Goal: Communication & Community: Answer question/provide support

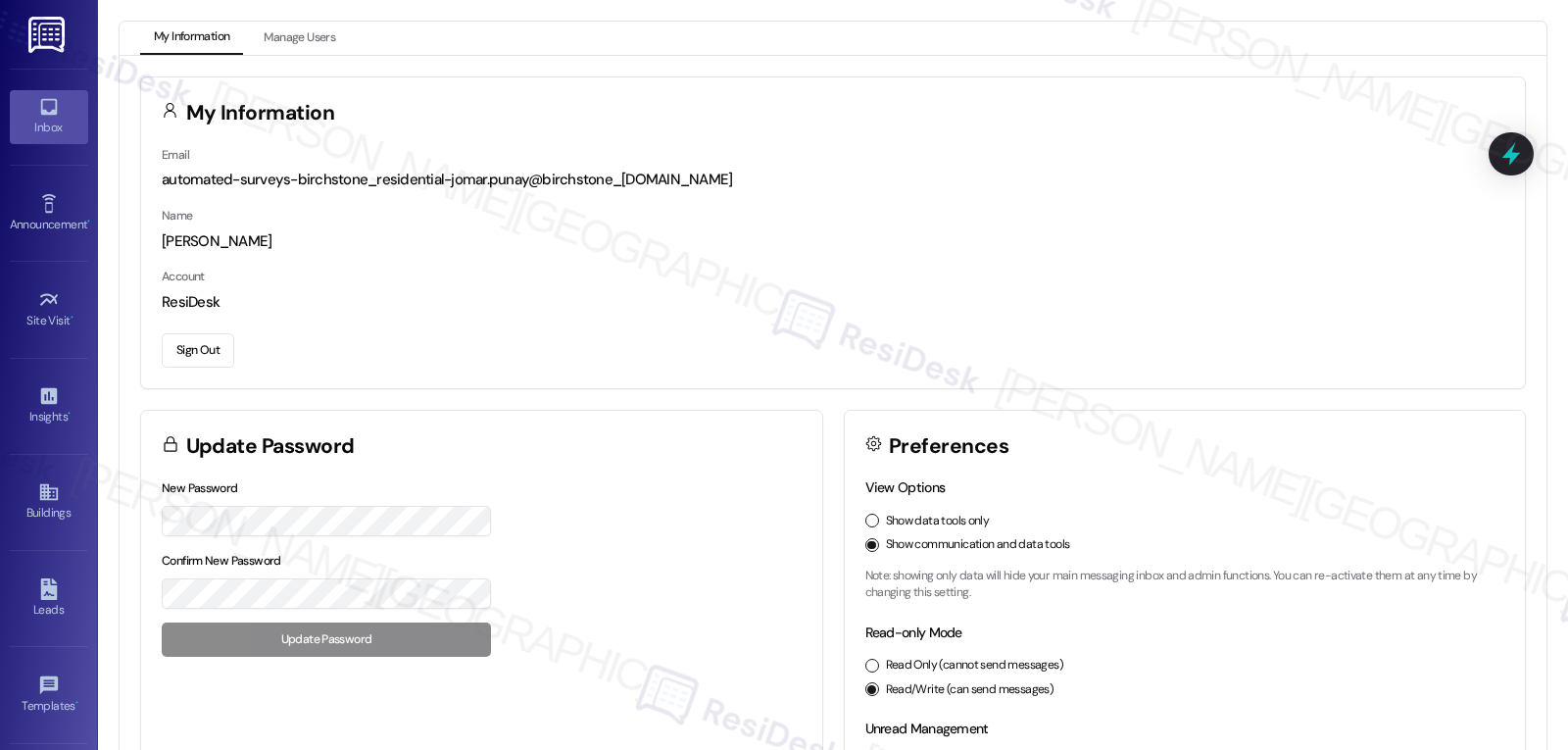
click at [44, 127] on div "Inbox" at bounding box center [49, 128] width 98 height 20
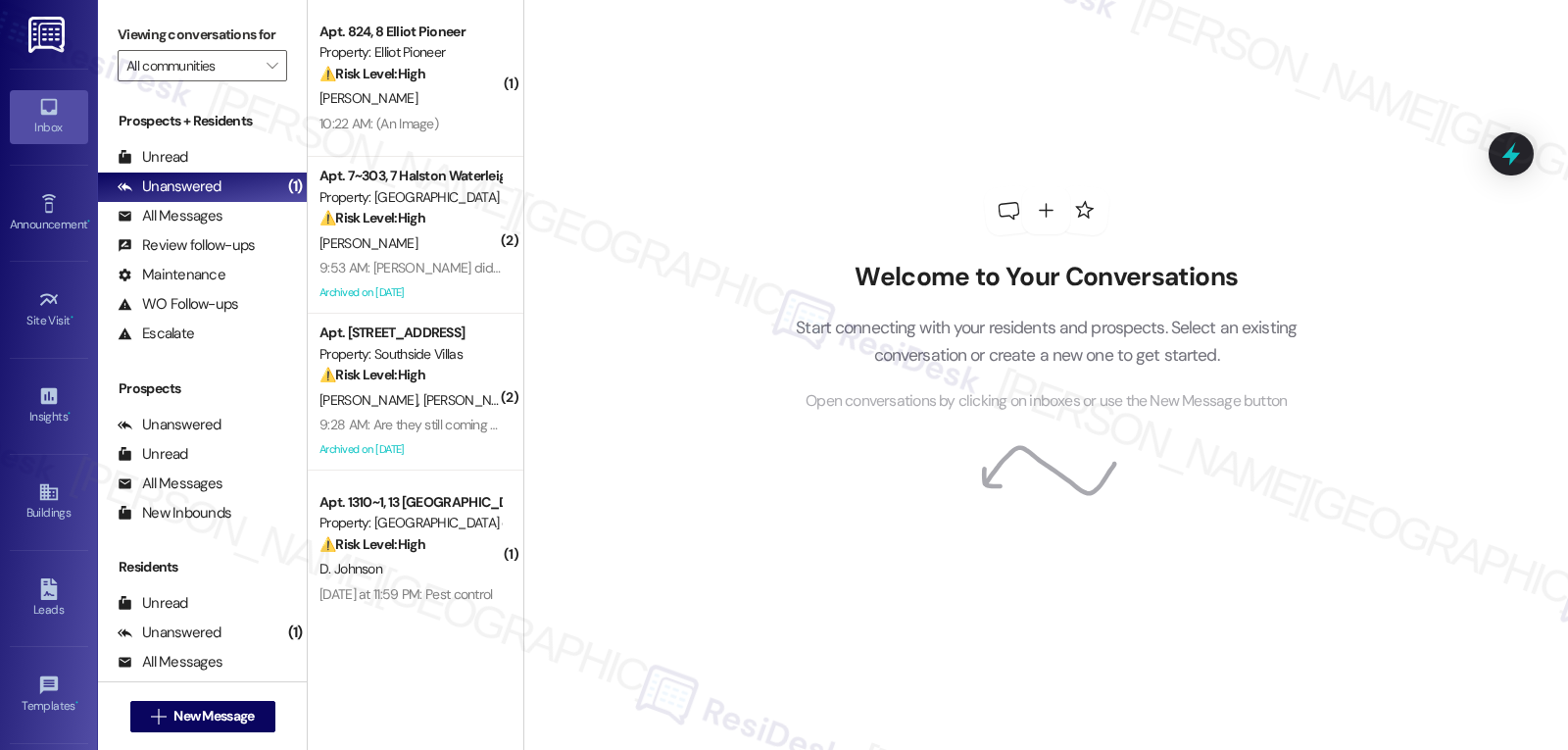
click at [437, 431] on div "9:28 AM: Are they still coming today? 9:28 AM: Are they still coming today?" at bounding box center [425, 425] width 212 height 18
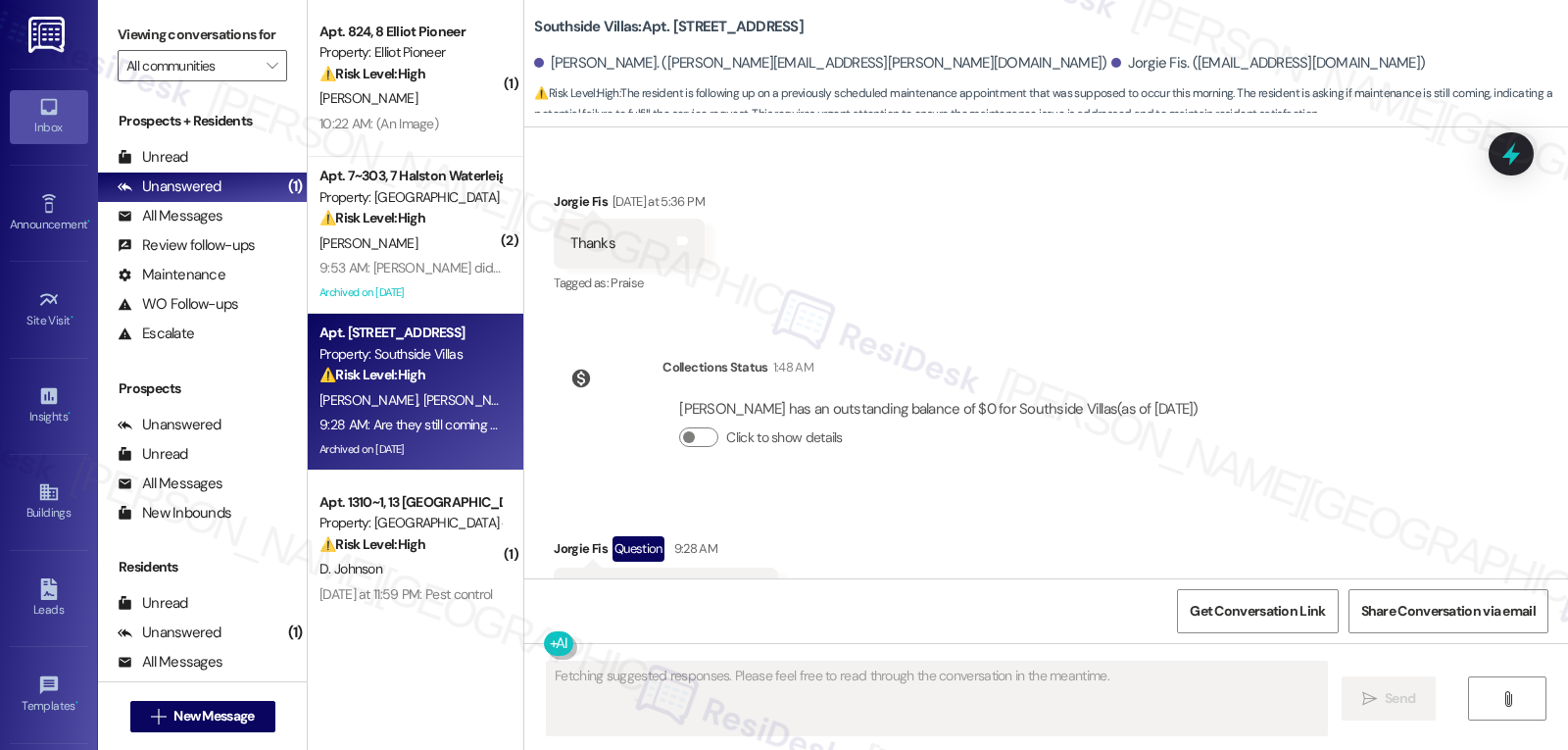
scroll to position [18009, 0]
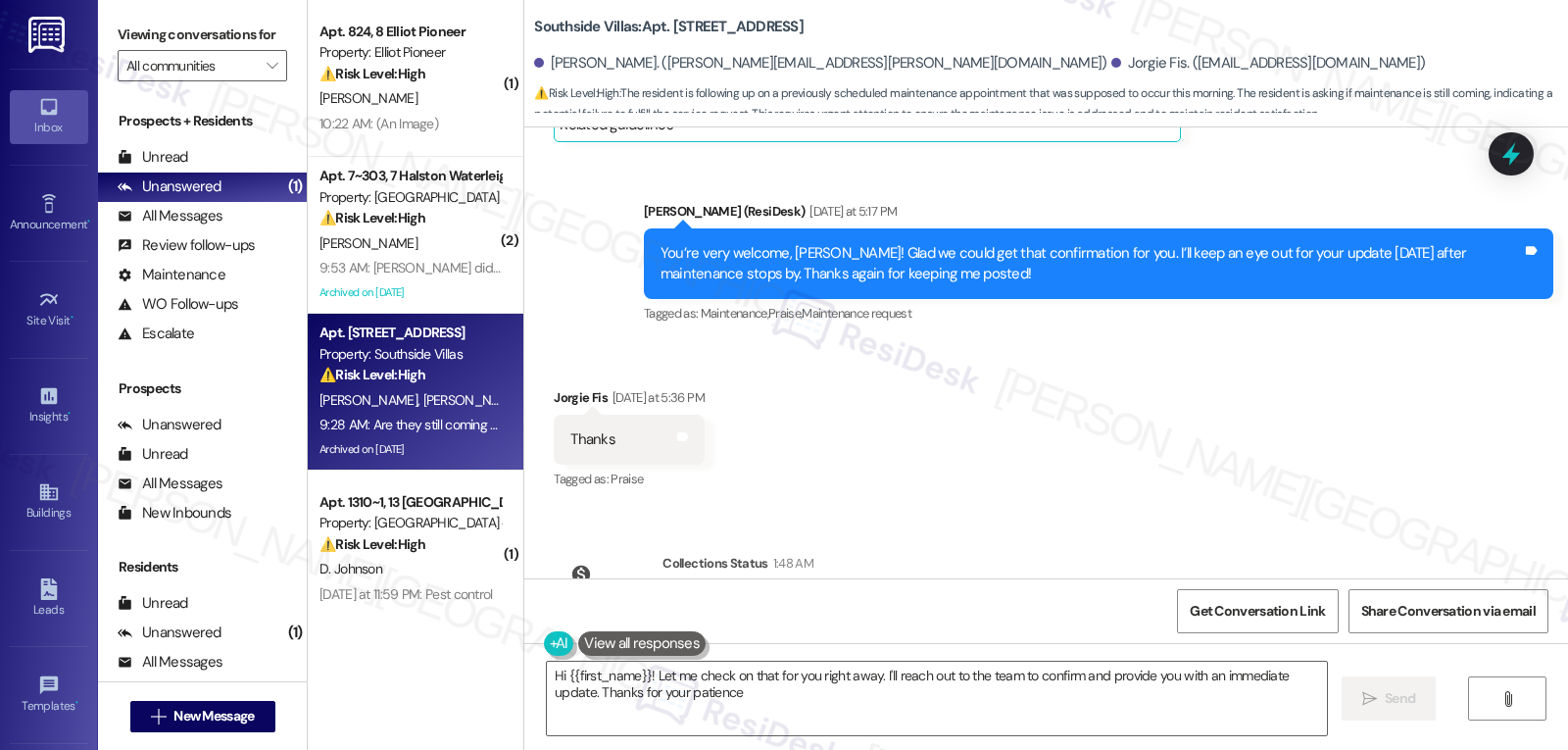
type textarea "Hi {{first_name}}! Let me check on that for you right away. I'll reach out to t…"
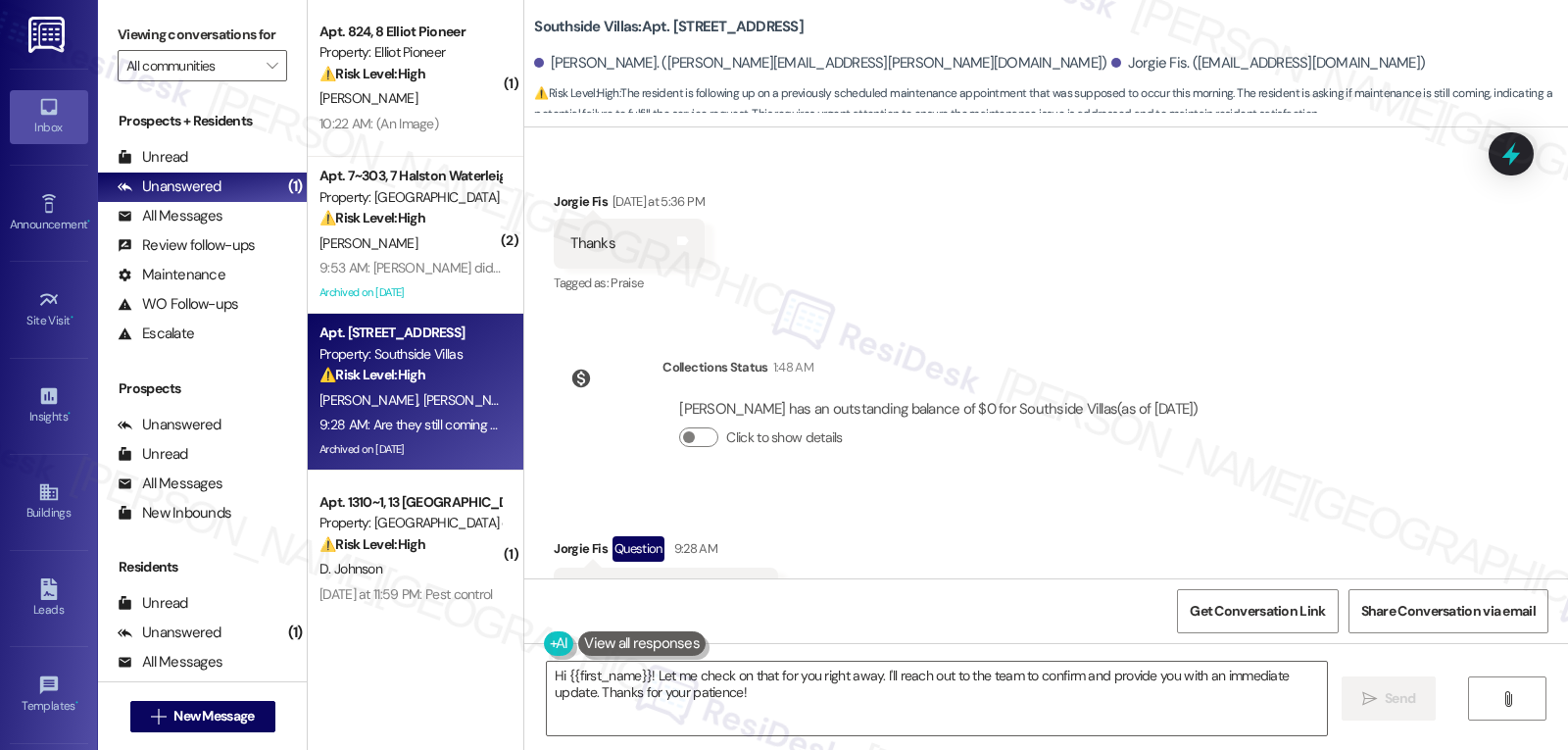
scroll to position [18205, 0]
click at [262, 82] on span "" at bounding box center [271, 65] width 19 height 31
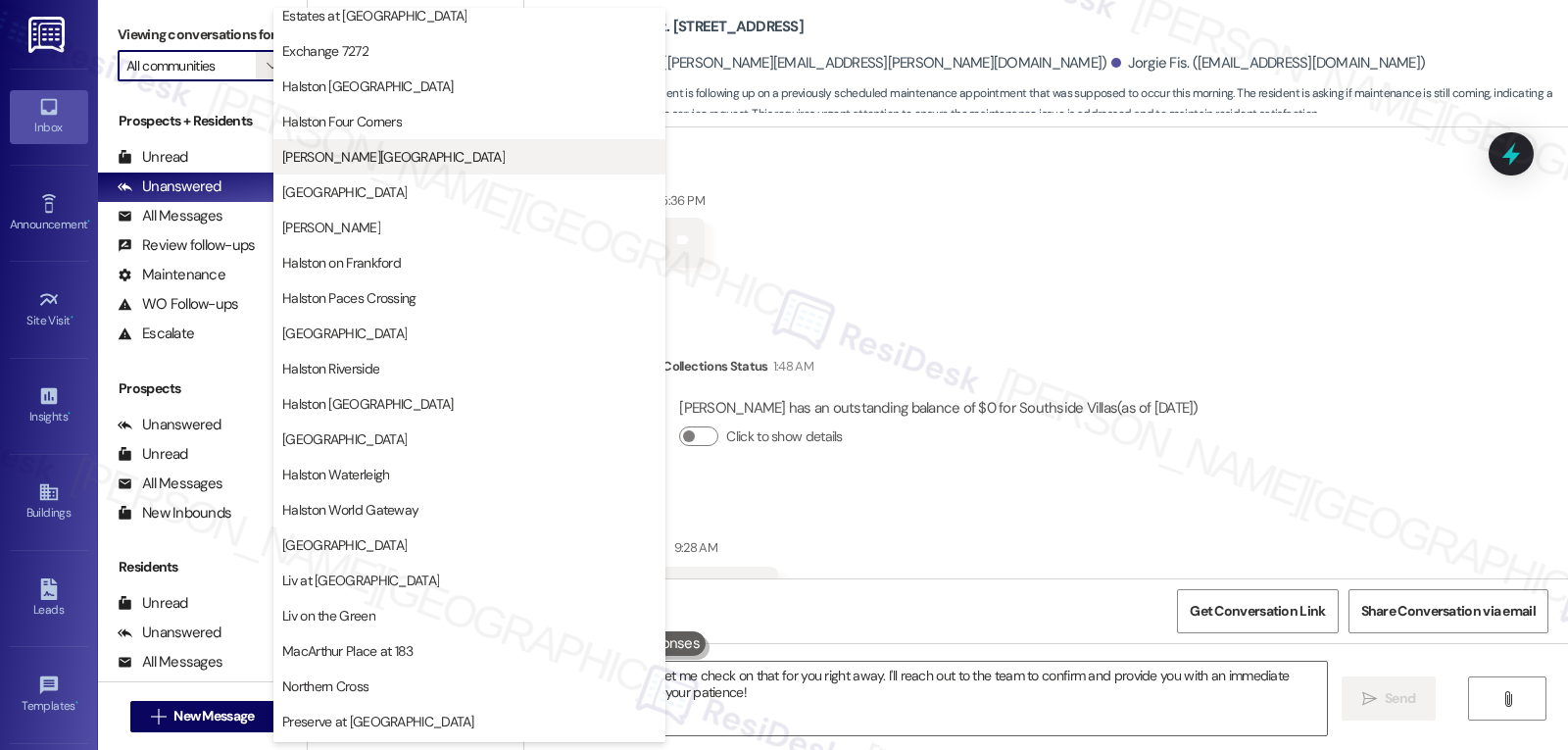
scroll to position [588, 0]
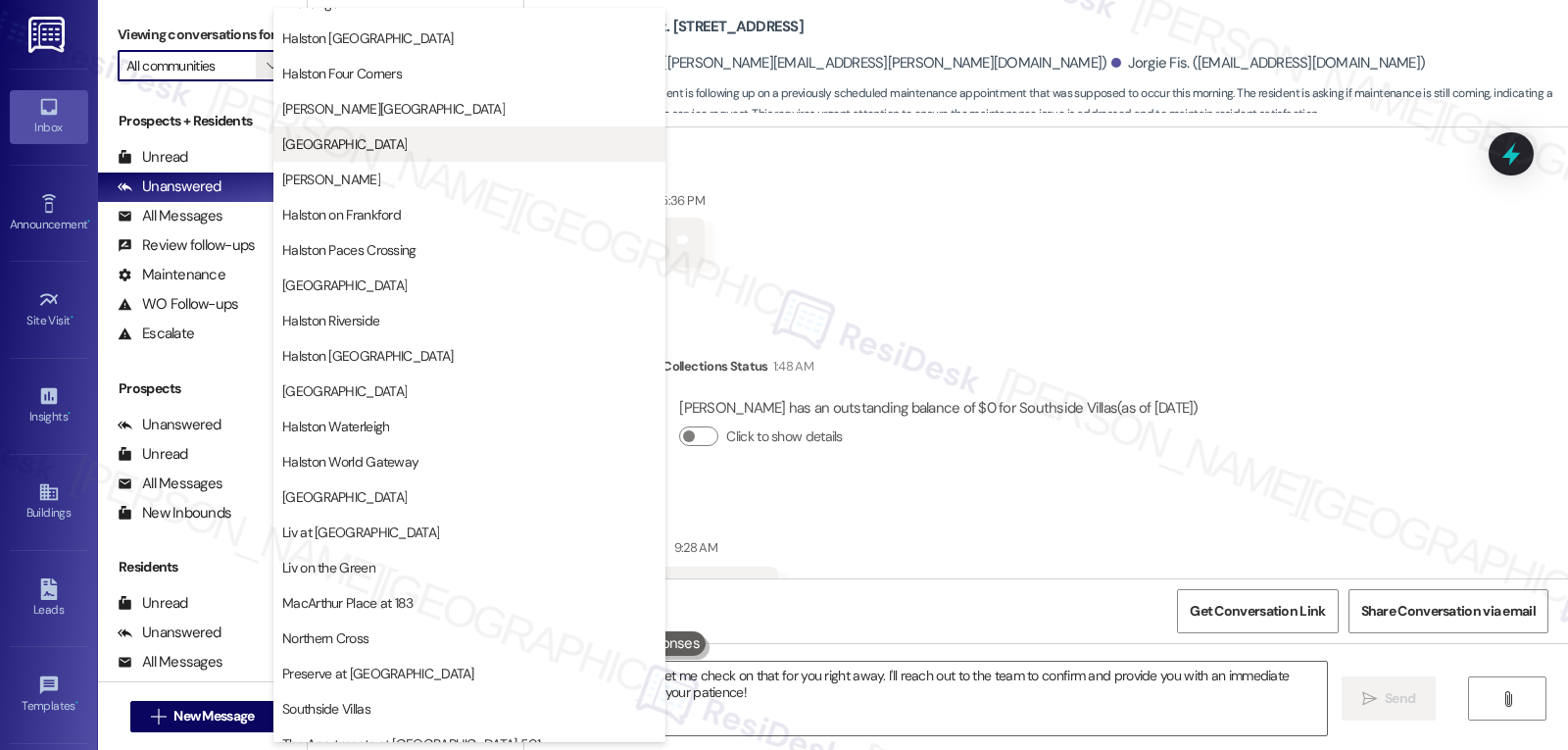
click at [413, 143] on span "Halston Lakeside" at bounding box center [469, 145] width 374 height 20
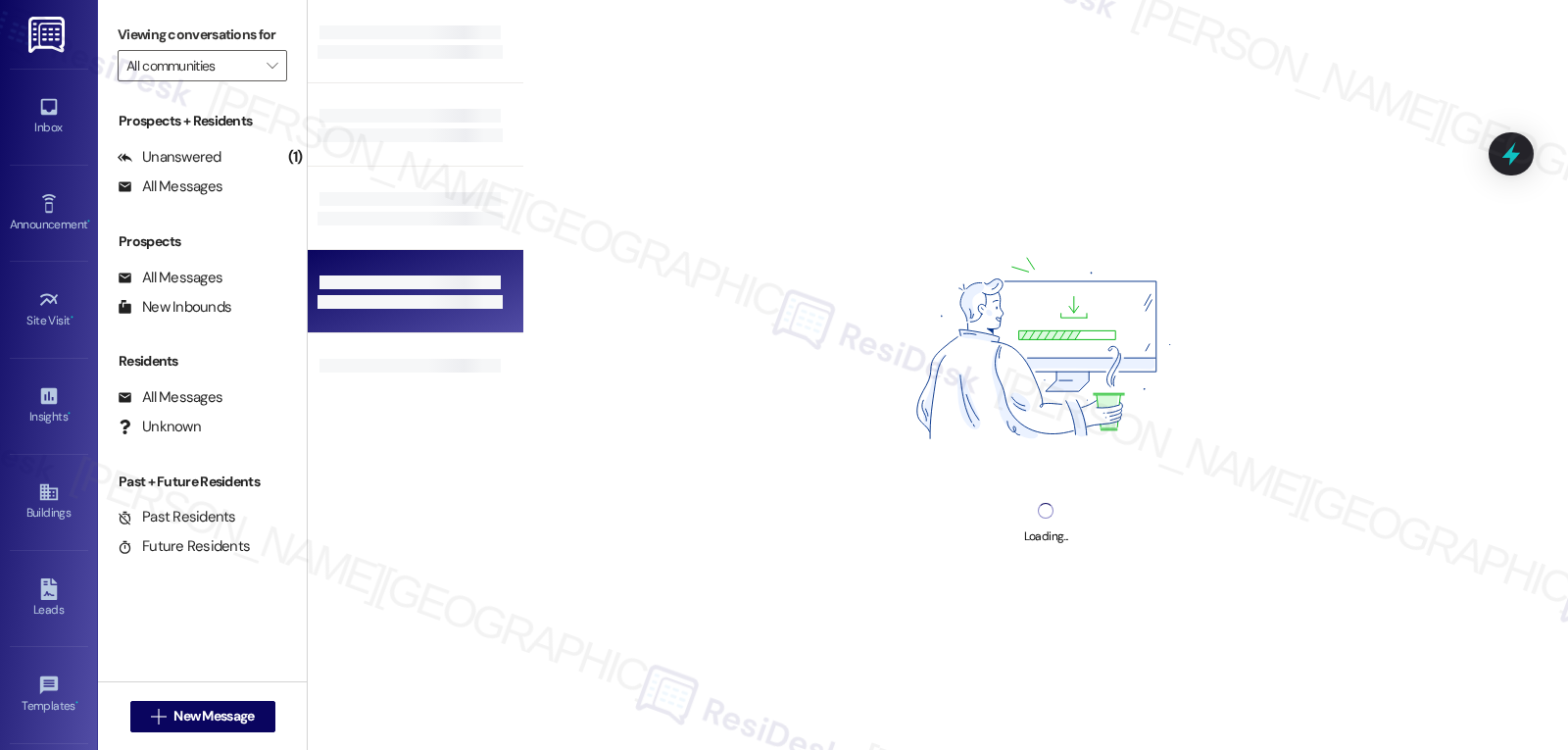
type input "Halston Lakeside"
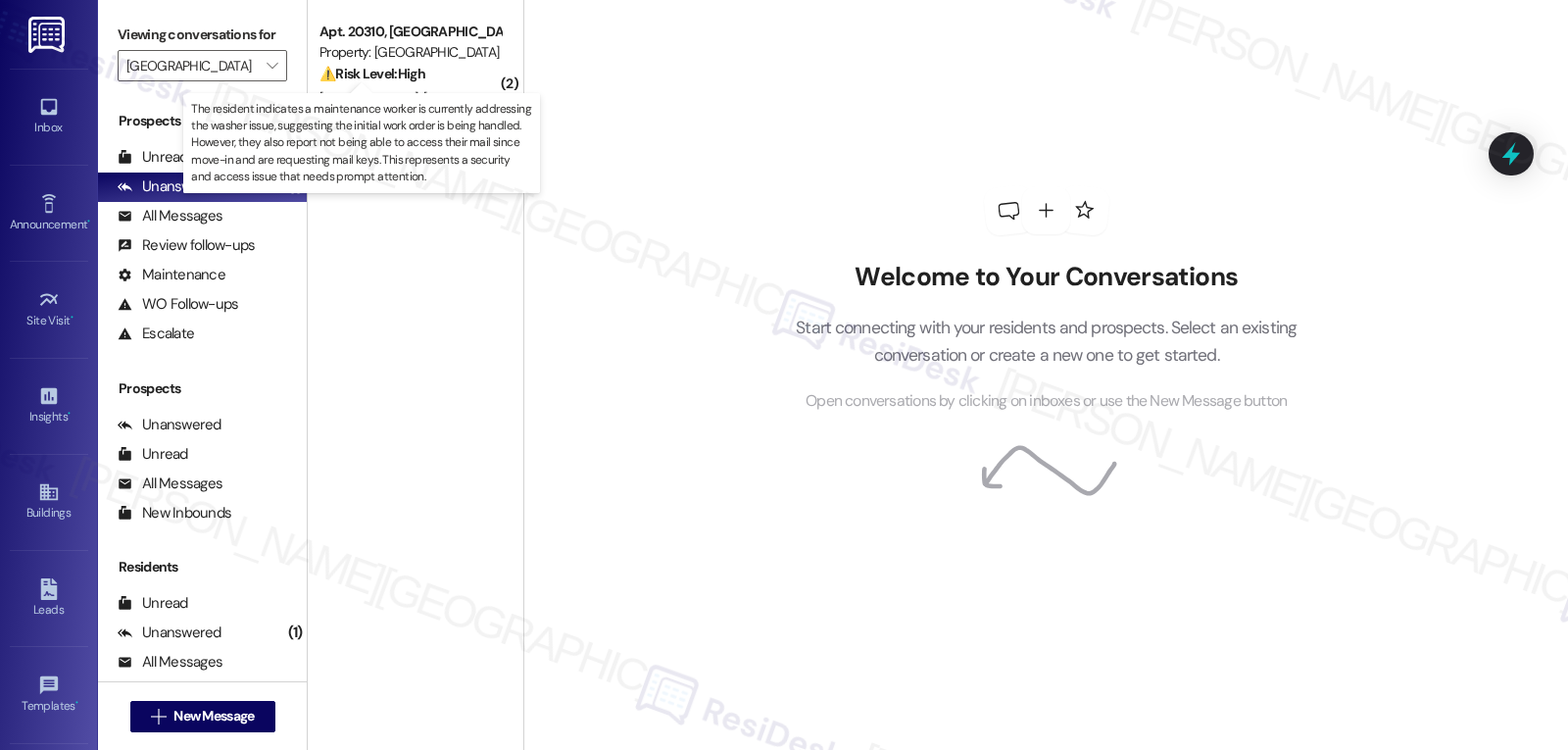
click at [415, 76] on strong "⚠️ Risk Level: High" at bounding box center [372, 74] width 106 height 18
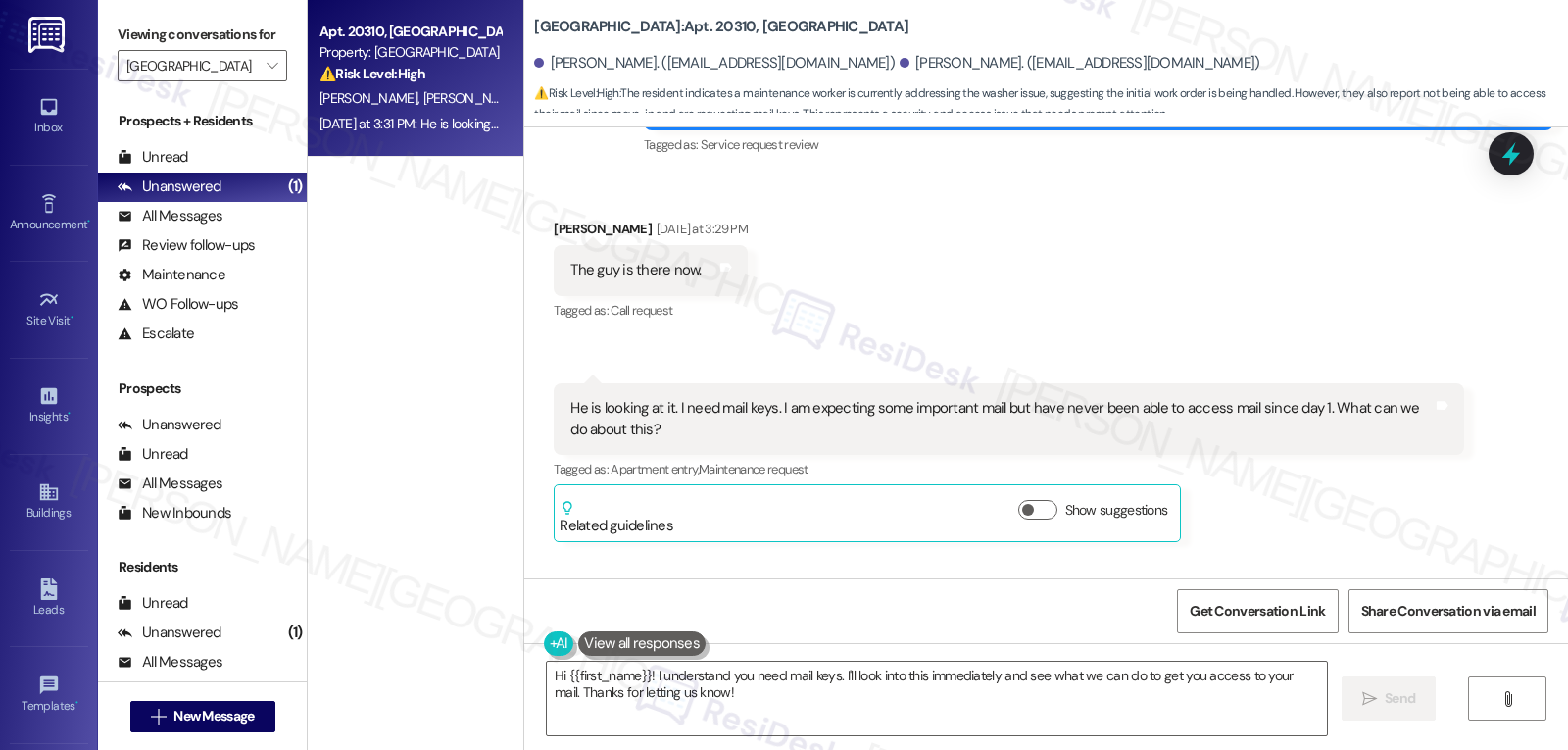
scroll to position [273, 0]
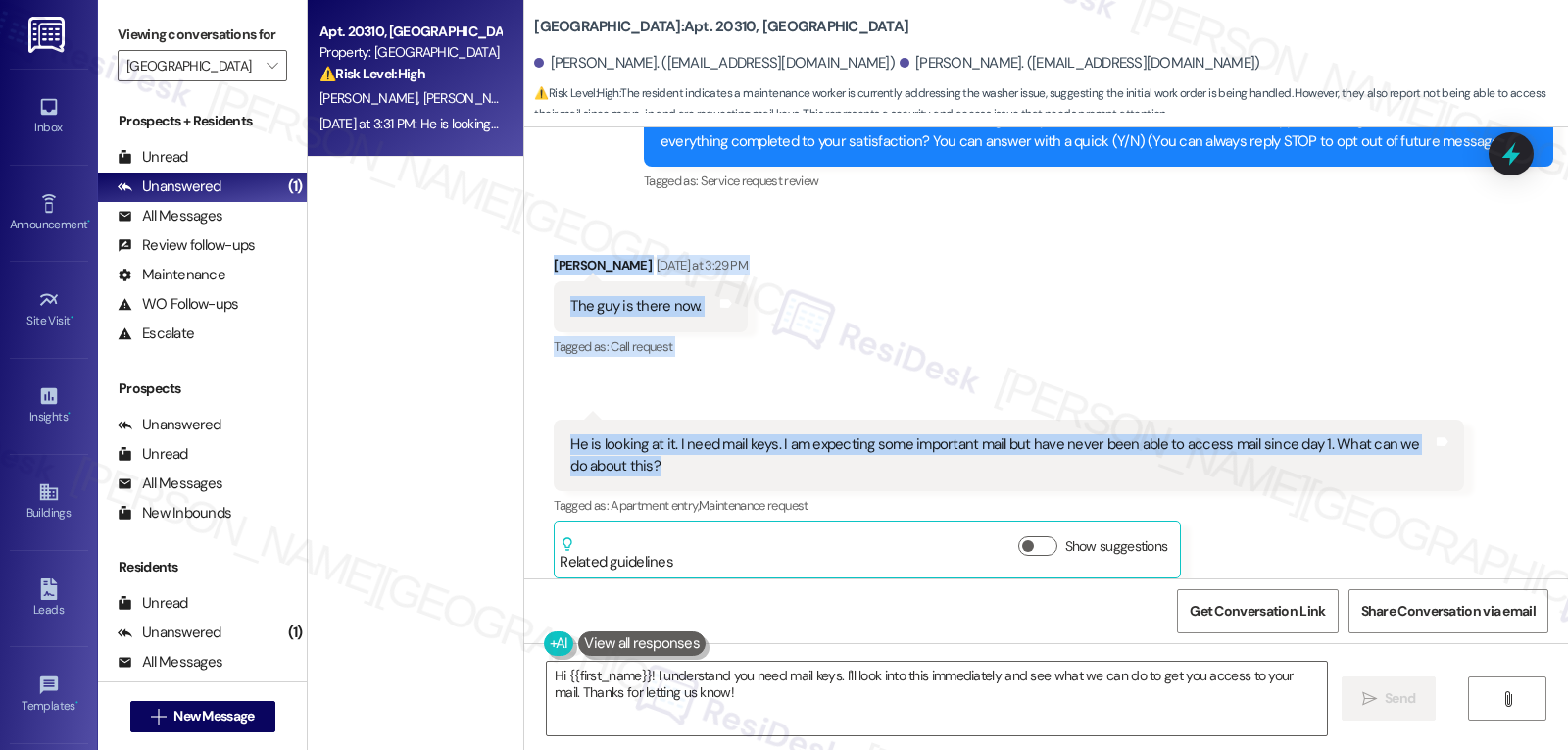
drag, startPoint x: 537, startPoint y: 269, endPoint x: 1284, endPoint y: 485, distance: 777.6
click at [1284, 485] on div "Received via SMS Andy Sanano Yesterday at 3:29 PM The guy is there now. Tags an…" at bounding box center [1046, 401] width 1044 height 382
copy div "Andy Sanano Yesterday at 3:29 PM The guy is there now. Tags and notes Tagged as…"
click at [839, 685] on textarea "Hi {{first_name}}! I understand you need mail keys. I'll look into this immedia…" at bounding box center [937, 698] width 780 height 74
paste textarea "Andy! Thanks for the update. I'm really sorry to hear you've never had access t…"
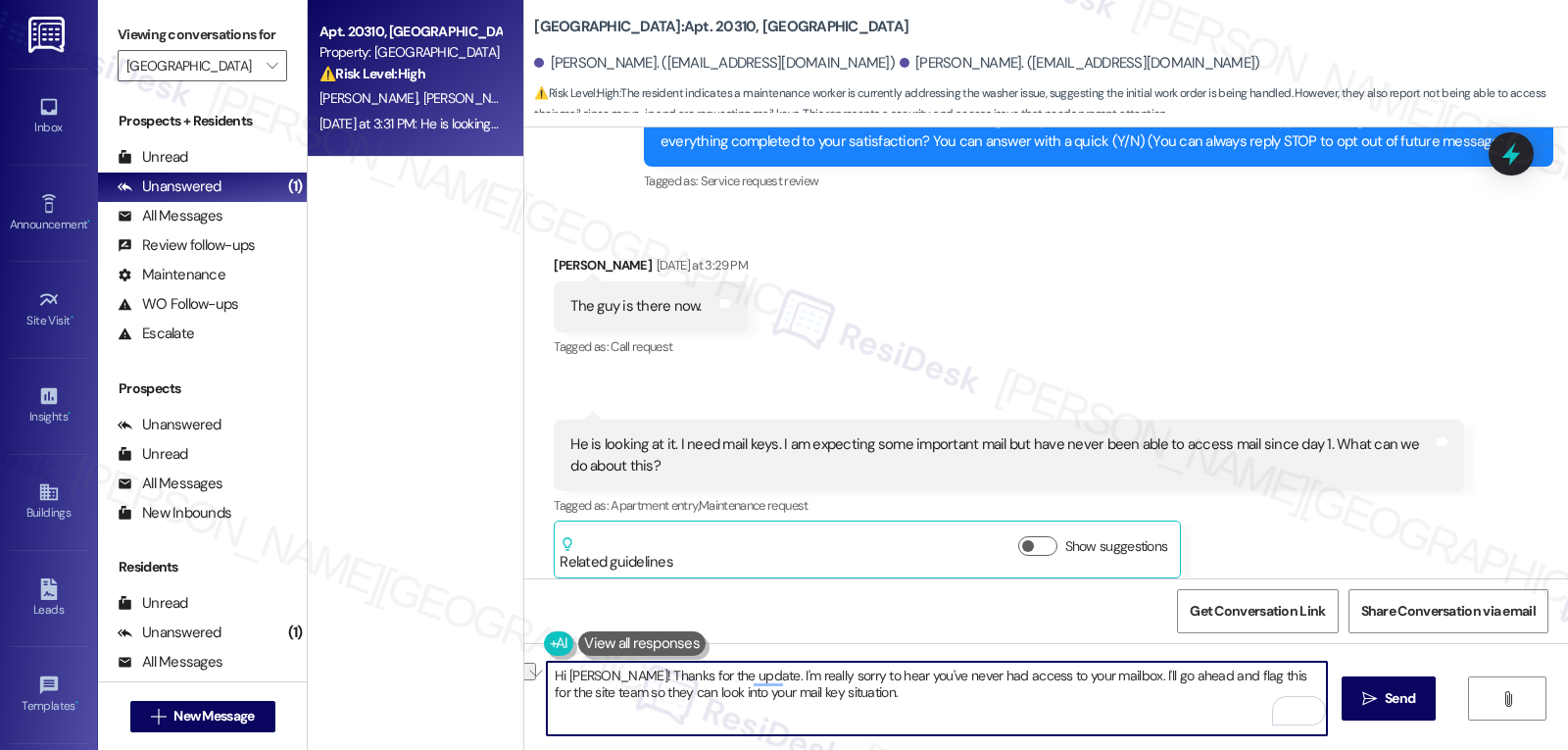
drag, startPoint x: 1174, startPoint y: 674, endPoint x: 1238, endPoint y: 680, distance: 64.3
click at [1238, 680] on textarea "Hi Andy! Thanks for the update. I'm really sorry to hear you've never had acces…" at bounding box center [937, 698] width 780 height 74
click at [875, 707] on textarea "Hi Andy! Thanks for the update. I'm really sorry to hear you've never had acces…" at bounding box center [937, 698] width 780 height 74
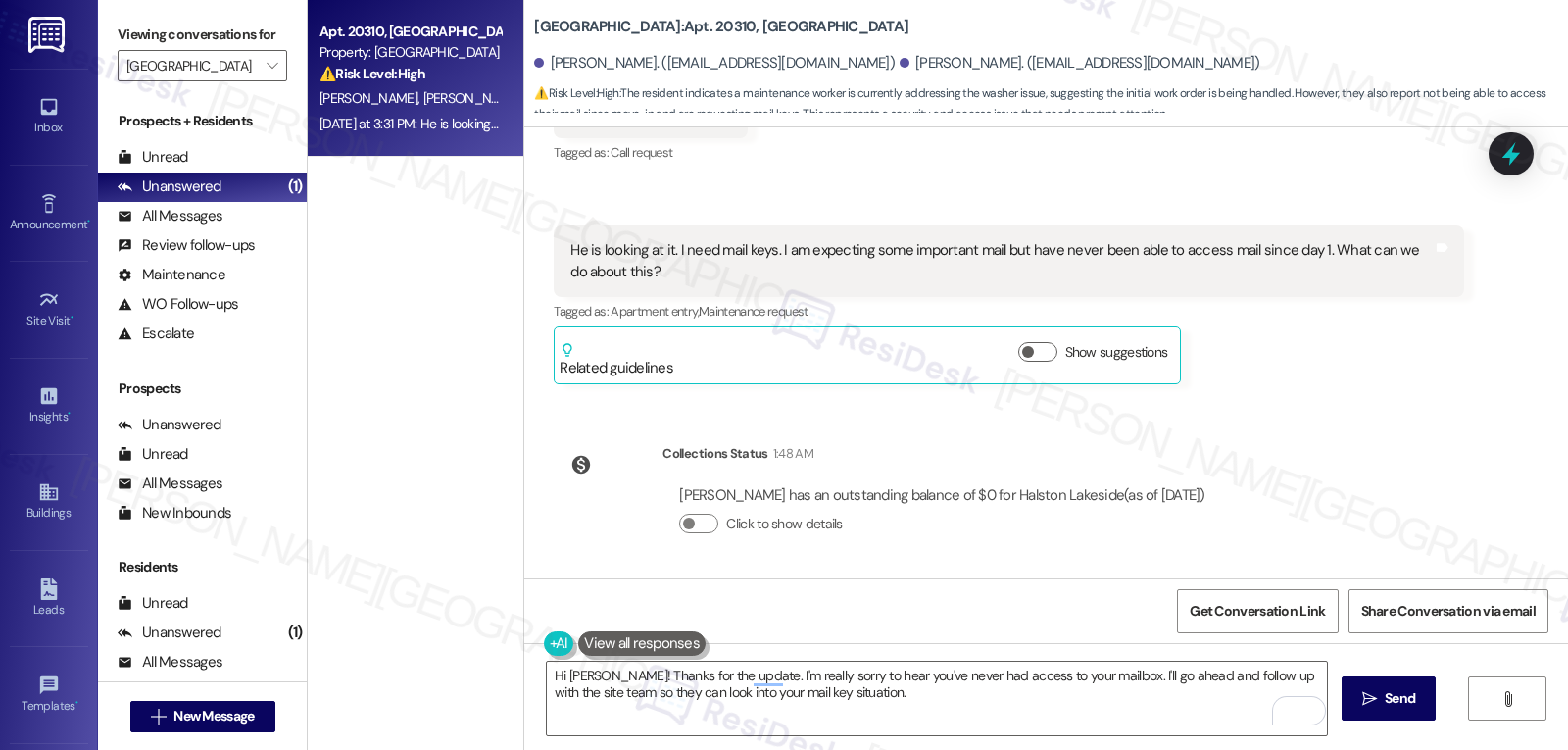
scroll to position [470, 0]
click at [1083, 676] on textarea "Hi Andy! Thanks for the update. I'm really sorry to hear you've never had acces…" at bounding box center [937, 698] width 780 height 74
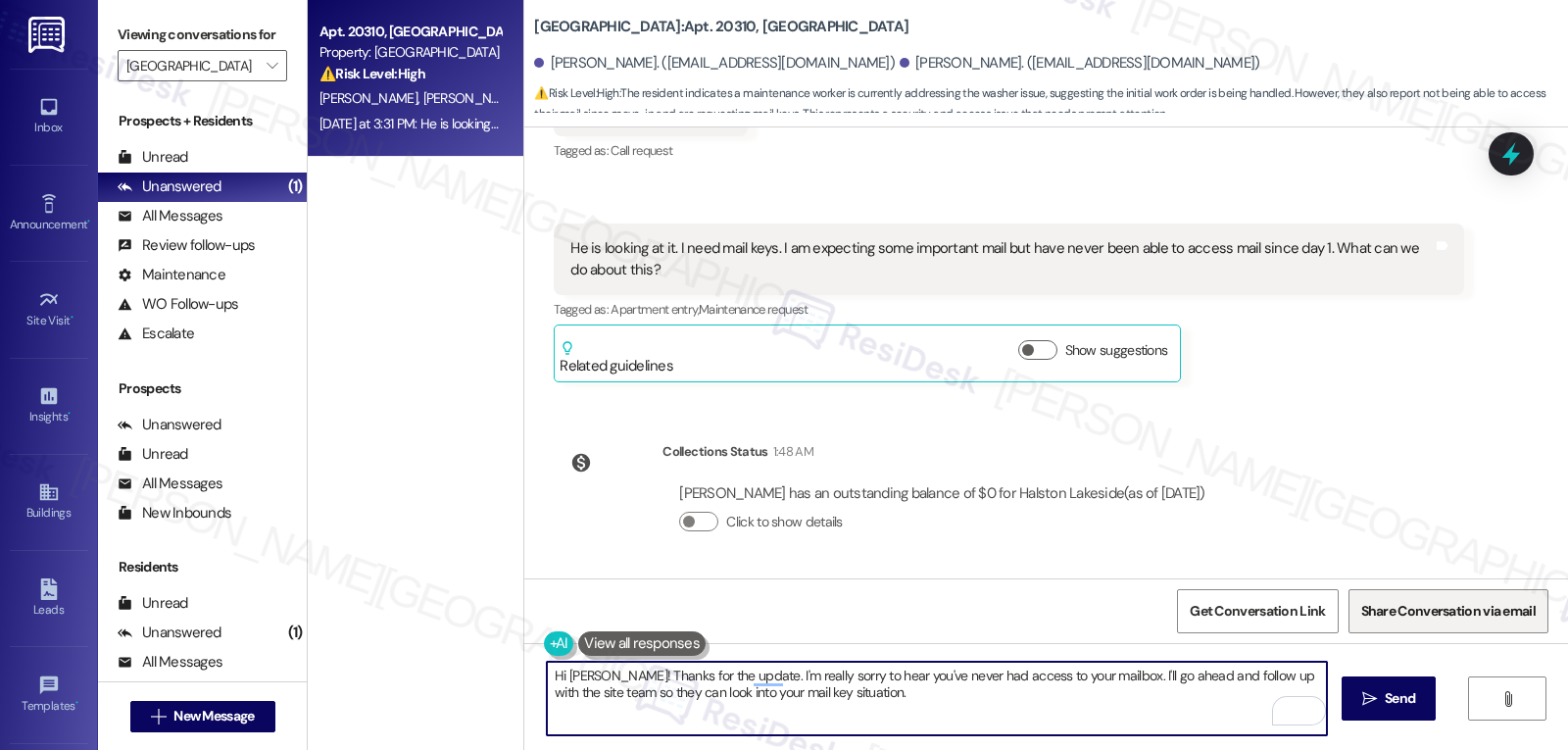
paste textarea "understand how important it is to get your mail.I"
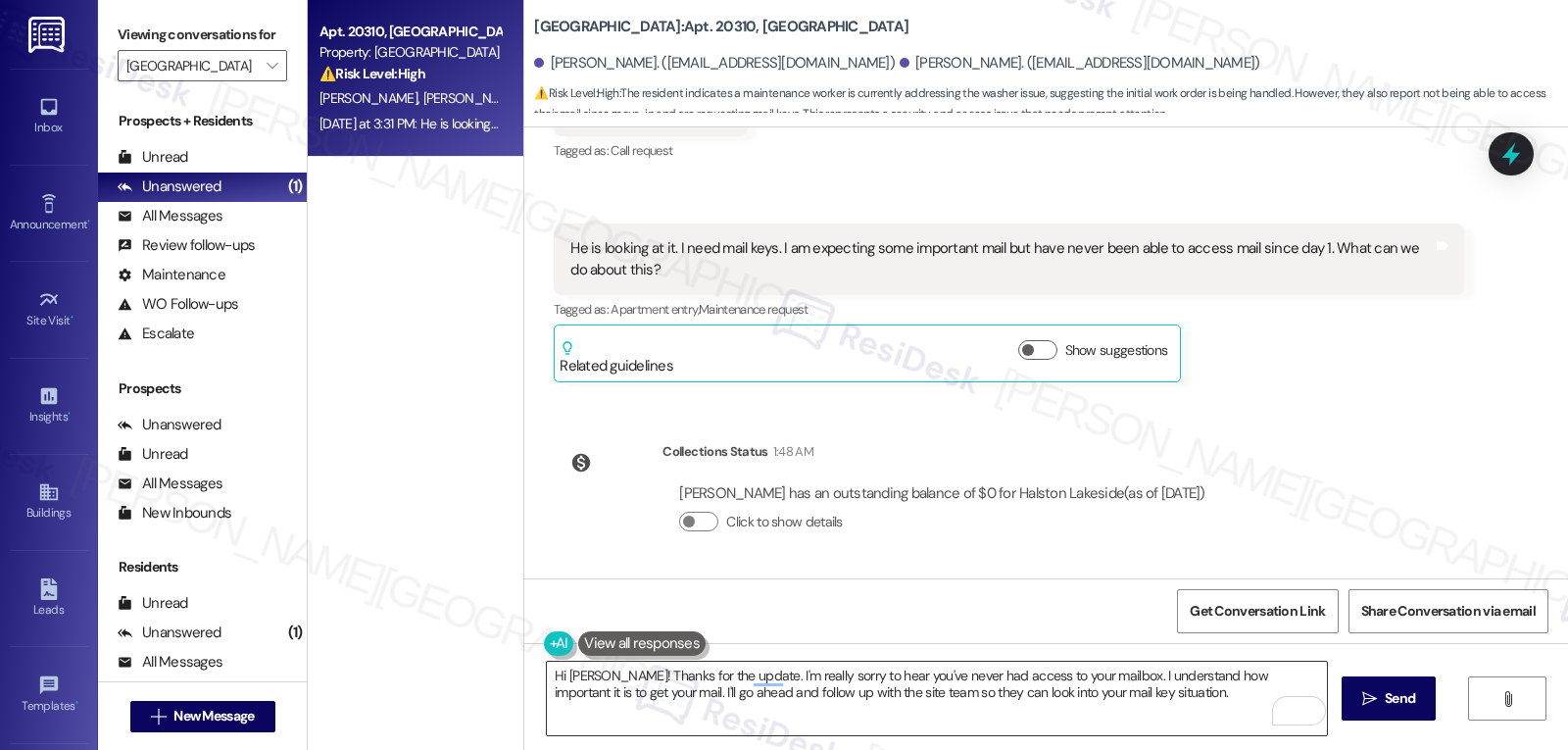
click at [1163, 690] on textarea "Hi Andy! Thanks for the update. I'm really sorry to hear you've never had acces…" at bounding box center [937, 698] width 780 height 74
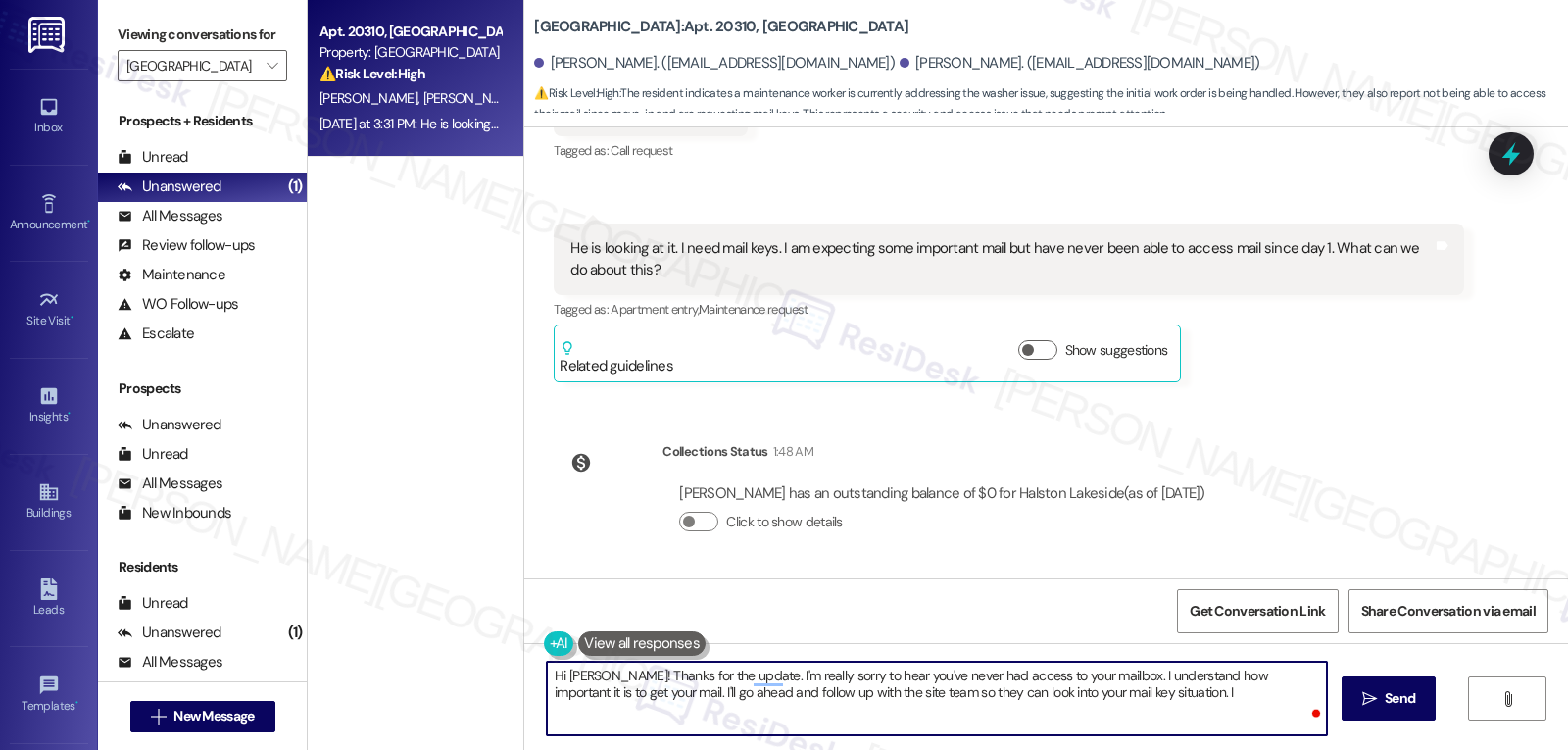
paste textarea "will update you as soon as I hear back."
type textarea "Hi [PERSON_NAME]! Thanks for the update. I'm really sorry to hear you've never …"
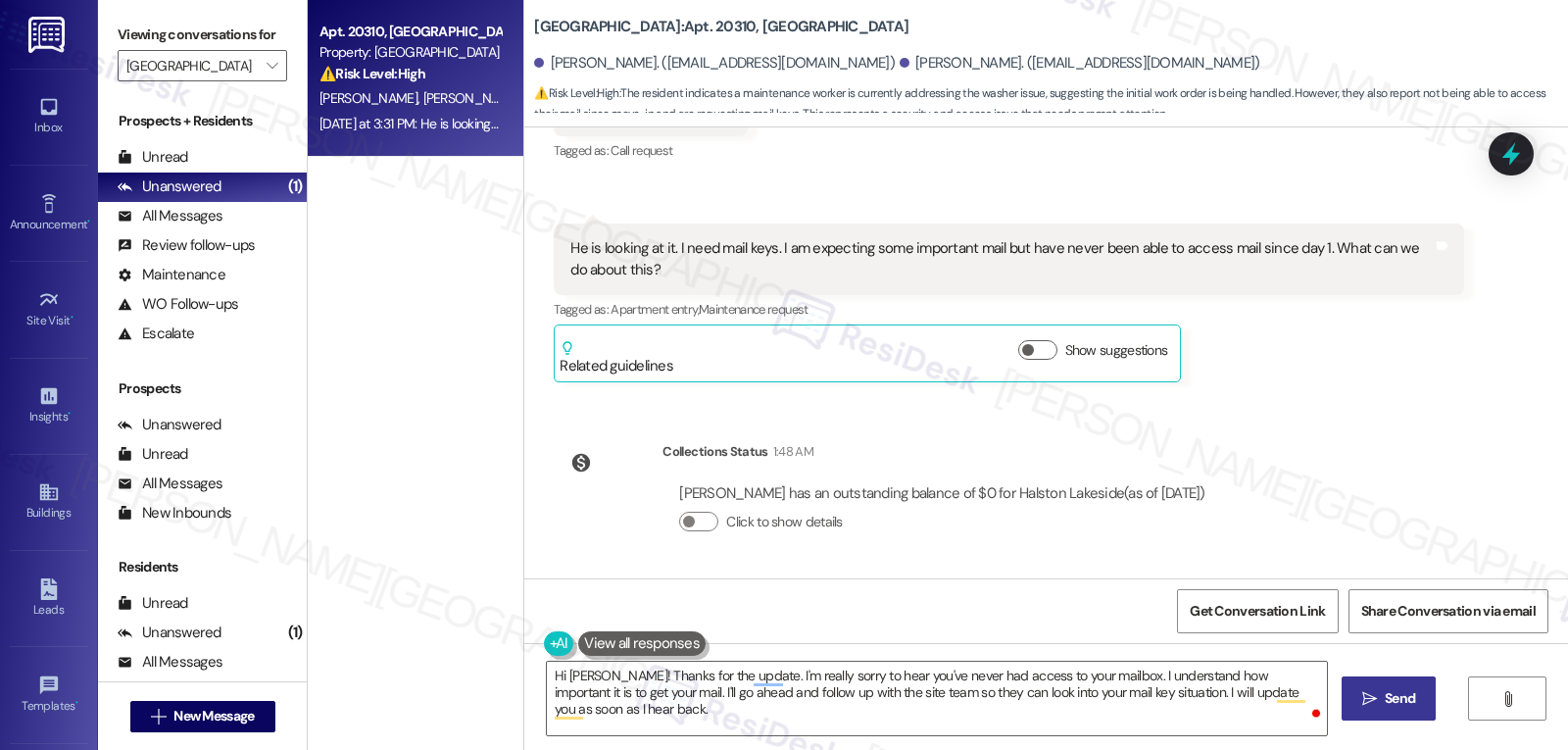
click at [1399, 697] on span "Send" at bounding box center [1400, 698] width 30 height 21
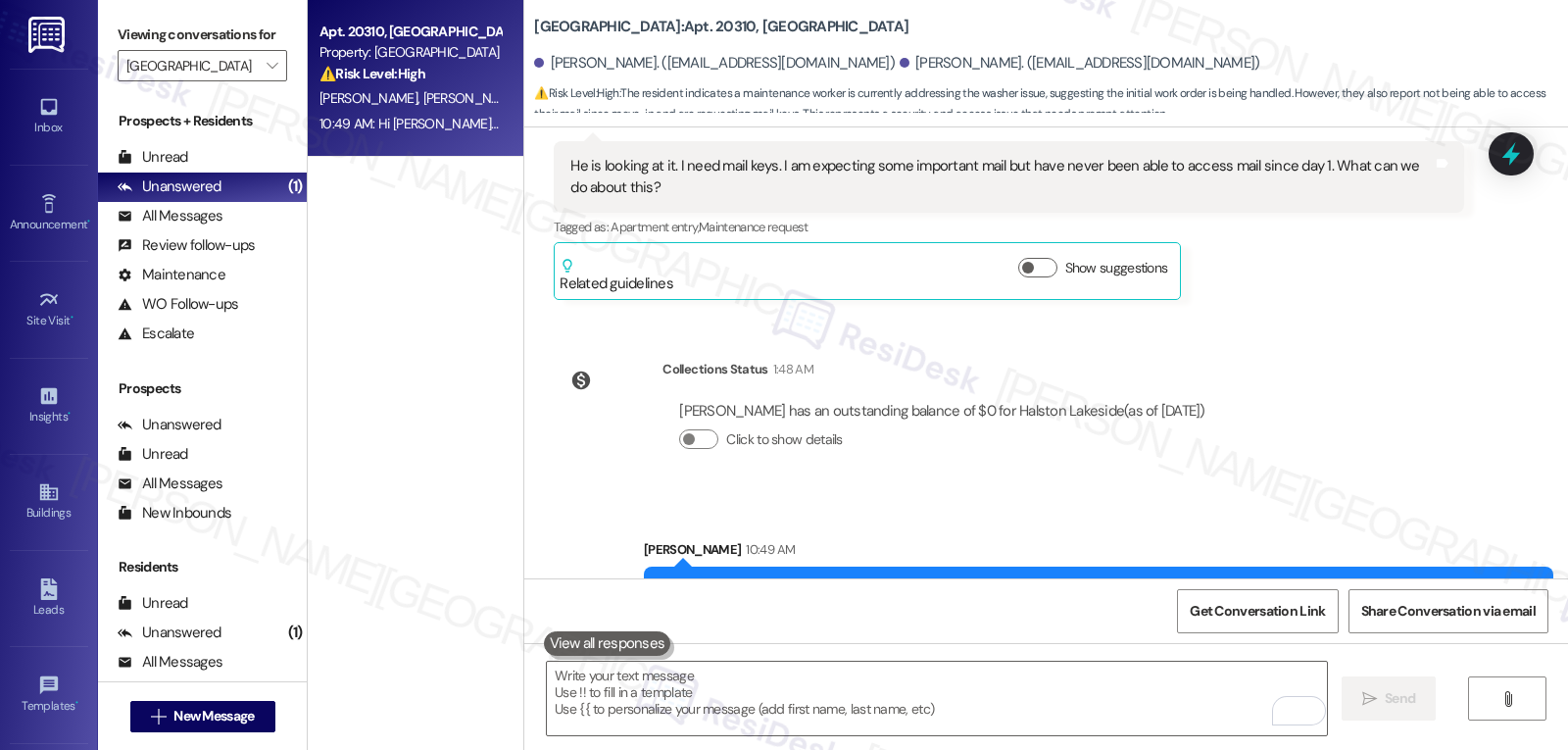
scroll to position [627, 0]
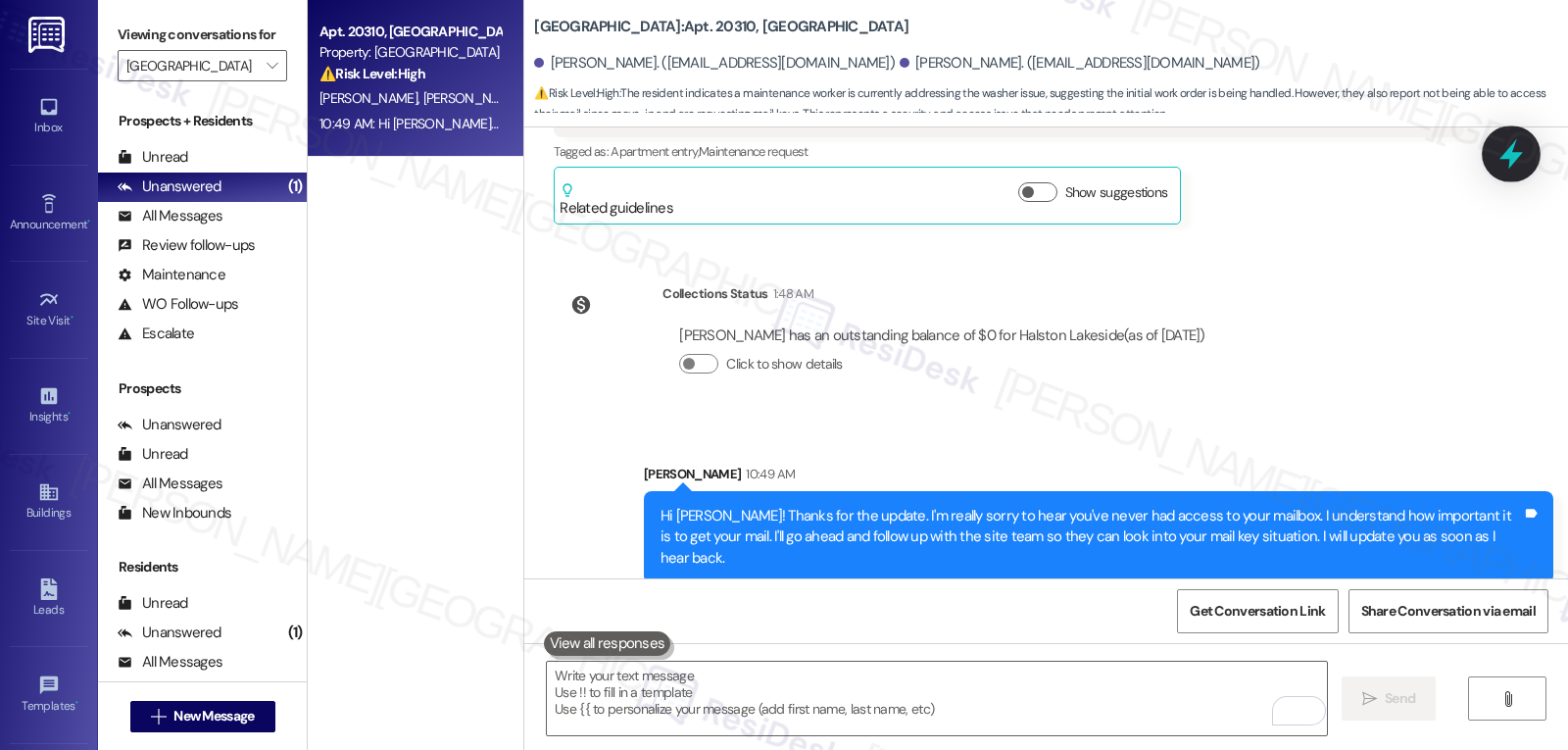
click at [1515, 142] on icon at bounding box center [1511, 154] width 33 height 33
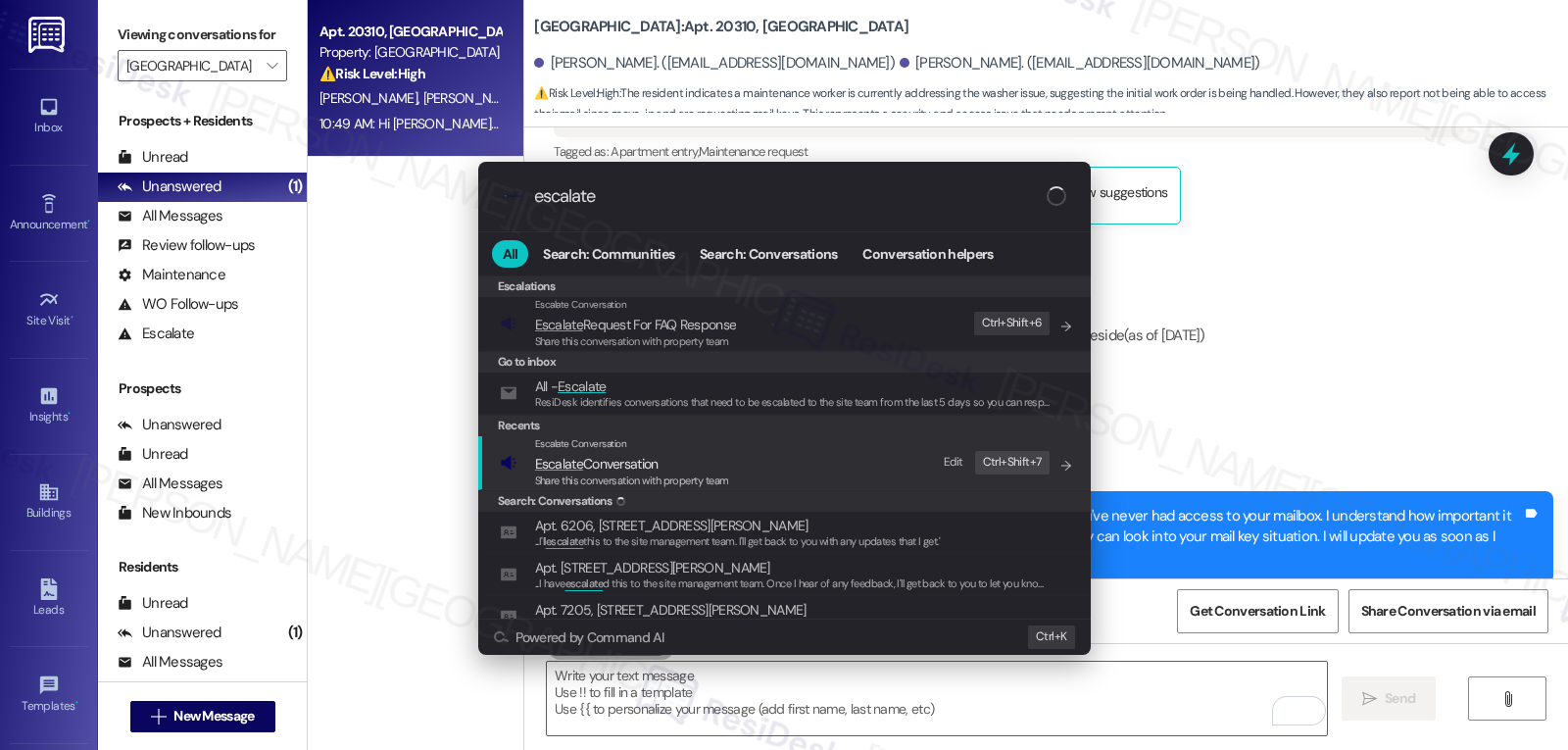
type input "escalate"
click at [711, 478] on span "Share this conversation with property team" at bounding box center [632, 481] width 195 height 14
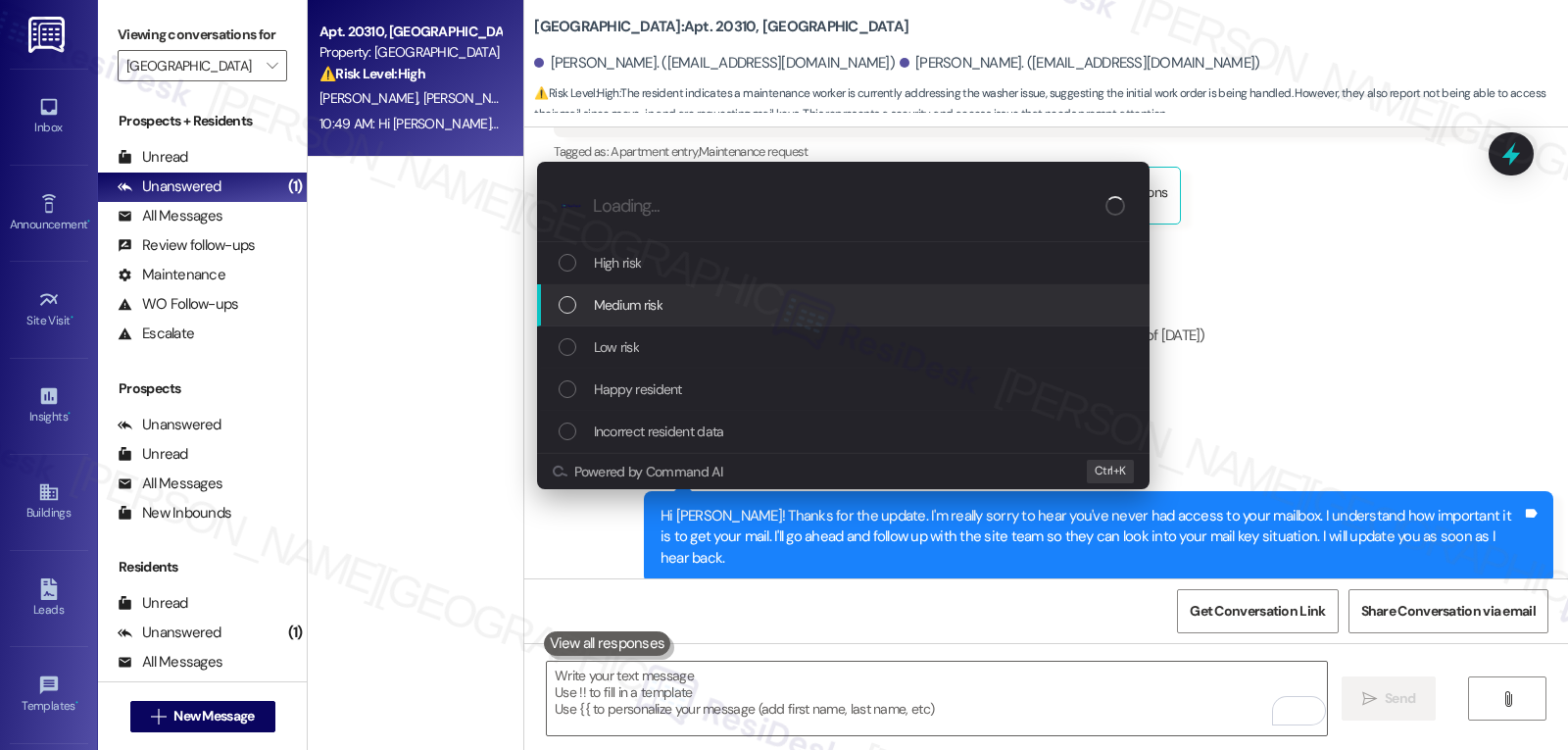
click at [698, 304] on div "Medium risk" at bounding box center [845, 305] width 574 height 22
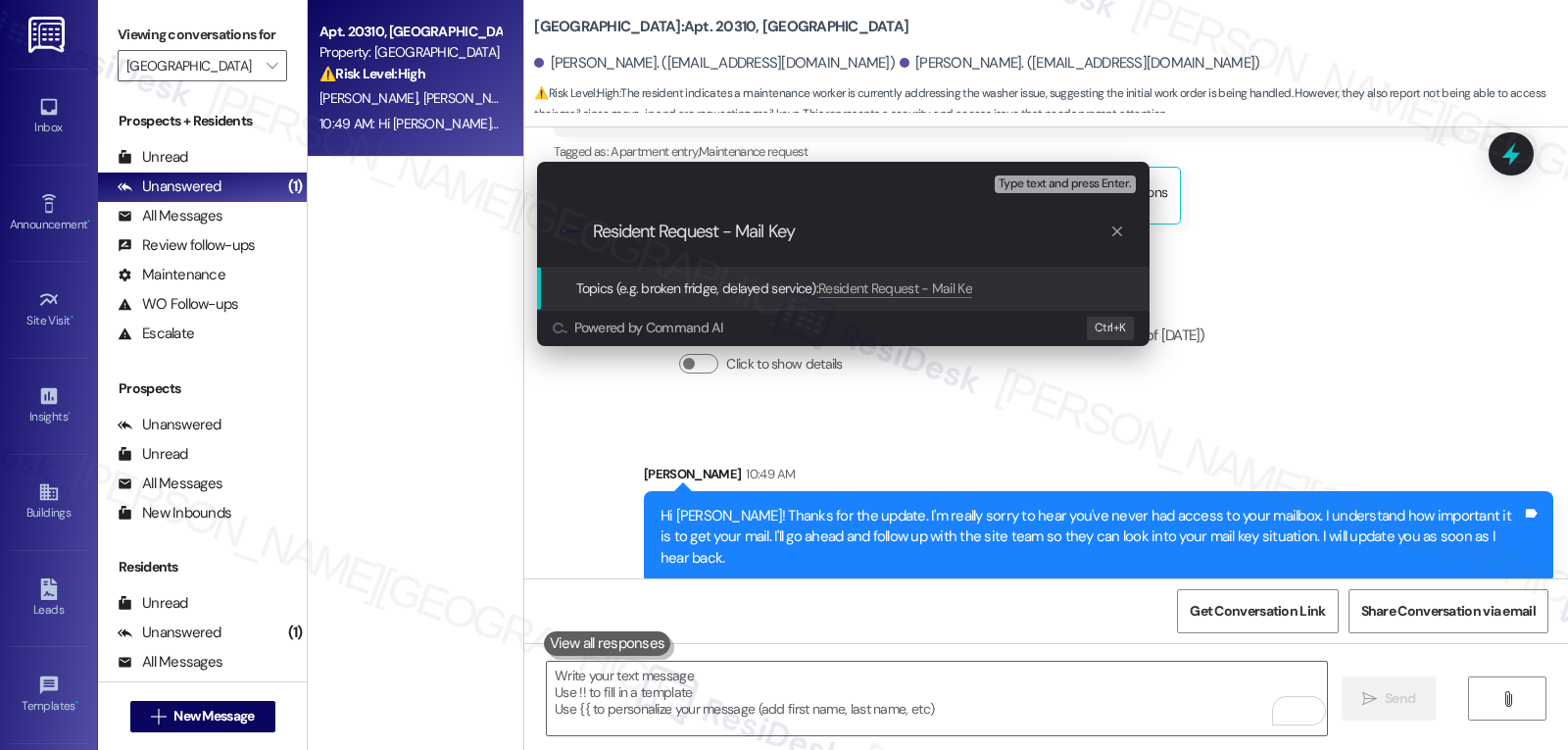
type input "Resident Request - Mail Keys"
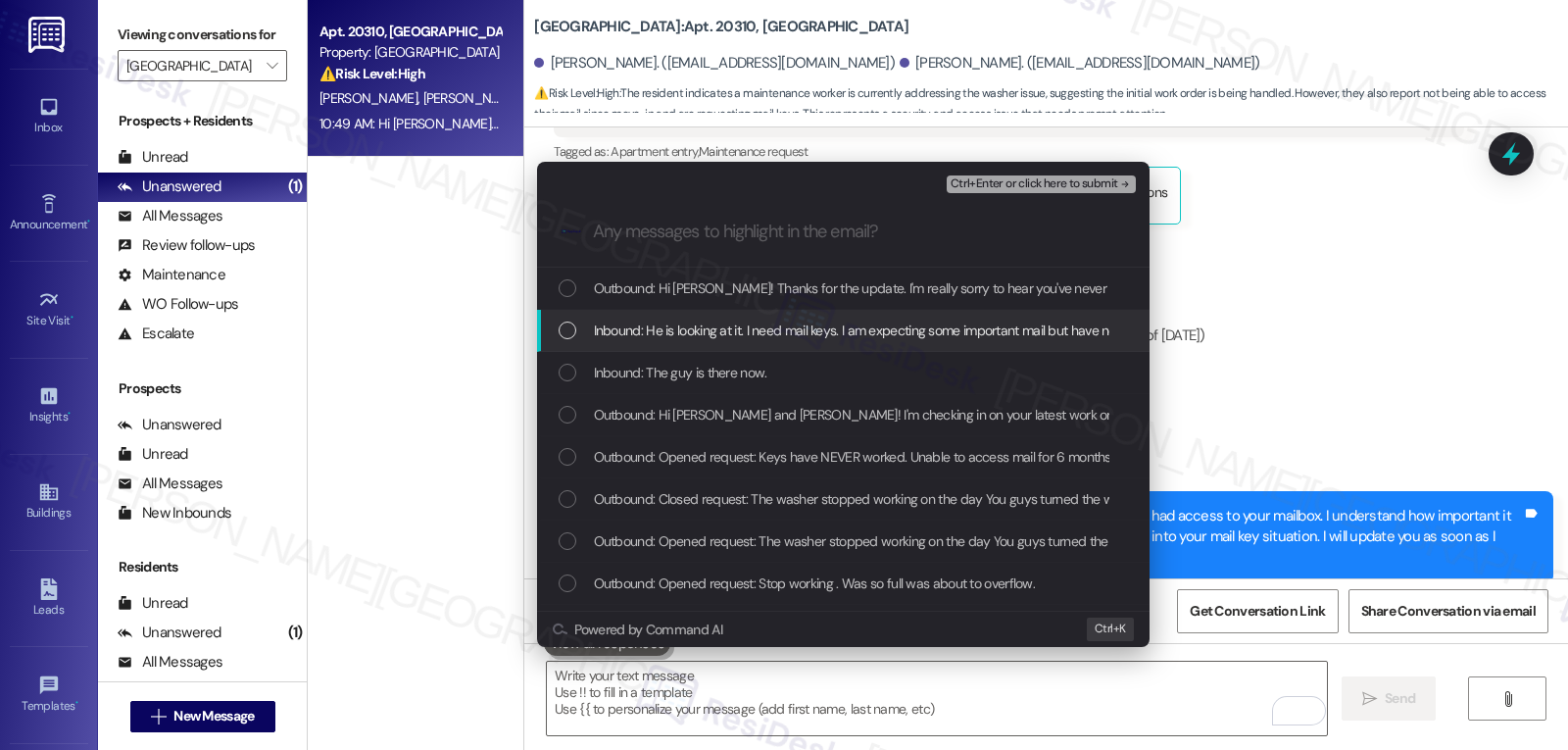
click at [790, 335] on span "Inbound: He is looking at it. I need mail keys. I am expecting some important m…" at bounding box center [1053, 330] width 919 height 22
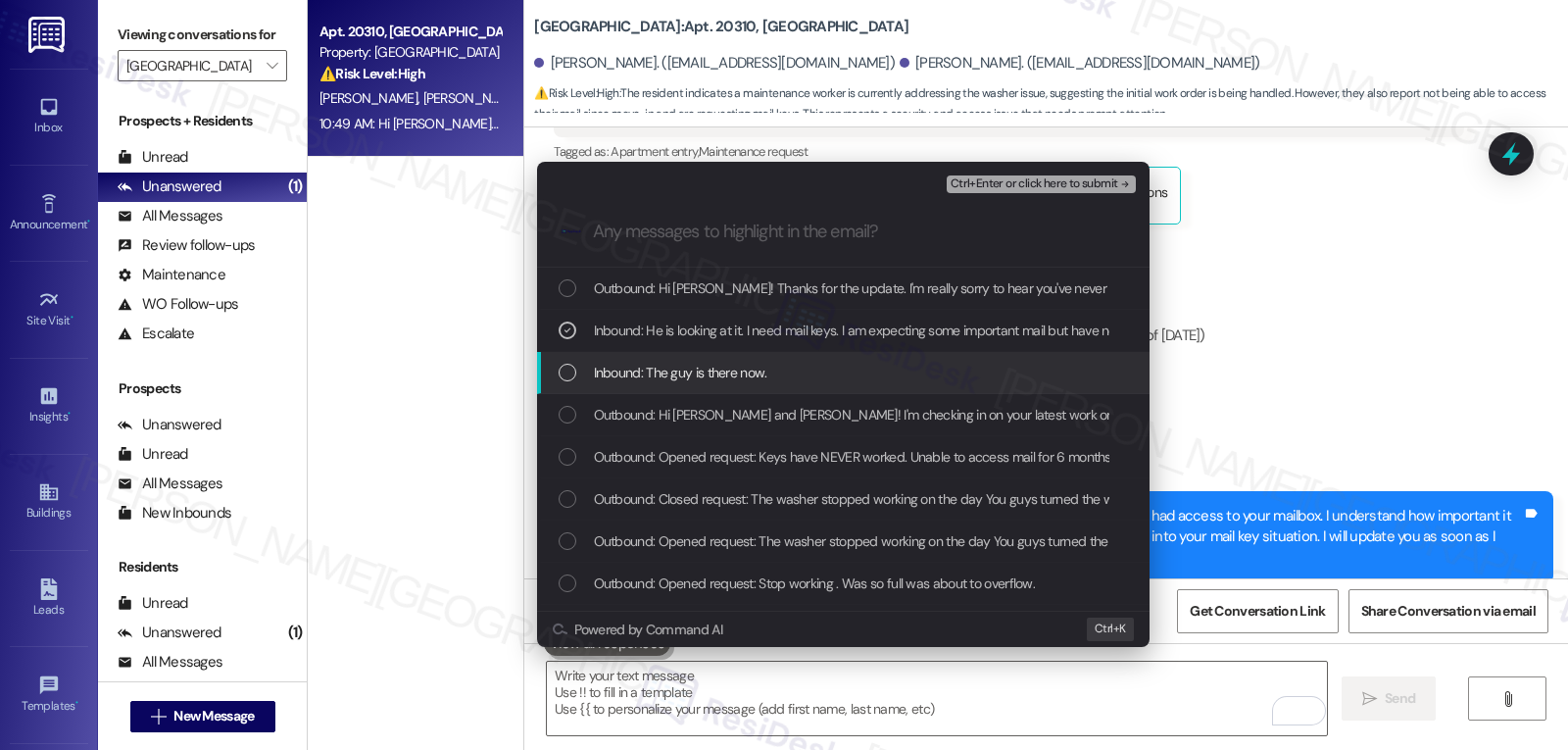
click at [766, 362] on div "Inbound: The guy is there now." at bounding box center [845, 373] width 574 height 22
click at [671, 373] on span "Inbound: The guy is there now." at bounding box center [681, 373] width 174 height 22
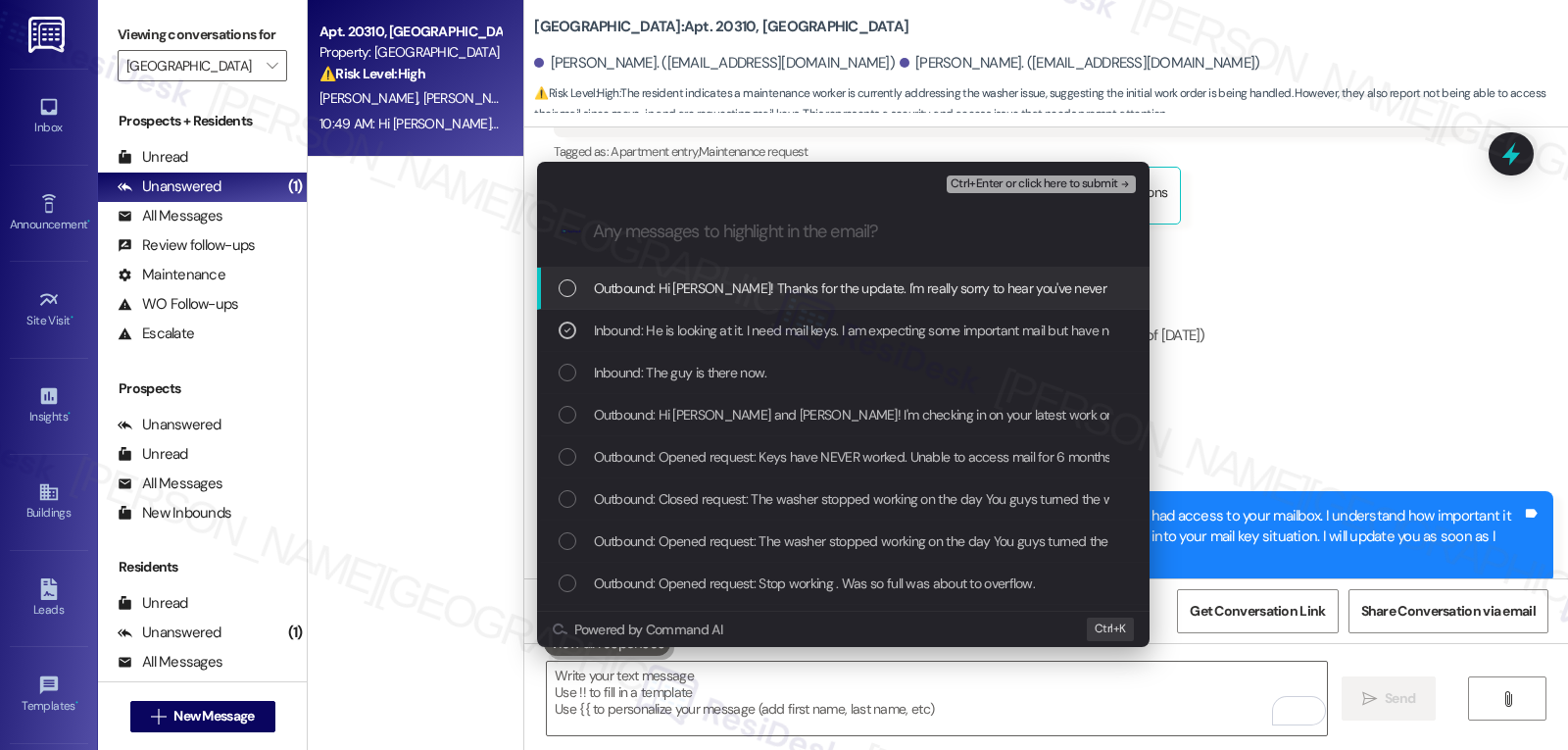
click at [1019, 186] on span "Ctrl+Enter or click here to submit" at bounding box center [1034, 185] width 168 height 14
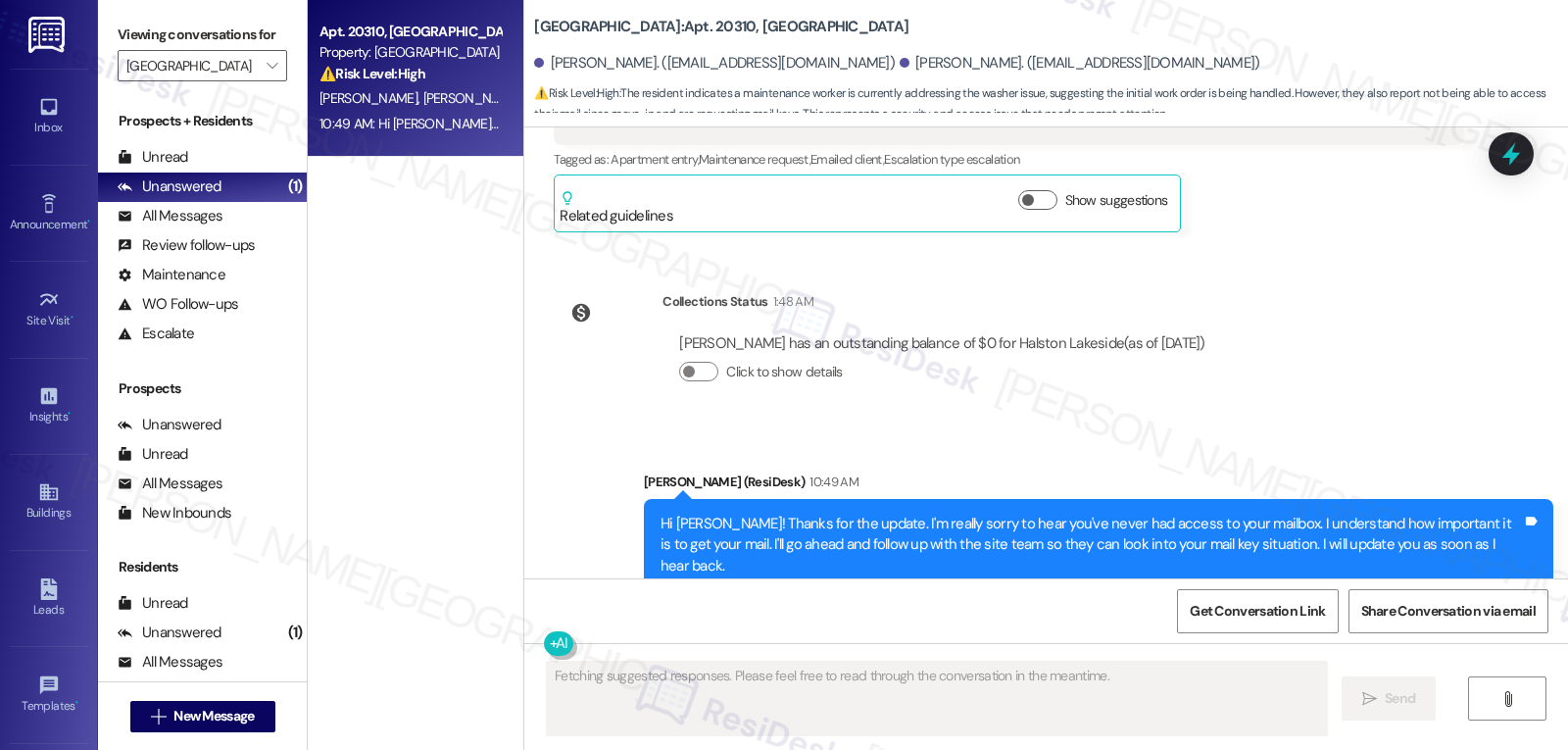
scroll to position [655, 0]
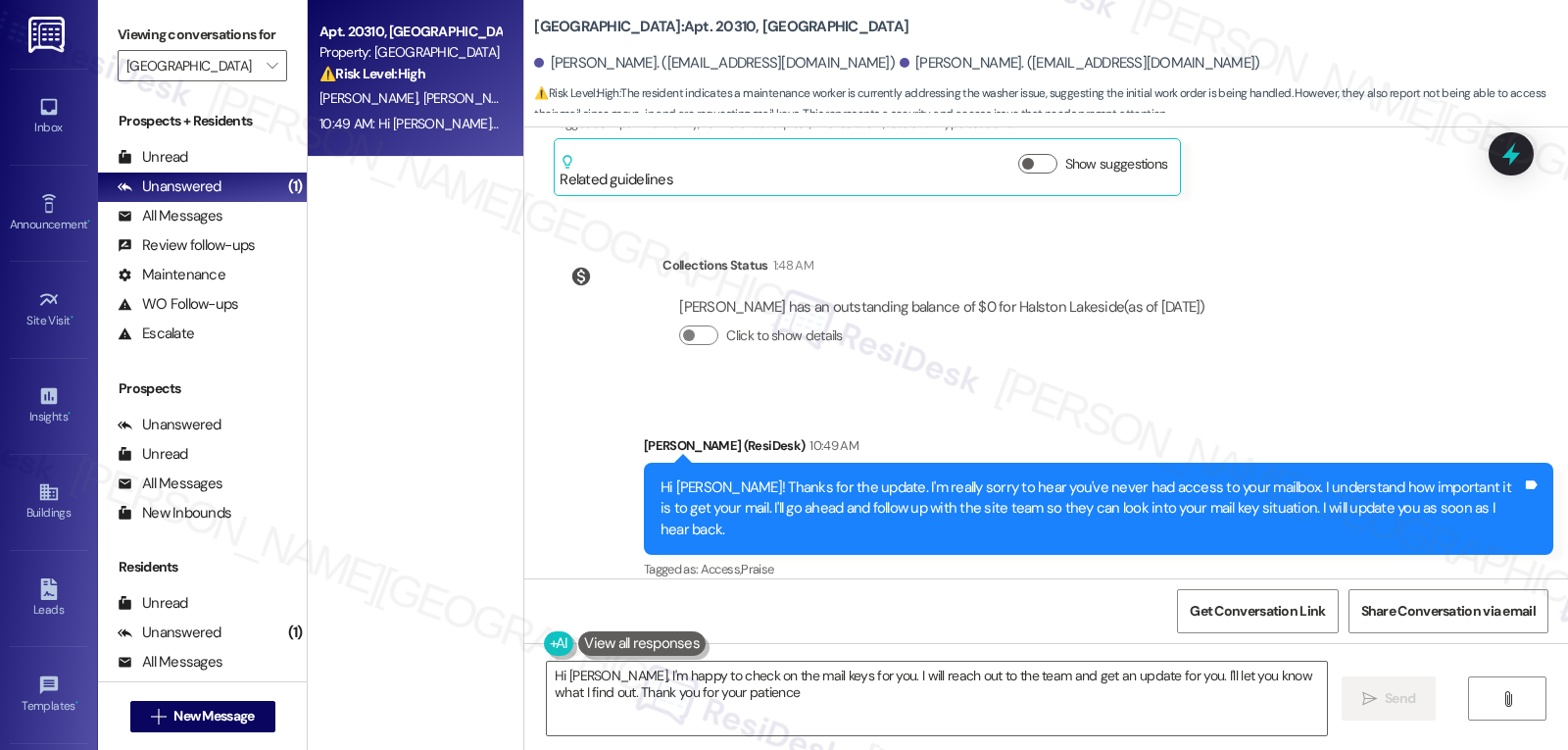
type textarea "Hi Andy, I'm happy to check on the mail keys for you. I will reach out to the t…"
click at [262, 82] on span "" at bounding box center [271, 65] width 19 height 31
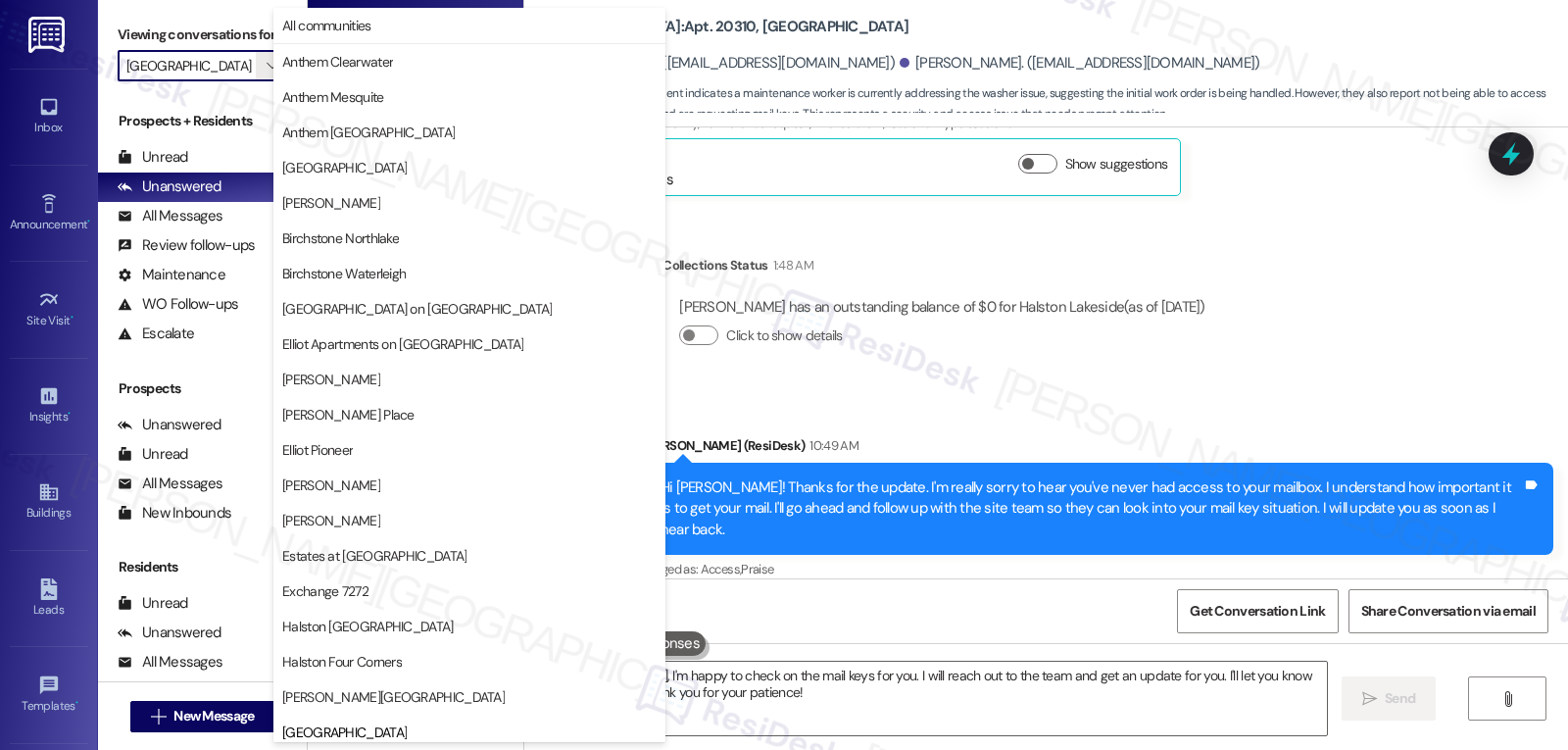
scroll to position [671, 0]
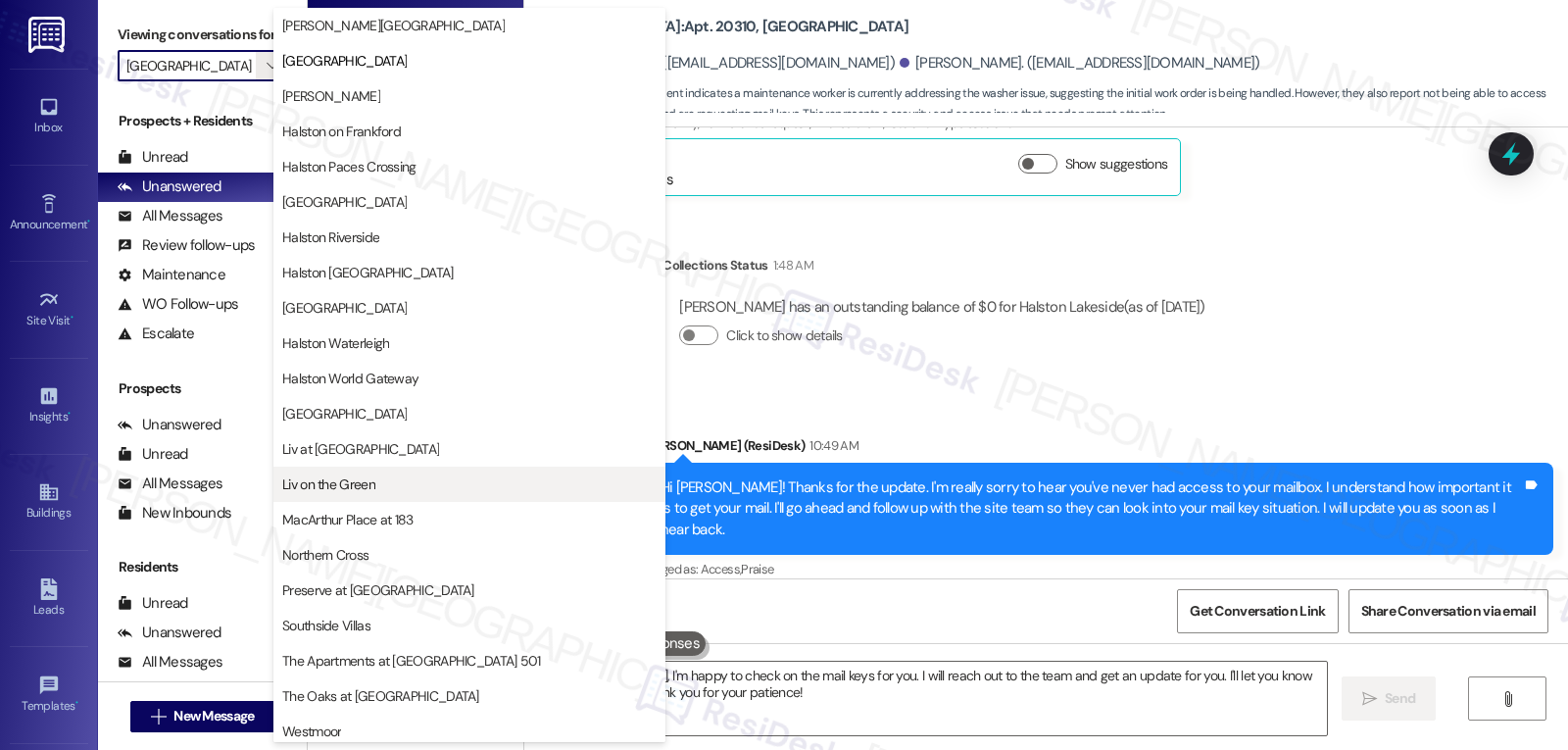
click at [377, 475] on span "Liv on the Green" at bounding box center [469, 485] width 374 height 20
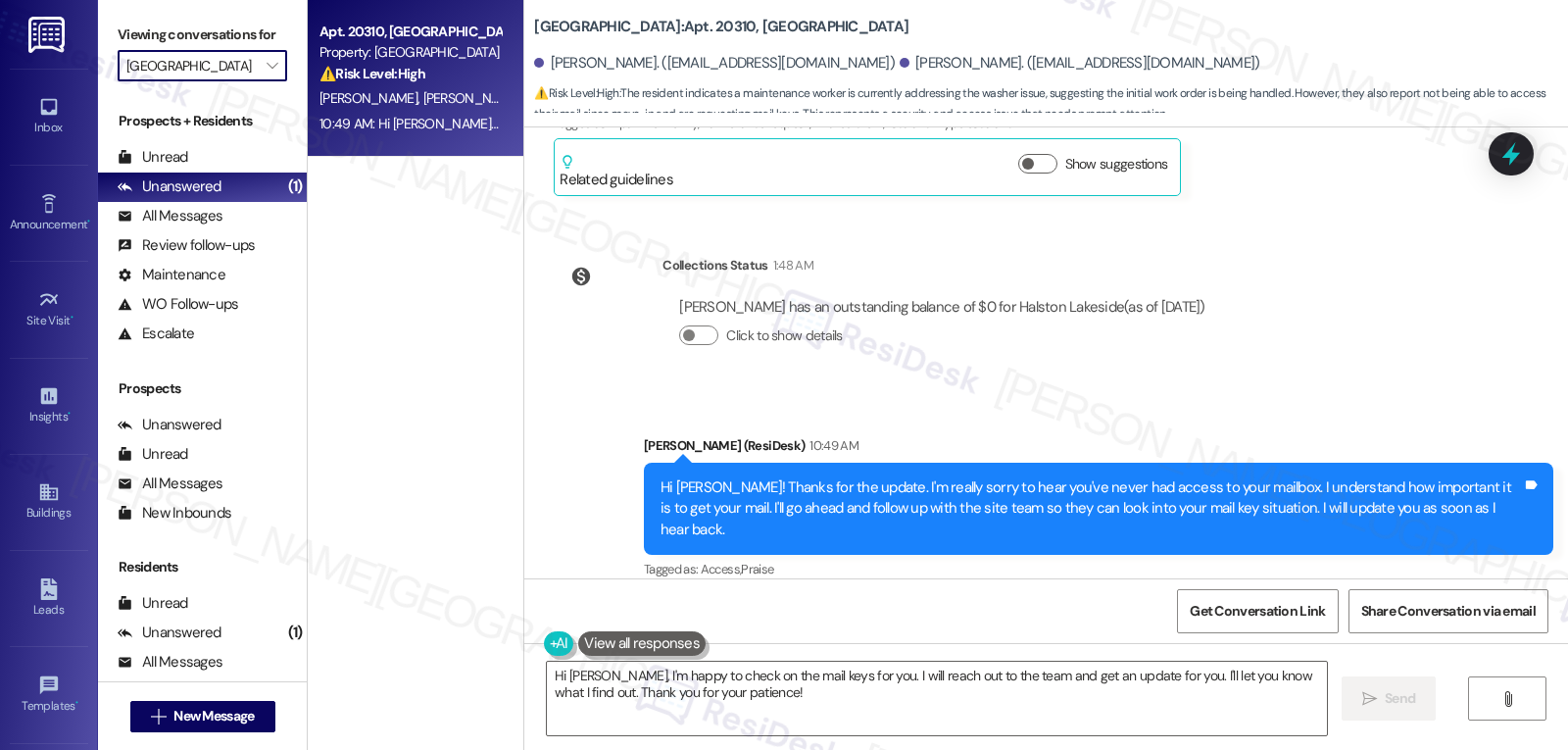
type input "Liv on the Green"
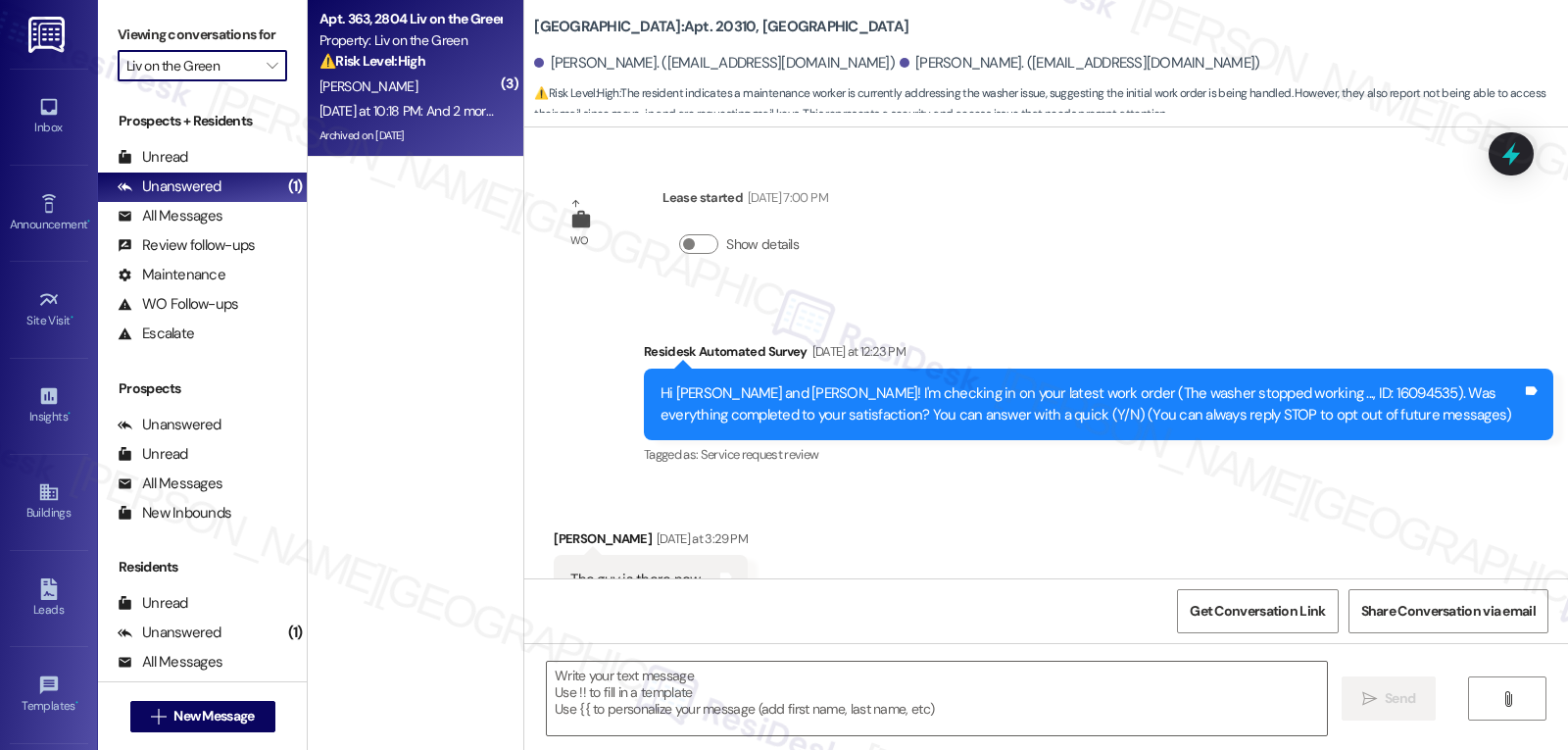
scroll to position [288, 0]
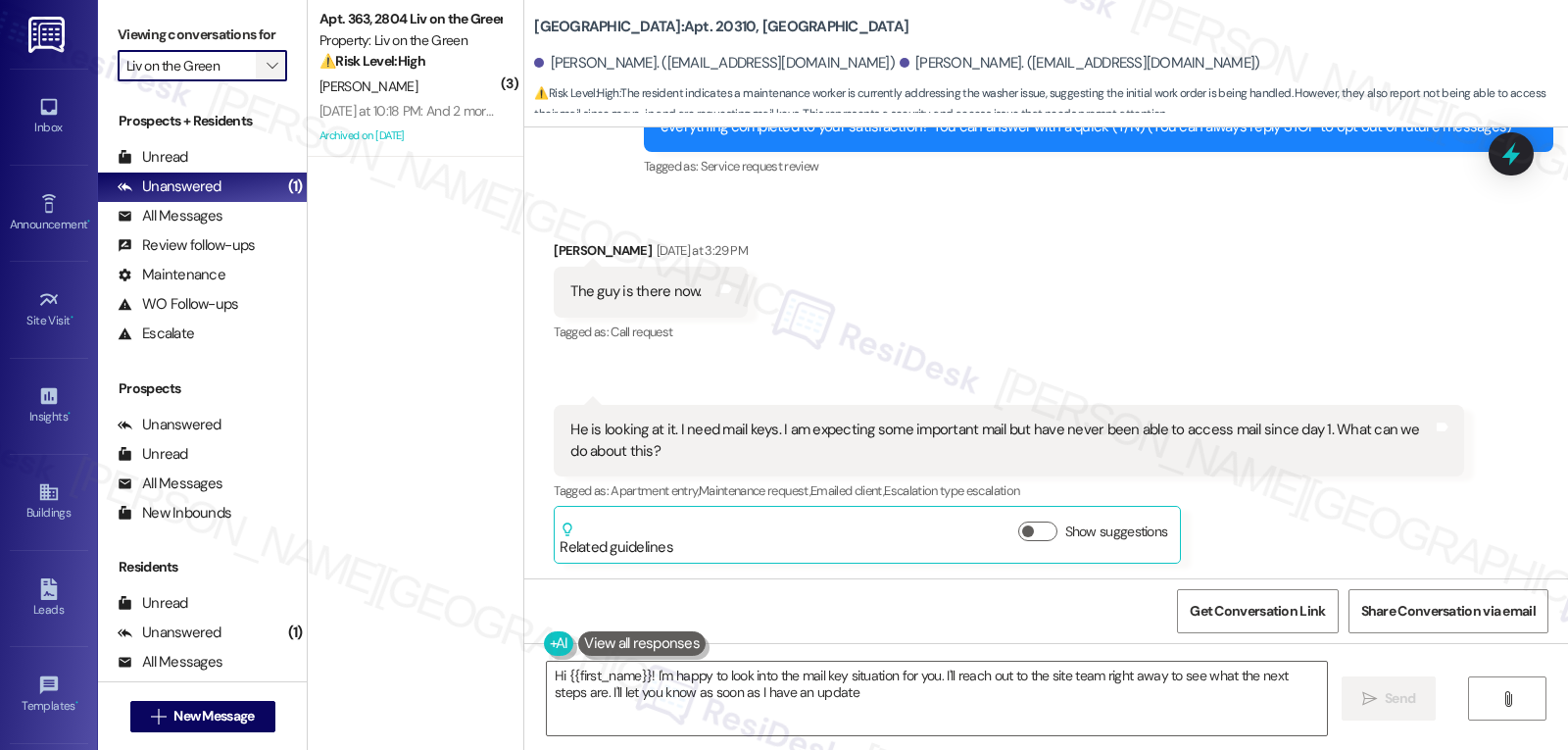
type textarea "Hi {{first_name}}! I'm happy to look into the mail key situation for you. I'll …"
click at [262, 82] on span "" at bounding box center [271, 65] width 19 height 31
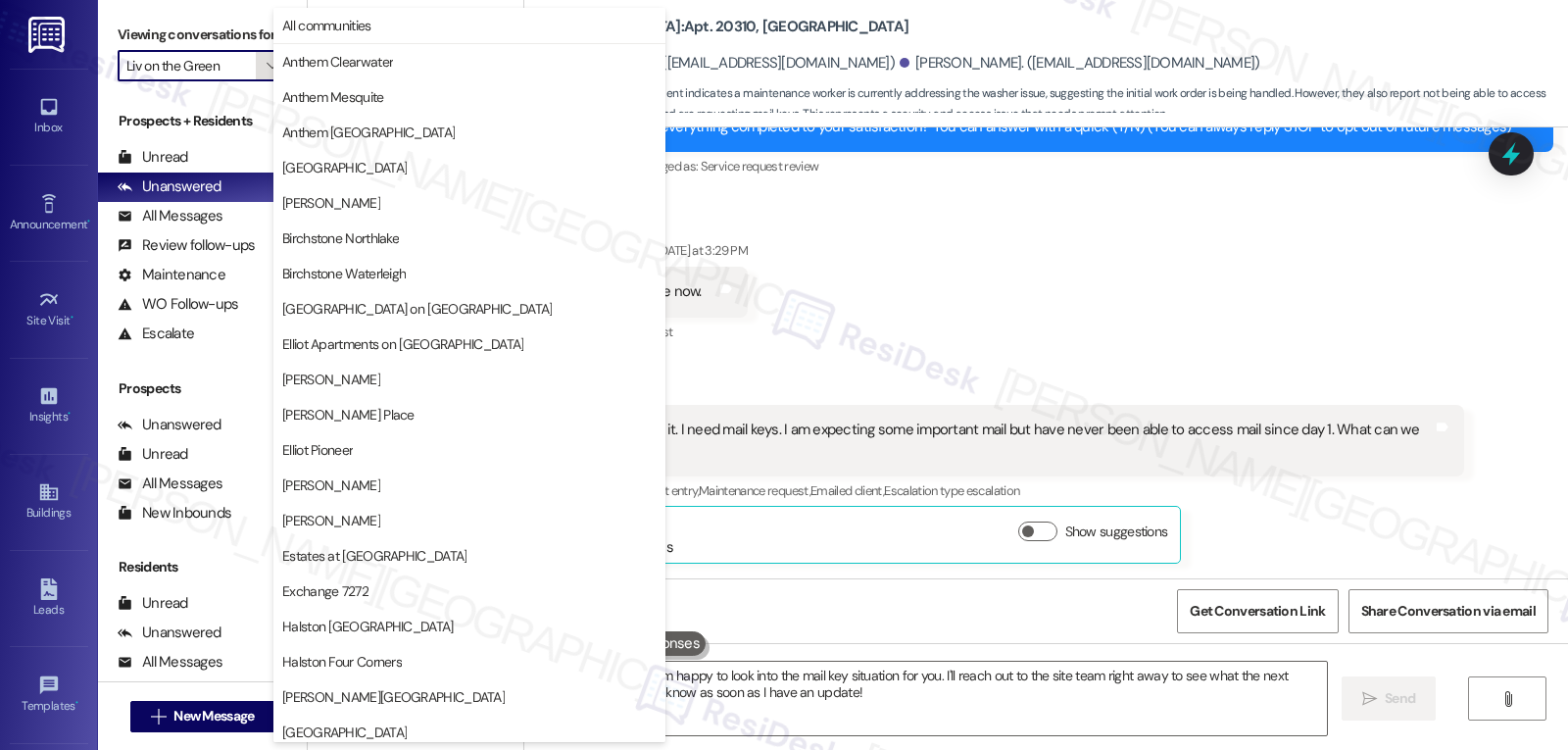
scroll to position [678, 0]
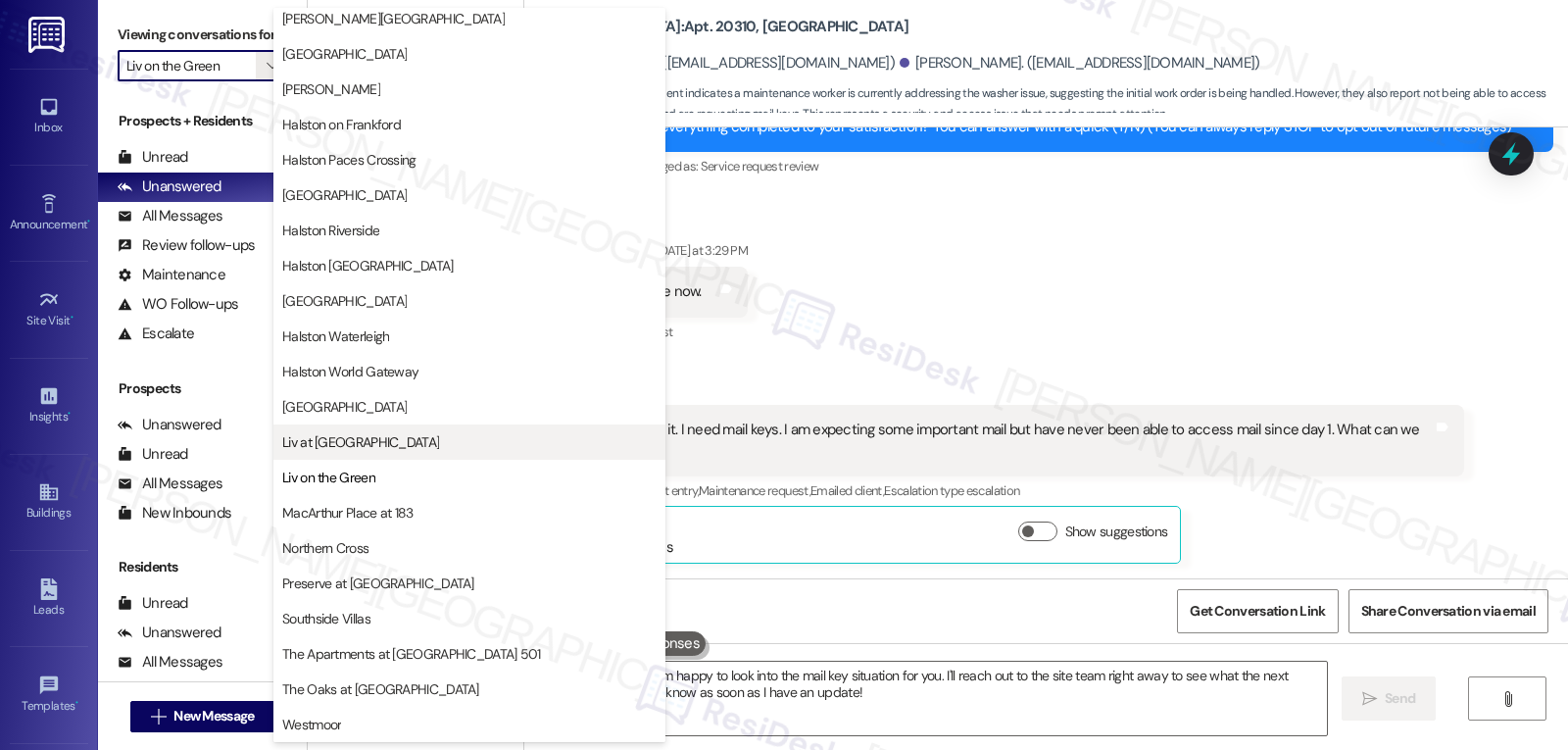
click at [387, 447] on span "Liv at Winter Park" at bounding box center [469, 442] width 374 height 20
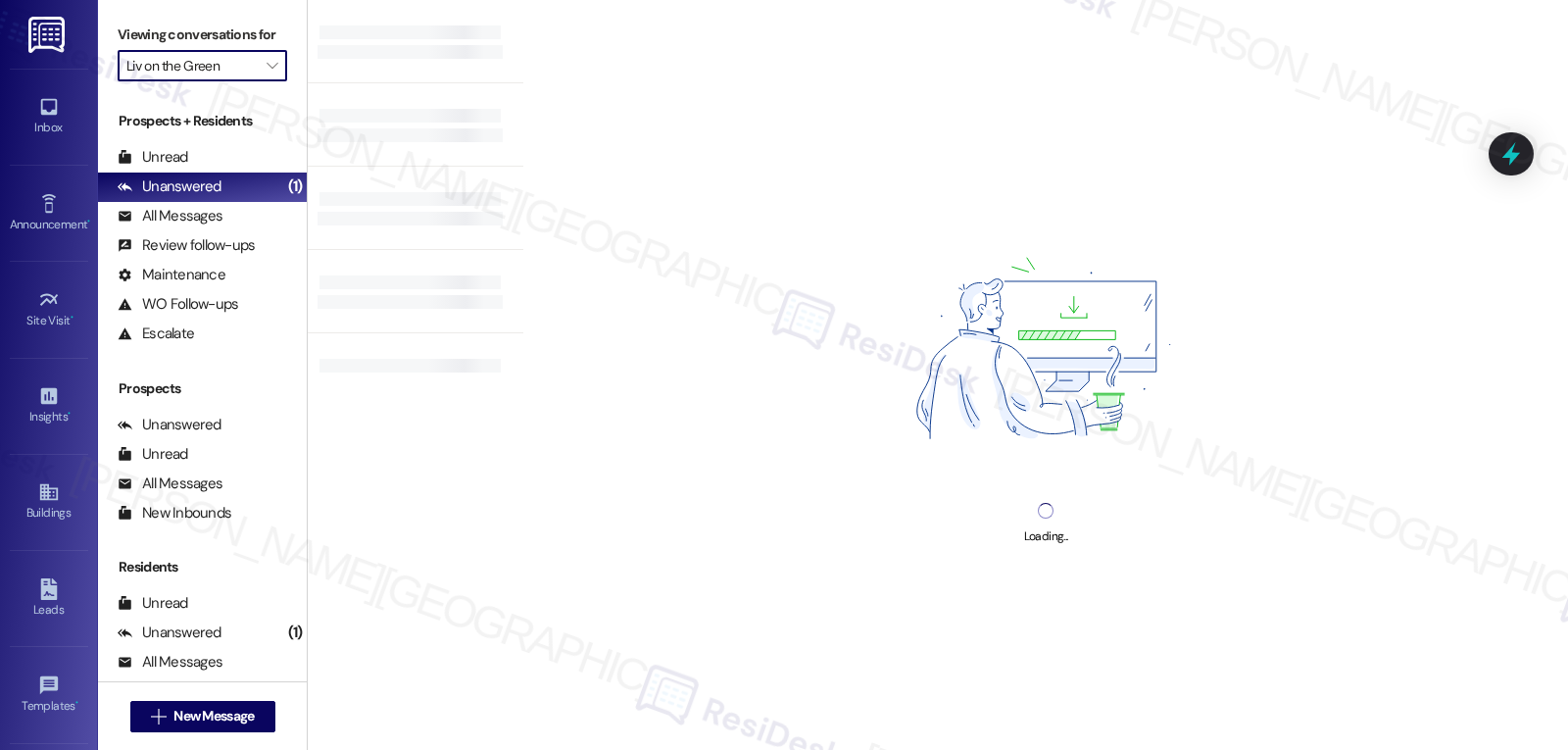
type input "Liv at Winter Park"
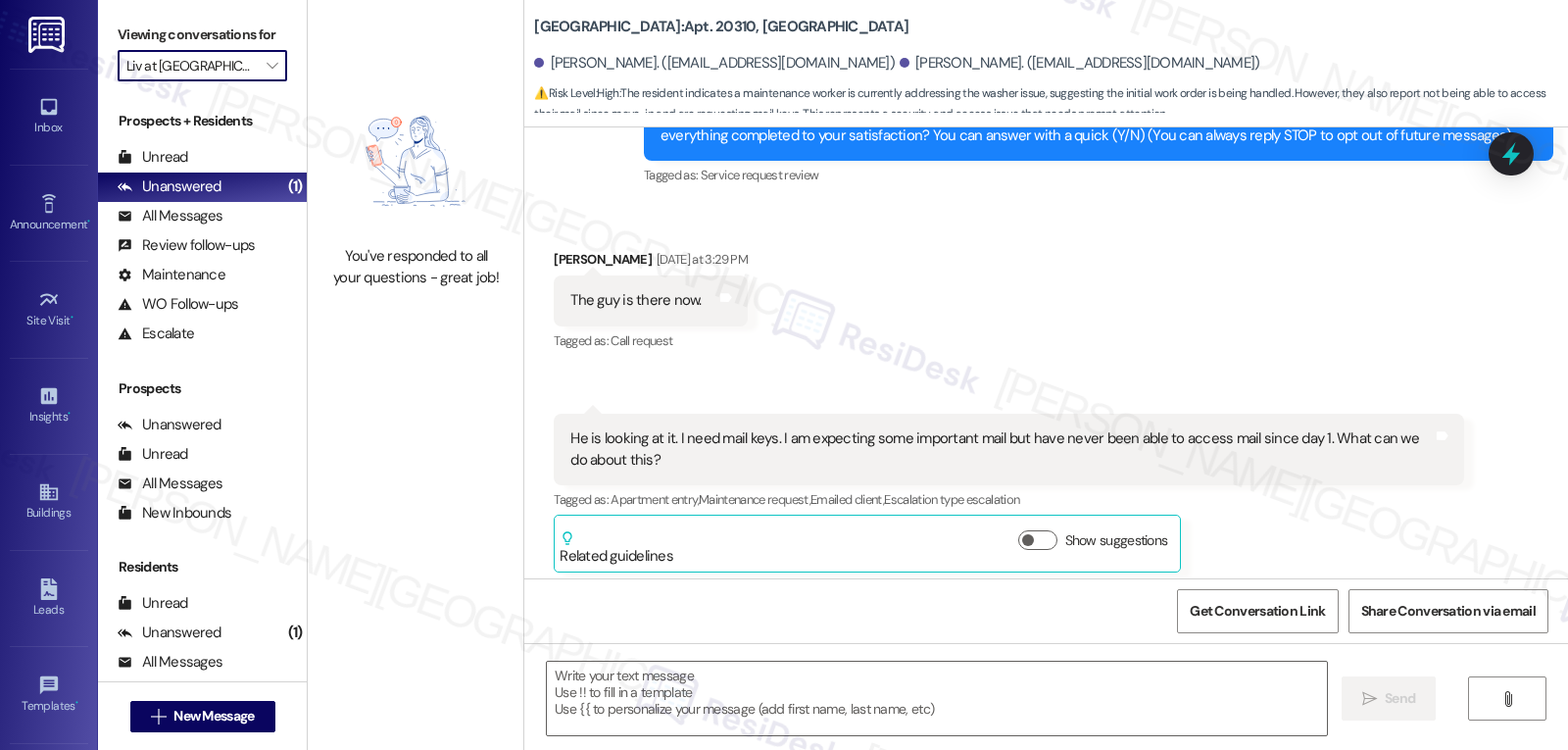
scroll to position [288, 0]
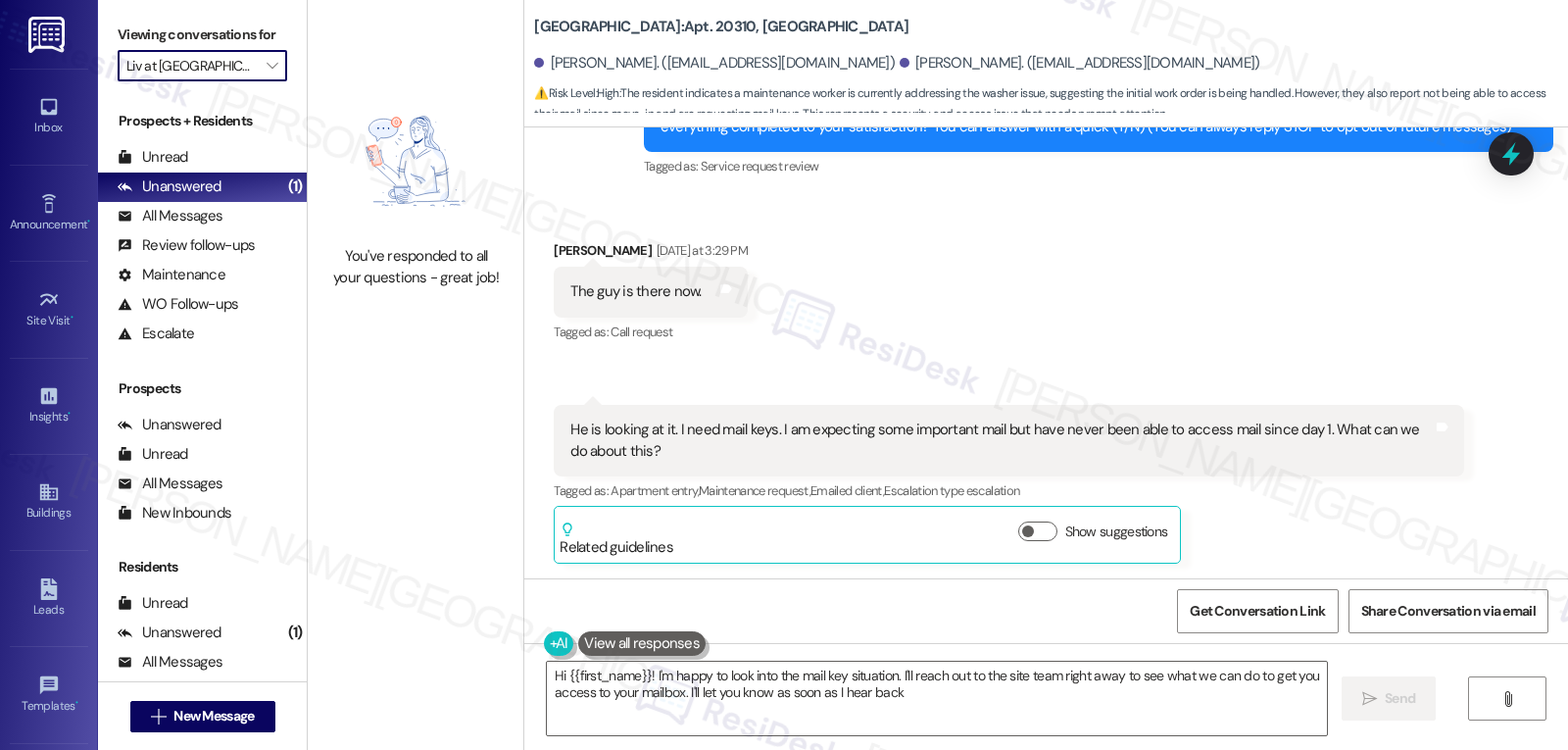
type textarea "Hi {{first_name}}! I'm happy to look into the mail key situation. I'll reach ou…"
click at [266, 82] on span "" at bounding box center [271, 65] width 19 height 31
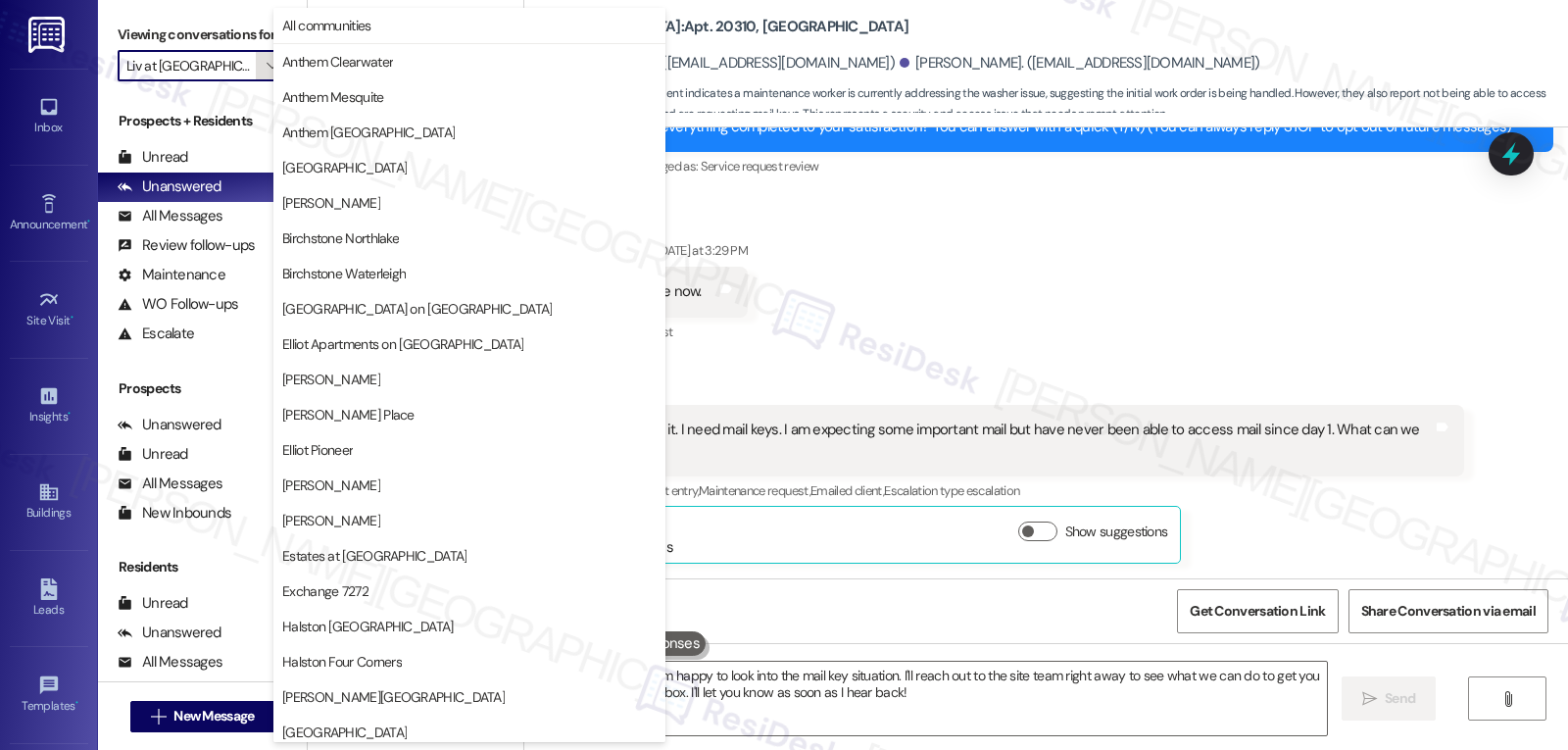
scroll to position [678, 0]
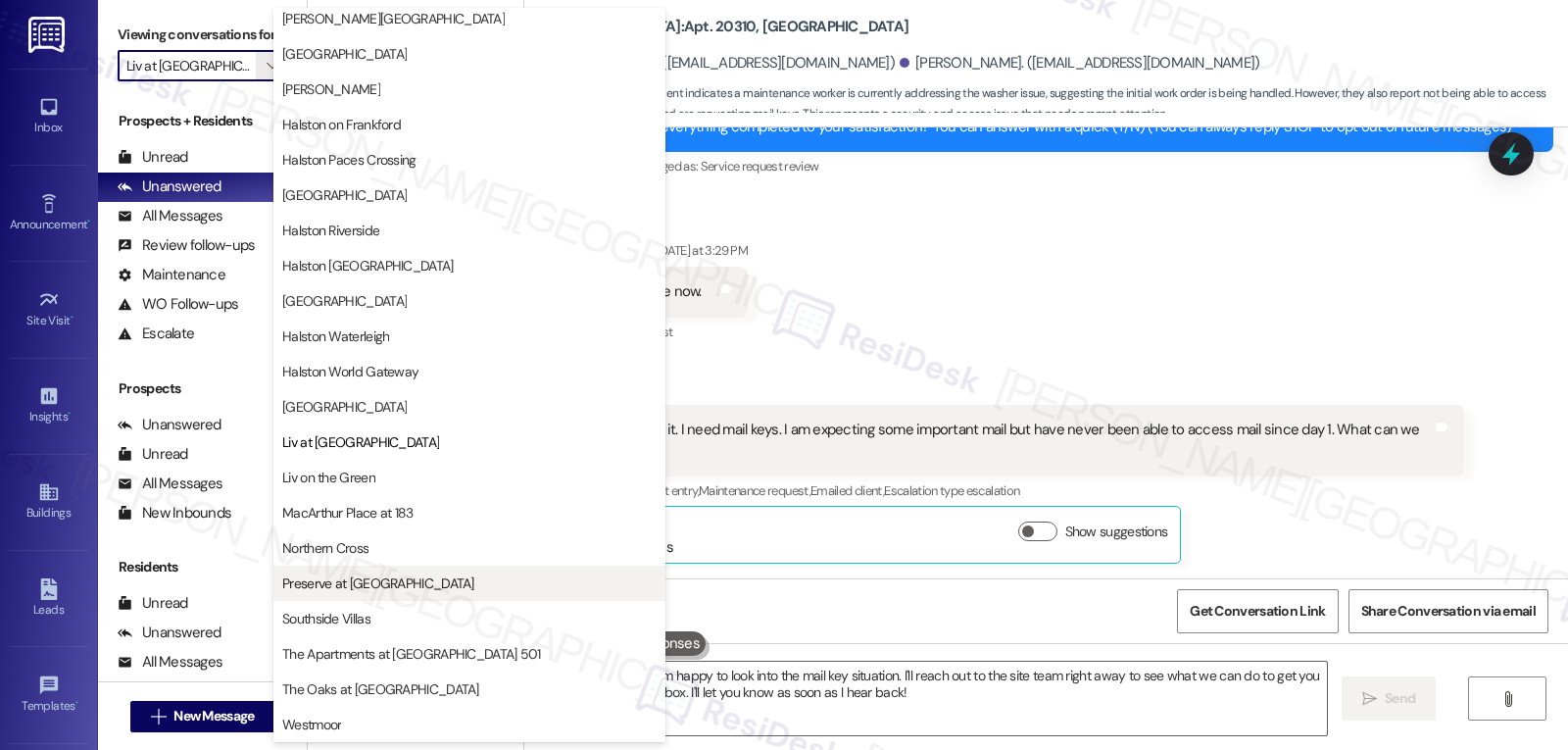
click at [374, 585] on span "Preserve at Preston" at bounding box center [378, 583] width 193 height 20
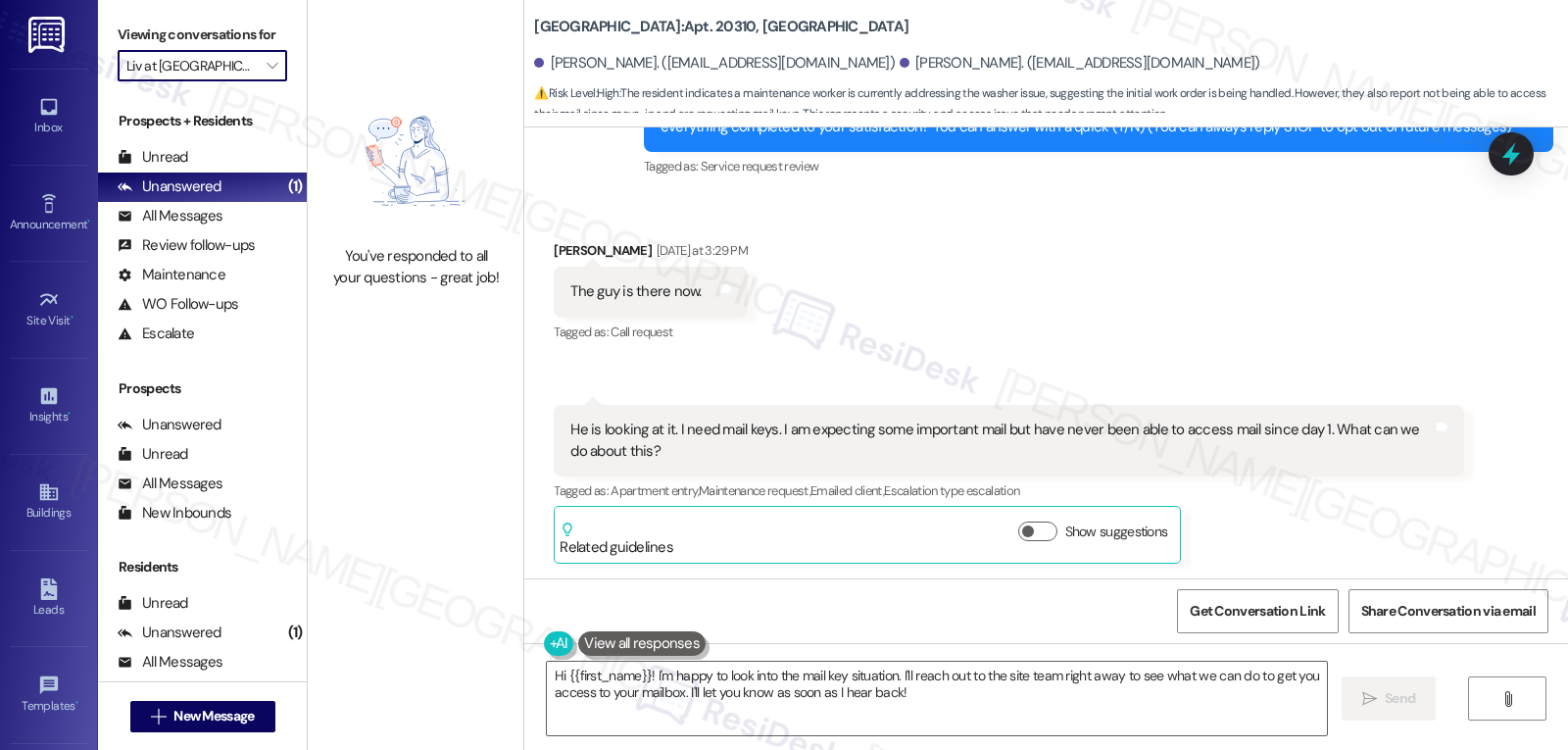
type input "Preserve at Preston"
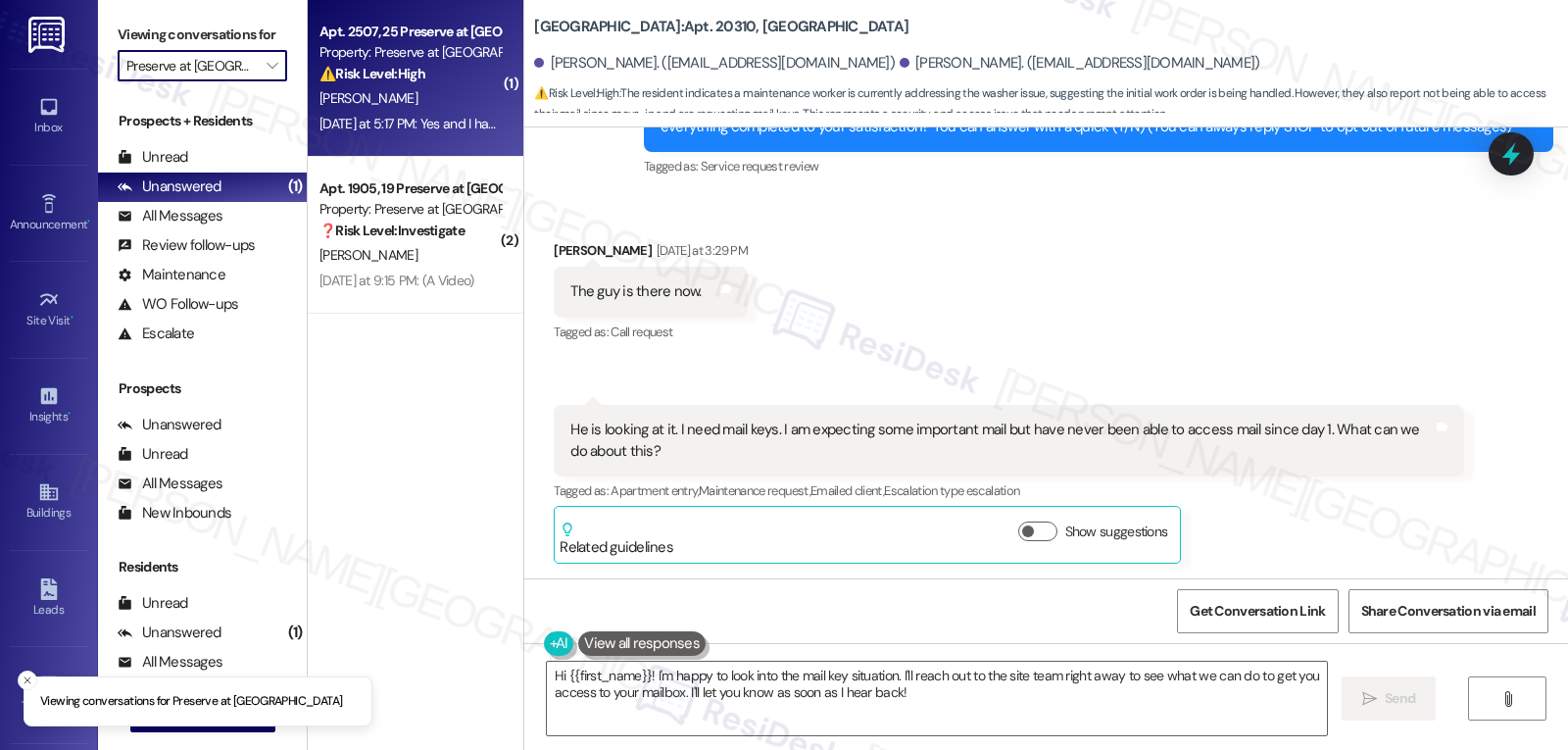
drag, startPoint x: 434, startPoint y: 115, endPoint x: 535, endPoint y: 92, distance: 103.6
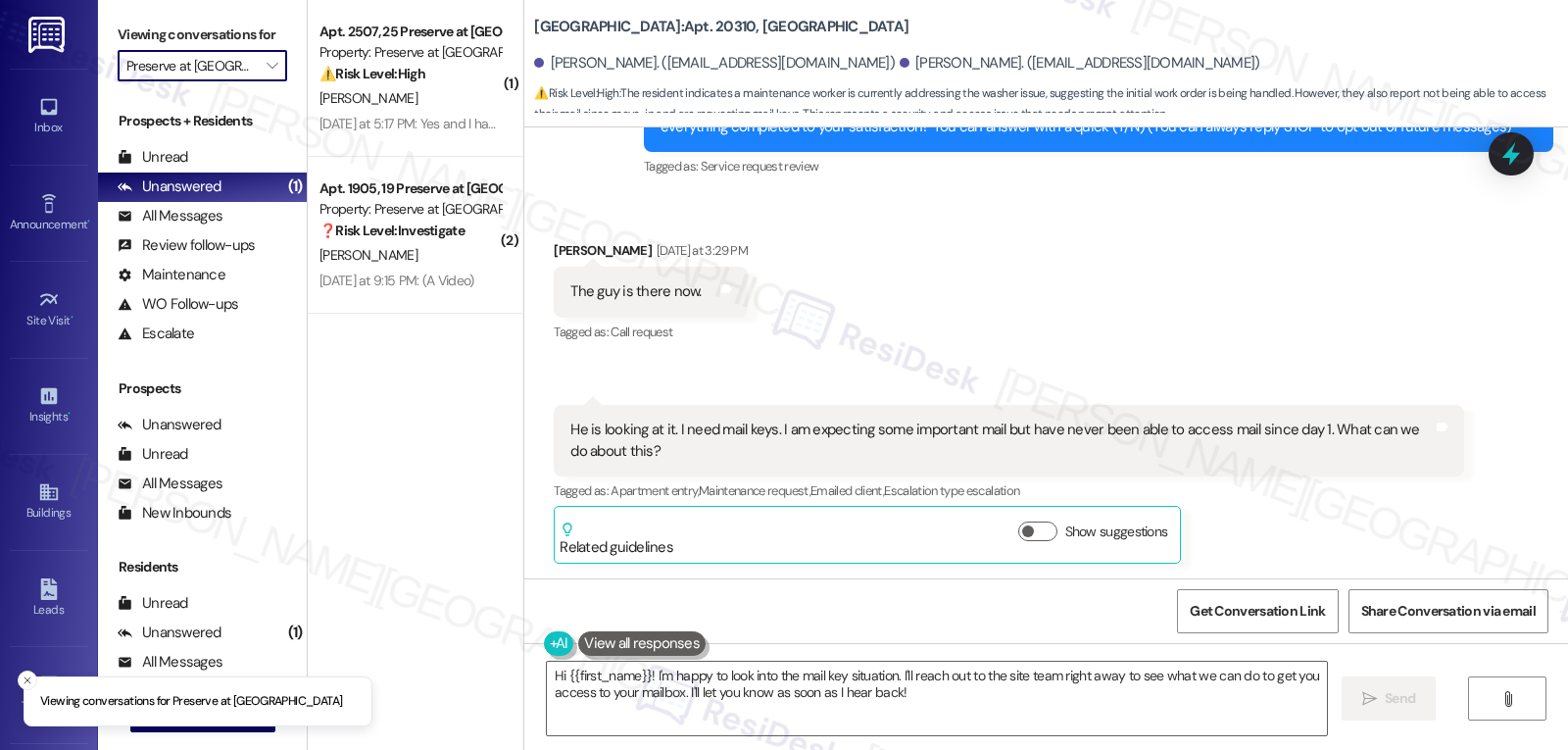
click at [434, 112] on div "Yesterday at 5:17 PM: Yes and I have activated the Amazon package locker and go…" at bounding box center [410, 124] width 186 height 25
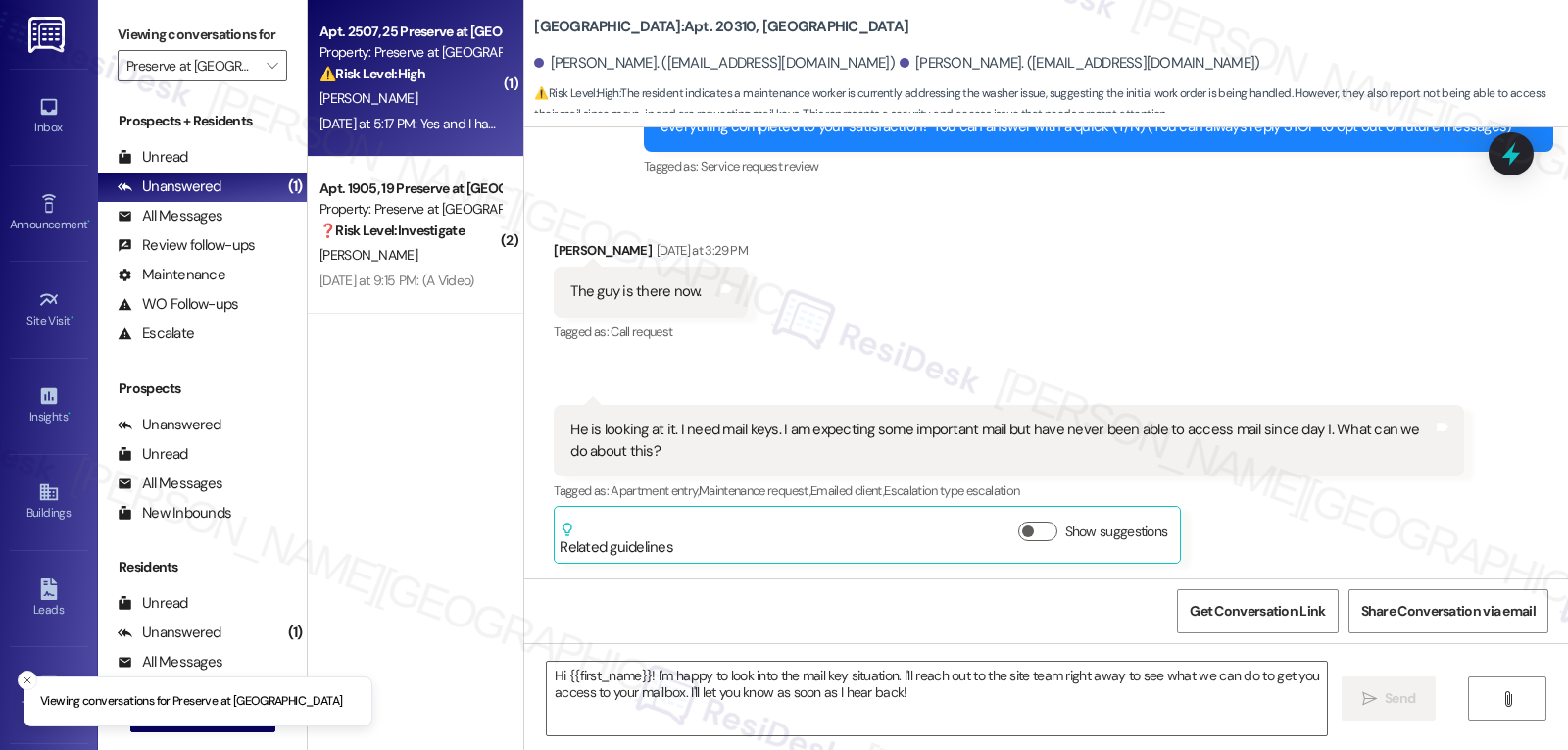
type textarea "Fetching suggested responses. Please feel free to read through the conversation…"
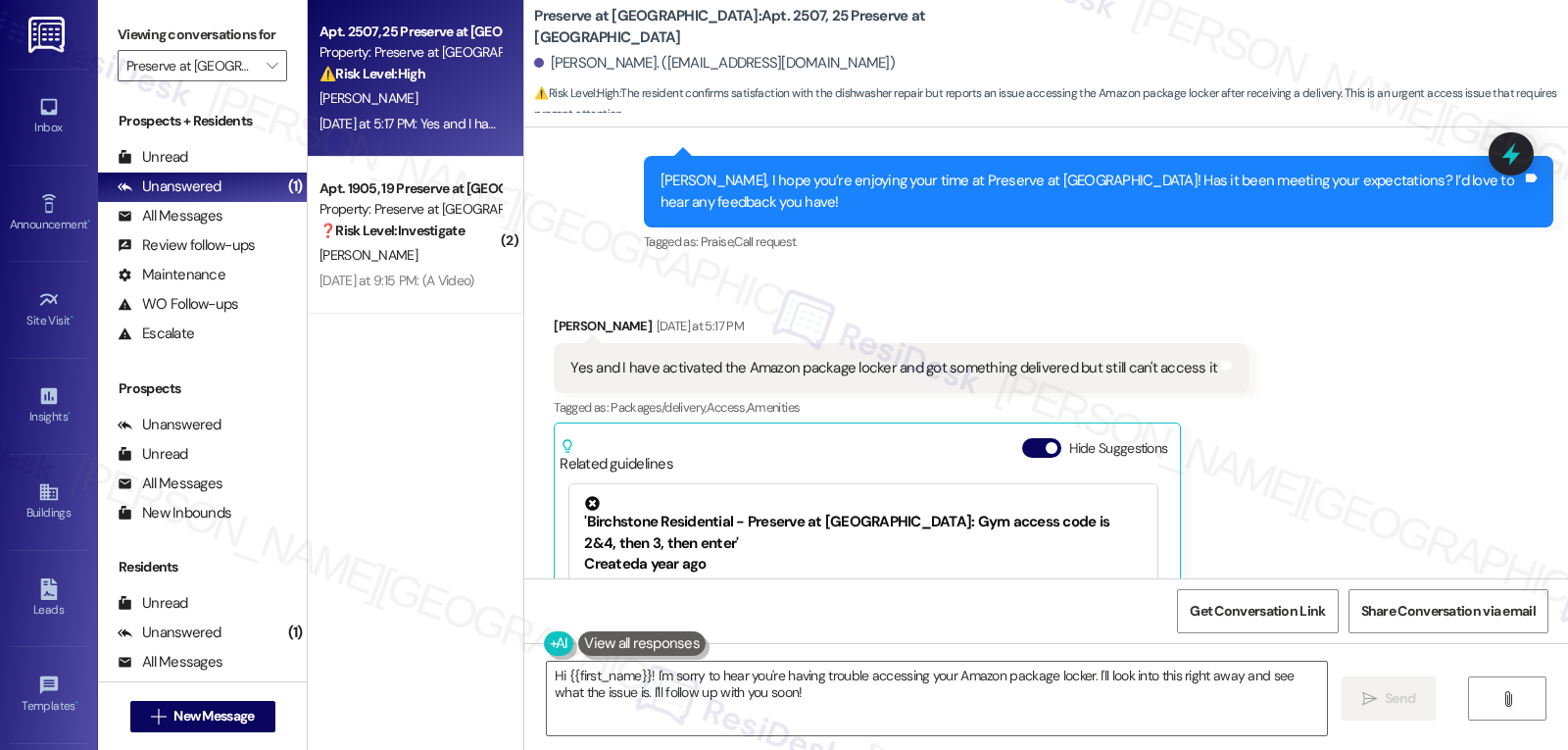
scroll to position [528, 0]
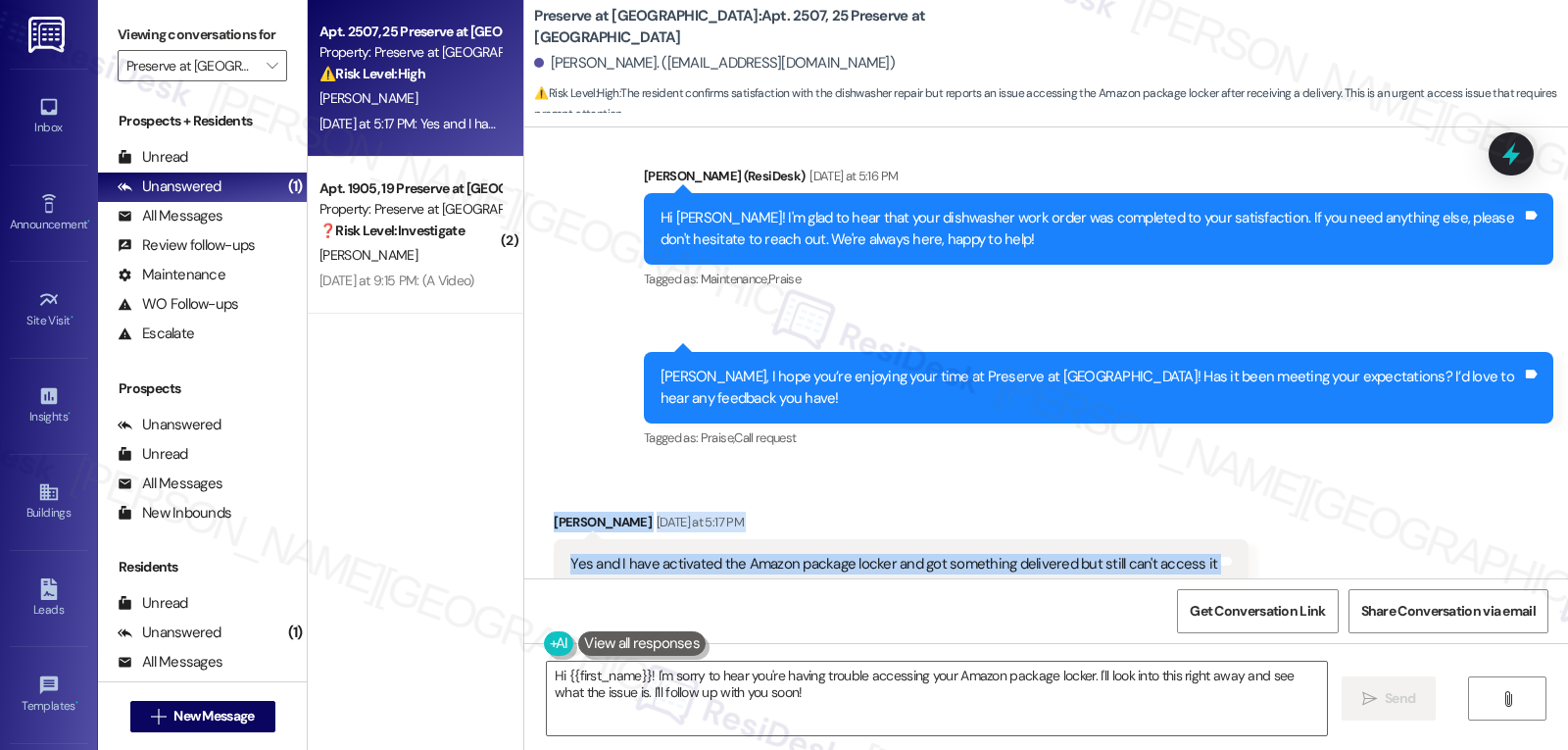
drag, startPoint x: 538, startPoint y: 502, endPoint x: 1268, endPoint y: 539, distance: 730.9
click at [1268, 539] on div "Received via SMS Nicole Fuller Yesterday at 5:17 PM Yes and I have activated th…" at bounding box center [1046, 729] width 1044 height 524
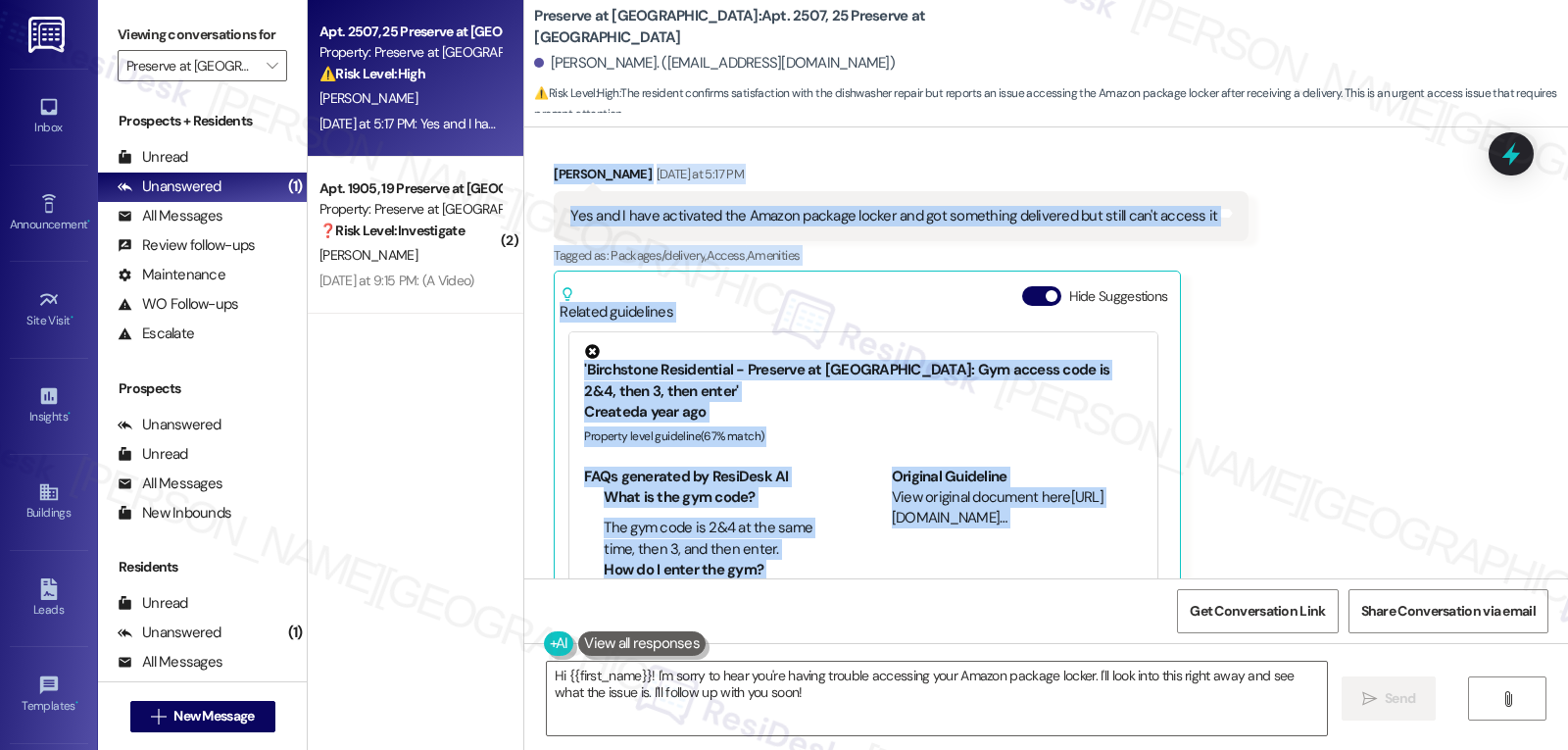
scroll to position [921, 0]
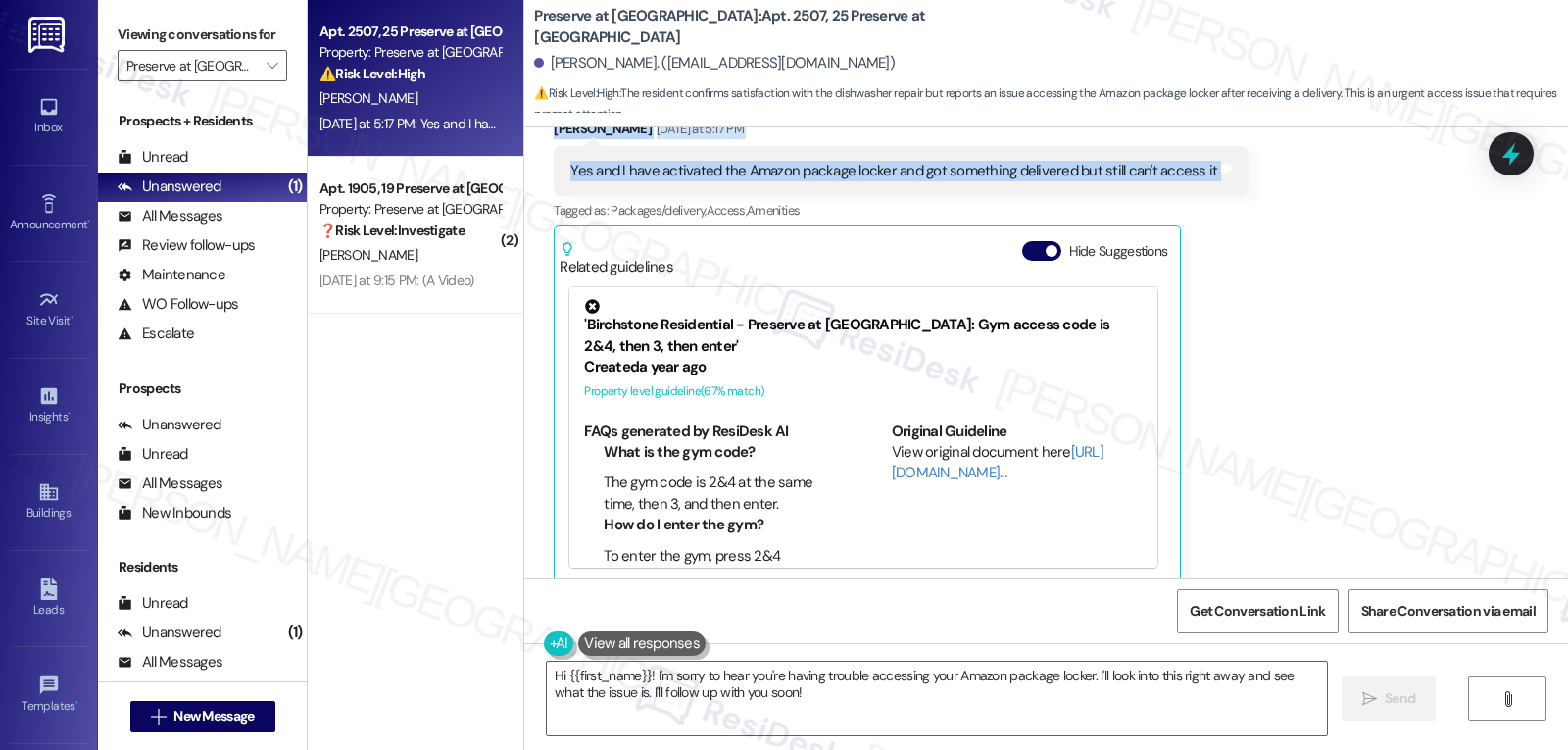
drag, startPoint x: 628, startPoint y: 179, endPoint x: 1279, endPoint y: 165, distance: 651.2
click at [1279, 165] on div "WO Lease started Aug 10, 2025 at 8:00 PM Show details Survey, sent via SMS Resi…" at bounding box center [1046, 353] width 1044 height 451
copy div "Sarah (ResiDesk) Yesterday at 5:16 PM Hi Nicole! I'm glad to hear that your dis…"
click at [808, 708] on textarea "Hi {{first_name}}! I'm sorry to hear you're having trouble accessing your Amazo…" at bounding box center [937, 698] width 780 height 74
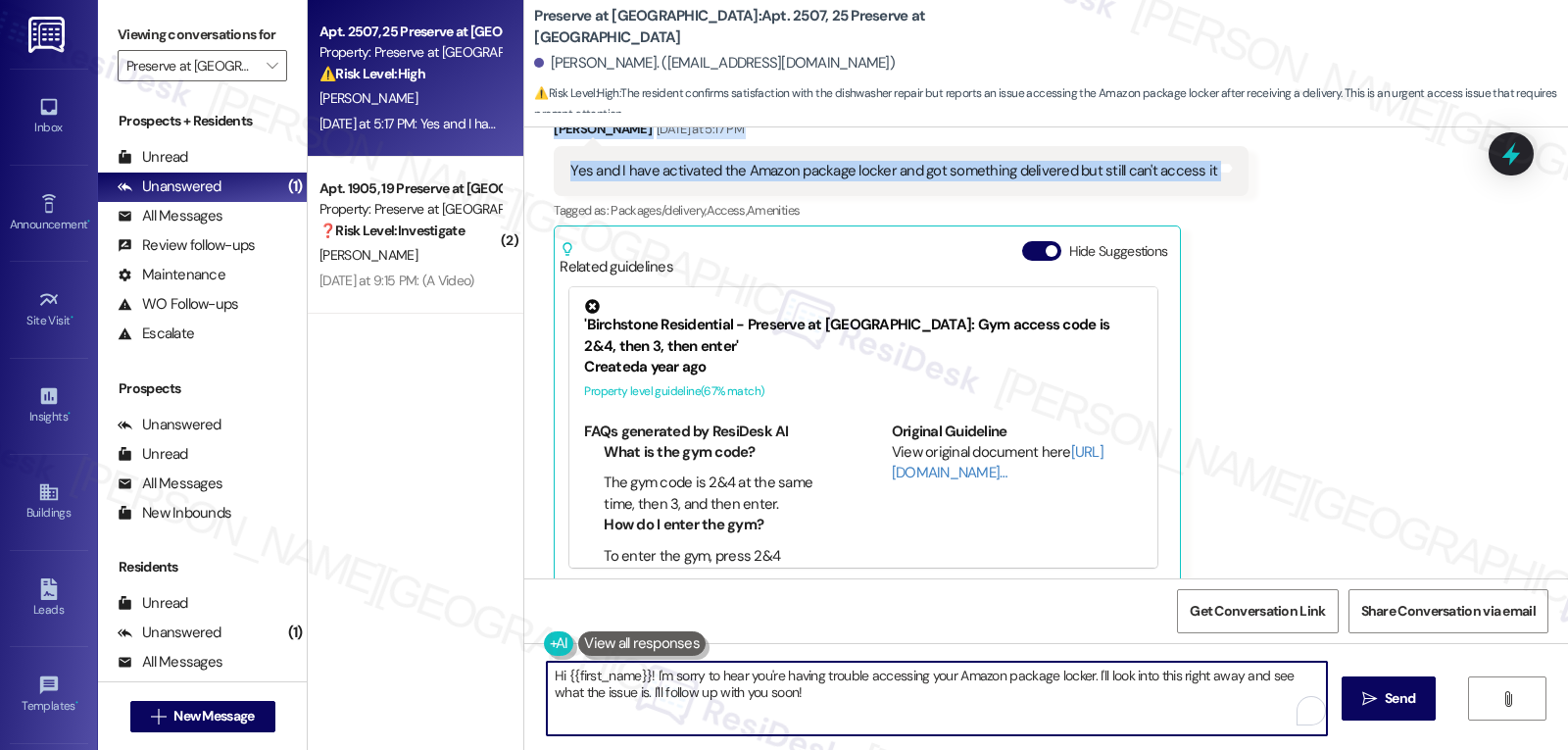
paste textarea "Thanks for letting me know, Nicole. I’m glad things are going well otherwise, a…"
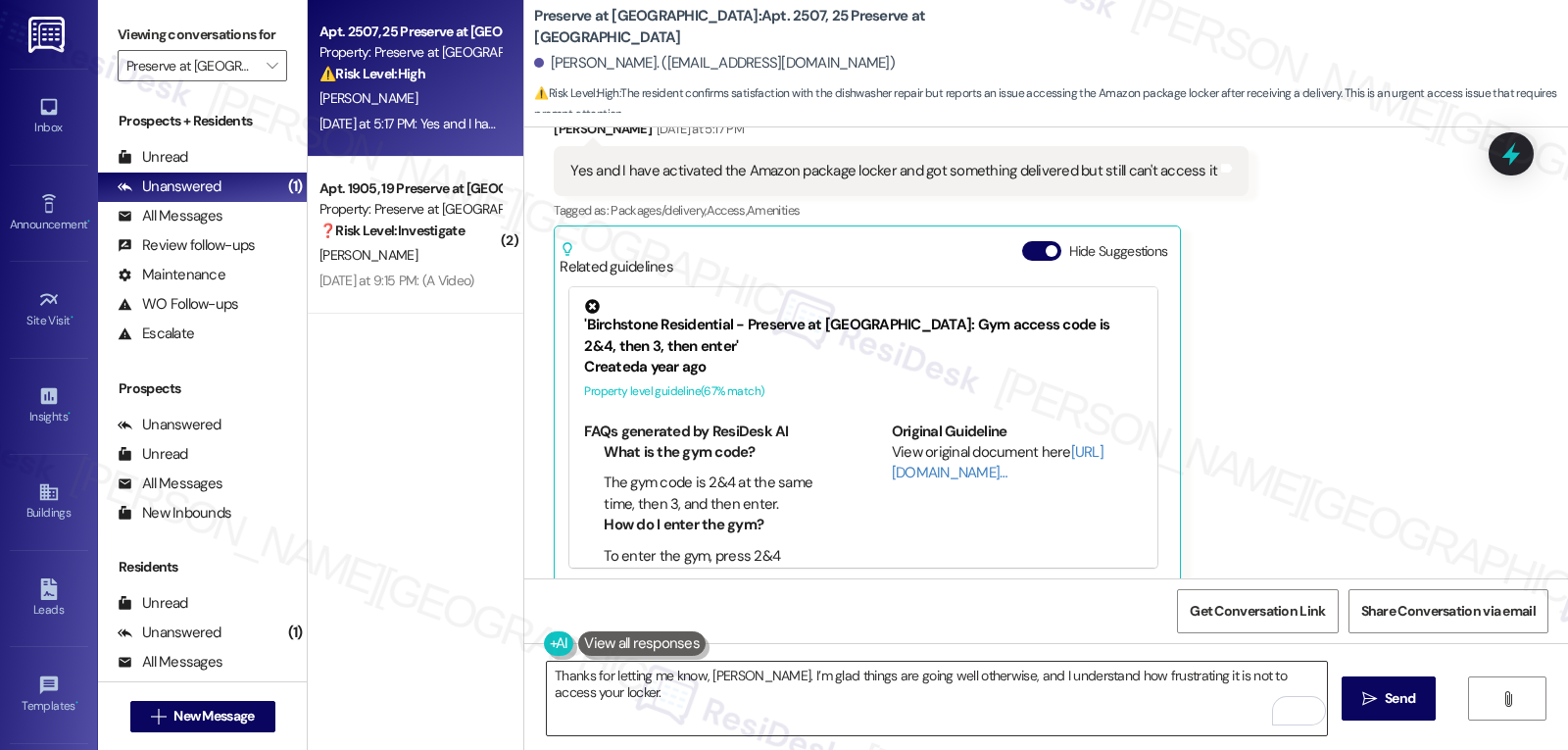
click at [888, 717] on textarea "Thanks for letting me know, Nicole. I’m glad things are going well otherwise, a…" at bounding box center [937, 698] width 780 height 74
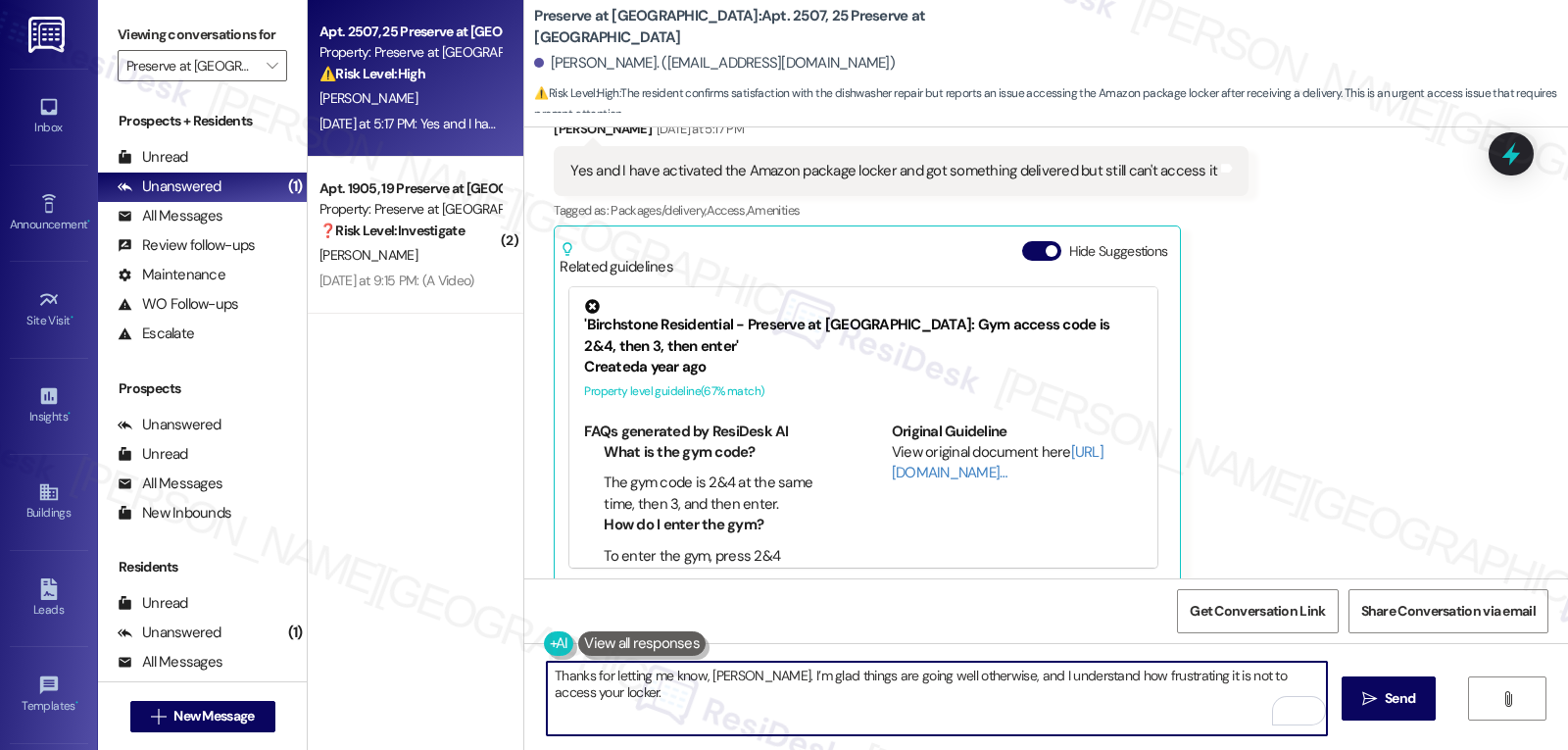
paste textarea "I’ll check with the site team right away to see what’s going on with your Amazo…"
click at [699, 689] on textarea "Thanks for letting me know, Nicole. I’m glad things are going well otherwise, a…" at bounding box center [937, 698] width 780 height 74
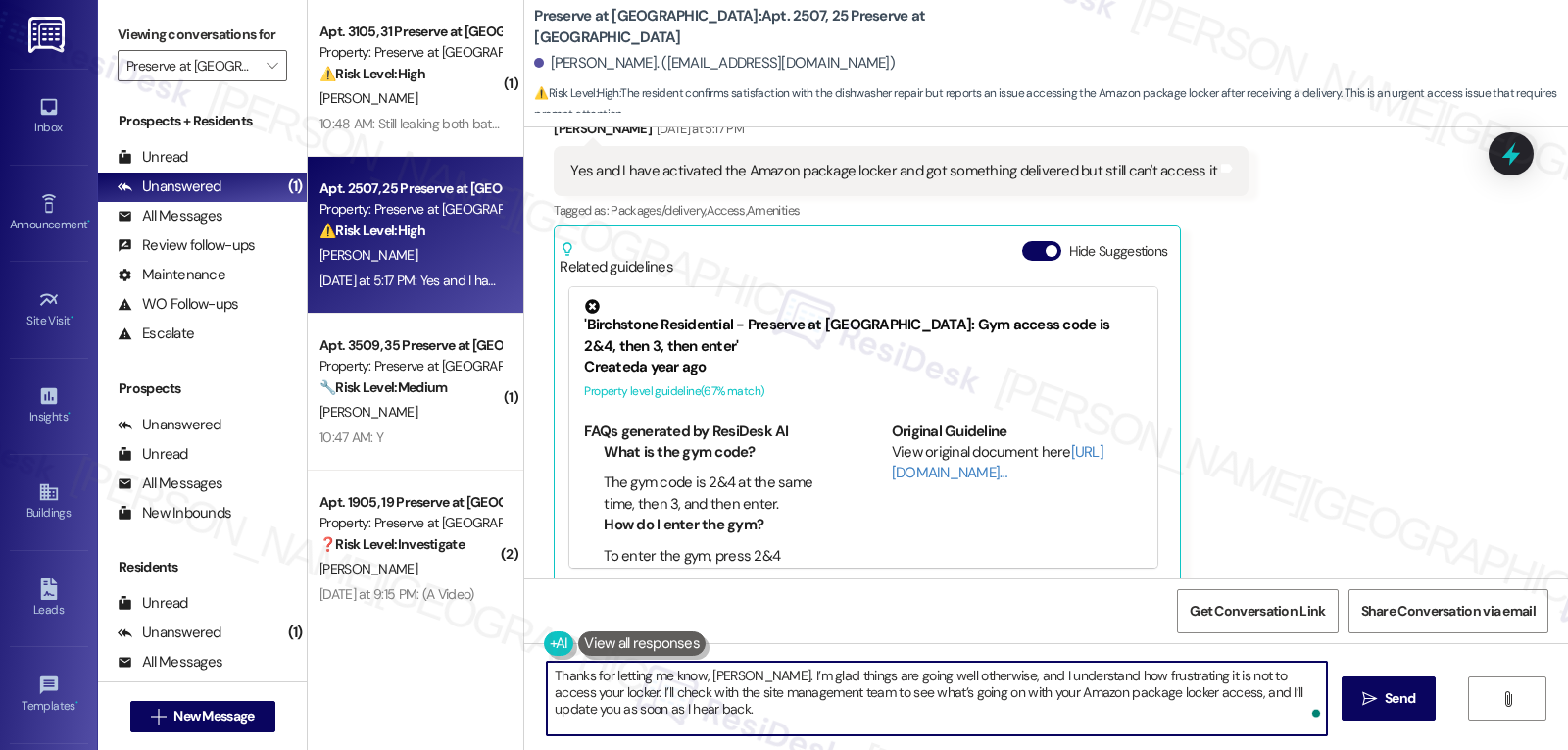
click at [1037, 706] on textarea "Thanks for letting me know, Nicole. I’m glad things are going well otherwise, a…" at bounding box center [937, 698] width 780 height 74
type textarea "Thanks for letting me know, Nicole. I’m glad things are going well otherwise, a…"
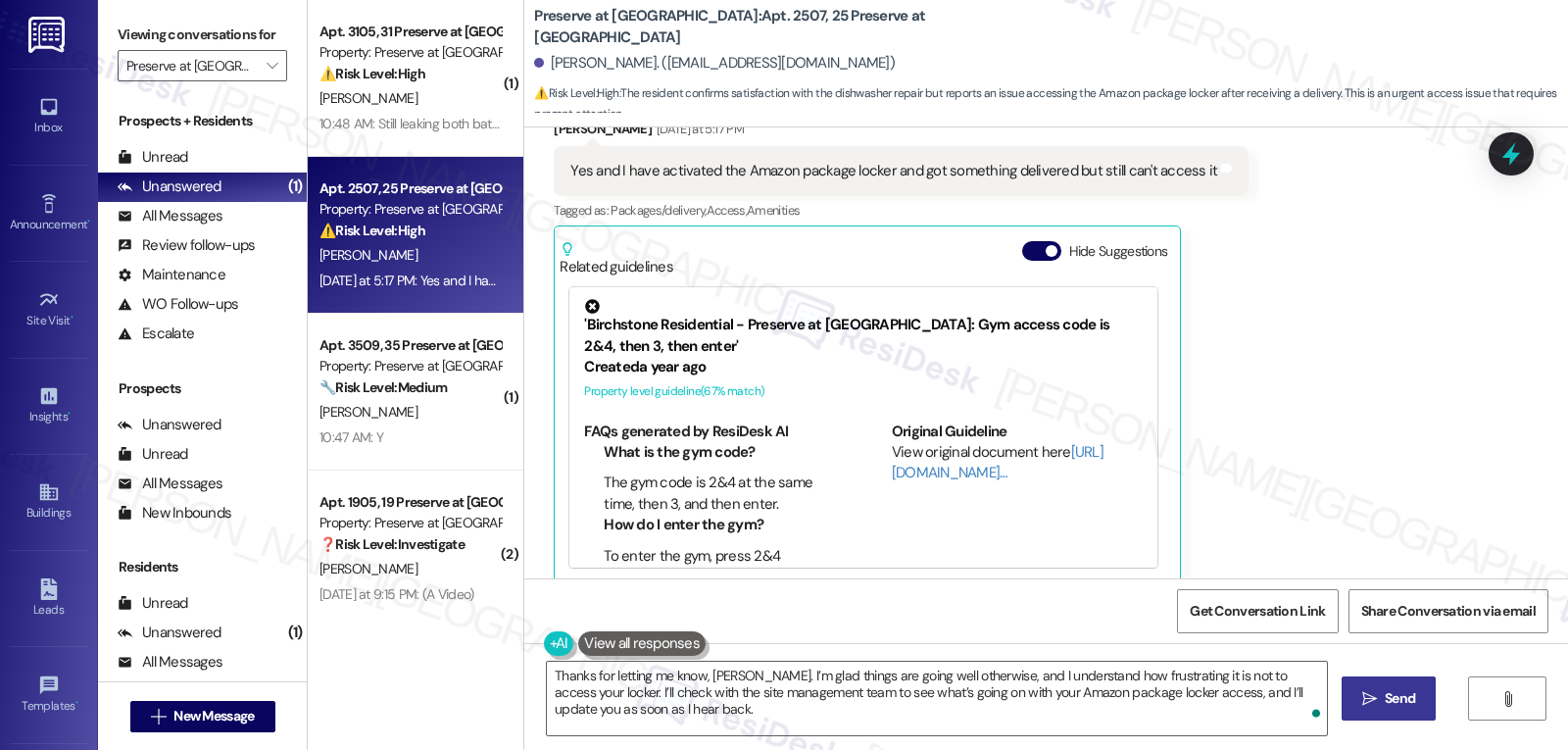
click at [1401, 705] on span "Send" at bounding box center [1400, 698] width 30 height 21
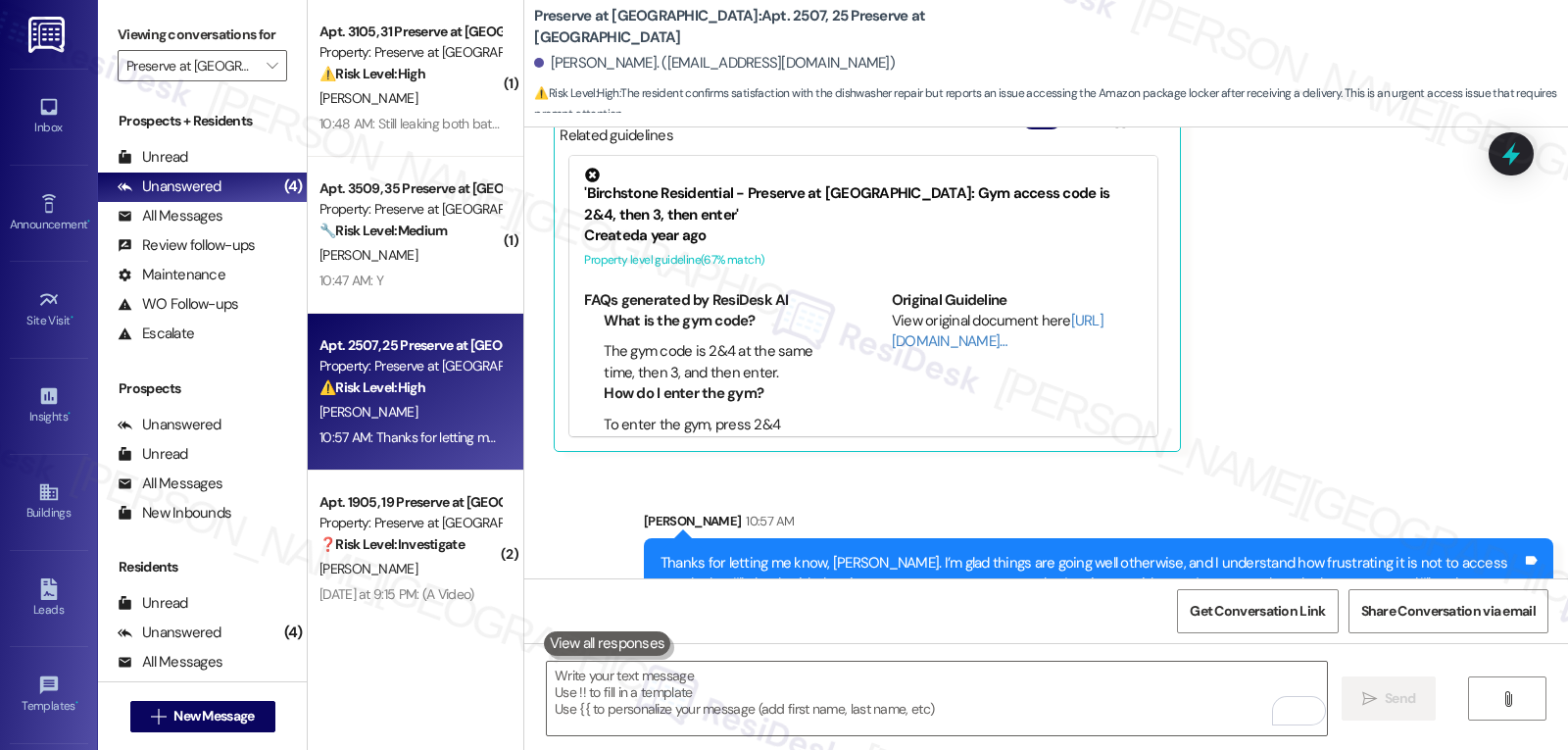
scroll to position [1099, 0]
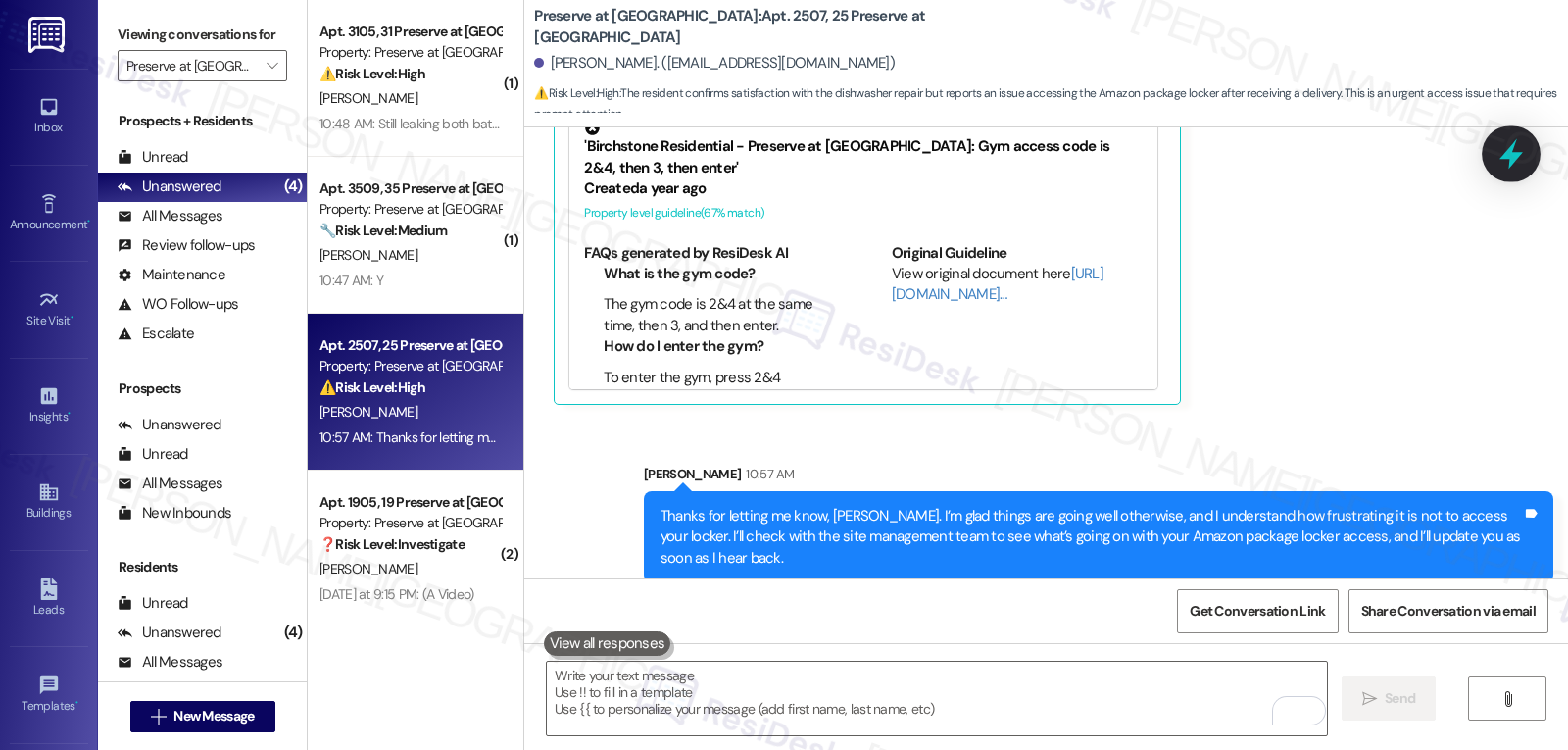
click at [1490, 154] on div at bounding box center [1511, 154] width 59 height 56
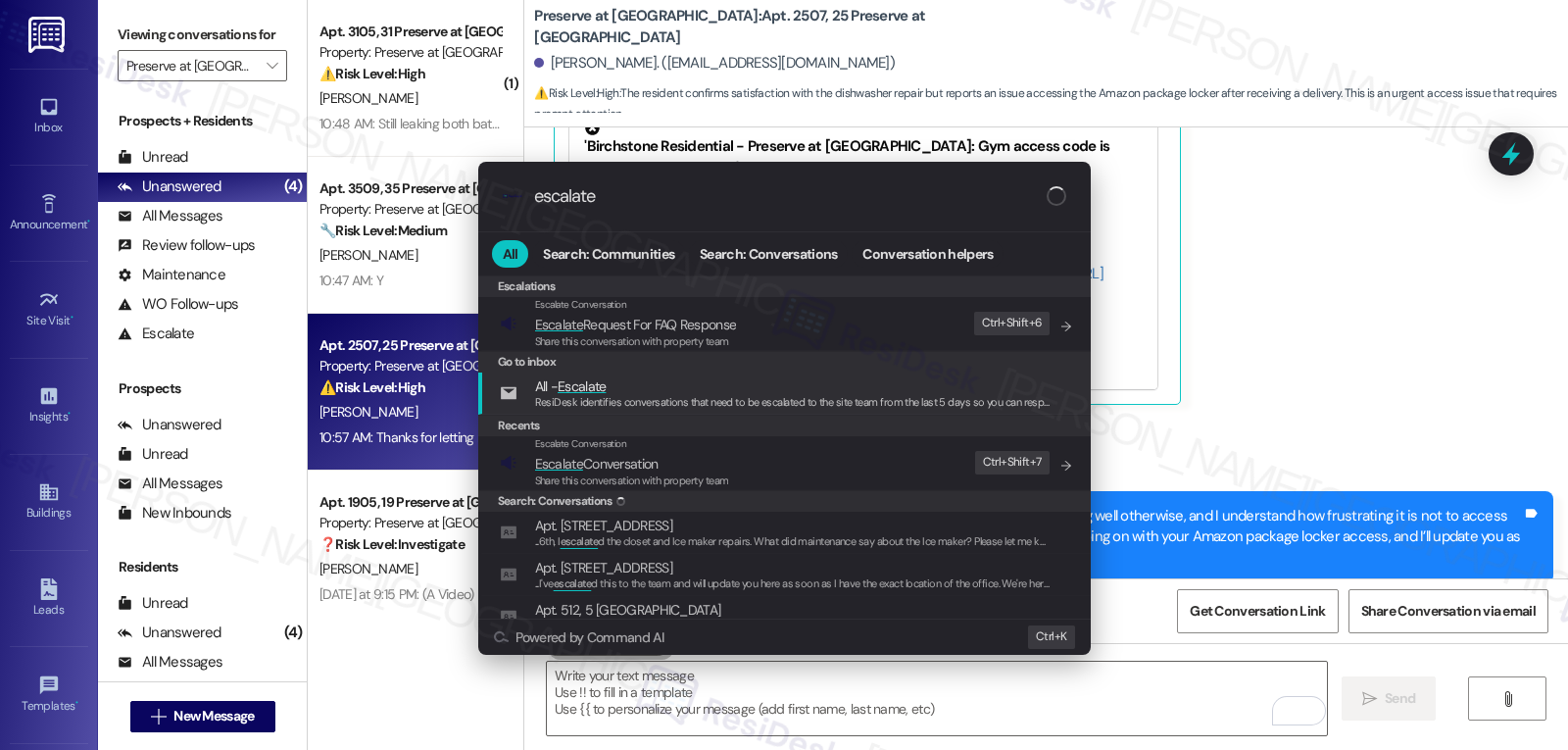
type input "escalate"
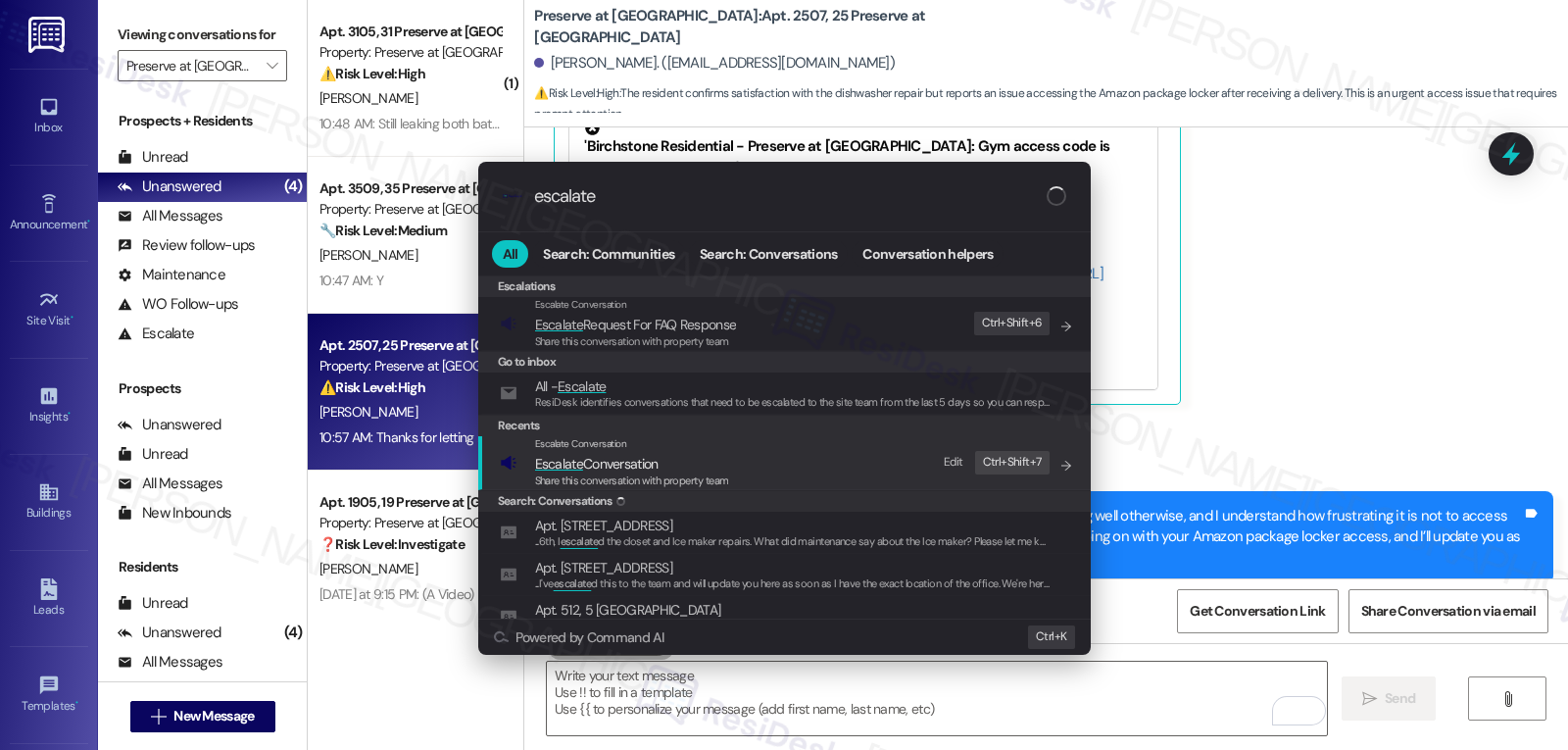
click at [680, 448] on div "Escalate Conversation" at bounding box center [632, 444] width 195 height 16
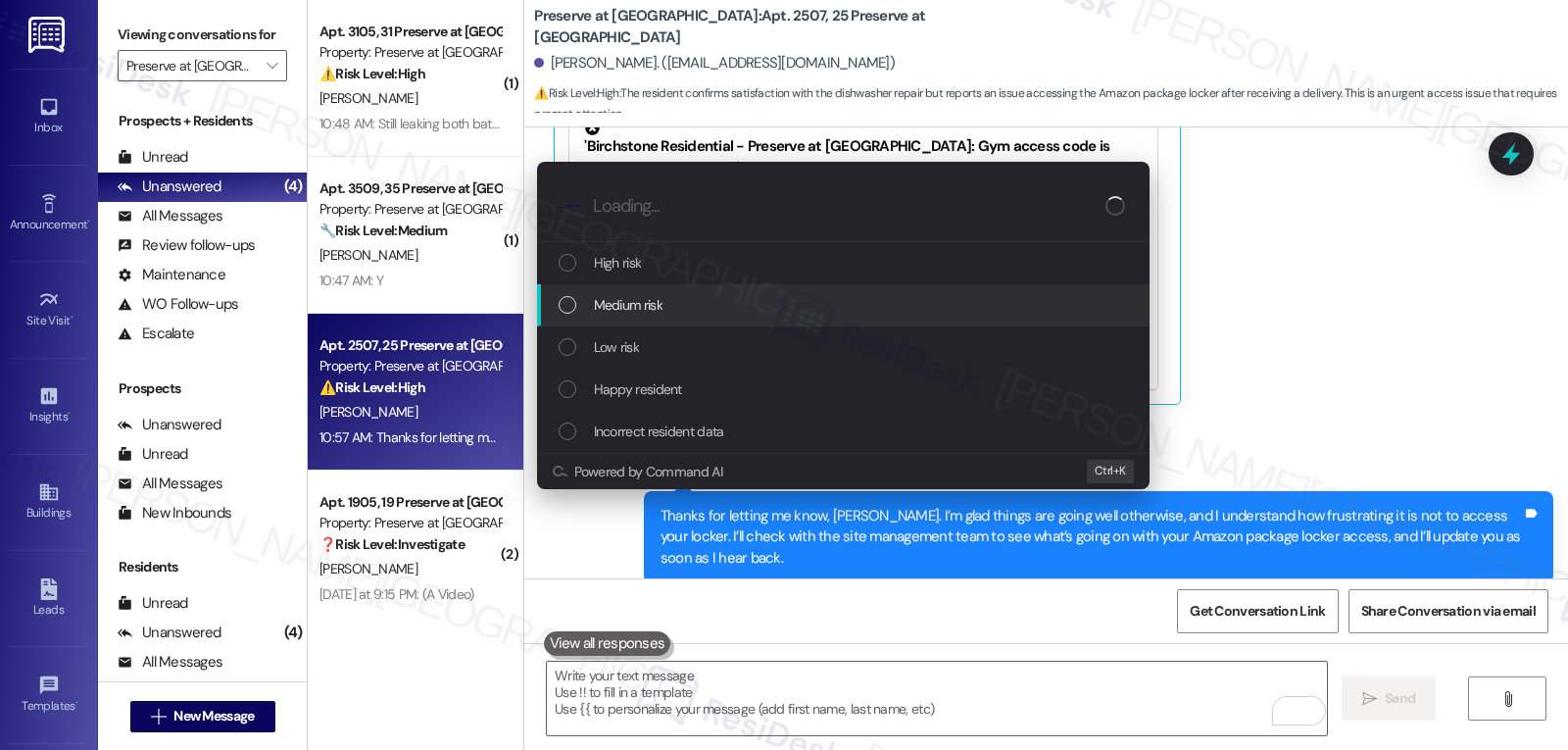
click at [719, 315] on div "Medium risk" at bounding box center [845, 305] width 574 height 22
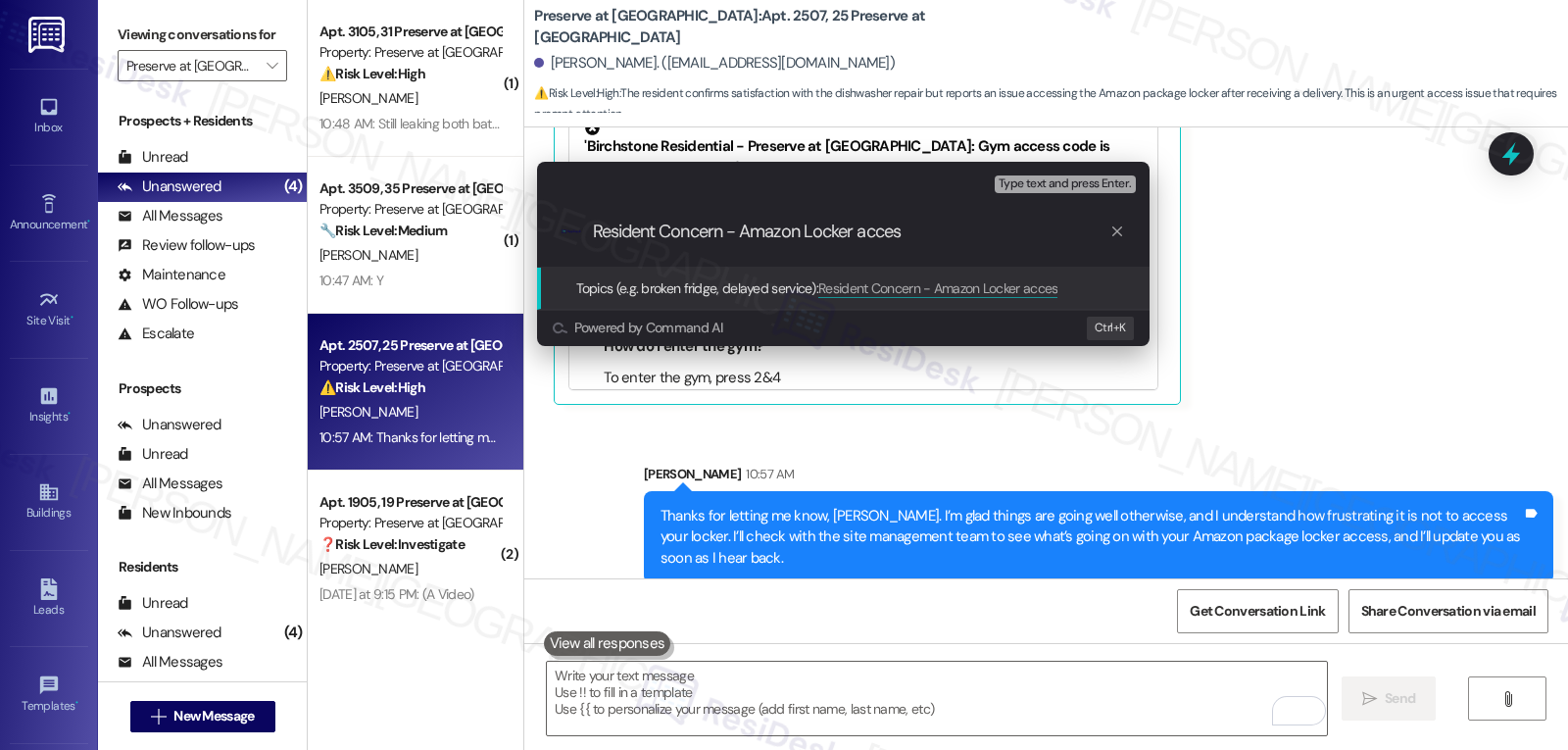
type input "Resident Concern - Amazon Locker access"
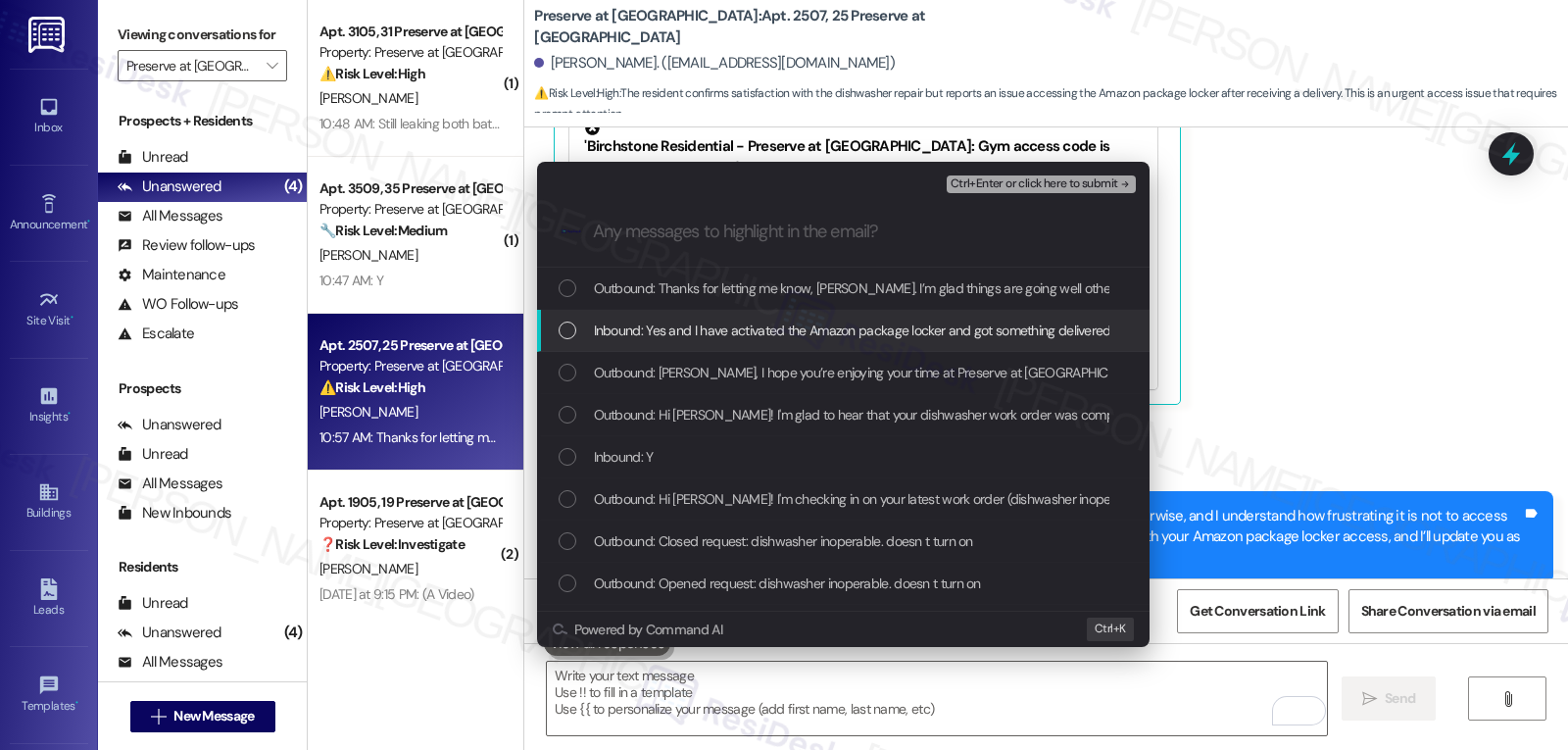
click at [723, 342] on div "Inbound: Yes and I have activated the Amazon package locker and got something d…" at bounding box center [844, 331] width 612 height 42
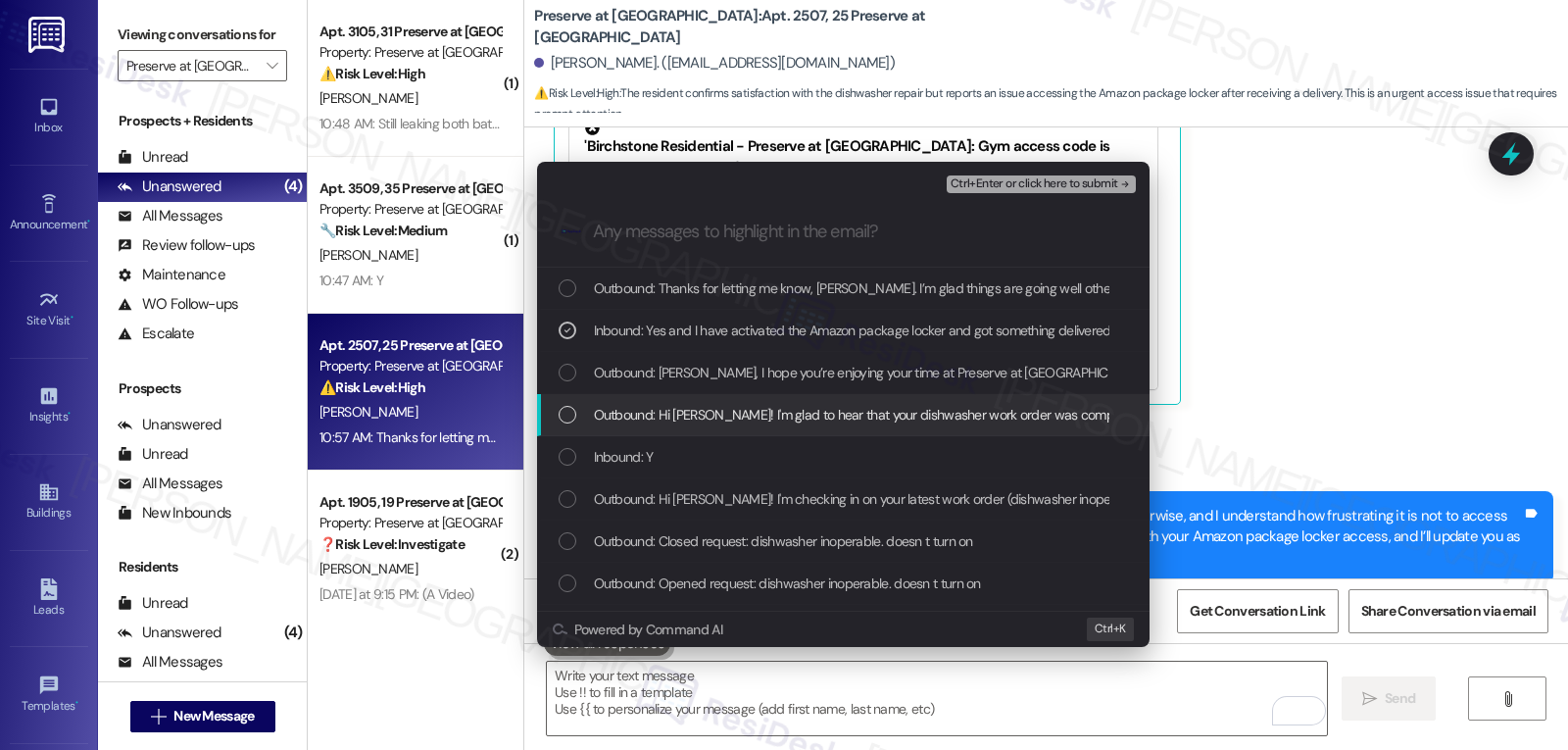
click at [707, 423] on span "Outbound: Hi Nicole! I'm glad to hear that your dishwasher work order was compl…" at bounding box center [1194, 415] width 1200 height 22
click at [706, 424] on span "Outbound: Hi Nicole! I'm glad to hear that your dishwasher work order was compl…" at bounding box center [1194, 415] width 1200 height 22
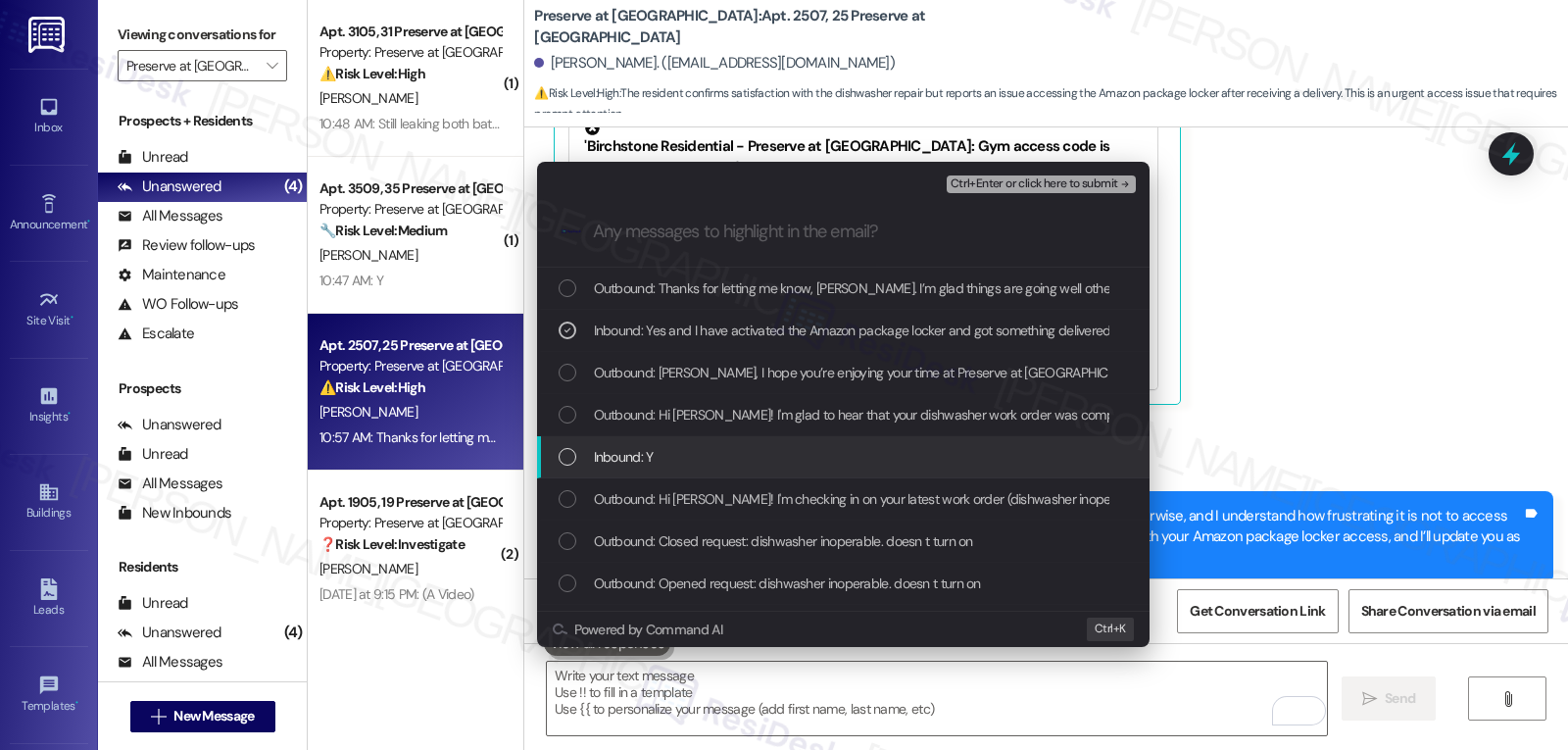
click at [738, 463] on div "Inbound: Y" at bounding box center [845, 457] width 574 height 22
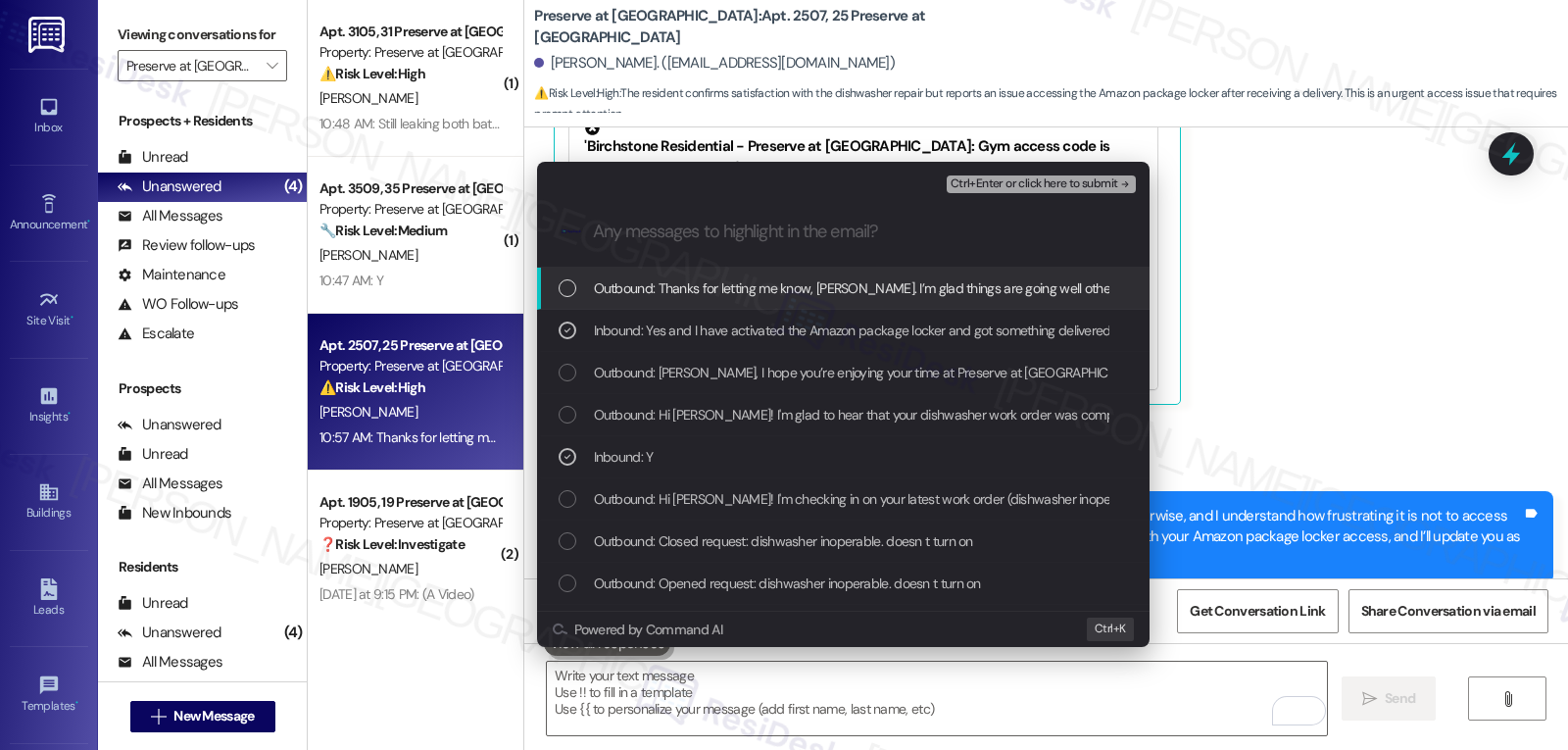
click at [1060, 188] on span "Ctrl+Enter or click here to submit" at bounding box center [1034, 185] width 168 height 14
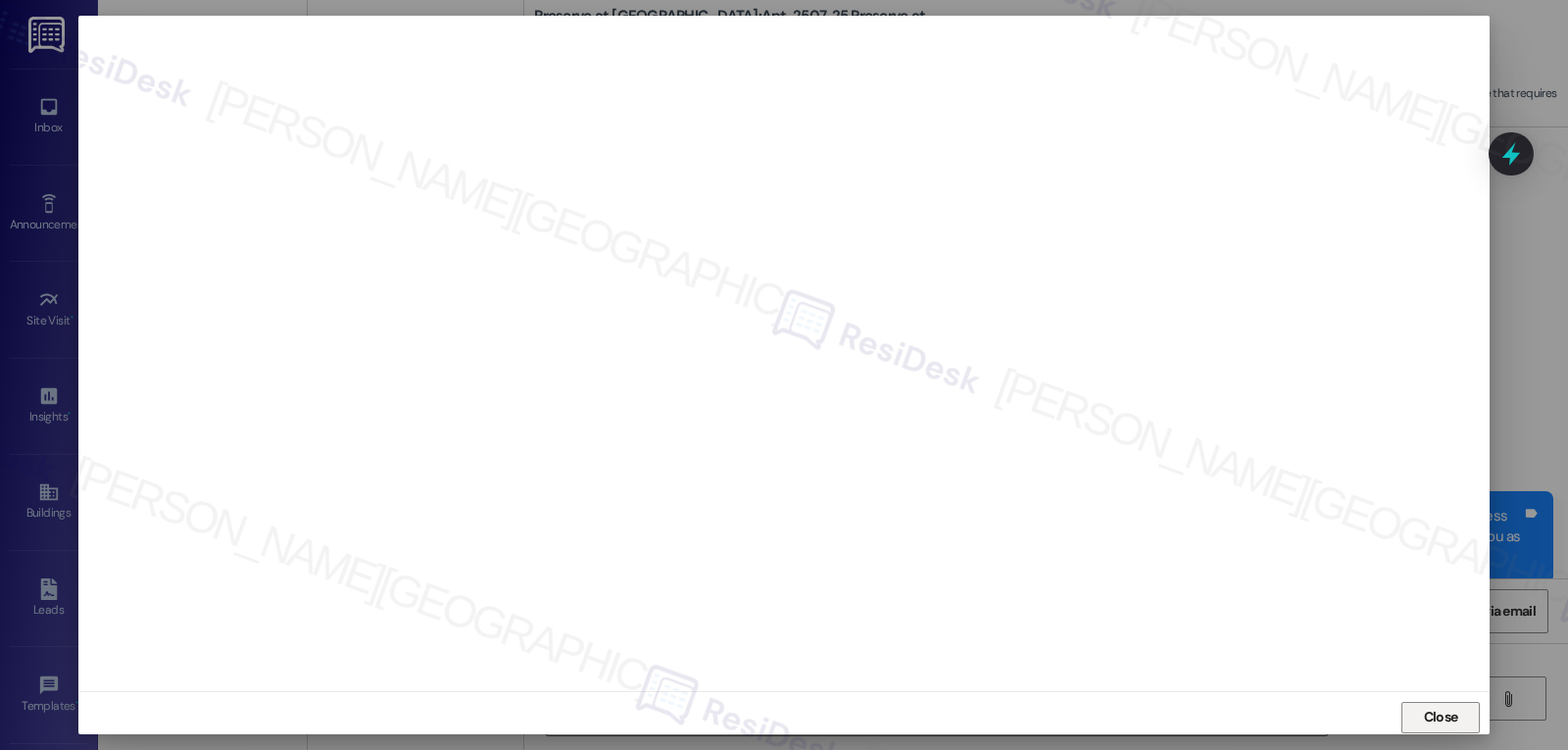
click at [1449, 713] on span "Close" at bounding box center [1441, 717] width 34 height 21
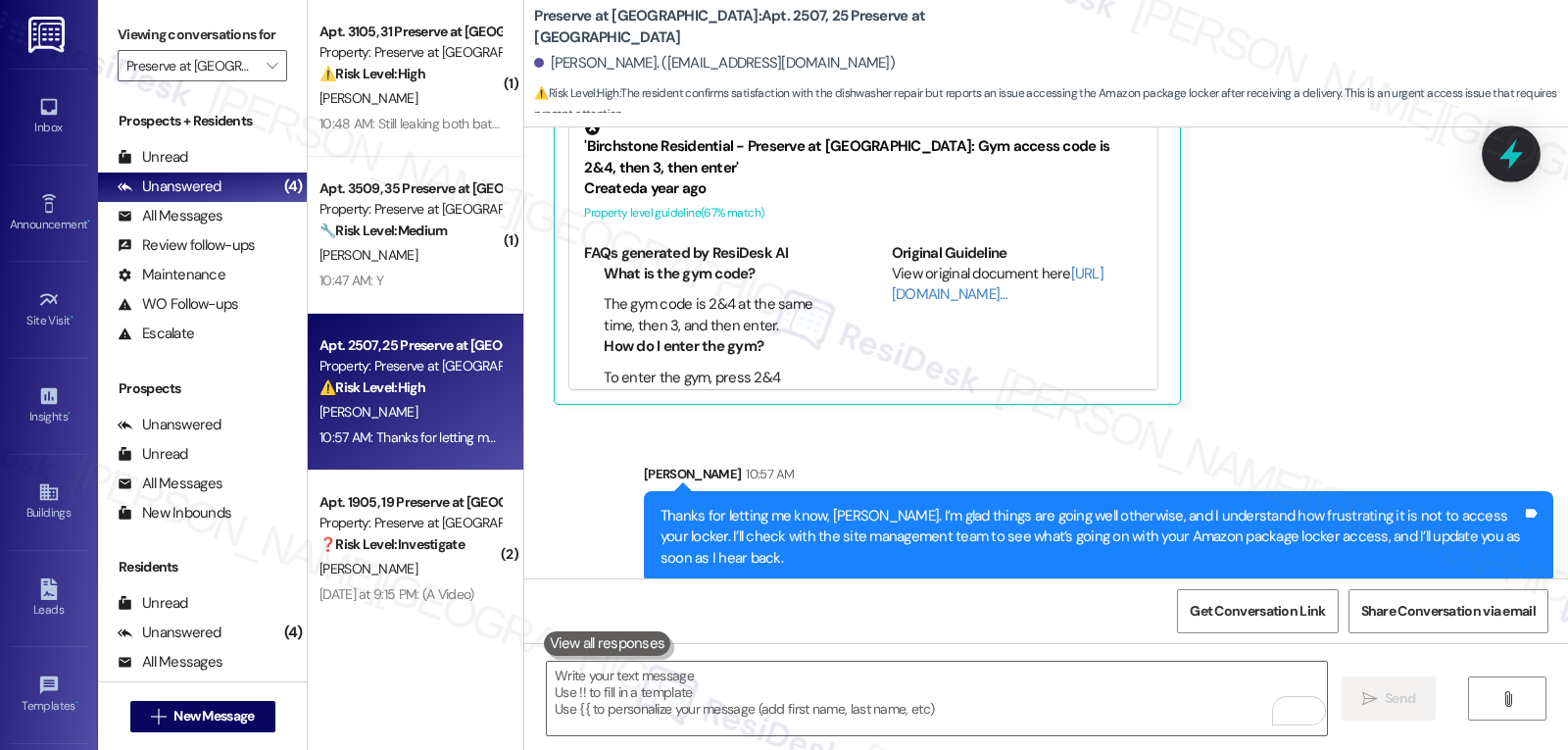
click at [1512, 153] on icon at bounding box center [1512, 155] width 24 height 30
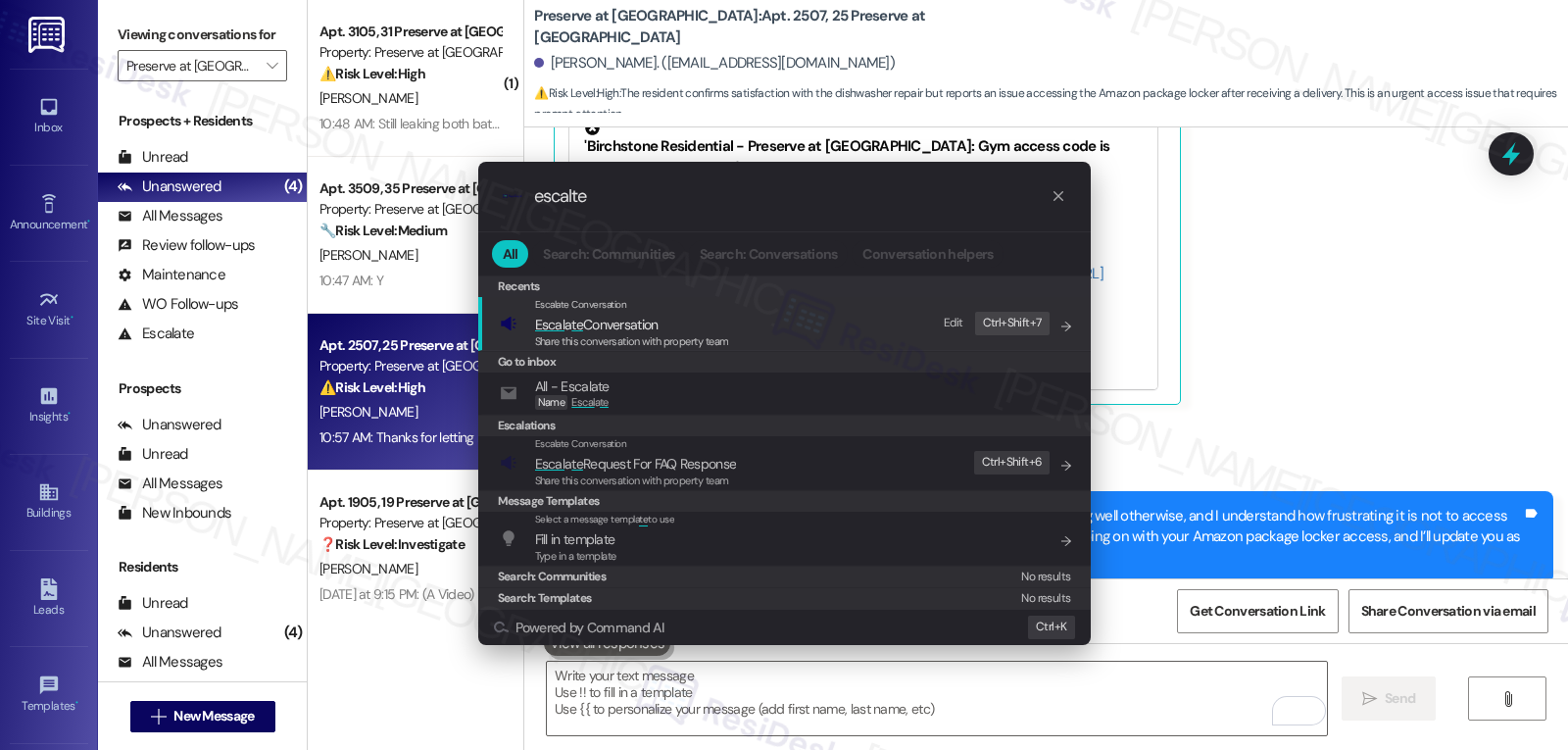
type input "escalte"
click at [698, 338] on span "Share this conversation with property team" at bounding box center [632, 341] width 195 height 14
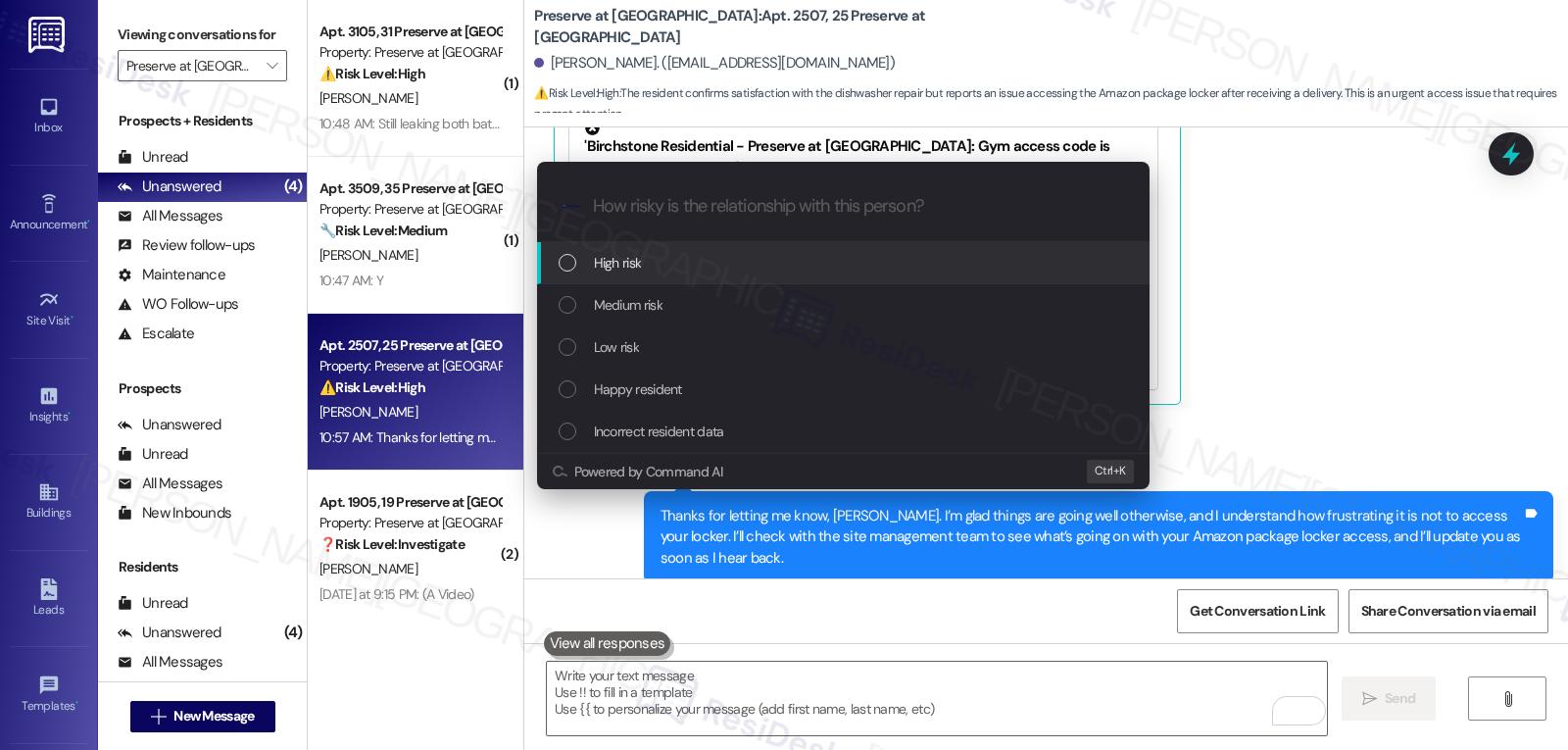
click at [701, 303] on div "Medium risk" at bounding box center [845, 305] width 574 height 22
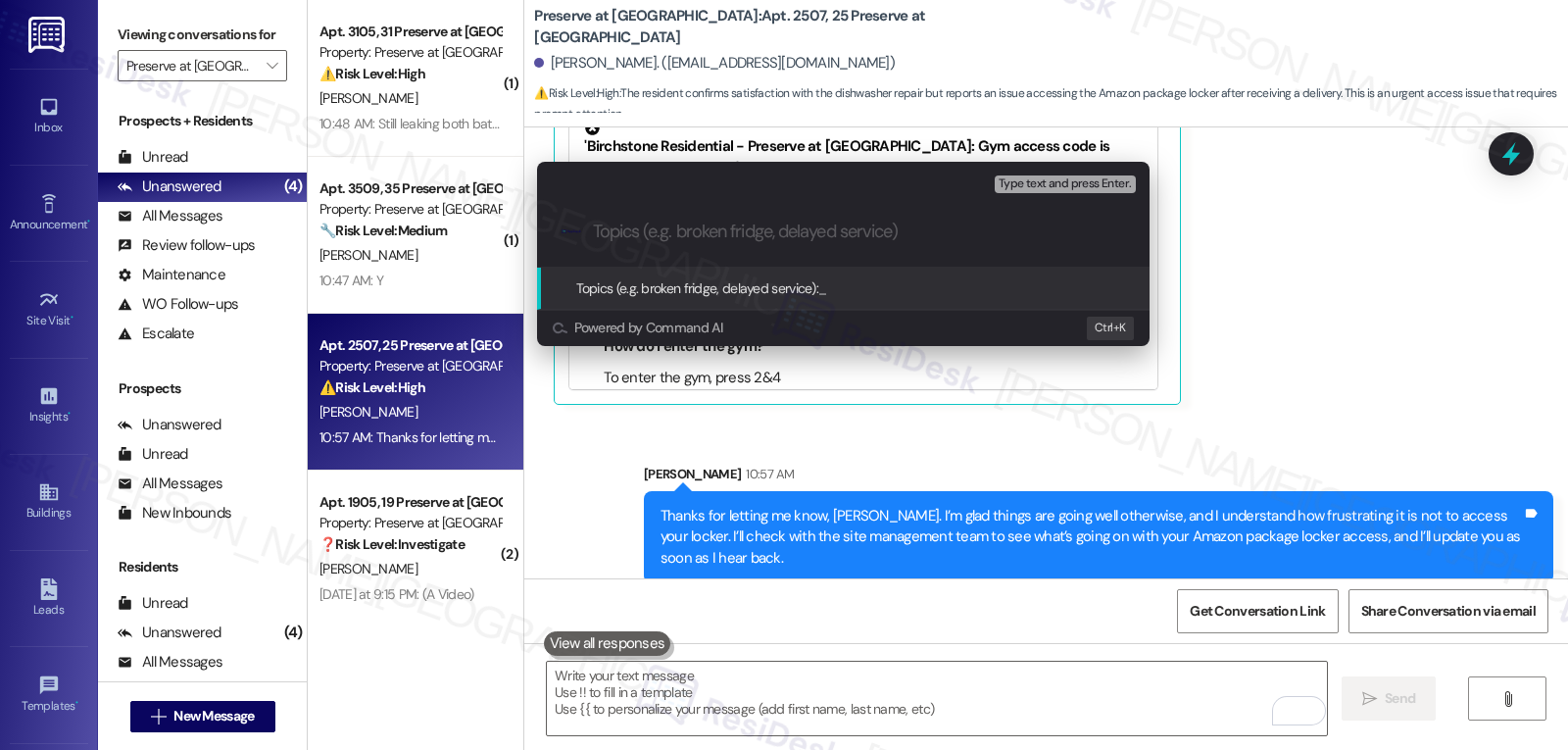
paste input "Resident Concern - Amazon Locker access"
type input "Resident Concern - Amazon Locker access"
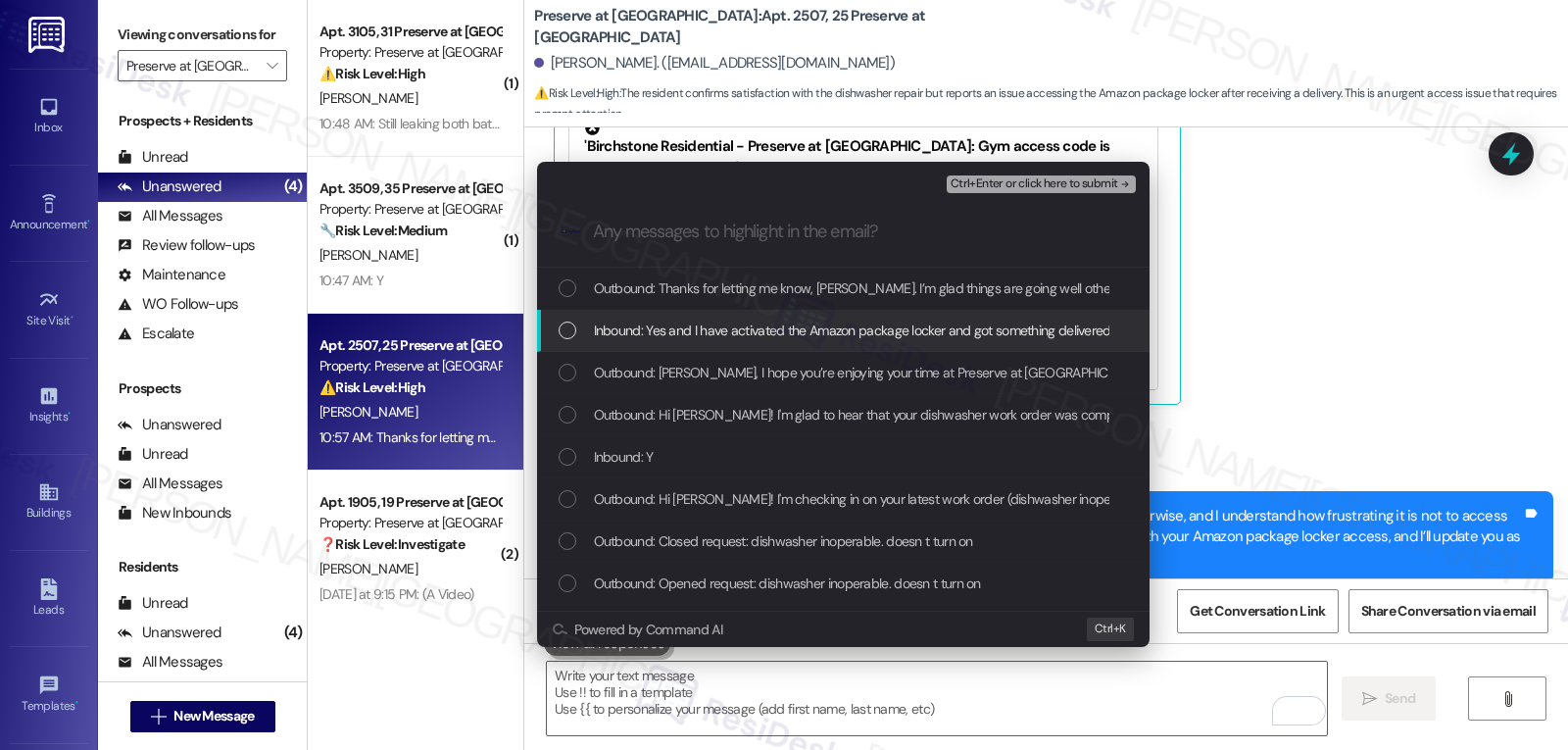
click at [639, 337] on span "Inbound: Yes and I have activated the Amazon package locker and got something d…" at bounding box center [917, 330] width 644 height 22
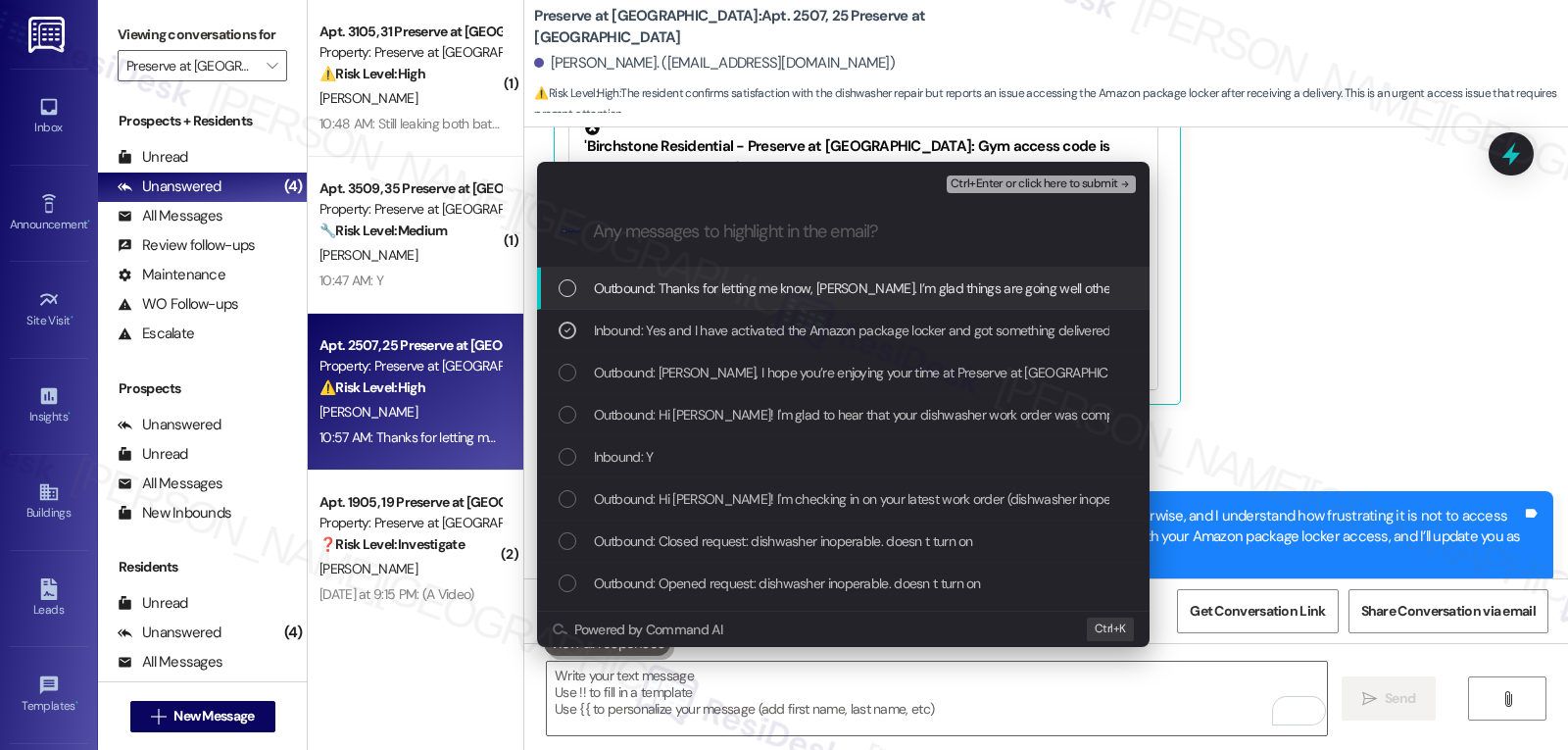
drag, startPoint x: 1031, startPoint y: 183, endPoint x: 1034, endPoint y: 194, distance: 11.4
click at [1034, 194] on div "Ctrl+Enter or click here to submit" at bounding box center [1043, 185] width 194 height 26
click at [1042, 180] on span "Ctrl+Enter or click here to submit" at bounding box center [1034, 185] width 168 height 14
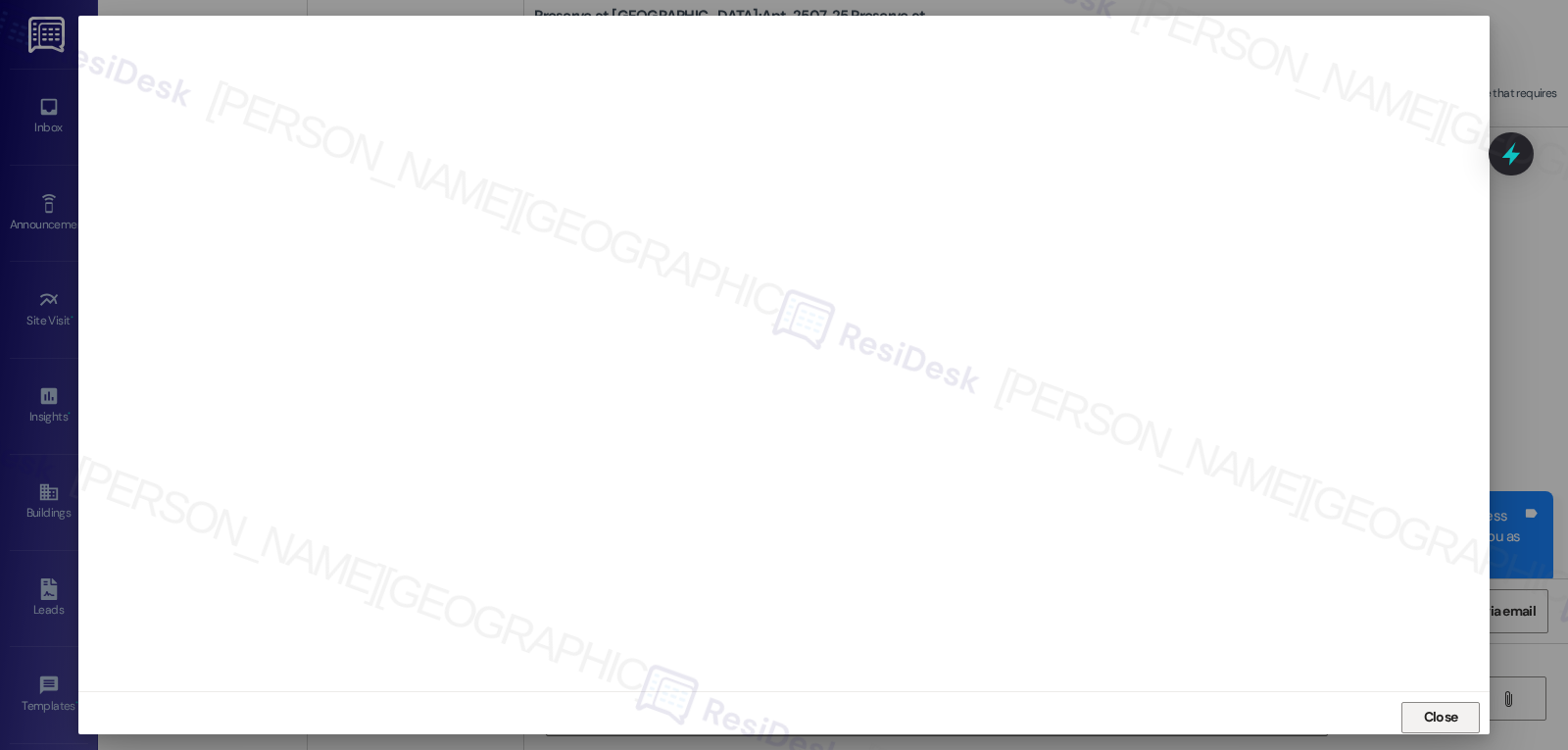
click at [1435, 725] on span "Close" at bounding box center [1441, 717] width 34 height 21
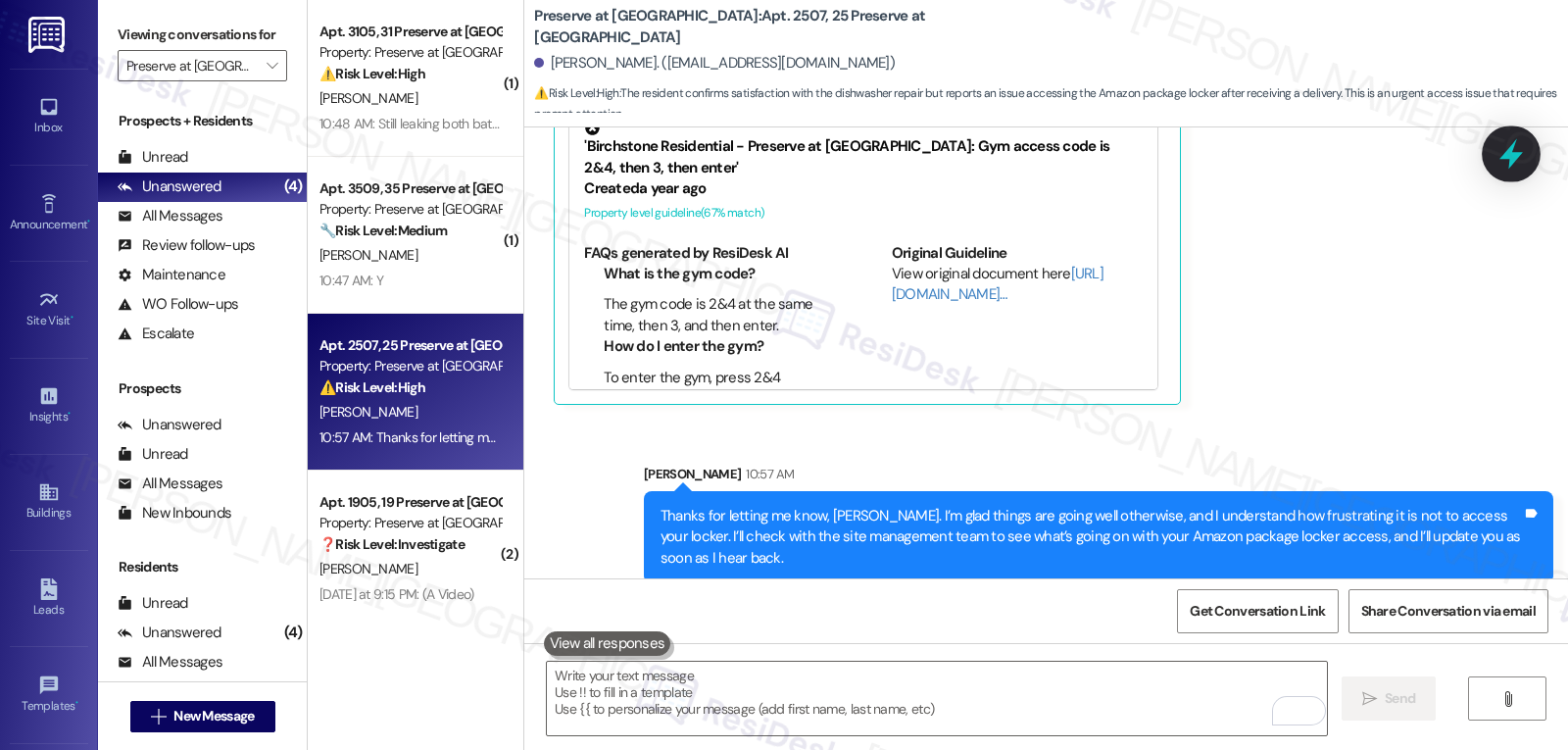
click at [1510, 159] on icon at bounding box center [1512, 155] width 24 height 30
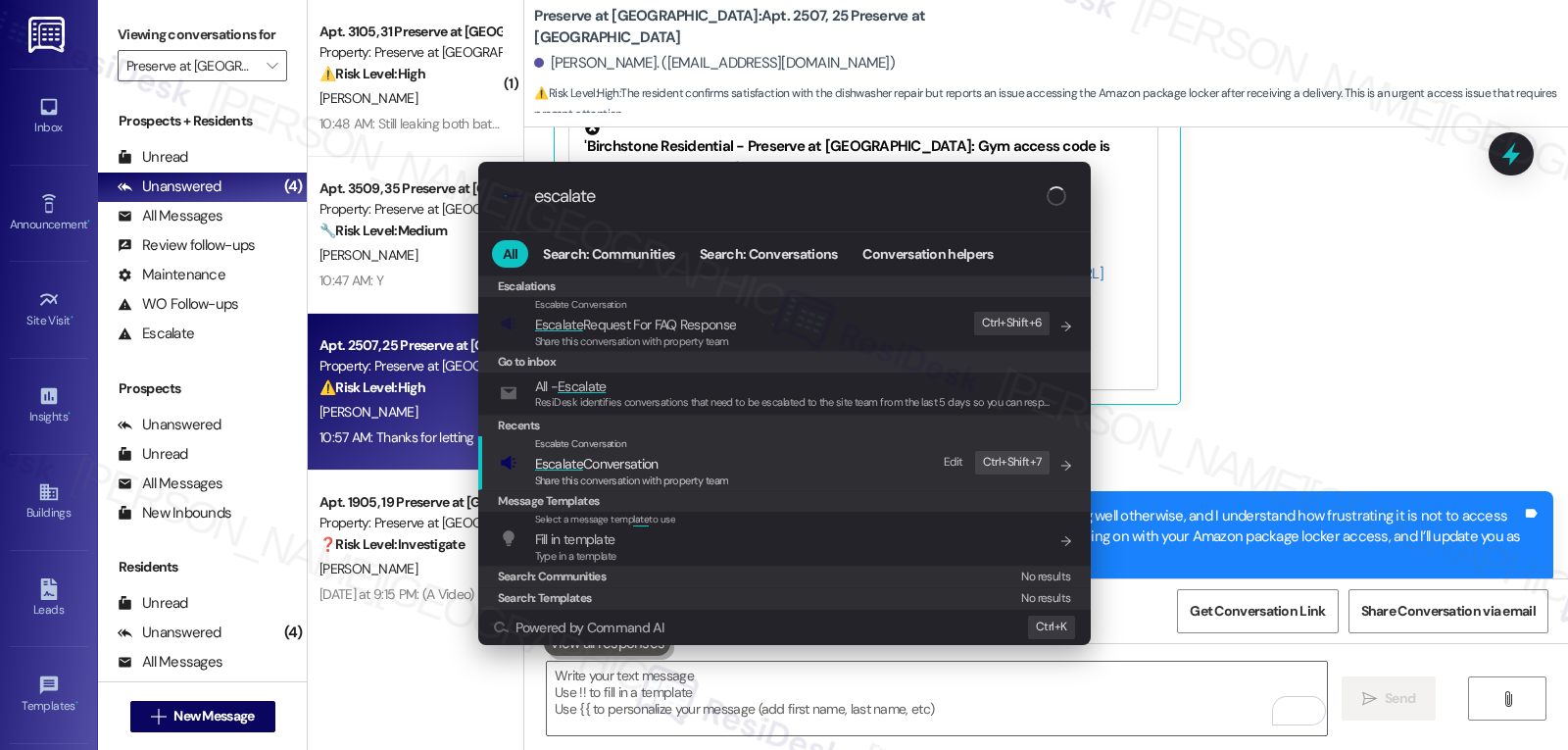
type input "escalate"
click at [656, 469] on span "Escalate Conversation" at bounding box center [597, 464] width 124 height 18
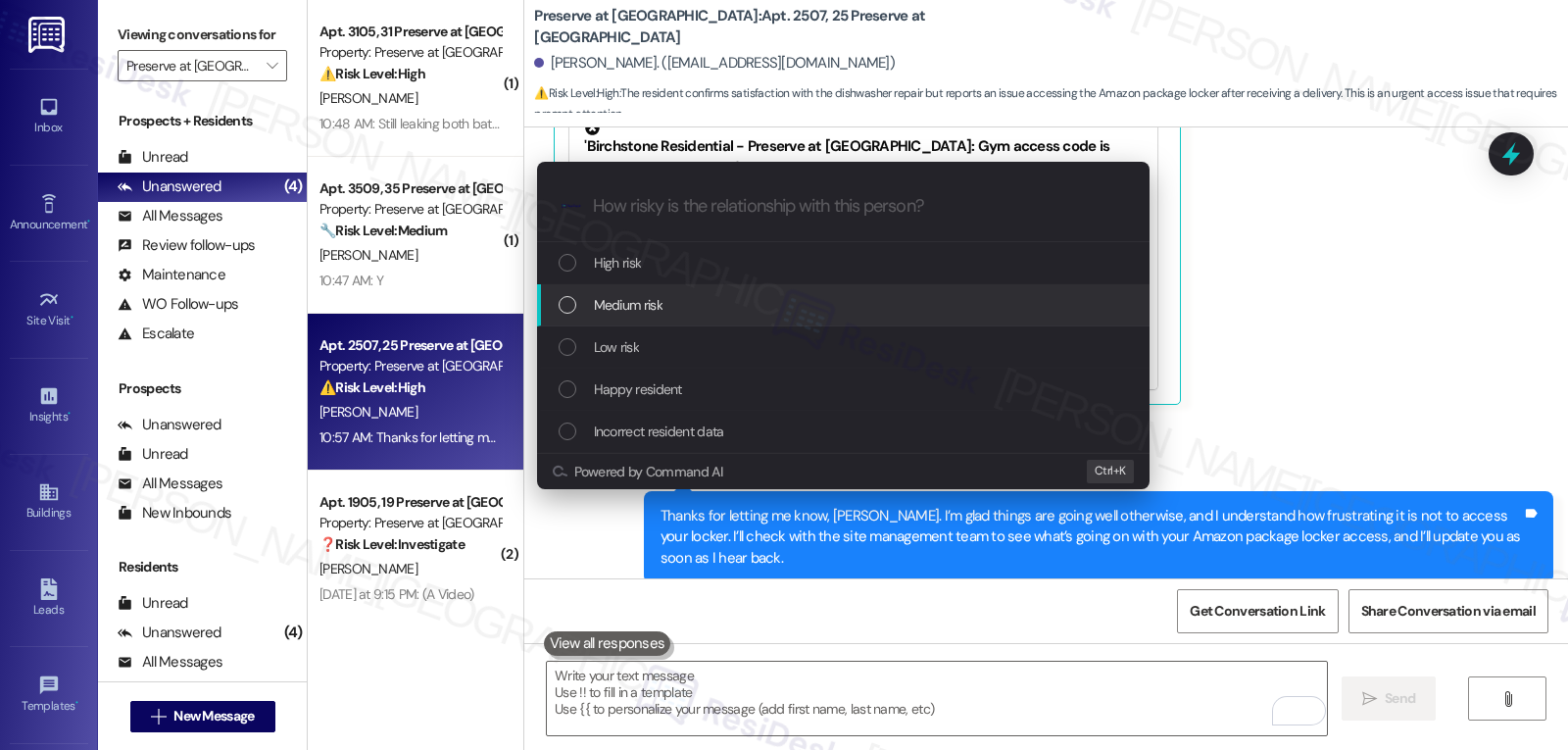
click at [690, 303] on div "Medium risk" at bounding box center [845, 305] width 574 height 22
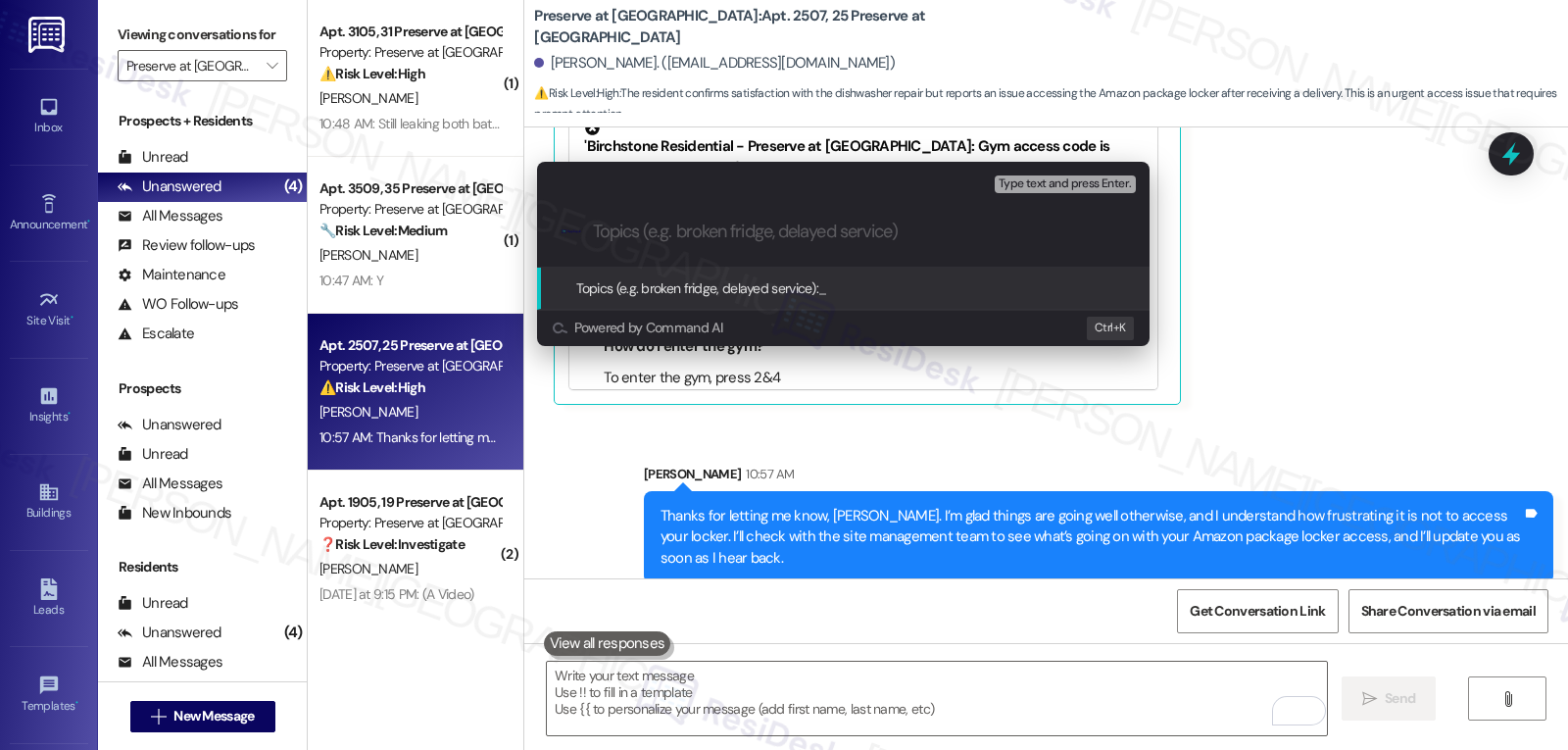
paste input "Resident Concern - Amazon Locker access"
type input "Resident Concern - Amazon Locker access"
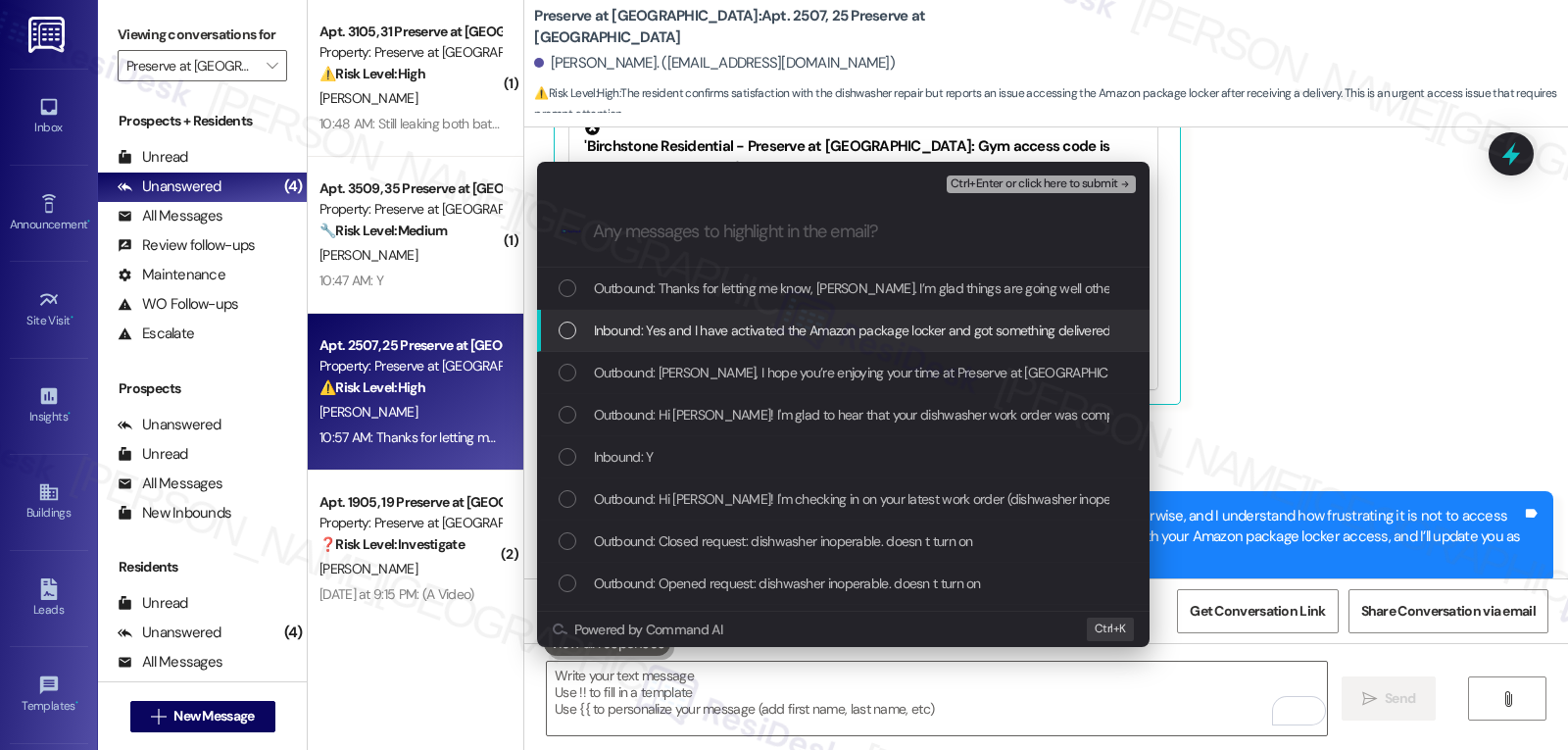
click at [639, 338] on span "Inbound: Yes and I have activated the Amazon package locker and got something d…" at bounding box center [917, 330] width 644 height 22
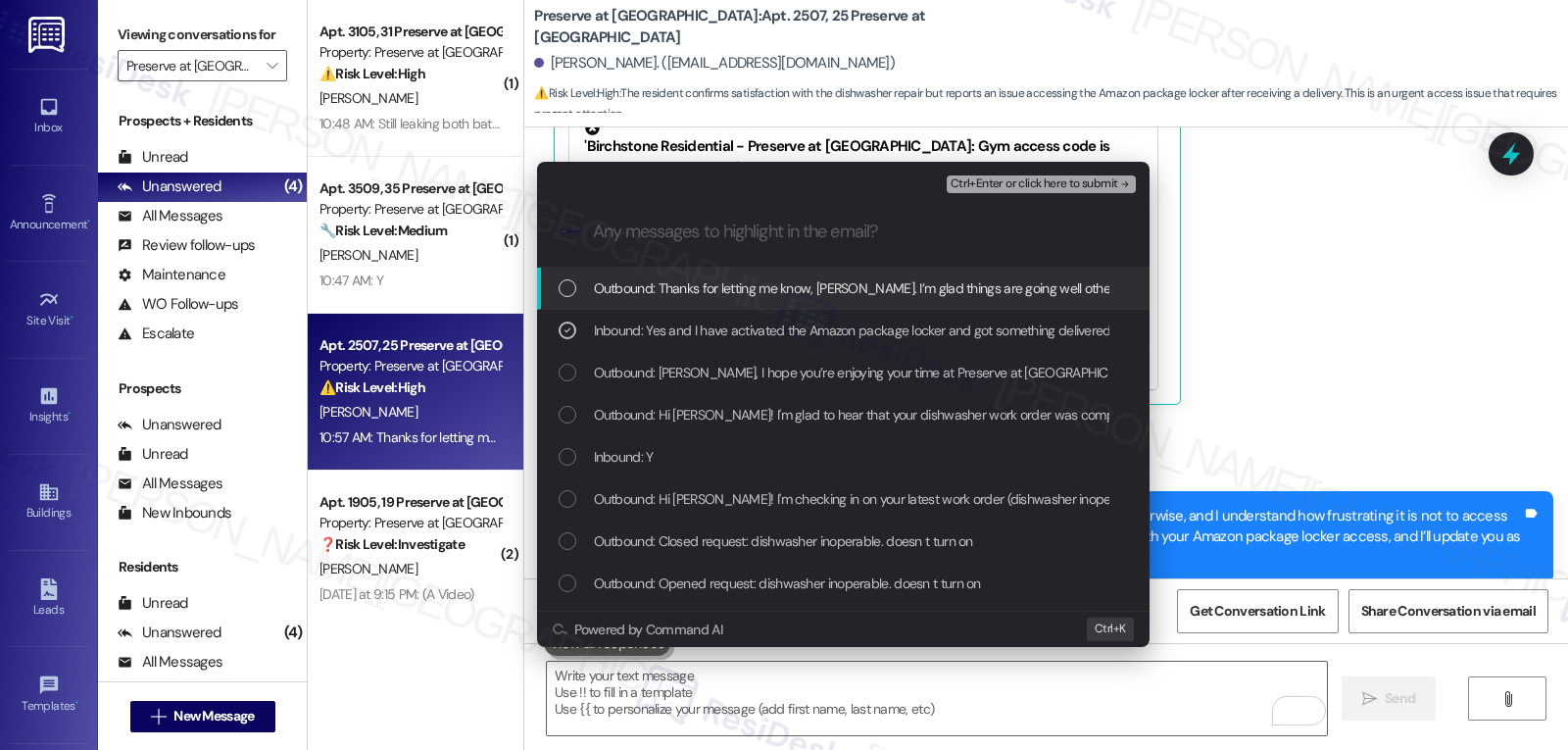
click at [1110, 186] on span "Ctrl+Enter or click here to submit" at bounding box center [1034, 185] width 168 height 14
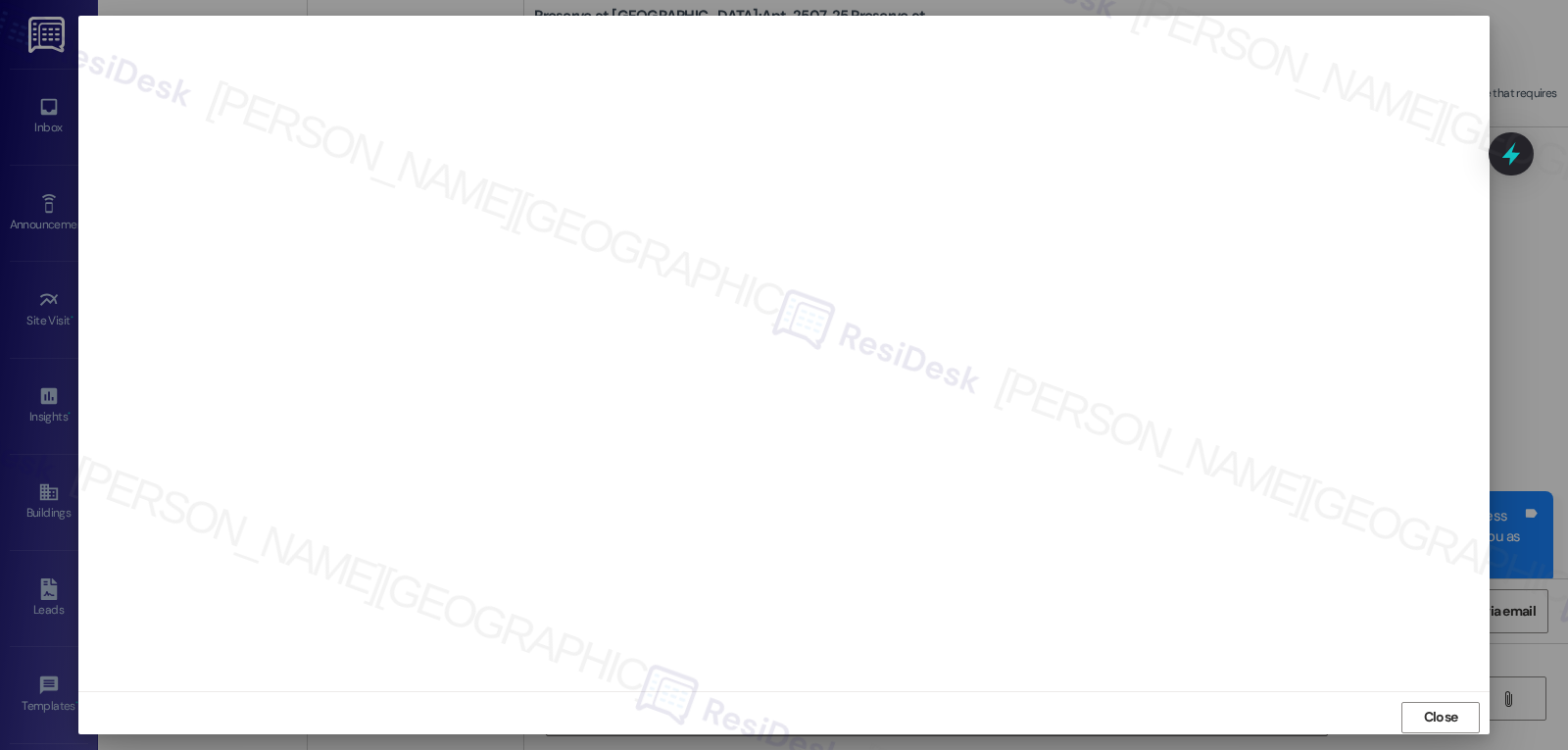
scroll to position [9, 0]
click at [1436, 712] on span "Close" at bounding box center [1441, 708] width 34 height 21
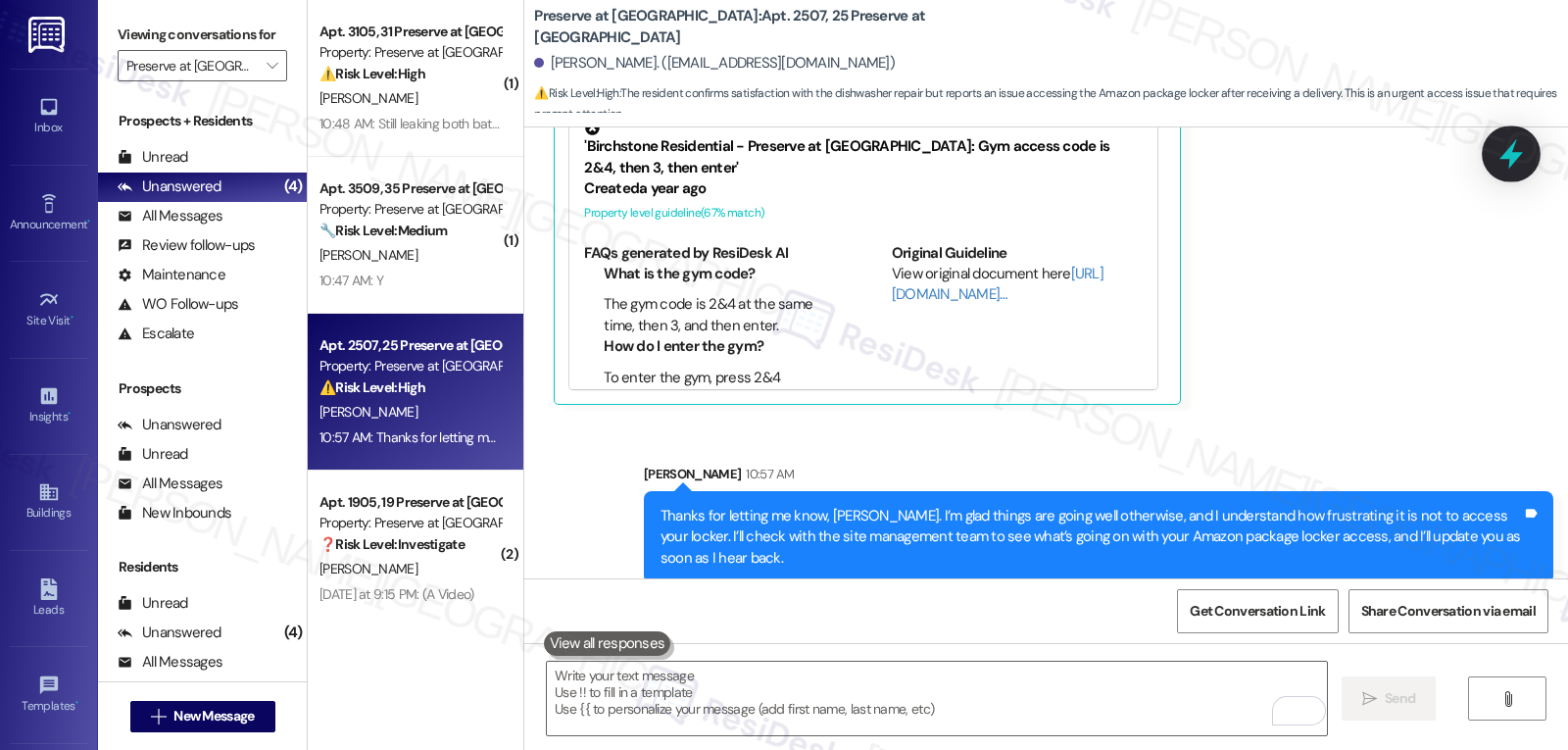
click at [1517, 152] on icon at bounding box center [1511, 154] width 33 height 33
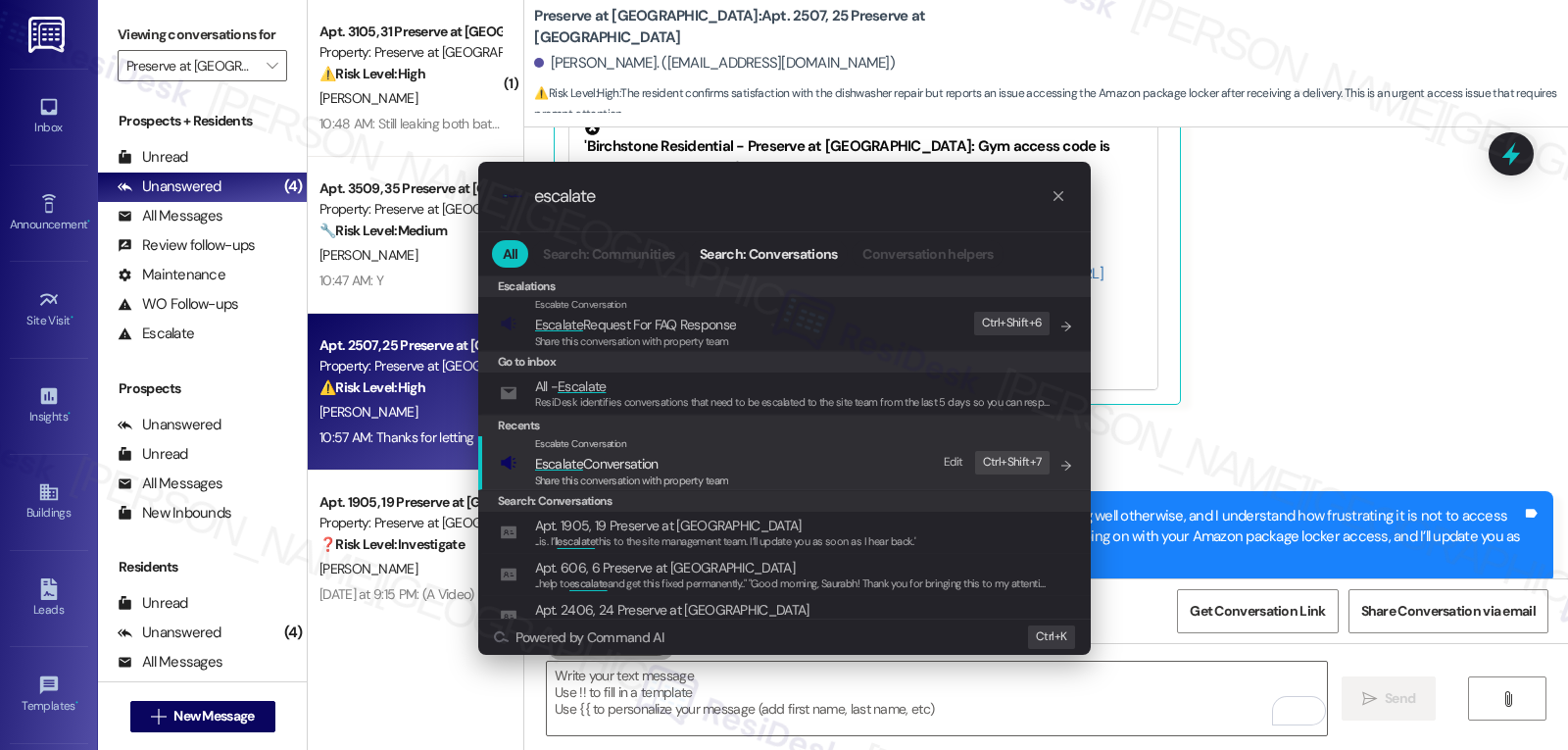
type input "escalate"
click at [710, 466] on span "Escalate Conversation" at bounding box center [632, 464] width 195 height 22
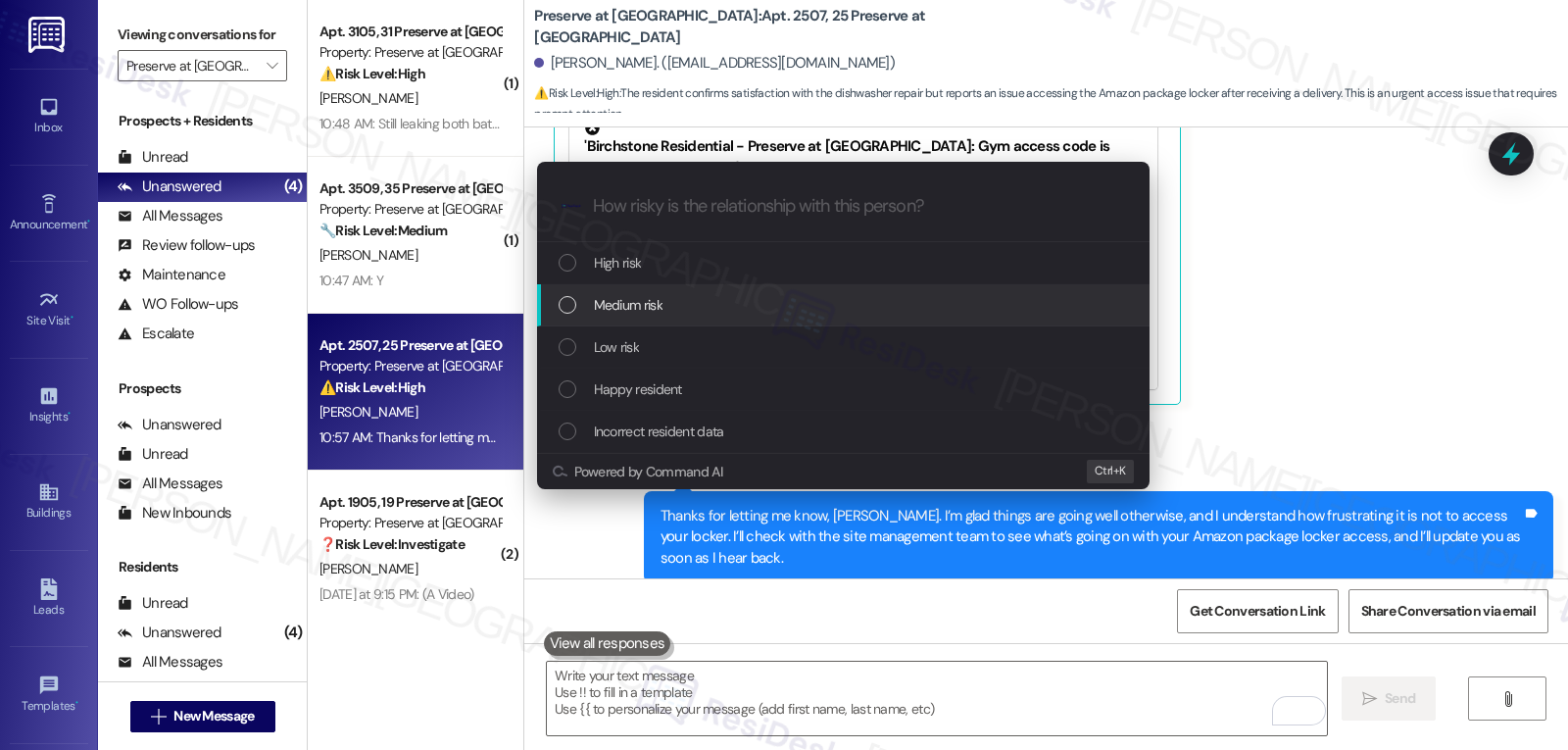
click at [723, 305] on div "Medium risk" at bounding box center [845, 305] width 574 height 22
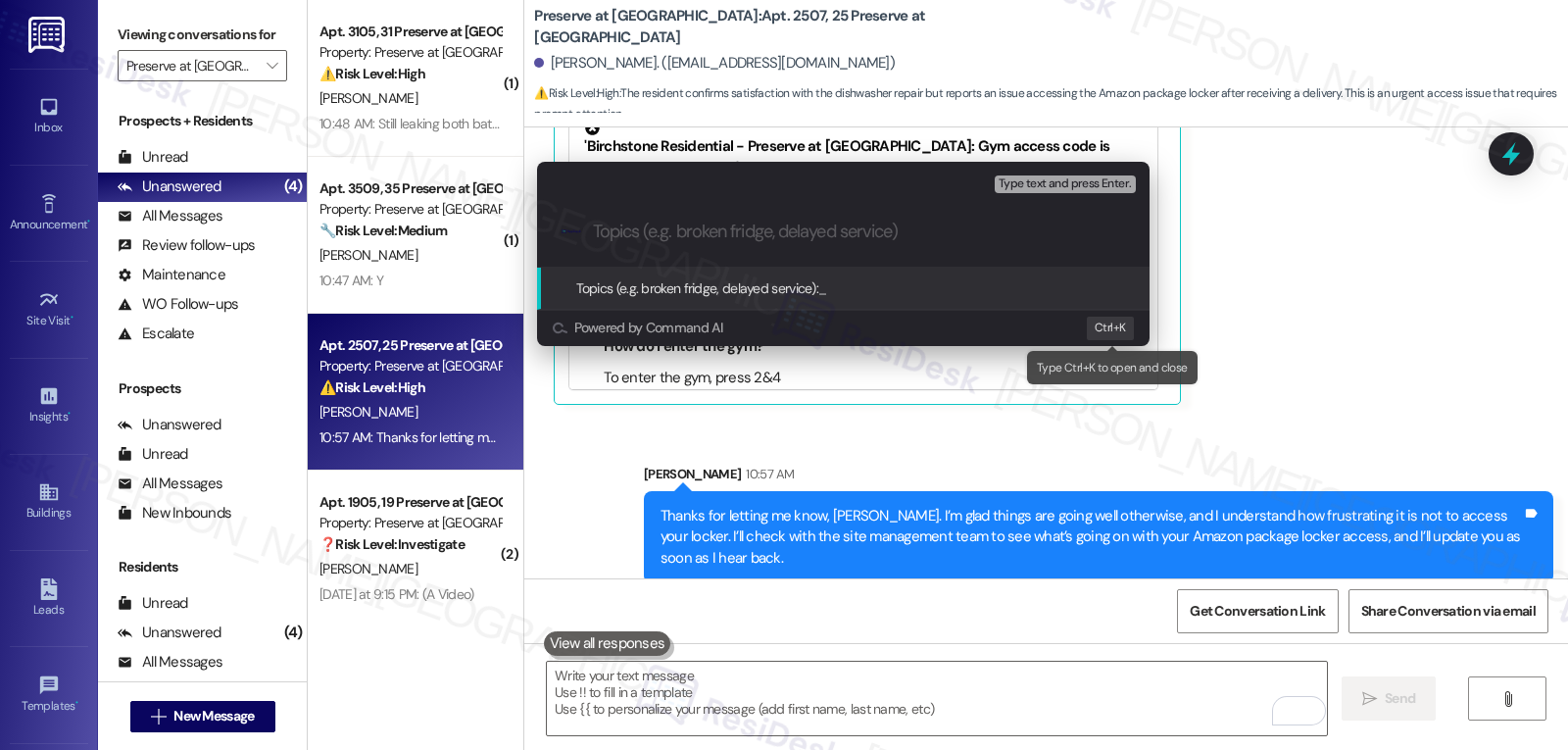
paste input "Resident Concern - Amazon Locker access"
type input "Resident Concern - Amazon Locker access"
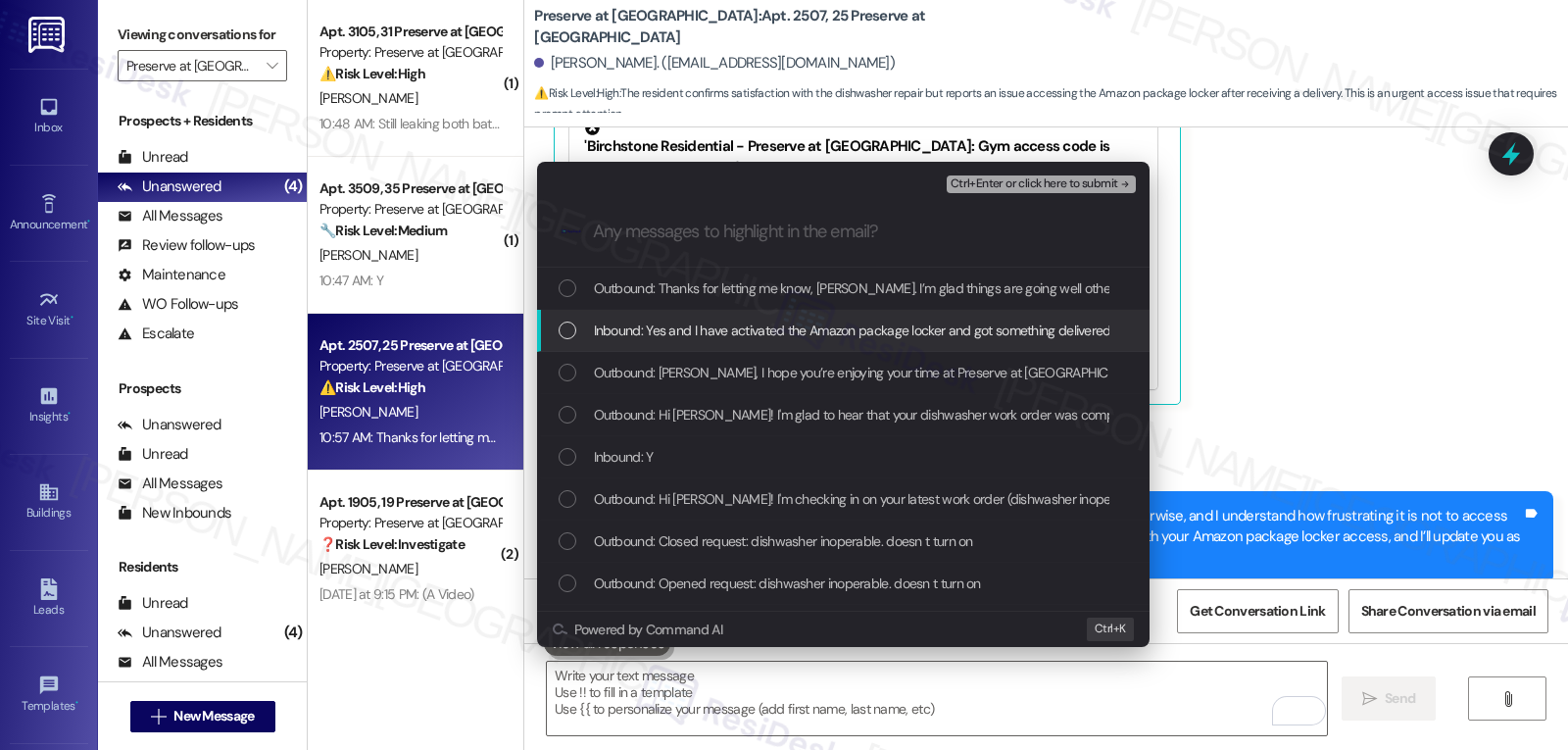
click at [707, 325] on span "Inbound: Yes and I have activated the Amazon package locker and got something d…" at bounding box center [917, 330] width 644 height 22
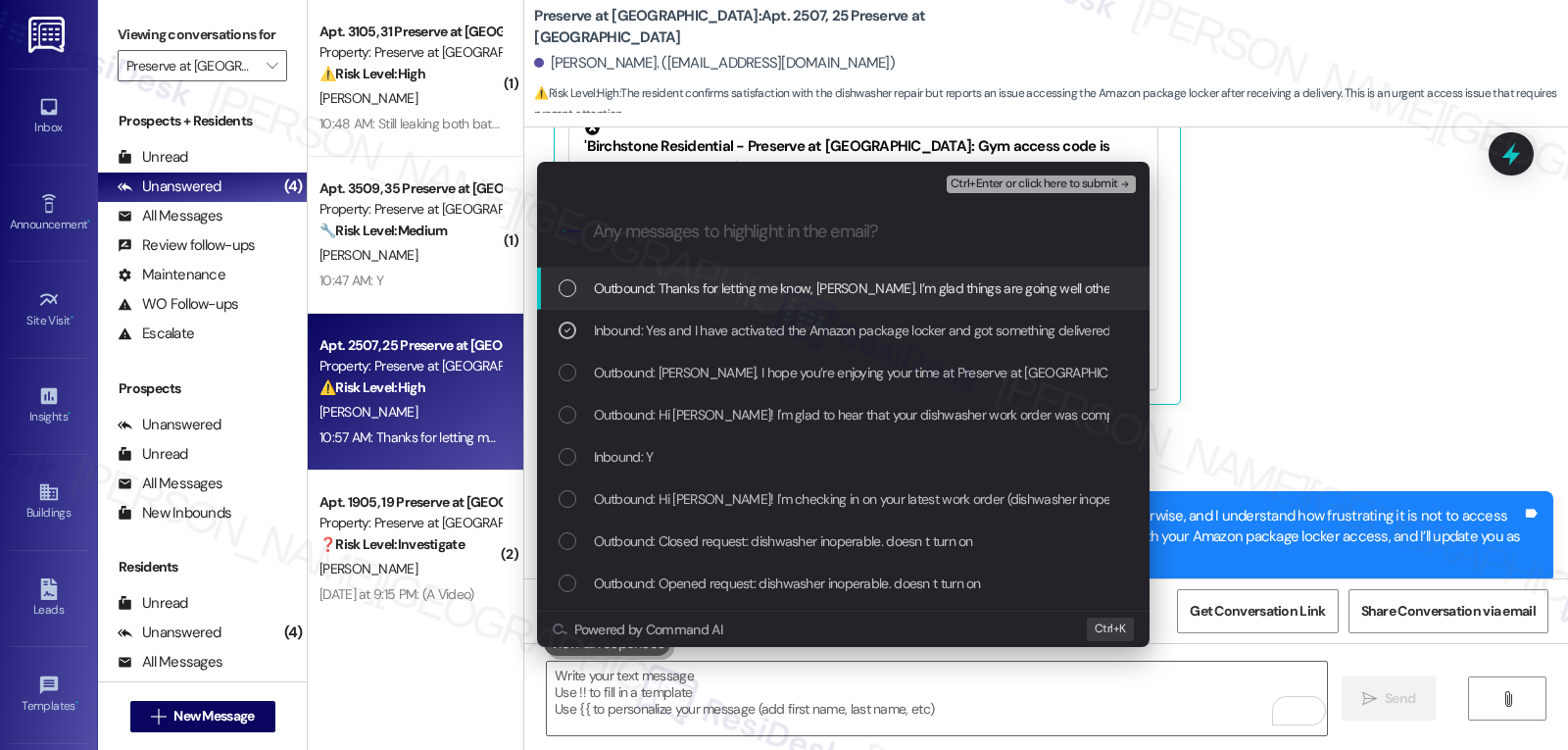
click at [1028, 186] on span "Ctrl+Enter or click here to submit" at bounding box center [1034, 185] width 168 height 14
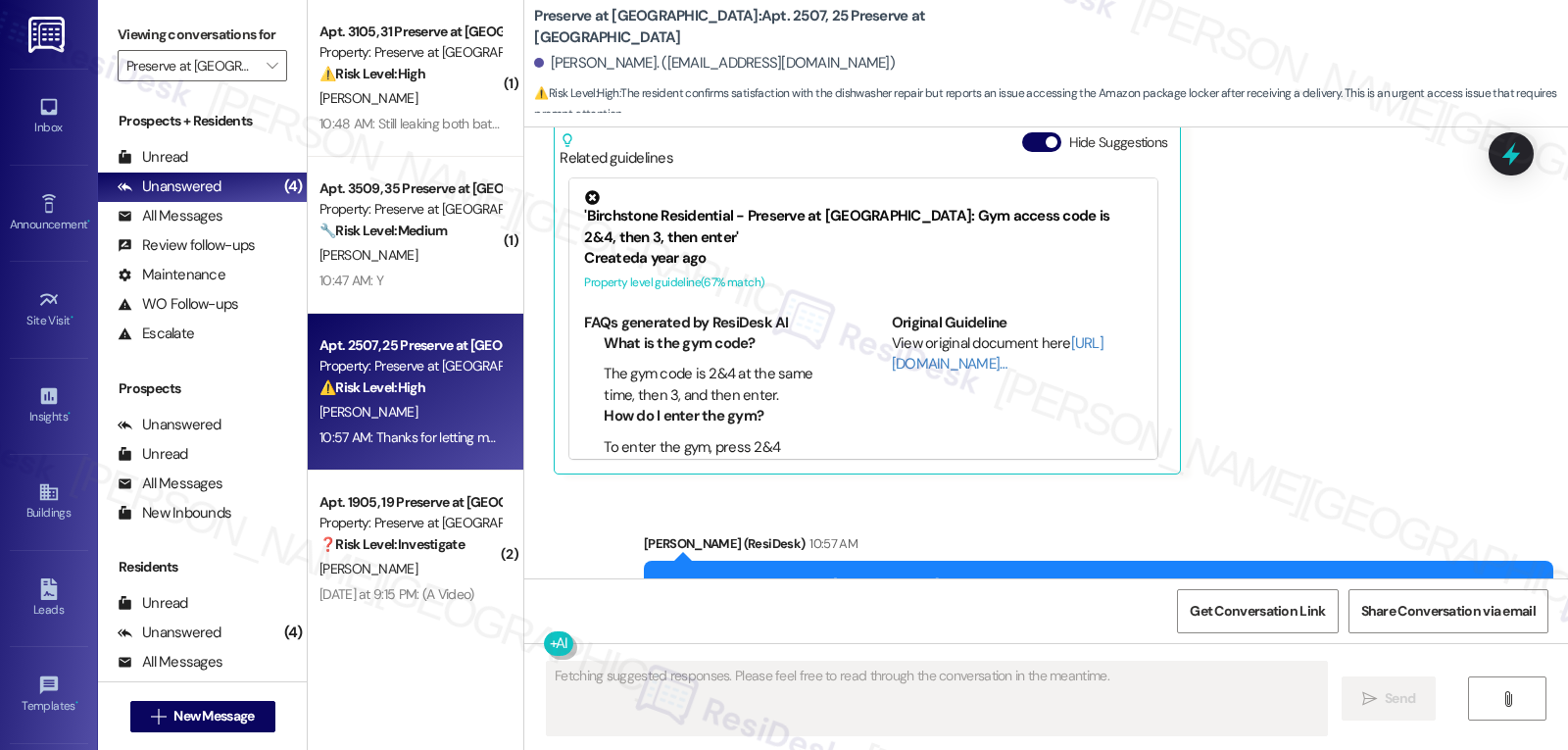
scroll to position [1127, 0]
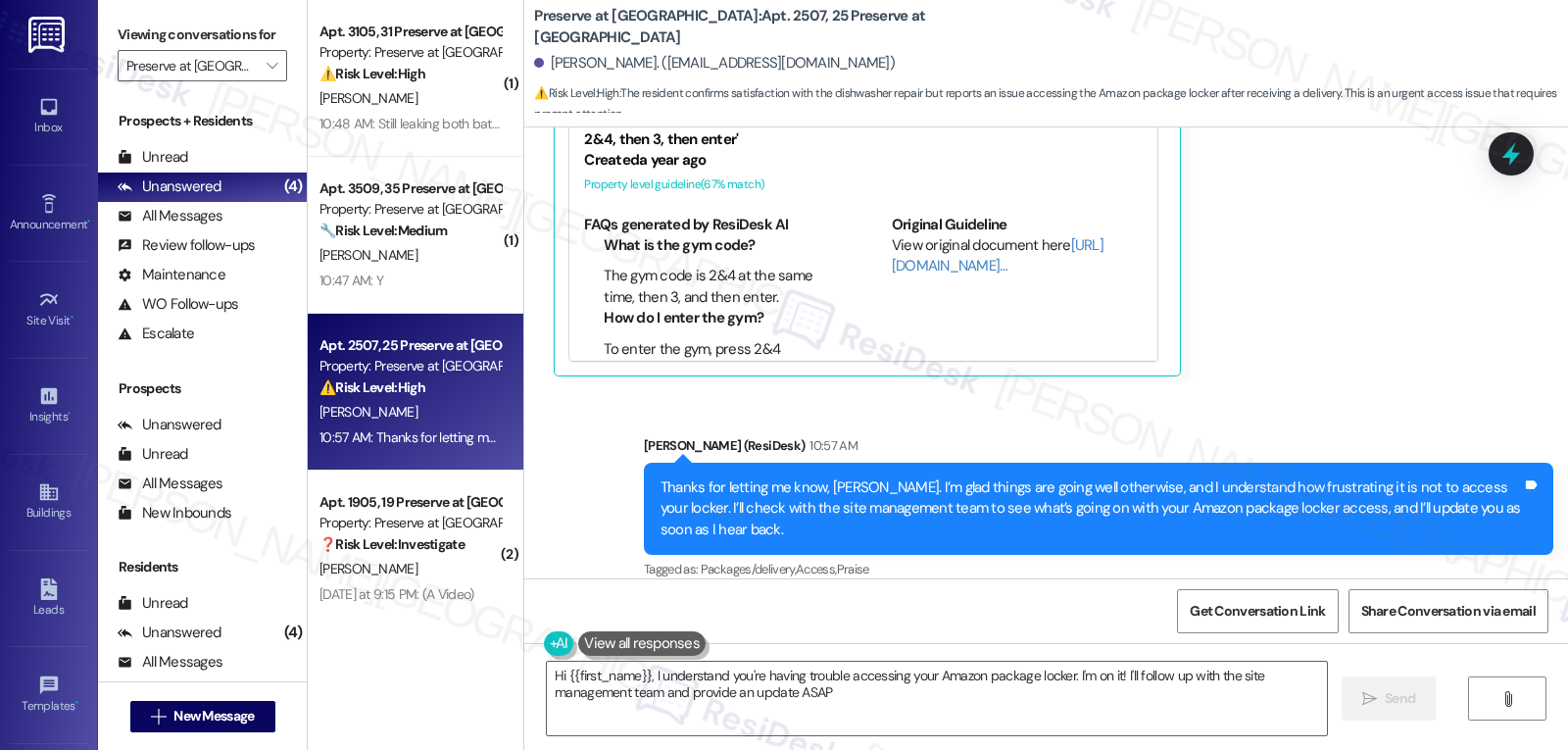
type textarea "Hi {{first_name}}, I understand you're having trouble accessing your Amazon pac…"
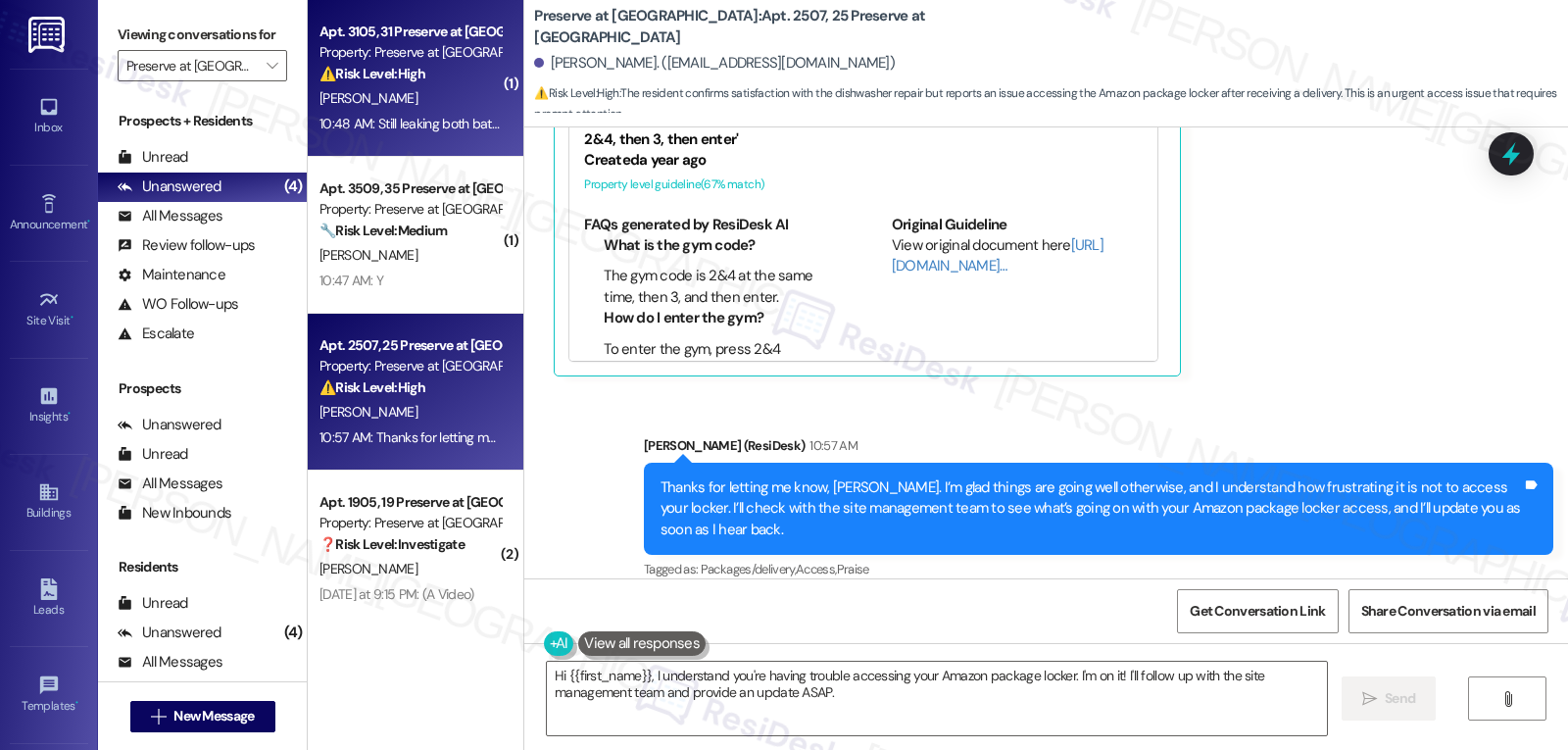
click at [354, 118] on div "10:48 AM: Still leaking both bathrooms under the sink 10:48 AM: Still leaking b…" at bounding box center [469, 124] width 299 height 18
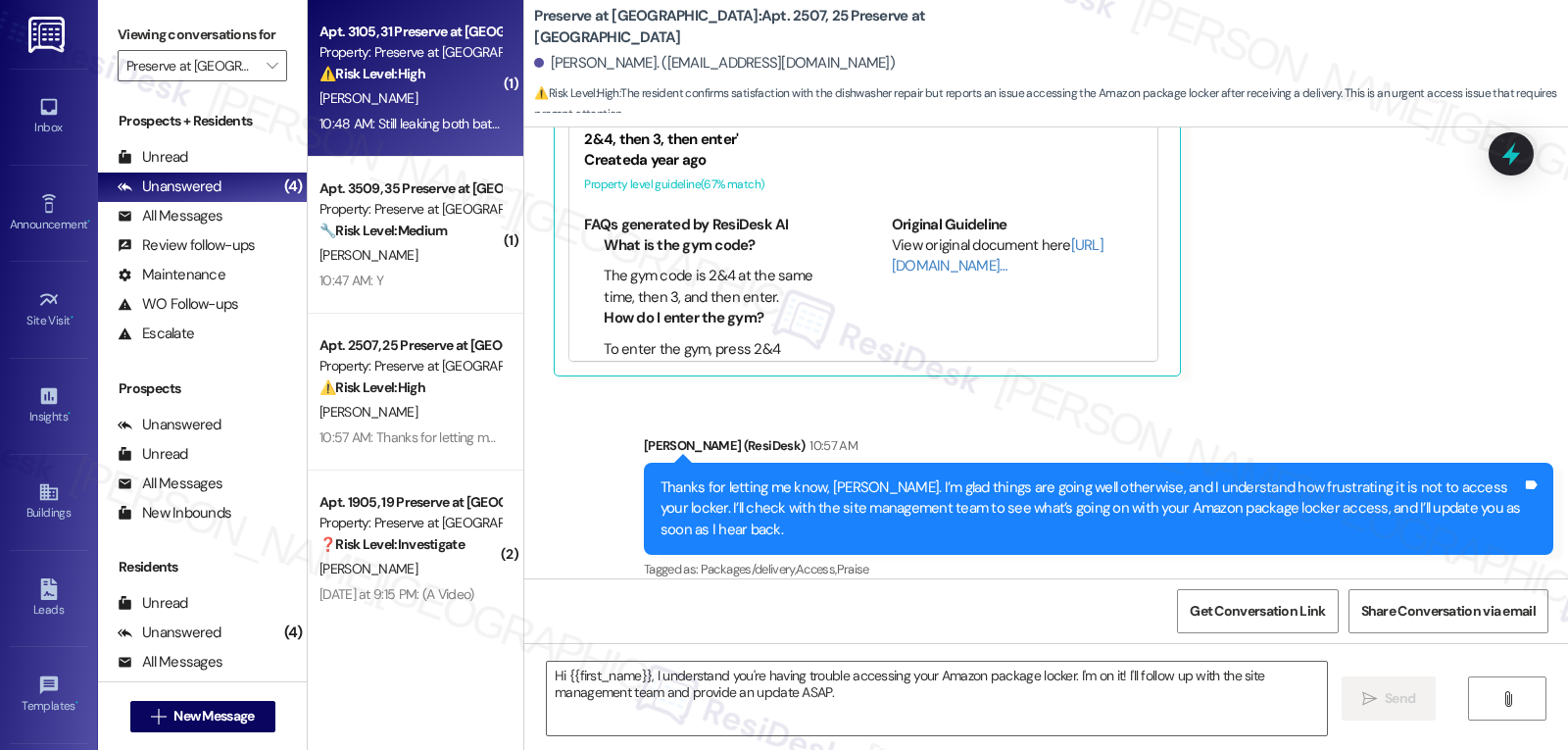
type textarea "Fetching suggested responses. Please feel free to read through the conversation…"
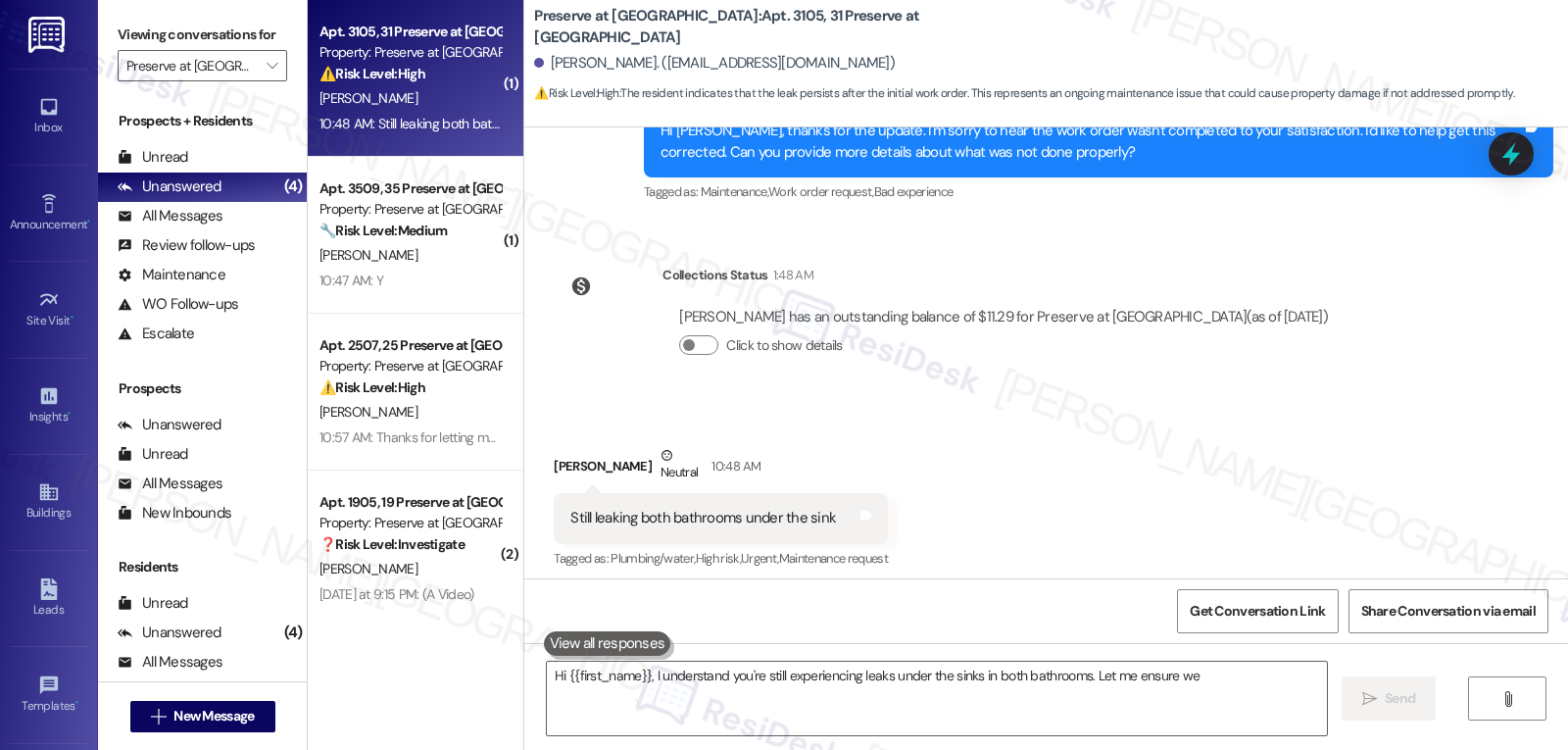
scroll to position [623, 0]
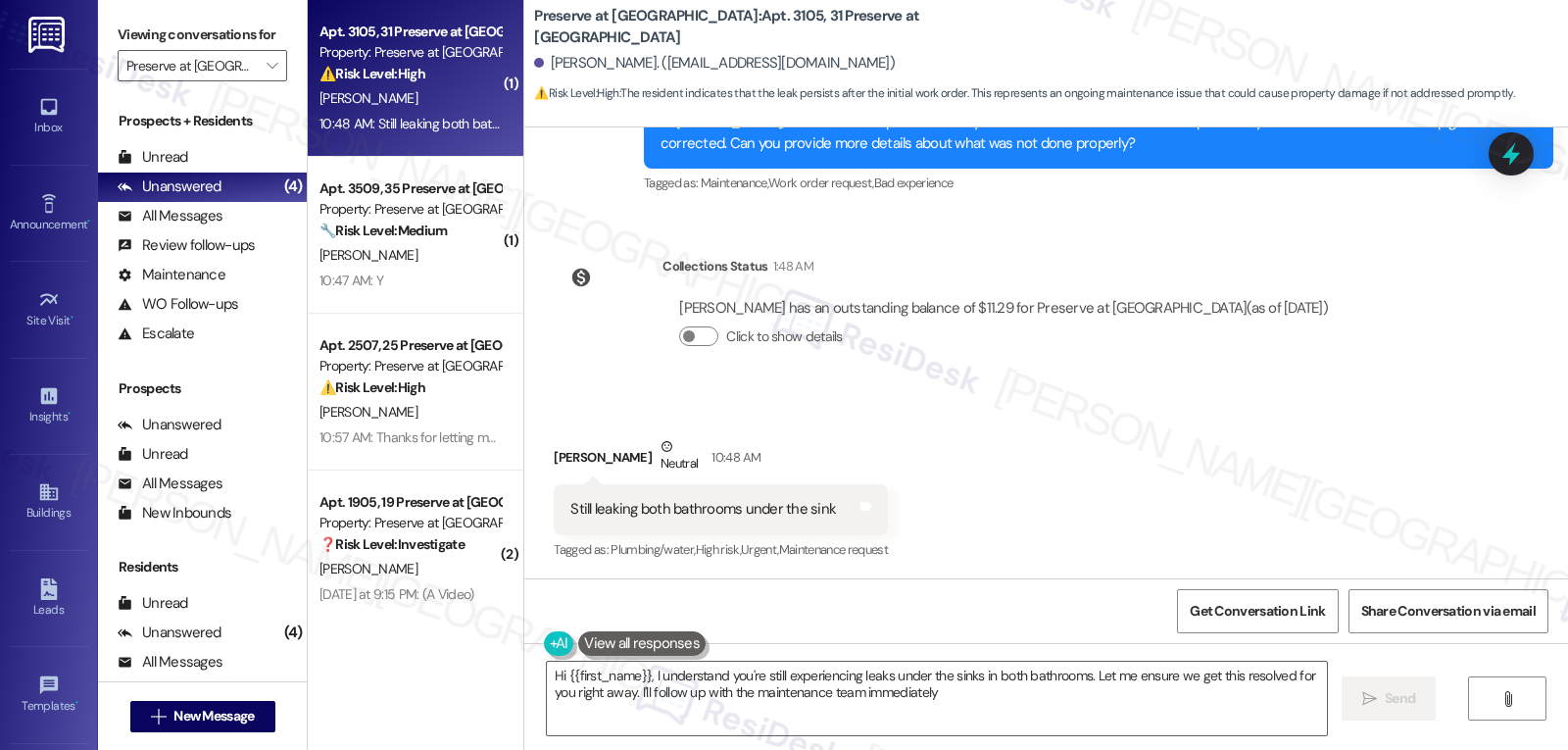
type textarea "Hi {{first_name}}, I understand you're still experiencing leaks under the sinks…"
click at [1034, 535] on div "Received via SMS Edel Escobar Neutral 10:48 AM Still leaking both bathrooms und…" at bounding box center [1046, 485] width 1044 height 187
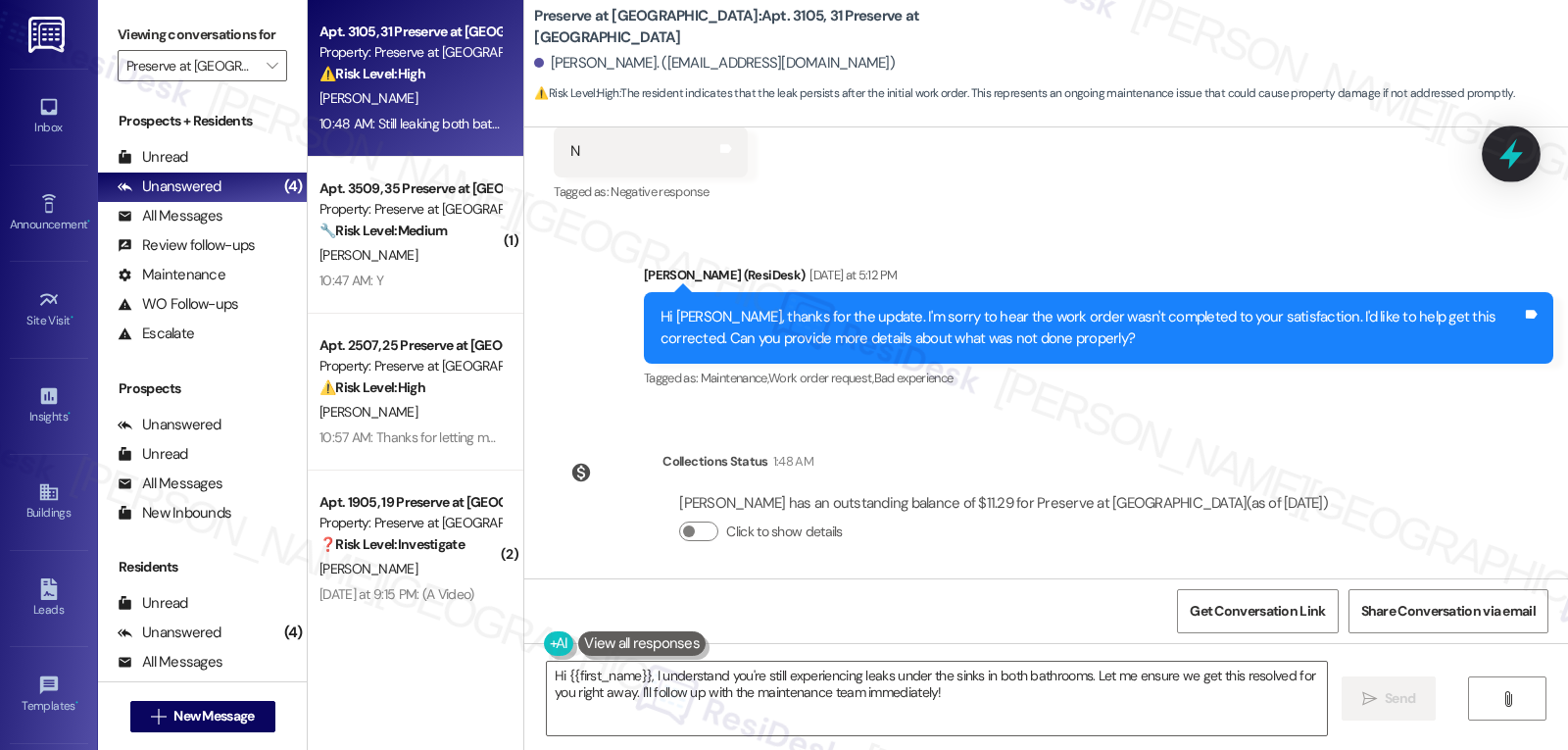
click at [1492, 160] on div at bounding box center [1511, 154] width 59 height 56
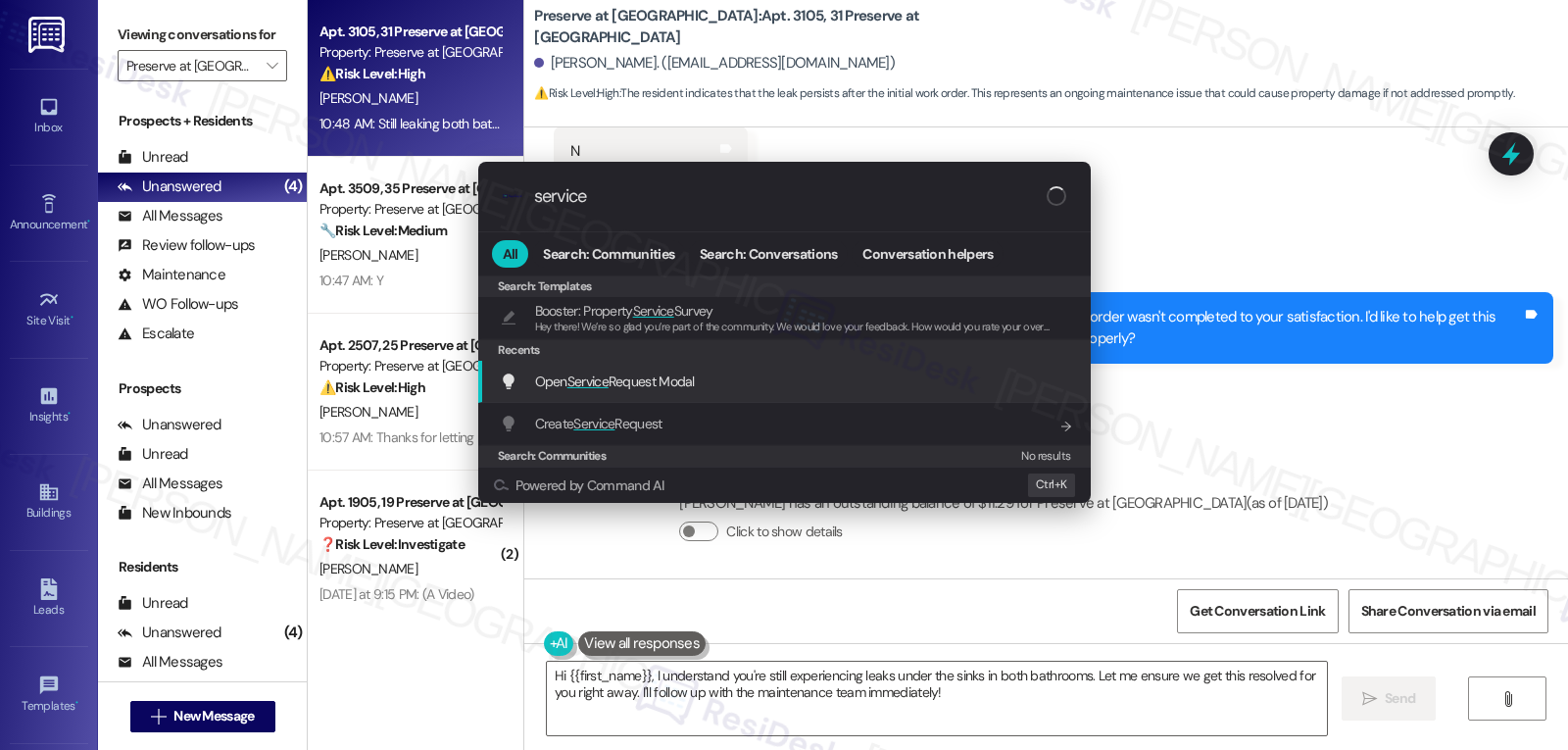
type input "service"
click at [670, 382] on span "Open Service Request Modal" at bounding box center [615, 381] width 160 height 18
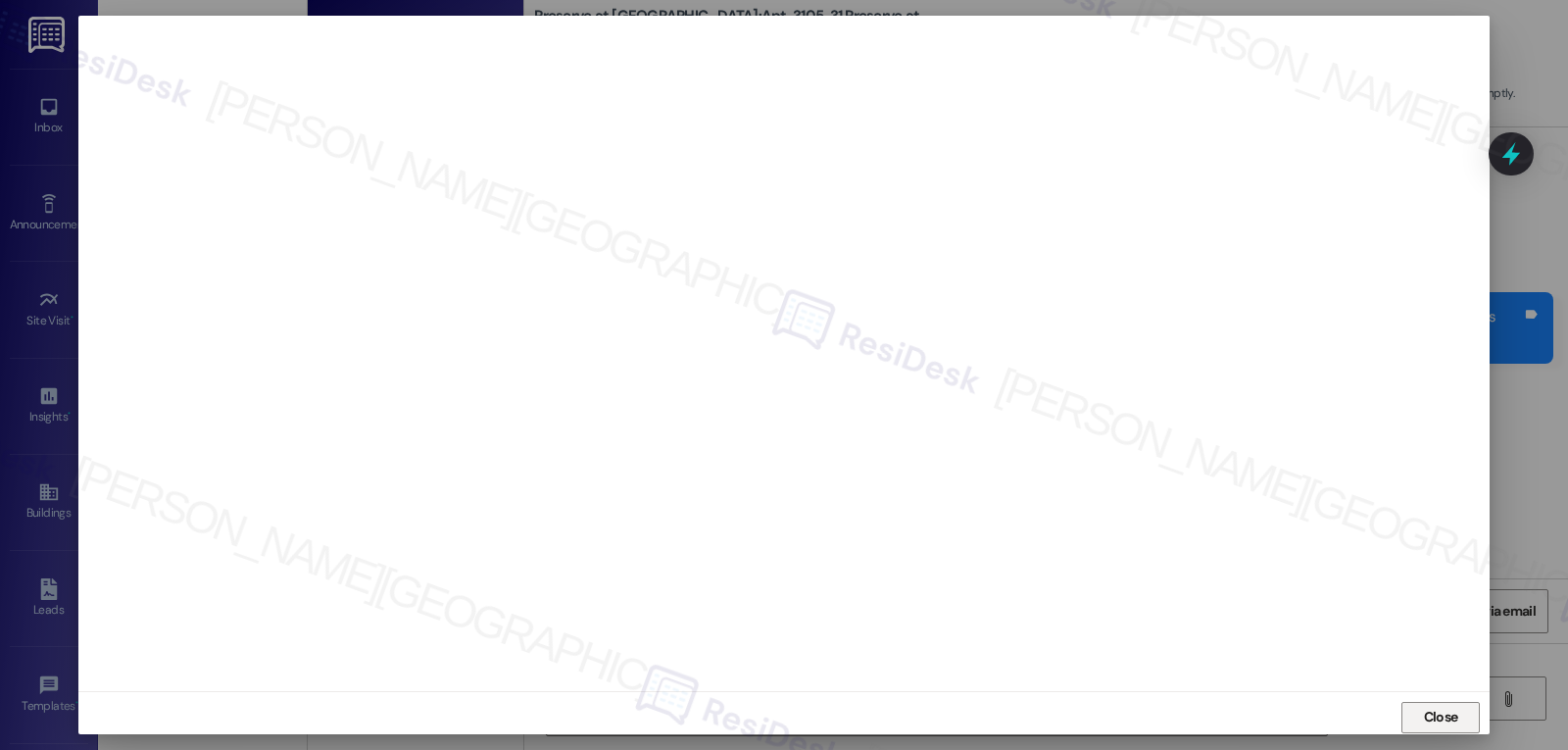
click at [1420, 716] on span "Close" at bounding box center [1441, 717] width 42 height 21
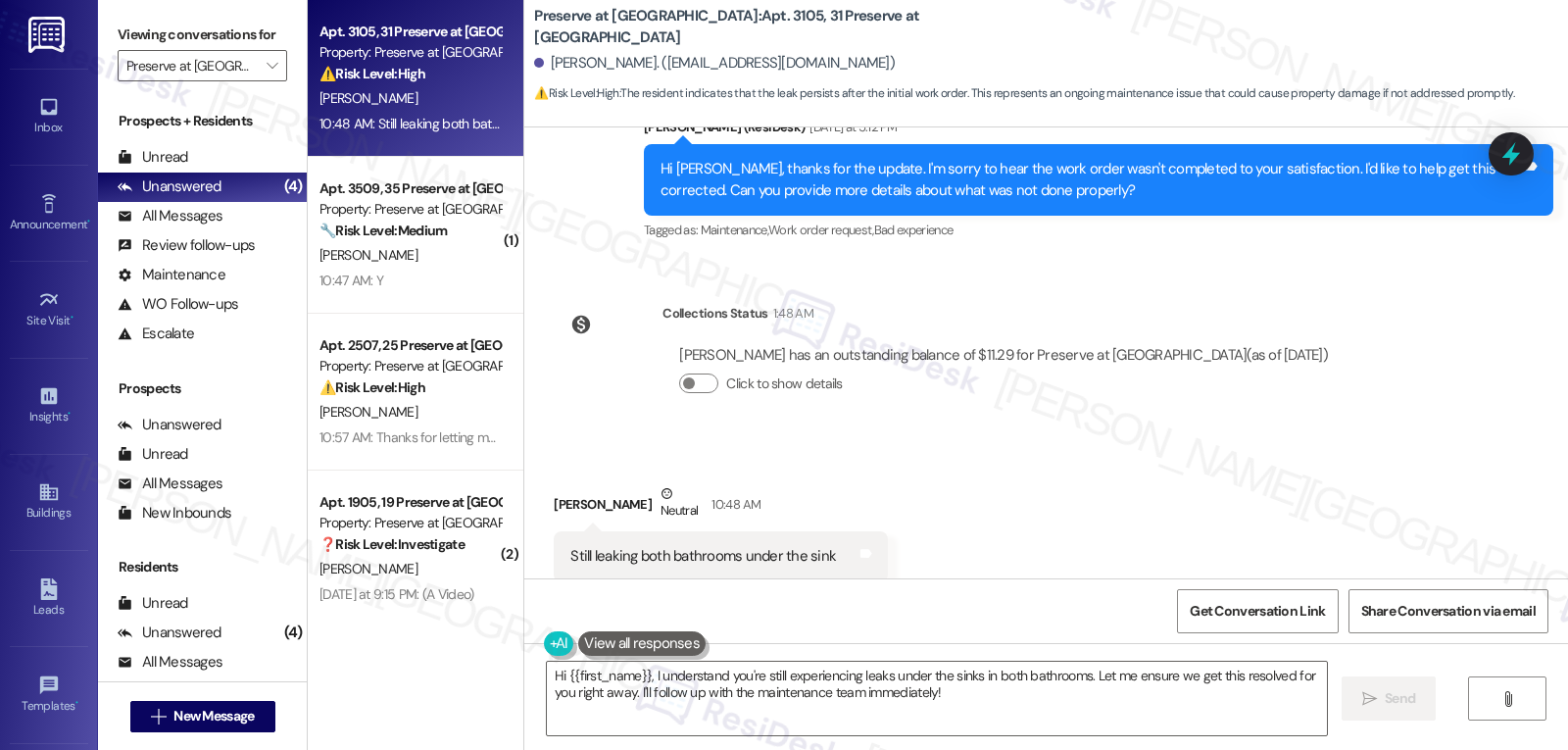
scroll to position [624, 0]
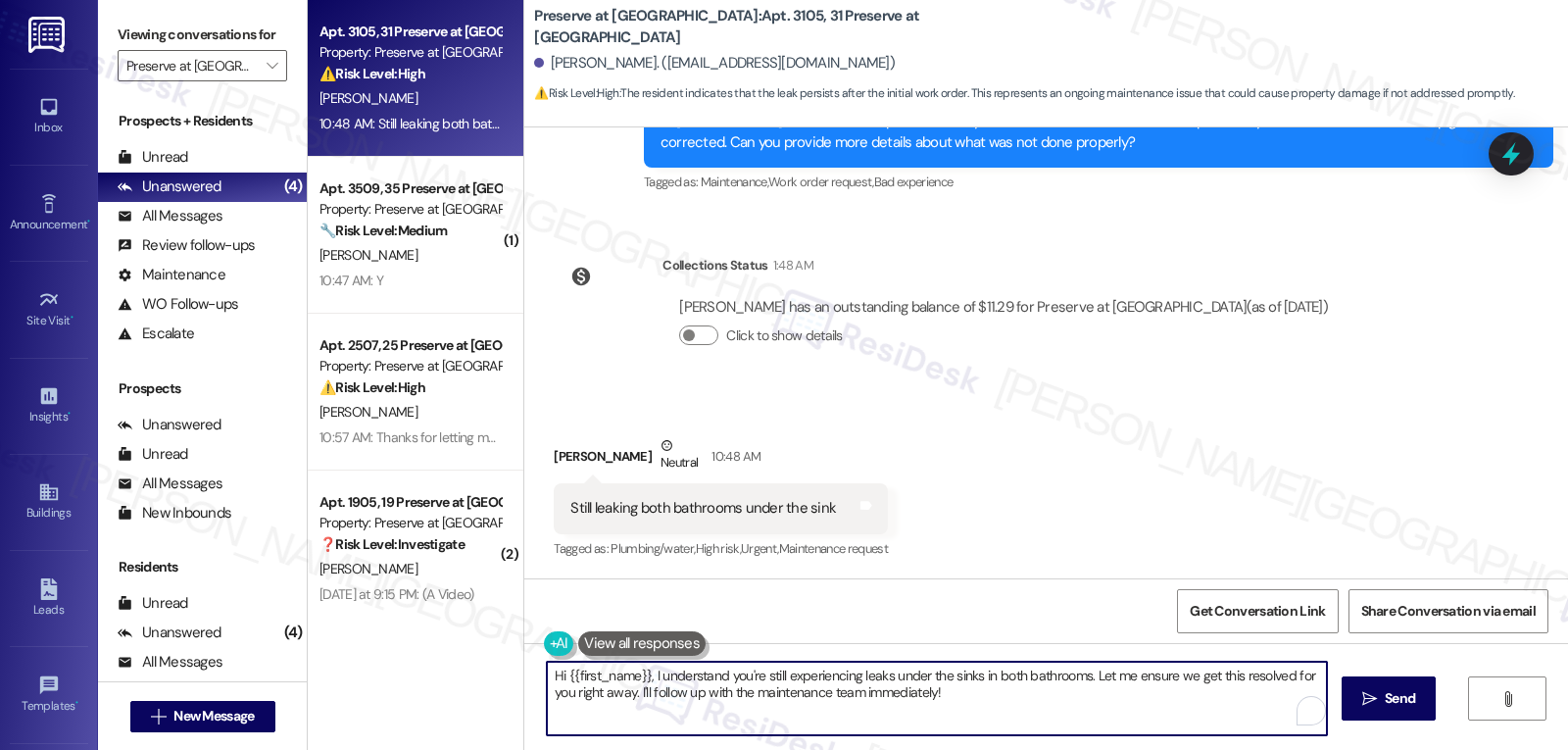
click at [837, 704] on textarea "Hi {{first_name}}, I understand you're still experiencing leaks under the sinks…" at bounding box center [937, 698] width 780 height 74
click at [1051, 686] on textarea "Hi {{first_name}}, I understand you're still experiencing leaks under the sinks…" at bounding box center [937, 698] width 780 height 74
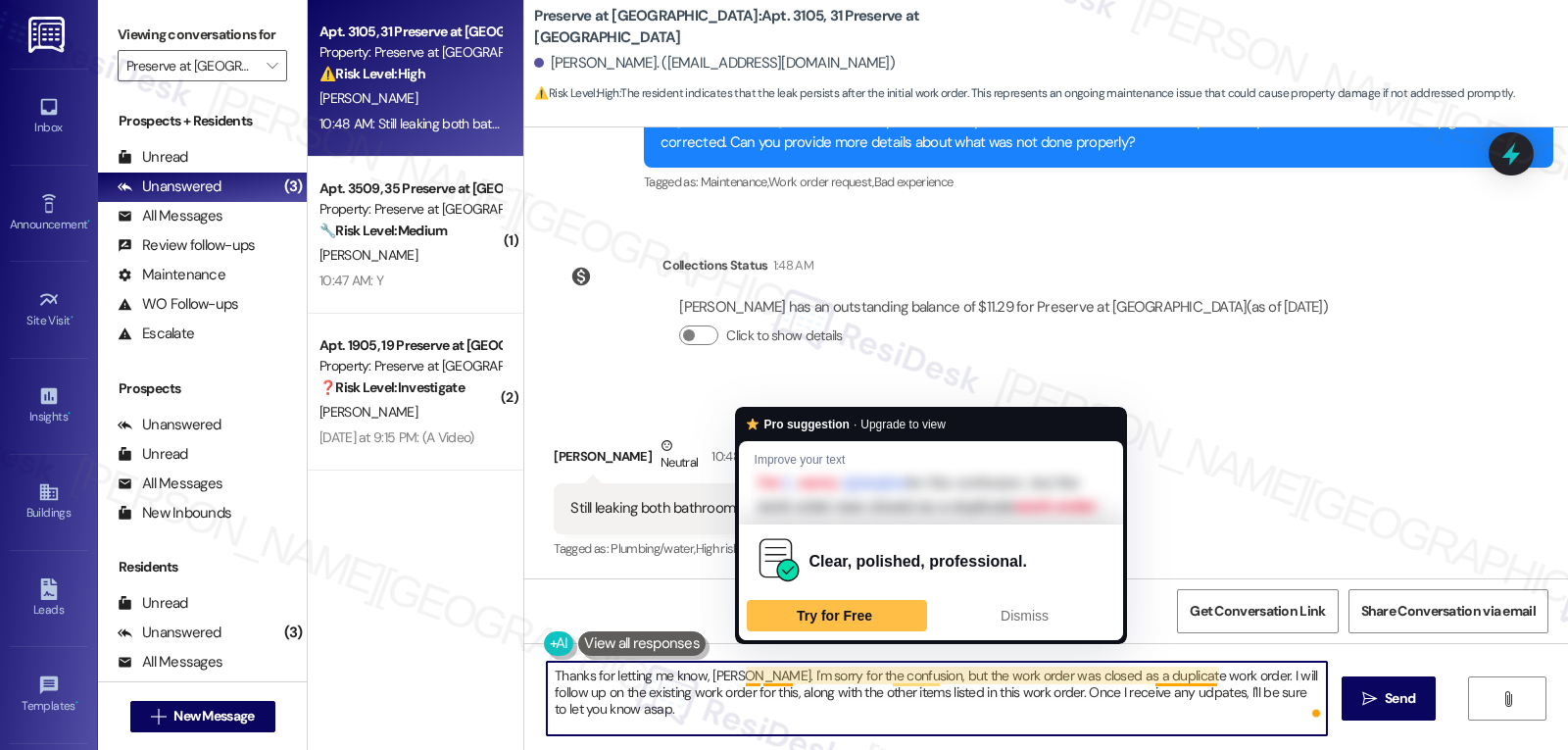
click at [781, 718] on textarea "Thanks for letting me know, Eden. I'm sorry for the confusion, but the work ord…" at bounding box center [937, 698] width 780 height 74
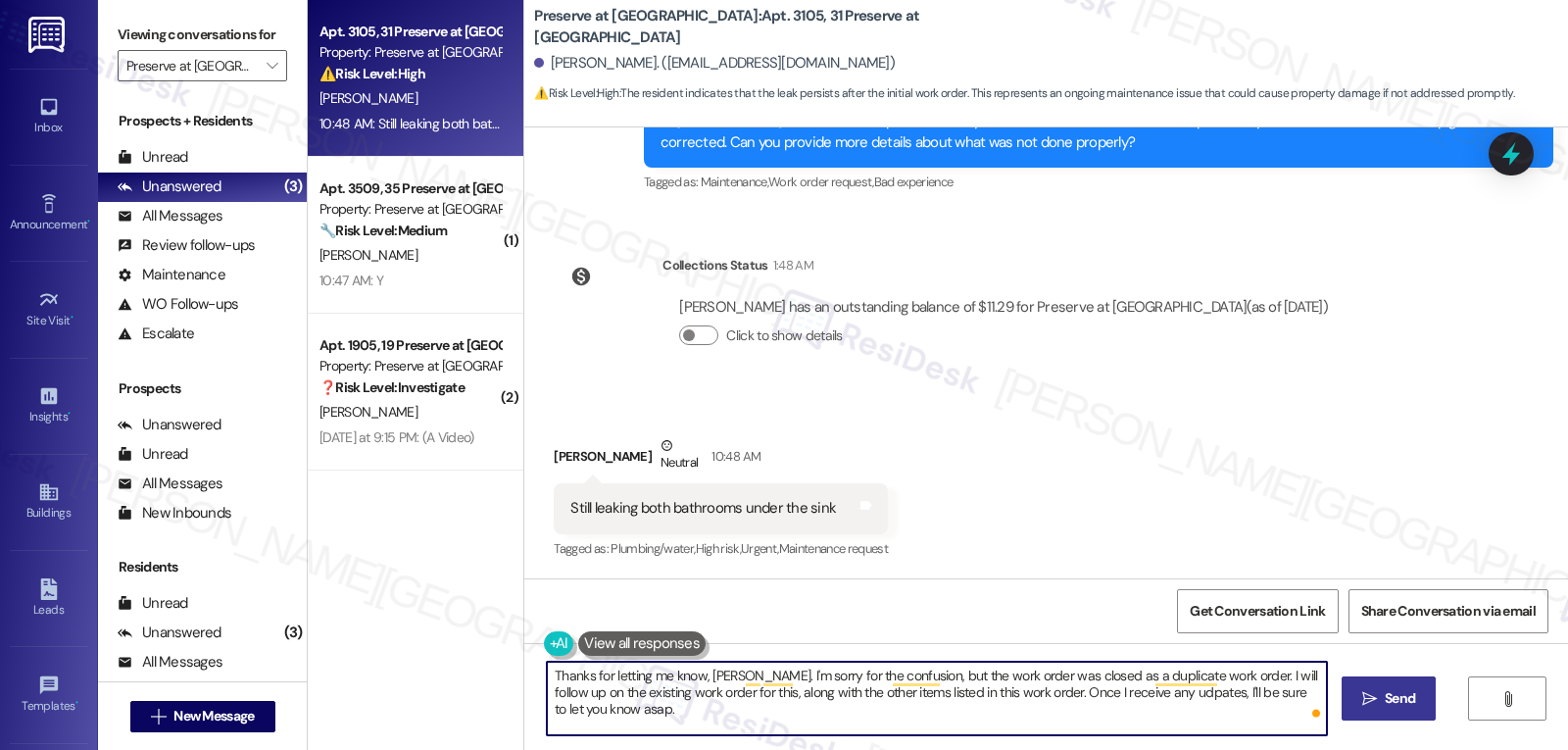
type textarea "Thanks for letting me know, Eden. I'm sorry for the confusion, but the work ord…"
drag, startPoint x: 1412, startPoint y: 708, endPoint x: 1426, endPoint y: 684, distance: 27.8
click at [1412, 706] on span "Send" at bounding box center [1400, 698] width 30 height 21
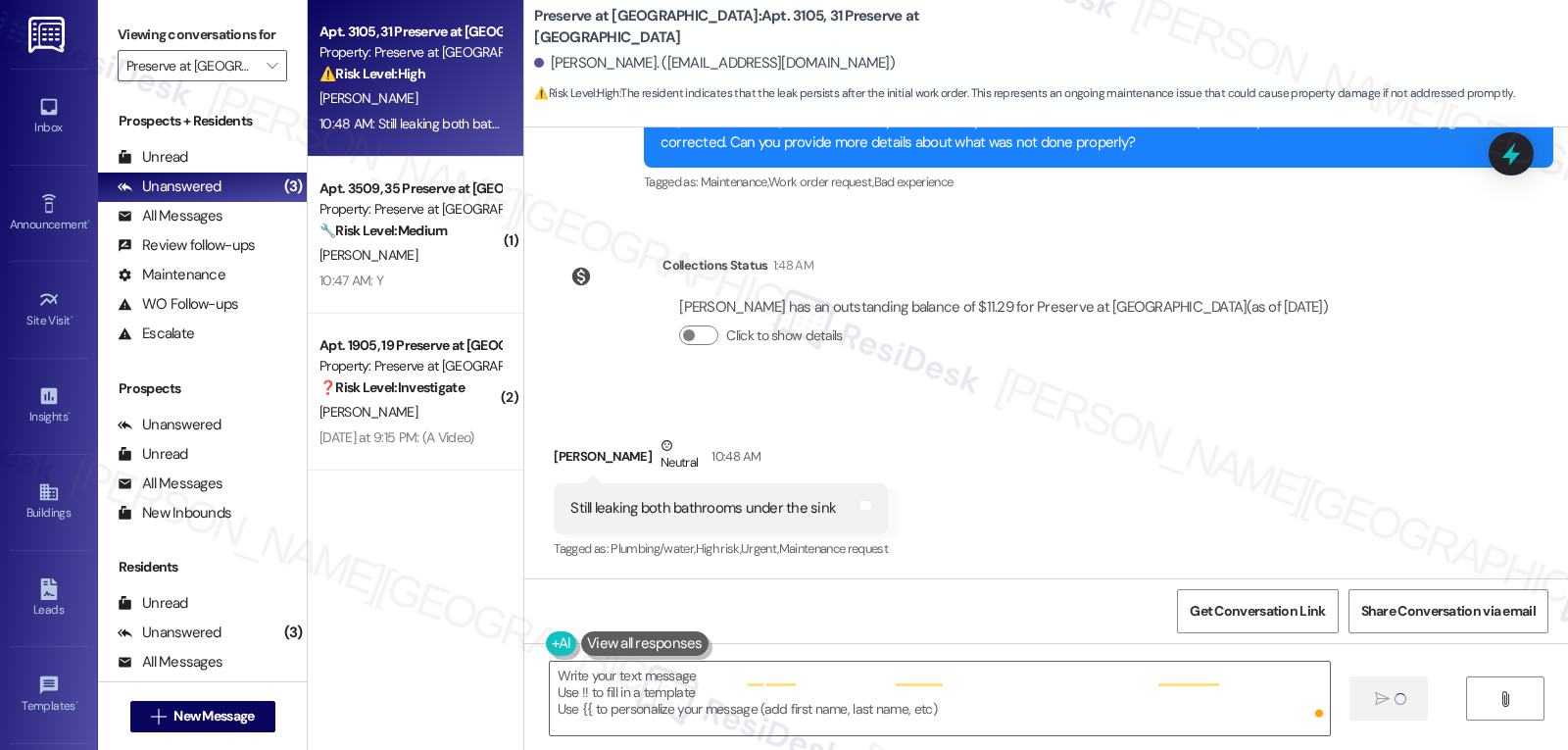
type textarea "Fetching suggested responses. Please feel free to read through the conversation…"
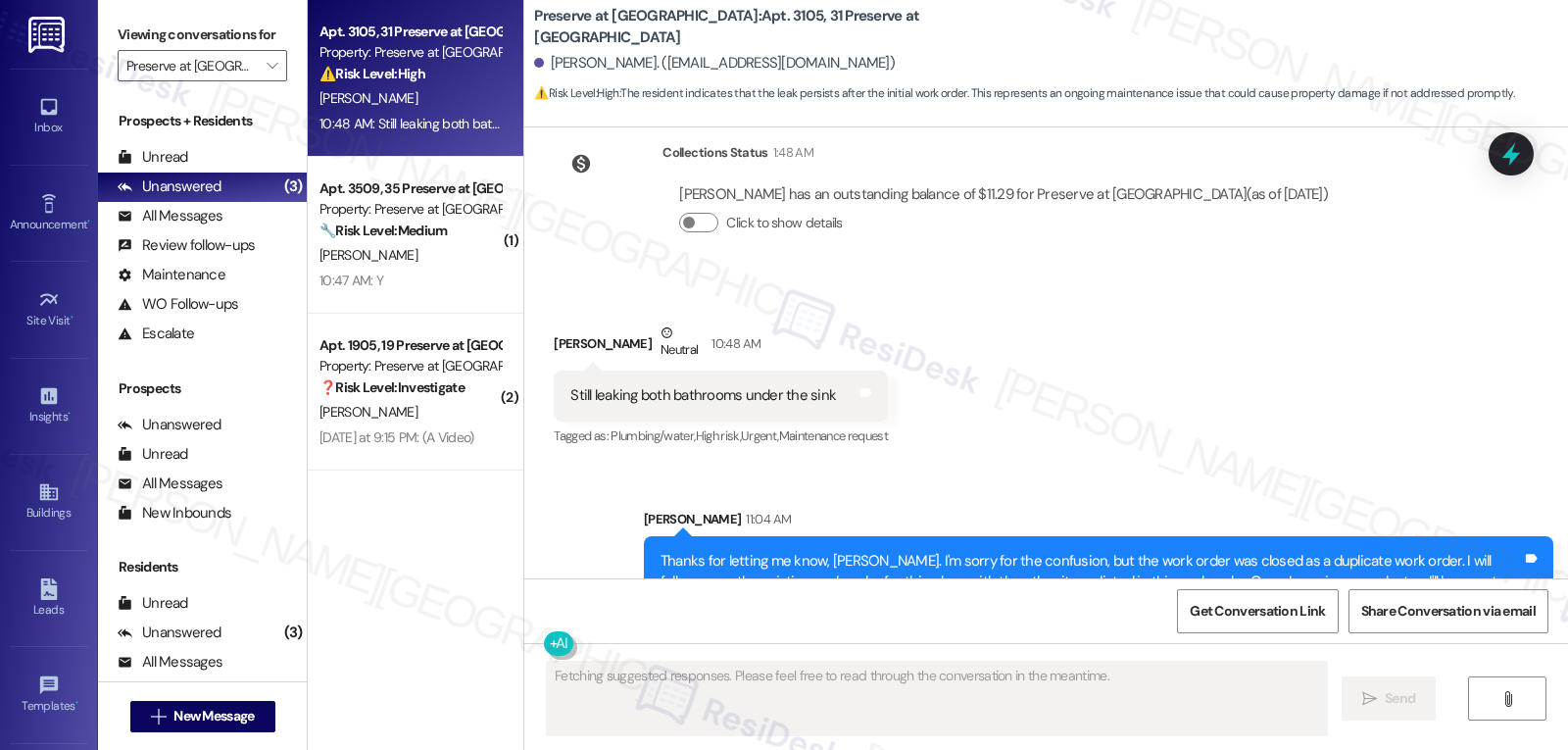
scroll to position [782, 0]
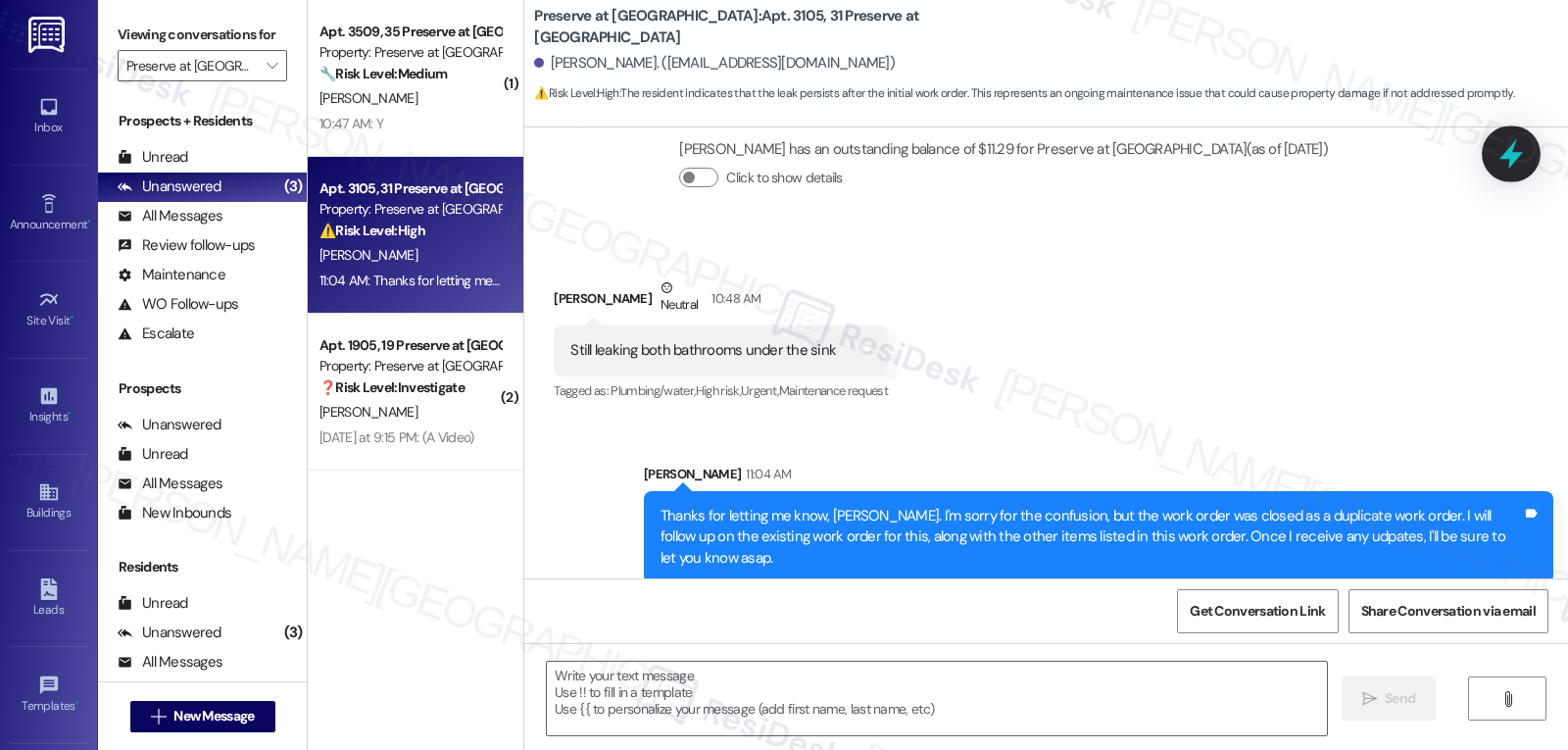
drag, startPoint x: 1506, startPoint y: 154, endPoint x: 1565, endPoint y: 184, distance: 66.2
click at [1506, 153] on icon at bounding box center [1512, 154] width 18 height 24
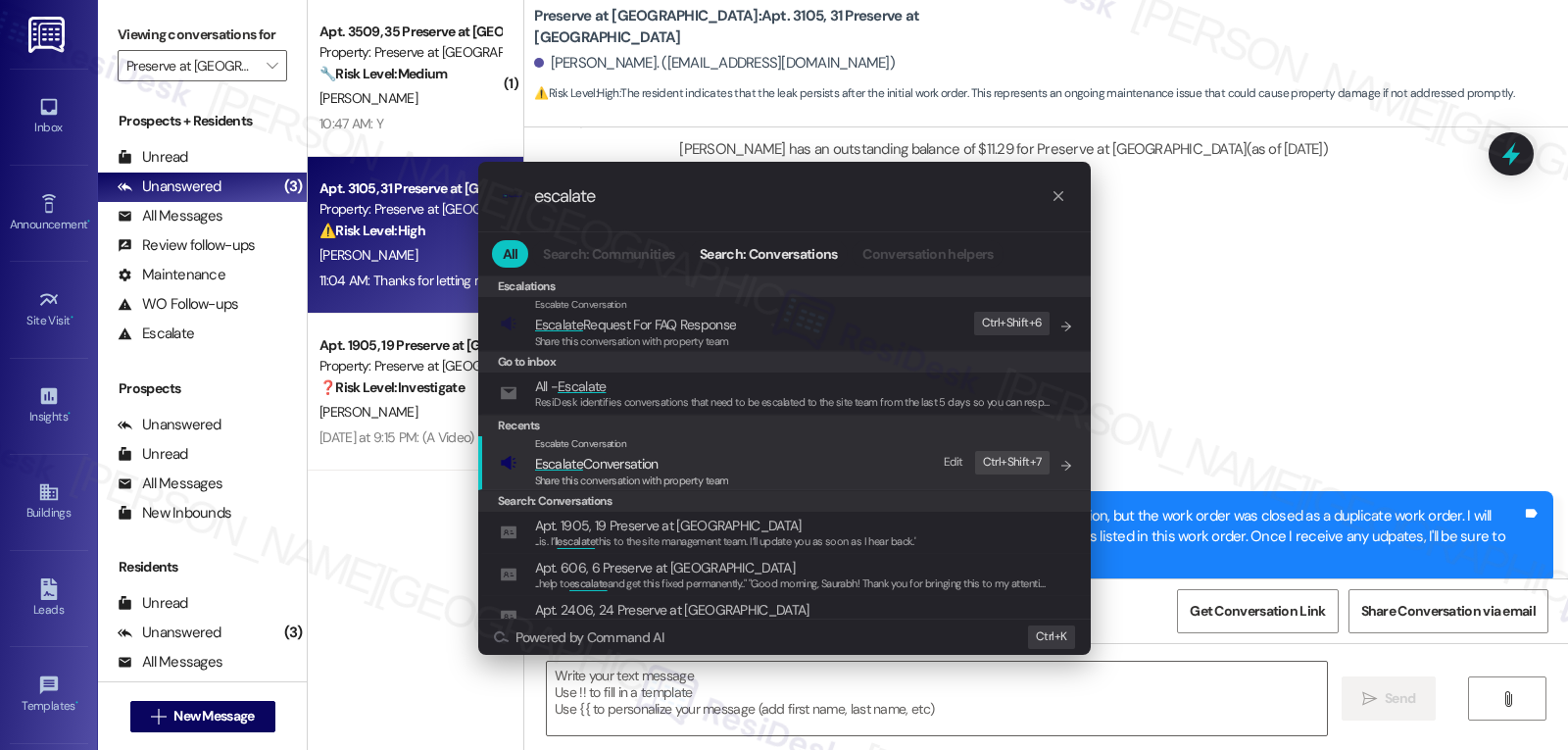
type input "escalate"
click at [741, 476] on div "Escalate Conversation Escalate Conversation Share this conversation with proper…" at bounding box center [786, 462] width 574 height 53
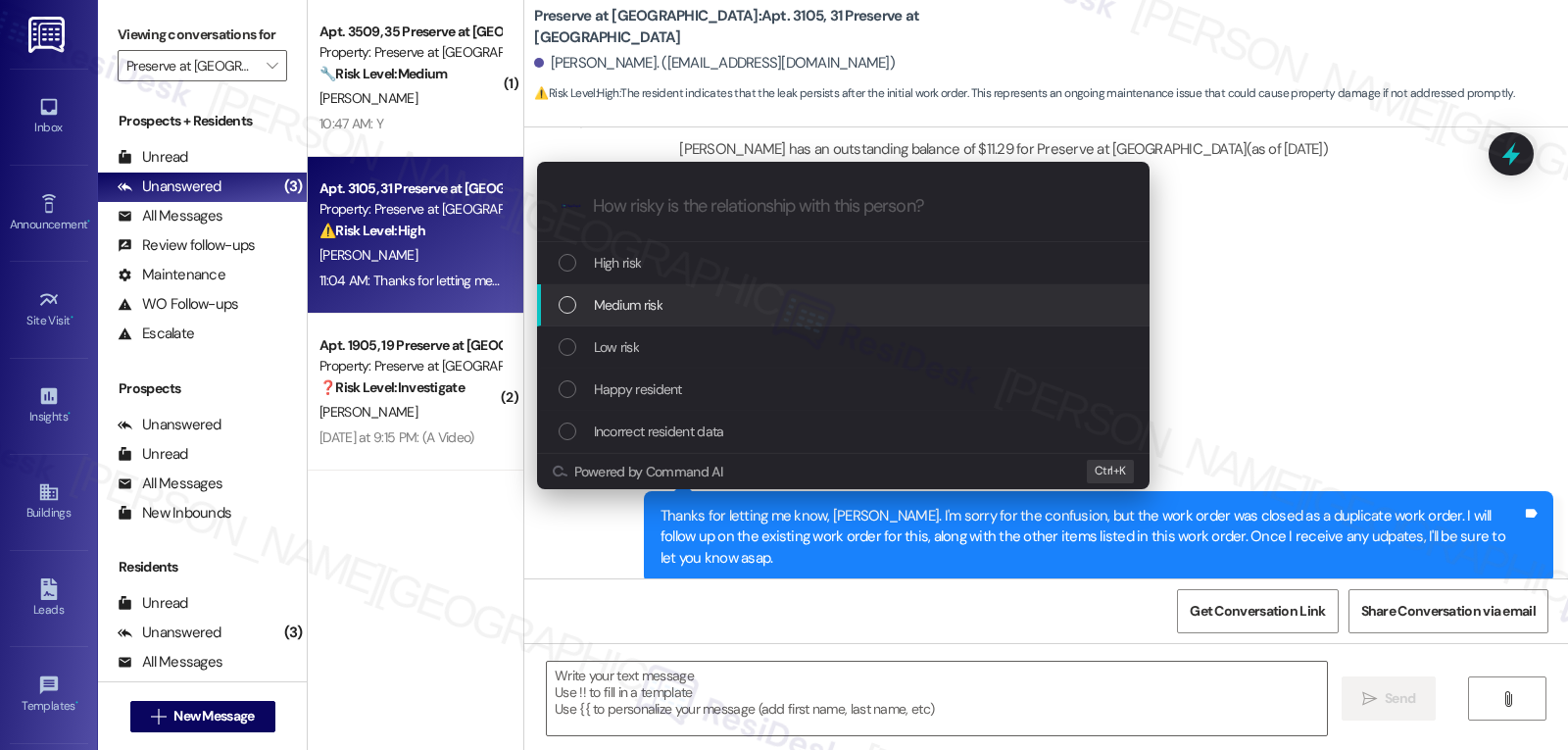
click at [678, 311] on div "Medium risk" at bounding box center [845, 305] width 574 height 22
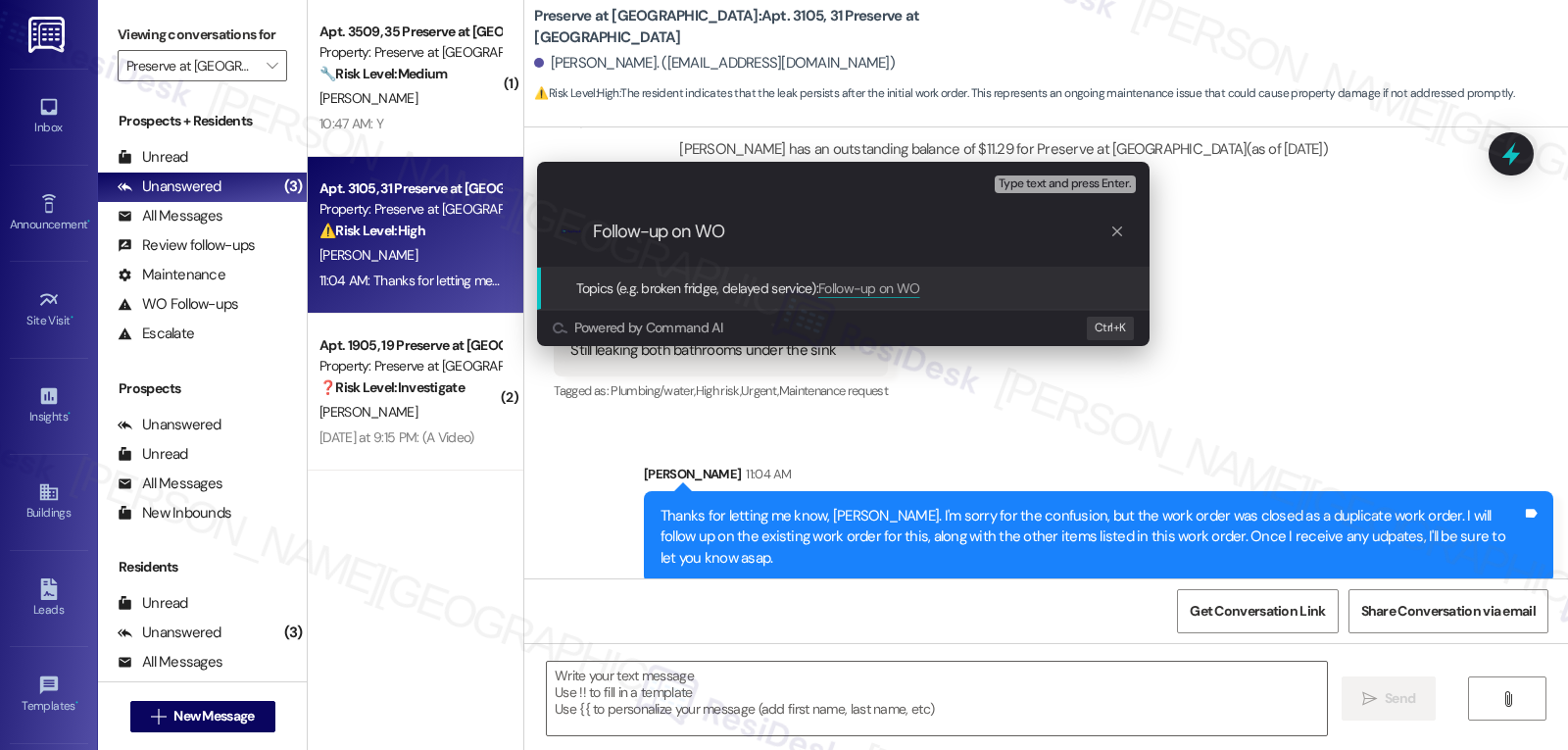
paste input "16098724"
type input "Follow-up on WO 16098724 - Multiple mainteanance requests"
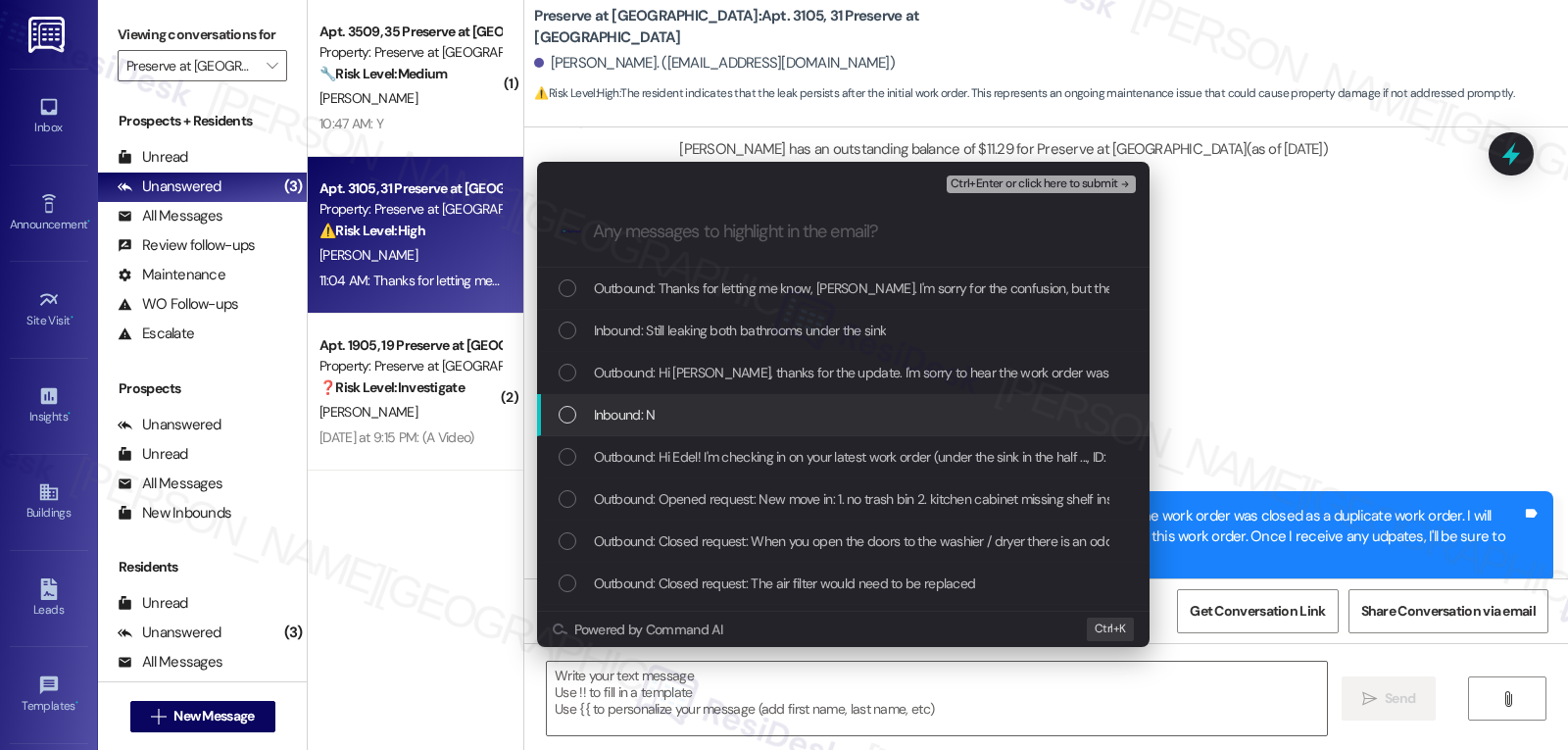
click at [1270, 349] on div "Escalate Conversation Medium risk Follow-up on WO 16098724 - Multiple mainteana…" at bounding box center [784, 375] width 1568 height 750
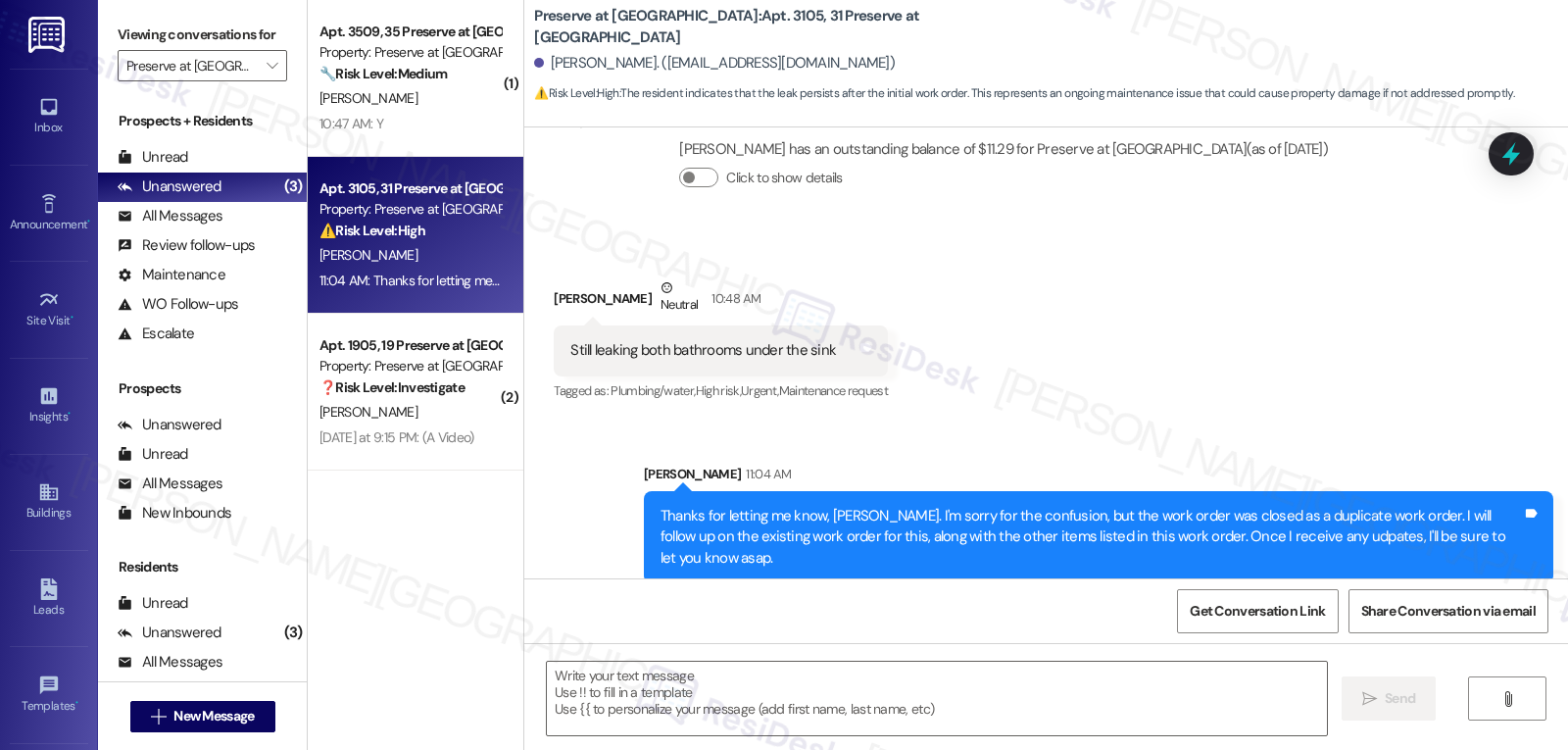
drag, startPoint x: 1515, startPoint y: 150, endPoint x: 1530, endPoint y: 147, distance: 15.3
click at [1516, 149] on icon at bounding box center [1512, 155] width 26 height 26
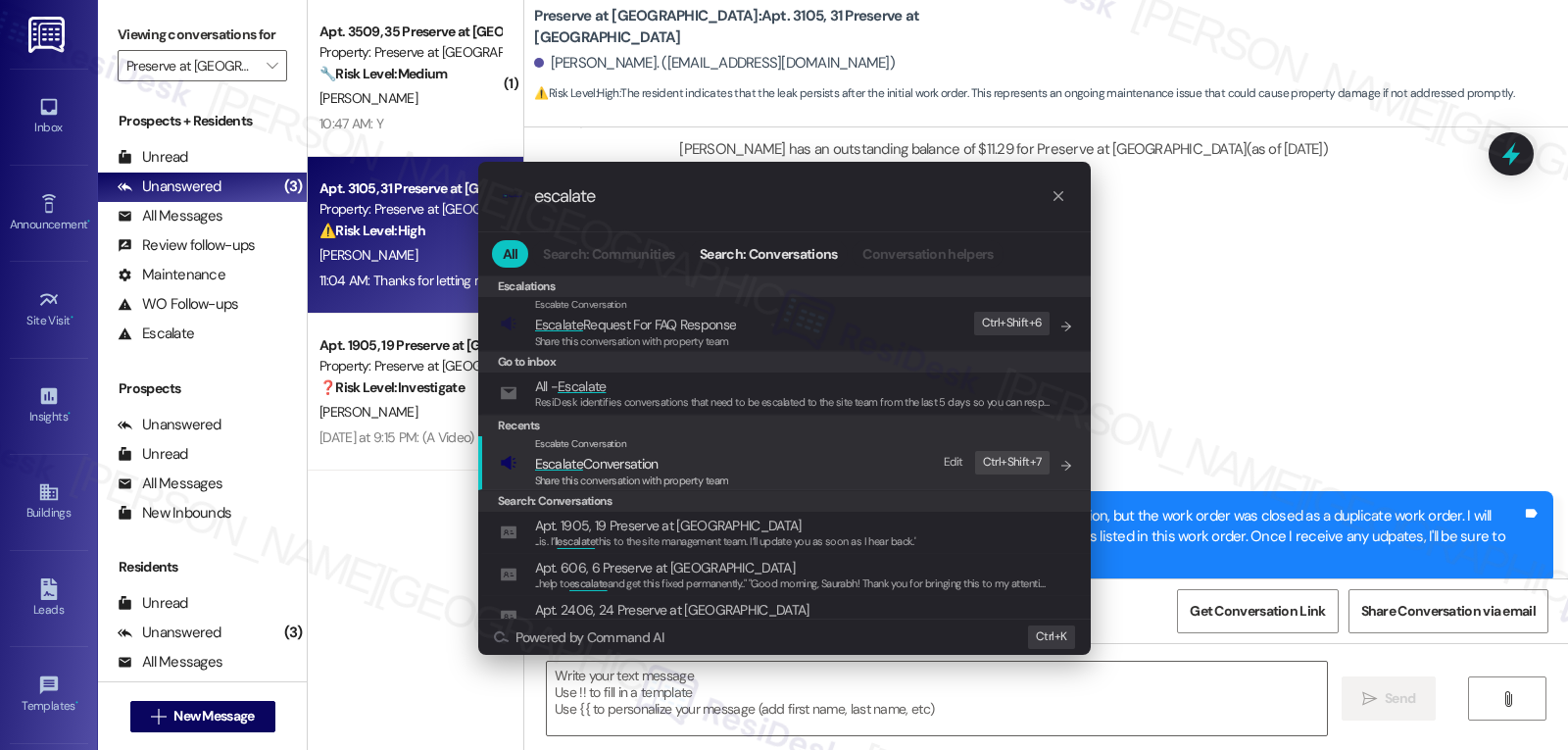
type input "escalate"
click at [582, 473] on div "Share this conversation with property team" at bounding box center [632, 482] width 195 height 18
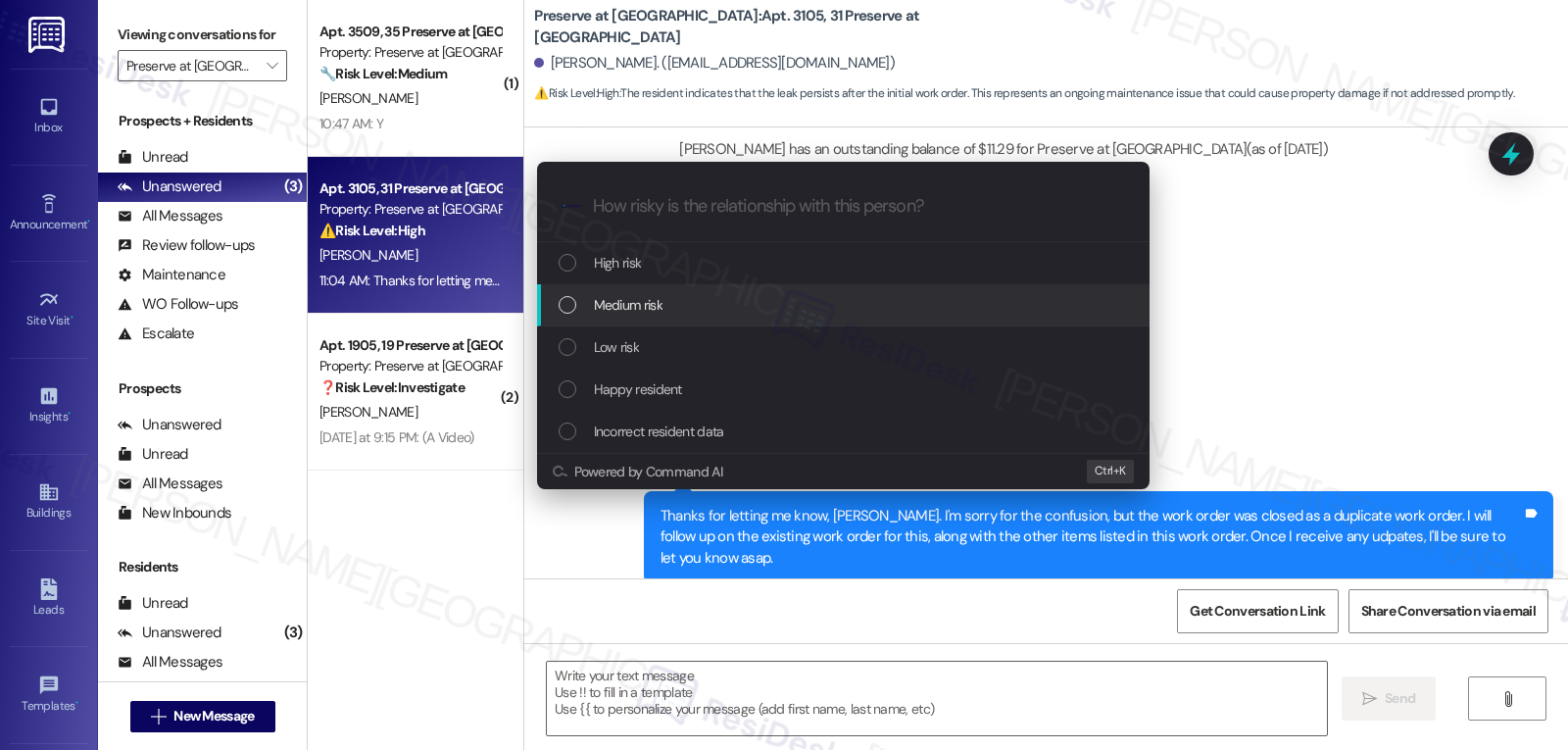
click at [751, 312] on div "Medium risk" at bounding box center [845, 305] width 574 height 22
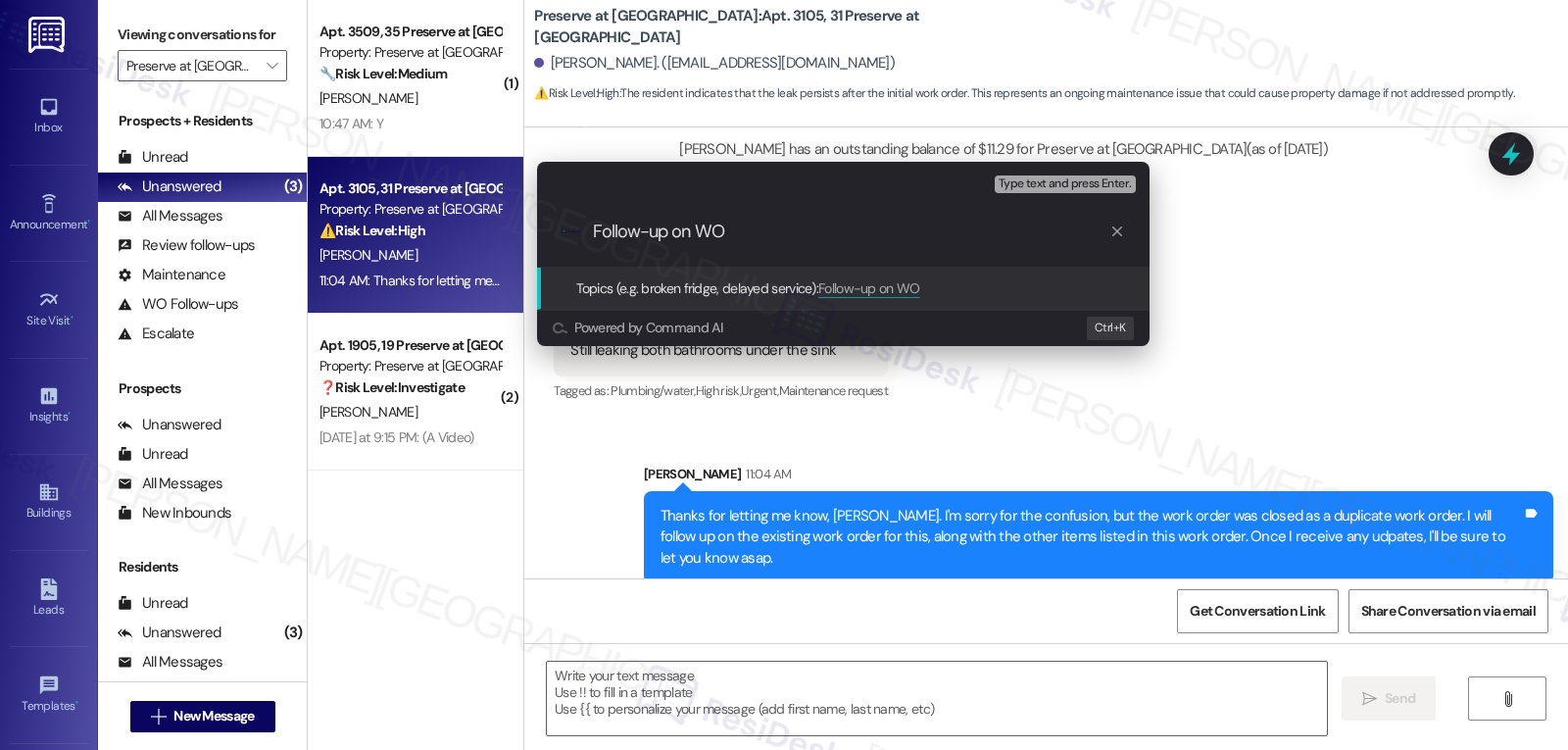
paste input "Follow-up on WO 16098724 - Multiple mainteanance requests"
paste input "16098724 - Multiple mainteanance requests"
click at [936, 227] on input "Follow-up on WO 16098724 - Multiple mainteanance requests" at bounding box center [852, 231] width 517 height 21
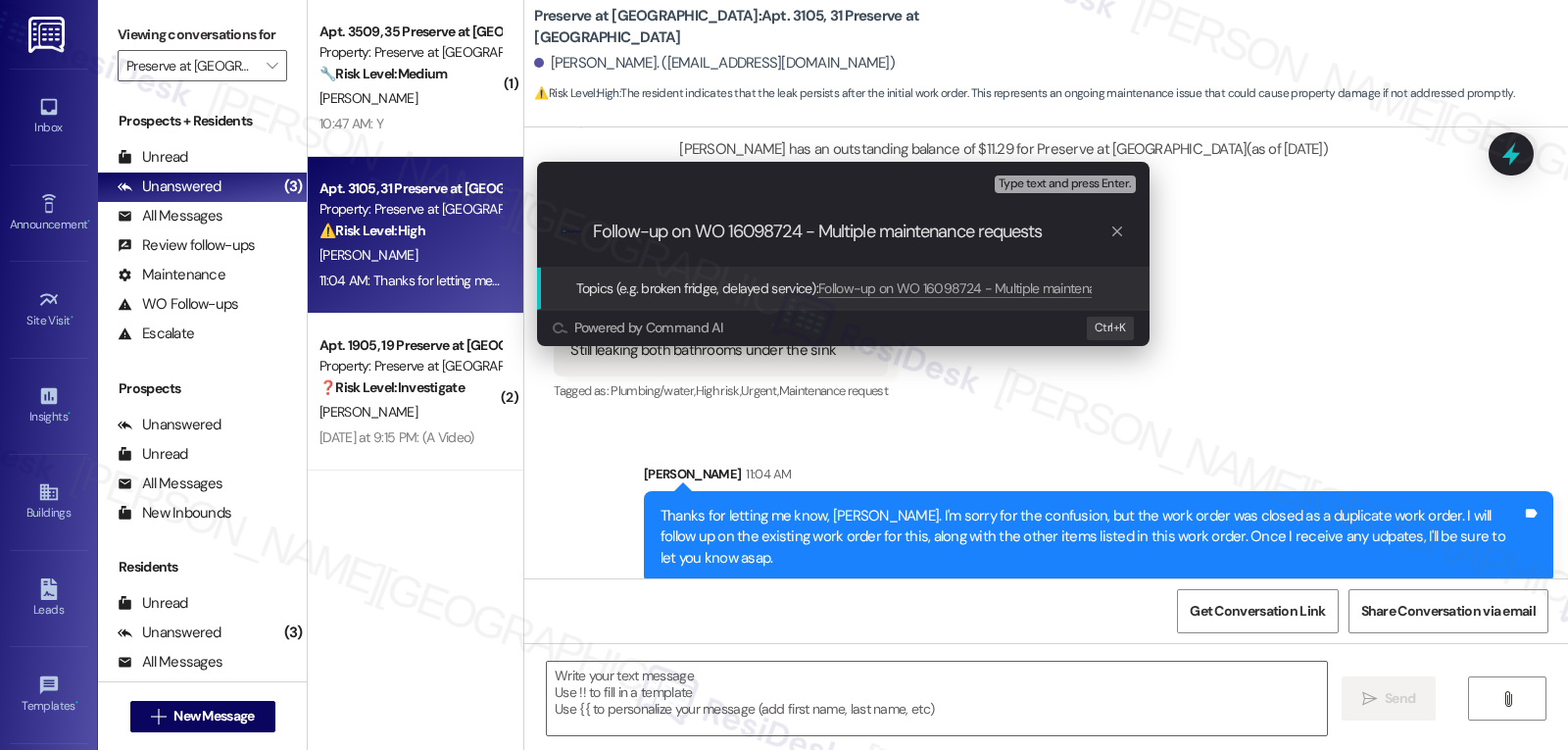
drag, startPoint x: 1069, startPoint y: 221, endPoint x: 1088, endPoint y: 221, distance: 19.0
click at [1070, 221] on input "Follow-up on WO 16098724 - Multiple maintenance requests" at bounding box center [852, 231] width 517 height 21
click at [987, 234] on input "Follow-up on WO 16098724 - Multiple maintenance requests" at bounding box center [852, 231] width 517 height 21
click at [988, 234] on input "Follow-up on WO 16098724 - Multiple maintenance requests" at bounding box center [852, 231] width 517 height 21
type input "Follow-up on WO 16098724 - Multiple maintenance issues"
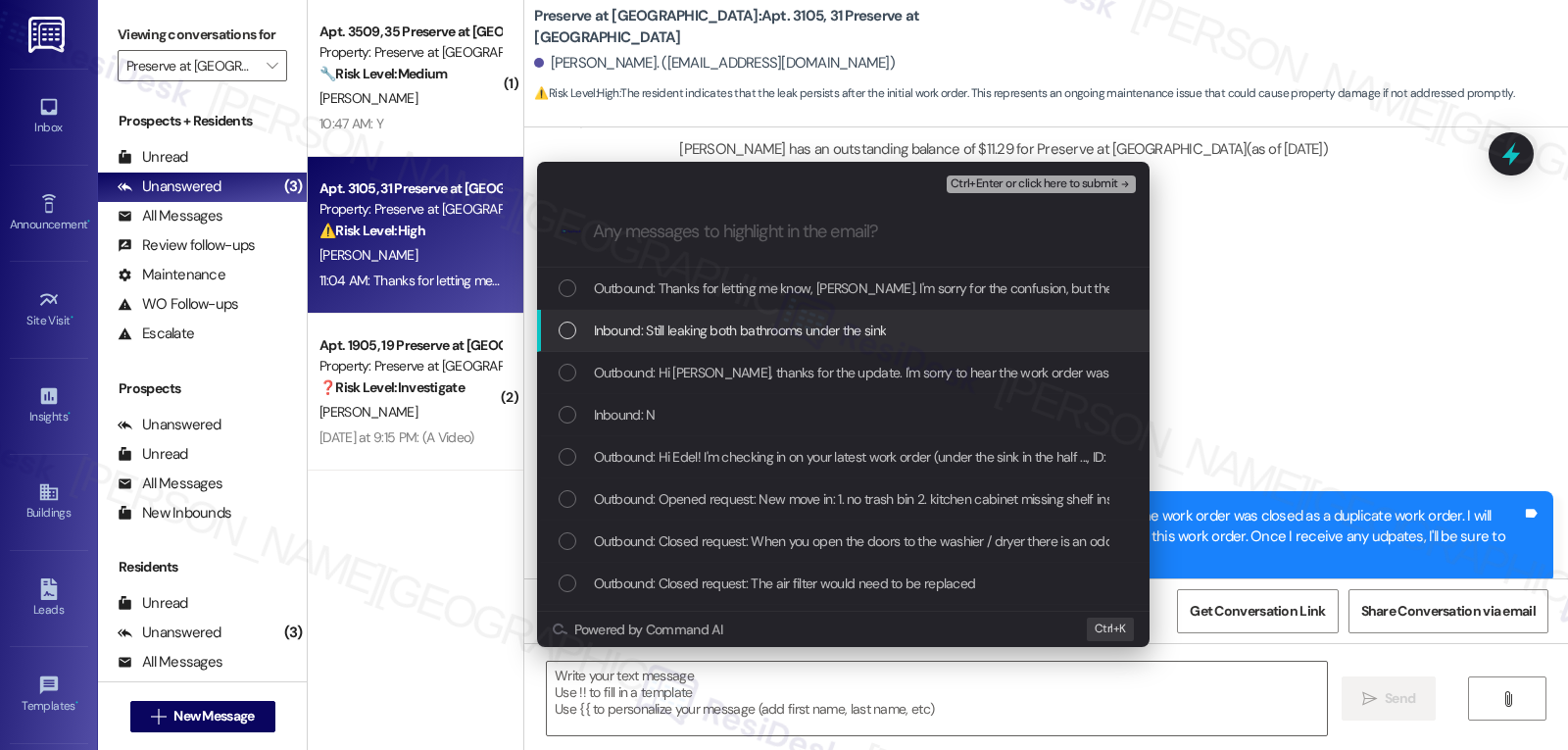
click at [929, 338] on div "Inbound: Still leaking both bathrooms under the sink" at bounding box center [845, 330] width 574 height 22
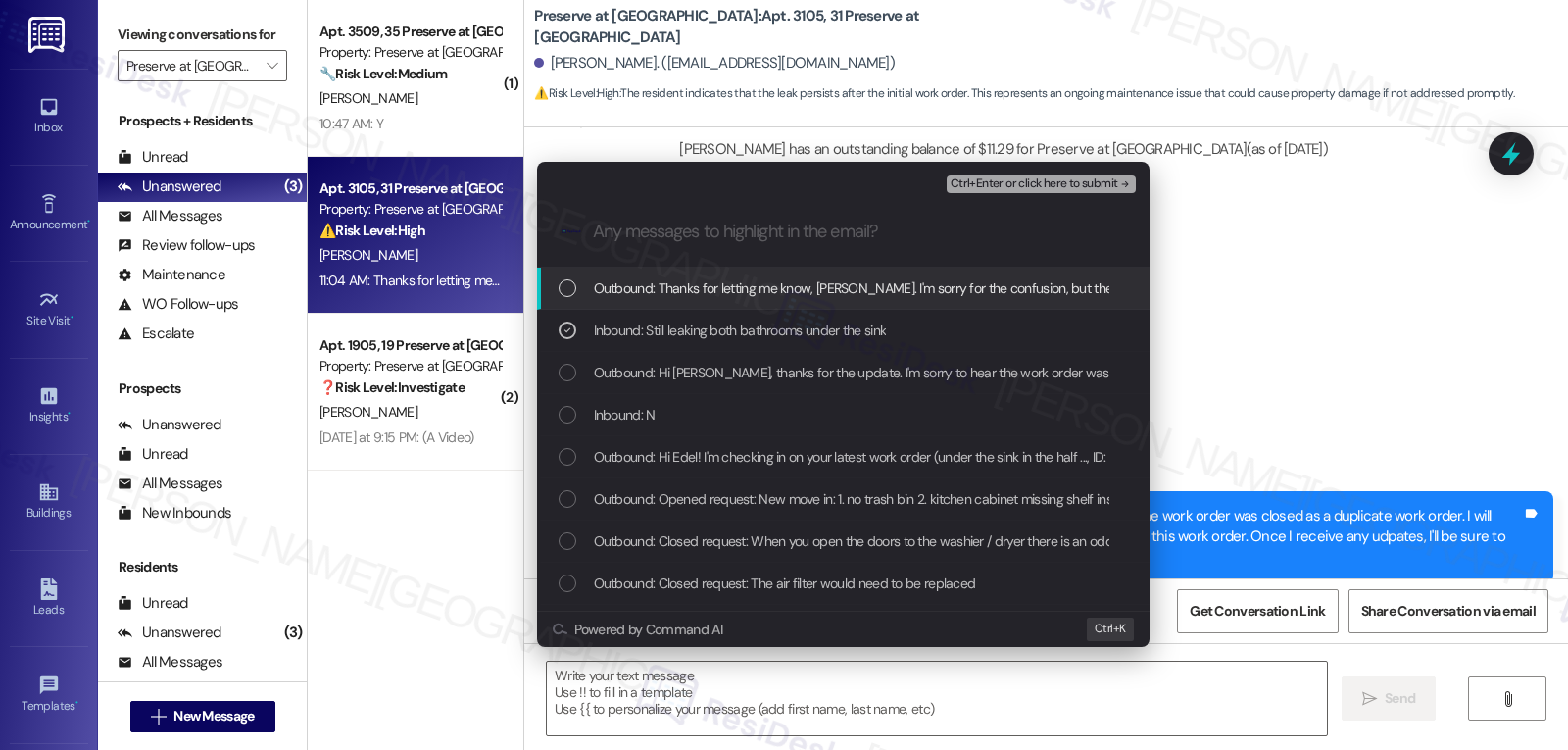
click at [1069, 183] on span "Ctrl+Enter or click here to submit" at bounding box center [1034, 185] width 168 height 14
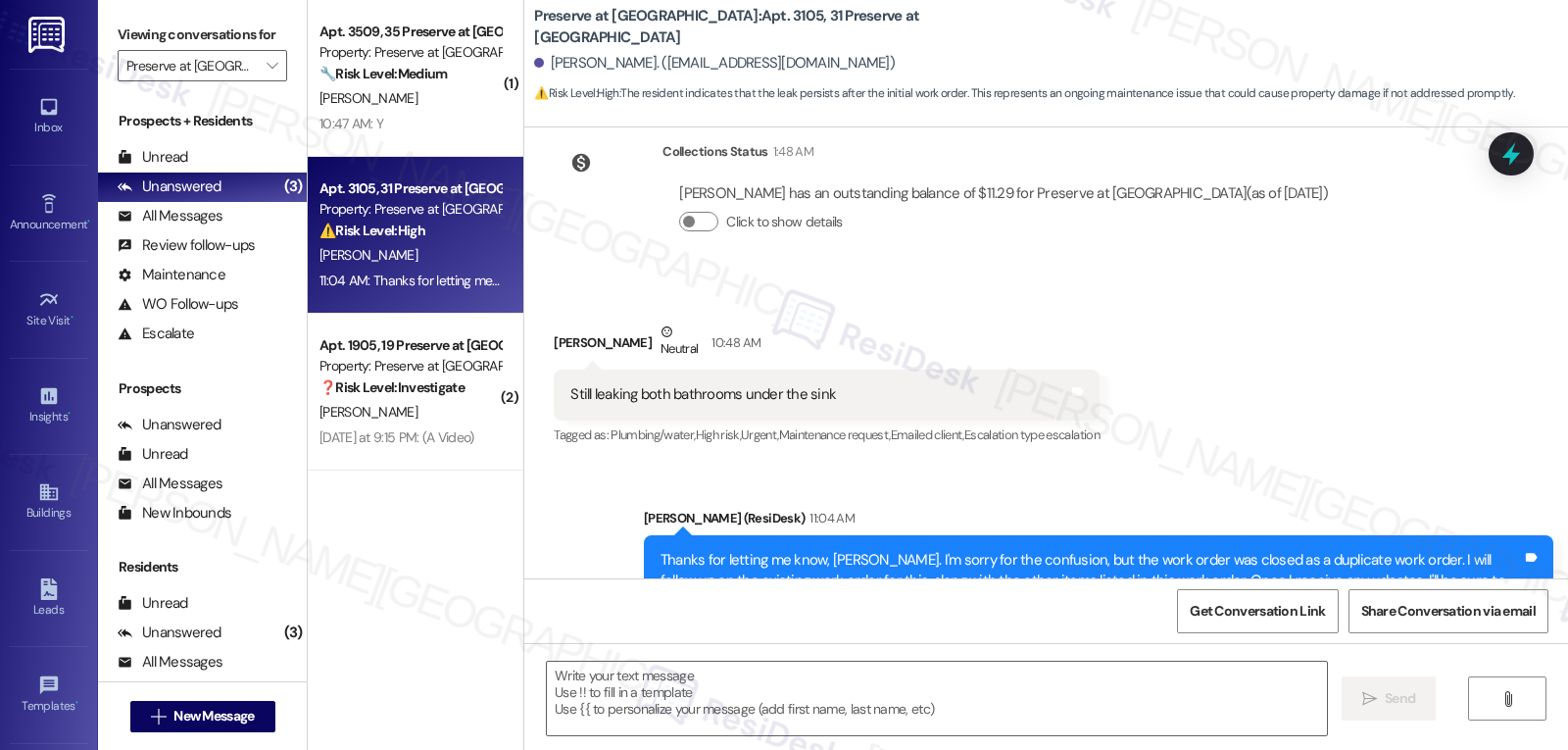
scroll to position [811, 0]
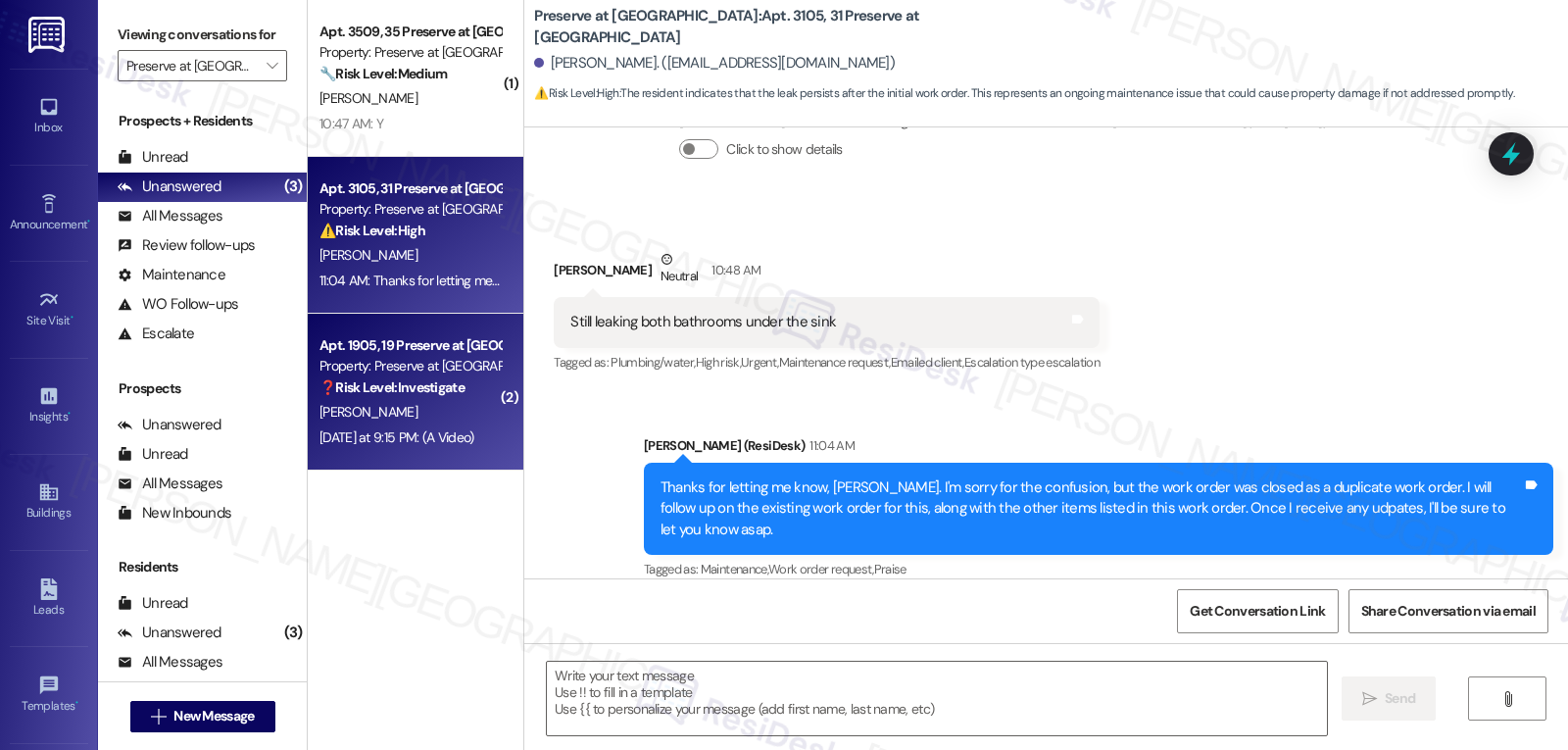
click at [425, 432] on div "Yesterday at 9:15 PM: (A Video) Yesterday at 9:15 PM: (A Video)" at bounding box center [396, 437] width 154 height 18
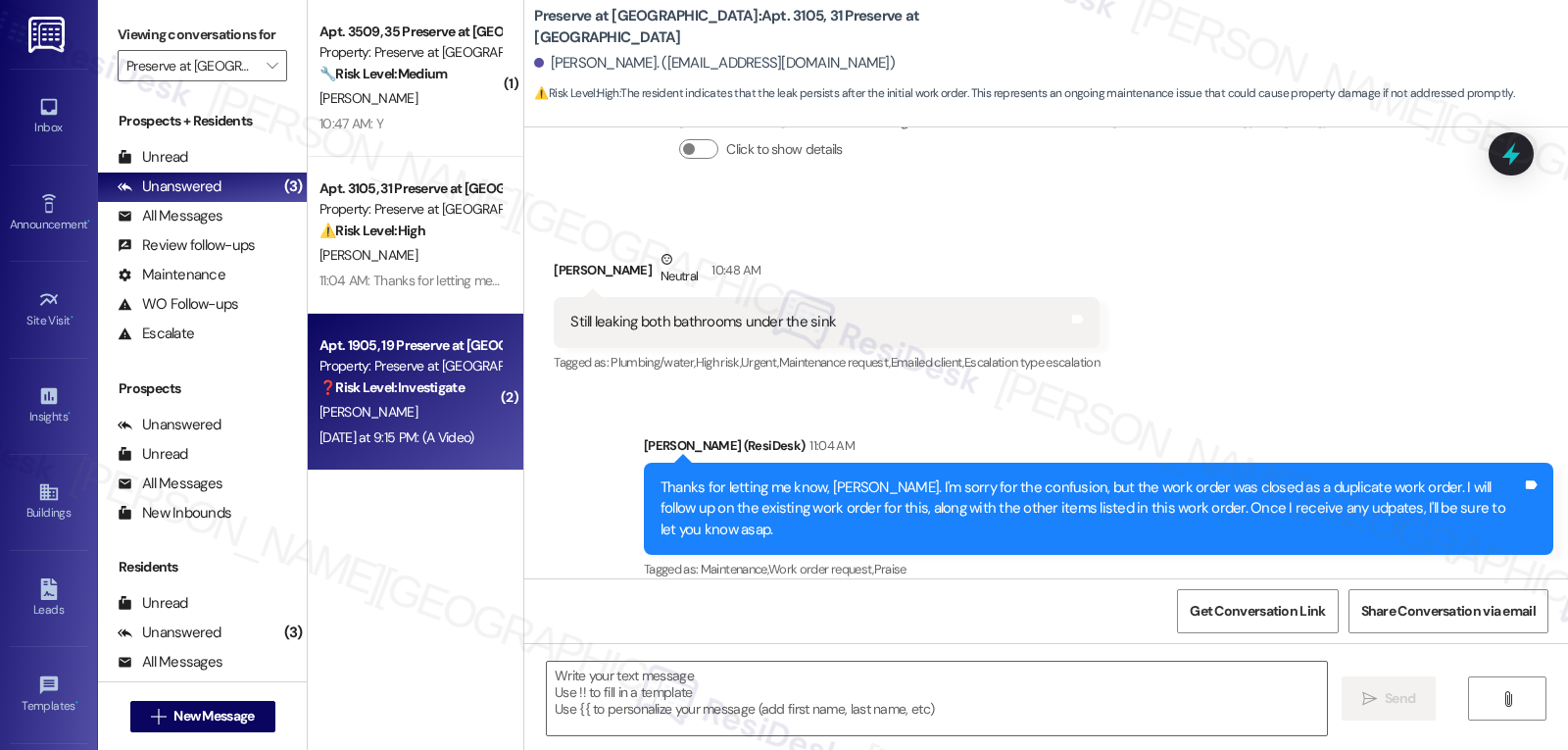
type textarea "Fetching suggested responses. Please feel free to read through the conversation…"
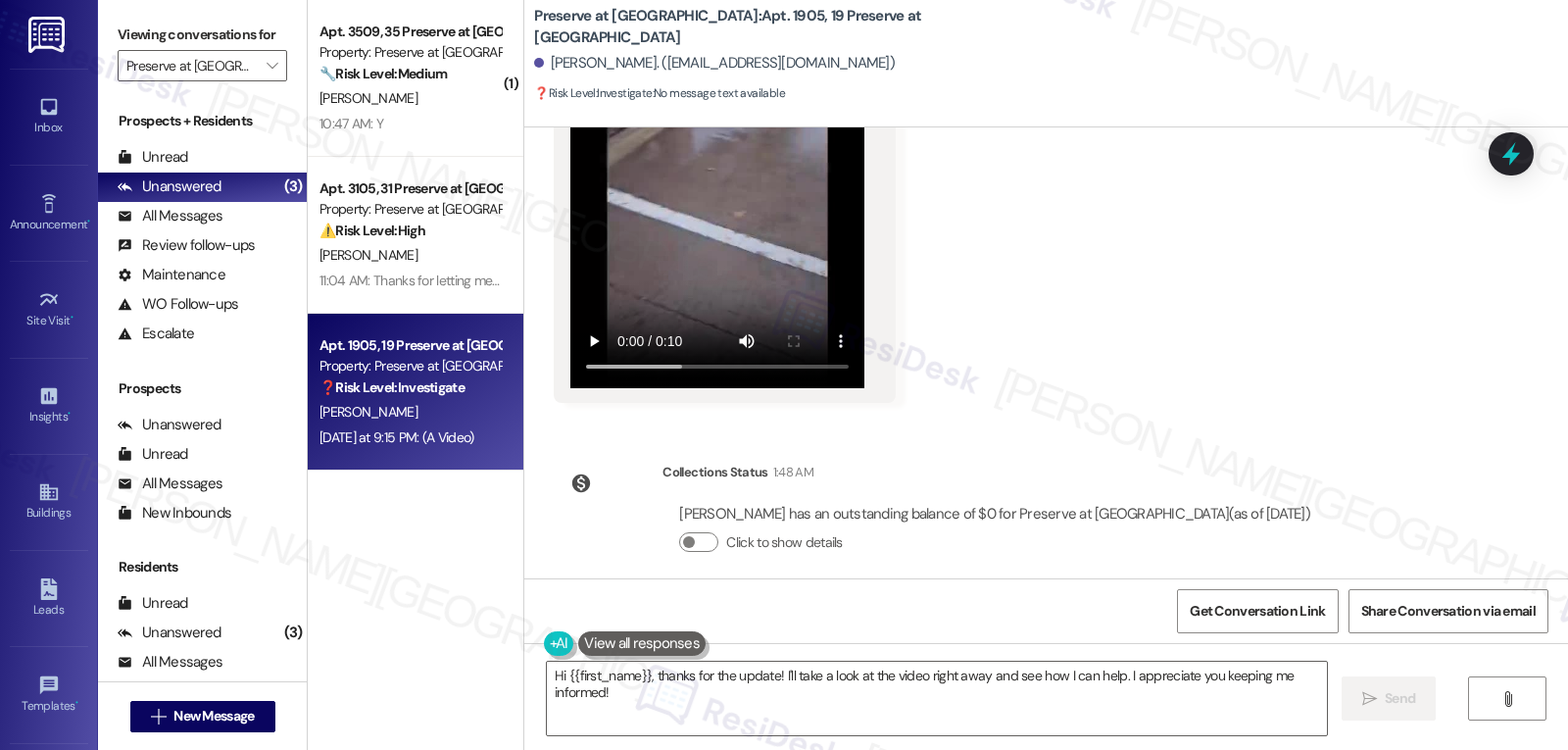
scroll to position [17399, 0]
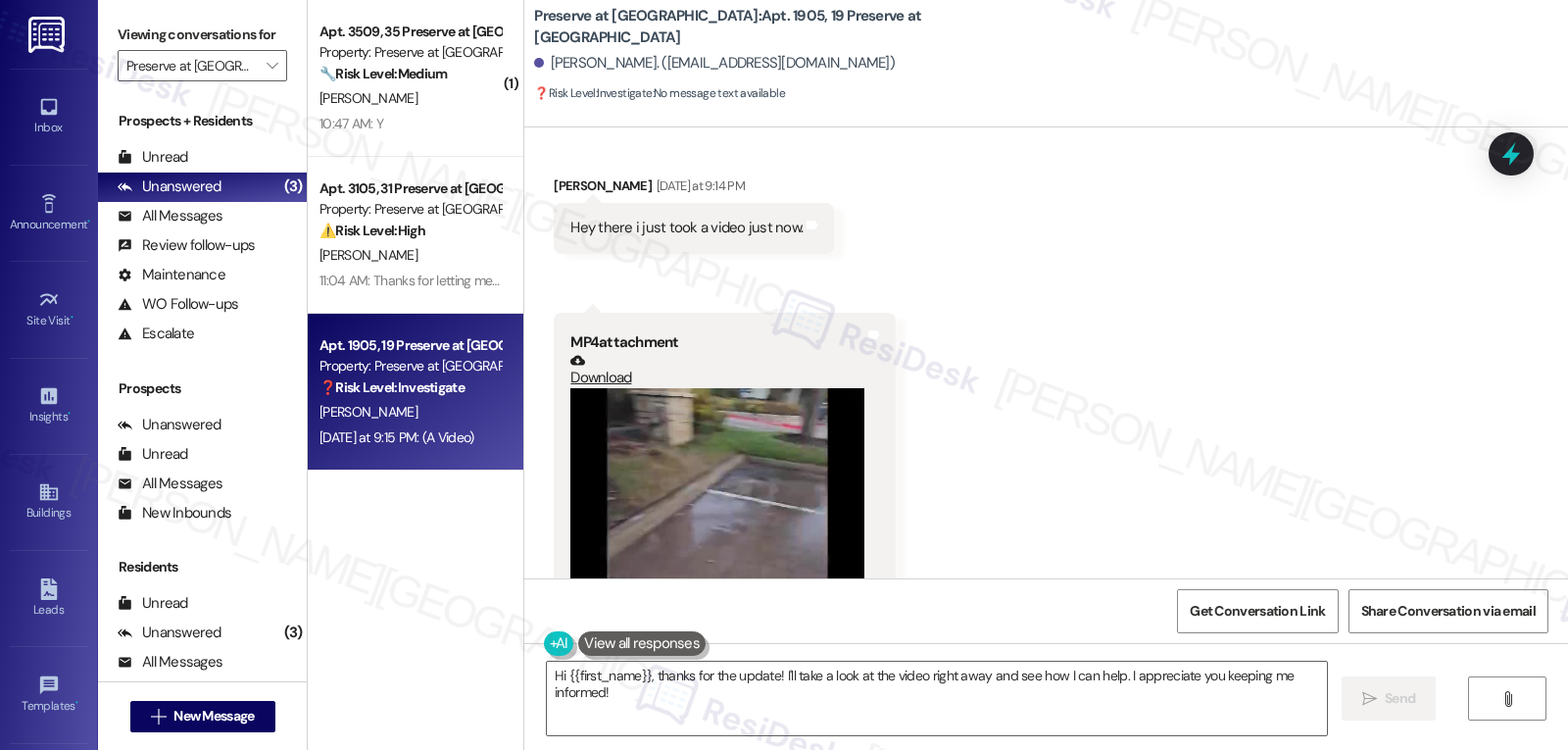
click at [741, 472] on video at bounding box center [717, 583] width 294 height 392
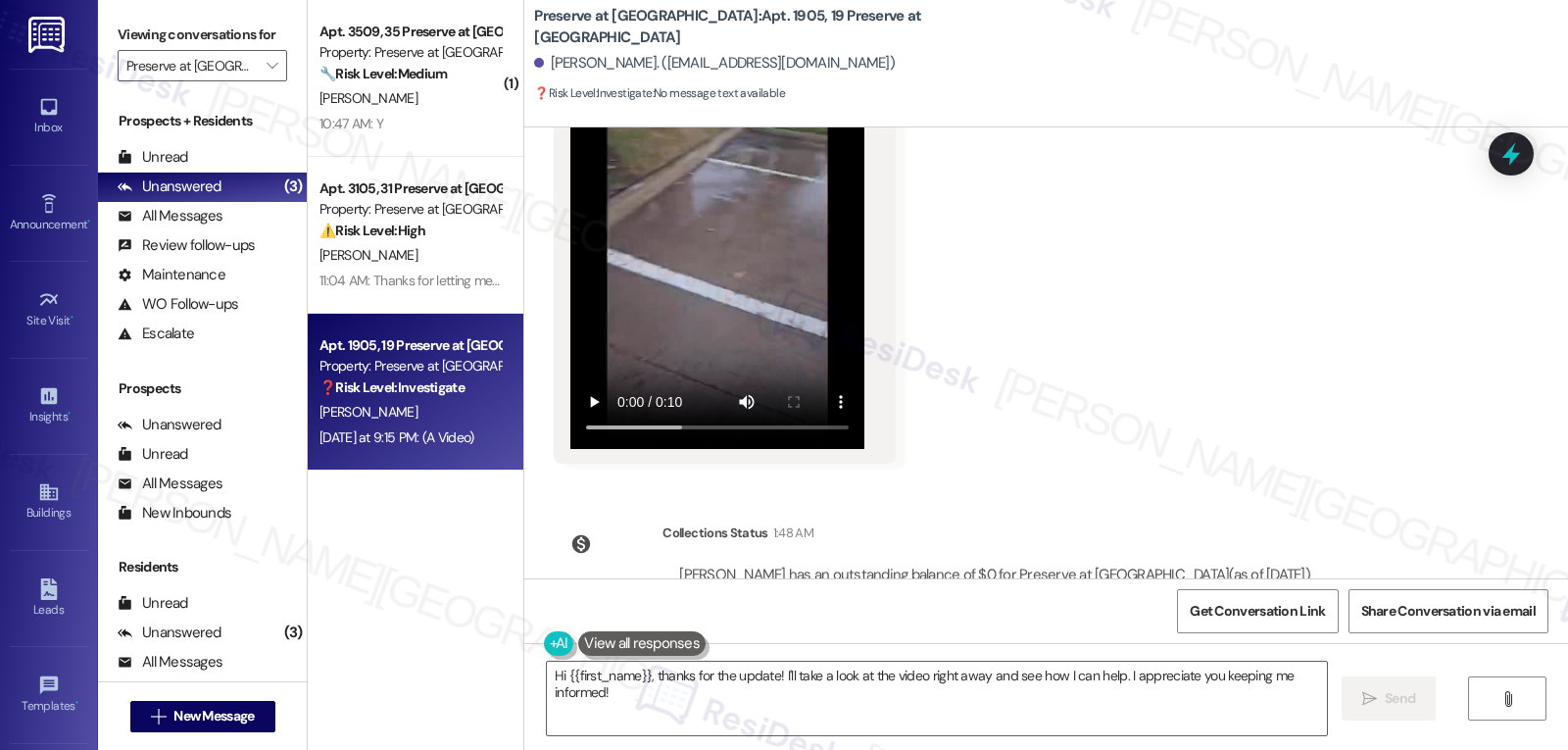
scroll to position [17792, 0]
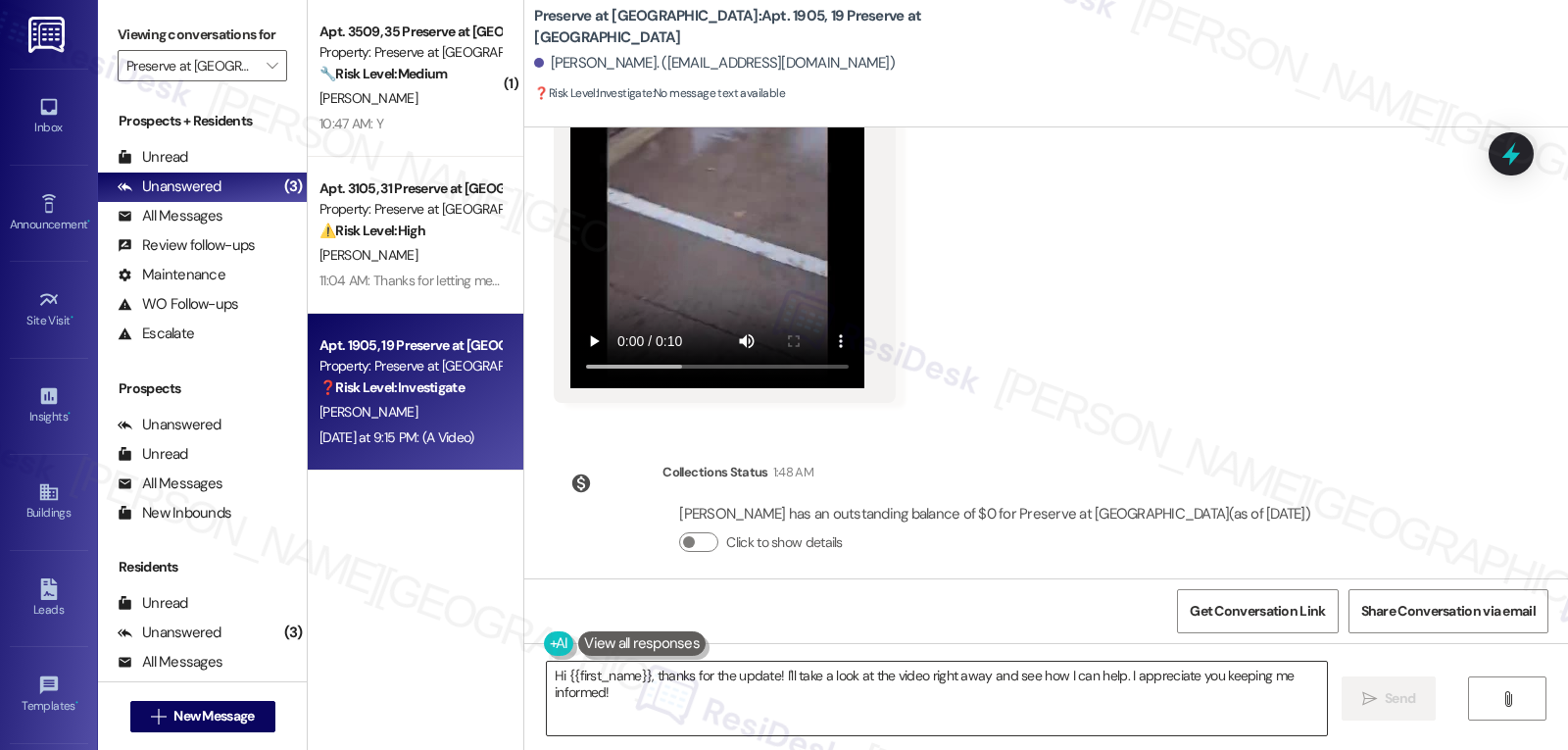
click at [686, 736] on div "Hi {{first_name}}, thanks for the update! I'll take a look at the video right a…" at bounding box center [937, 698] width 782 height 76
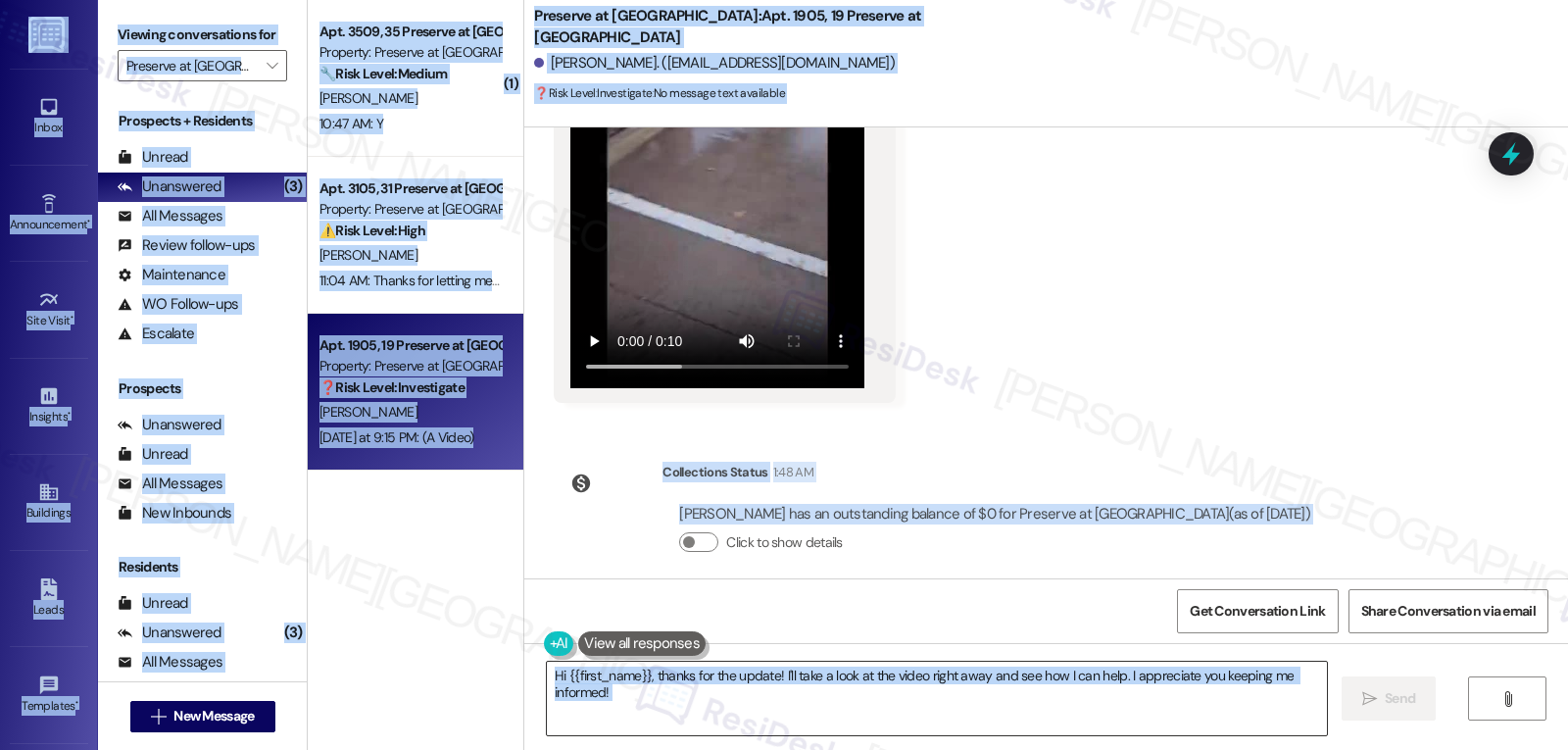
click at [704, 708] on textarea "Hi {{first_name}}, thanks for the update! I'll take a look at the video right a…" at bounding box center [937, 698] width 780 height 74
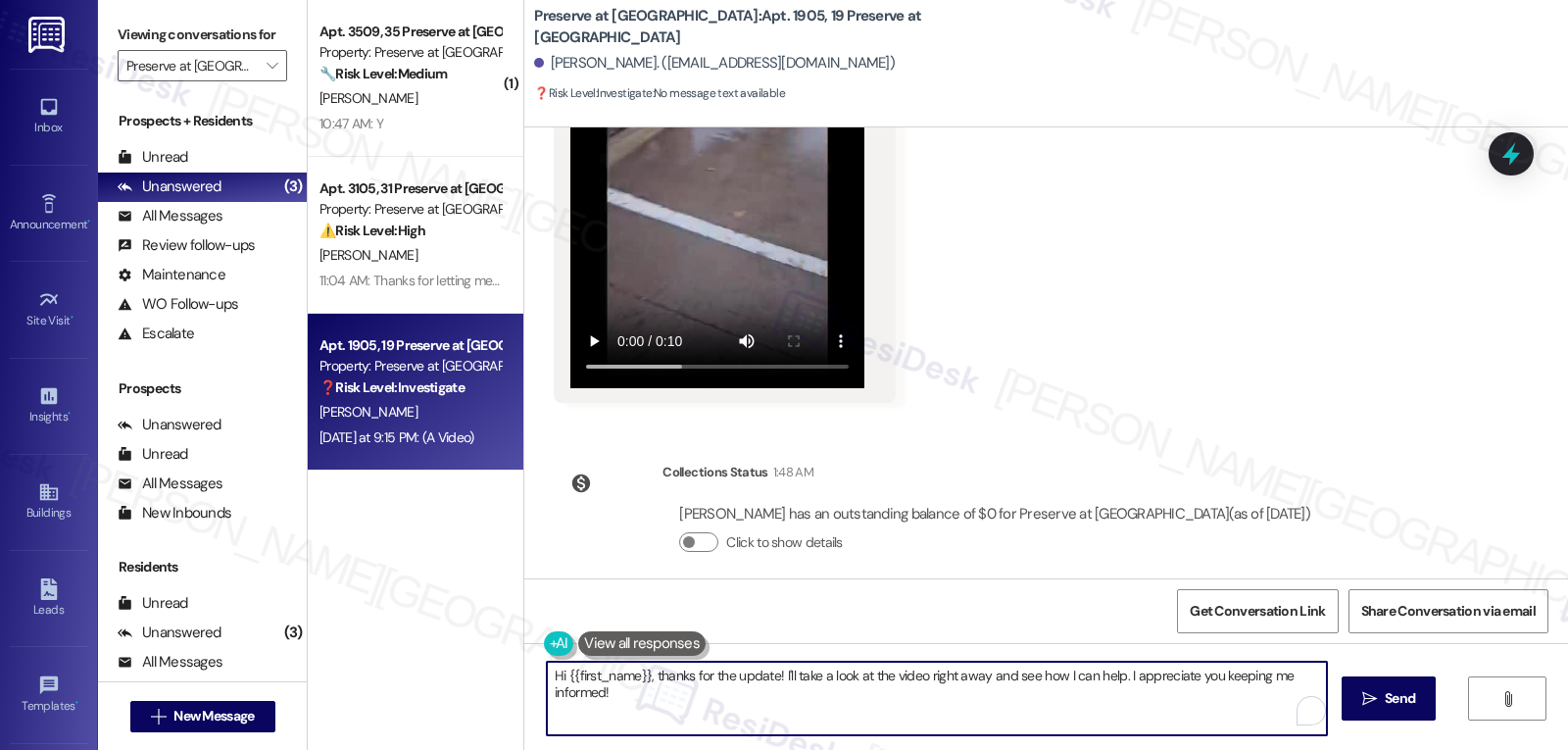
click at [710, 706] on textarea "Hi {{first_name}}, thanks for the update! I'll take a look at the video right a…" at bounding box center [937, 698] width 780 height 74
click at [791, 687] on textarea "Hi {{first_name}}, thanks for the update! I'll take a look at the video right a…" at bounding box center [937, 698] width 780 height 74
click at [779, 671] on textarea "Hi {{first_name}}, thanks for the update! I'll take a look at the video right a…" at bounding box center [937, 698] width 780 height 74
drag, startPoint x: 765, startPoint y: 676, endPoint x: 1237, endPoint y: 728, distance: 474.9
click at [1230, 728] on textarea "Hi {{first_name}}, thanks for the update! I'll take a look at the video right a…" at bounding box center [937, 698] width 780 height 74
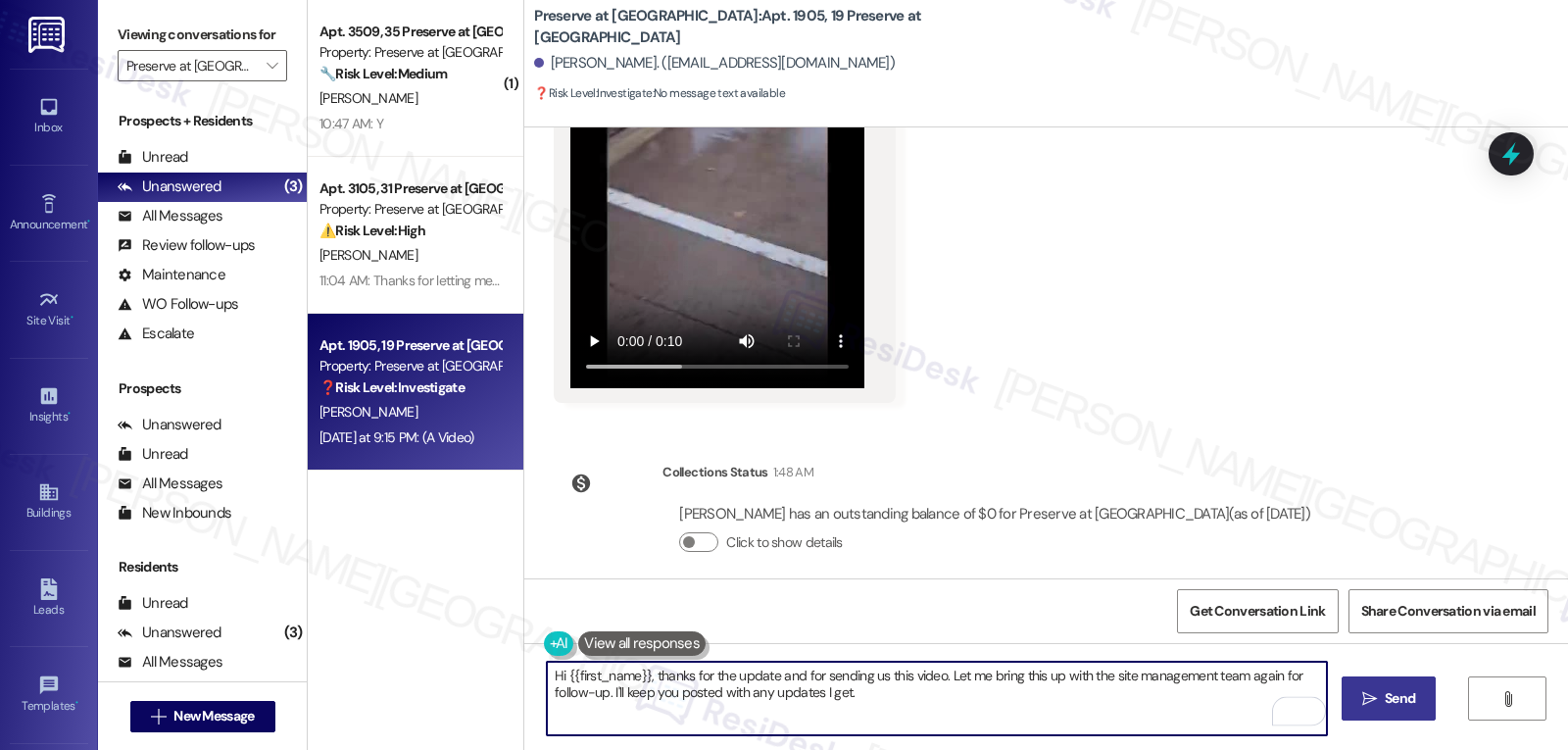
type textarea "Hi {{first_name}}, thanks for the update and for sending us this video. Let me …"
click at [1403, 708] on span "Send" at bounding box center [1400, 698] width 30 height 21
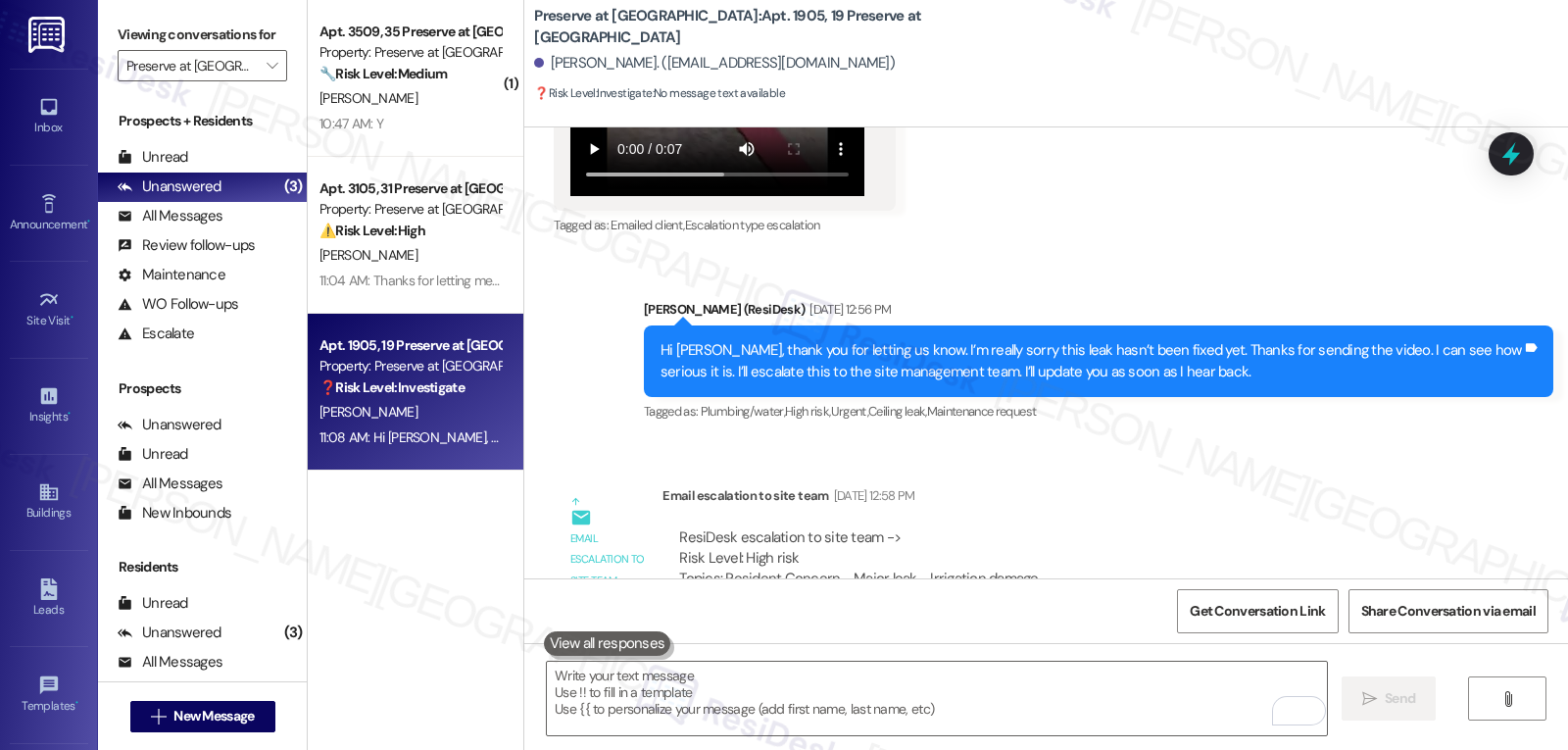
scroll to position [14616, 0]
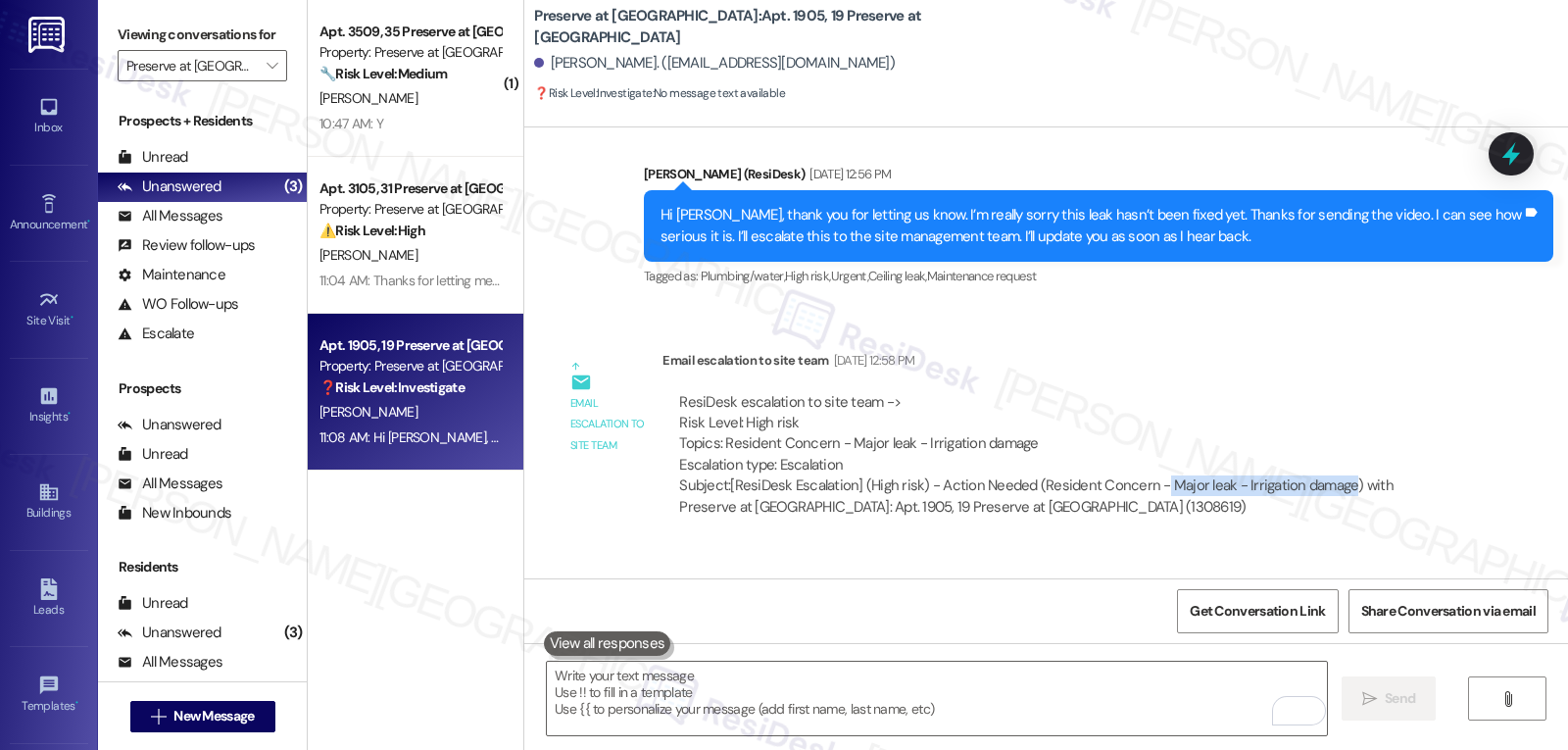
drag, startPoint x: 1145, startPoint y: 484, endPoint x: 1330, endPoint y: 489, distance: 185.1
click at [1330, 489] on div "Subject: [ResiDesk Escalation] (High risk) - Action Needed (Resident Concern - …" at bounding box center [1062, 497] width 767 height 42
copy div "Major leak - Irrigation damage"
click at [1521, 143] on icon at bounding box center [1511, 154] width 33 height 33
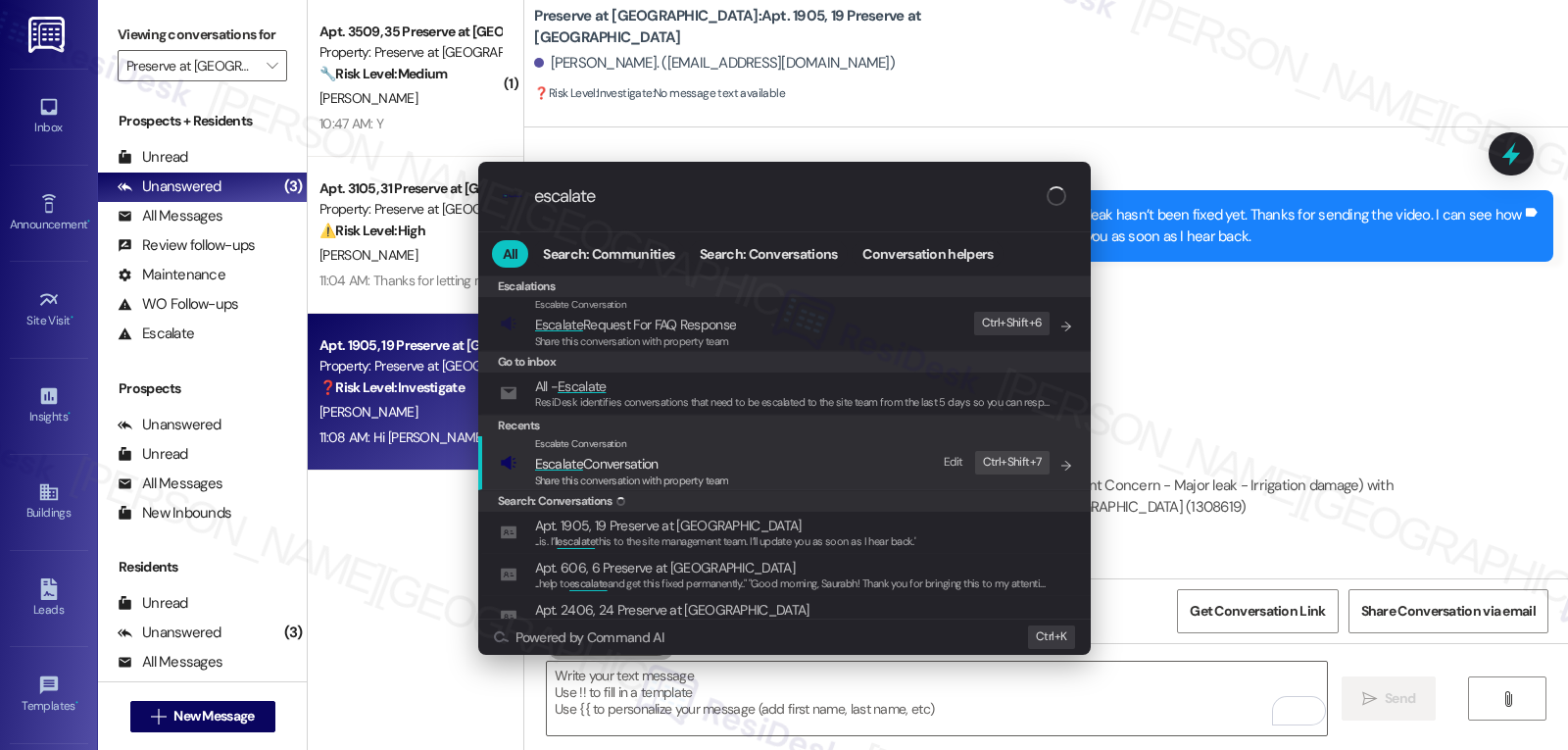
type input "escalate"
click at [617, 471] on span "Escalate Conversation" at bounding box center [597, 464] width 124 height 18
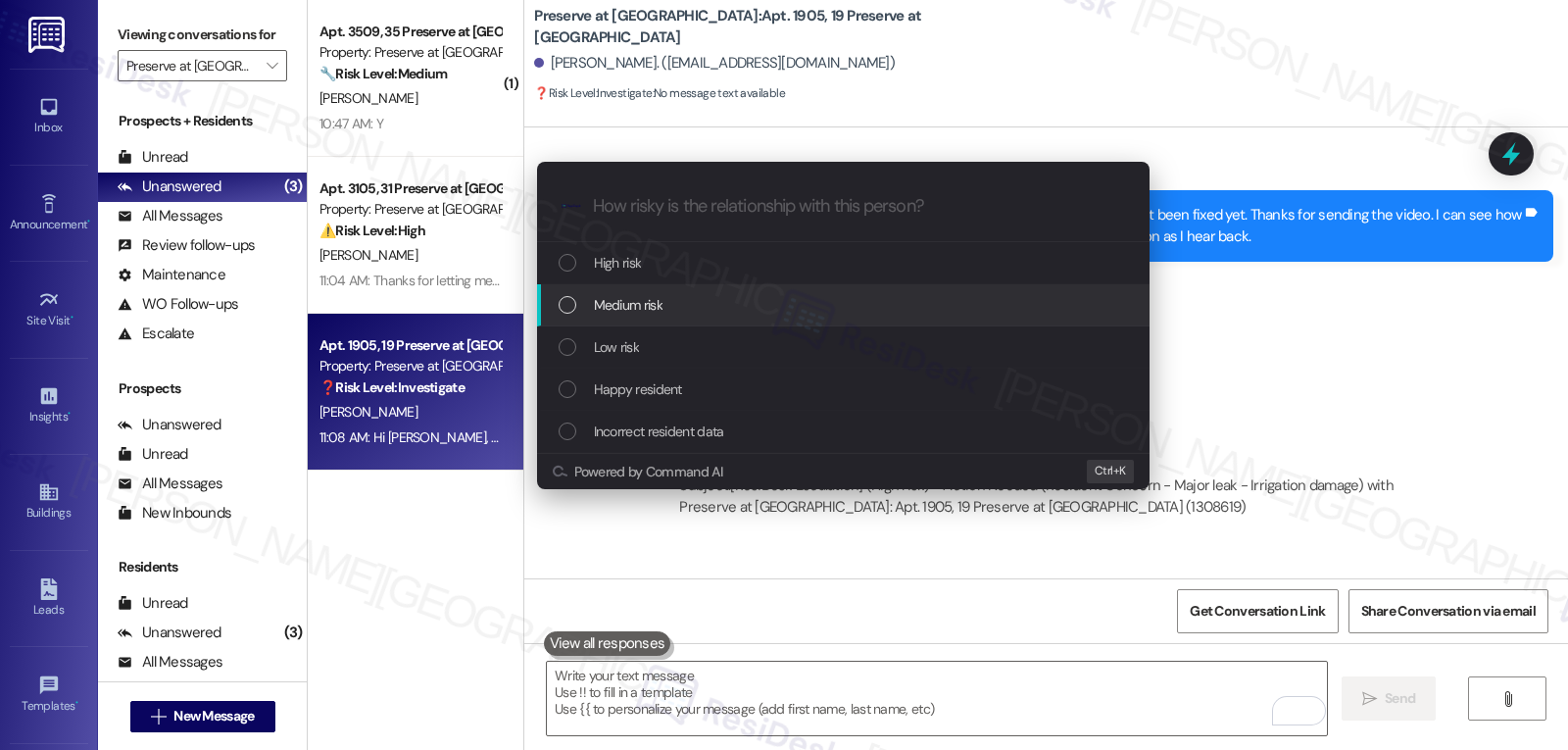
click at [711, 308] on div "Medium risk" at bounding box center [845, 305] width 574 height 22
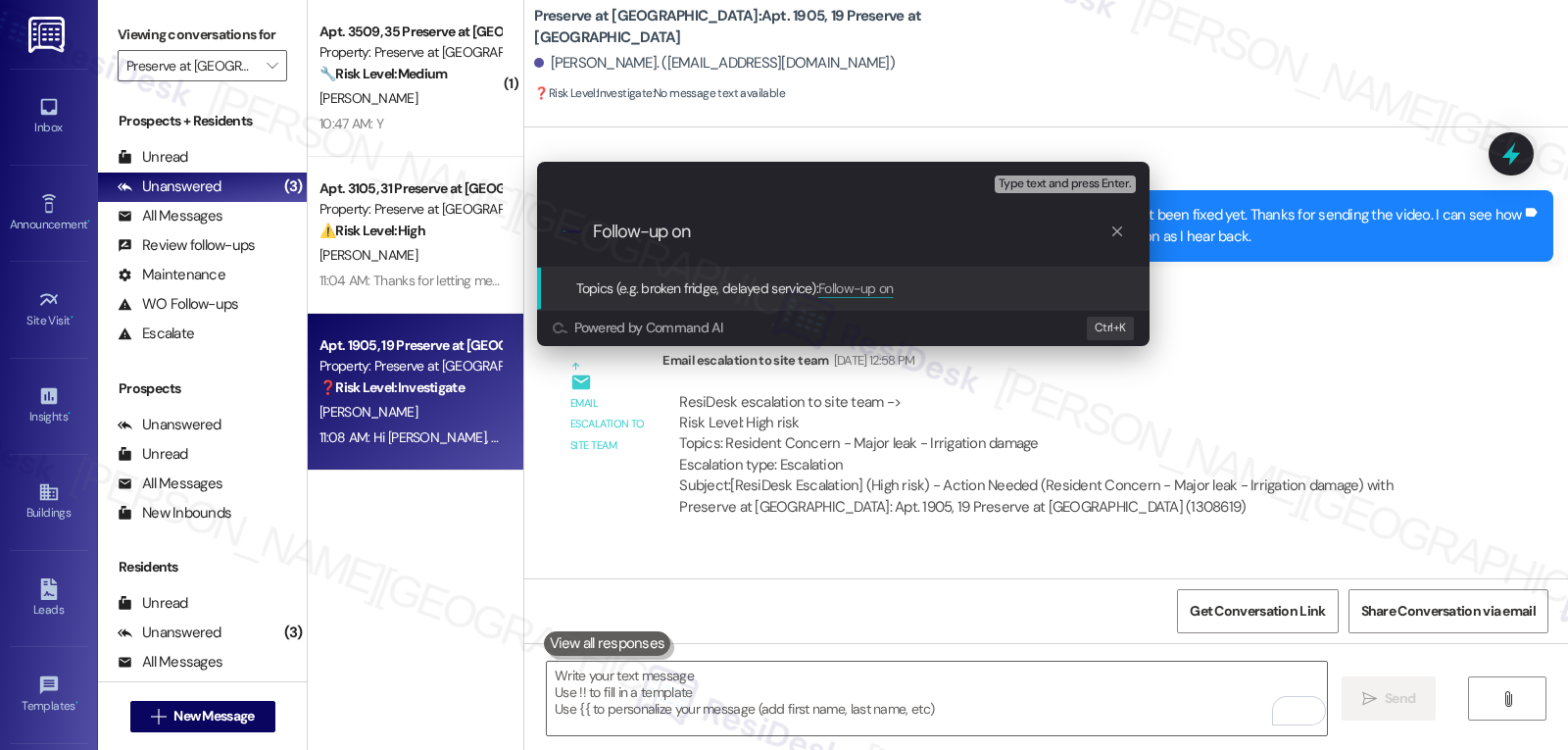
paste input "Major leak - Irrigation damage"
type input "Follow-up on Major leak - Irrigation damage"
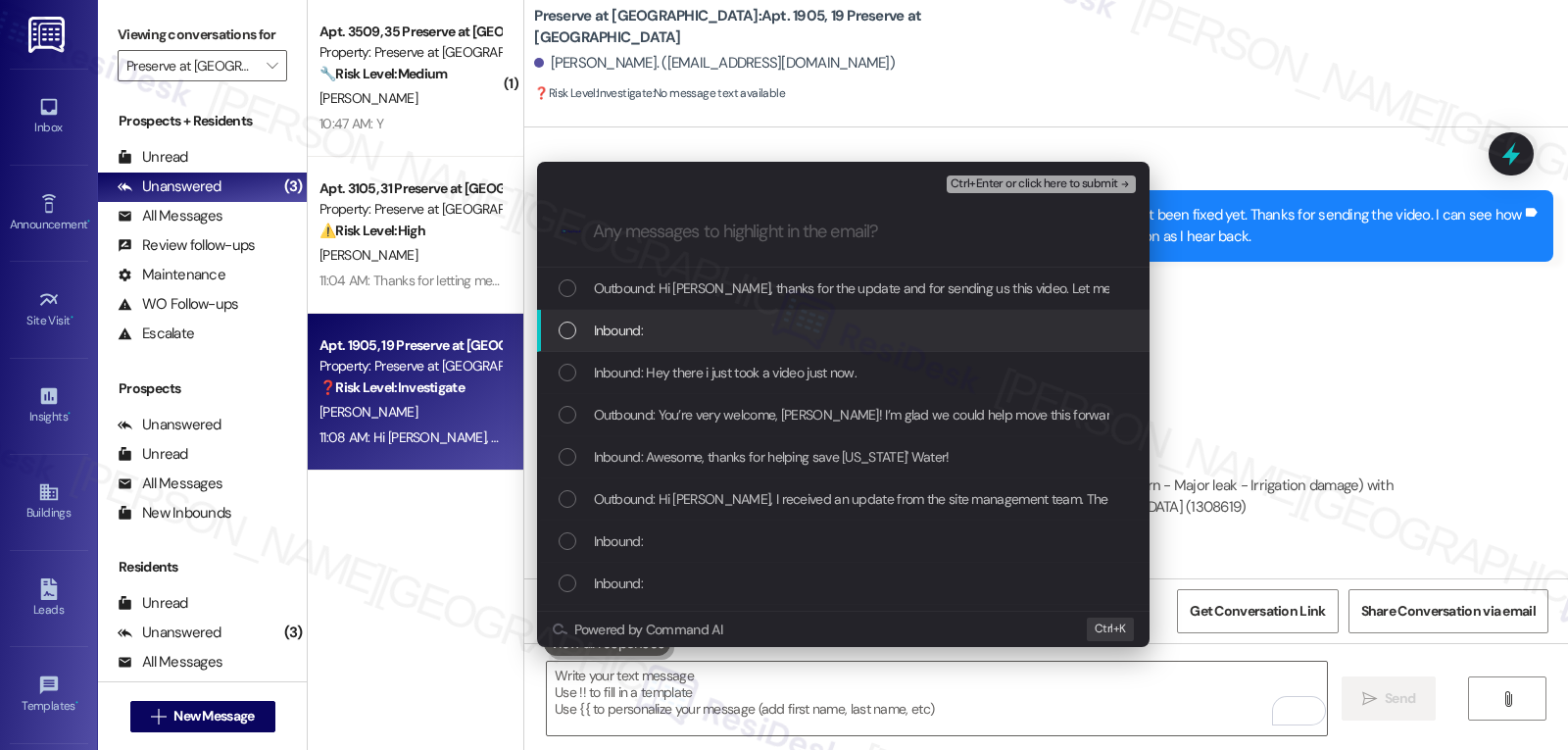
drag, startPoint x: 671, startPoint y: 335, endPoint x: 666, endPoint y: 349, distance: 14.9
click at [670, 336] on div "Inbound:" at bounding box center [845, 330] width 574 height 22
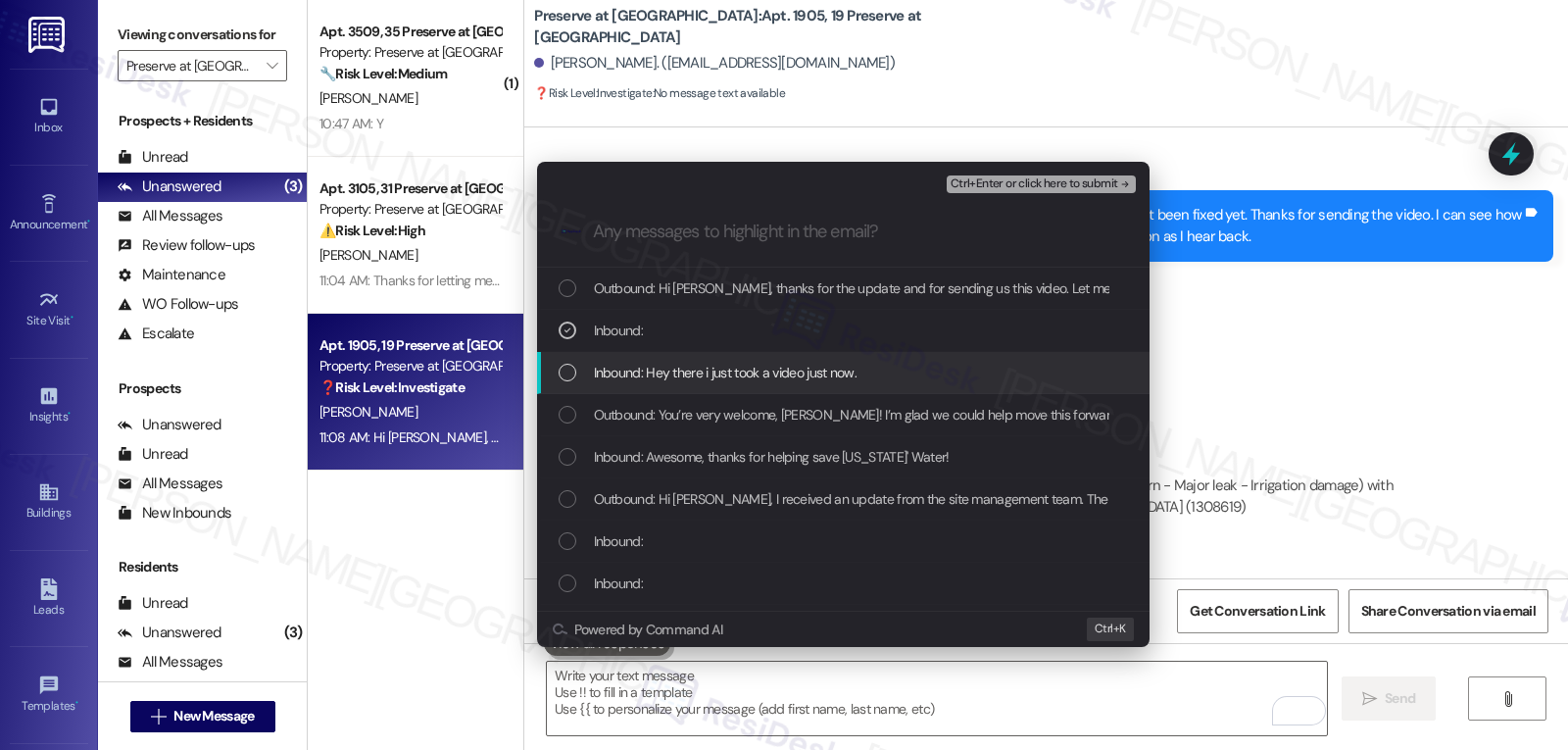
click at [648, 385] on div "Inbound: Hey there i just took a video just now." at bounding box center [844, 373] width 612 height 42
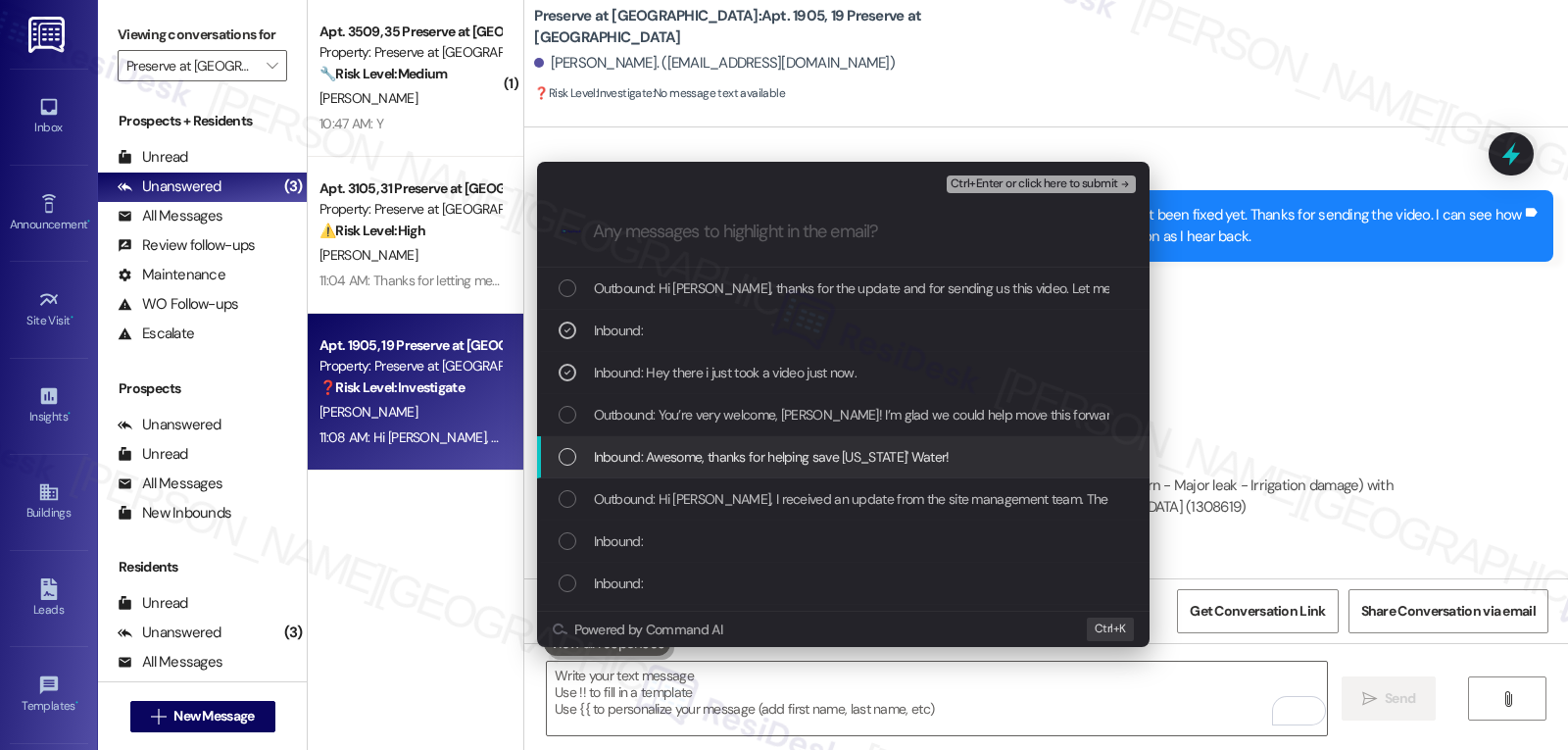
click at [648, 439] on div "Inbound: Awesome, thanks for helping save Texas' Water!" at bounding box center [844, 457] width 612 height 42
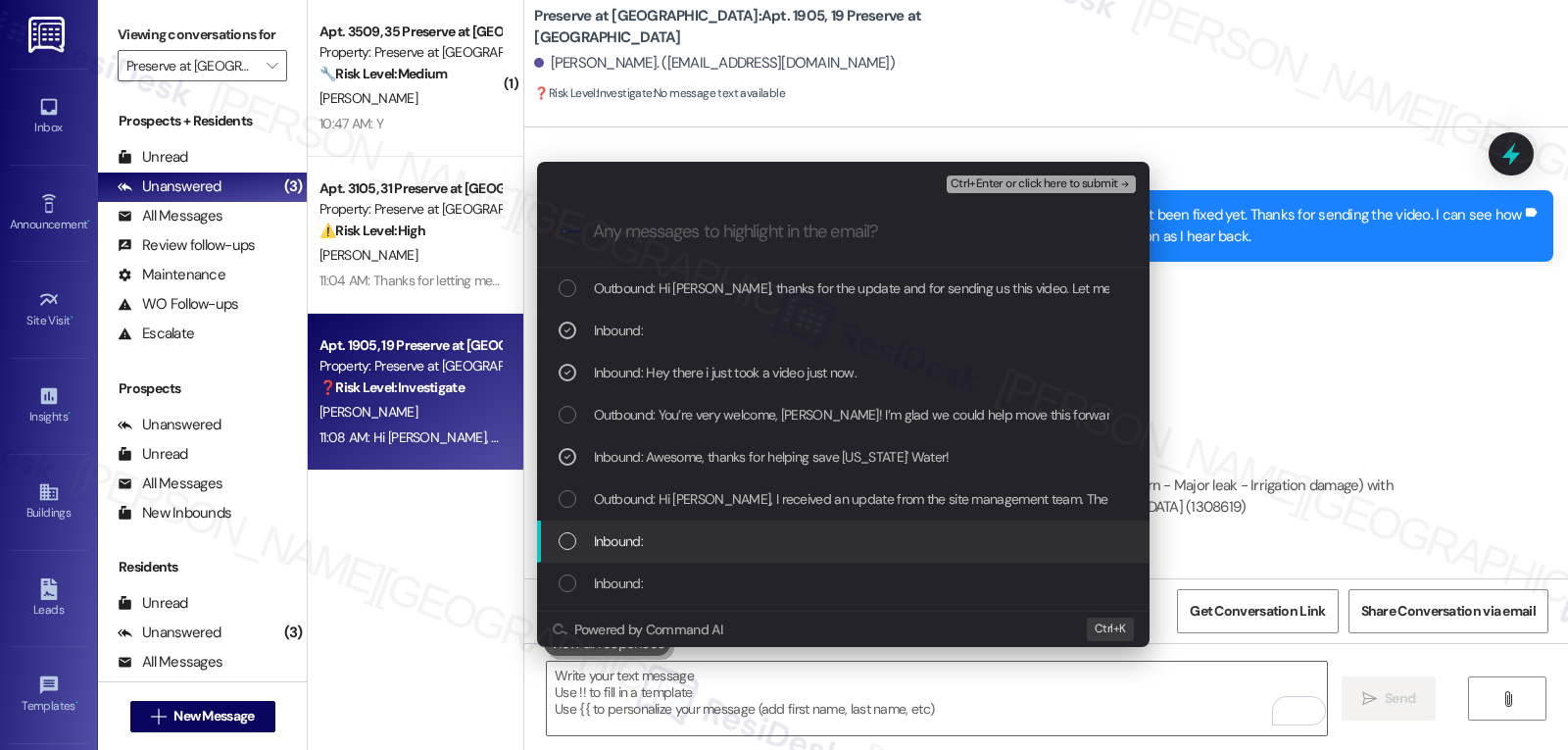
click at [719, 551] on div "Inbound:" at bounding box center [845, 542] width 574 height 22
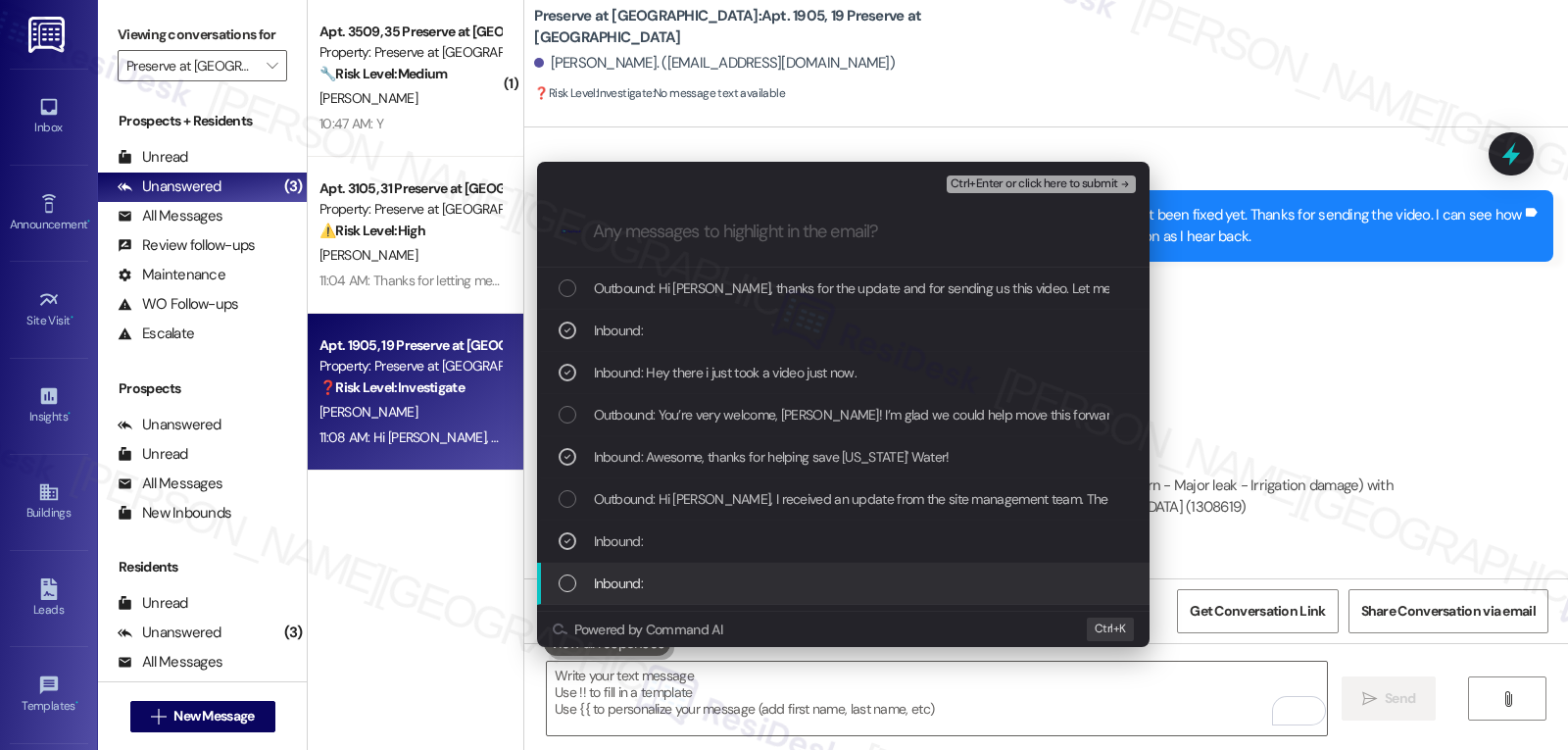
click at [719, 570] on div "Inbound:" at bounding box center [844, 583] width 612 height 42
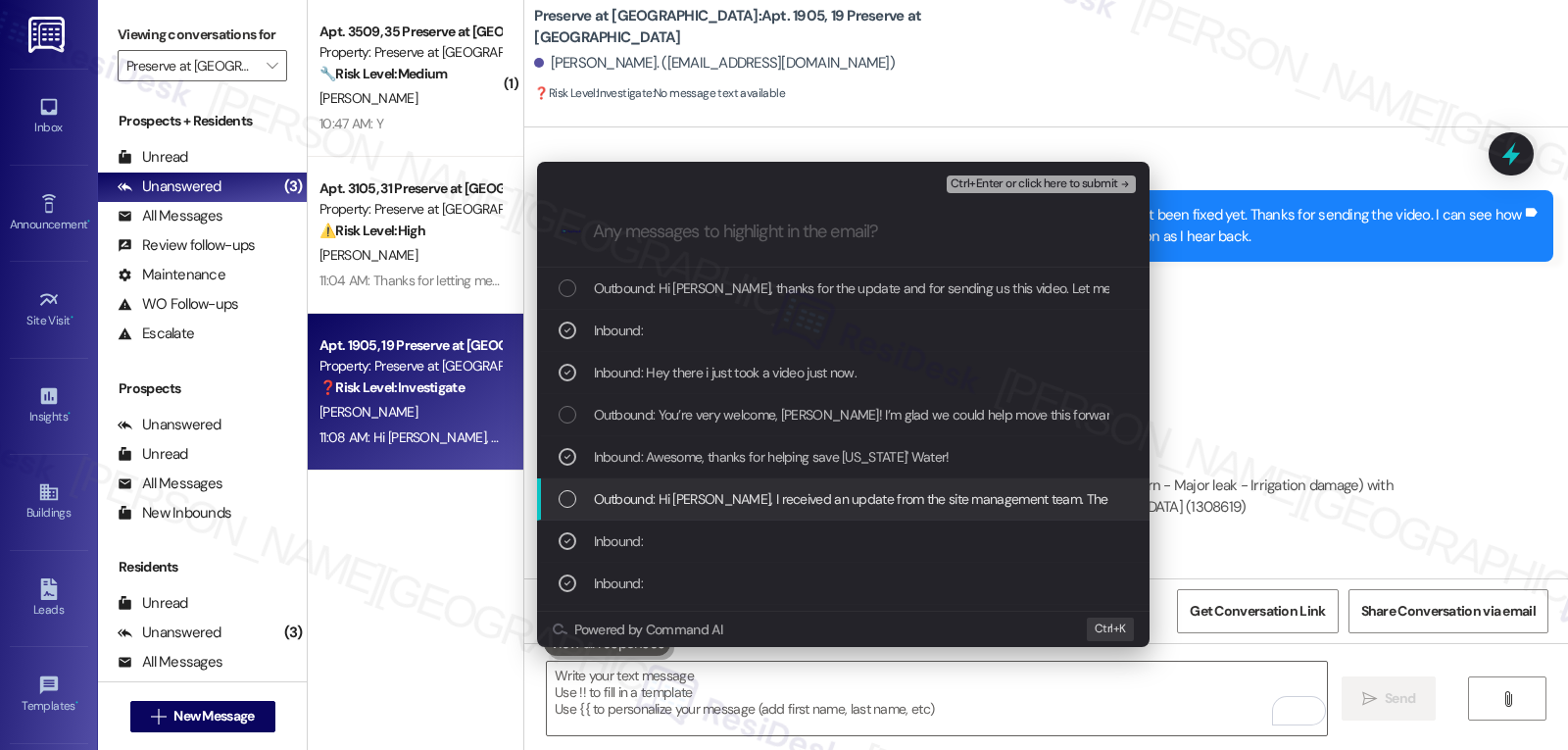
scroll to position [196, 0]
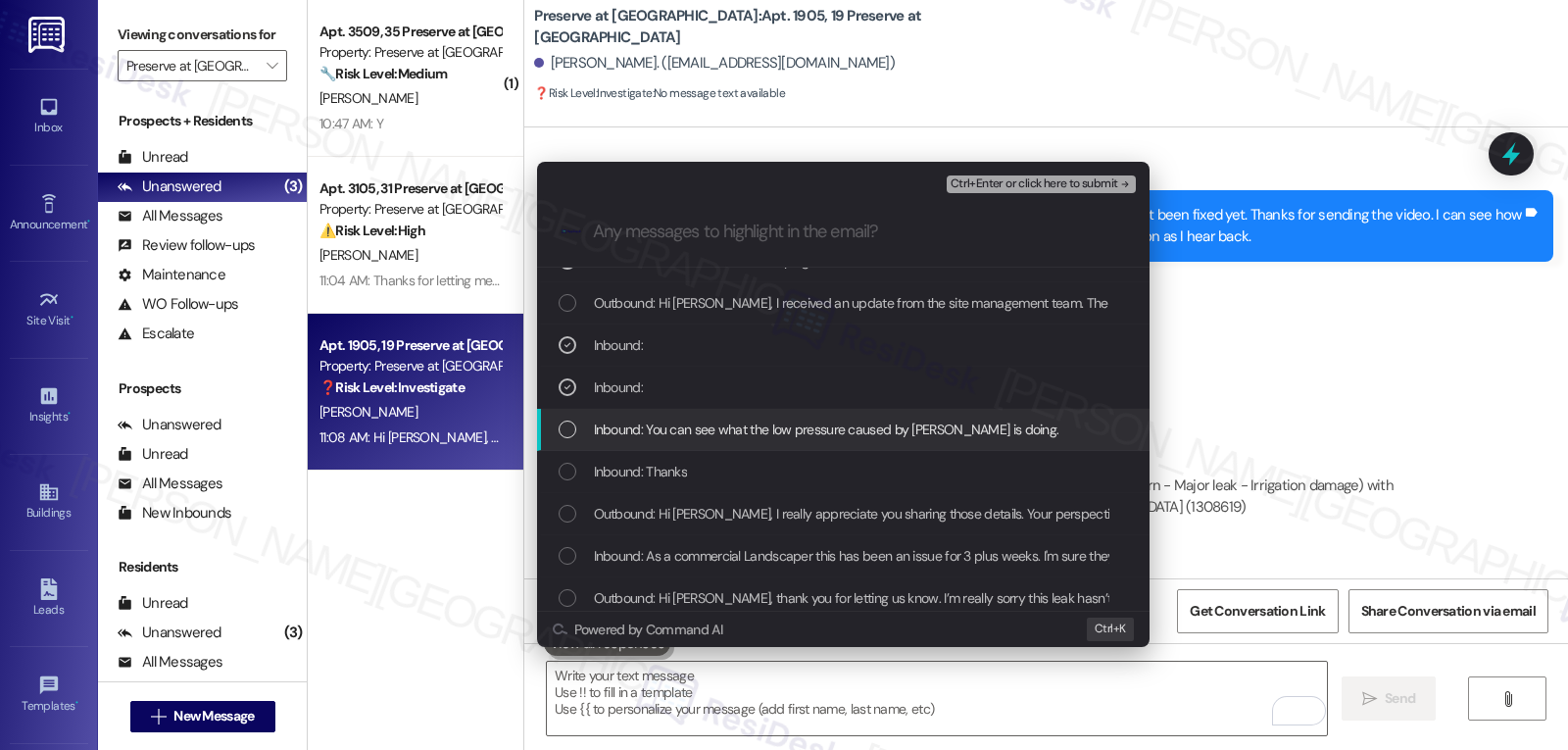
click at [624, 442] on div "Inbound: You can see what the low pressure caused by leak is doing." at bounding box center [844, 430] width 612 height 42
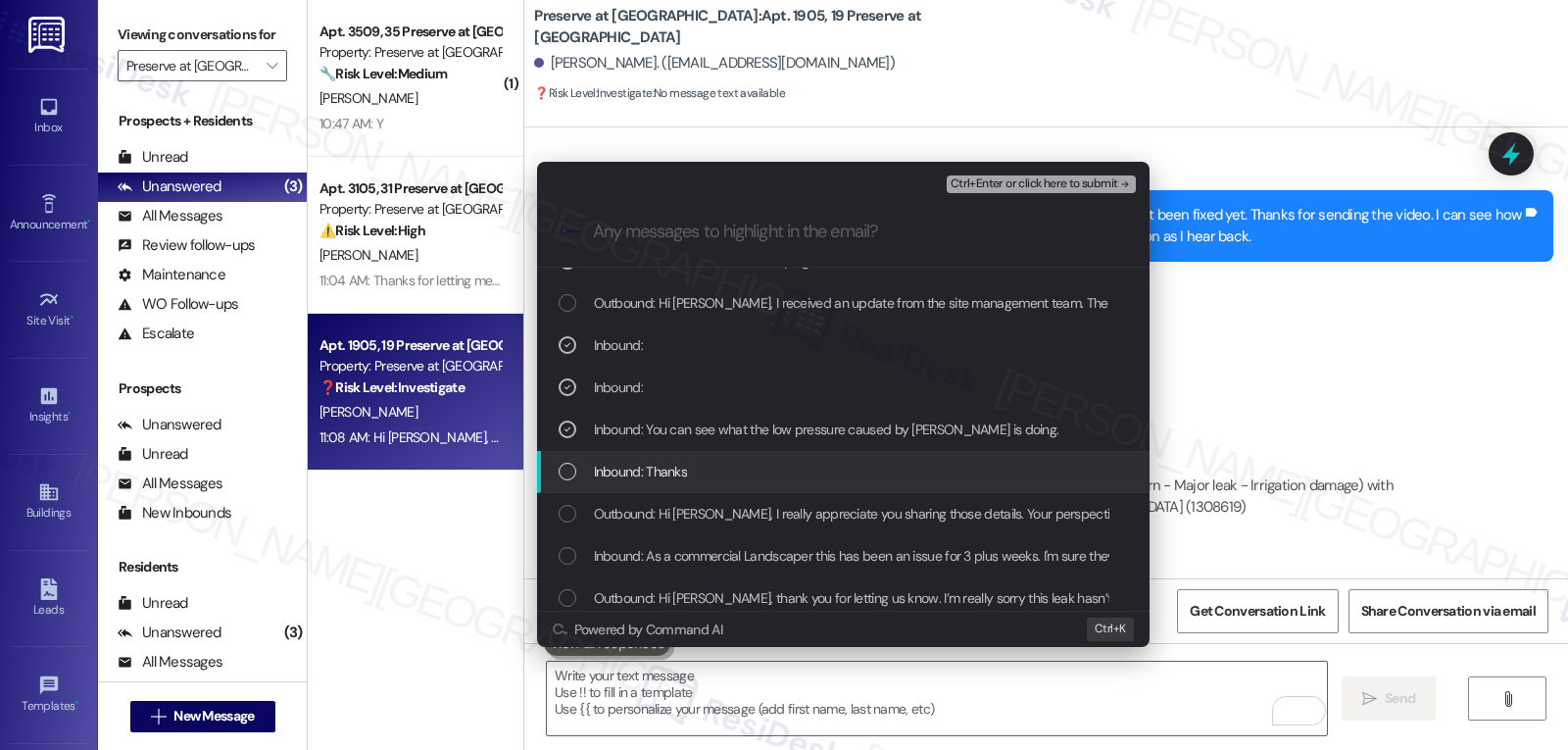
click at [620, 467] on span "Inbound: Thanks" at bounding box center [641, 472] width 94 height 22
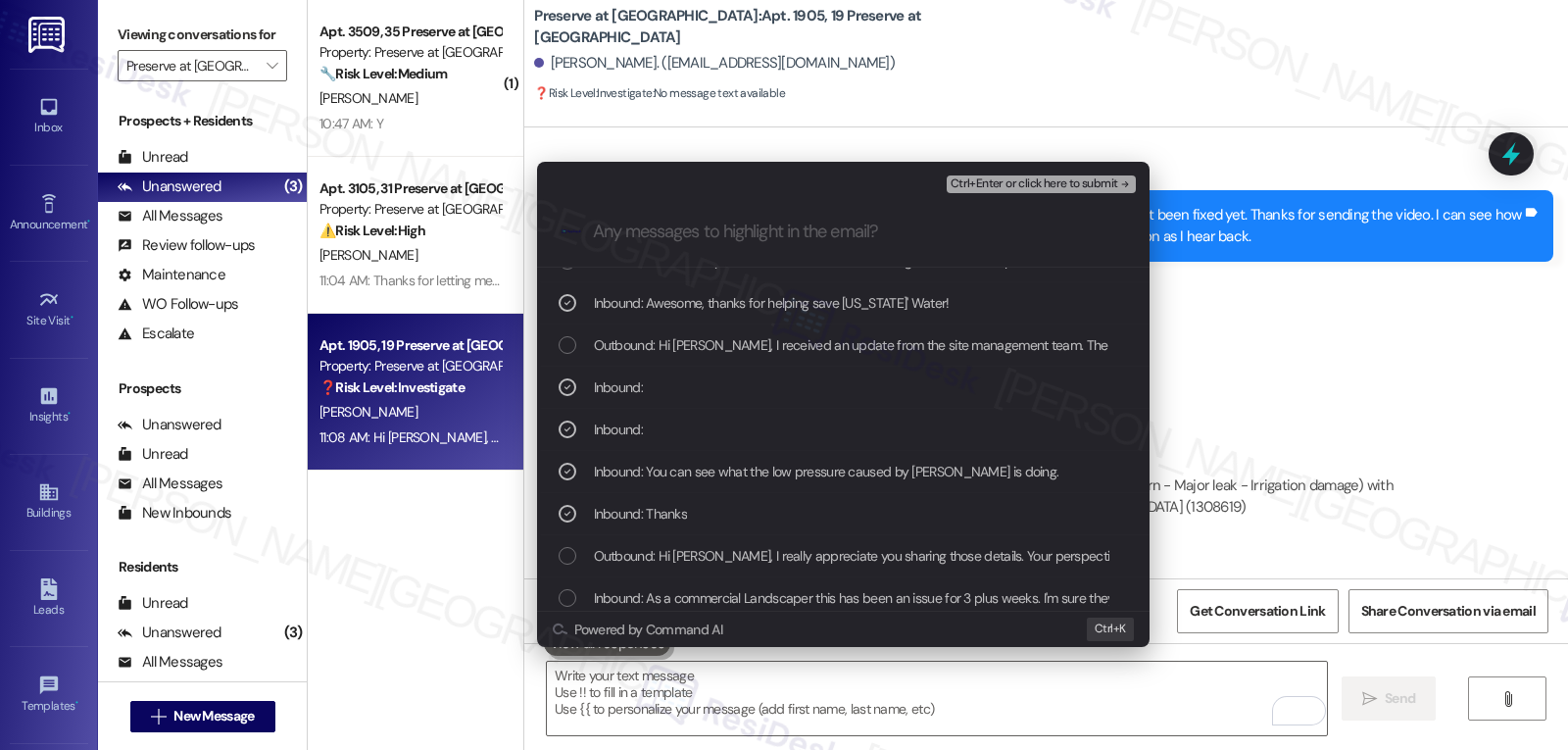
click at [632, 547] on span "Outbound: Hi Brandon, I really appreciate you sharing those details. Your persp…" at bounding box center [1433, 556] width 1678 height 22
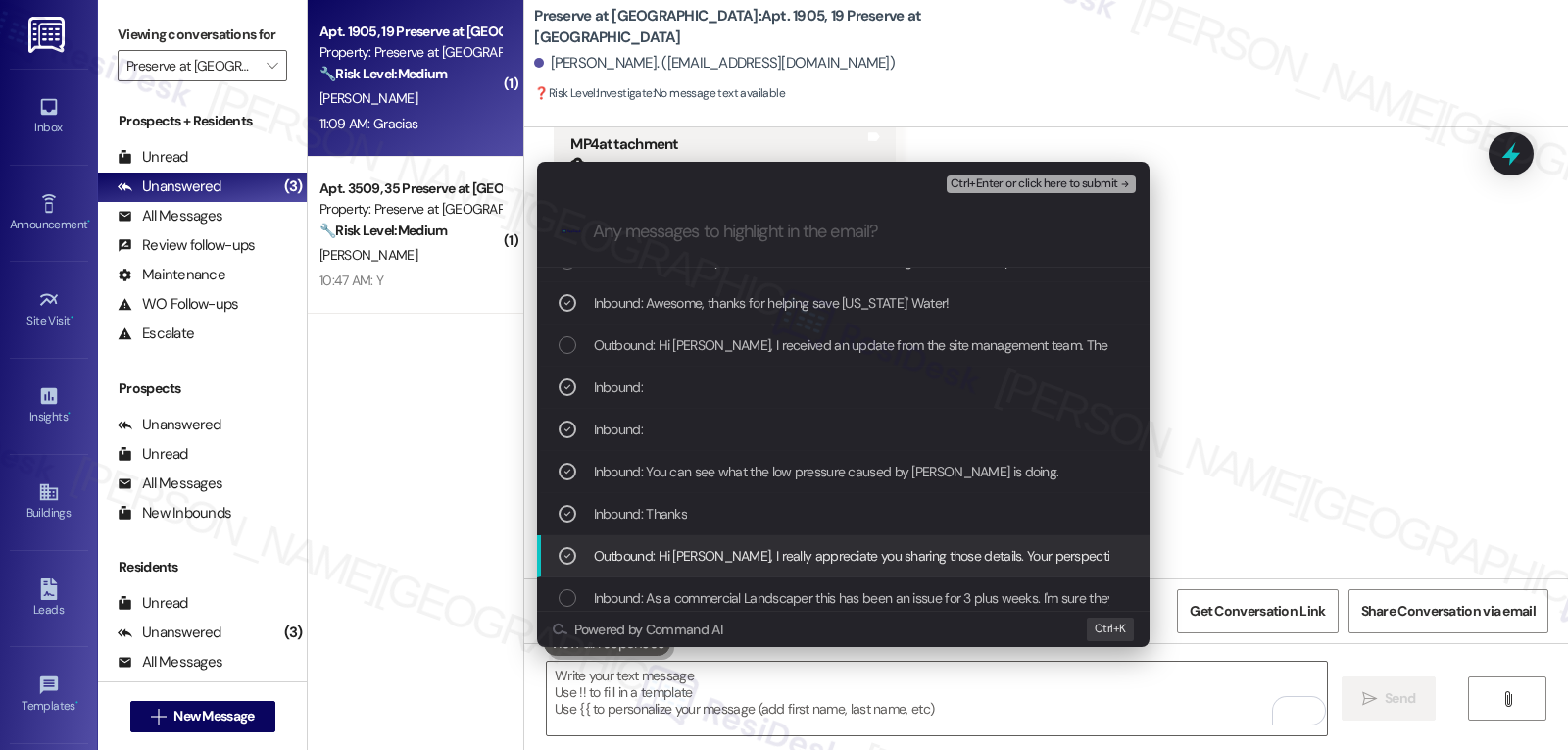
scroll to position [18084, 0]
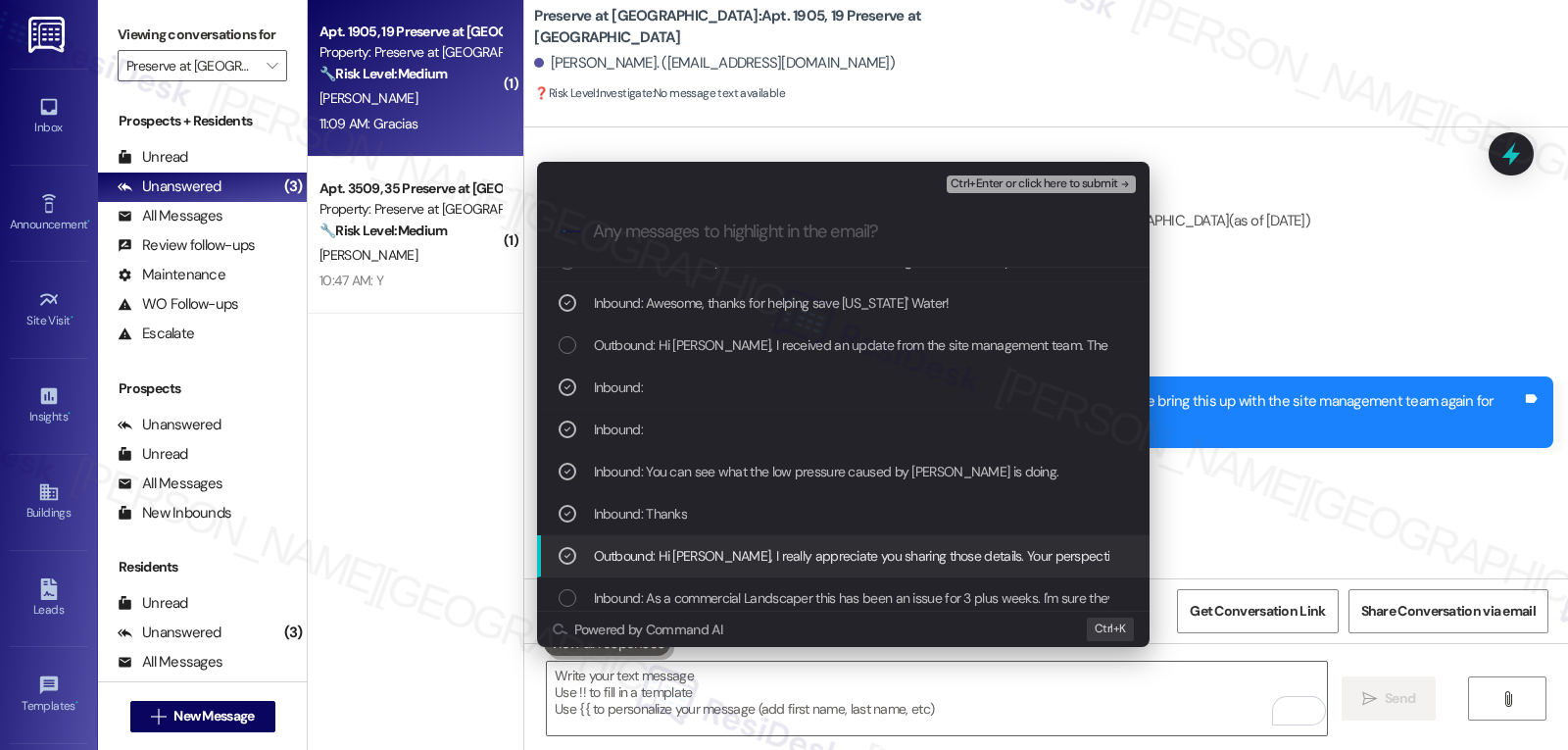
drag, startPoint x: 596, startPoint y: 555, endPoint x: 605, endPoint y: 556, distance: 9.1
click at [596, 554] on span "Outbound: Hi Brandon, I really appreciate you sharing those details. Your persp…" at bounding box center [1433, 556] width 1678 height 22
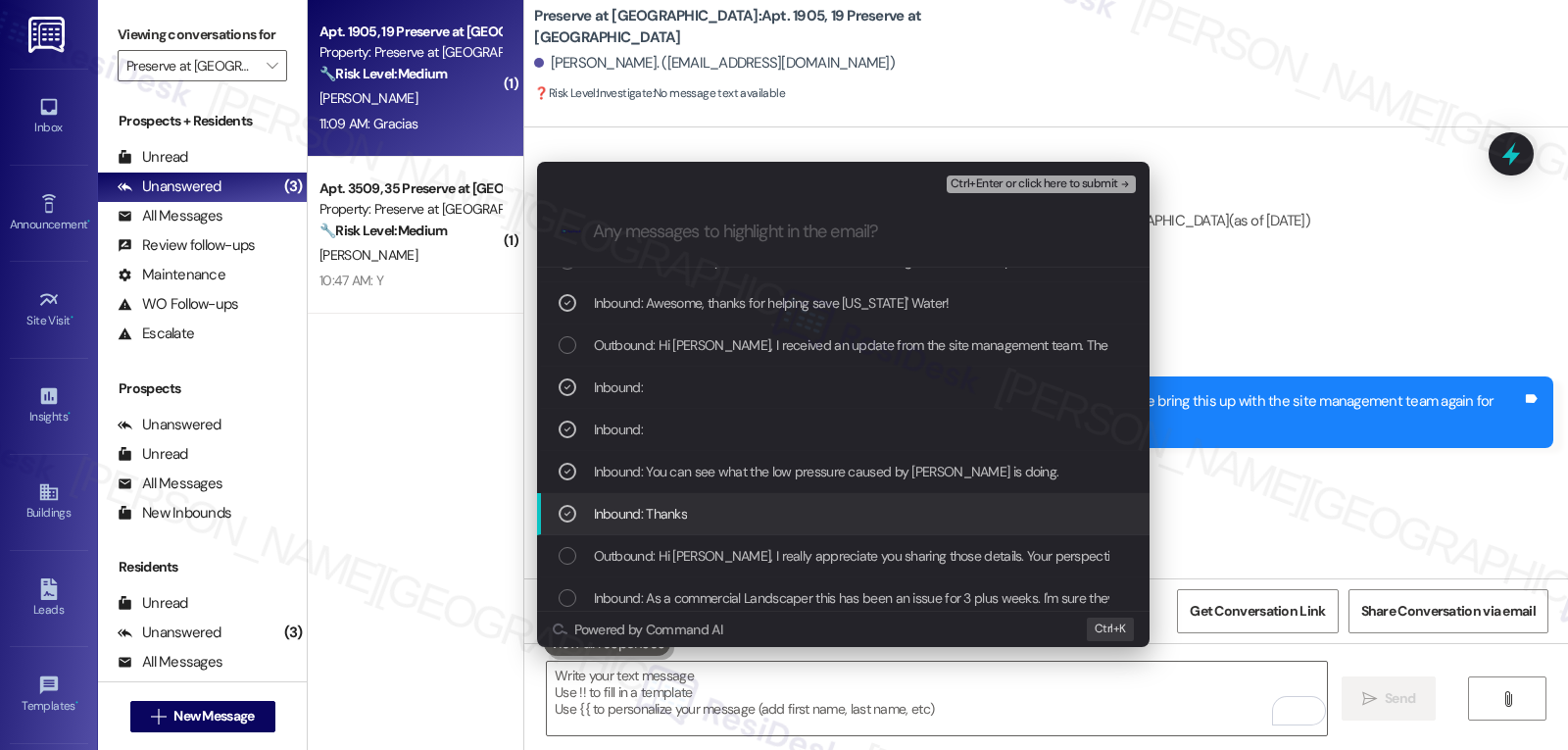
click at [569, 520] on icon "List of options" at bounding box center [568, 514] width 14 height 14
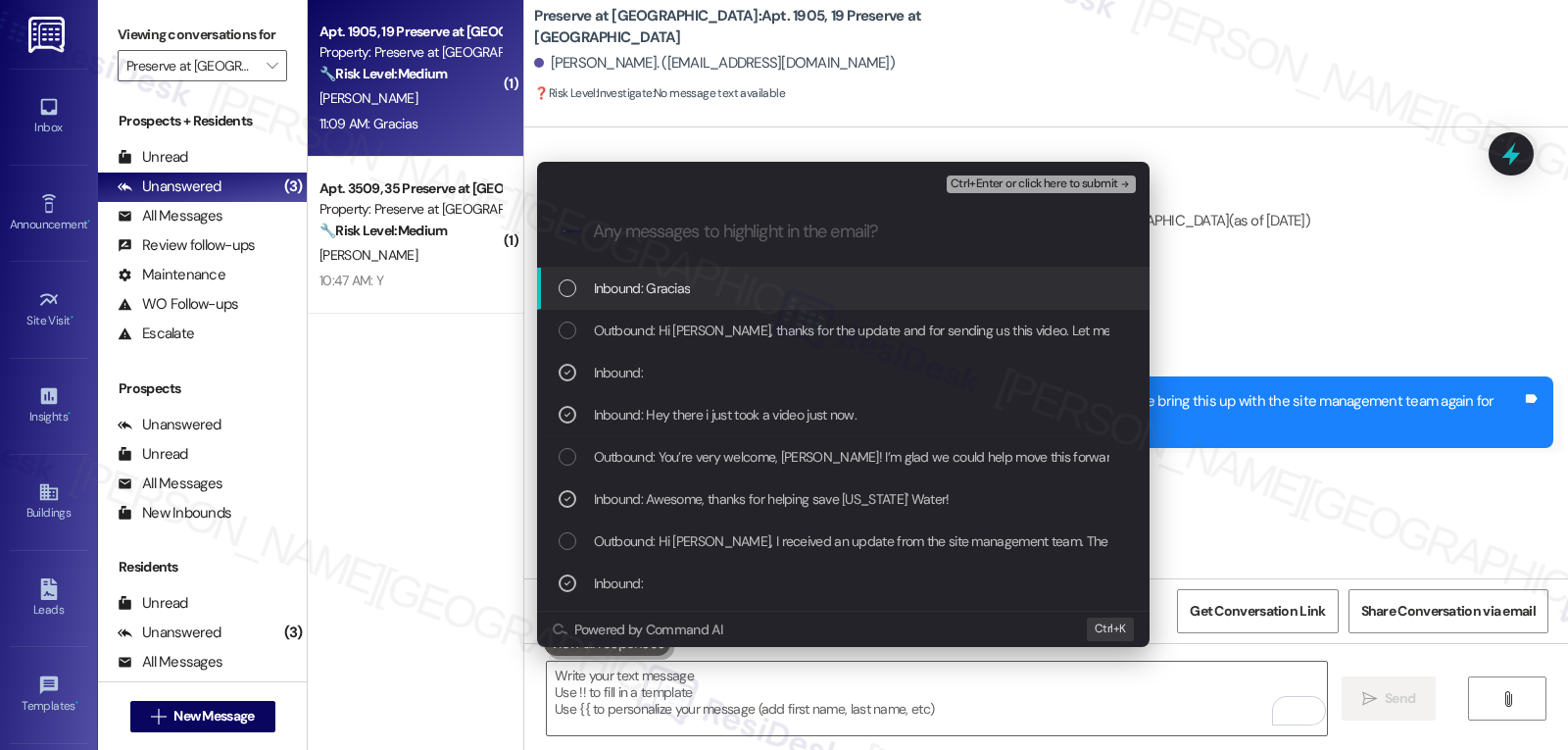
click at [650, 288] on span "Inbound: Gracias" at bounding box center [642, 288] width 97 height 22
click at [1078, 188] on span "Ctrl+Enter or click here to submit" at bounding box center [1034, 185] width 168 height 14
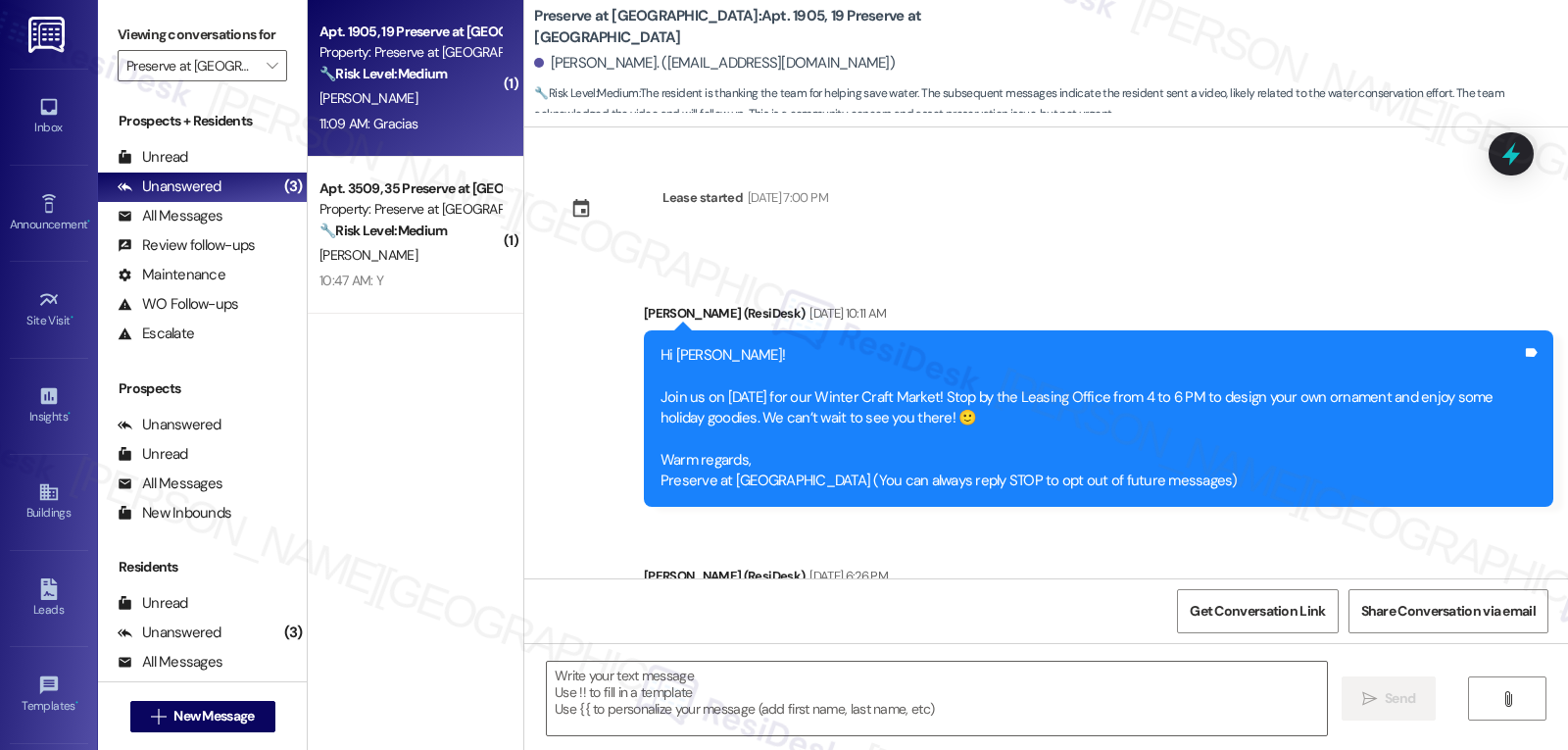
scroll to position [18142, 0]
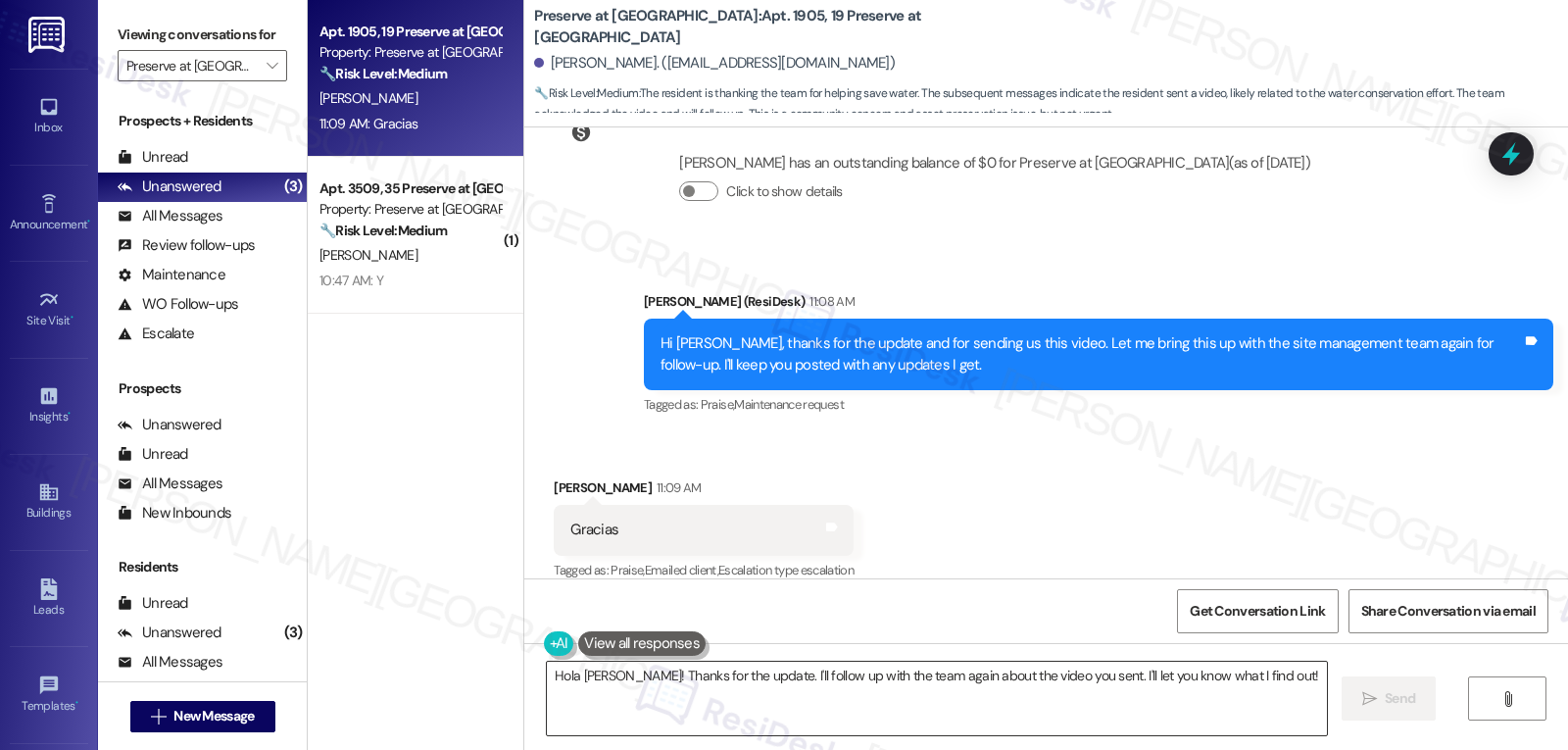
click at [805, 683] on textarea "Hola Brandon! Thanks for the update. I'll follow up with the team again about t…" at bounding box center [937, 698] width 780 height 74
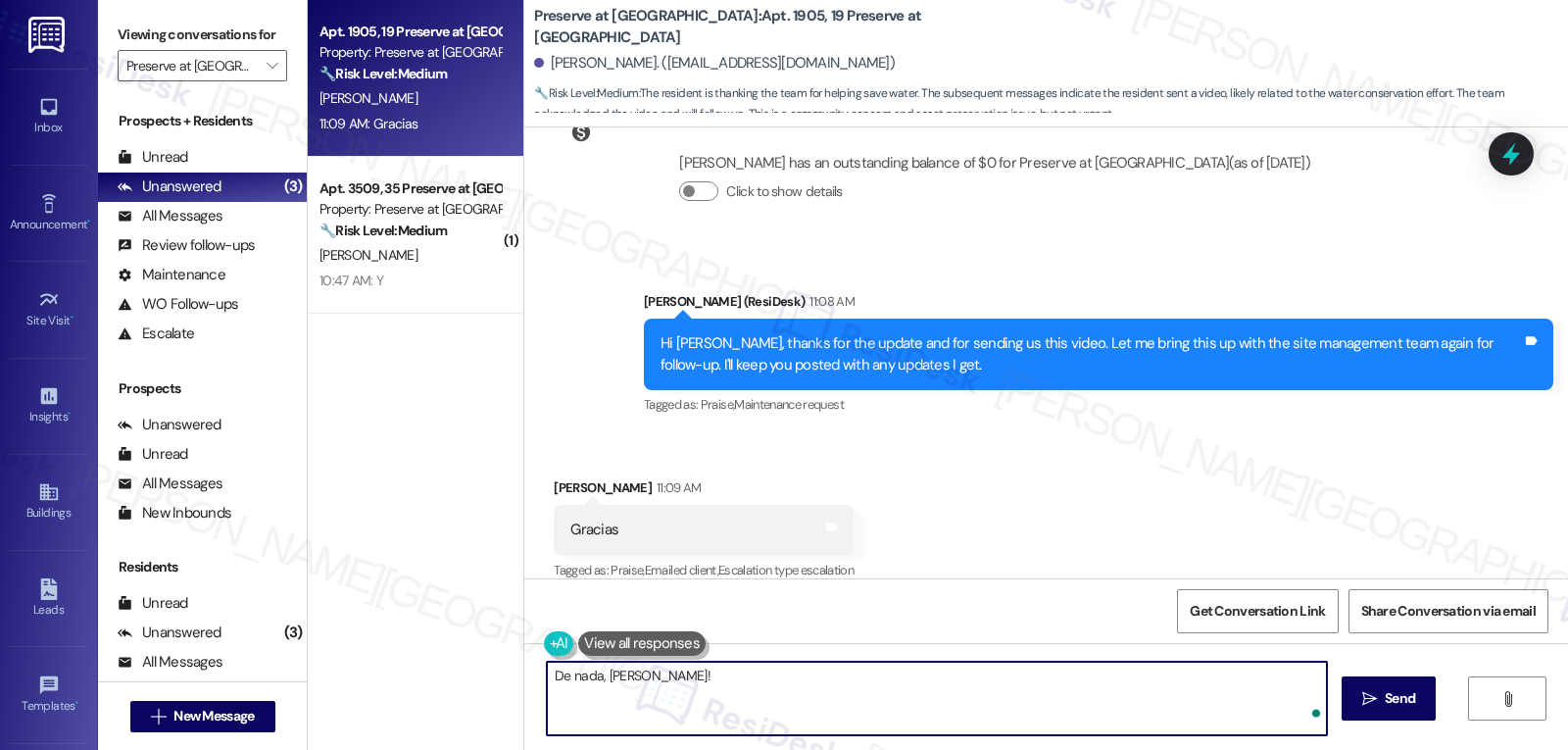
type textarea "De nada, Brandon!"
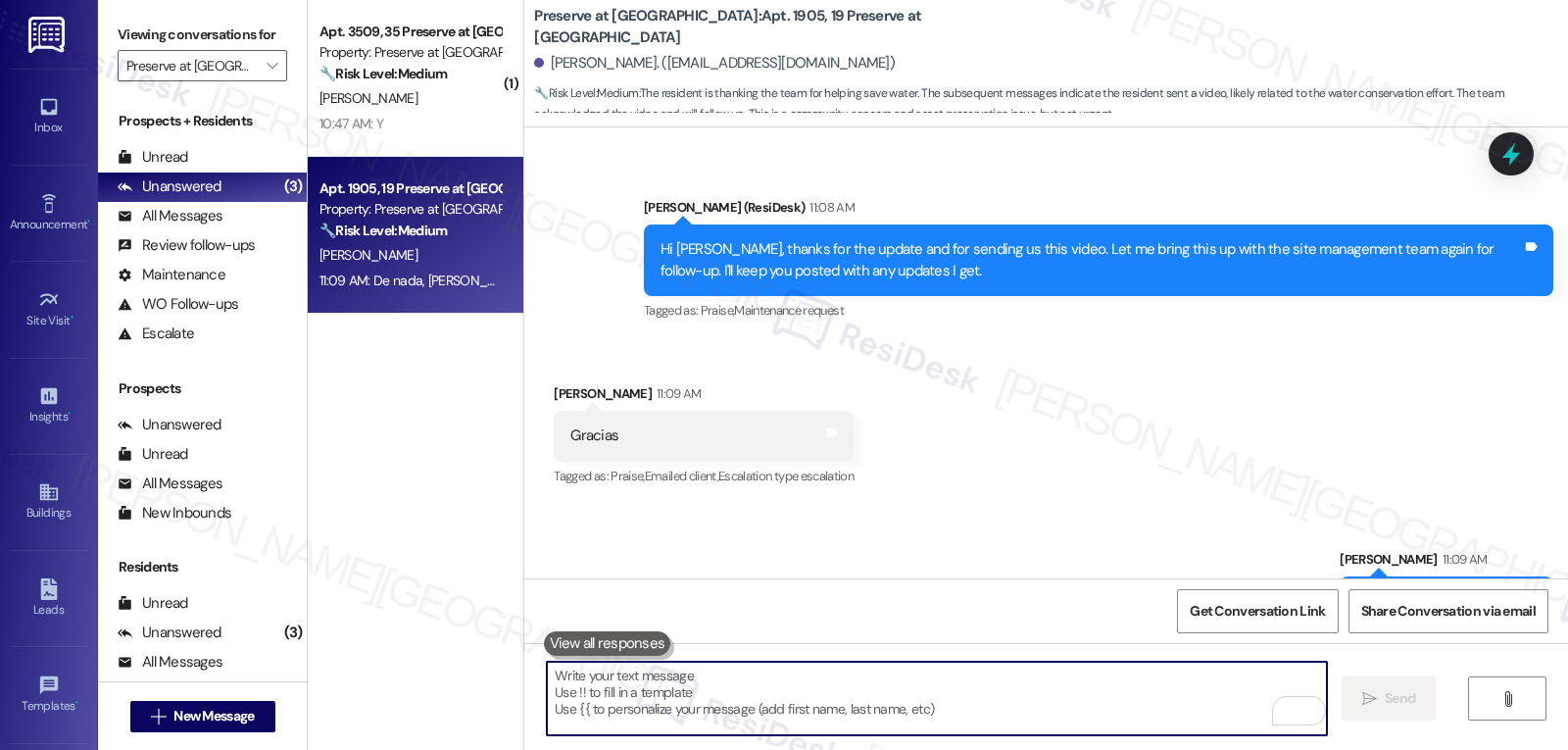
scroll to position [18279, 0]
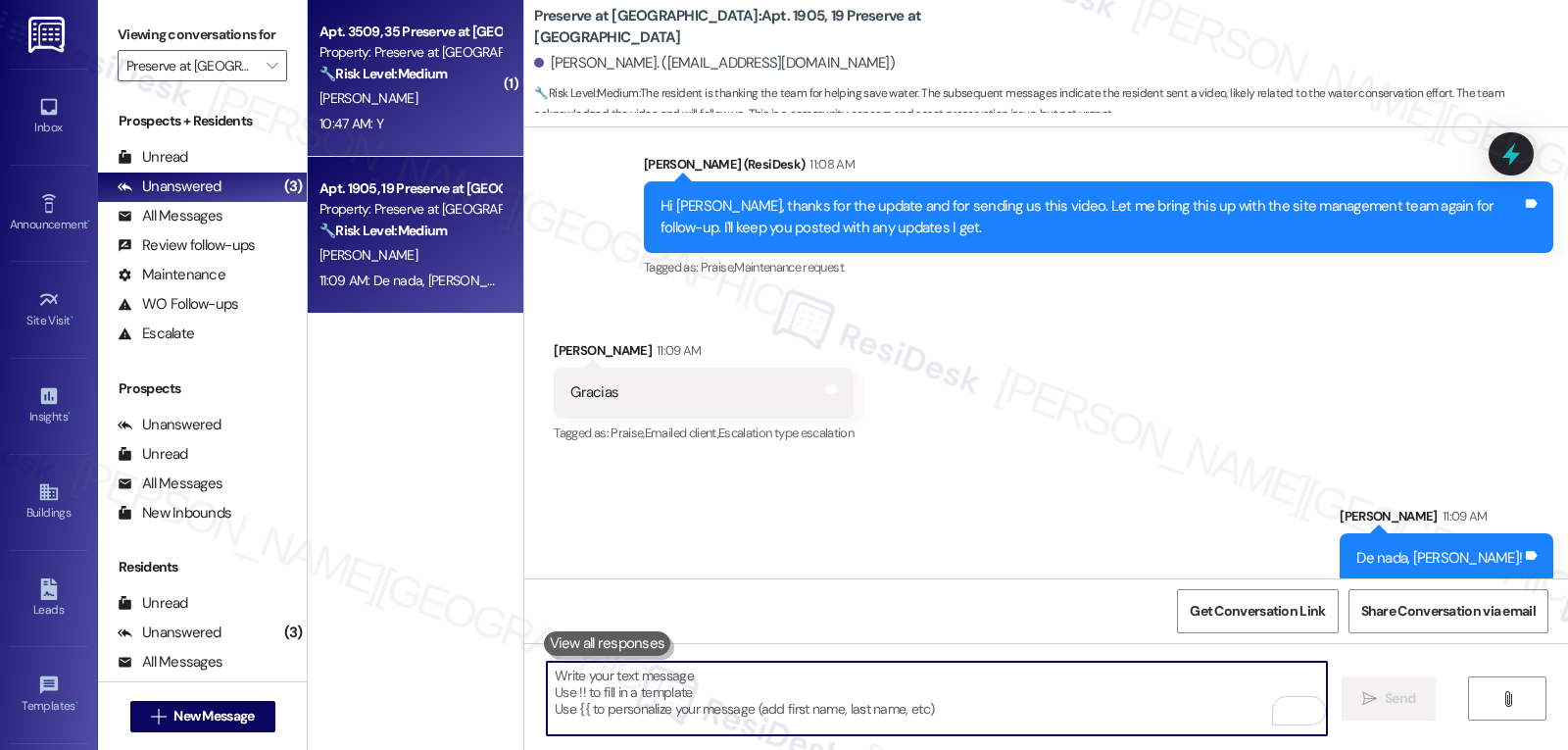
click at [453, 89] on div "M. Mckinley" at bounding box center [410, 98] width 186 height 25
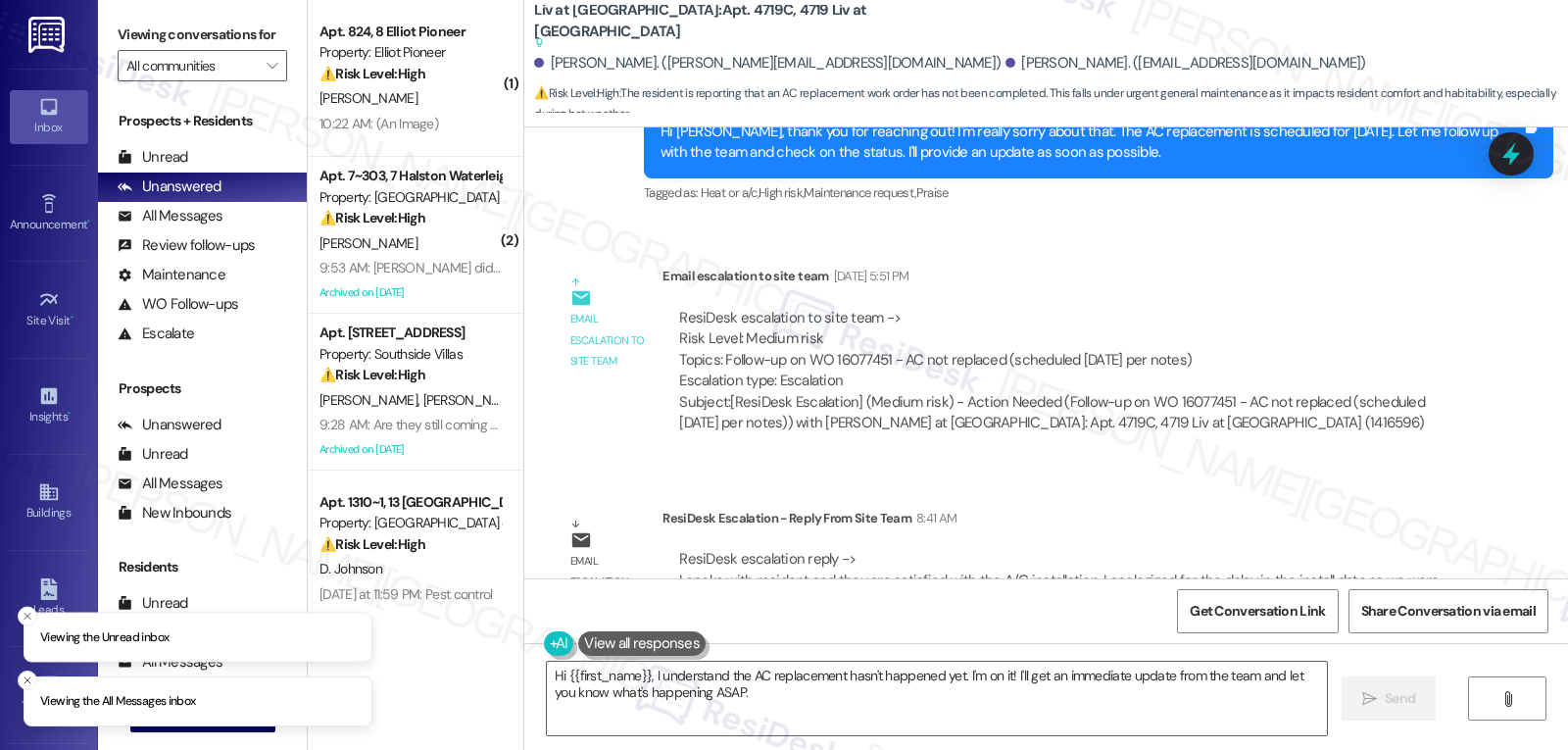
scroll to position [8520, 0]
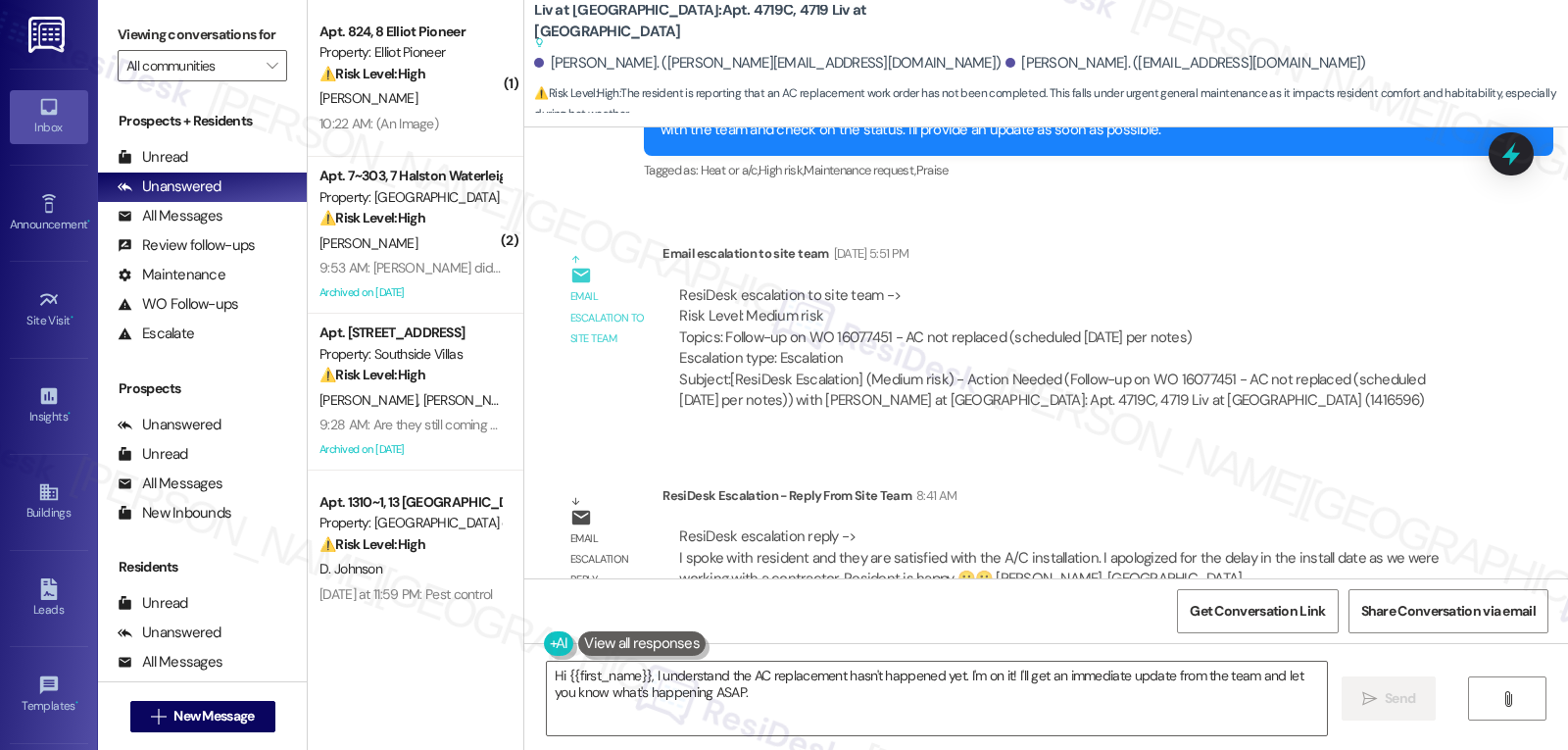
drag, startPoint x: 651, startPoint y: 672, endPoint x: 895, endPoint y: 775, distance: 264.8
click at [895, 749] on html "Inbox Go to Inbox Announcement • Send A Text Announcement Site Visit • Go to Si…" at bounding box center [784, 375] width 1568 height 750
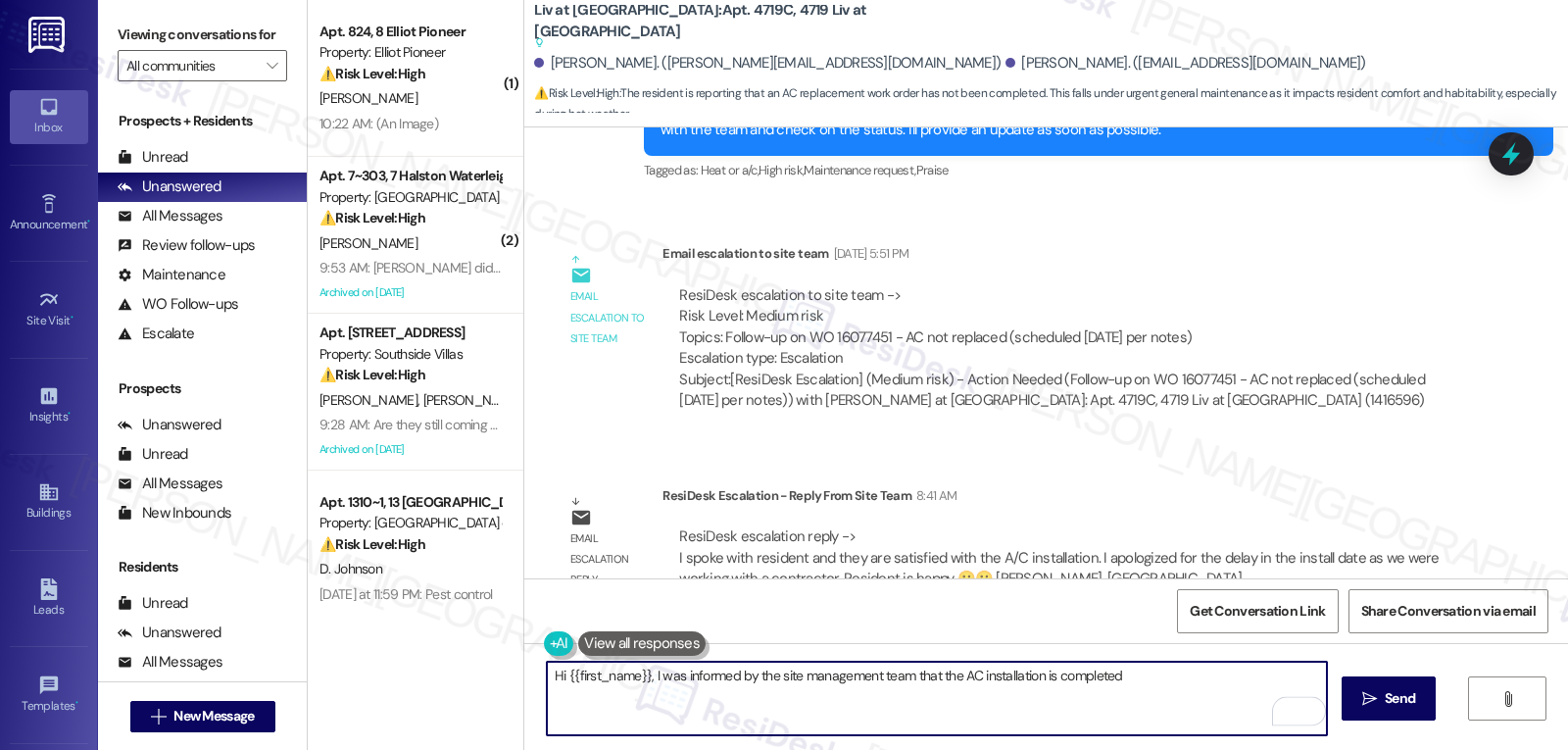
click at [1141, 690] on textarea "Hi {{first_name}}, I was informed by the site management team that the AC insta…" at bounding box center [937, 698] width 780 height 74
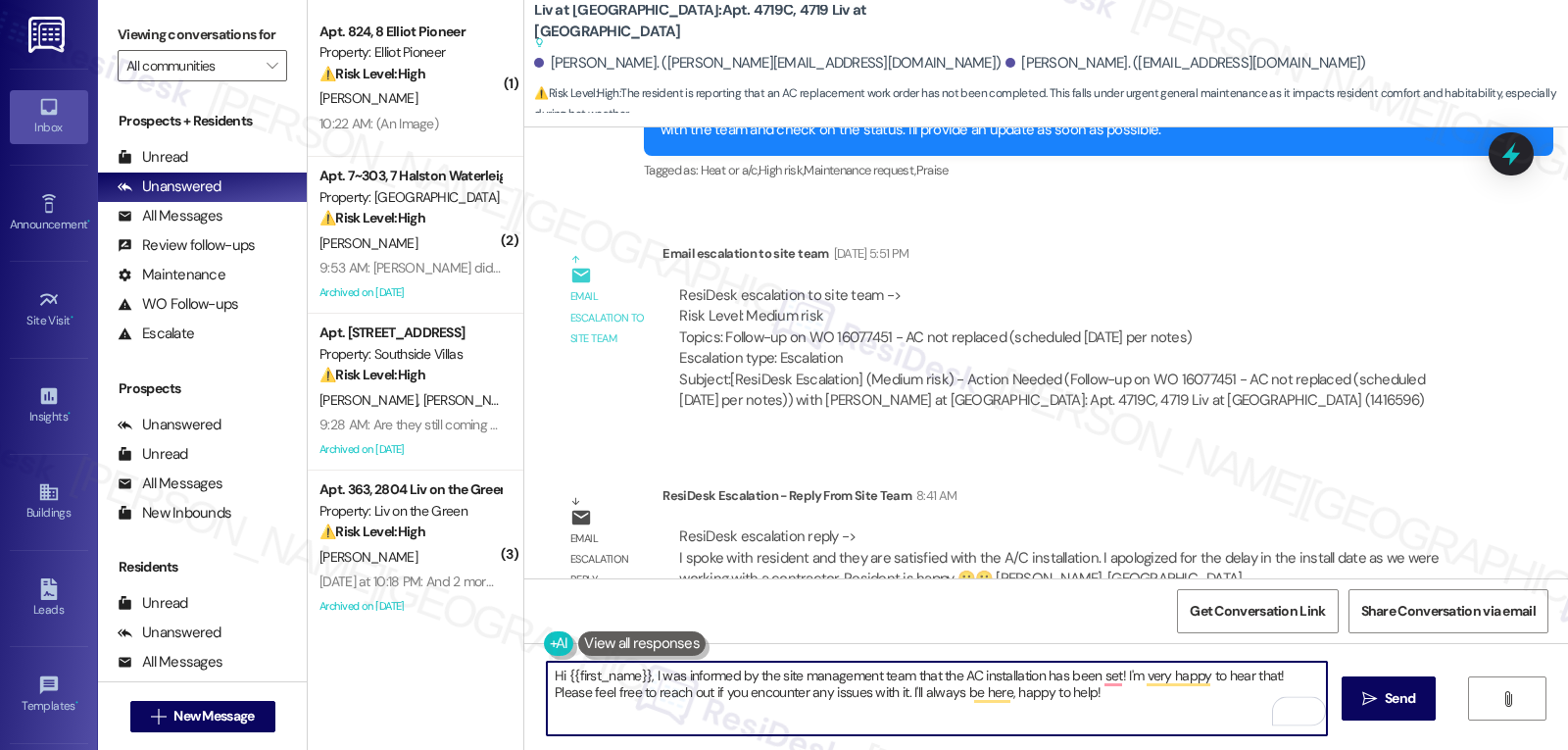
click at [1073, 703] on textarea "Hi {{first_name}}, I was informed by the site management team that the AC insta…" at bounding box center [937, 698] width 780 height 74
type textarea "Hi {{first_name}}, I was informed by the site management team that the AC insta…"
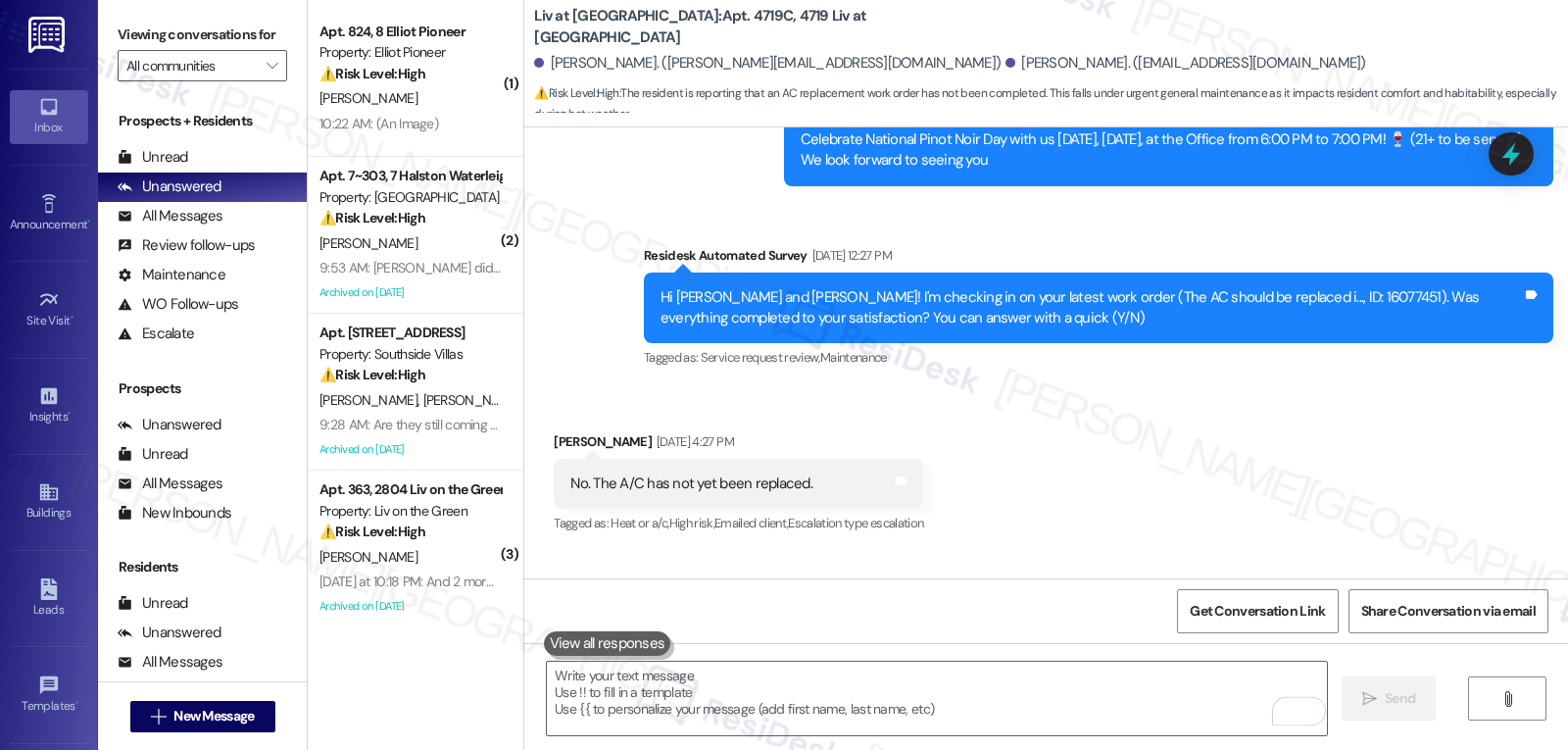
scroll to position [7603, 0]
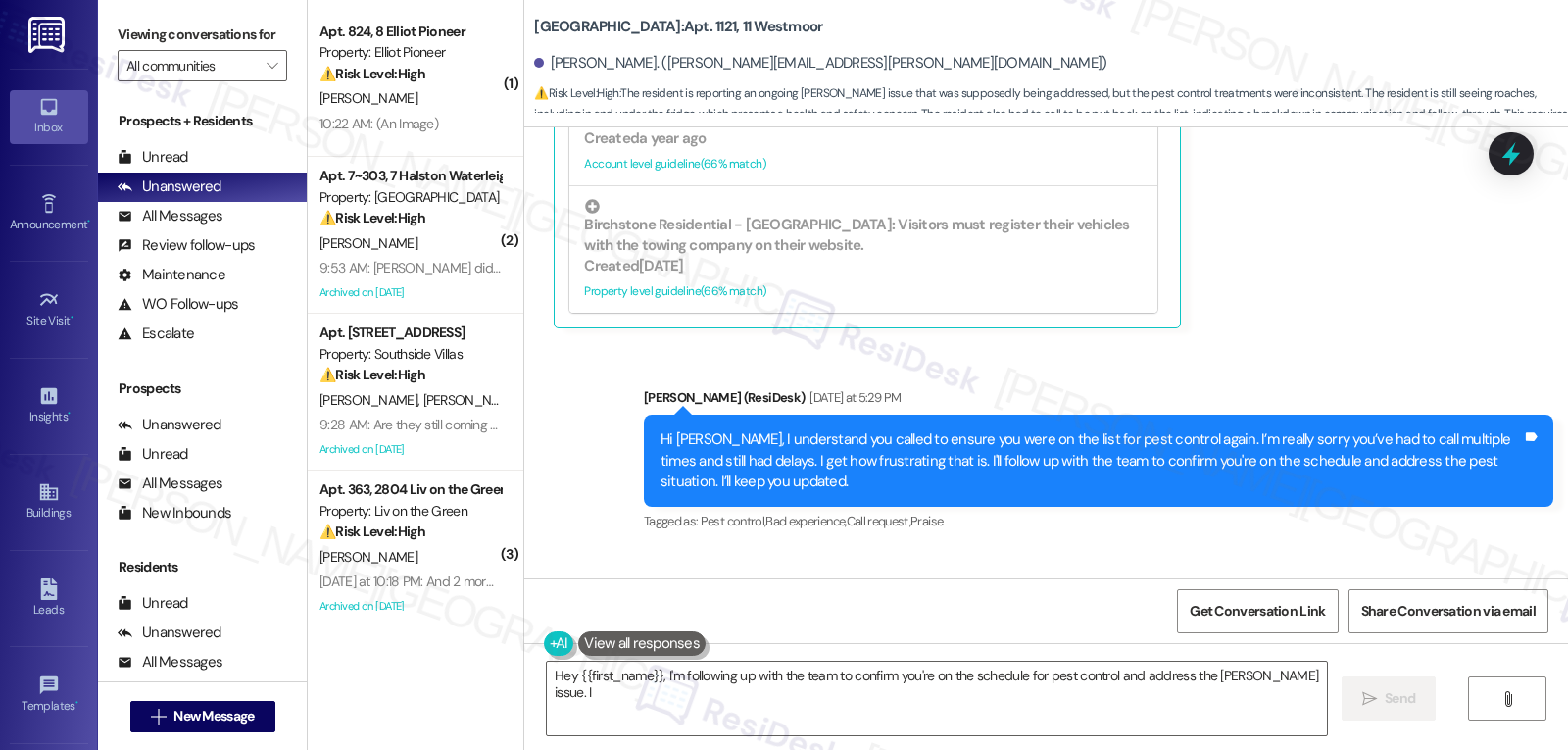
scroll to position [10132, 0]
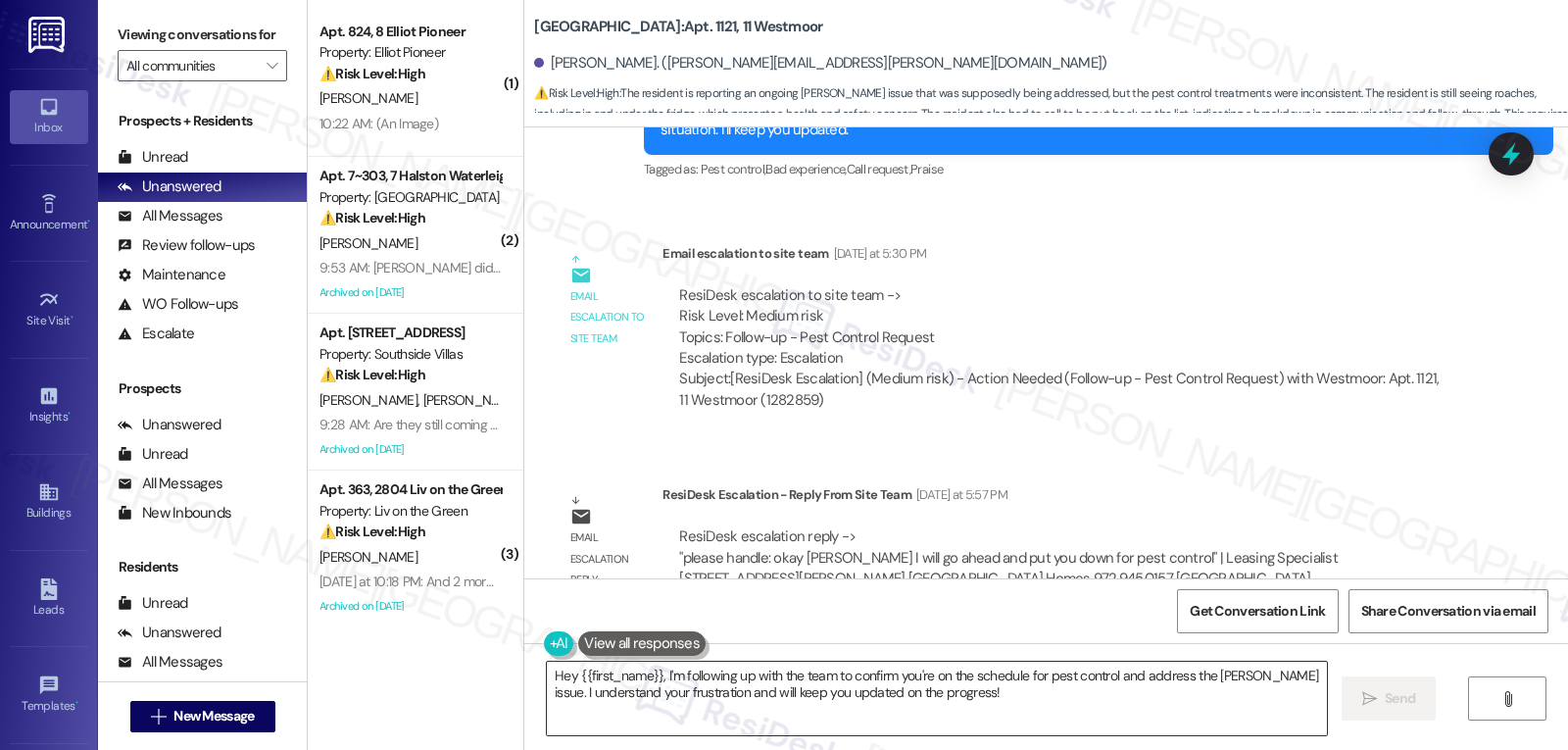
click at [987, 669] on textarea "Hey {{first_name}}, I'm following up with the team to confirm you're on the sch…" at bounding box center [937, 698] width 780 height 74
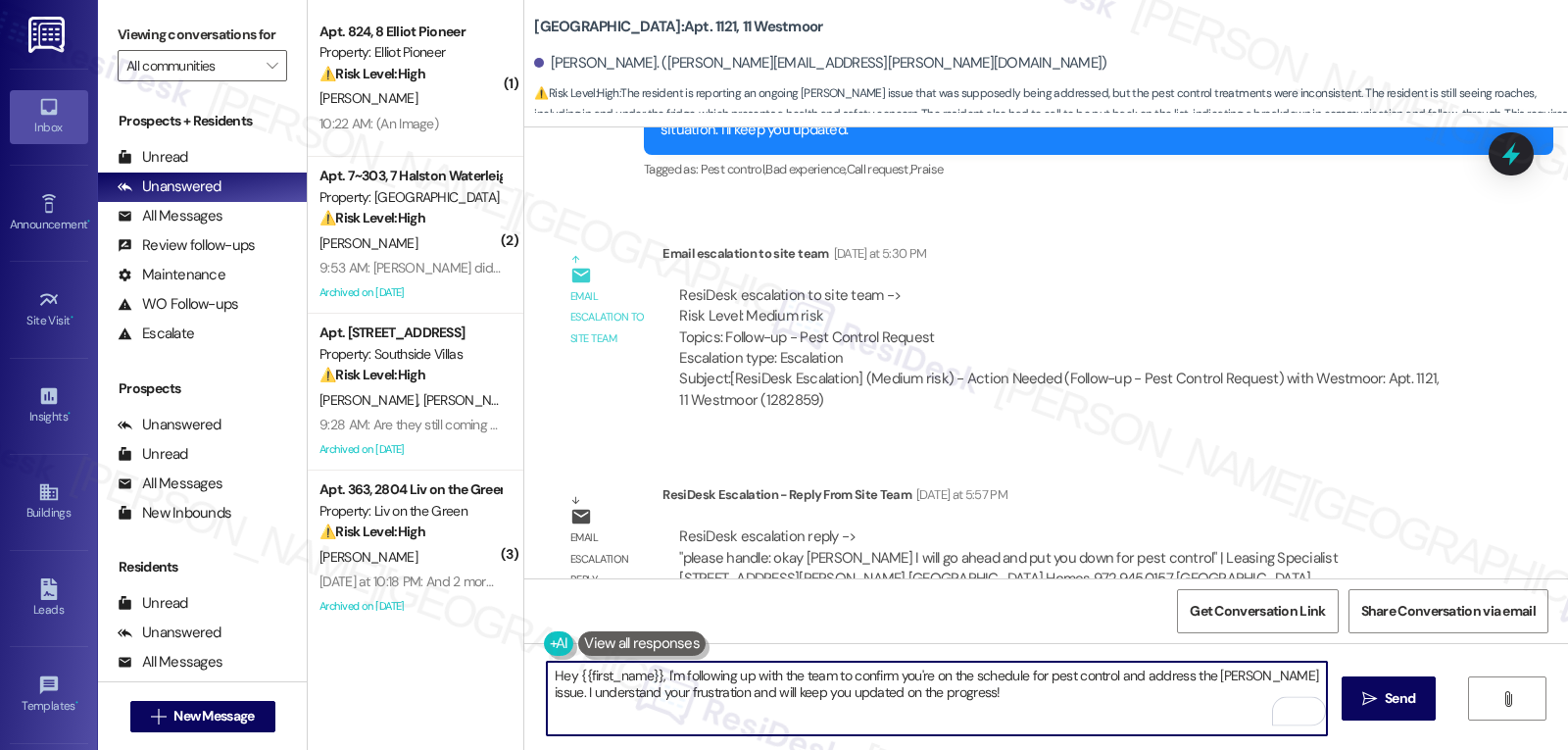
drag, startPoint x: 657, startPoint y: 674, endPoint x: 1717, endPoint y: 775, distance: 1064.8
click at [1410, 749] on html "Inbox Go to Inbox Announcement • Send A Text Announcement Site Visit • Go to Si…" at bounding box center [784, 375] width 1568 height 750
click at [980, 710] on textarea "Hey {{first_name}}, I received an update from the site management team. We have…" at bounding box center [937, 698] width 780 height 74
click at [1311, 680] on textarea "Hey {{first_name}}, I received an update from the site management team. We have…" at bounding box center [937, 698] width 780 height 74
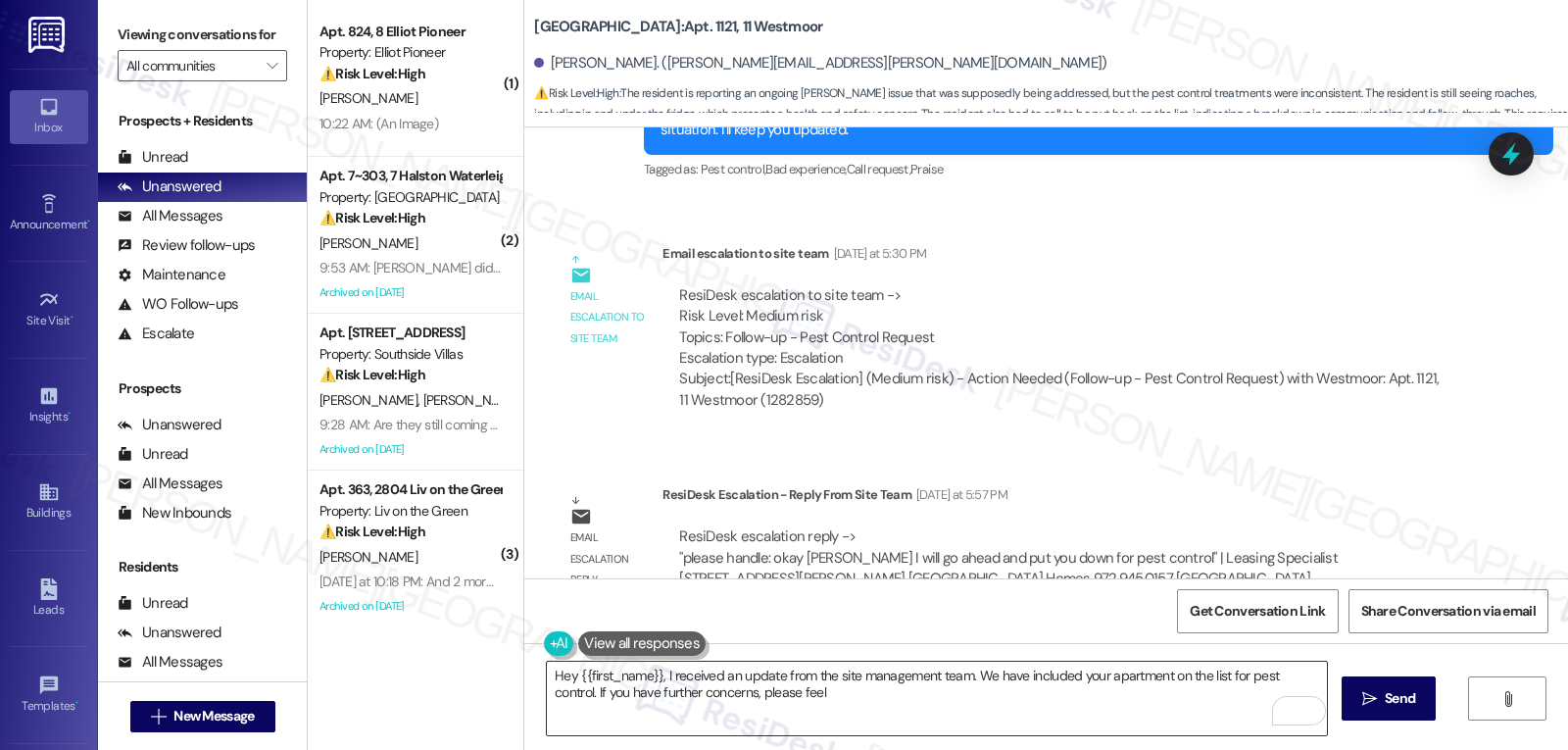
click at [880, 692] on textarea "Hey {{first_name}}, I received an update from the site management team. We have…" at bounding box center [937, 698] width 780 height 74
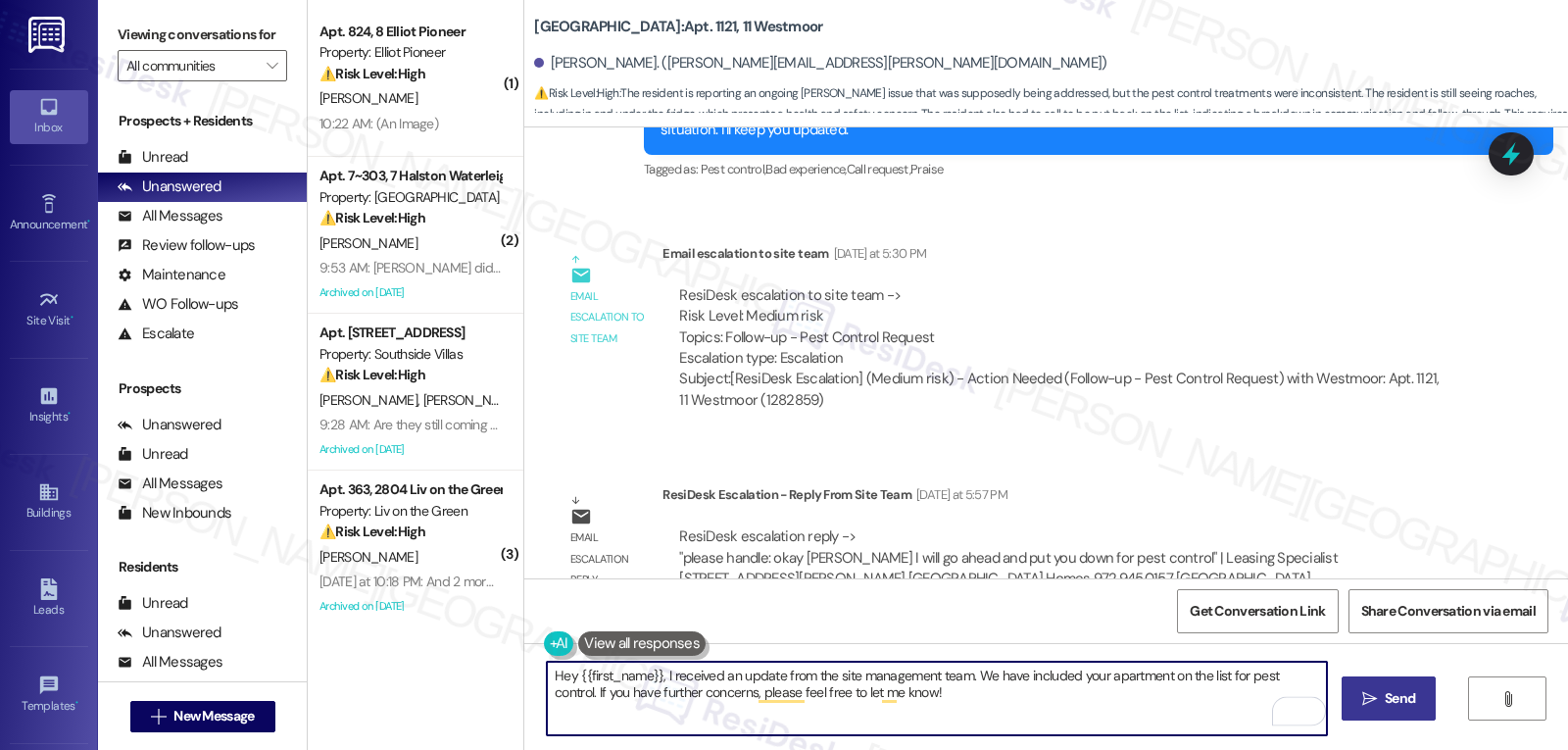
type textarea "Hey {{first_name}}, I received an update from the site management team. We have…"
click at [1342, 707] on button " Send" at bounding box center [1388, 698] width 95 height 44
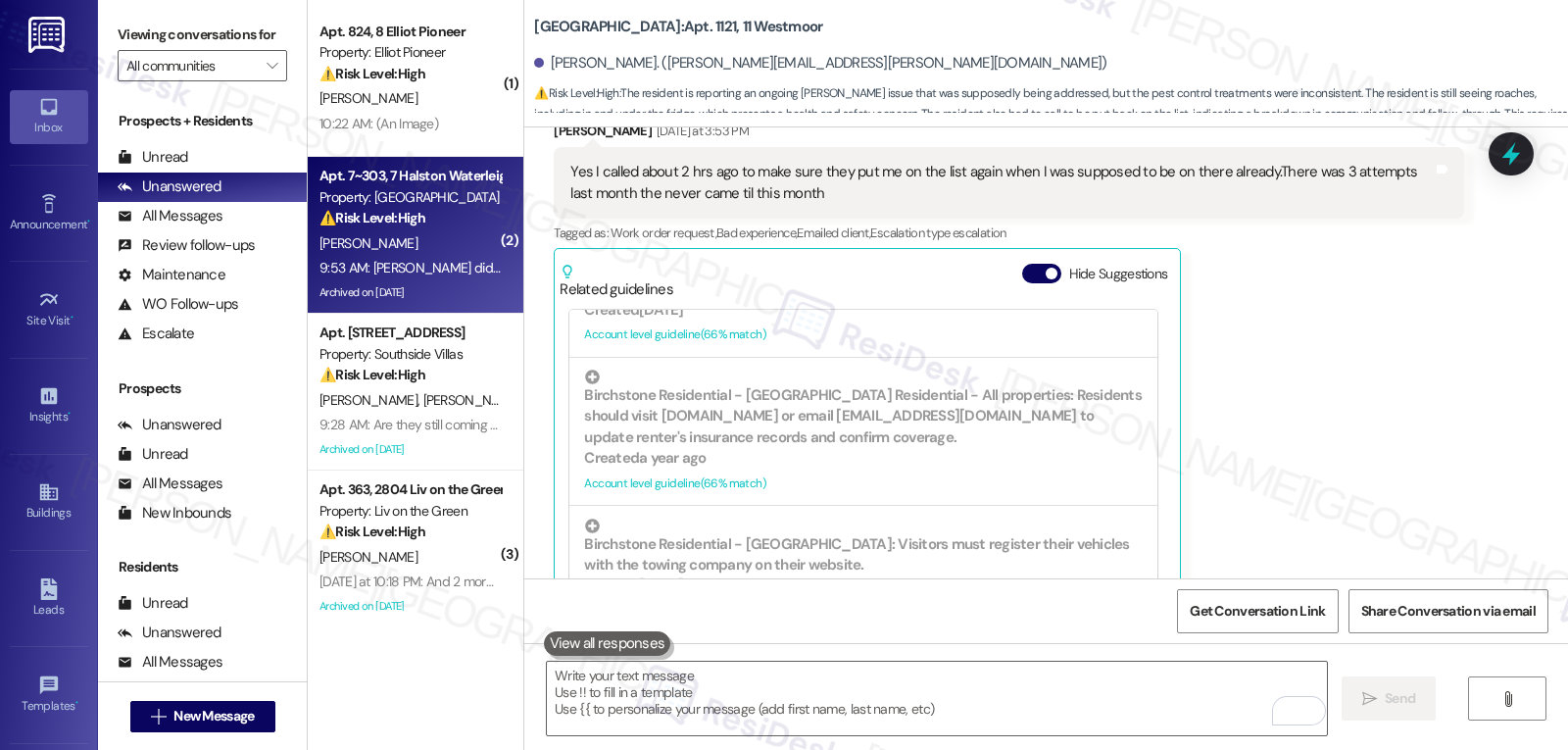
scroll to position [1300, 0]
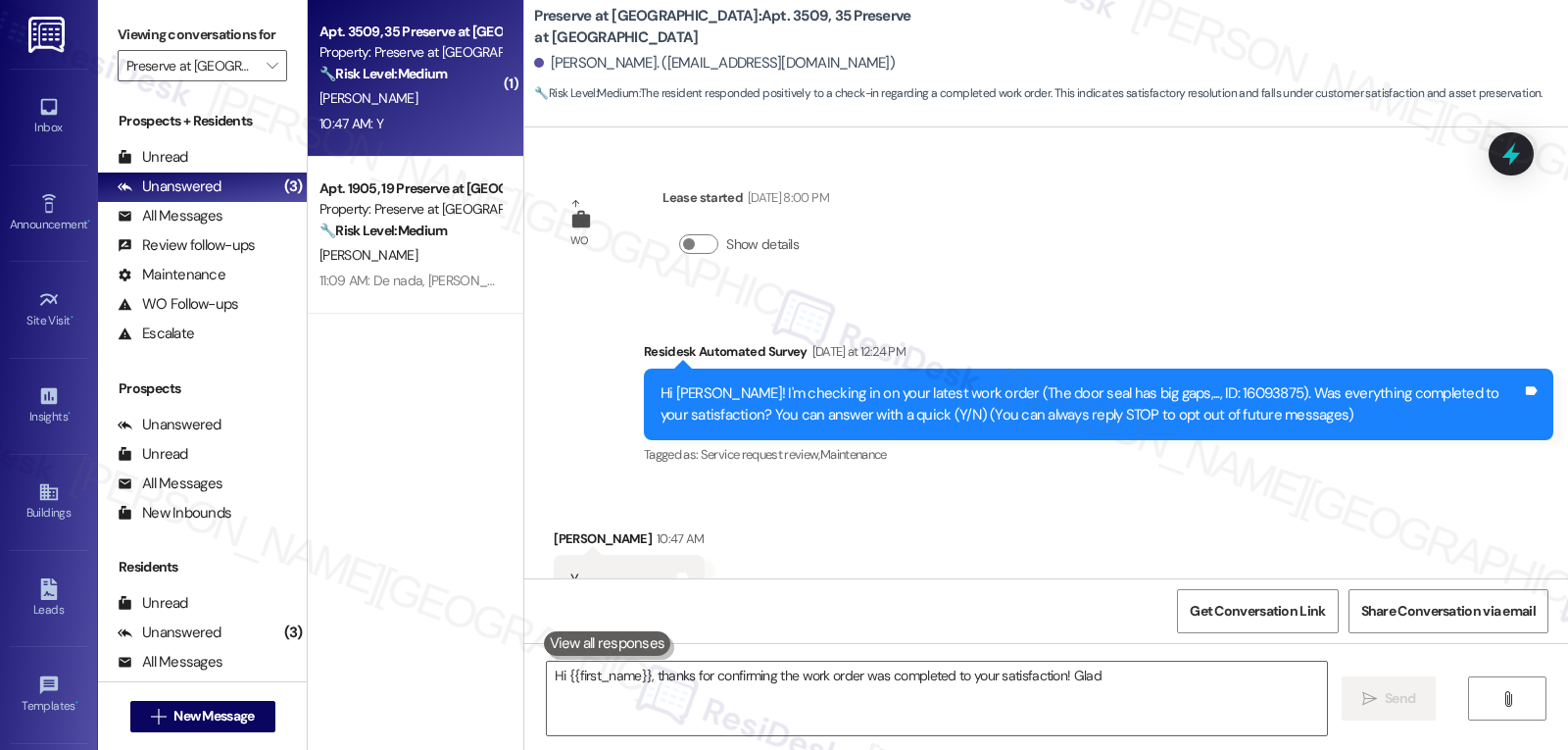
scroll to position [71, 0]
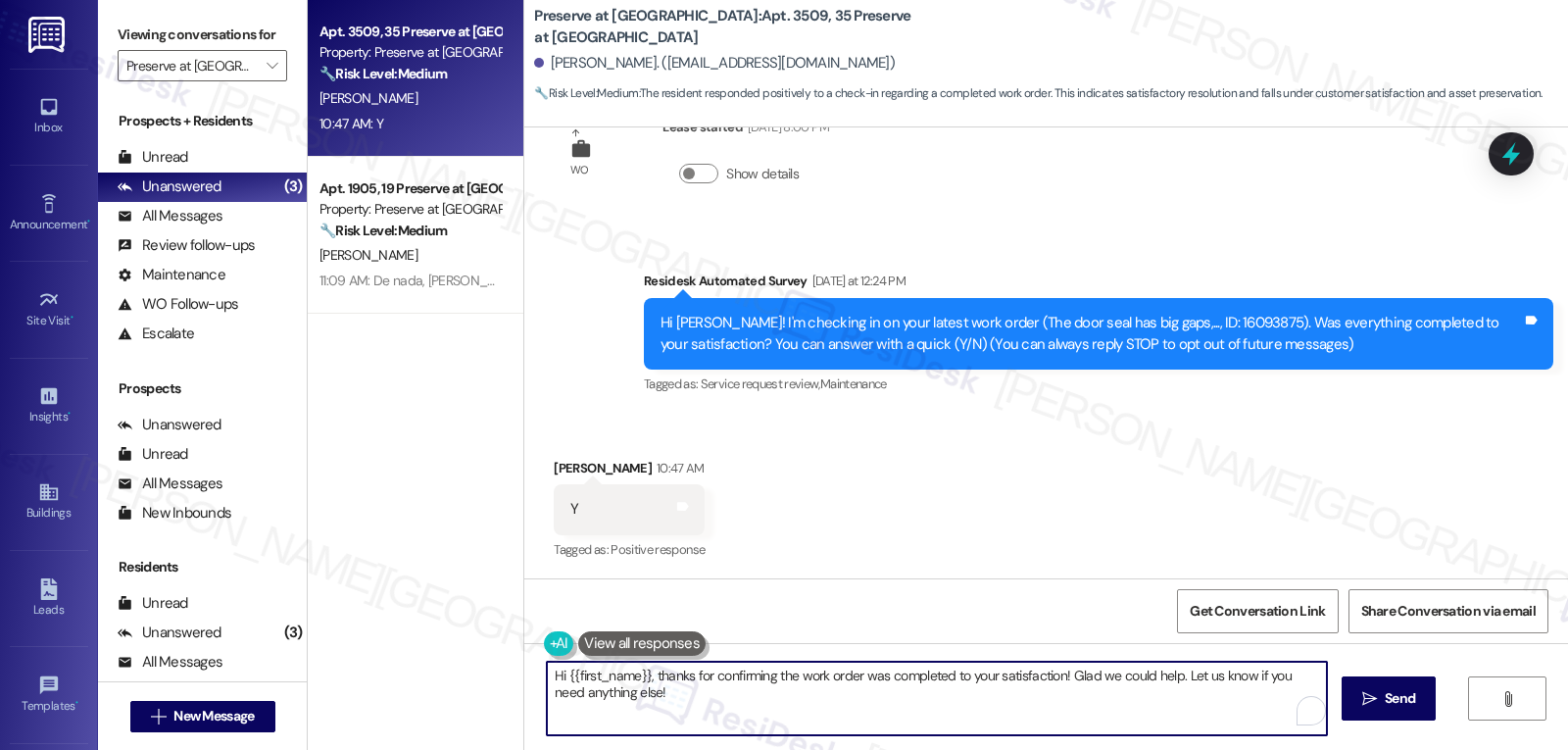
click at [952, 713] on textarea "Hi {{first_name}}, thanks for confirming the work order was completed to your s…" at bounding box center [937, 698] width 780 height 74
type textarea "Fetching suggested responses. Please feel free to read through the conversation…"
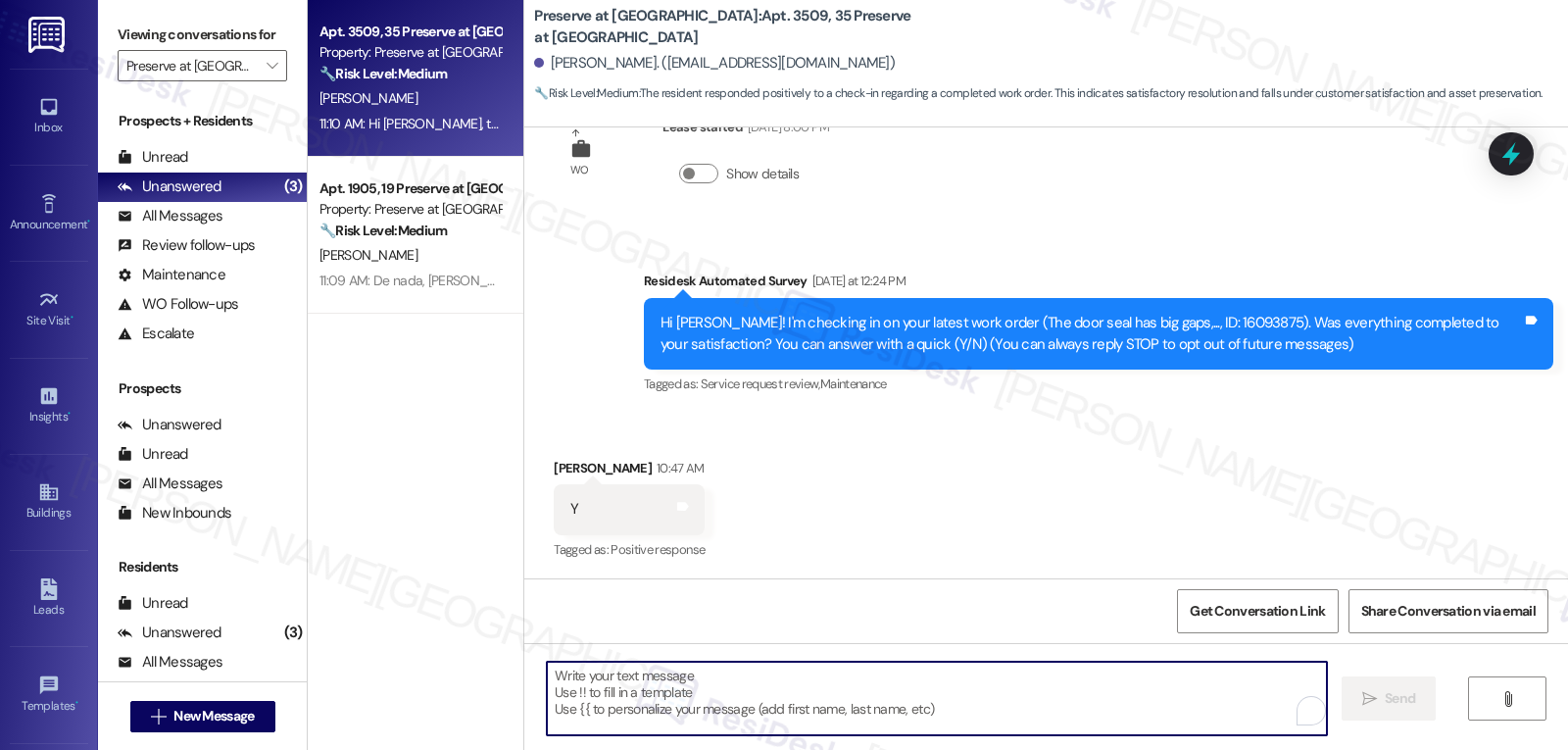
click at [584, 676] on textarea "To enrich screen reader interactions, please activate Accessibility in Grammarl…" at bounding box center [937, 698] width 780 height 74
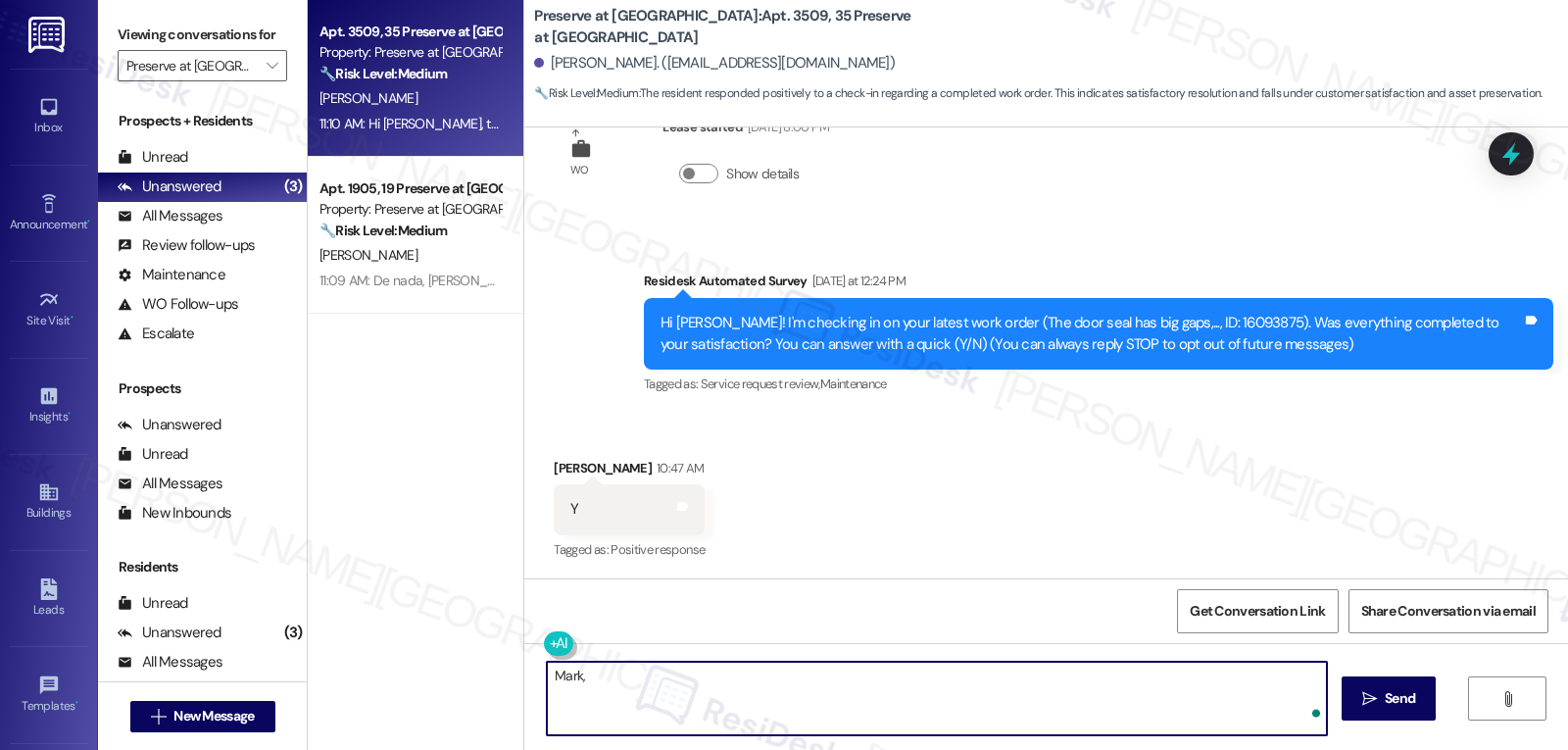
paste textarea "I’d love to know—has your experience at {{property}} been what you expected? Yo…"
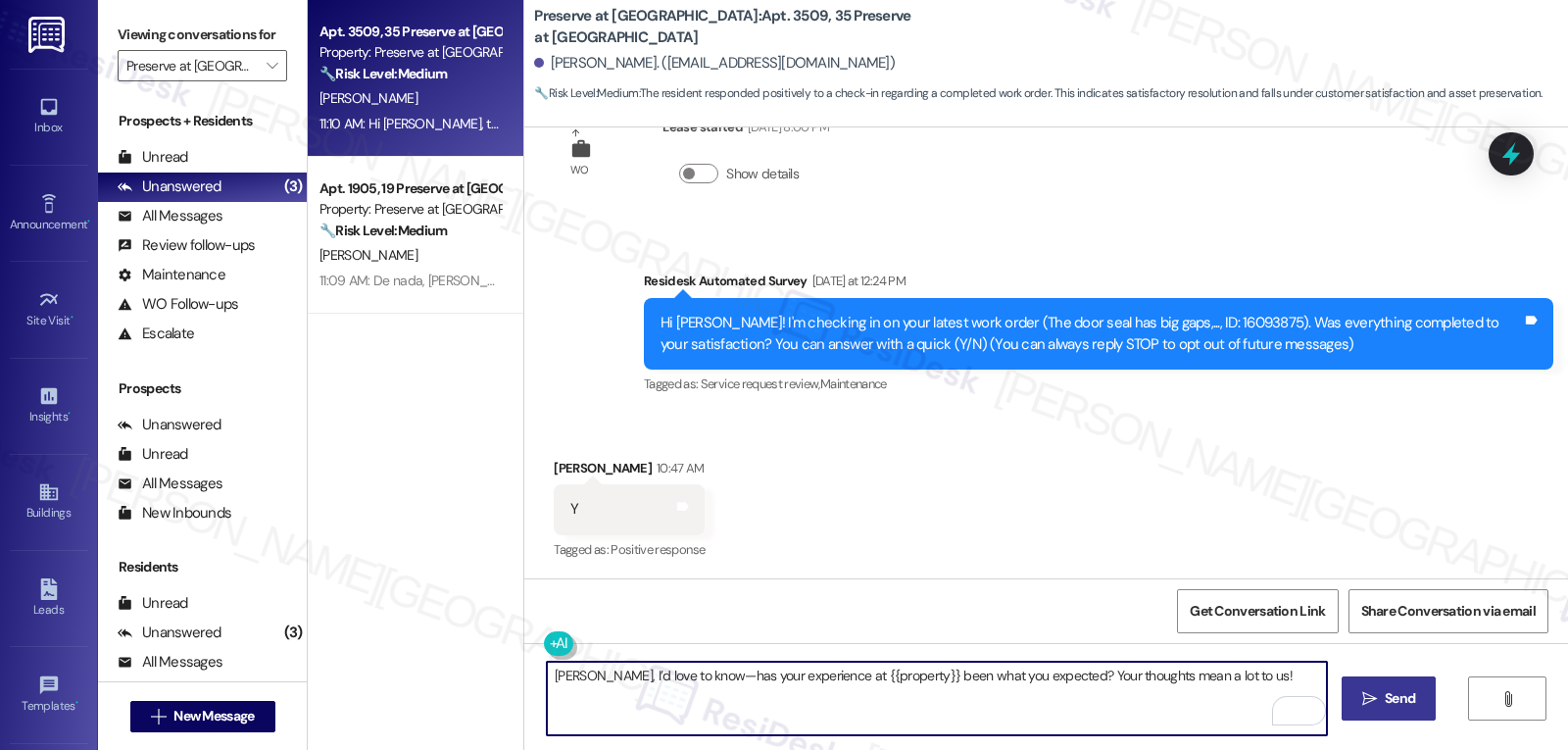
type textarea "Mark, I’d love to know—has your experience at {{property}} been what you expect…"
click at [1345, 703] on button " Send" at bounding box center [1388, 698] width 95 height 44
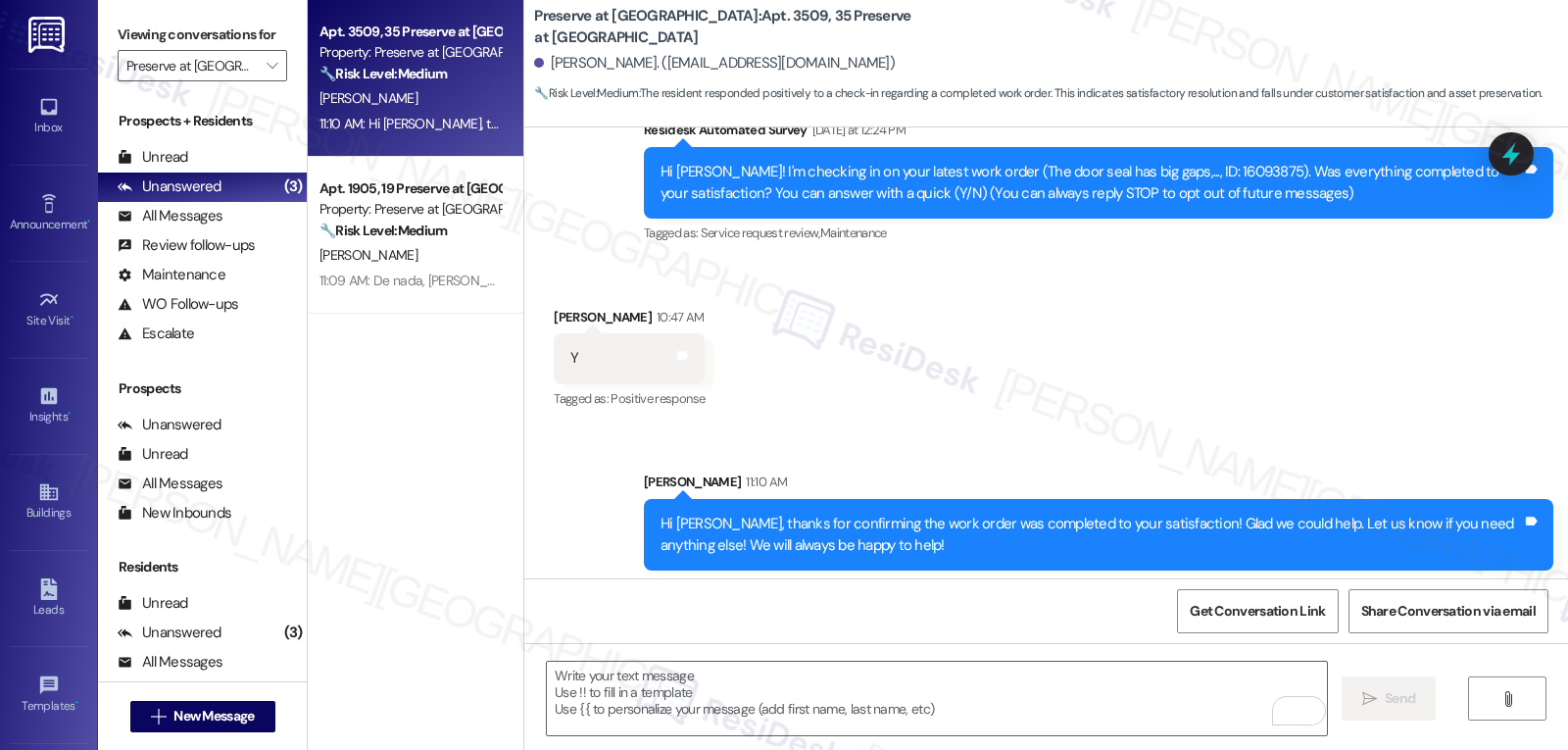
scroll to position [366, 0]
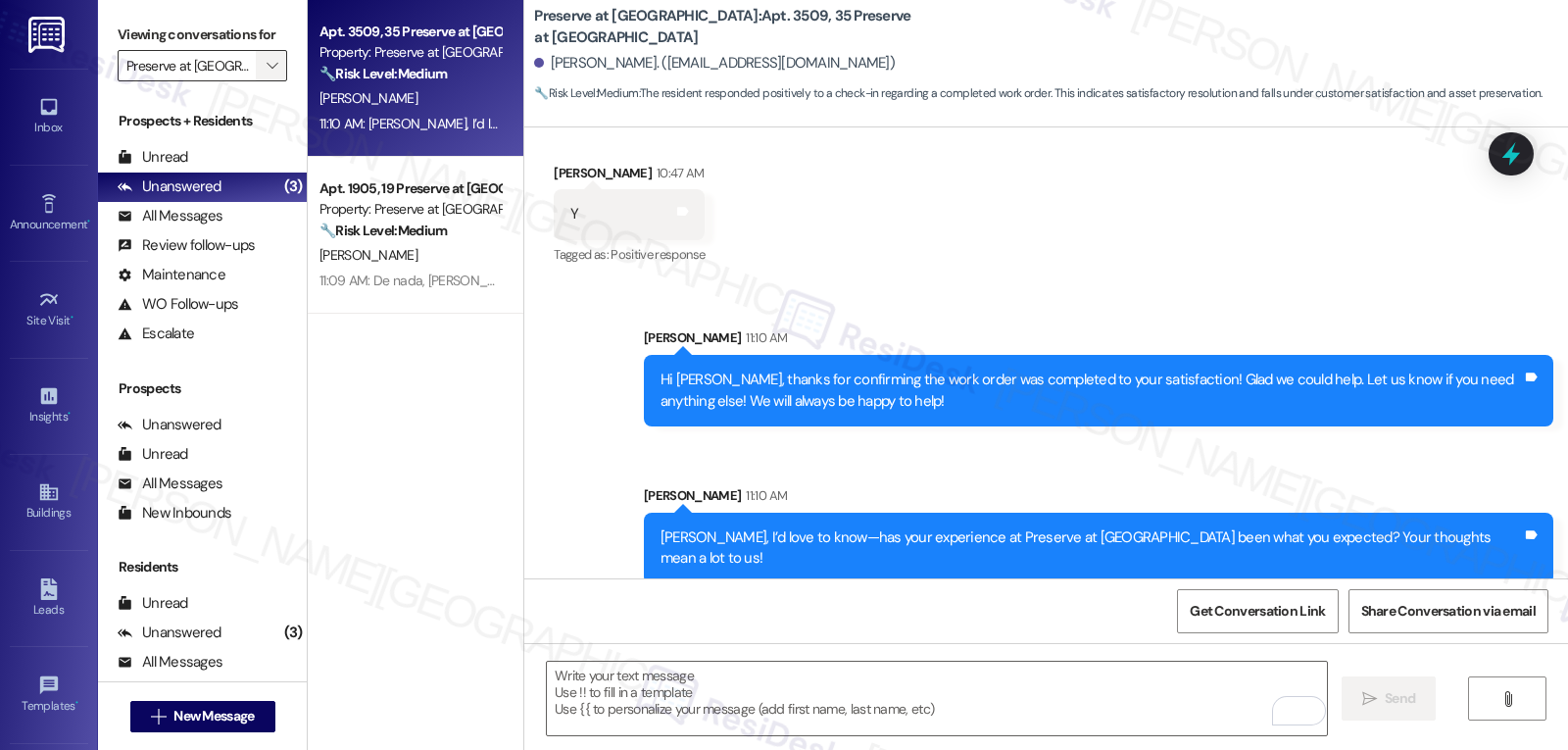
click at [262, 81] on span "" at bounding box center [271, 65] width 19 height 31
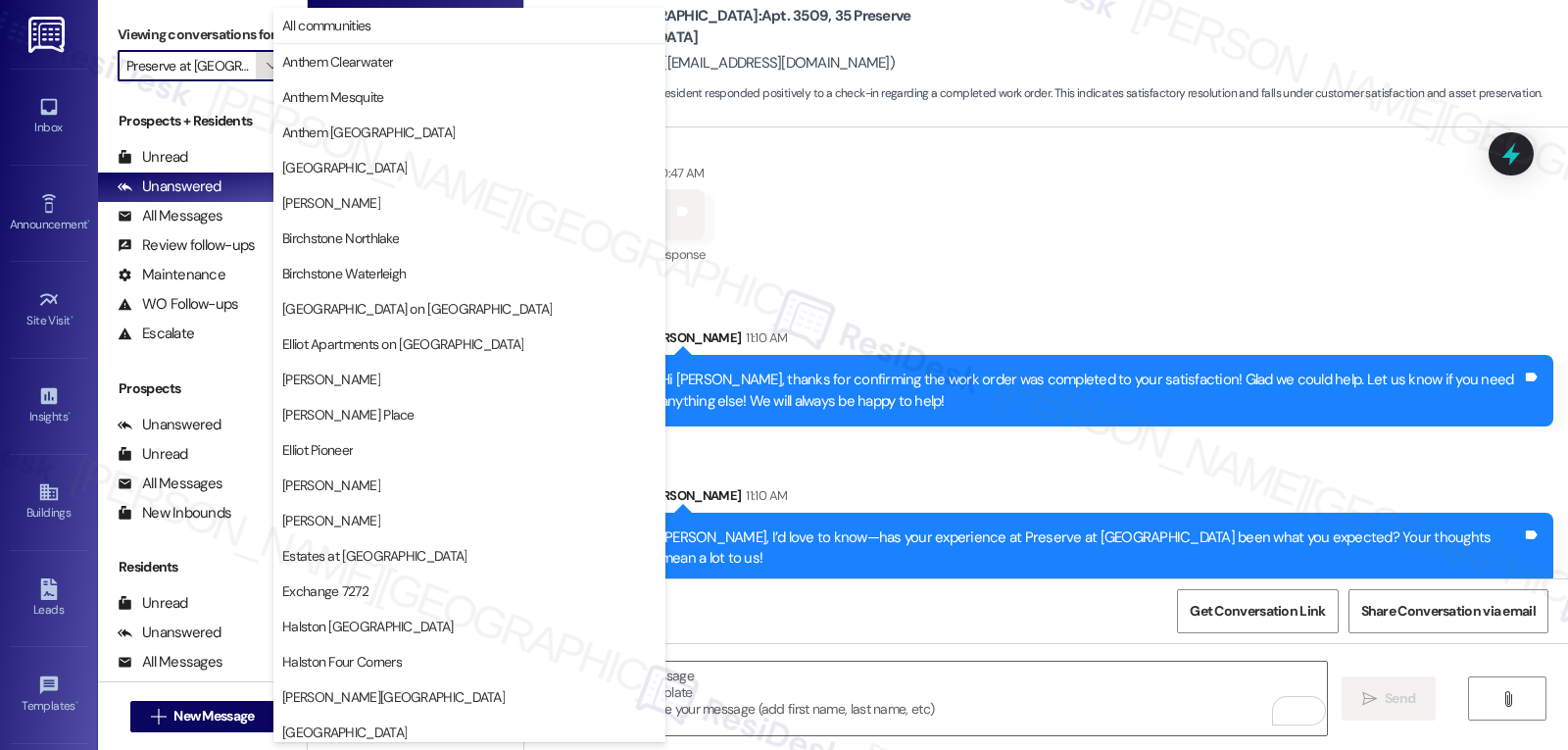
scroll to position [678, 0]
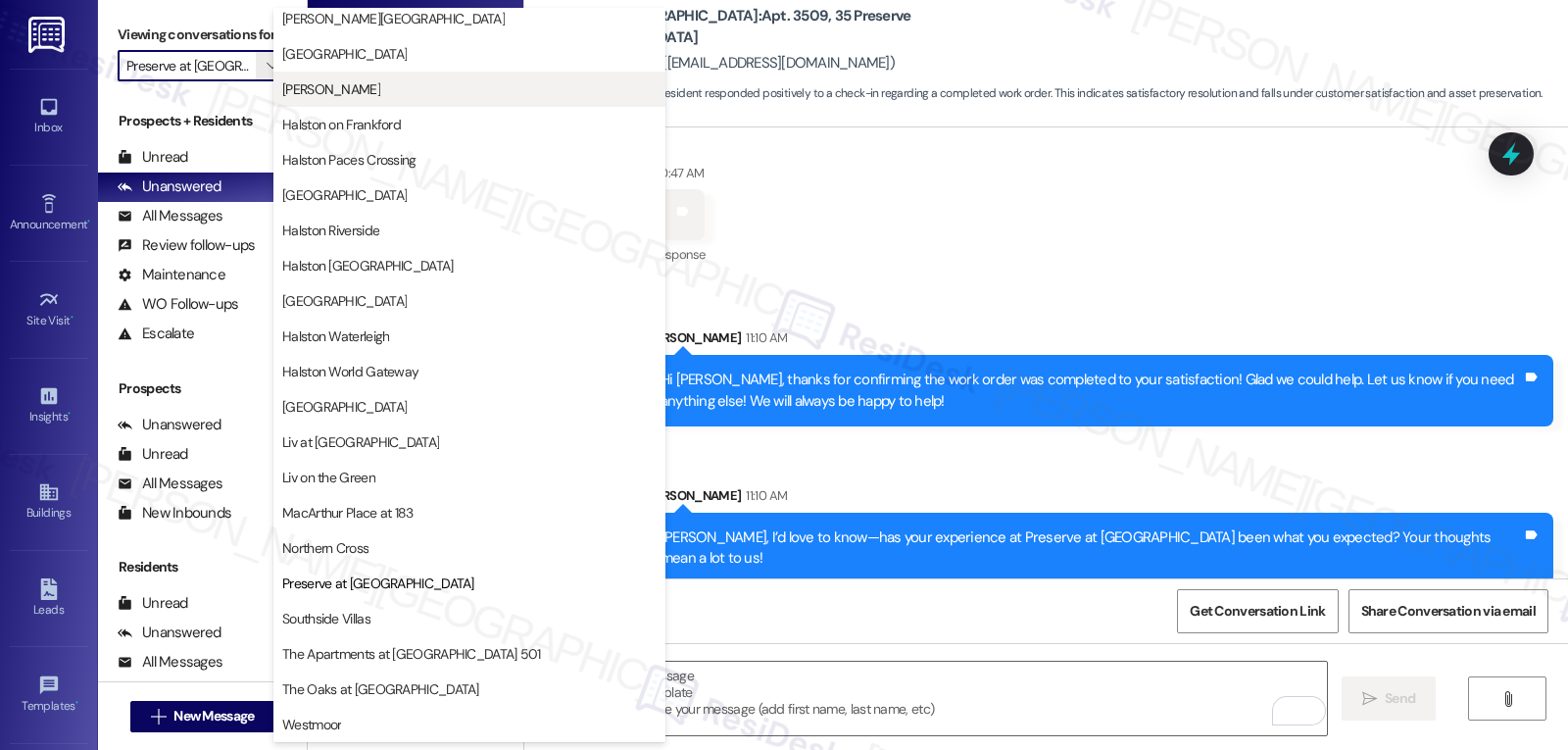
click at [439, 101] on button "[PERSON_NAME]" at bounding box center [469, 89] width 392 height 35
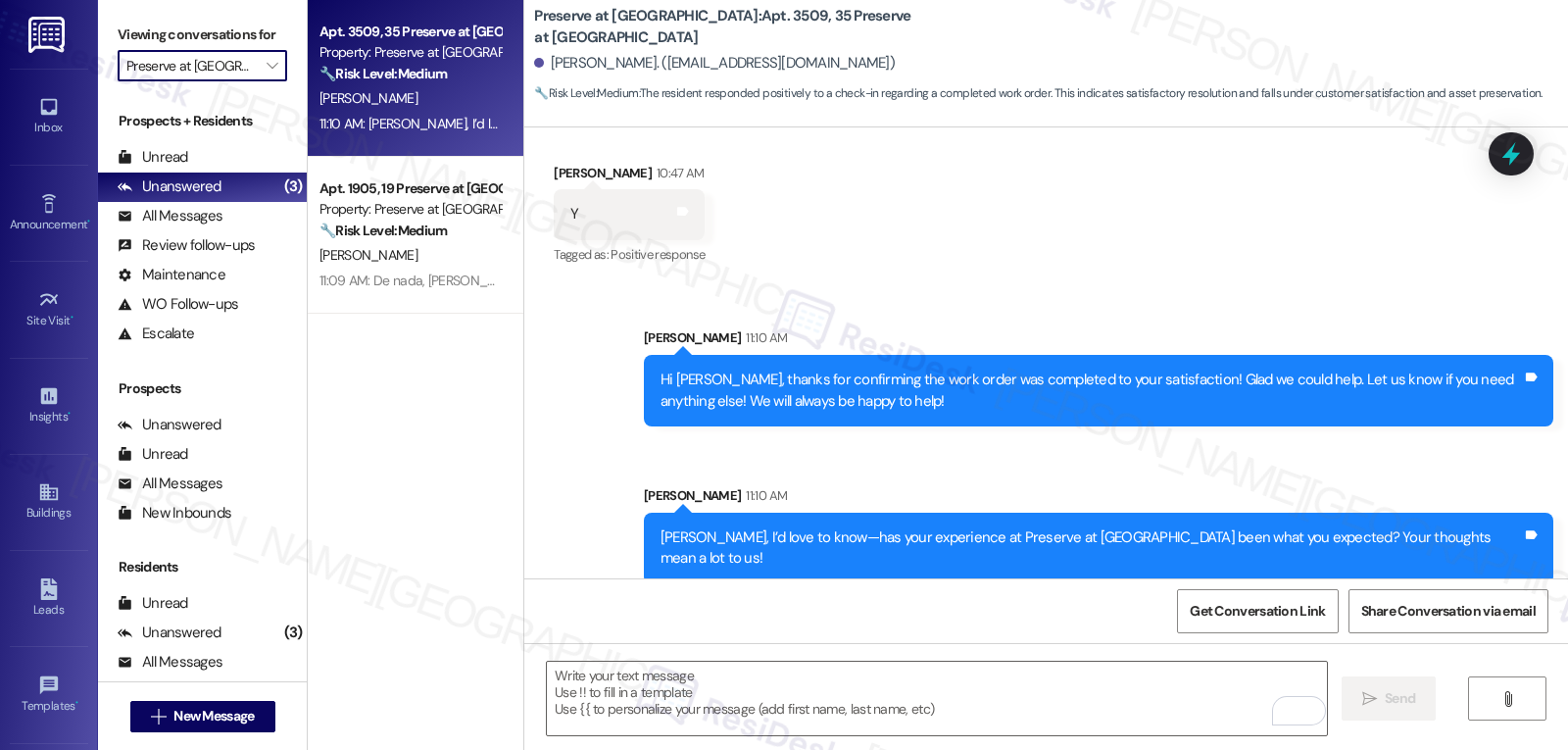
type input "[PERSON_NAME]"
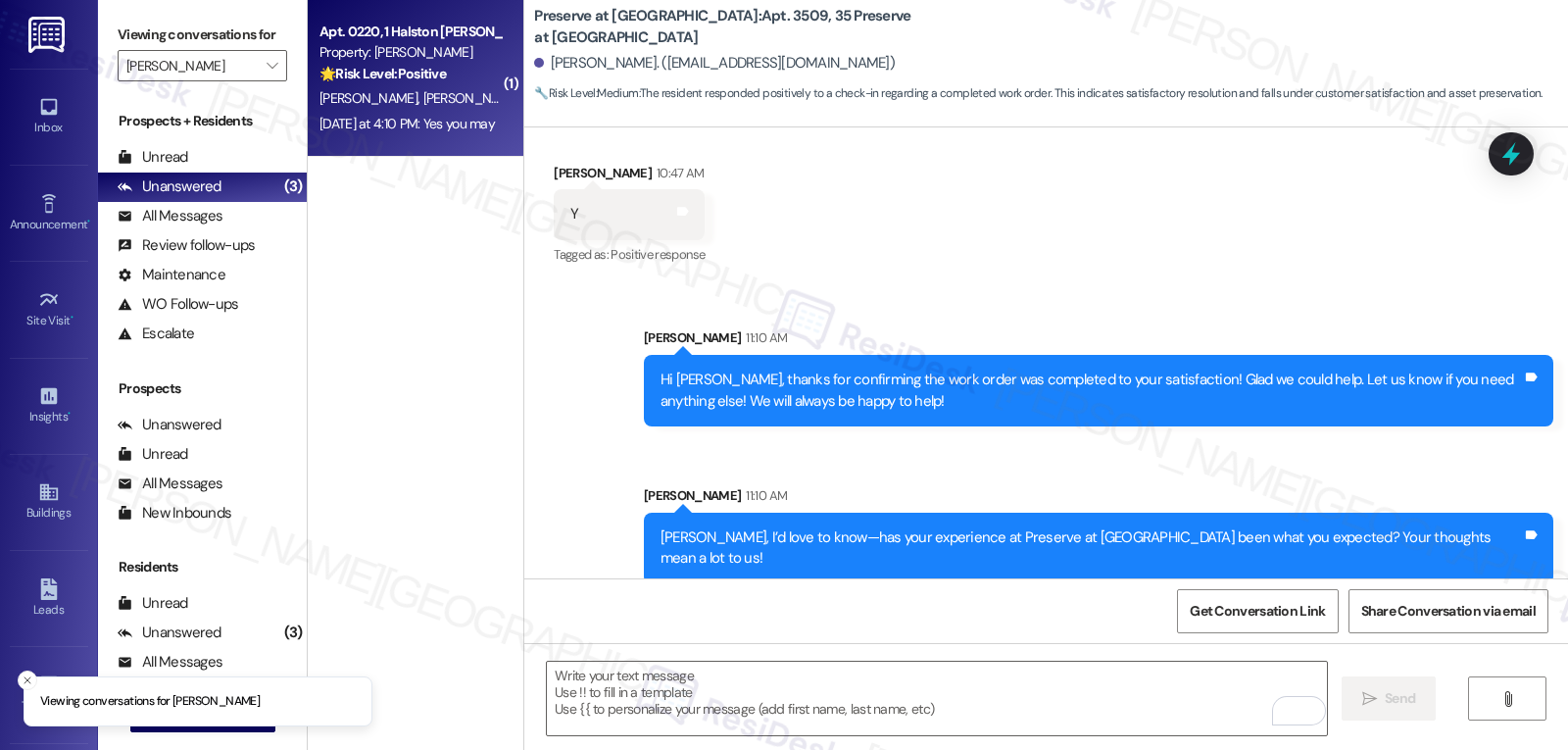
click at [458, 118] on div "Yesterday at 4:10 PM: Yes you may Yesterday at 4:10 PM: Yes you may" at bounding box center [407, 124] width 176 height 18
type textarea "Fetching suggested responses. Please feel free to read through the conversation…"
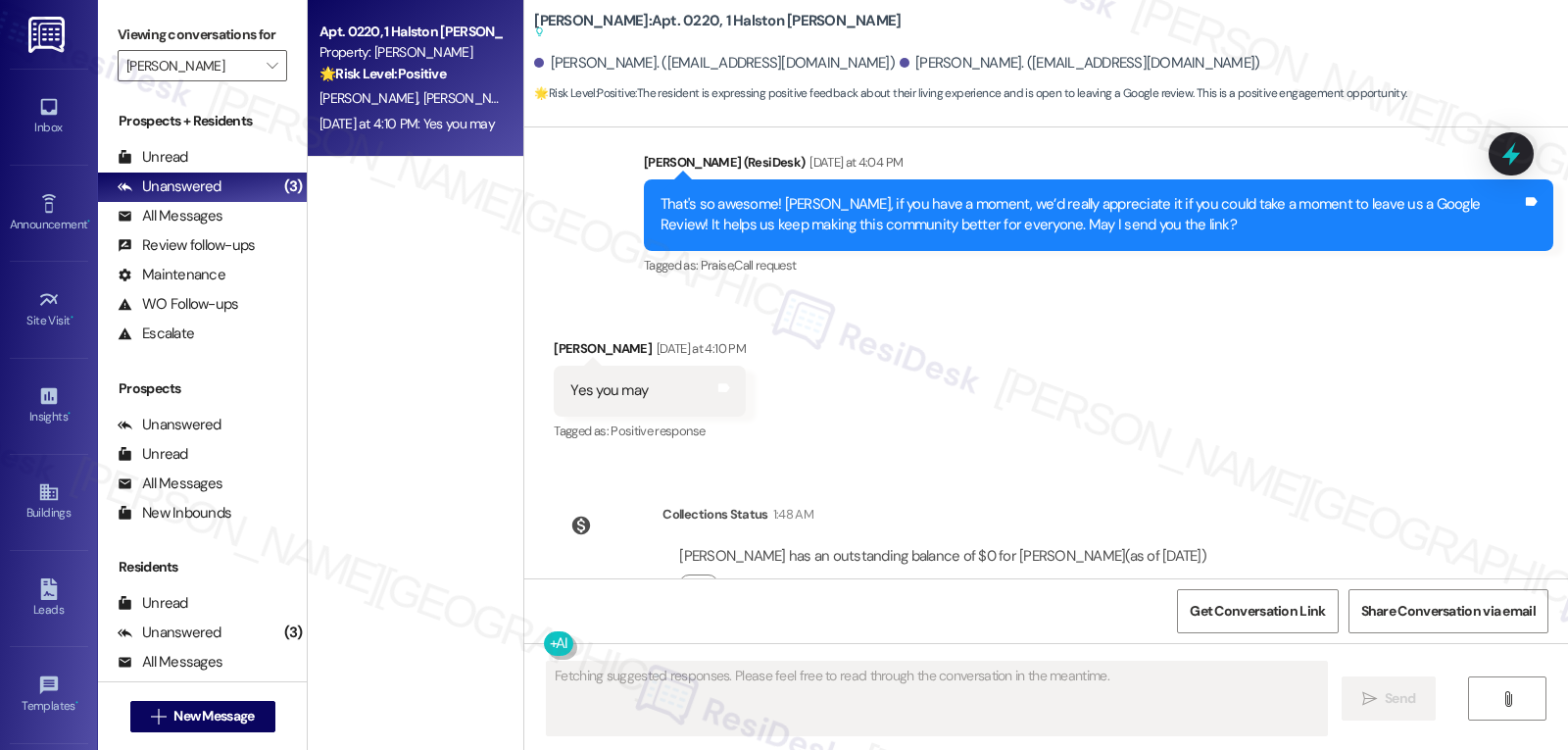
scroll to position [13378, 0]
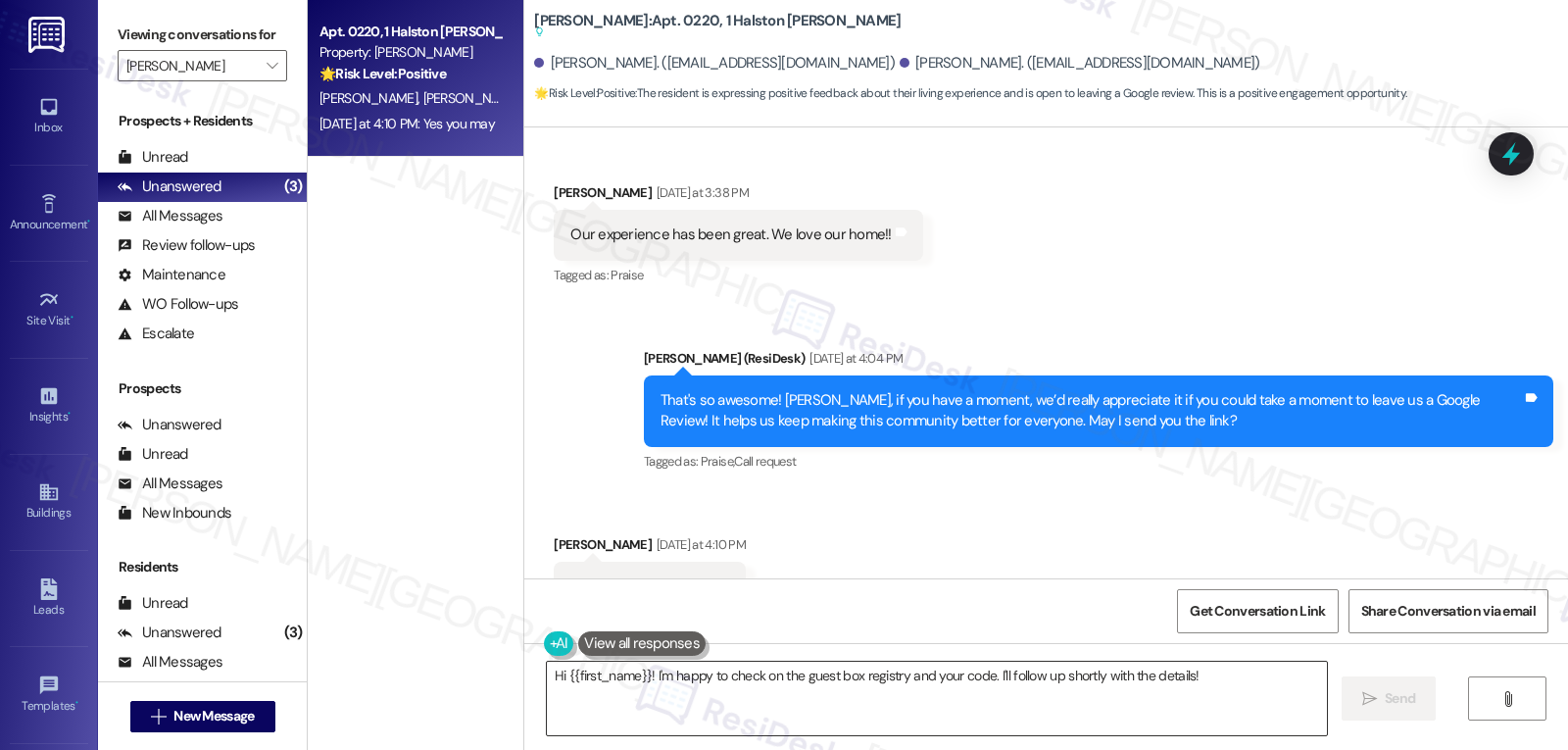
click at [860, 700] on textarea "Hi {{first_name}}! I'm happy to check on the guest box registry and your code. …" at bounding box center [937, 698] width 780 height 74
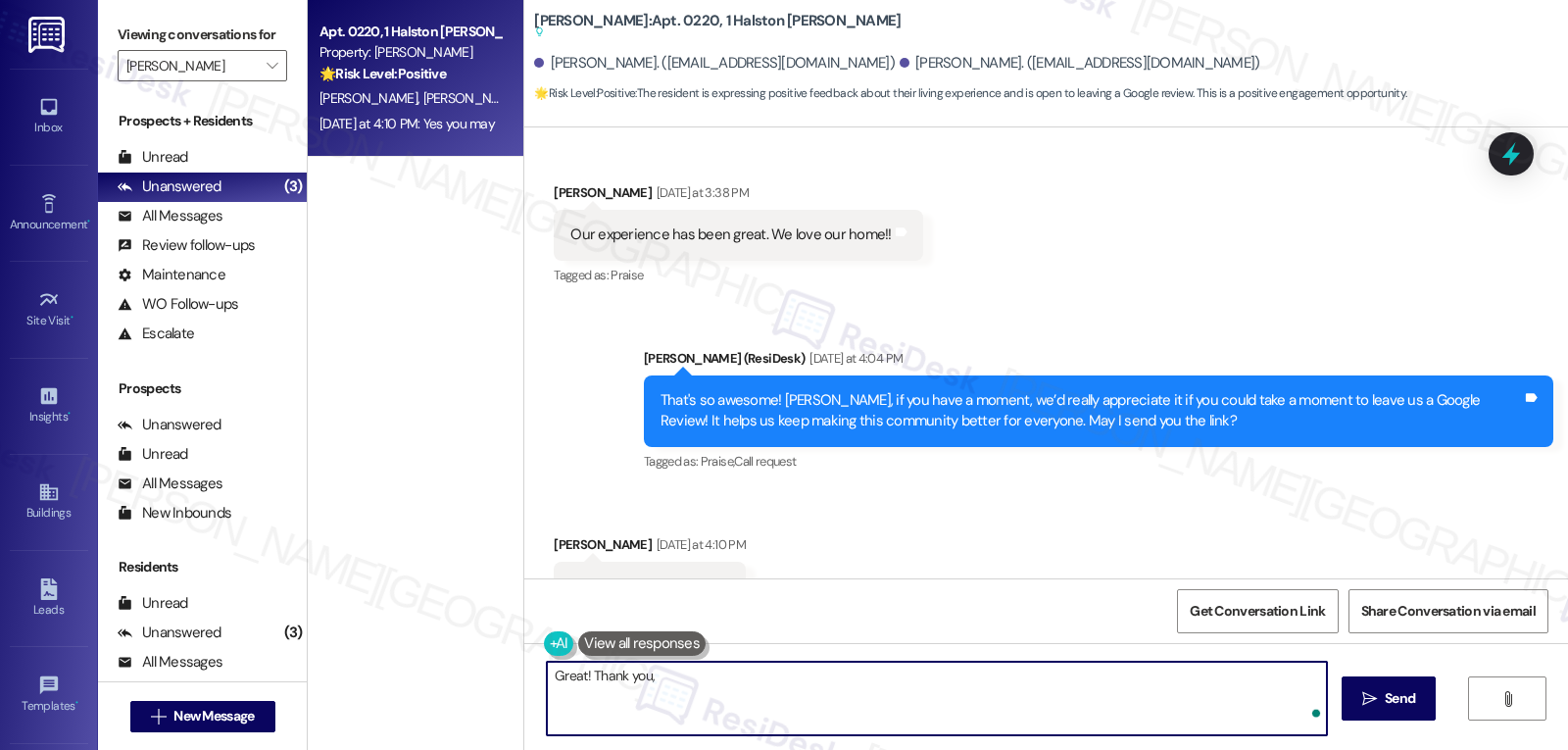
paste textarea "Here’s a quick and easy link for your review: {{google_review_link}}. It would …"
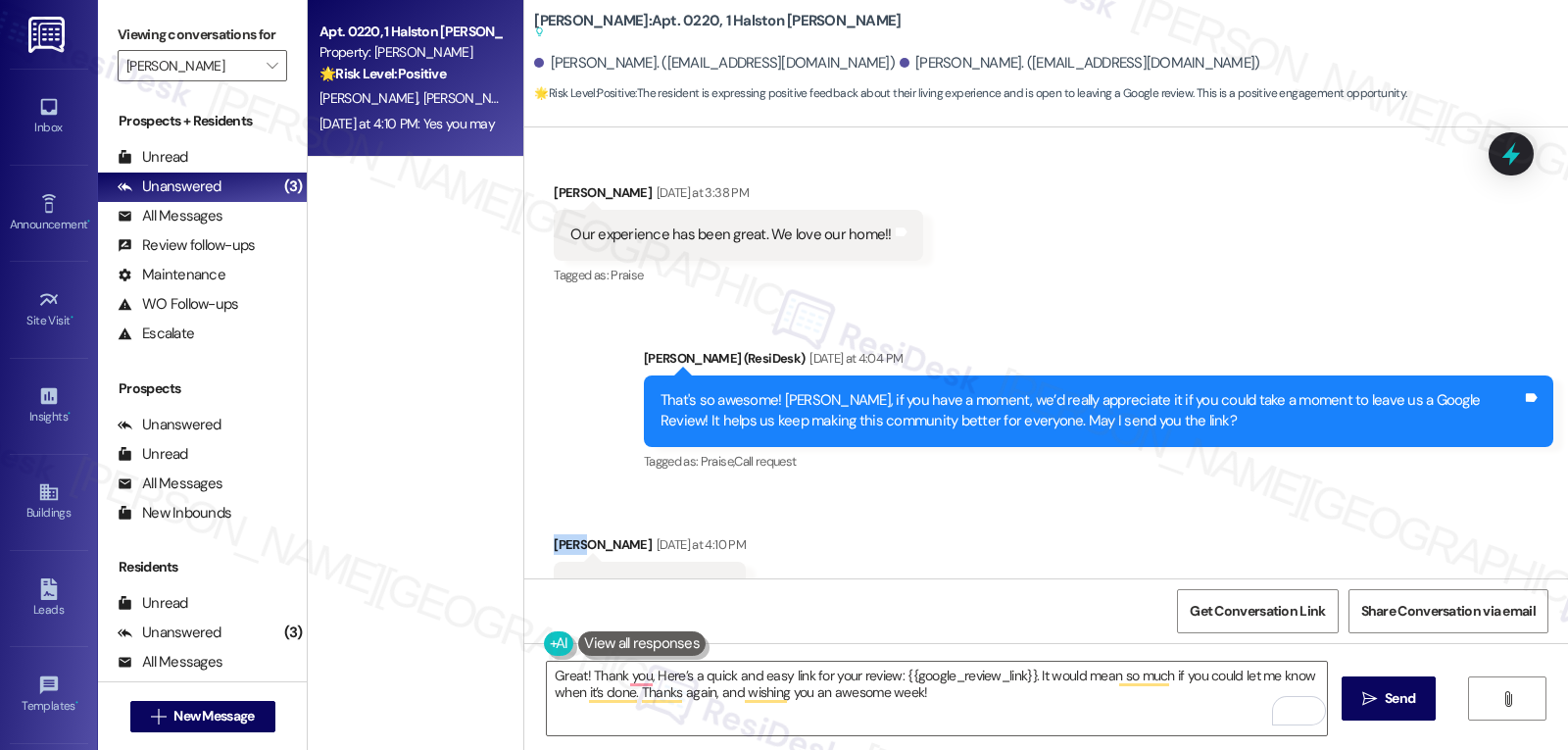
drag, startPoint x: 570, startPoint y: 484, endPoint x: 530, endPoint y: 483, distance: 40.0
click at [540, 520] on div "Received via SMS Haley Carter Yesterday at 4:10 PM Yes you may Tags and notes T…" at bounding box center [650, 587] width 221 height 137
copy div "Haley"
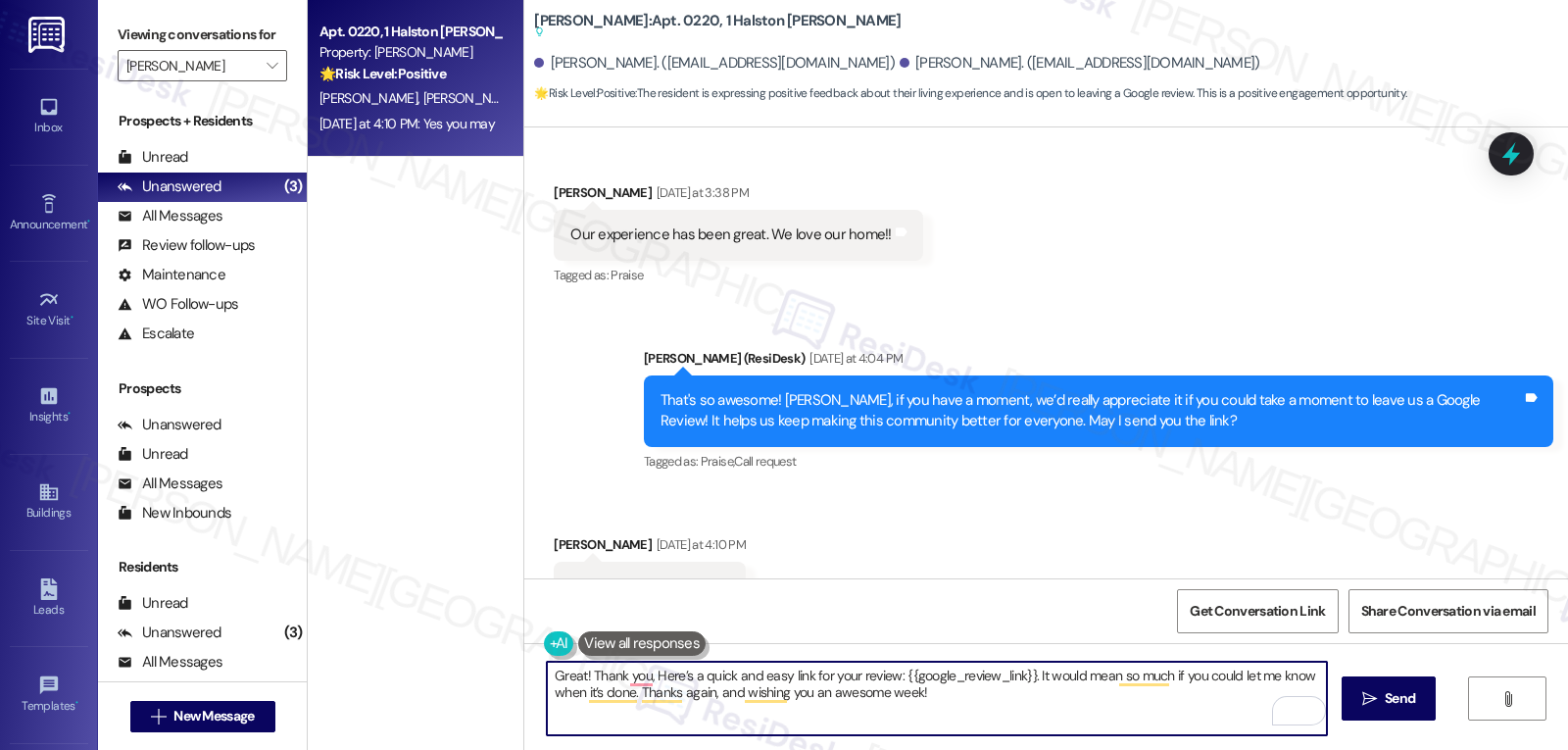
click at [644, 682] on textarea "Great! Thank you, Here’s a quick and easy link for your review: {{google_review…" at bounding box center [937, 698] width 780 height 74
paste textarea "aleyH"
click at [655, 696] on textarea "Great! Thank you, Haley! Here’s a quick and easy link for your review: {{google…" at bounding box center [937, 698] width 780 height 74
click at [647, 693] on textarea "Great! Thank you, Haley! Here’s a quick and easy link for your review: {{google…" at bounding box center [937, 698] width 780 height 74
click at [658, 694] on textarea "Great! Thank you, Haley! Here’s a quick and easy link for your review: {{google…" at bounding box center [937, 698] width 780 height 74
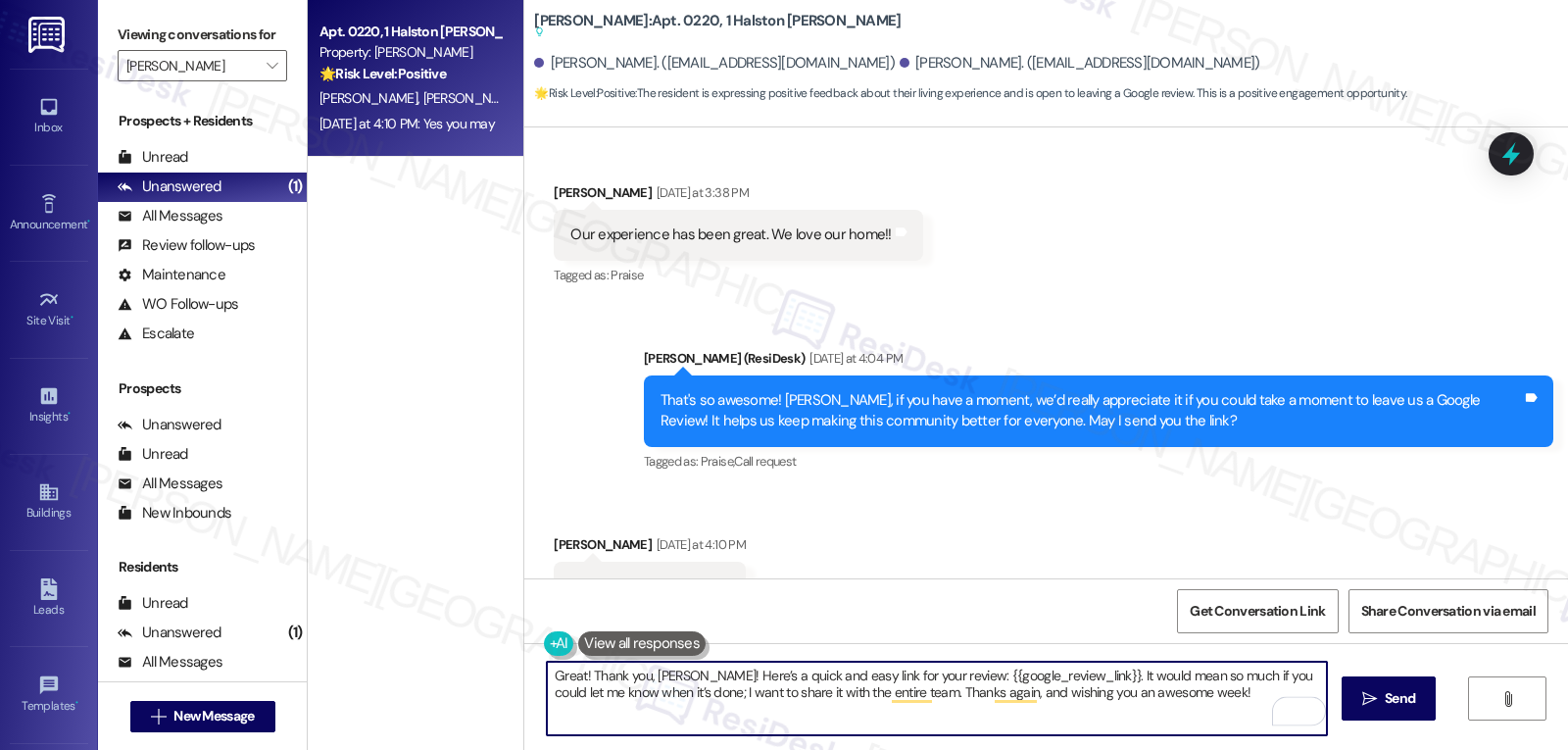
click at [800, 716] on textarea "Great! Thank you, Haley! Here’s a quick and easy link for your review: {{google…" at bounding box center [937, 698] width 780 height 74
click at [1180, 690] on textarea "Great! Thank you, Haley! Here’s a quick and easy link for your review: {{google…" at bounding box center [937, 698] width 780 height 74
type textarea "Great! Thank you, Haley! Here’s a quick and easy link for your review: {{google…"
click at [1380, 709] on button " Send" at bounding box center [1388, 698] width 95 height 44
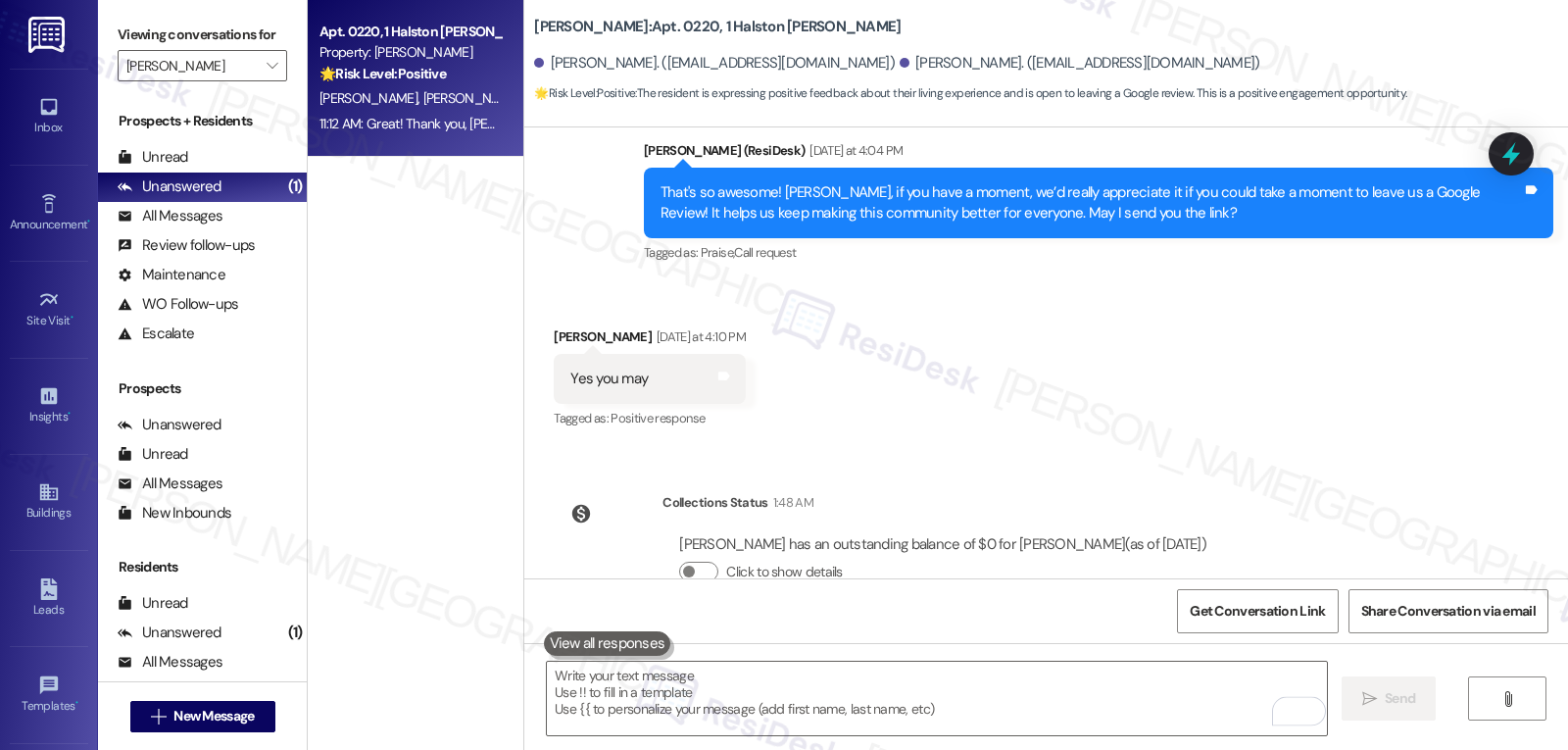
scroll to position [13694, 0]
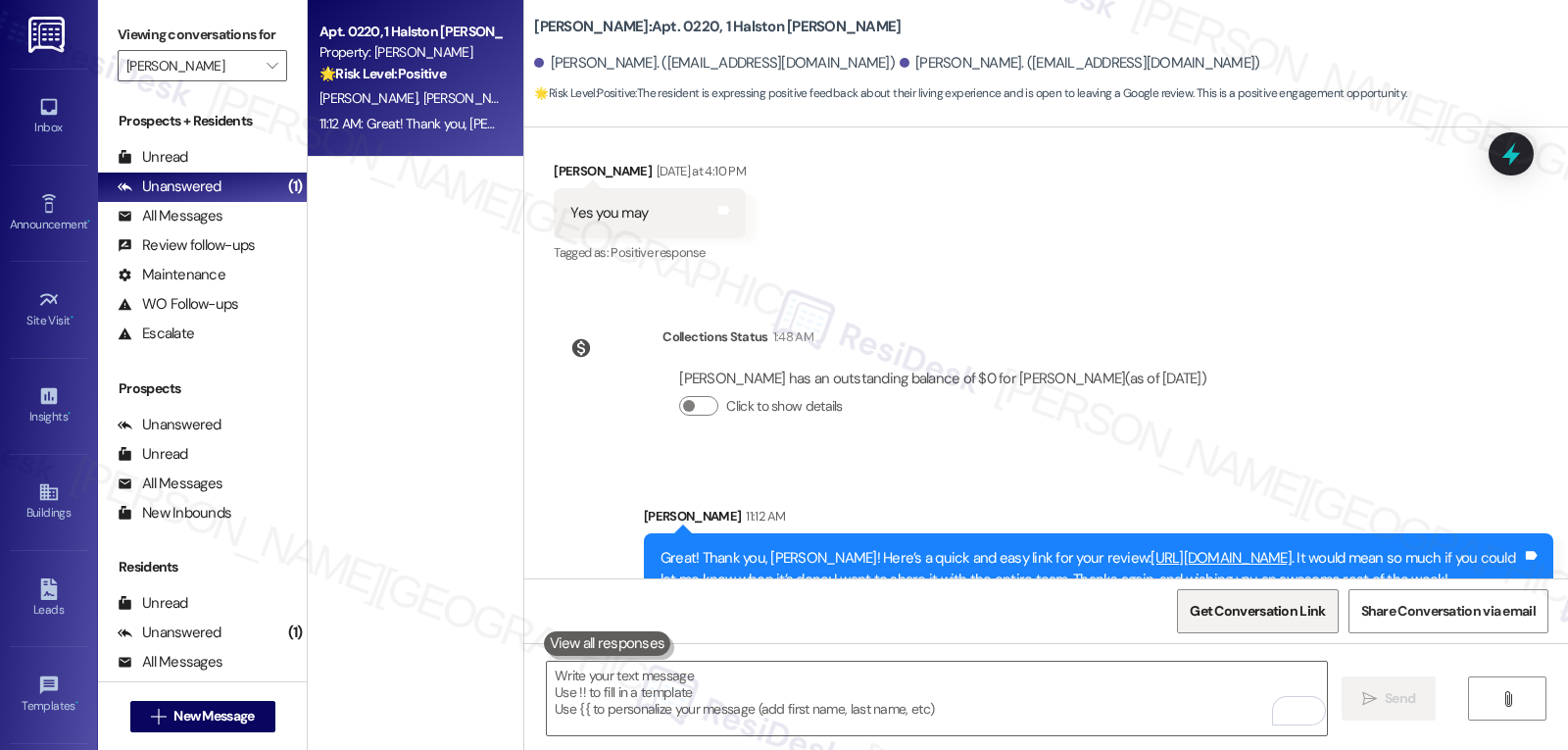
click at [1235, 611] on span "Get Conversation Link" at bounding box center [1258, 610] width 136 height 21
click at [240, 73] on input "Halston McDonough" at bounding box center [192, 65] width 130 height 31
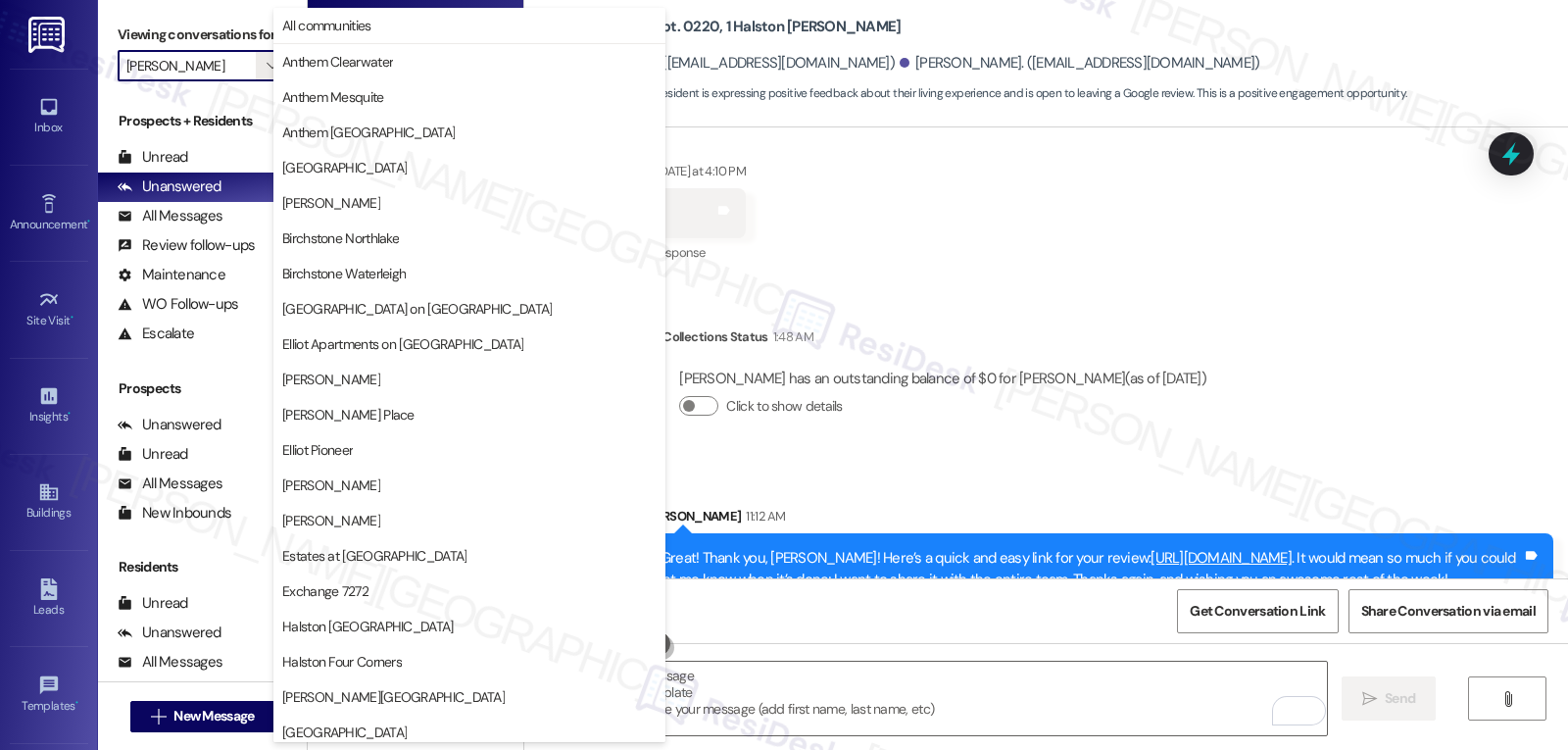
scroll to position [671, 0]
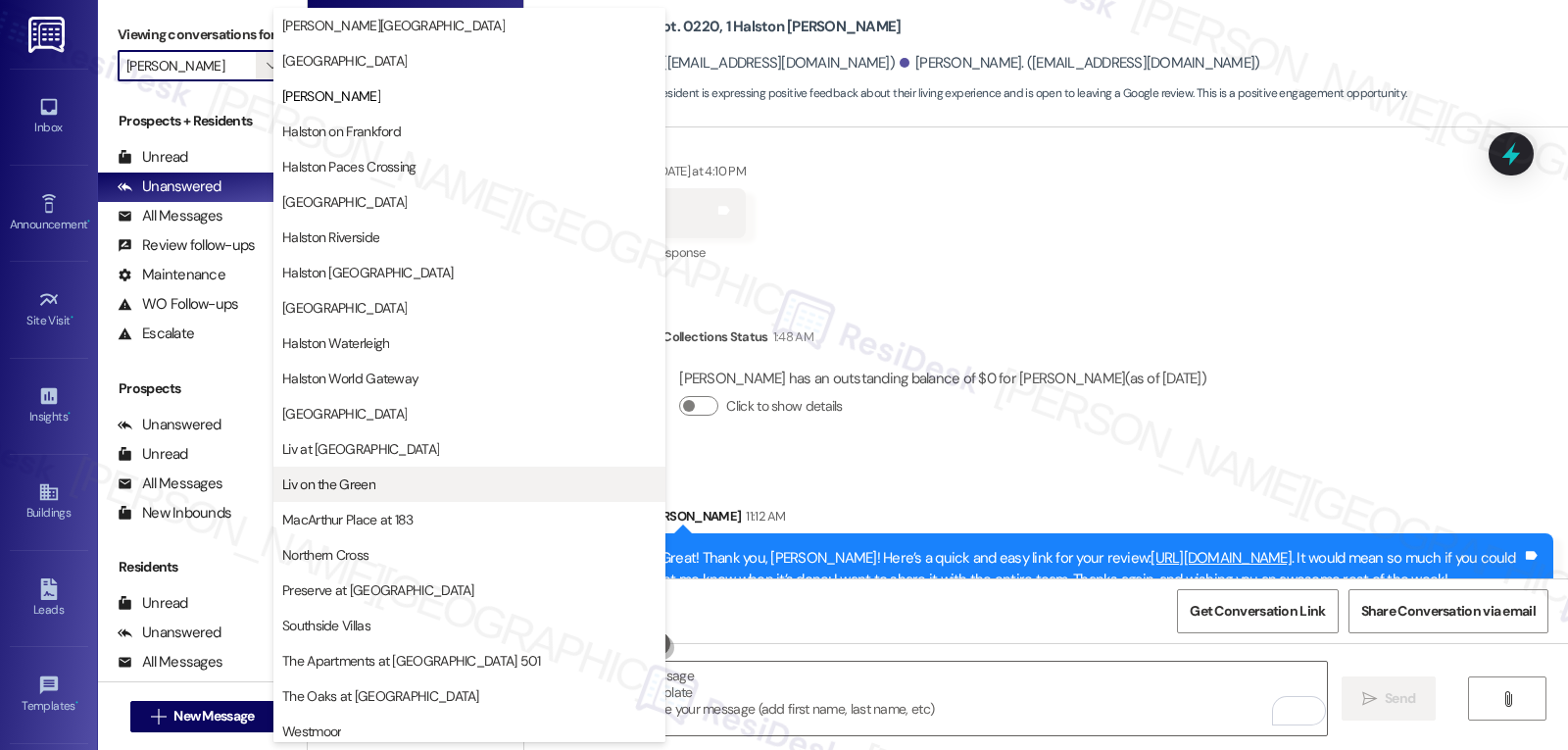
click at [398, 496] on button "Liv on the Green" at bounding box center [469, 484] width 392 height 35
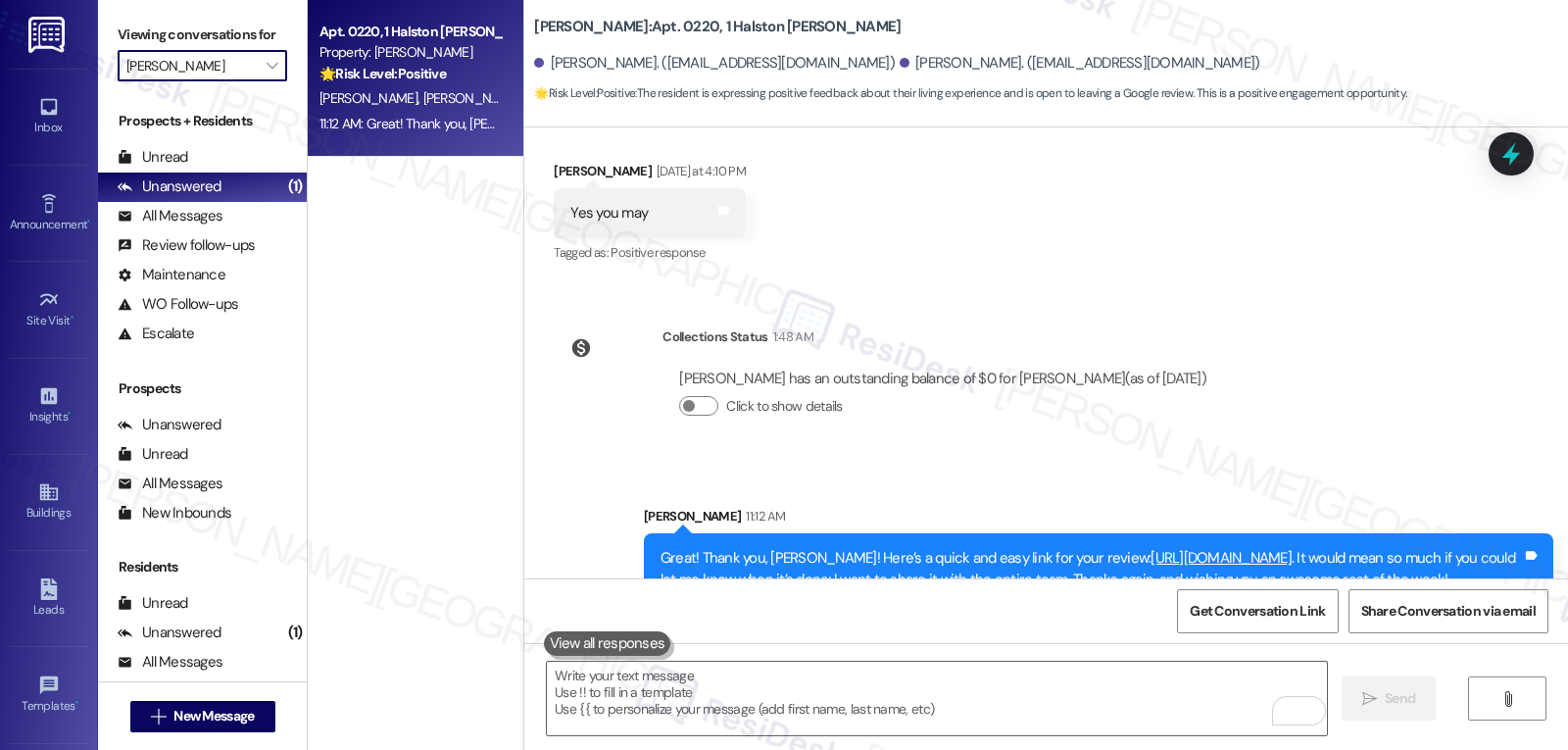
type input "Liv on the Green"
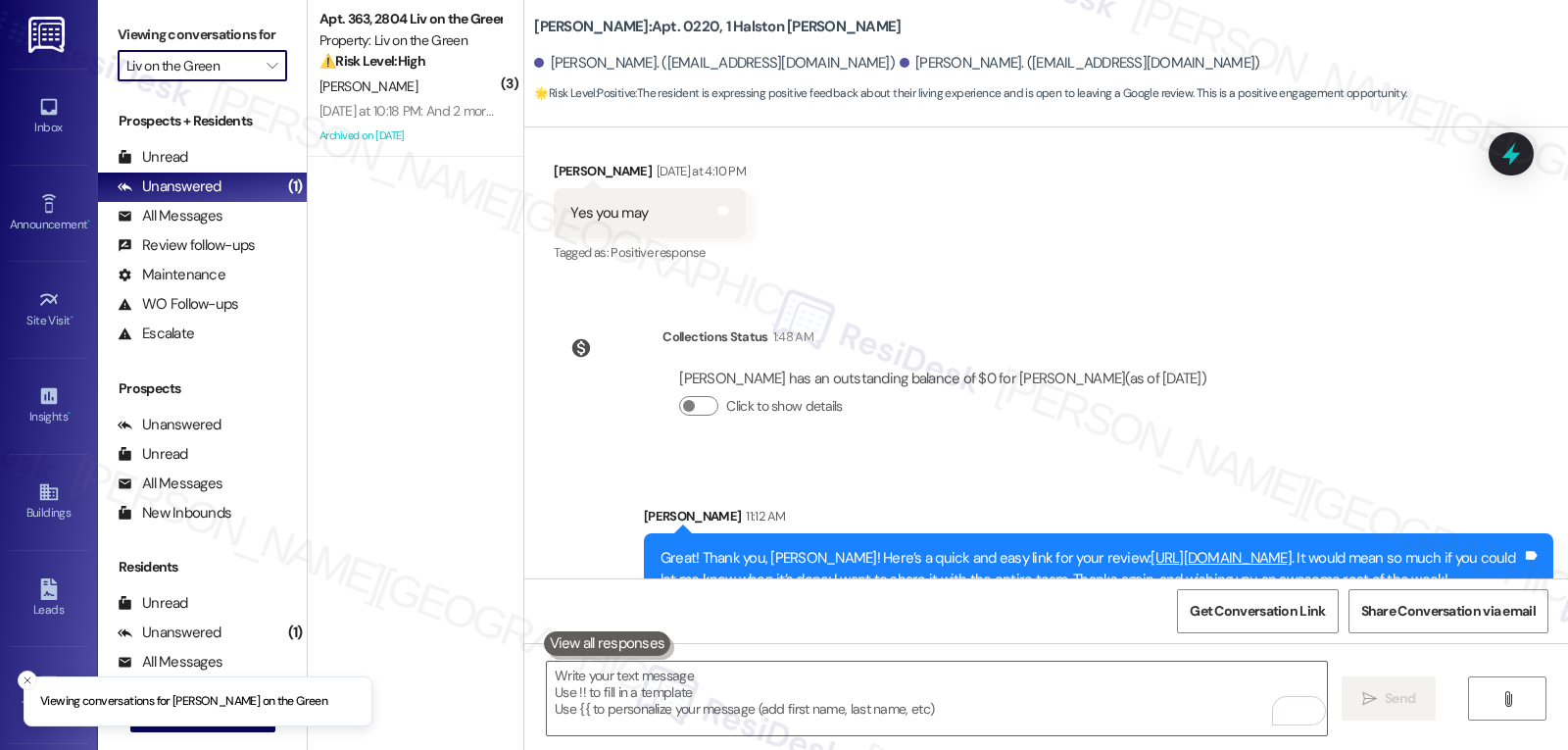
drag, startPoint x: 484, startPoint y: 78, endPoint x: 637, endPoint y: 116, distance: 157.6
click at [483, 77] on div "[PERSON_NAME]" at bounding box center [410, 87] width 186 height 25
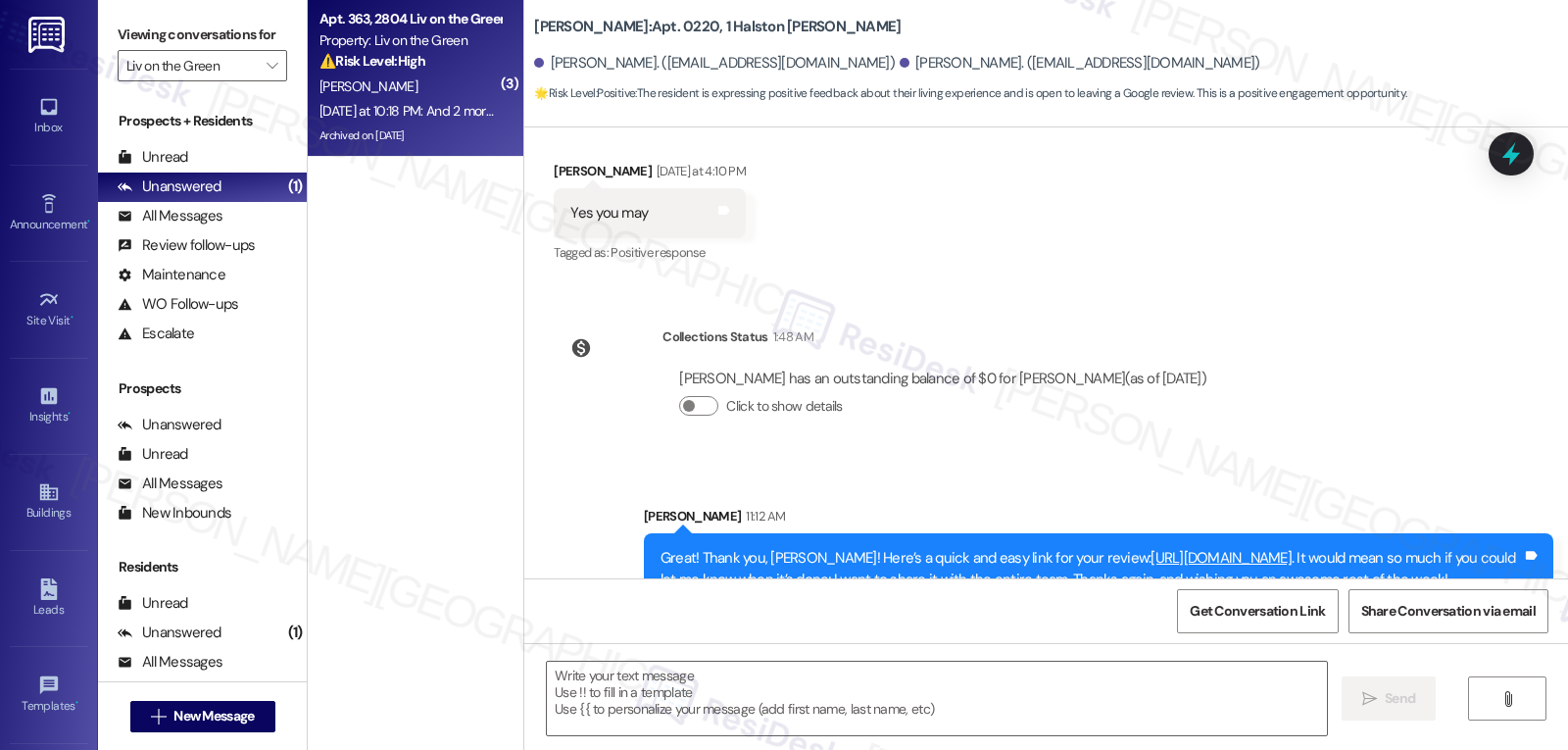
type textarea "Fetching suggested responses. Please feel free to read through the conversation…"
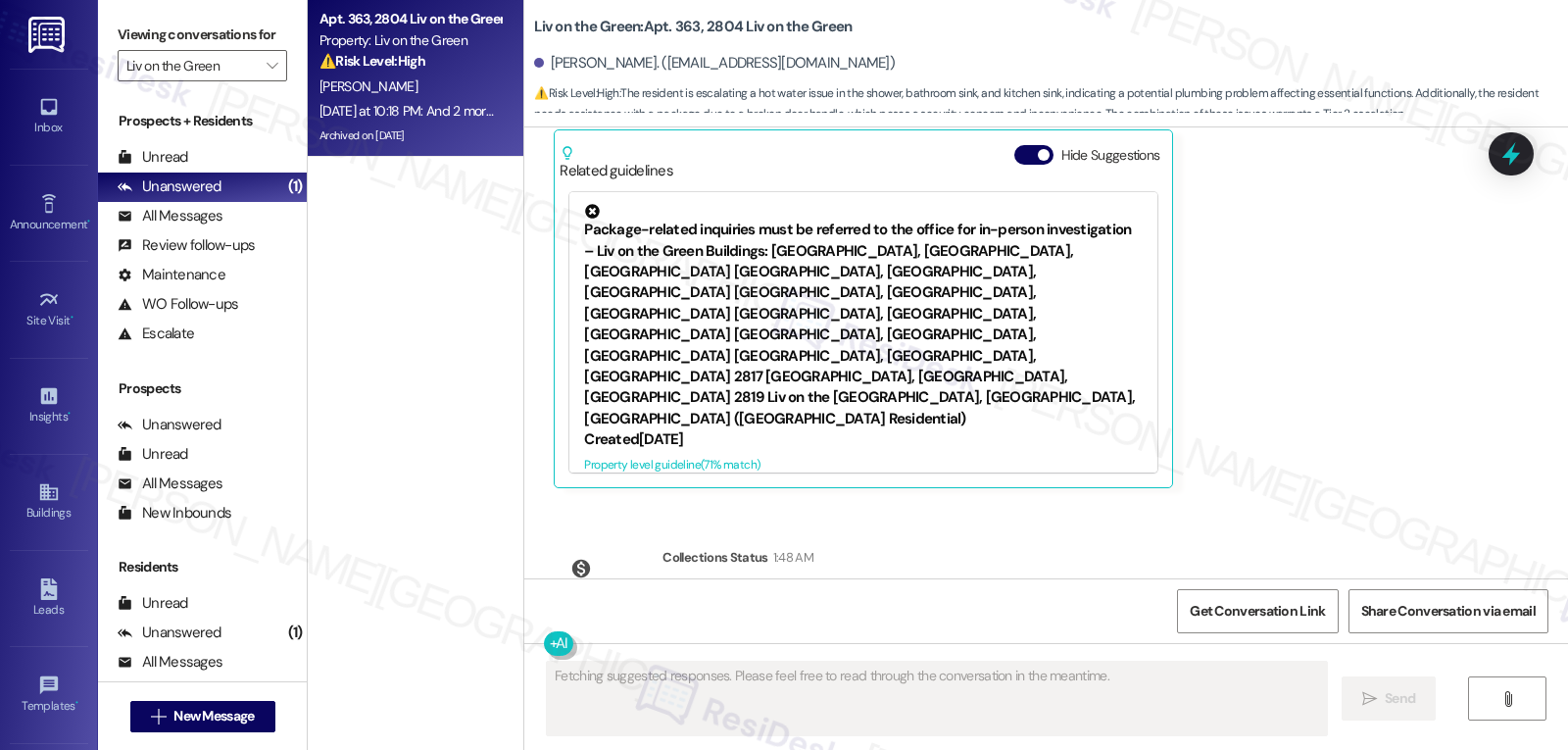
scroll to position [12204, 0]
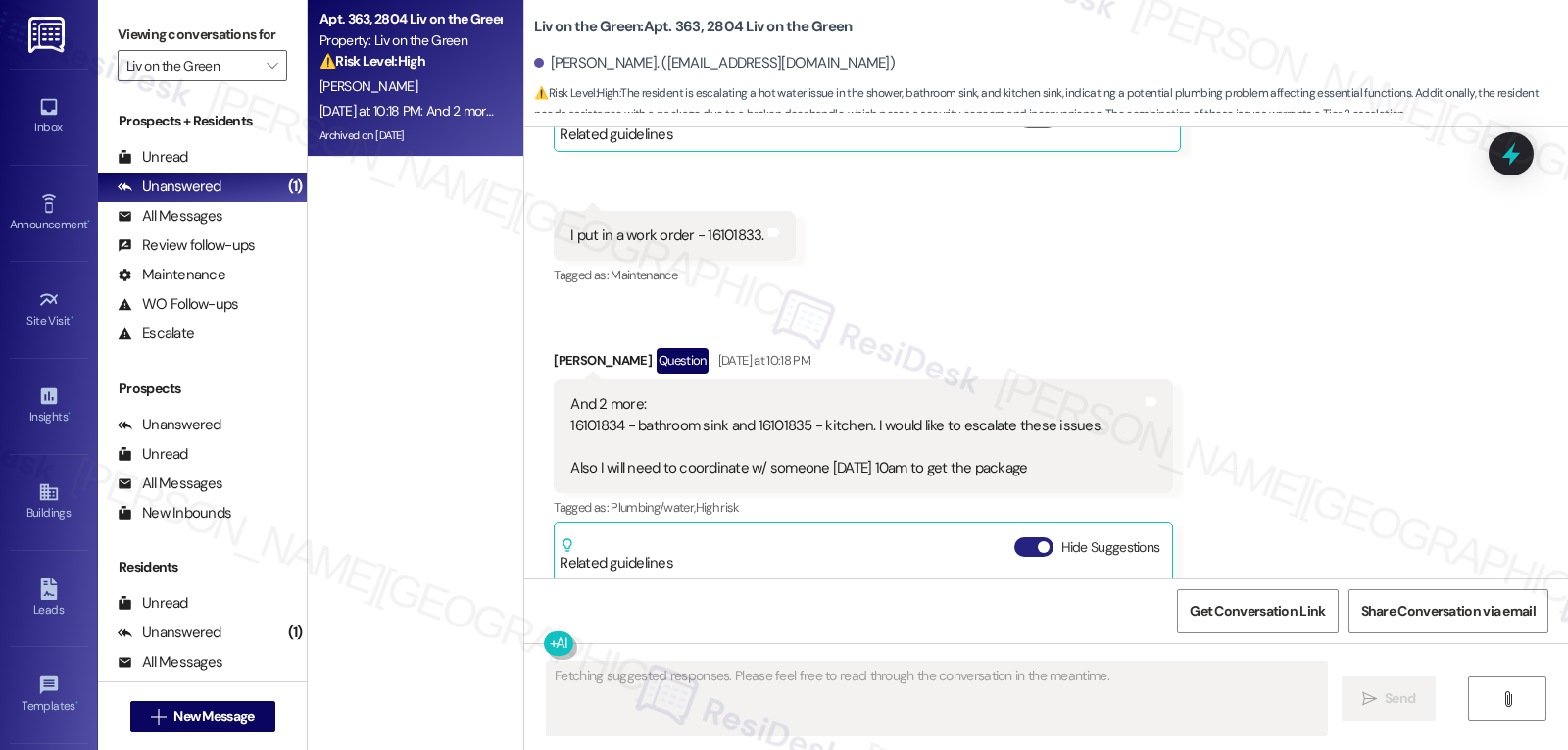
click at [1038, 541] on span "button" at bounding box center [1044, 547] width 12 height 12
click at [983, 538] on div "Show suggestions" at bounding box center [1049, 548] width 158 height 21
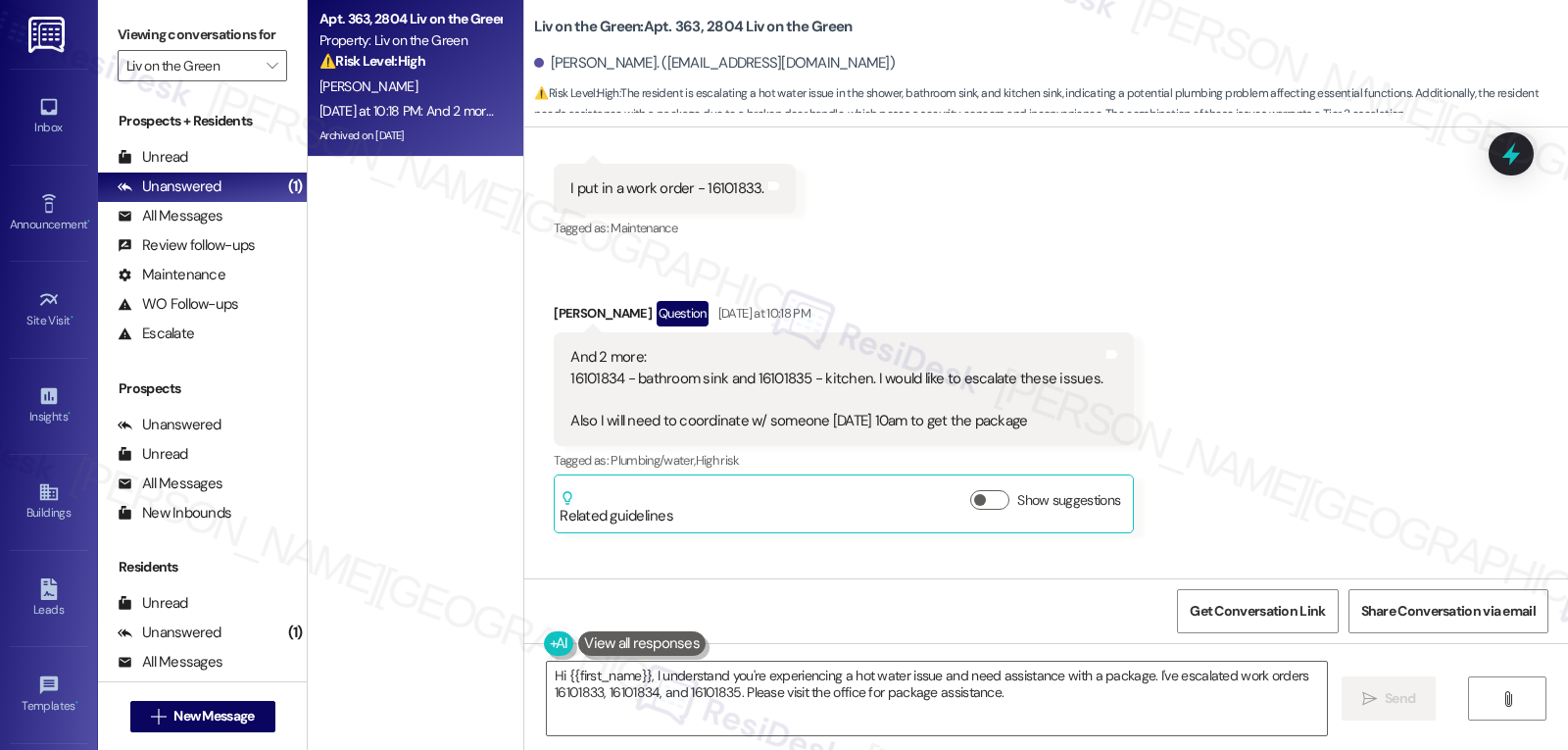
scroll to position [12296, 0]
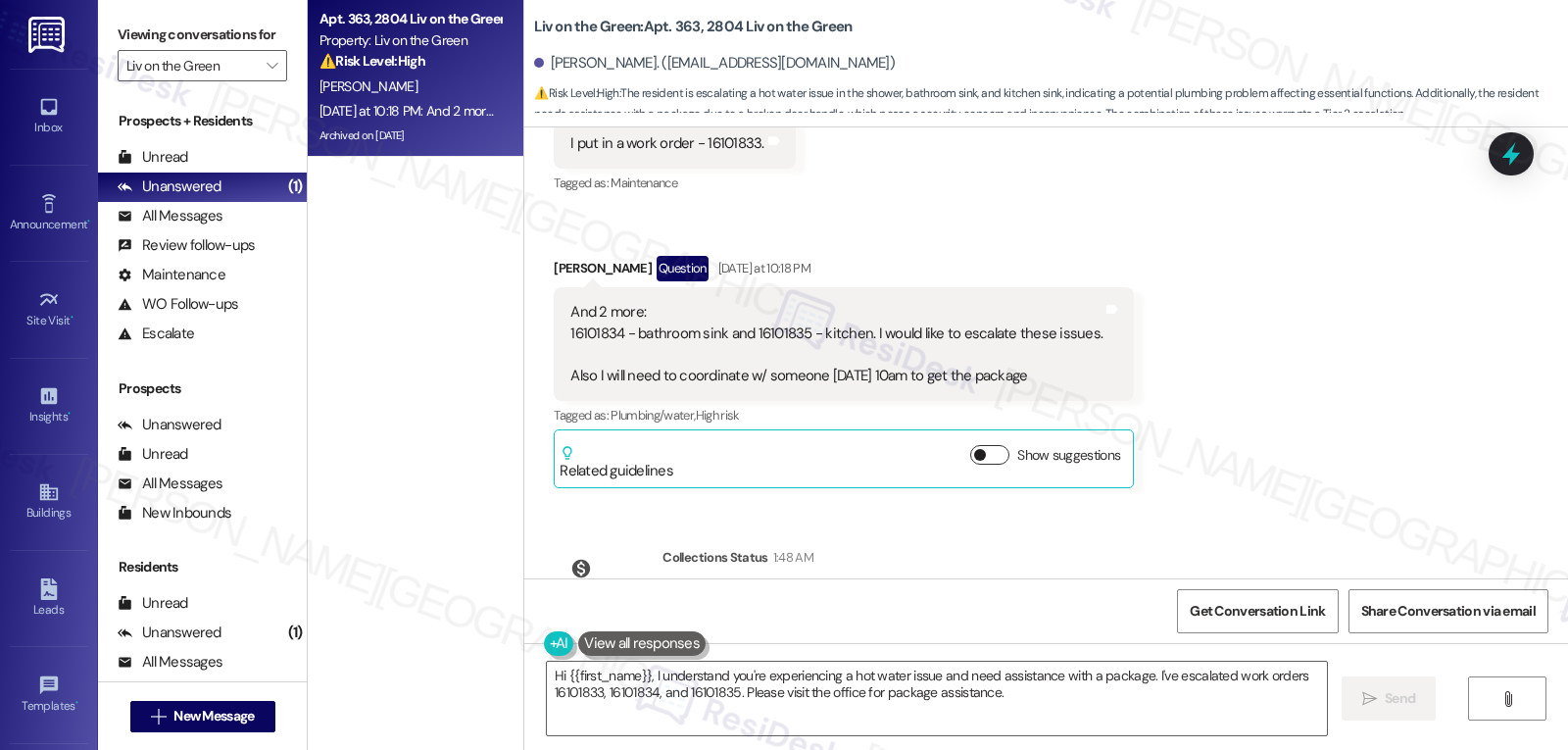
click at [973, 445] on button "Show suggestions" at bounding box center [989, 455] width 39 height 20
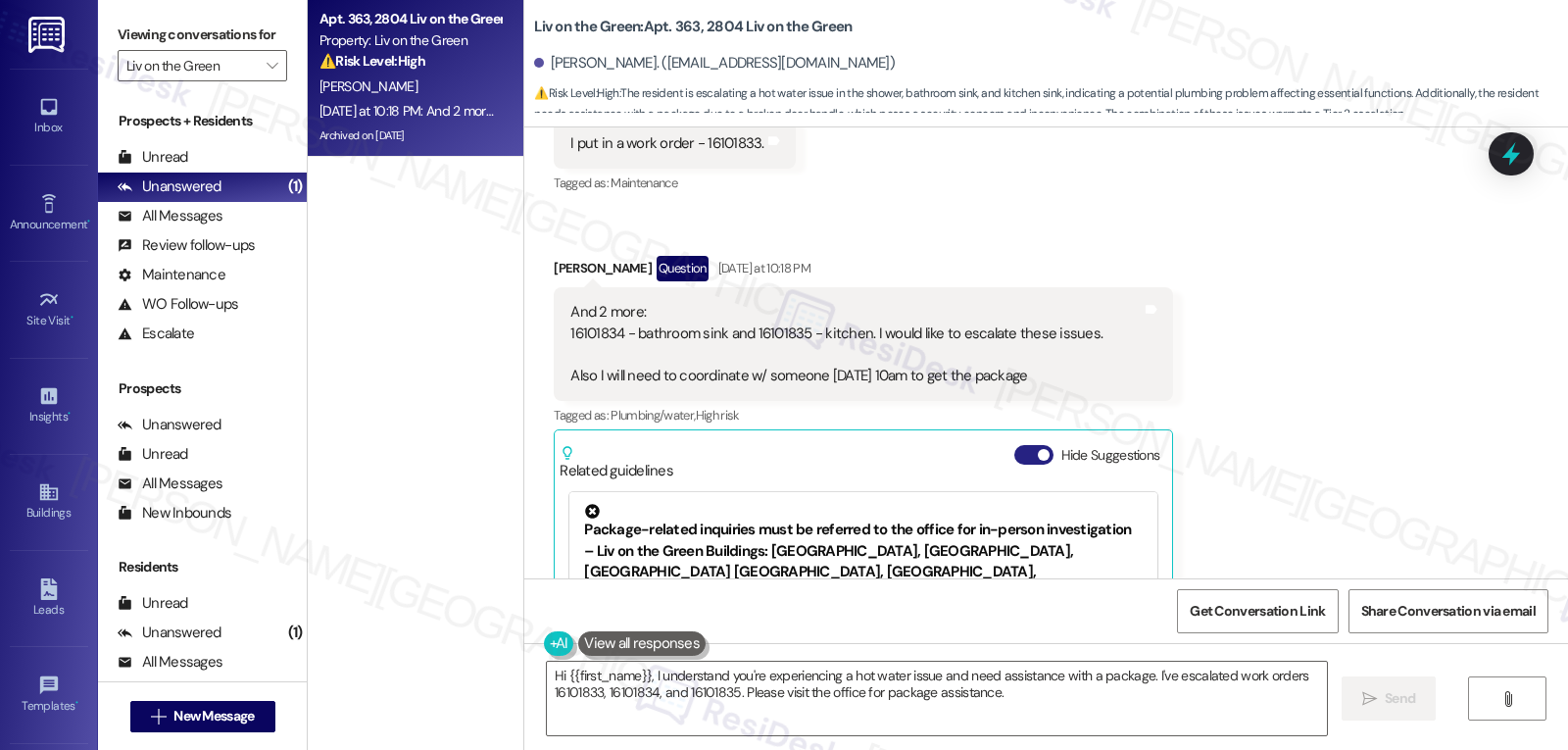
click at [1019, 445] on button "Hide Suggestions" at bounding box center [1033, 455] width 39 height 20
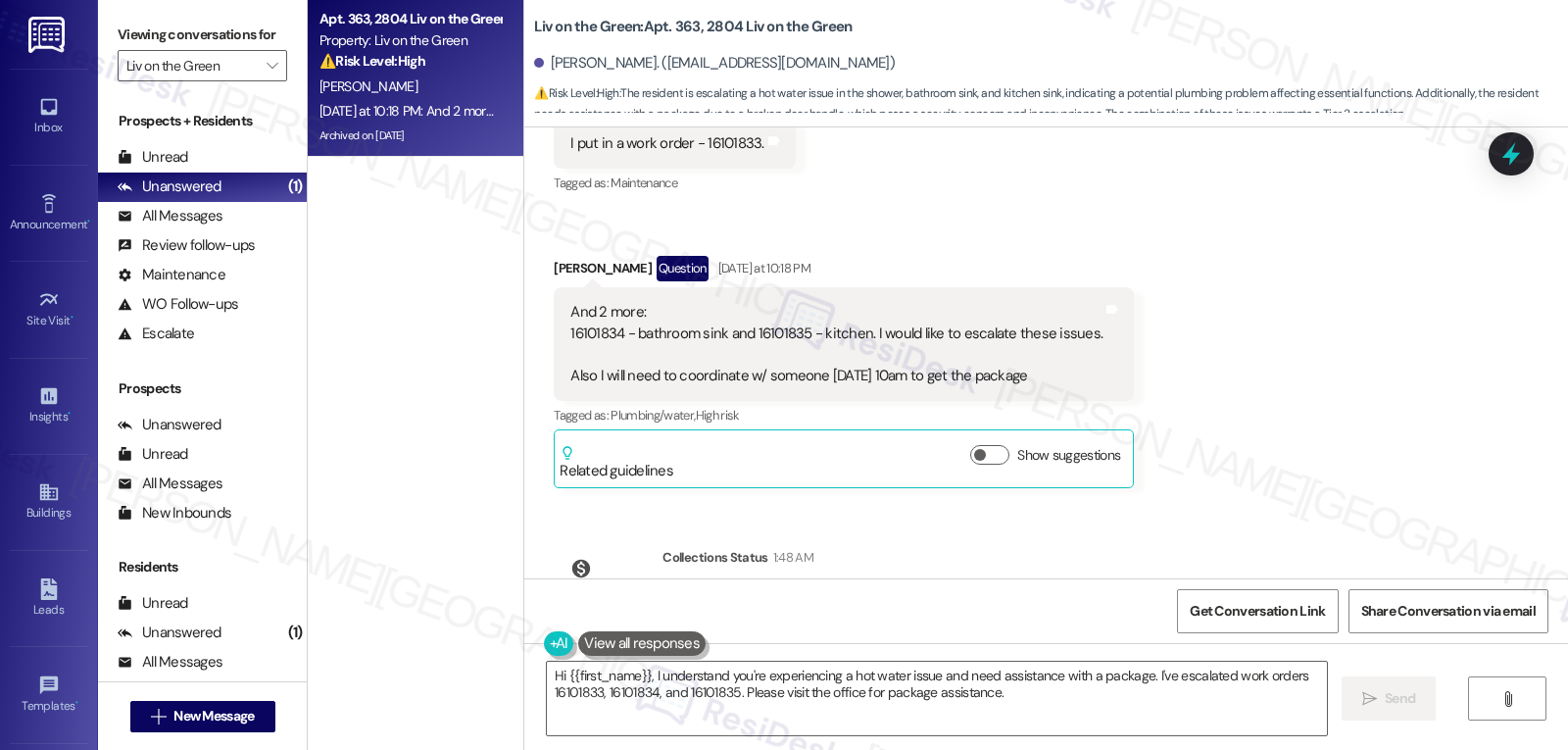
click at [1181, 323] on div "Received via SMS Brandon Bender Yesterday at 10:11 PM Hello, great evening. I w…" at bounding box center [1046, 166] width 1044 height 673
click at [1348, 363] on div "Received via SMS Brandon Bender Yesterday at 10:11 PM Hello, great evening. I w…" at bounding box center [1046, 166] width 1044 height 673
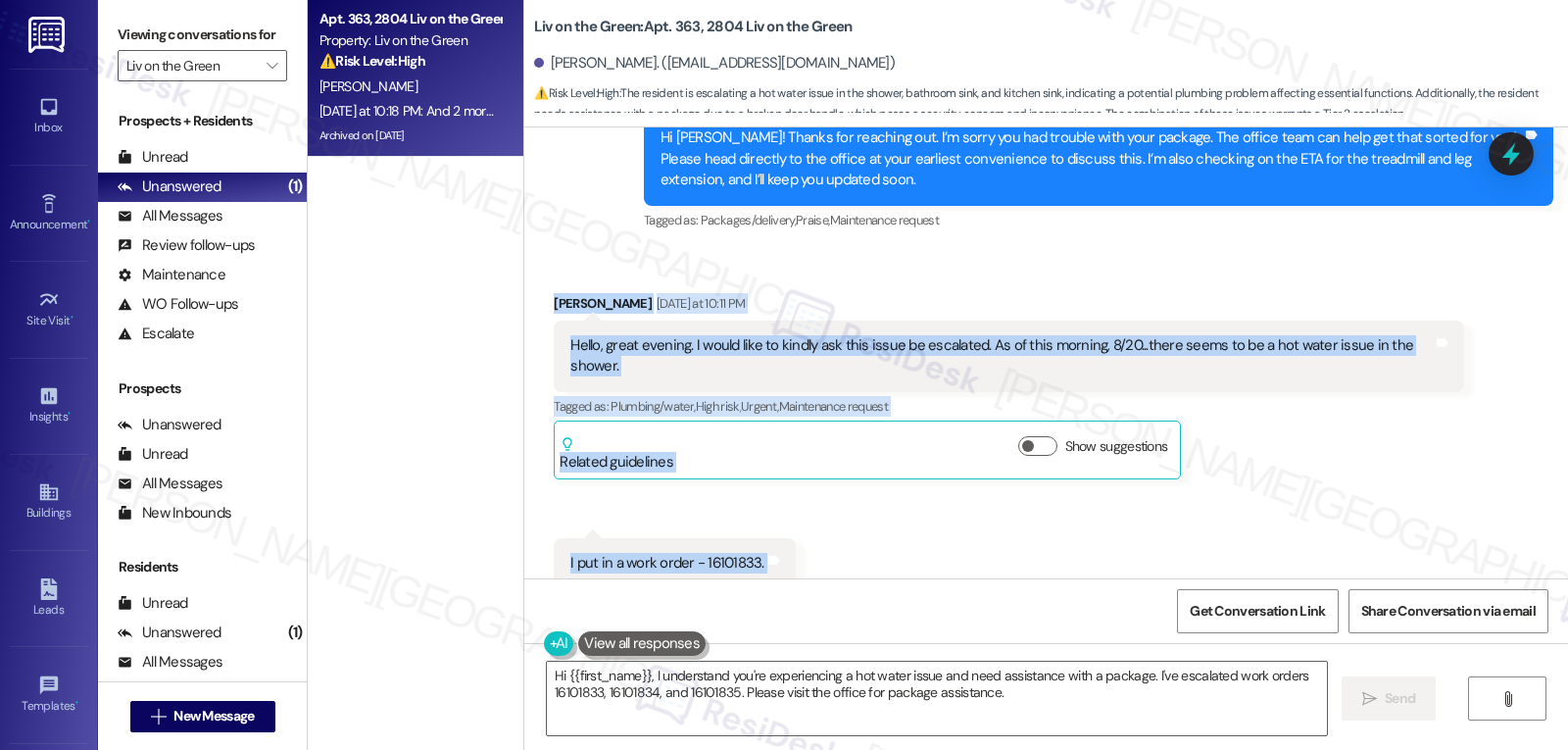
scroll to position [12101, 0]
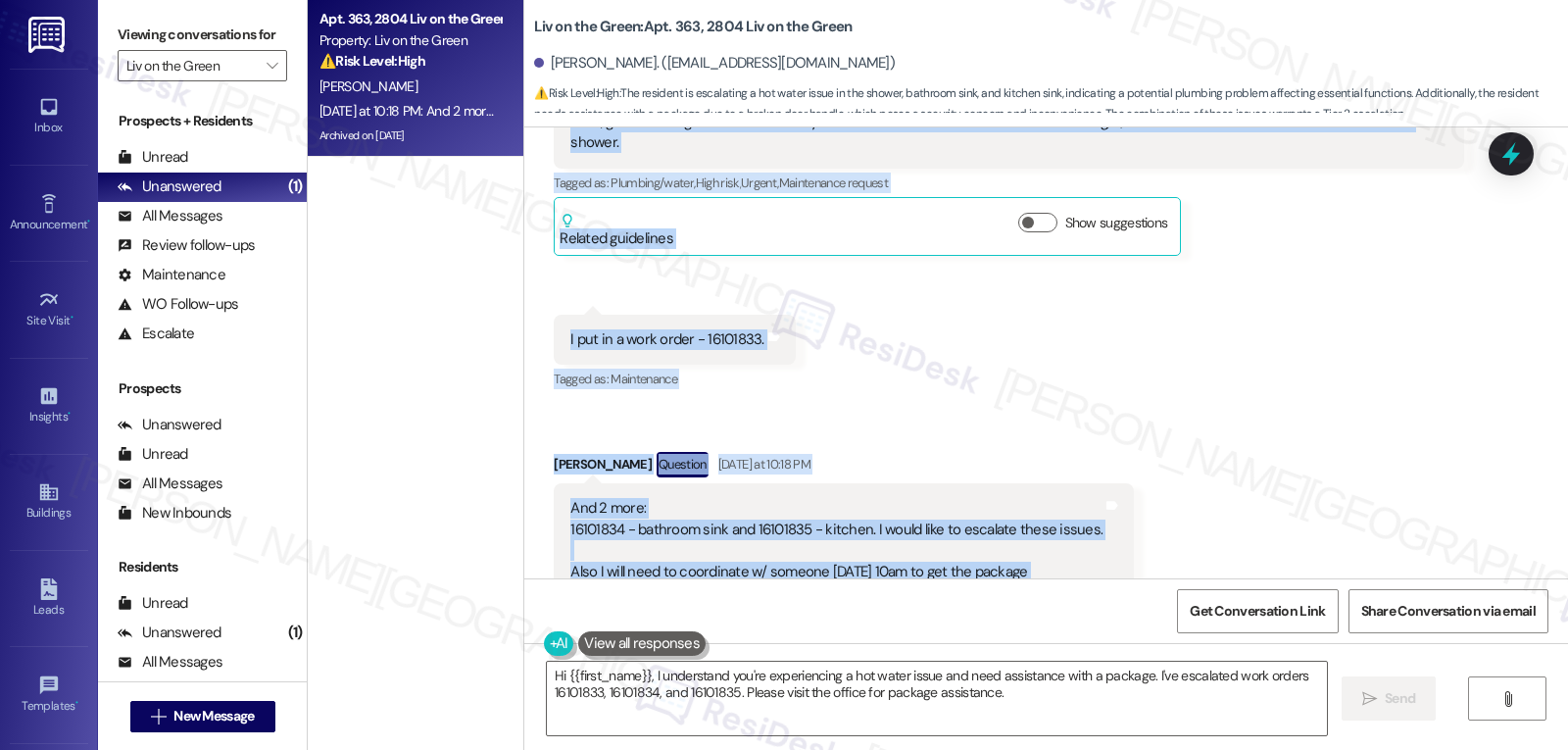
drag, startPoint x: 536, startPoint y: 364, endPoint x: 1109, endPoint y: 479, distance: 584.4
click at [1109, 479] on div "Received via SMS Brandon Bender Yesterday at 10:11 PM Hello, great evening. I w…" at bounding box center [1046, 362] width 1044 height 673
copy div "Brandon Bender Yesterday at 10:11 PM Hello, great evening. I would like to kind…"
click at [1010, 709] on textarea "Hi {{first_name}}, I understand you're experiencing a hot water issue and need …" at bounding box center [937, 698] width 780 height 74
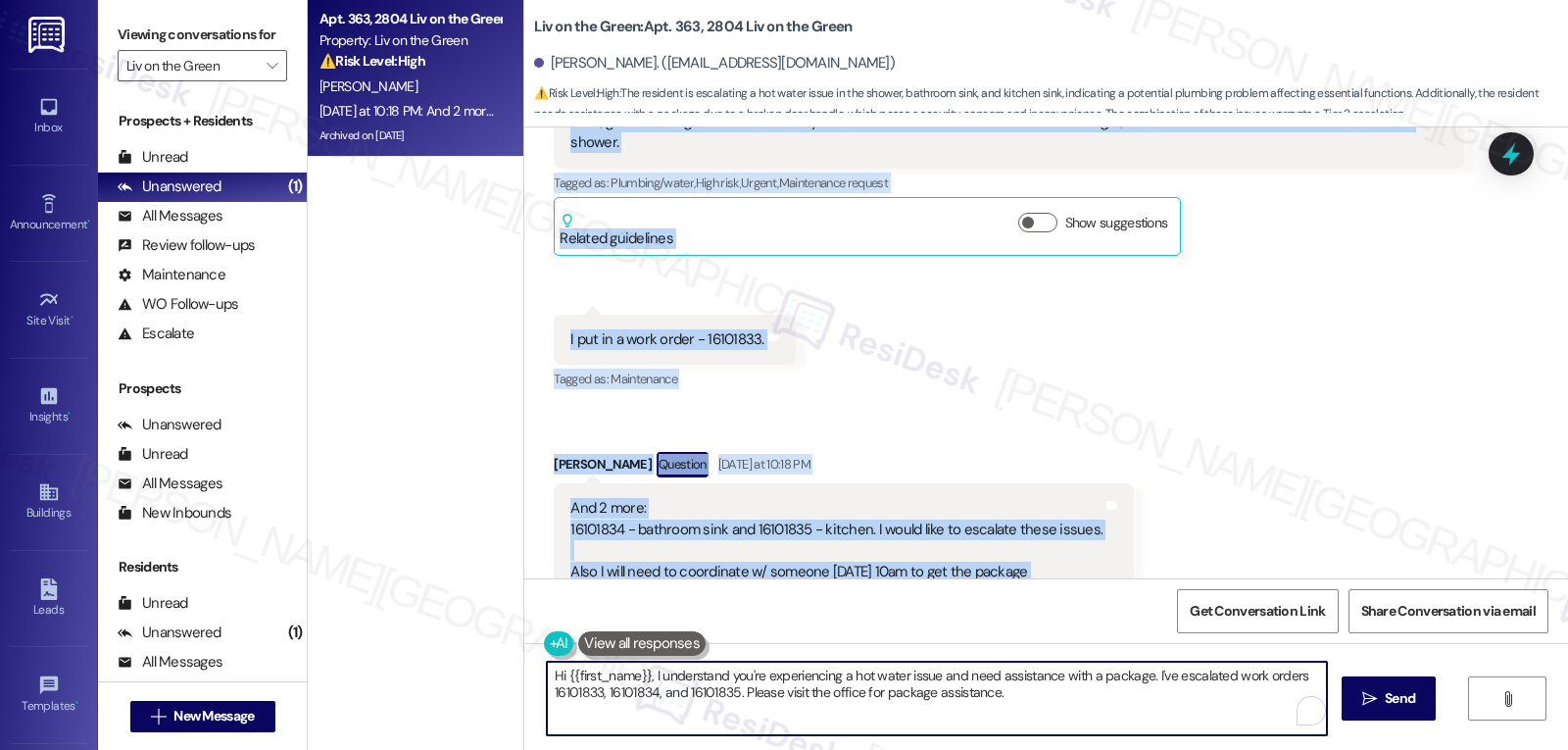
paste textarea "Brandon! Thanks for reaching out. I’ve noted your request to escalate work orde…"
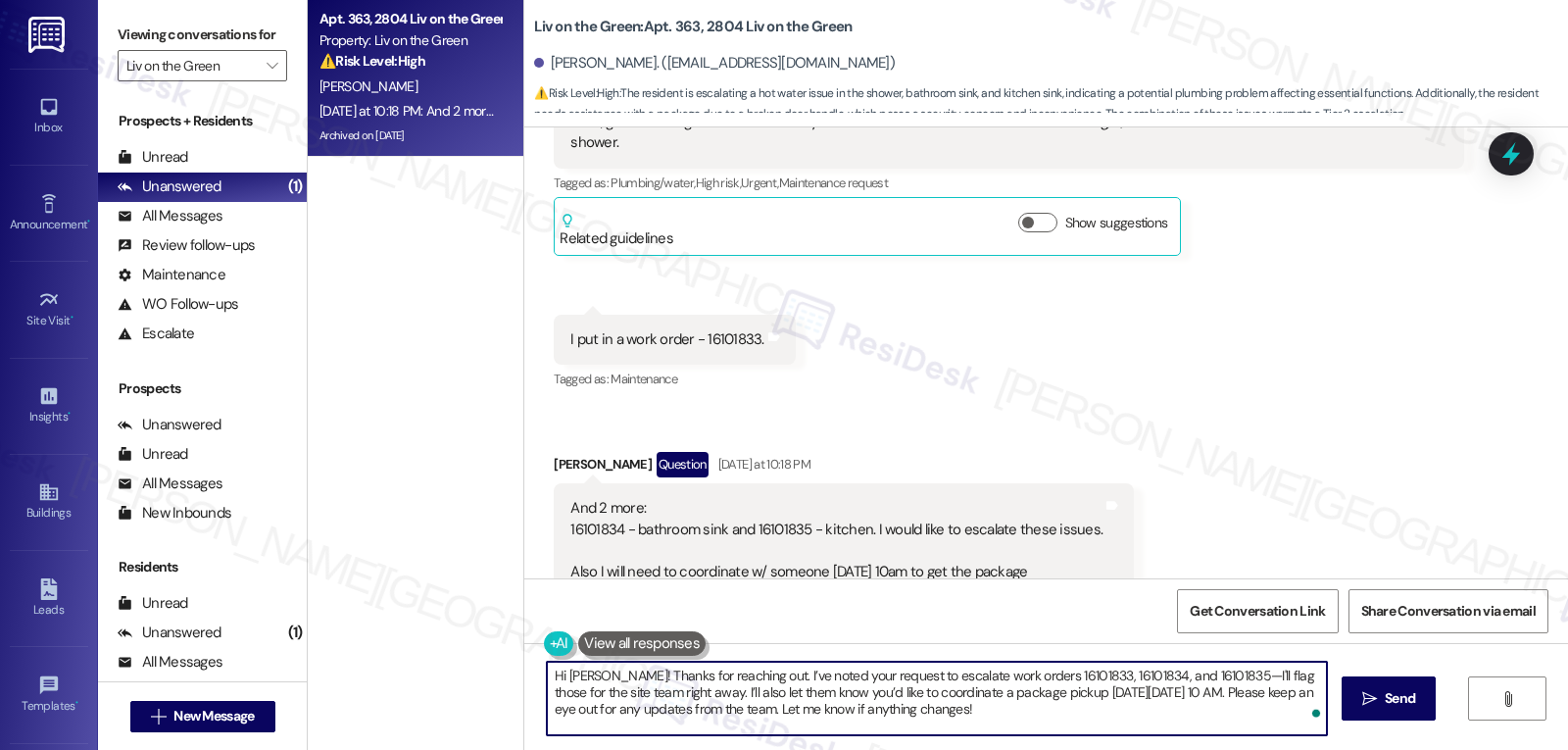
click at [1201, 672] on textarea "Hi Brandon! Thanks for reaching out. I’ve noted your request to escalate work o…" at bounding box center [937, 698] width 780 height 74
type textarea "Hi Brandon! Thanks for reaching out. I’ve noted your request to escalate work o…"
click at [1409, 692] on span "Send" at bounding box center [1400, 698] width 30 height 21
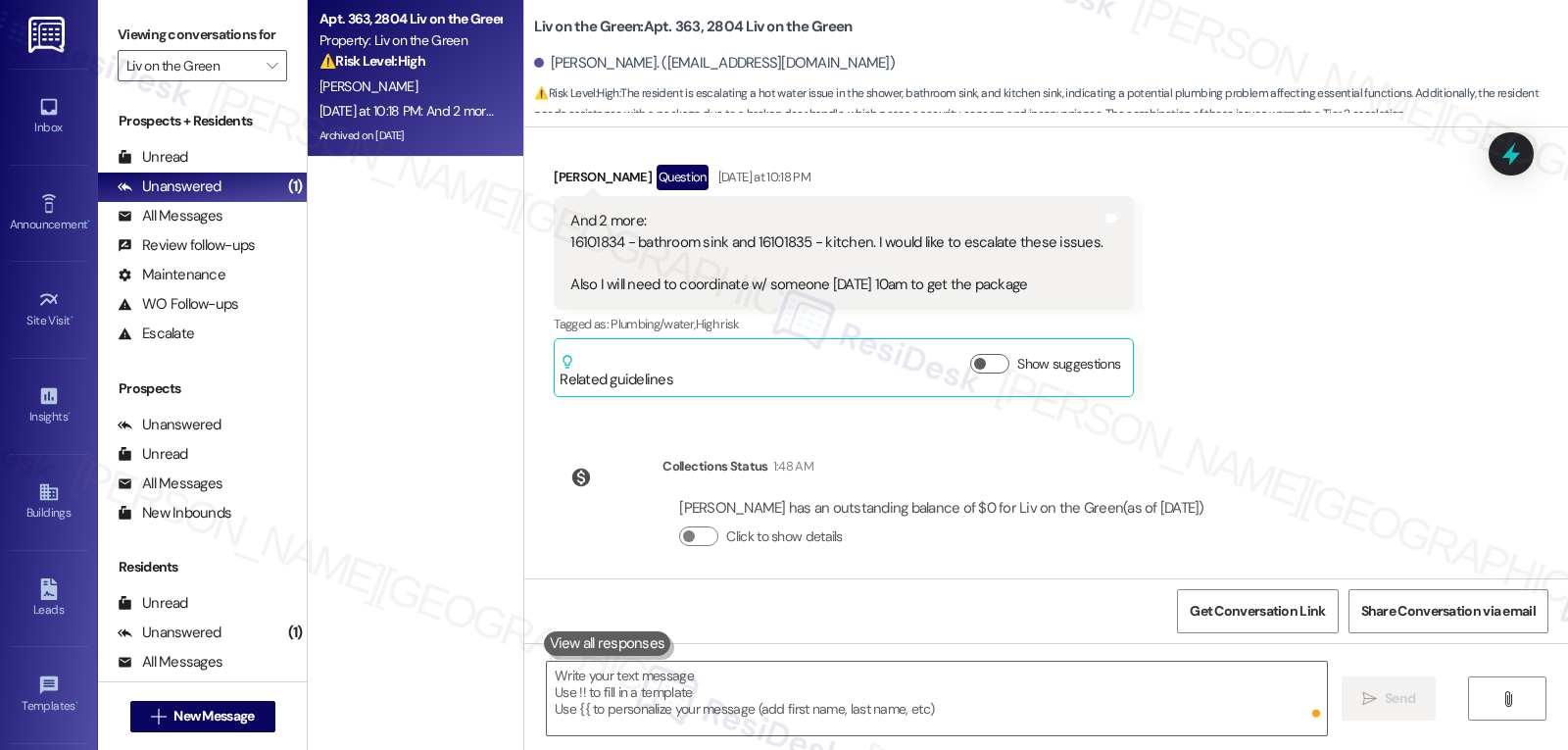
scroll to position [12476, 0]
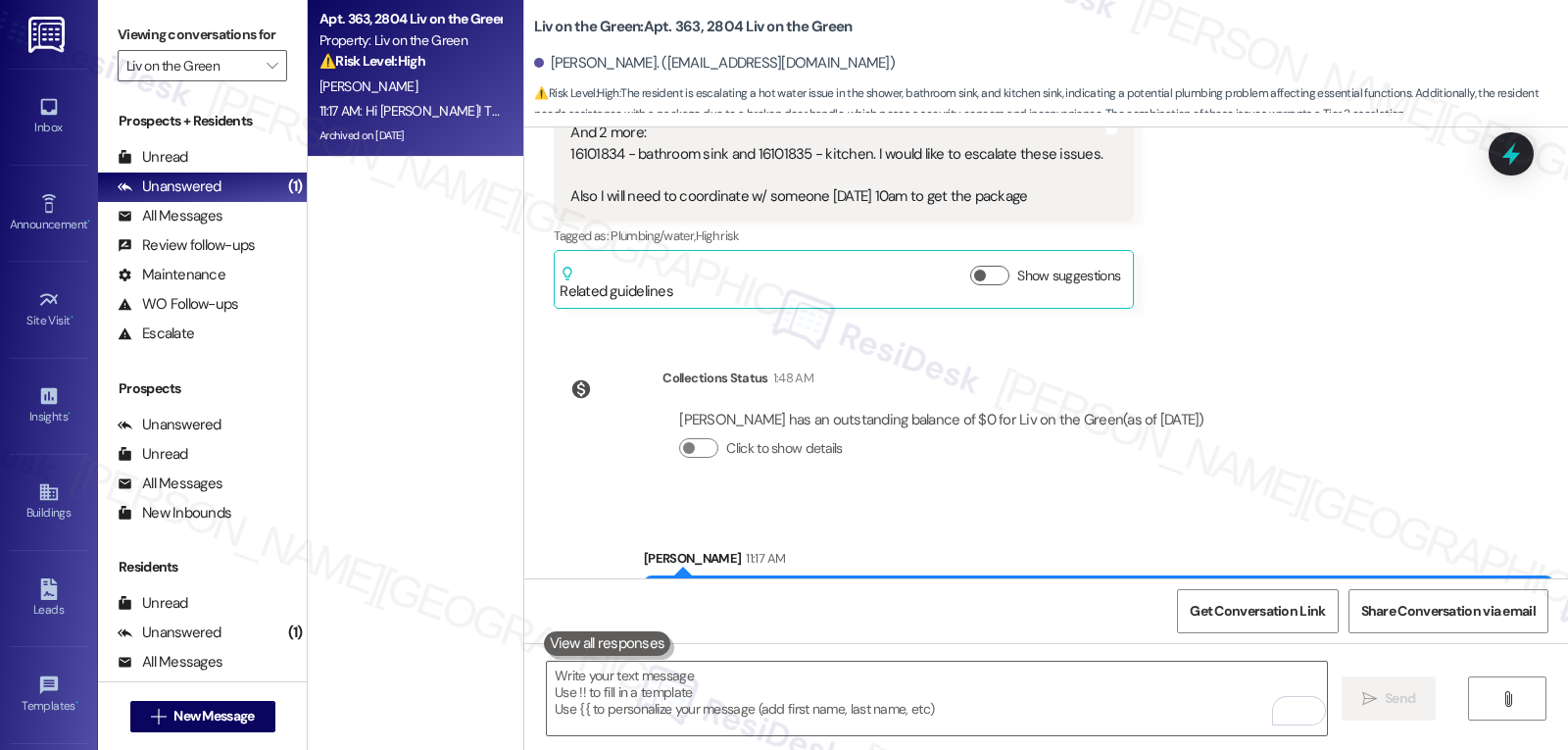
click at [1518, 147] on icon at bounding box center [1512, 155] width 26 height 26
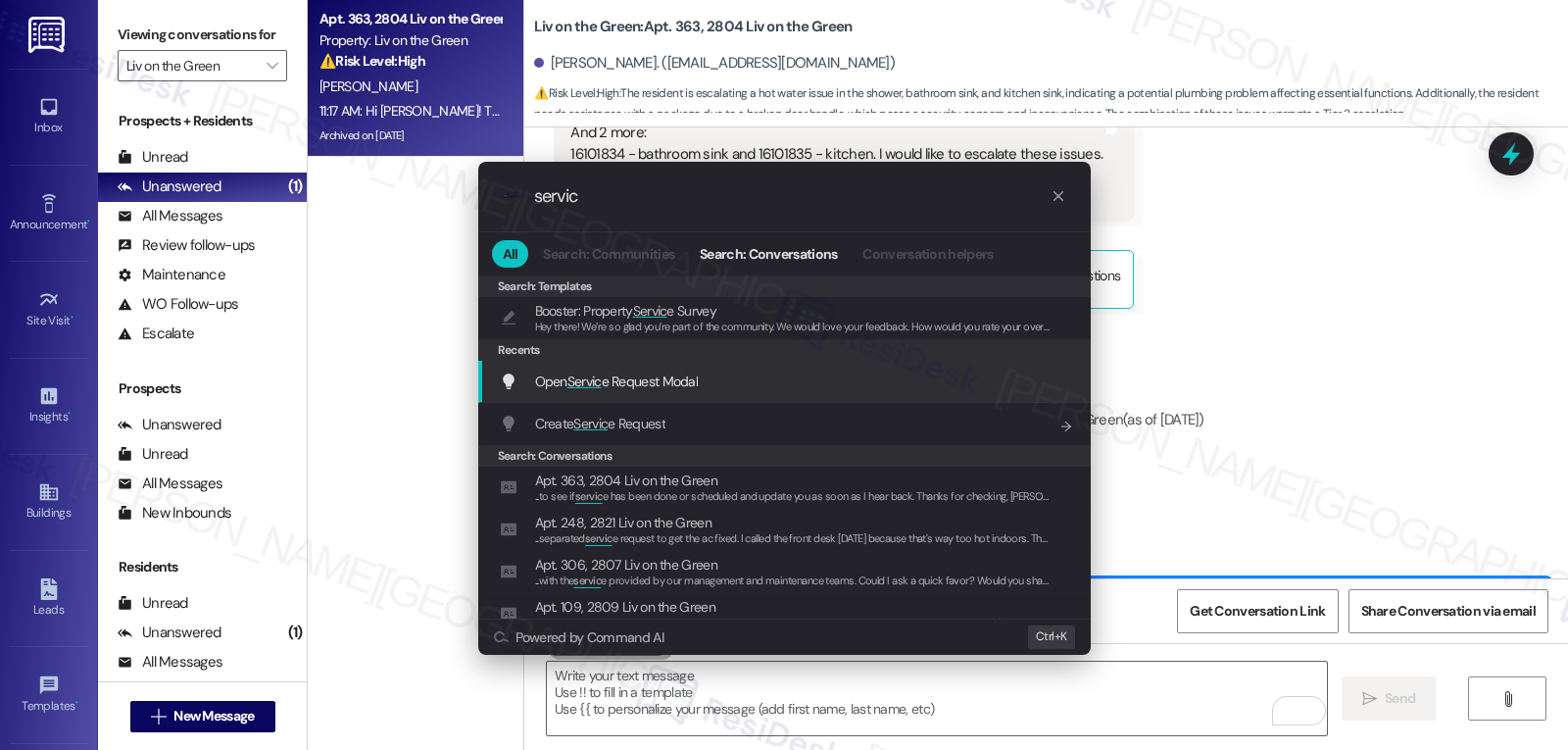
click at [624, 393] on div "Open Servic e Request Modal Add shortcut" at bounding box center [785, 382] width 612 height 42
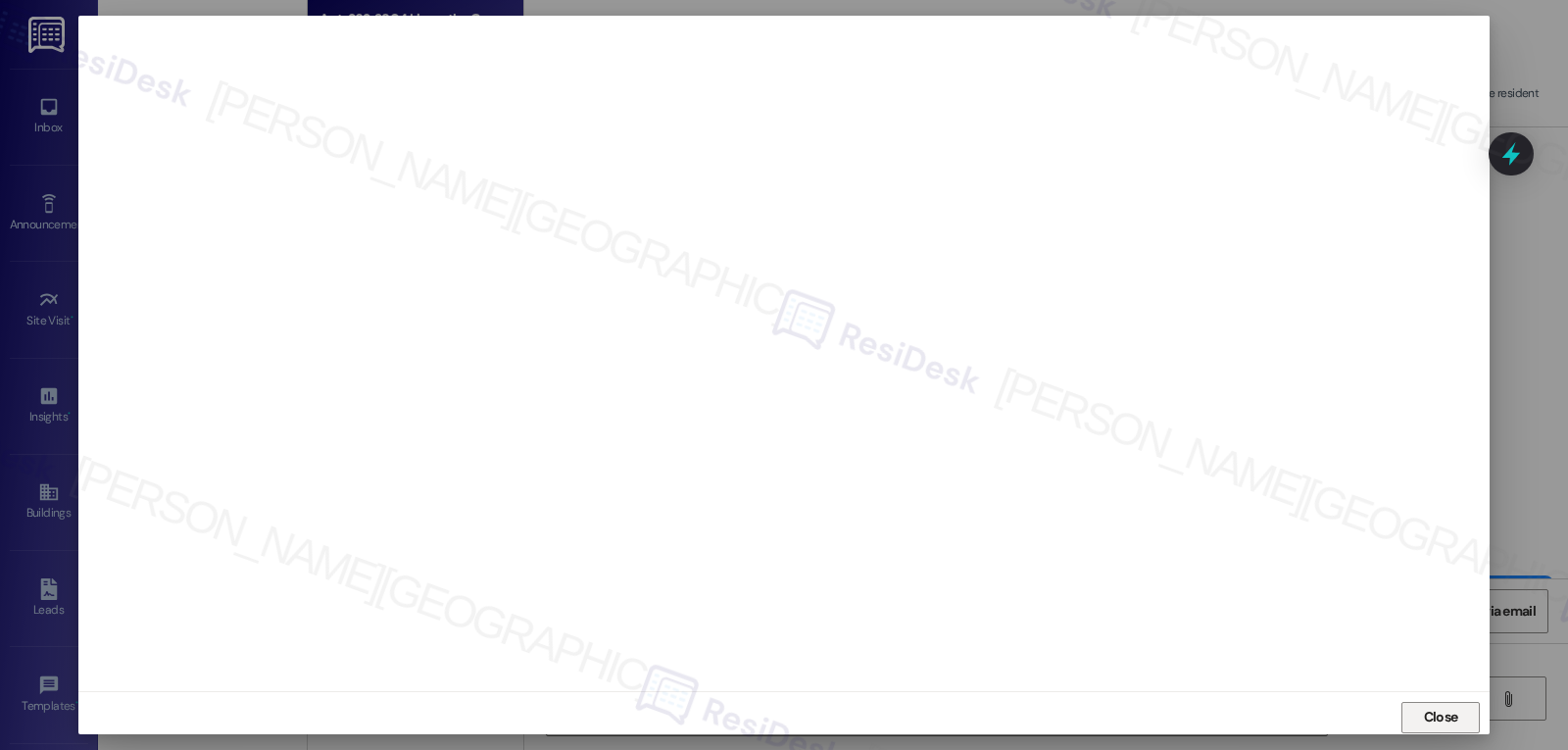
click at [1438, 724] on span "Close" at bounding box center [1441, 717] width 34 height 21
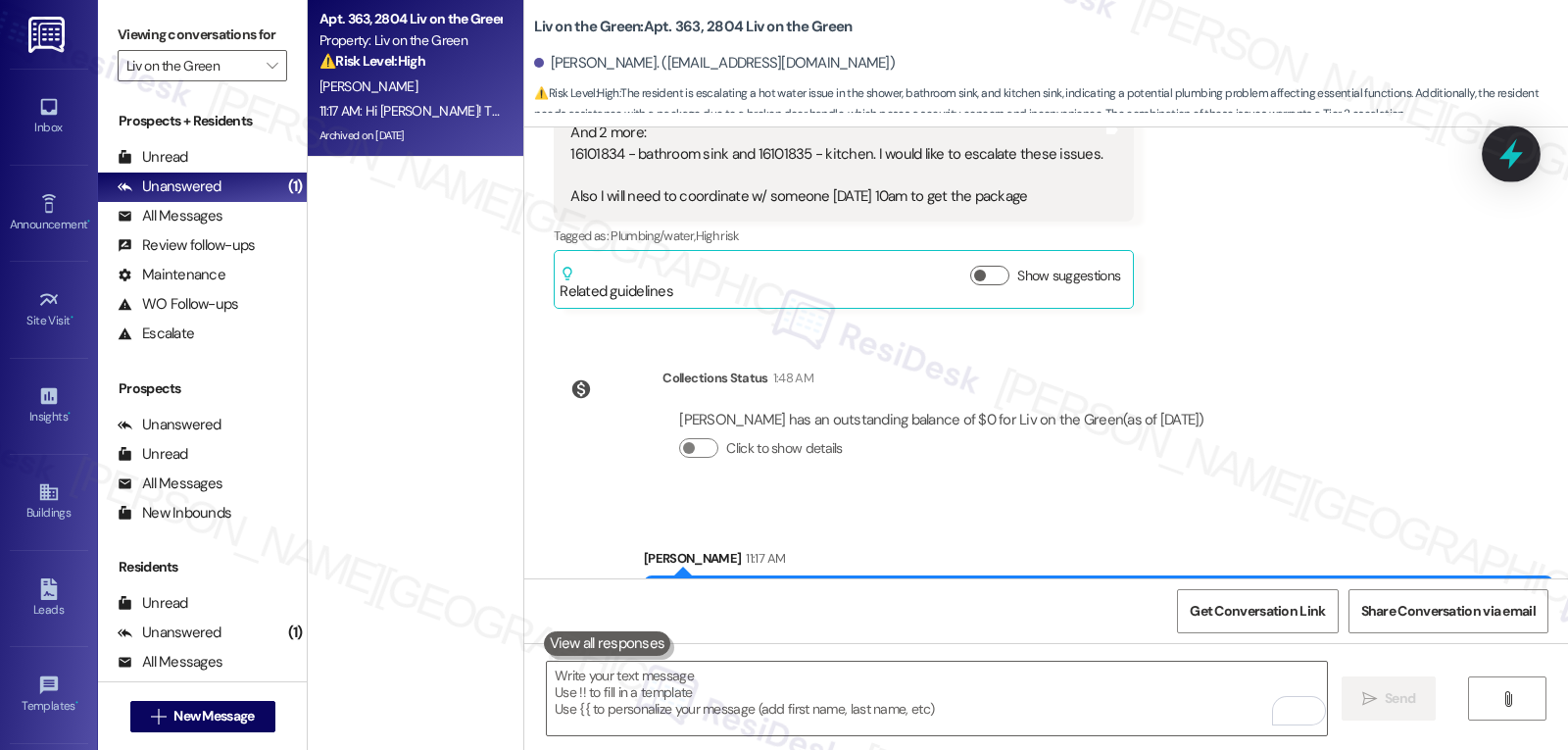
click at [1519, 159] on icon at bounding box center [1511, 154] width 33 height 33
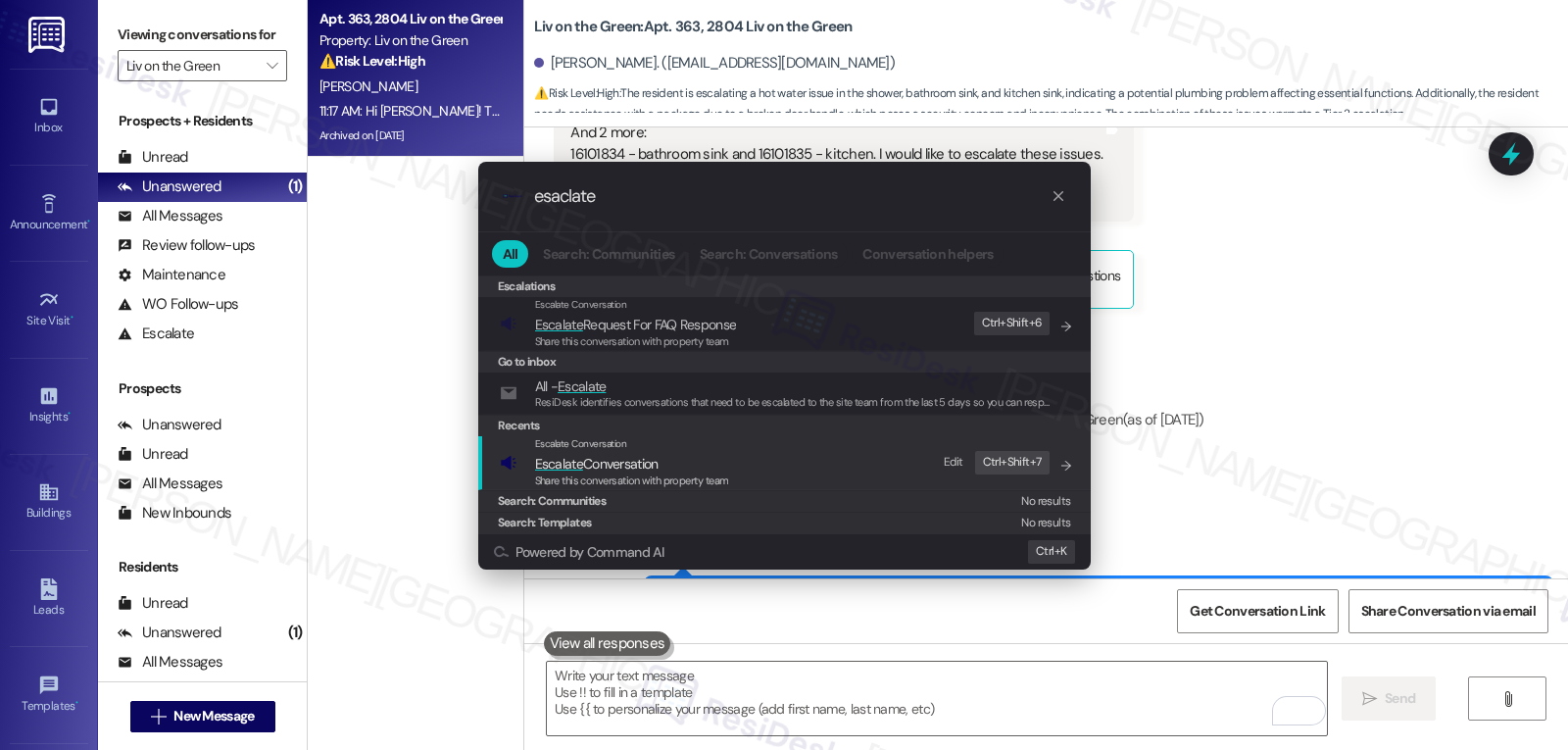
type input "esaclate"
click at [693, 459] on span "Escalate Conversation" at bounding box center [632, 464] width 195 height 22
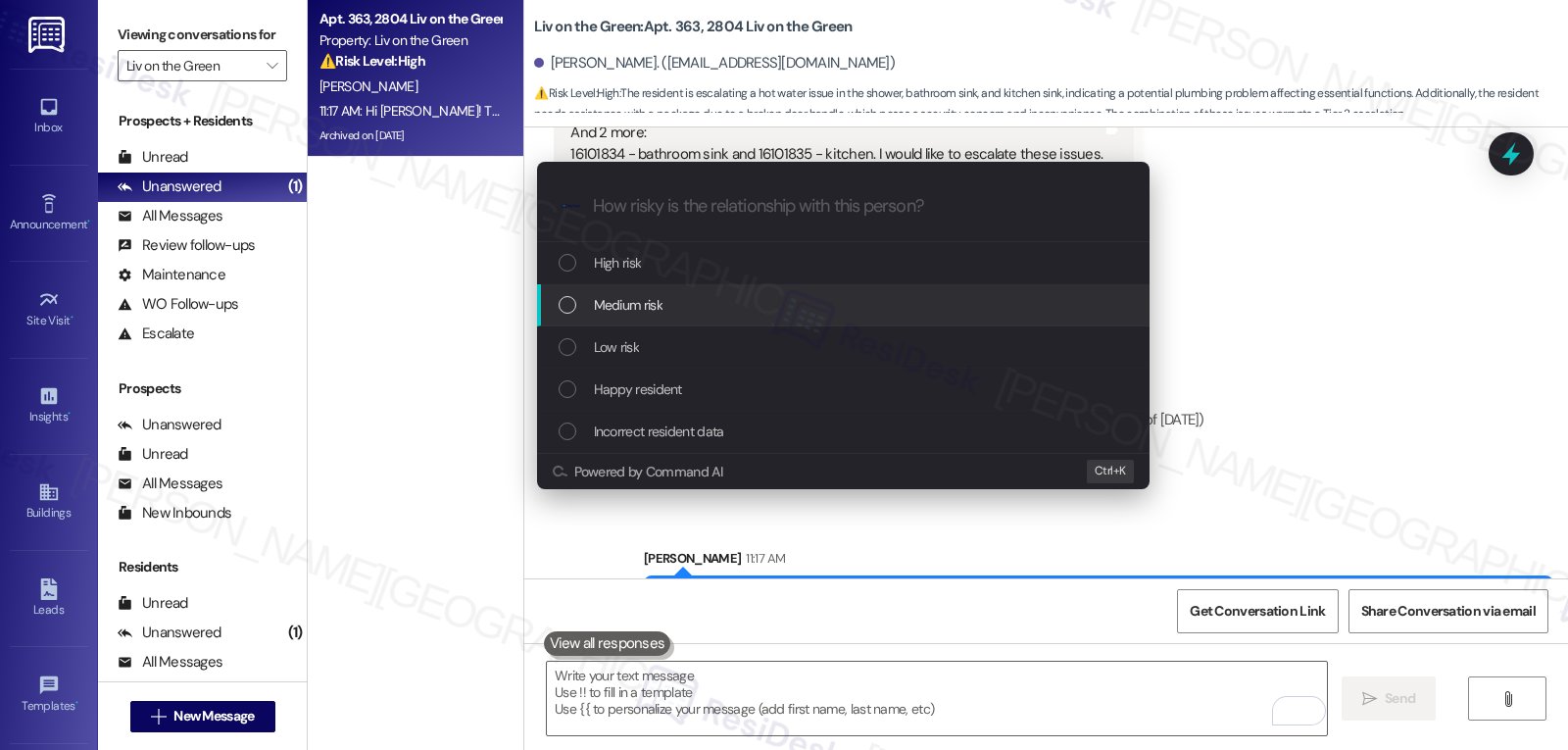
click at [736, 301] on div "Medium risk" at bounding box center [845, 305] width 574 height 22
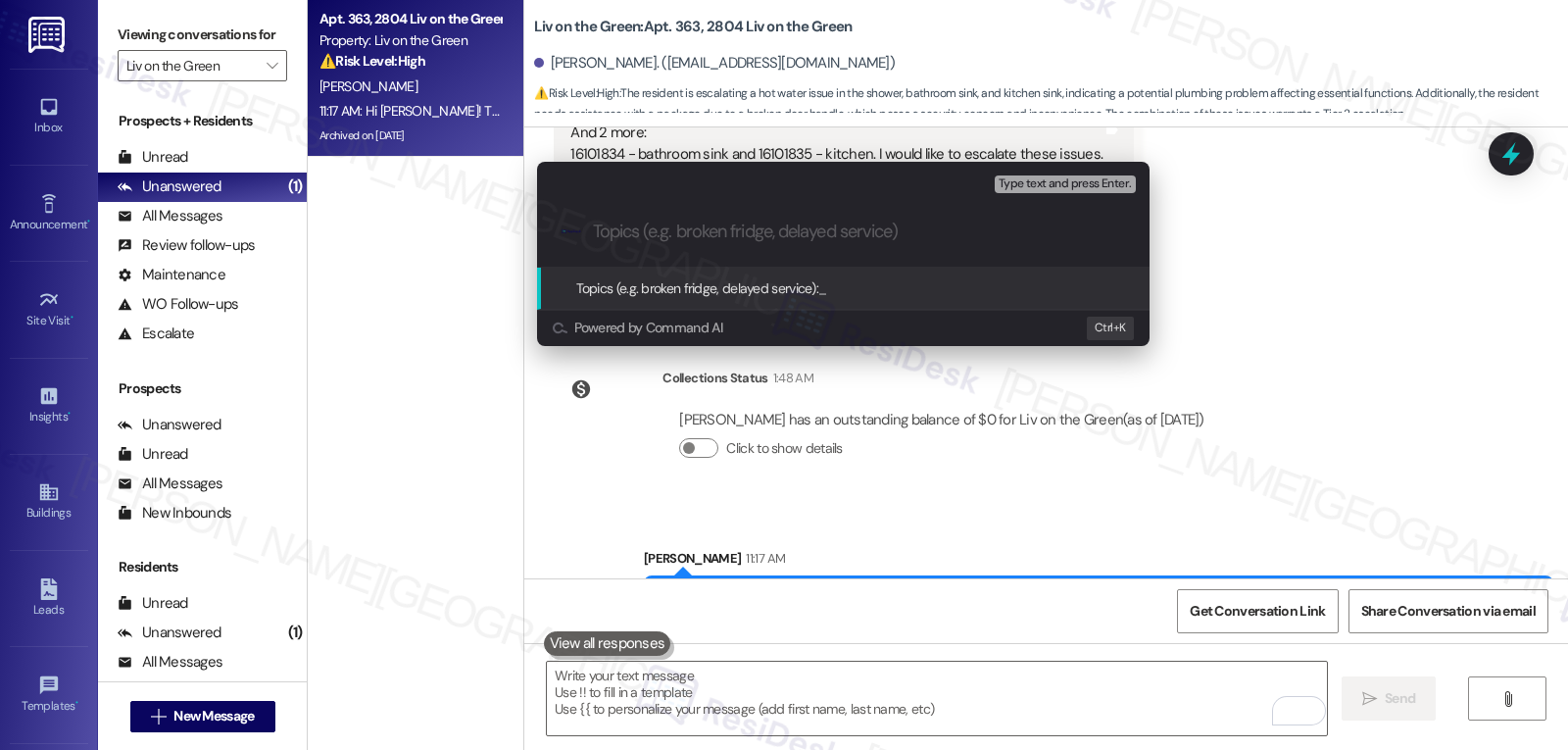
click at [750, 231] on input "Topics (e.g. broken fridge, delayed service)" at bounding box center [860, 231] width 533 height 21
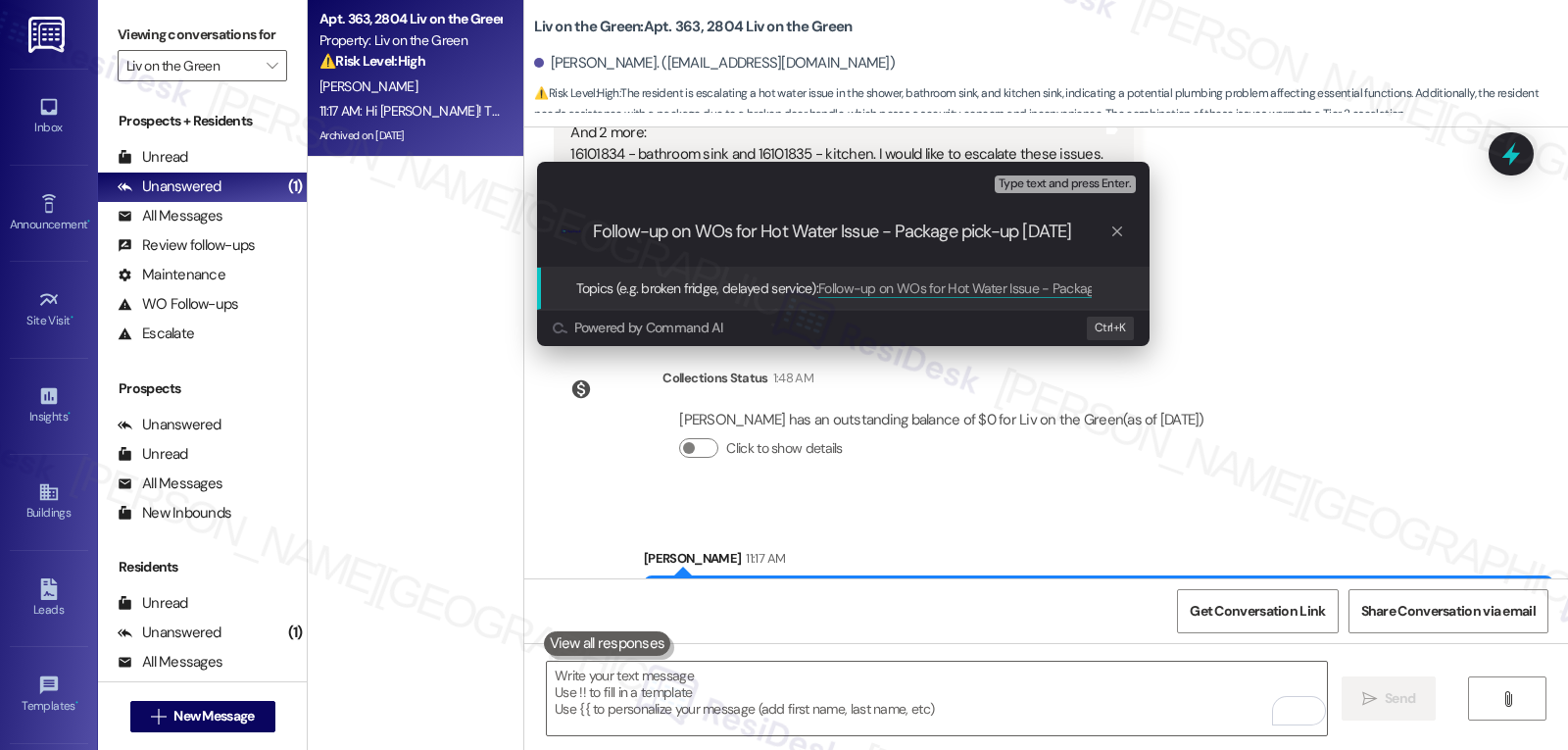
click at [883, 236] on input "Follow-up on WOs for Hot Water Issue - Package pick-up on Sat" at bounding box center [852, 231] width 517 height 21
type input "Follow-up on WOs for Hot Water Issue; Package pick-up on Sat 8/23"
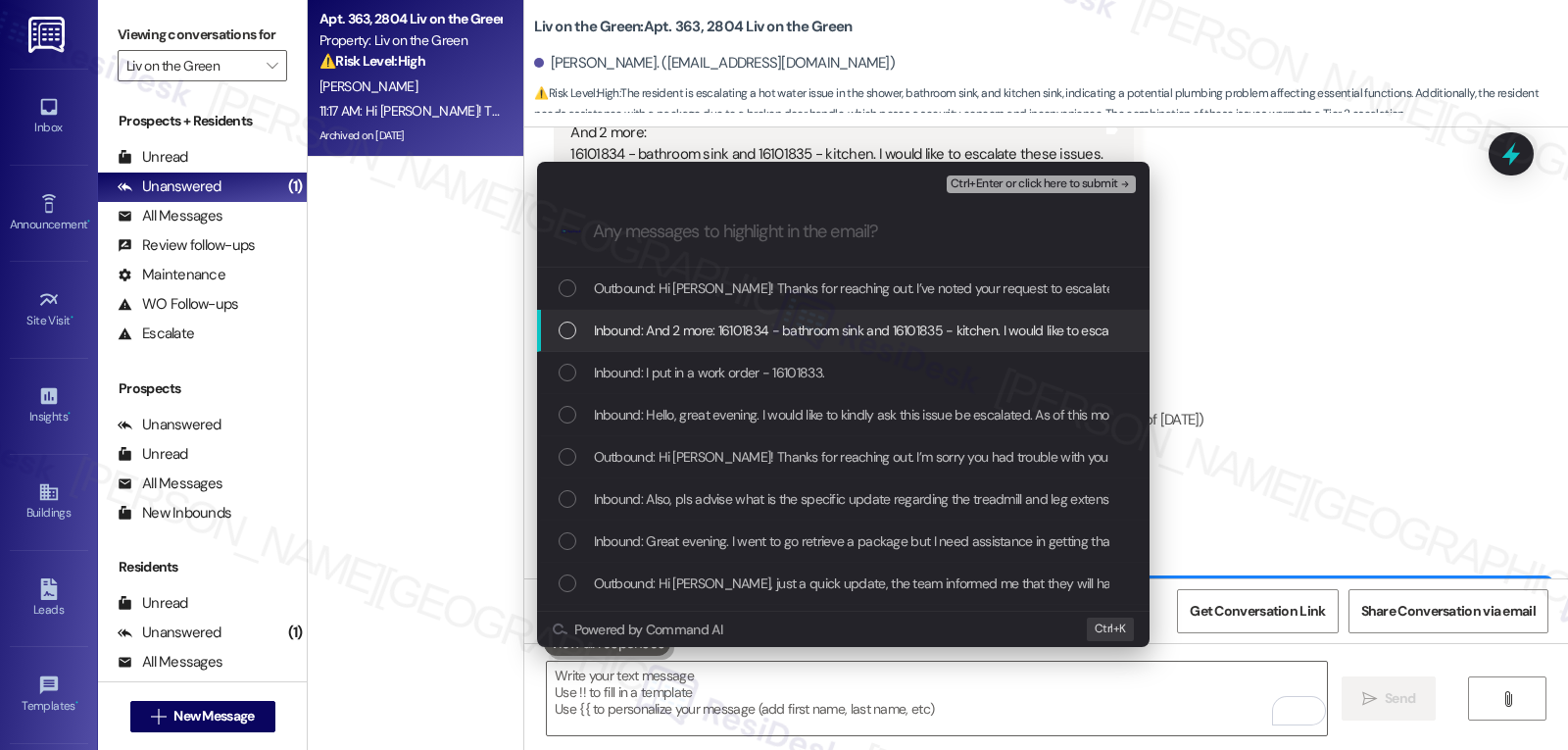
click at [561, 335] on div "List of options" at bounding box center [568, 330] width 18 height 18
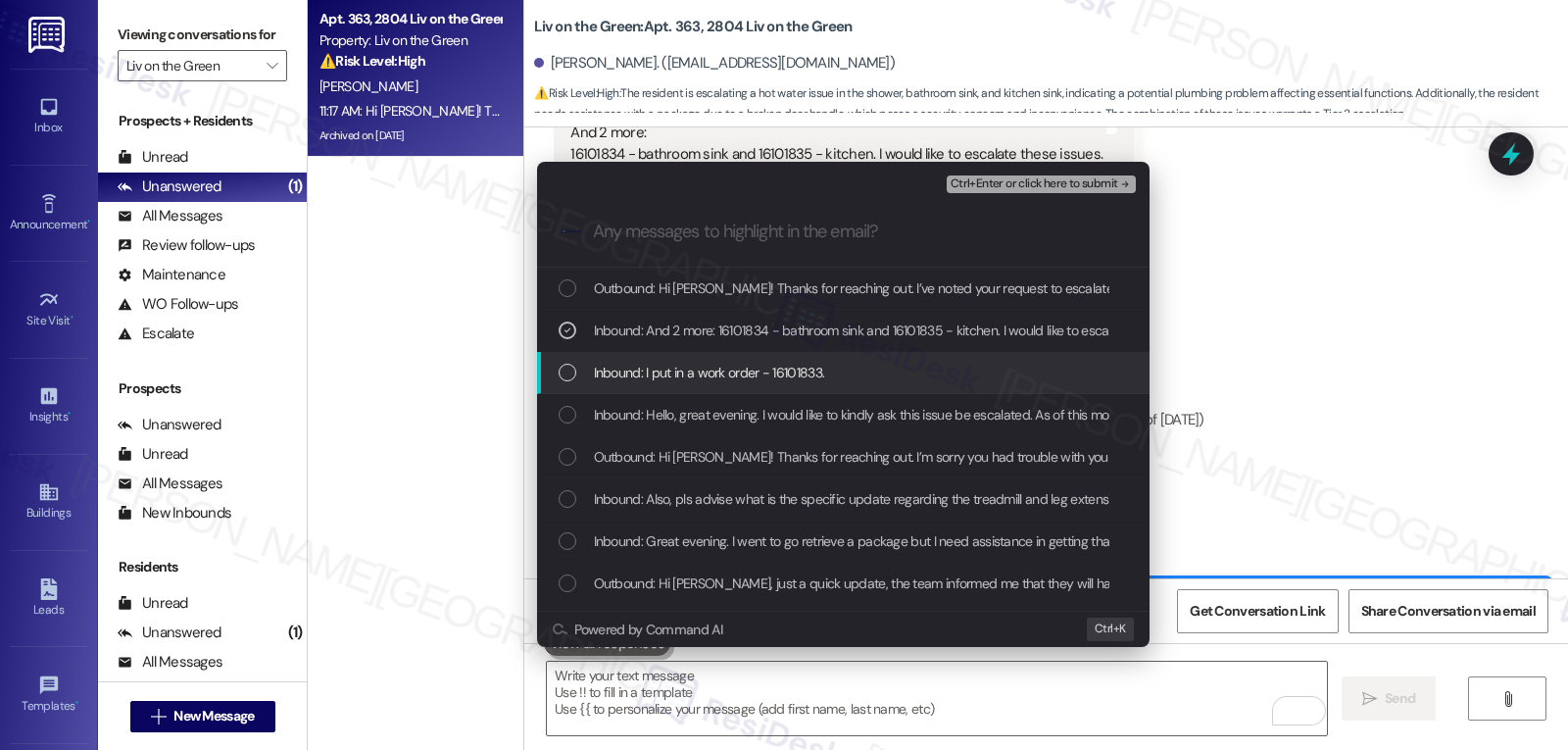
click at [574, 371] on div "List of options" at bounding box center [568, 373] width 18 height 18
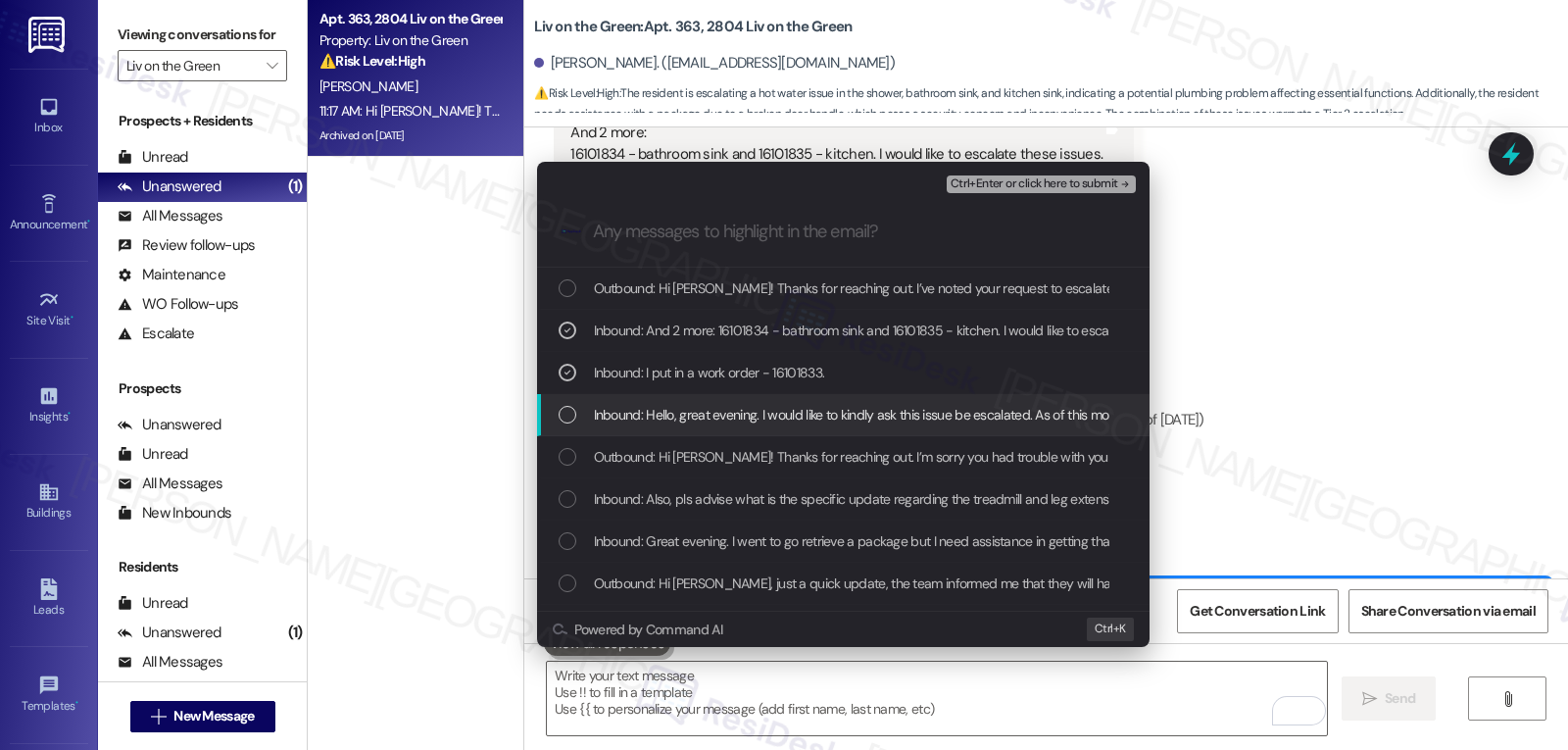
click at [573, 417] on div "List of options" at bounding box center [568, 415] width 18 height 18
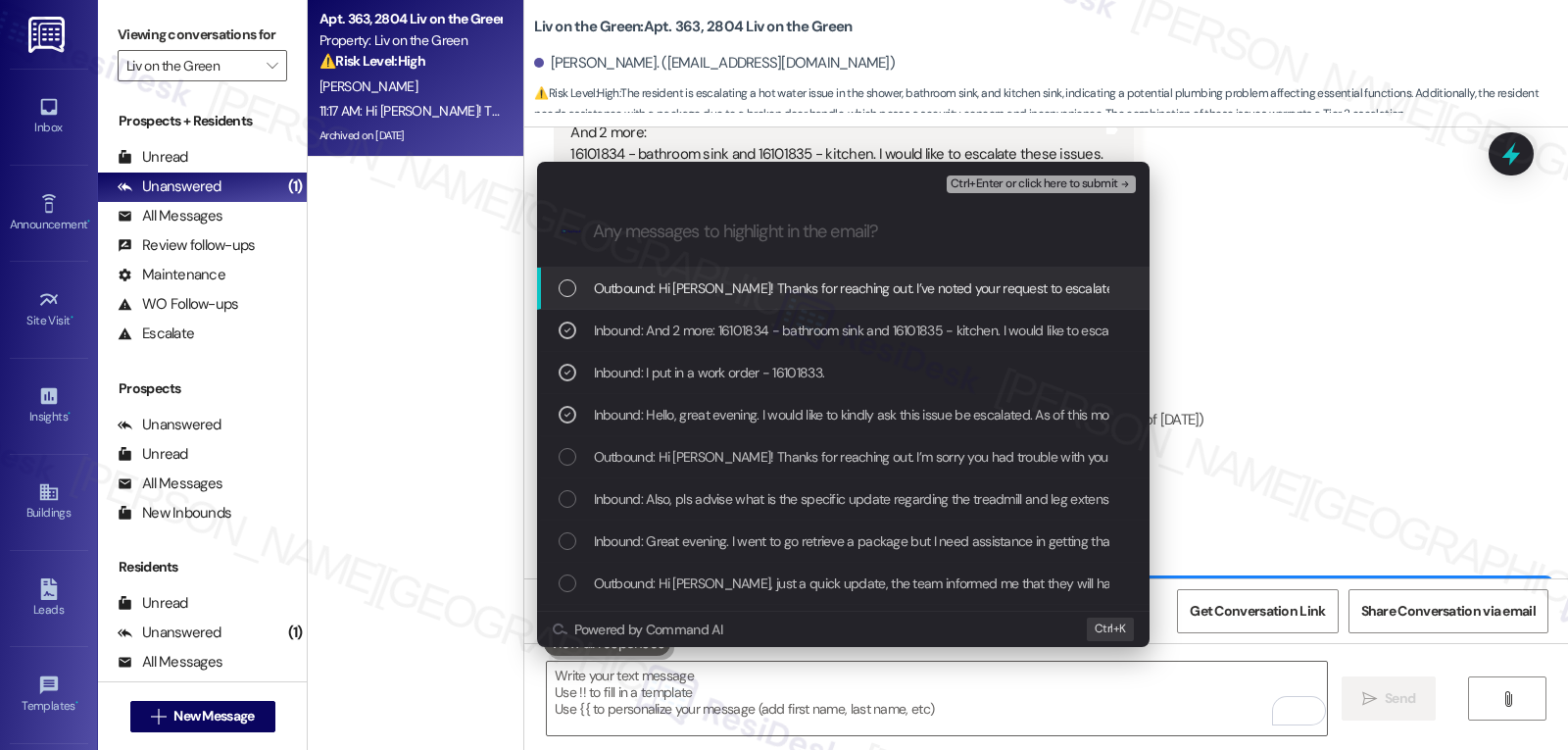
click at [1099, 188] on span "Ctrl+Enter or click here to submit" at bounding box center [1034, 185] width 168 height 14
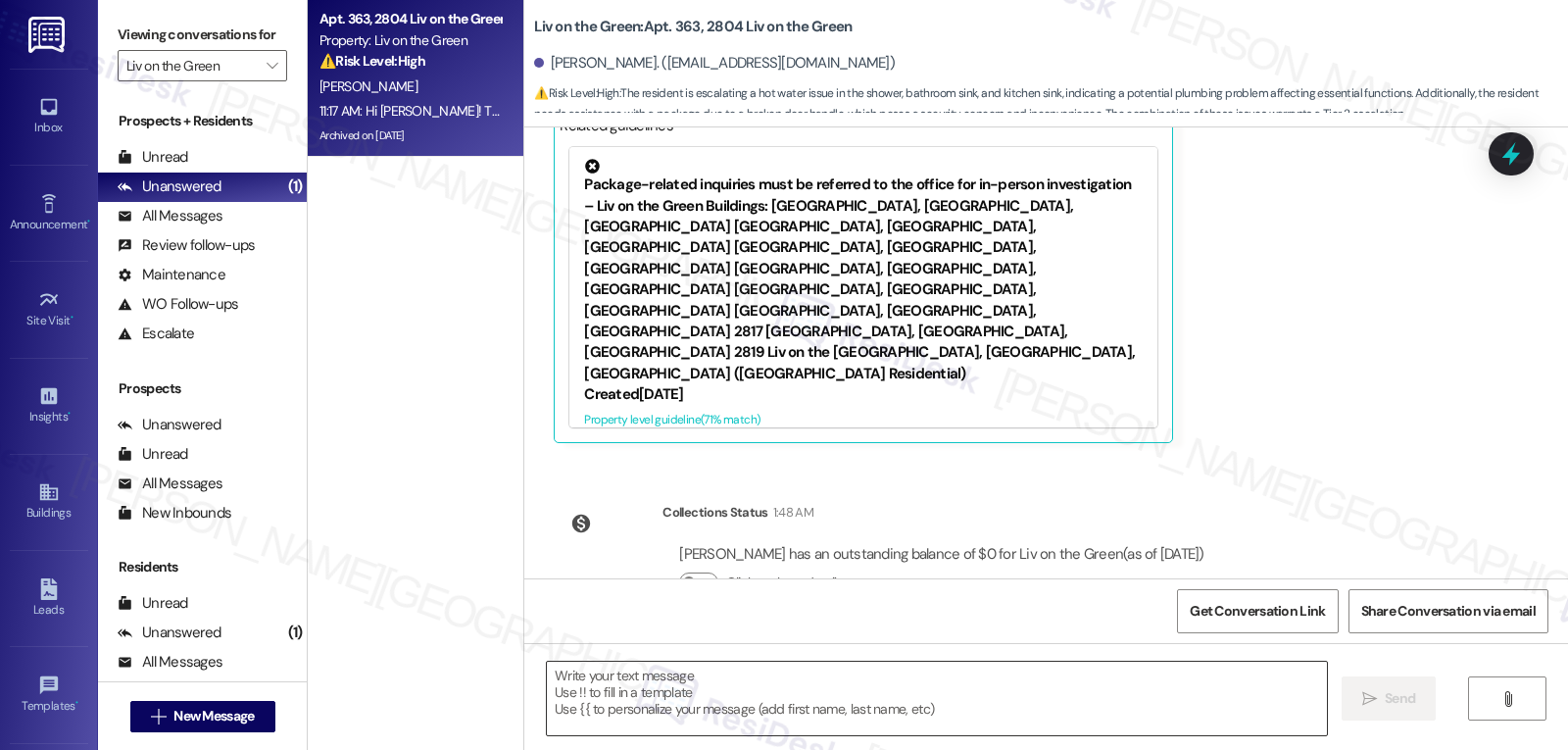
scroll to position [12416, 0]
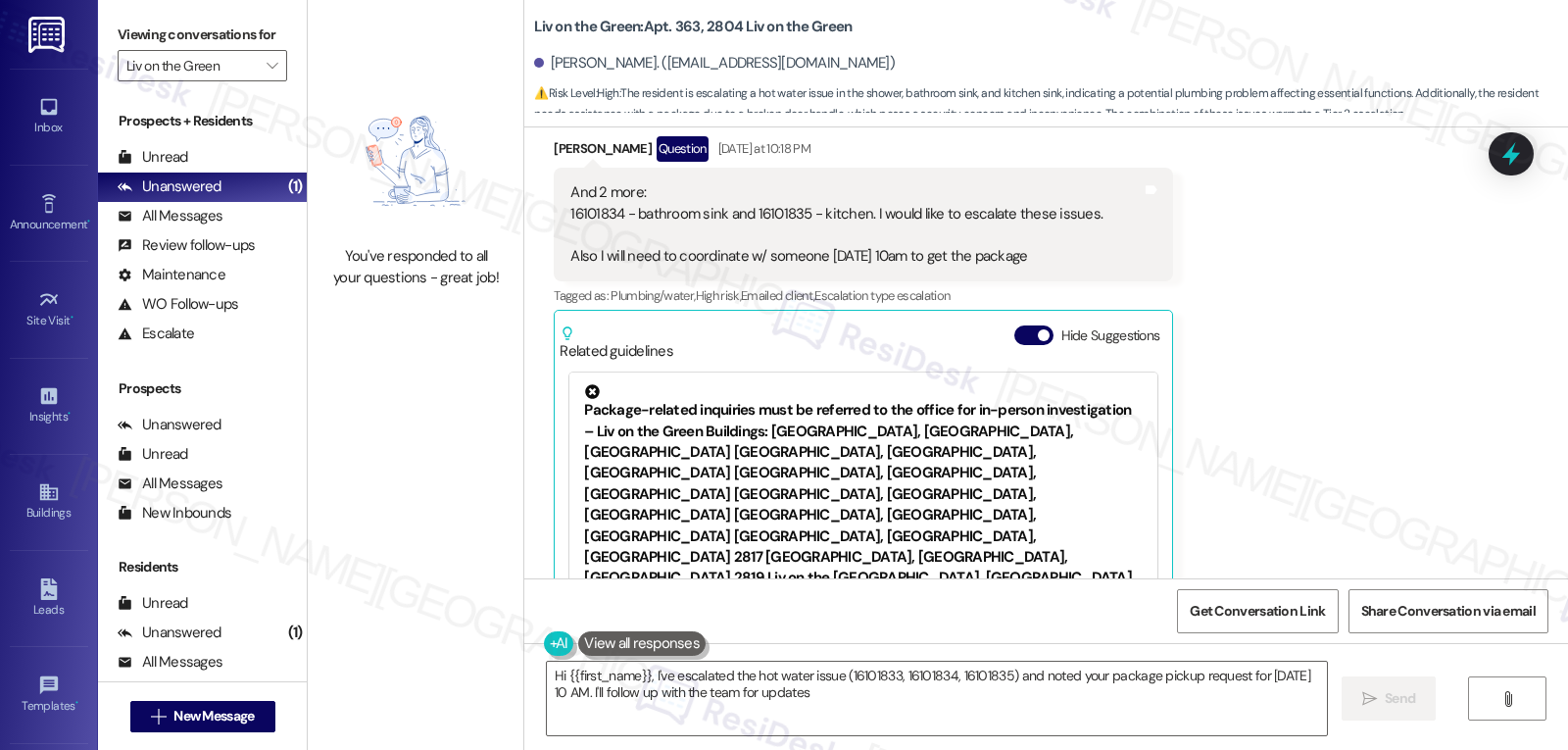
type textarea "Hi {{first_name}}, I've escalated the hot water issue (16101833, 16101834, 1610…"
click at [264, 82] on span "" at bounding box center [271, 65] width 19 height 31
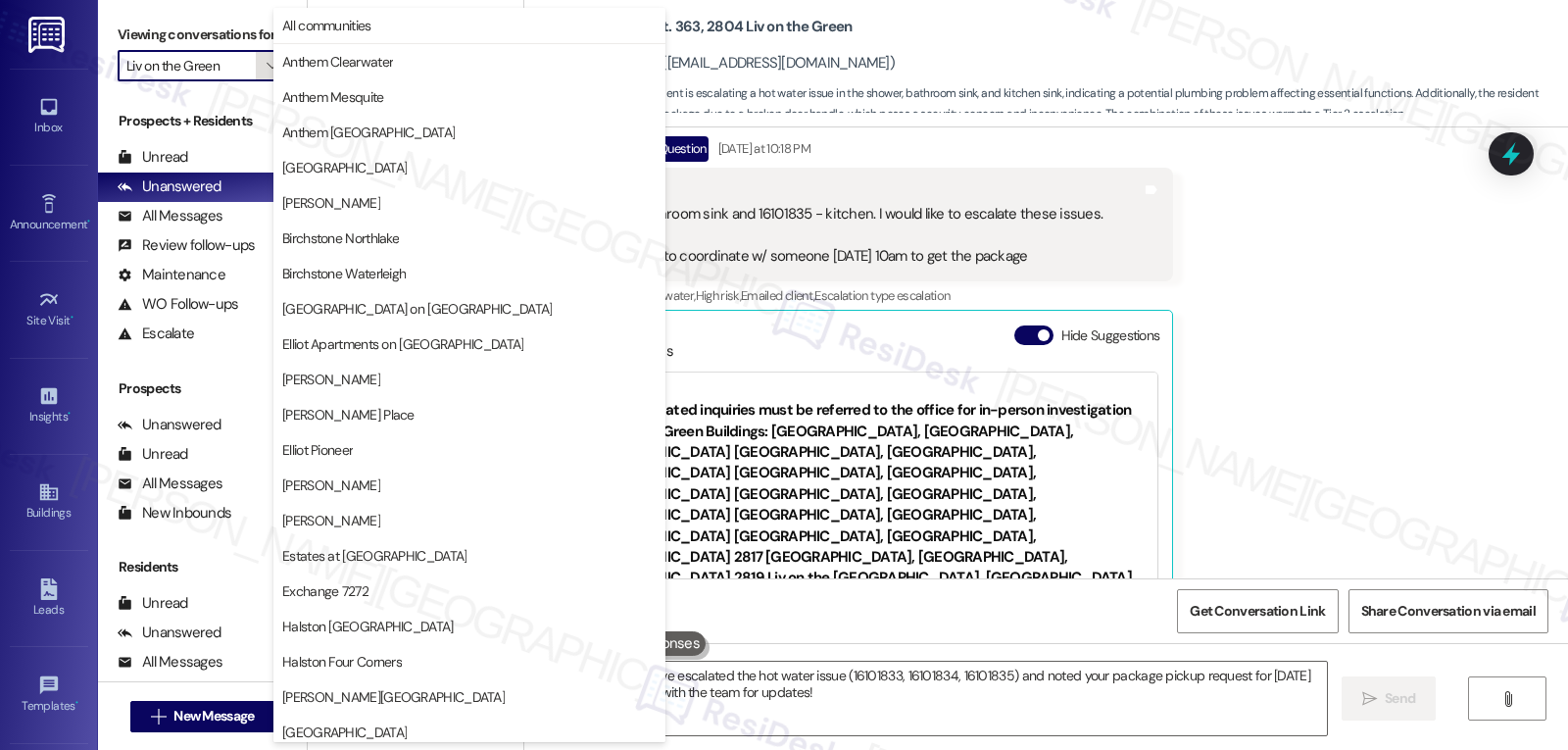
scroll to position [678, 0]
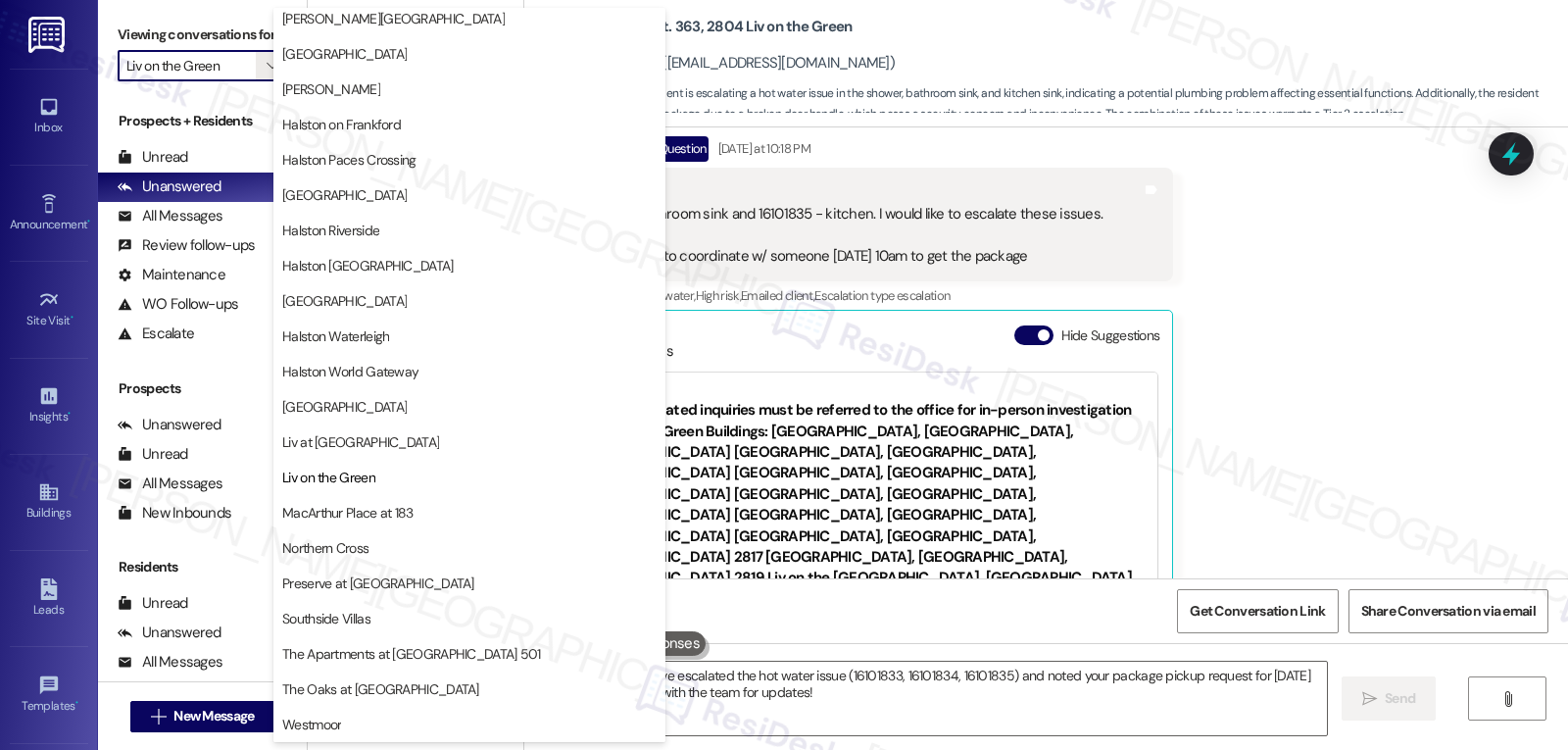
click at [330, 611] on span "Southside Villas" at bounding box center [326, 618] width 88 height 20
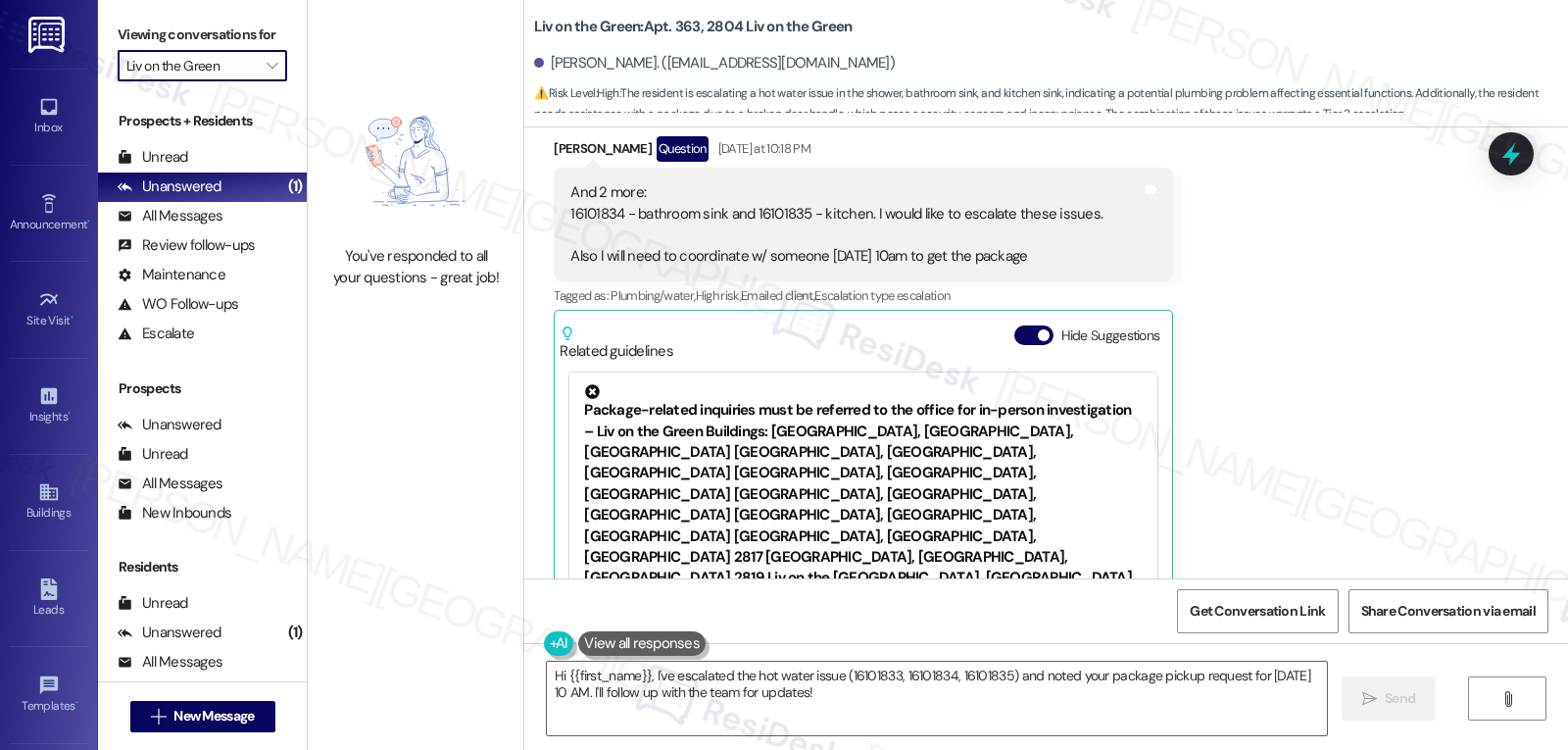
type input "Southside Villas"
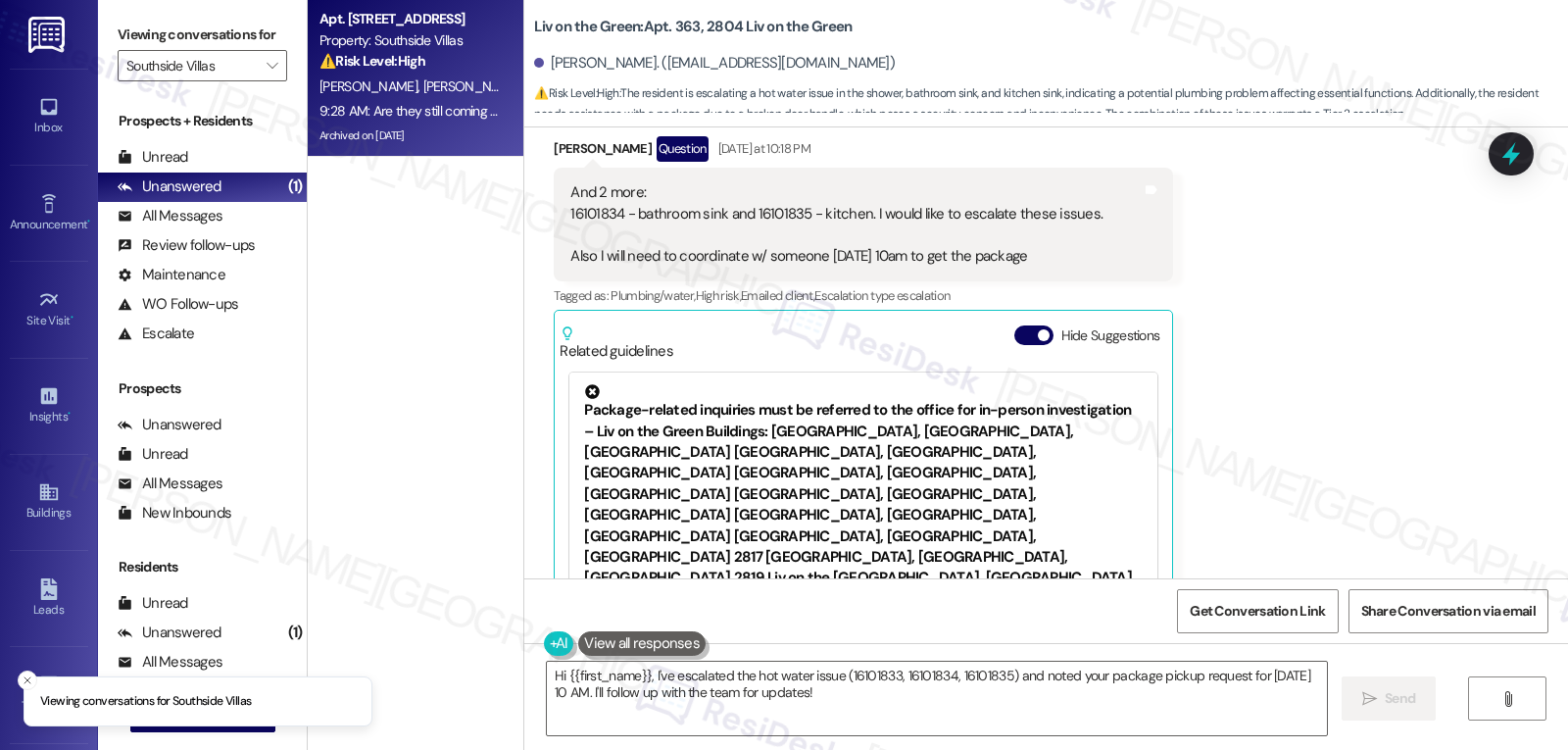
click at [387, 109] on div "9:28 AM: Are they still coming today? 9:28 AM: Are they still coming today?" at bounding box center [425, 111] width 212 height 18
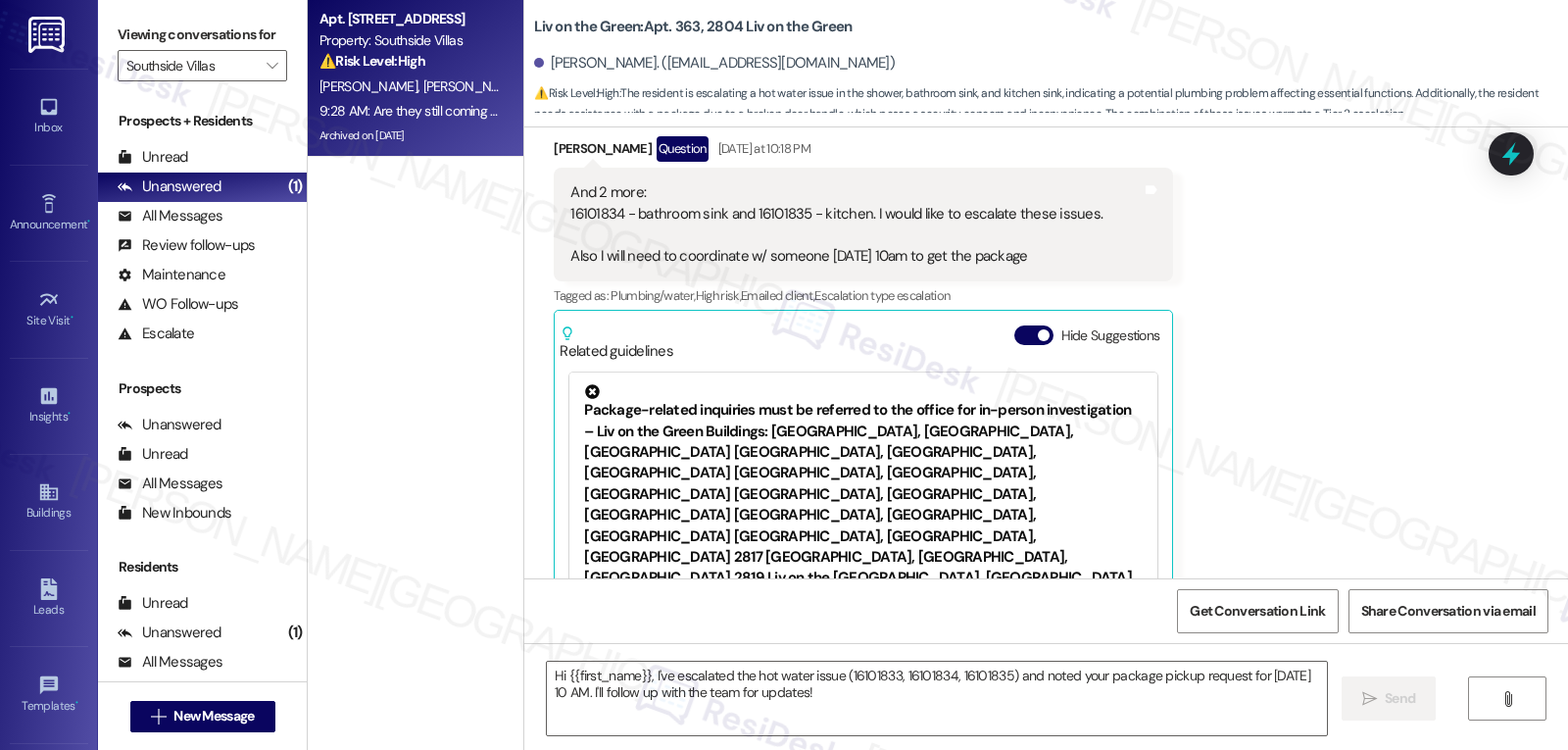
type textarea "Fetching suggested responses. Please feel free to read through the conversation…"
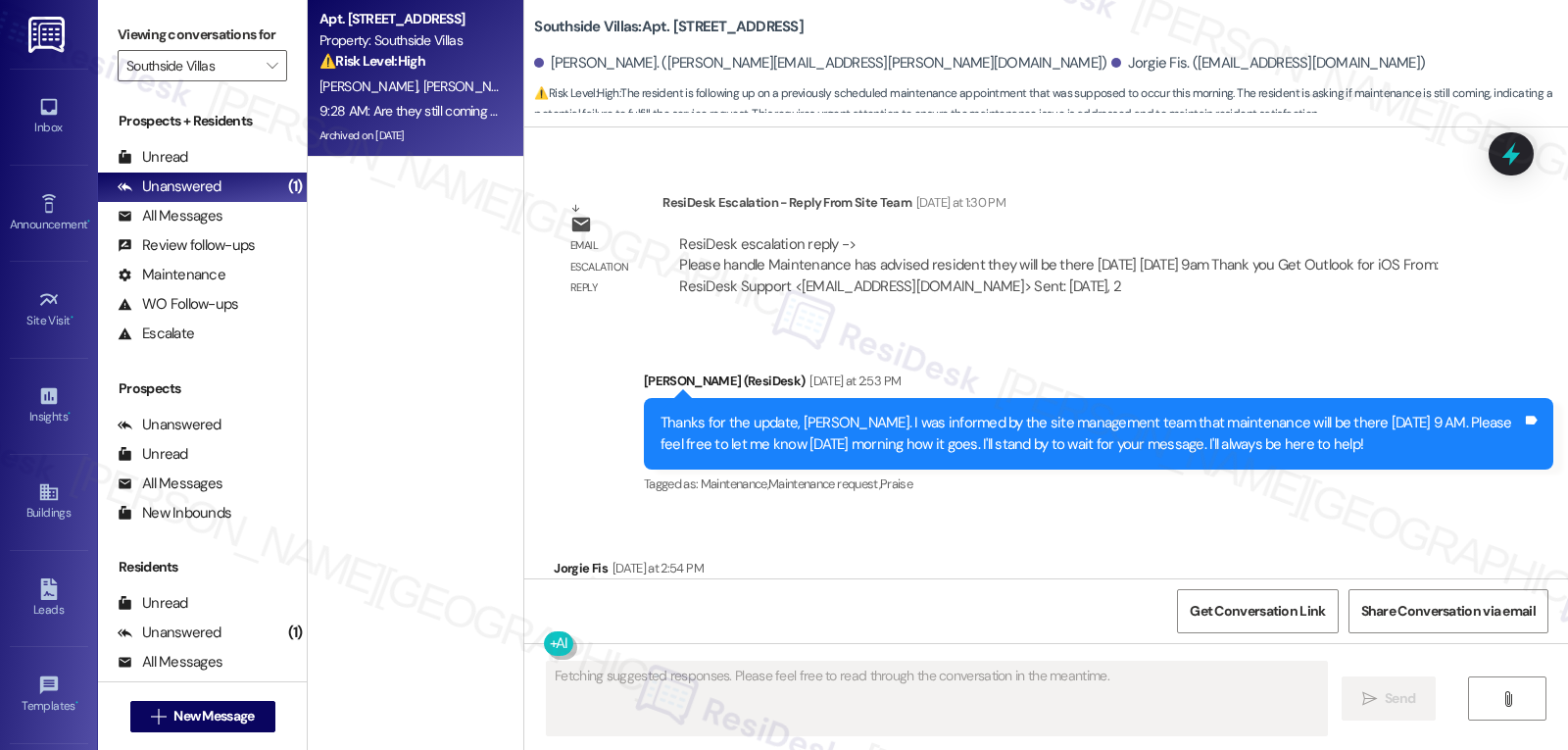
scroll to position [17422, 0]
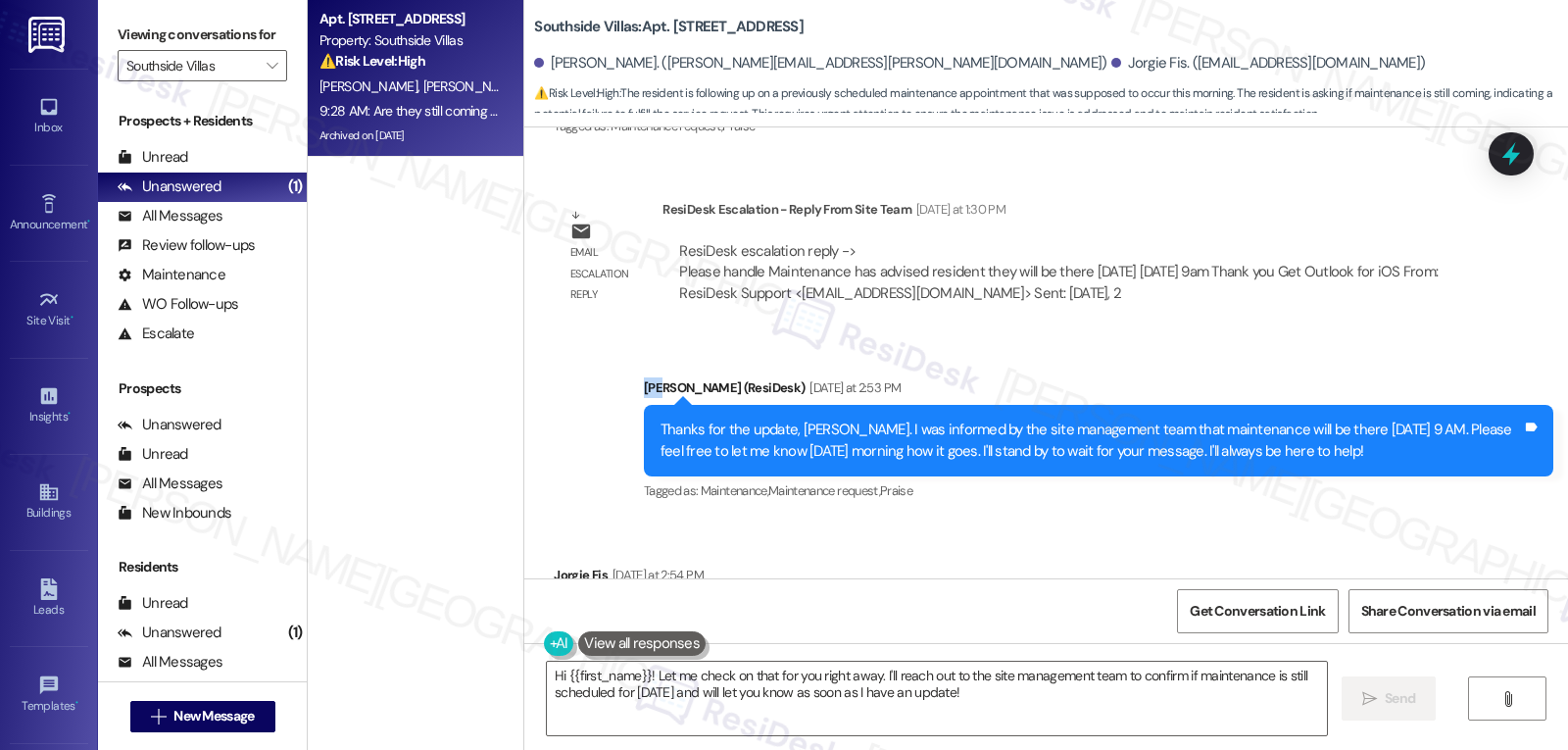
drag, startPoint x: 629, startPoint y: 309, endPoint x: 649, endPoint y: 313, distance: 20.4
click at [649, 363] on div "Sent via SMS Sarah (ResiDesk) Yesterday at 2:53 PM Thanks for the update, Jorge…" at bounding box center [1098, 441] width 939 height 157
click at [559, 333] on div "Sent via SMS Sarah (ResiDesk) Yesterday at 2:53 PM Thanks for the update, Jorge…" at bounding box center [1046, 426] width 1044 height 187
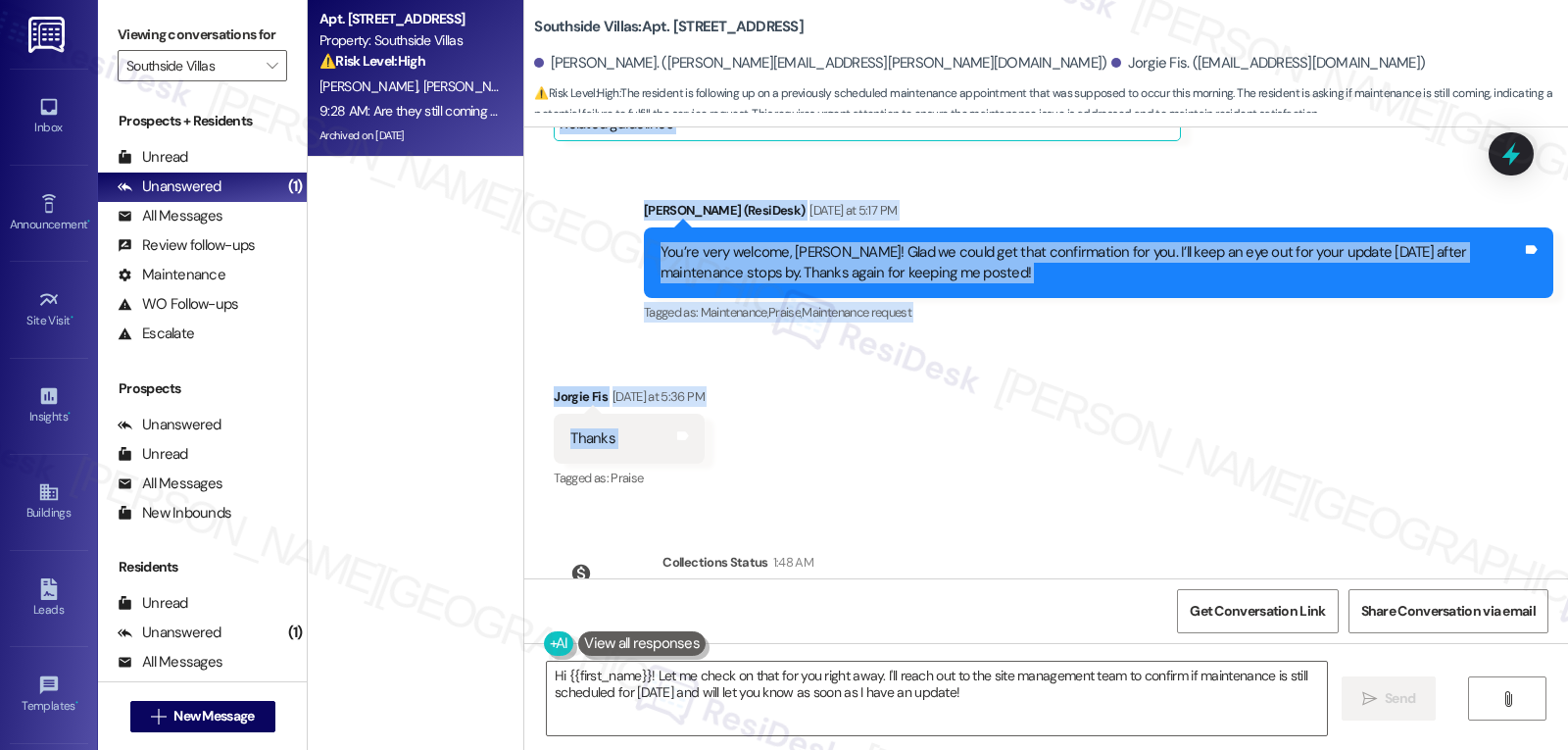
scroll to position [18205, 0]
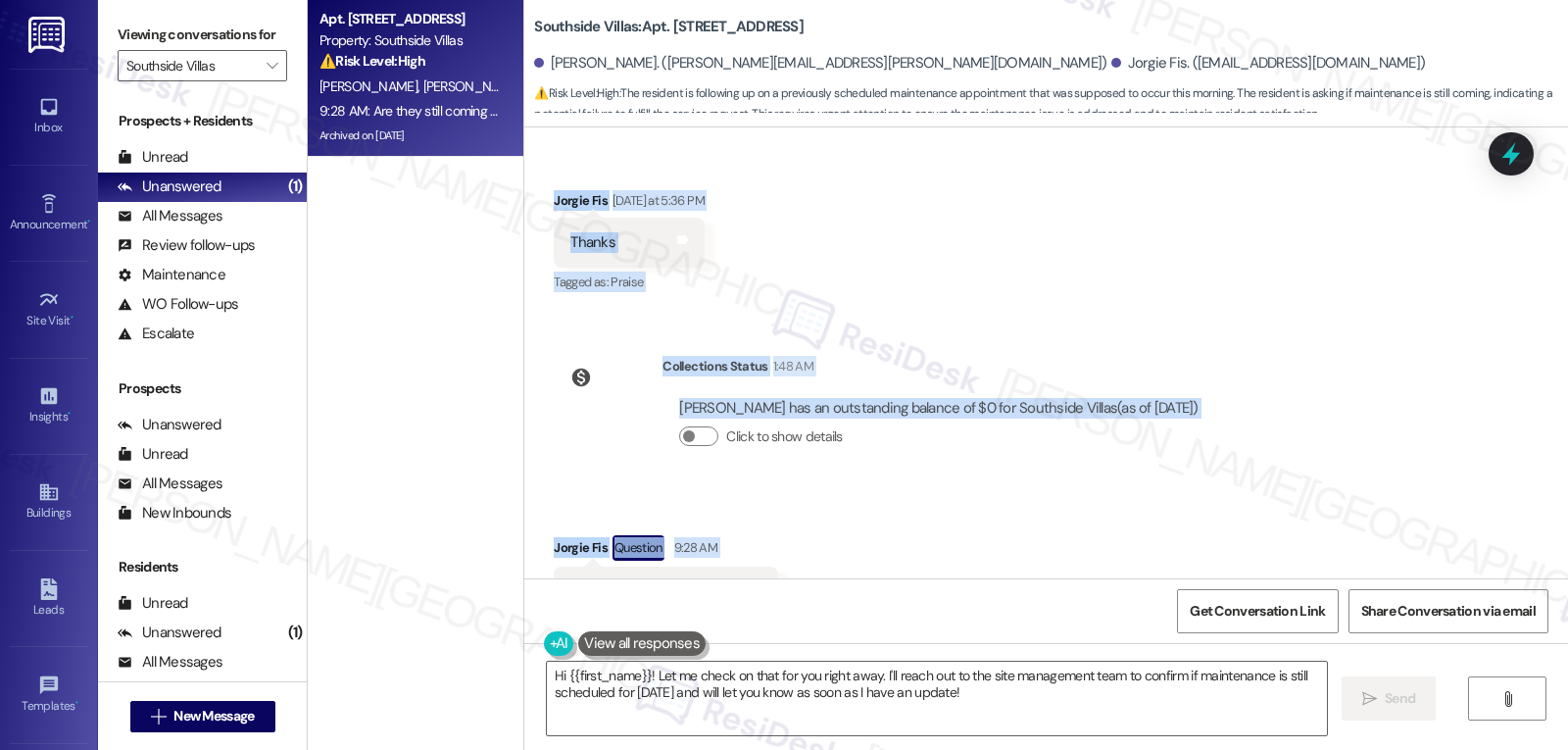
drag, startPoint x: 631, startPoint y: 303, endPoint x: 825, endPoint y: 481, distance: 263.3
click at [782, 486] on div "WO Lease started Apr 29, 2025 at 8:00 PM Show details Survey, sent via SMS Resi…" at bounding box center [1046, 353] width 1044 height 451
copy div "Sarah (ResiDesk) Yesterday at 2:53 PM Thanks for the update, Jorge. I was infor…"
click at [1019, 704] on textarea "Hi {{first_name}}! Let me check on that for you right away. I'll reach out to t…" at bounding box center [937, 698] width 780 height 74
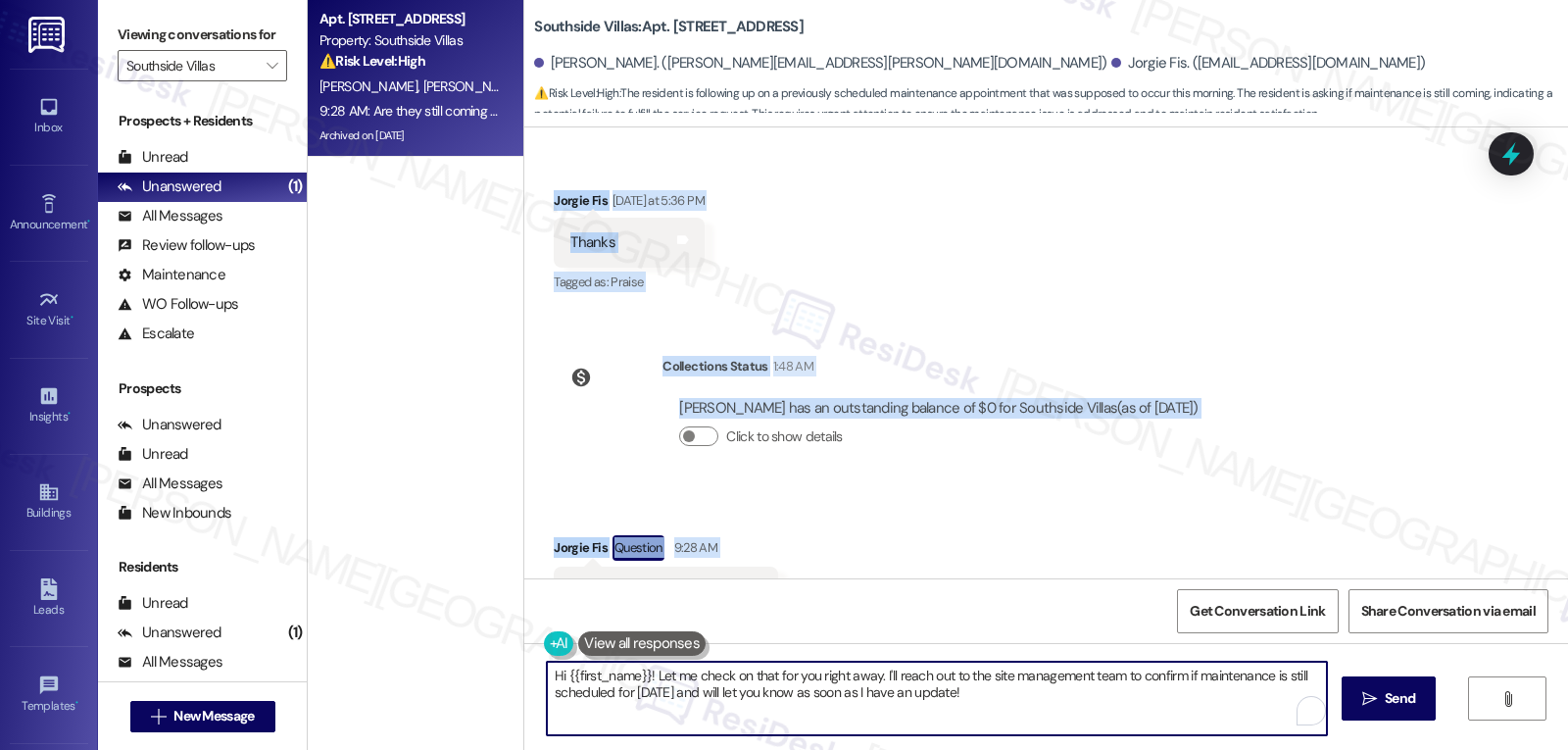
paste textarea "Jorgie! Thanks for checking in. The latest update I have is that maintenance wa…"
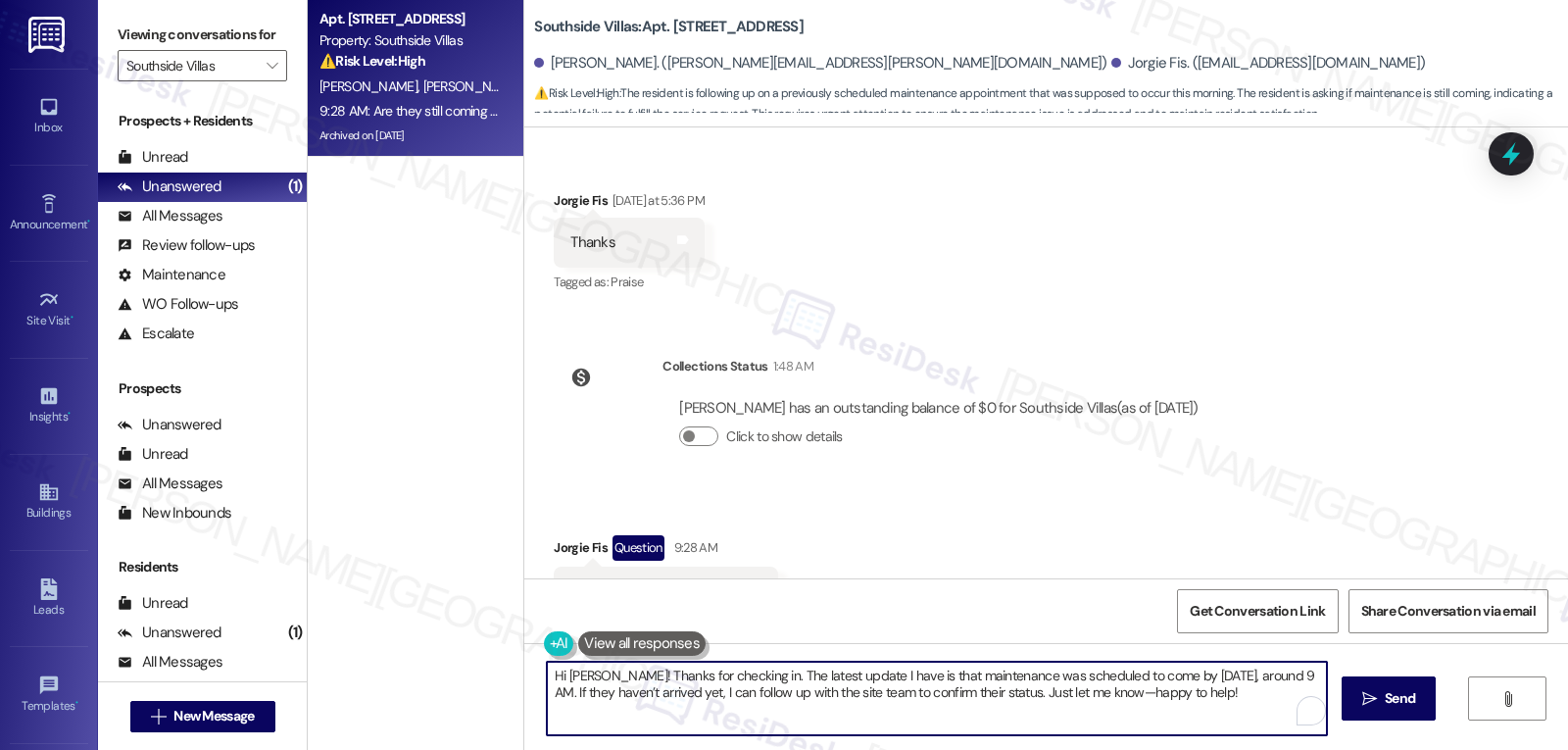
click at [1069, 688] on textarea "Hi Jorgie! Thanks for checking in. The latest update I have is that maintenance…" at bounding box center [937, 698] width 780 height 74
type textarea "Hi Jorgie! Thanks for checking in. The latest update I have is that maintenance…"
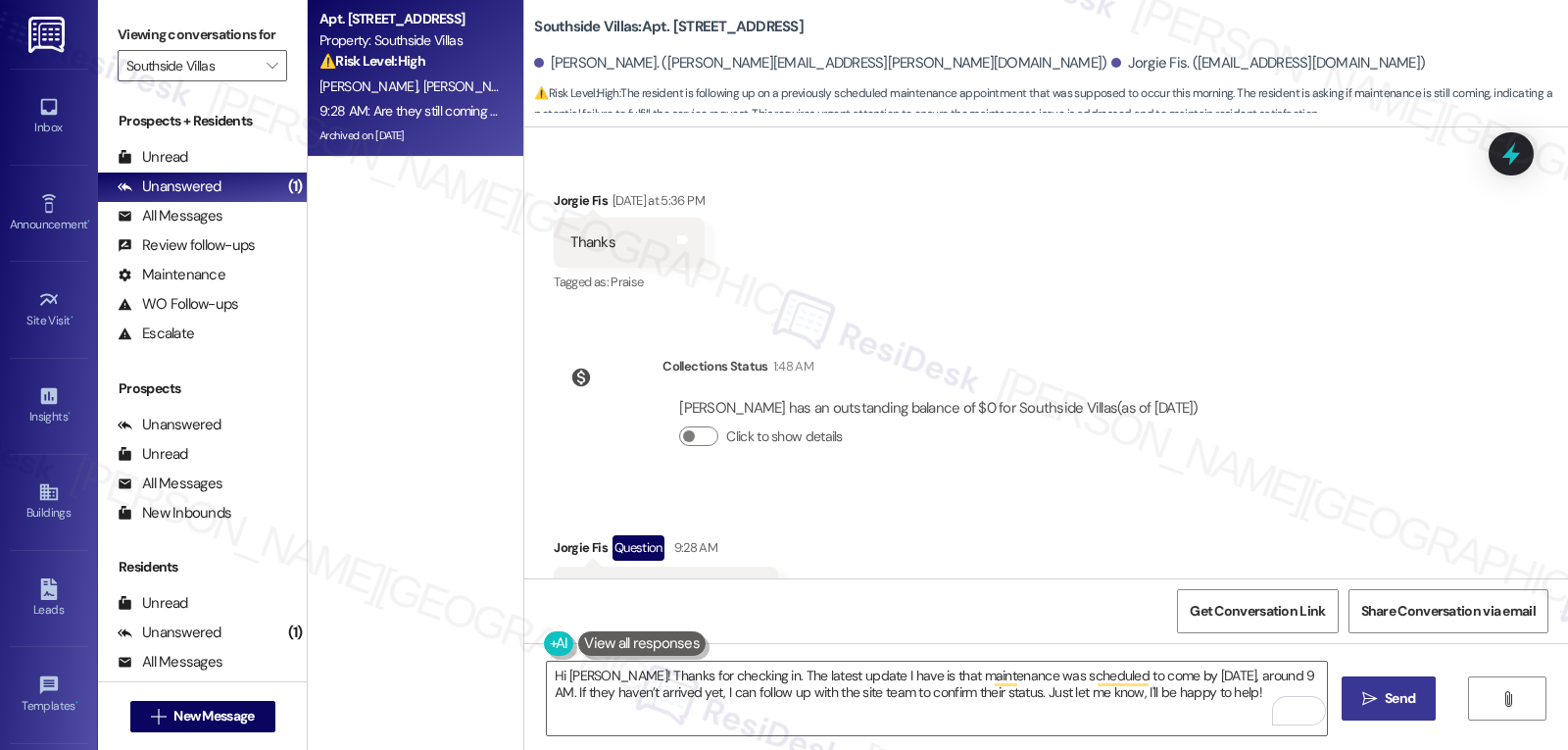
click at [1431, 689] on button " Send" at bounding box center [1388, 698] width 95 height 44
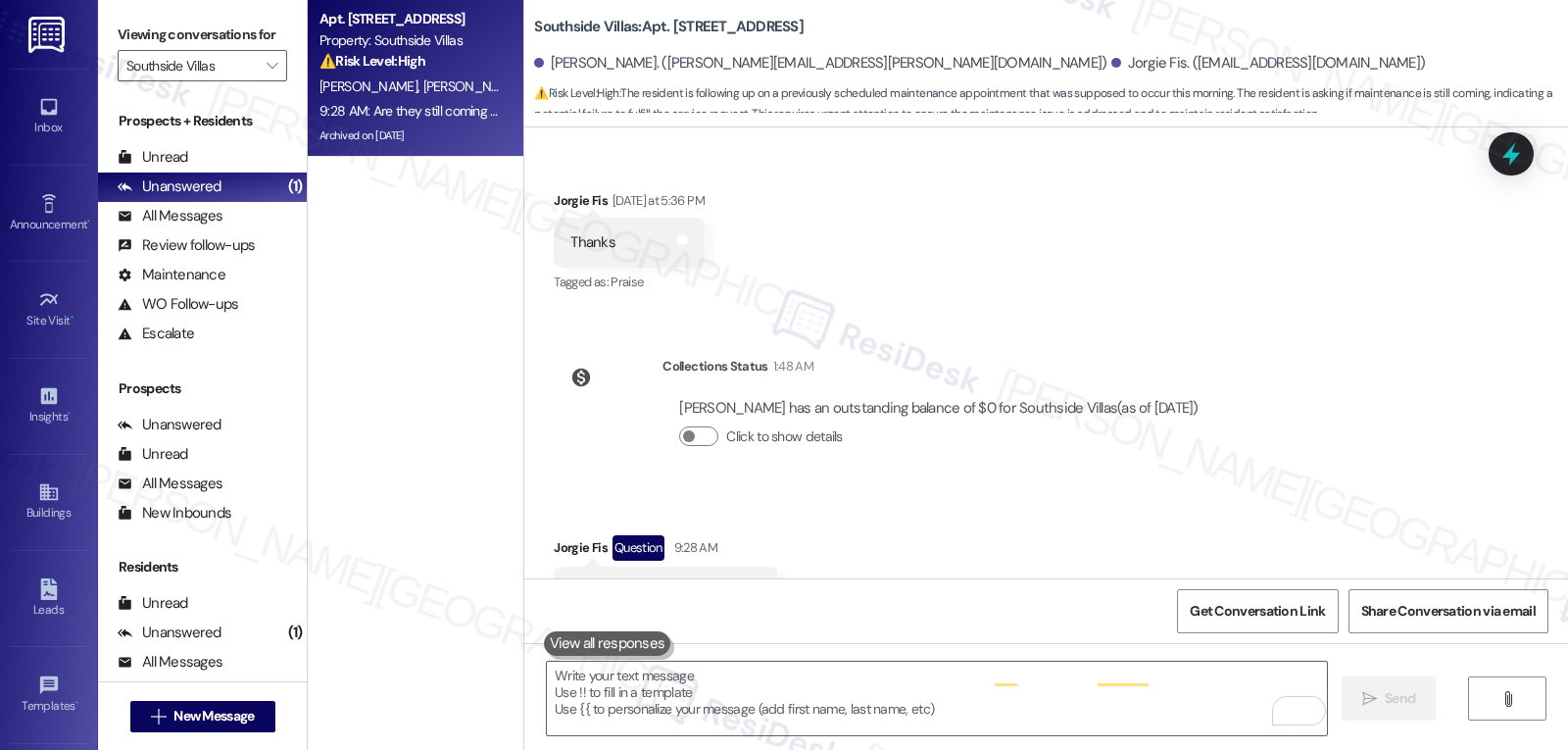
scroll to position [18204, 0]
click at [262, 78] on span "" at bounding box center [271, 65] width 19 height 31
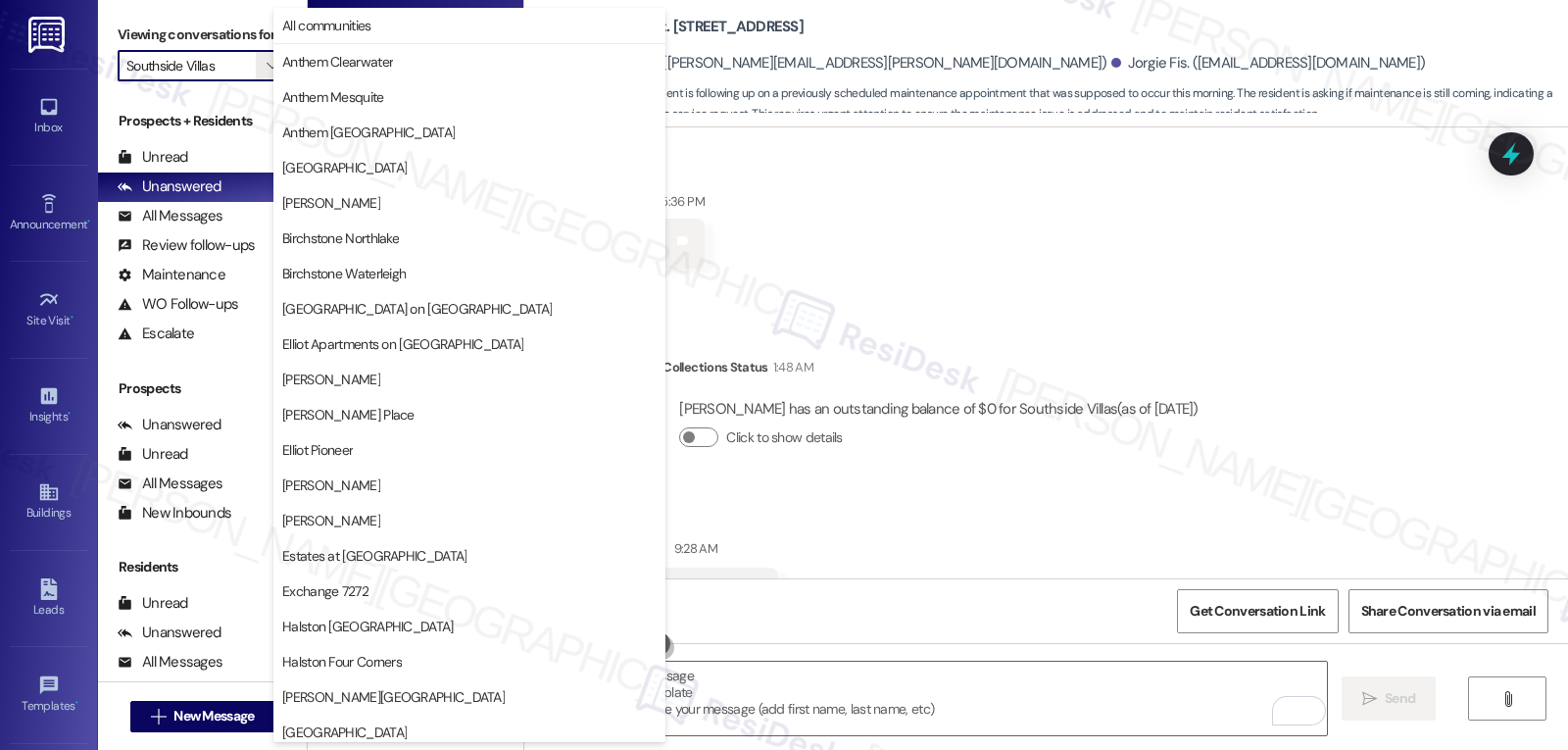
scroll to position [678, 0]
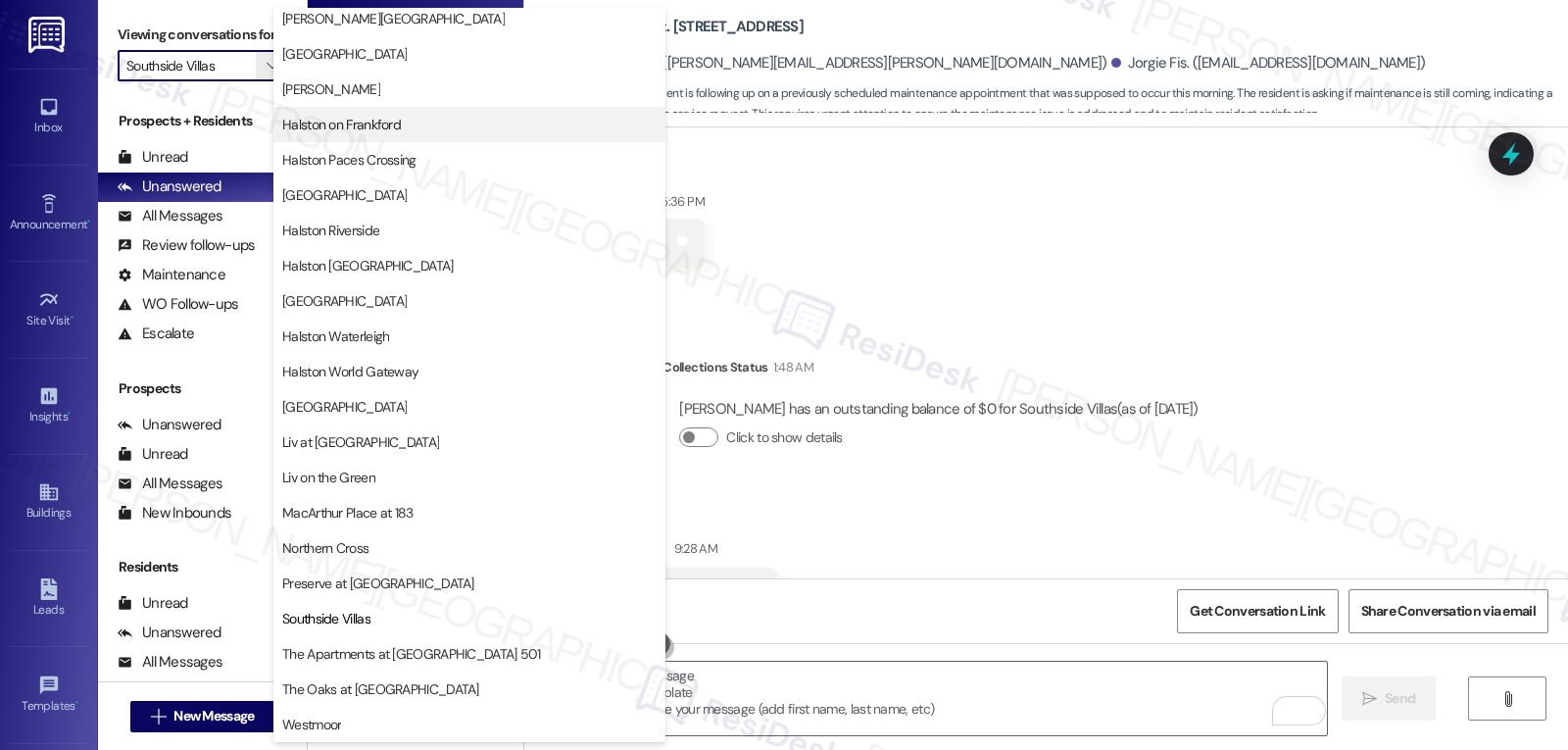
click at [374, 118] on span "Halston on Frankford" at bounding box center [341, 125] width 119 height 20
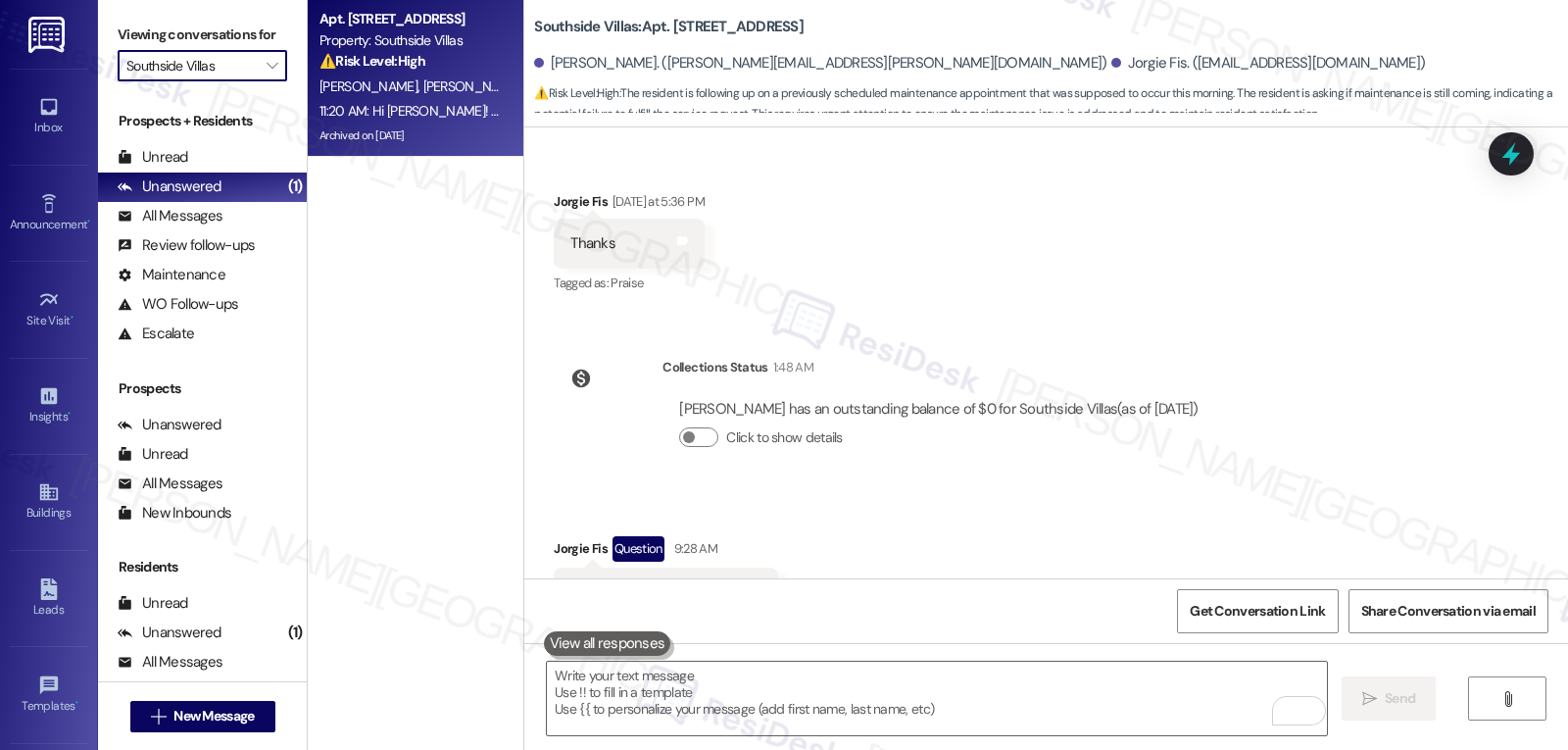
type input "Halston on Frankford"
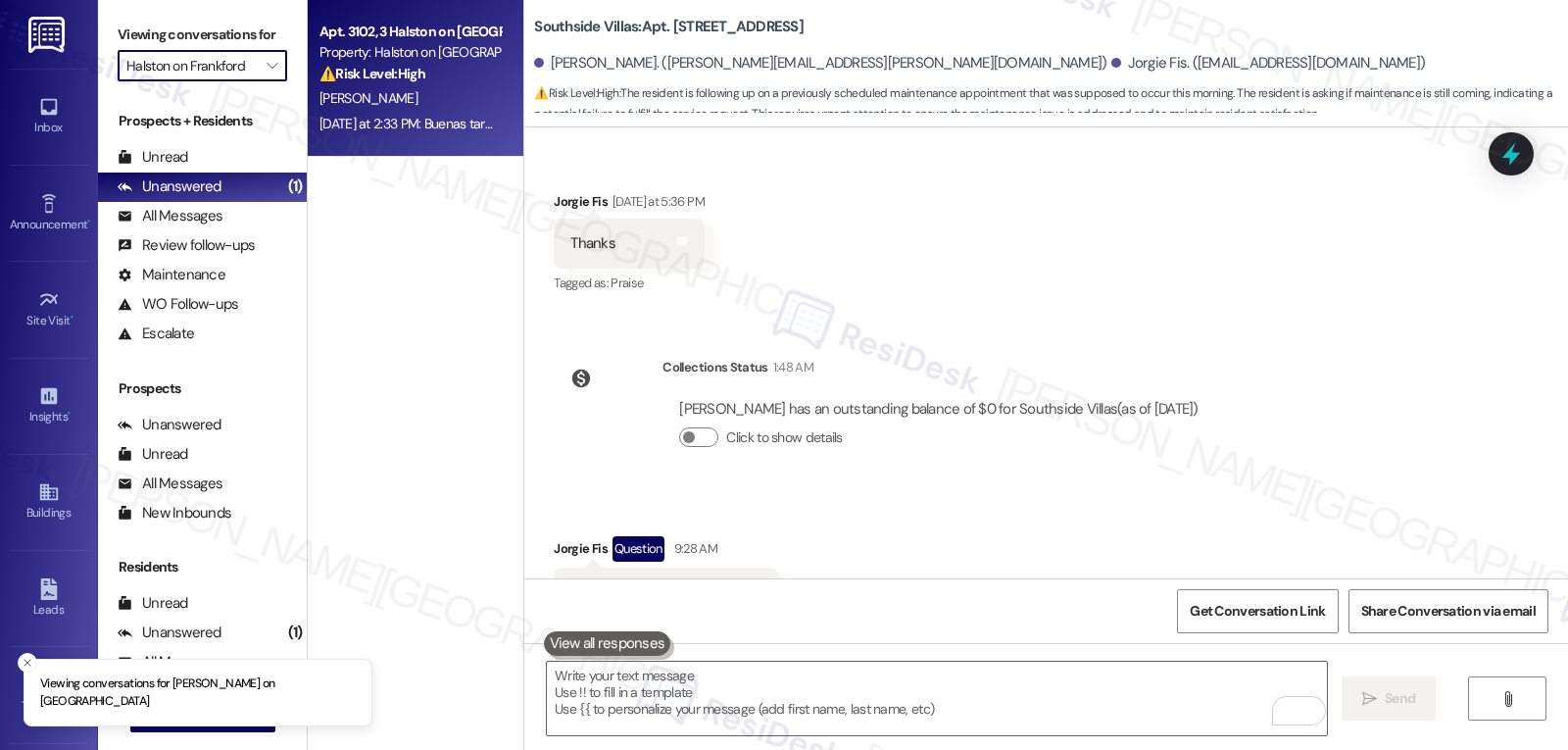
click at [414, 105] on div "S. Porras" at bounding box center [410, 98] width 186 height 25
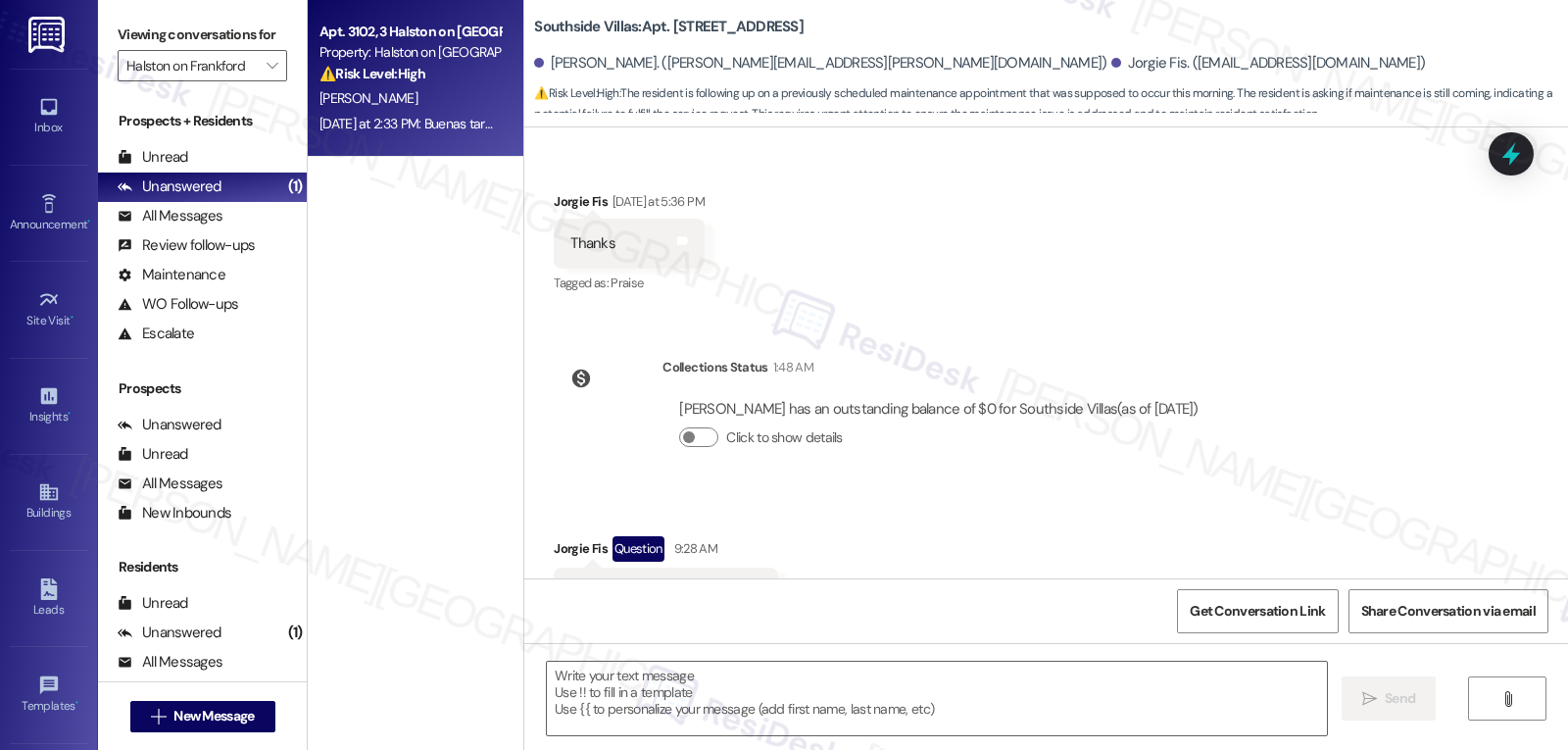
type textarea "Fetching suggested responses. Please feel free to read through the conversation…"
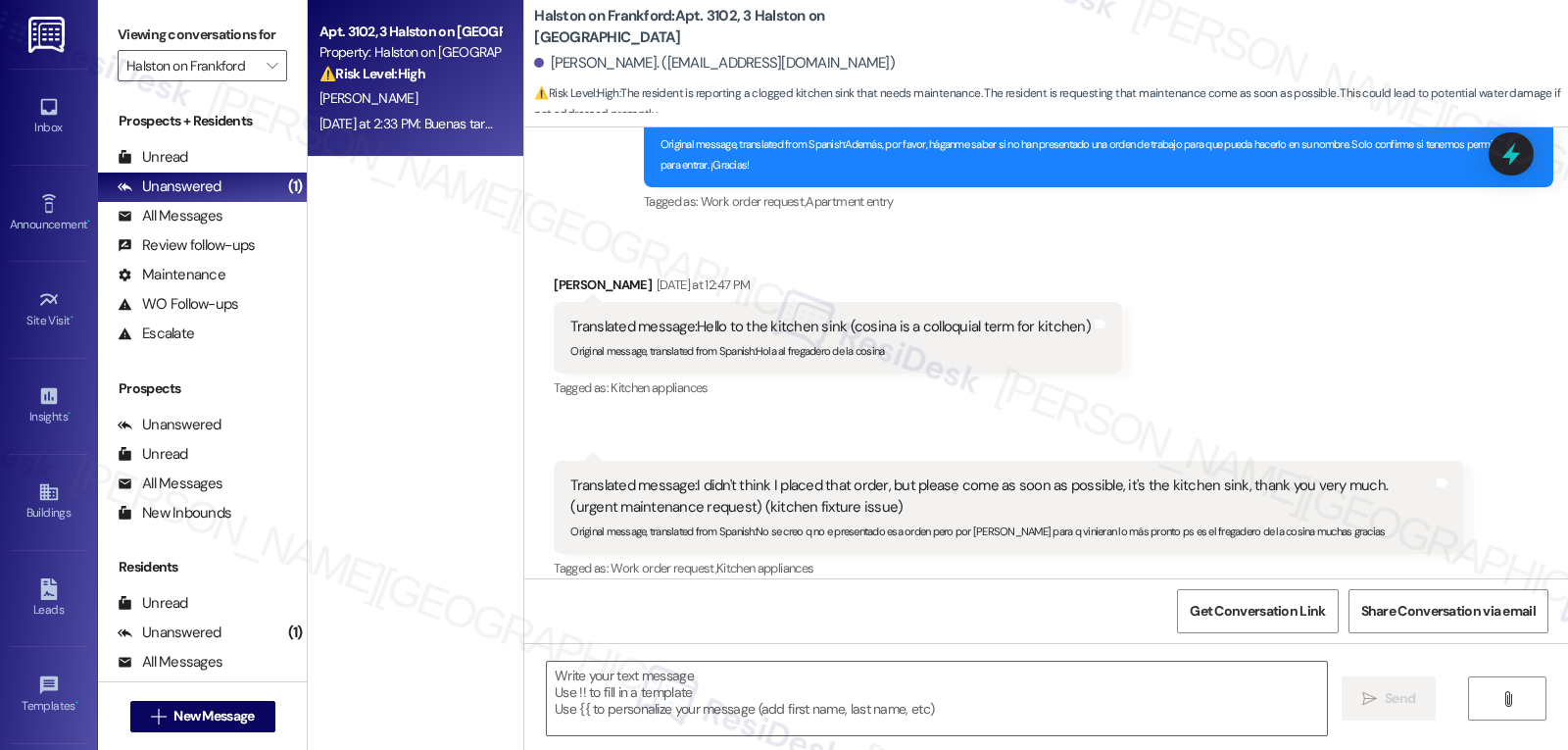
type textarea "Fetching suggested responses. Please feel free to read through the conversation…"
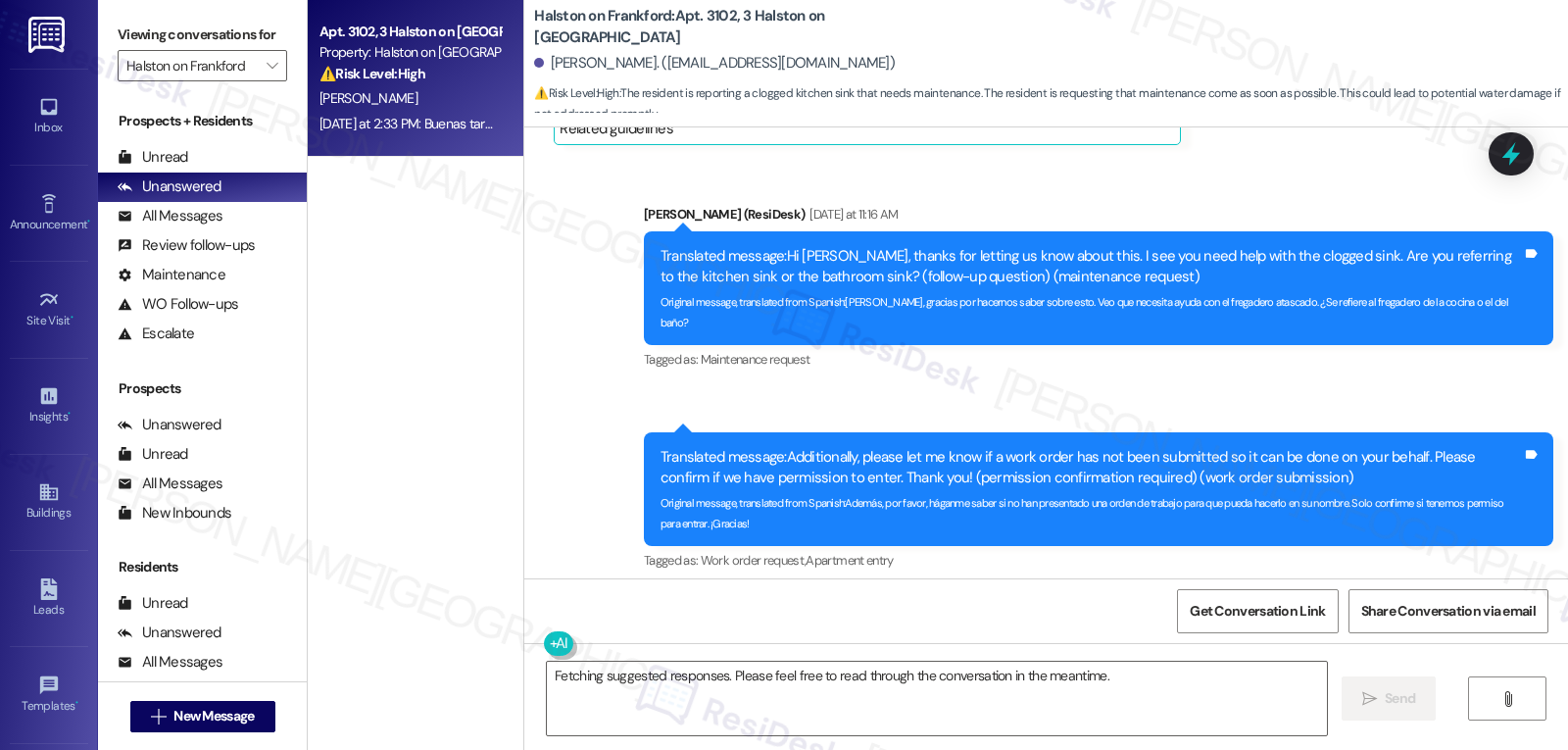
scroll to position [1286, 0]
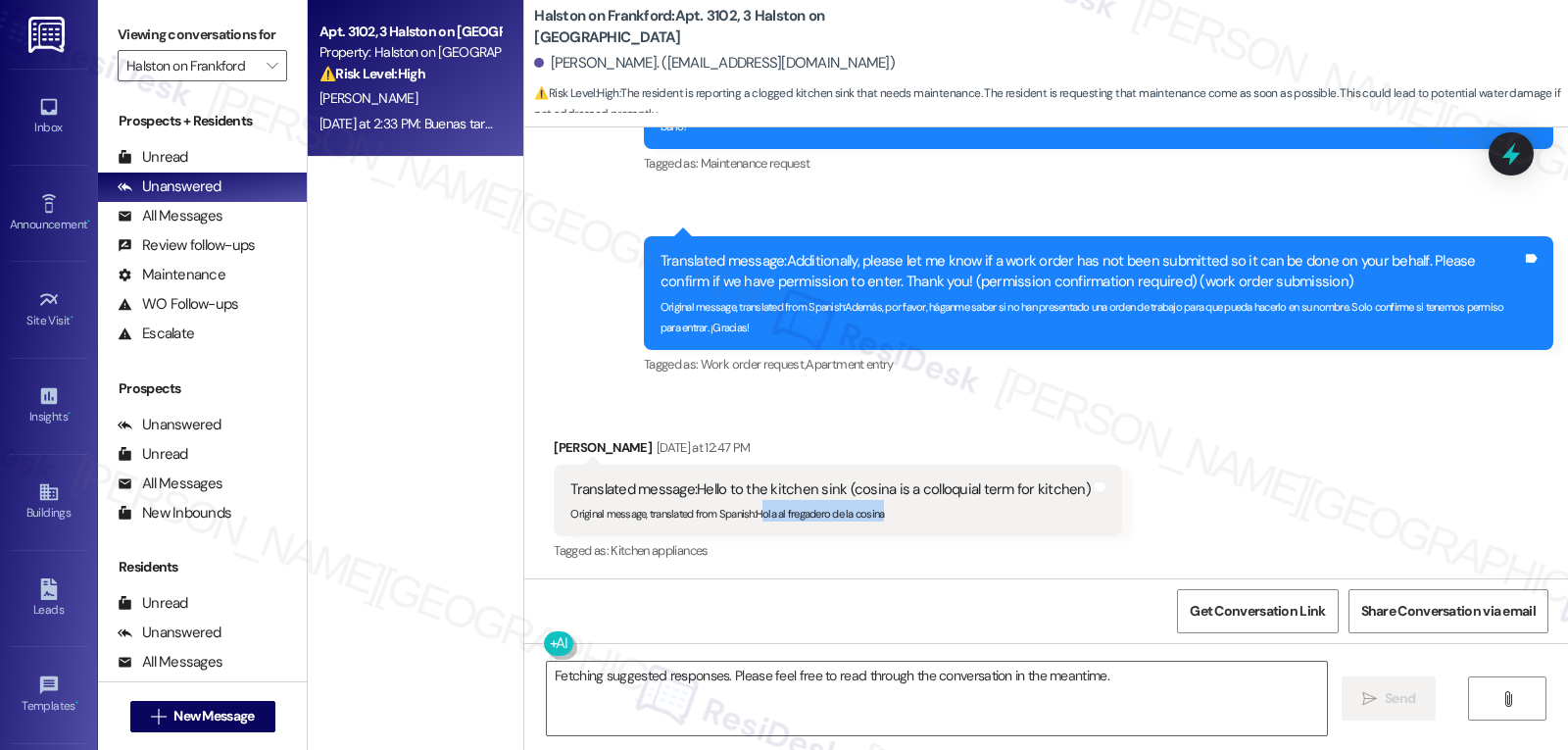
drag, startPoint x: 748, startPoint y: 498, endPoint x: 947, endPoint y: 506, distance: 199.2
click at [947, 506] on div "Translated message: Hello to the kitchen sink (cosina is a colloquial term for …" at bounding box center [838, 501] width 569 height 72
copy sub "ola al fregadero de la cosina"
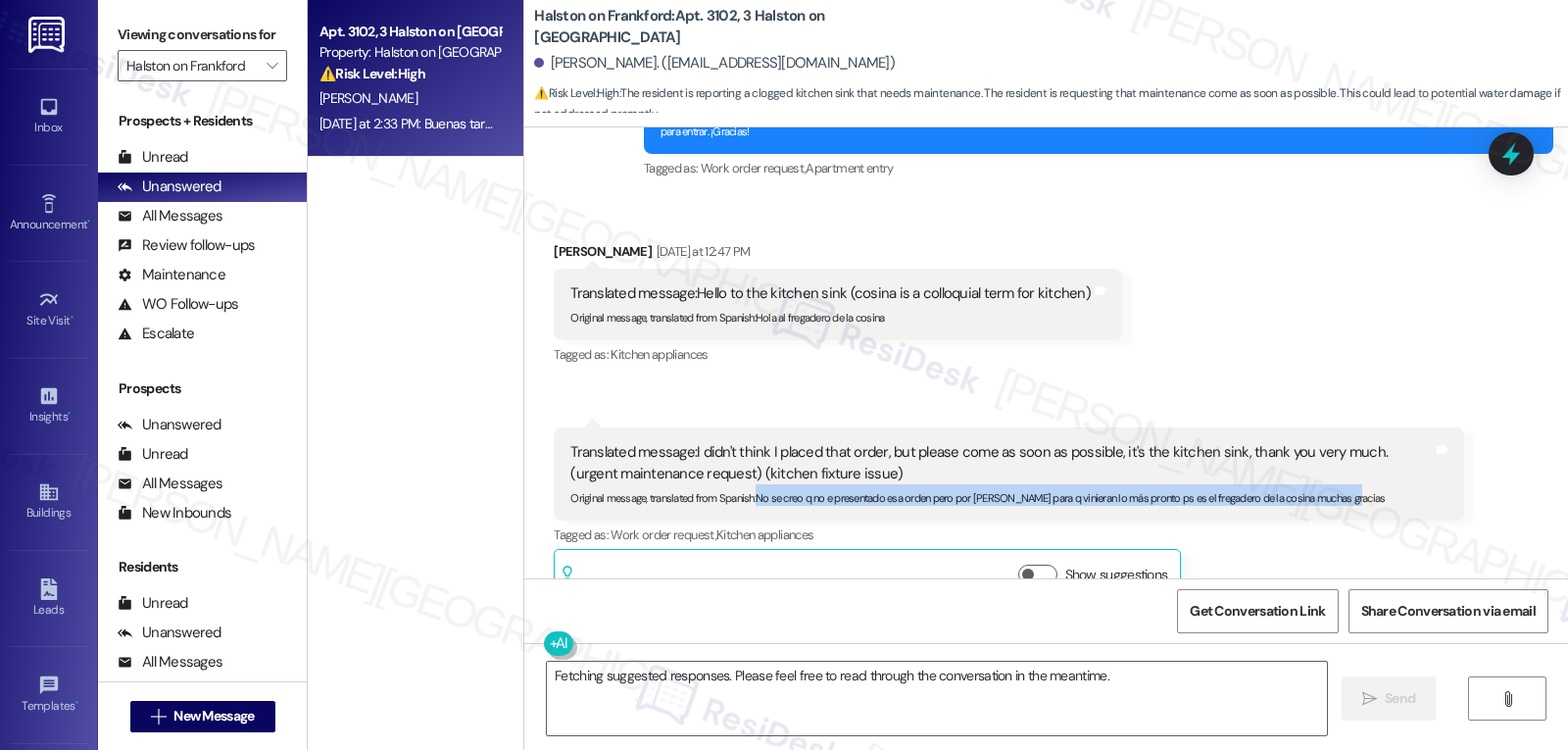
drag, startPoint x: 744, startPoint y: 484, endPoint x: 1386, endPoint y: 474, distance: 642.1
click at [1386, 484] on div "Original message, translated from Spanish : No se creo q no e presentado esa or…" at bounding box center [1001, 494] width 862 height 21
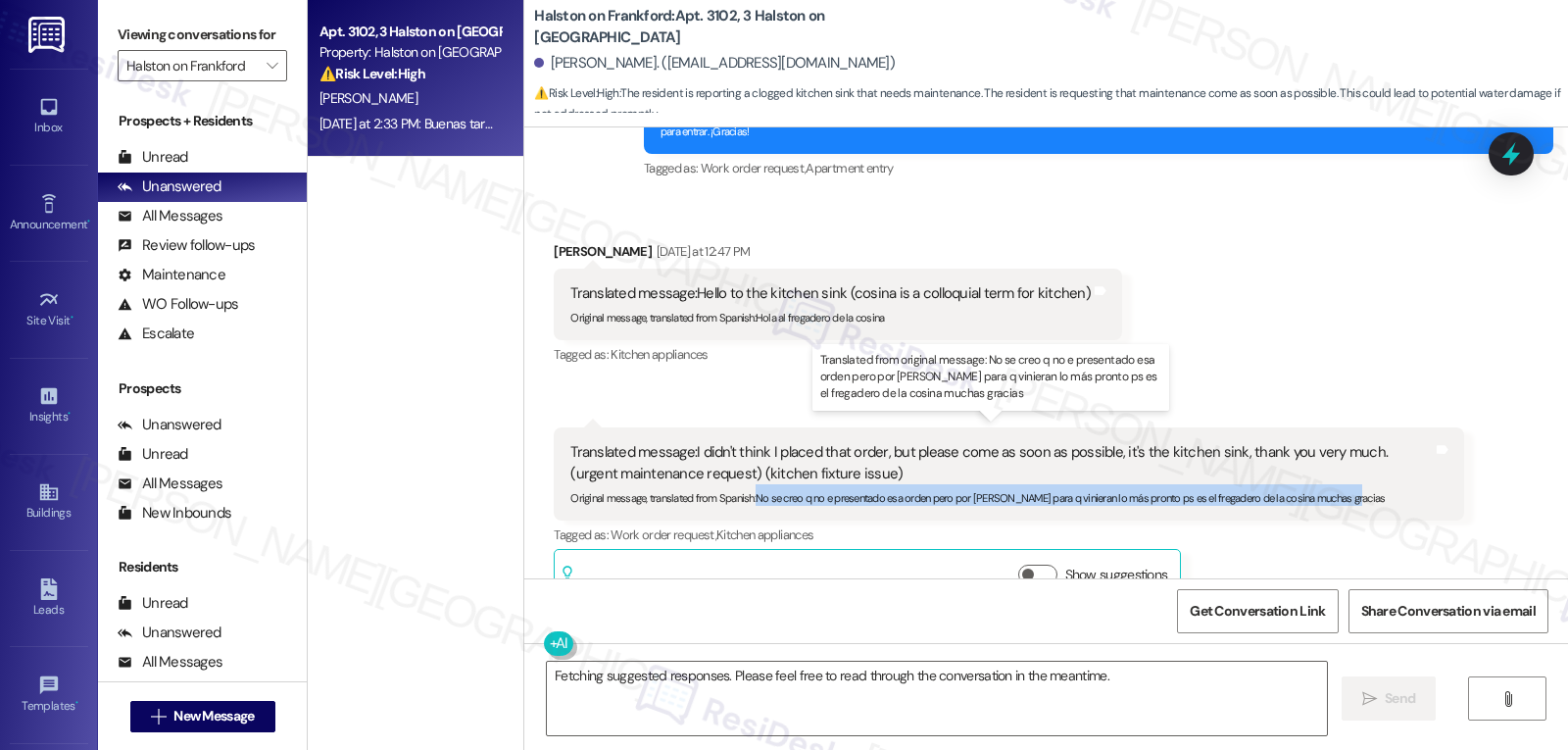
copy sub "No se creo q no e presentado esa orden pero por fabor es para q vinieran lo más…"
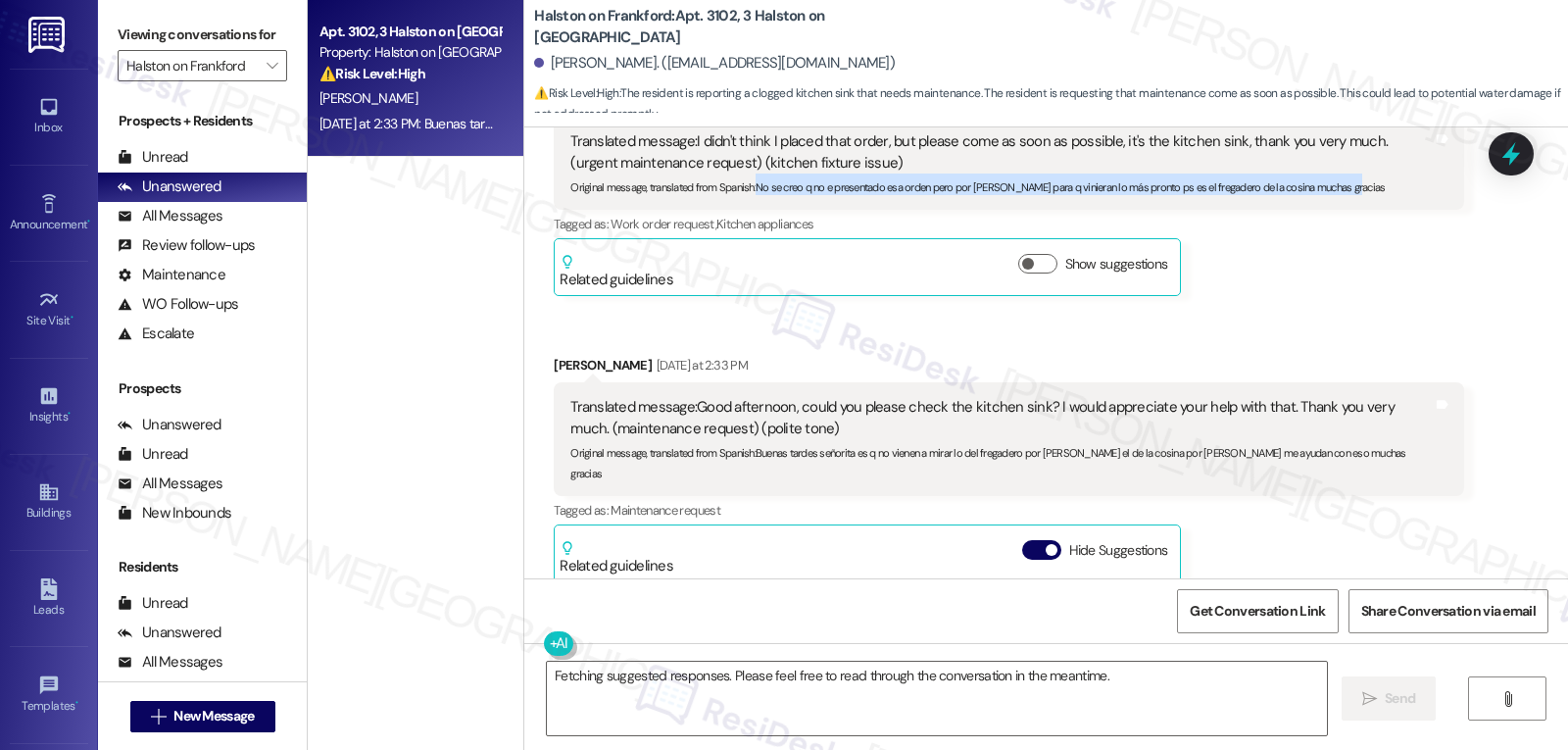
scroll to position [1874, 0]
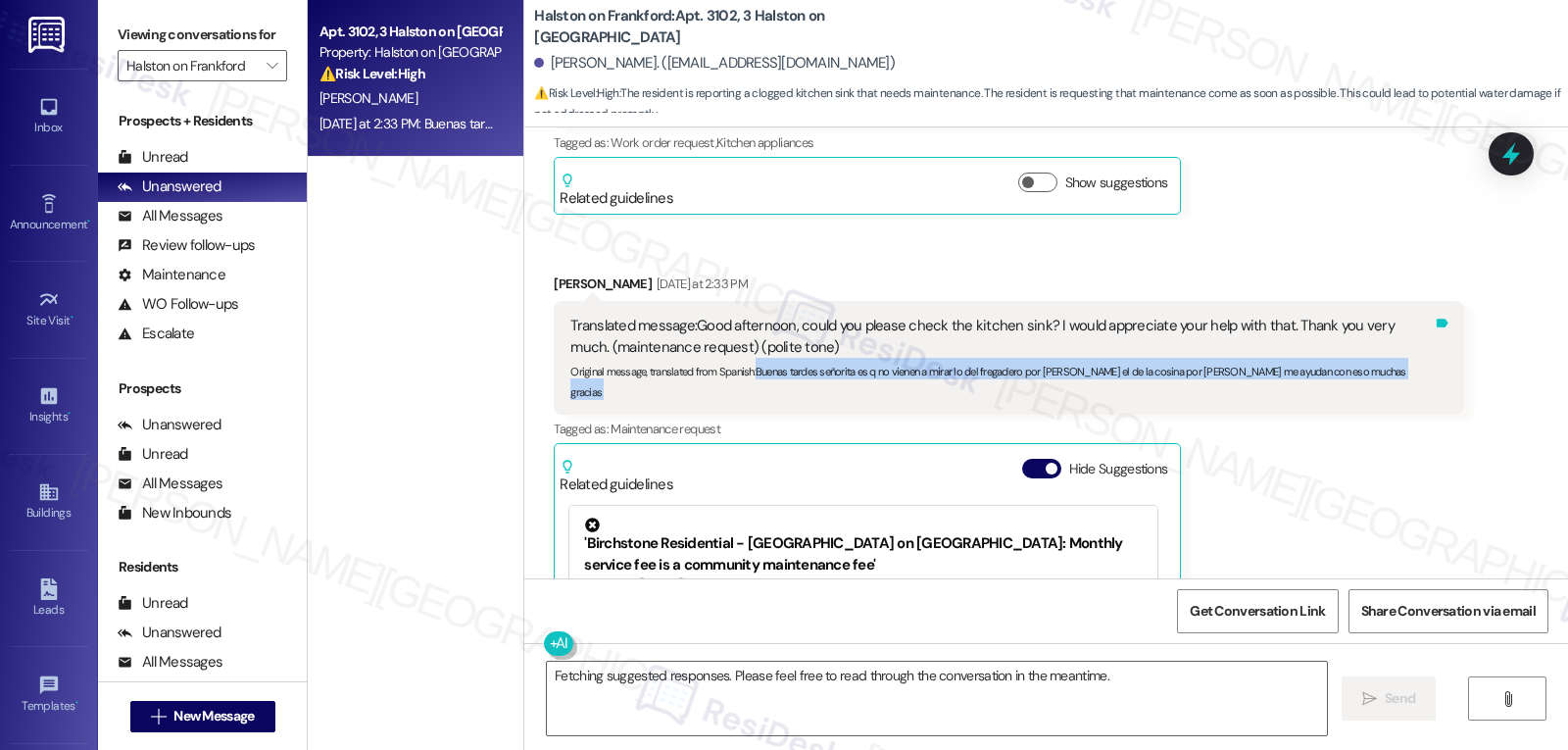
drag, startPoint x: 743, startPoint y: 353, endPoint x: 1433, endPoint y: 358, distance: 690.0
click at [1433, 358] on div "Translated message: Good afternoon, could you please check the kitchen sink? I …" at bounding box center [1008, 358] width 910 height 114
copy div "Buenas tardes señorita es q no vienen a mirar lo del fregadero por fabor es el …"
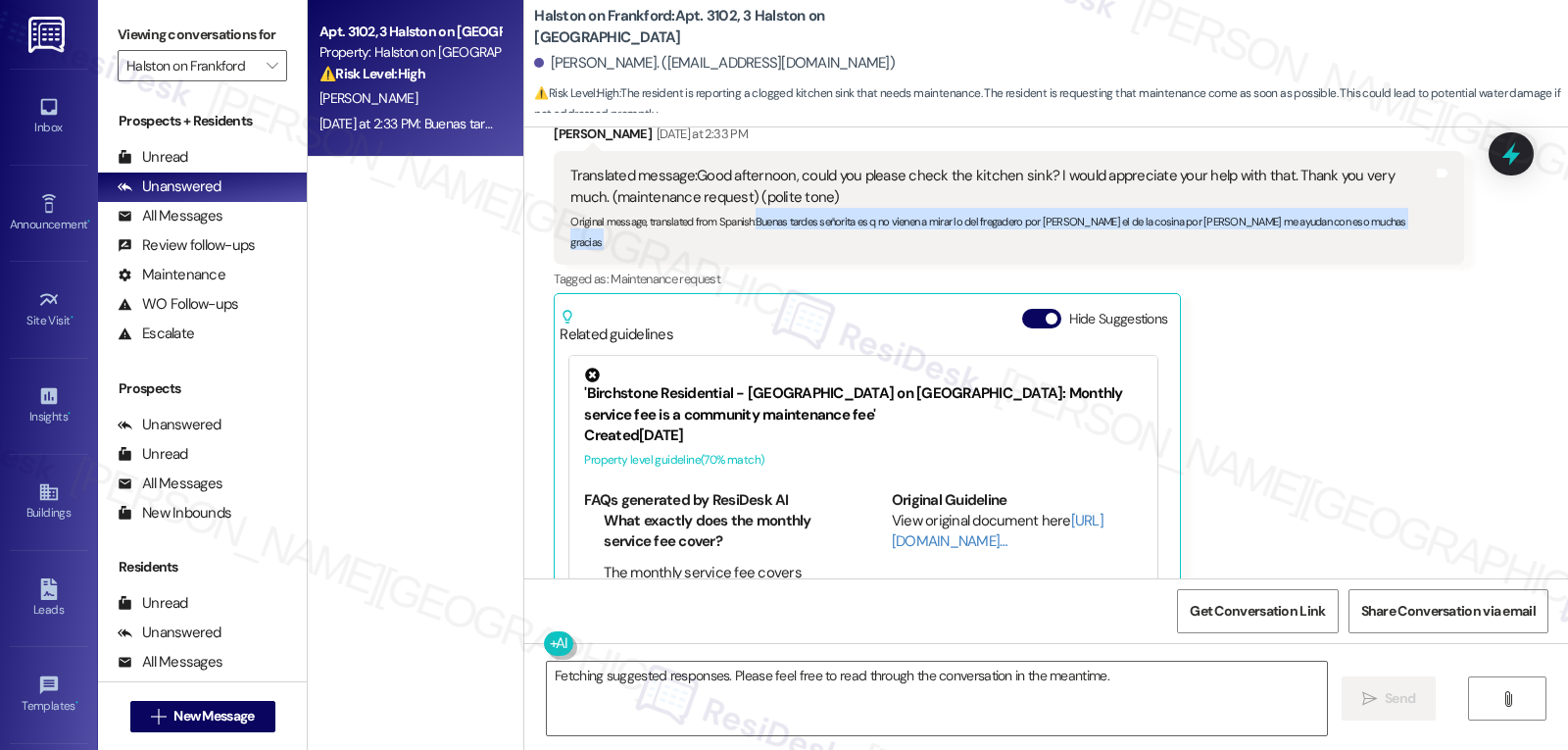
scroll to position [2071, 0]
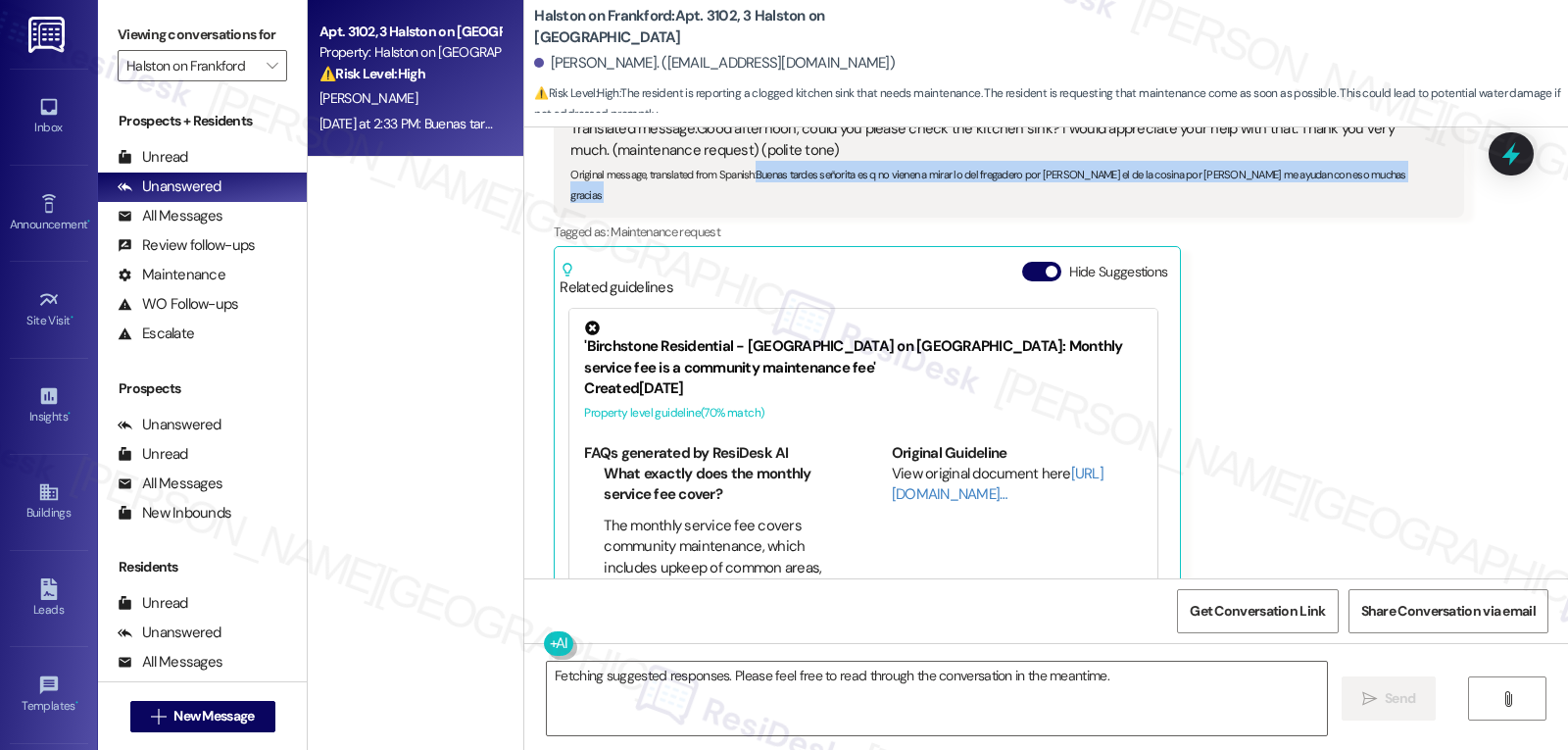
click at [1518, 151] on icon at bounding box center [1512, 155] width 26 height 26
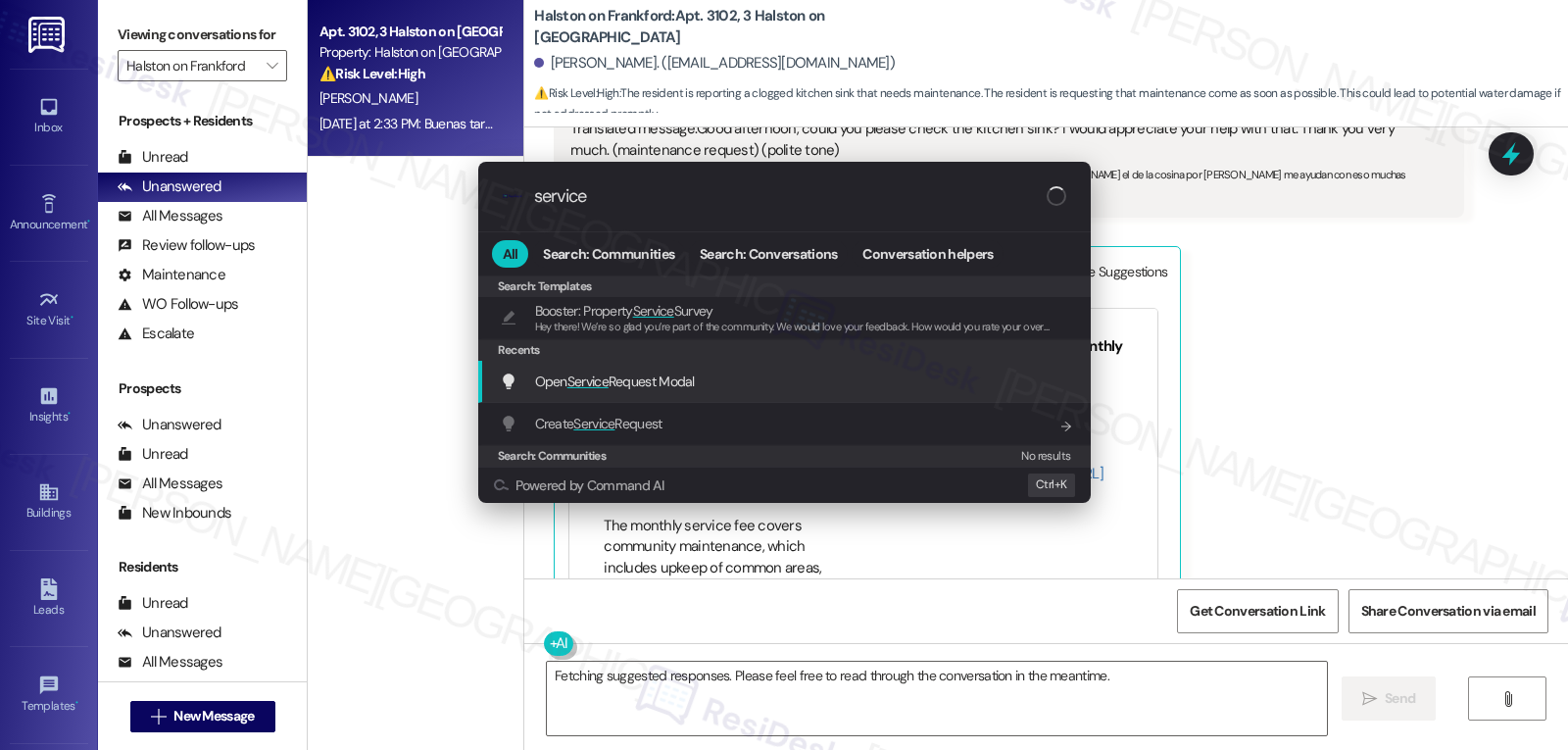
type input "service"
click at [615, 384] on span "Open Service Request Modal" at bounding box center [615, 381] width 160 height 18
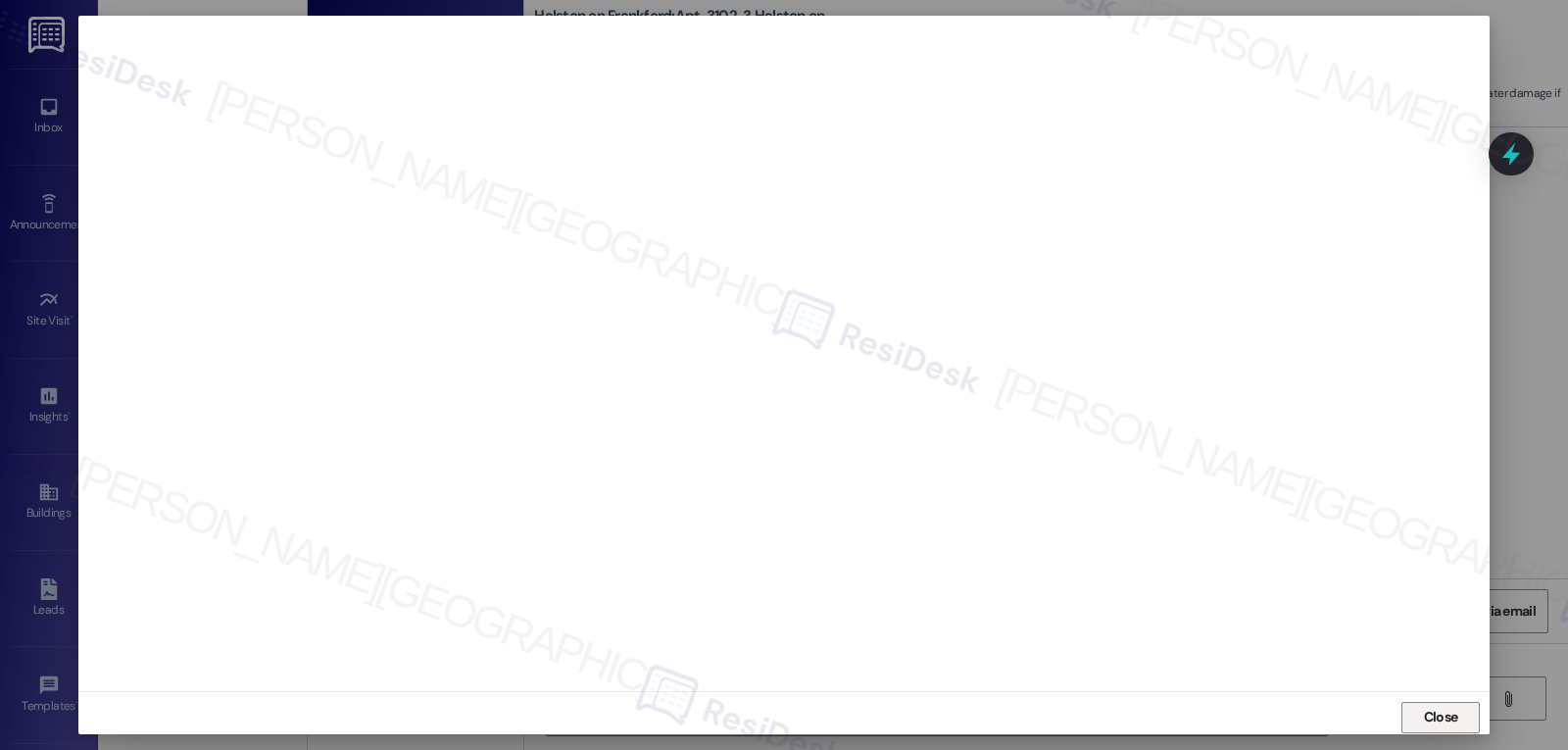
click at [1439, 717] on span "Close" at bounding box center [1441, 717] width 34 height 21
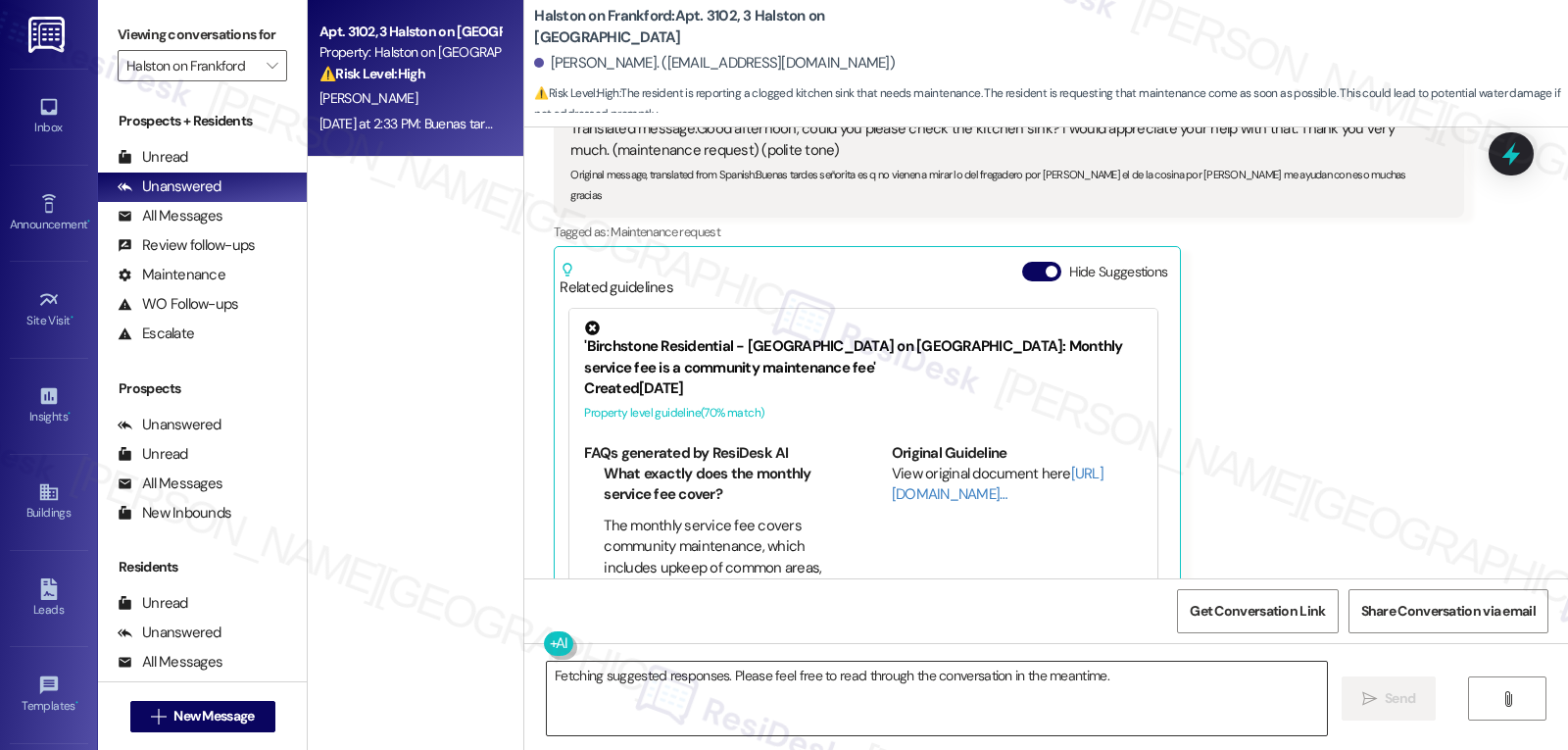
click at [684, 716] on textarea "Fetching suggested responses. Please feel free to read through the conversation…" at bounding box center [937, 698] width 780 height 74
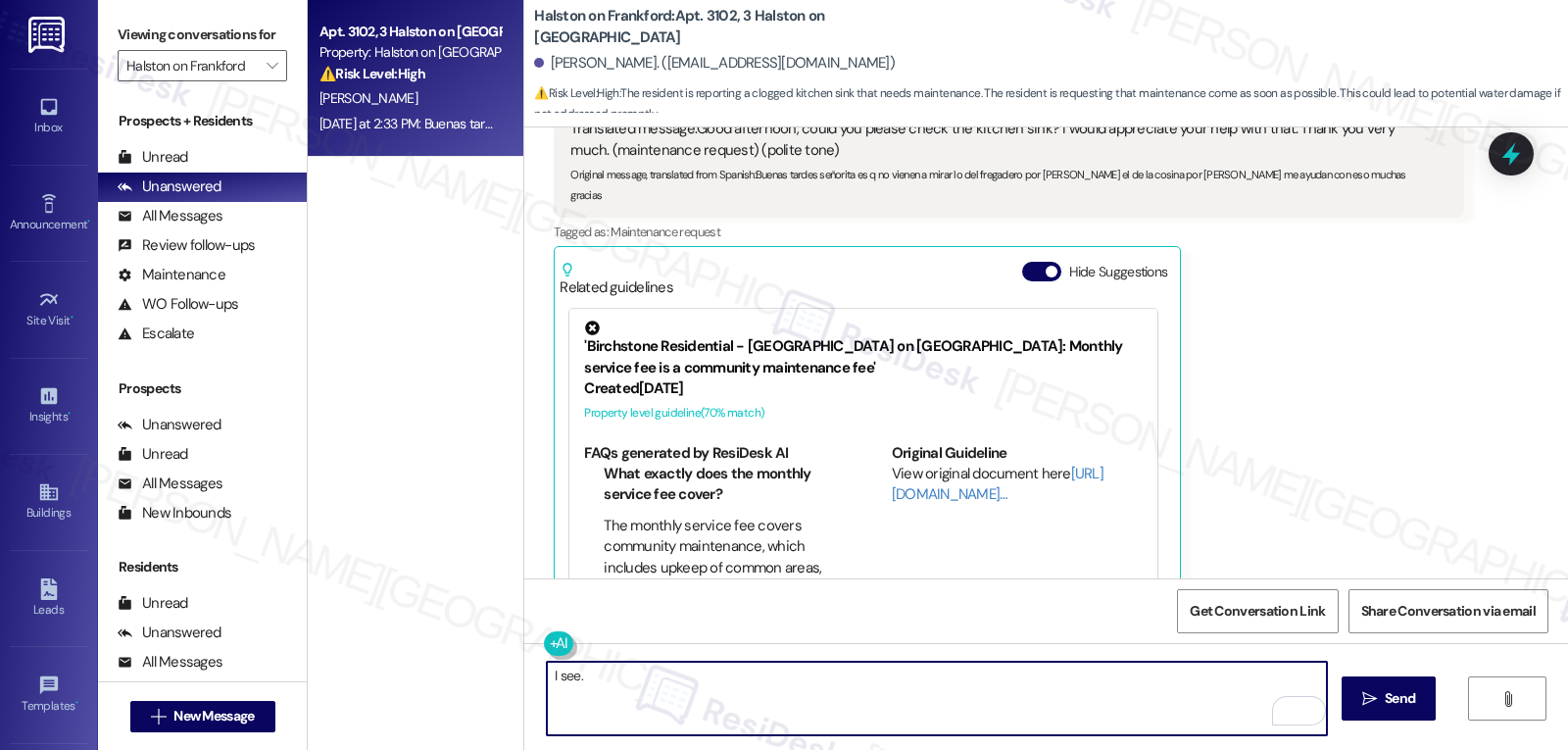
click at [691, 707] on textarea "I see." at bounding box center [937, 698] width 780 height 74
paste textarea "thanks for letting me know about your kitchen sink."
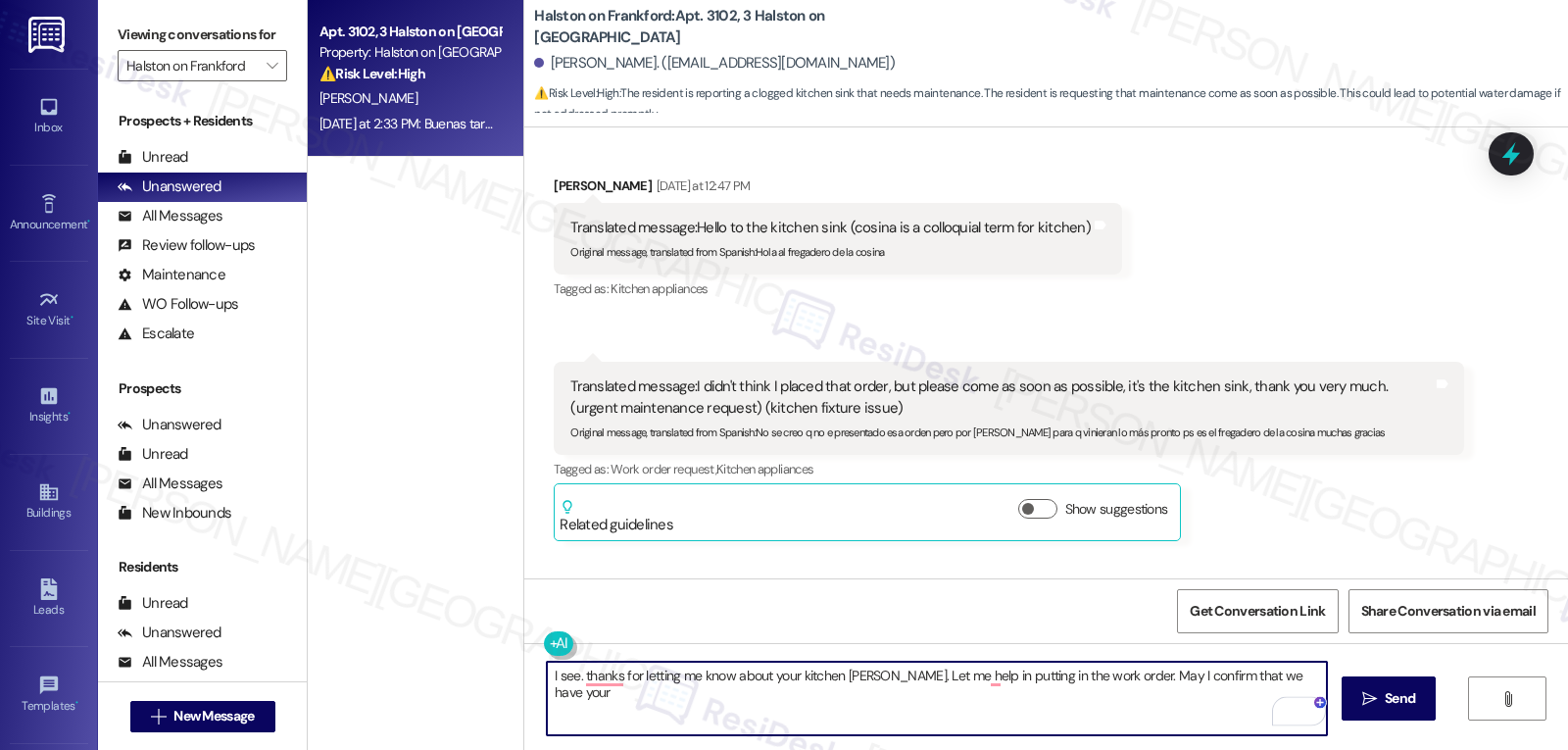
scroll to position [1679, 0]
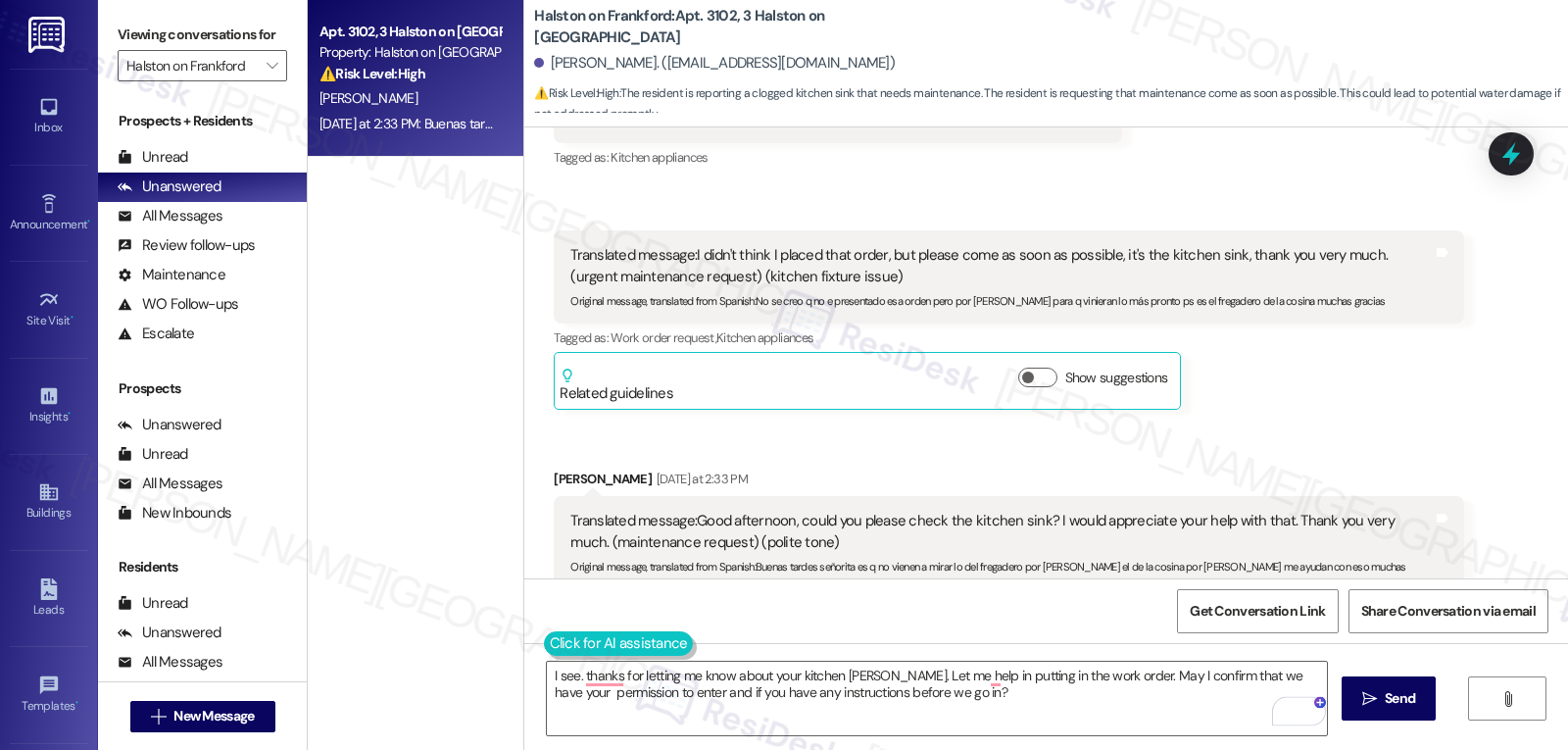
click at [544, 651] on button at bounding box center [618, 643] width 150 height 25
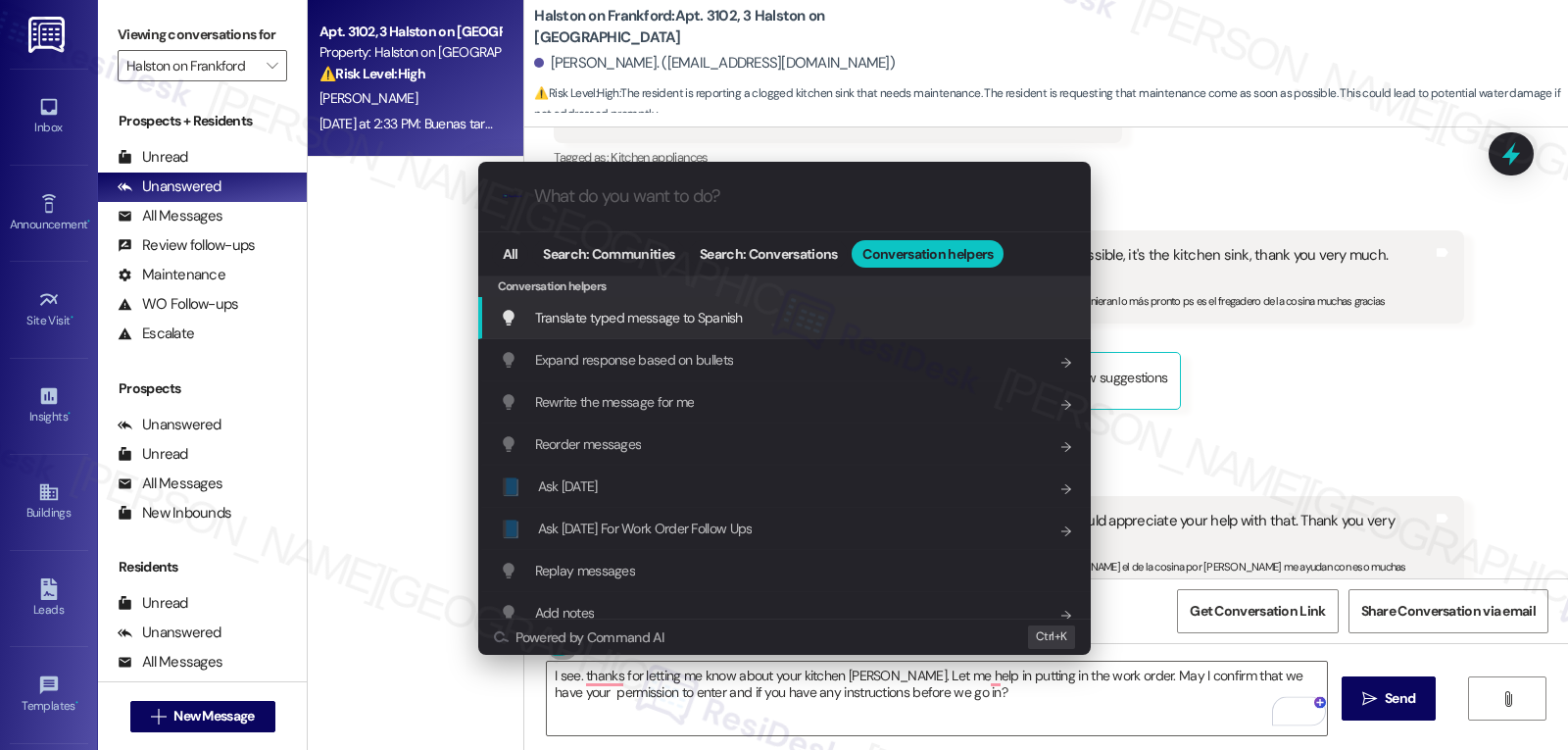
click at [689, 329] on div "Translate typed message to Spanish Add shortcut" at bounding box center [785, 318] width 612 height 42
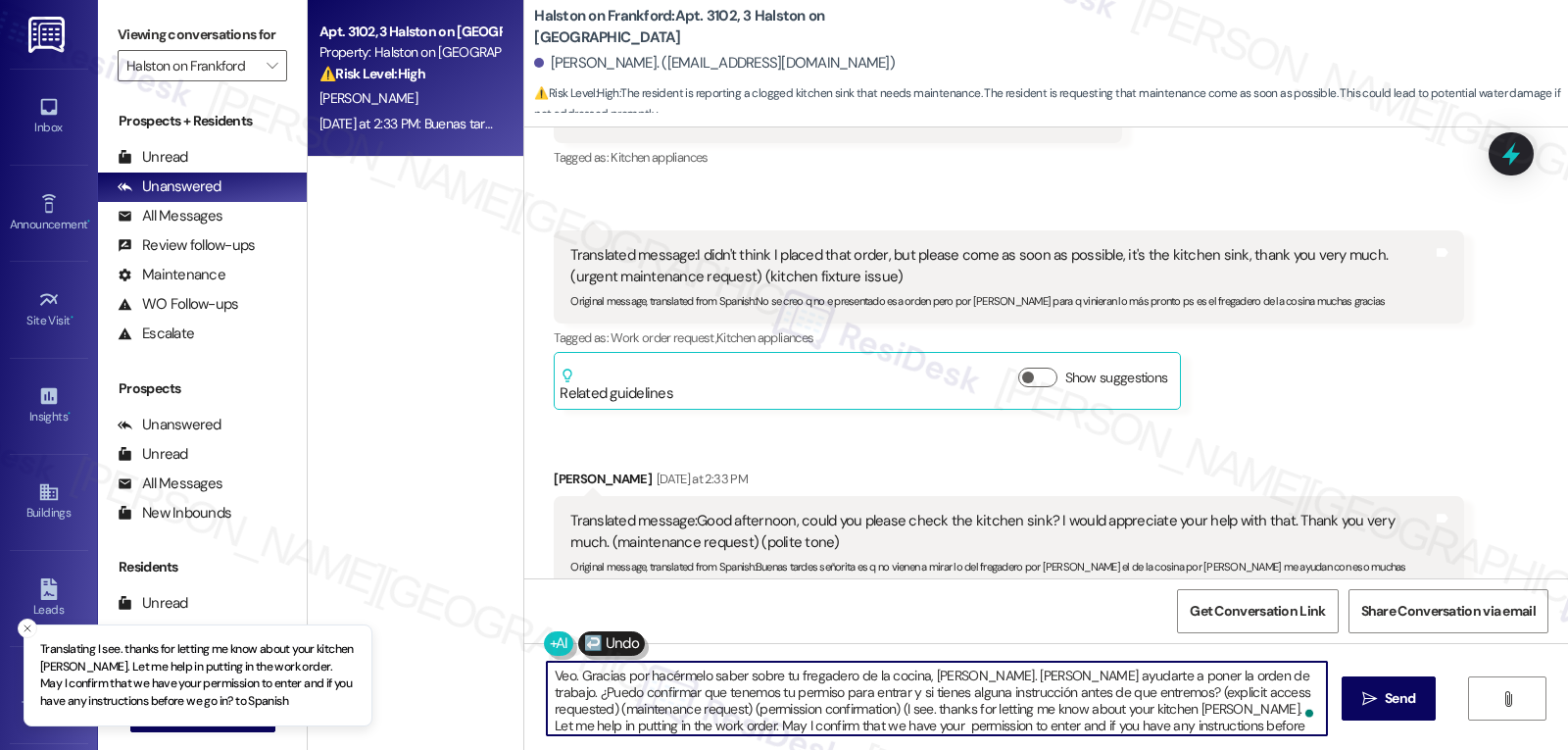
drag, startPoint x: 1119, startPoint y: 698, endPoint x: 1375, endPoint y: 796, distance: 274.1
click at [1375, 749] on html "Translating I see. thanks for letting me know about your kitchen sink, Sandra. …" at bounding box center [784, 375] width 1568 height 750
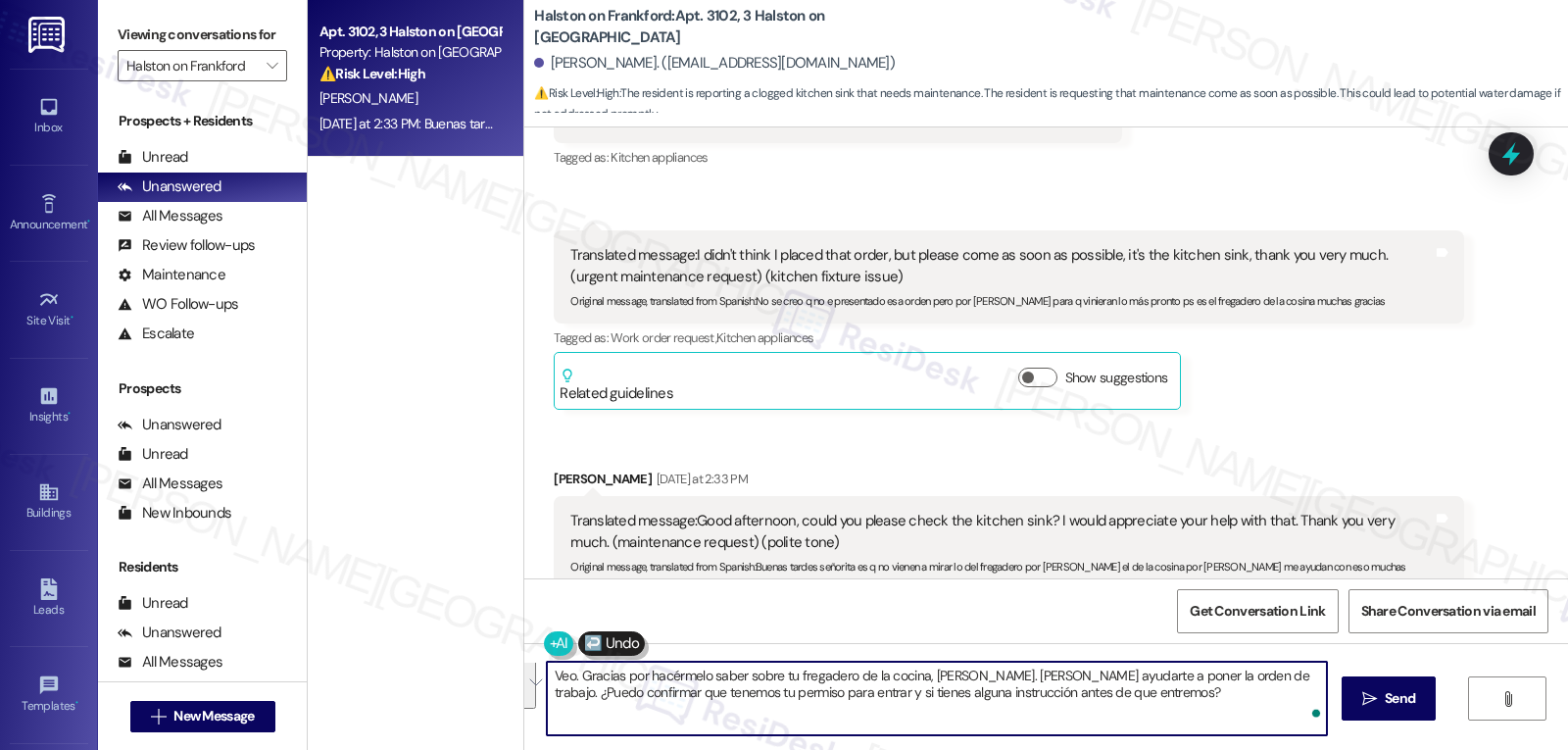
scroll to position [0, 0]
type textarea "Veo. Gracias por hacérmelo saber sobre tu fregadero de la cocina, Sandra. Déjam…"
click at [1385, 694] on span "Send" at bounding box center [1400, 698] width 30 height 21
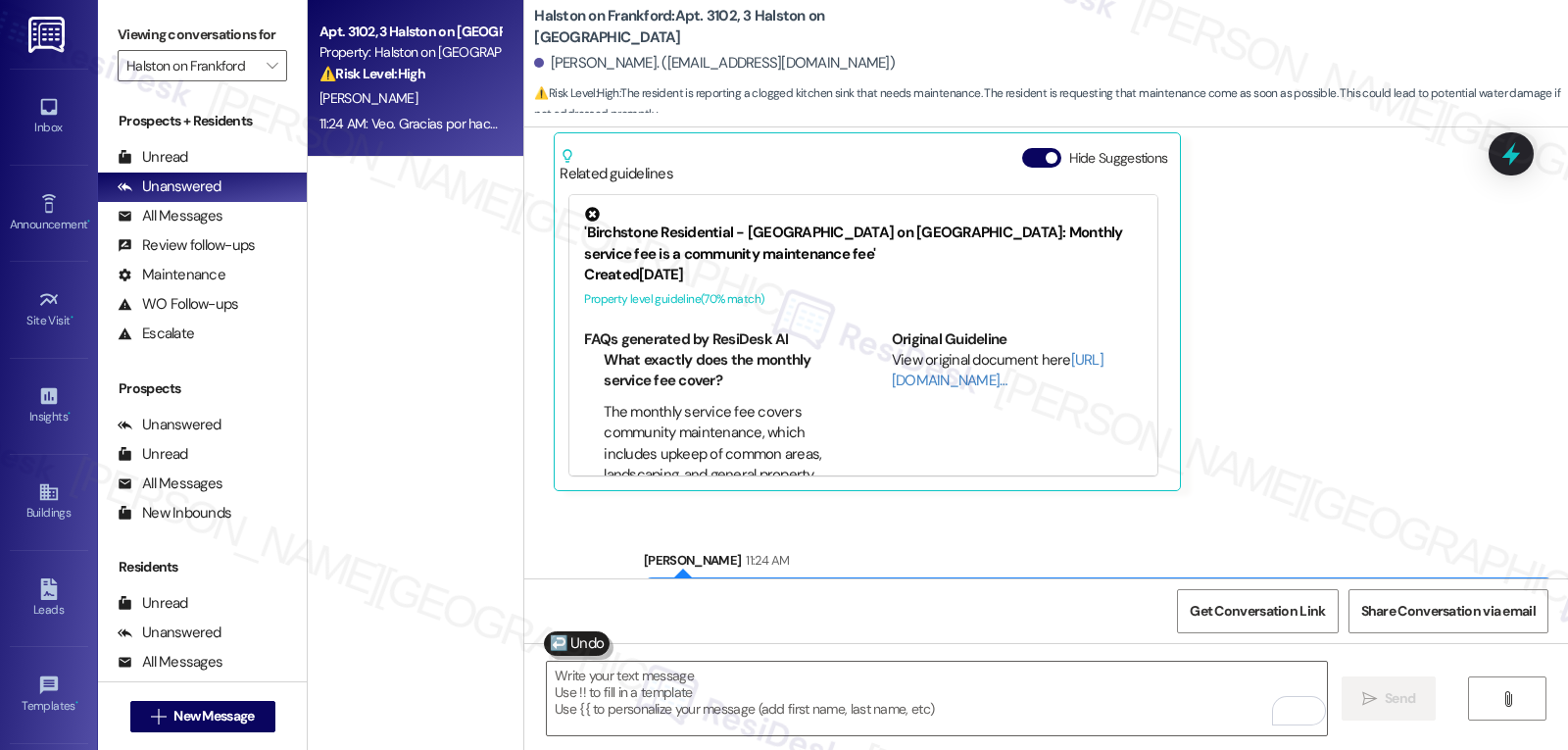
scroll to position [2229, 0]
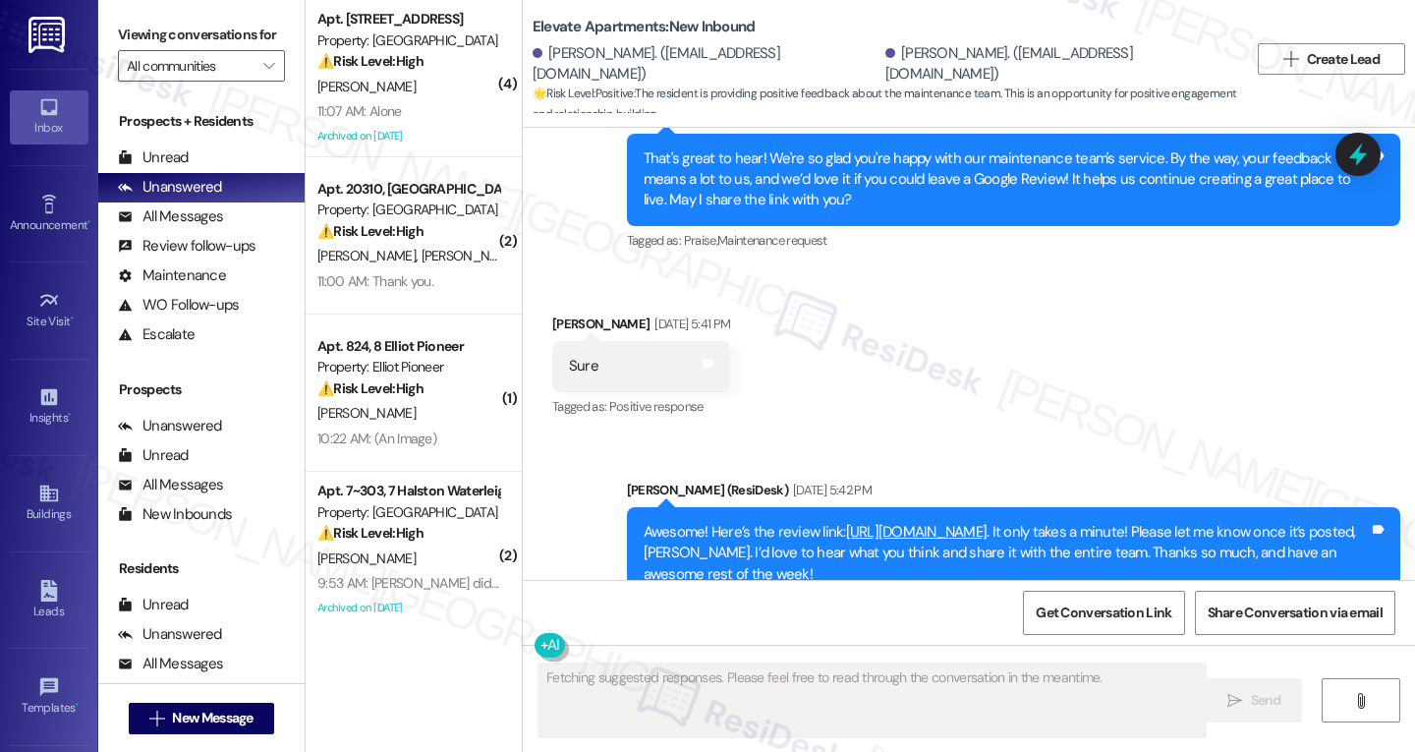
scroll to position [1074, 0]
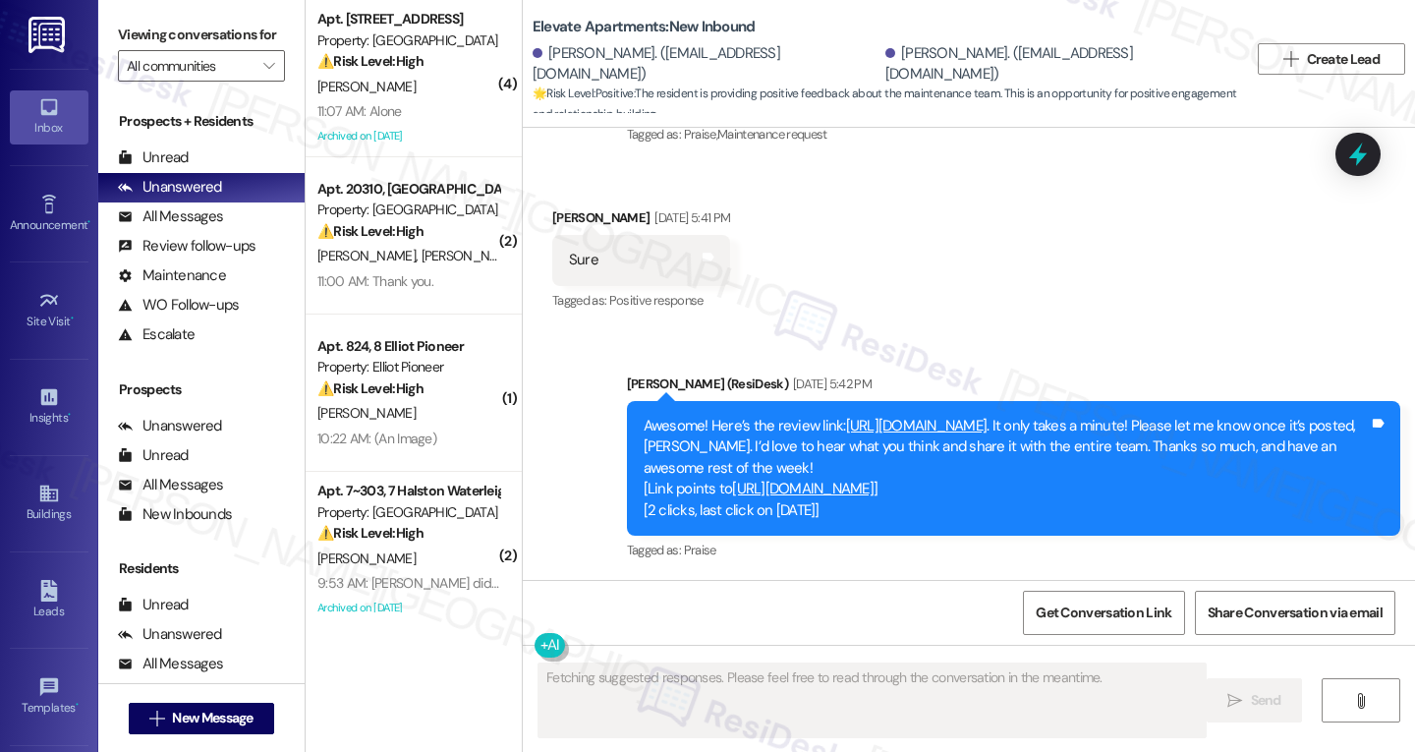
click at [924, 425] on link "https://www.theresidesk.com/links/review-cq7Sfl8AK" at bounding box center [917, 426] width 142 height 20
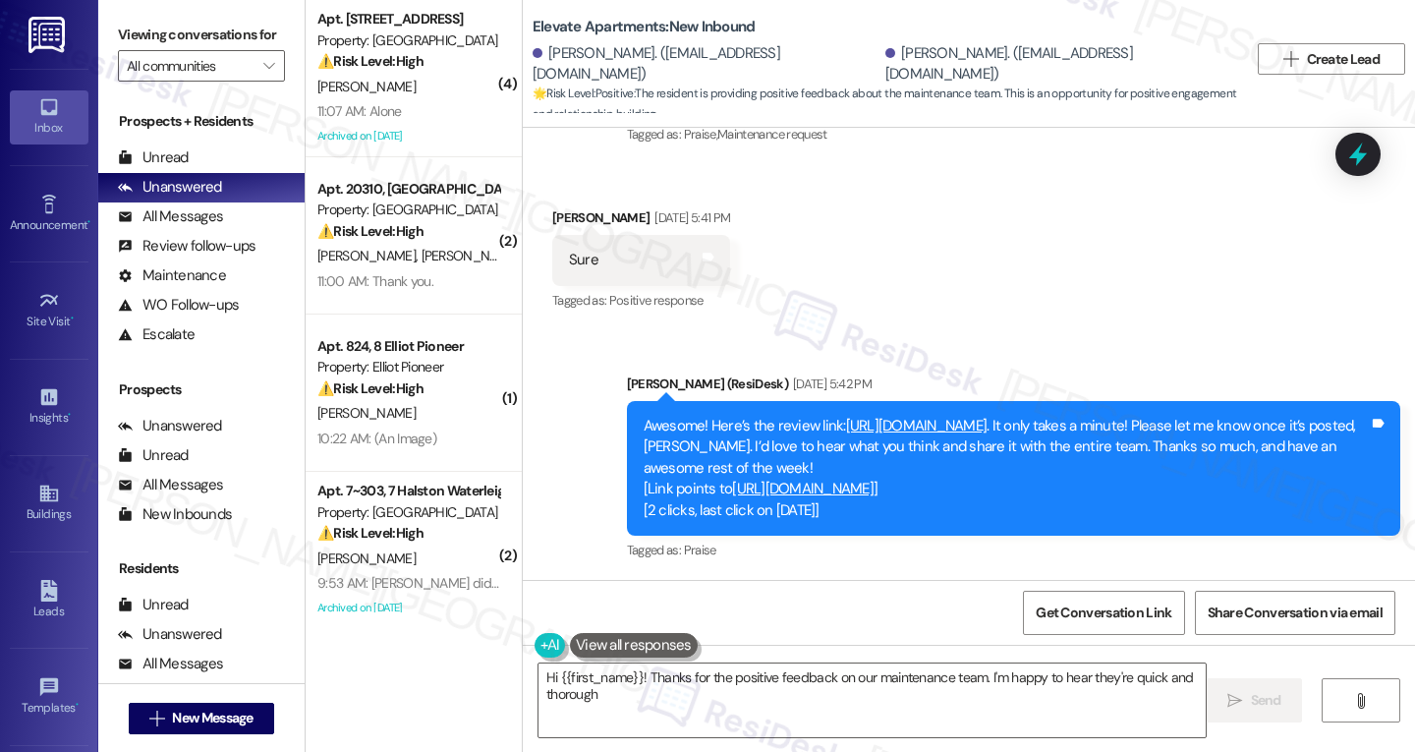
type textarea "Hi {{first_name}}! Thanks for the positive feedback on our maintenance team. I'…"
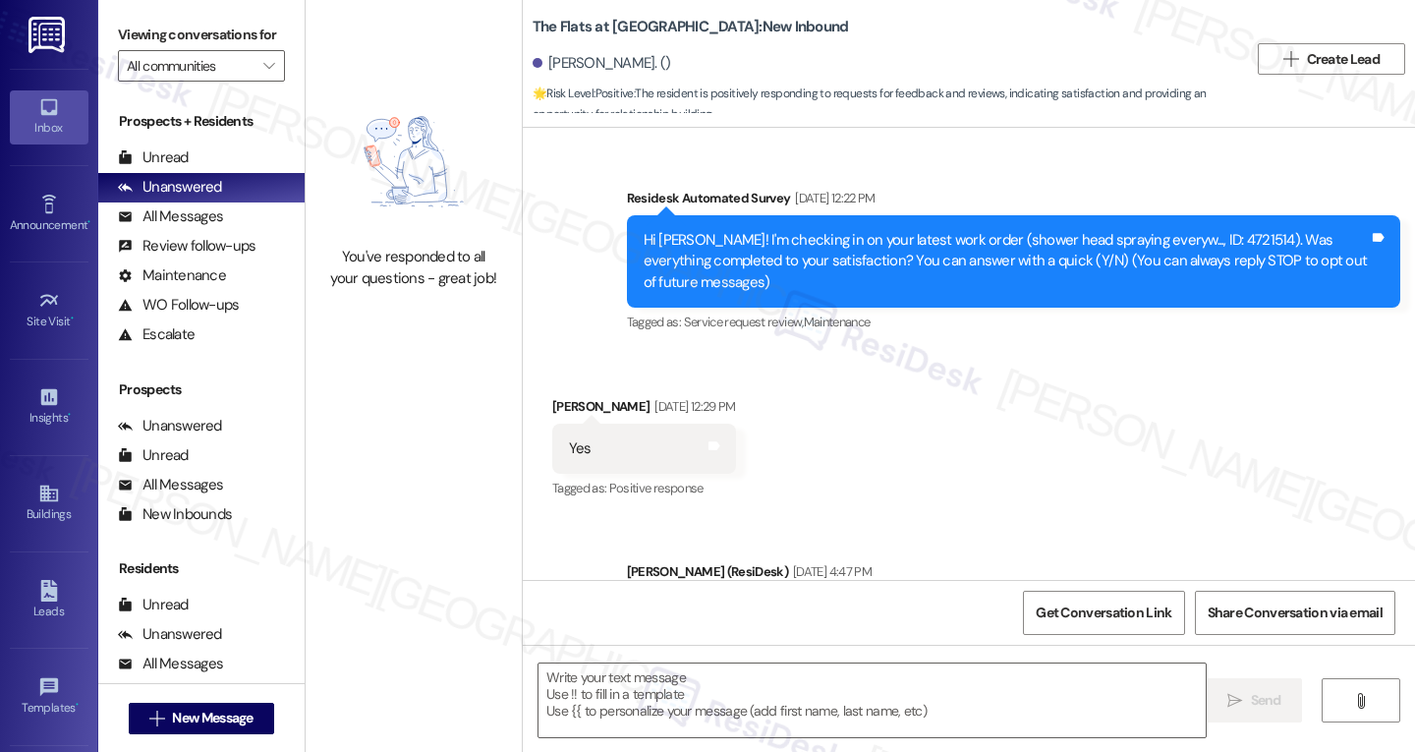
scroll to position [100, 0]
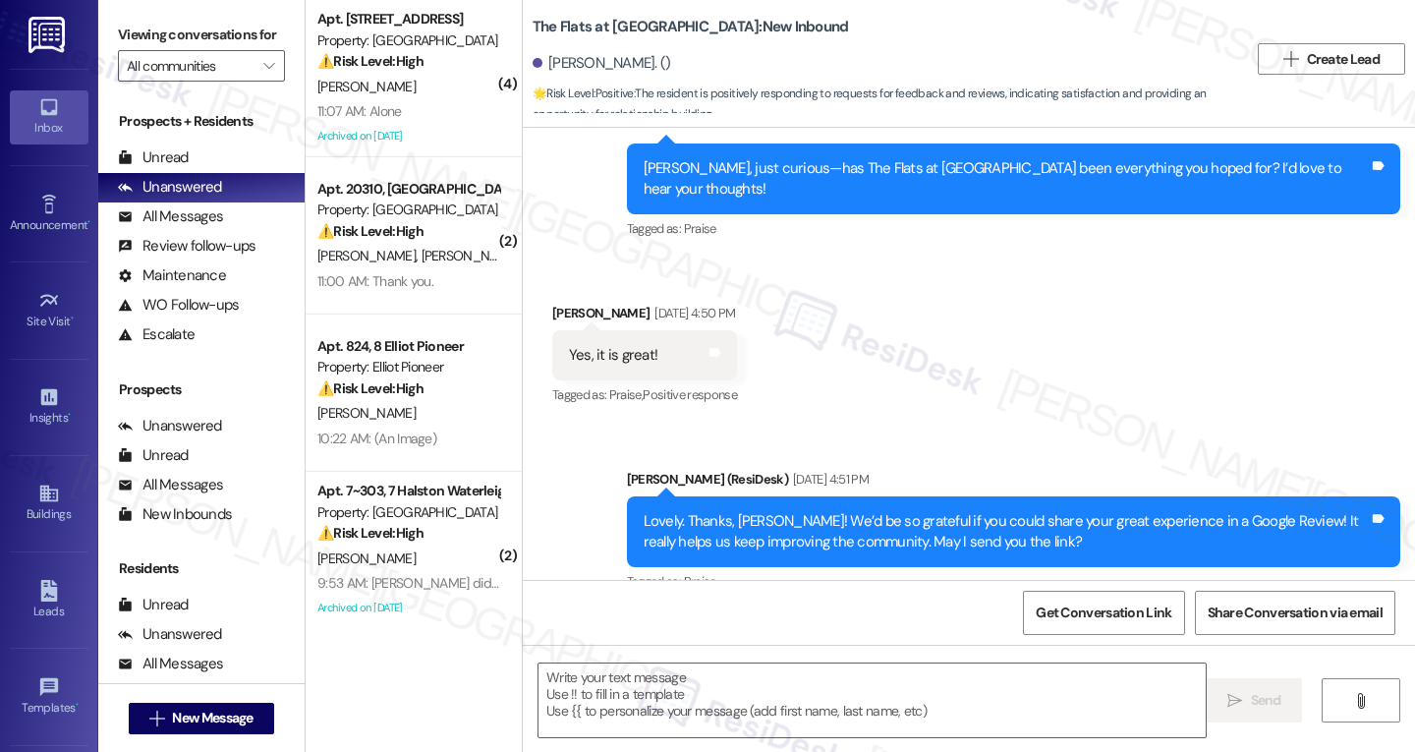
type textarea "Fetching suggested responses. Please feel free to read through the conversation…"
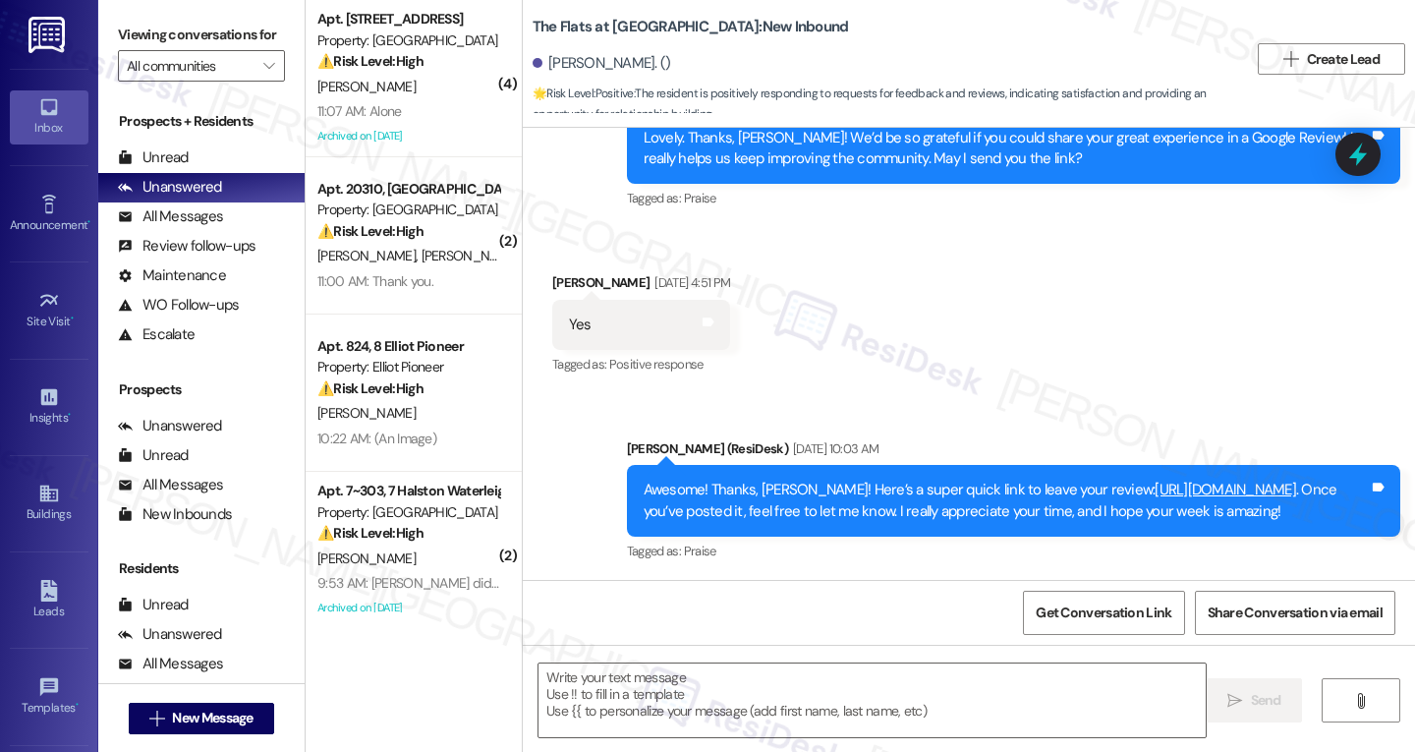
scroll to position [991, 0]
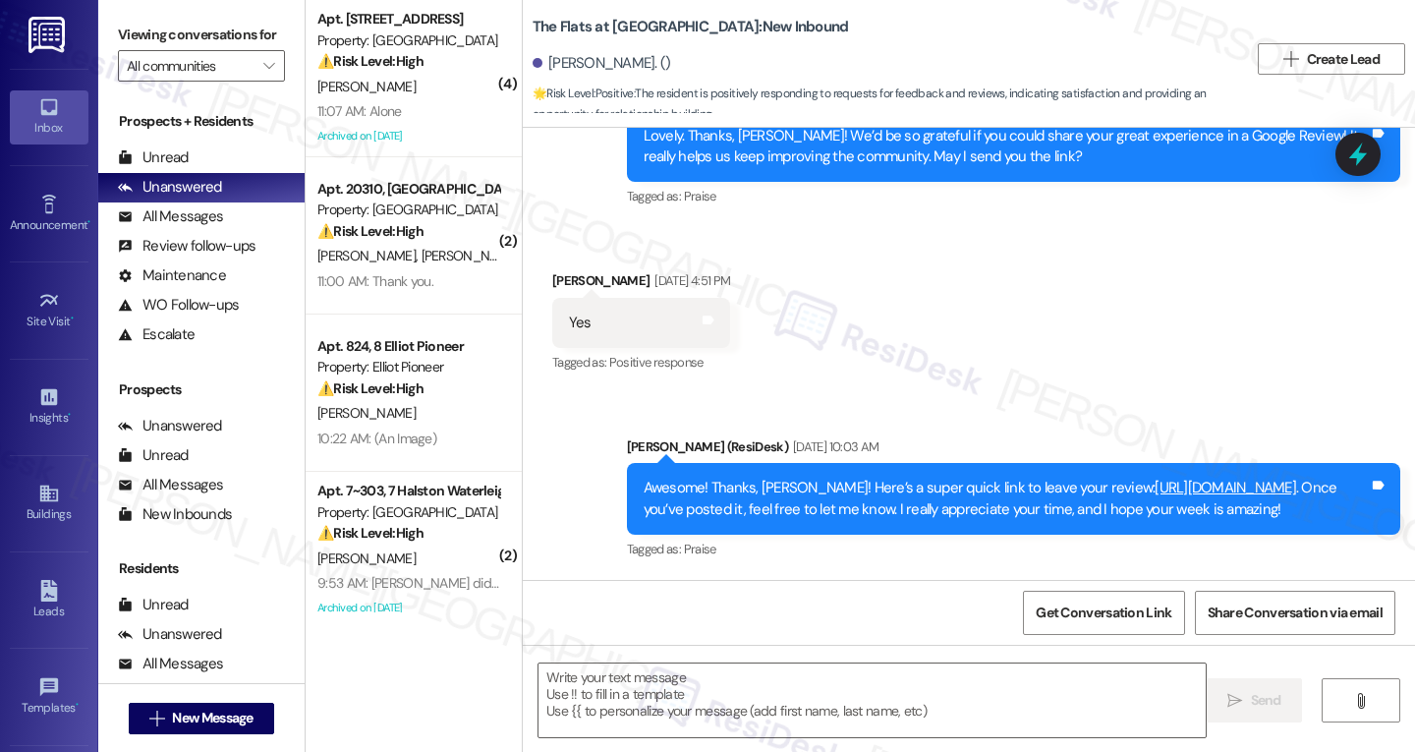
click at [1155, 478] on link "[URL][DOMAIN_NAME]" at bounding box center [1226, 488] width 142 height 20
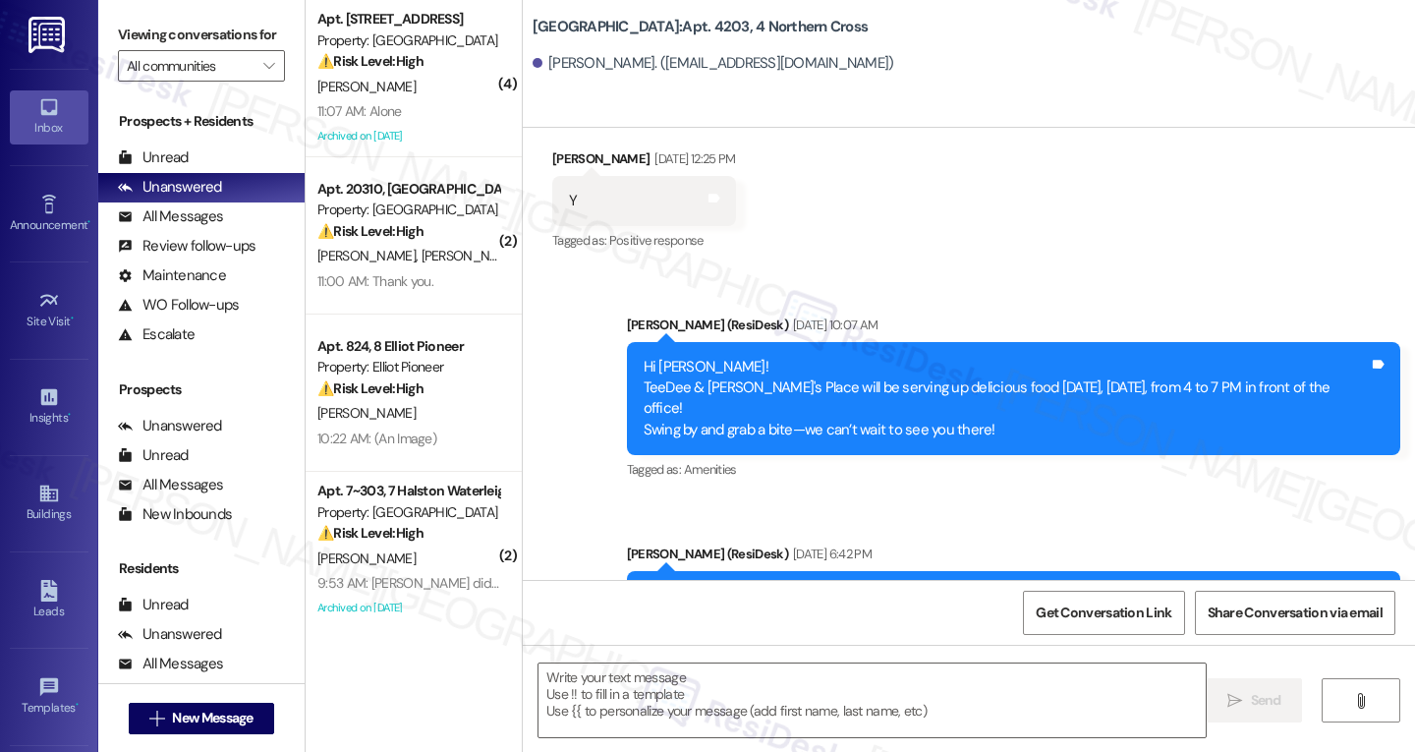
type textarea "Fetching suggested responses. Please feel free to read through the conversation…"
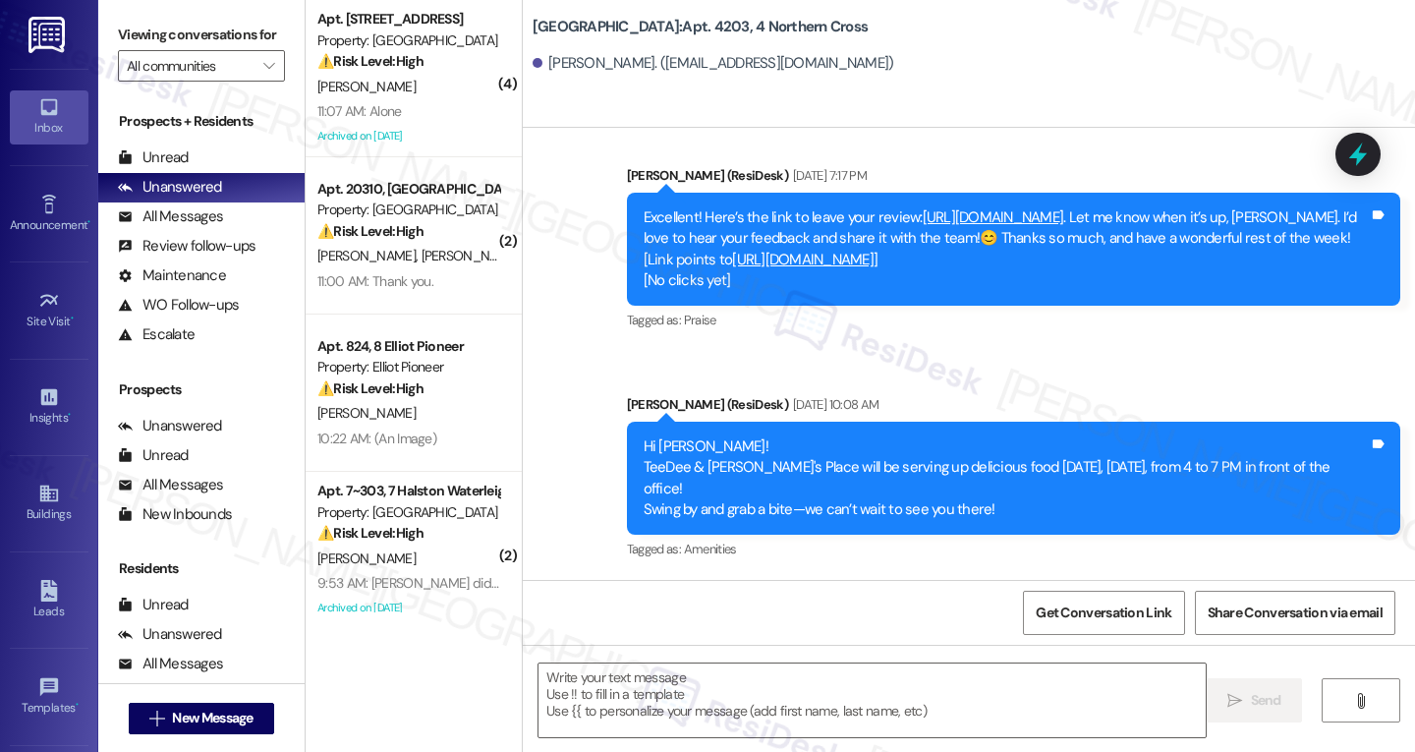
scroll to position [1720, 0]
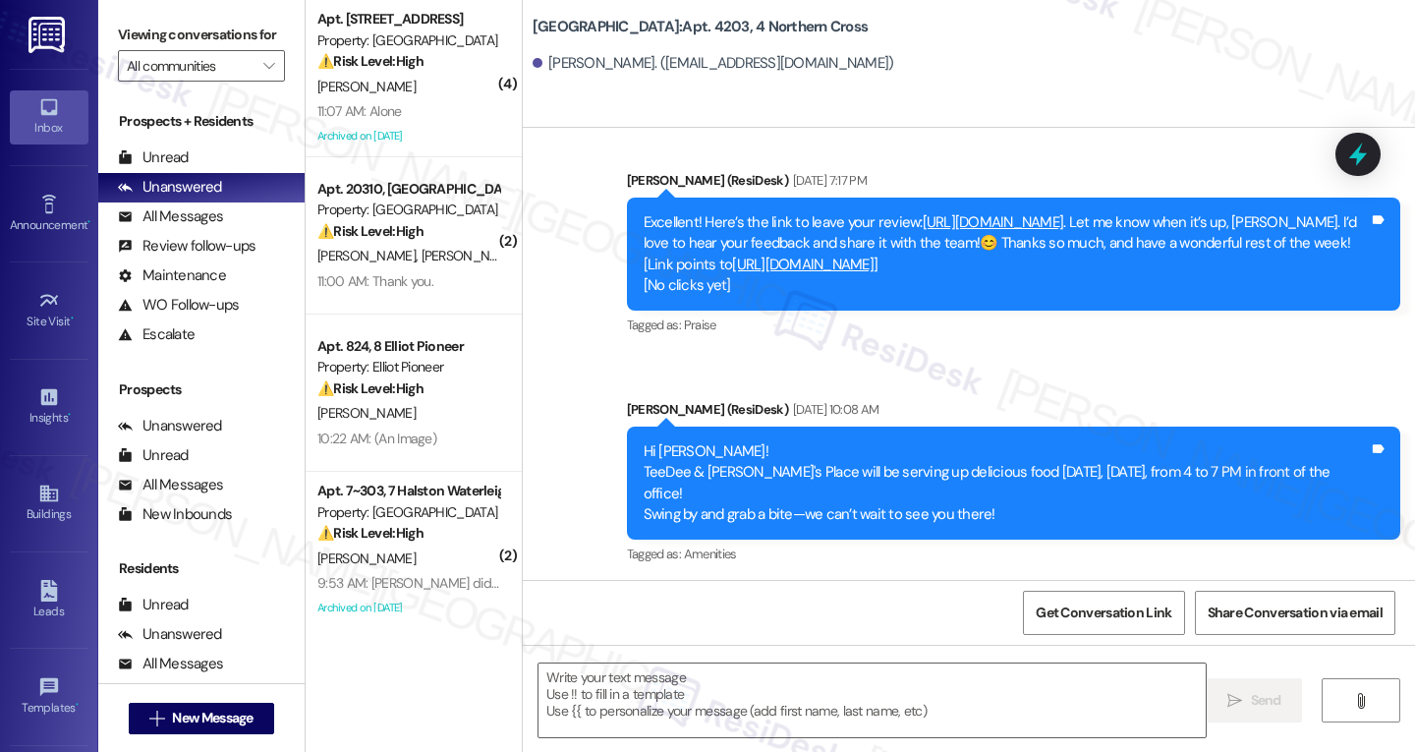
click at [1023, 212] on link "[URL][DOMAIN_NAME]" at bounding box center [994, 222] width 142 height 20
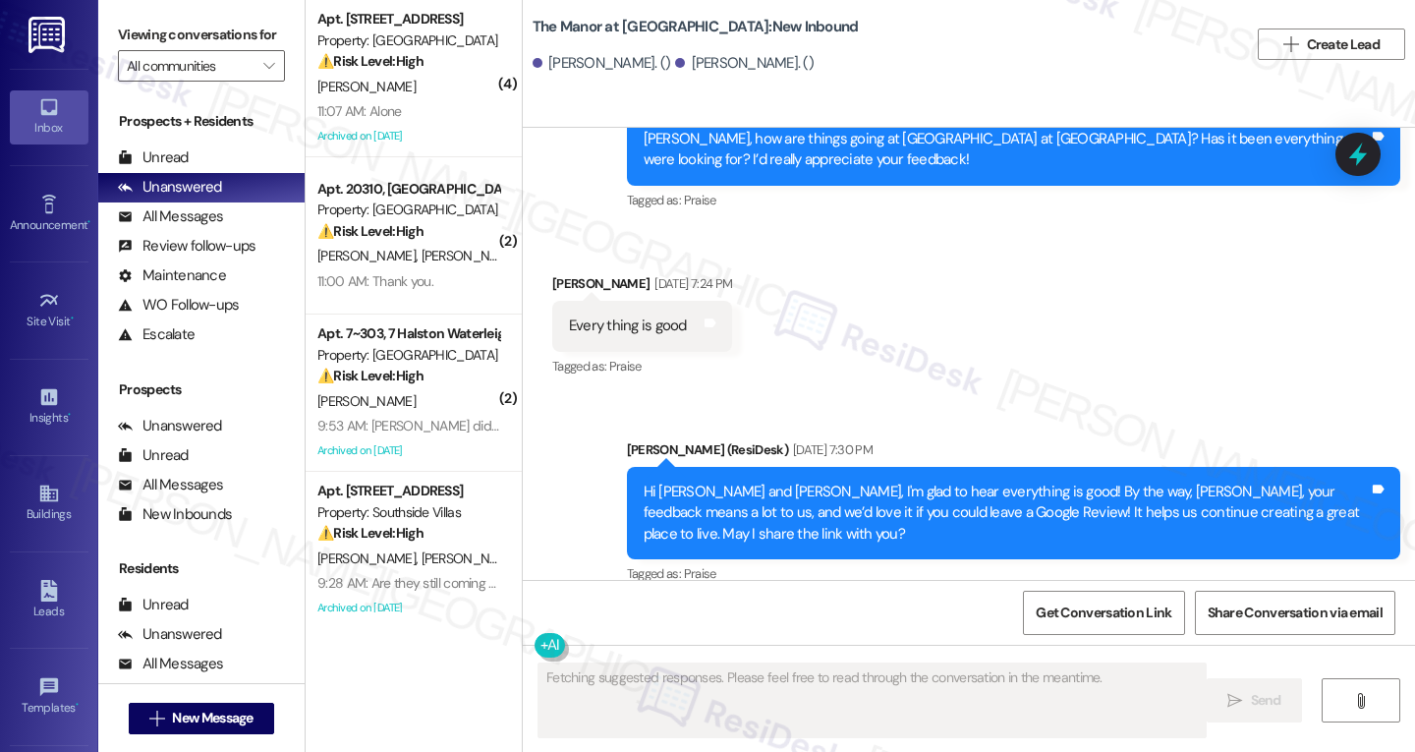
scroll to position [15027, 0]
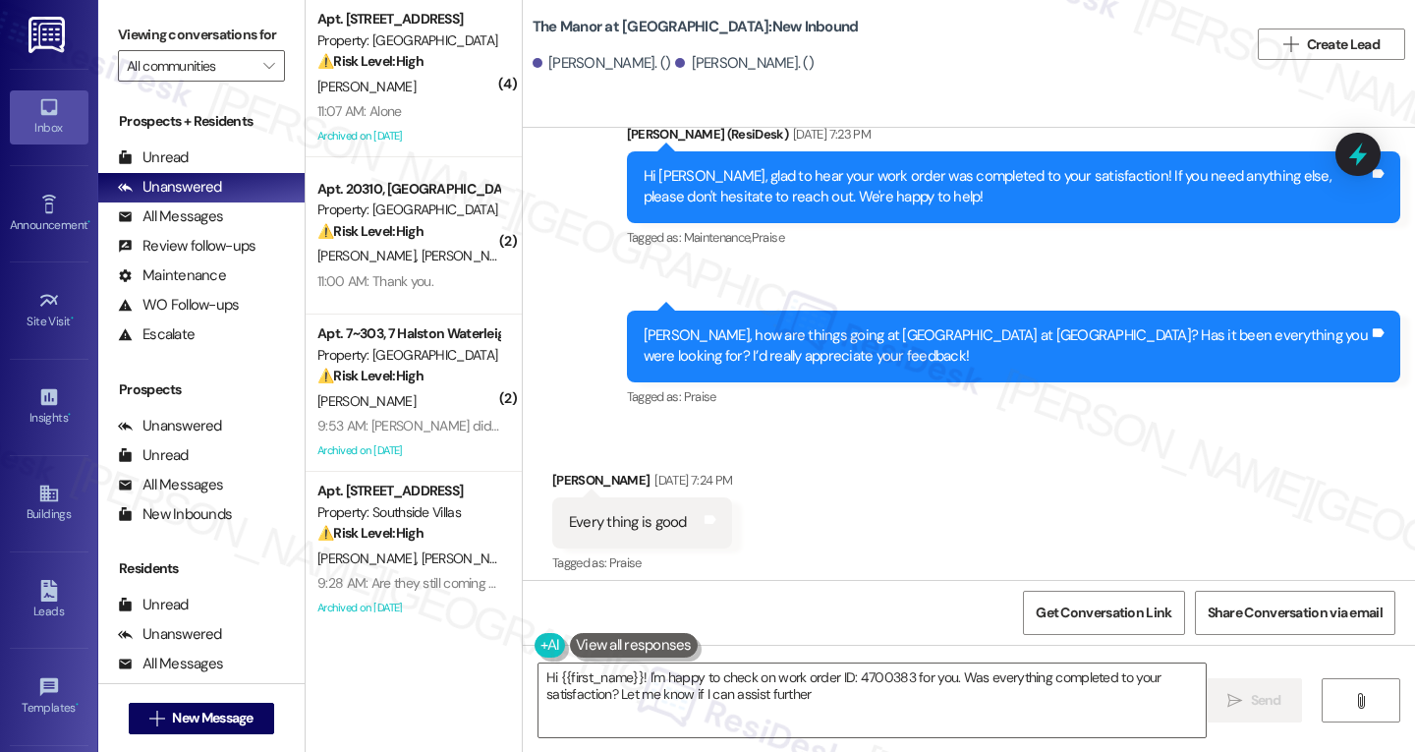
type textarea "Hi {{first_name}}! I'm happy to check on work order ID: 4700383 for you. Was ev…"
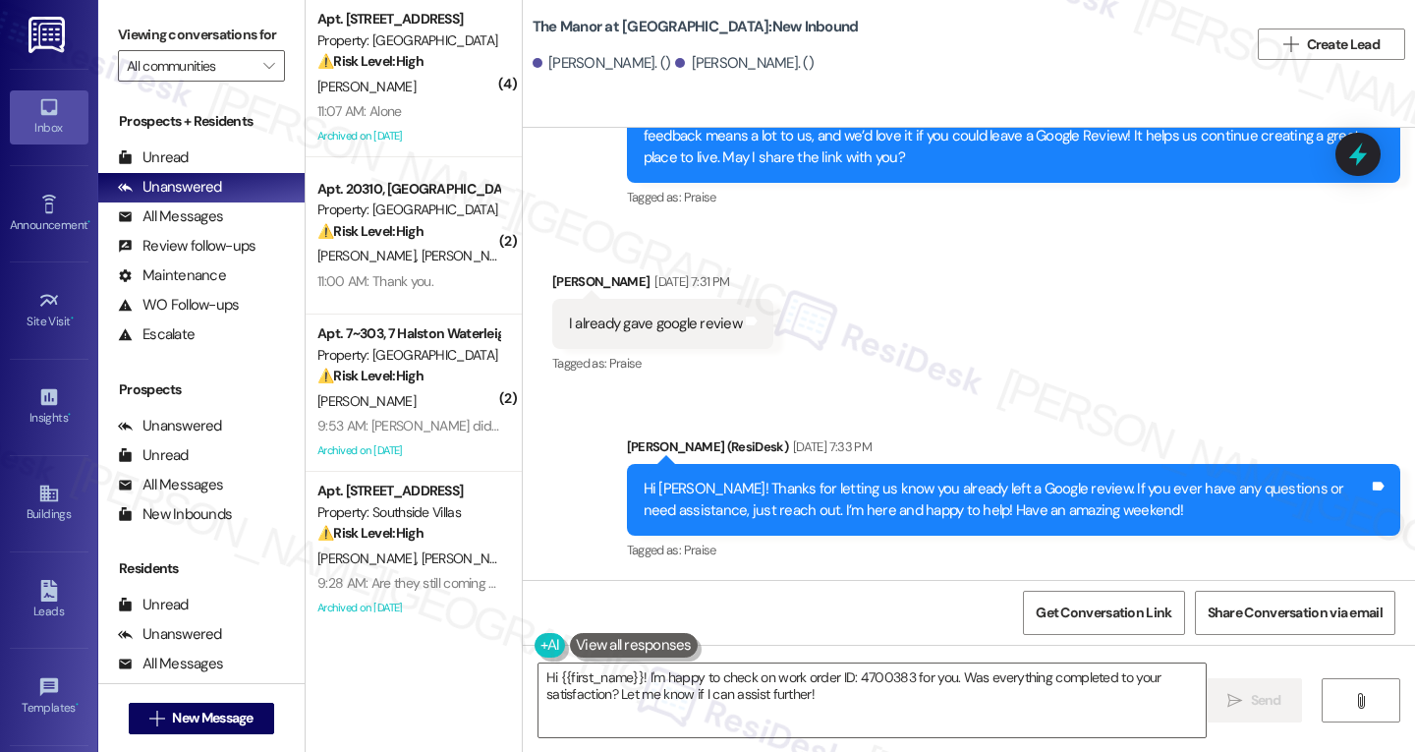
scroll to position [15617, 0]
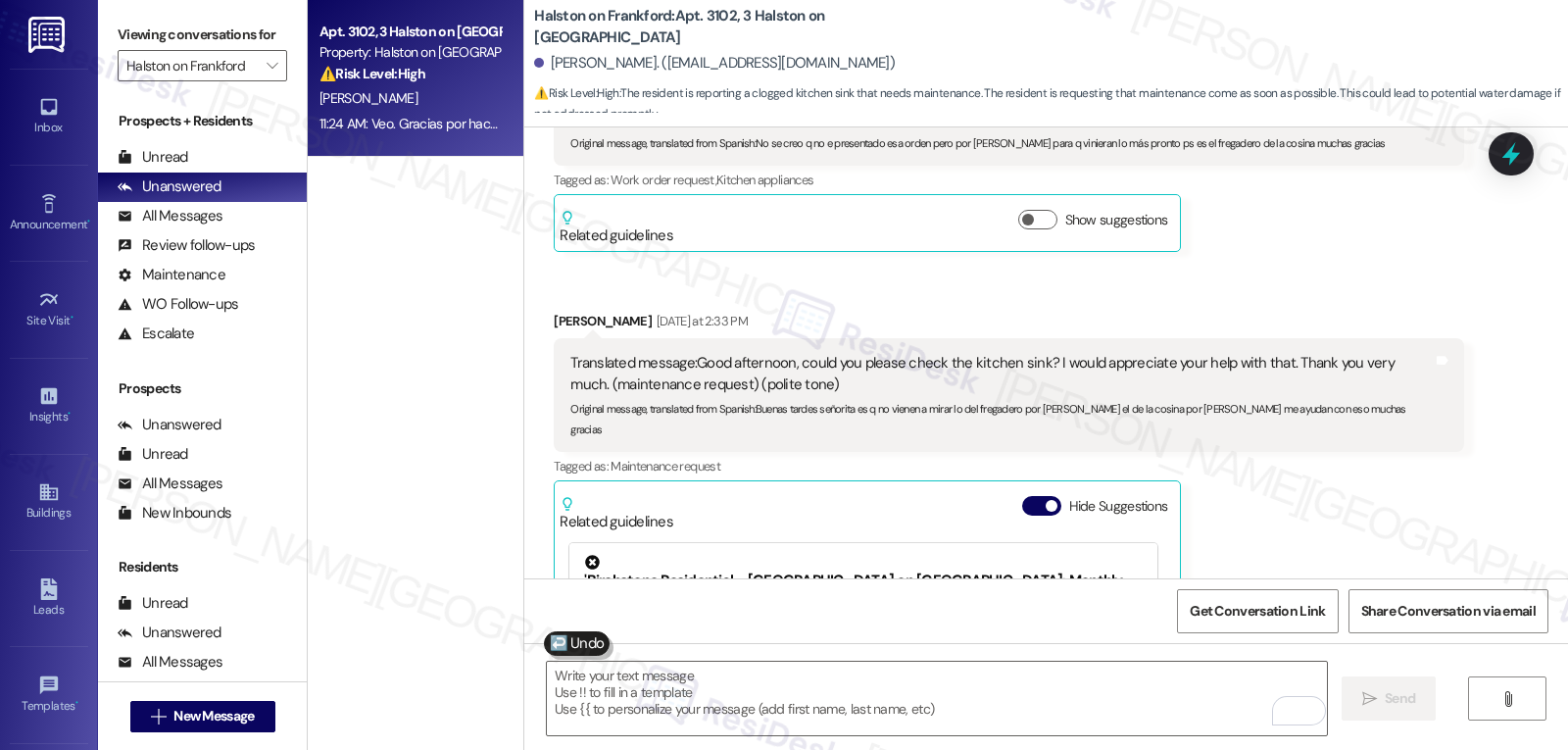
scroll to position [2229, 0]
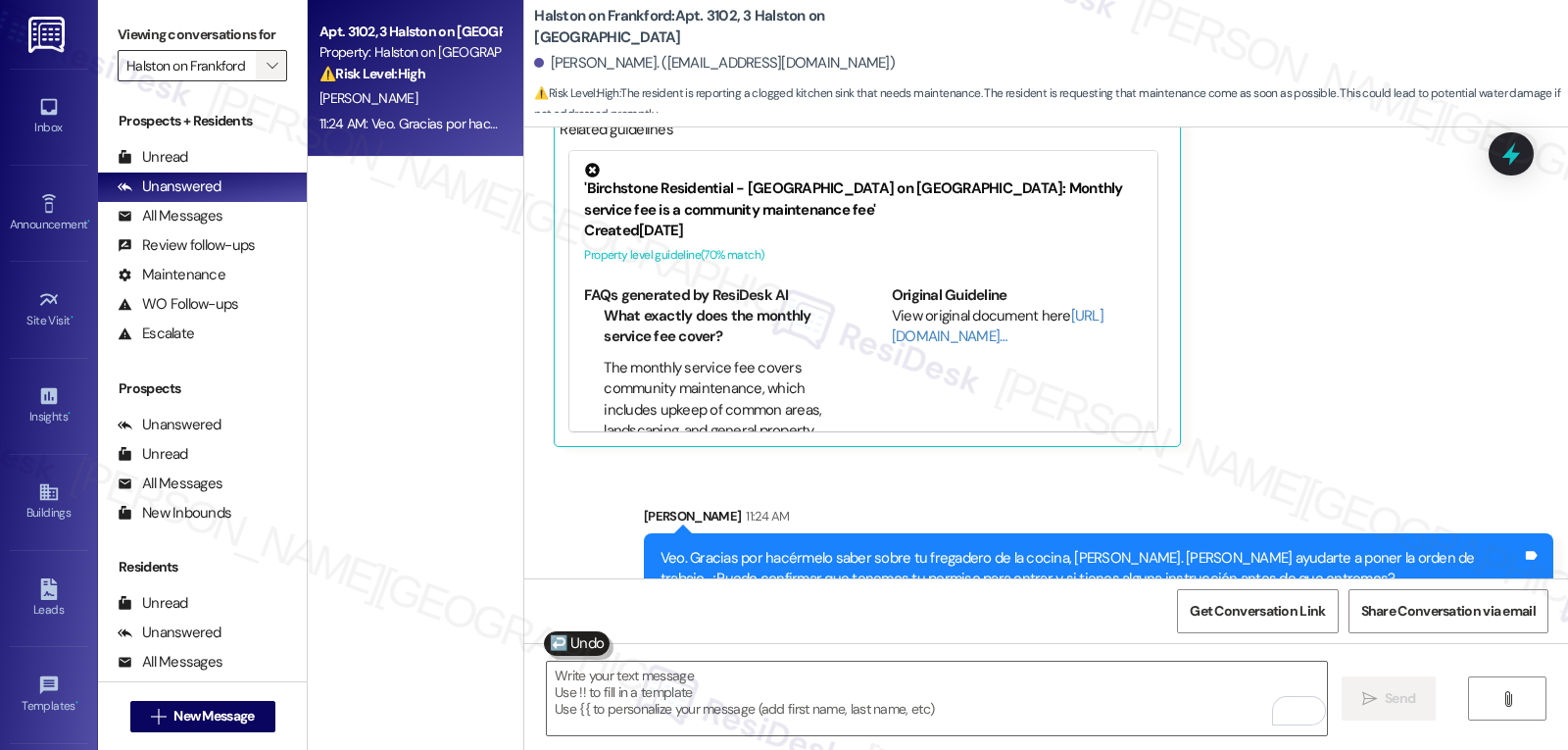
click at [266, 74] on icon "" at bounding box center [271, 66] width 11 height 16
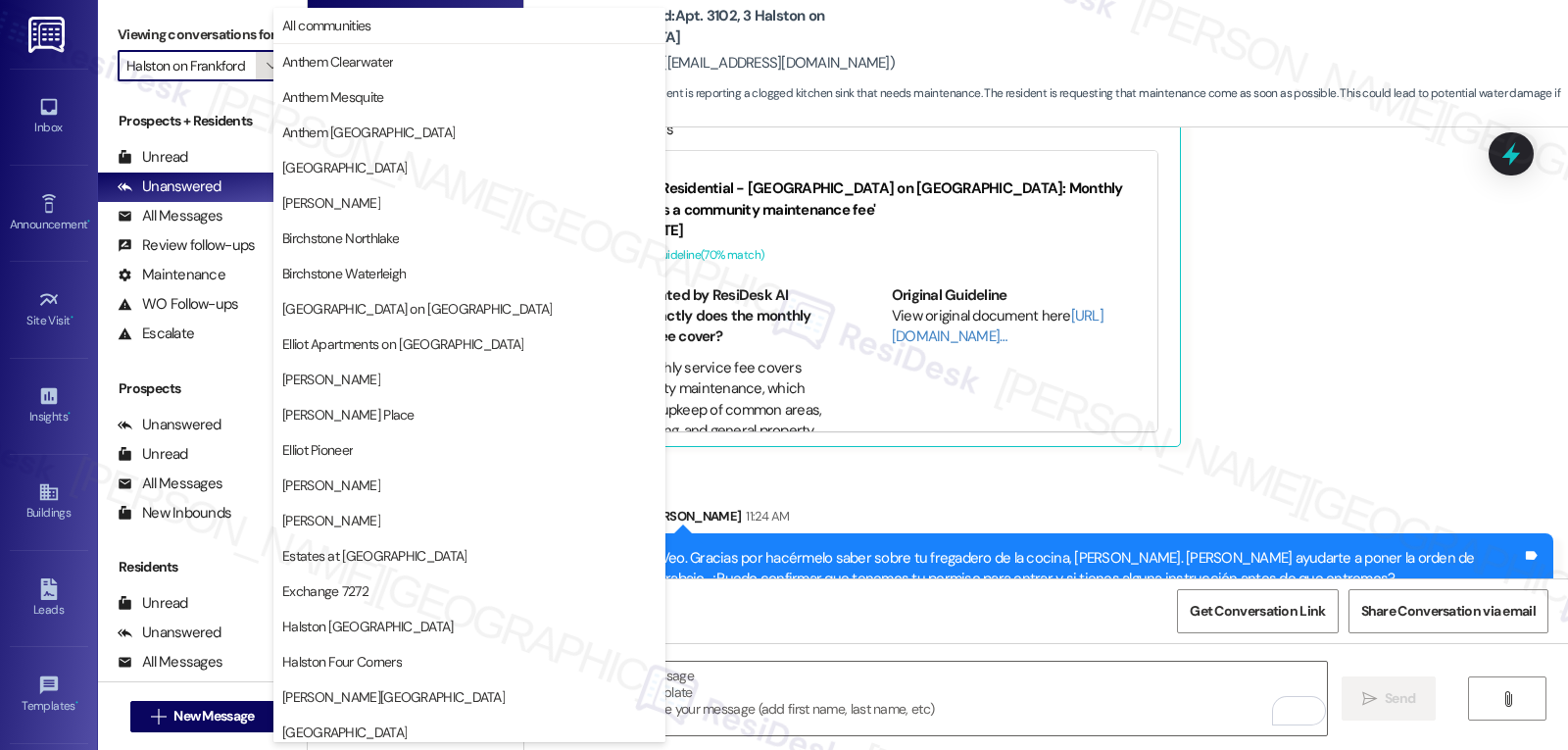
scroll to position [671, 0]
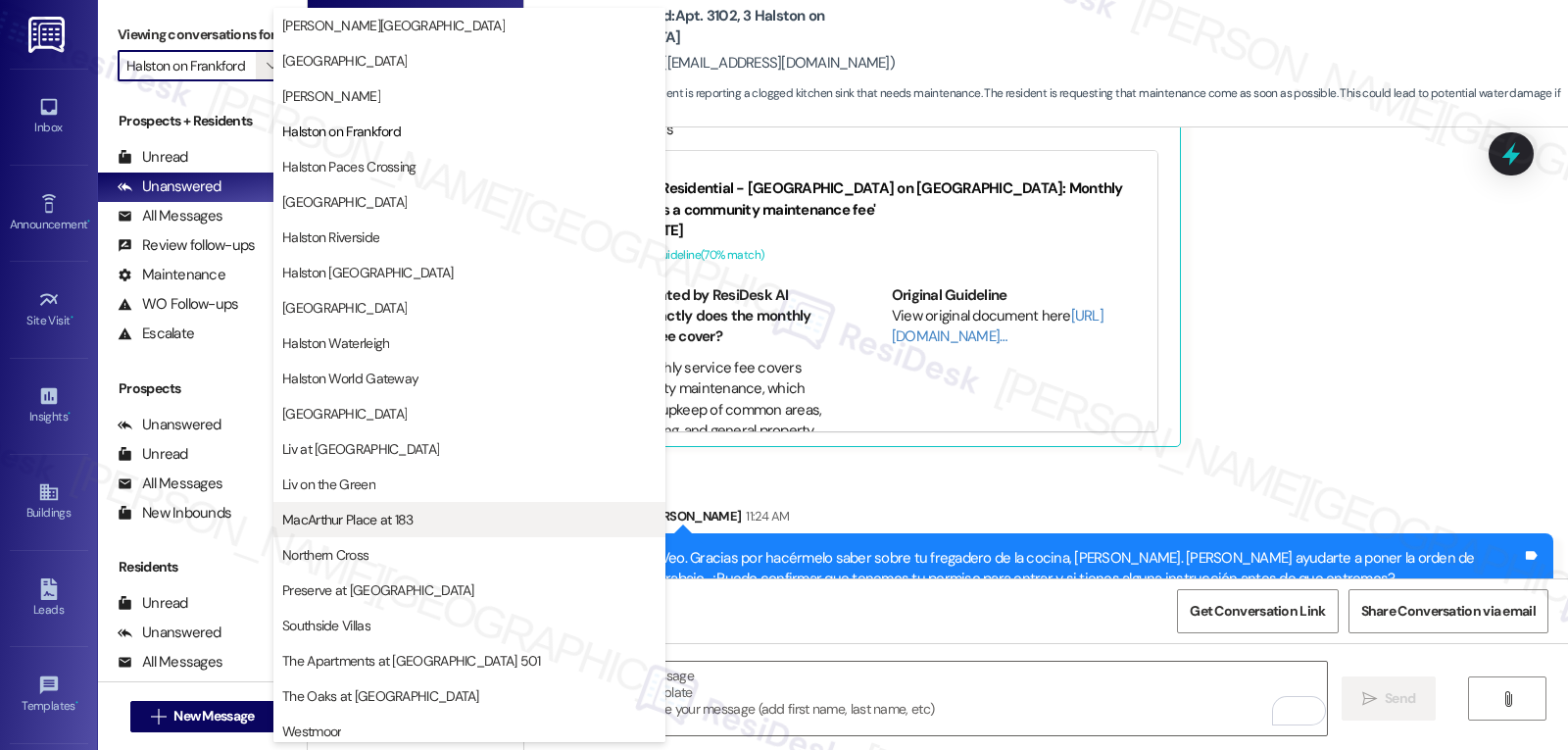
click at [369, 530] on button "MacArthur Place at 183" at bounding box center [469, 519] width 392 height 35
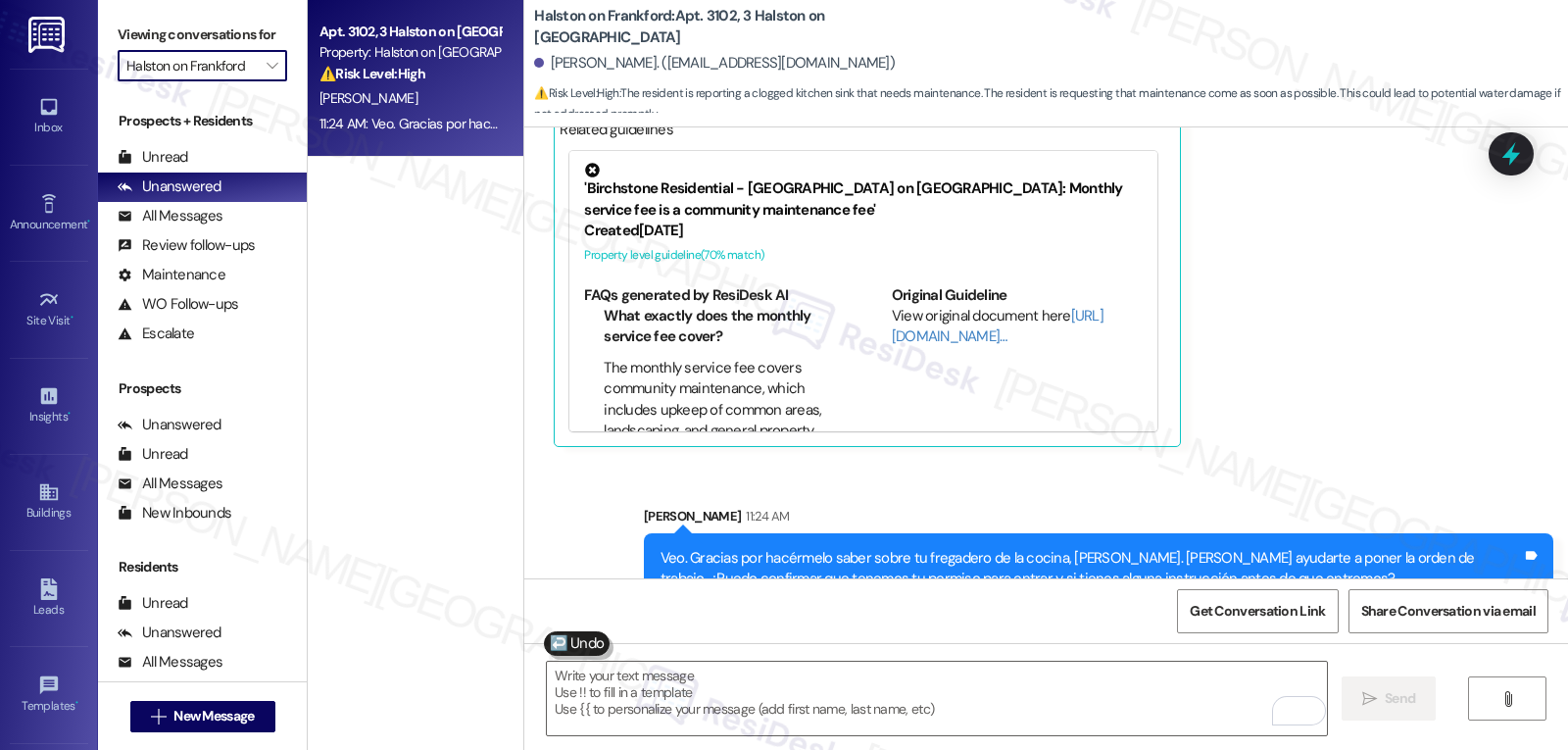
type input "MacArthur Place at 183"
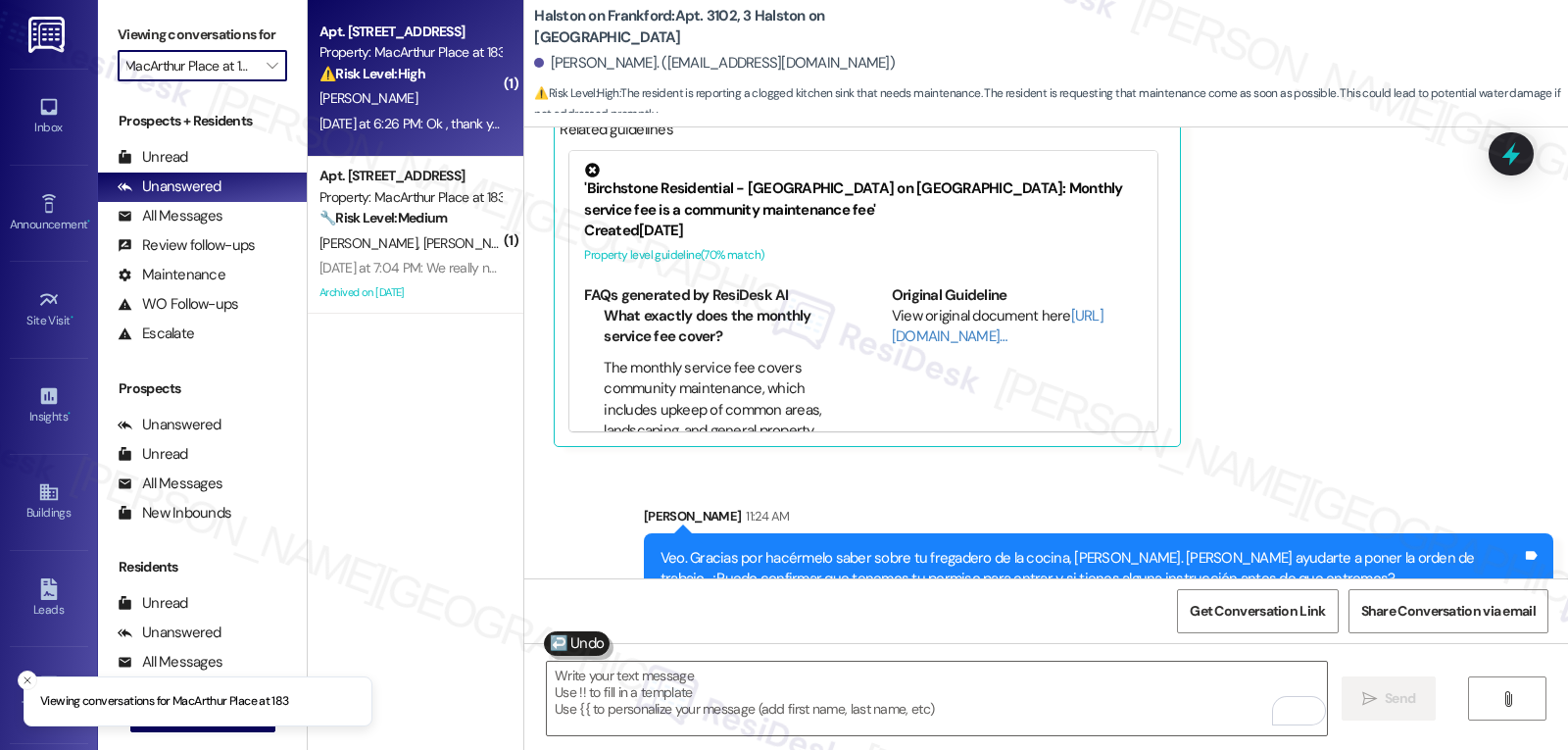
click at [426, 148] on div "Apt. 1014, 2342 MacArthur Place at 183 Property: MacArthur Place at 183 ⚠️ Risk…" at bounding box center [416, 78] width 215 height 157
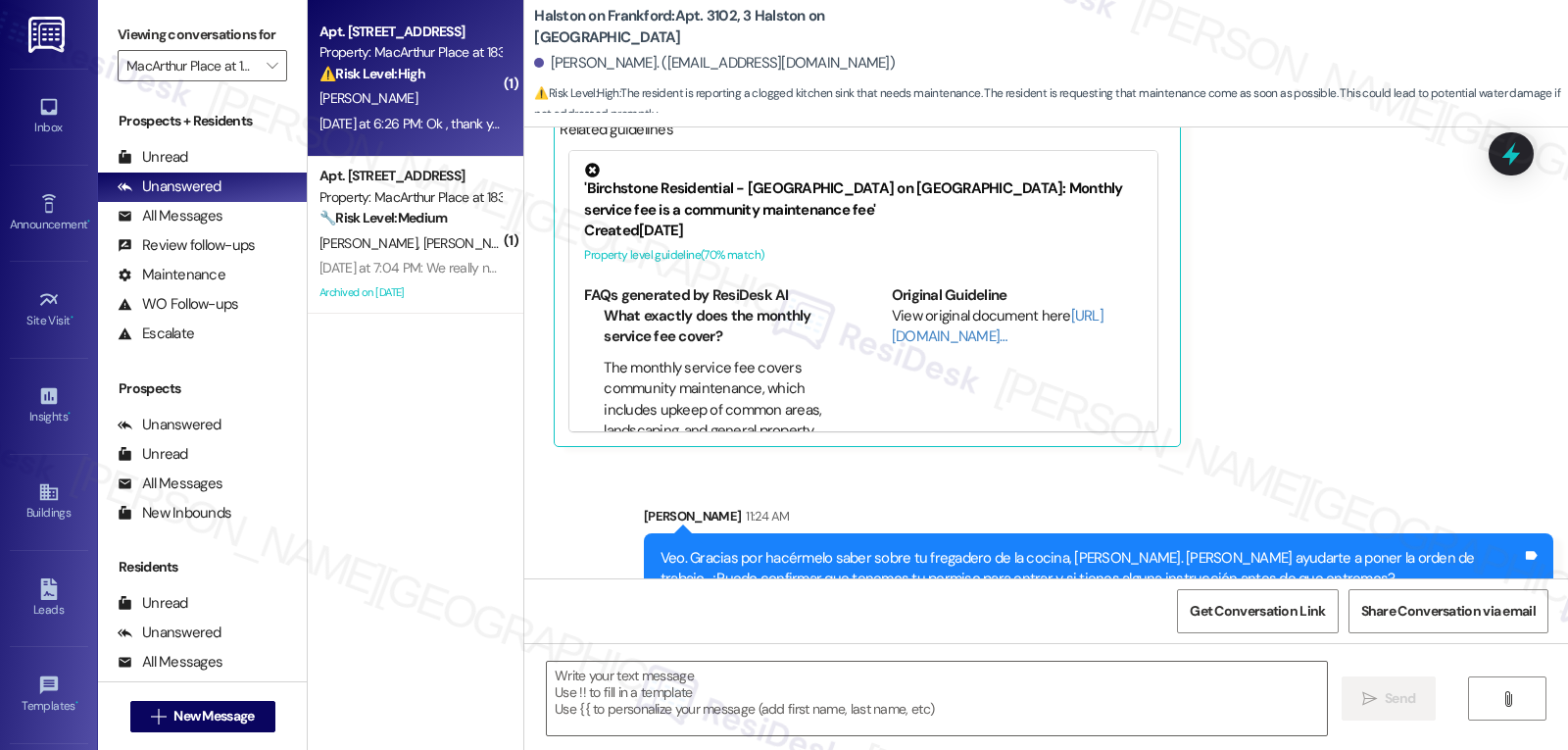
type textarea "Fetching suggested responses. Please feel free to read through the conversation…"
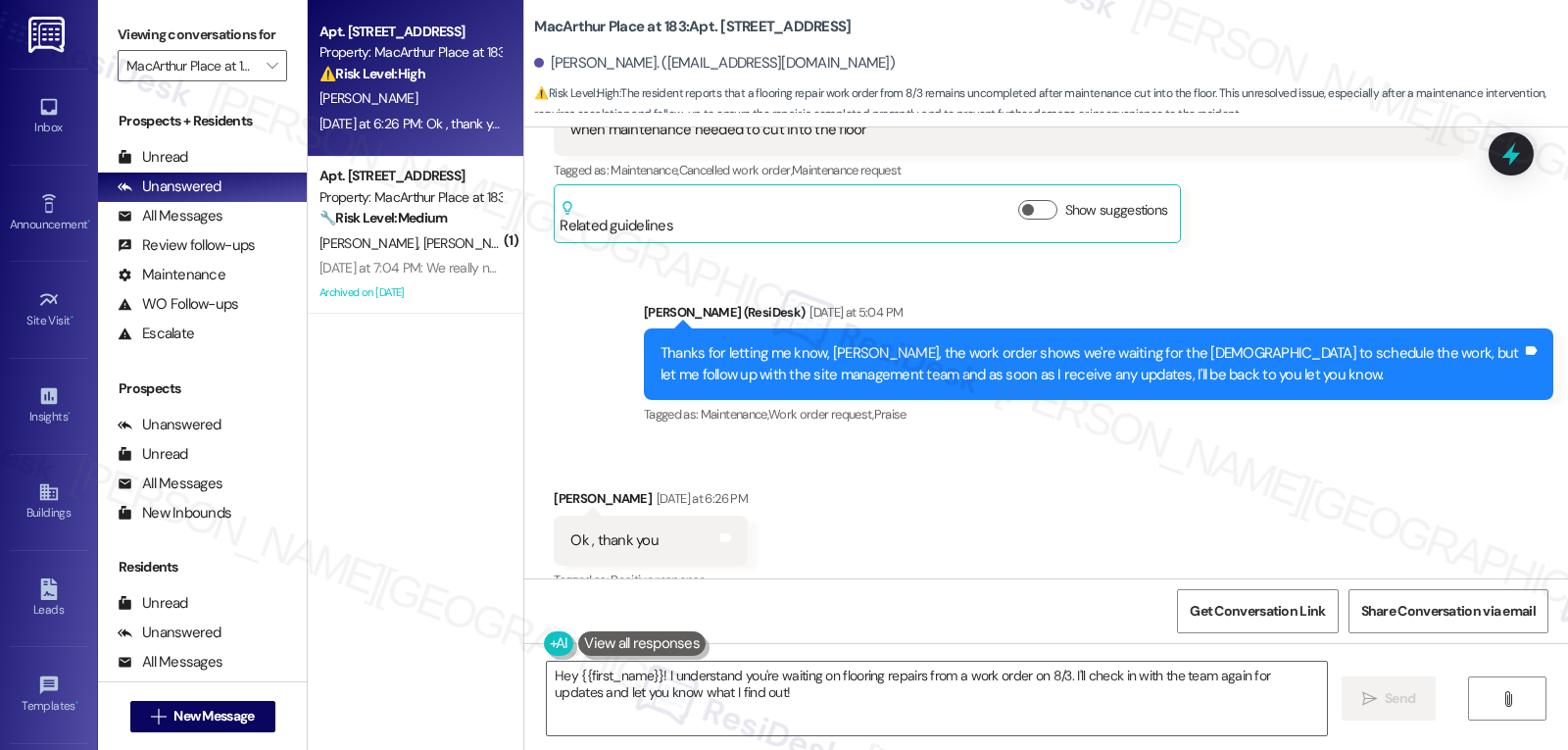
scroll to position [3716, 0]
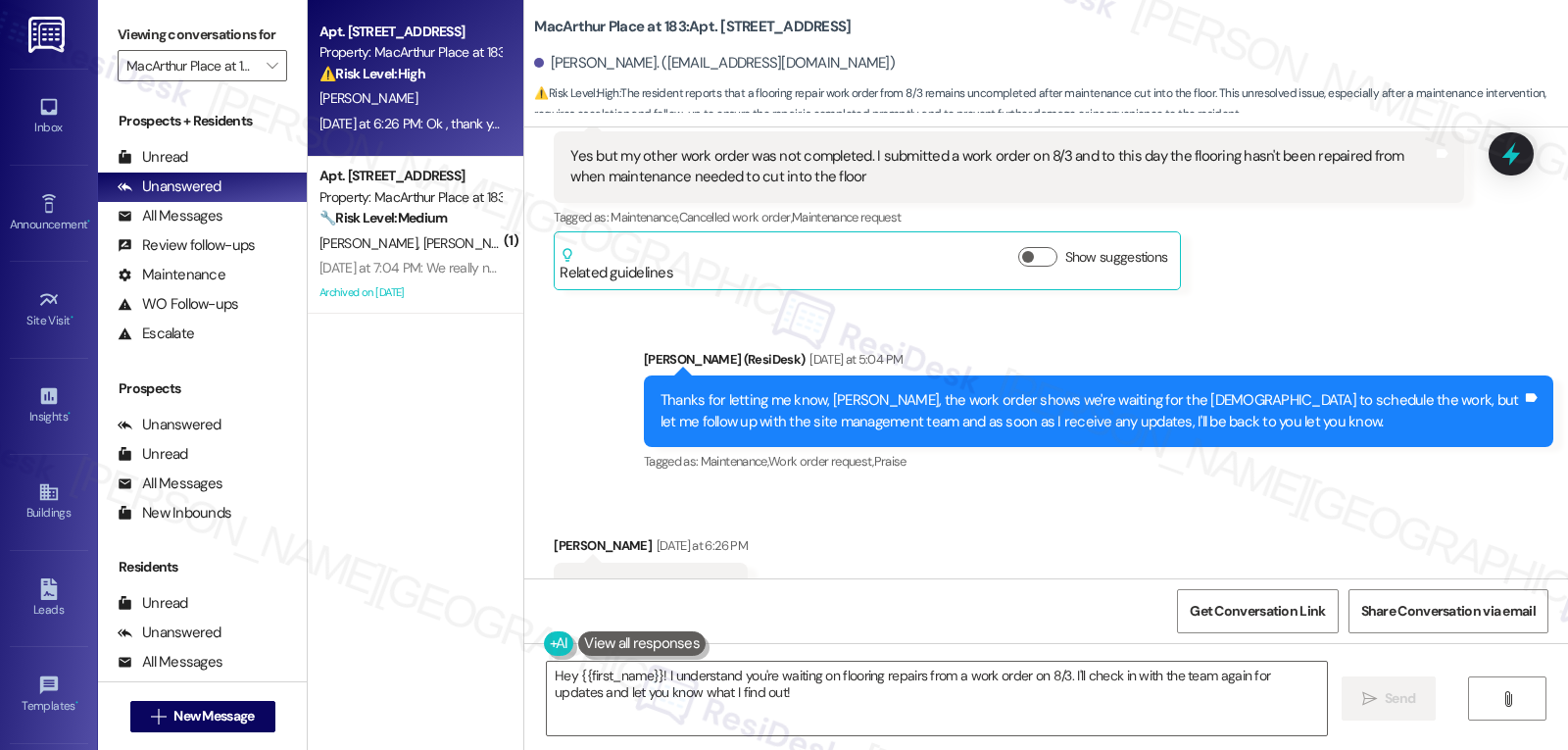
click at [554, 536] on div "Tyler Stephens Yesterday at 6:26 PM" at bounding box center [650, 550] width 195 height 28
copy div "Tyler"
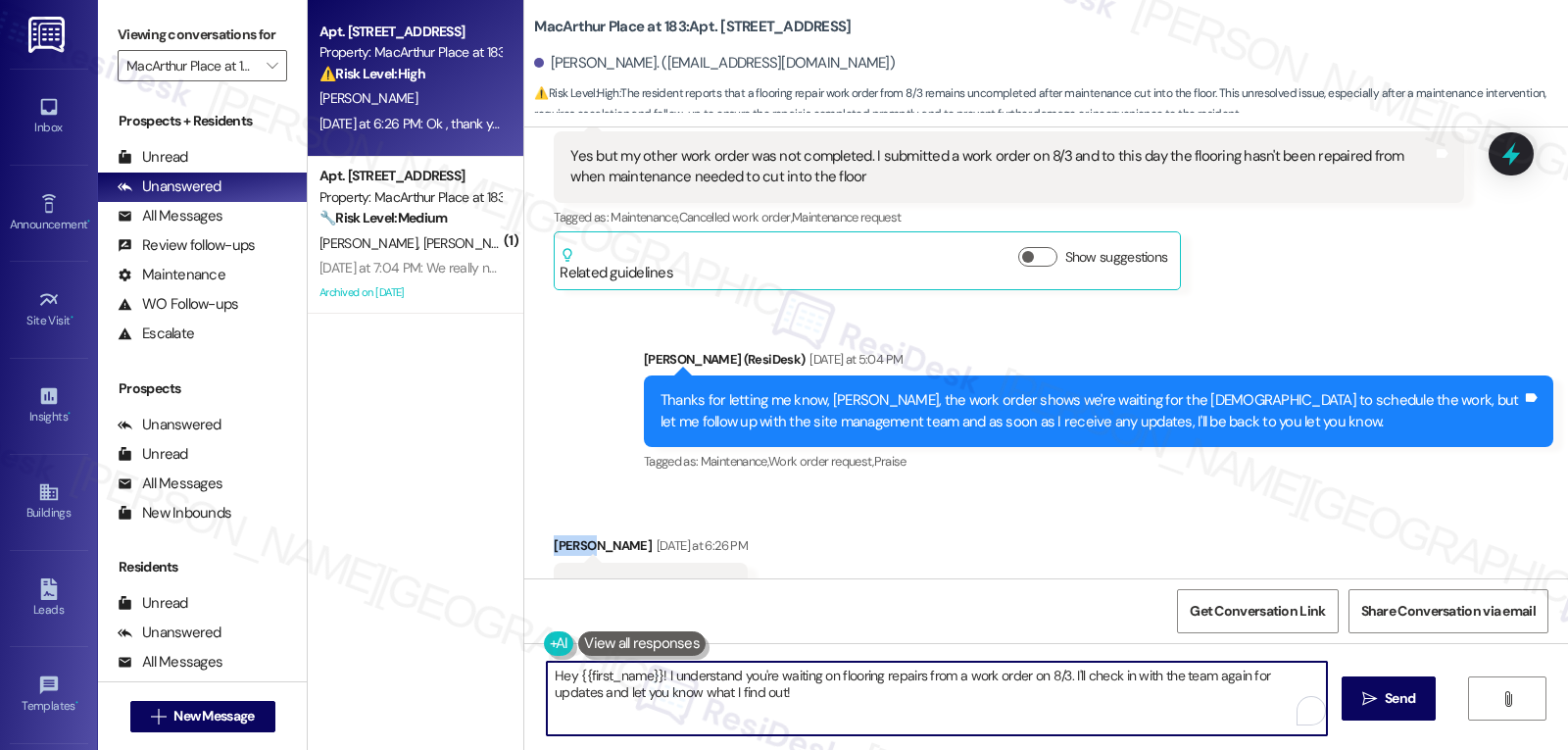
click at [697, 677] on textarea "Hey {{first_name}}! I understand you're waiting on flooring repairs from a work…" at bounding box center [937, 698] width 780 height 74
paste textarea "Tyler"
type textarea "You're welcome, Tyler!"
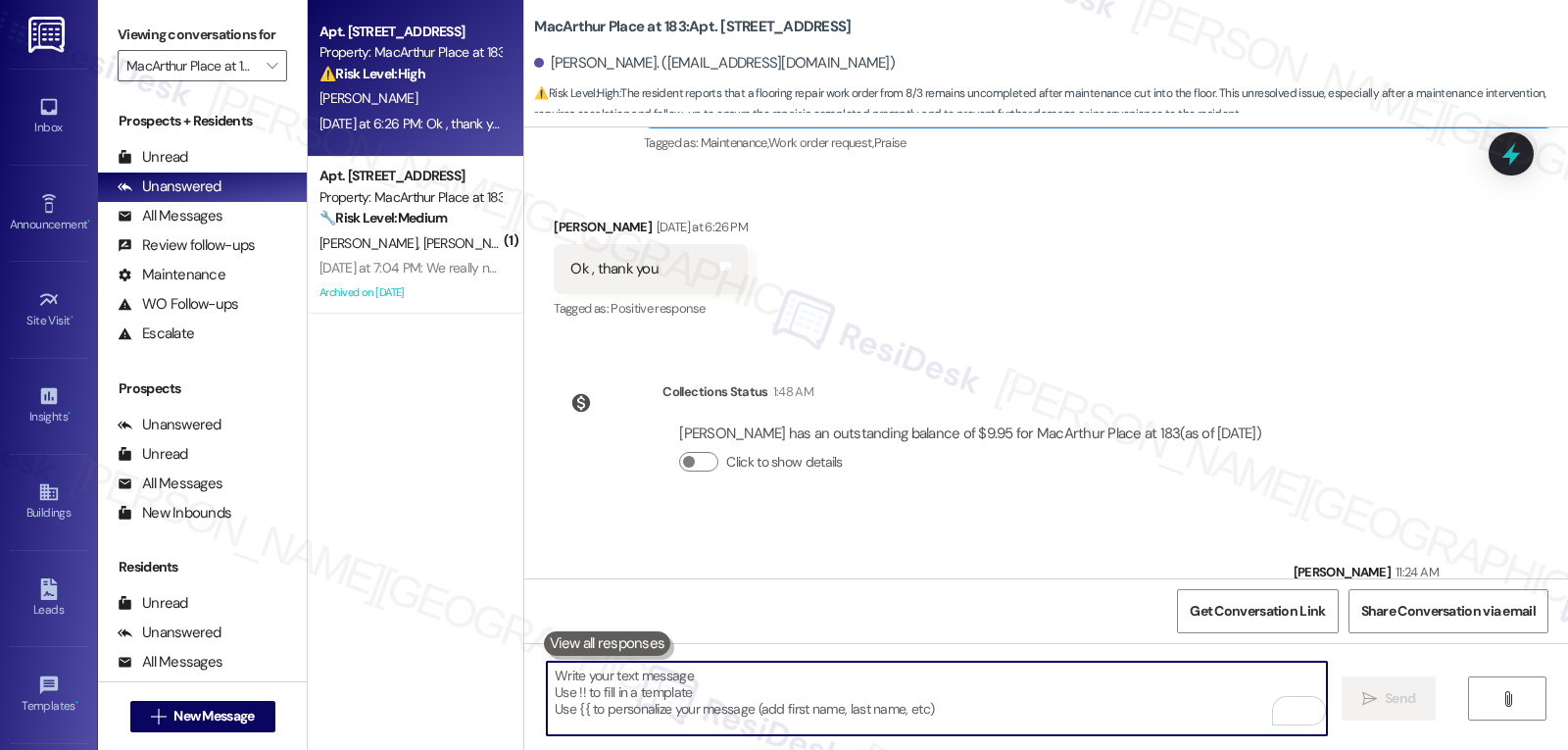
scroll to position [4048, 0]
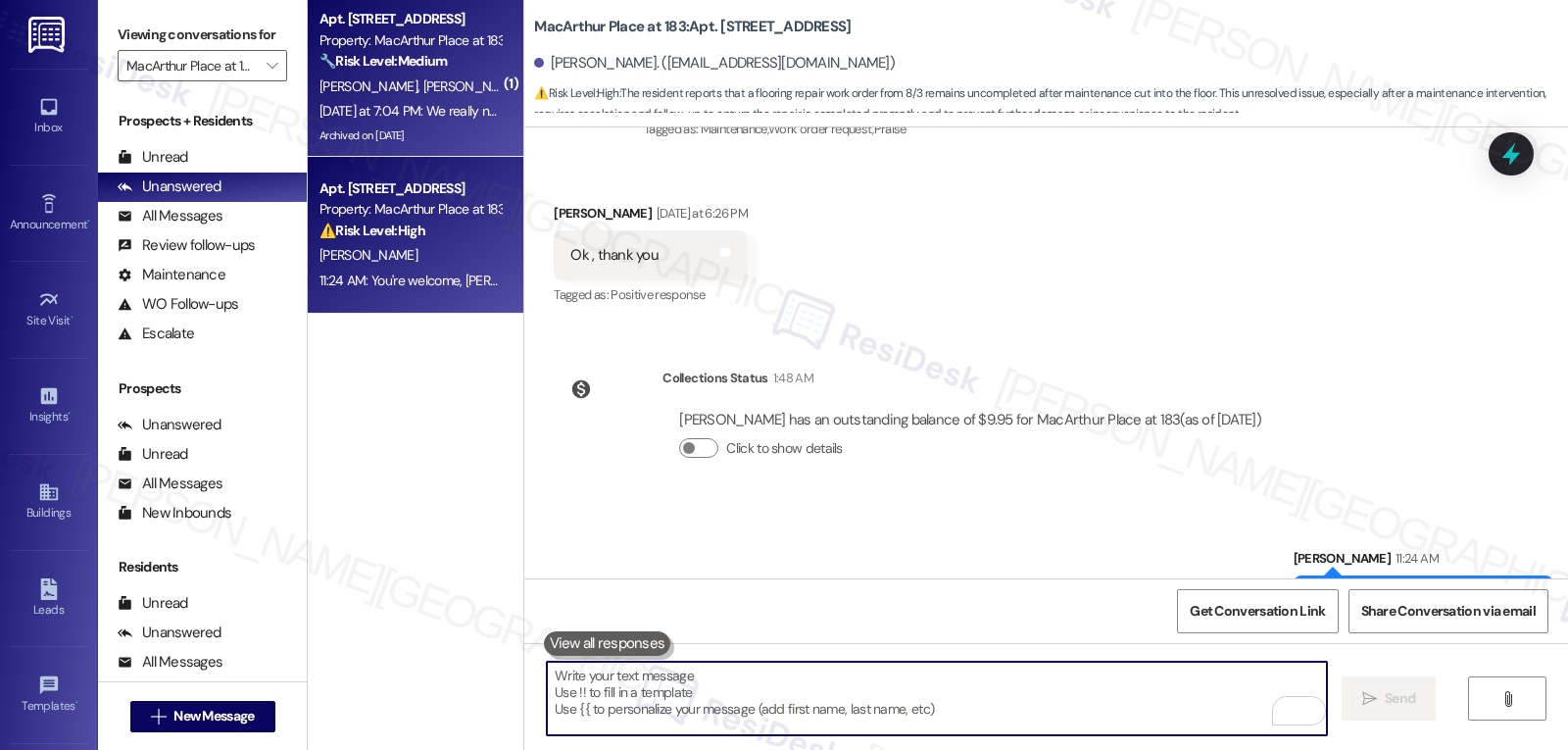
click at [423, 122] on div "Yesterday at 7:04 PM: We really need our apartment Sprayed for roaches asap. I'…" at bounding box center [410, 111] width 186 height 25
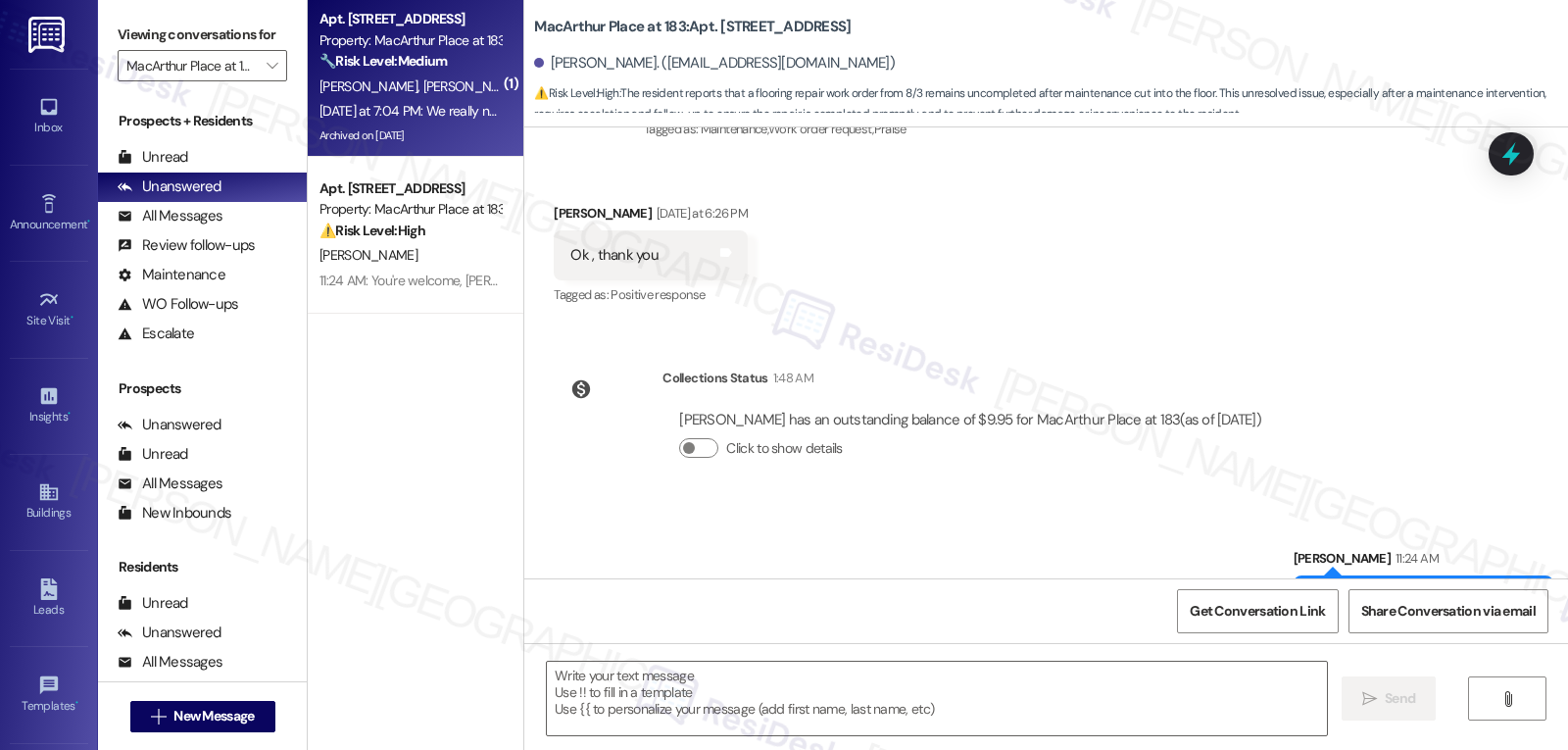
type textarea "Fetching suggested responses. Please feel free to read through the conversation…"
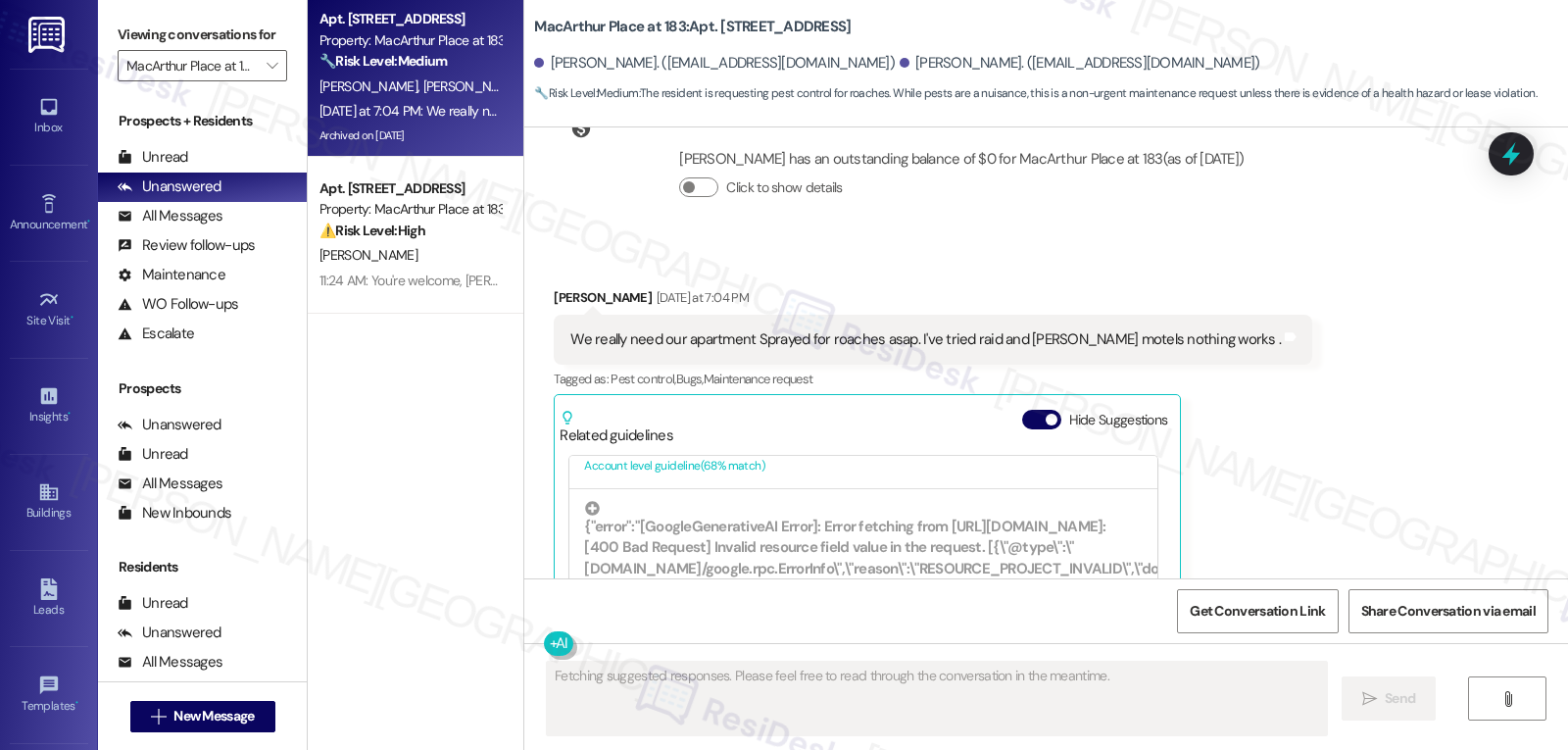
scroll to position [784, 0]
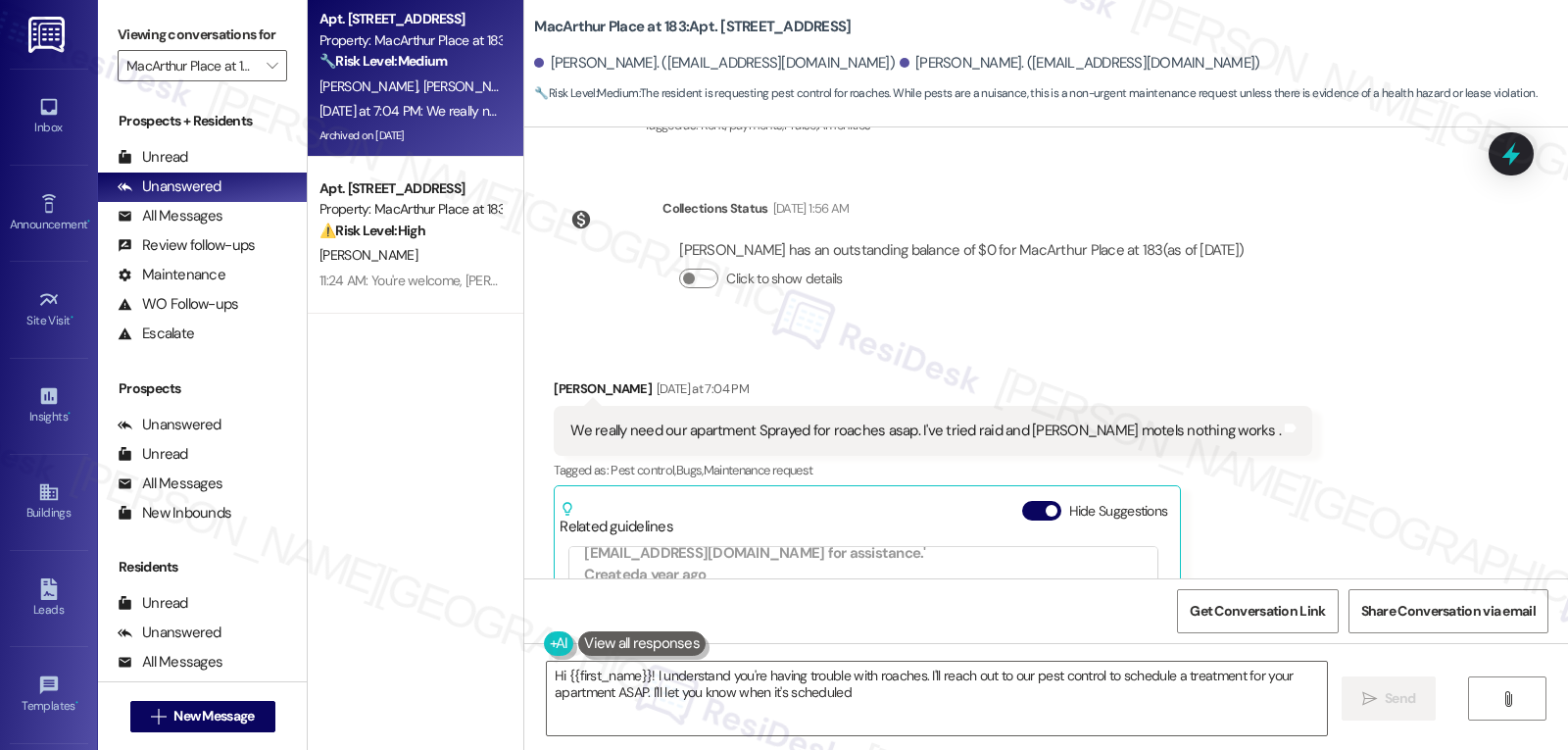
type textarea "Hi {{first_name}}! I understand you're having trouble with roaches. I'll reach …"
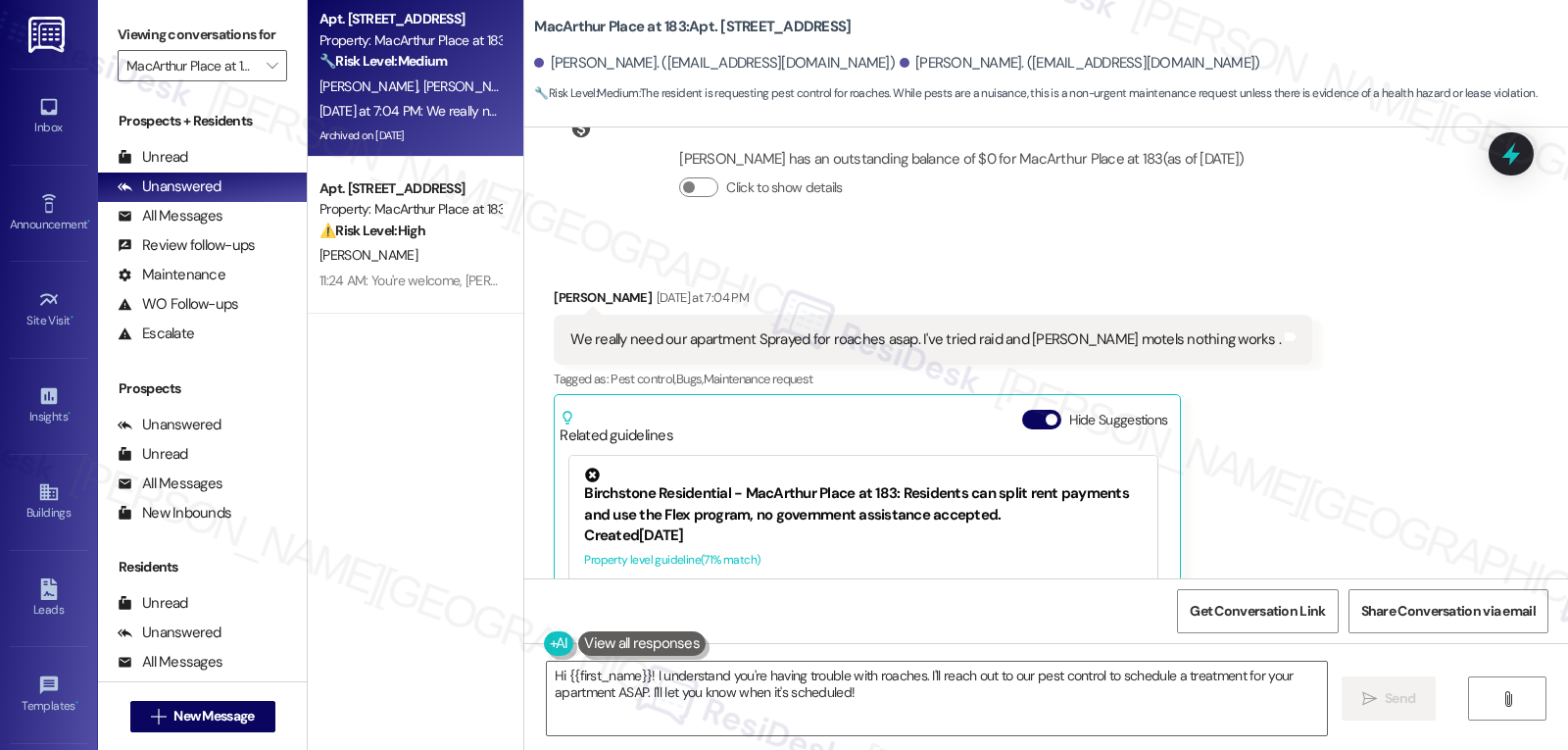
scroll to position [33443, 0]
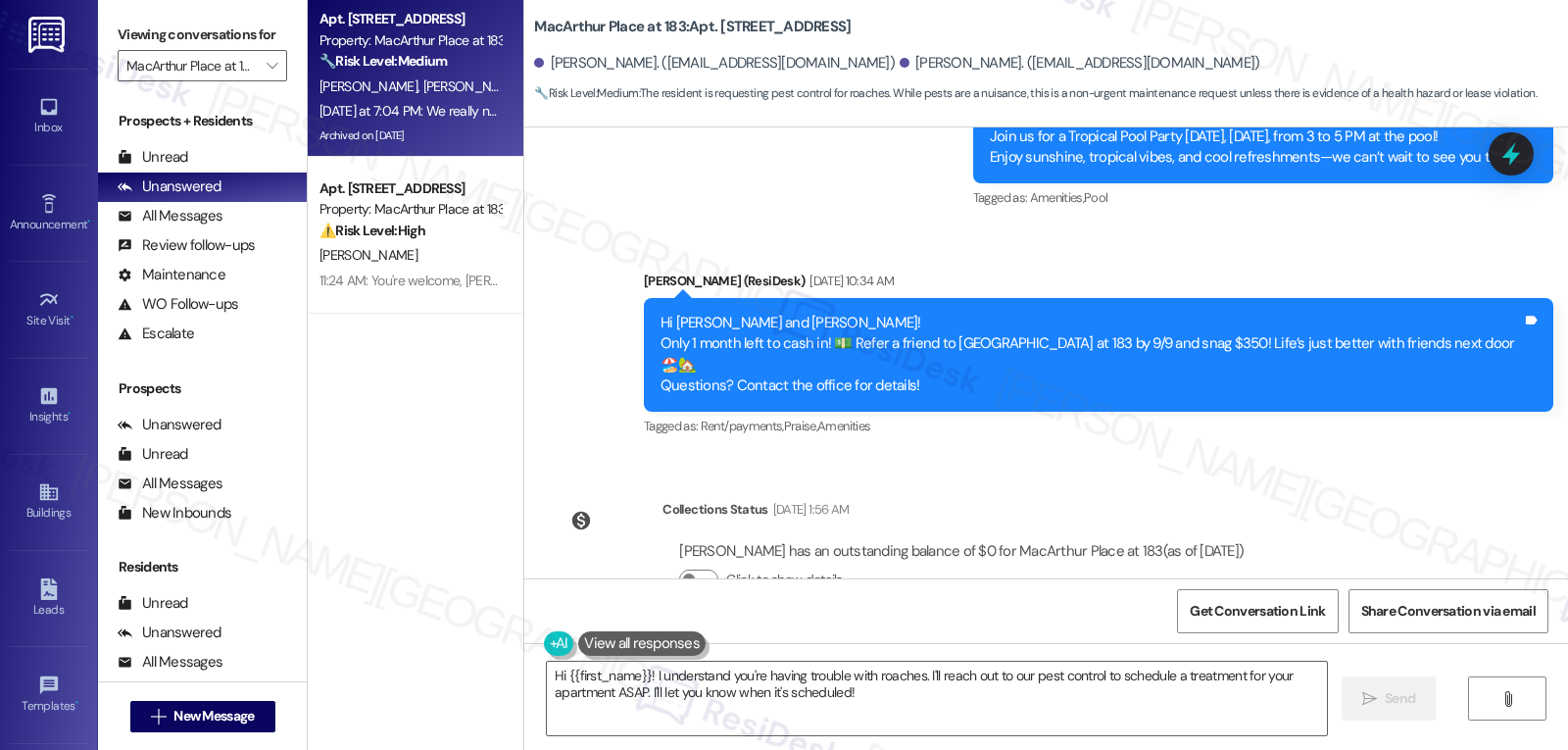
drag, startPoint x: 528, startPoint y: 504, endPoint x: 1258, endPoint y: 550, distance: 731.4
copy div "Fabian Rodriguez Yesterday at 7:04 PM We really need our apartment Sprayed for …"
click at [1512, 148] on icon at bounding box center [1512, 155] width 24 height 30
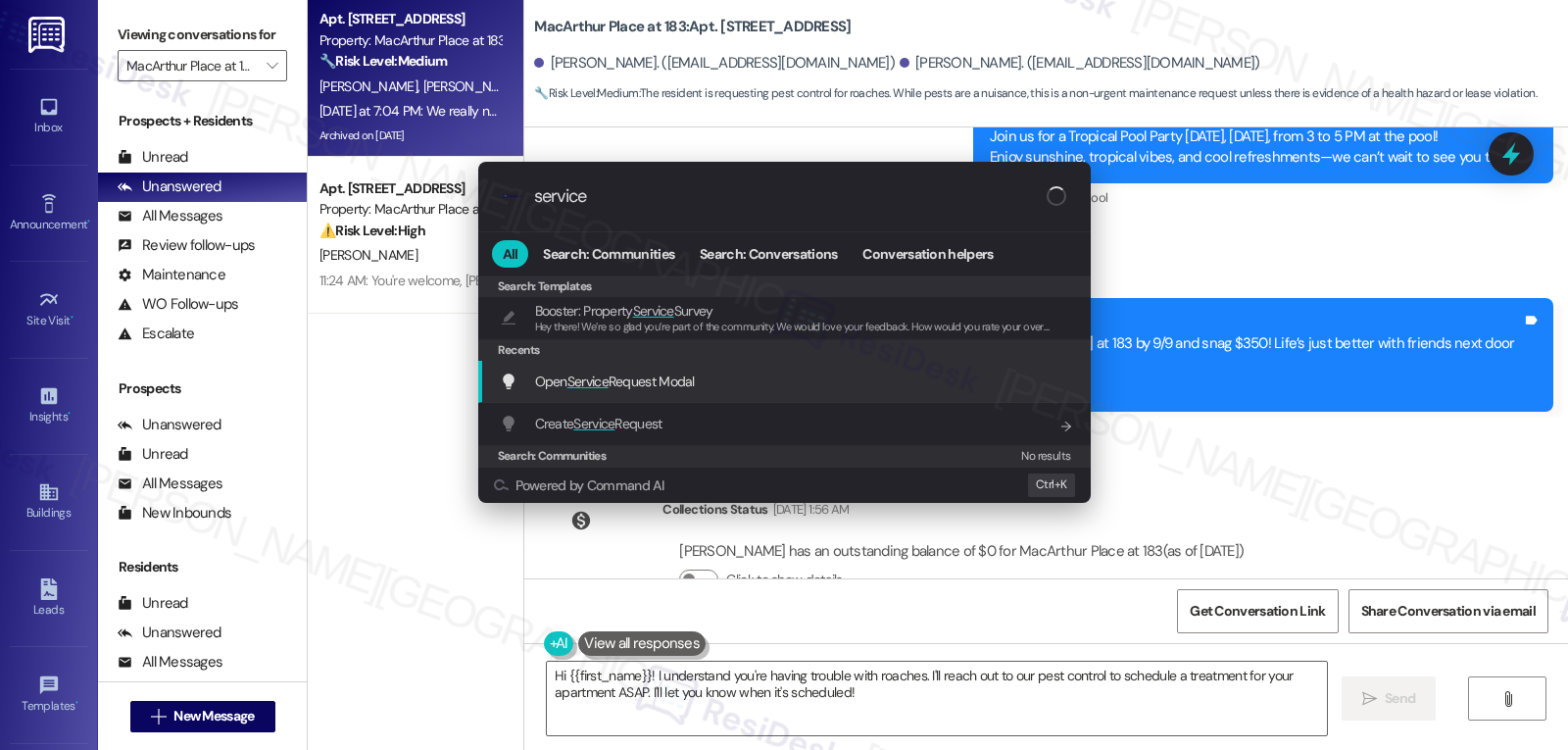
type input "service"
click at [820, 374] on div "Open Service Request Modal Add shortcut" at bounding box center [786, 381] width 574 height 22
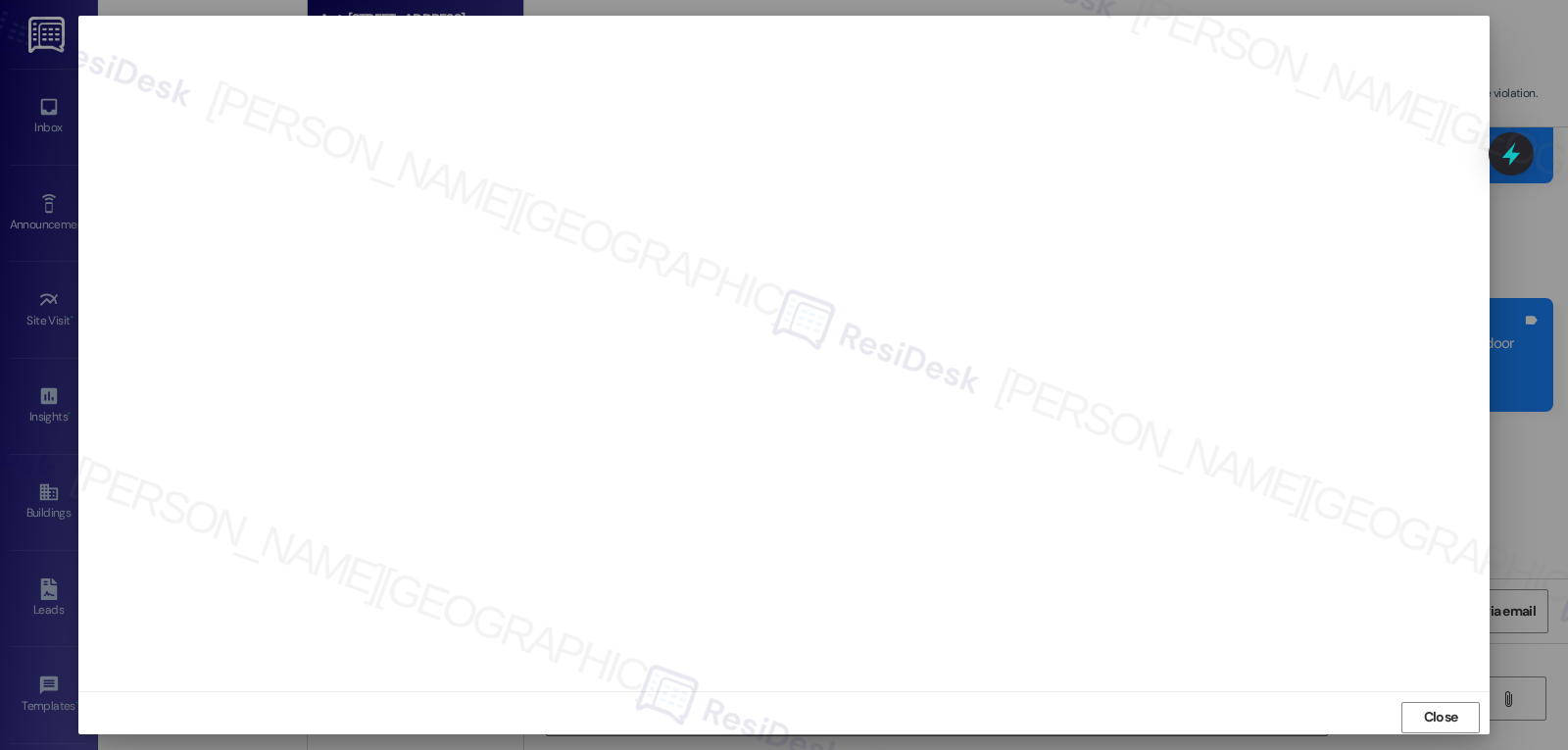
drag, startPoint x: 1423, startPoint y: 711, endPoint x: 1435, endPoint y: 699, distance: 17.0
click at [1427, 711] on span "Close" at bounding box center [1441, 717] width 34 height 21
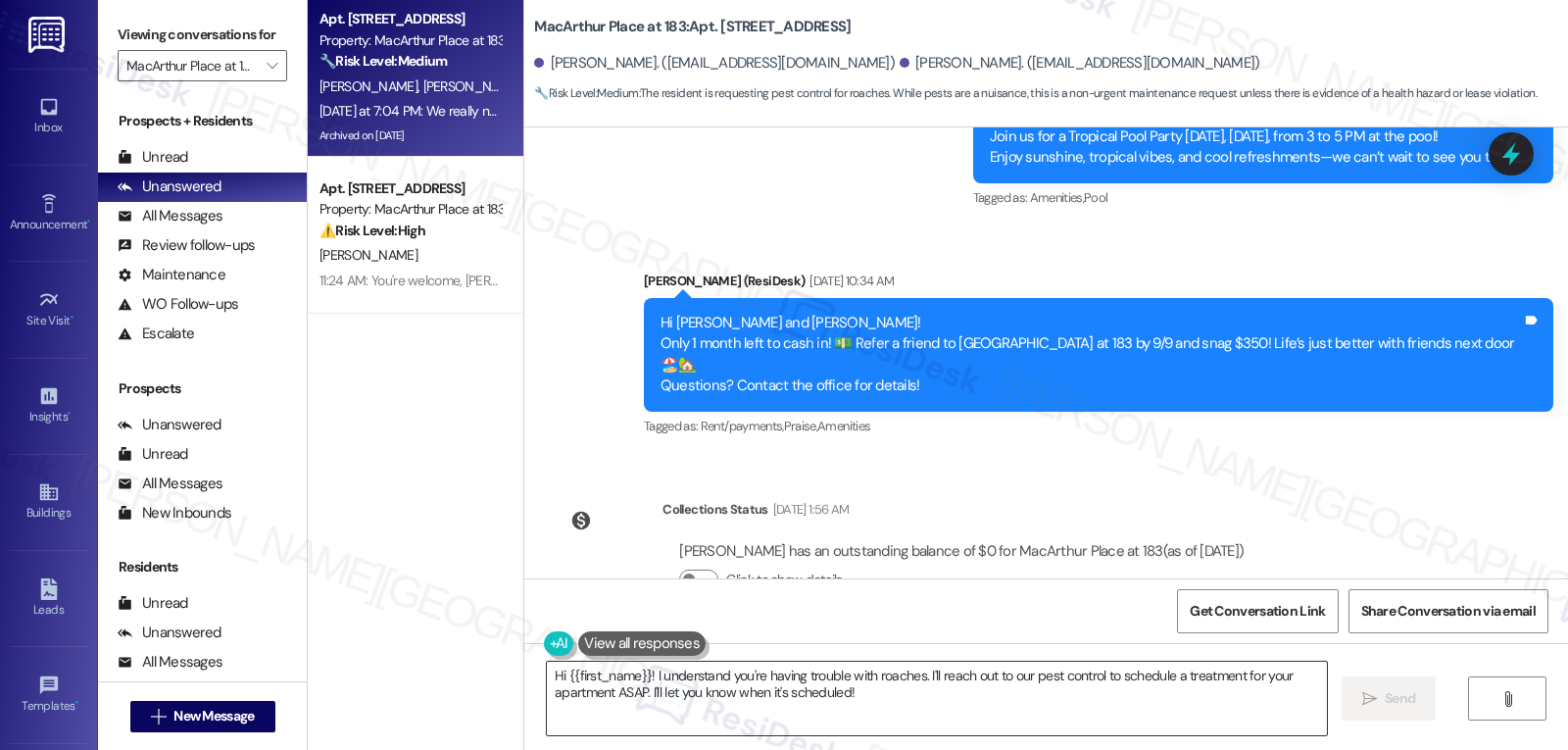
click at [837, 703] on textarea "Hi {{first_name}}! I understand you're having trouble with roaches. I'll reach …" at bounding box center [937, 698] width 780 height 74
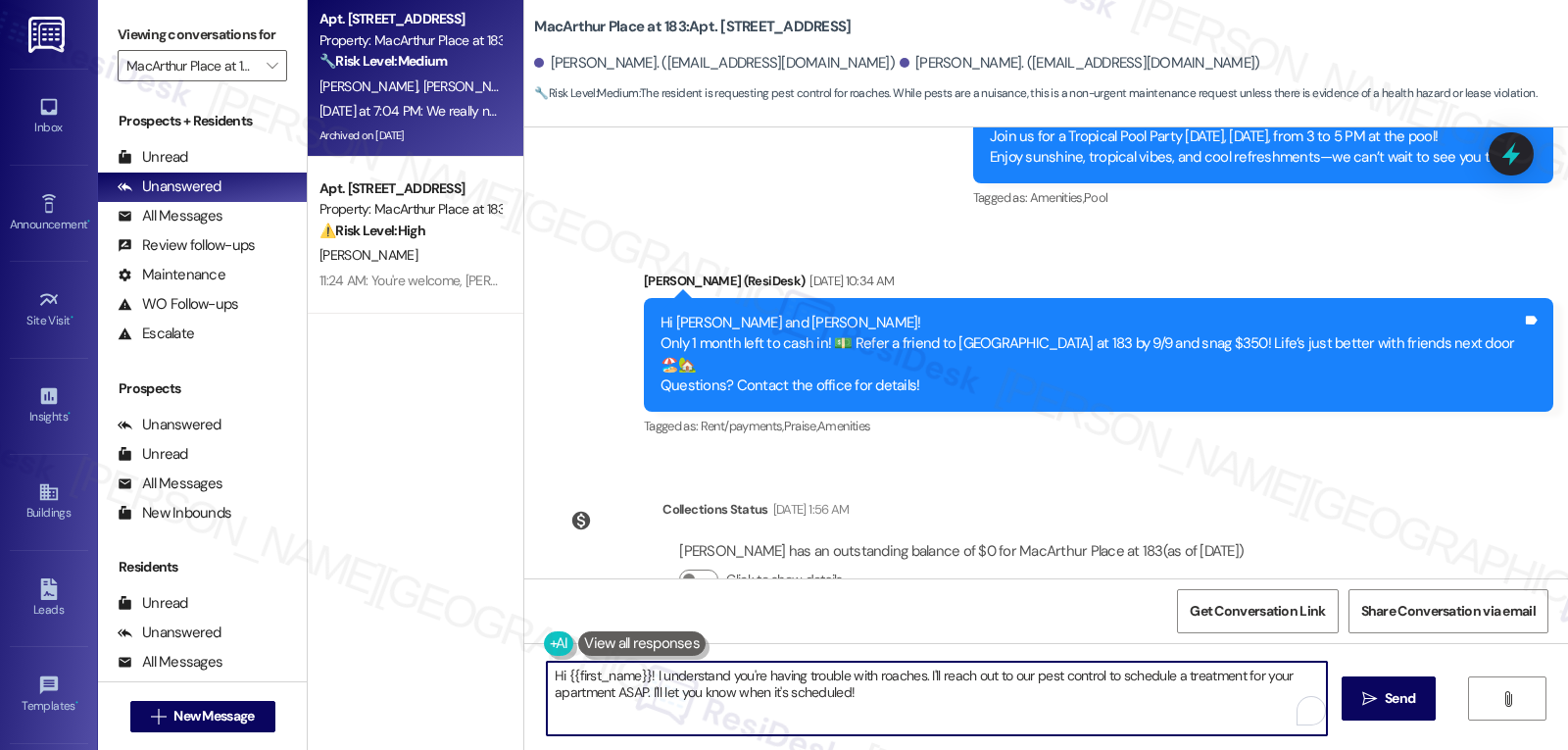
paste textarea "Fabian, thank you for reaching out. I understand how urgent and frustrating it …"
click at [1087, 675] on textarea "Hi Fabian, thank you for reaching out. I understand how urgent and frustrating …" at bounding box center [937, 698] width 780 height 74
click at [1087, 676] on textarea "Hi Fabian, thank you for reaching out. I understand how urgent and frustrating …" at bounding box center [937, 698] width 780 height 74
click at [1089, 679] on textarea "Hi Fabian, thank you for reaching out. I understand how urgent and frustrating …" at bounding box center [937, 698] width 780 height 74
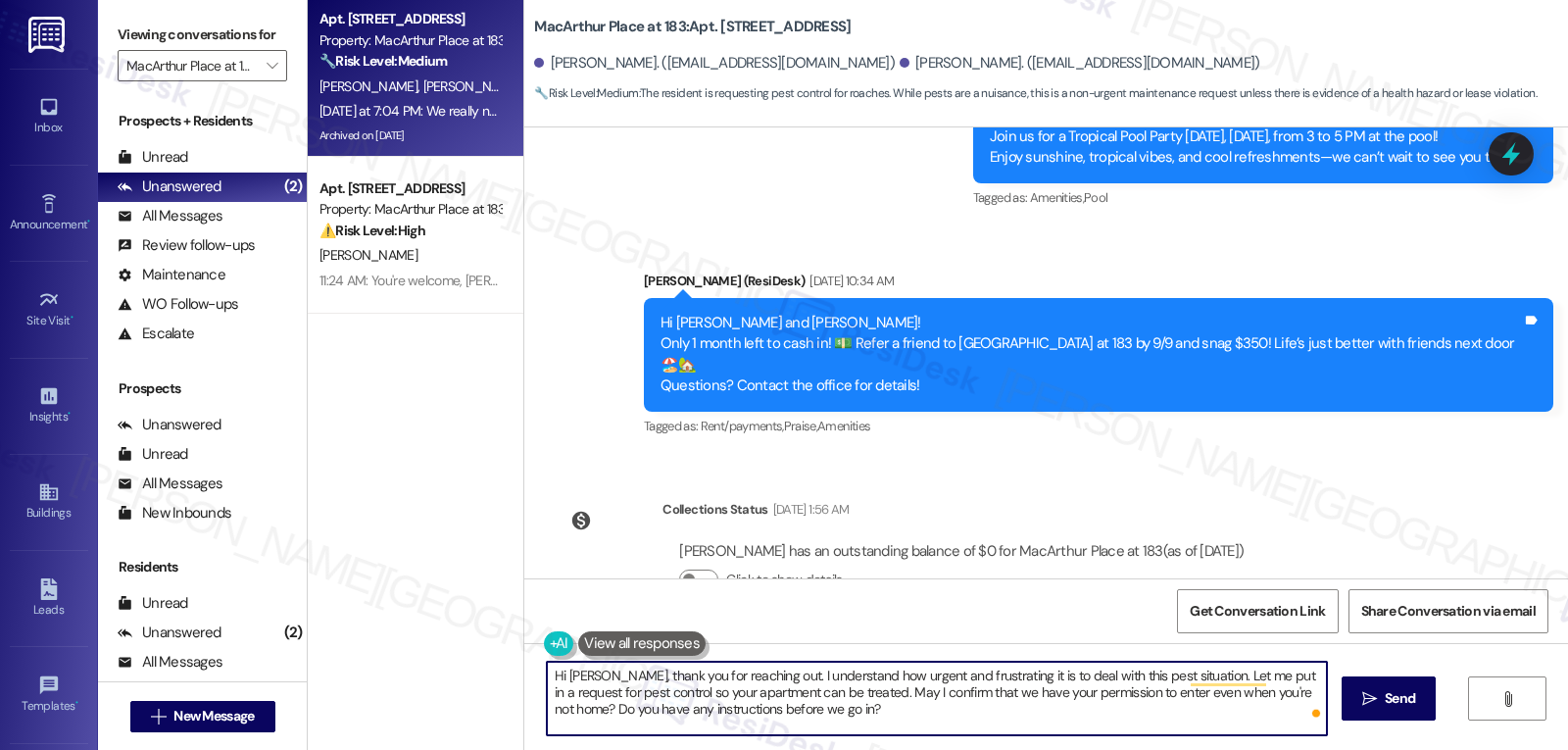
type textarea "Hi Fabian, thank you for reaching out. I understand how urgent and frustrating …"
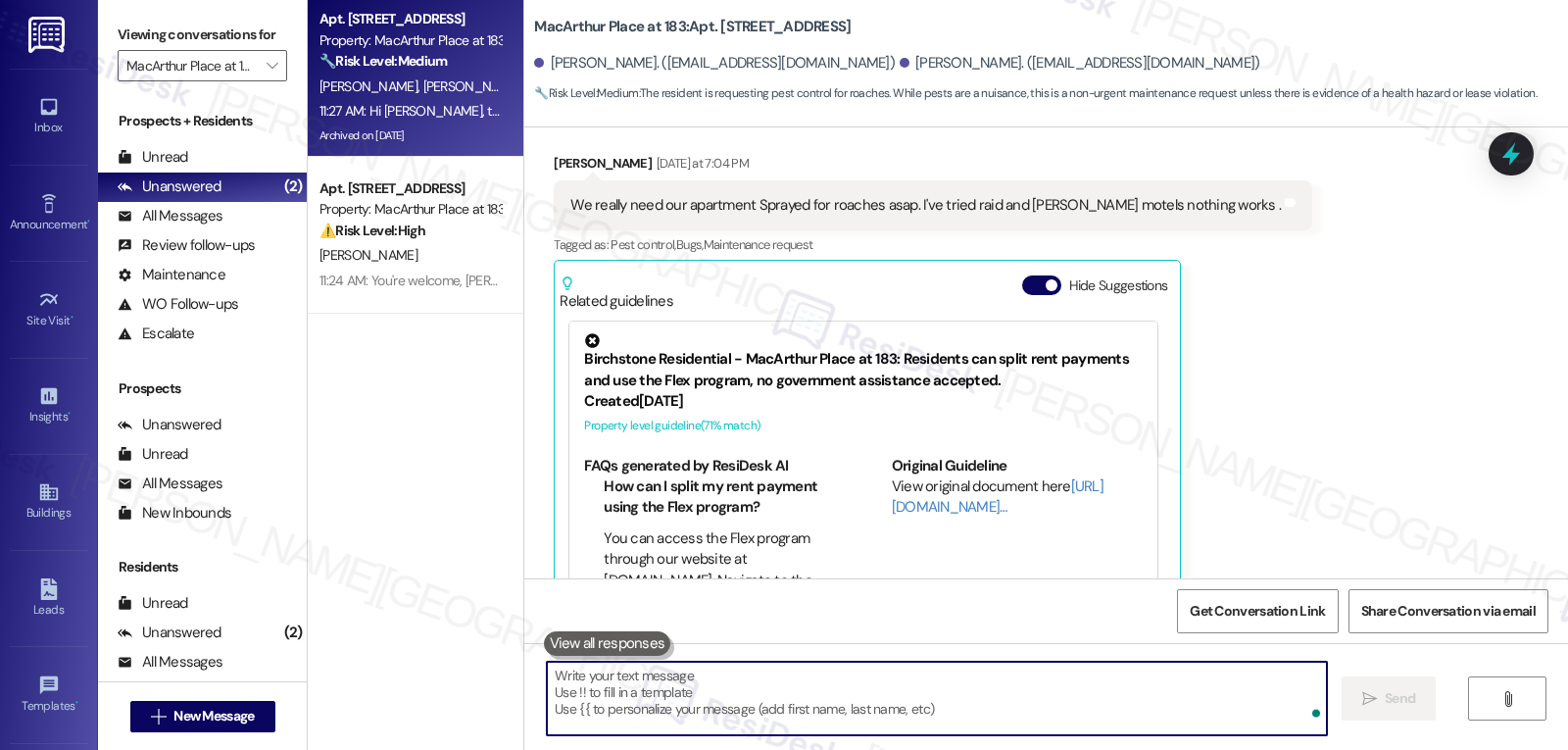
scroll to position [34013, 0]
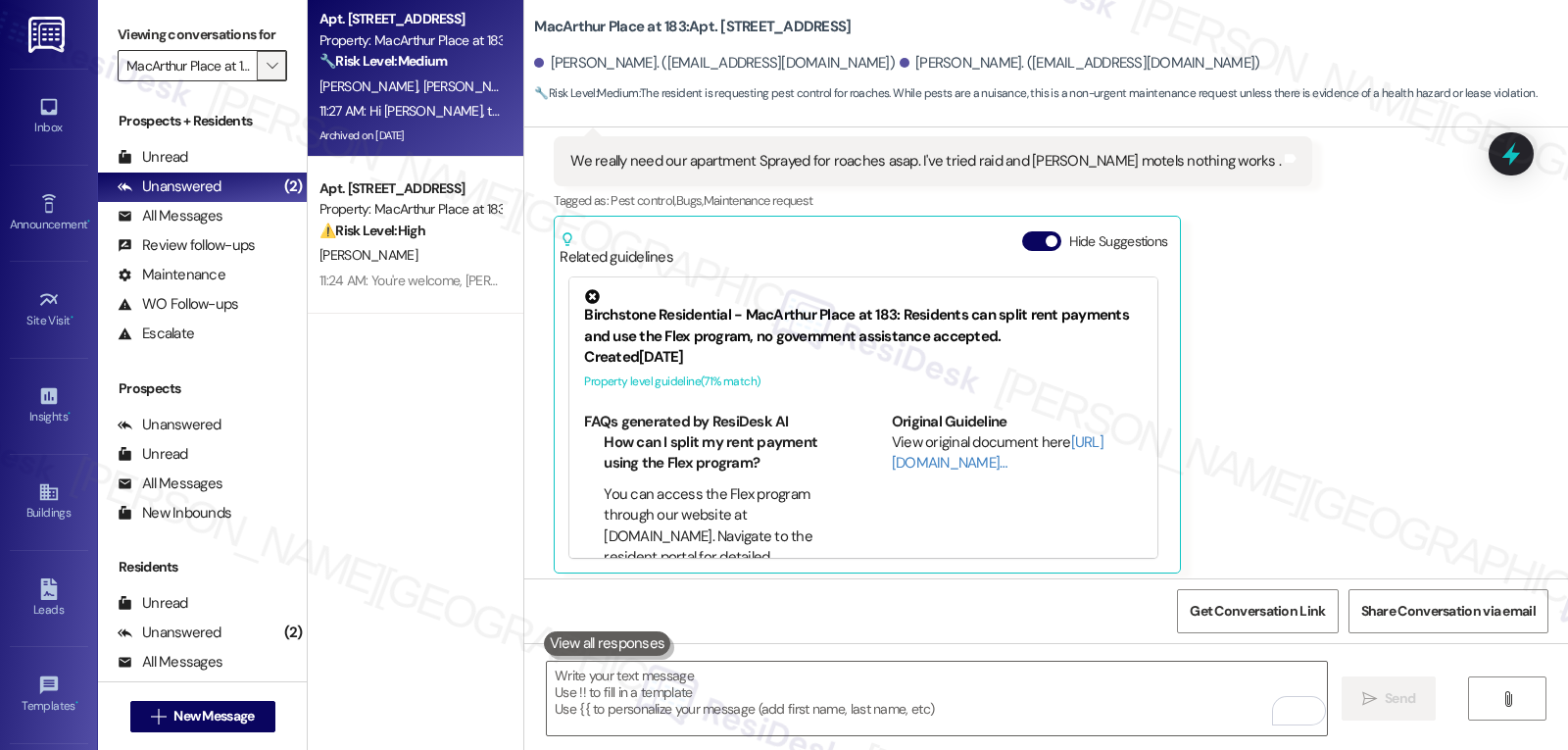
click at [262, 82] on span "" at bounding box center [271, 65] width 19 height 31
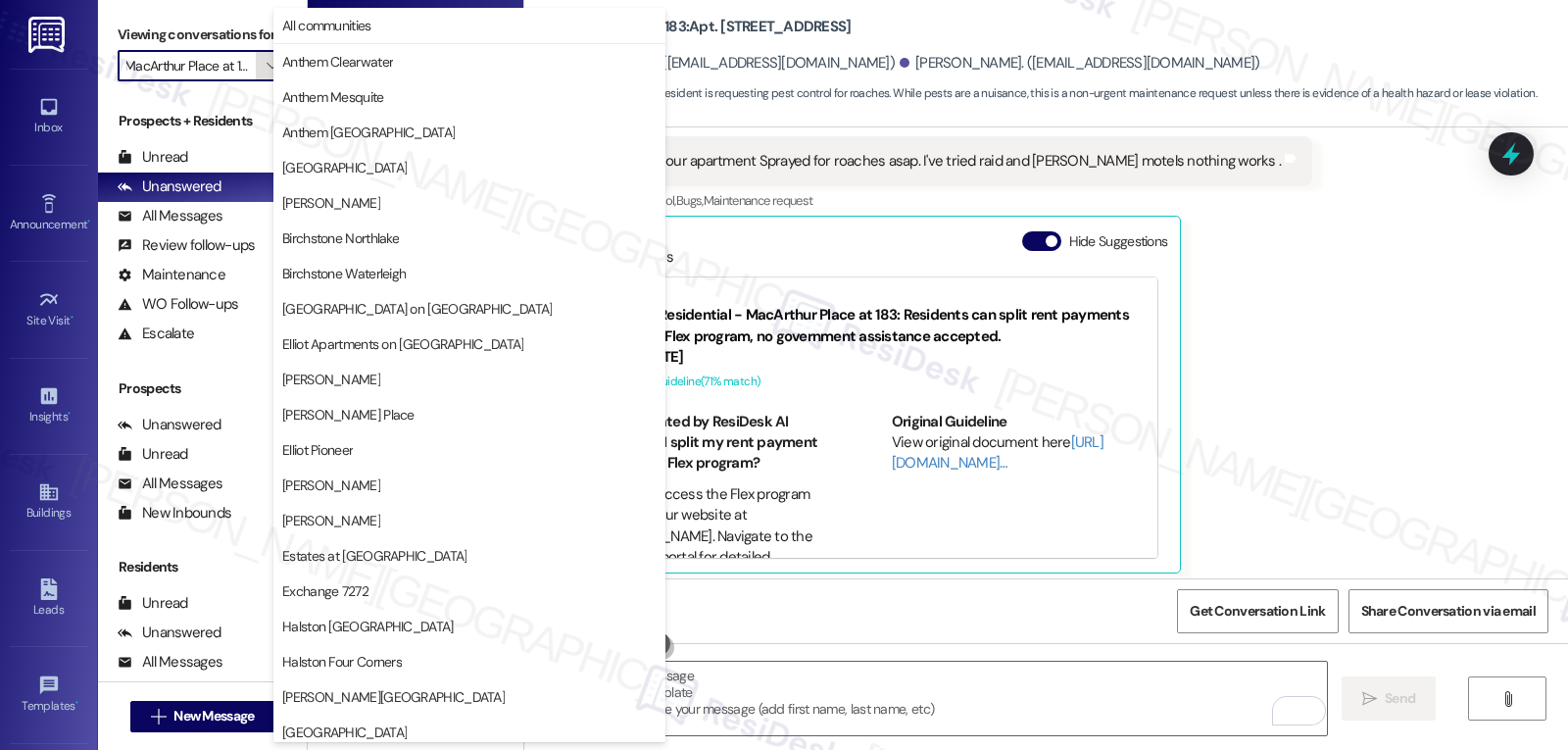
scroll to position [678, 0]
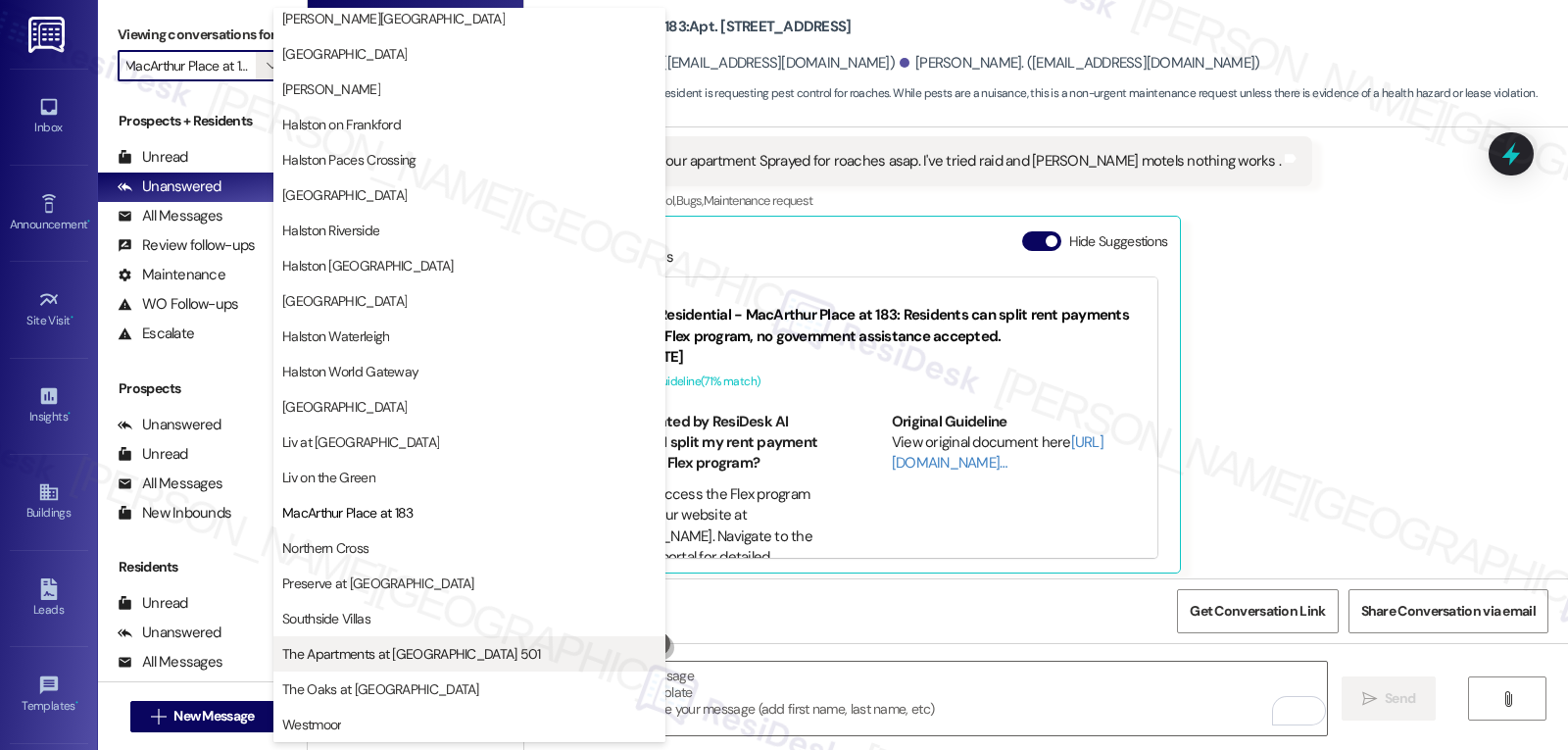
click at [402, 665] on button "The Apartments at Midtown 501" at bounding box center [469, 653] width 392 height 35
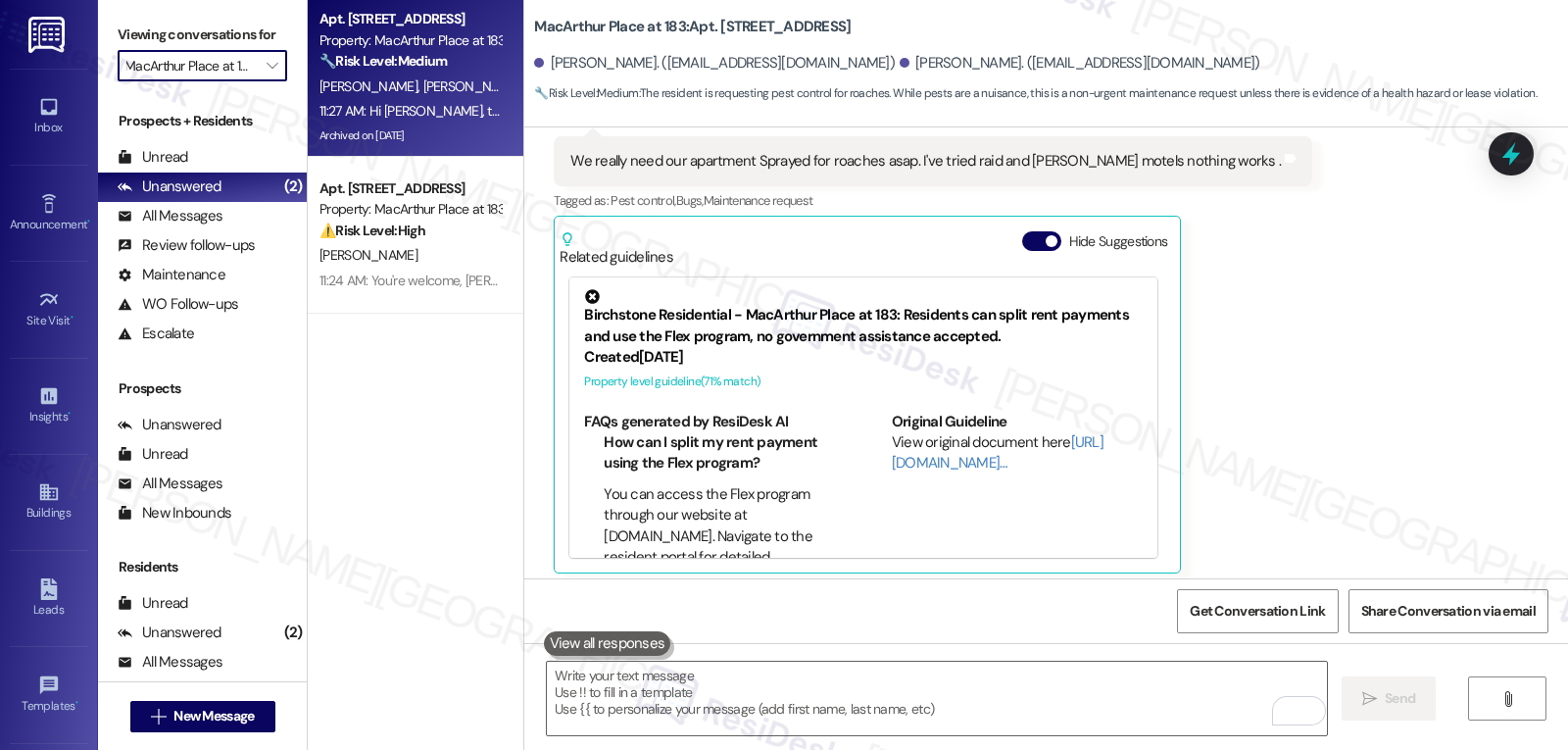
type input "The Apartments at Midtown 501"
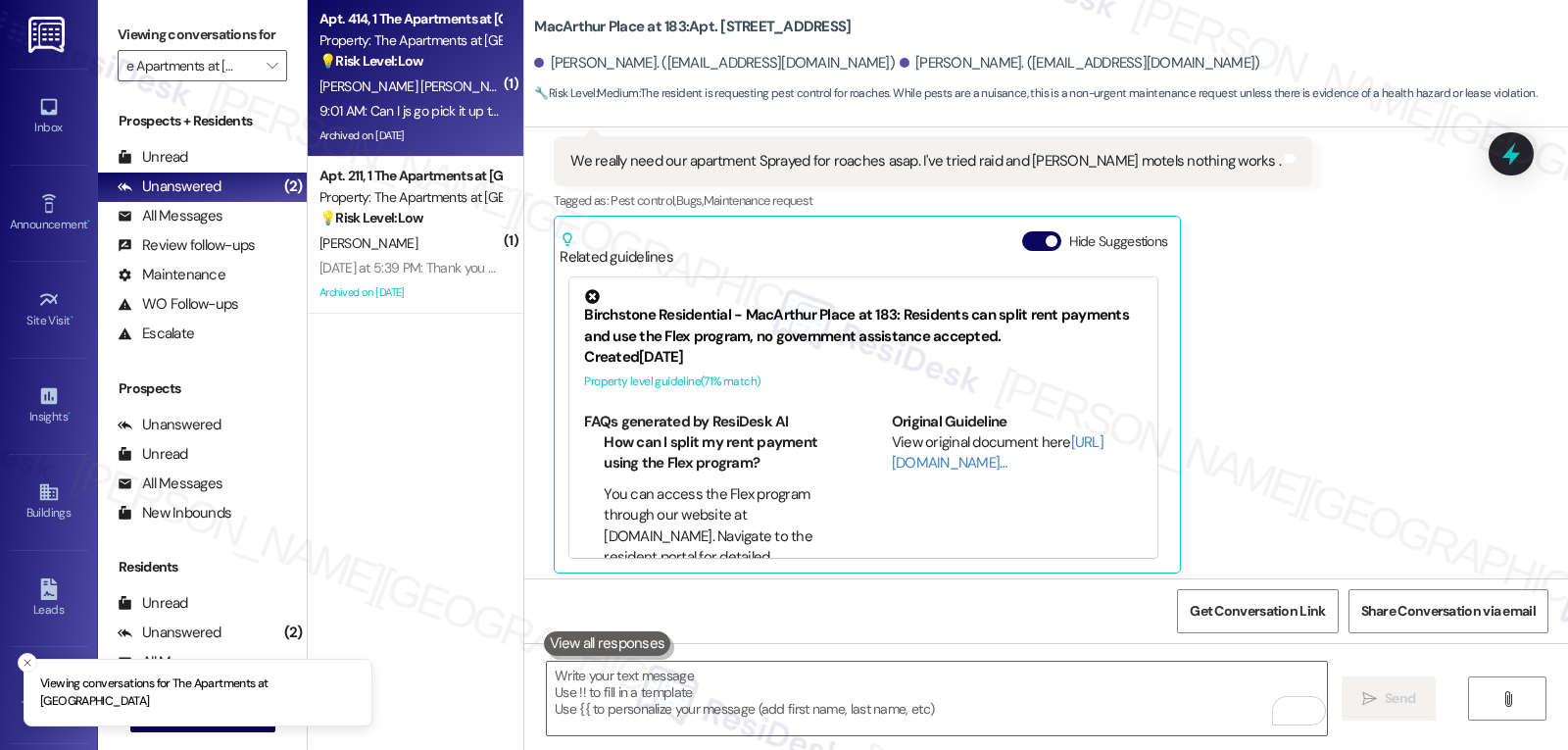
click at [368, 110] on div "9:01 AM: Can I js go pick it up there idk why it's so hard to figure something …" at bounding box center [624, 111] width 610 height 18
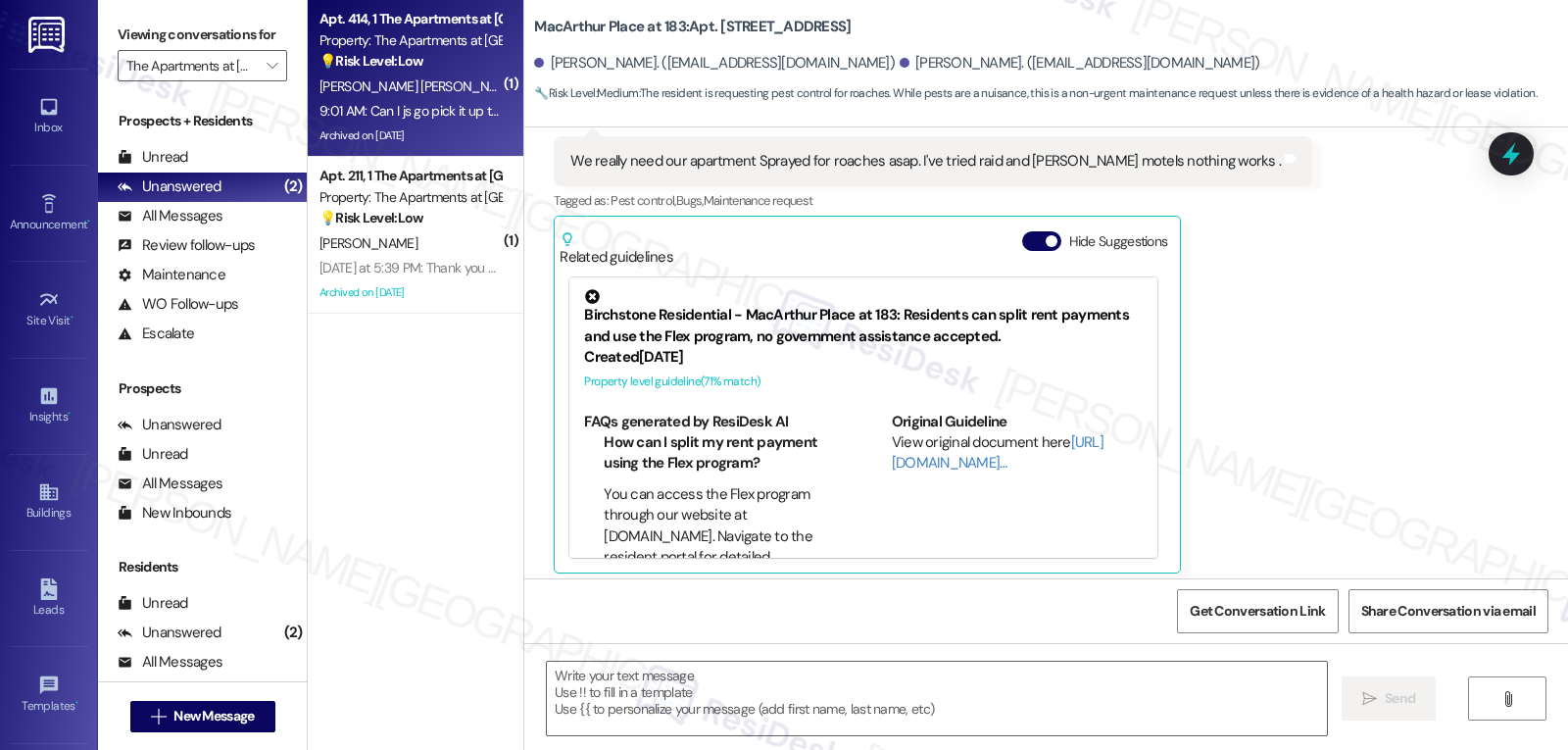
type textarea "Fetching suggested responses. Please feel free to read through the conversation…"
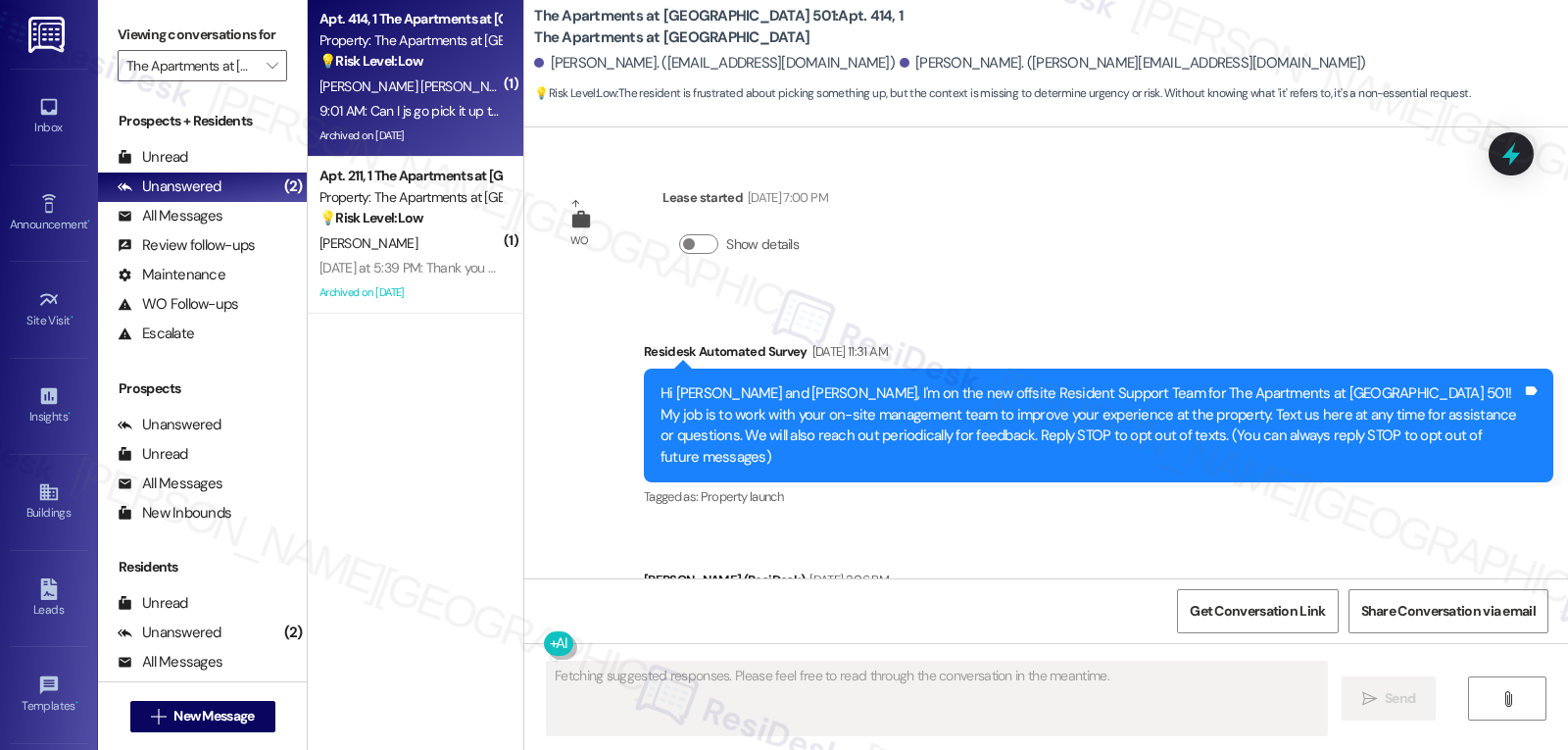
scroll to position [21578, 0]
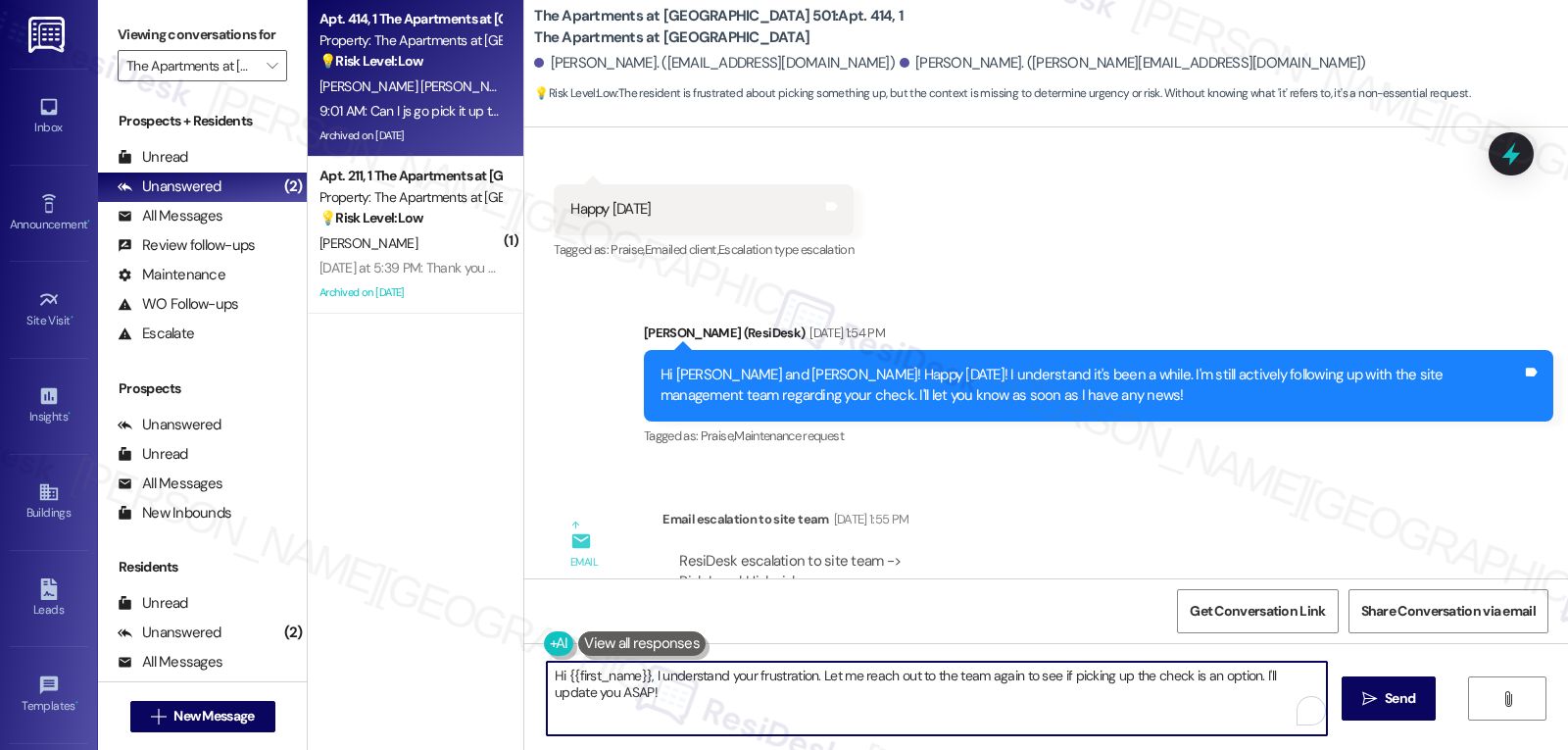
drag, startPoint x: 696, startPoint y: 694, endPoint x: 474, endPoint y: 639, distance: 228.7
click at [478, 648] on div "Apt. 414, 1 The Apartments at Midtown 501 Property: The Apartments at Midtown 5…" at bounding box center [939, 375] width 1261 height 750
type textarea "You're welcome do drop by the leasing office to discuss this, Rodrigo!"
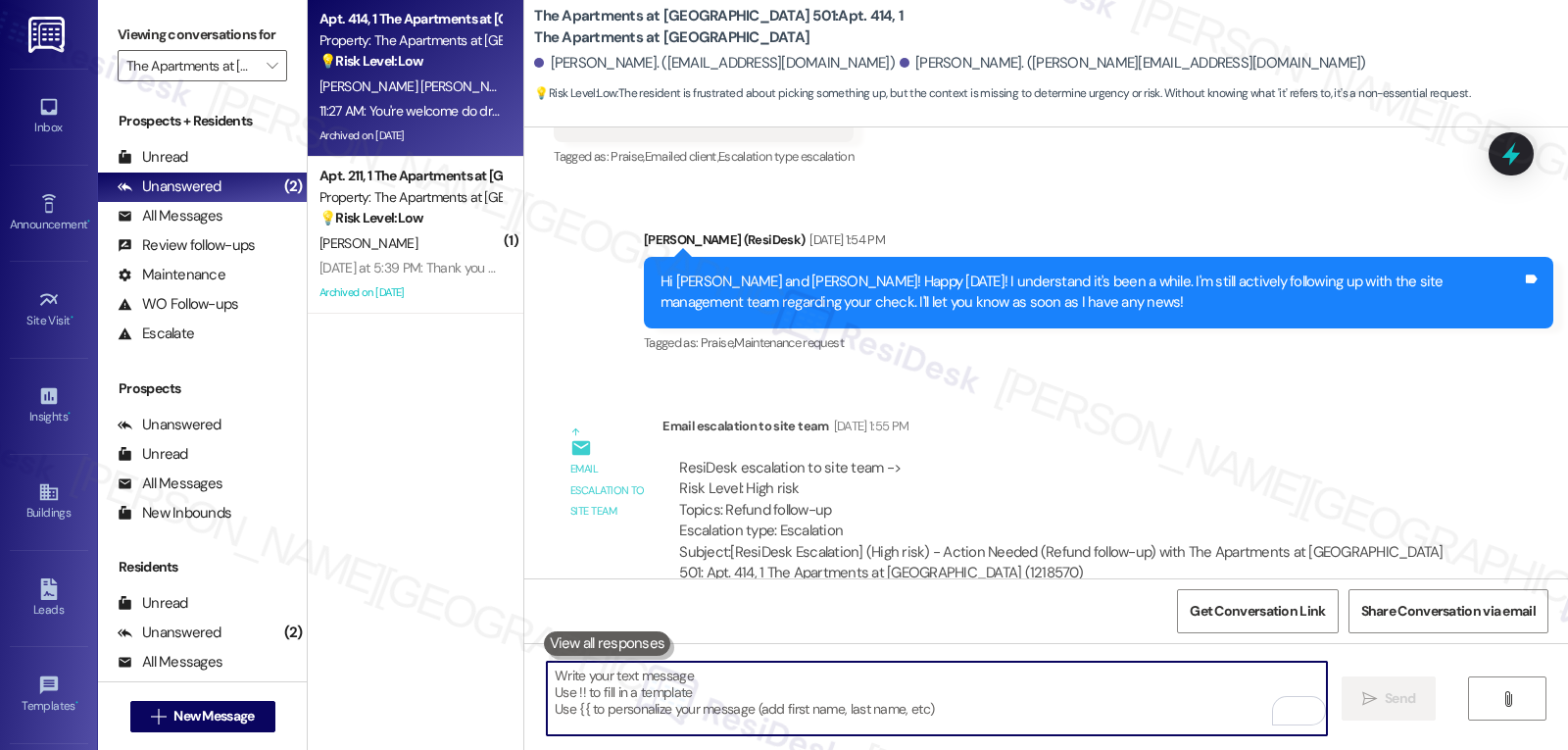
scroll to position [21714, 0]
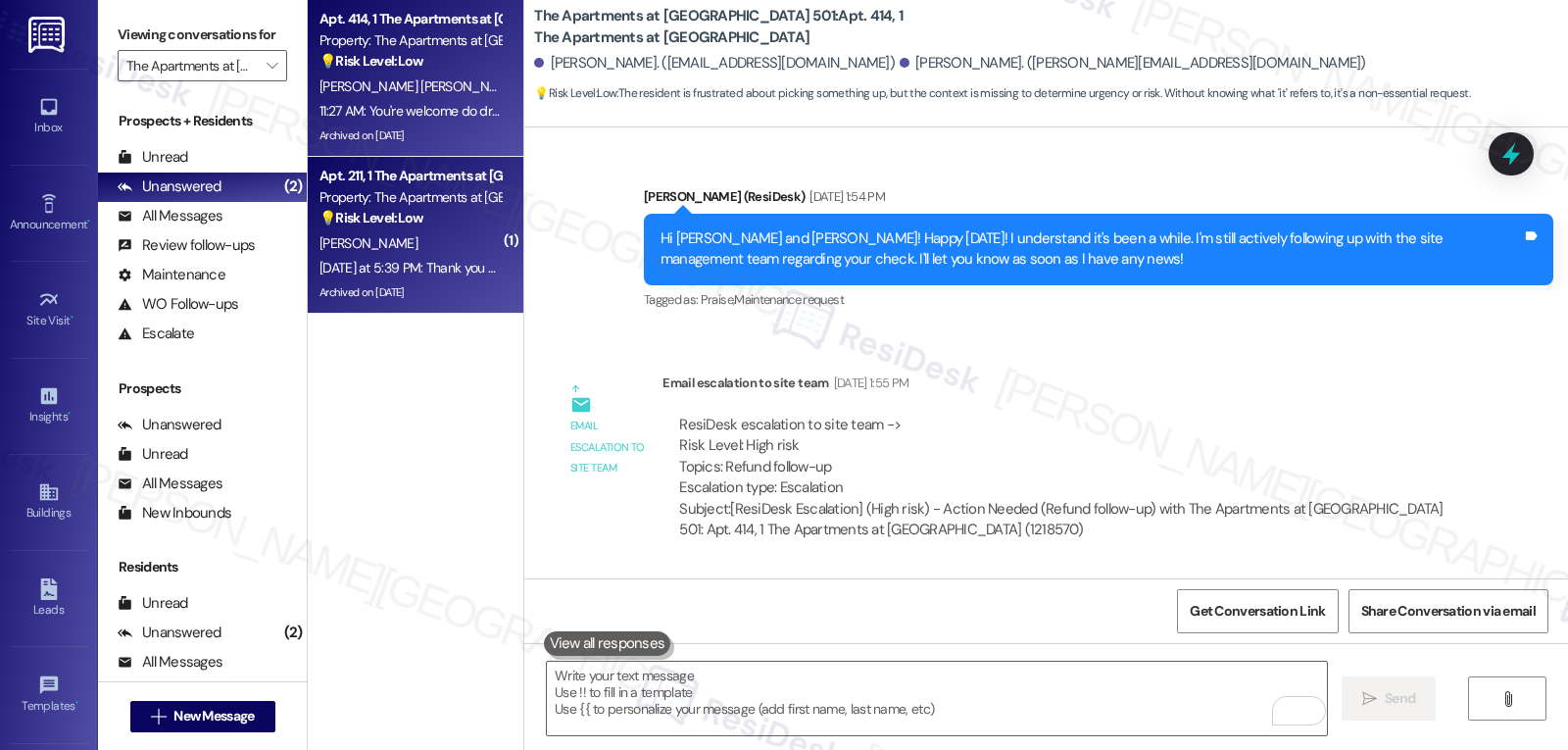
click at [402, 249] on div "Y. Jiang" at bounding box center [410, 243] width 186 height 25
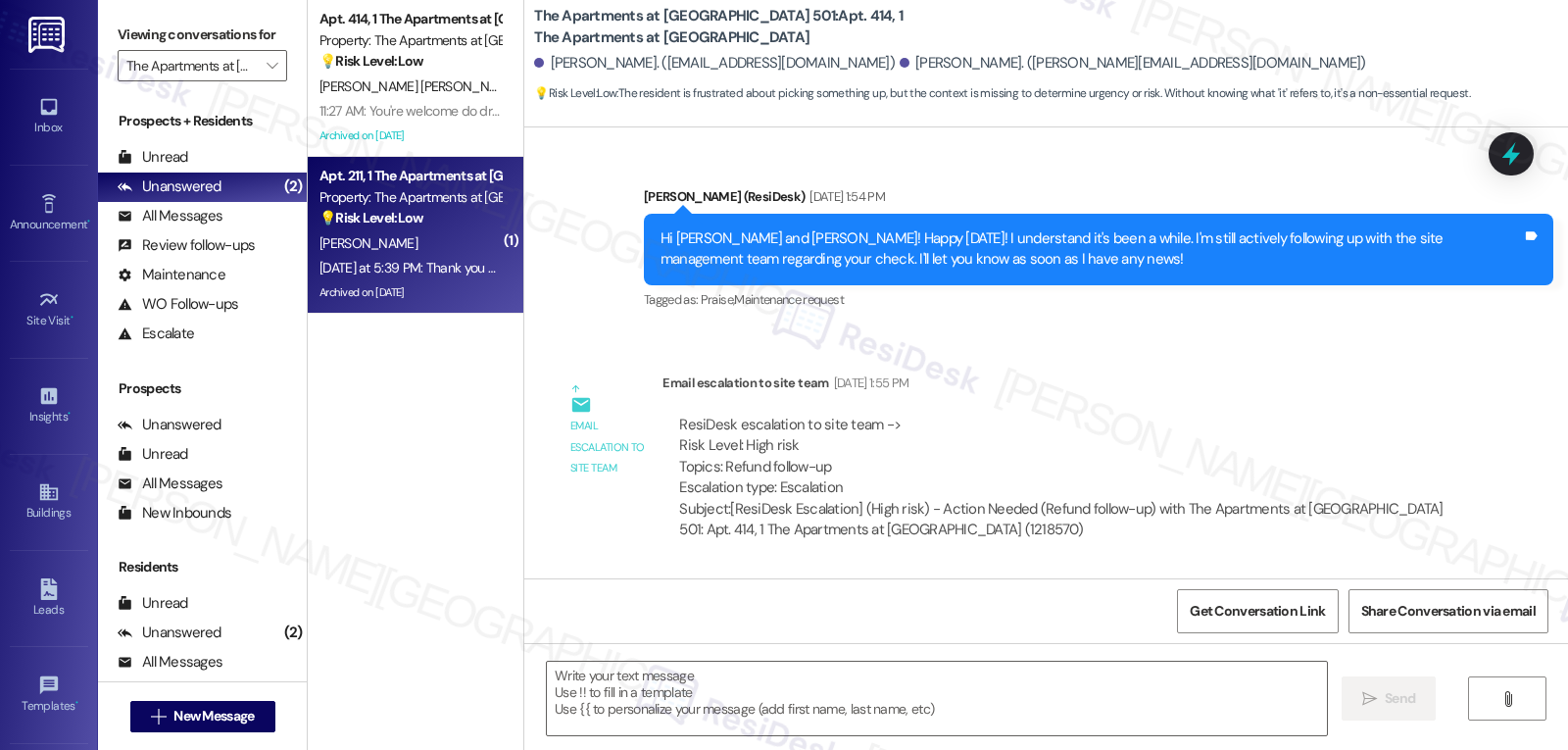
type textarea "Fetching suggested responses. Please feel free to read through the conversation…"
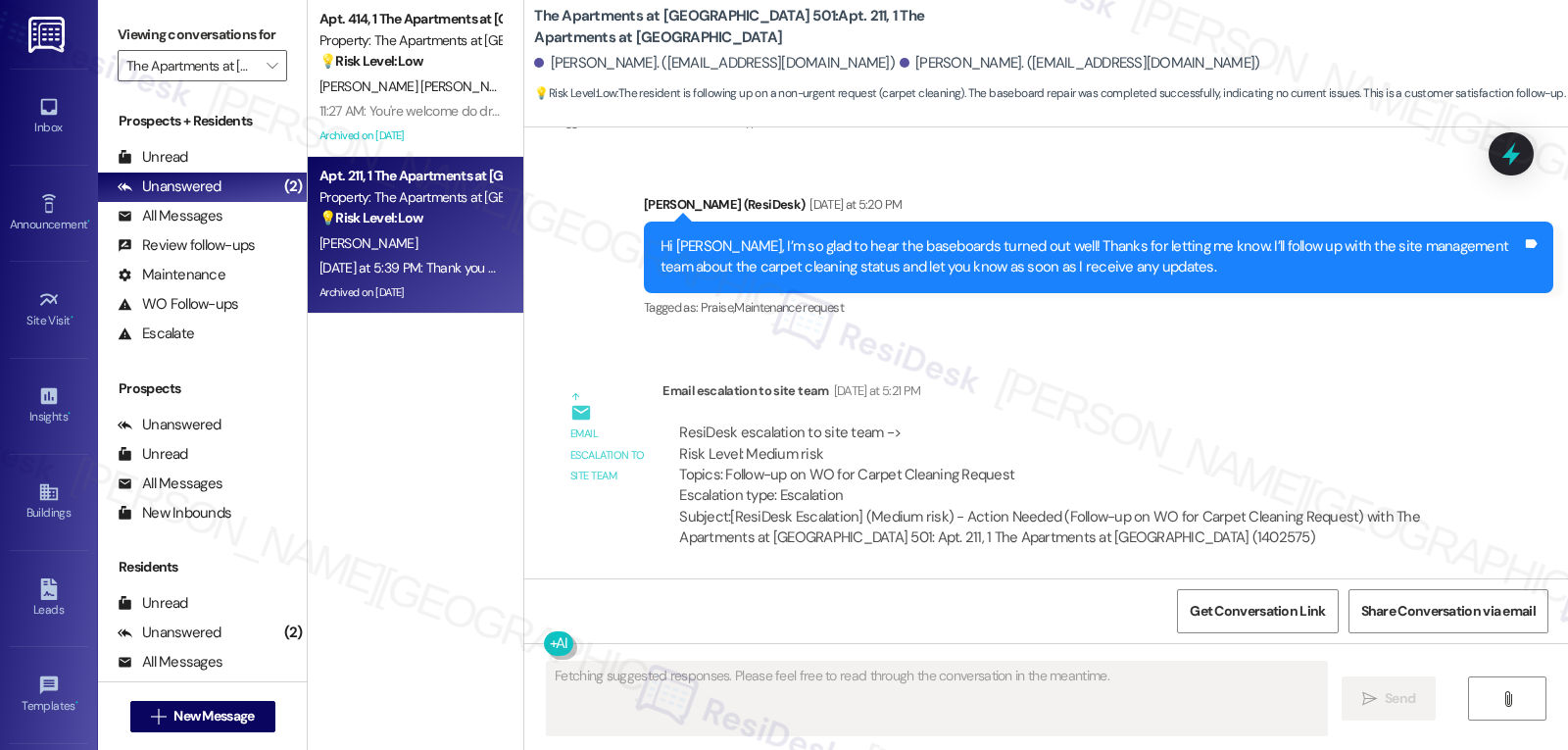
scroll to position [11221, 0]
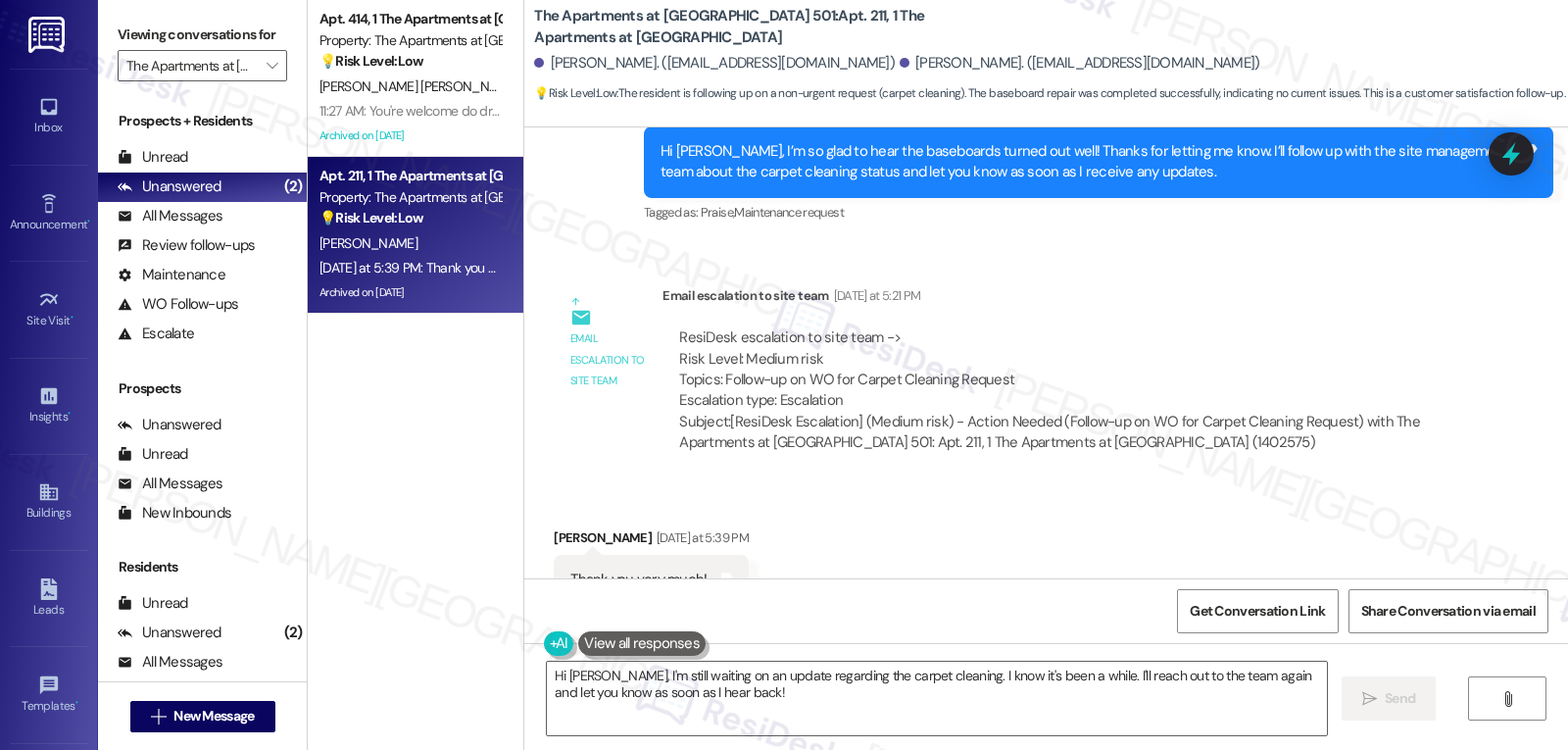
click at [554, 528] on div "Jianbin Tan Yesterday at 5:39 PM" at bounding box center [651, 542] width 196 height 28
copy div "Jianbin"
click at [711, 707] on textarea "Hi Jianbin, I'm still waiting on an update regarding the carpet cleaning. I kno…" at bounding box center [937, 698] width 780 height 74
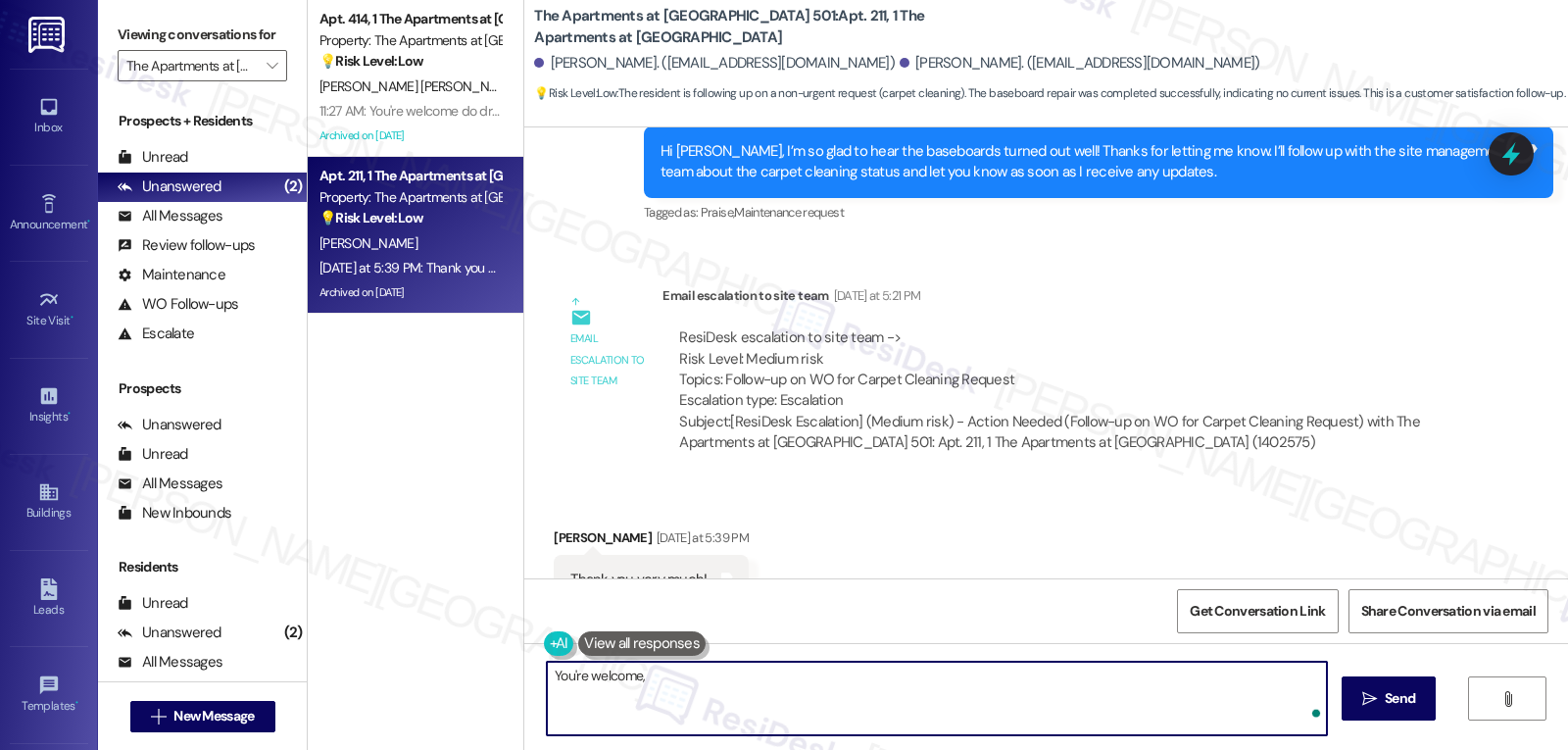
paste textarea "Jianbin"
type textarea "You're welcome, Jianbin! I'll get back to you shortly."
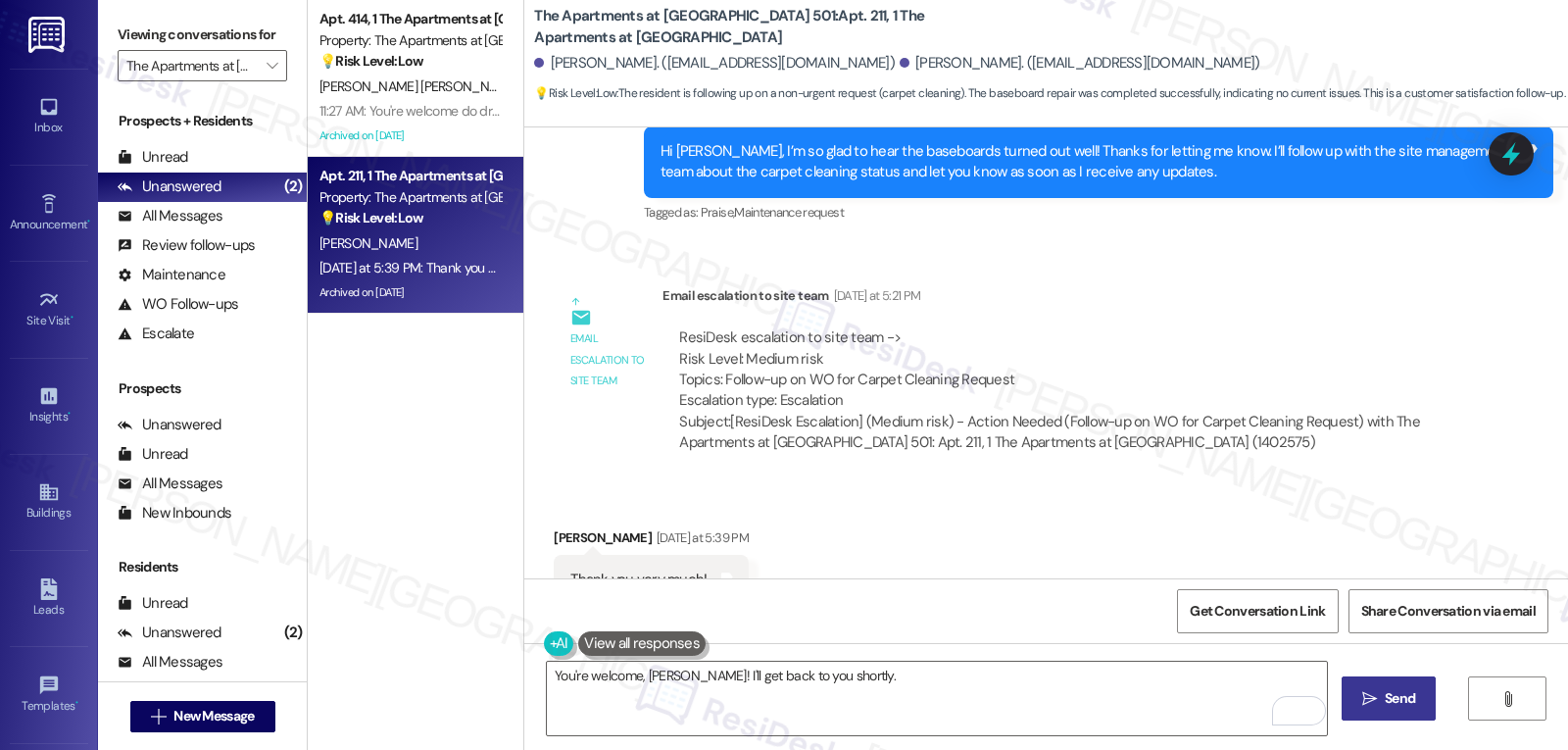
click at [1405, 687] on button " Send" at bounding box center [1388, 698] width 95 height 44
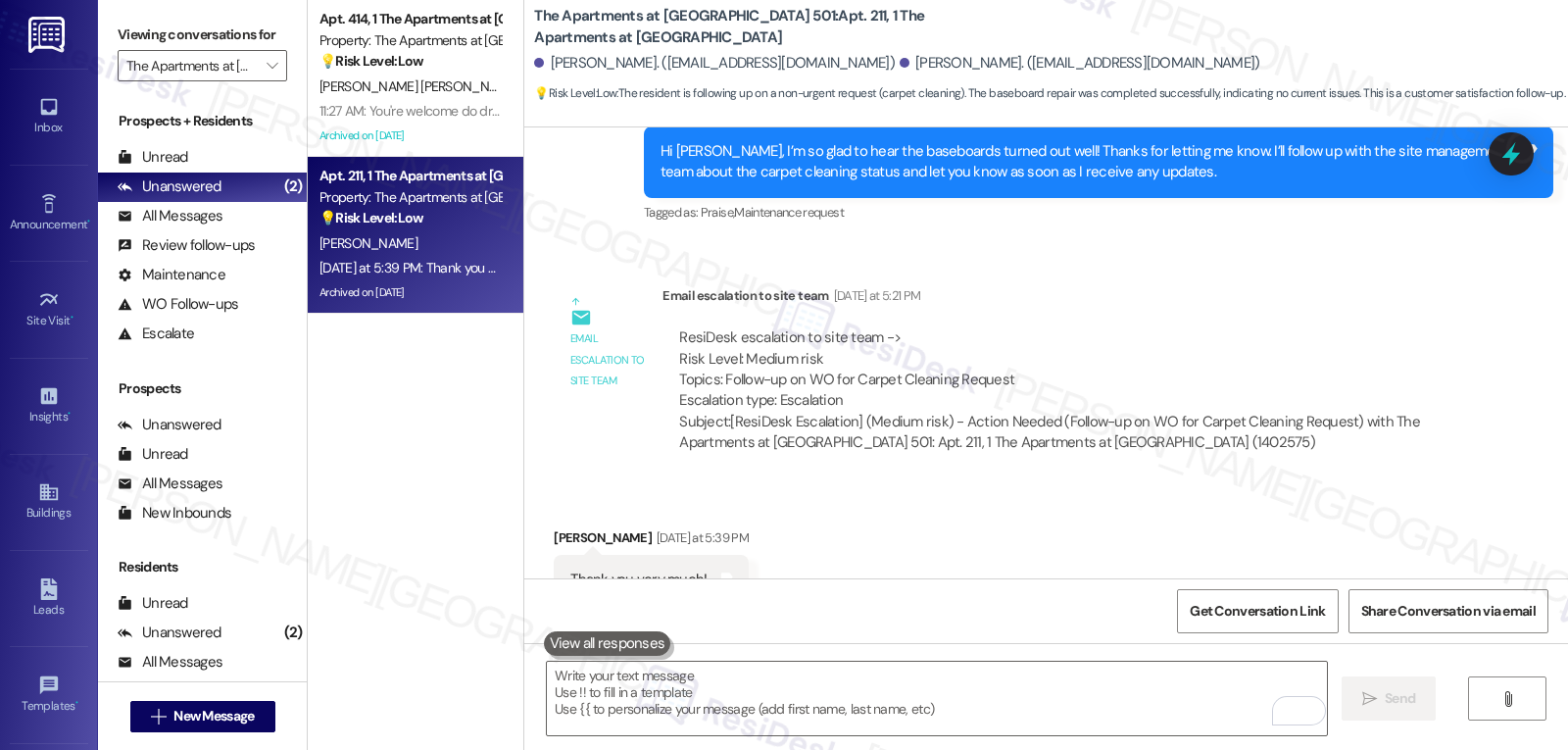
scroll to position [11220, 0]
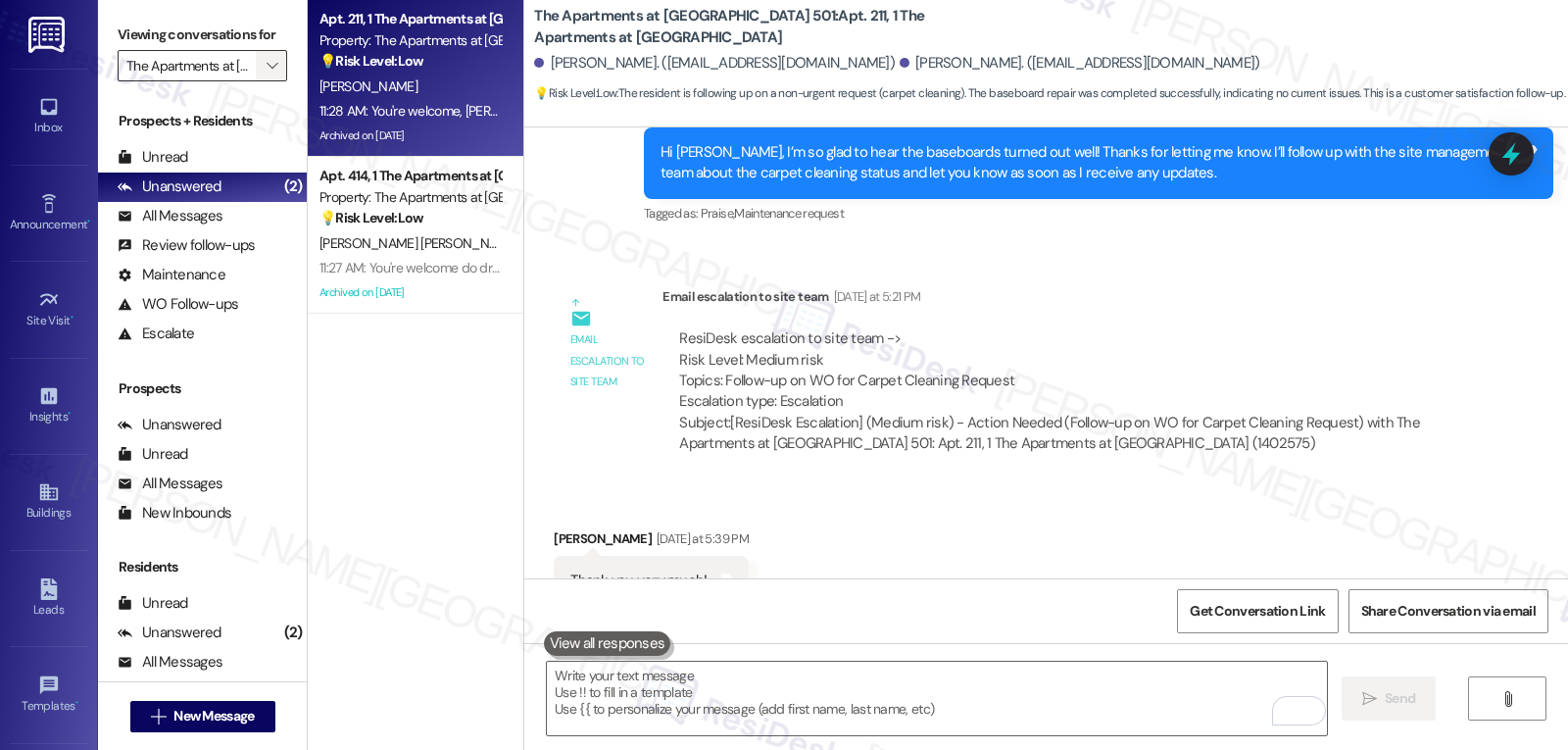
click at [262, 82] on span "" at bounding box center [271, 65] width 19 height 31
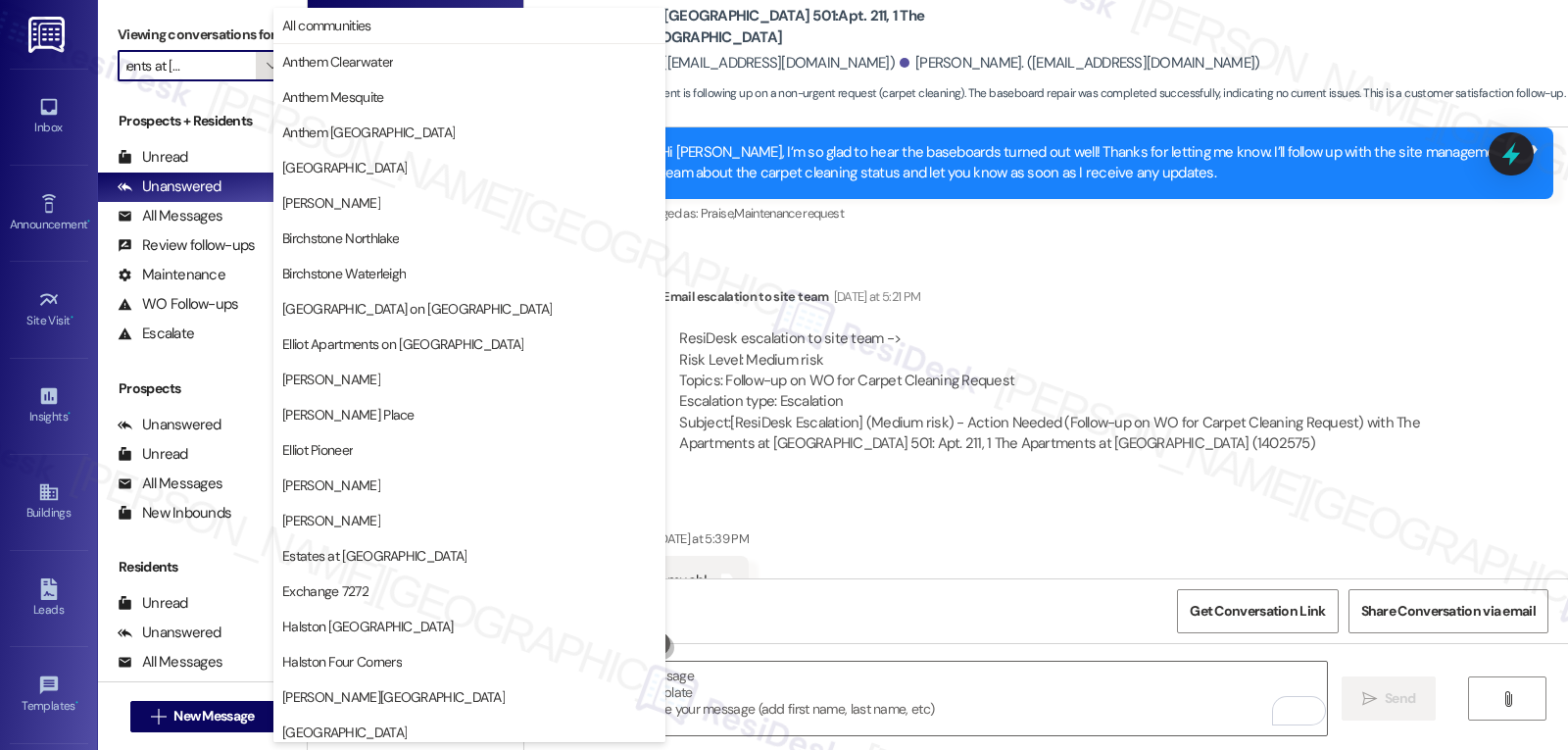
scroll to position [678, 0]
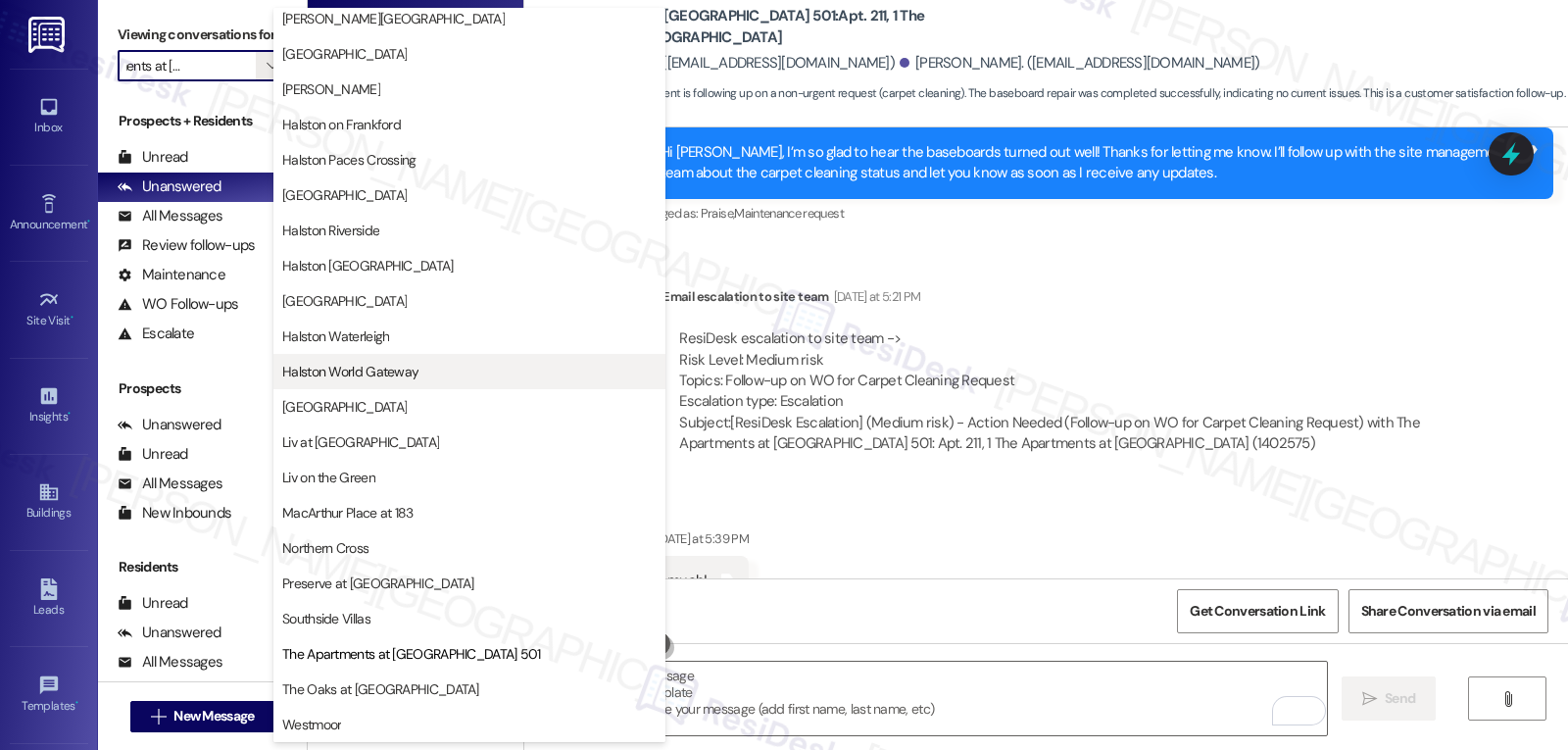
click at [345, 373] on span "Halston World Gateway" at bounding box center [350, 372] width 137 height 20
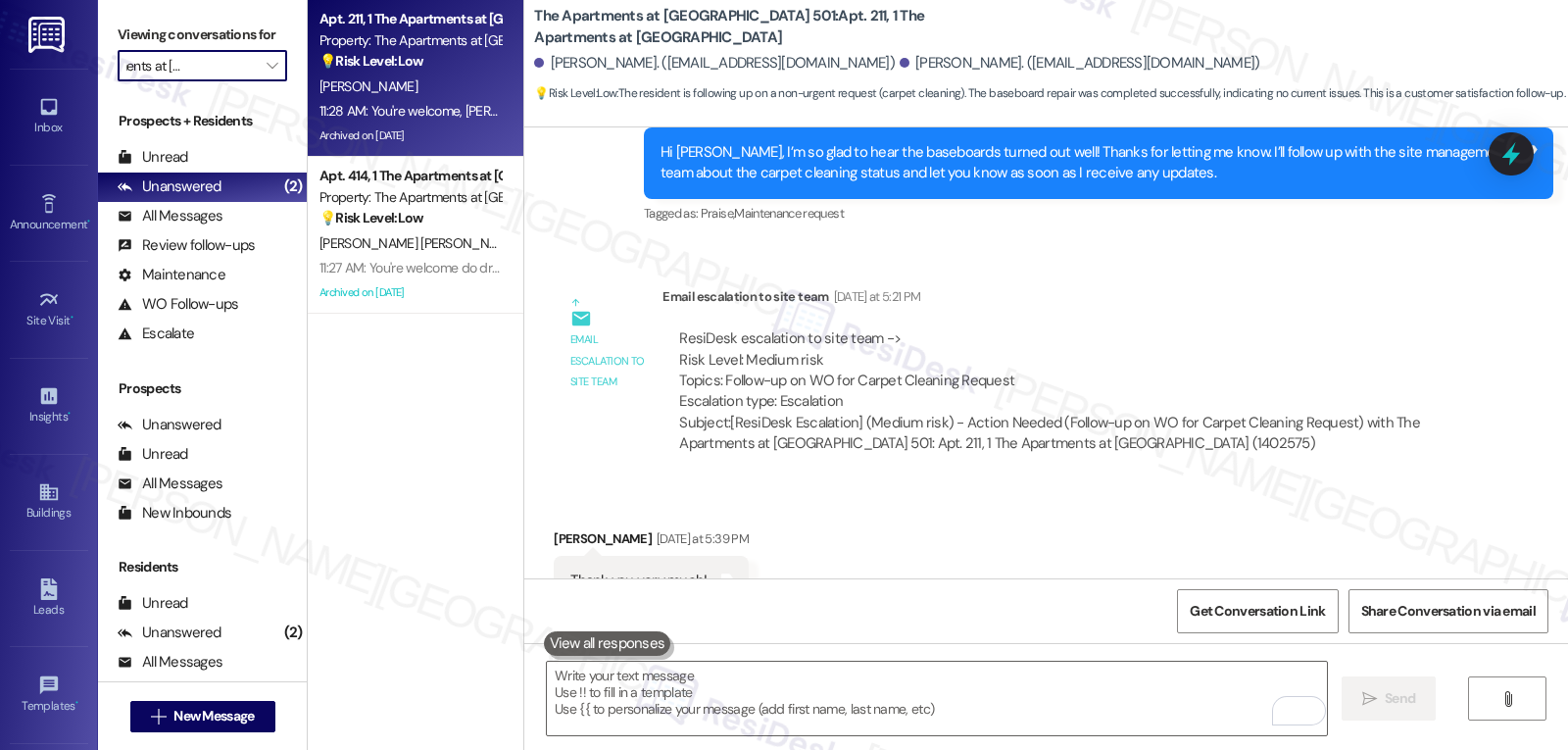
type input "Halston World Gateway"
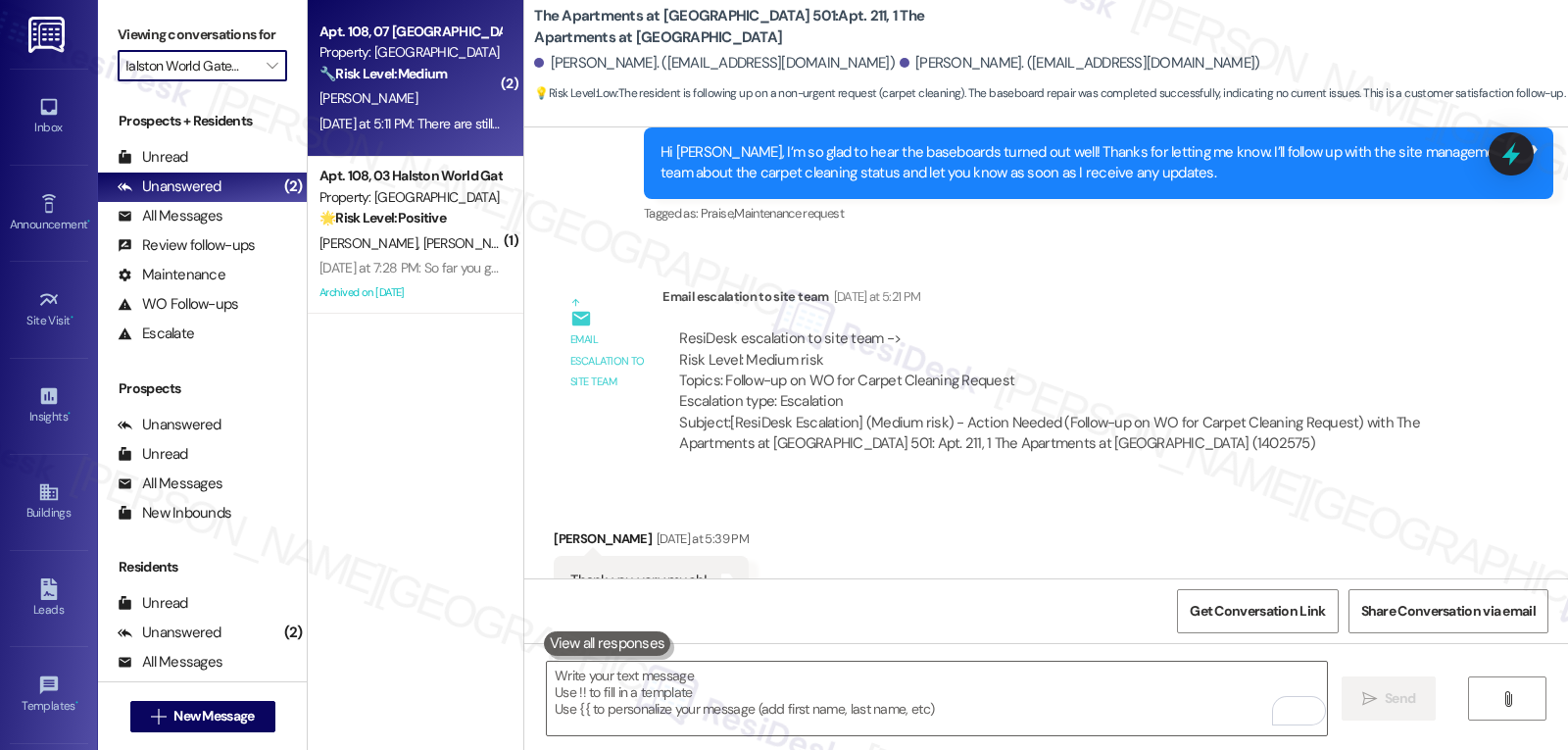
click at [402, 116] on div "Yesterday at 5:11 PM: There are still spiders and webs around the area, would i…" at bounding box center [710, 124] width 783 height 18
type textarea "Fetching suggested responses. Please feel free to read through the conversation…"
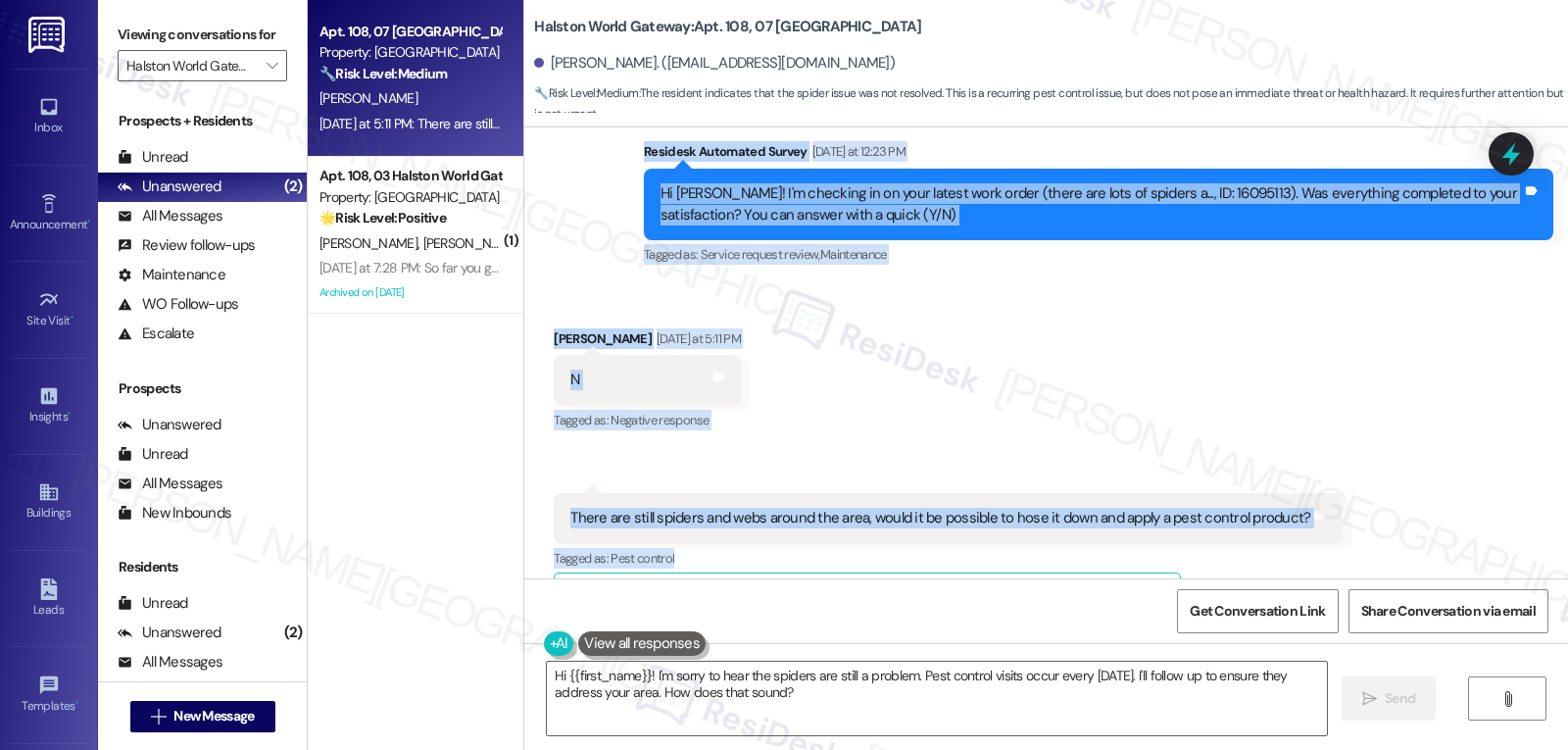
scroll to position [847, 0]
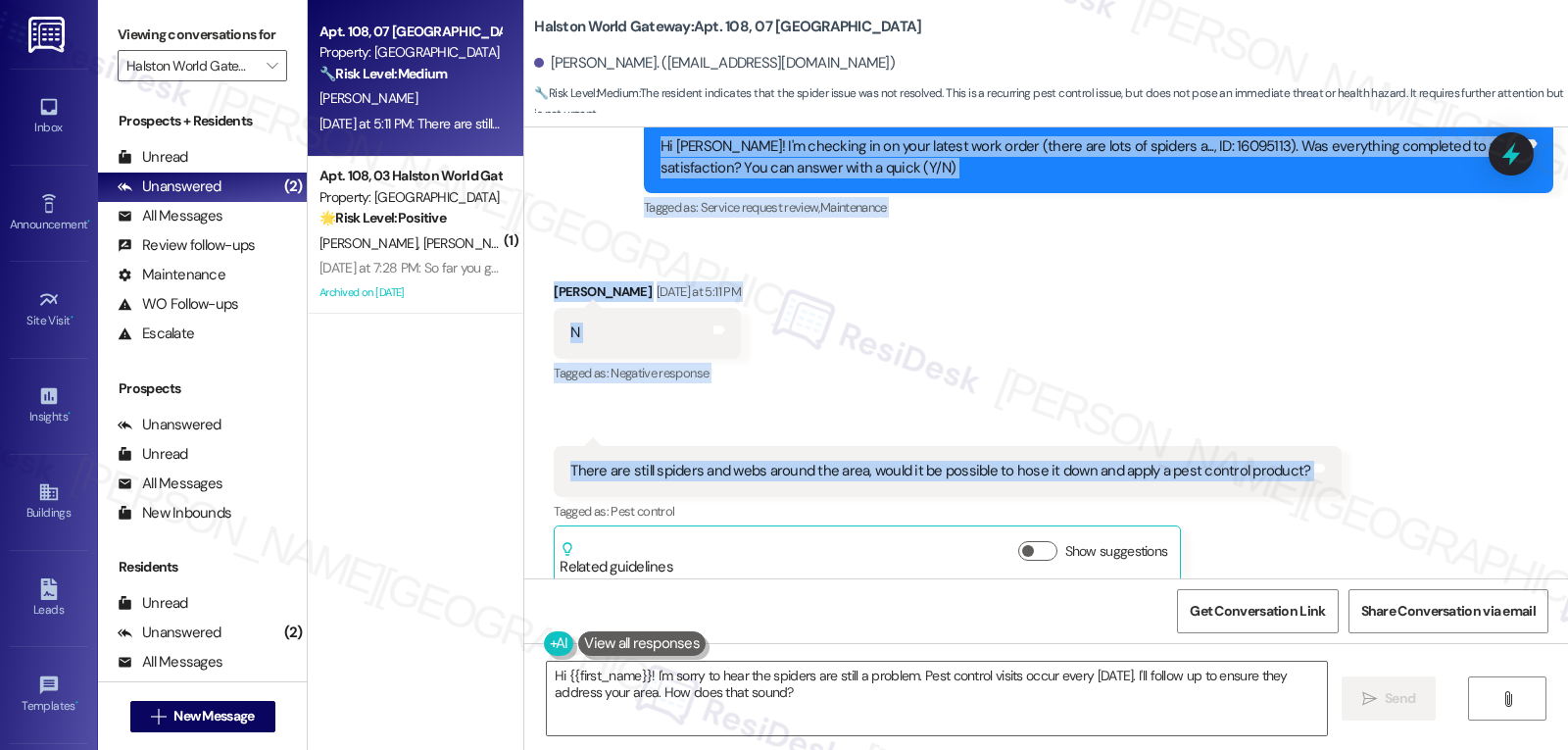
drag, startPoint x: 631, startPoint y: 279, endPoint x: 1448, endPoint y: 438, distance: 832.3
click at [1448, 438] on div "WO Lease started Jul 22, 2025 at 8:00 PM Show details Survey, sent via SMS Resi…" at bounding box center [1046, 353] width 1044 height 451
copy div "Residesk Automated Survey Yesterday at 12:23 PM Hi Alex! I'm checking in on you…"
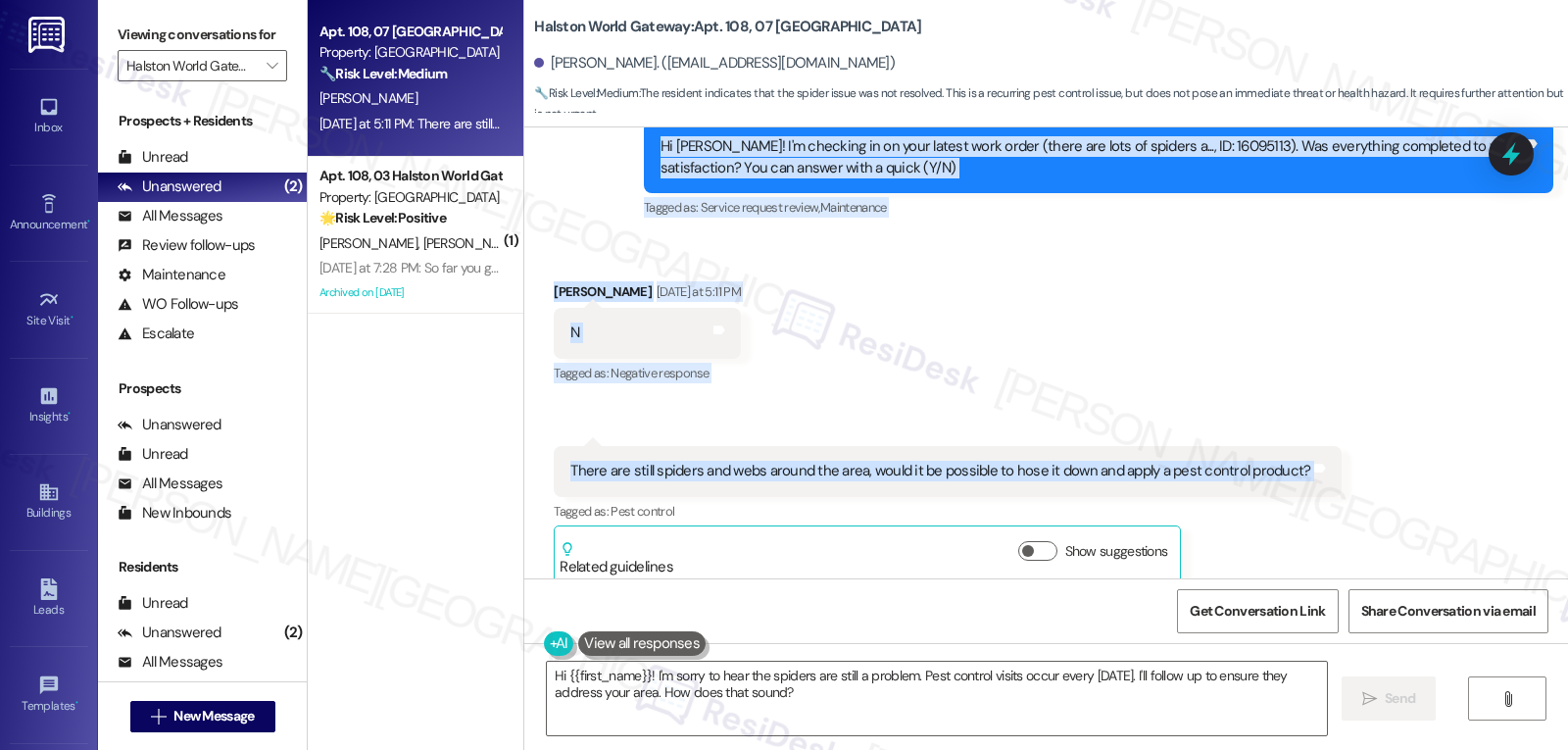
scroll to position [651, 0]
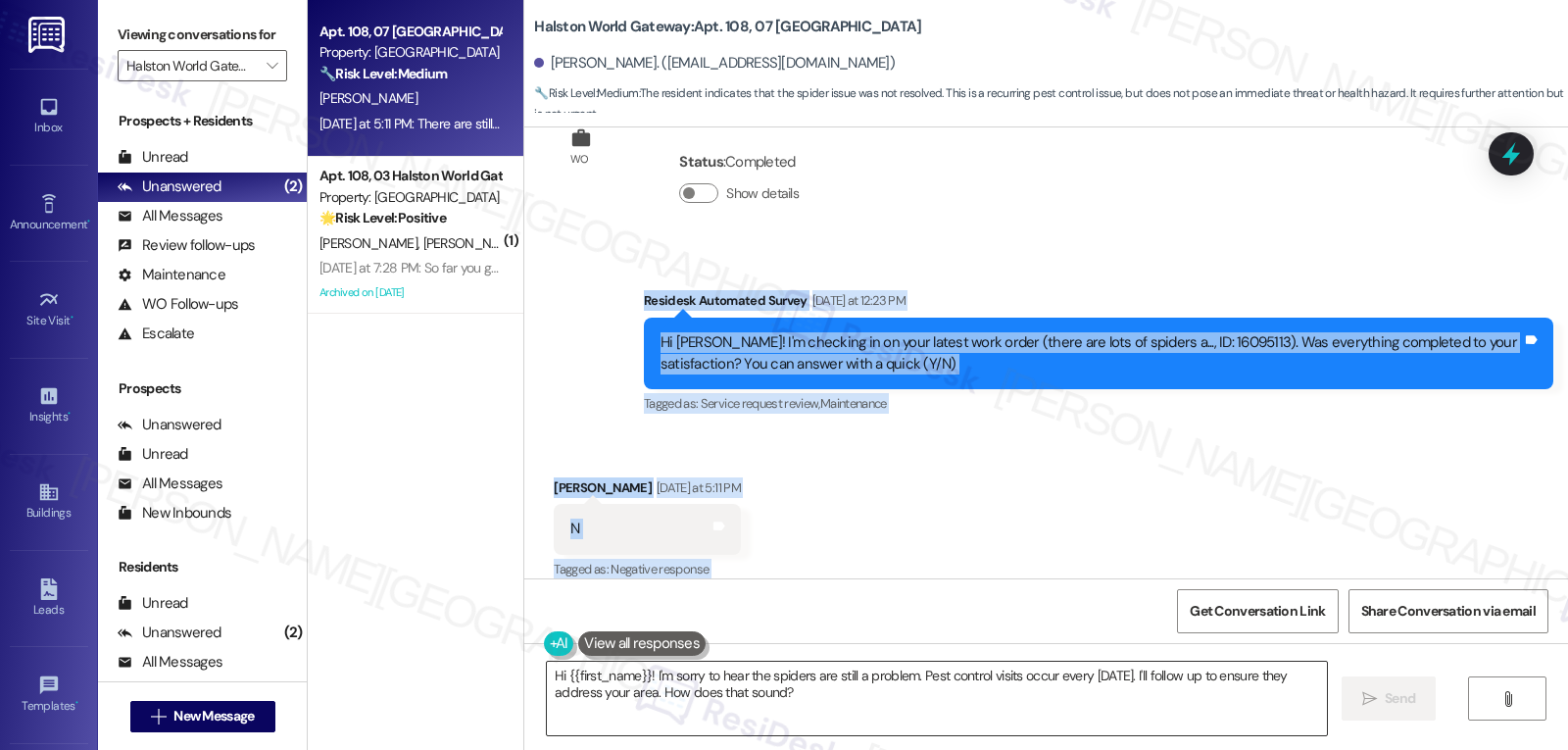
click at [871, 708] on textarea "Hi {{first_name}}! I'm sorry to hear the spiders are still a problem. Pest cont…" at bounding box center [937, 698] width 780 height 74
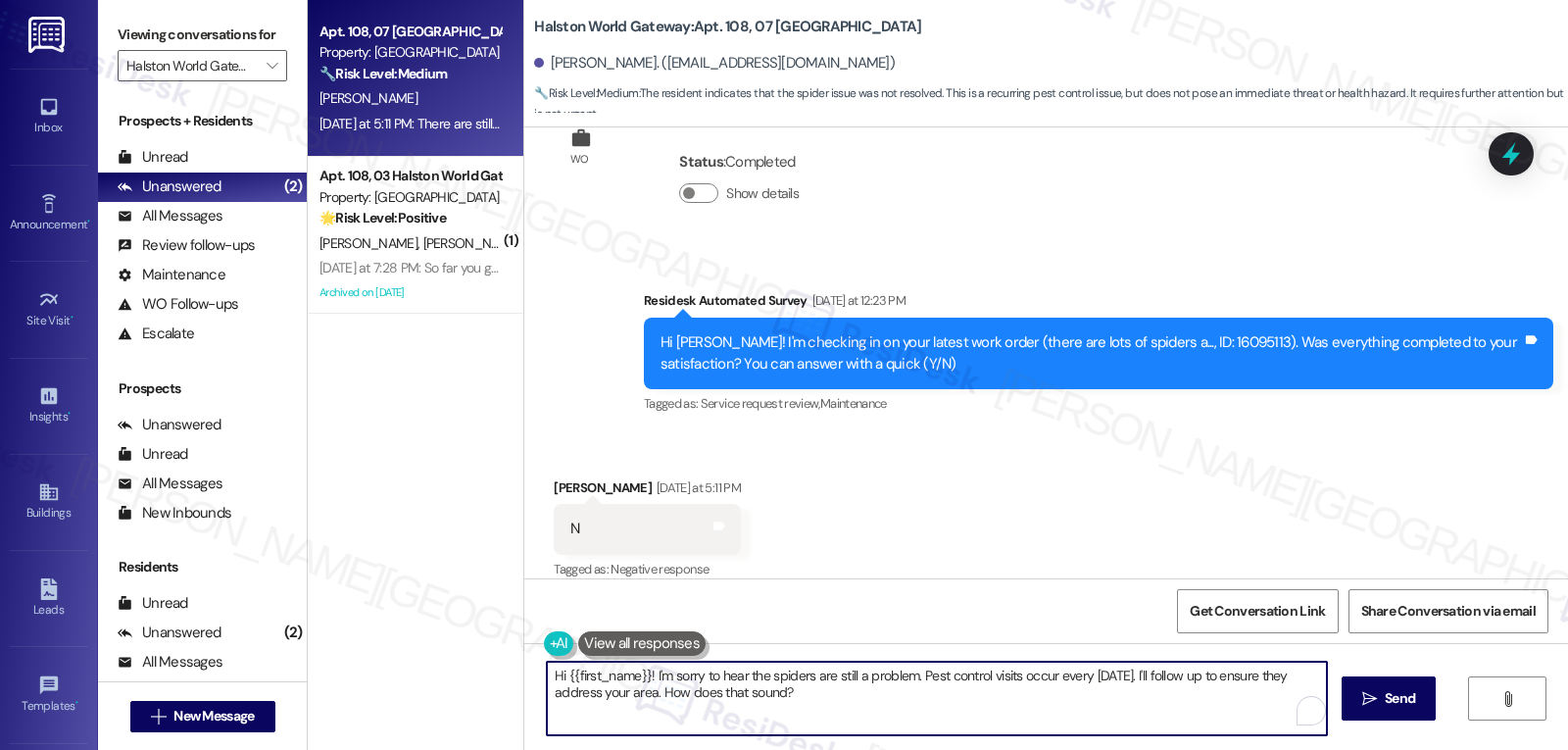
paste textarea "Thanks for letting us know, Alex. I’m sorry to hear the issue wasn’t fully reso…"
type textarea "Thanks for letting us know, Alex. I’m sorry to hear the issue wasn’t fully reso…"
click at [1509, 156] on icon at bounding box center [1512, 154] width 18 height 24
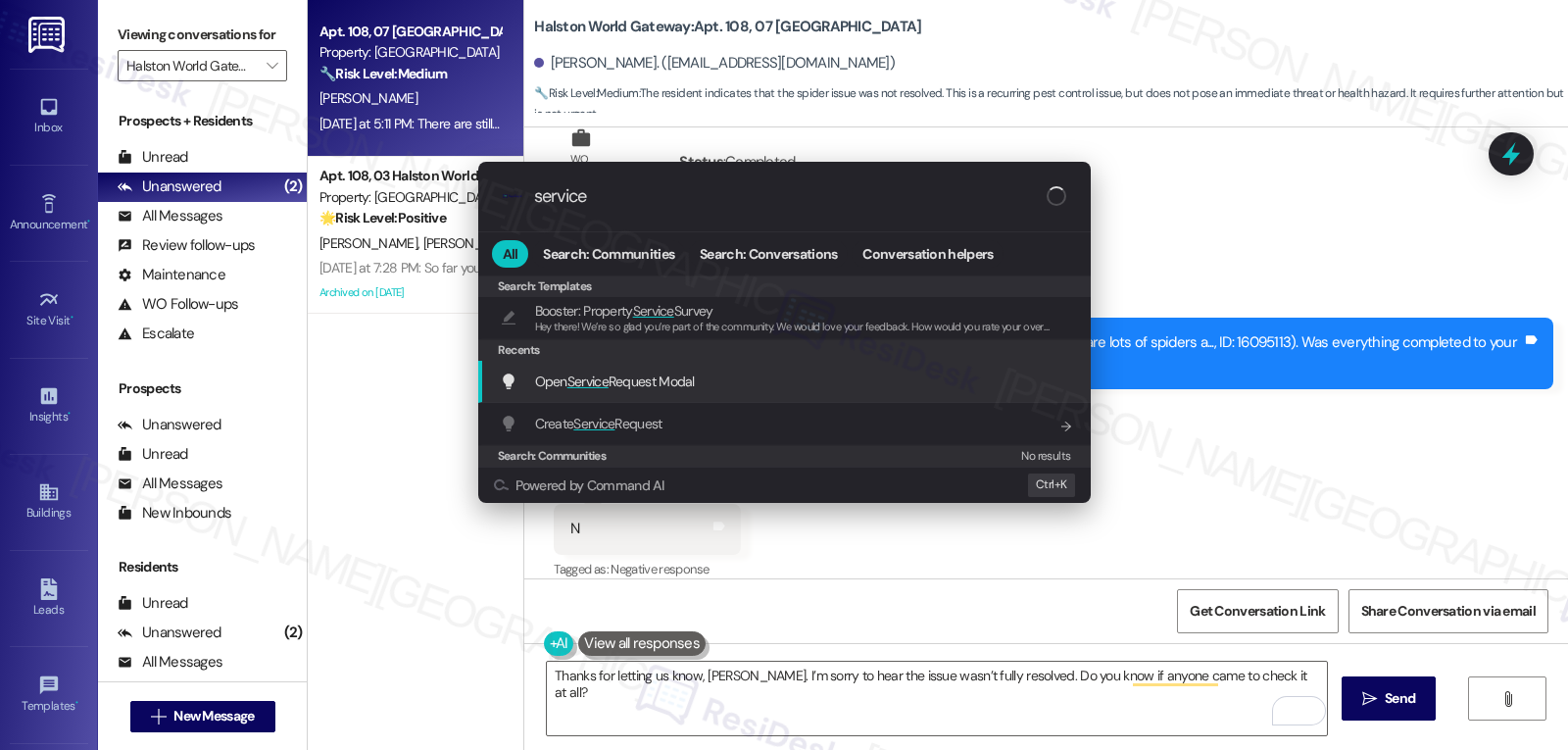
type input "service"
click at [655, 380] on span "Open Service Request Modal" at bounding box center [615, 381] width 160 height 18
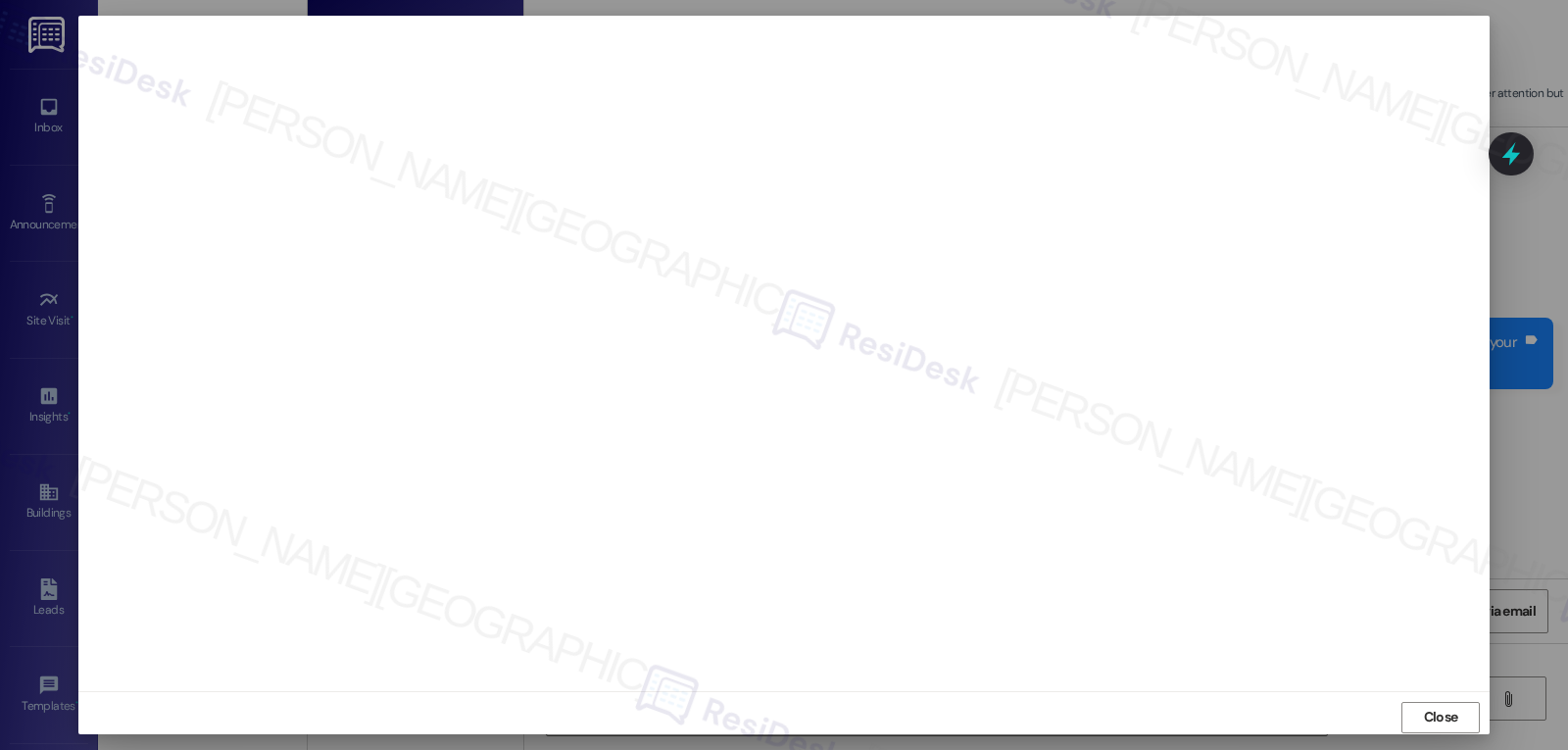
click at [1437, 716] on span "Close" at bounding box center [1441, 717] width 34 height 21
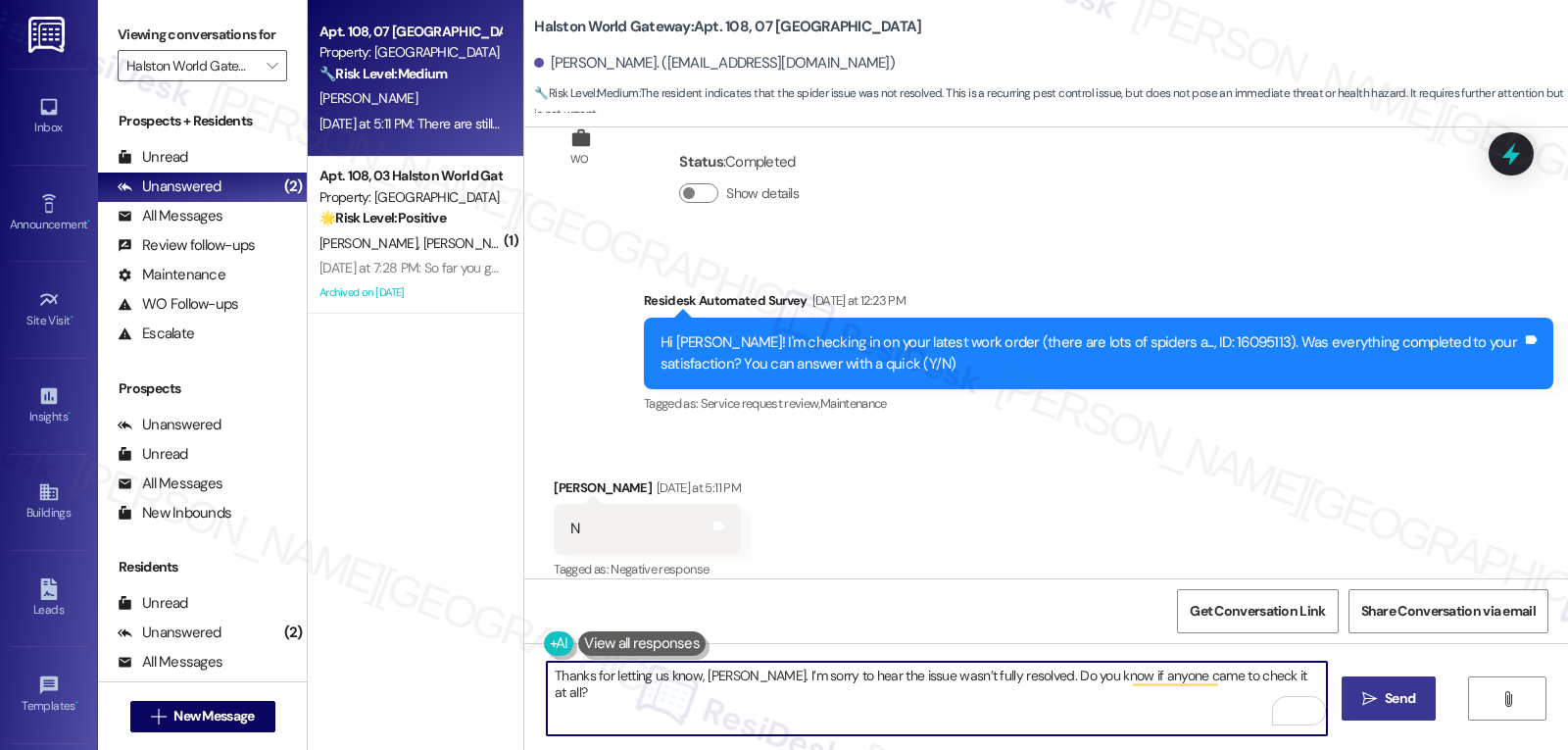
click at [1364, 699] on icon "" at bounding box center [1370, 699] width 15 height 16
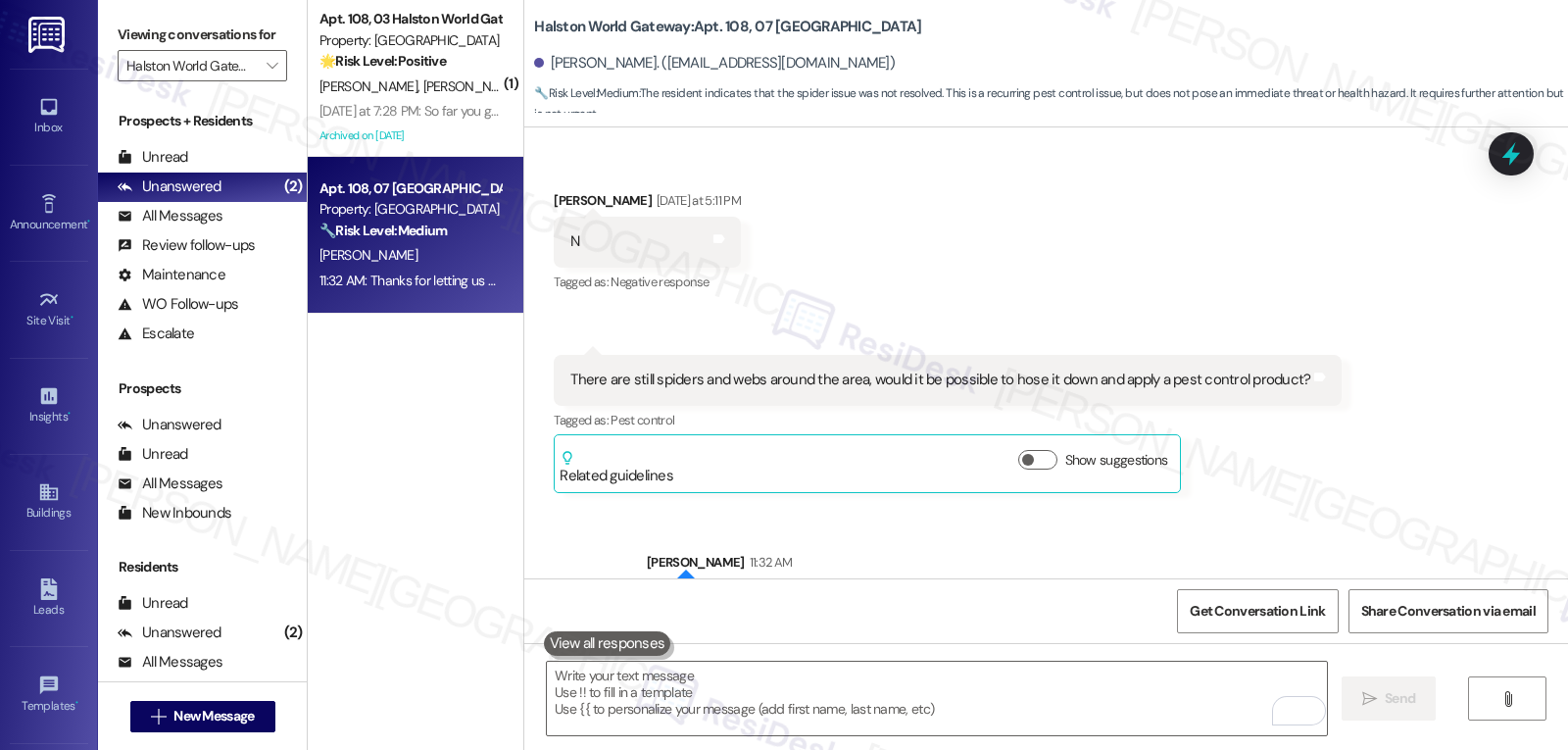
scroll to position [983, 0]
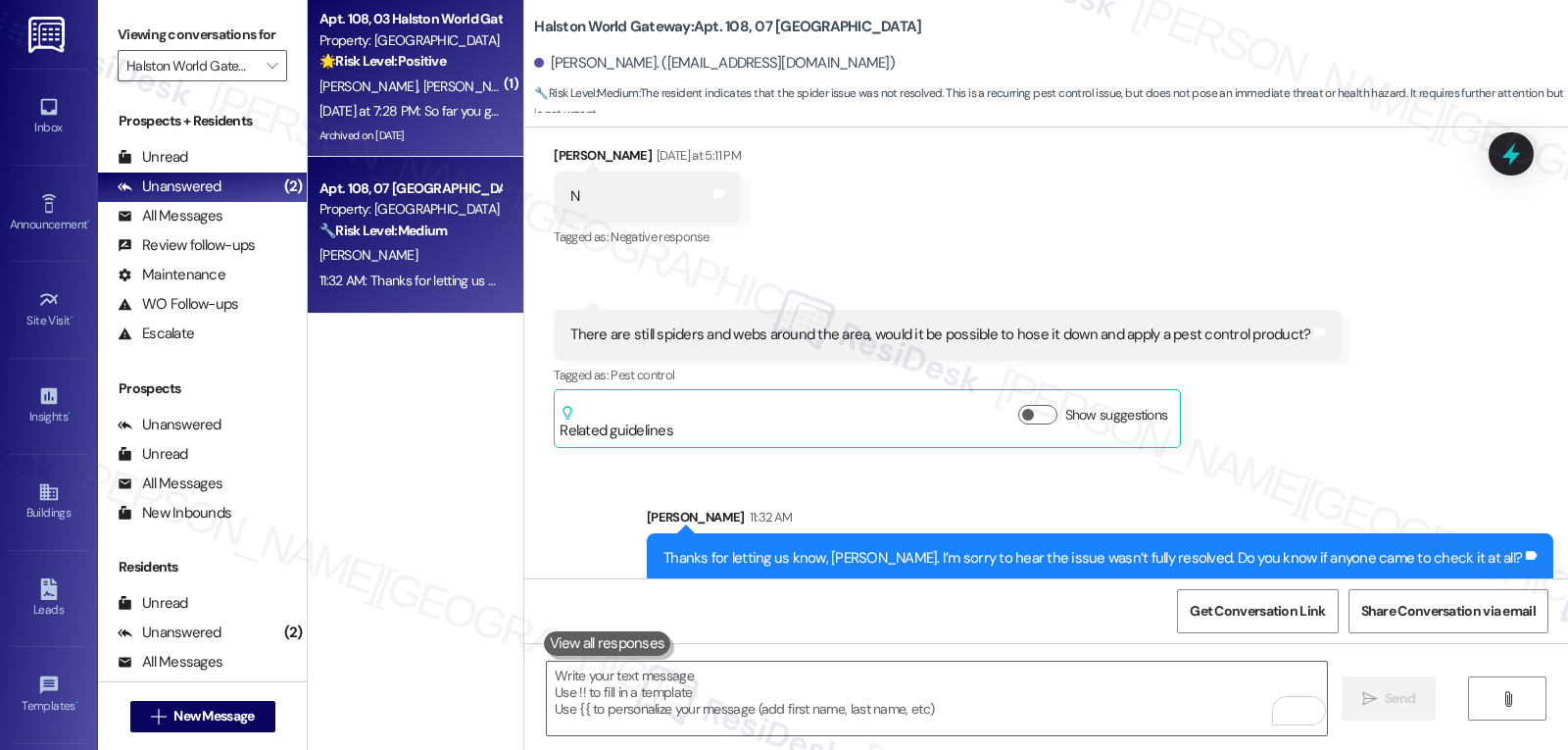
click at [412, 108] on div "Yesterday at 7:28 PM: So far you guys have been top-notch. thank you for the mu…" at bounding box center [1008, 111] width 1379 height 18
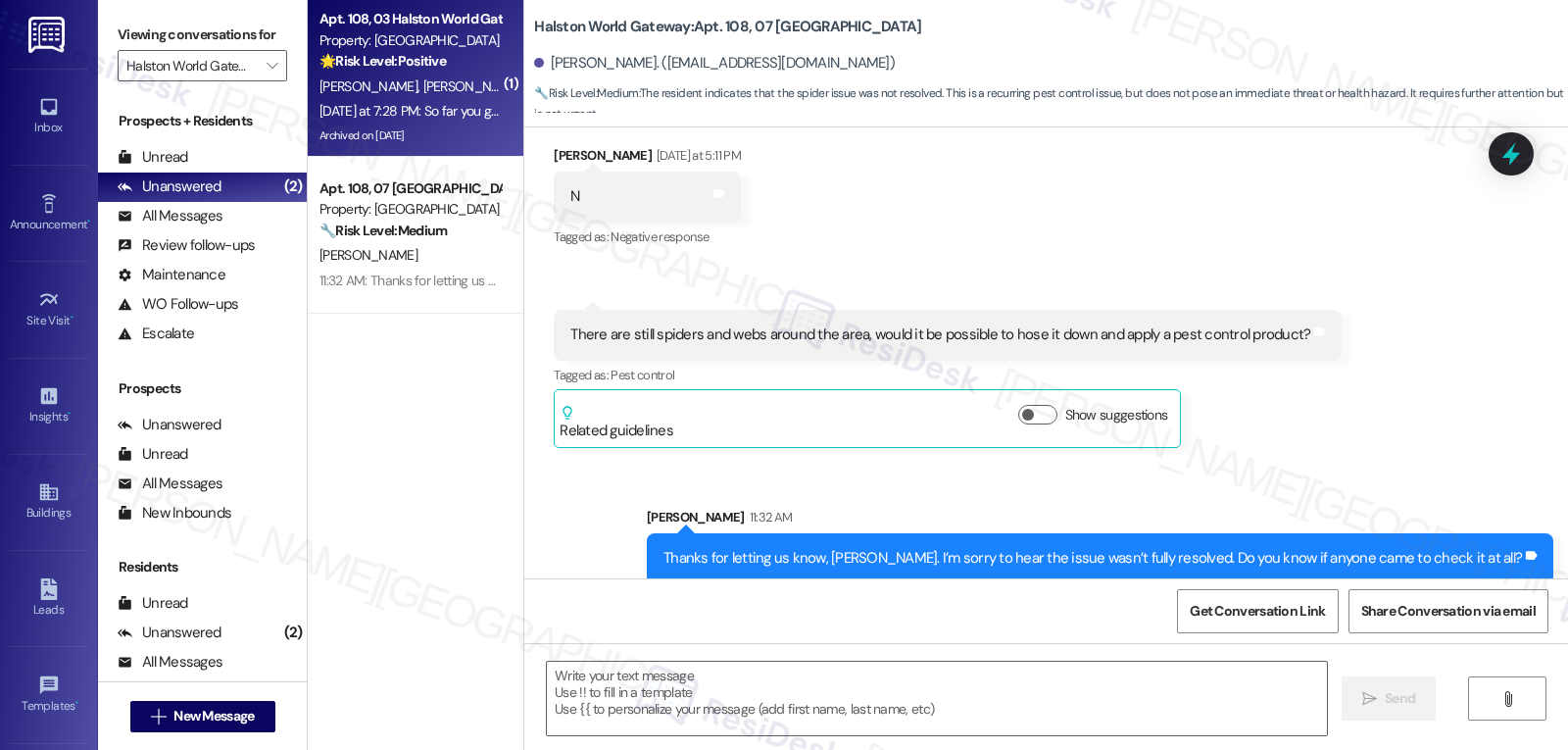
type textarea "Fetching suggested responses. Please feel free to read through the conversation…"
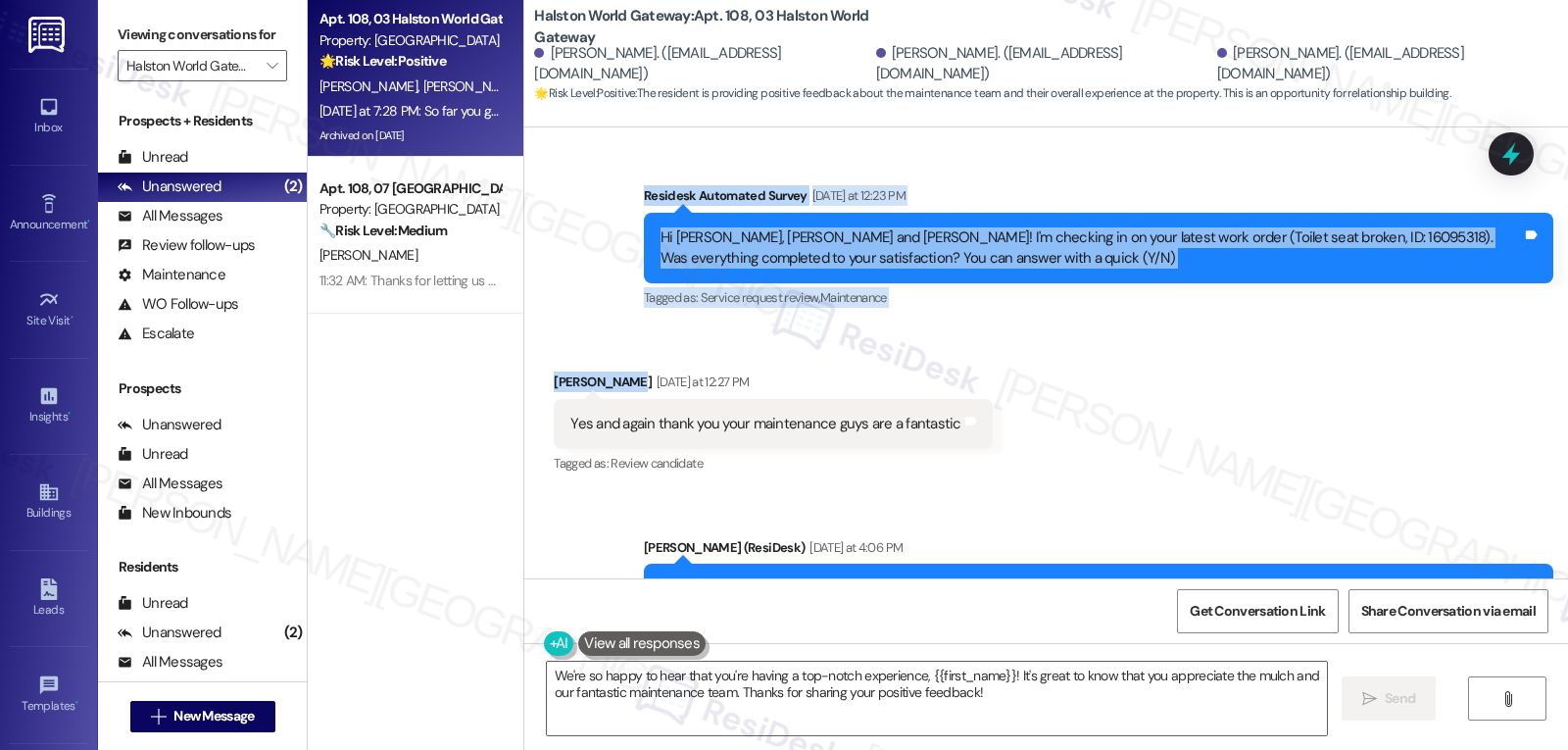
scroll to position [8149, 0]
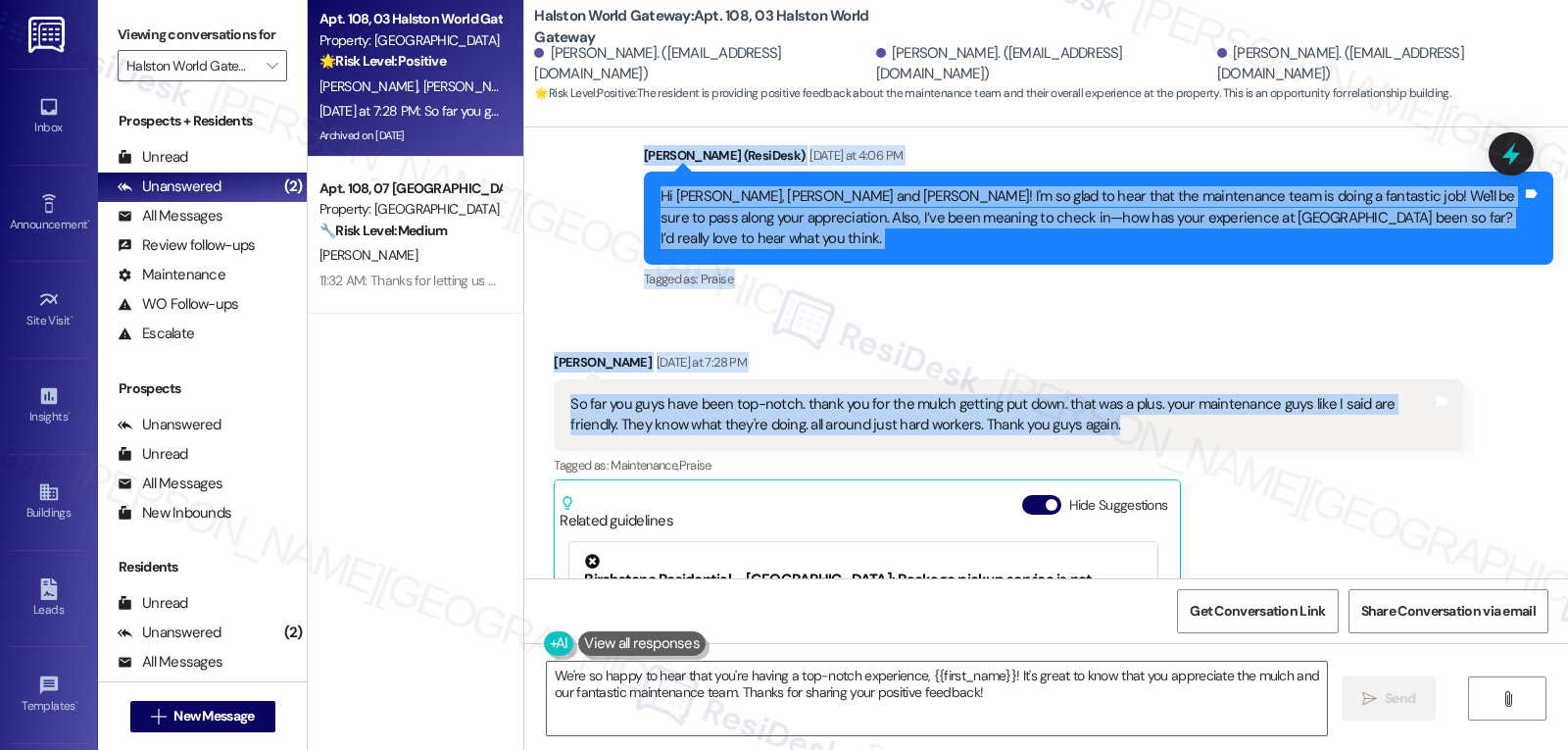
drag, startPoint x: 626, startPoint y: 131, endPoint x: 1309, endPoint y: 364, distance: 721.6
click at [1309, 364] on div "WO Lease started Mar 23, 2025 at 8:00 PM Show details Survey, sent via SMS Resi…" at bounding box center [1046, 353] width 1044 height 451
copy div "Residesk Automated Survey Yesterday at 12:23 PM Hi Michael, Olivia and Connor! …"
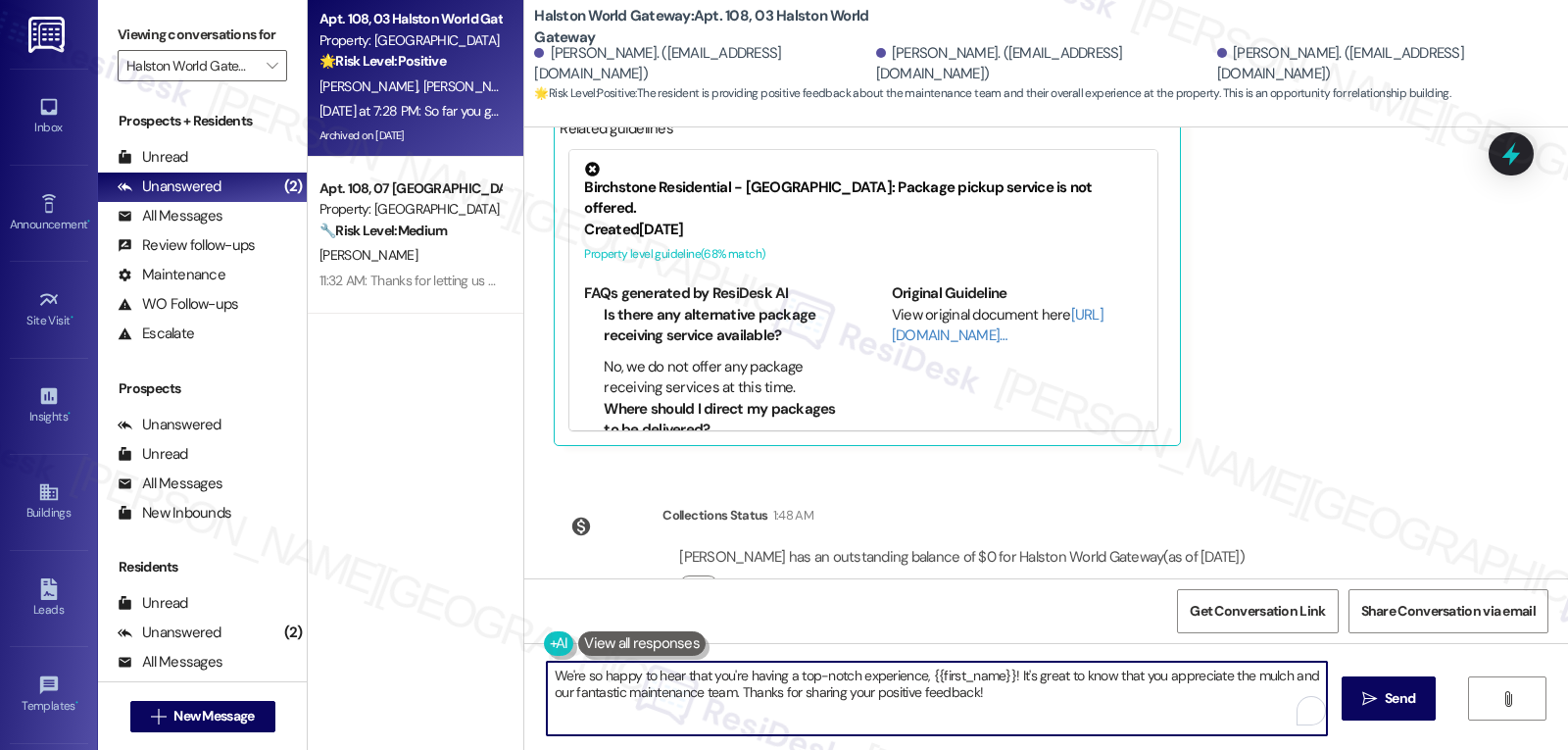
drag, startPoint x: 731, startPoint y: 694, endPoint x: 1119, endPoint y: 697, distance: 388.0
click at [1118, 694] on textarea "We're so happy to hear that you're having a top-notch experience, {{first_name}…" at bounding box center [937, 698] width 780 height 74
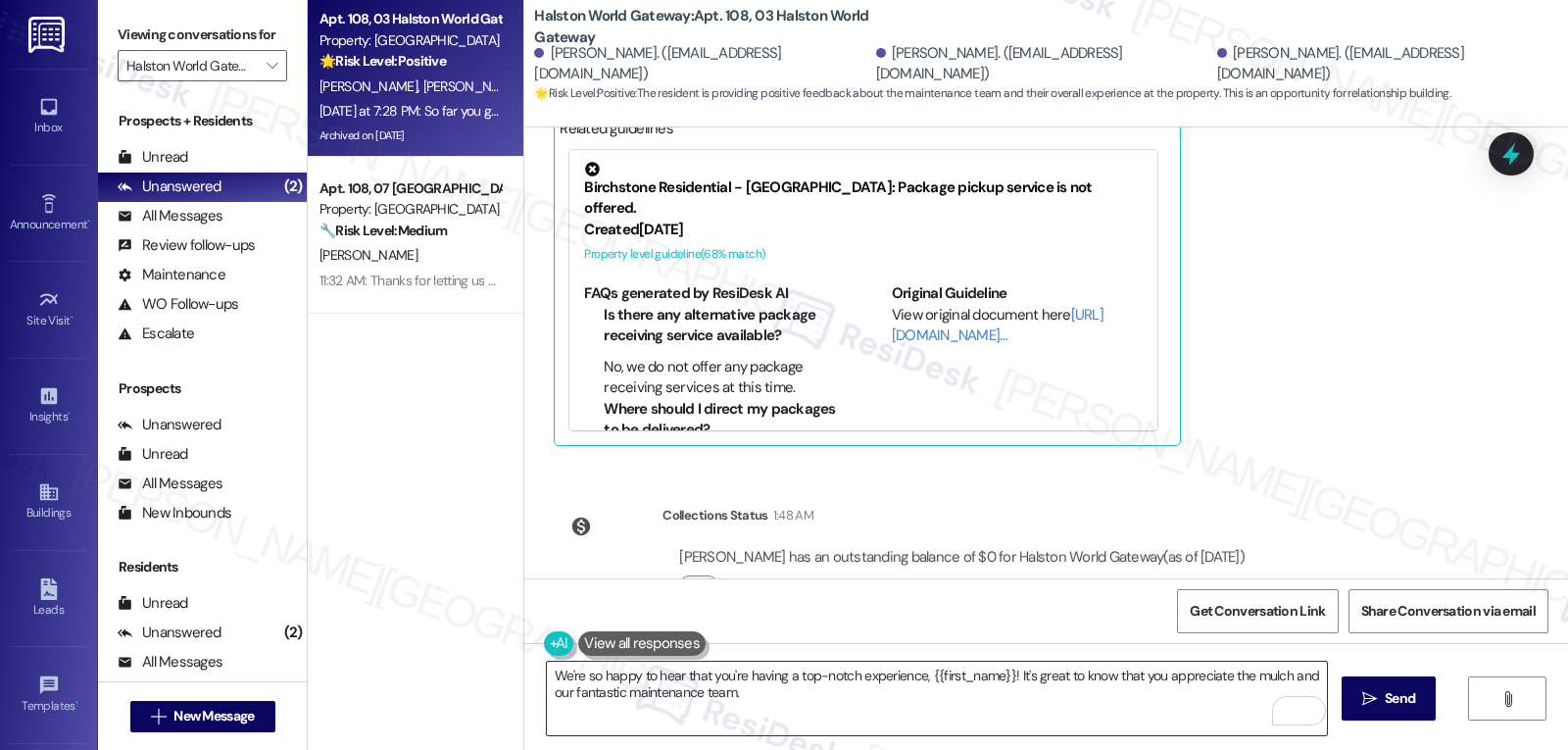
click at [792, 701] on textarea "We're so happy to hear that you're having a top-notch experience, {{first_name}…" at bounding box center [937, 698] width 780 height 74
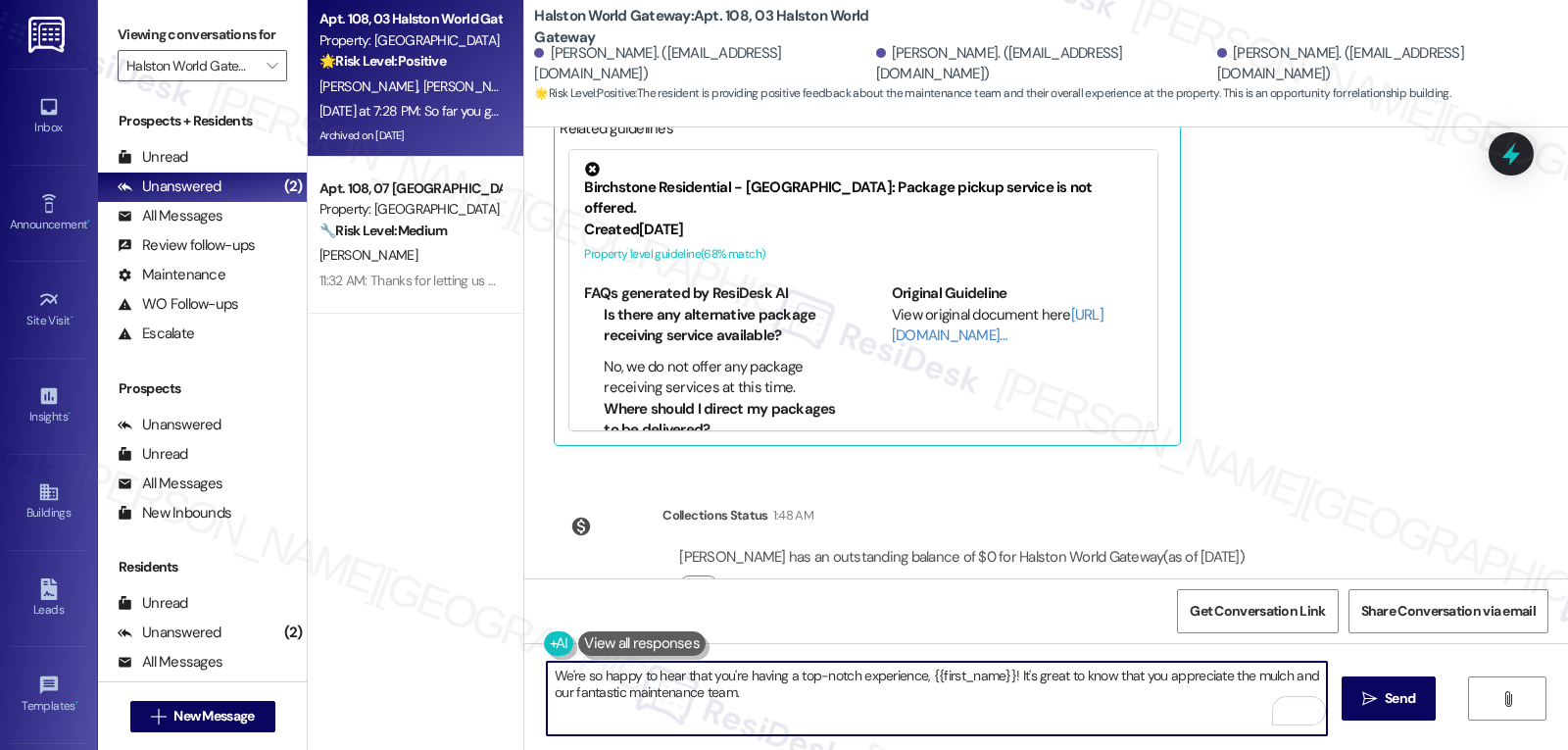
paste textarea "Thank you so much, Michael! We really appreciate your kind words—it means a lot…"
click at [912, 677] on textarea "Thank you so much, Michael! We really appreciate your kind words—it means a lot…" at bounding box center [937, 698] width 780 height 74
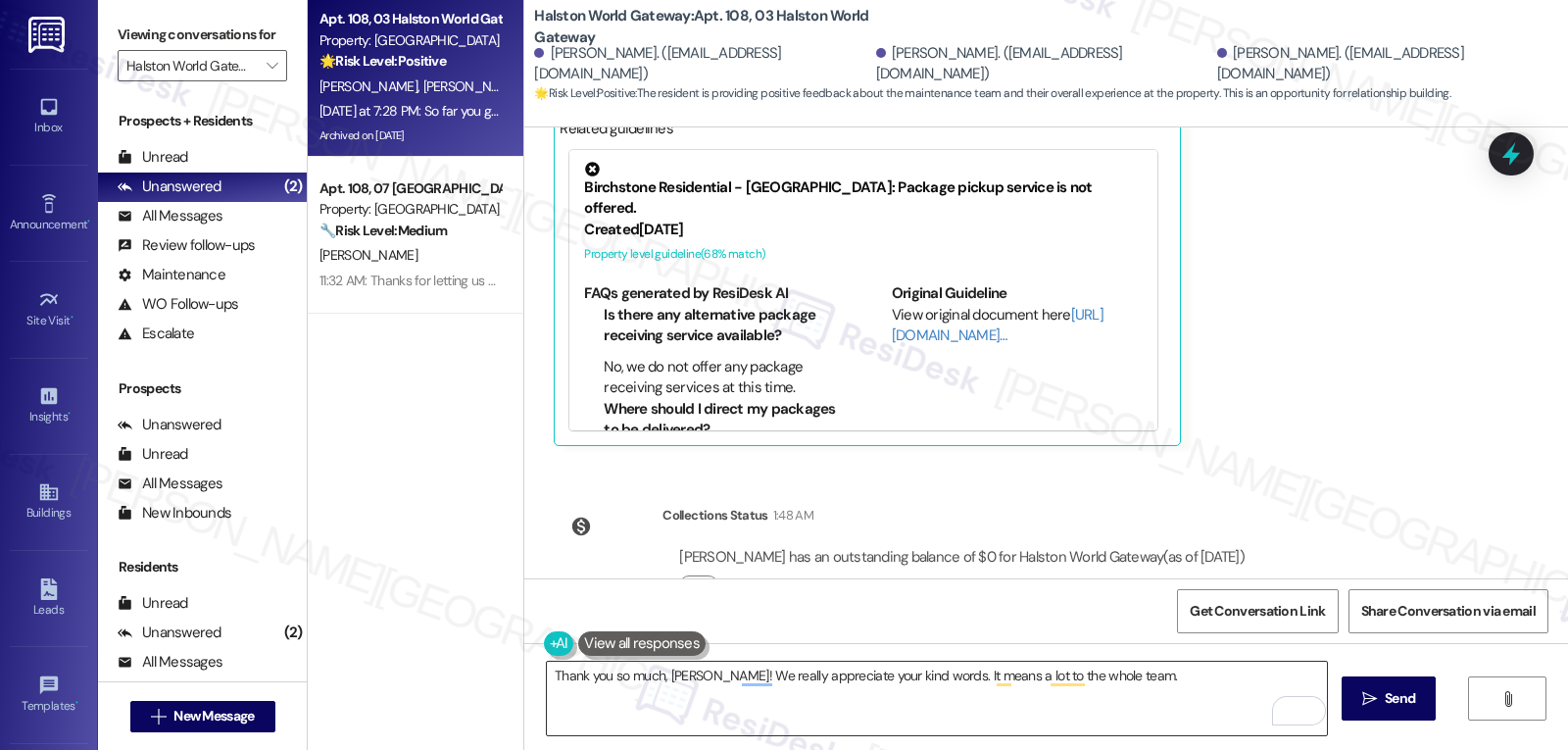
click at [1162, 677] on textarea "Thank you so much, Michael! We really appreciate your kind words. It means a lo…" at bounding box center [937, 698] width 780 height 74
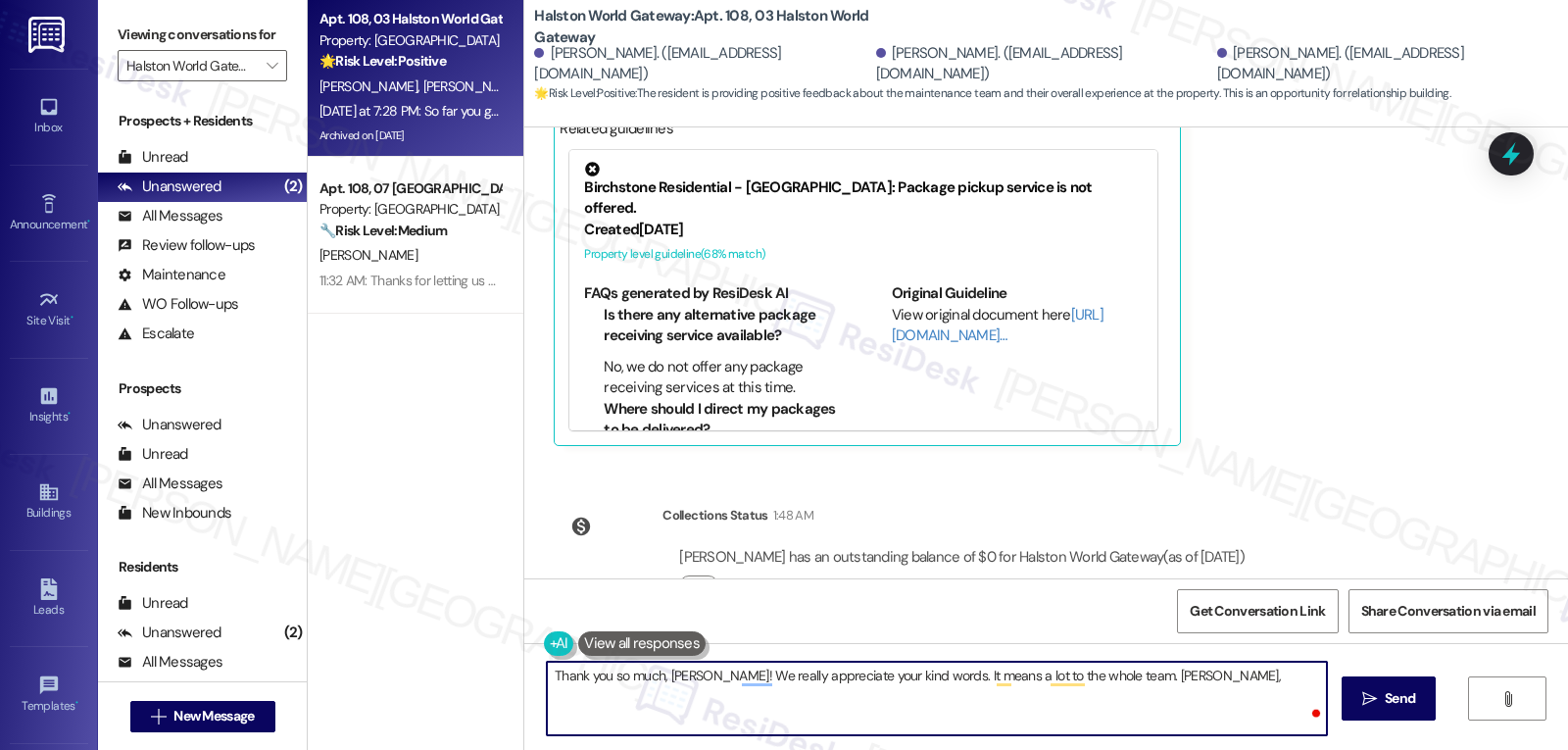
paste textarea "we’d be thrilled if you could share your positive experience in a Google Review…"
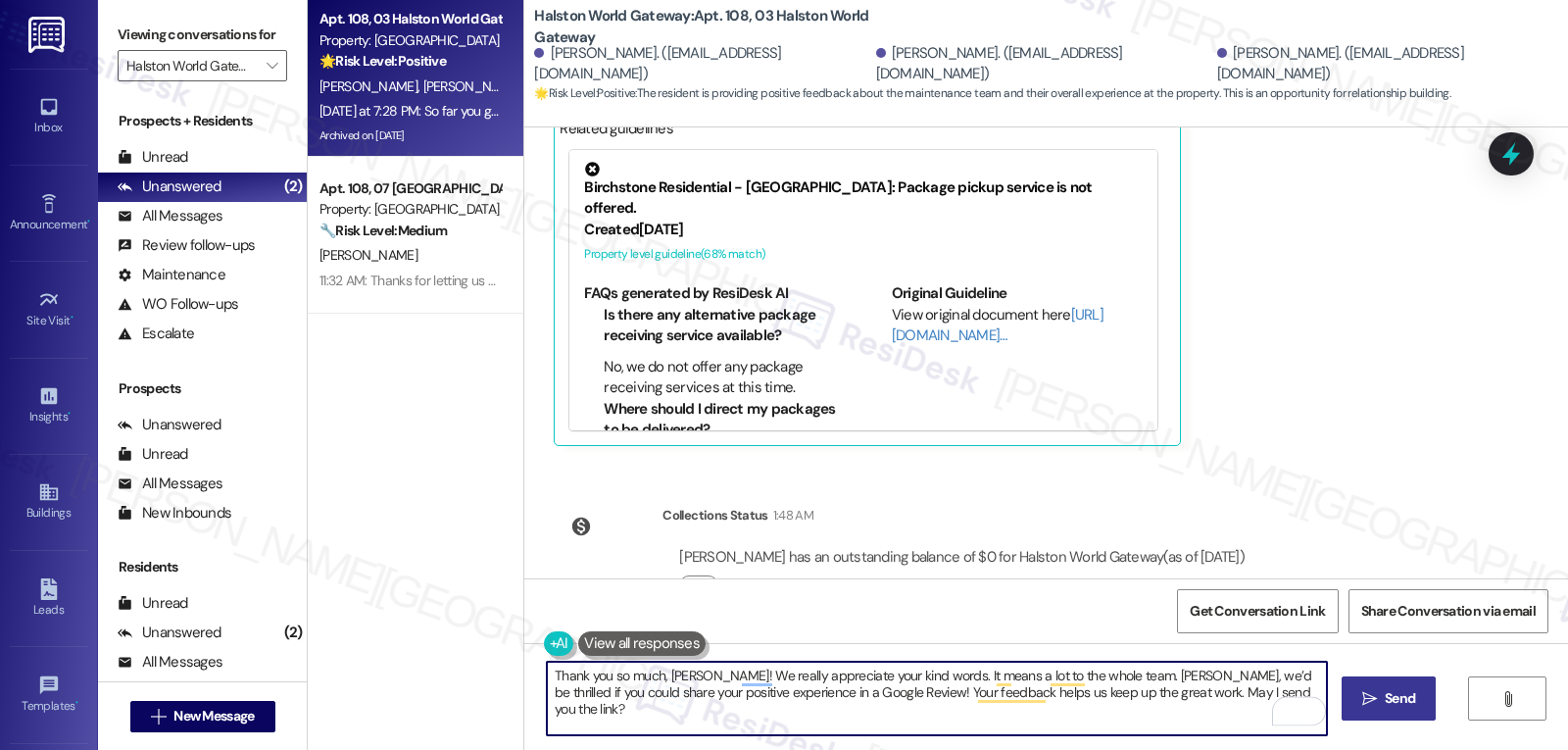
type textarea "Thank you so much, Michael! We really appreciate your kind words. It means a lo…"
click at [1365, 706] on span " Send" at bounding box center [1389, 698] width 62 height 21
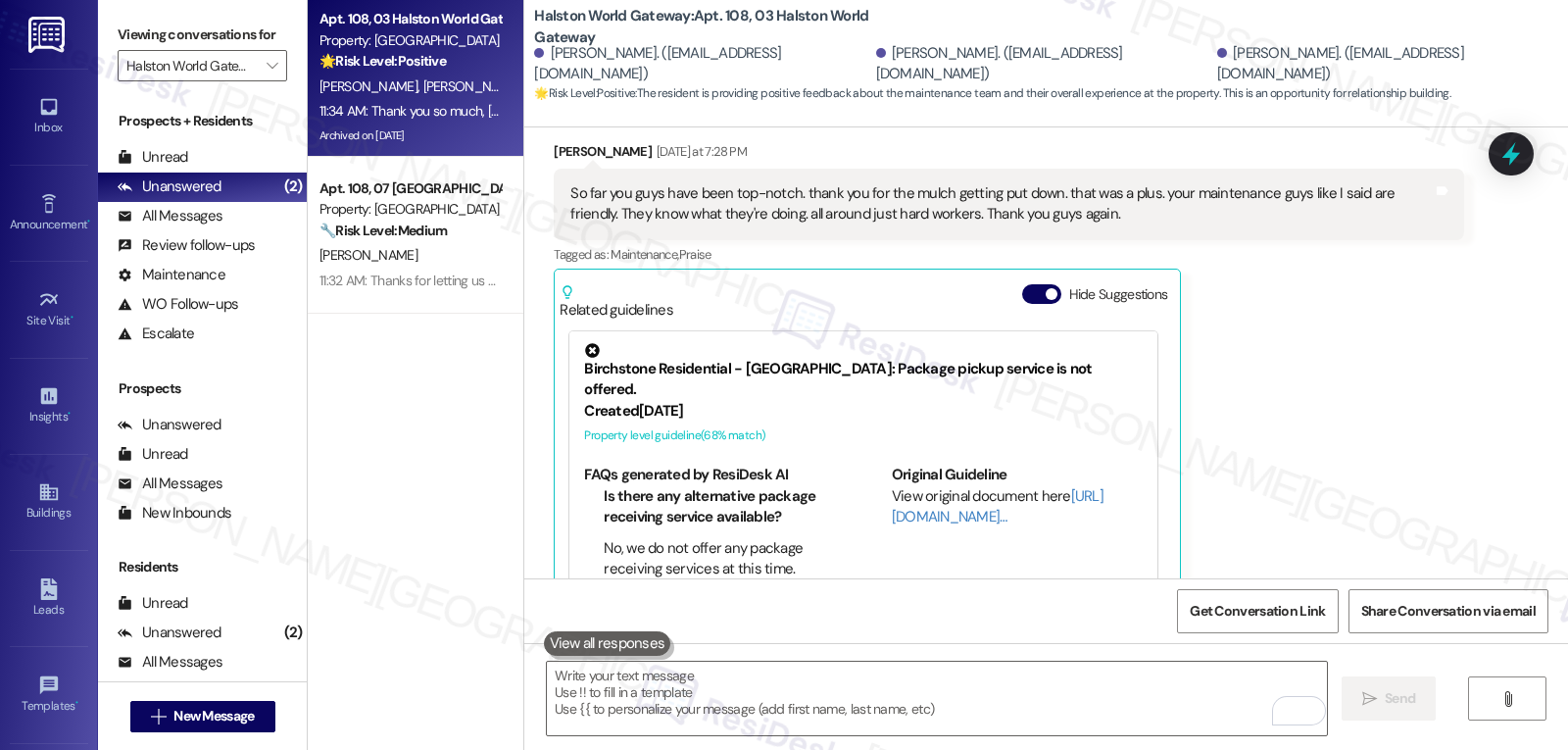
scroll to position [8700, 0]
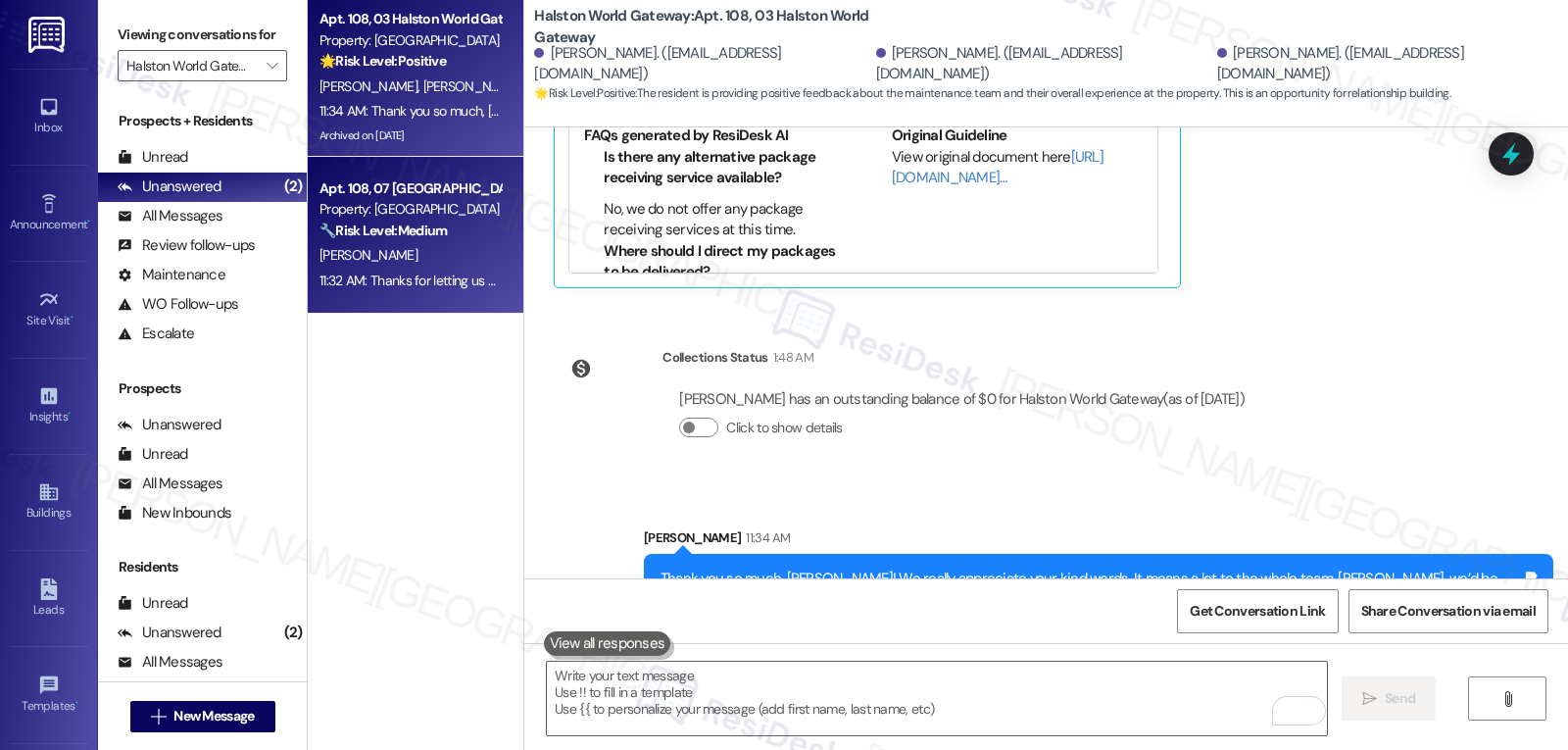
click at [346, 260] on span "A. Lurie" at bounding box center [368, 255] width 98 height 18
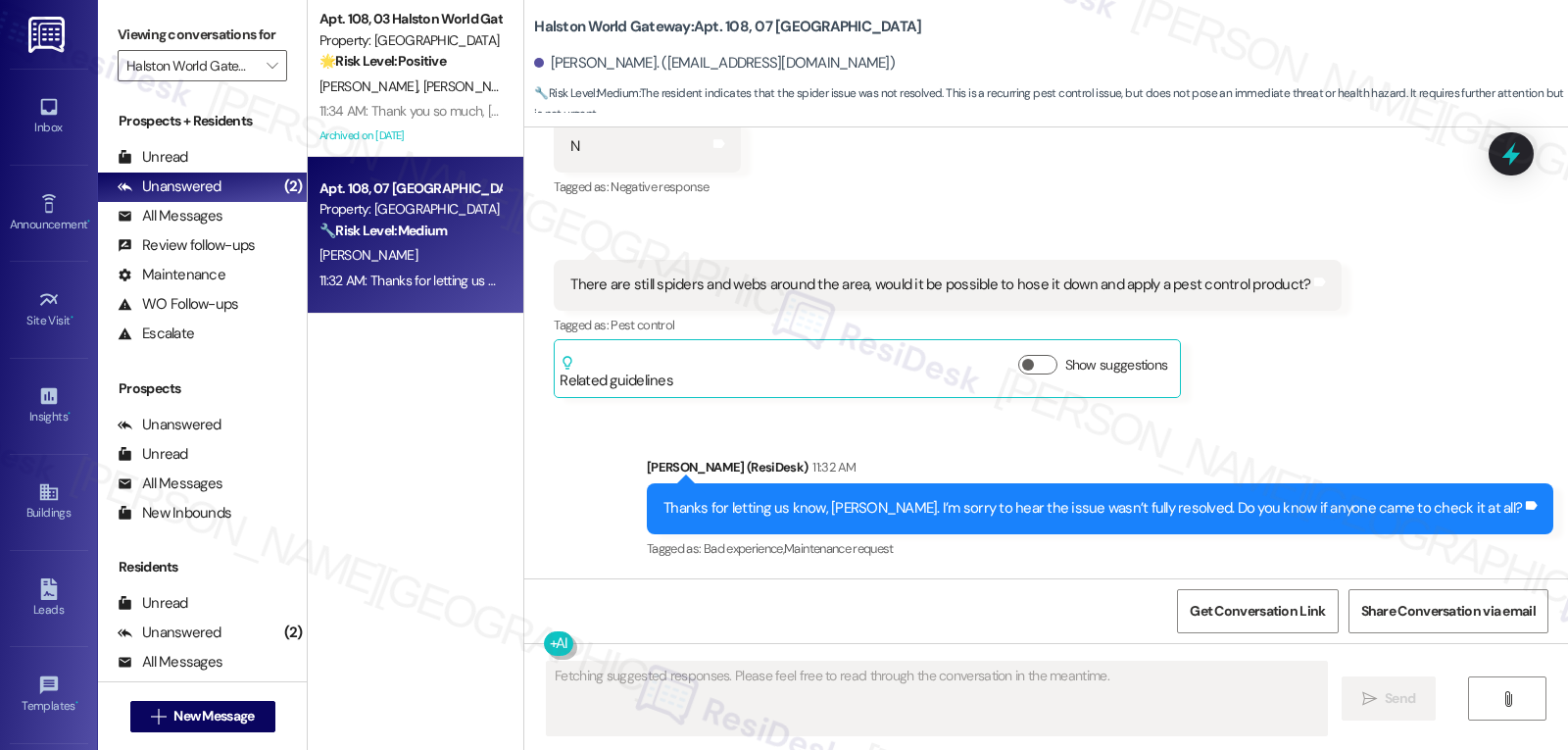
scroll to position [1012, 0]
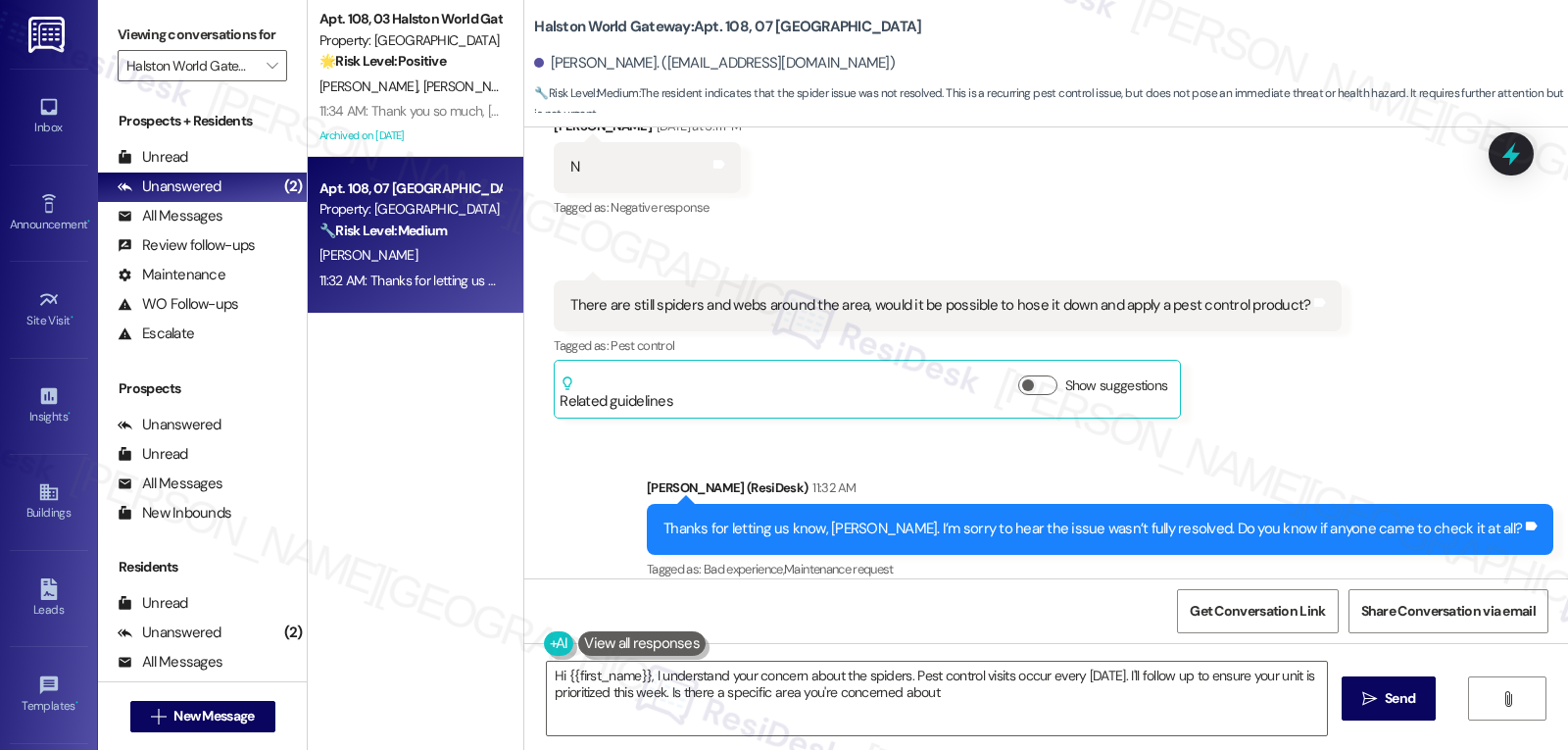
type textarea "Hi {{first_name}}, I understand your concern about the spiders. Pest control vi…"
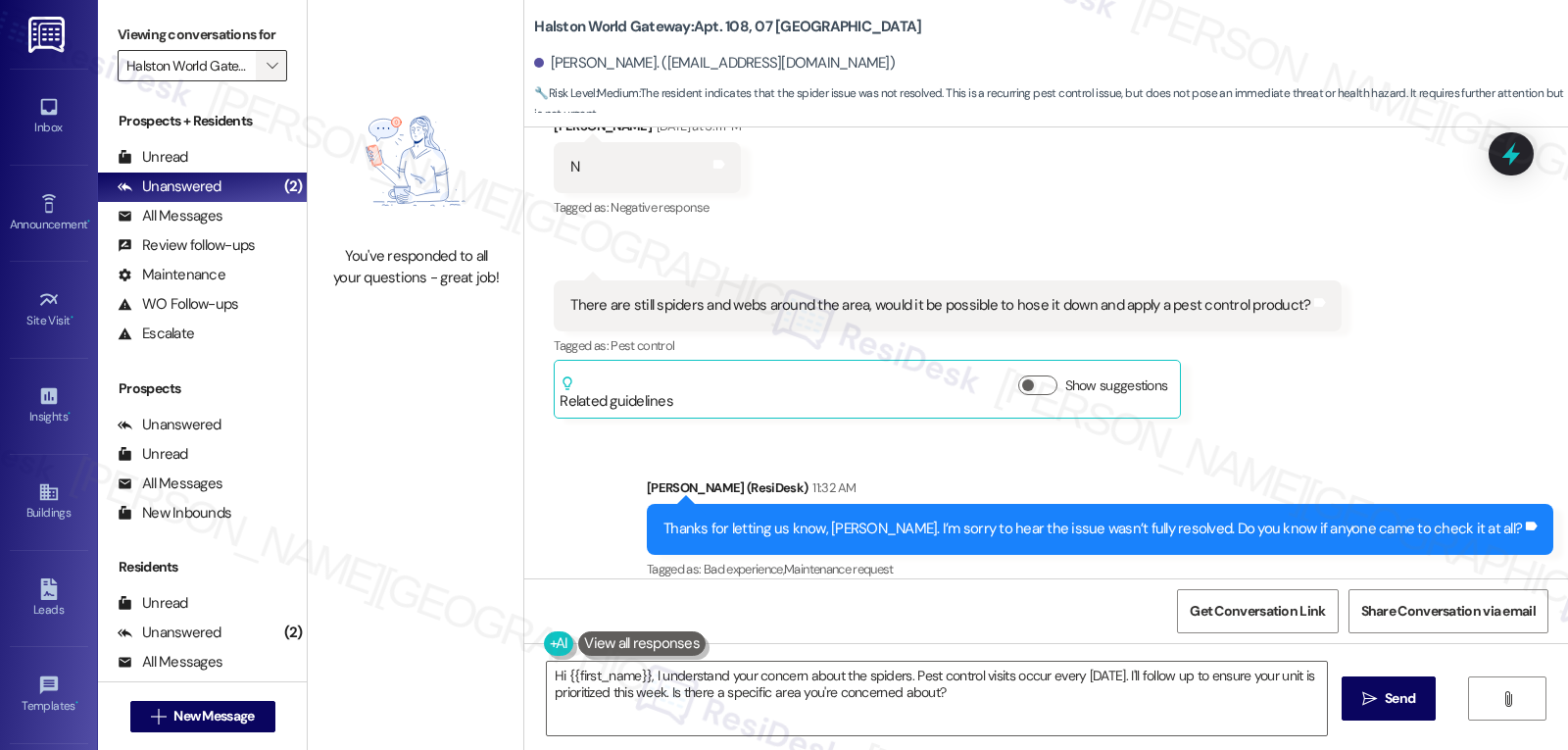
click at [262, 82] on span "" at bounding box center [271, 65] width 19 height 31
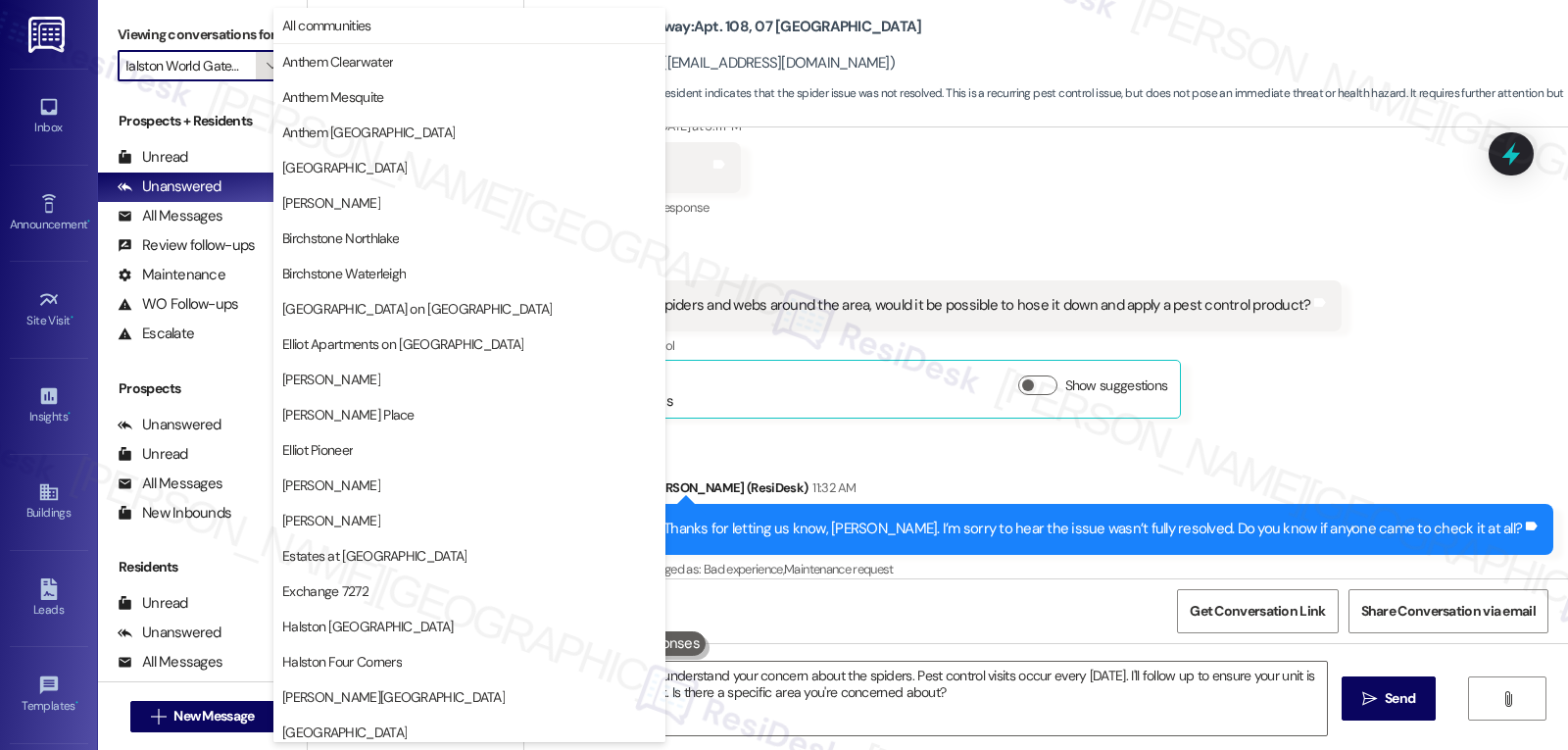
scroll to position [678, 0]
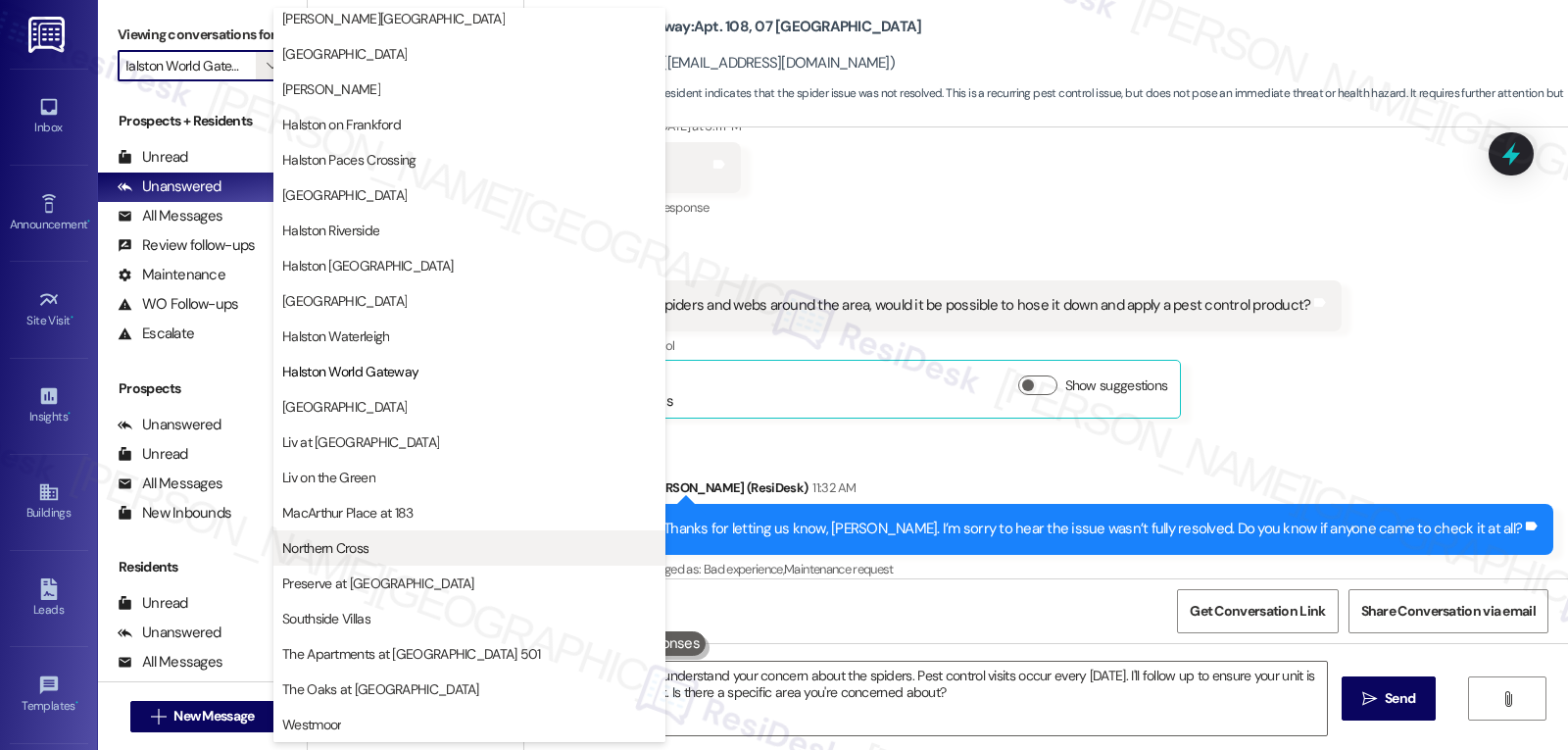
click at [395, 556] on span "Northern Cross" at bounding box center [469, 549] width 374 height 20
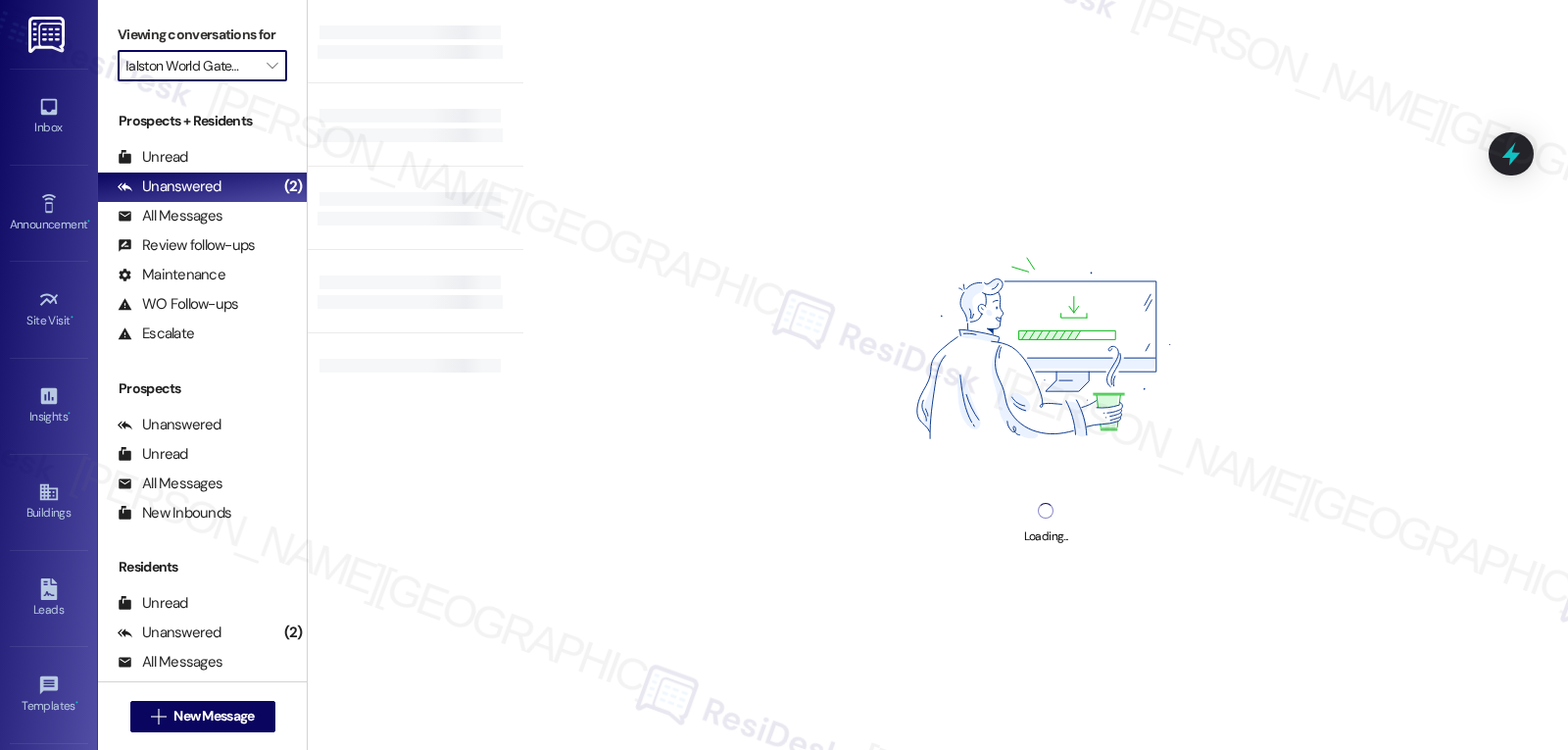
type input "Northern Cross"
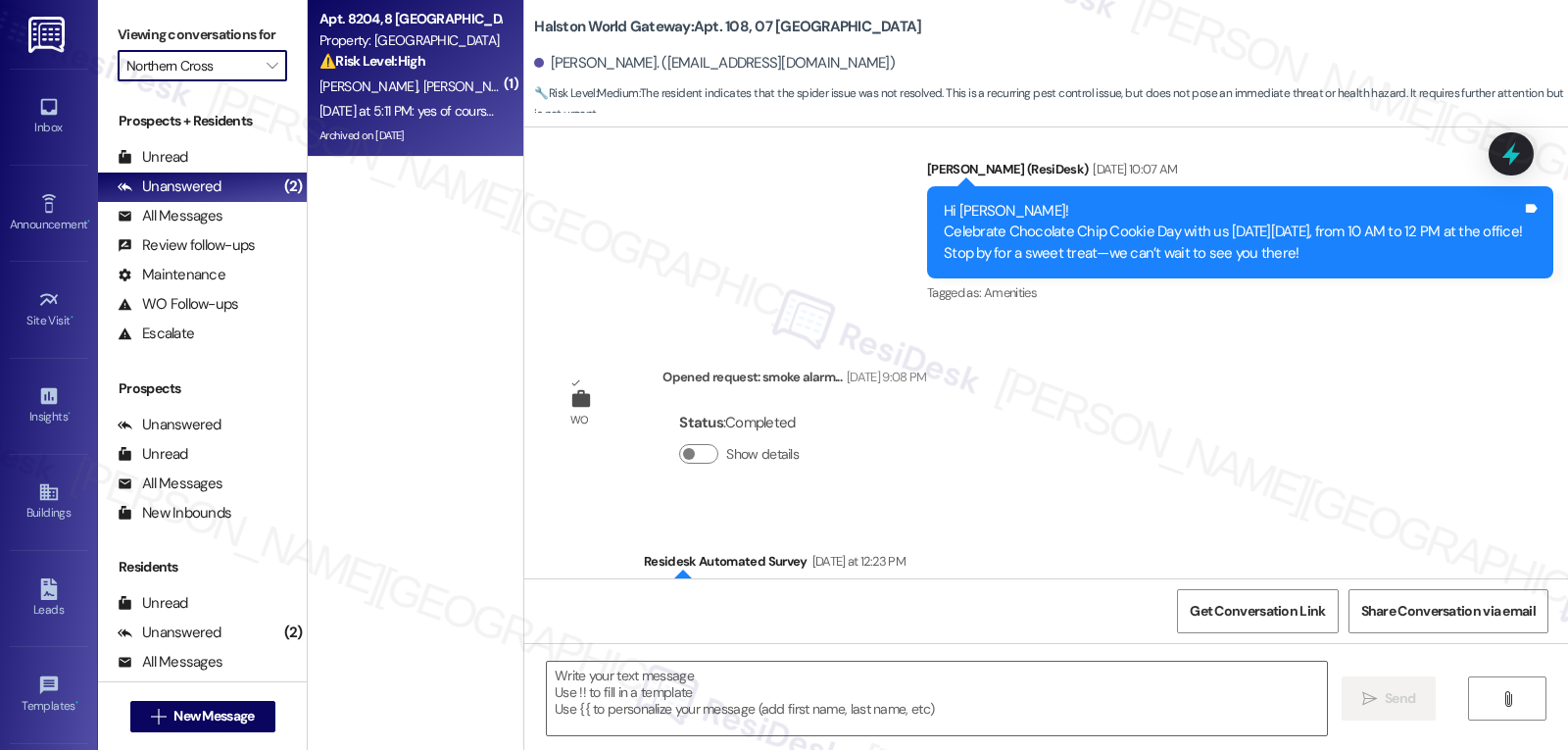
click at [422, 100] on div "Yesterday at 5:11 PM: yes of course you have our permission, my son is also hom…" at bounding box center [410, 111] width 186 height 25
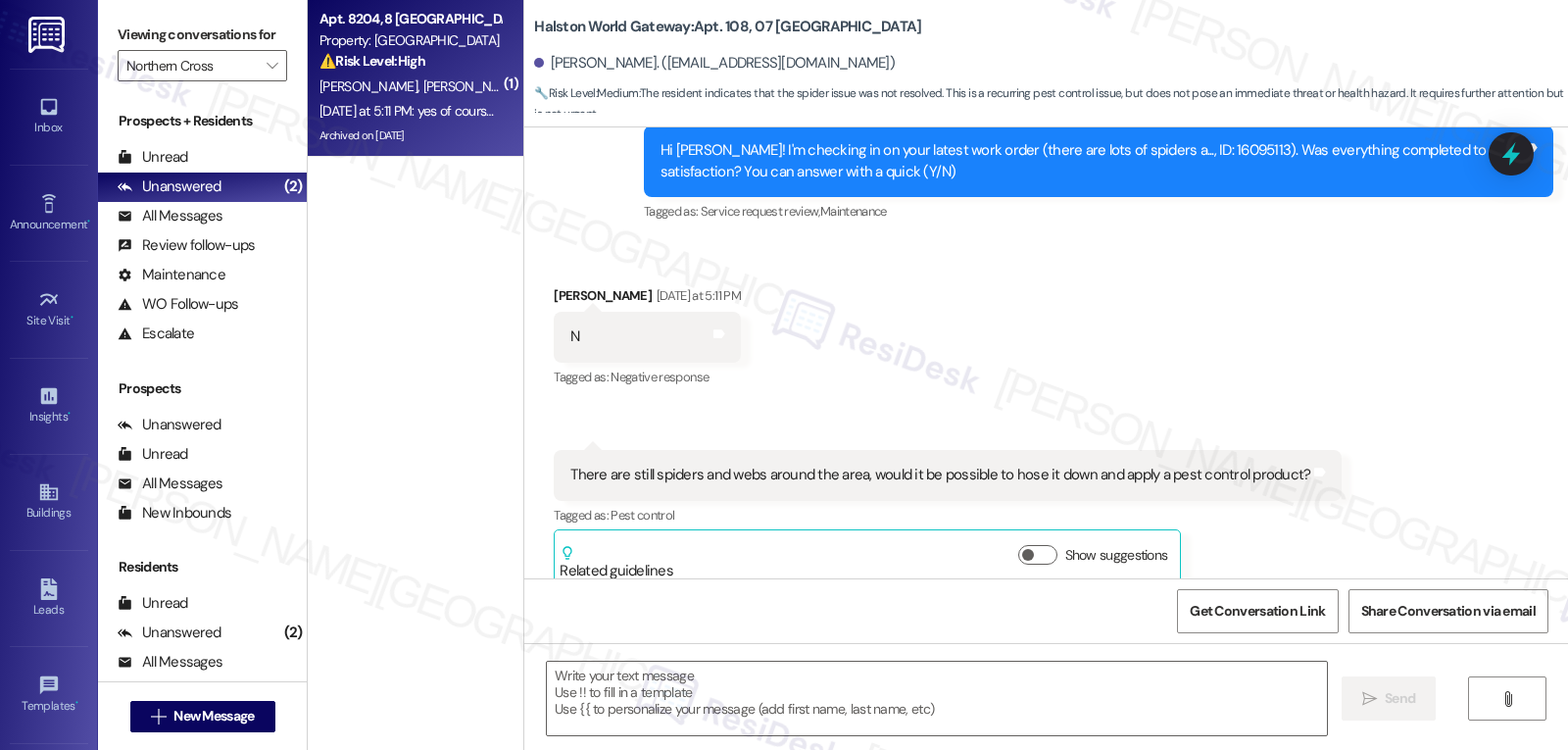
scroll to position [846, 0]
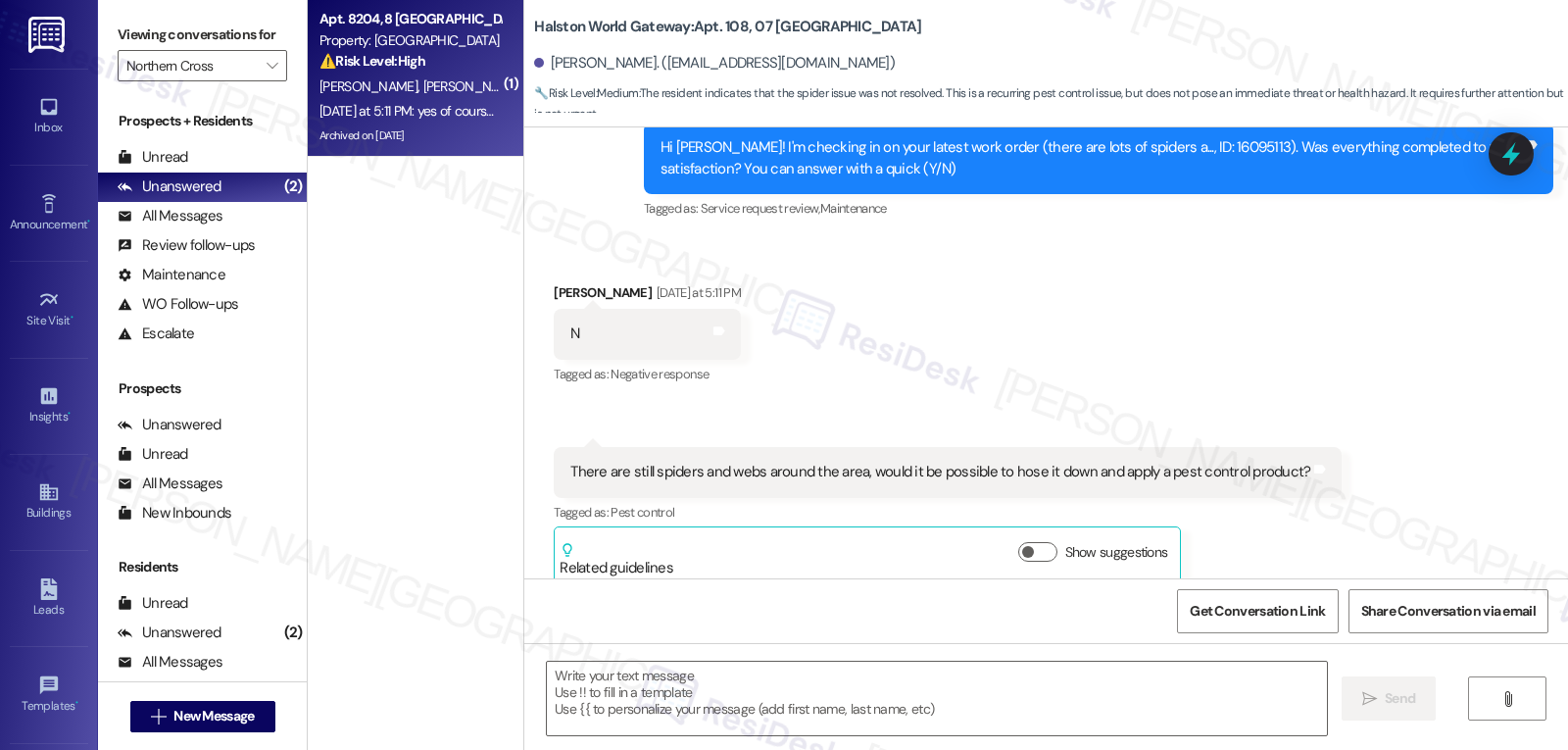
type textarea "Fetching suggested responses. Please feel free to read through the conversation…"
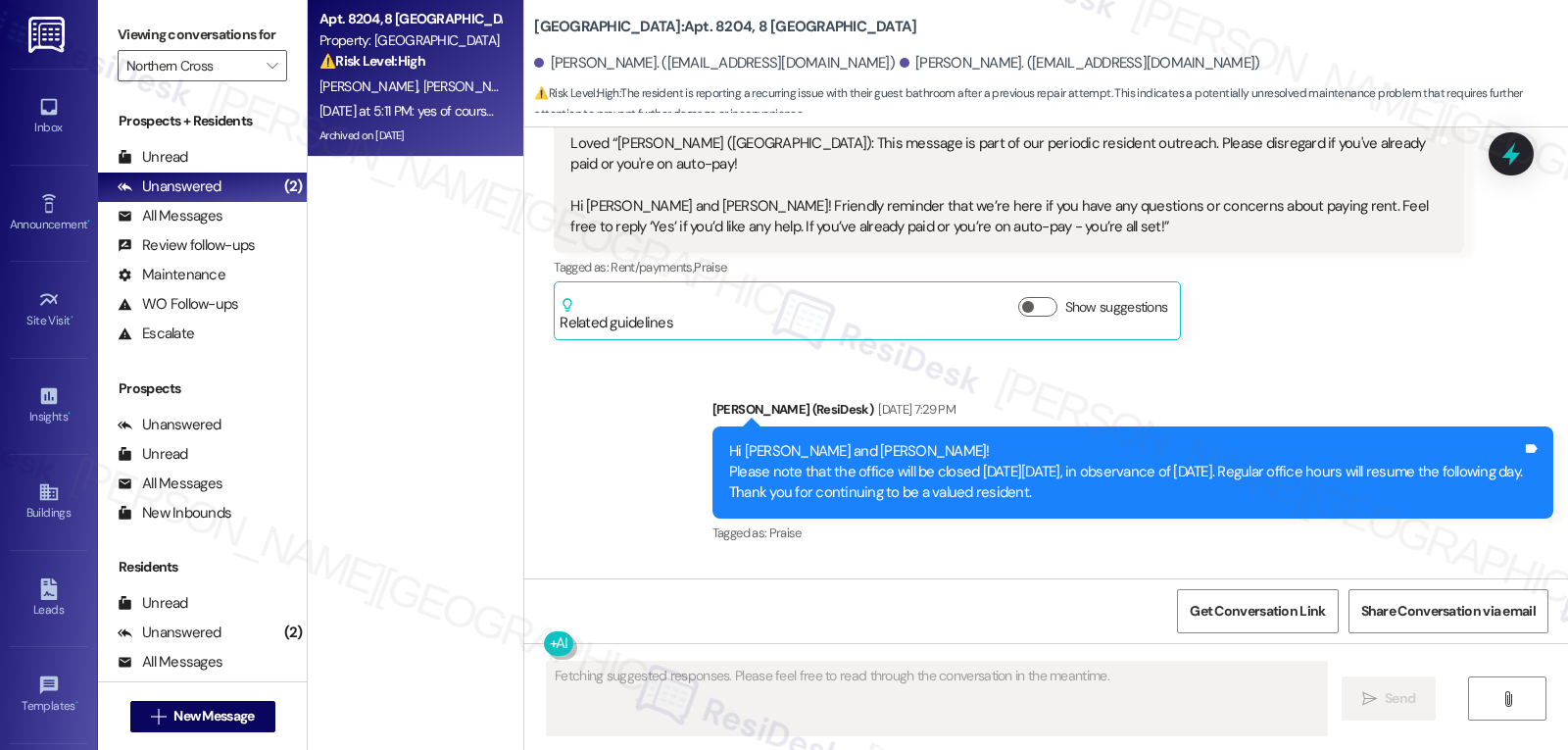
scroll to position [16658, 0]
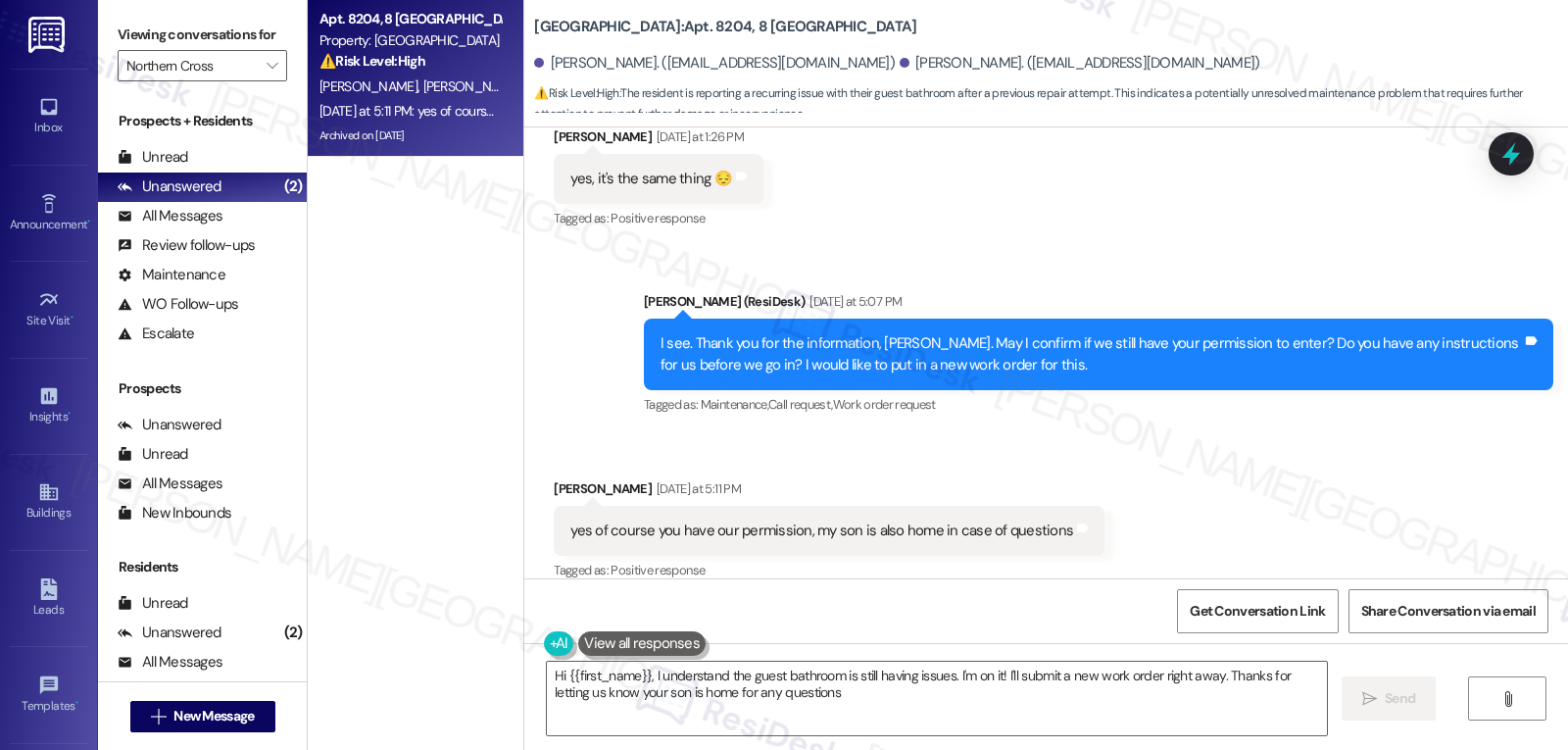
type textarea "Hi {{first_name}}, I understand the guest bathroom is still having issues. I'm …"
click at [266, 74] on icon "" at bounding box center [271, 66] width 11 height 16
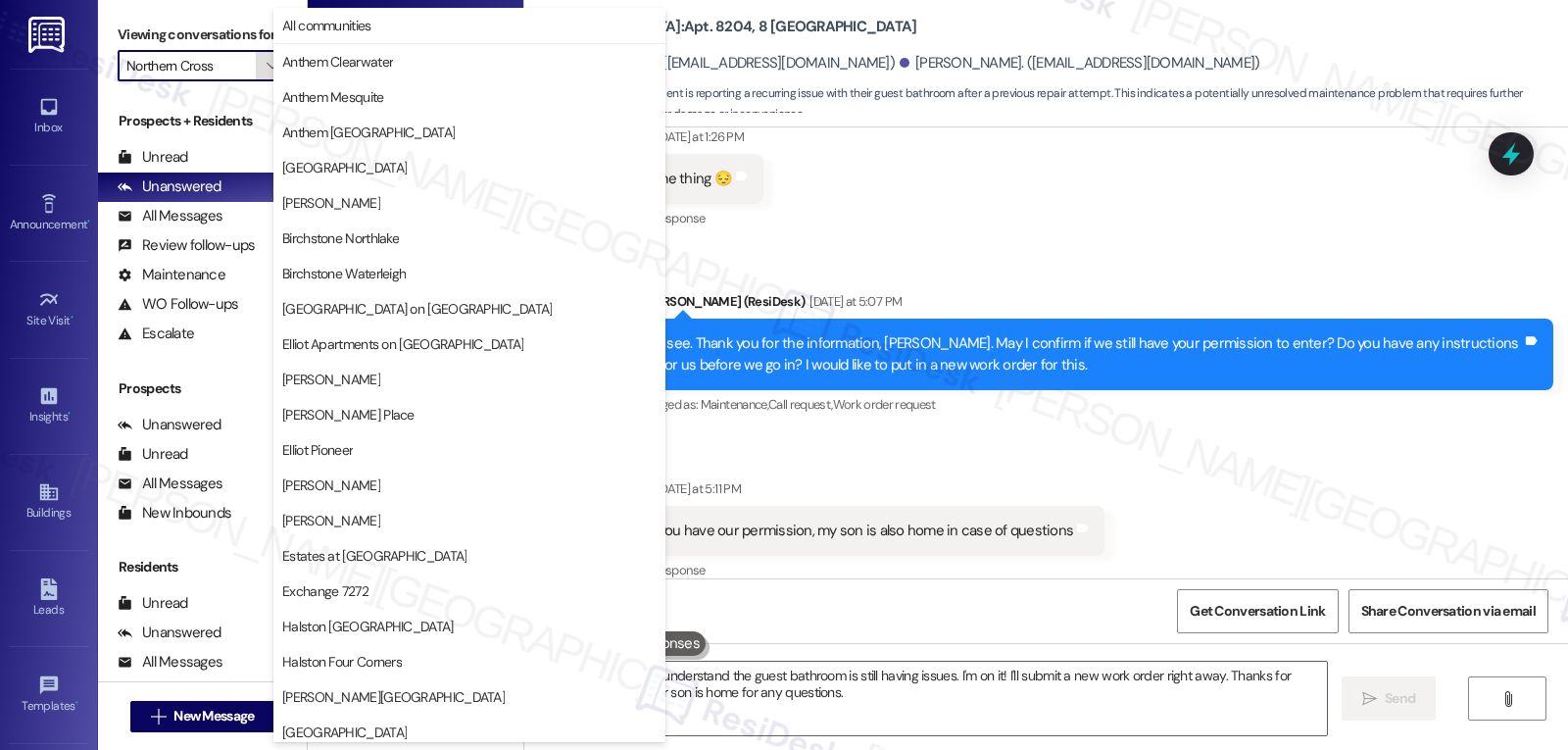
scroll to position [678, 0]
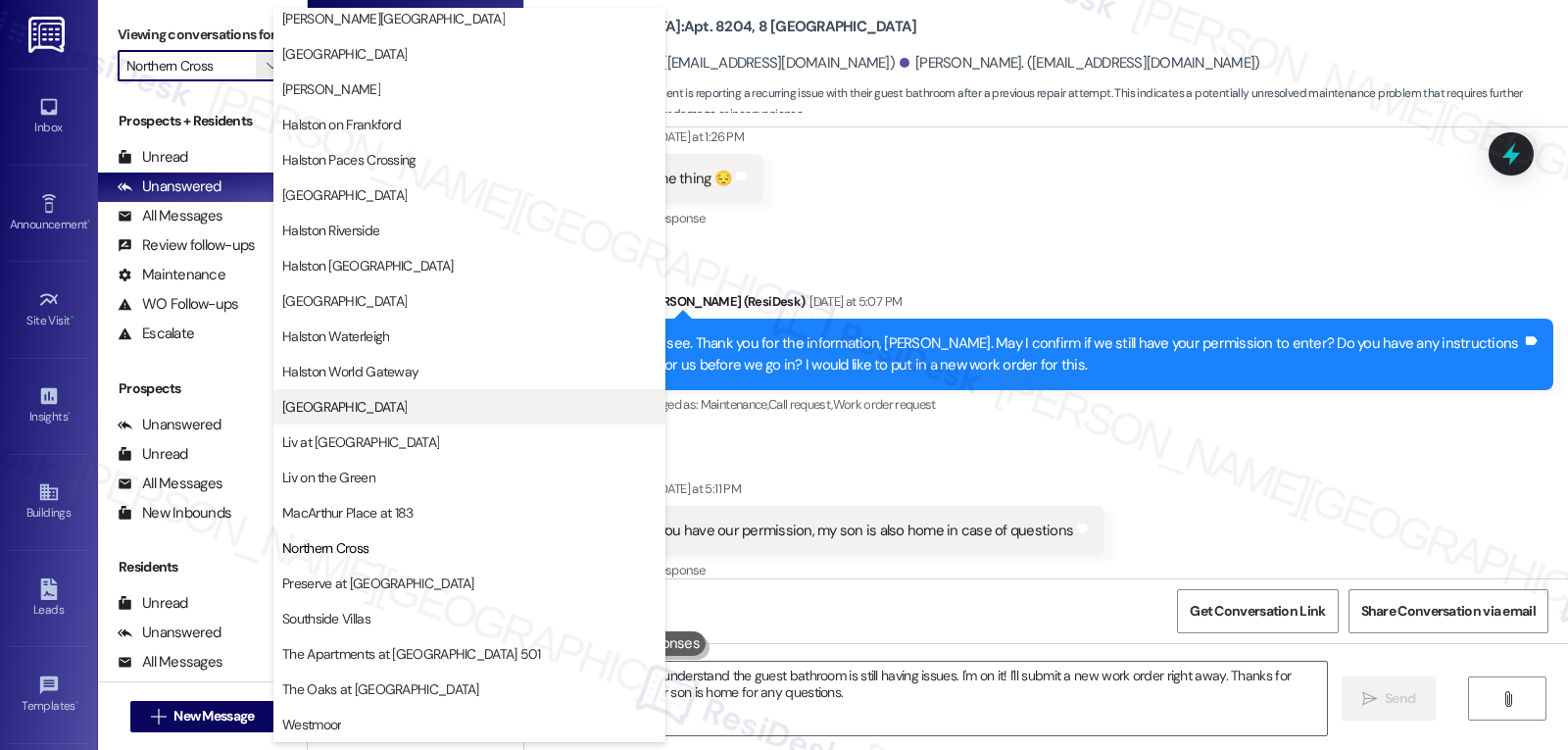
click at [380, 391] on button "Lexington" at bounding box center [469, 406] width 392 height 35
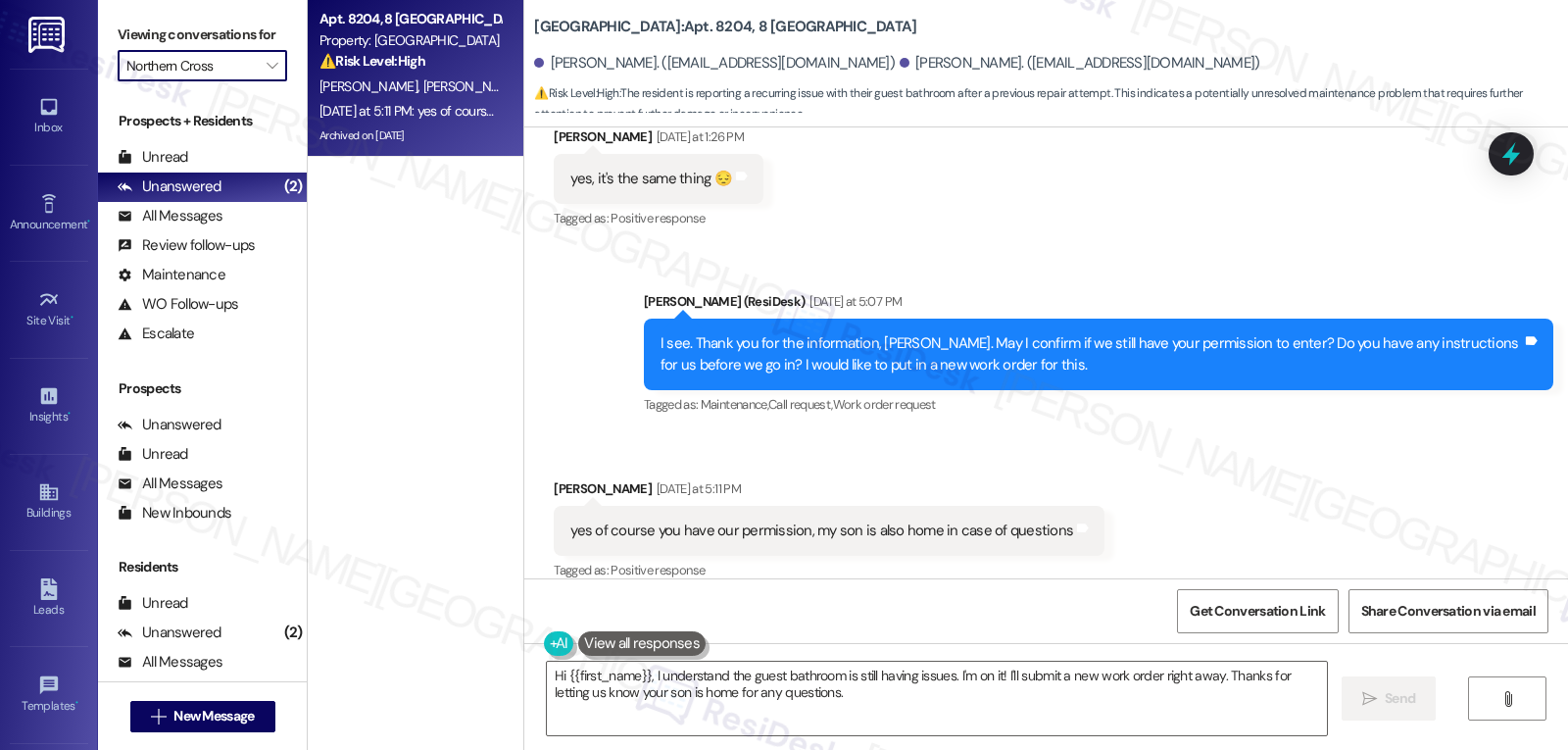
type input "Lexington"
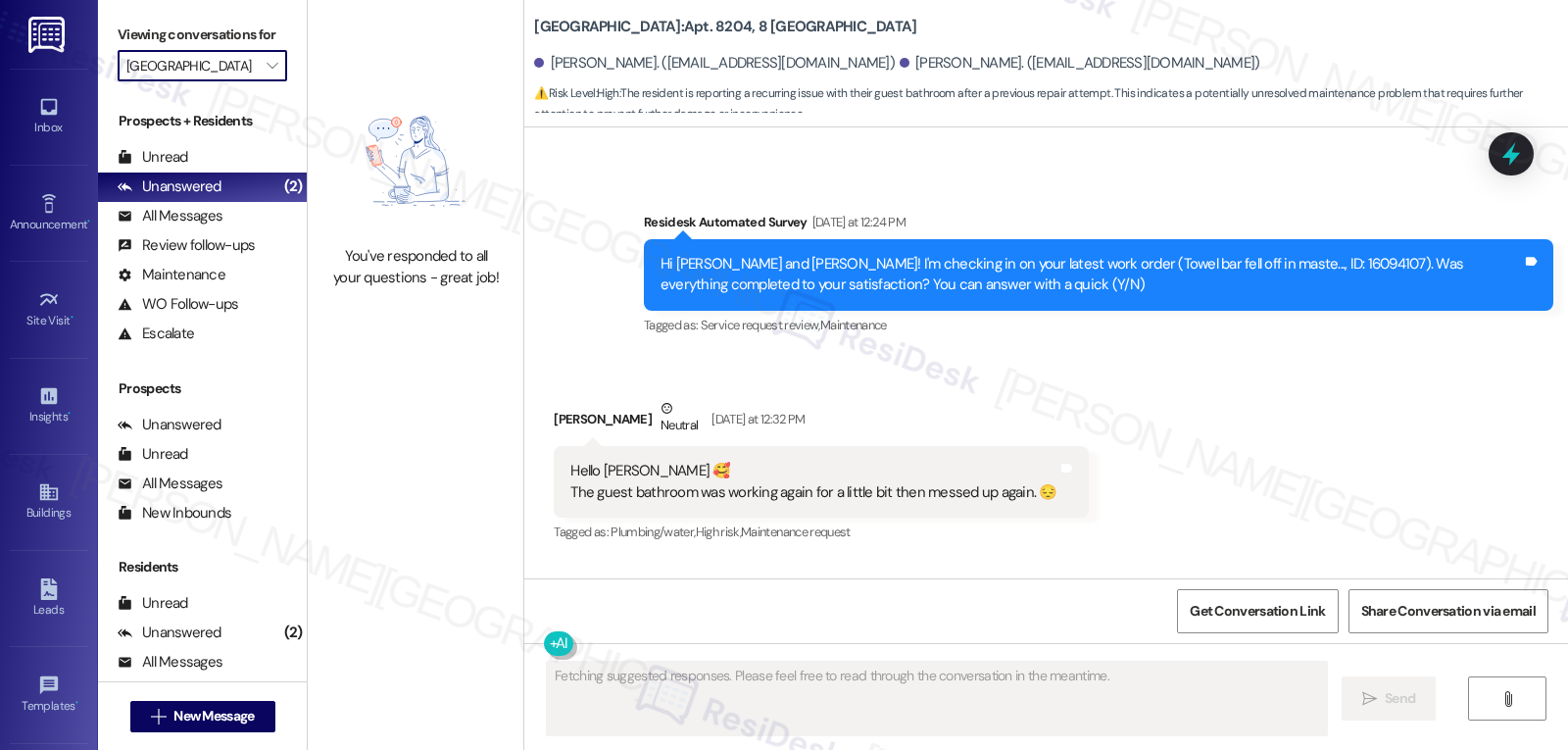
scroll to position [16658, 0]
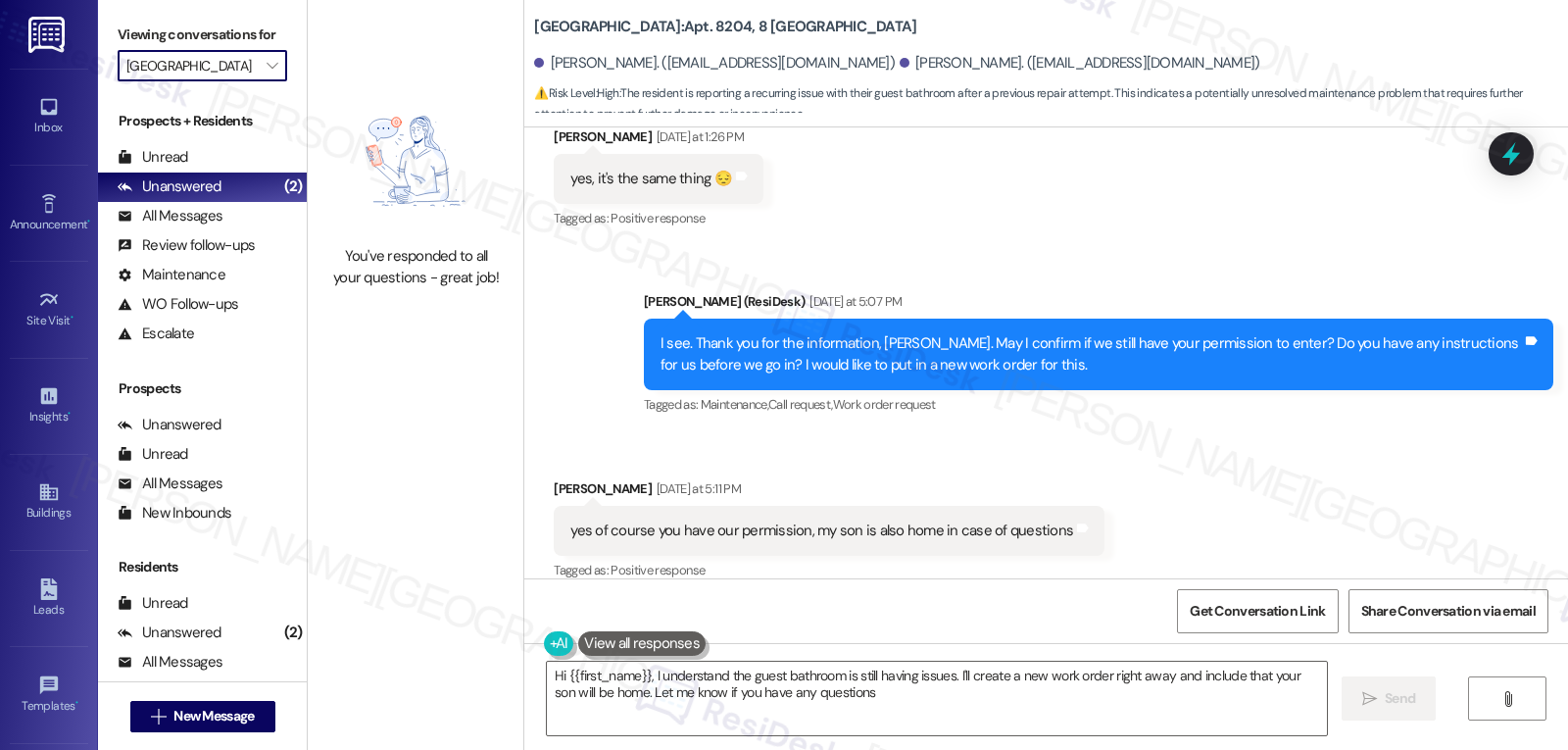
type textarea "Hi {{first_name}}, I understand the guest bathroom is still having issues. I'll…"
click at [255, 82] on button "" at bounding box center [270, 65] width 31 height 31
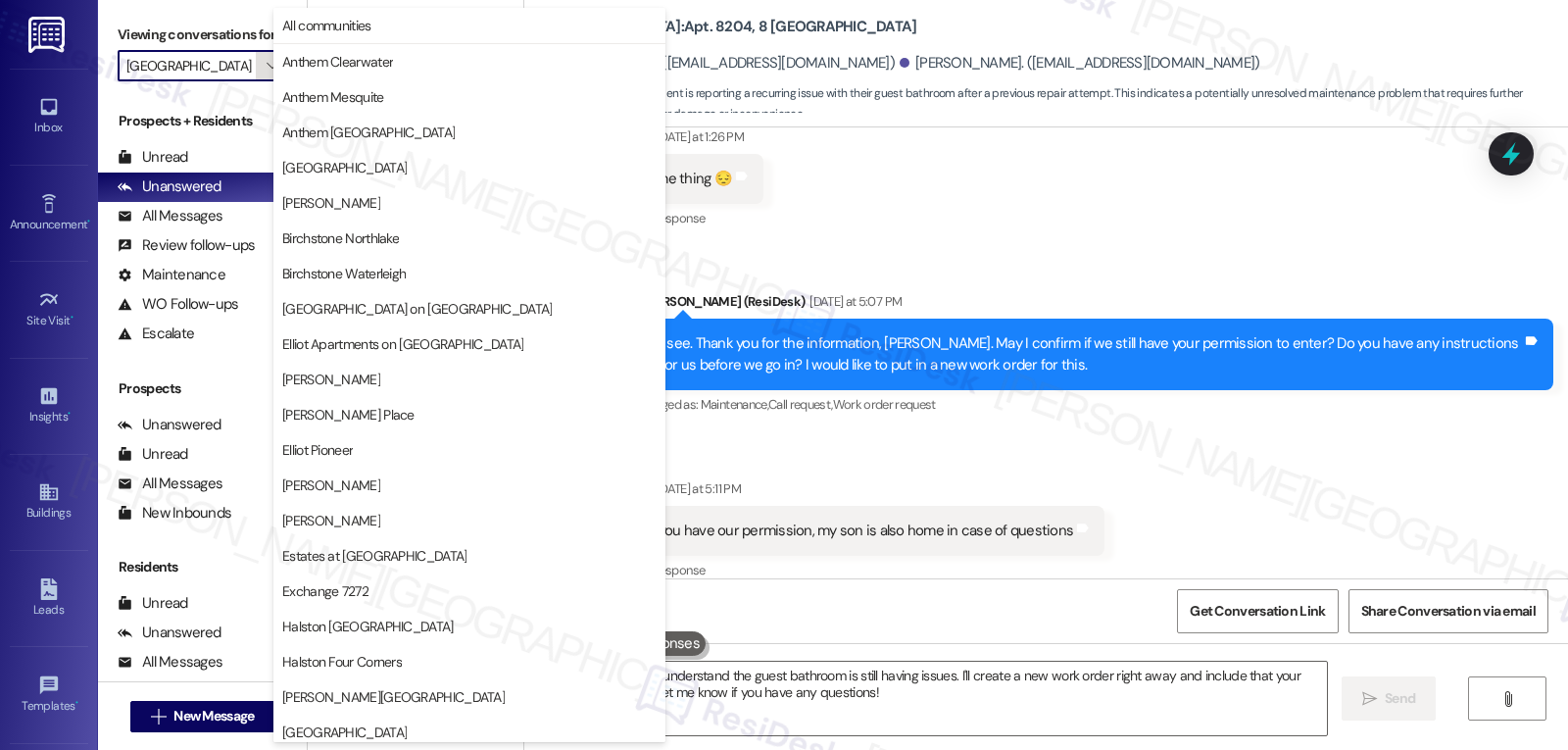
scroll to position [678, 0]
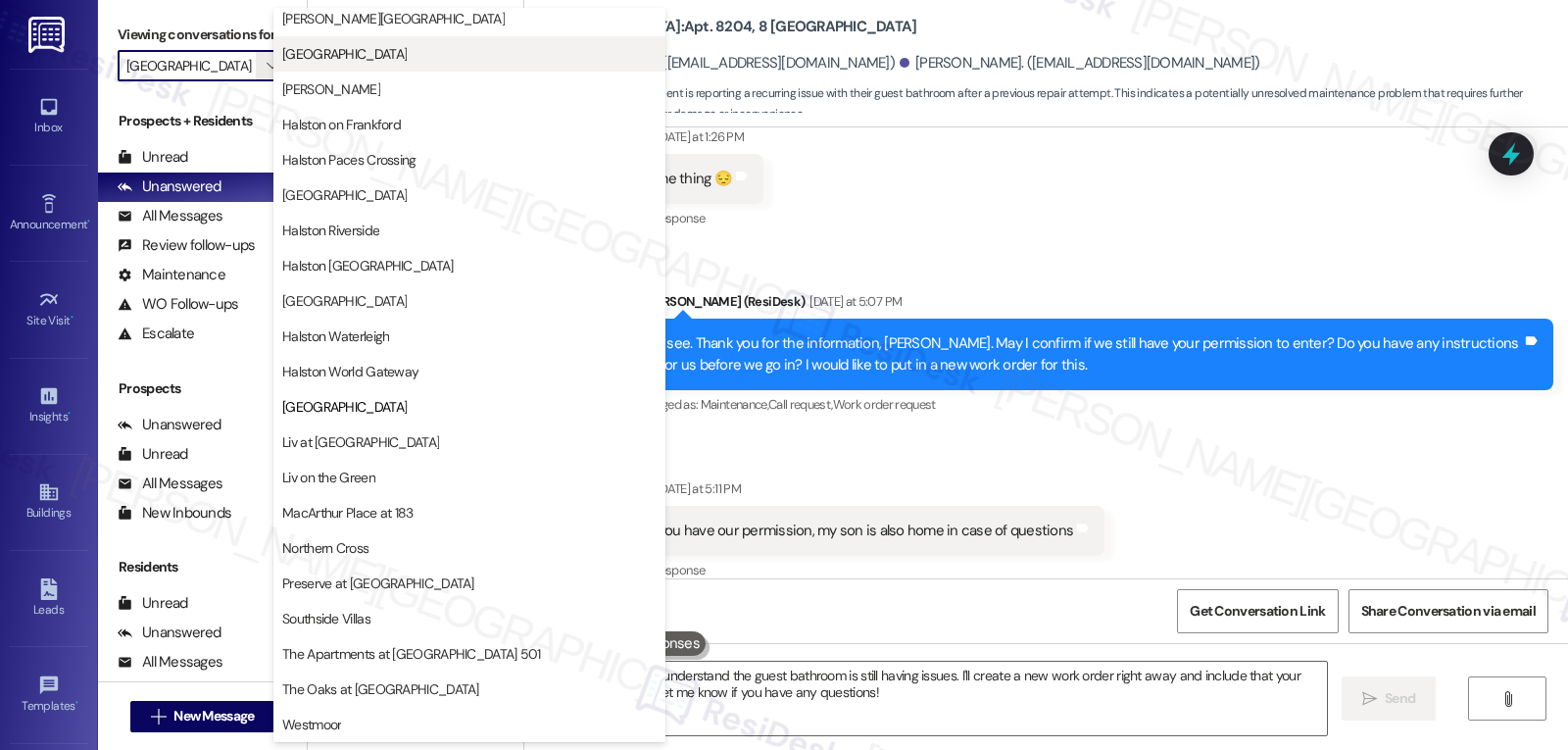
click at [373, 64] on button "[GEOGRAPHIC_DATA]" at bounding box center [469, 53] width 392 height 35
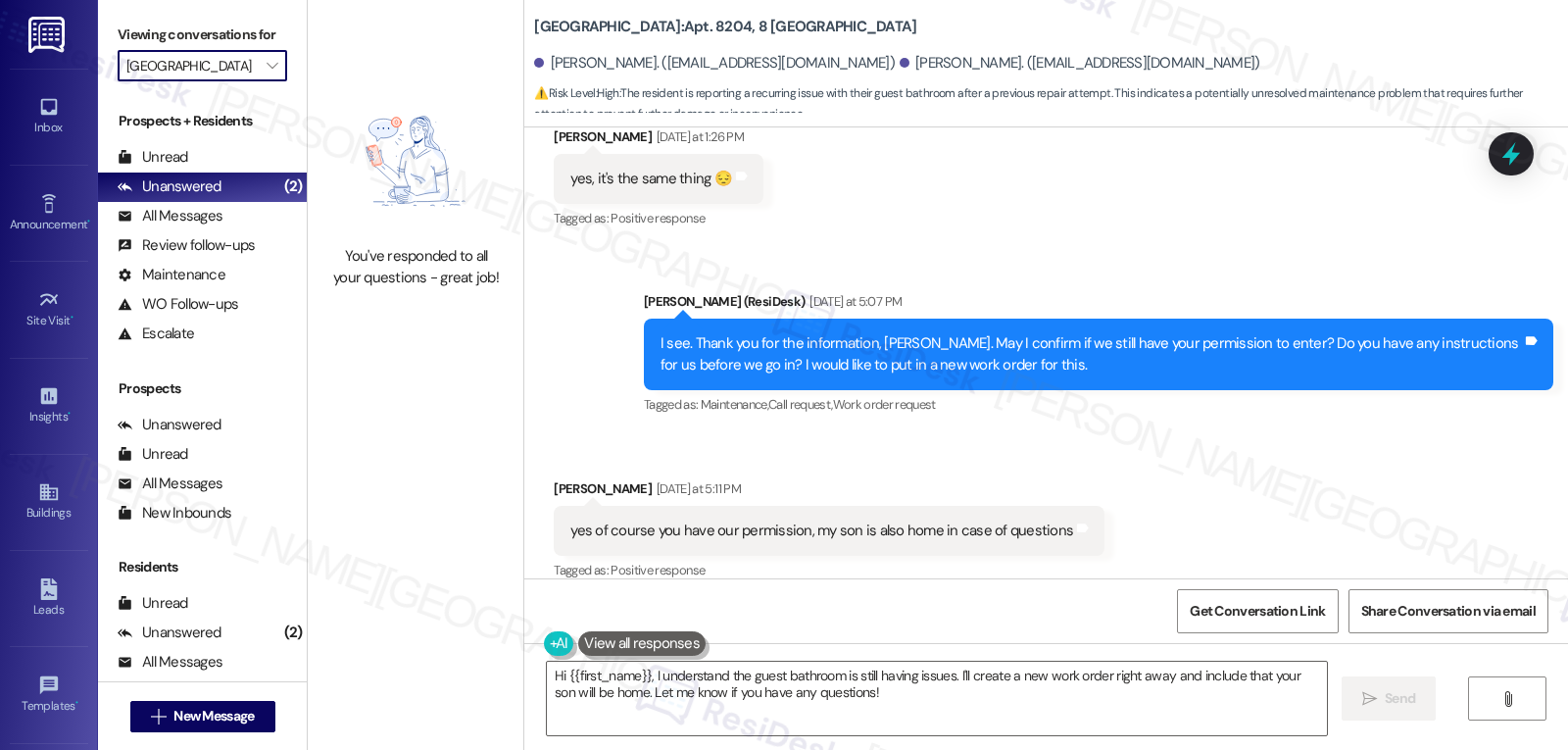
type input "[GEOGRAPHIC_DATA]"
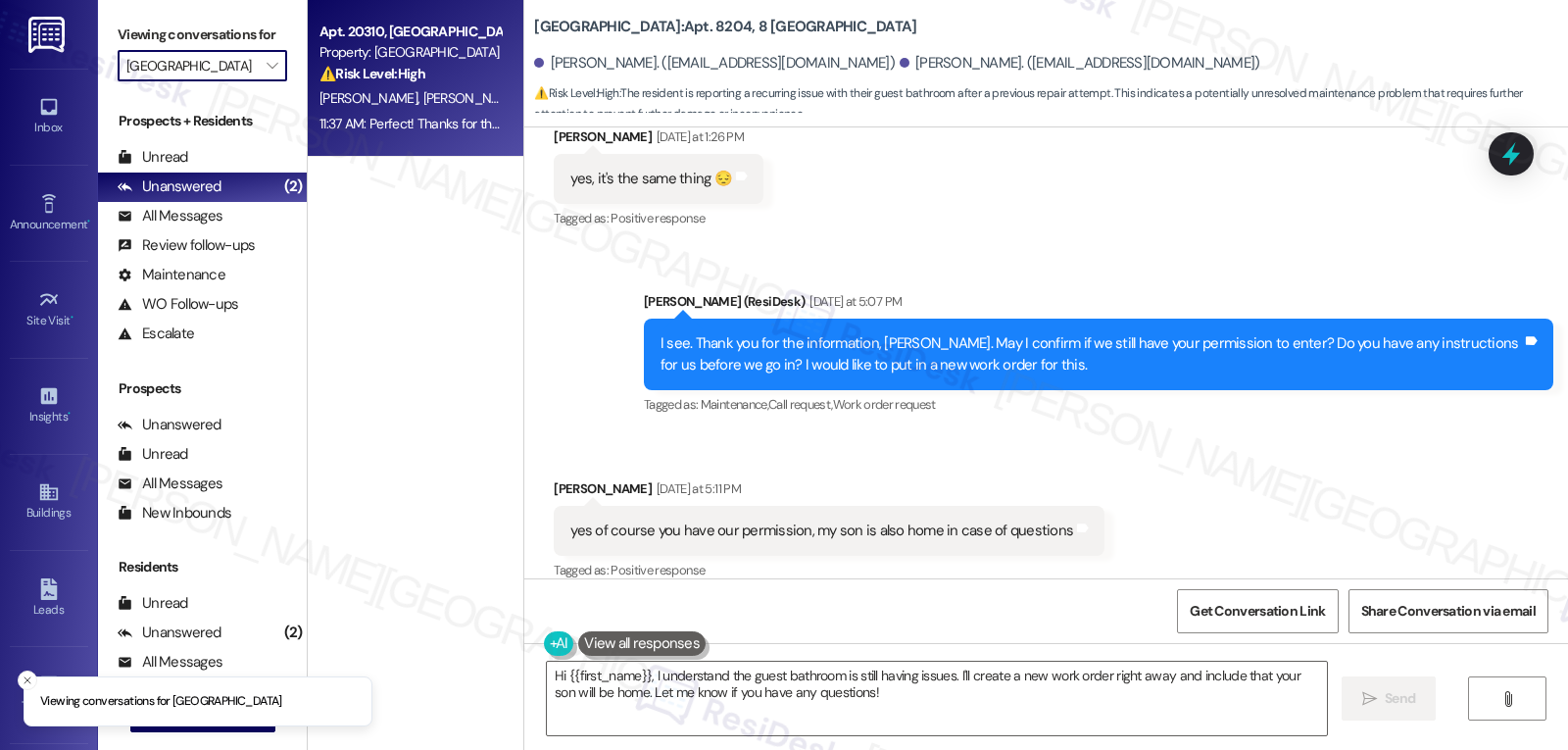
click at [358, 92] on span "C. Meola" at bounding box center [371, 98] width 104 height 18
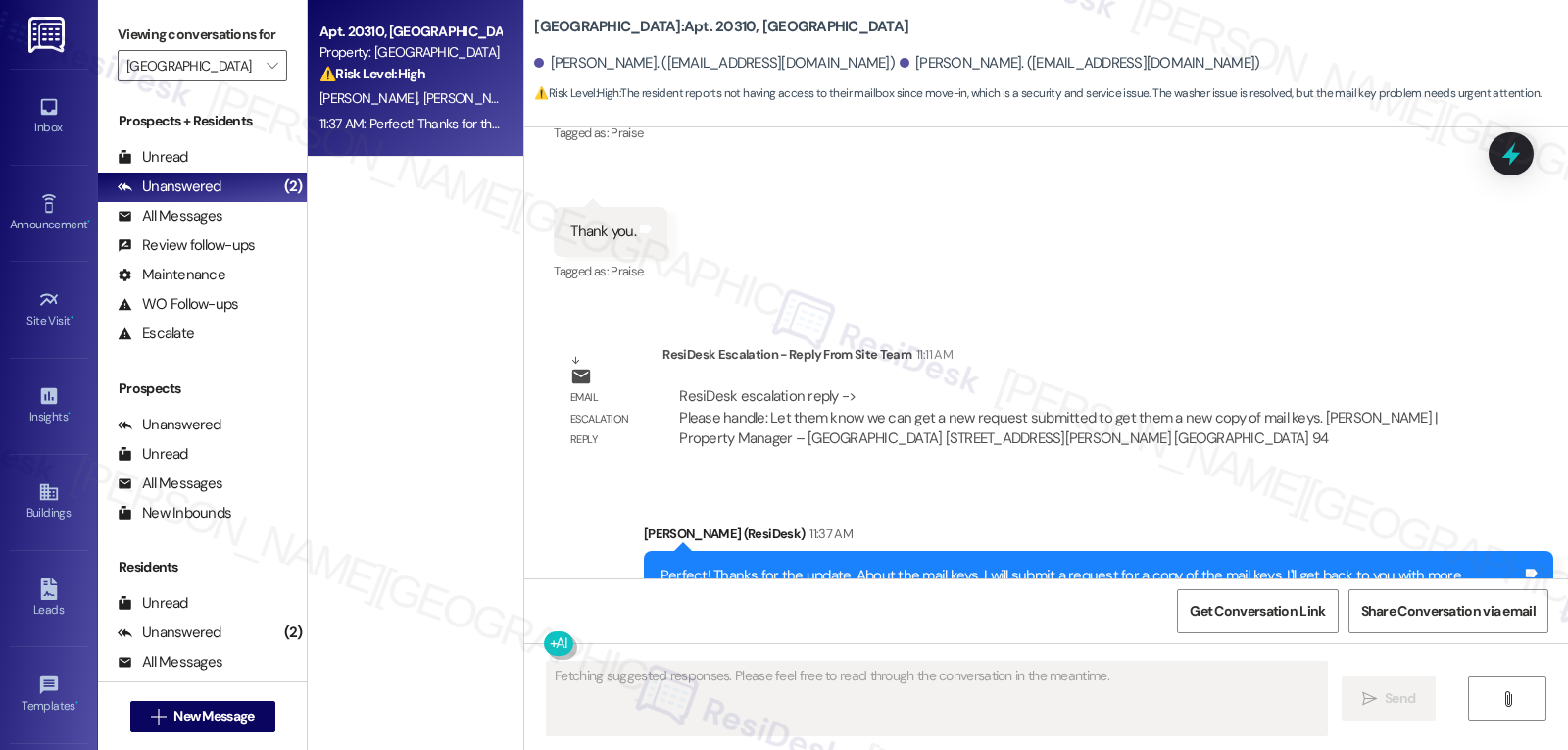
scroll to position [1545, 0]
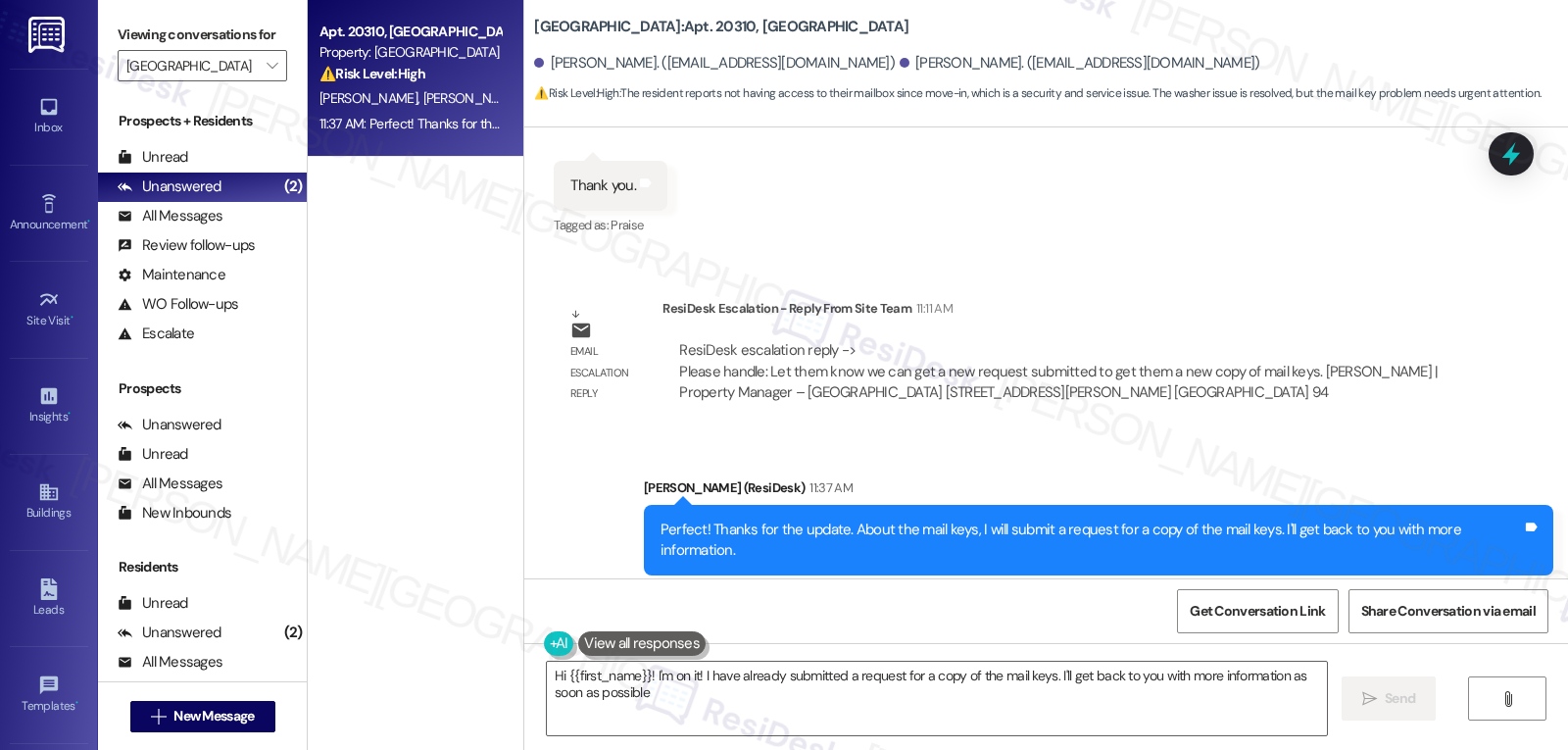
type textarea "Hi {{first_name}}! I'm on it! I have already submitted a request for a copy of …"
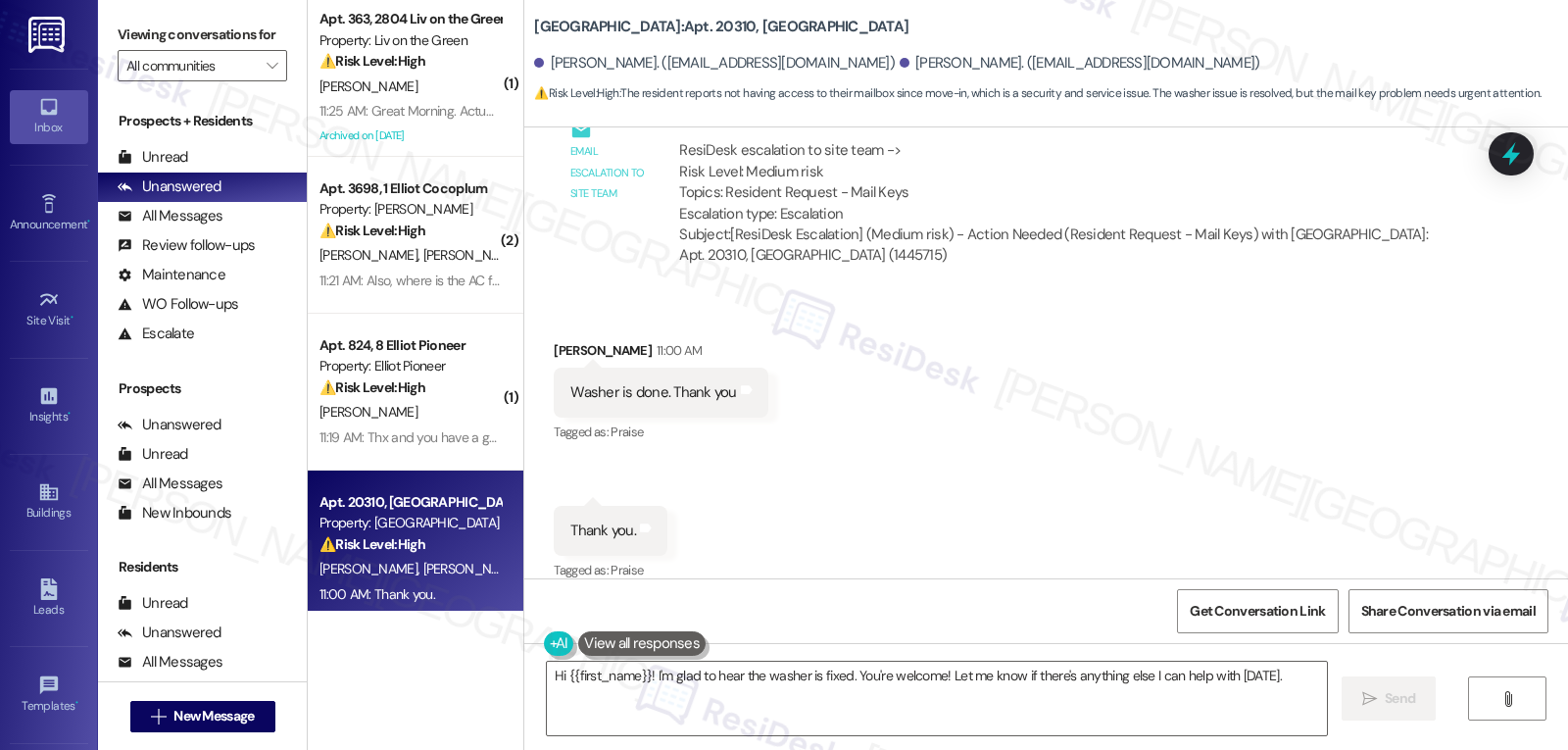
scroll to position [1379, 0]
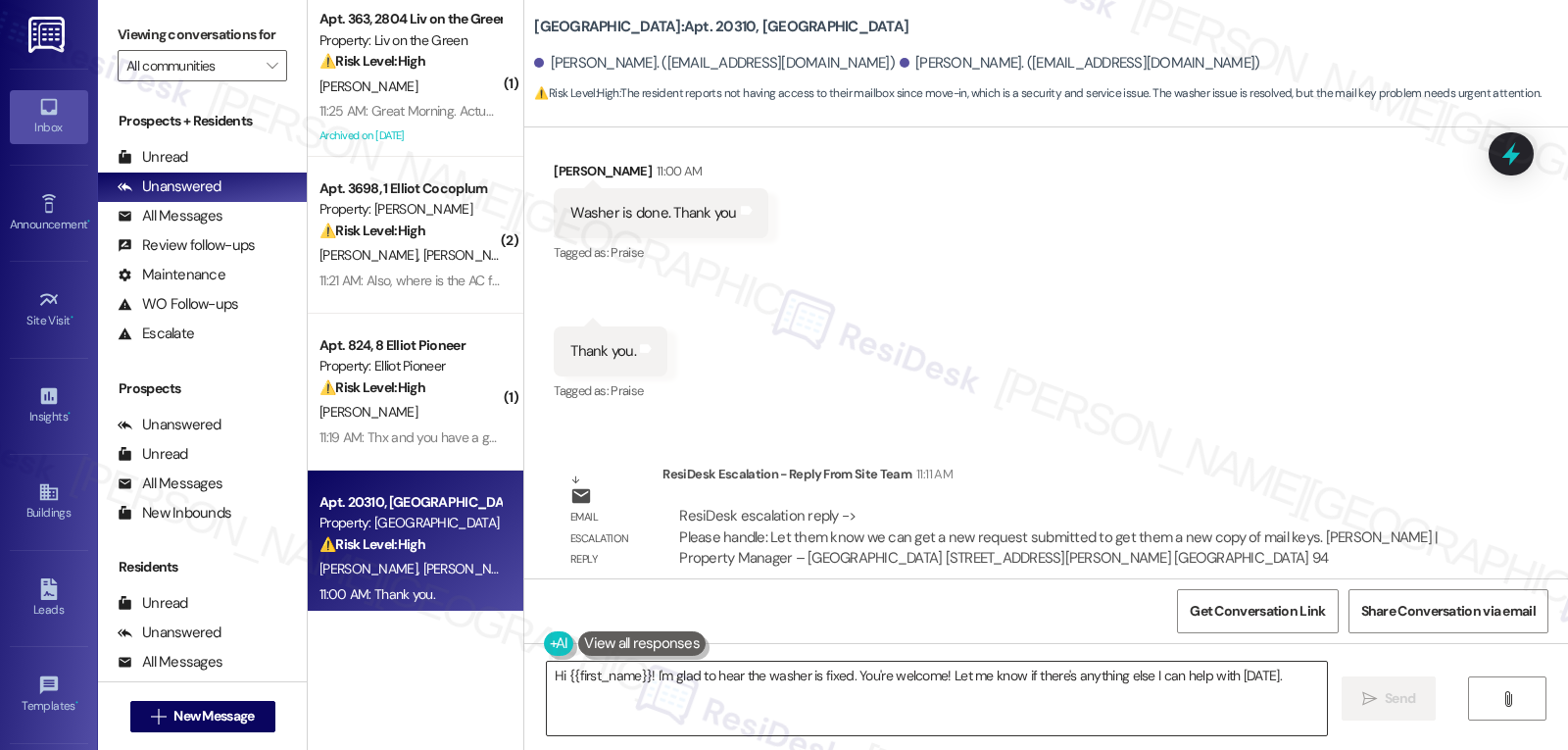
click at [749, 717] on textarea "Hi {{first_name}}! I'm glad to hear the washer is fixed. You're welcome! Let me…" at bounding box center [937, 698] width 780 height 74
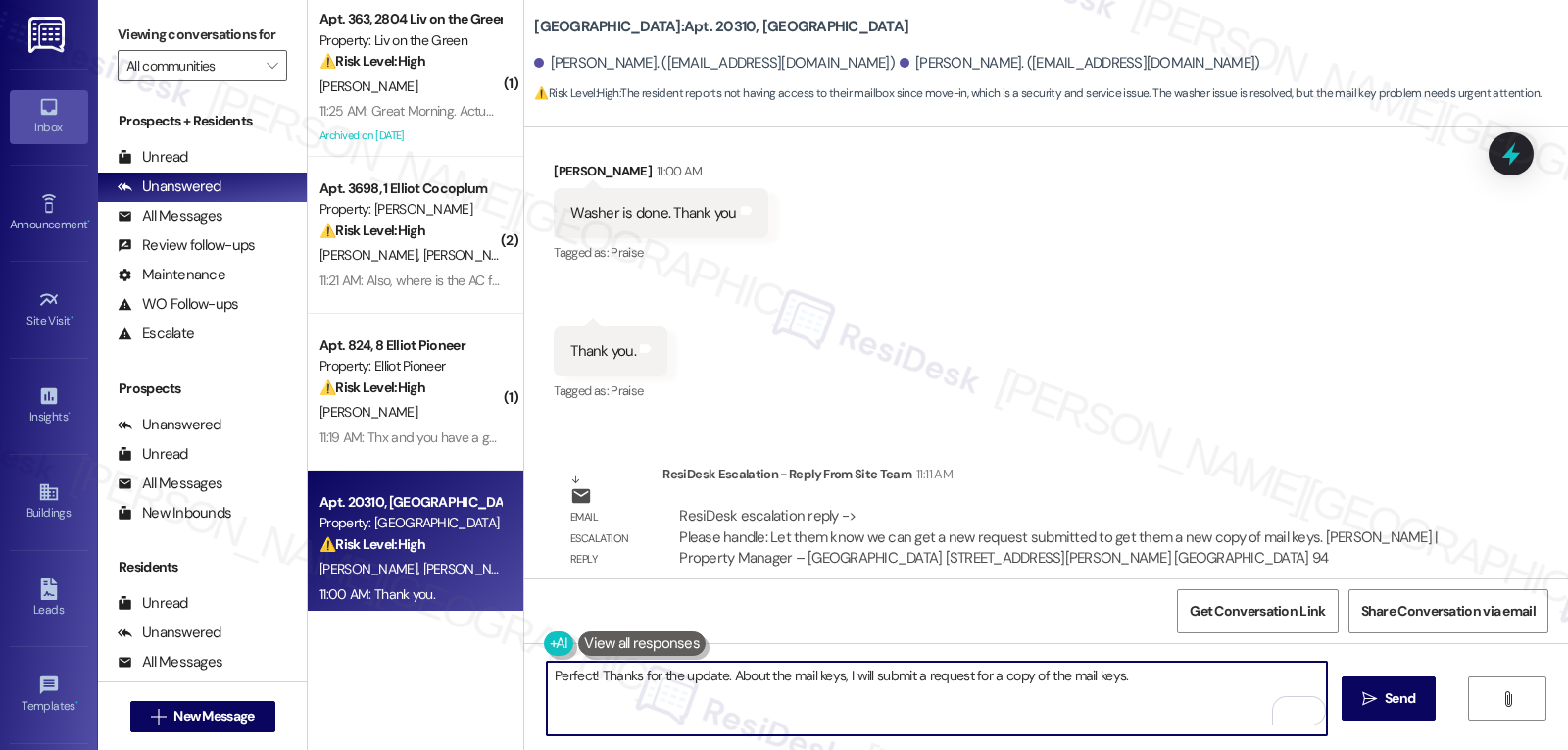
click at [1141, 702] on textarea "Perfect! Thanks for the update. About the mail keys, I will submit a request fo…" at bounding box center [937, 698] width 780 height 74
click at [1047, 706] on textarea "Perfect! Thanks for the update. About the mail keys, I will submit a request fo…" at bounding box center [937, 698] width 780 height 74
type textarea "Perfect! Thanks for the update. About the mail keys, I will submit a request fo…"
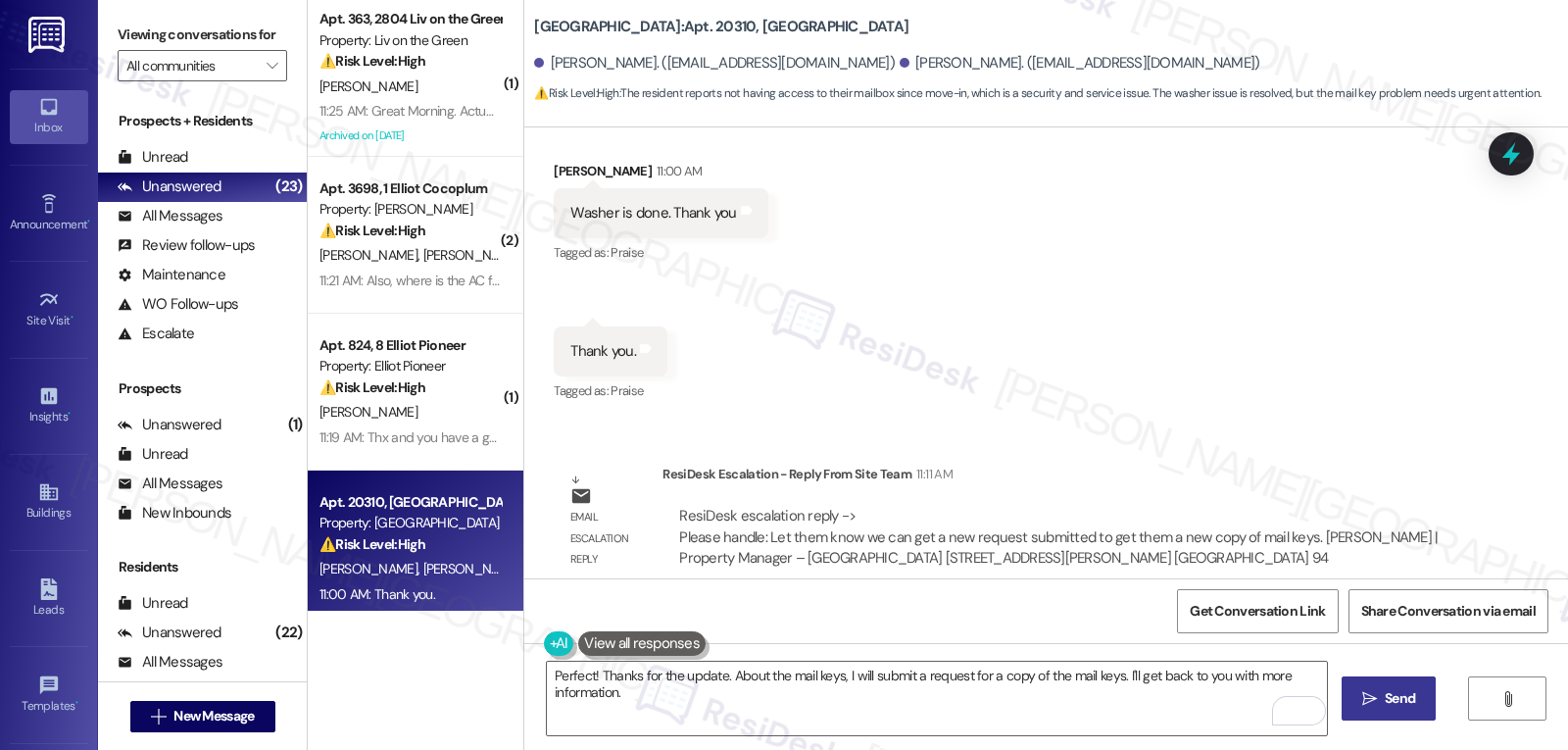
click at [1393, 703] on span "Send" at bounding box center [1400, 698] width 30 height 21
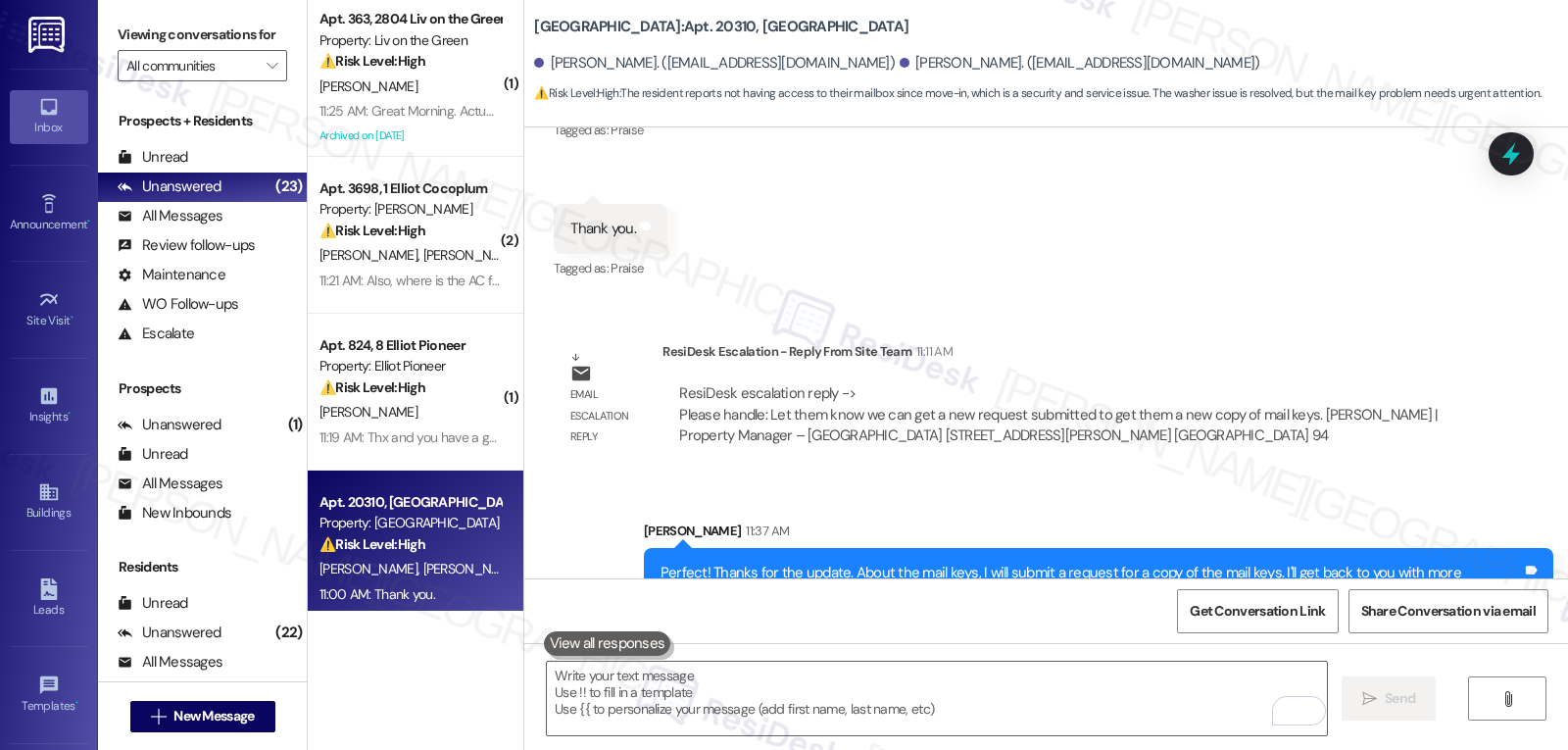
scroll to position [1516, 0]
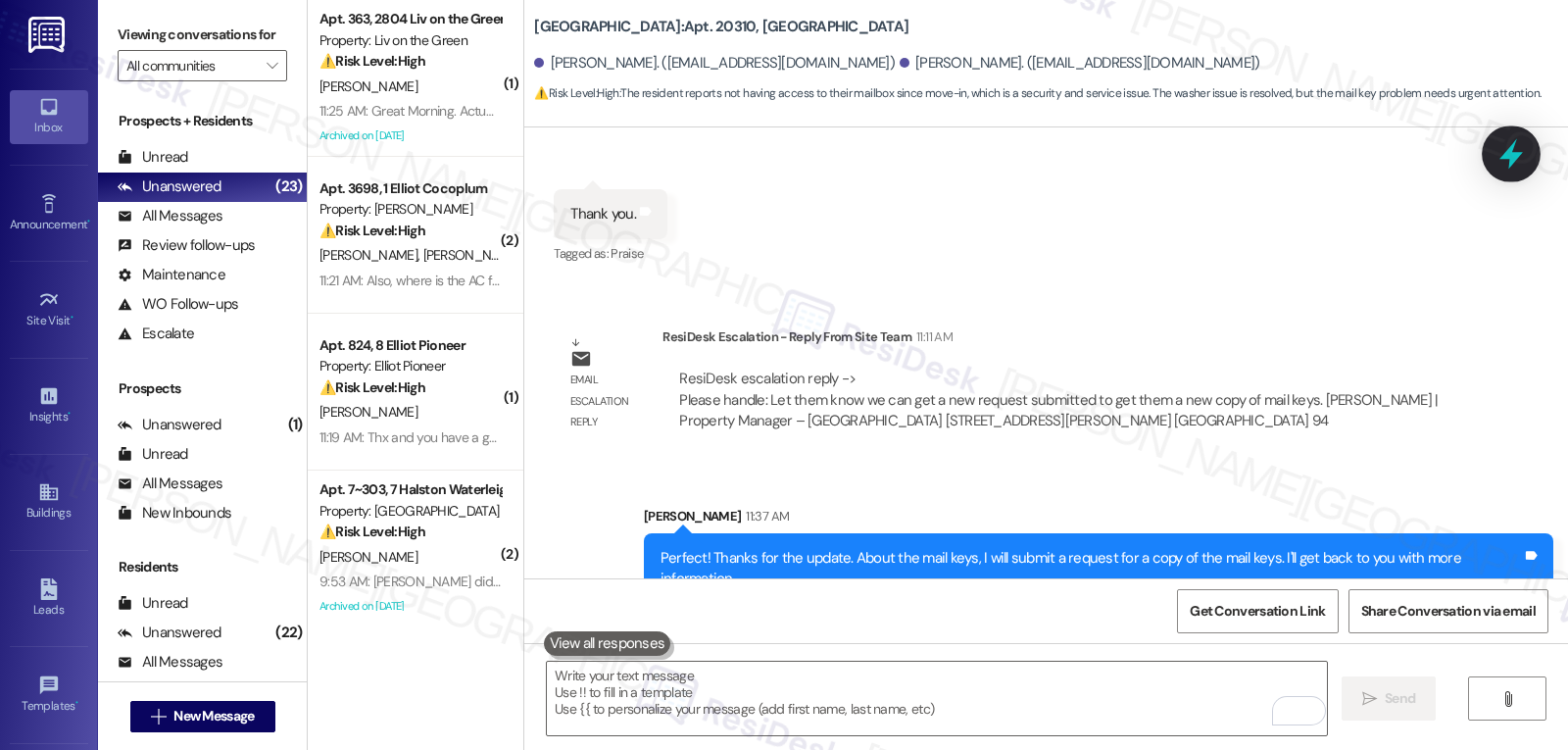
click at [1513, 161] on icon at bounding box center [1512, 155] width 24 height 30
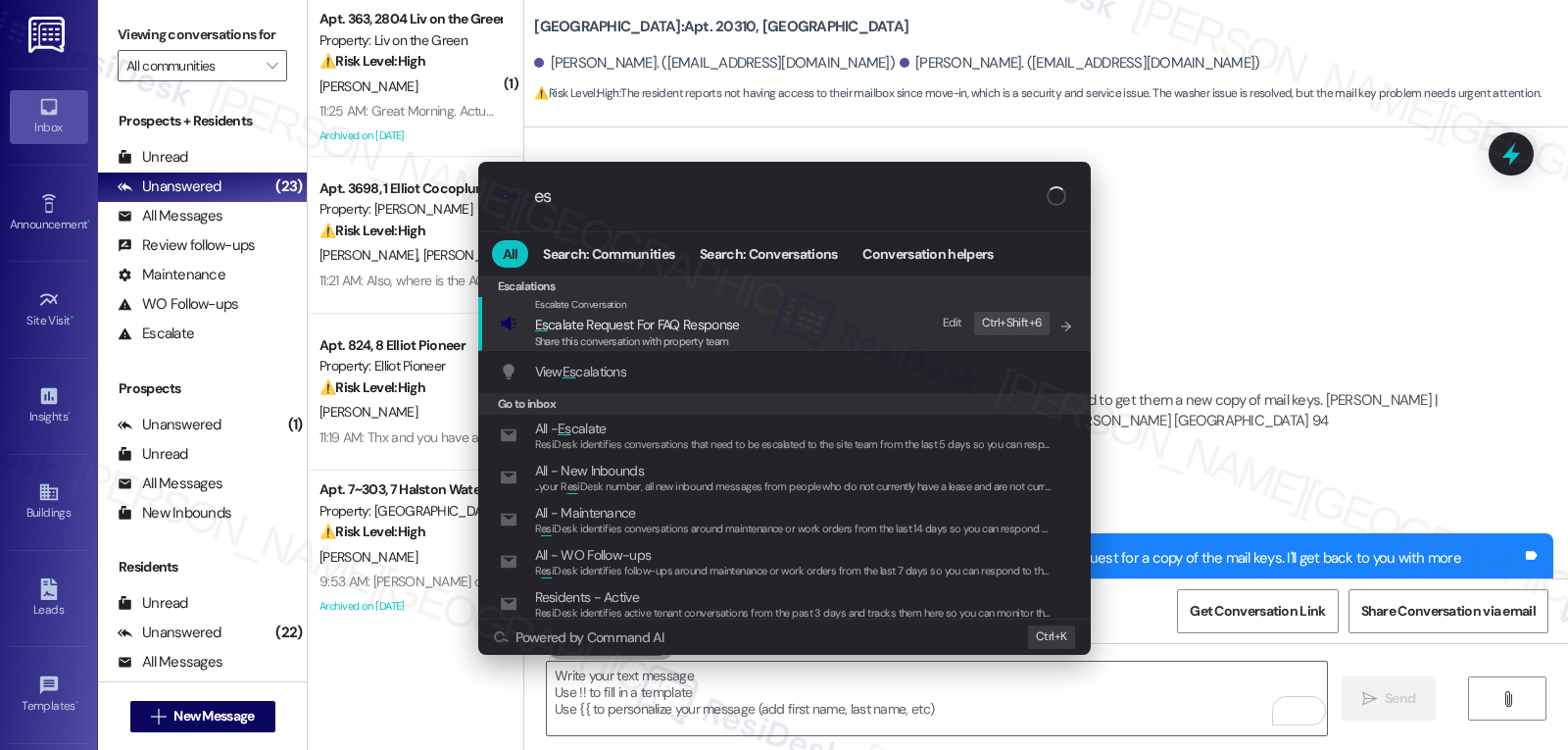
type input "e"
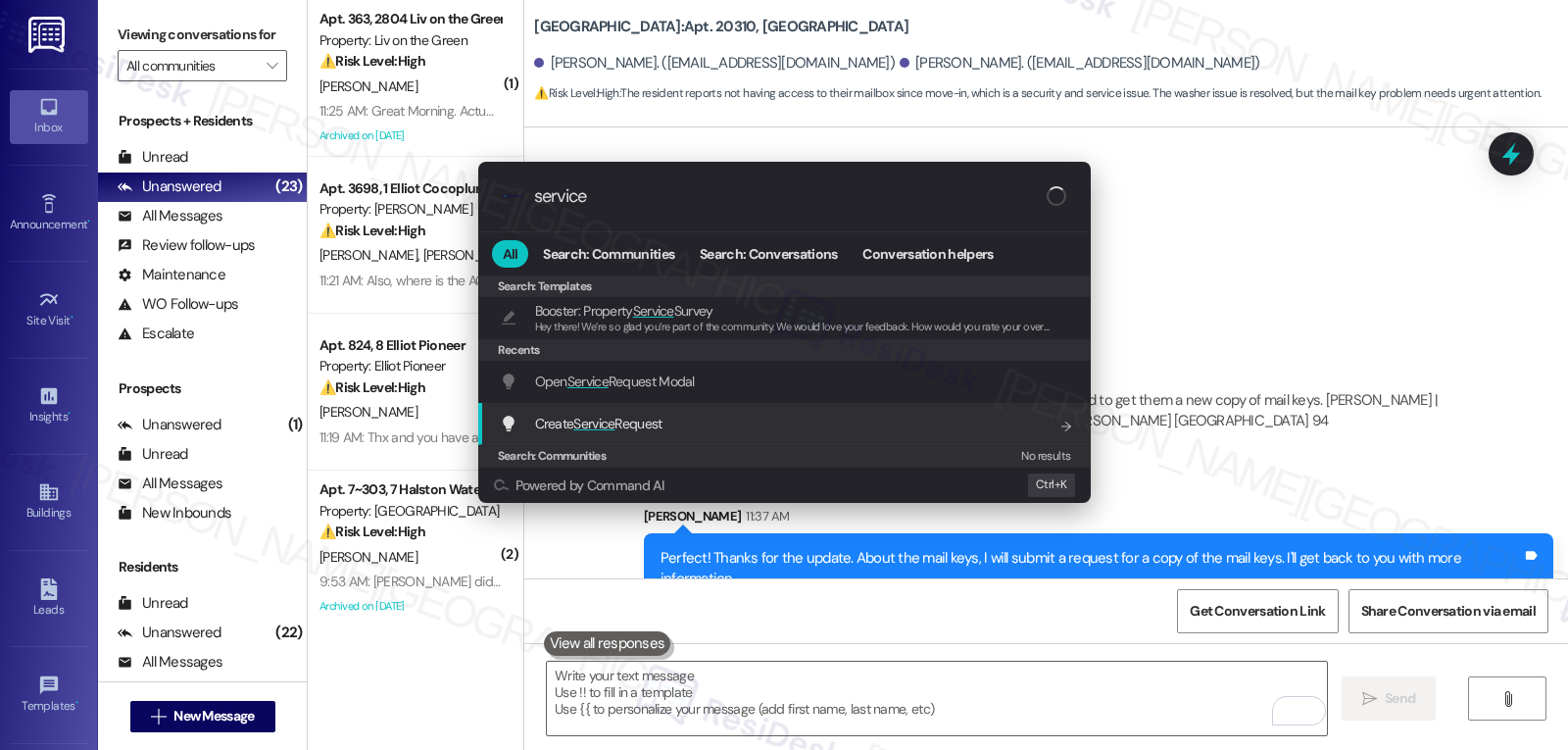
type input "service"
click at [614, 429] on span "Service" at bounding box center [593, 424] width 41 height 18
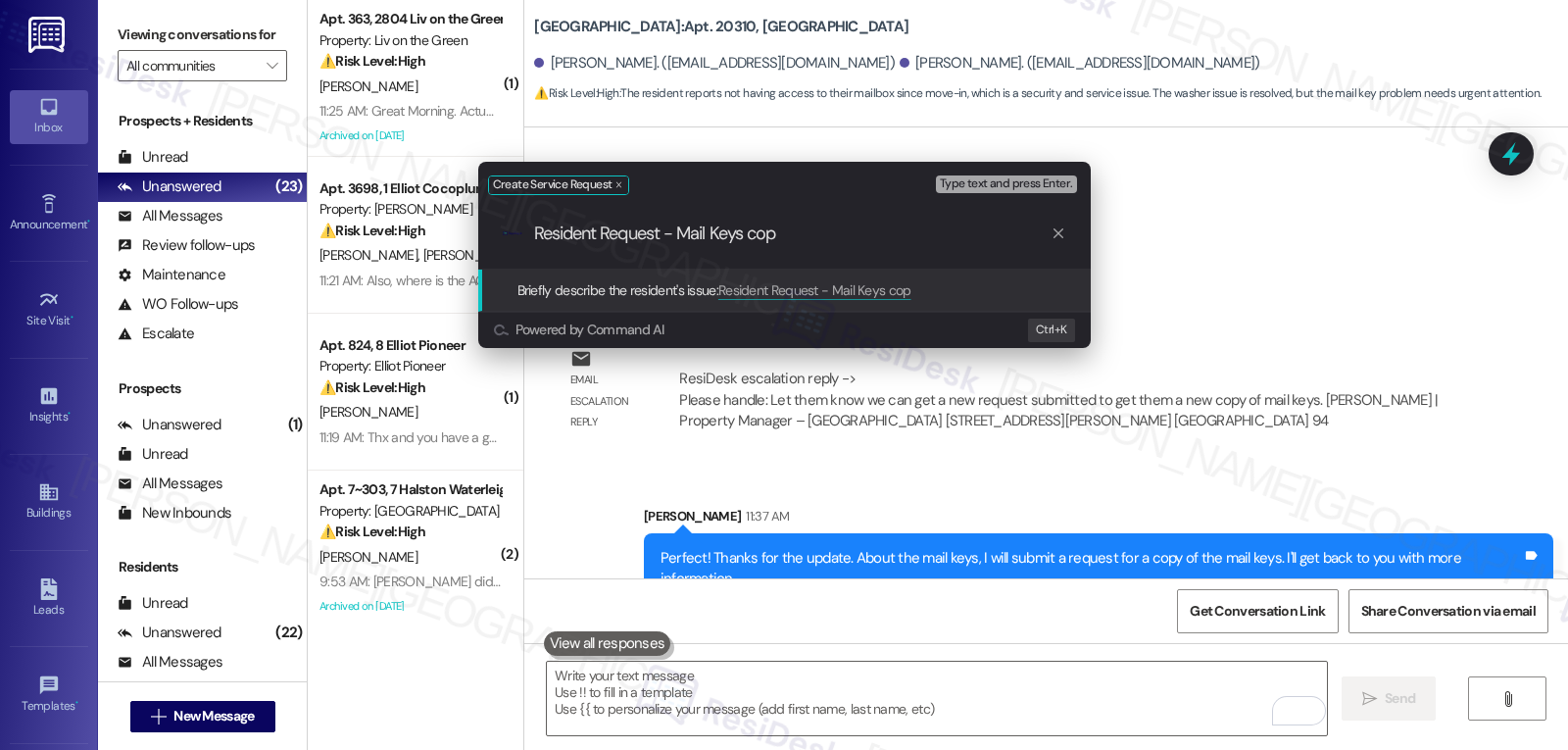
type input "Resident Request - Mail Keys copy"
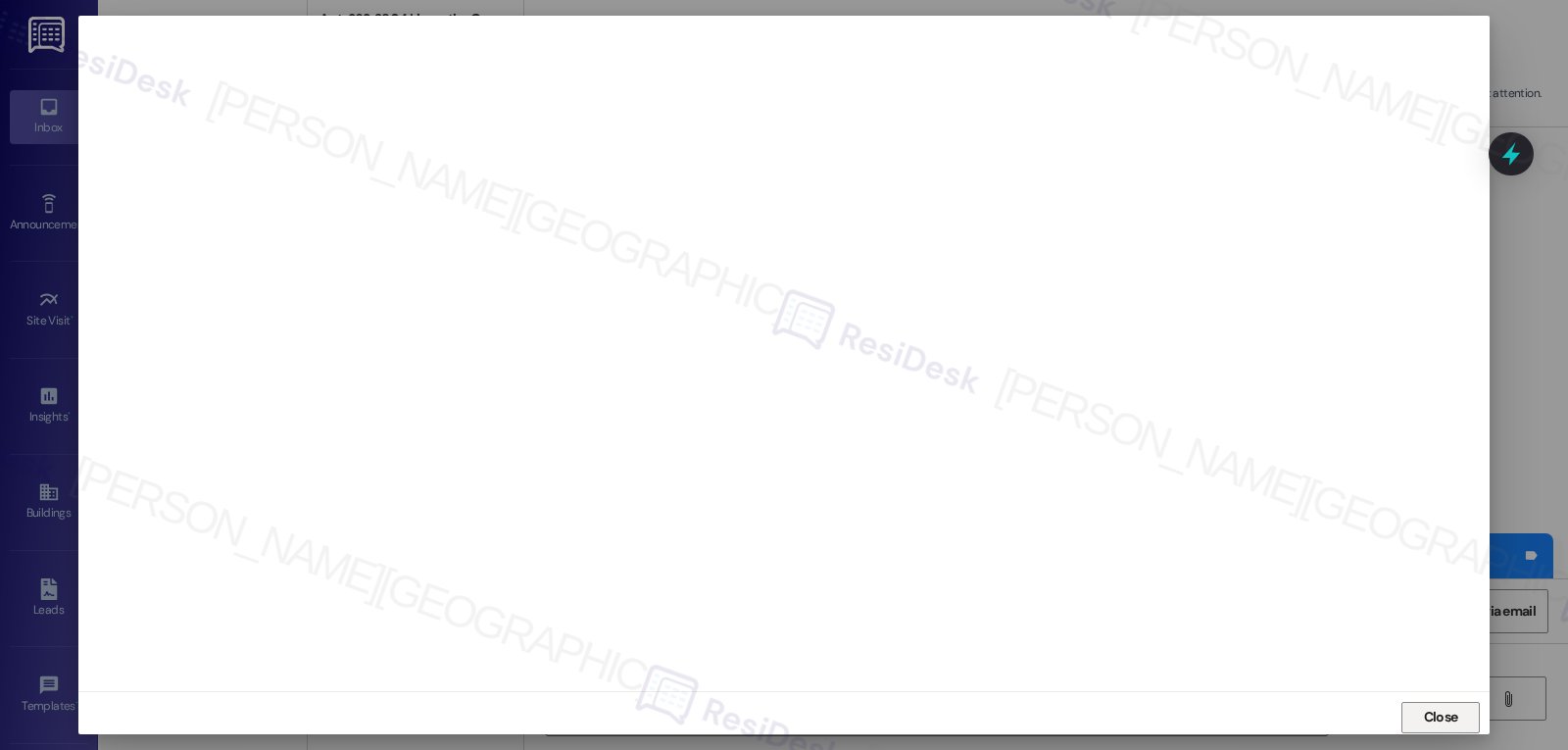
click at [1424, 720] on span "Close" at bounding box center [1441, 717] width 34 height 21
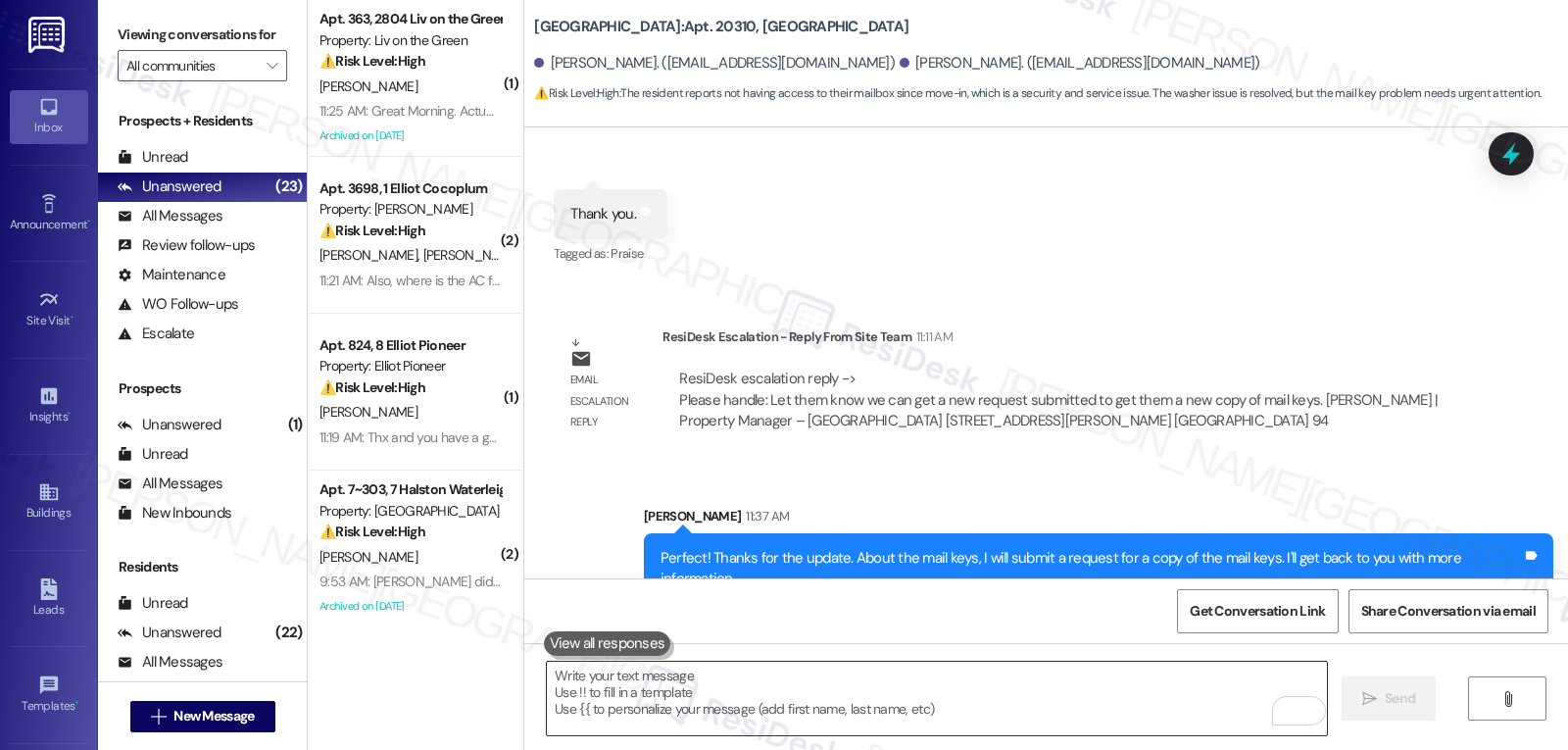
click at [731, 677] on textarea "To enrich screen reader interactions, please activate Accessibility in Grammarl…" at bounding box center [937, 698] width 780 height 74
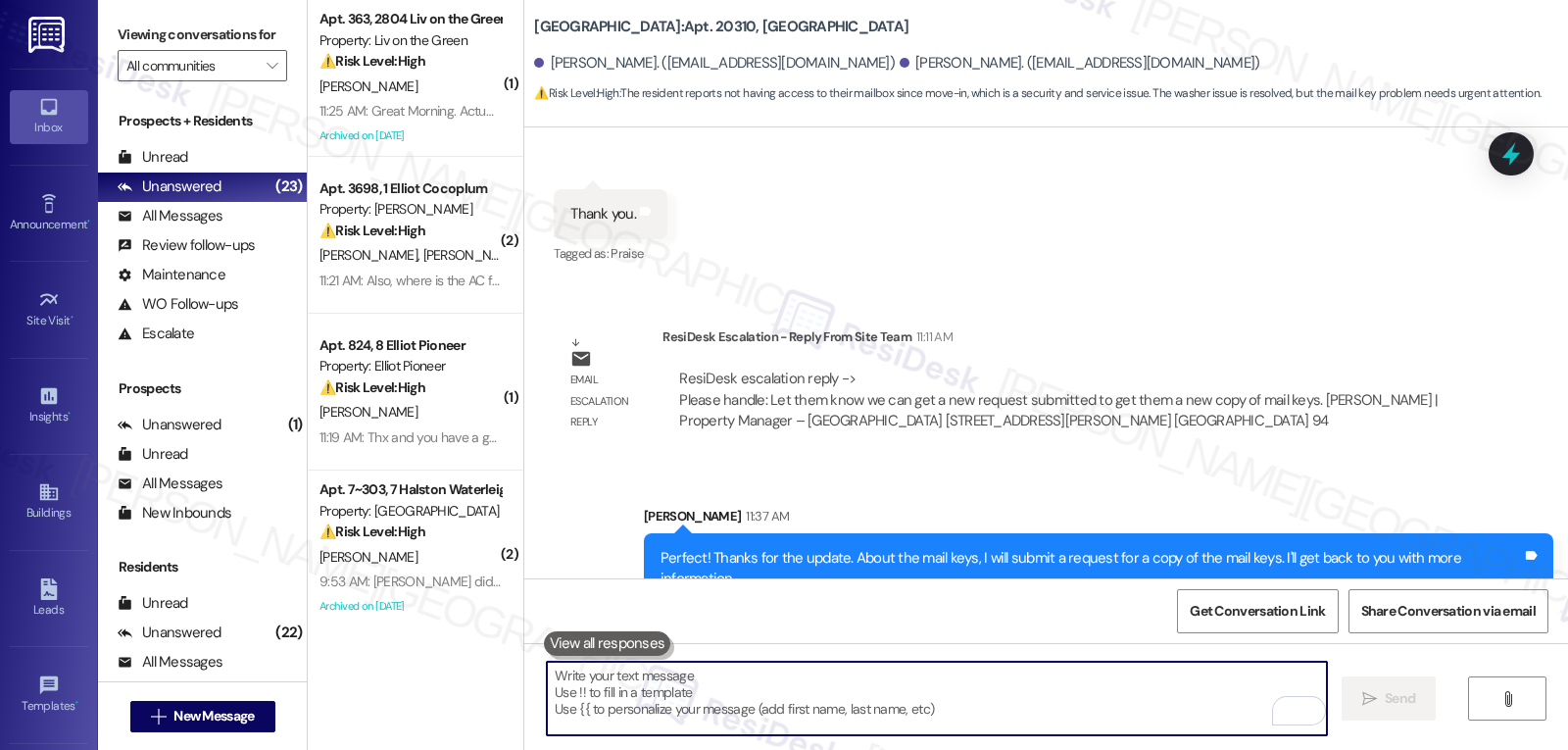
paste textarea "16102373"
type textarea "16102373"
click at [1521, 154] on icon at bounding box center [1511, 154] width 33 height 33
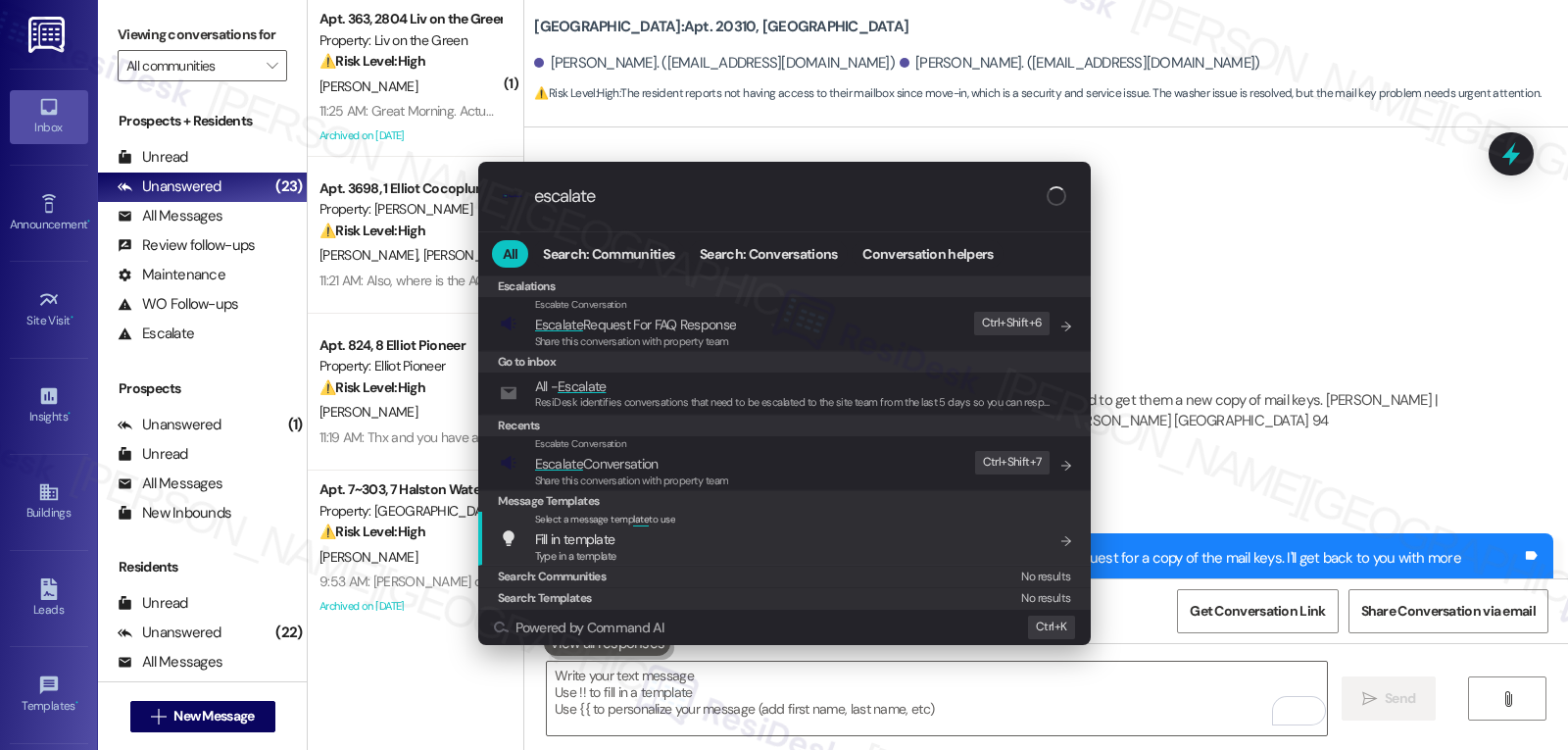
type input "escalate"
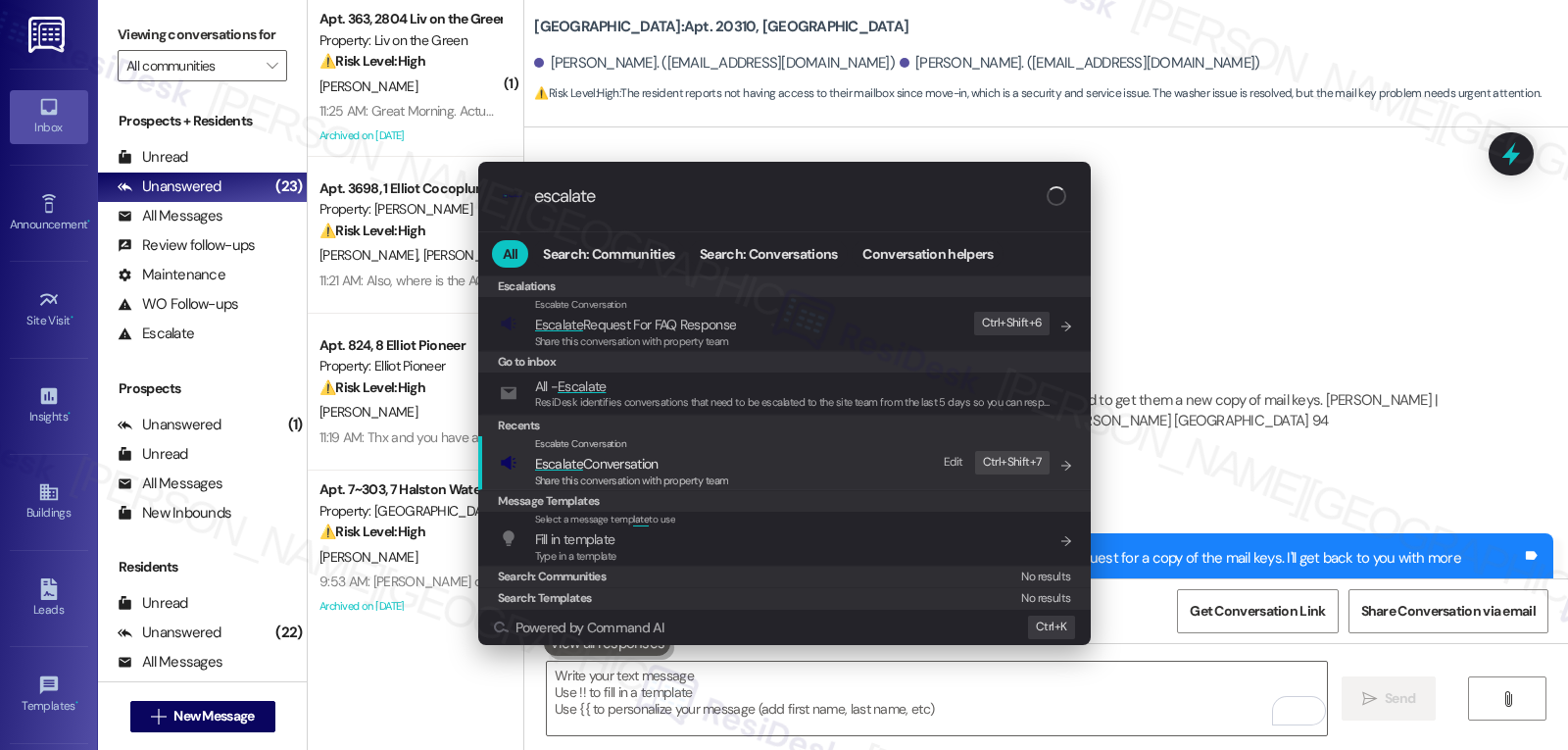
click at [621, 473] on div "Share this conversation with property team" at bounding box center [632, 482] width 195 height 18
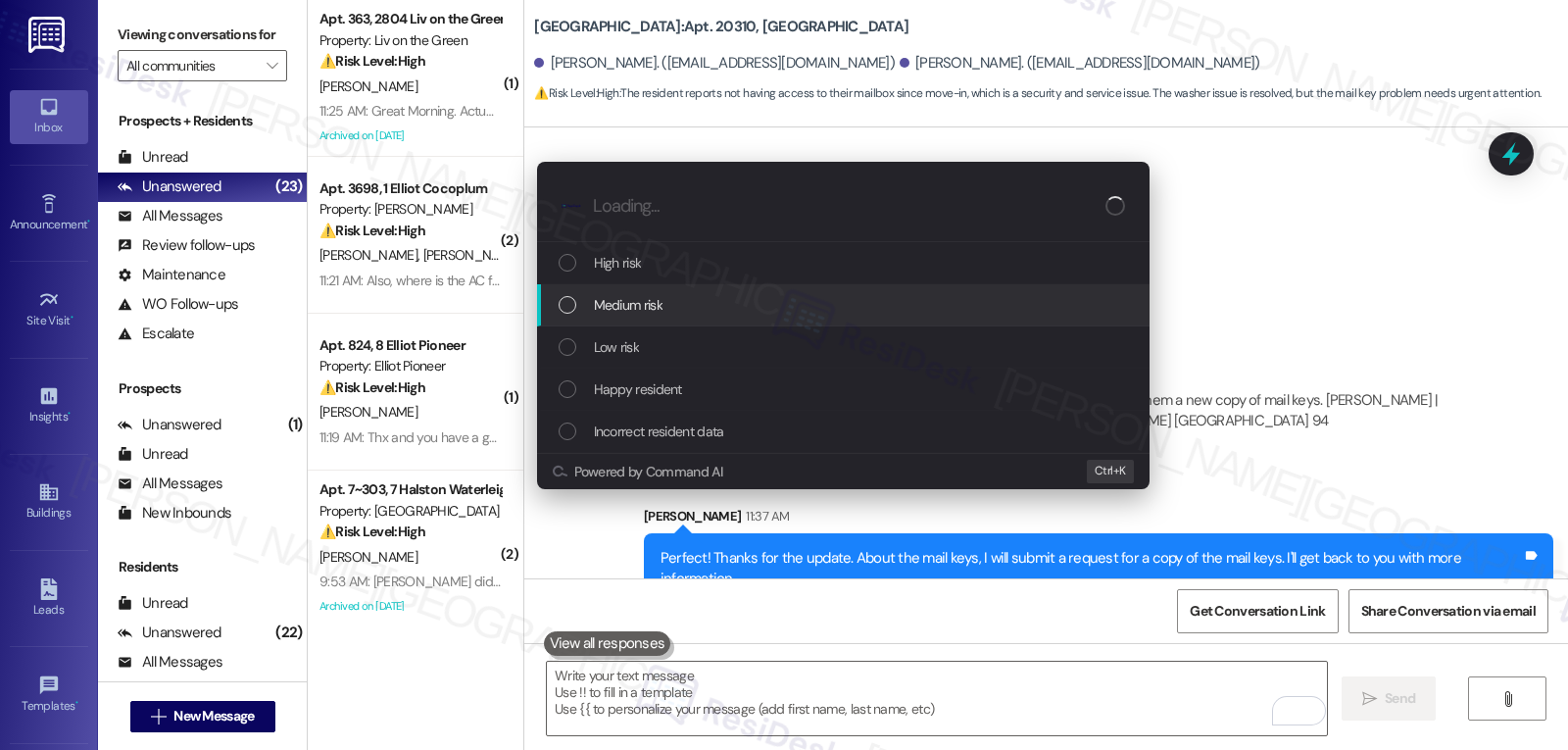
click at [658, 313] on span "Medium risk" at bounding box center [628, 305] width 69 height 22
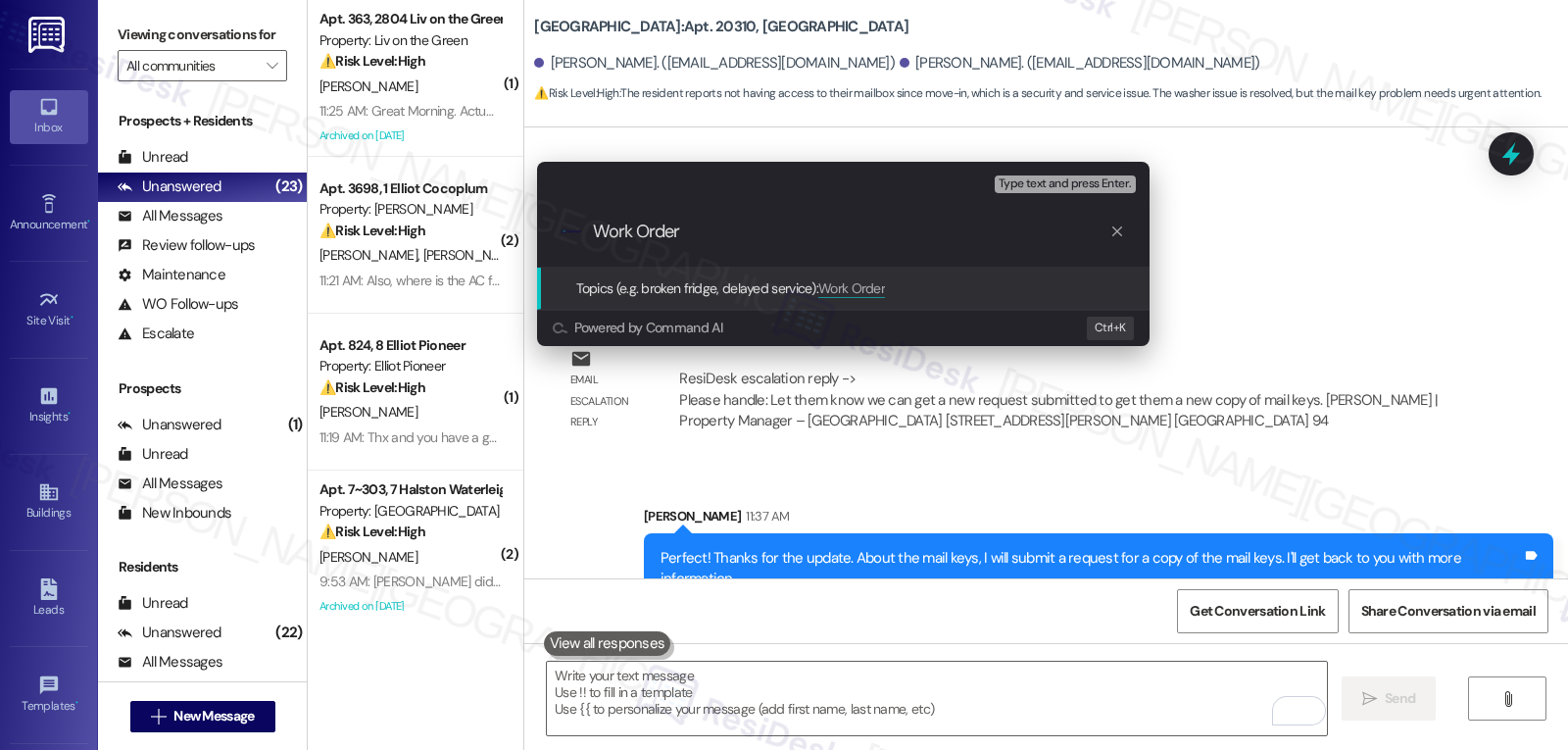
paste input "16102373"
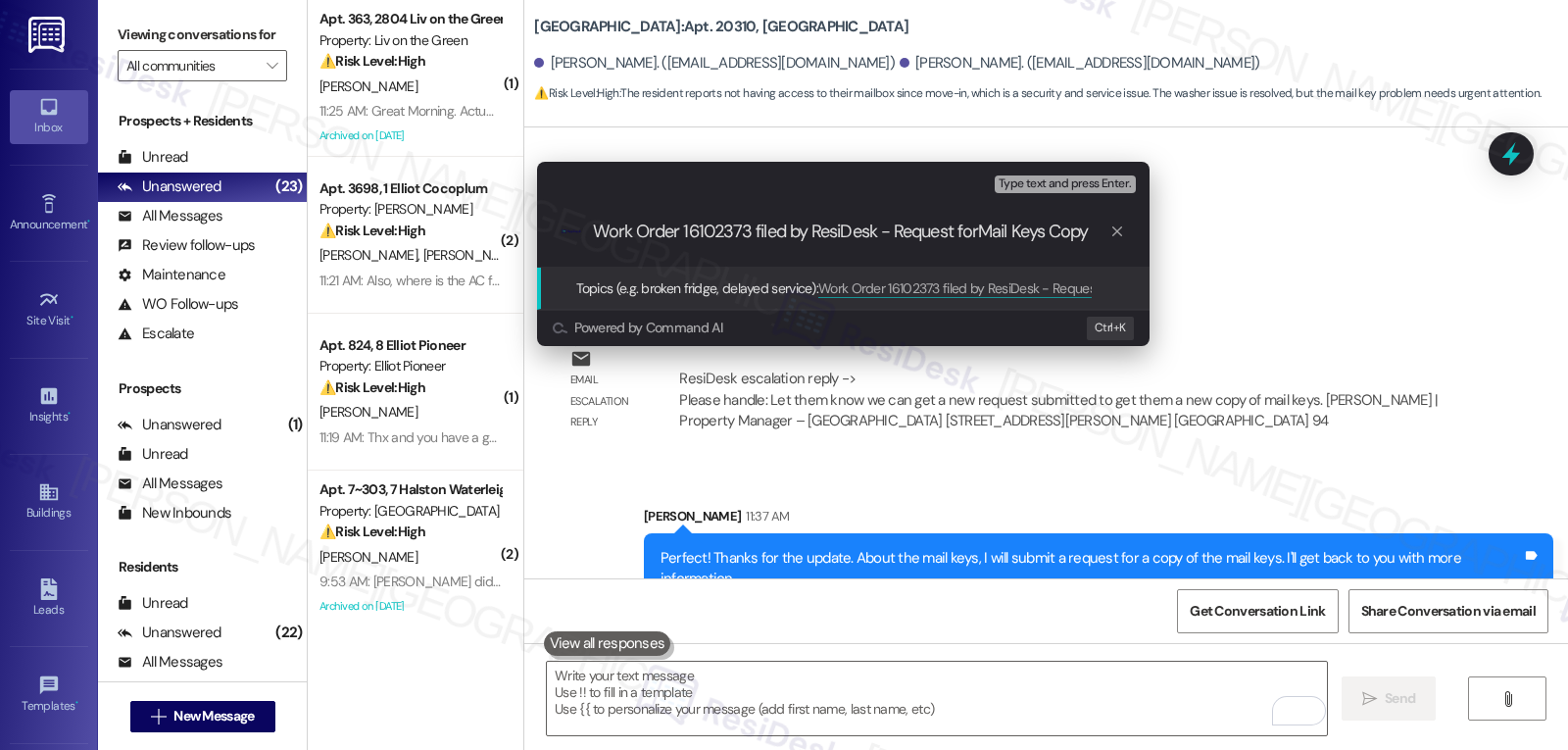
type input "Work Order 16102373 filed by ResiDesk - Request for Mail Keys Copy"
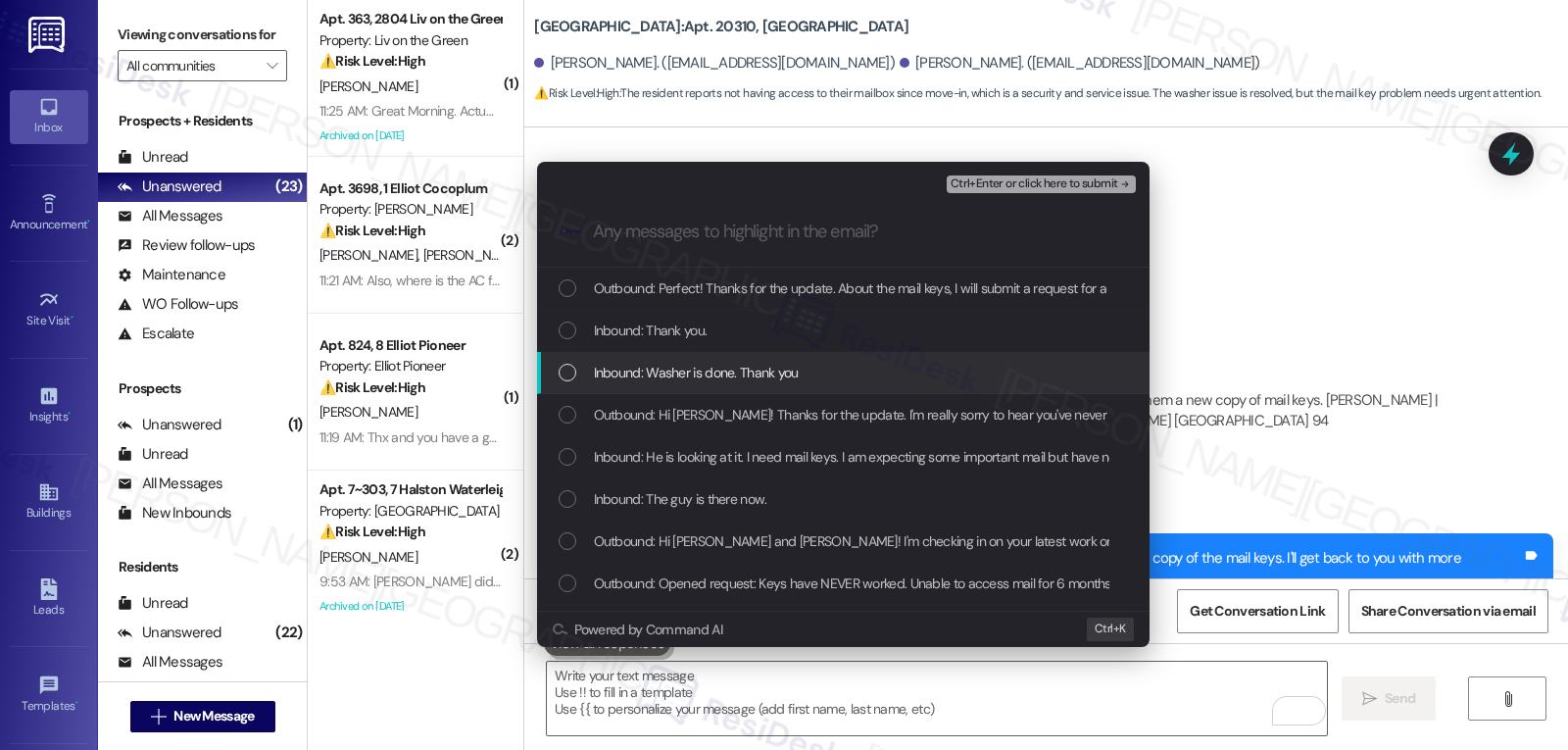
click at [762, 352] on div "Inbound: Washer is done. Thank you" at bounding box center [844, 373] width 612 height 42
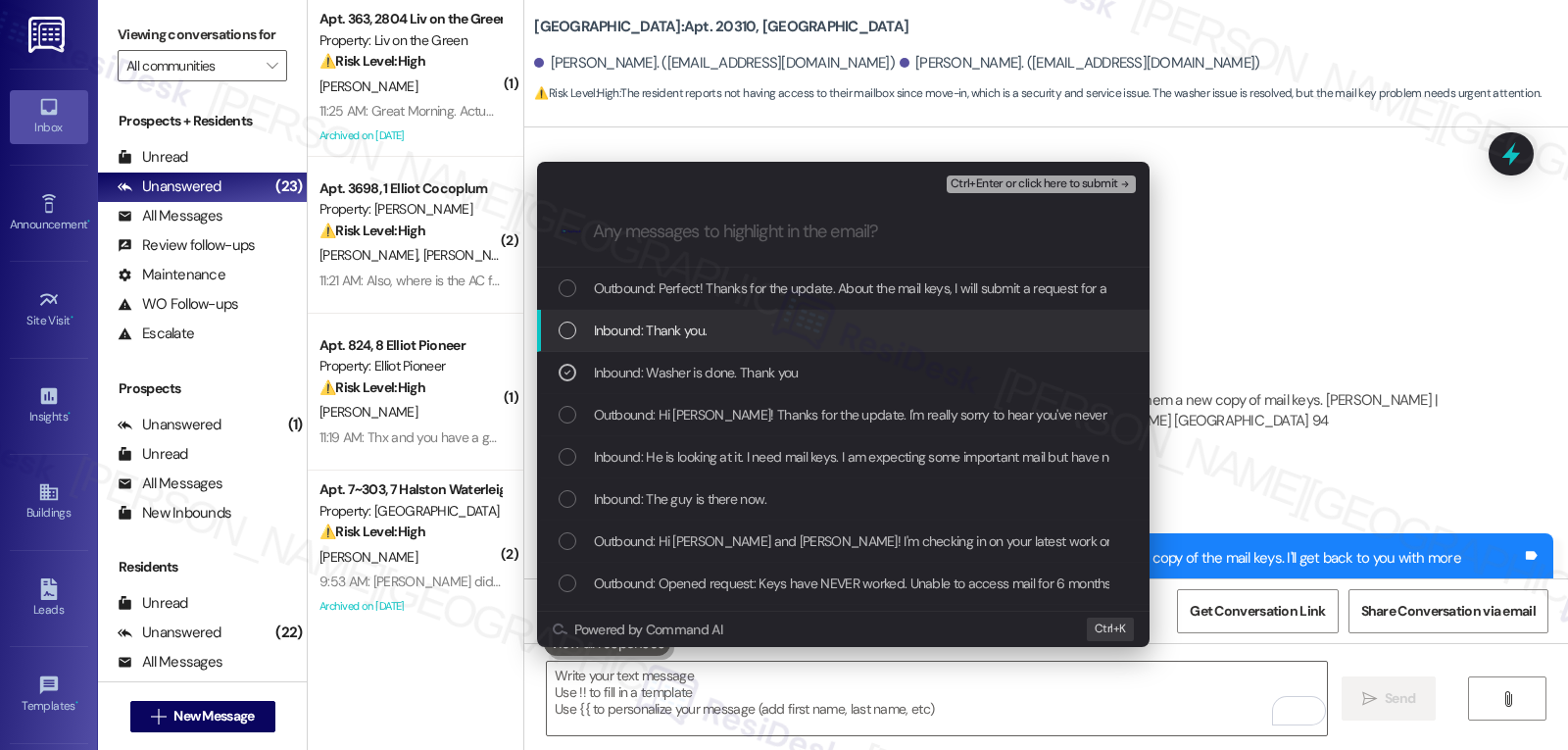
click at [762, 328] on div "Inbound: Thank you." at bounding box center [845, 330] width 574 height 22
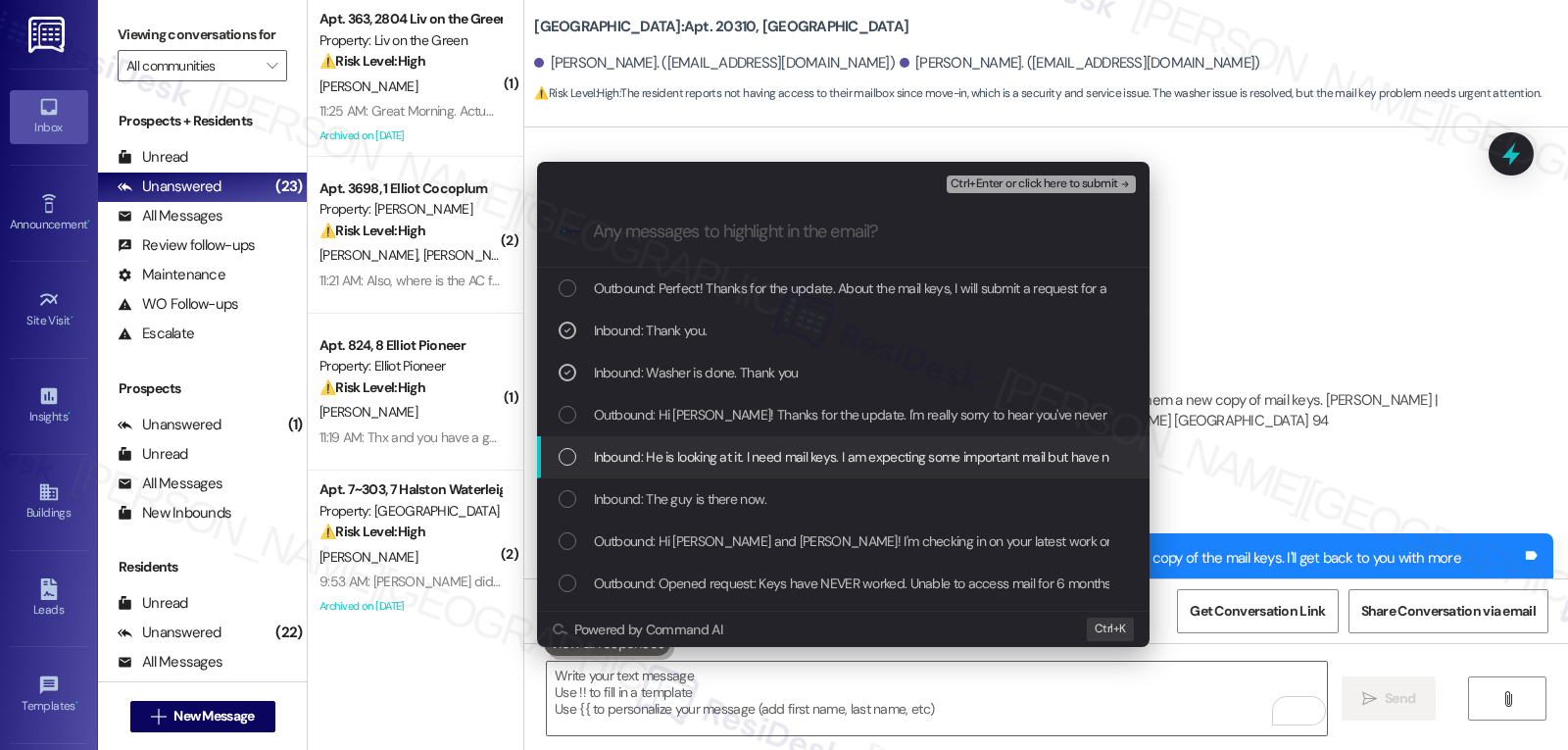
click at [752, 454] on span "Inbound: He is looking at it. I need mail keys. I am expecting some important m…" at bounding box center [1053, 457] width 919 height 22
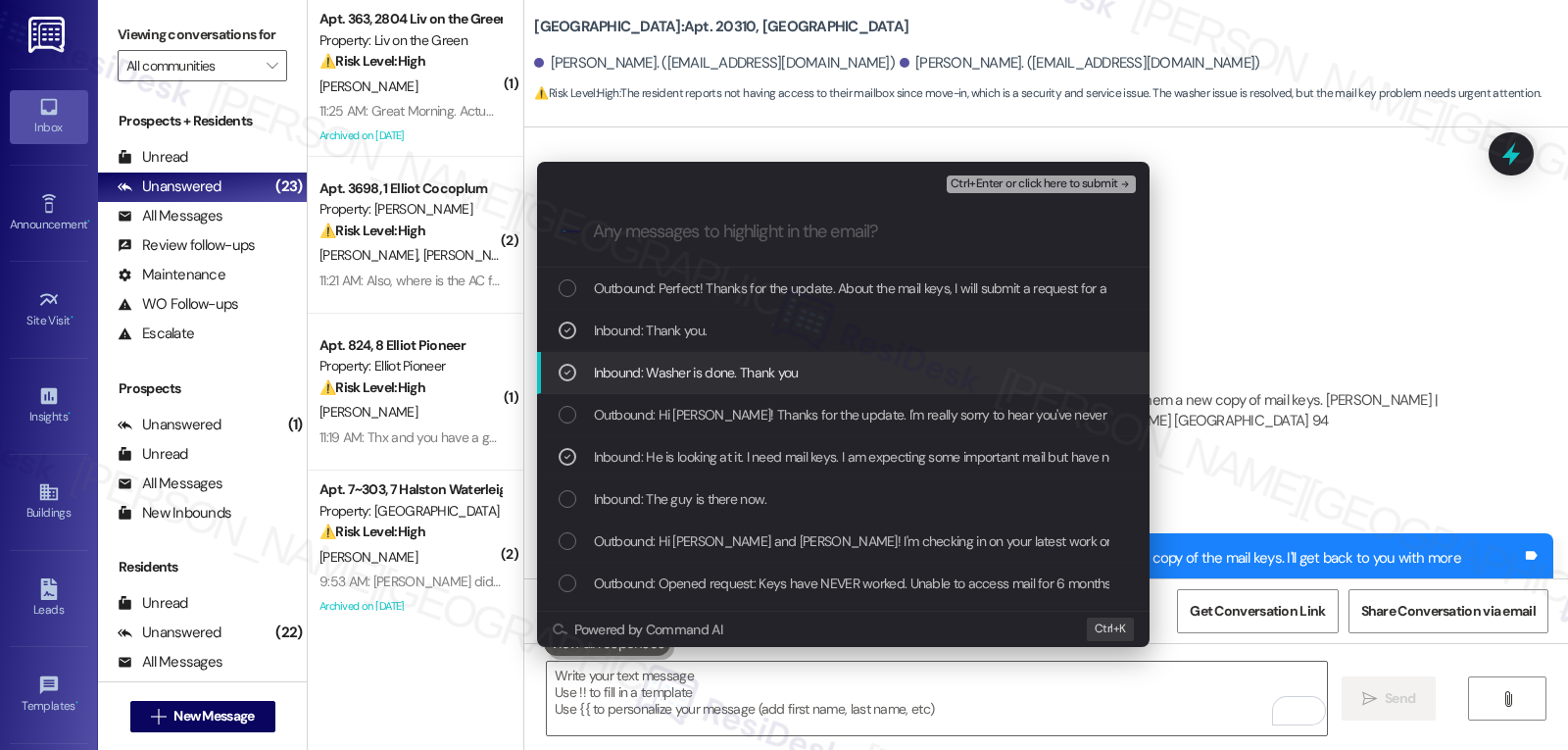
click at [576, 378] on div "List of options" at bounding box center [568, 373] width 18 height 18
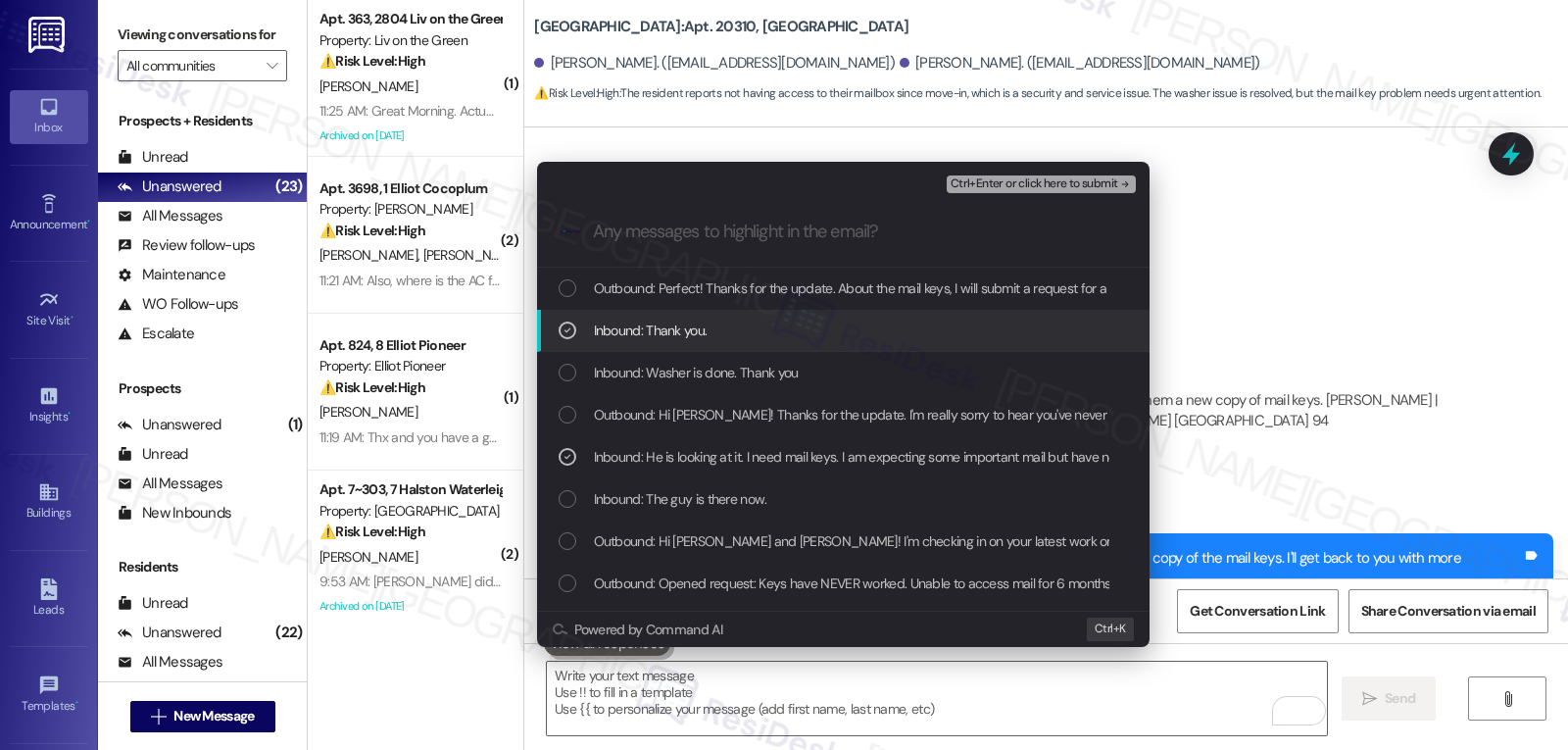
click at [562, 327] on icon "List of options" at bounding box center [568, 330] width 14 height 14
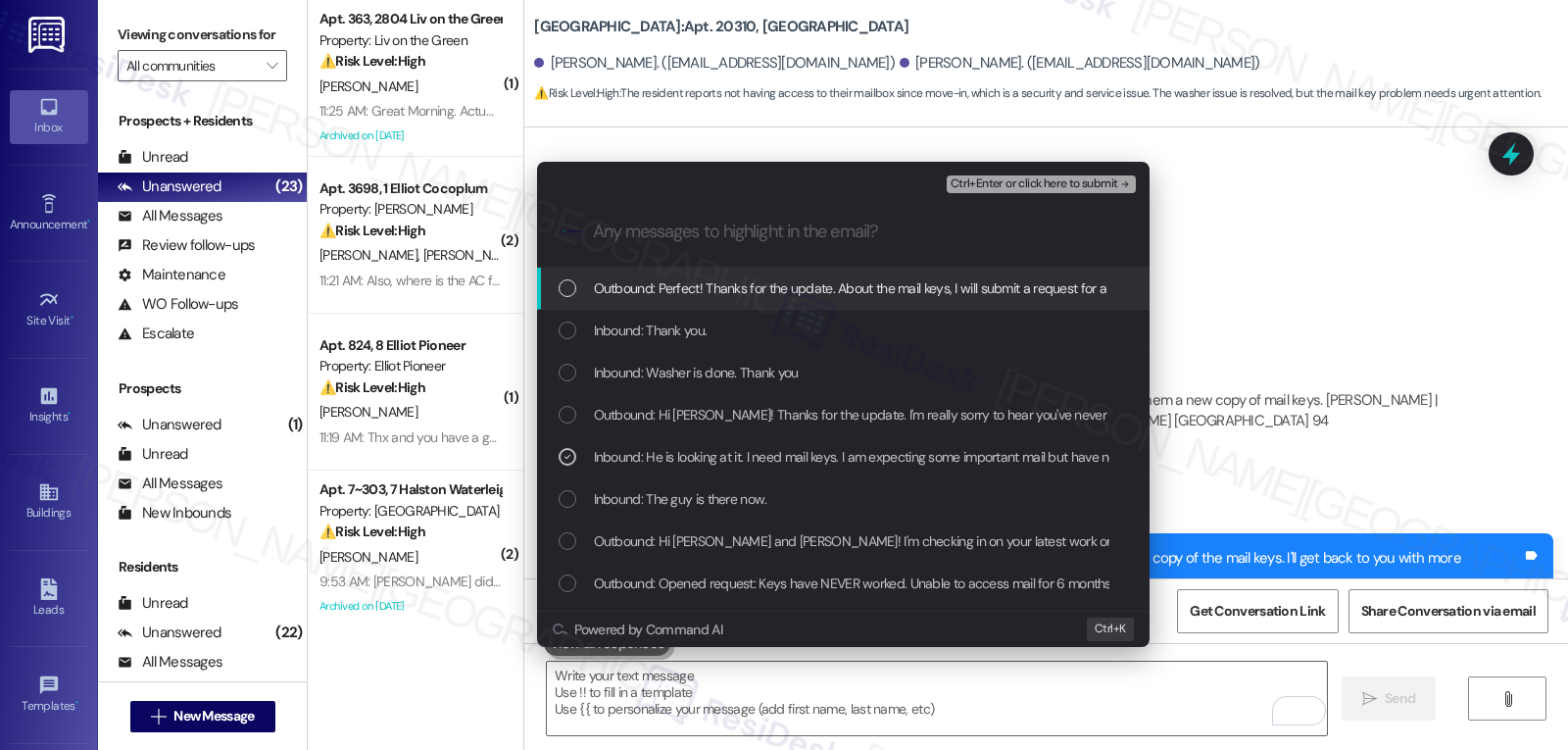
click at [1054, 186] on span "Ctrl+Enter or click here to submit" at bounding box center [1034, 185] width 168 height 14
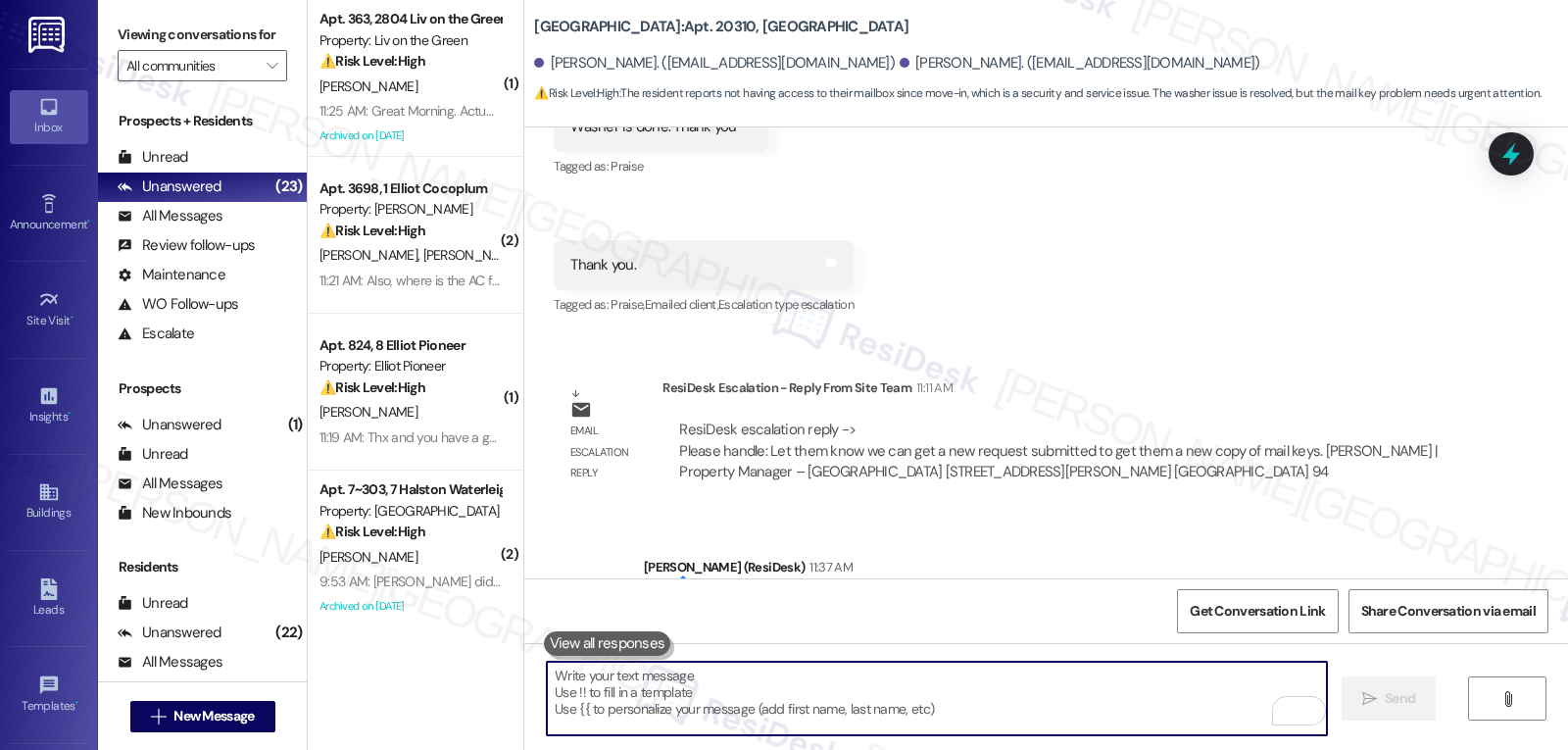
scroll to position [1545, 0]
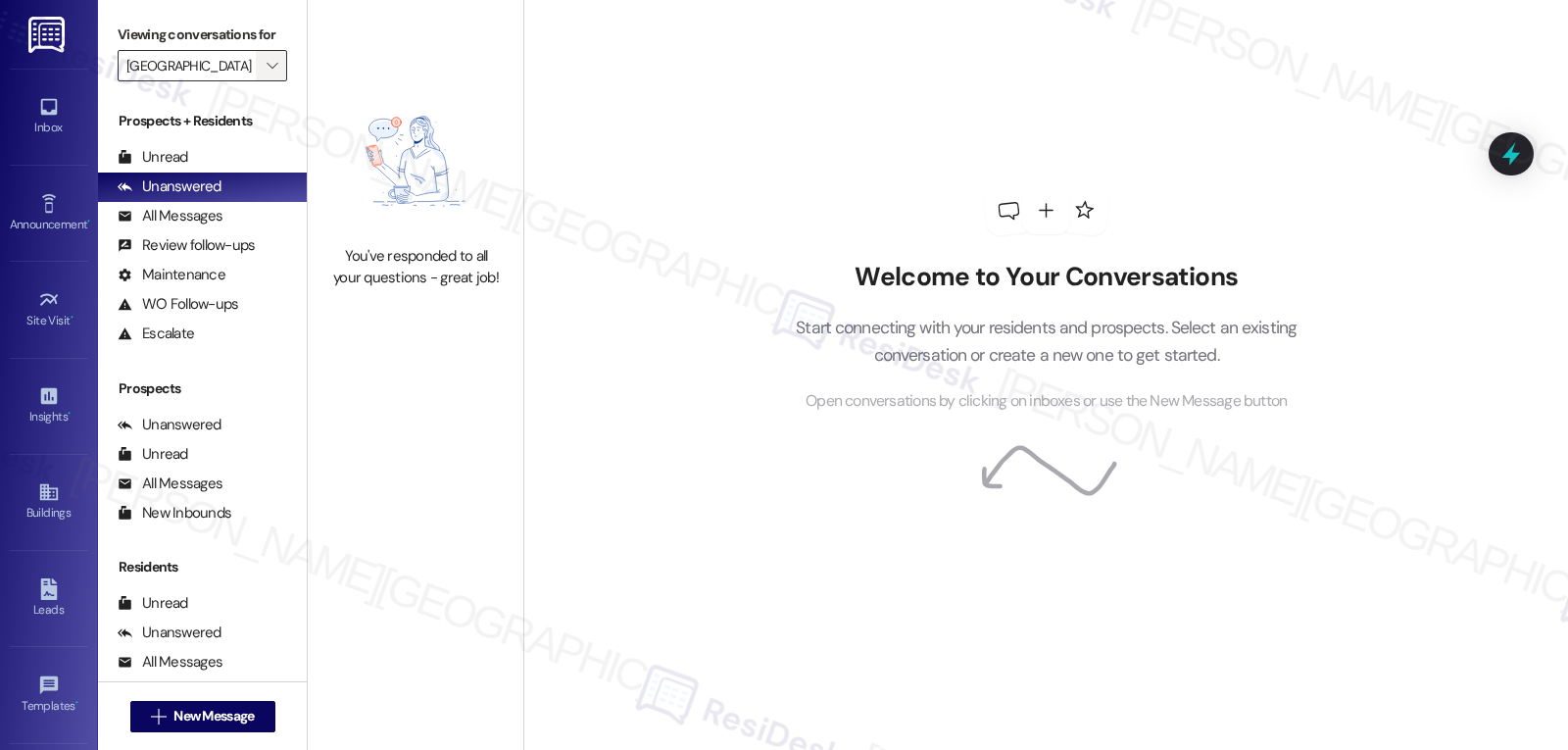
click at [262, 82] on span "" at bounding box center [271, 65] width 19 height 31
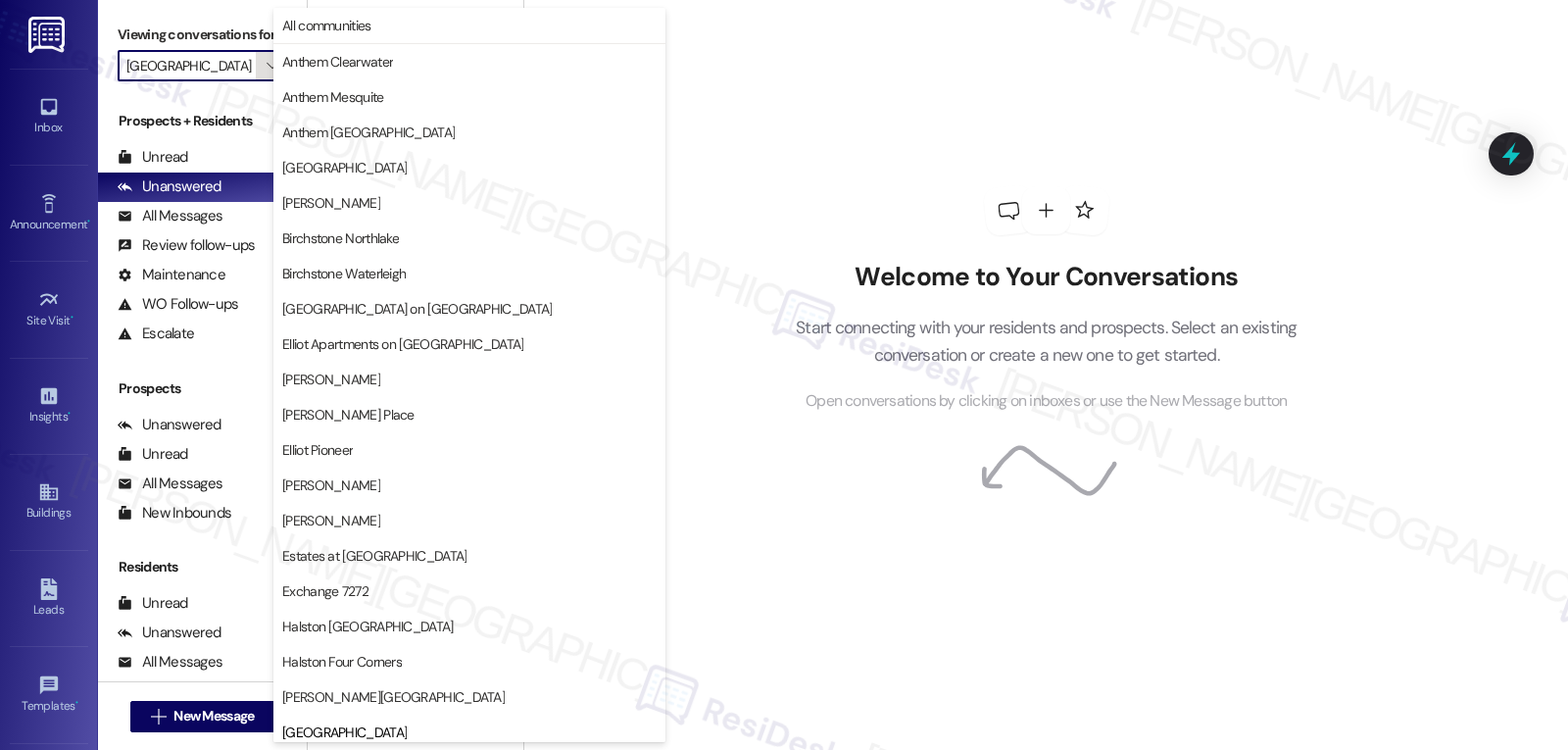
scroll to position [671, 0]
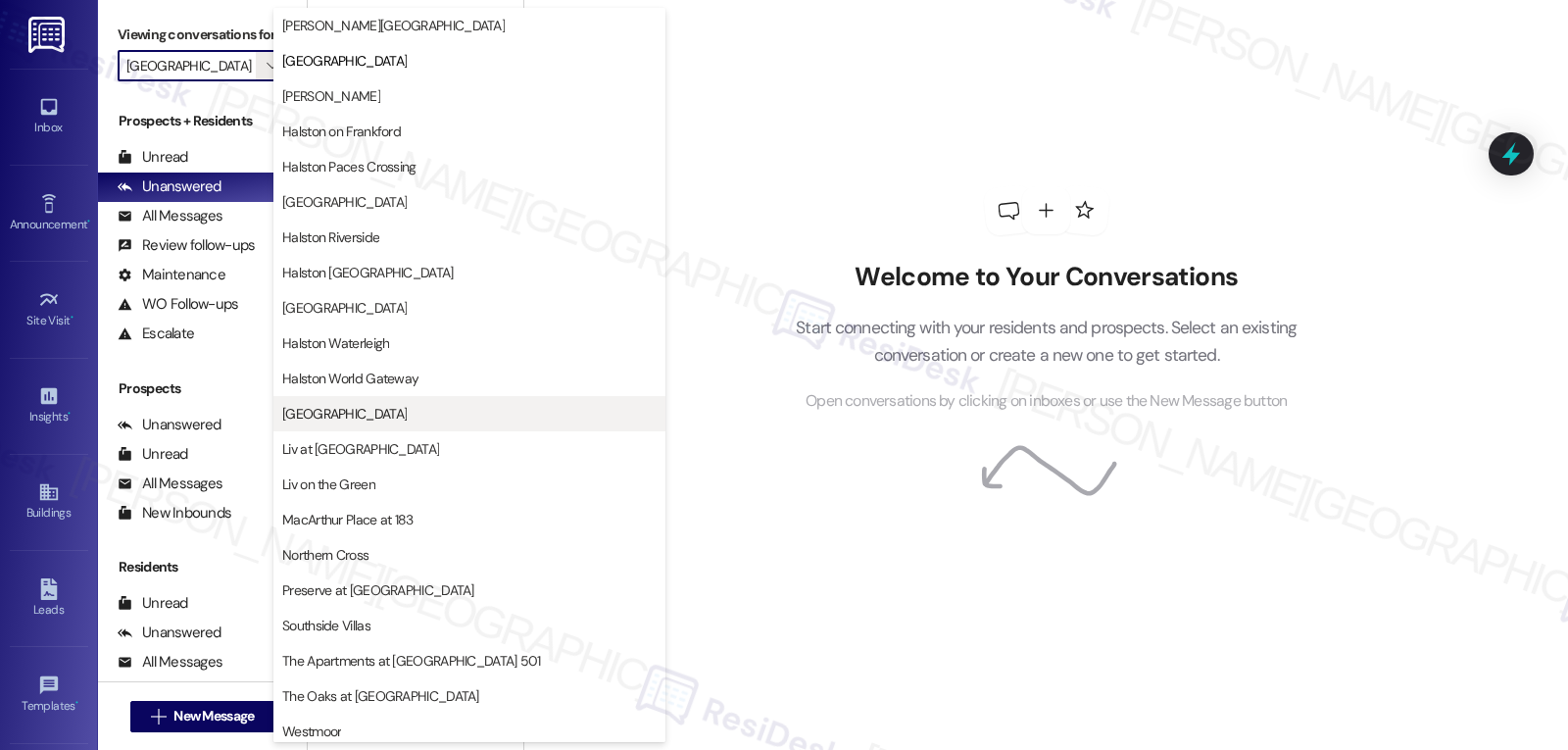
click at [373, 414] on span "[GEOGRAPHIC_DATA]" at bounding box center [469, 414] width 374 height 20
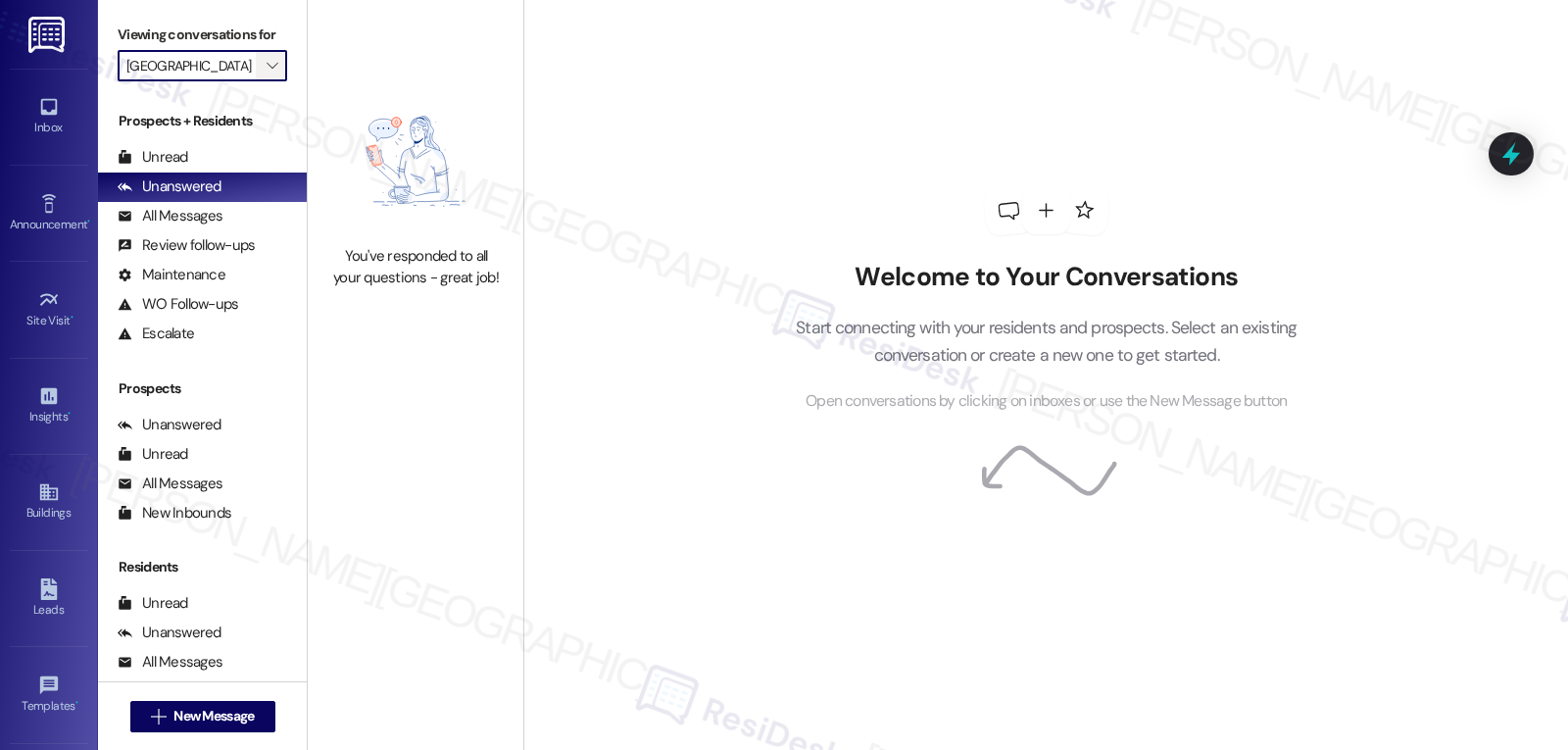
click at [262, 82] on span "" at bounding box center [271, 65] width 19 height 31
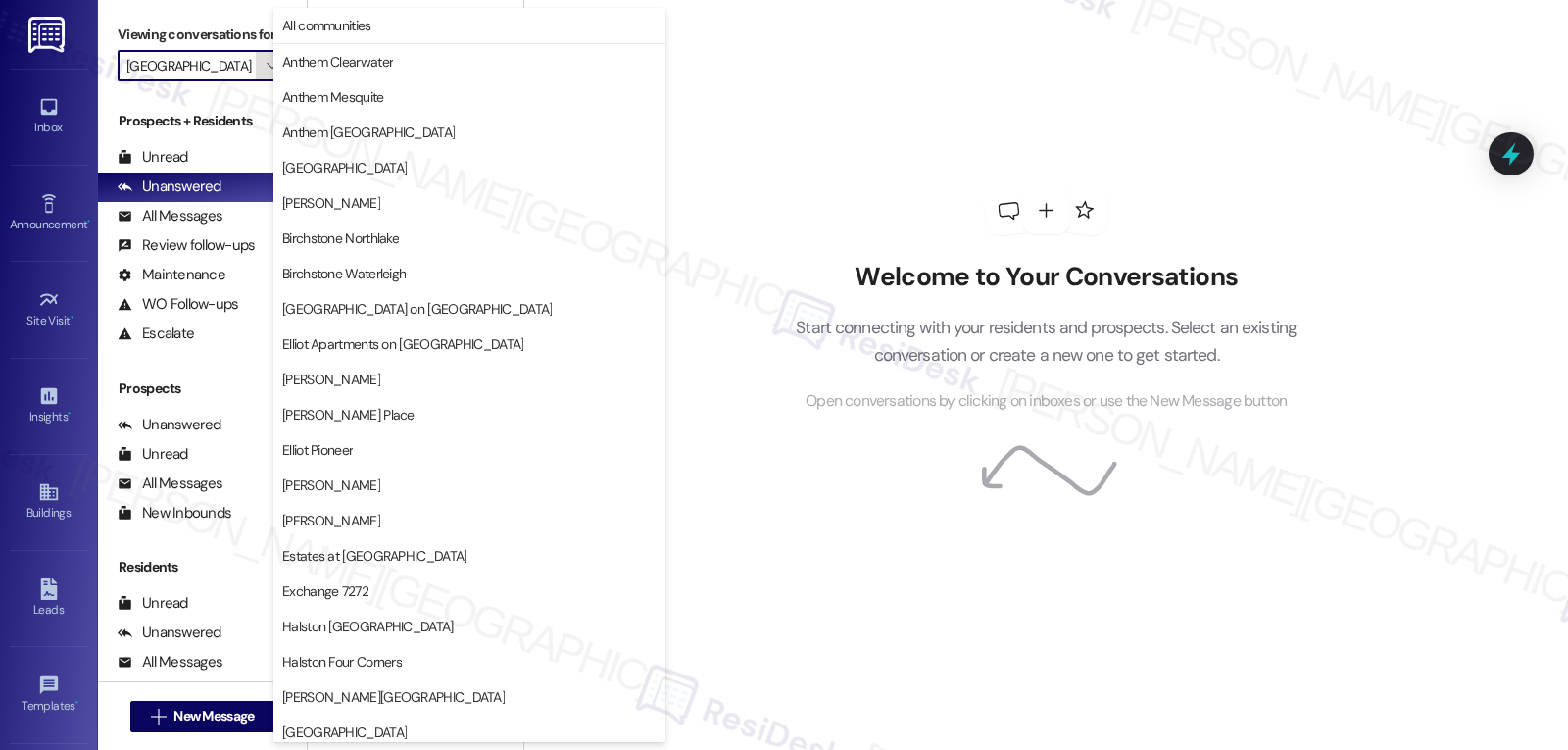
scroll to position [678, 0]
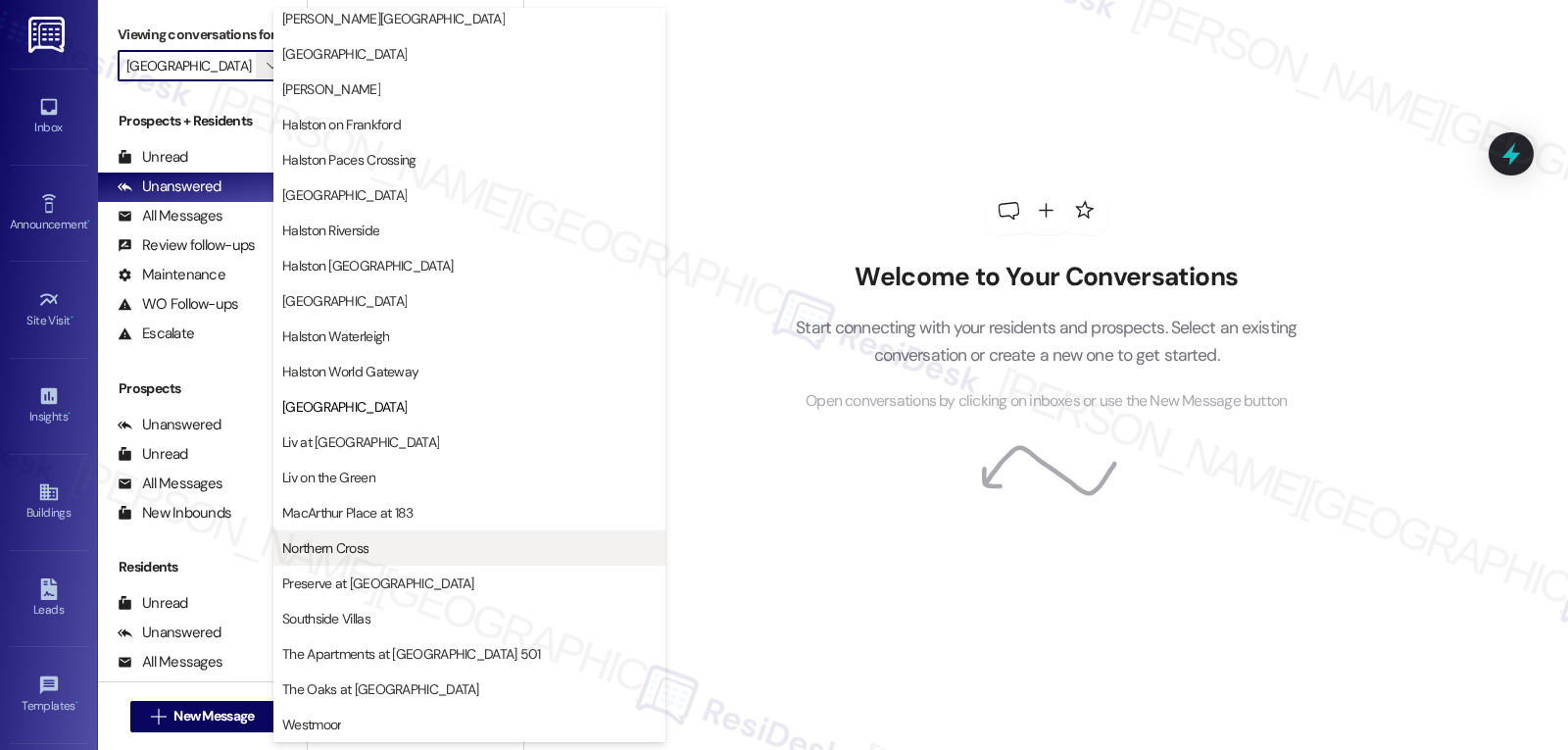
click at [403, 545] on span "Northern Cross" at bounding box center [469, 549] width 374 height 20
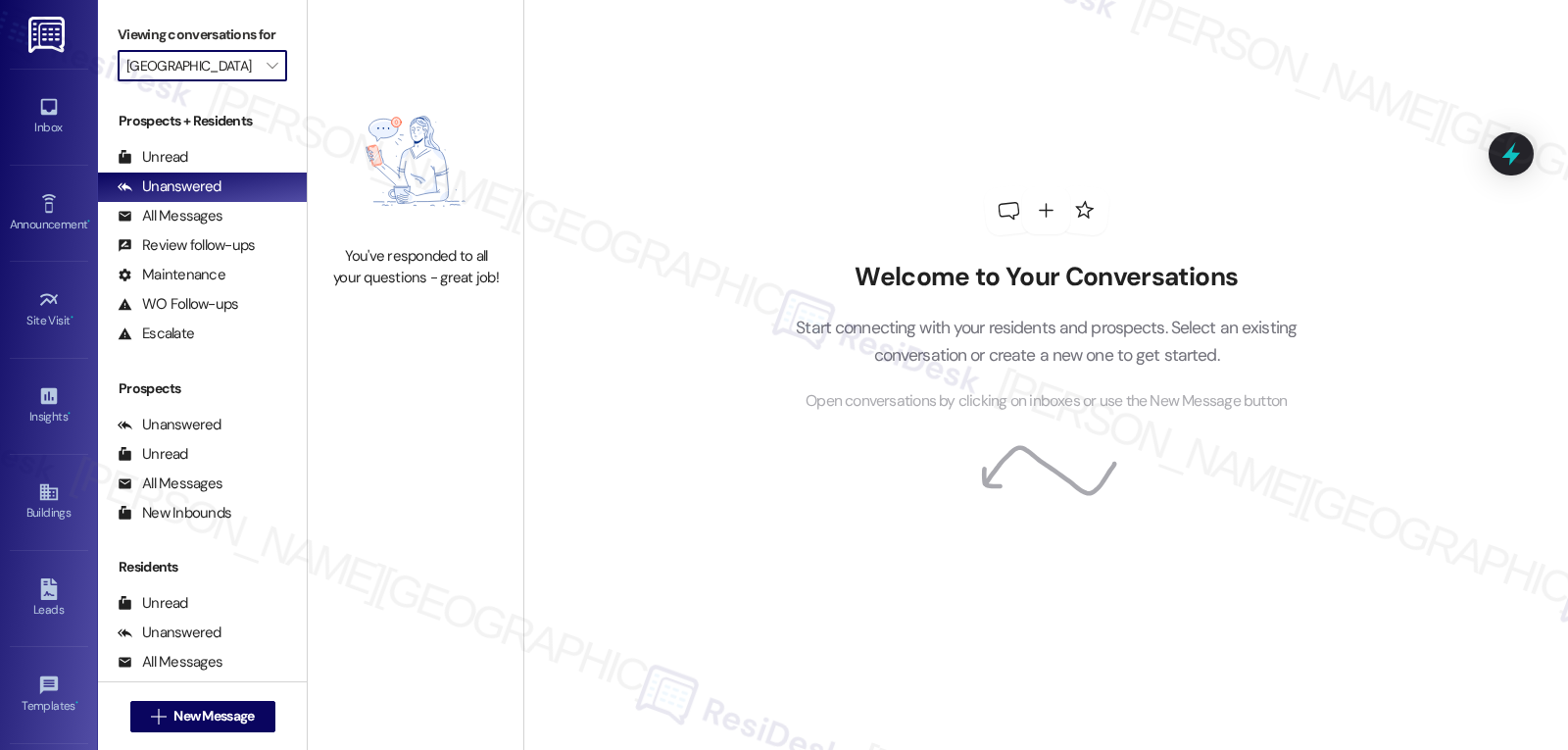
type input "Northern Cross"
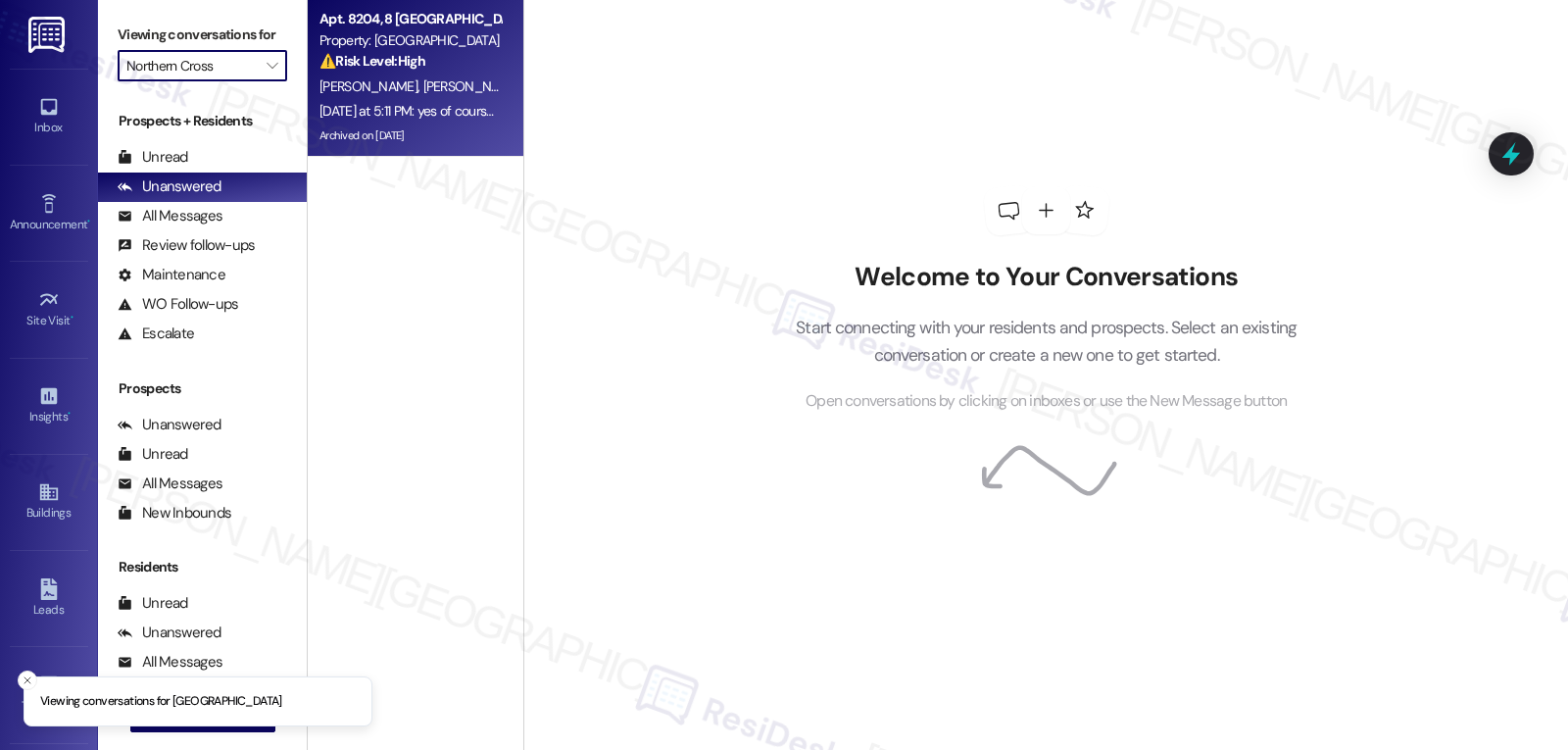
click at [405, 102] on div "[DATE] at 5:11 PM: yes of course you have our permission, my son is also home i…" at bounding box center [595, 111] width 553 height 18
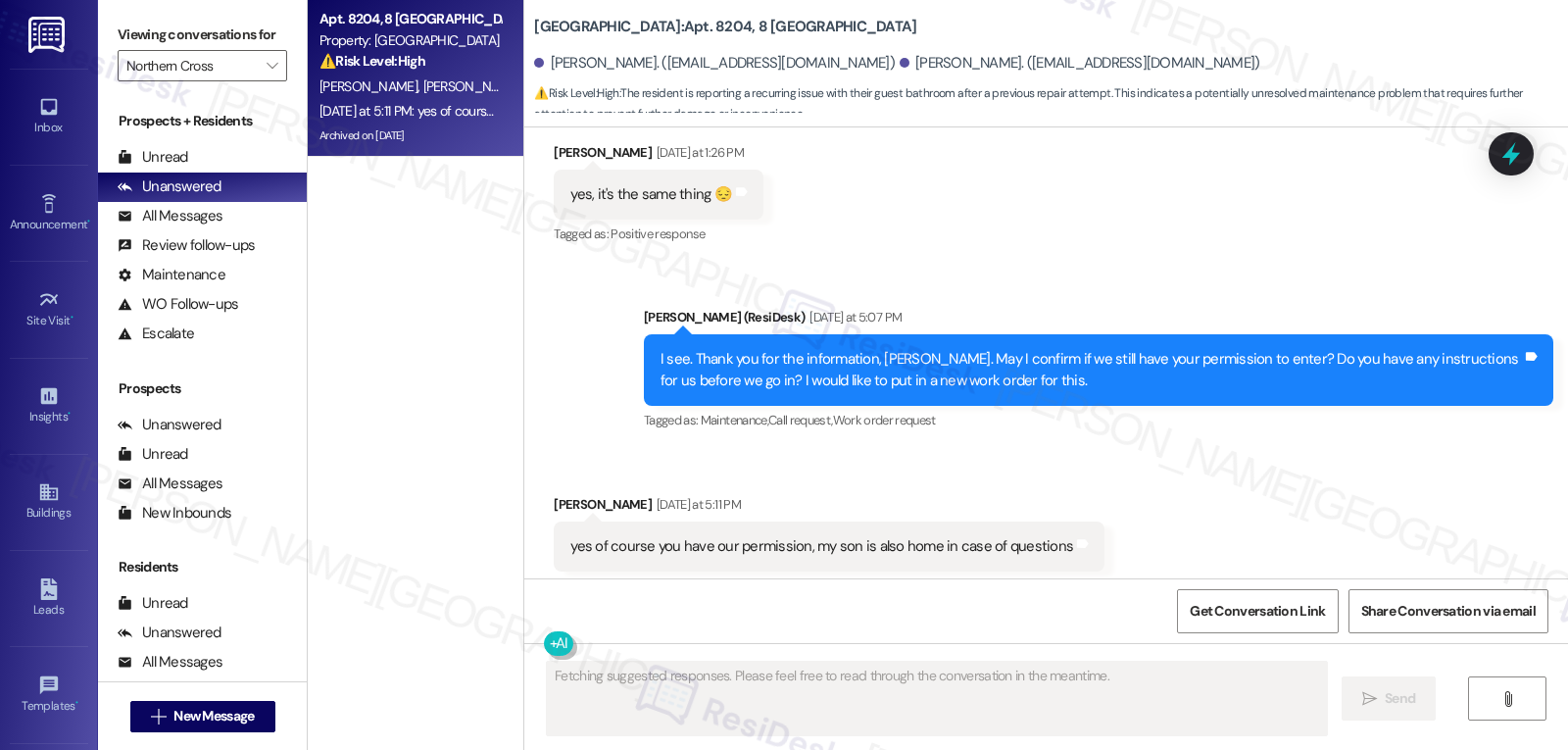
scroll to position [16658, 0]
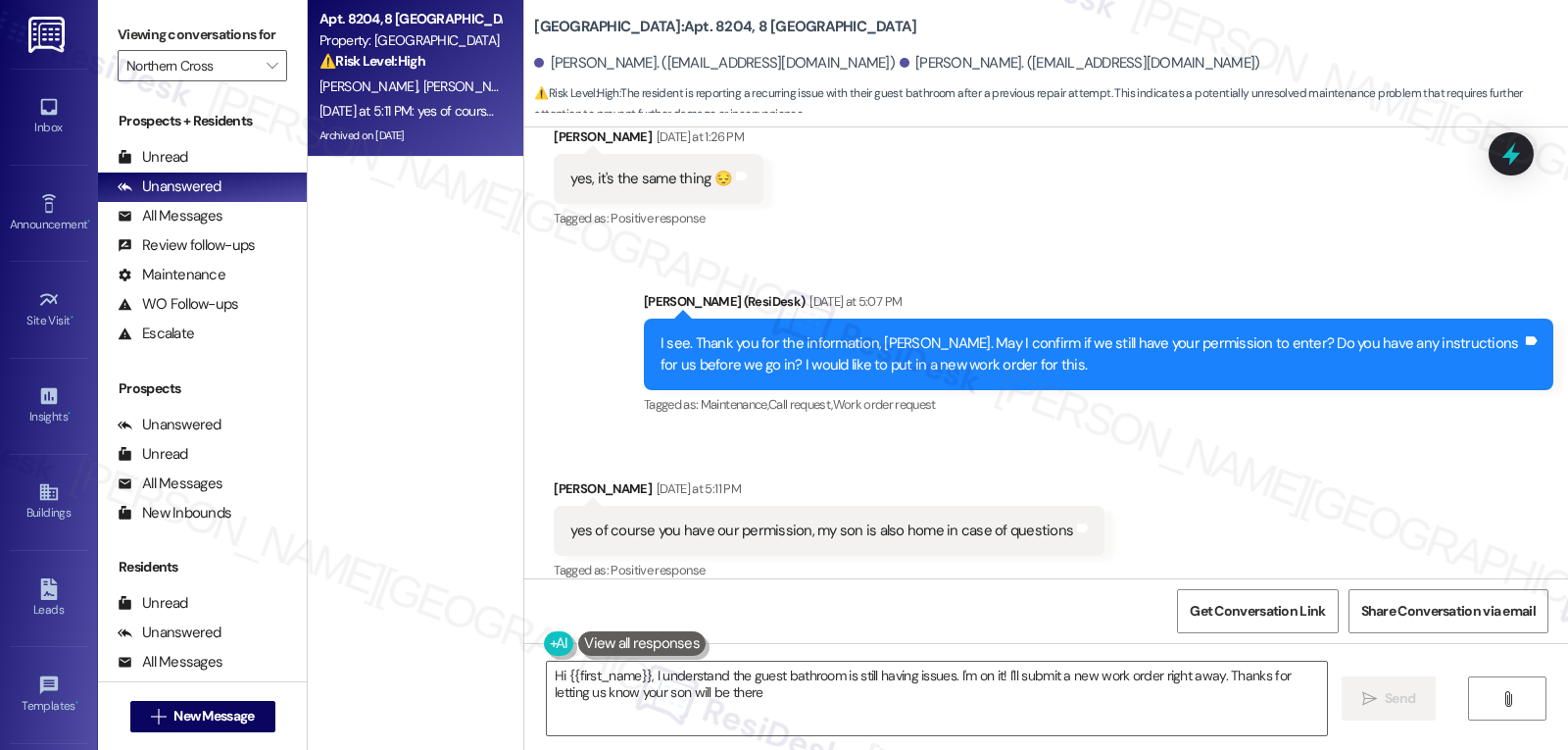
type textarea "Hi {{first_name}}, I understand the guest bathroom is still having issues. I'm …"
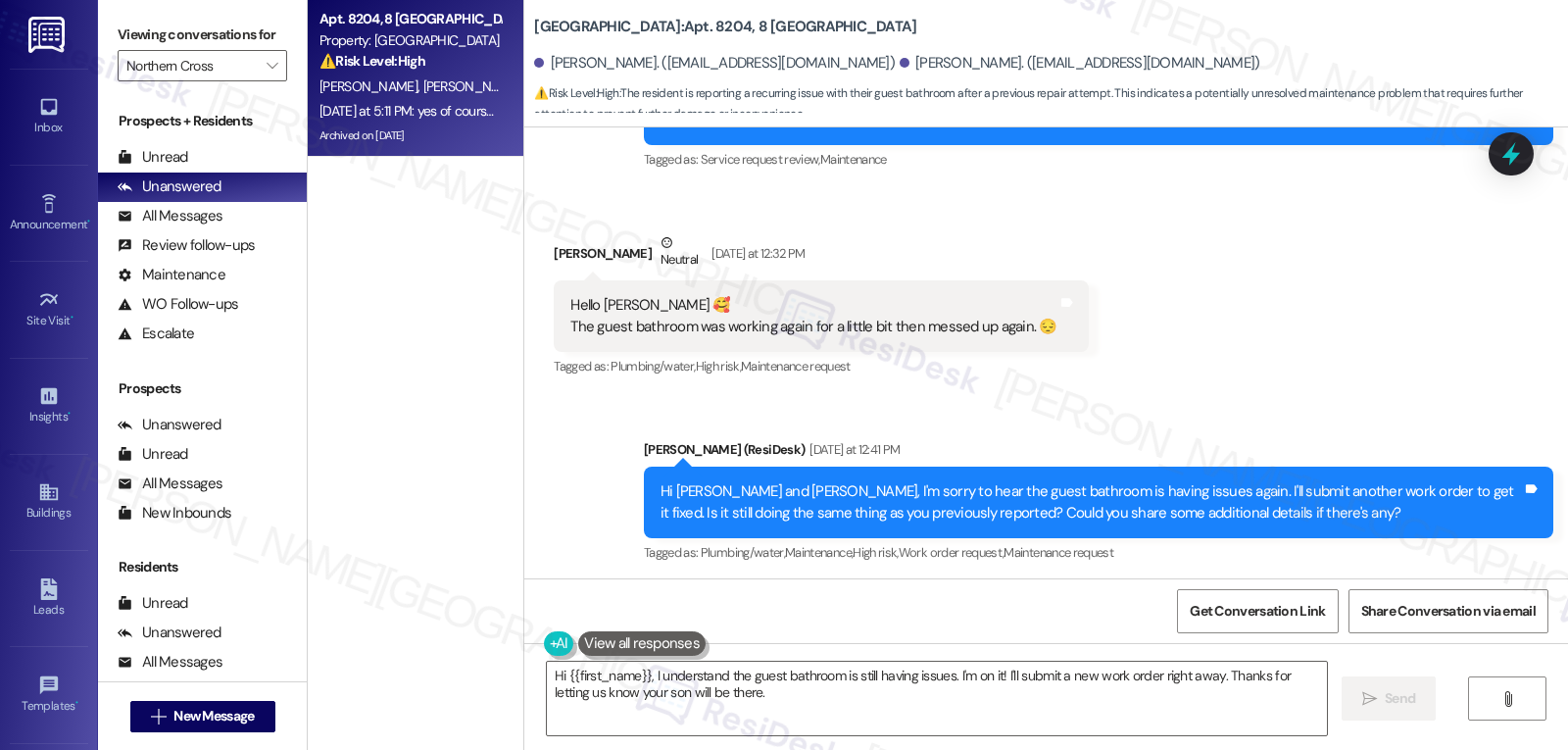
scroll to position [16054, 0]
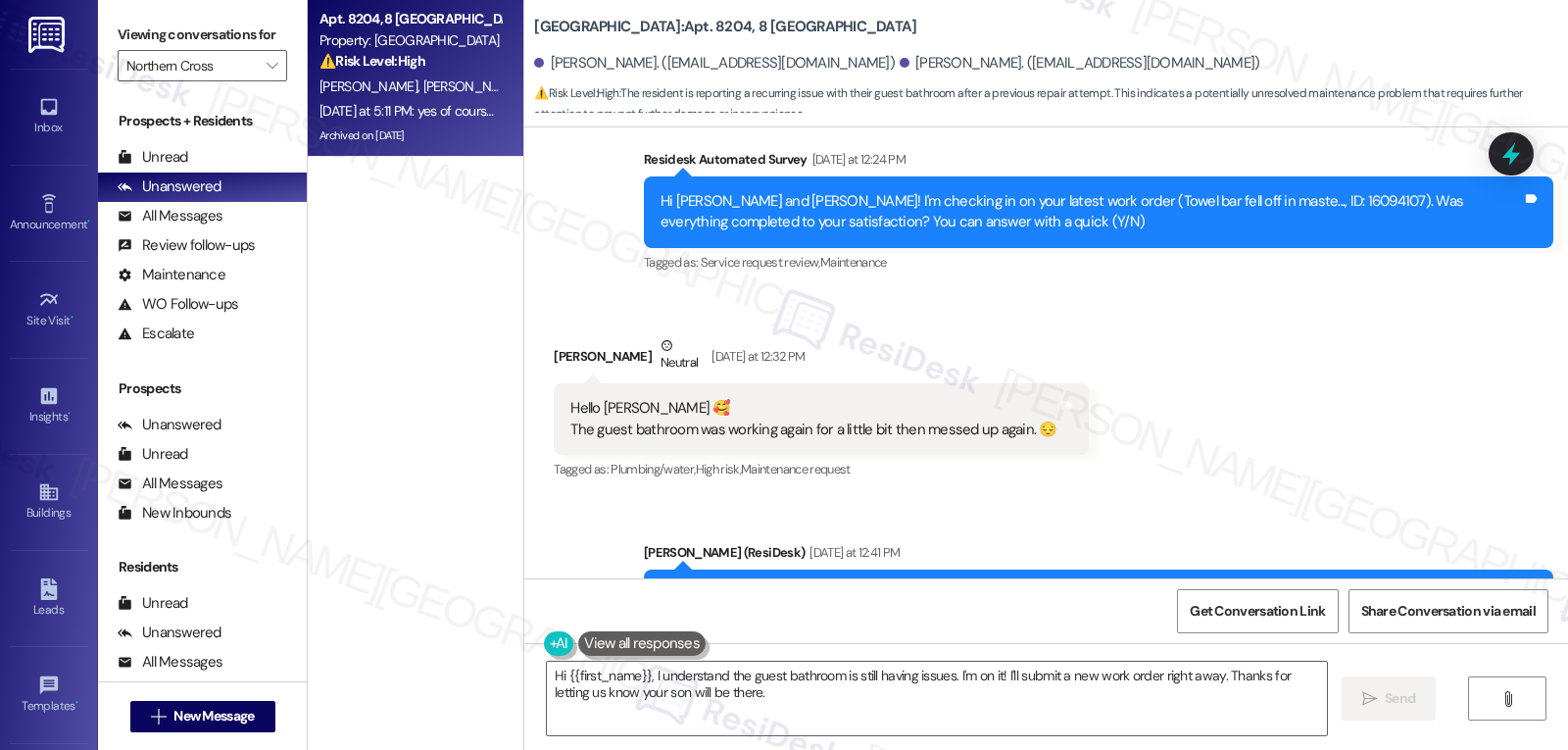
drag, startPoint x: 542, startPoint y: 367, endPoint x: 562, endPoint y: 373, distance: 20.9
click at [562, 383] on div "Hello [PERSON_NAME] 🥰 The guest bathroom was working again for a little bit the…" at bounding box center [821, 419] width 535 height 72
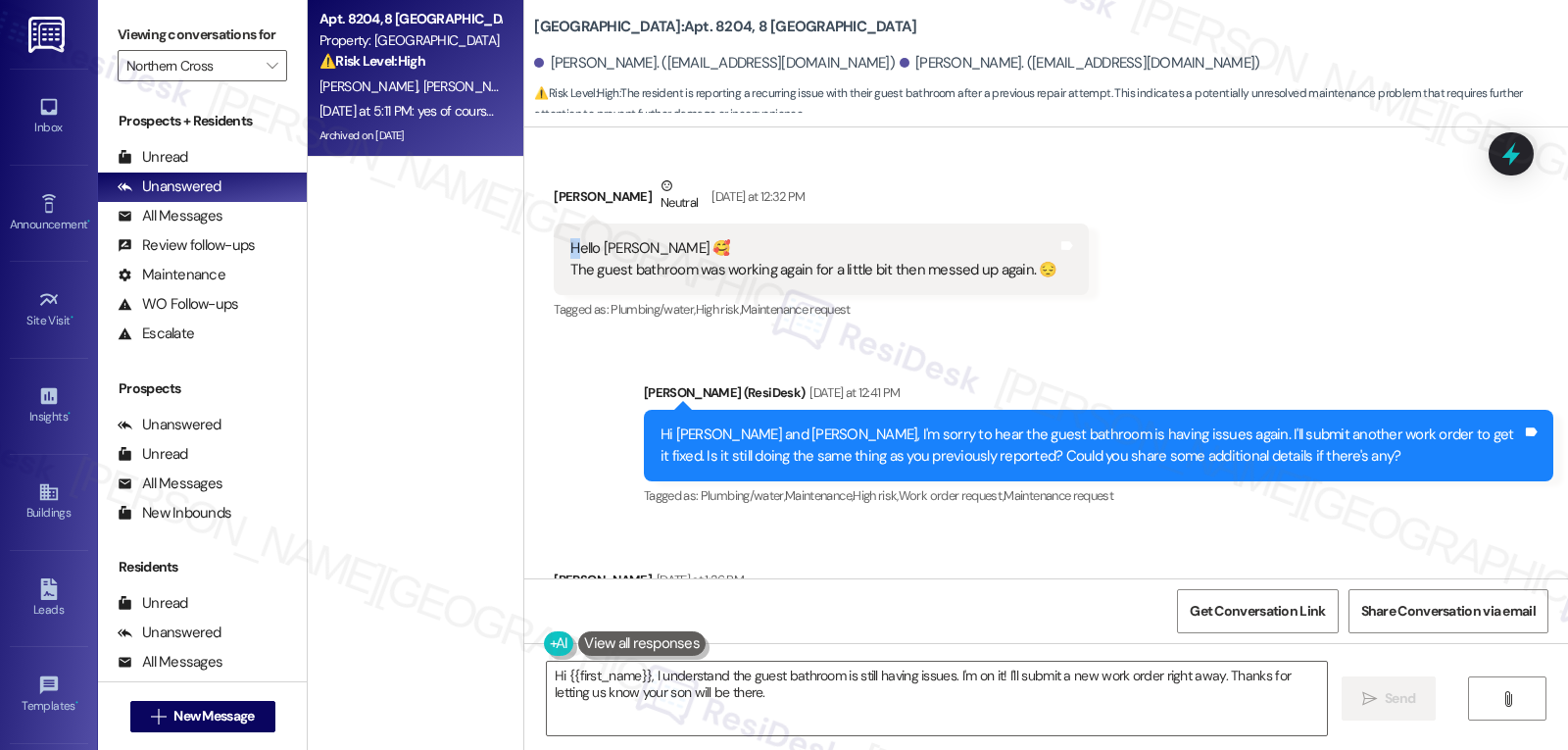
scroll to position [16251, 0]
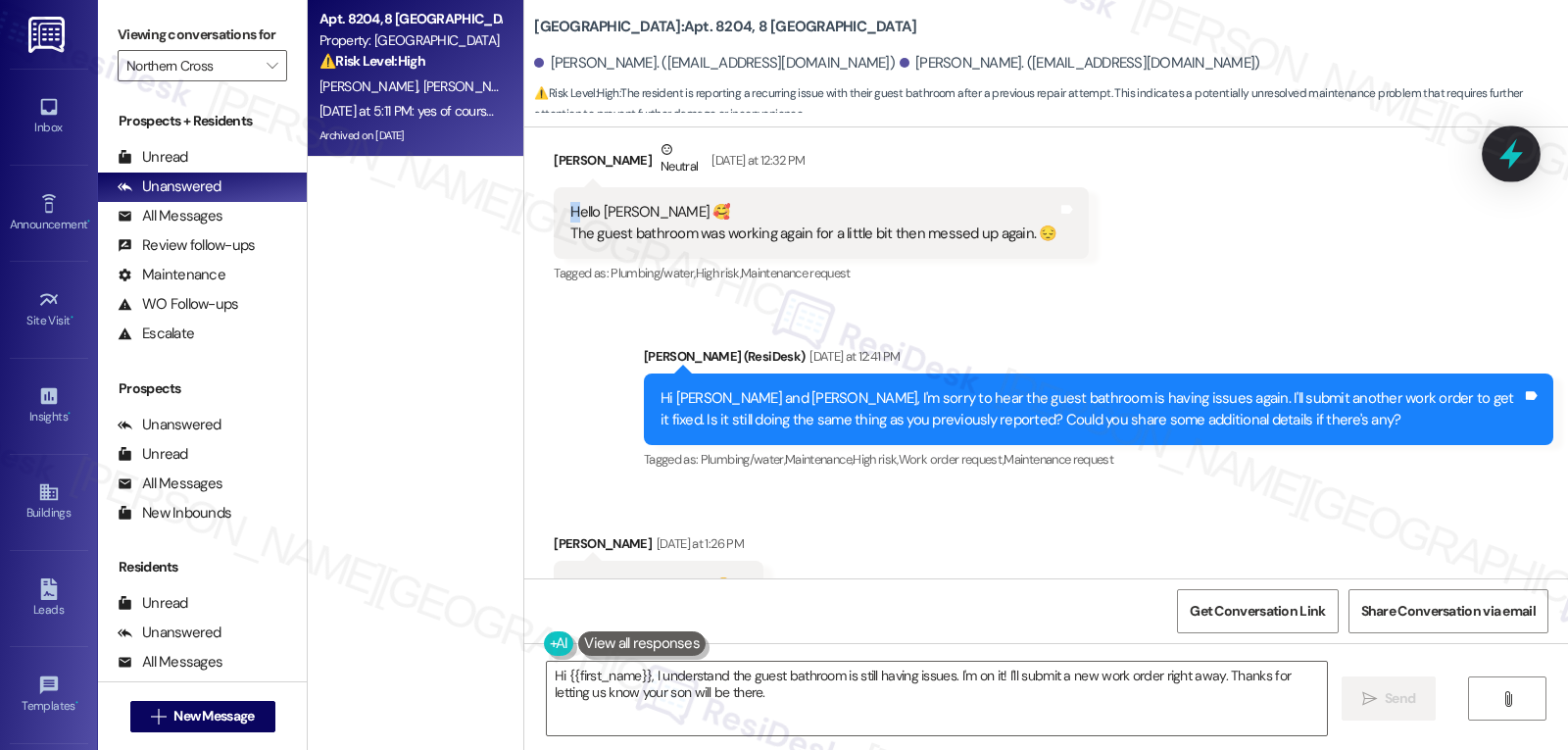
click at [1515, 142] on icon at bounding box center [1512, 155] width 24 height 30
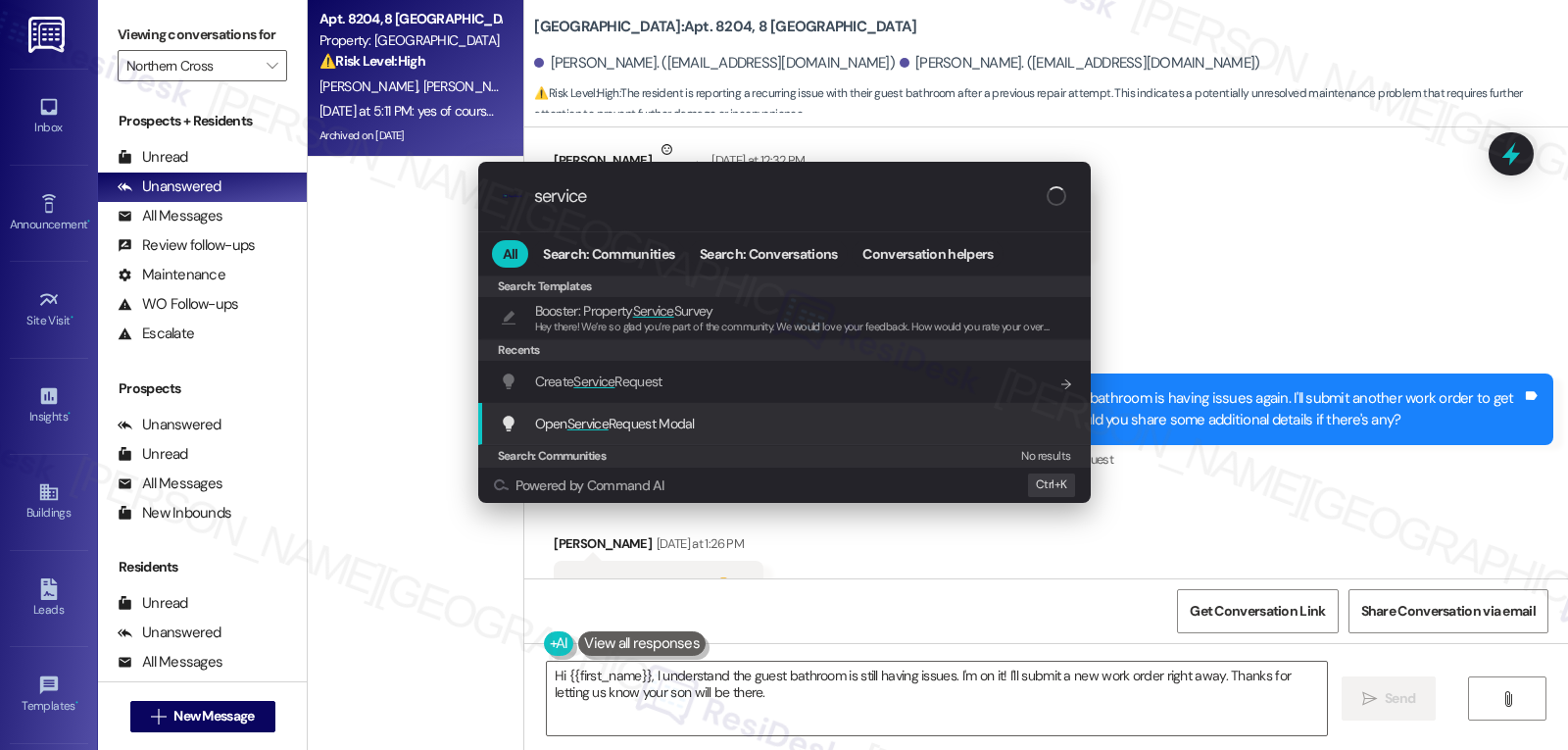
click at [713, 434] on div "Open Service Request Modal Add shortcut" at bounding box center [786, 424] width 574 height 22
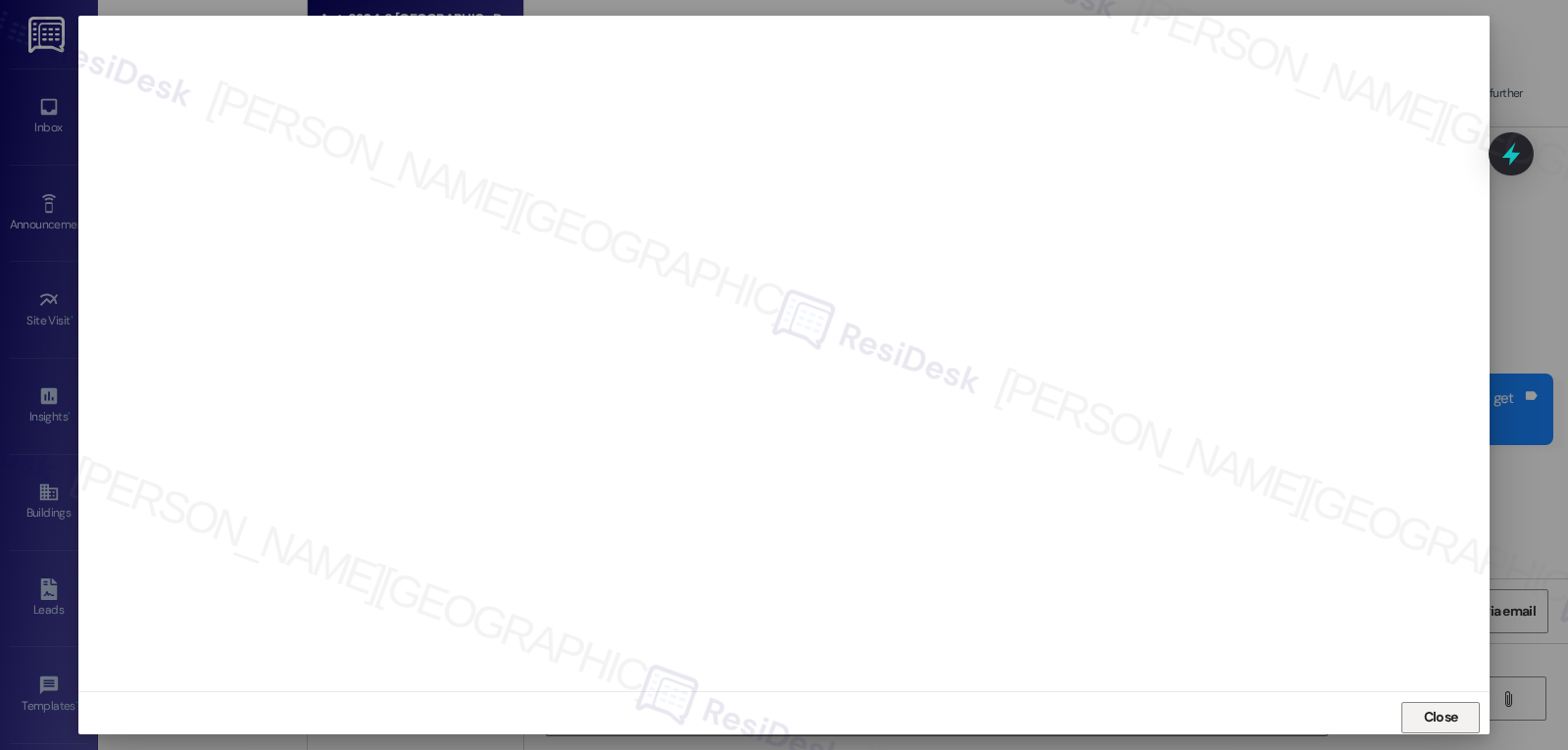
click at [1447, 710] on span "Close" at bounding box center [1441, 717] width 34 height 21
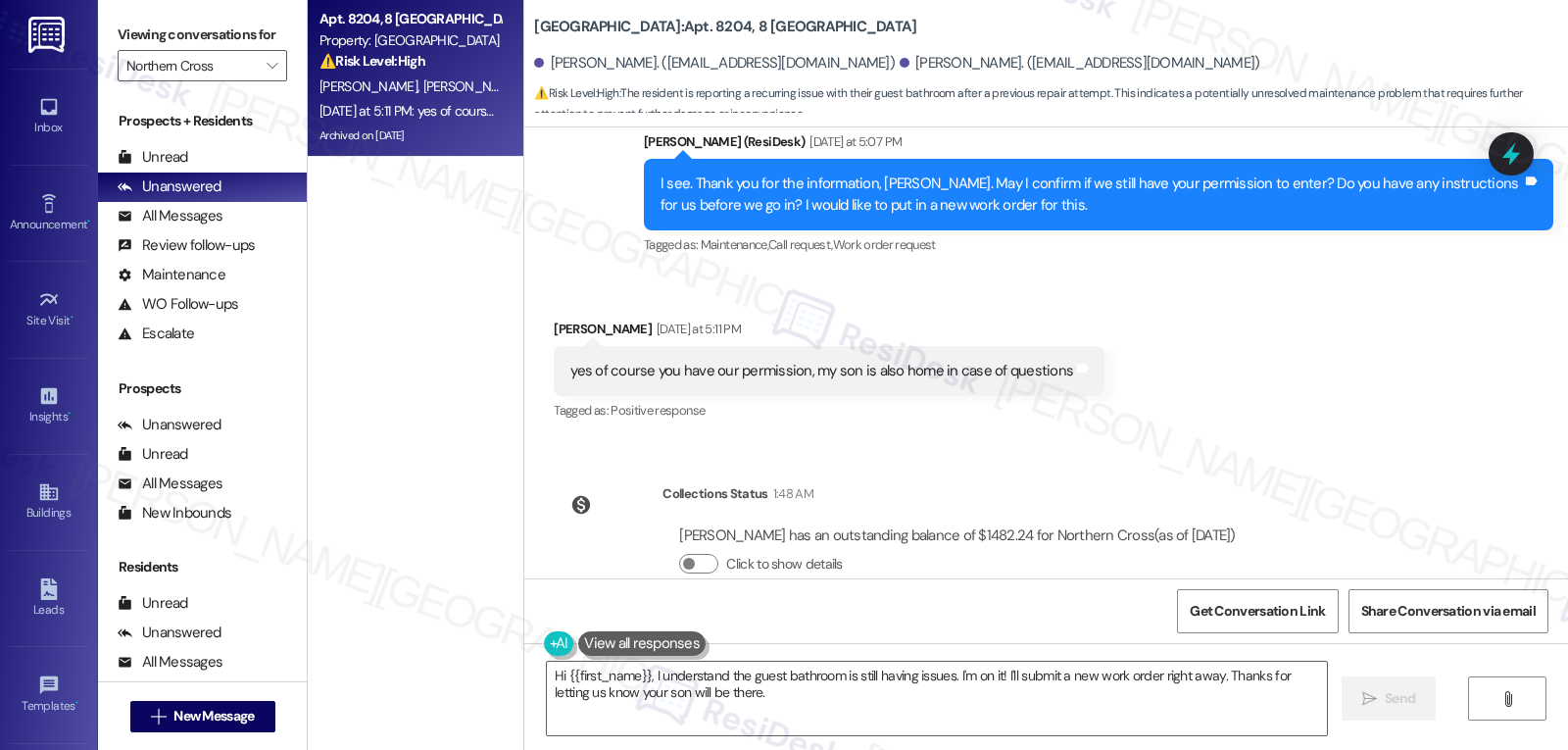
scroll to position [16838, 0]
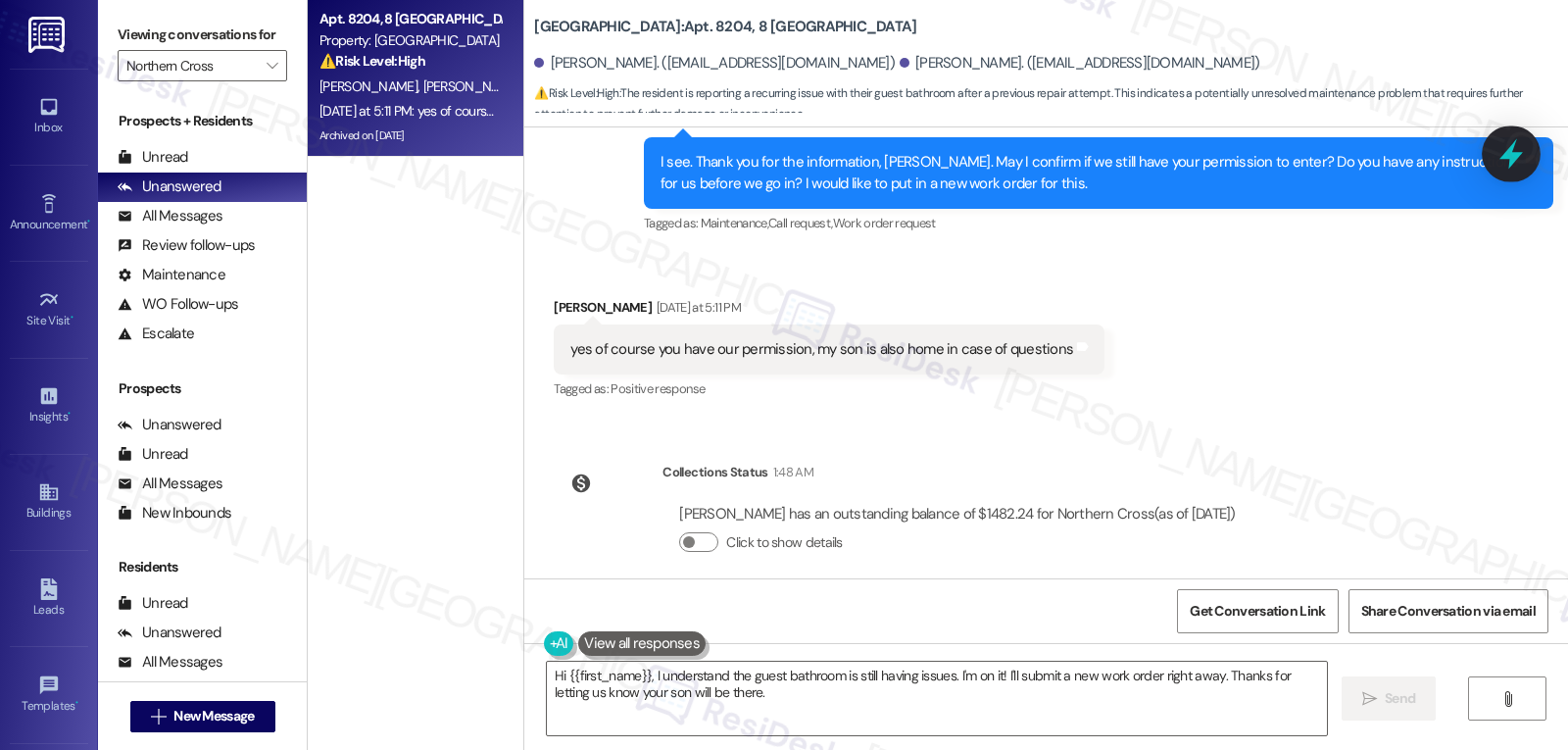
click at [1512, 152] on icon at bounding box center [1512, 155] width 24 height 30
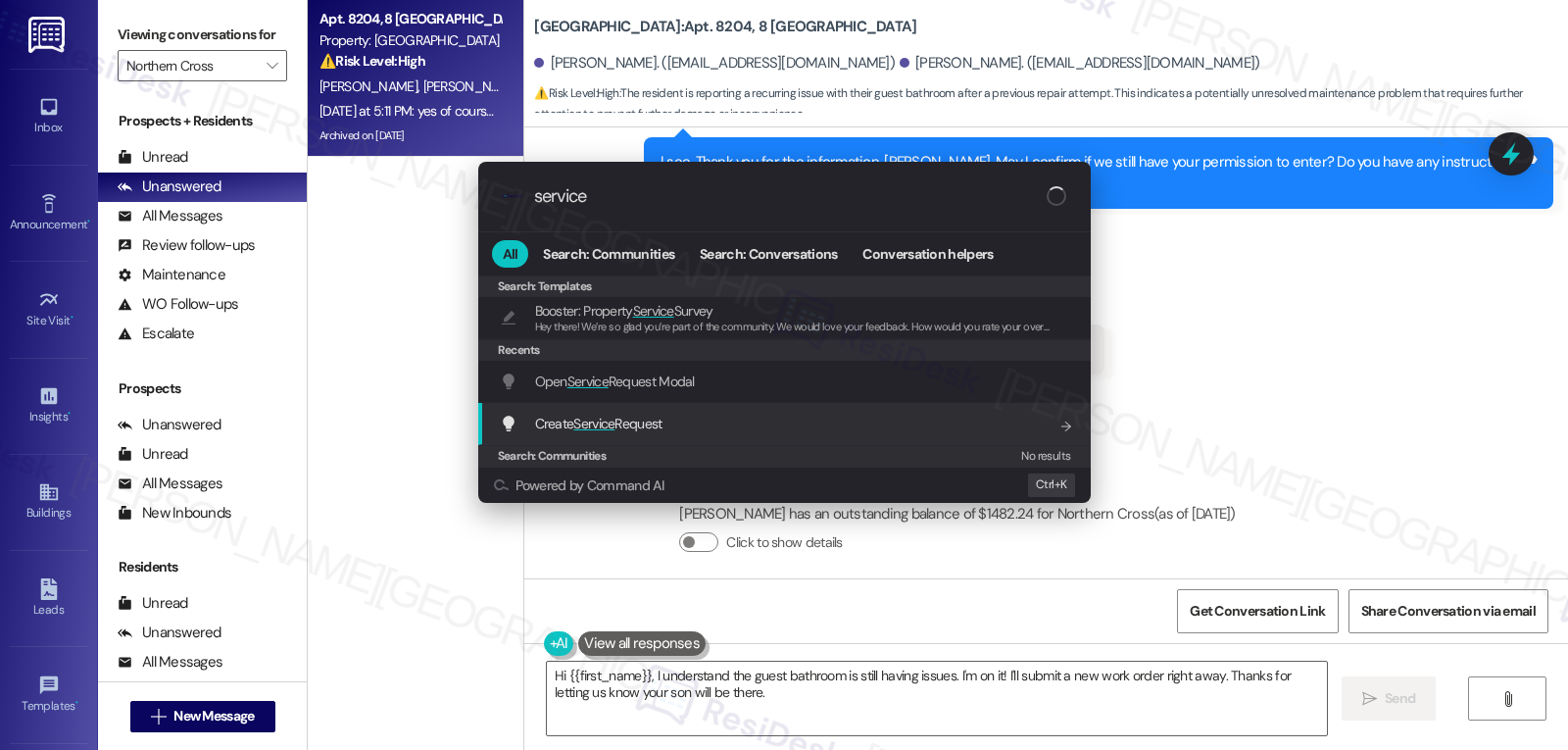
type input "service"
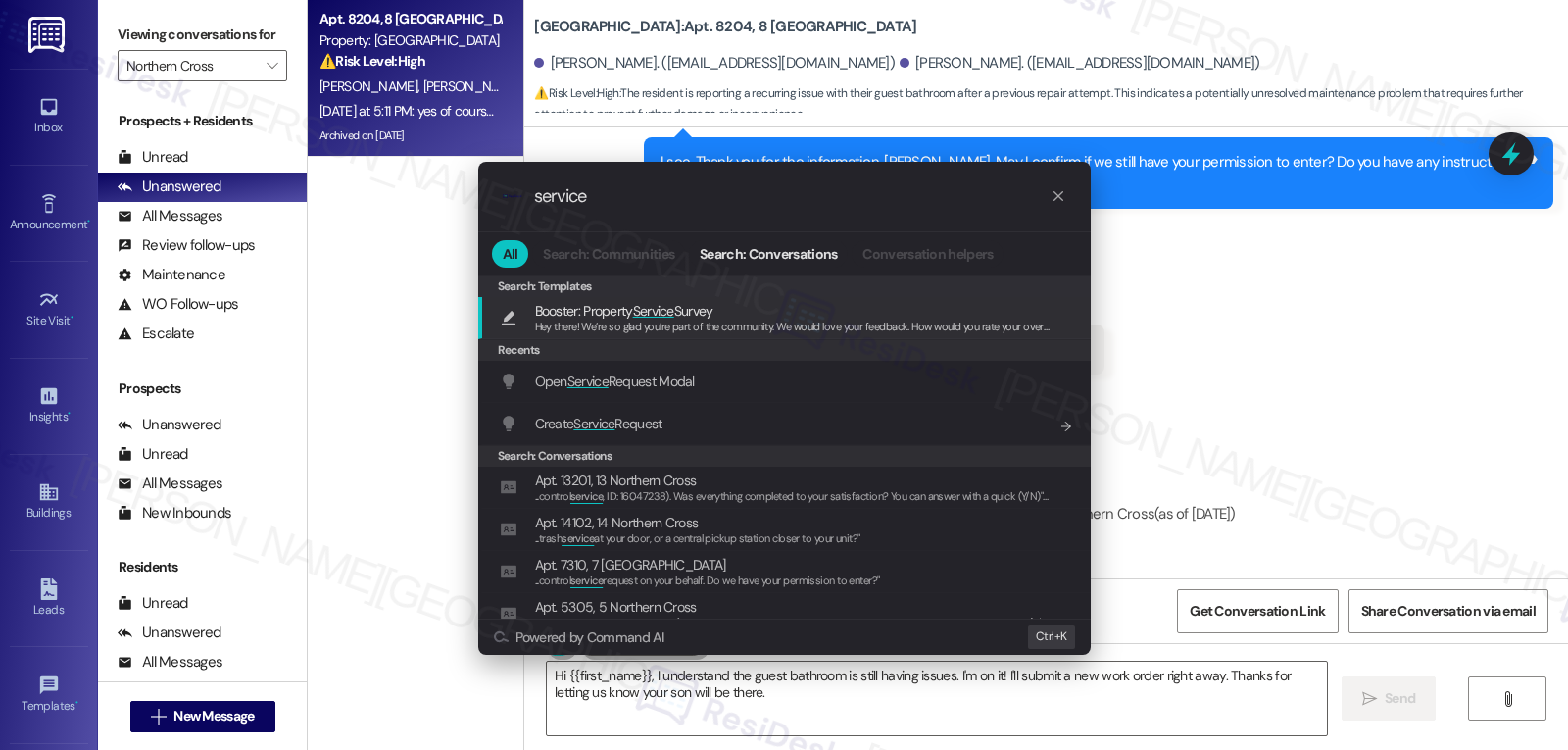
click at [586, 434] on span "Create Service Request" at bounding box center [599, 424] width 128 height 22
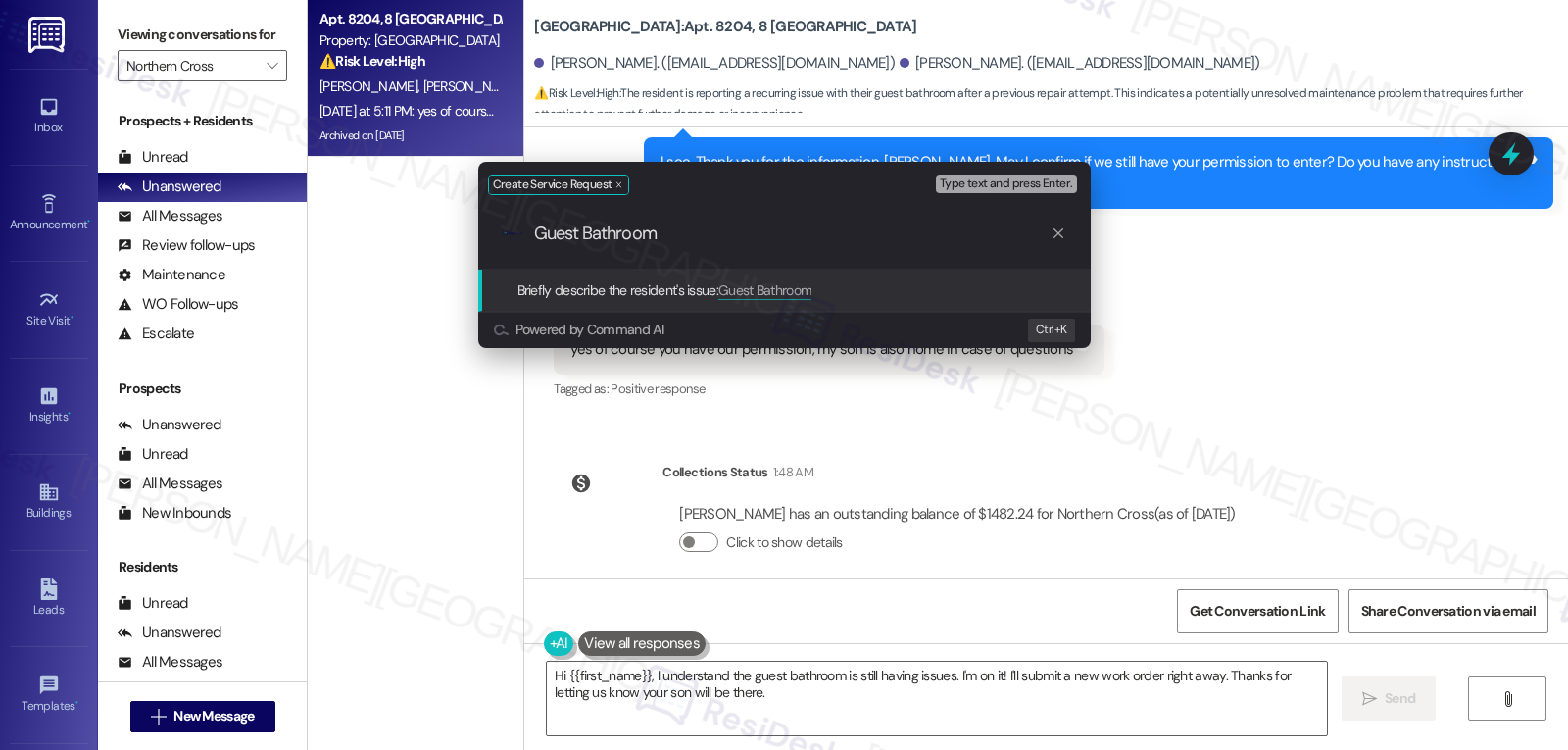
type input "Guest Bathroom"
click at [1267, 317] on div "Create Service Request Type text and press Enter. .cls-1{fill:#0a055f;}.cls-2{f…" at bounding box center [784, 375] width 1568 height 750
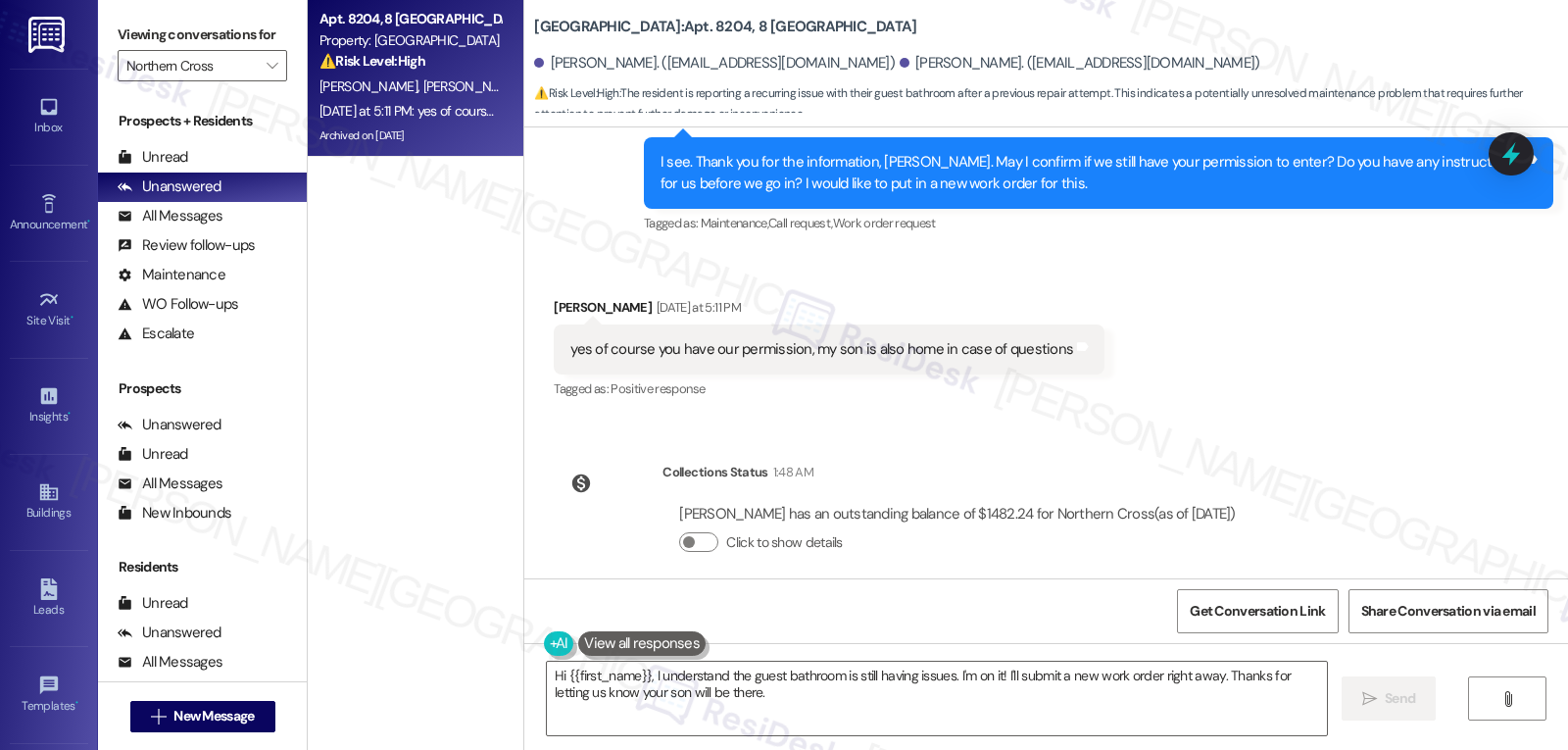
click at [1511, 161] on icon at bounding box center [1512, 154] width 18 height 24
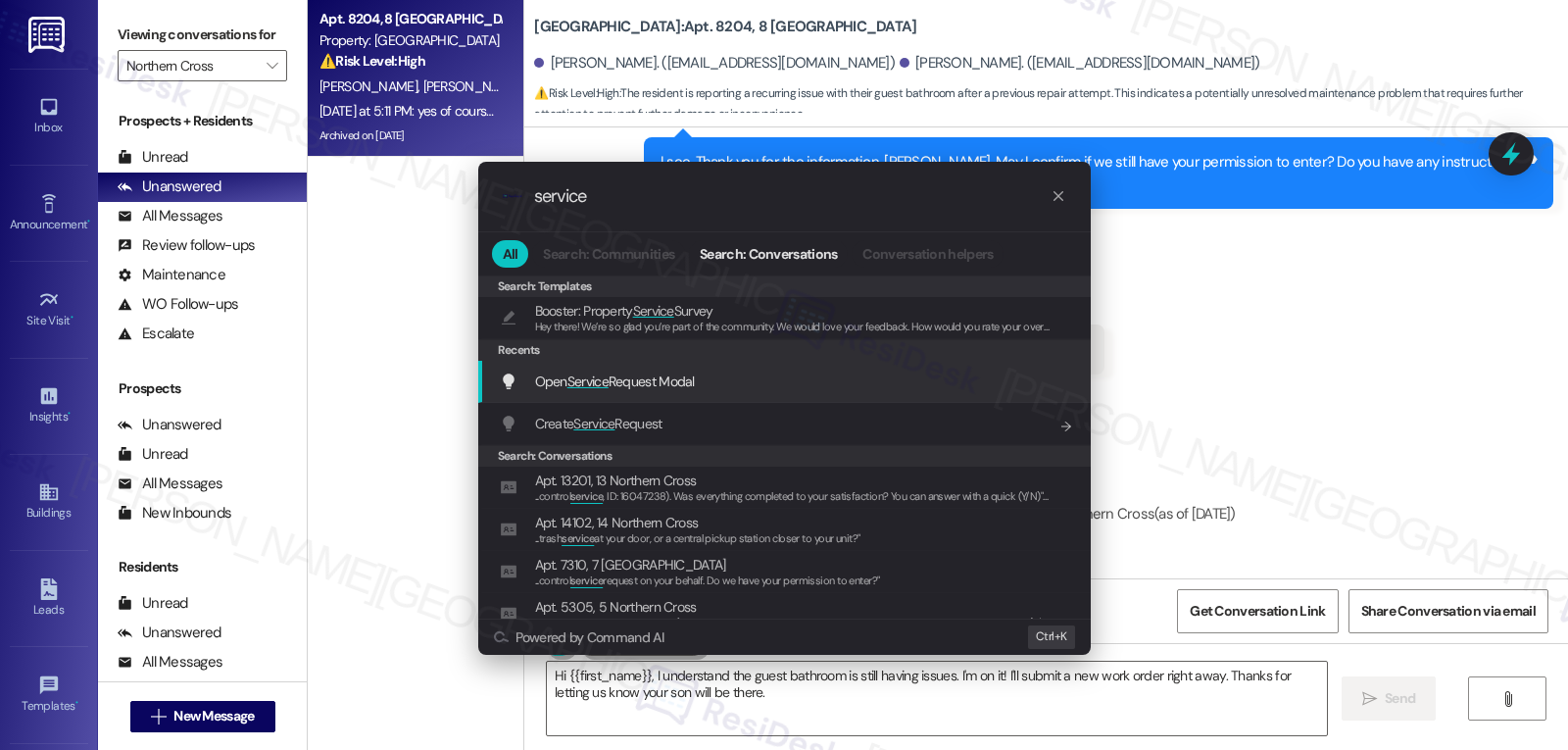
click at [576, 390] on span "Service" at bounding box center [588, 381] width 41 height 18
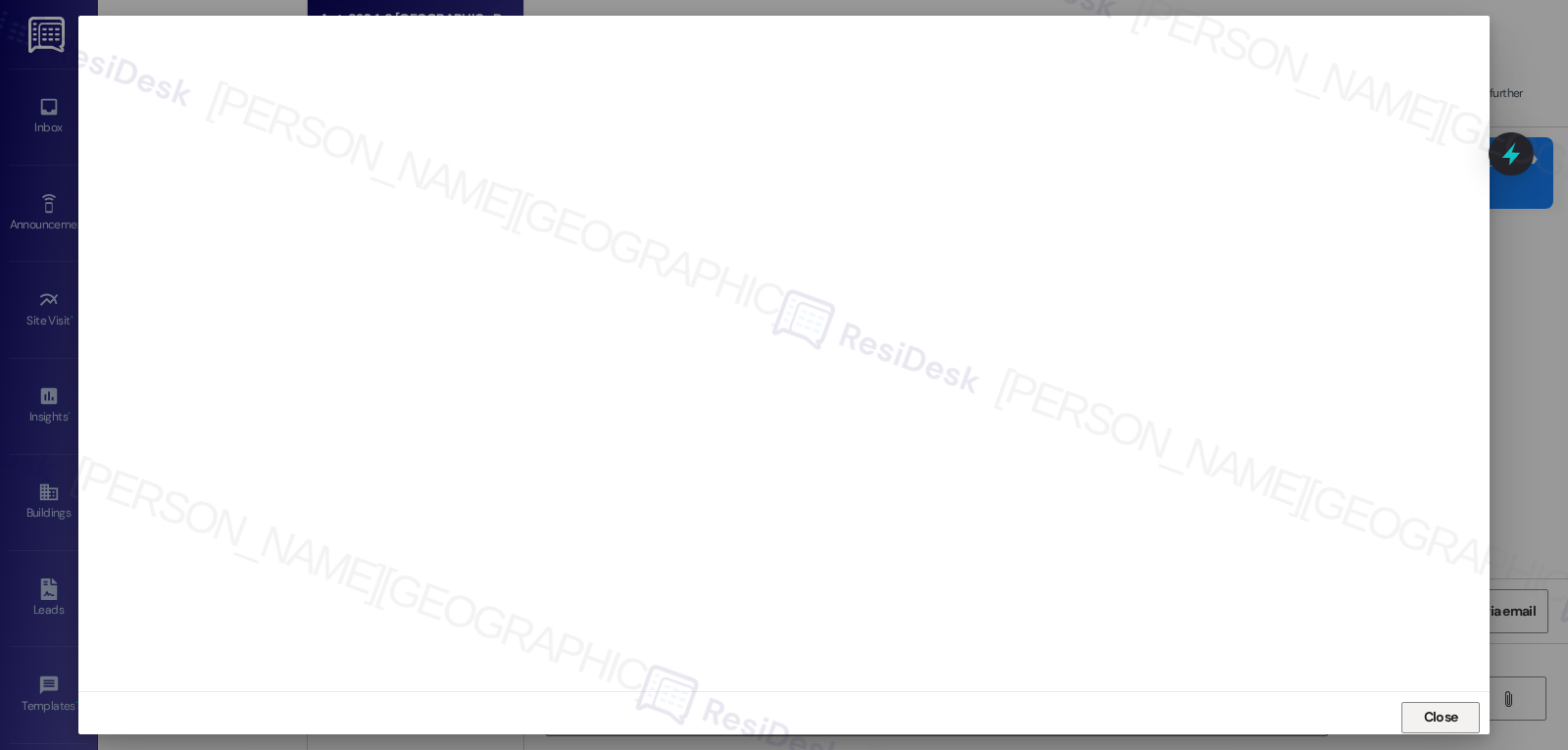
click at [1424, 717] on span "Close" at bounding box center [1441, 717] width 34 height 21
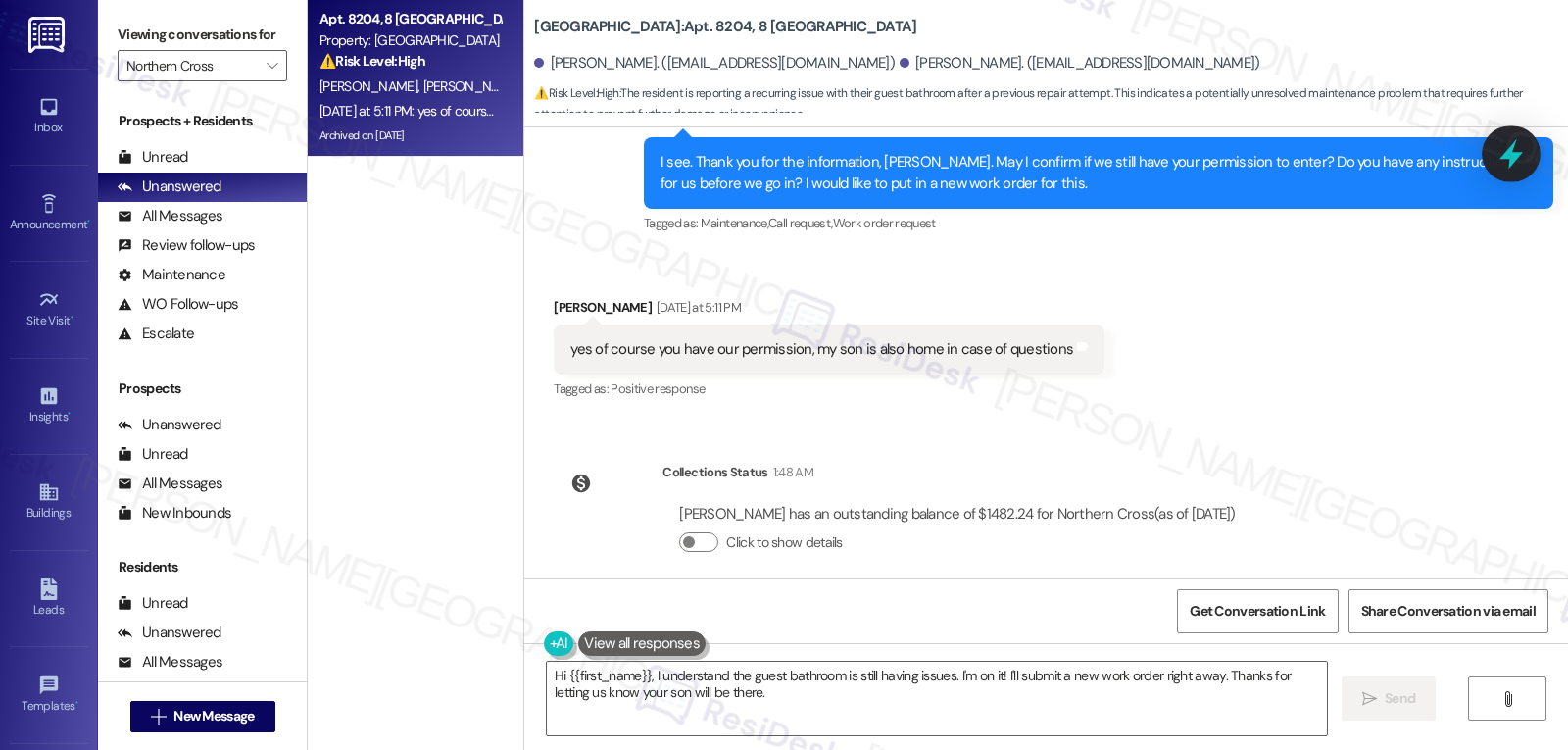
click at [1515, 141] on icon at bounding box center [1511, 154] width 33 height 33
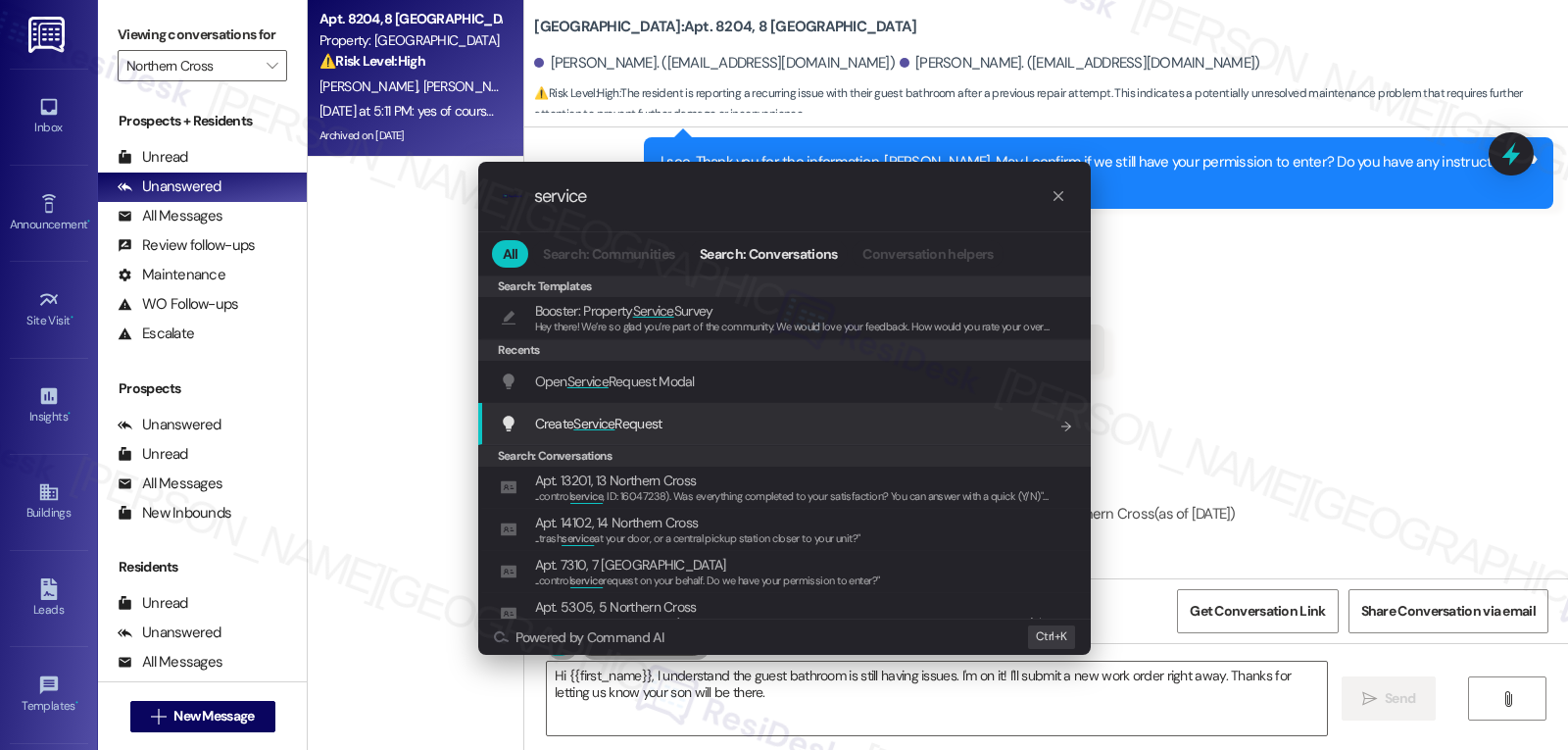
type input "service"
click at [652, 425] on span "Create Service Request" at bounding box center [599, 424] width 128 height 18
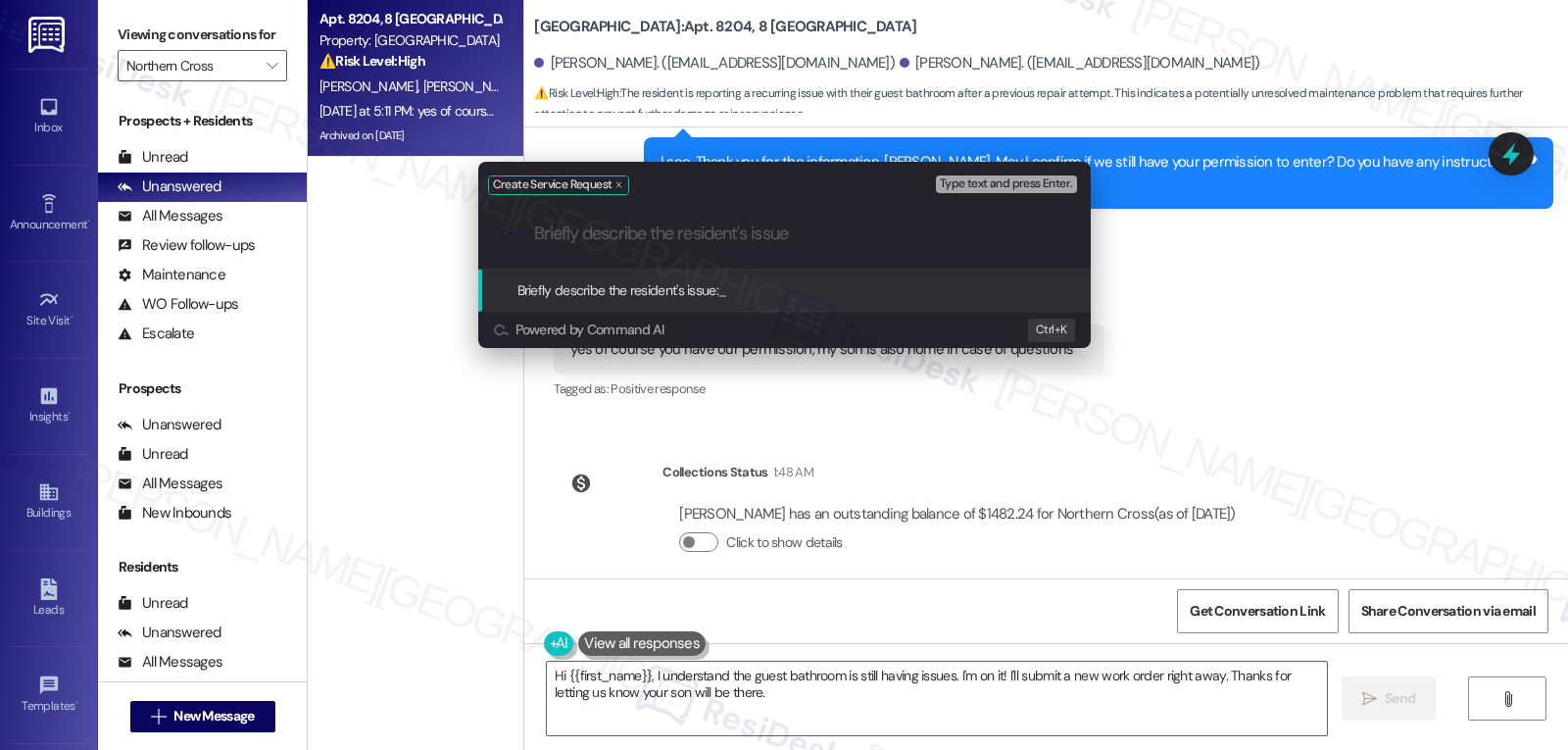
paste input "Work Order 16102373 filed by ResiDesk - Request for Mail Keys Copy"
type input "Work Order 16102373 filed by ResiDesk - Request for Mail Keys Copy"
type input "R"
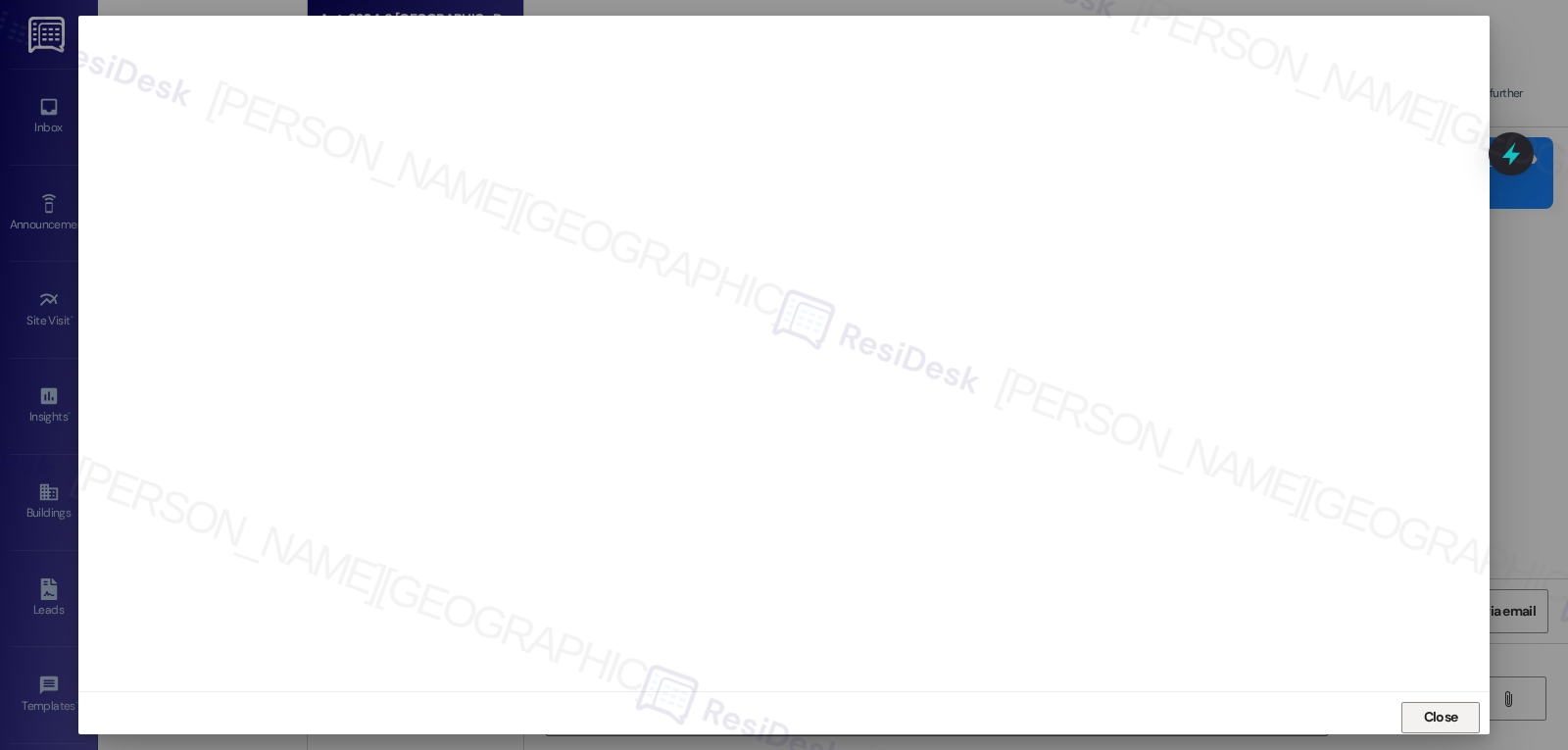
click at [1447, 708] on span "Close" at bounding box center [1441, 717] width 34 height 21
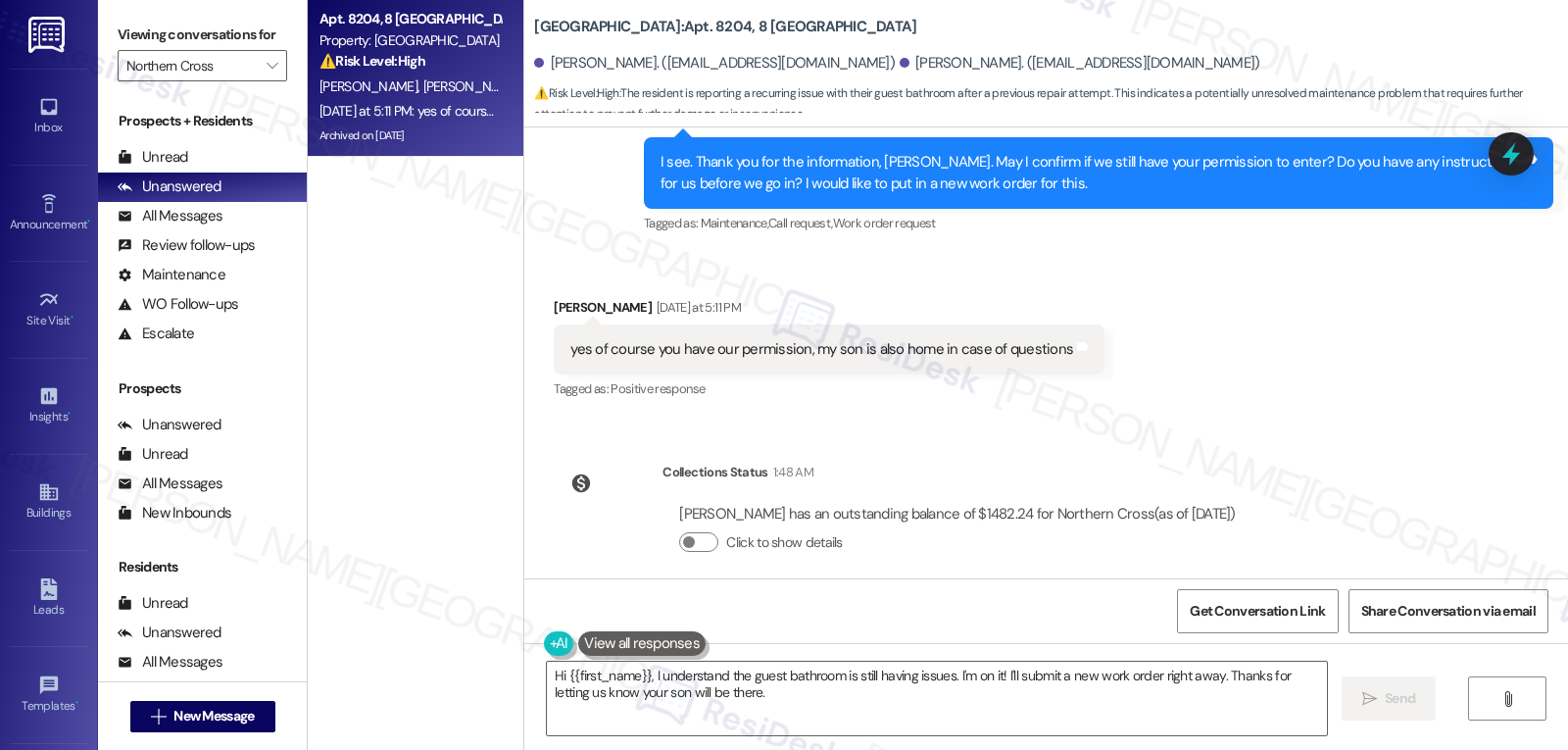
click at [819, 745] on div "Hi {{first_name}}, I understand the guest bathroom is still having issues. I'm …" at bounding box center [1046, 716] width 1044 height 147
click at [831, 709] on textarea "Hi {{first_name}}, I understand the guest bathroom is still having issues. I'm …" at bounding box center [937, 698] width 780 height 74
click at [1510, 152] on icon at bounding box center [1512, 155] width 24 height 30
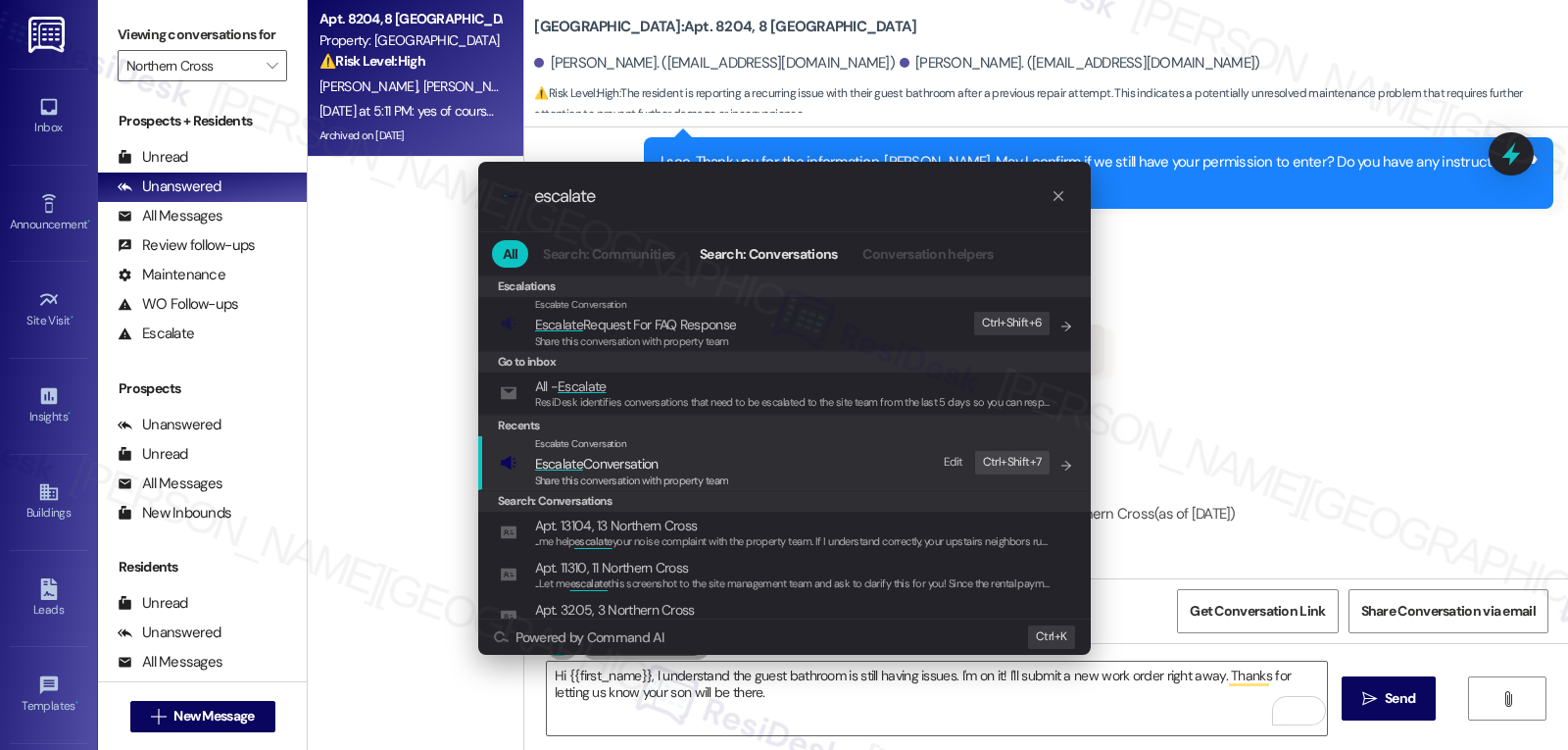
type input "escalate"
click at [714, 480] on span "Share this conversation with property team" at bounding box center [632, 481] width 195 height 14
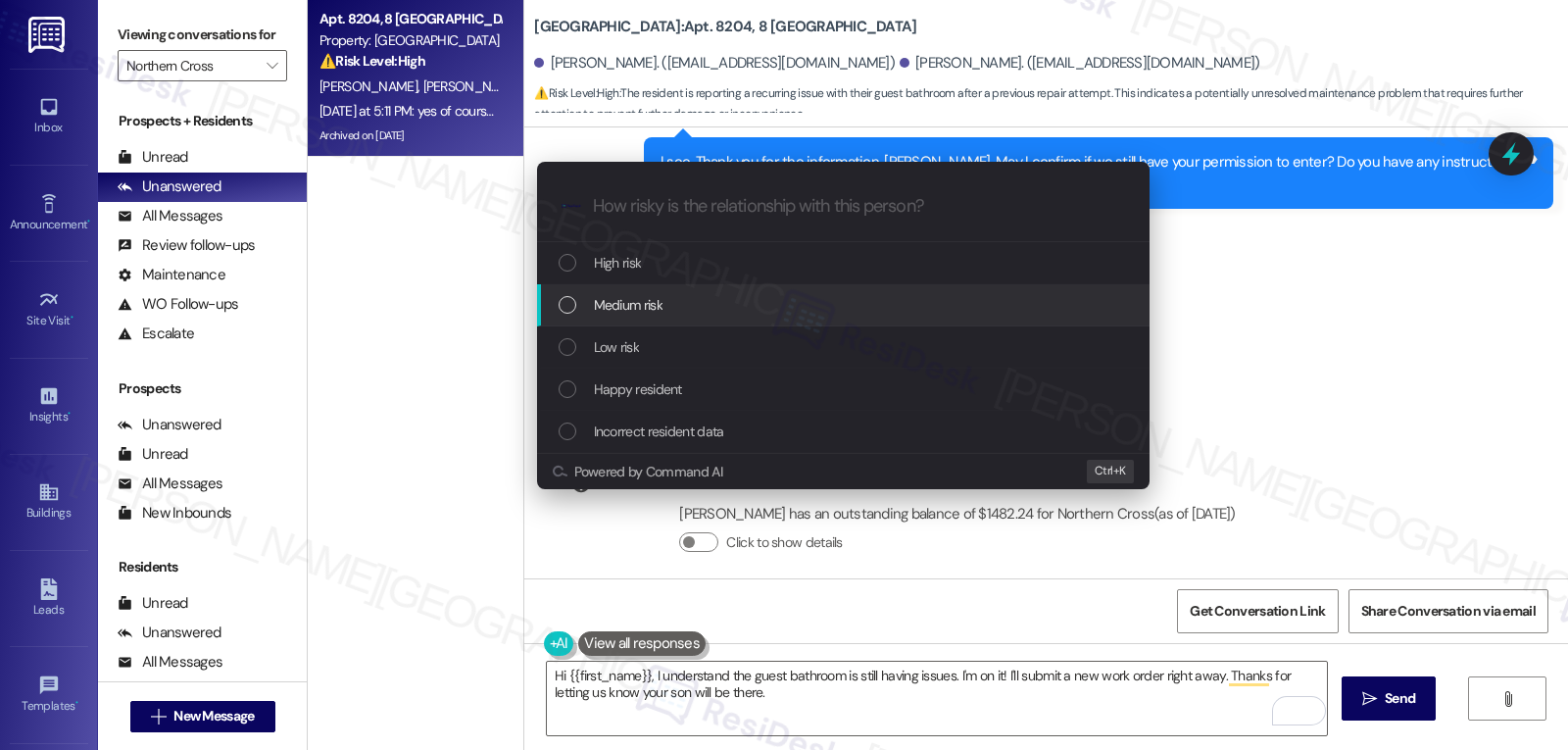
click at [631, 310] on span "Medium risk" at bounding box center [628, 305] width 69 height 22
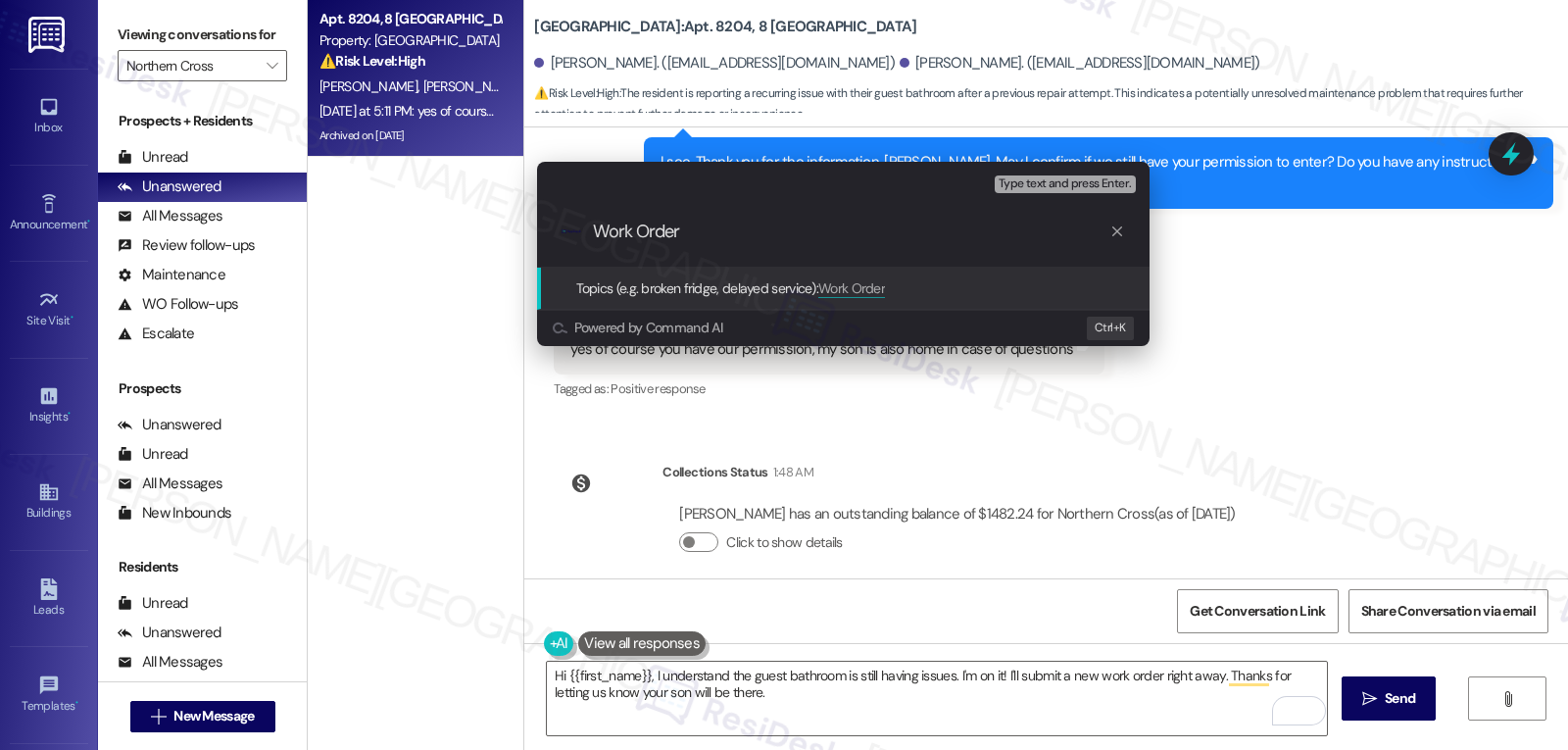
paste input "16102377"
type input "Work Order 16102377 filed by ResiDesk - Guest Toilet Clogged"
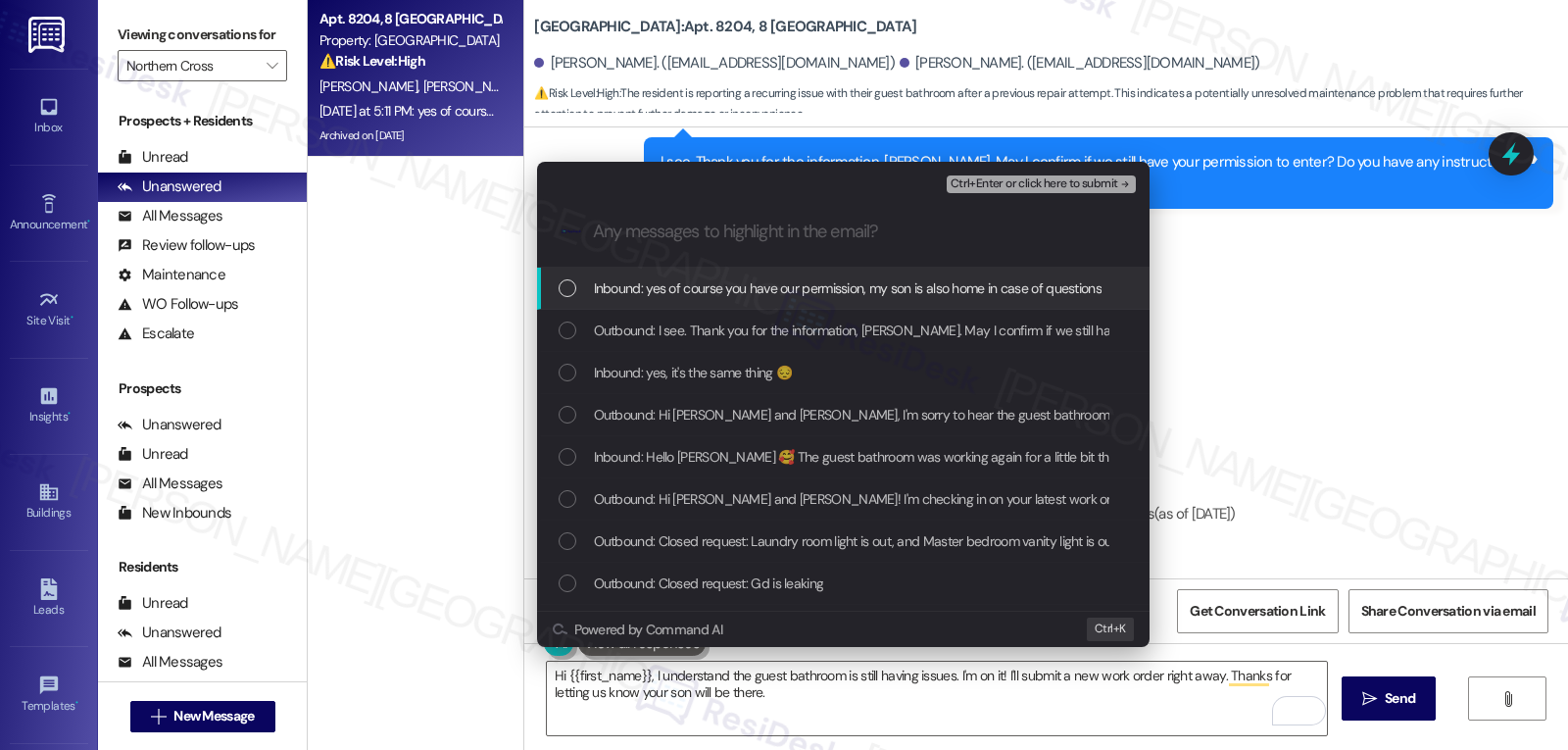
click at [632, 309] on div "Inbound: yes of course you have our permission, my son is also home in case of …" at bounding box center [844, 288] width 612 height 42
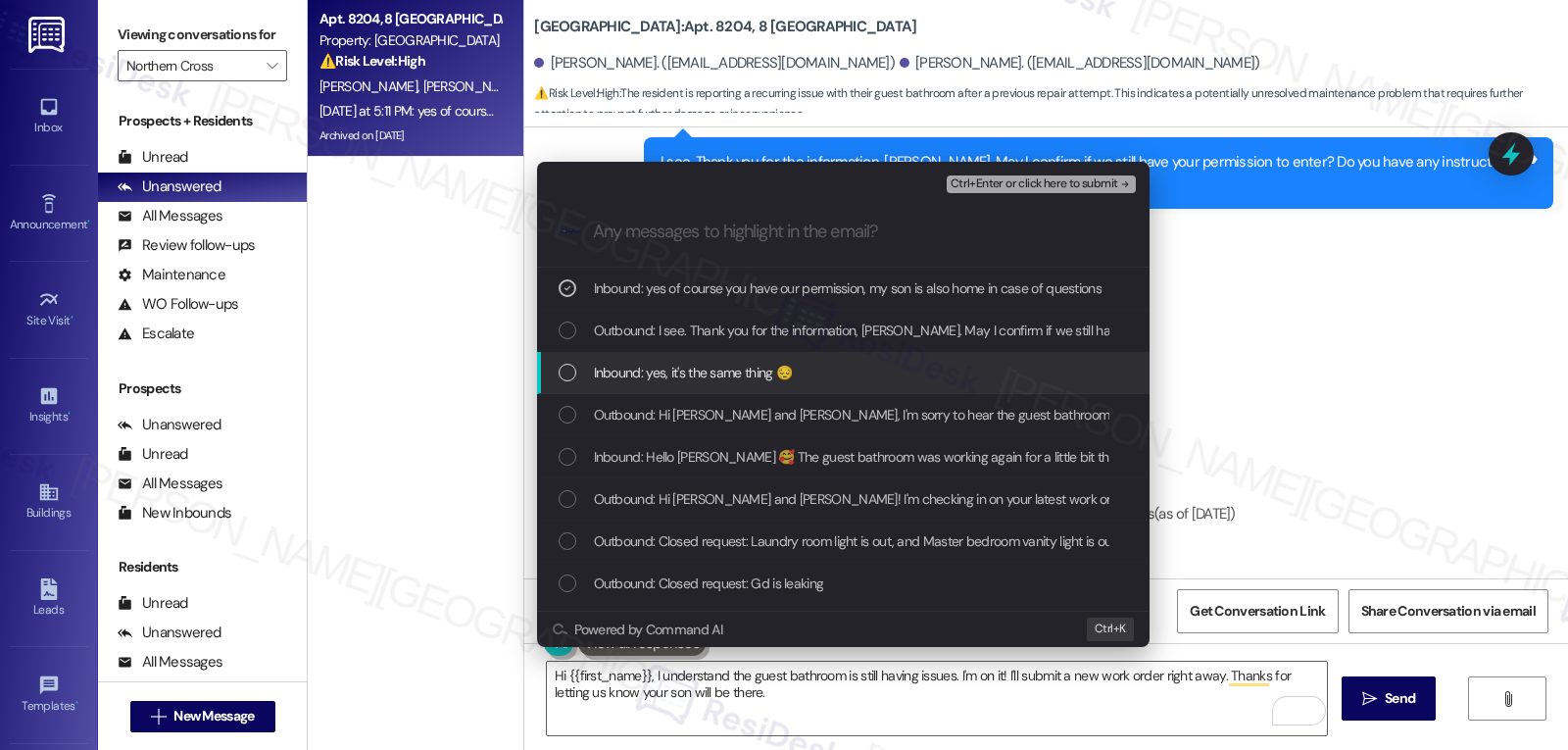
click at [619, 362] on span "Inbound: yes, it's the same thing 😔" at bounding box center [693, 373] width 198 height 22
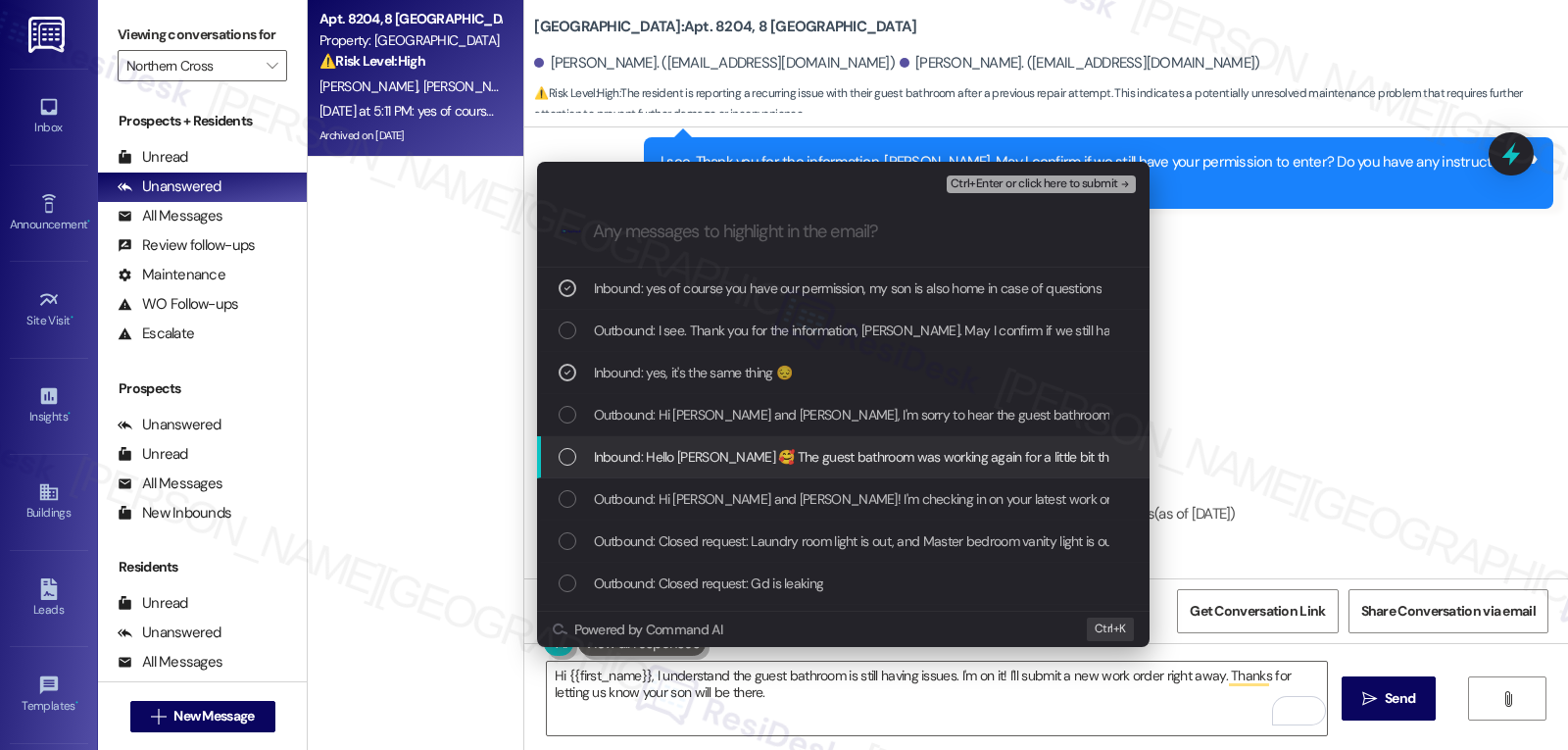
click at [587, 462] on div "Inbound: Hello Sarah 🥰 The guest bathroom was working again for a little bit th…" at bounding box center [845, 457] width 574 height 22
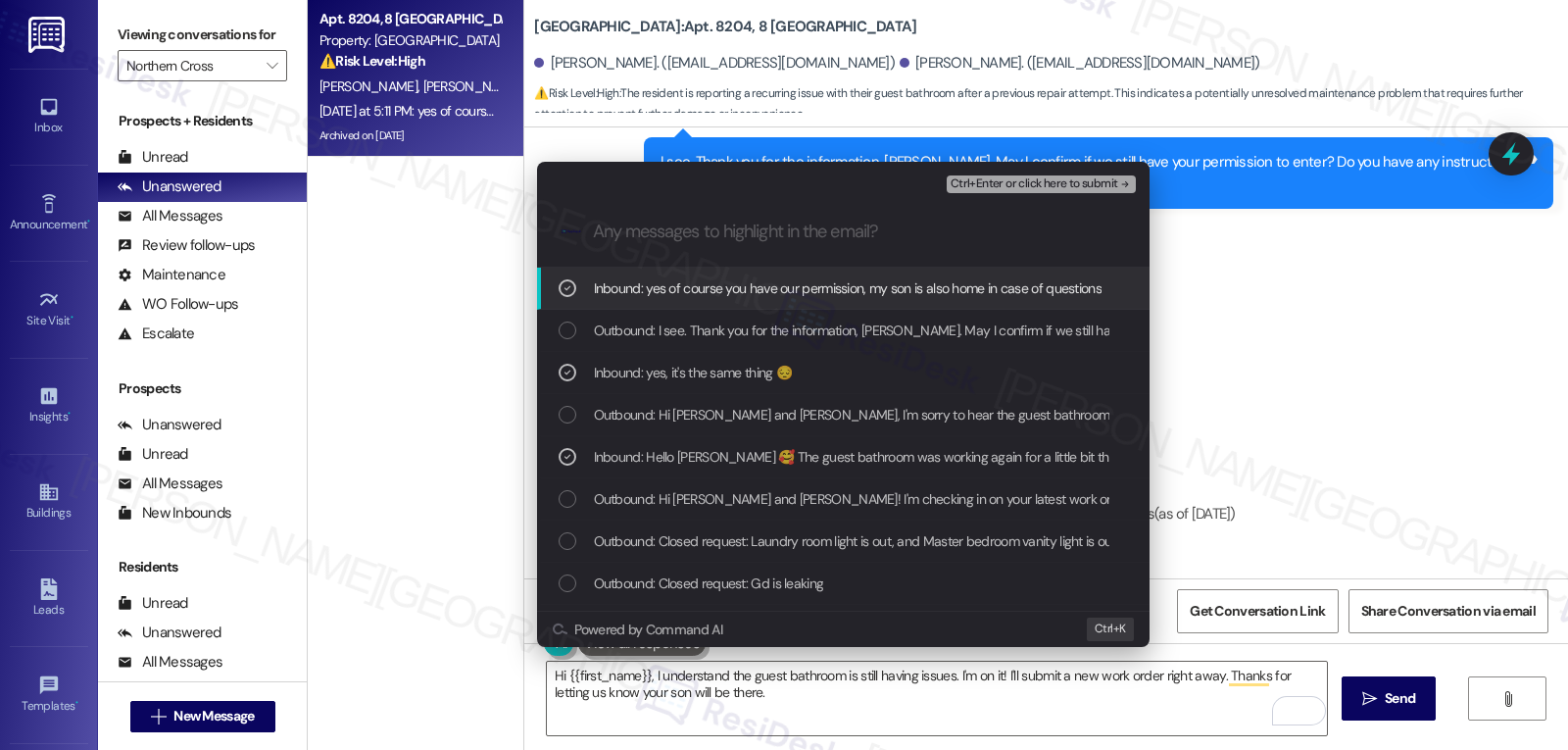
click at [1050, 188] on span "Ctrl+Enter or click here to submit" at bounding box center [1034, 185] width 168 height 14
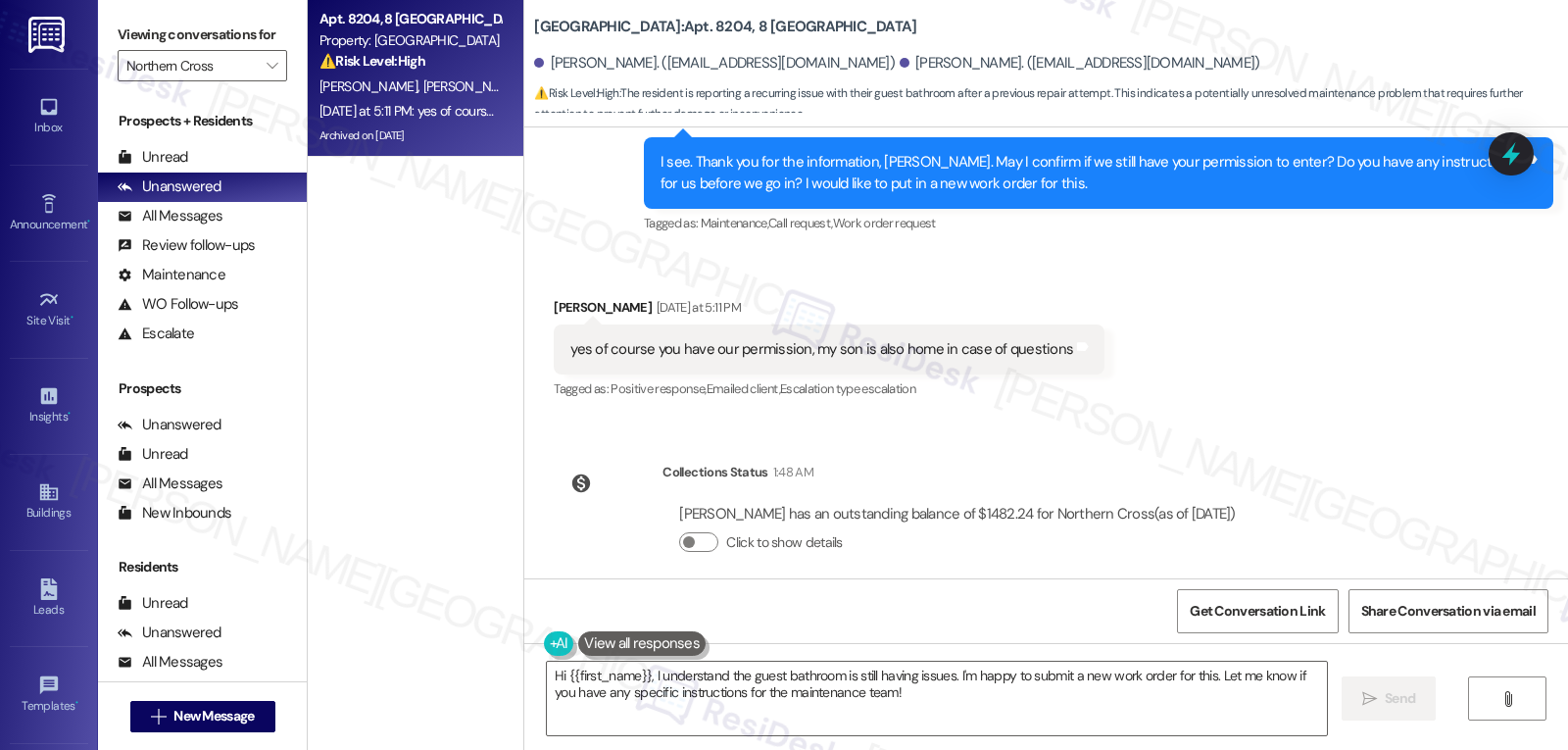
click at [554, 297] on div "Elsa Calhoun Yesterday at 5:11 PM" at bounding box center [829, 311] width 551 height 28
copy div "Elsa"
click at [652, 694] on textarea "Hi {{first_name}}, I understand the guest bathroom is still having issues. I'm …" at bounding box center [937, 698] width 780 height 74
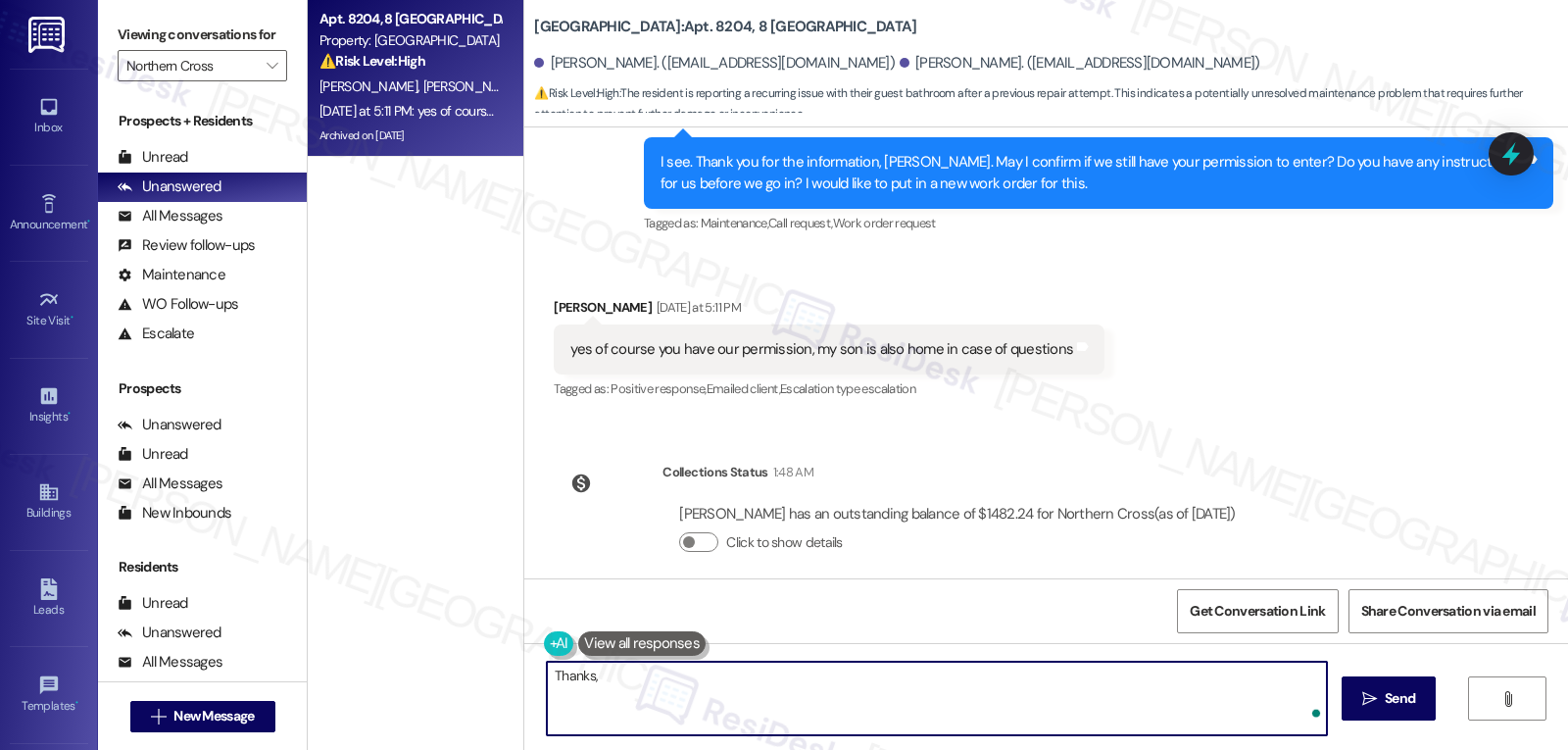
paste textarea "Elsa"
click at [735, 673] on textarea "Thanks, Elsa! I have submitted the work order and notified the site management …" at bounding box center [937, 698] width 780 height 74
drag, startPoint x: 1083, startPoint y: 676, endPoint x: 1147, endPoint y: 683, distance: 64.4
click at [1147, 683] on textarea "Thanks, Elsa! I have submitted the follow-up work order and notified the site m…" at bounding box center [937, 698] width 780 height 74
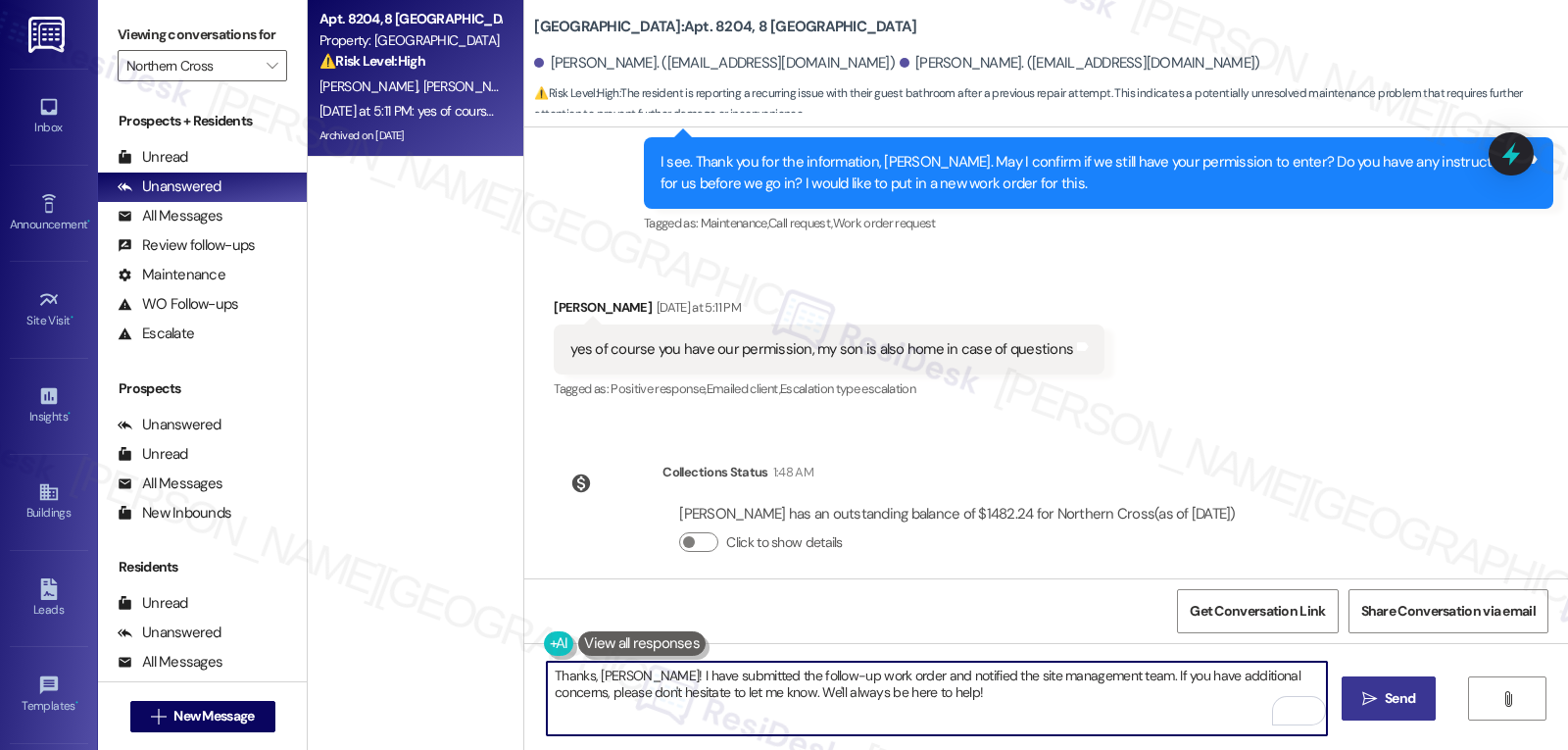
type textarea "Thanks, Elsa! I have submitted the follow-up work order and notified the site m…"
click at [1367, 700] on icon "" at bounding box center [1370, 699] width 15 height 16
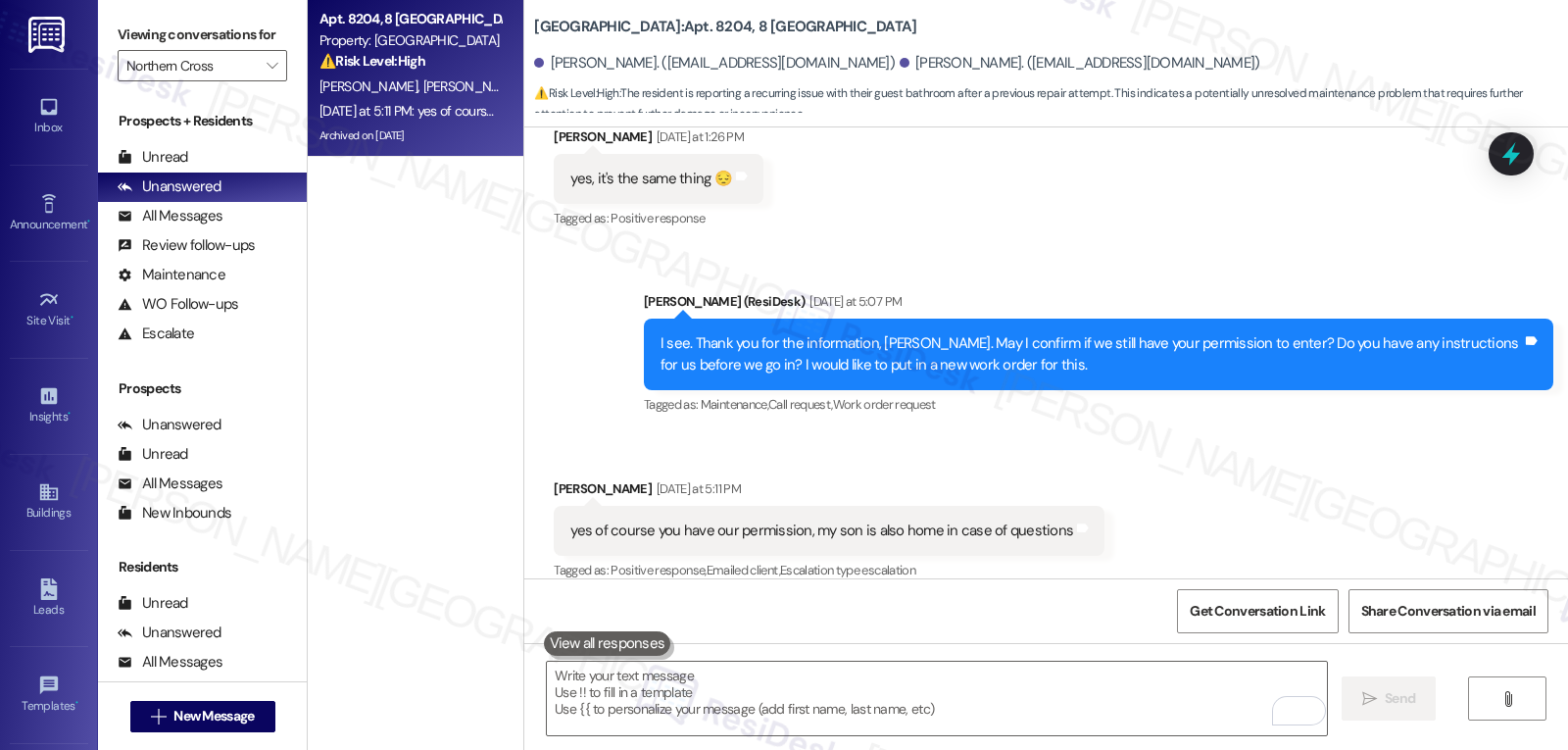
scroll to position [16996, 0]
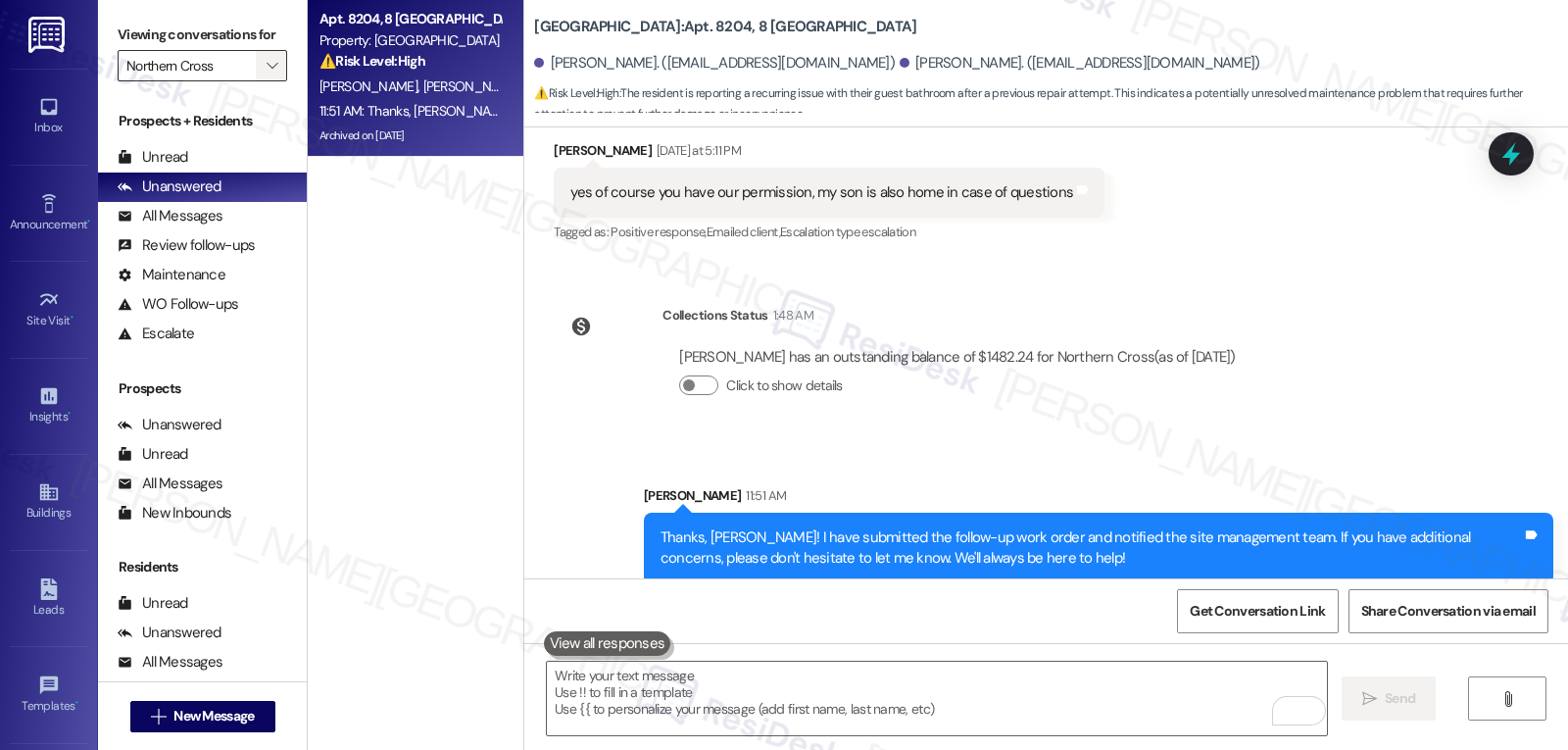
click at [262, 82] on span "" at bounding box center [271, 65] width 19 height 31
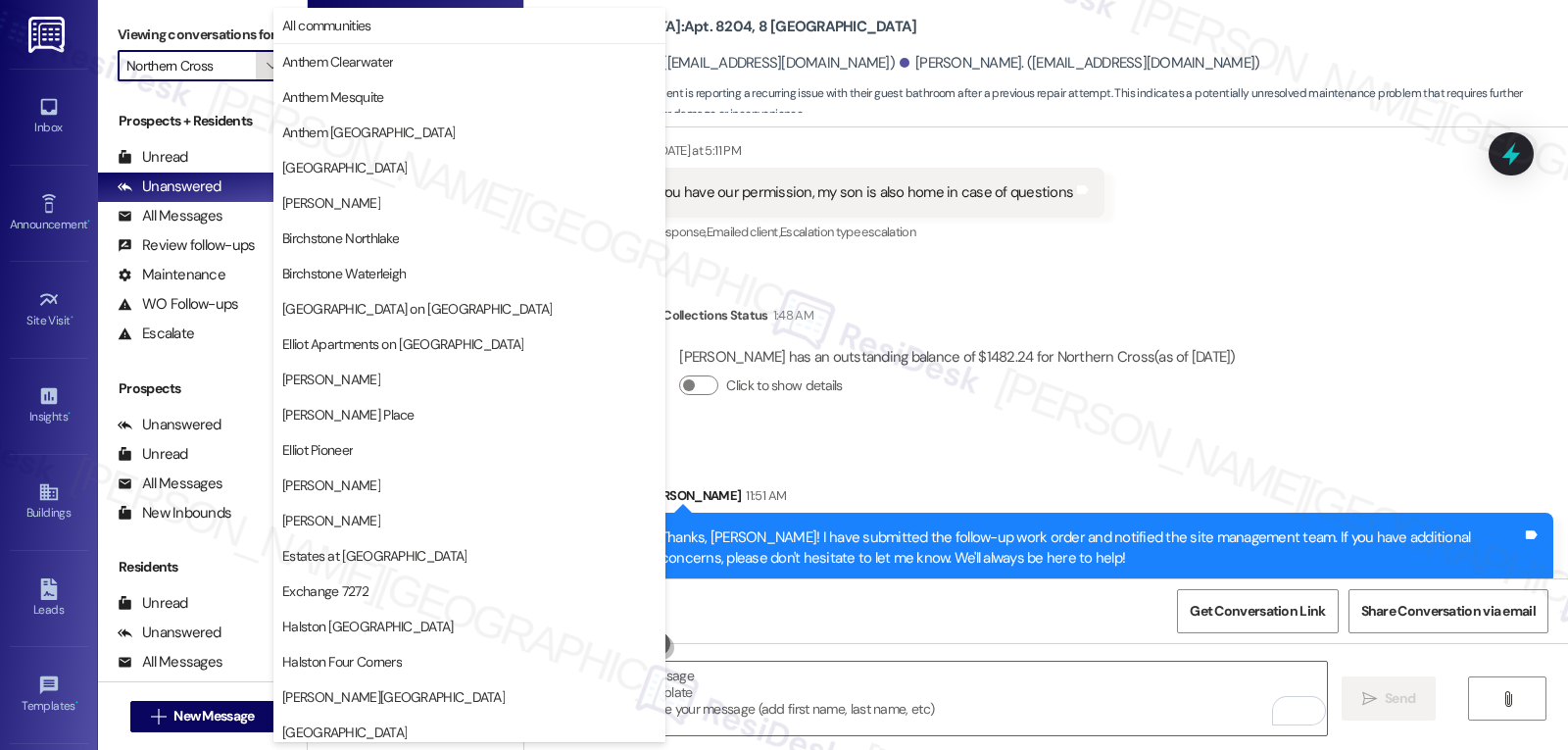
scroll to position [678, 0]
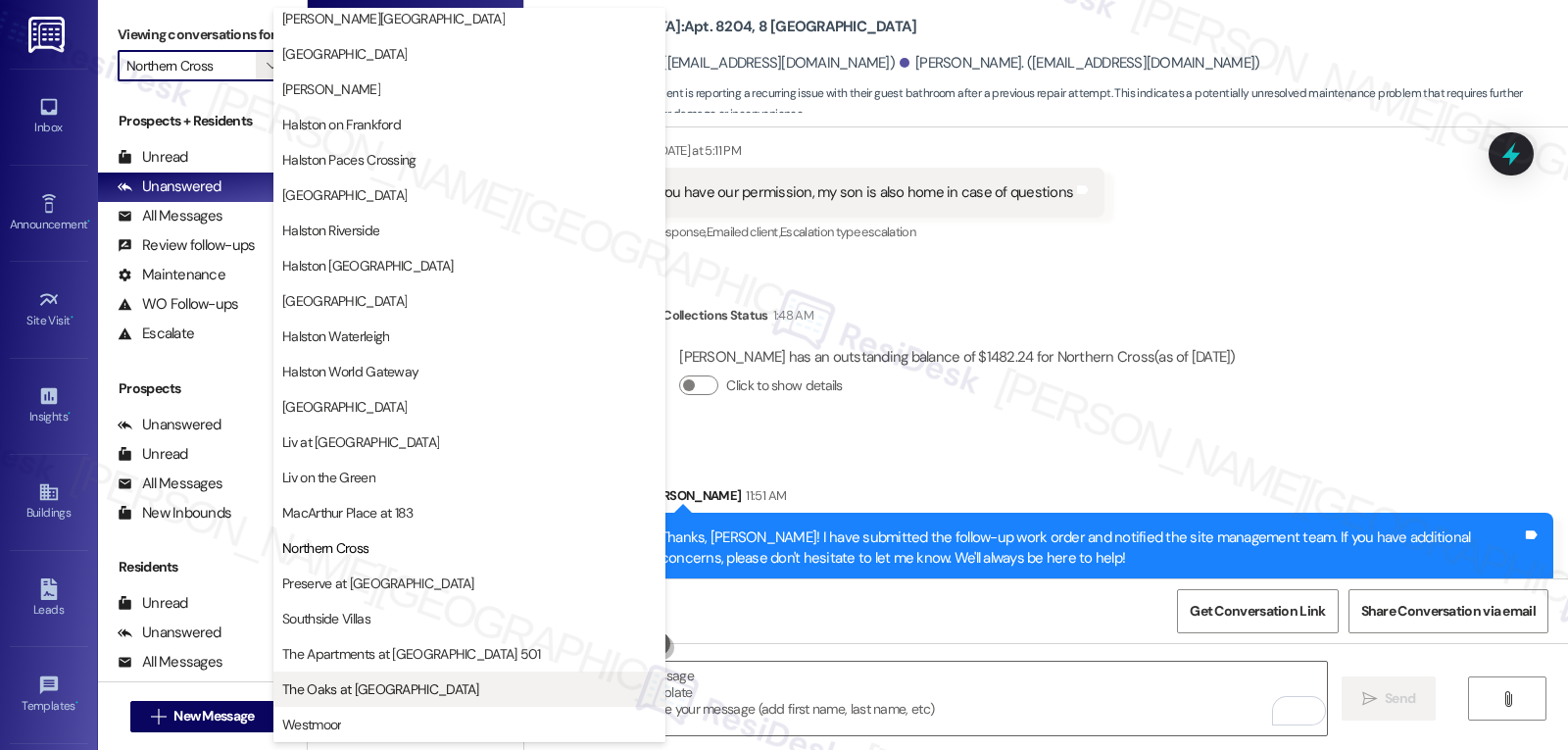
click at [358, 683] on span "The Oaks at Valley Ranch" at bounding box center [381, 689] width 197 height 20
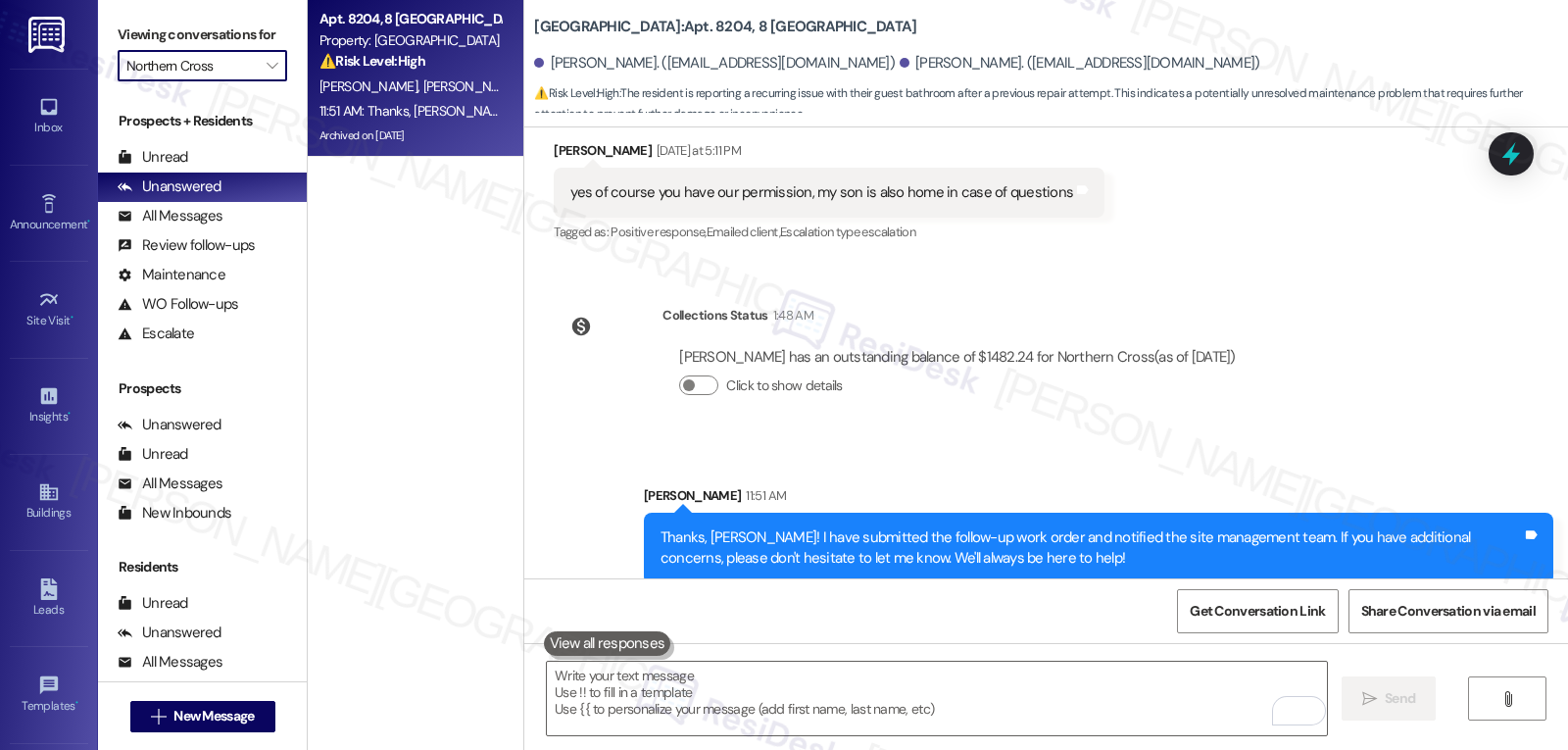
type input "The Oaks at Valley Ranch"
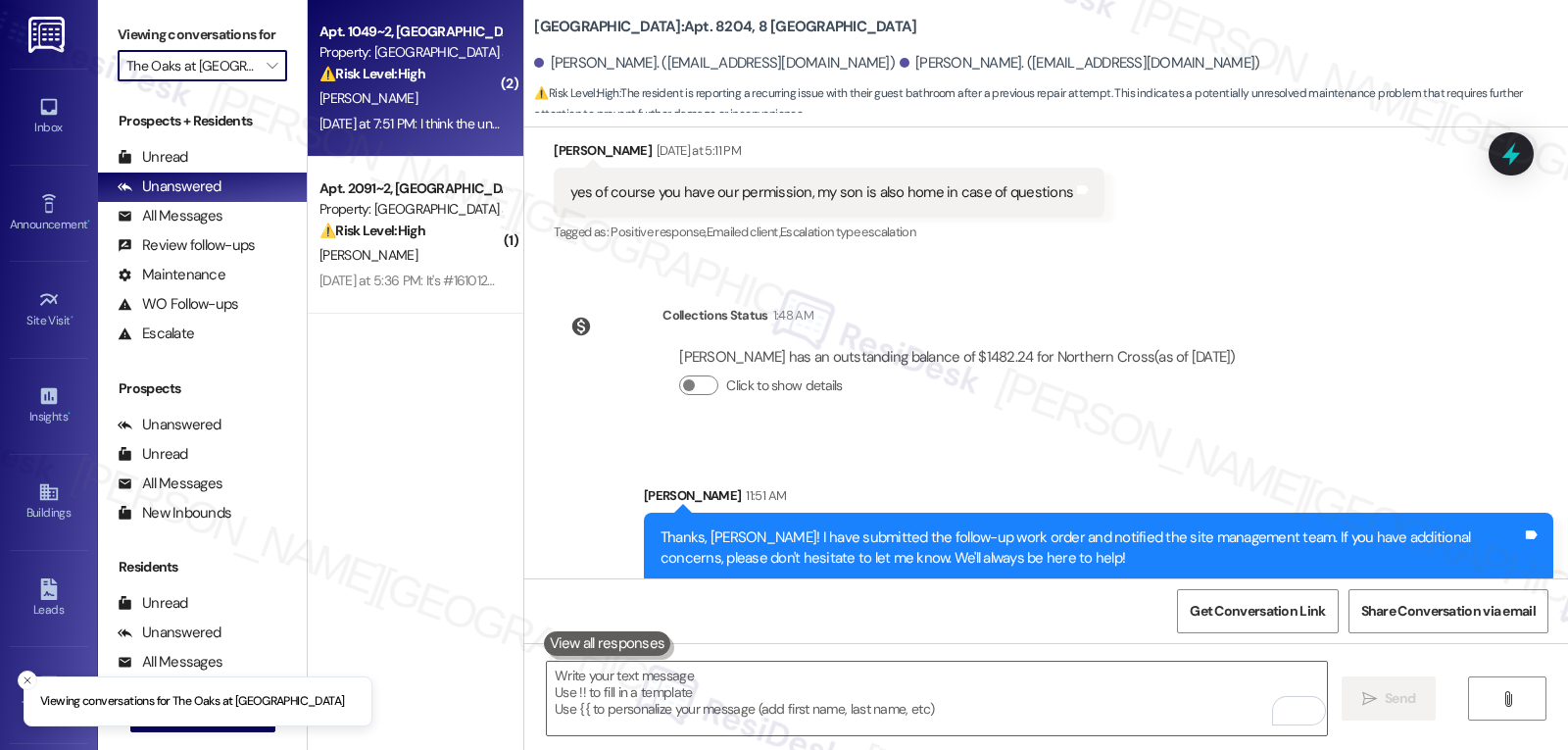
click at [394, 142] on div "Apt. 1049~2, 9515 The Oaks at Valley Ranch Property: The Oaks at Valley Ranch ⚠…" at bounding box center [416, 78] width 215 height 157
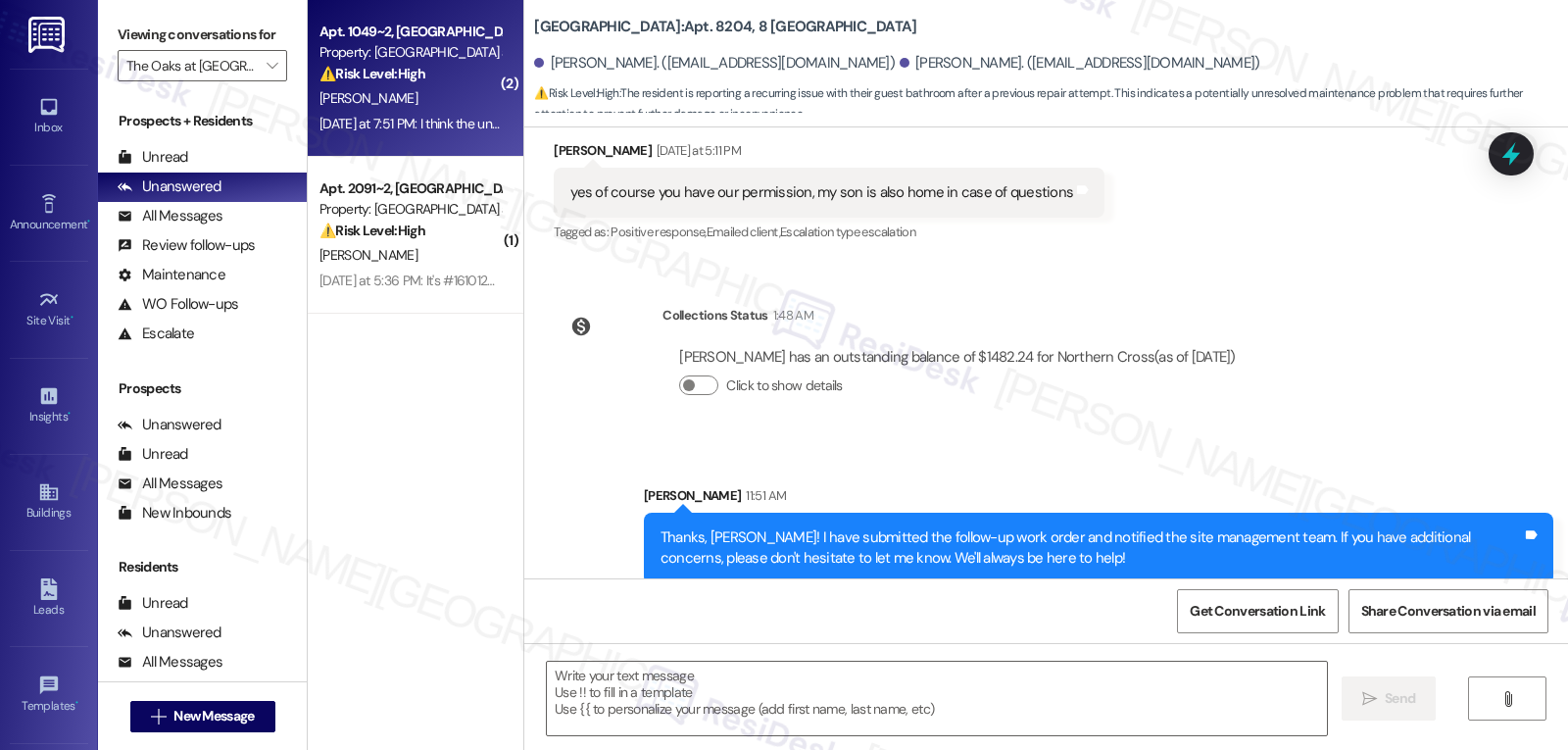
type textarea "Fetching suggested responses. Please feel free to read through the conversation…"
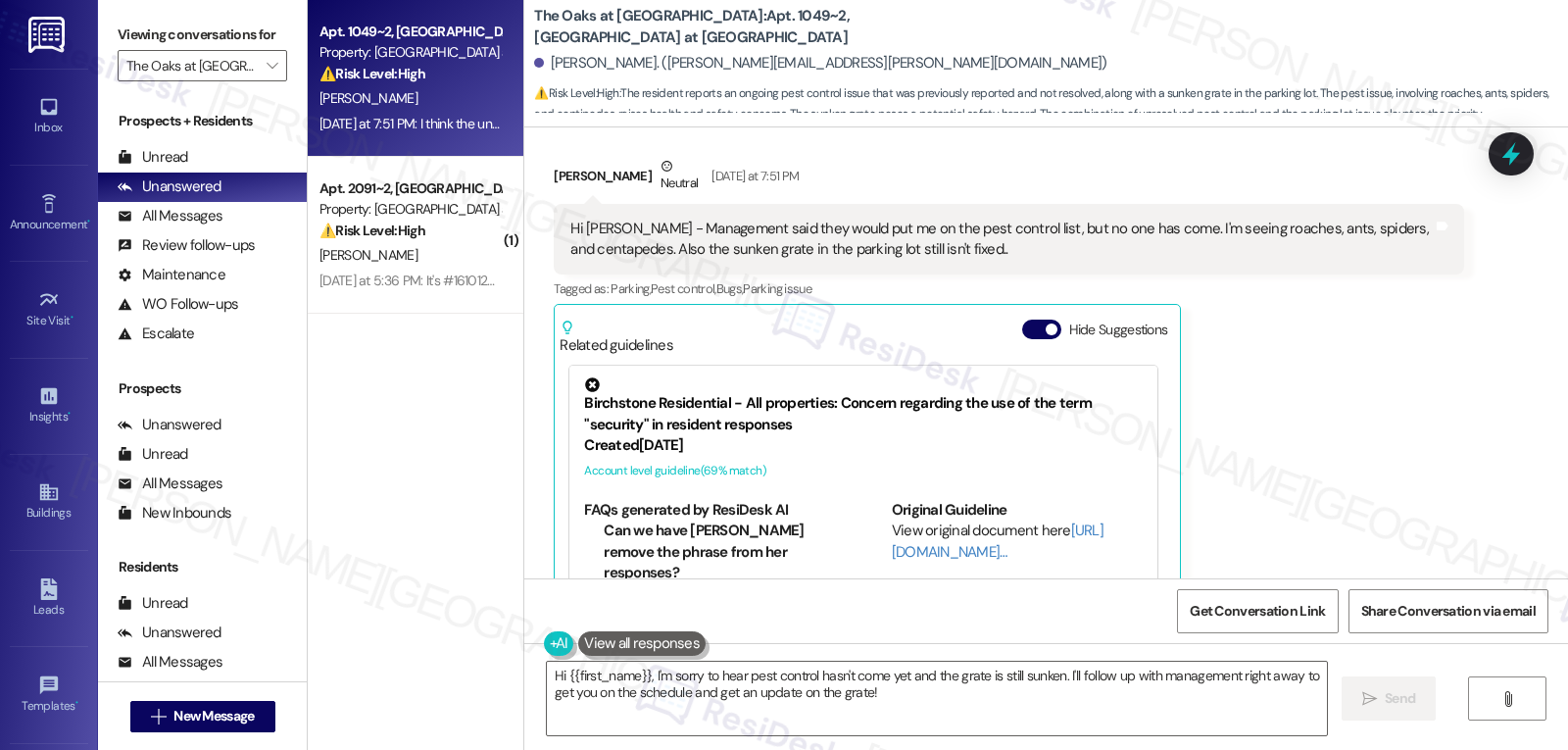
scroll to position [24345, 0]
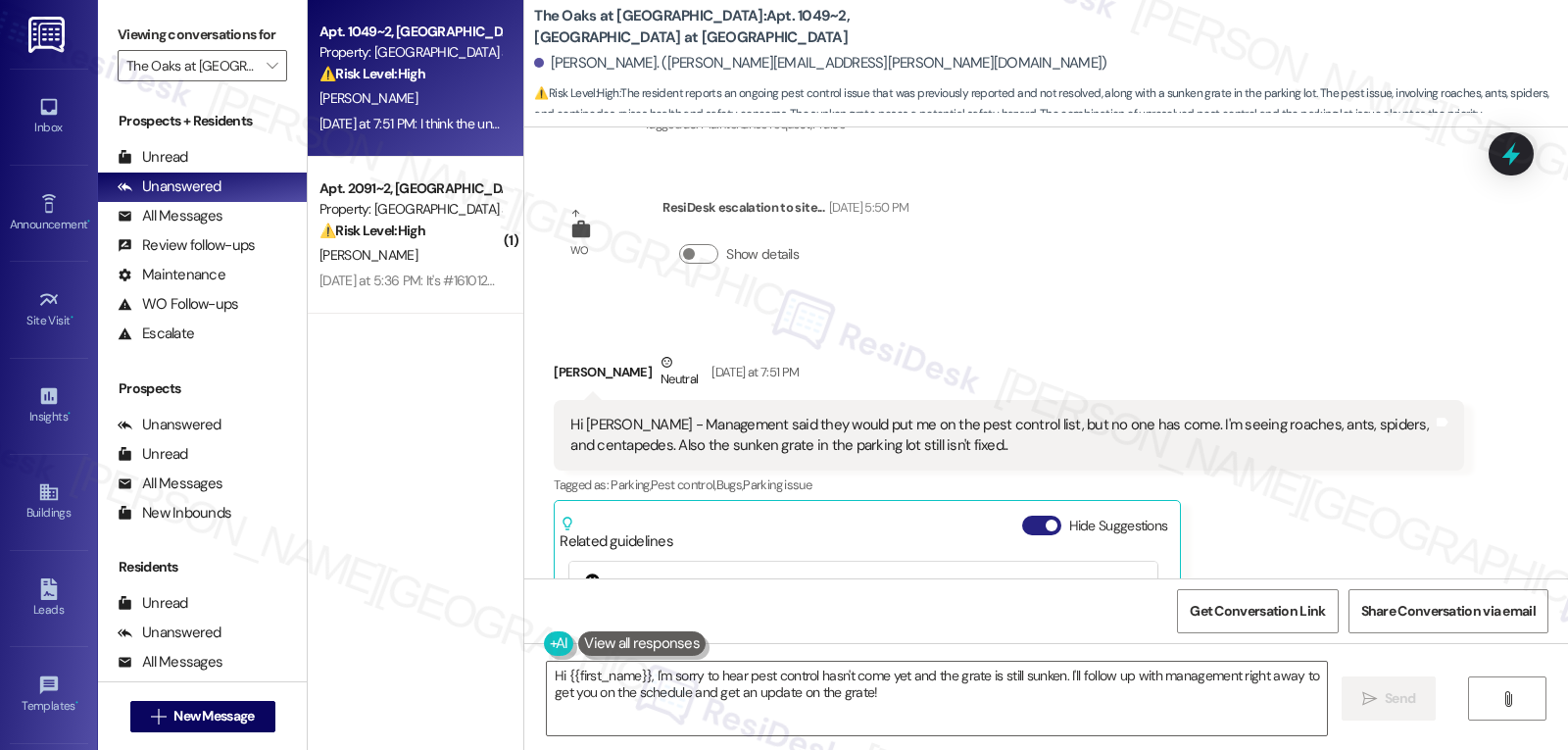
click at [1022, 516] on button "Hide Suggestions" at bounding box center [1041, 526] width 39 height 20
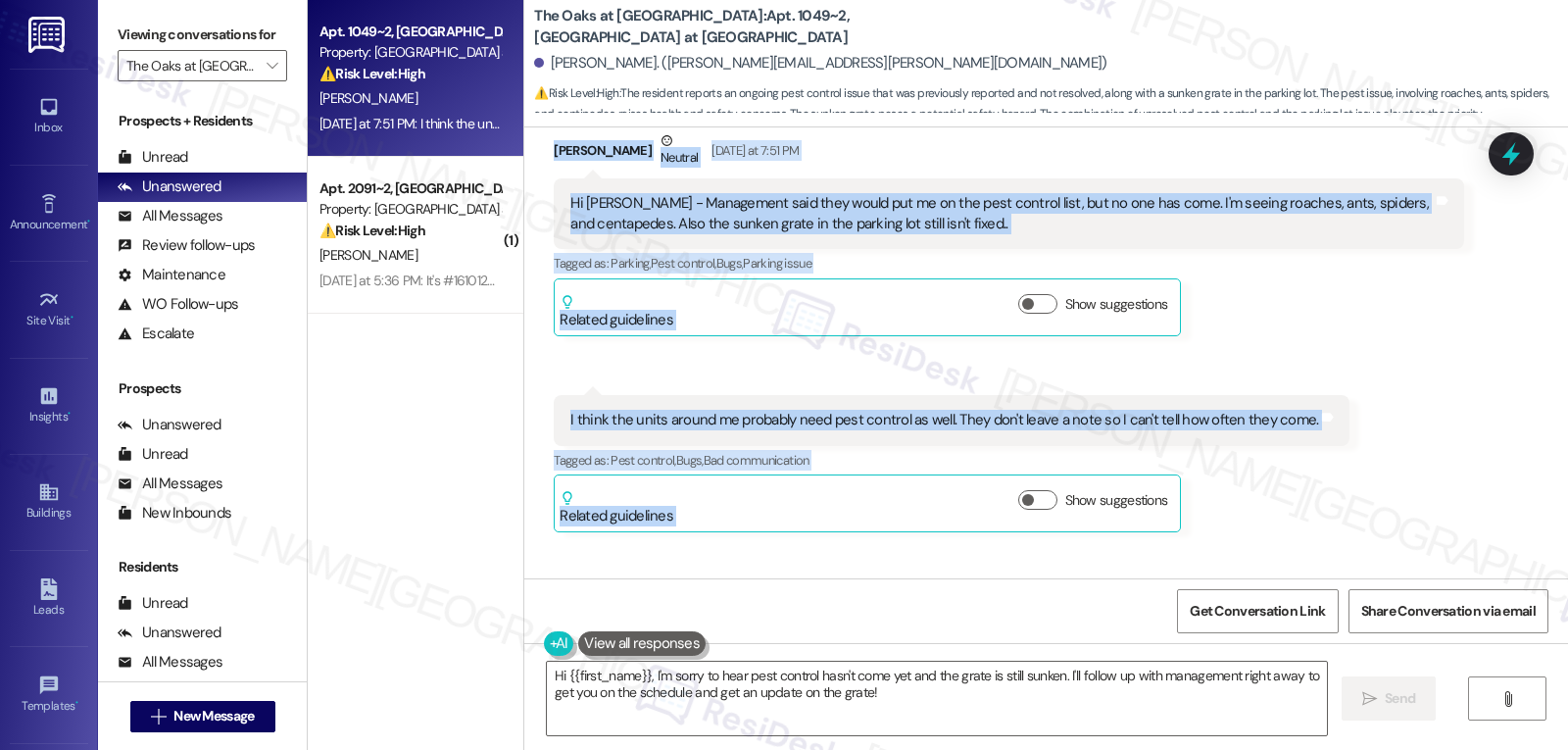
scroll to position [24567, 0]
drag, startPoint x: 535, startPoint y: 289, endPoint x: 1378, endPoint y: 349, distance: 845.1
click at [1378, 349] on div "Received via SMS Margaret Beil Neutral Yesterday at 7:51 PM Hi Sarah - Manageme…" at bounding box center [1046, 315] width 1044 height 462
copy div "Margaret Beil Neutral Yesterday at 7:51 PM Hi Sarah - Management said they woul…"
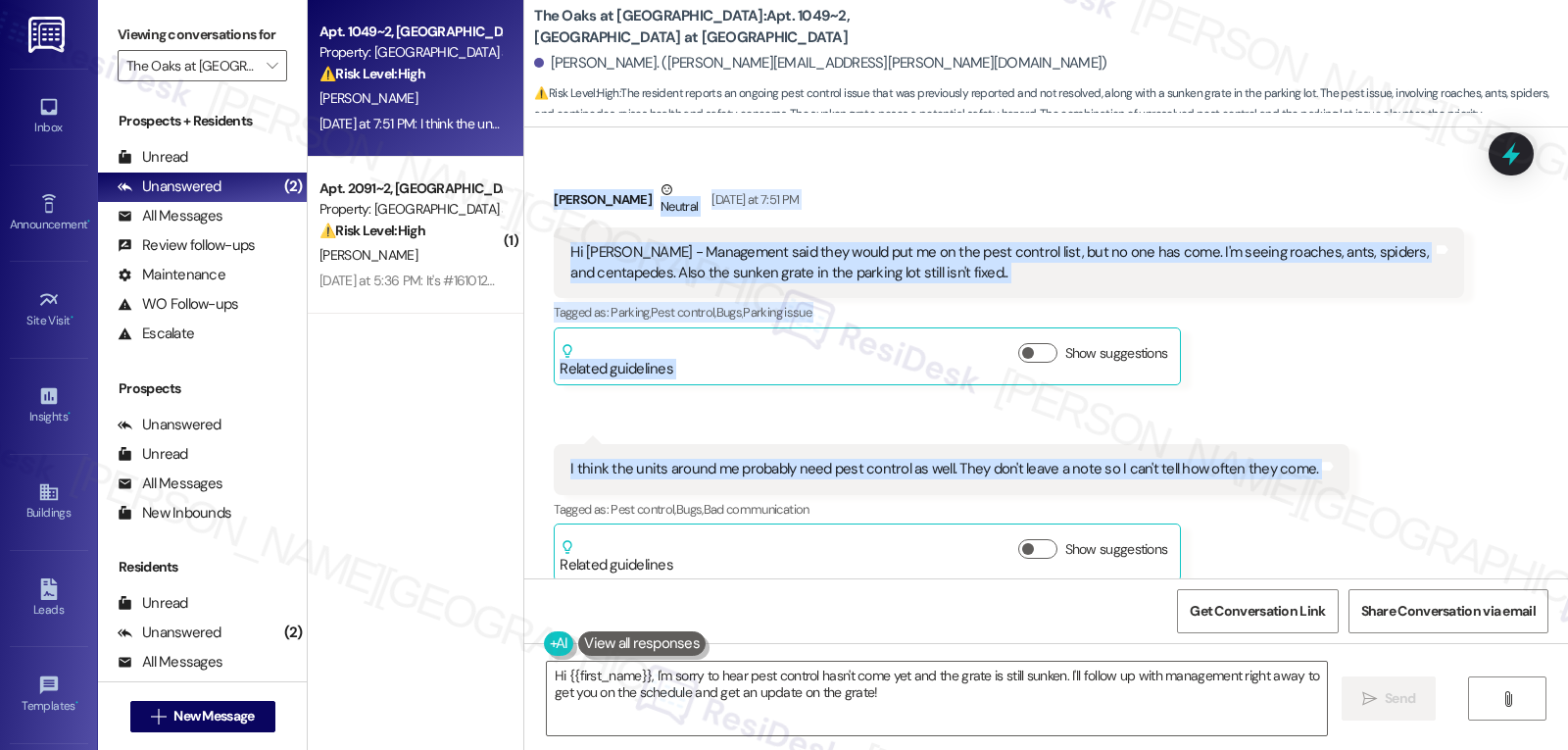
scroll to position [24633, 0]
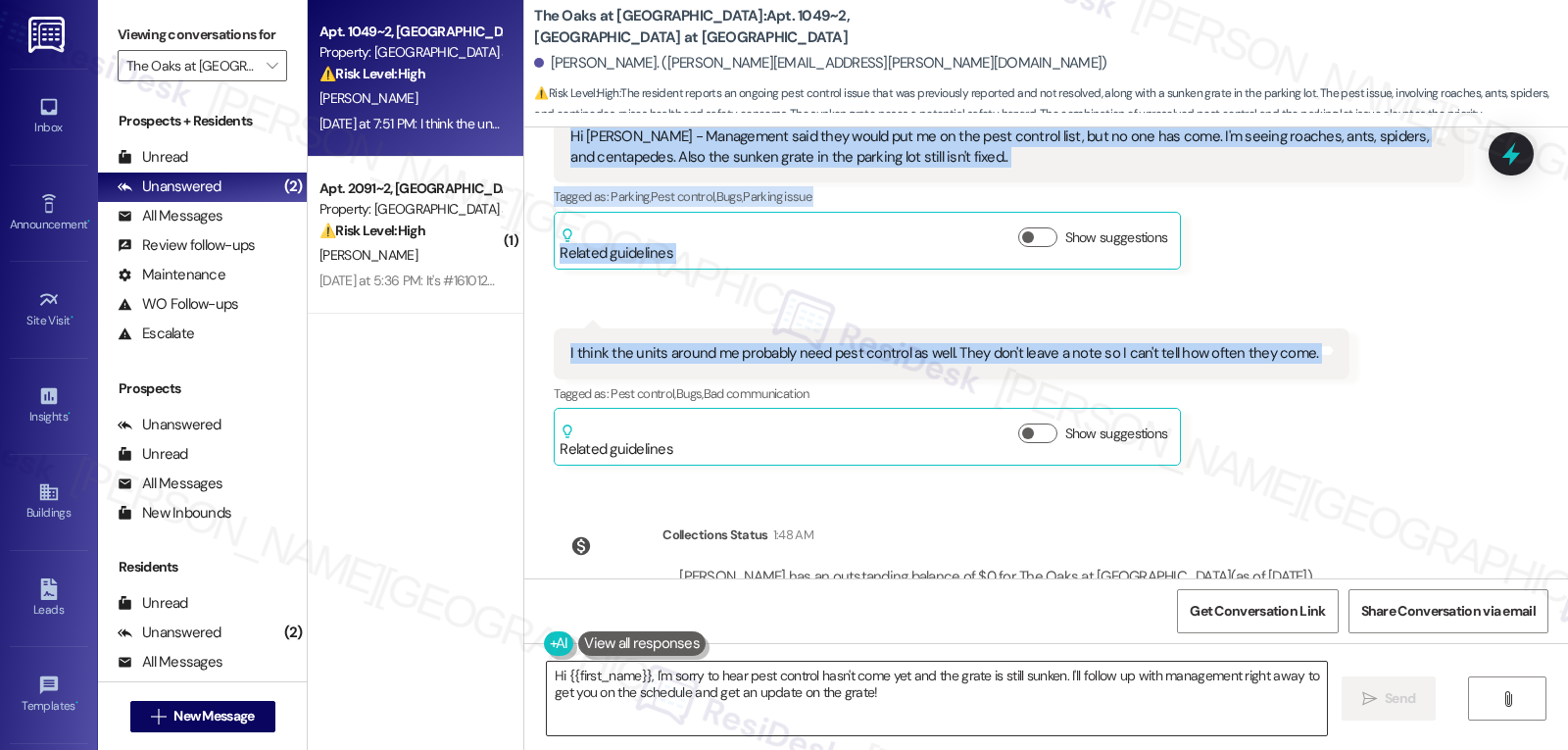
click at [717, 702] on textarea "Hi {{first_name}}, I'm sorry to hear pest control hasn't come yet and the grate…" at bounding box center [937, 698] width 780 height 74
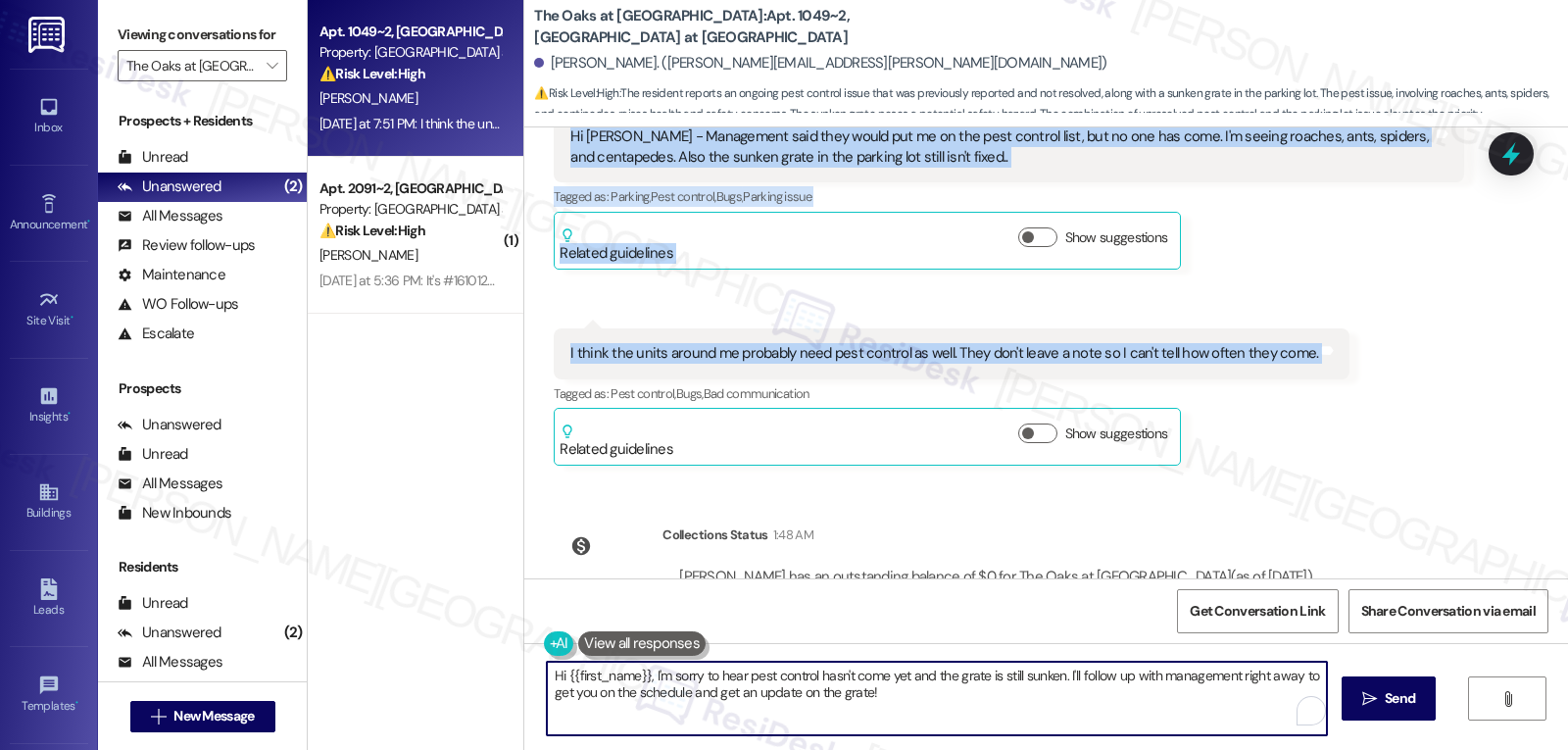
paste textarea "Margaret, thank you for letting me know. I’m so sorry you’re still dealing with…"
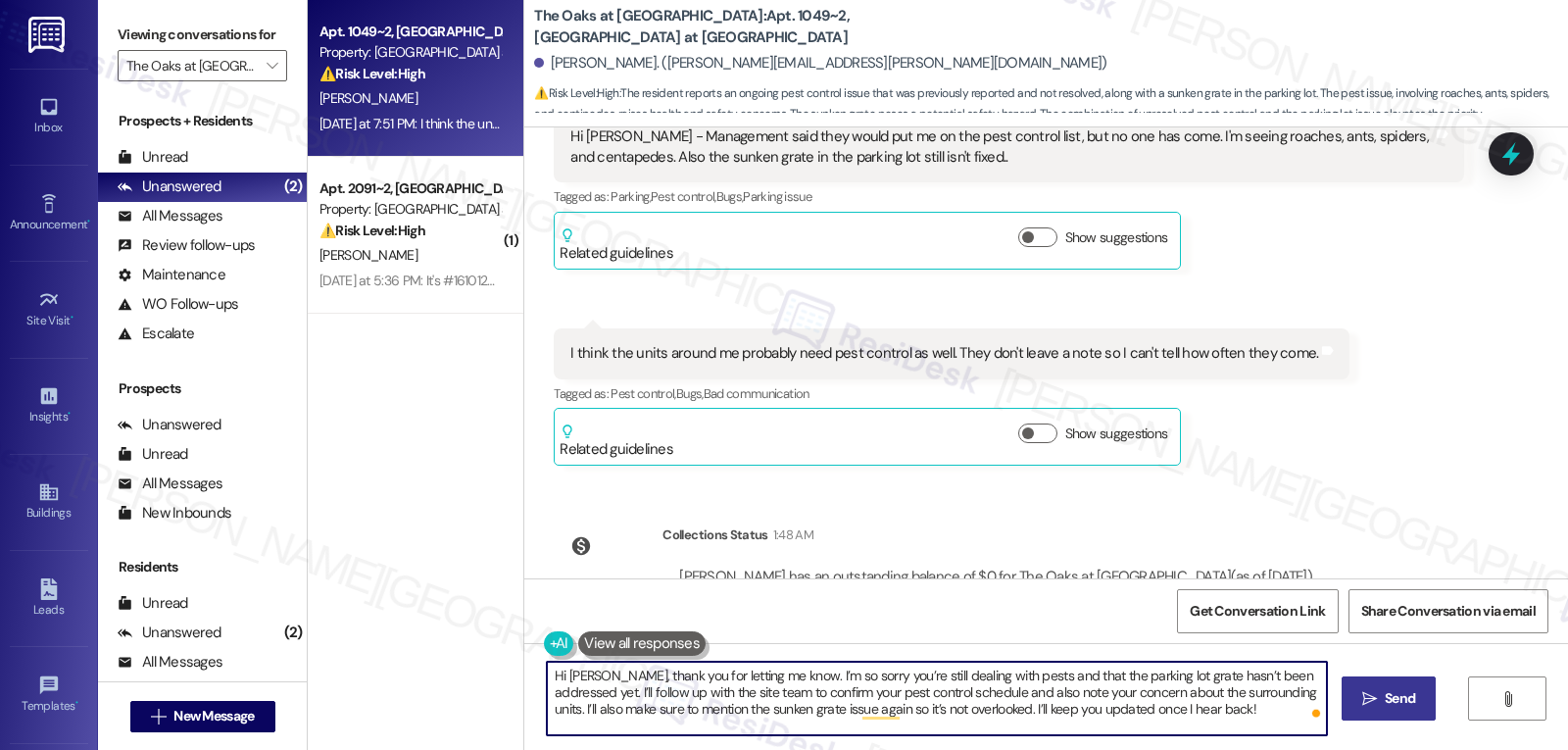
type textarea "Hi Margaret, thank you for letting me know. I’m so sorry you’re still dealing w…"
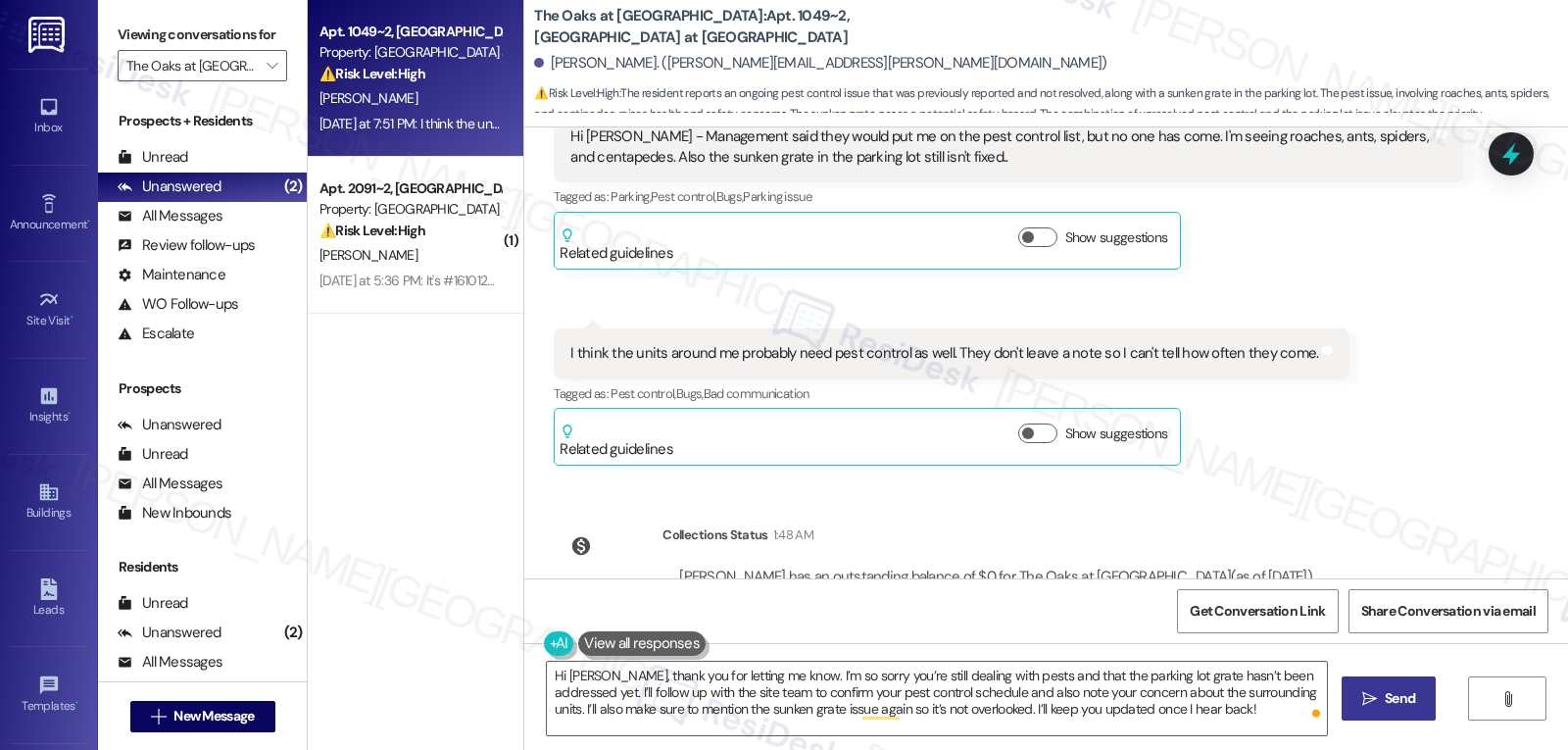
click at [1385, 708] on span "Send" at bounding box center [1400, 698] width 30 height 21
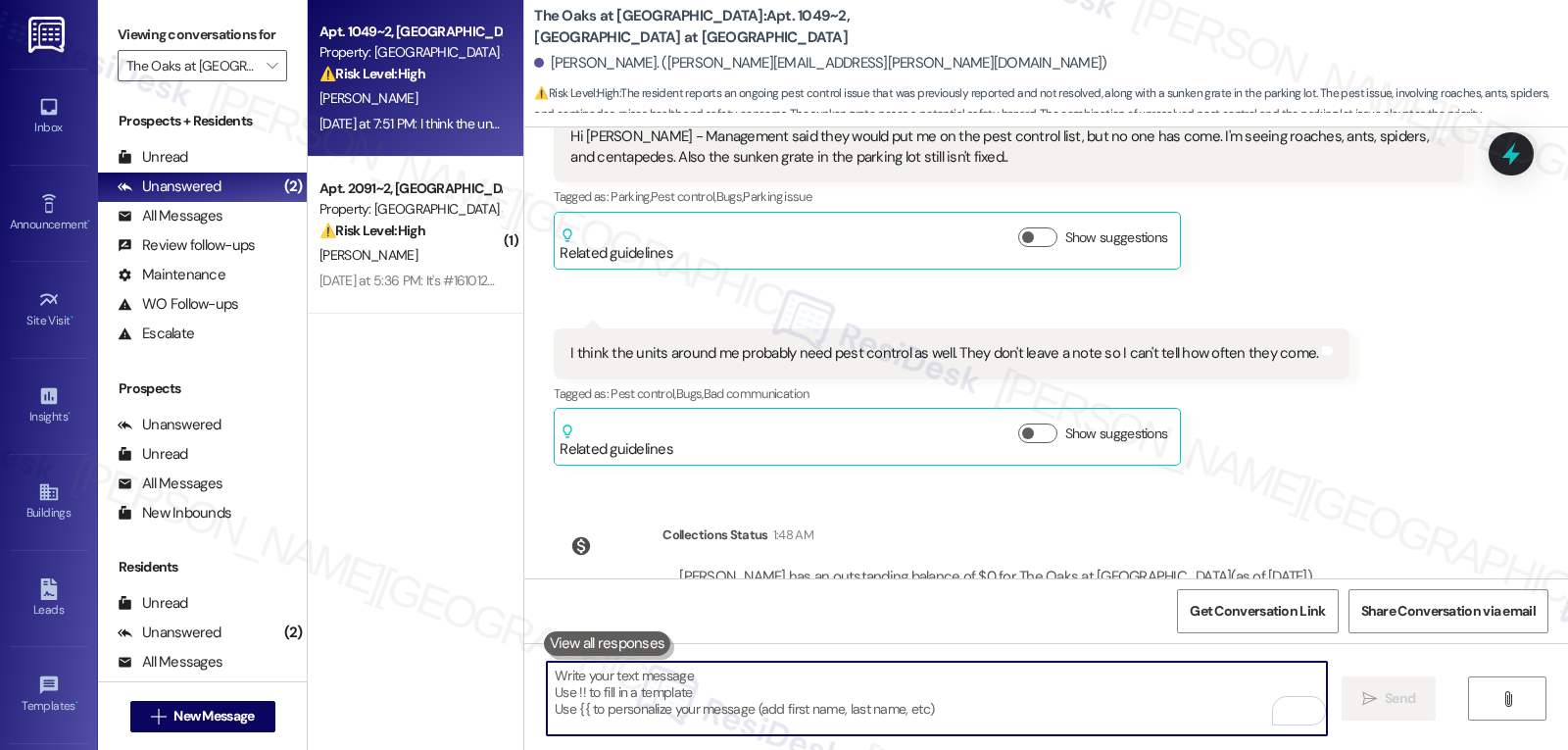
click at [723, 690] on textarea "To enrich screen reader interactions, please activate Accessibility in Grammarl…" at bounding box center [937, 698] width 780 height 74
paste textarea "Hi Margaret, thank you for letting me know. I’m so sorry you’re still dealing w…"
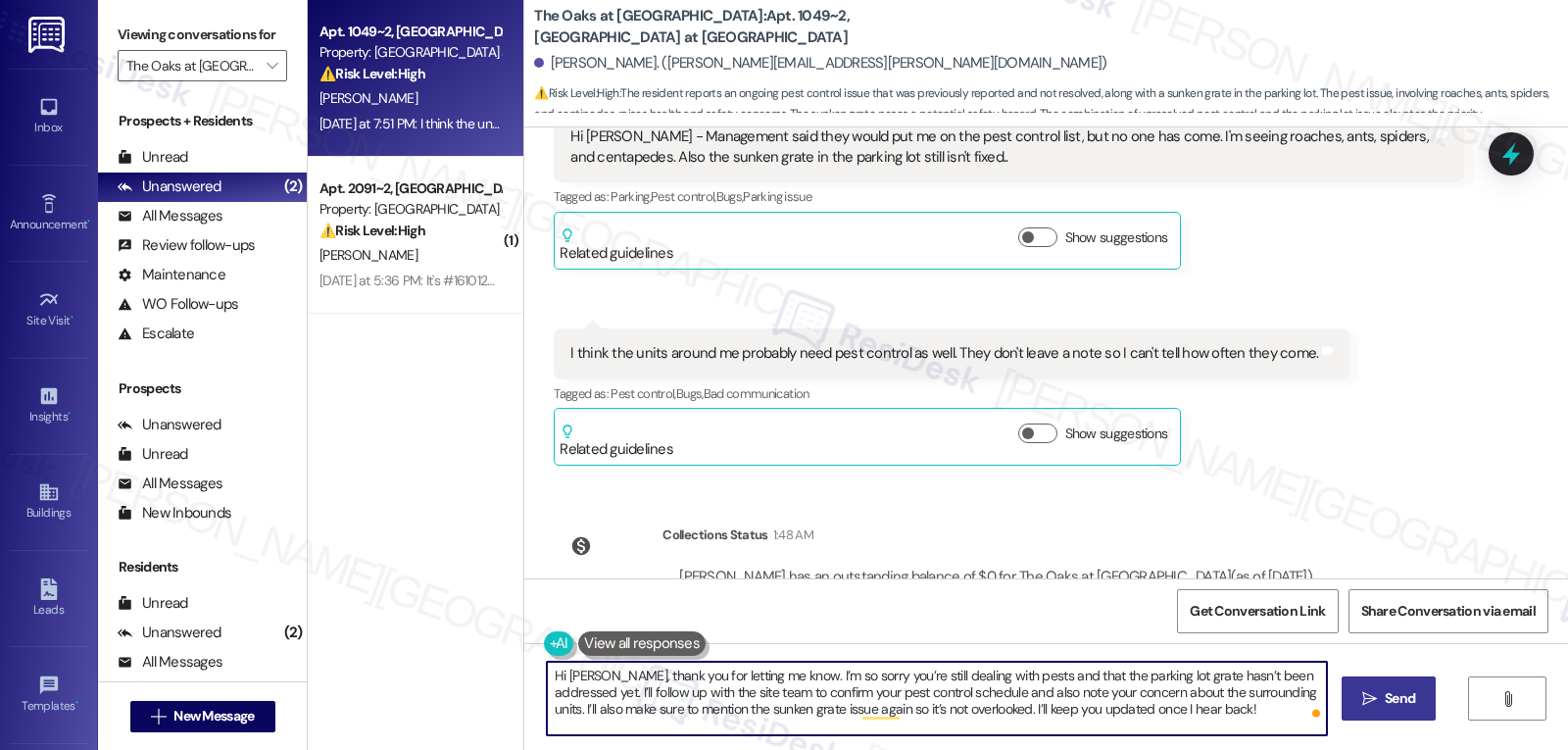
type textarea "Hi Margaret, thank you for letting me know. I’m so sorry you’re still dealing w…"
click at [1407, 702] on span "Send" at bounding box center [1400, 698] width 30 height 21
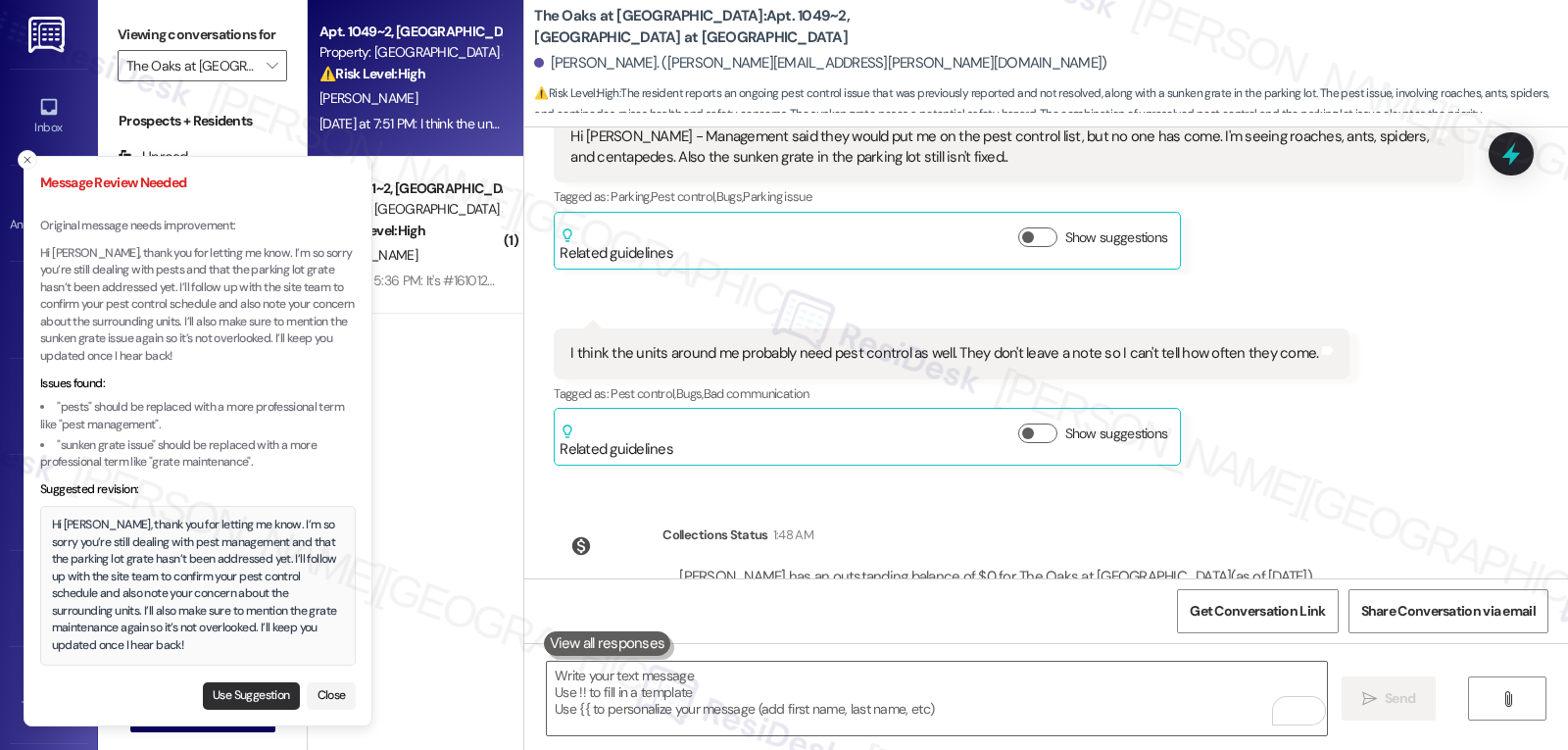
click at [283, 697] on button "Use Suggestion" at bounding box center [250, 696] width 97 height 28
type textarea "Hi Margaret, thank you for letting me know. I’m so sorry you’re still dealing w…"
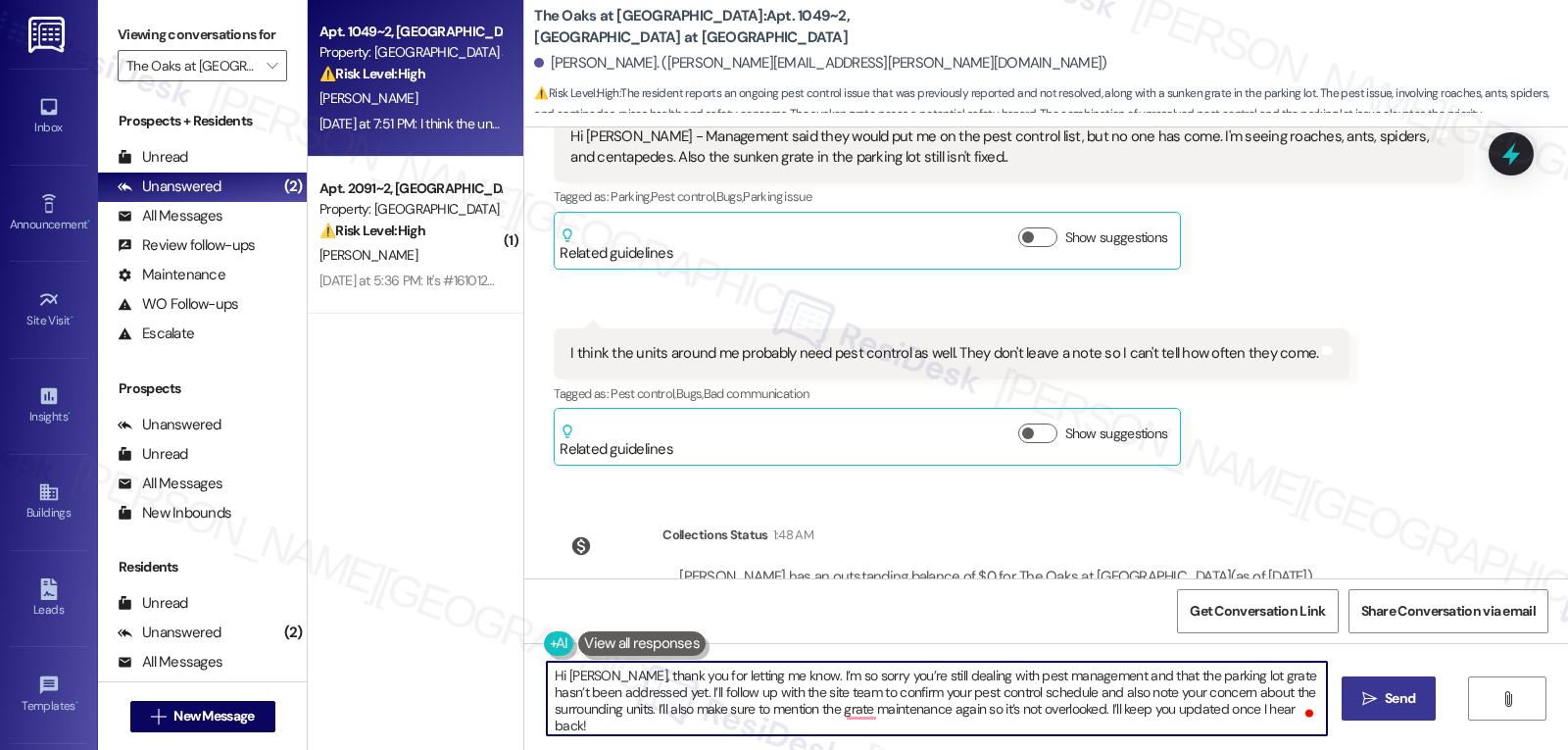
click at [729, 731] on textarea "Hi Margaret, thank you for letting me know. I’m so sorry you’re still dealing w…" at bounding box center [937, 698] width 780 height 74
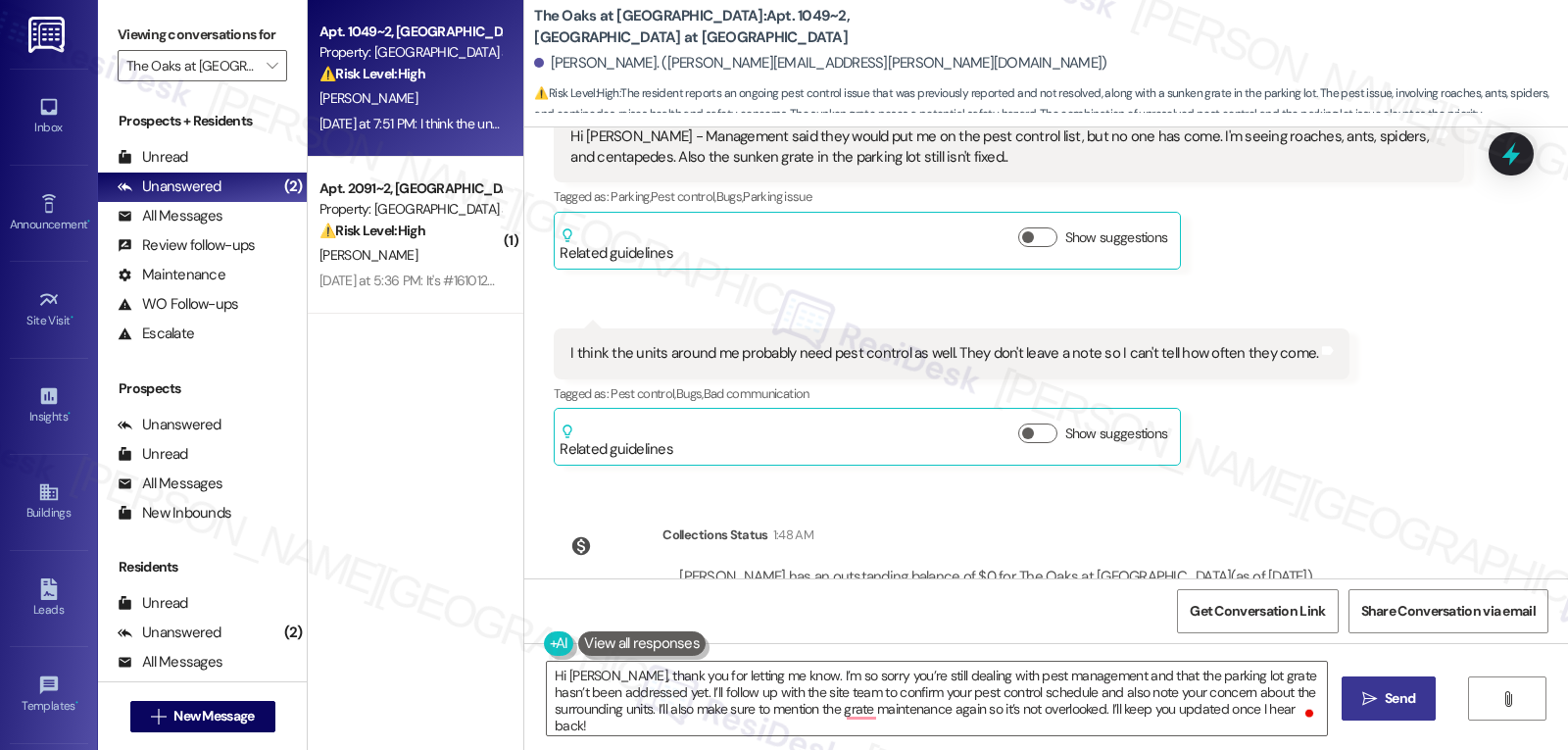
click at [1403, 706] on span "Send" at bounding box center [1400, 698] width 30 height 21
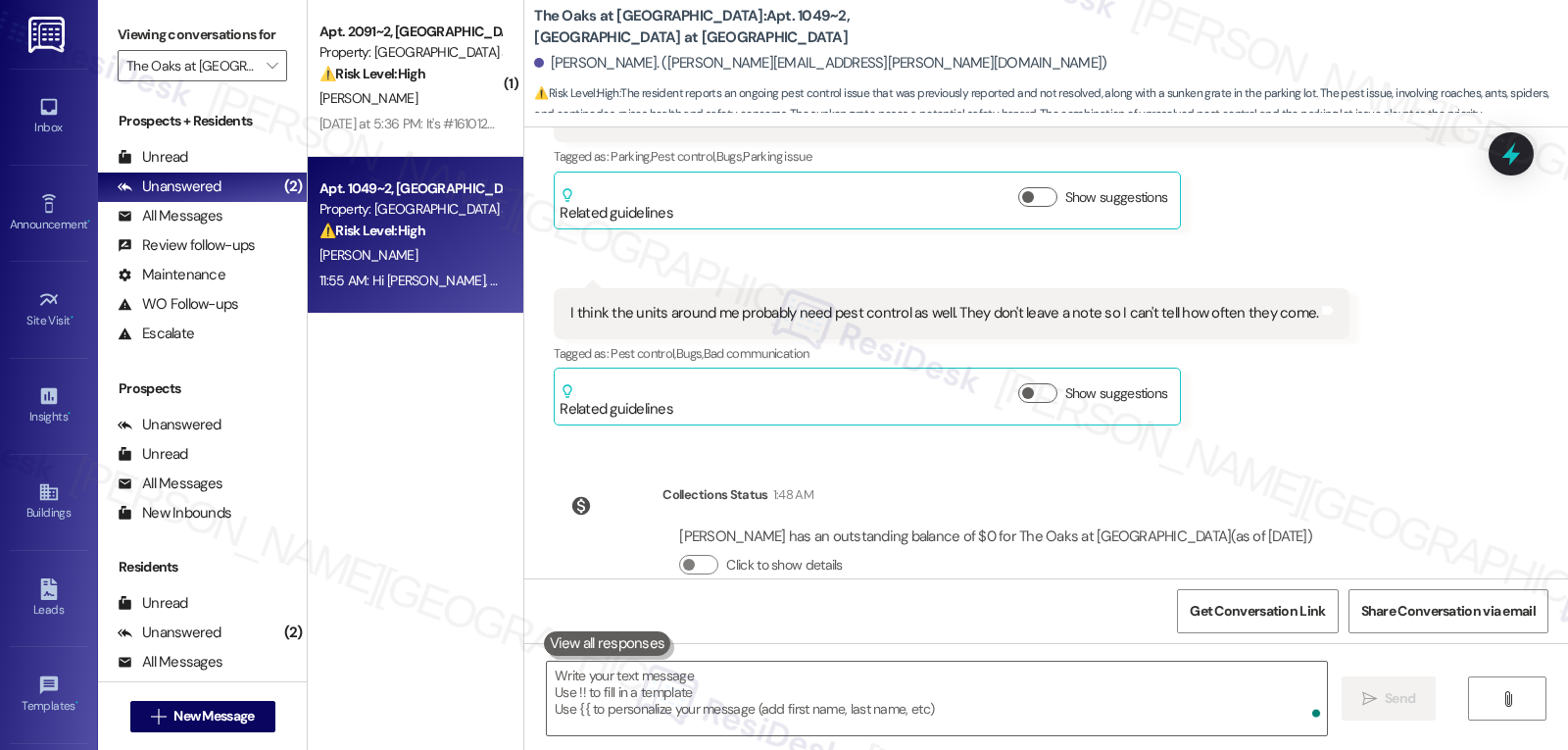
scroll to position [24812, 0]
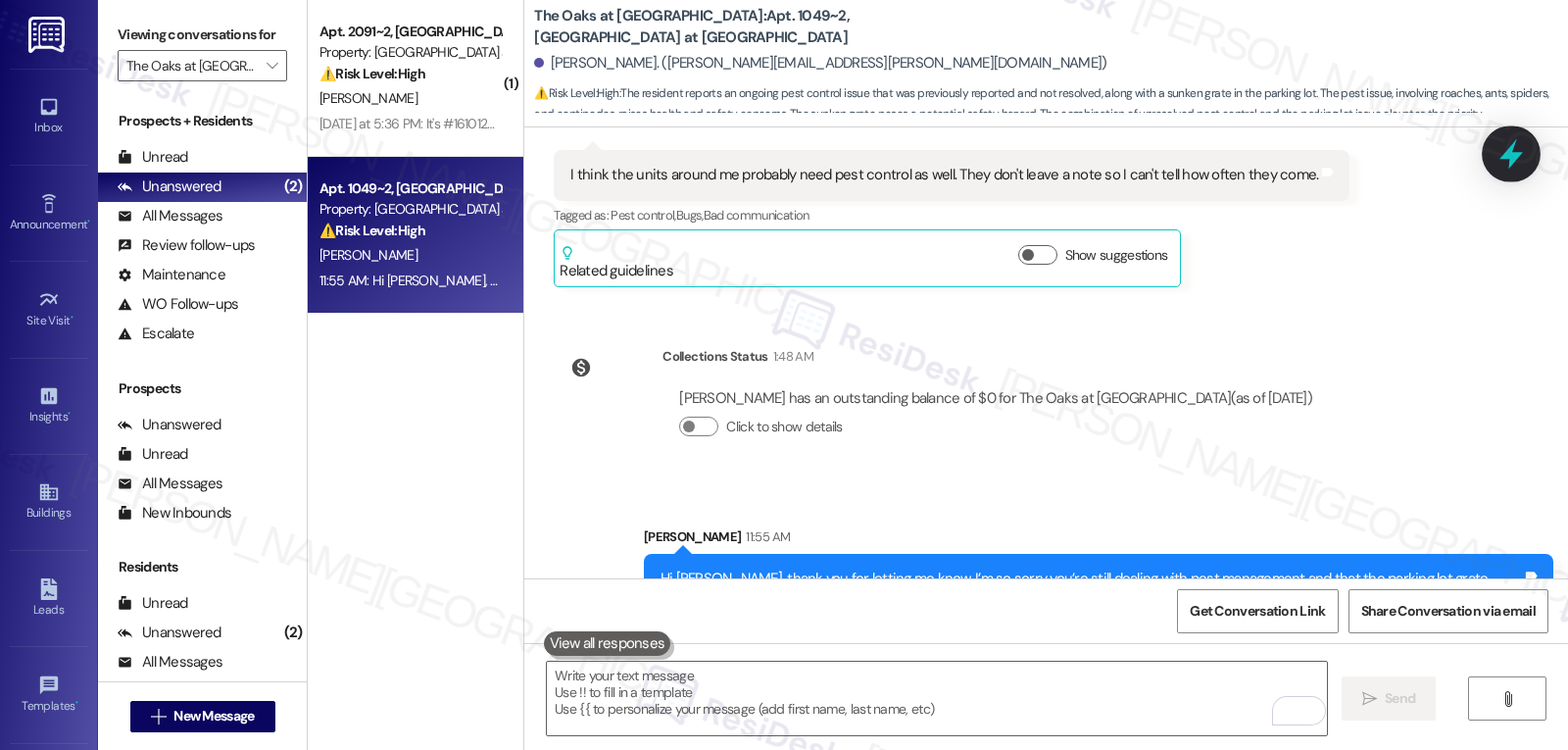
click at [1514, 163] on icon at bounding box center [1511, 154] width 33 height 33
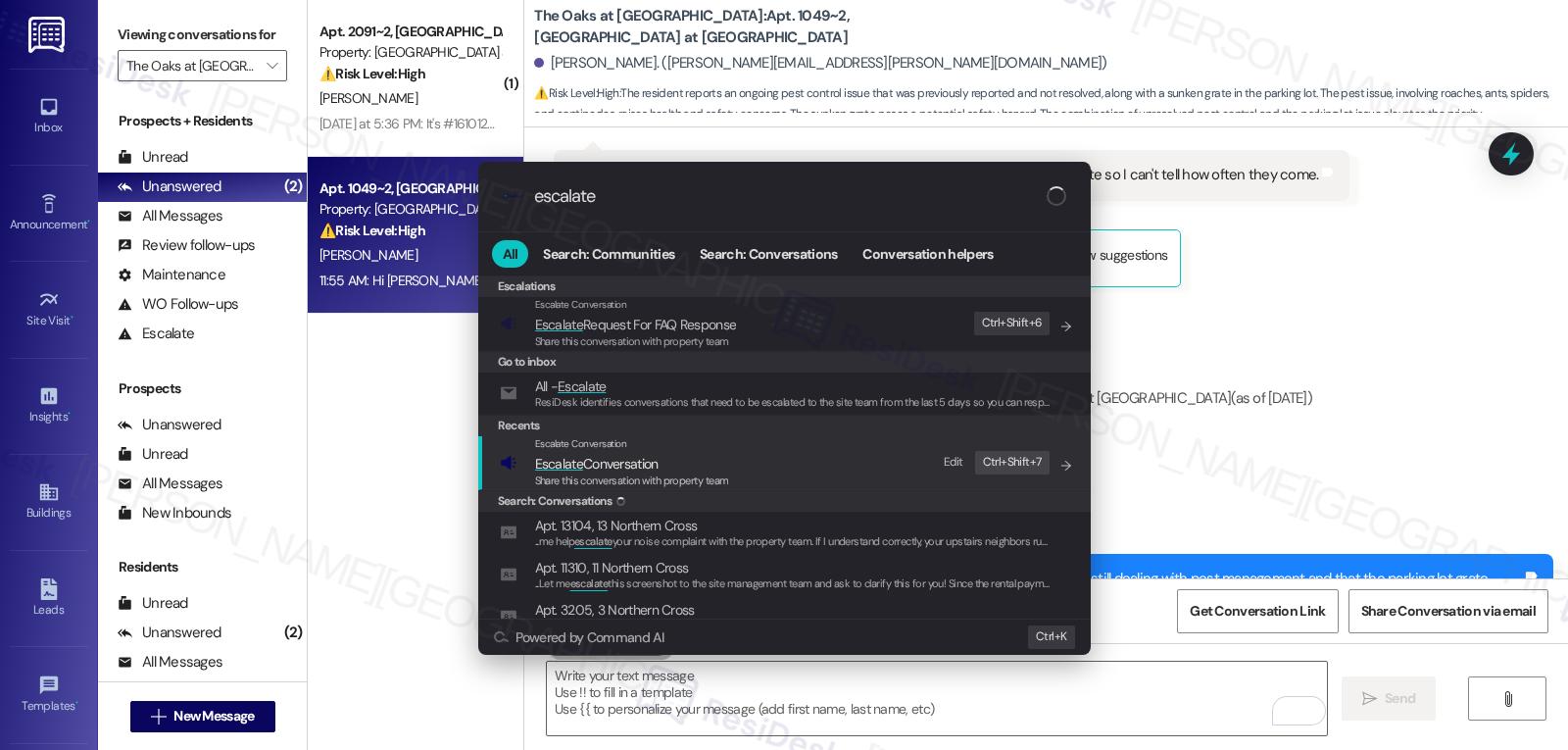
type input "escalate"
click at [719, 464] on span "Escalate Conversation" at bounding box center [632, 464] width 195 height 22
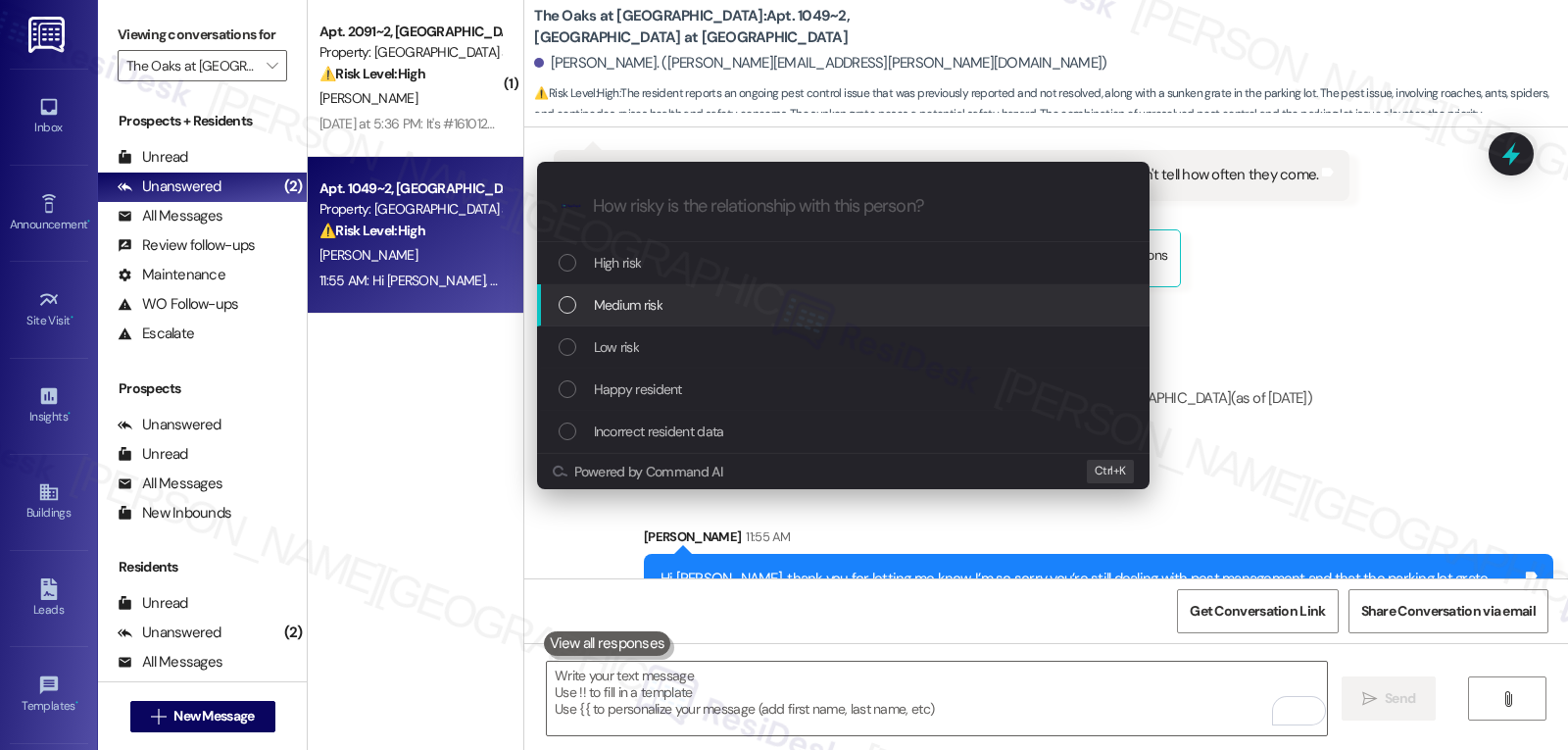
click at [679, 311] on div "Medium risk" at bounding box center [845, 305] width 574 height 22
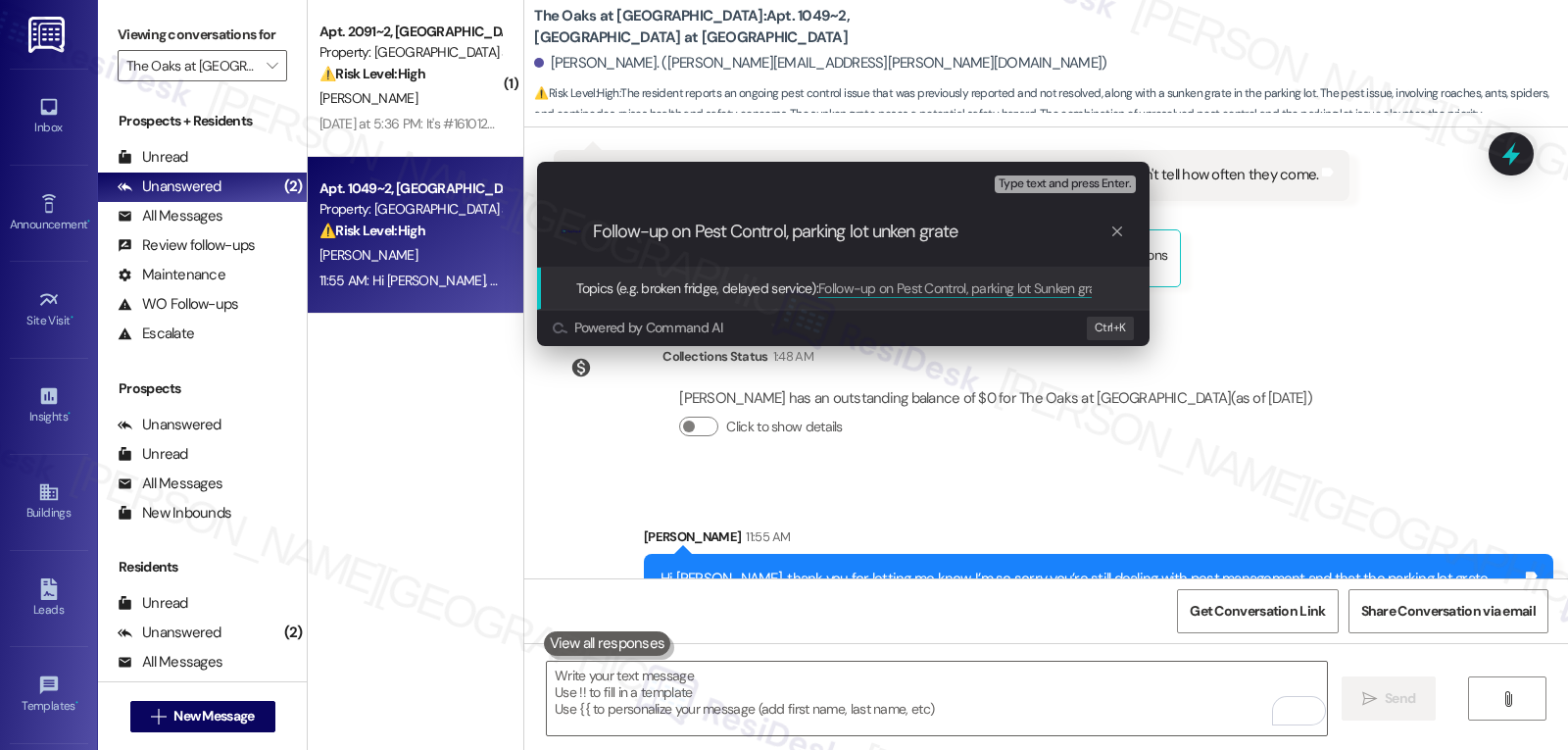
type input "Follow-up on Pest Control, parking lot sunken grate"
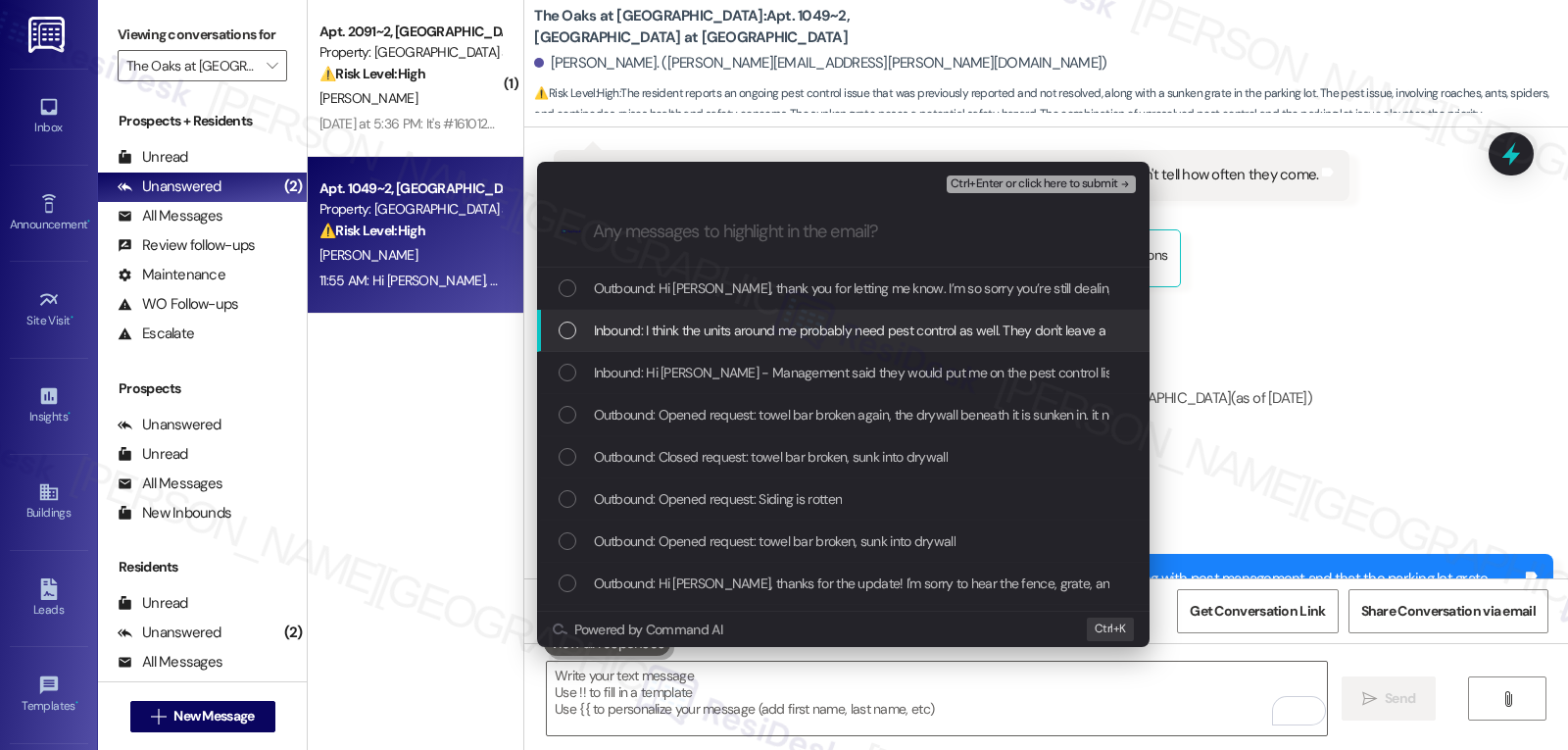
click at [573, 333] on div "List of options" at bounding box center [568, 330] width 18 height 18
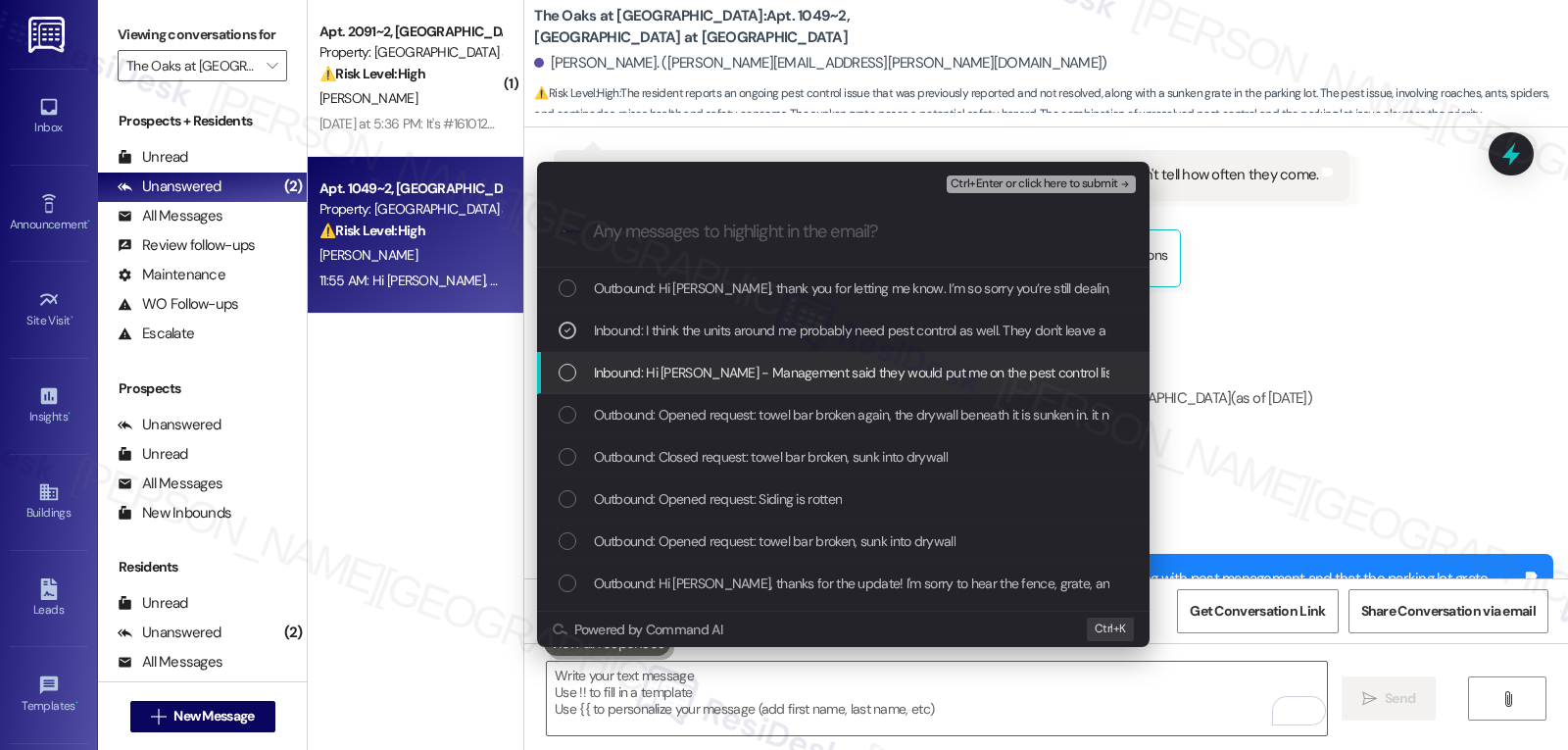
click at [559, 378] on div "List of options" at bounding box center [568, 373] width 18 height 18
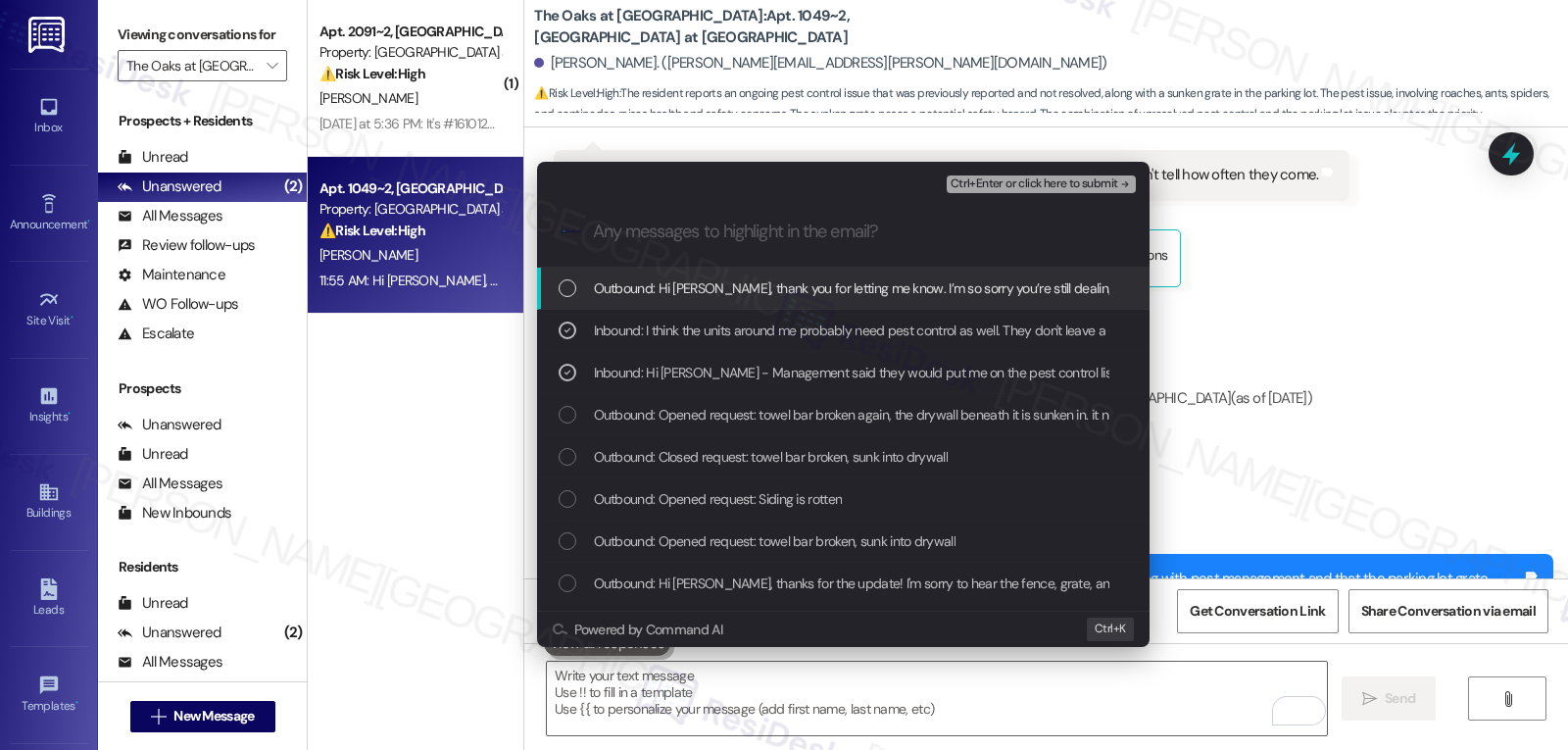
click at [1103, 178] on span "Ctrl+Enter or click here to submit" at bounding box center [1034, 185] width 168 height 14
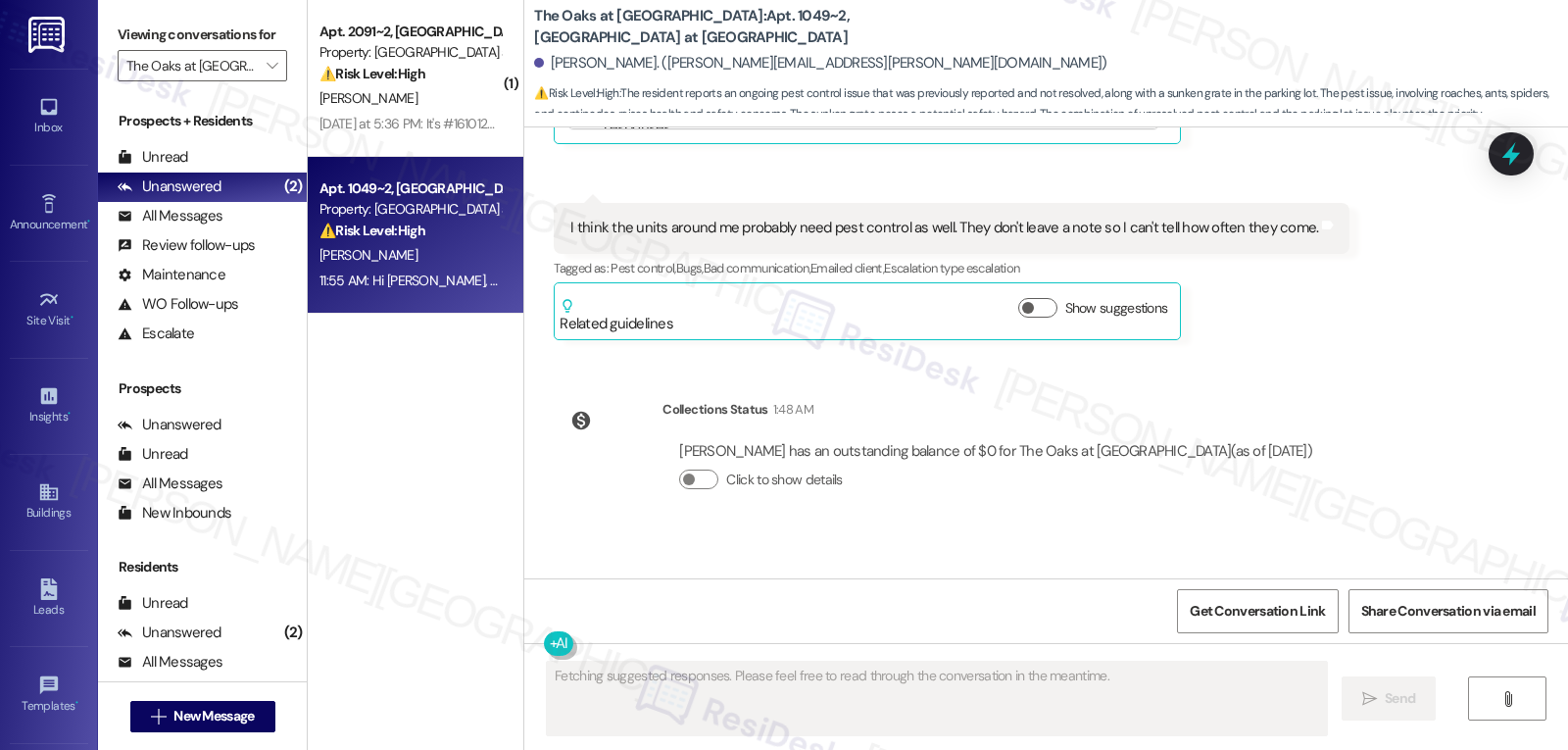
scroll to position [25140, 0]
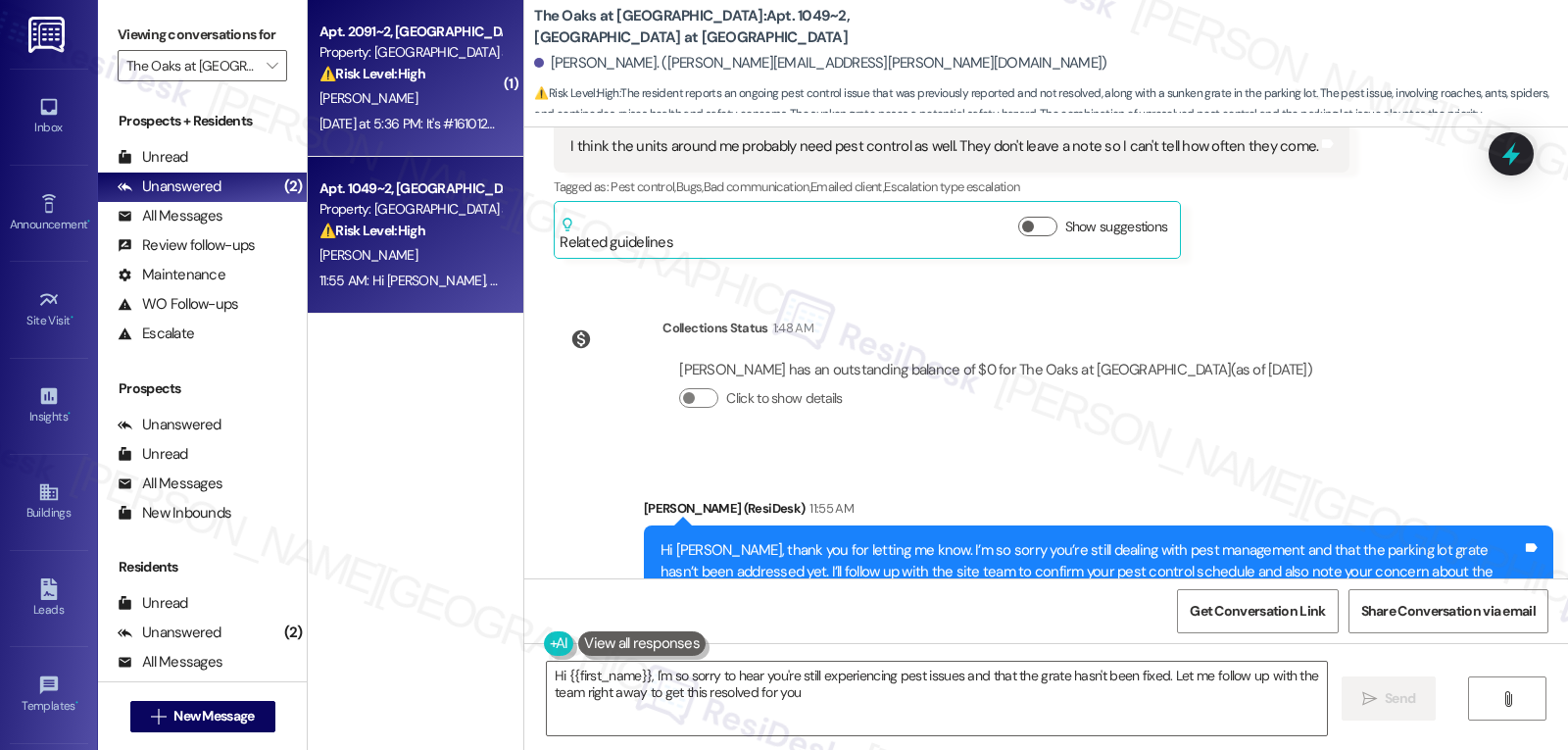
type textarea "Hi {{first_name}}, I'm so sorry to hear you're still experiencing pest issues a…"
click at [384, 95] on div "N. Kansara" at bounding box center [410, 98] width 186 height 25
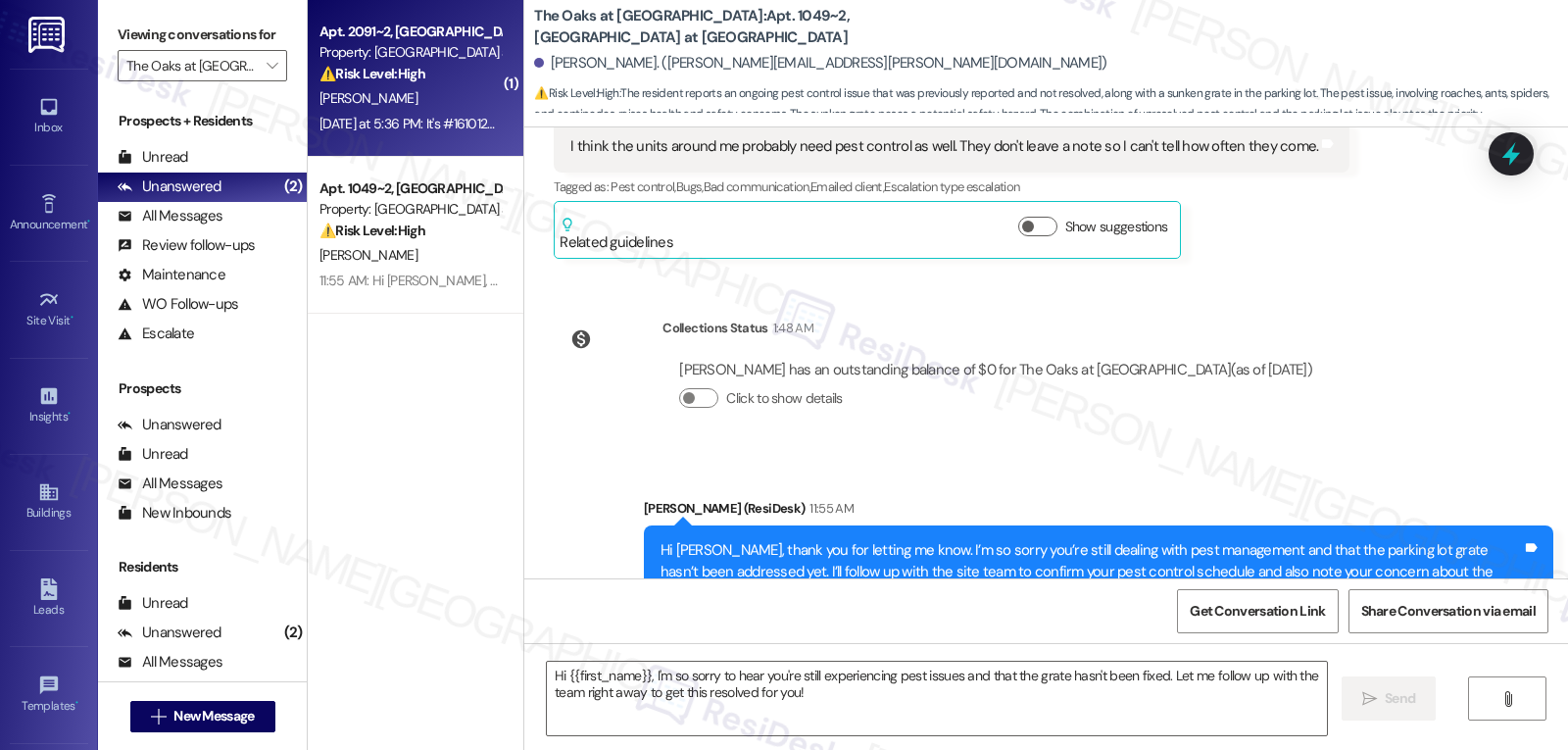
type textarea "Fetching suggested responses. Please feel free to read through the conversation…"
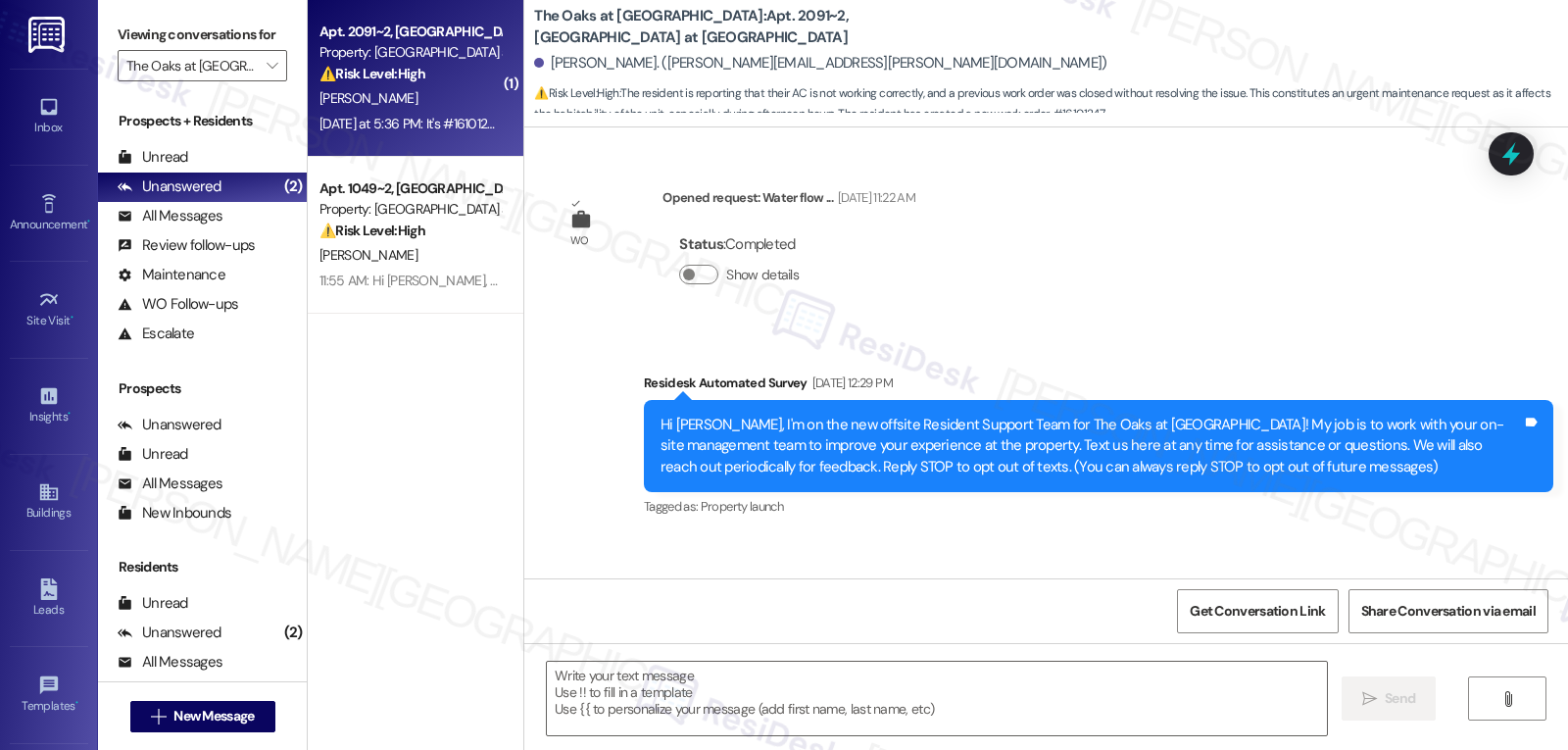
scroll to position [7956, 0]
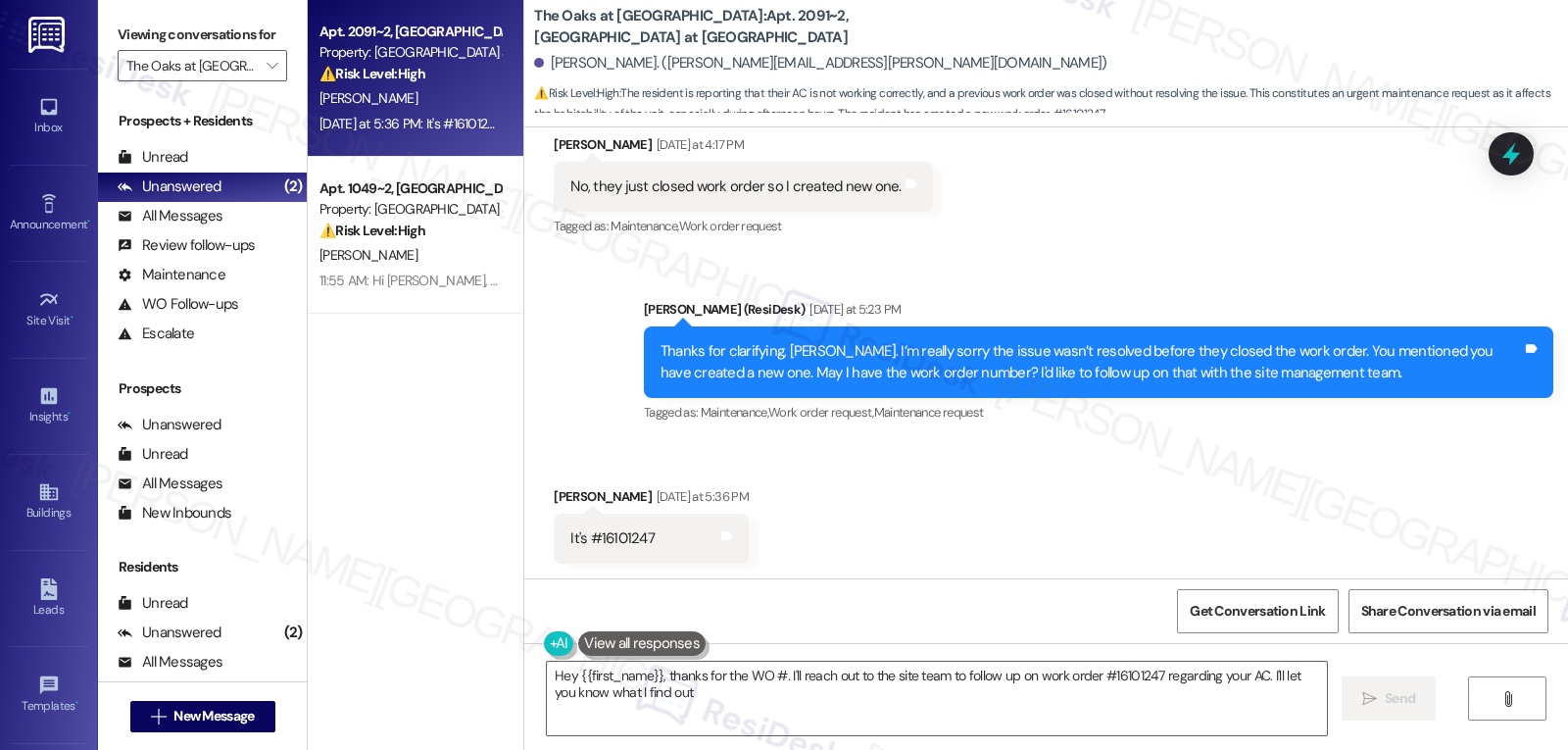
type textarea "Hey {{first_name}}, thanks for the WO #. I'll reach out to the site team to fol…"
click at [1529, 156] on div at bounding box center [1511, 154] width 59 height 56
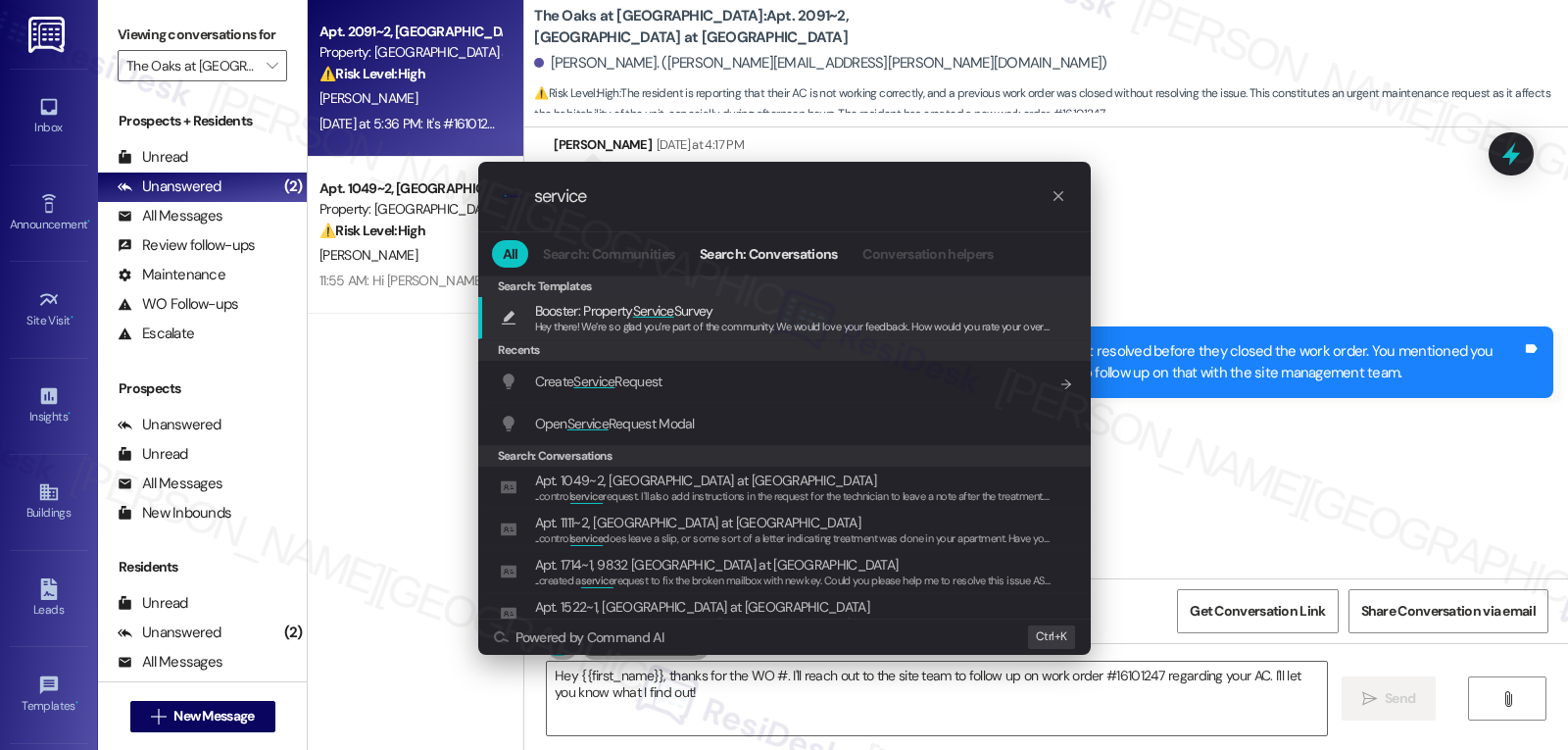
click at [642, 417] on span "Open Service Request Modal" at bounding box center [615, 424] width 160 height 18
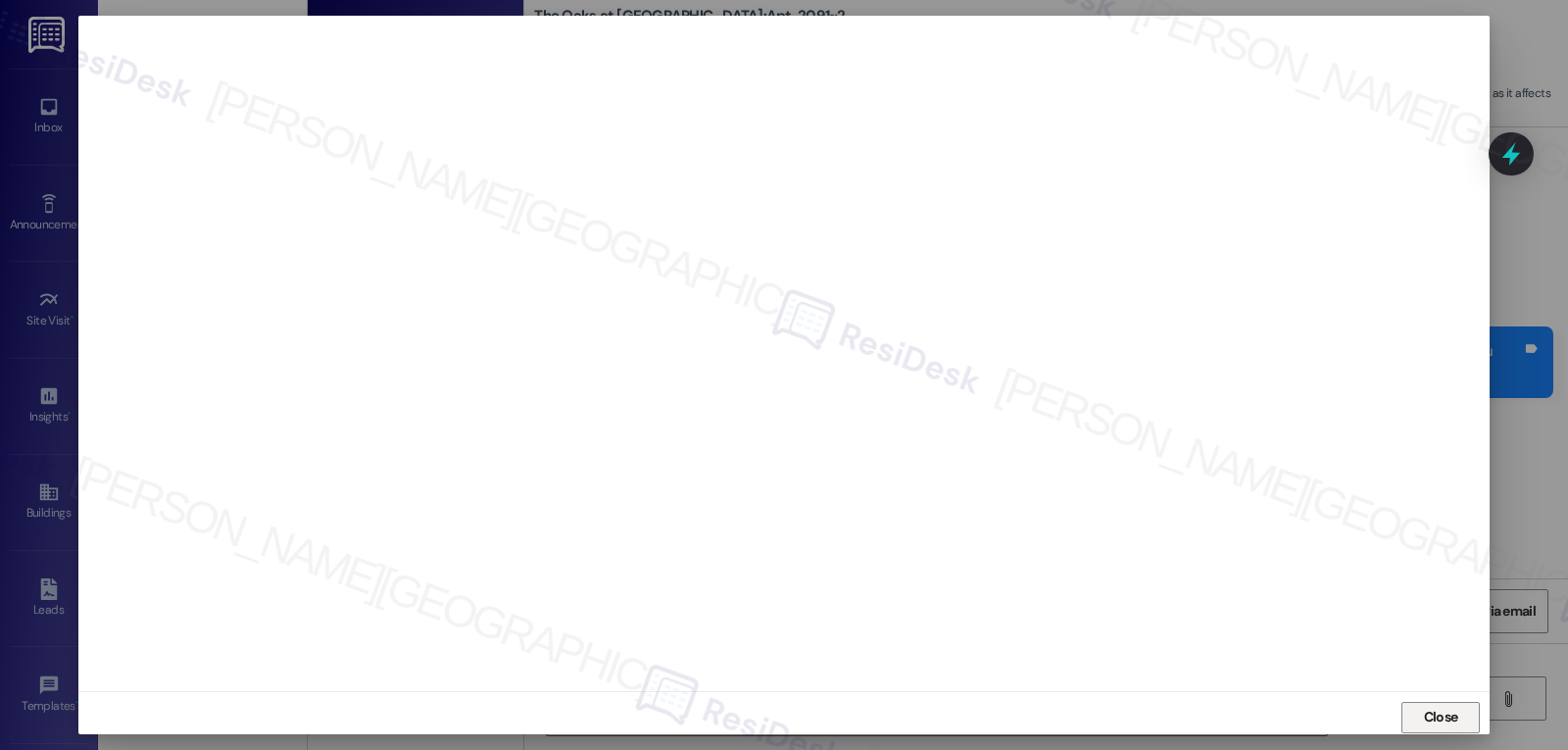
click at [1467, 712] on button "Close" at bounding box center [1440, 717] width 79 height 31
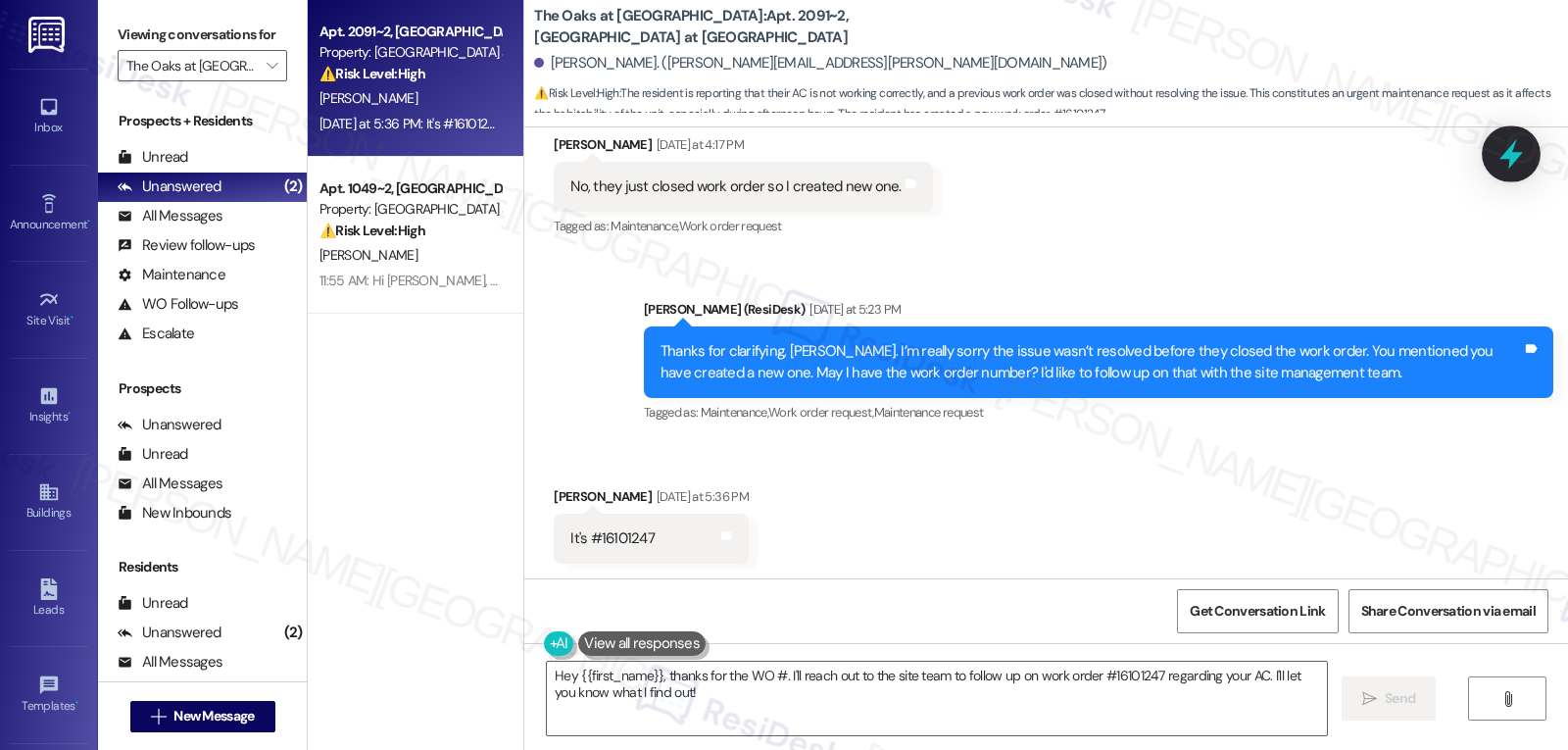
click at [1508, 154] on icon at bounding box center [1512, 155] width 24 height 30
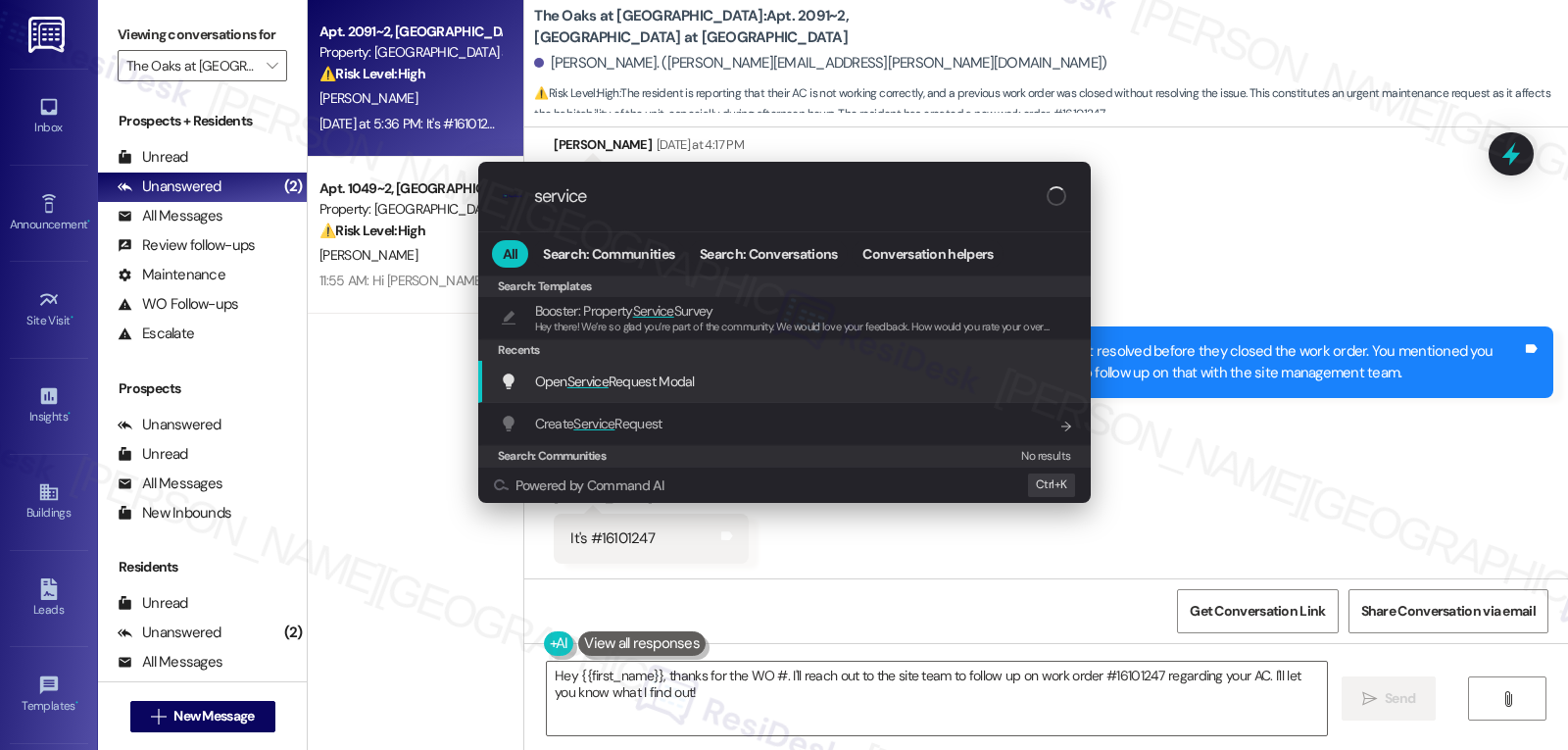
click at [741, 378] on div "Open Service Request Modal Add shortcut" at bounding box center [786, 381] width 574 height 22
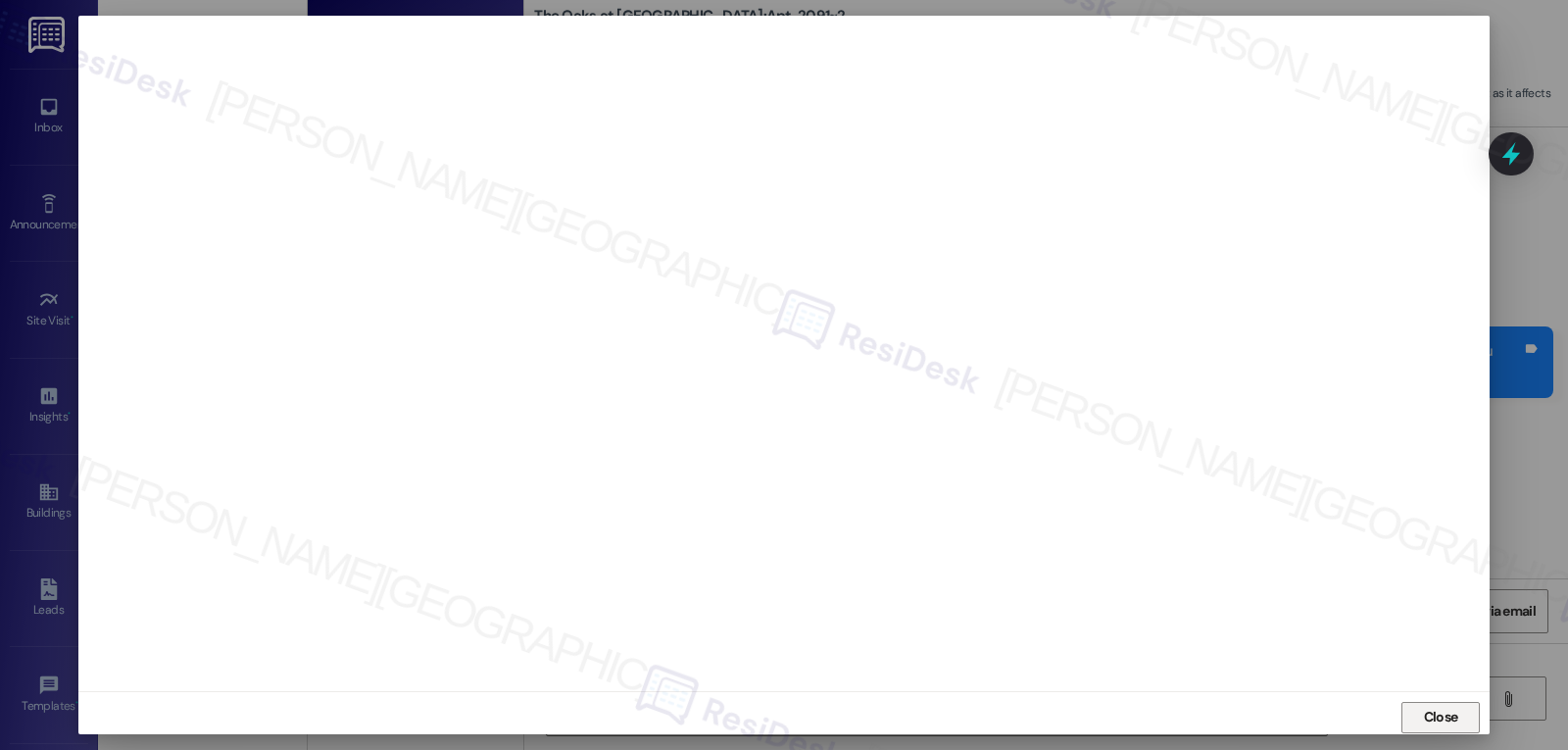
click at [1449, 721] on span "Close" at bounding box center [1441, 717] width 34 height 21
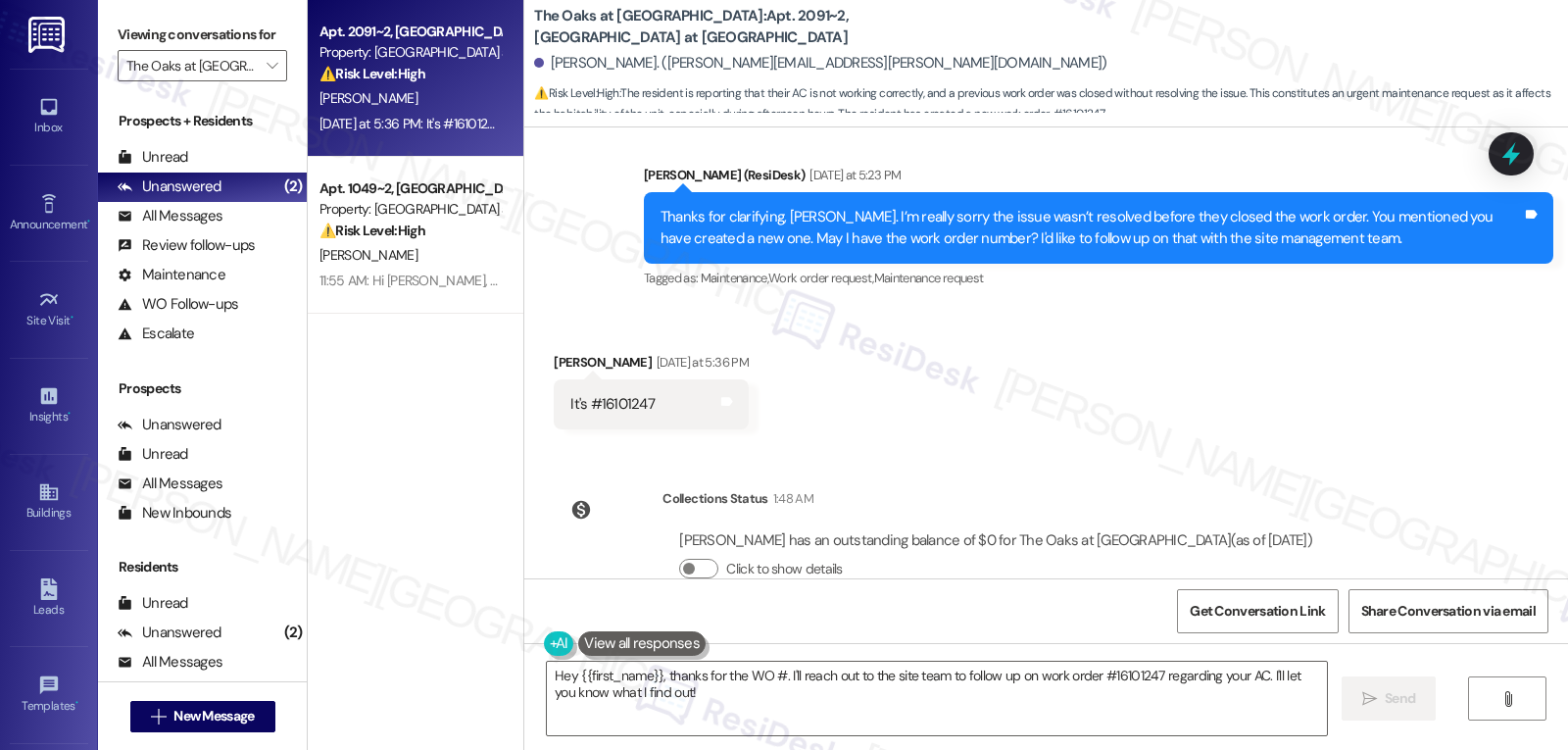
scroll to position [8137, 0]
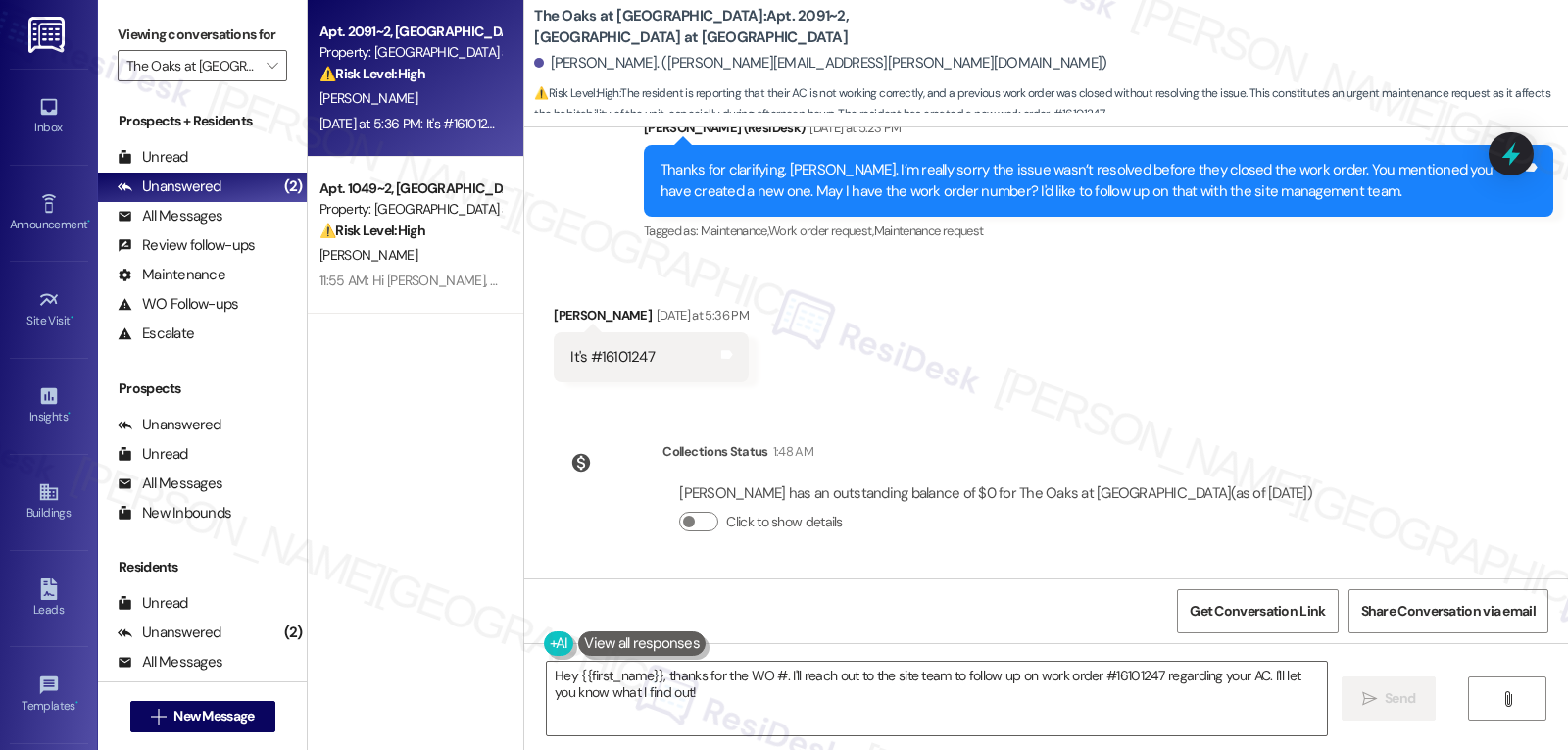
click at [1509, 153] on icon at bounding box center [1512, 154] width 18 height 24
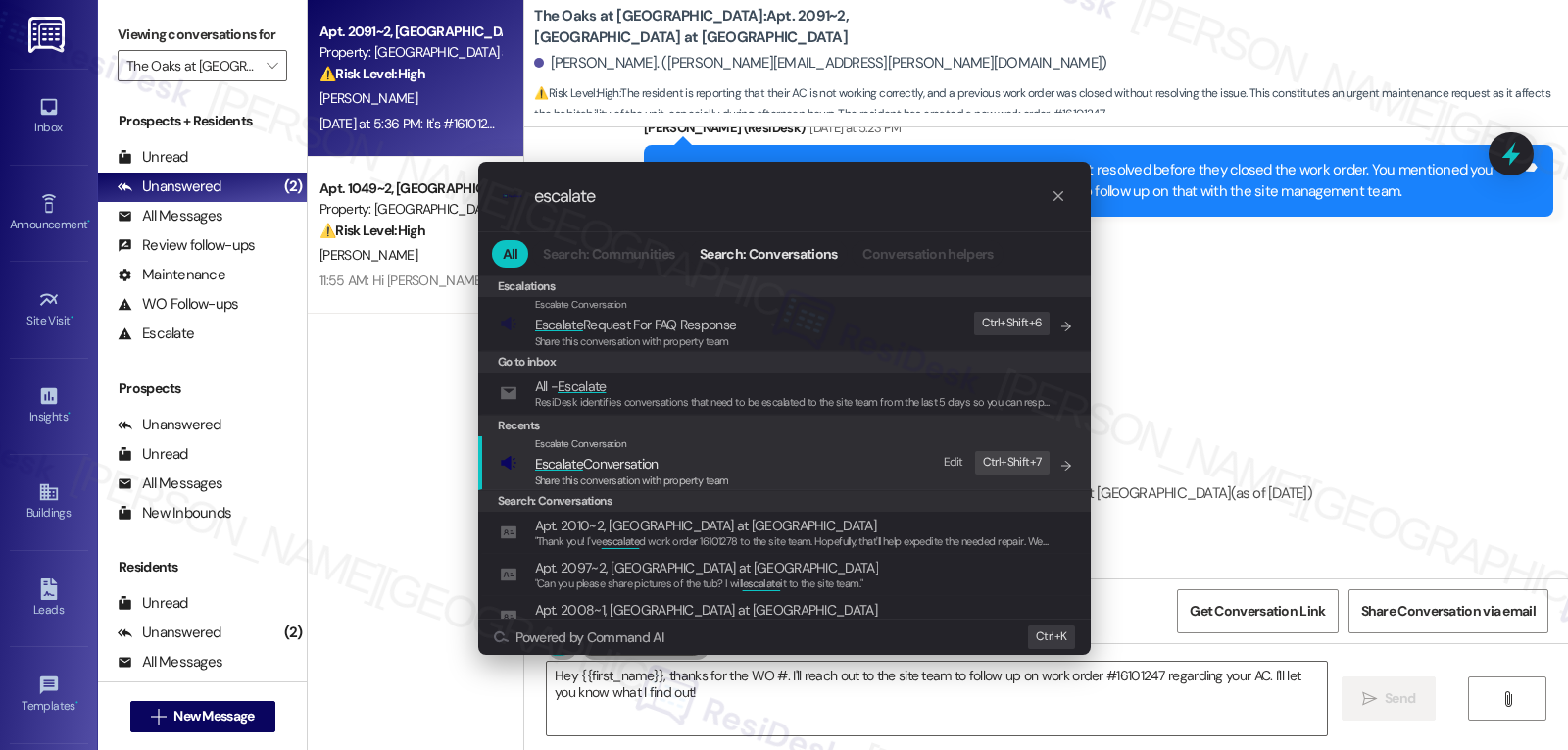
type input "escalate"
click at [655, 482] on span "Share this conversation with property team" at bounding box center [632, 481] width 195 height 14
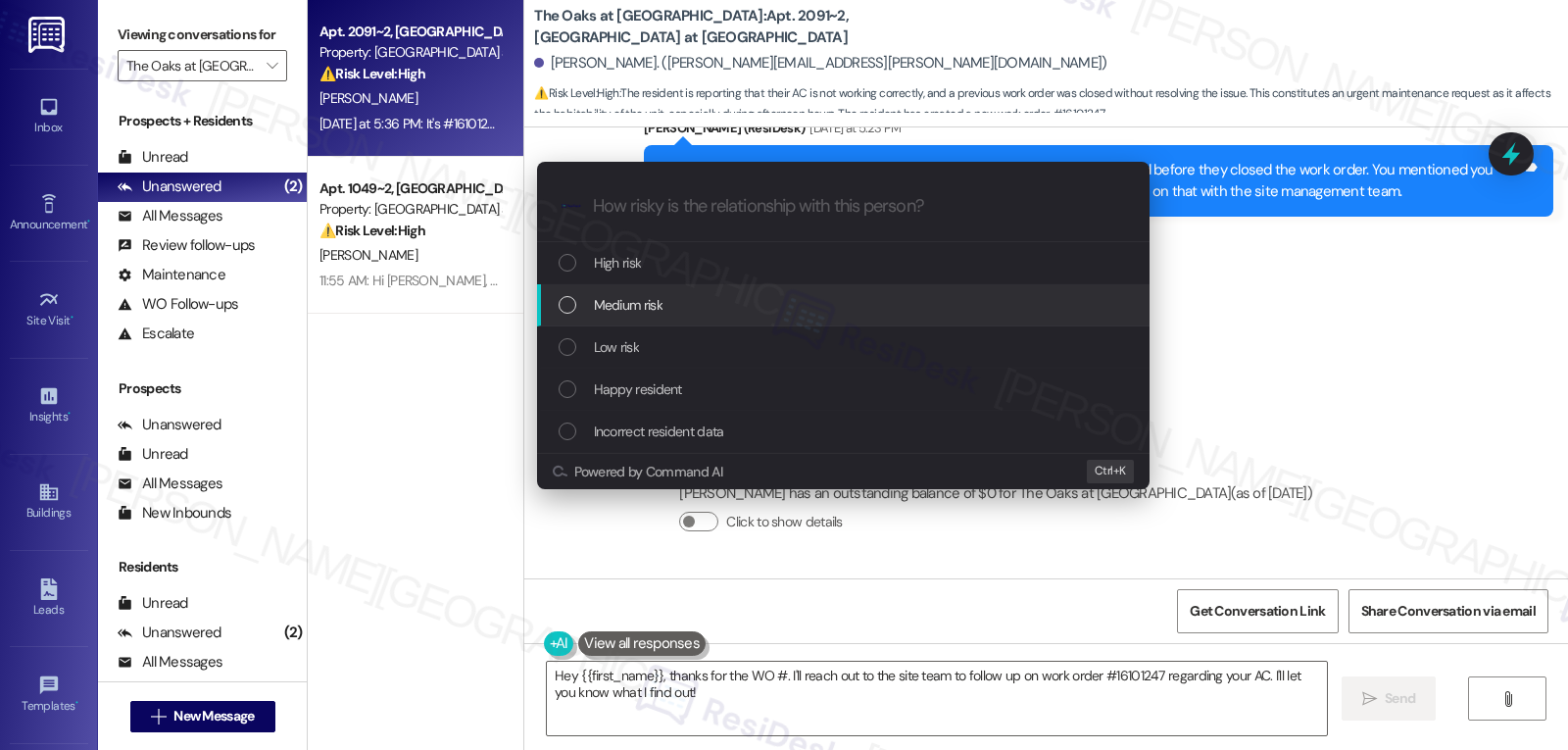
click at [661, 310] on span "Medium risk" at bounding box center [628, 305] width 69 height 22
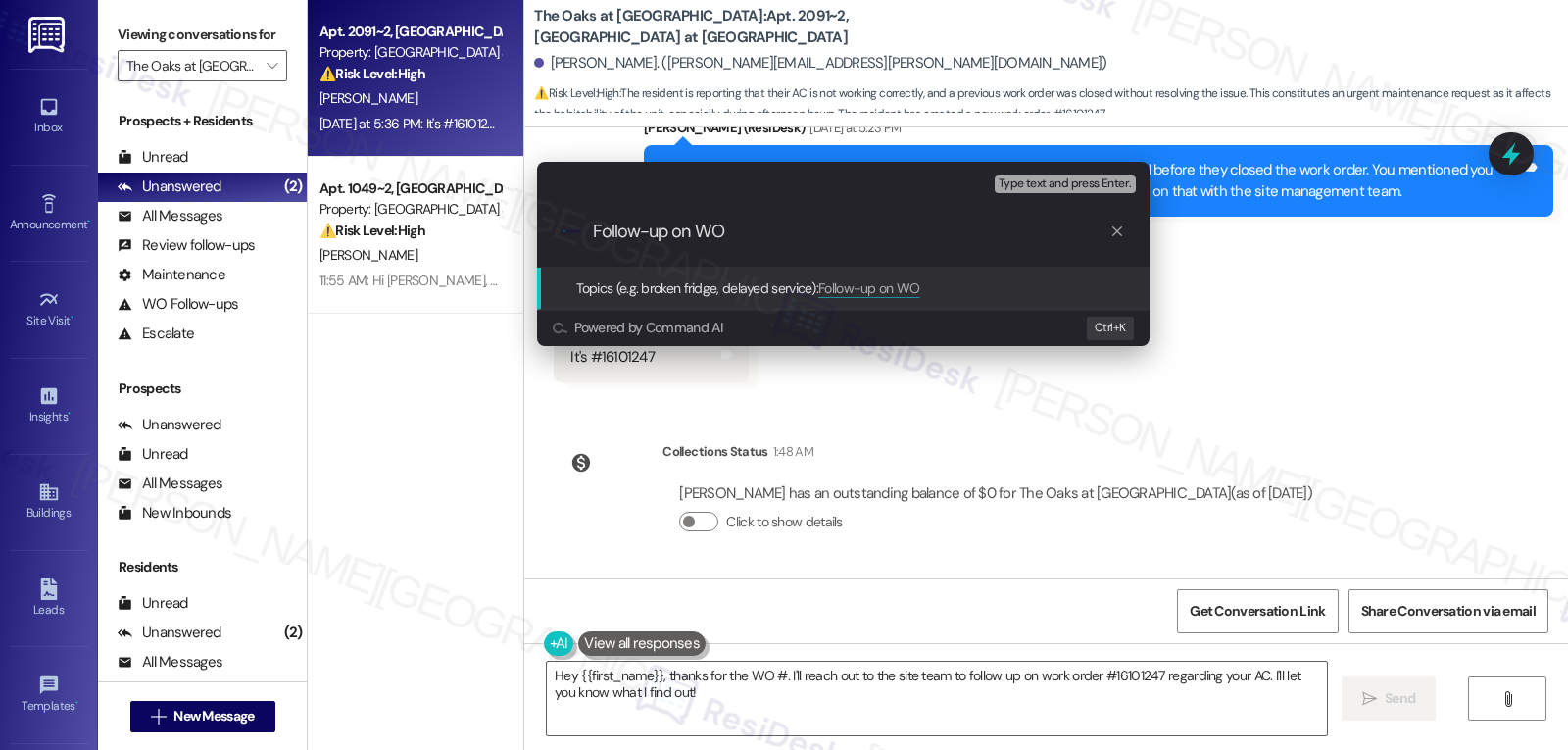
paste input "16101247"
type input "Follow-up on WO 16101247 - AC work order"
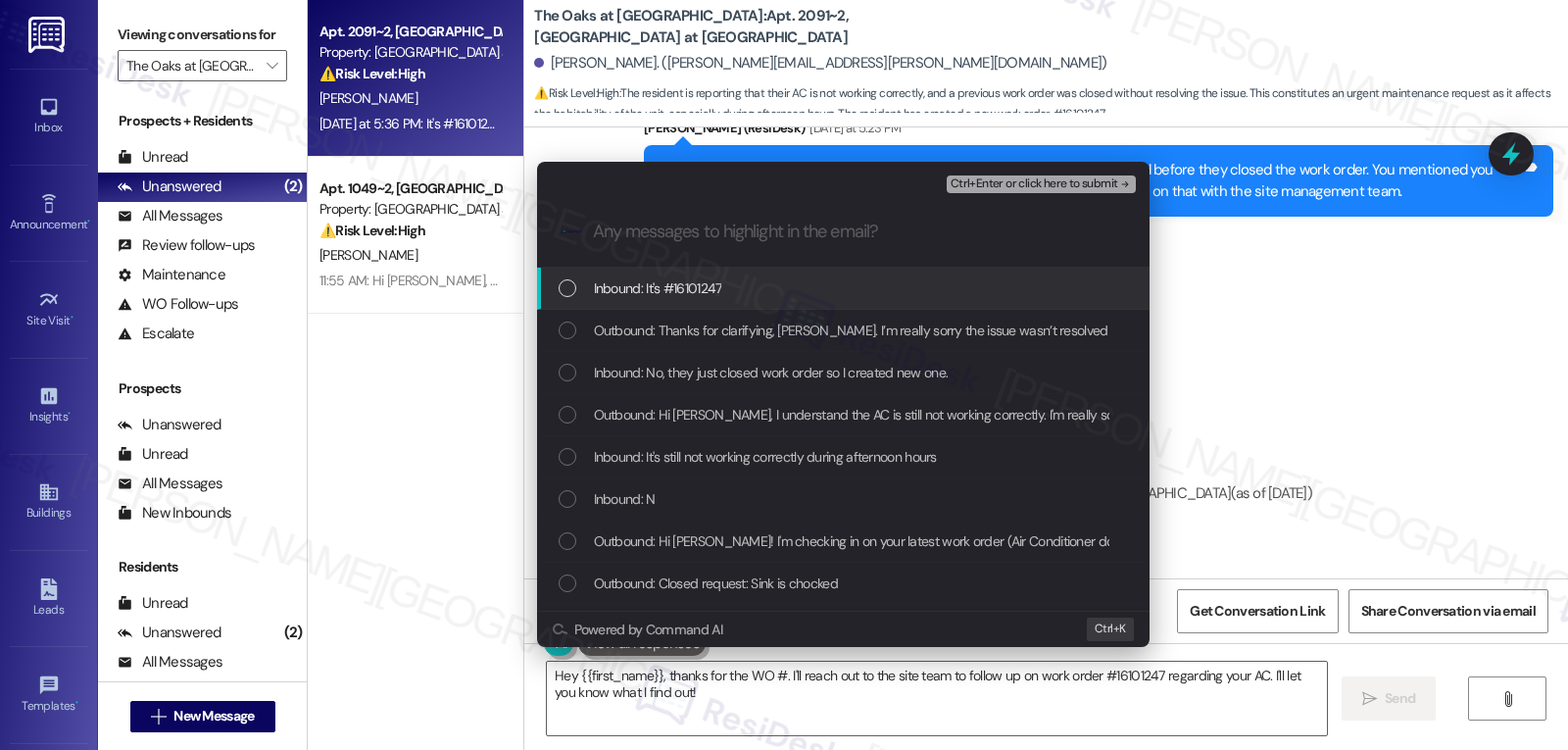
click at [635, 298] on span "Inbound: It's #16101247" at bounding box center [658, 288] width 129 height 22
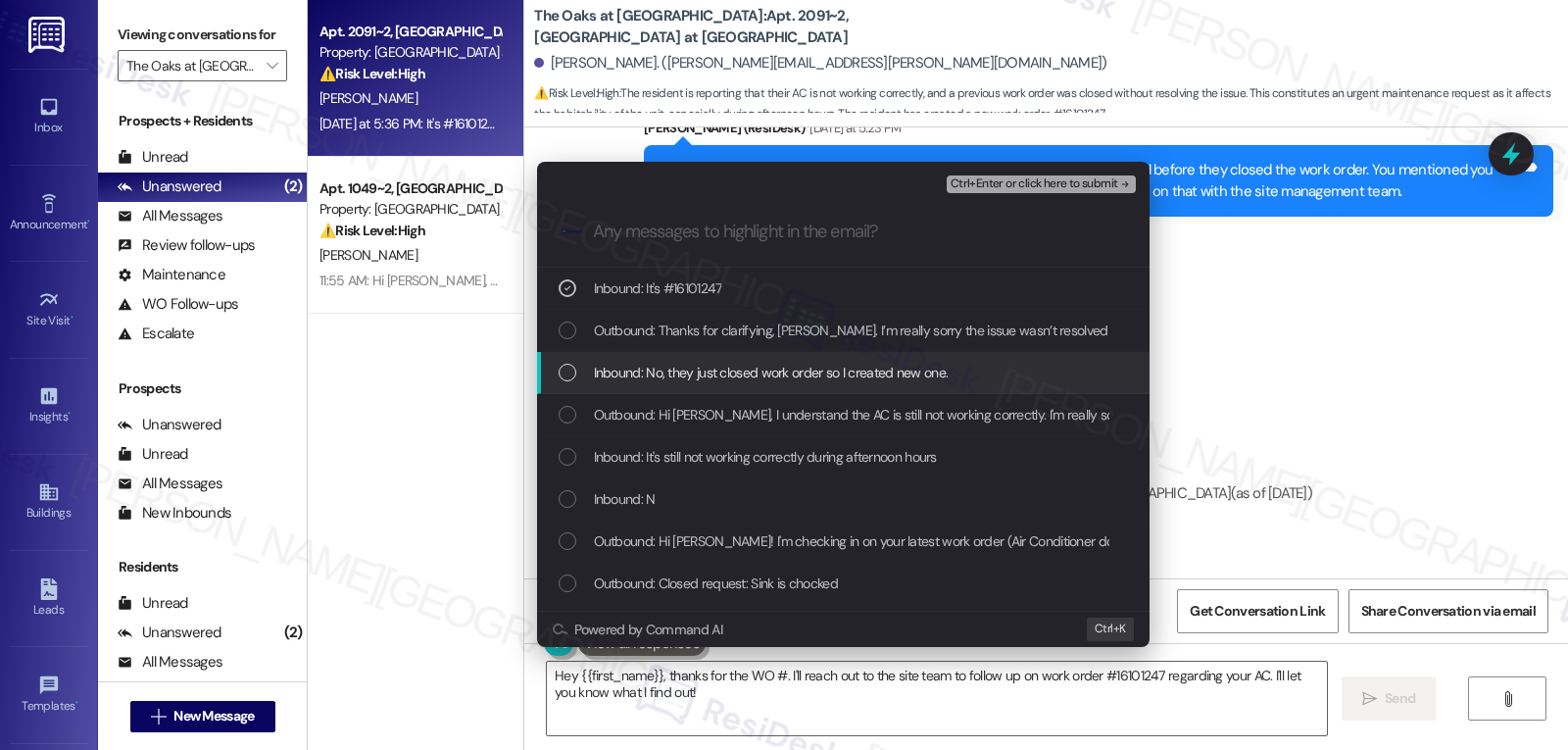
click at [573, 381] on div "List of options" at bounding box center [568, 373] width 18 height 18
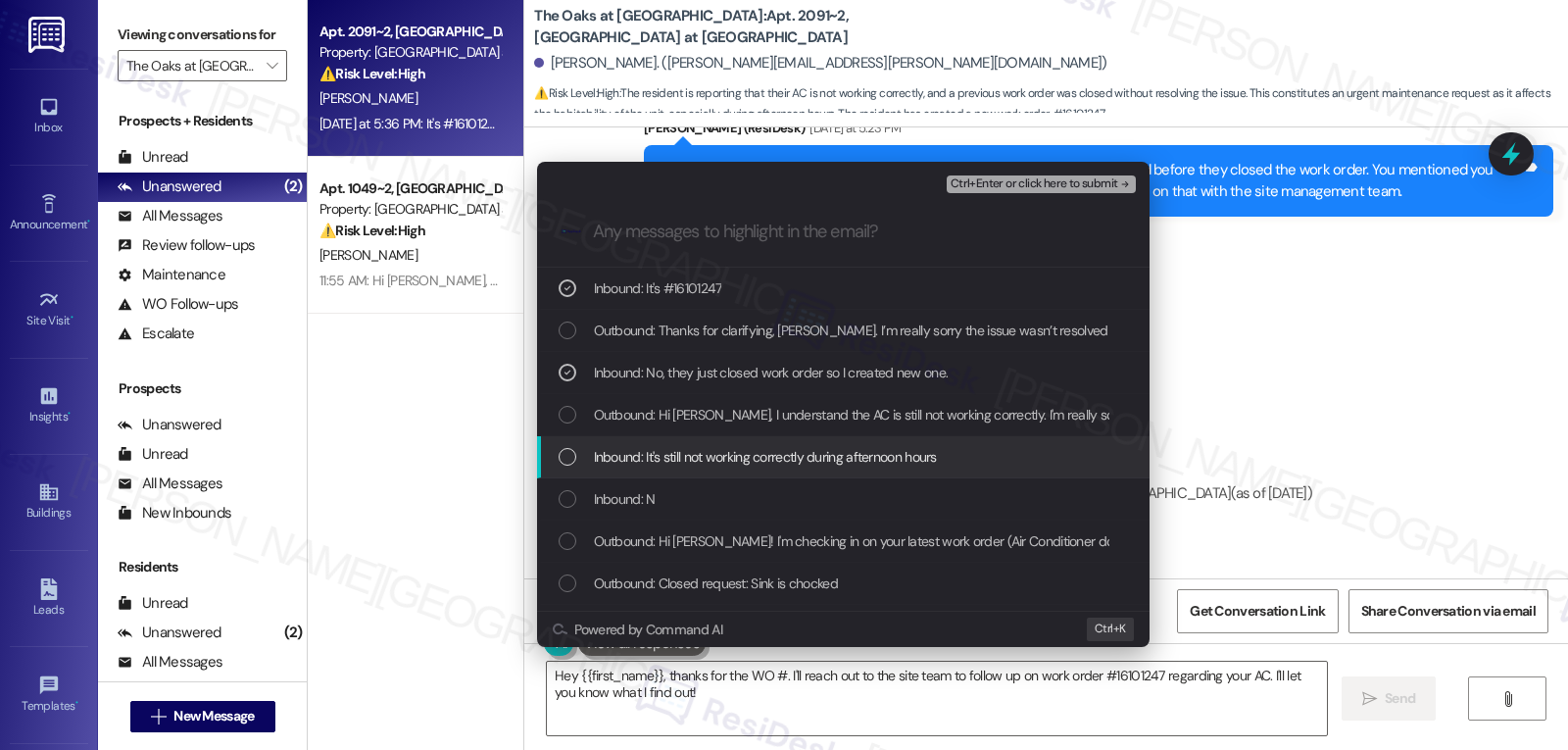
click at [562, 446] on div "Inbound: It's still not working correctly during afternoon hours" at bounding box center [845, 457] width 574 height 22
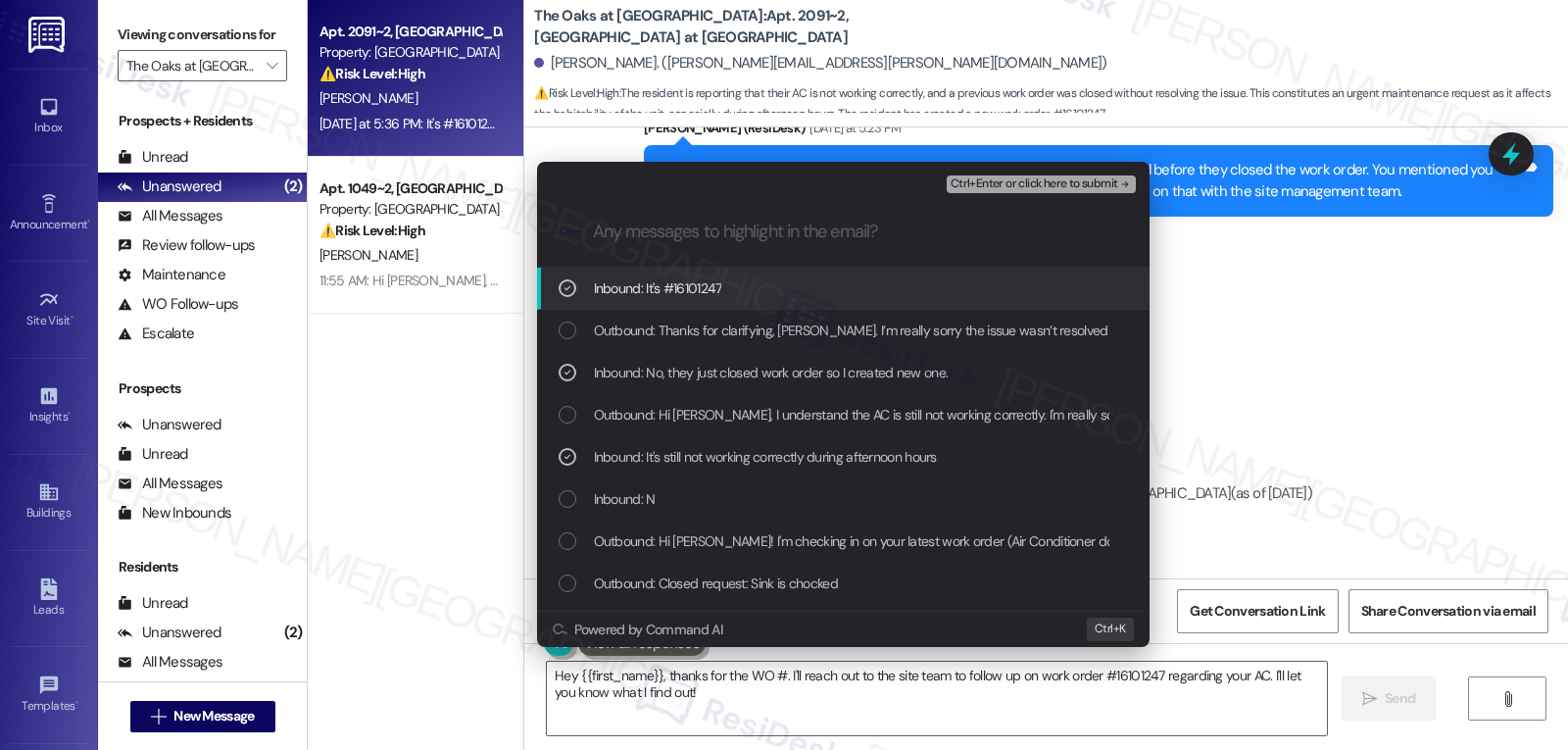
click at [1093, 183] on span "Ctrl+Enter or click here to submit" at bounding box center [1034, 185] width 168 height 14
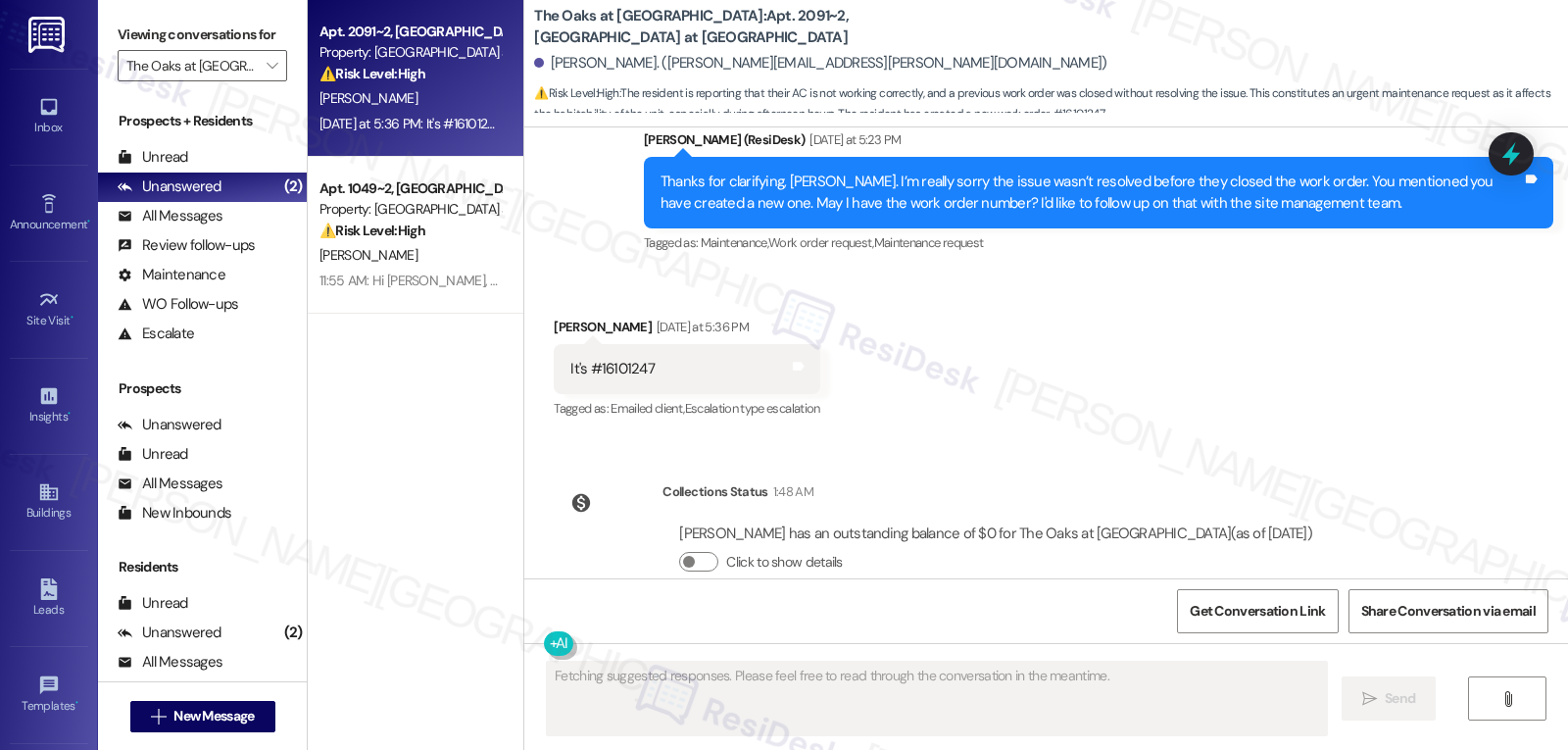
scroll to position [8165, 0]
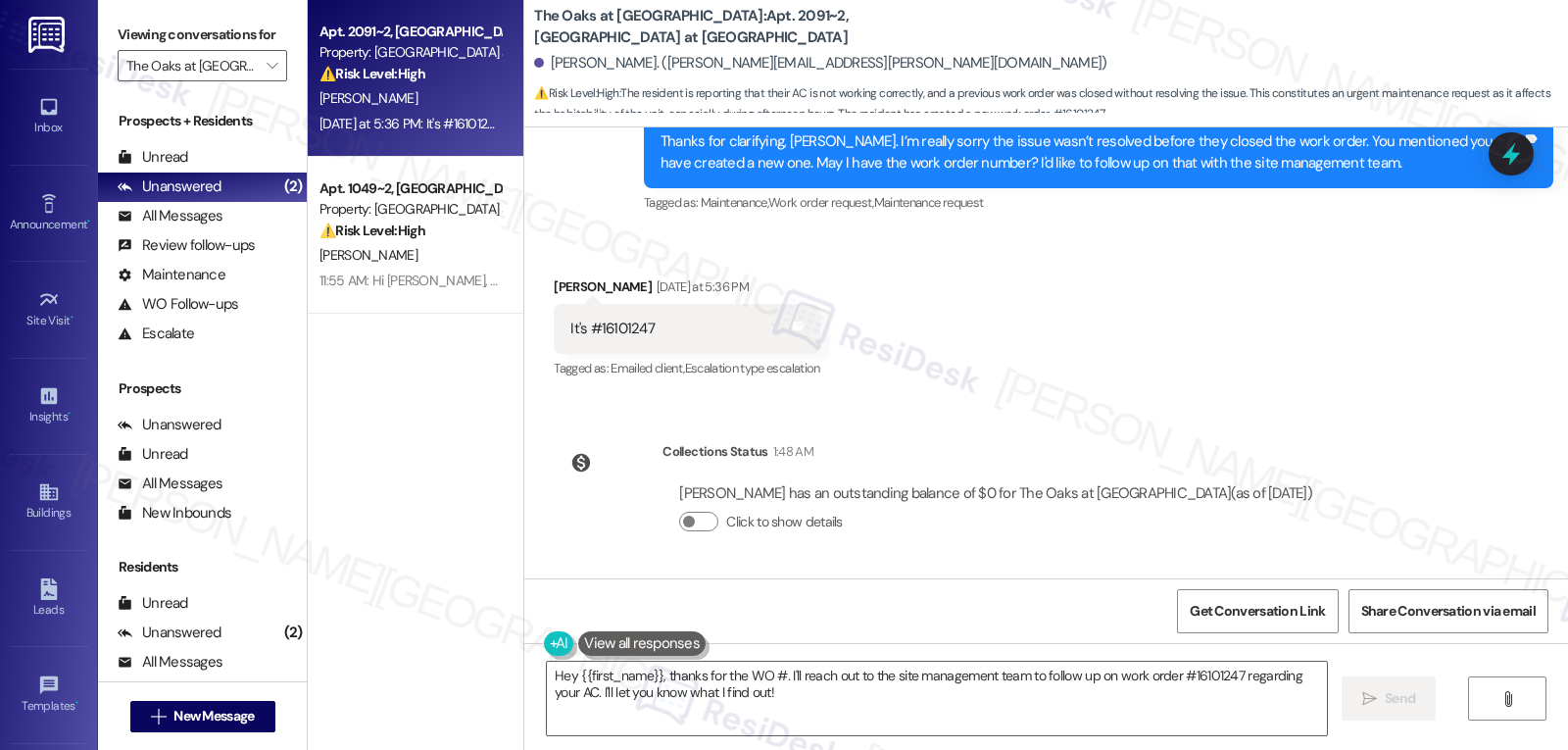
drag, startPoint x: 643, startPoint y: 286, endPoint x: 529, endPoint y: 284, distance: 114.0
click at [540, 284] on div "Received via SMS Nityahitendrabhai Kansara Yesterday at 5:36 PM It's #16101247 …" at bounding box center [687, 329] width 295 height 137
copy div "Nityahitendrabhai"
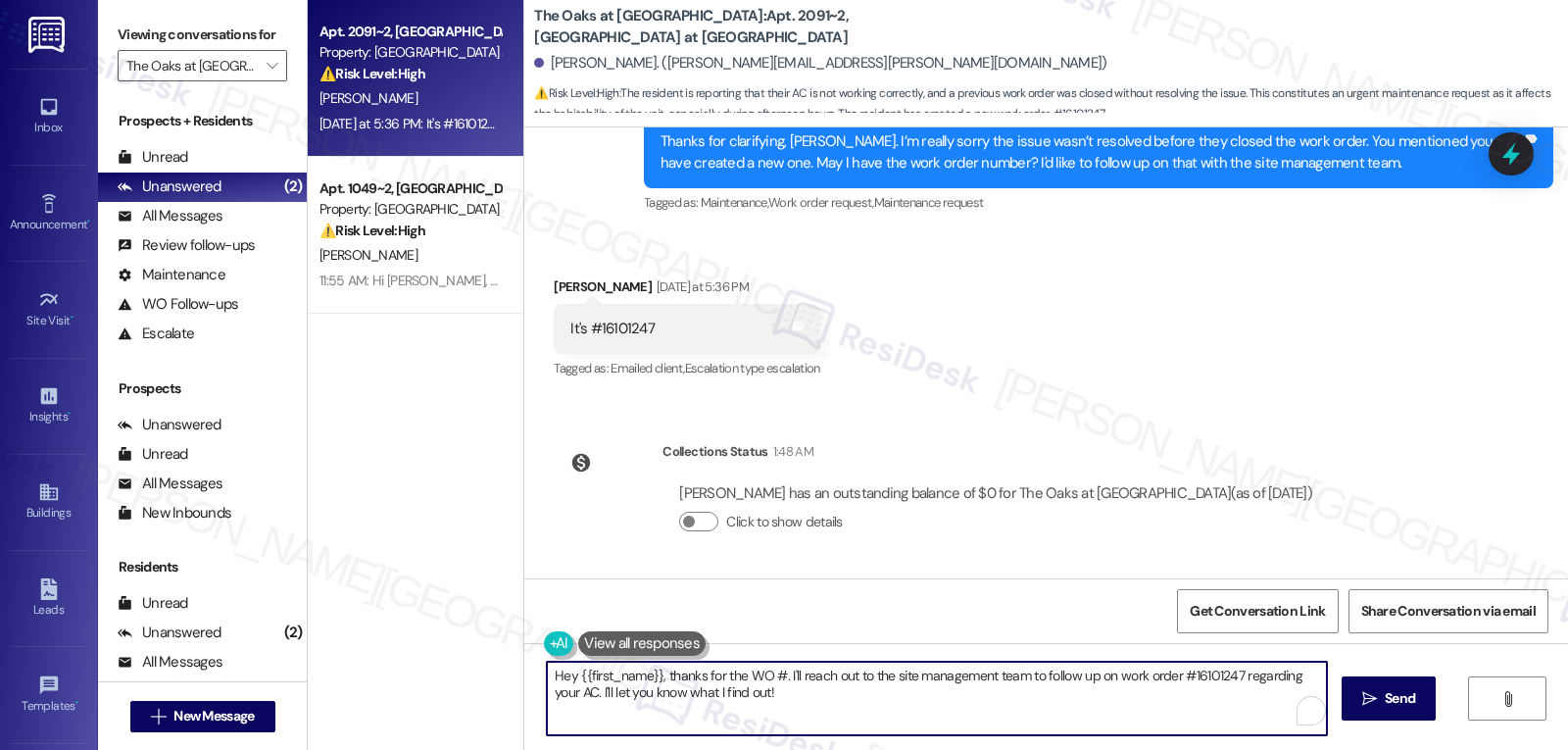
click at [644, 721] on textarea "Hey {{first_name}}, thanks for the WO #. I'll reach out to the site management …" at bounding box center [937, 698] width 780 height 74
paste textarea "Nityahitendrabhai"
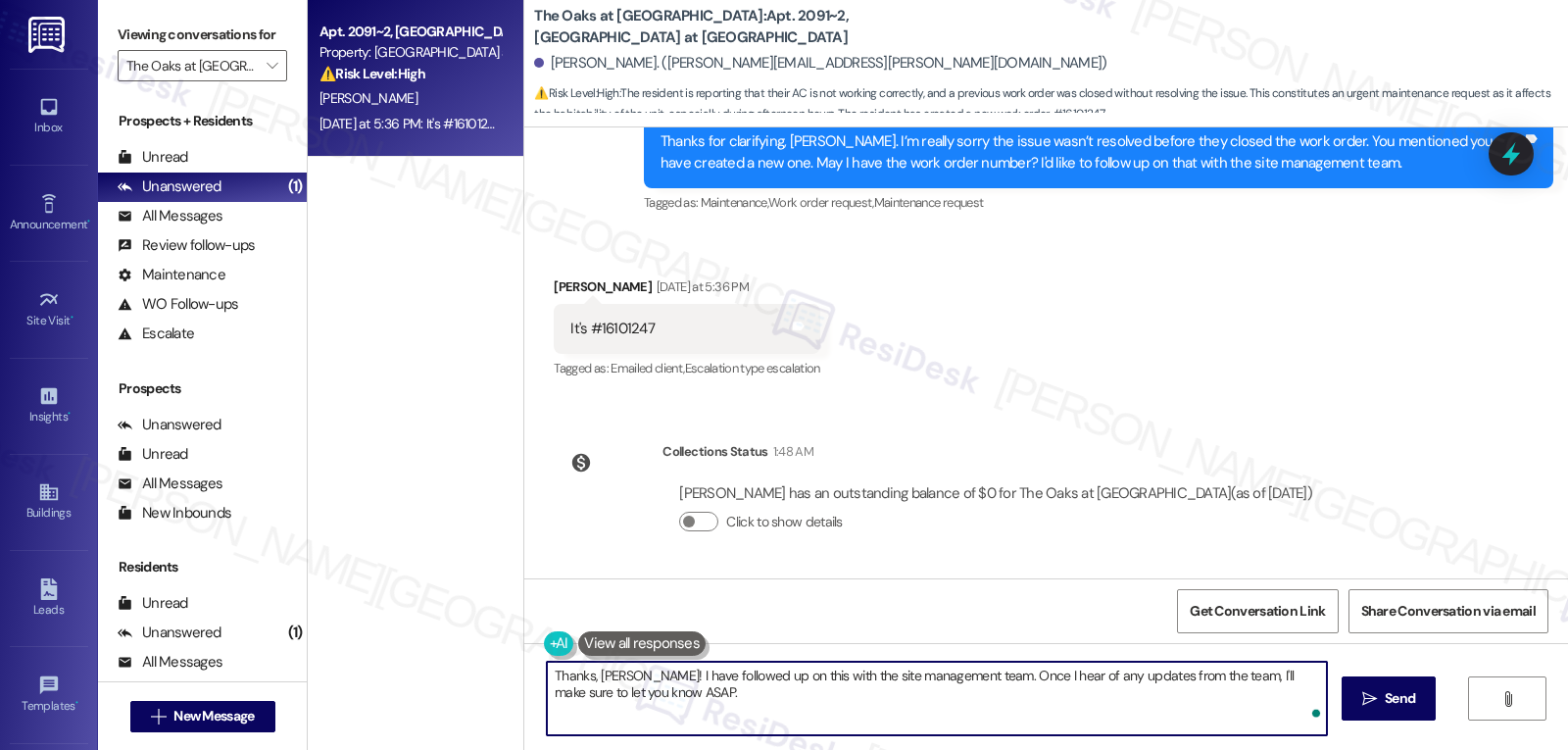
type textarea "Thanks, Nityahitendrabhai! I have followed up on this with the site management …"
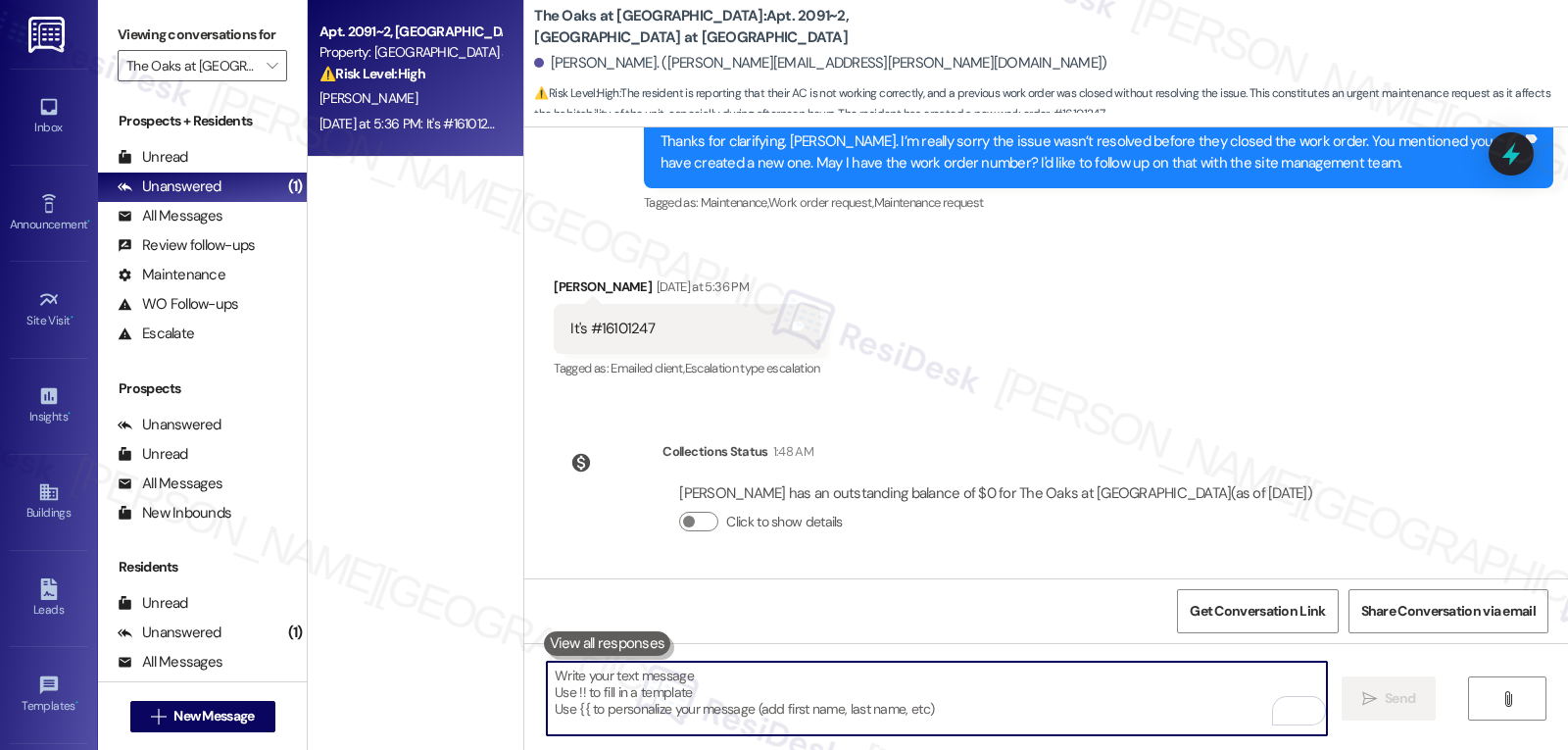
scroll to position [7984, 0]
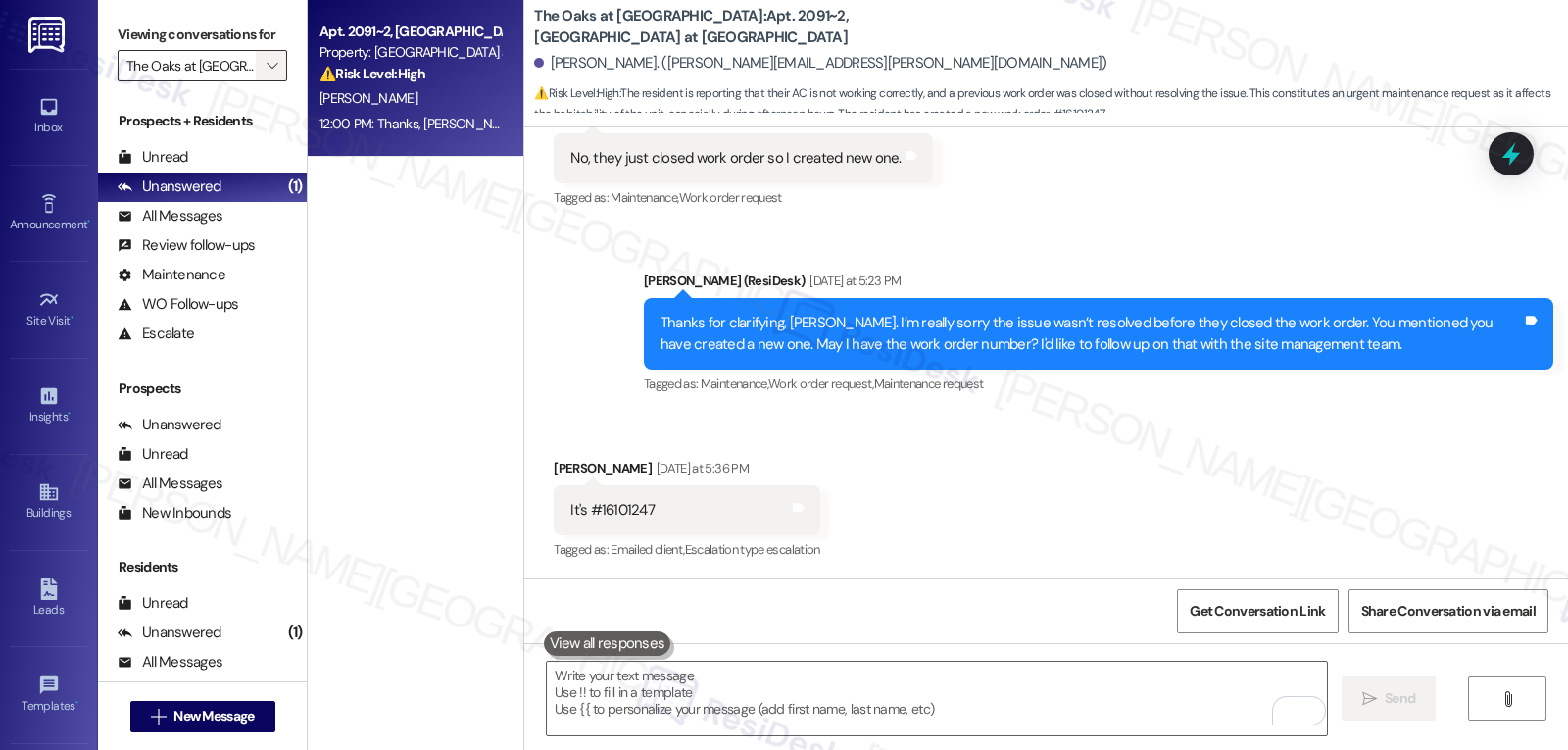
click at [262, 82] on span "" at bounding box center [271, 65] width 19 height 31
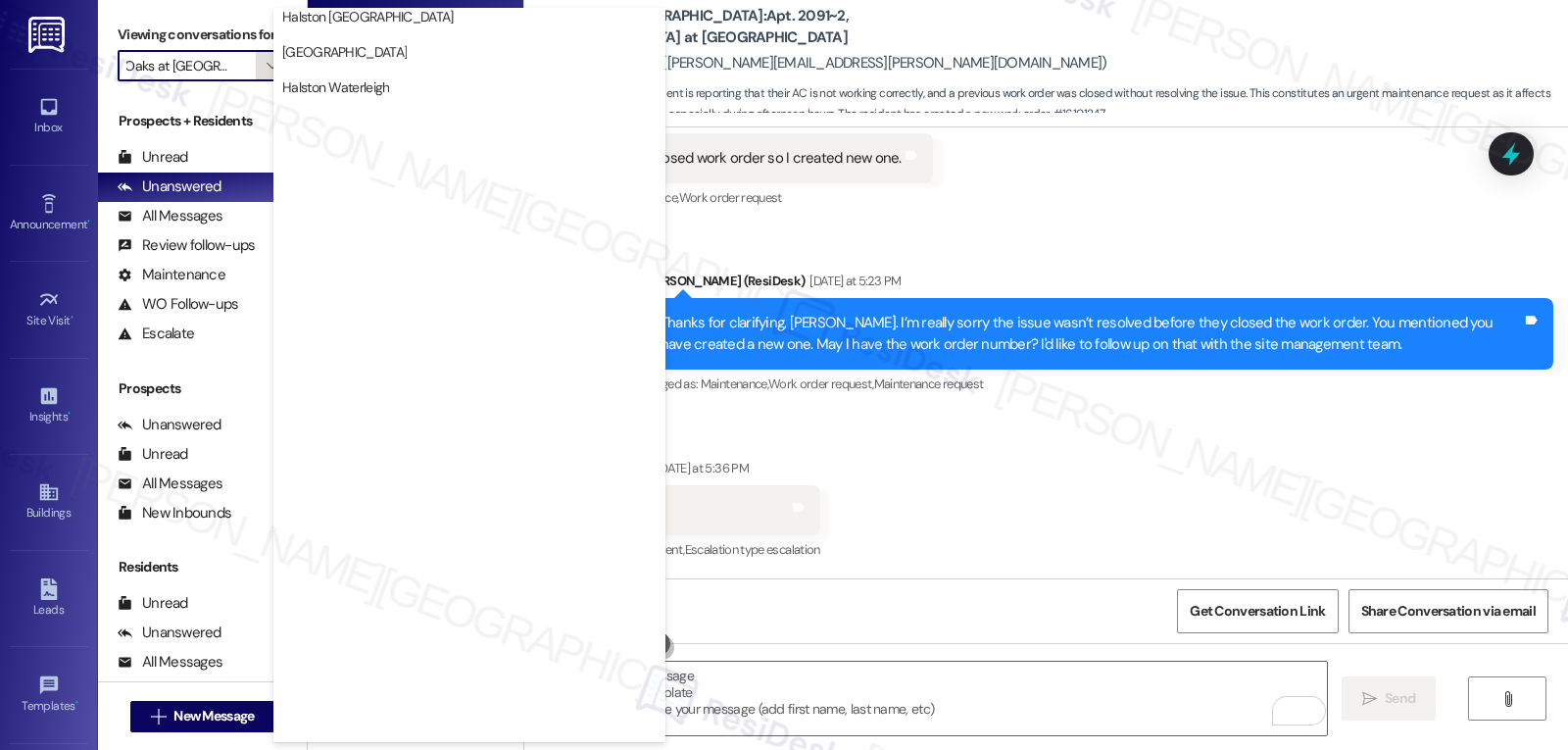
scroll to position [678, 0]
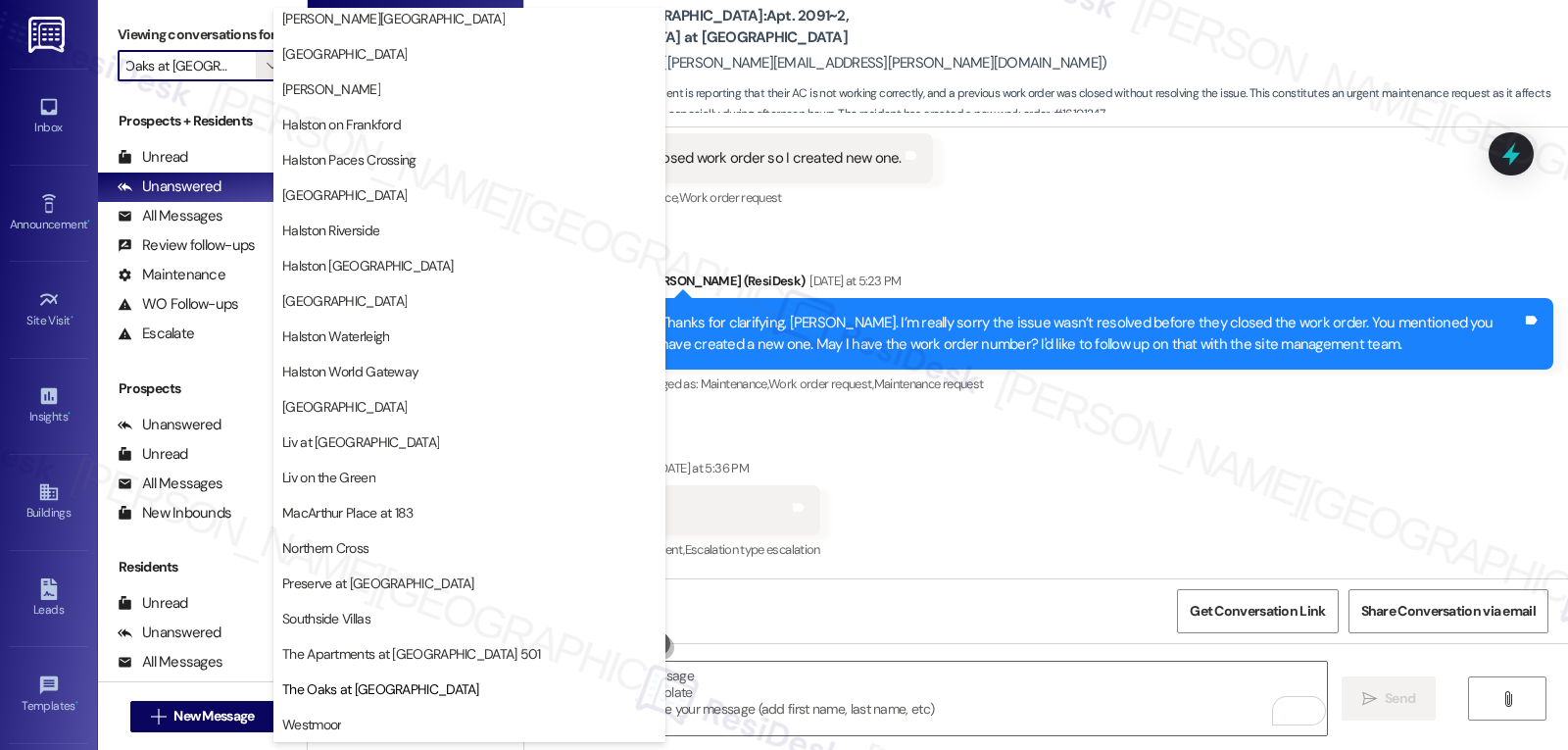
click at [367, 735] on button "Westmoor" at bounding box center [469, 724] width 392 height 35
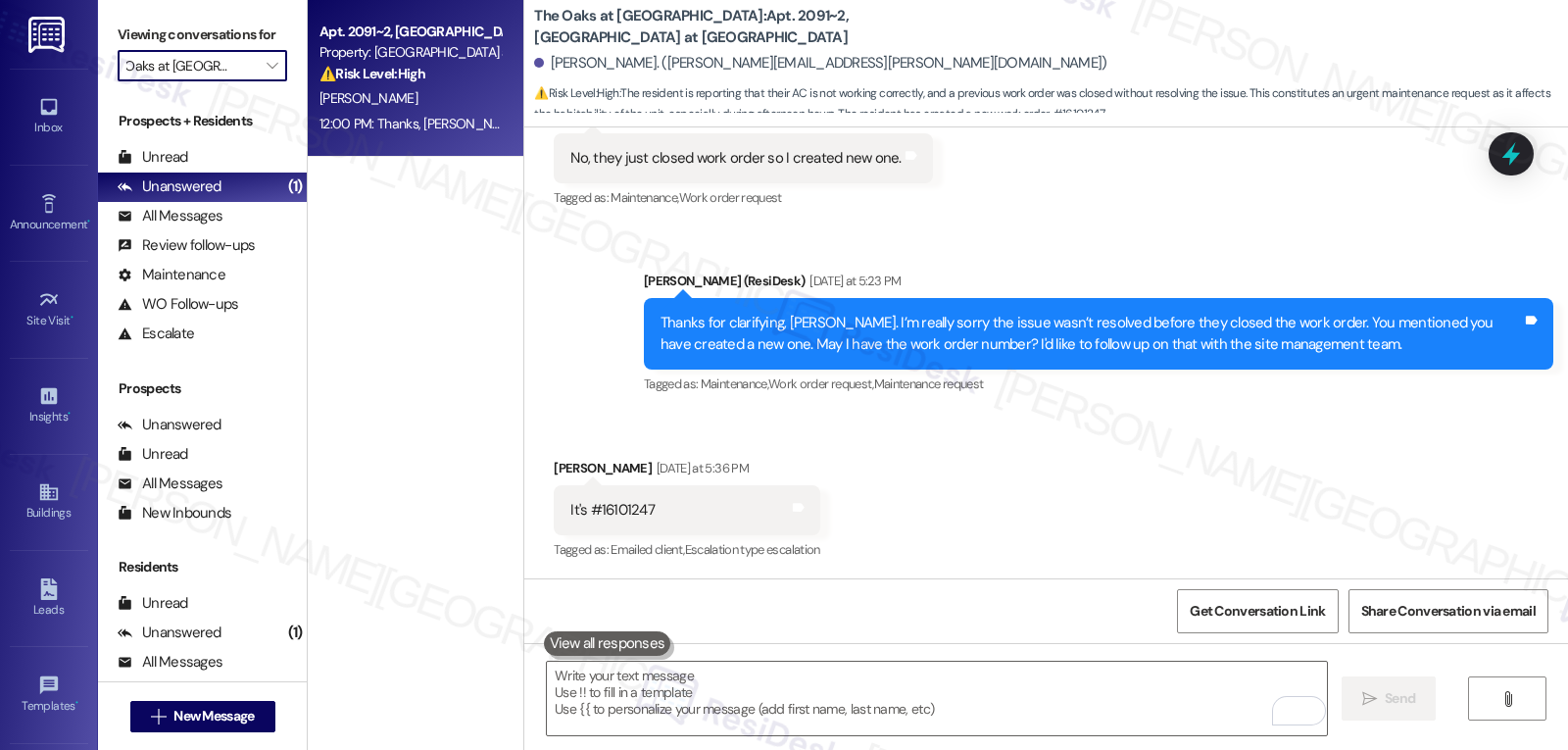
type input "Westmoor"
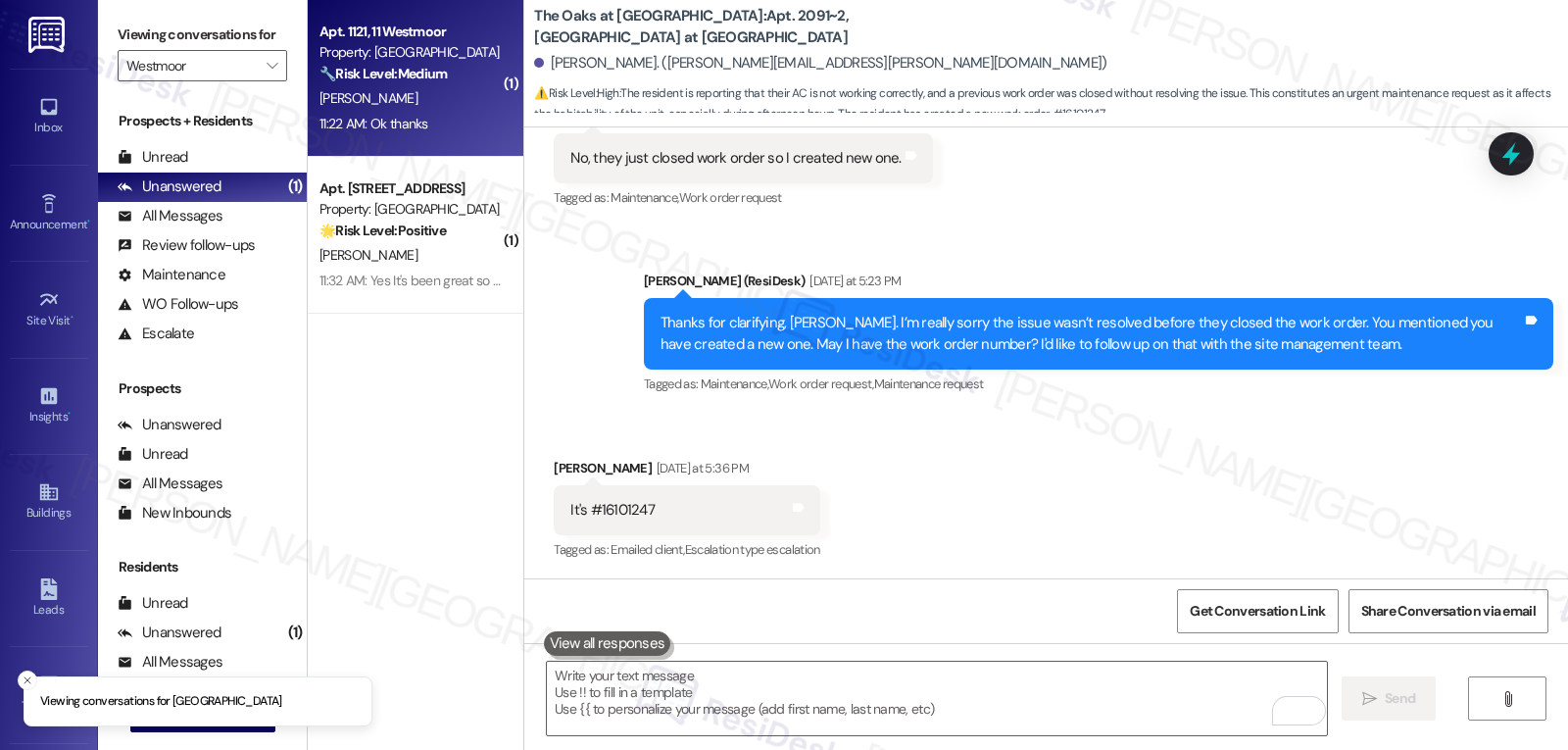
click at [364, 119] on div "11:22 AM: Ok thanks 11:22 AM: Ok thanks" at bounding box center [373, 124] width 109 height 18
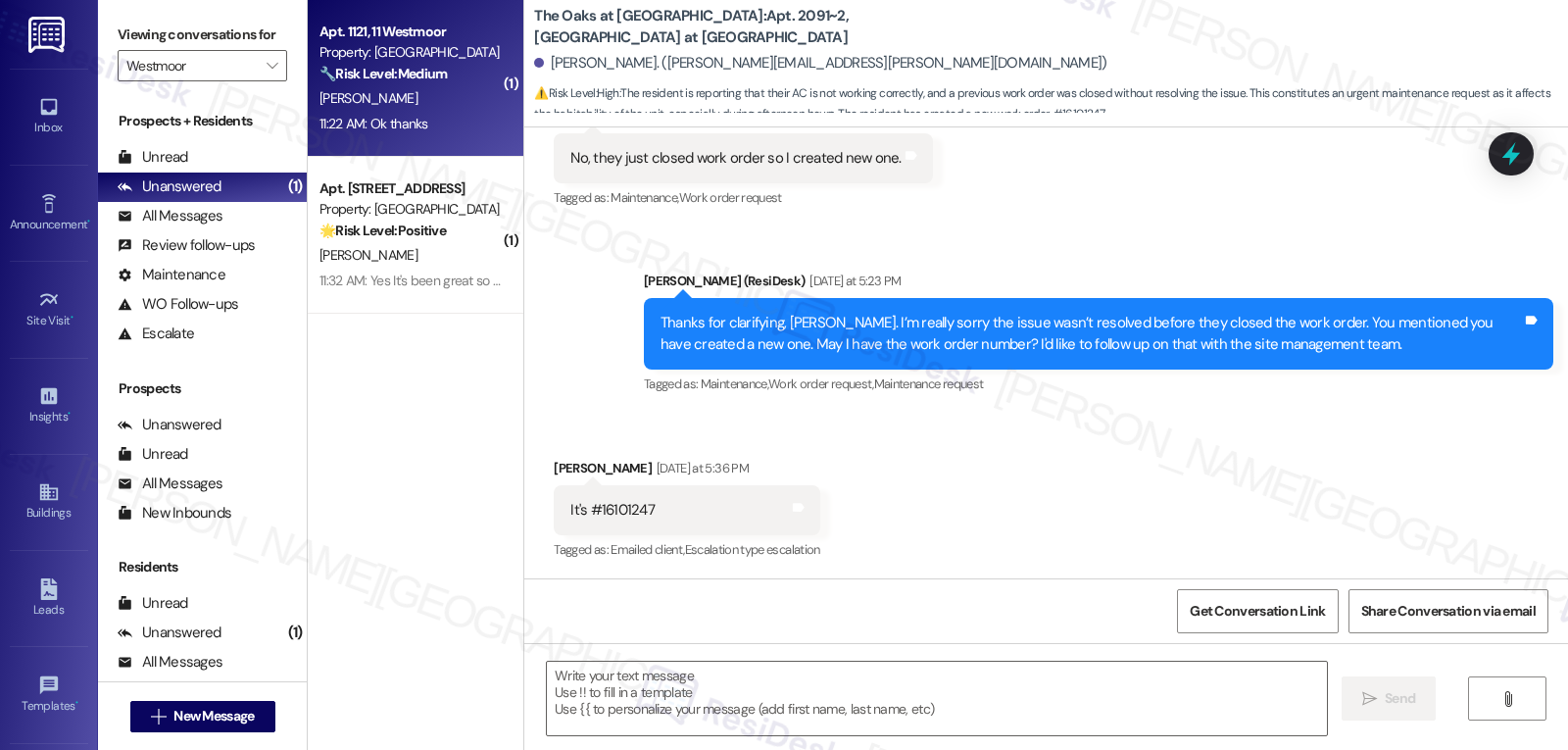
type textarea "Fetching suggested responses. Please feel free to read through the conversation…"
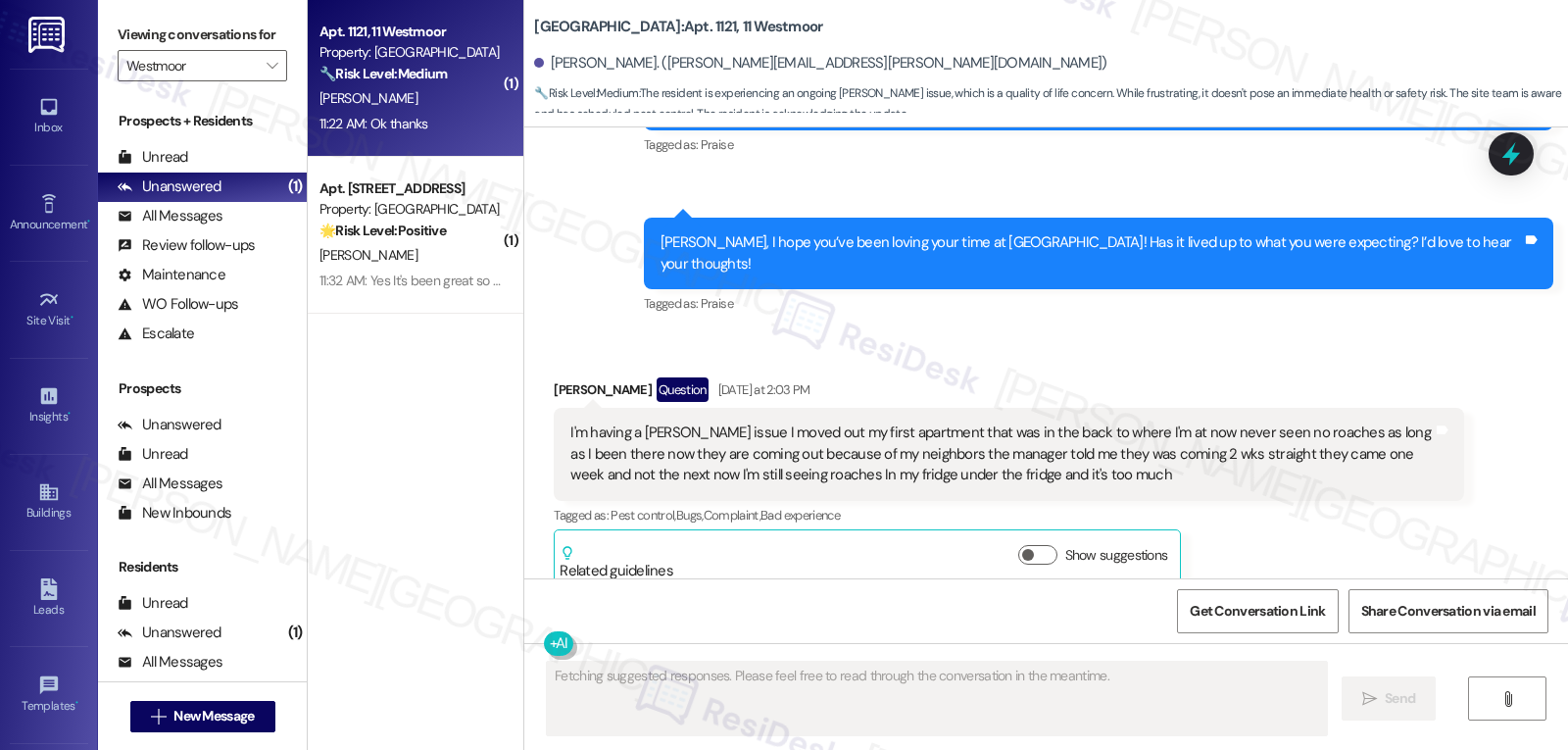
scroll to position [10184, 0]
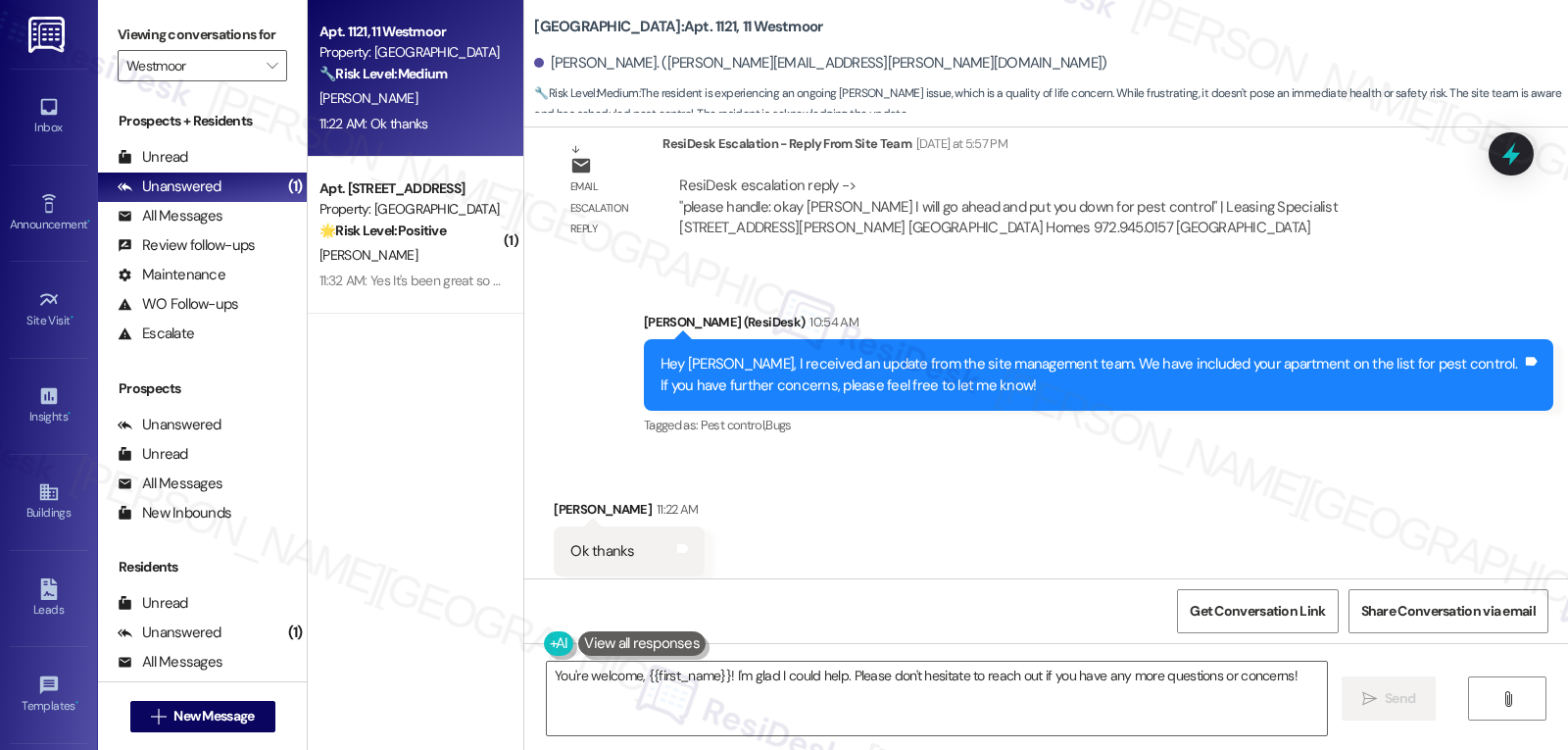
click at [554, 499] on div "Jeromi Andrews 11:22 AM" at bounding box center [628, 513] width 151 height 28
copy div "Jeromi"
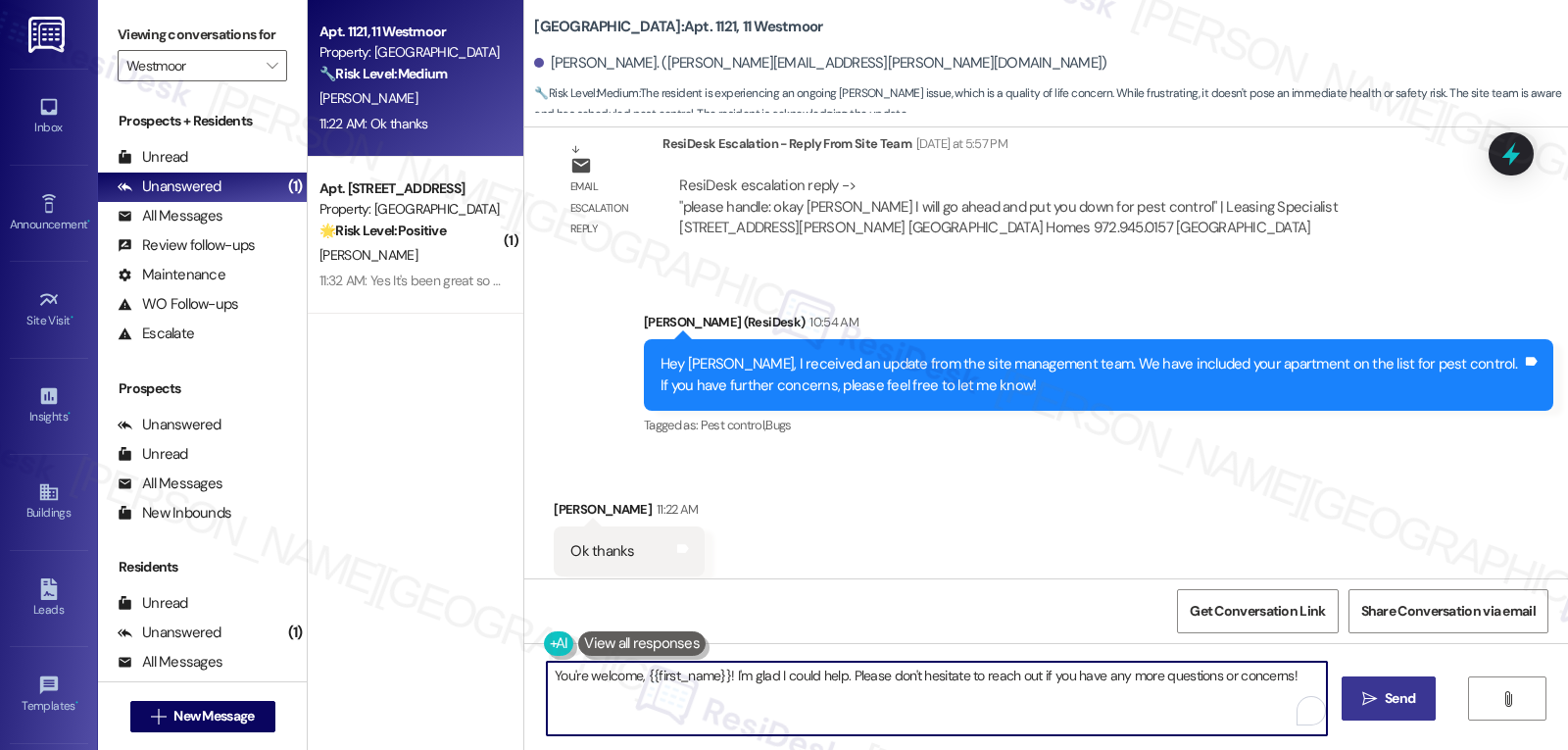
drag, startPoint x: 839, startPoint y: 674, endPoint x: 1384, endPoint y: 687, distance: 545.2
click at [1384, 687] on div "You're welcome, {{first_name}}! I'm glad I could help. Please don't hesitate to…" at bounding box center [1046, 716] width 1044 height 147
type textarea "You're welcome, {{first_name}}! I'm glad I could help."
click at [1366, 704] on icon "" at bounding box center [1370, 699] width 15 height 16
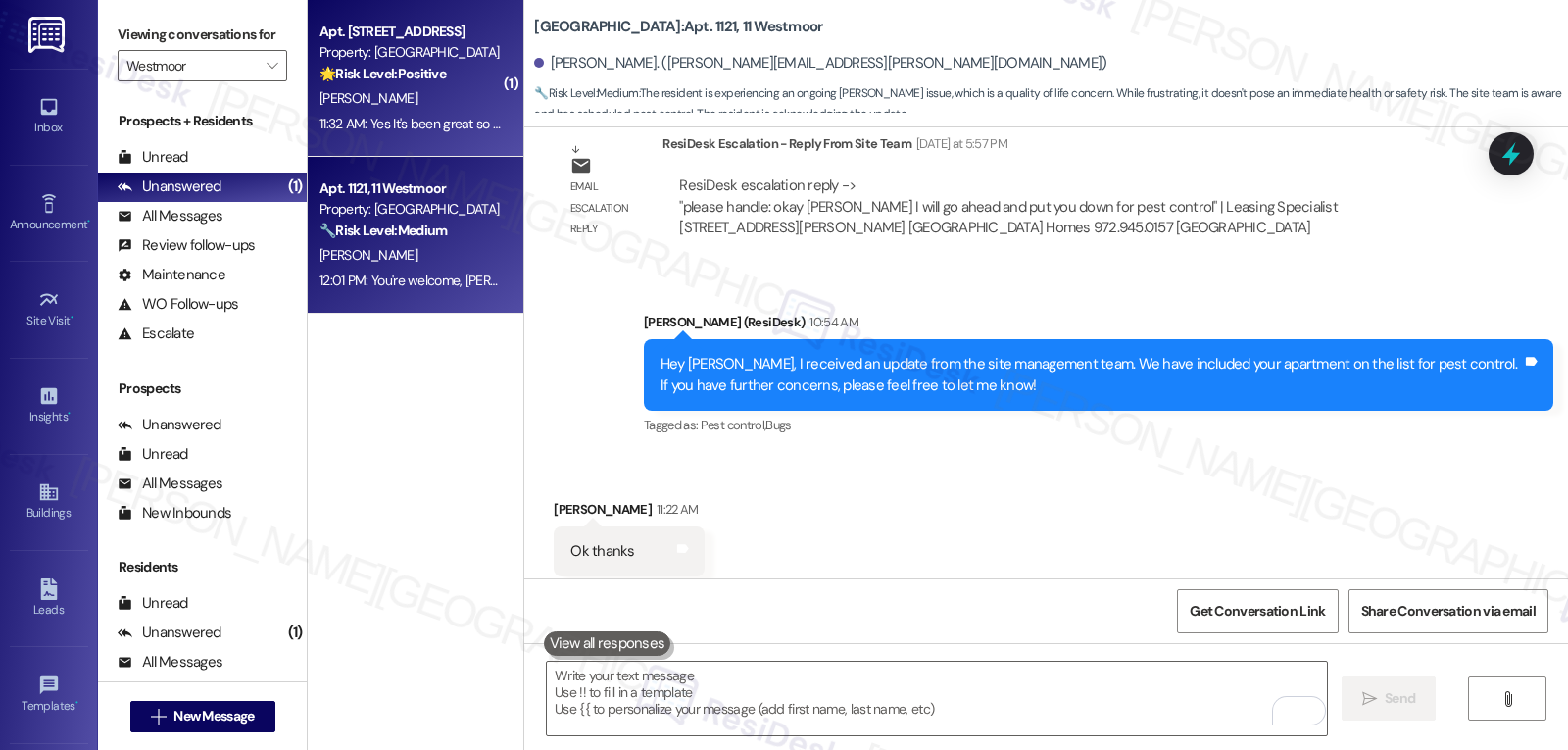
click at [385, 123] on div "11:32 AM: Yes It's been great so far, I'm happy I moved here 11:32 AM: Yes It's…" at bounding box center [482, 124] width 326 height 18
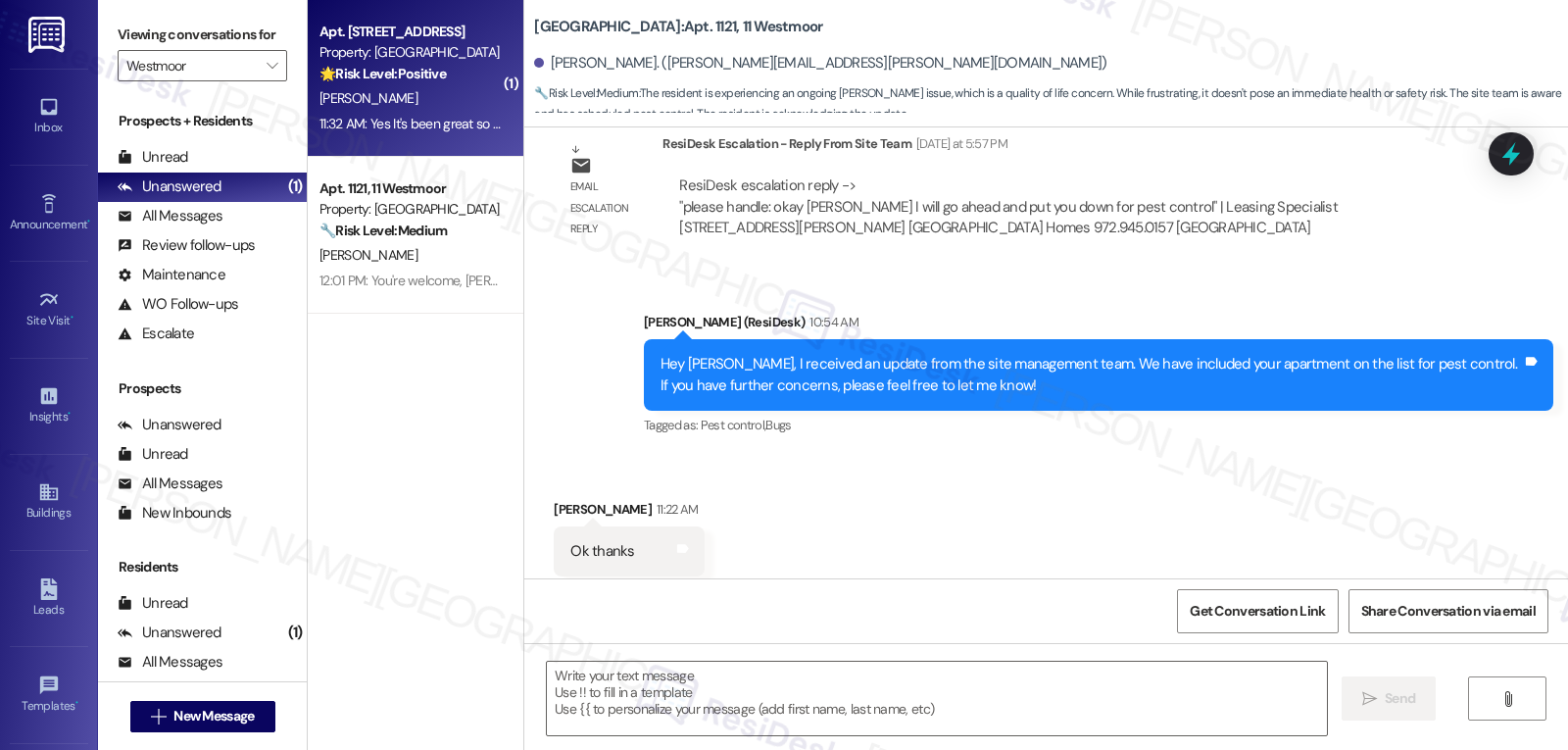
type textarea "Fetching suggested responses. Please feel free to read through the conversation…"
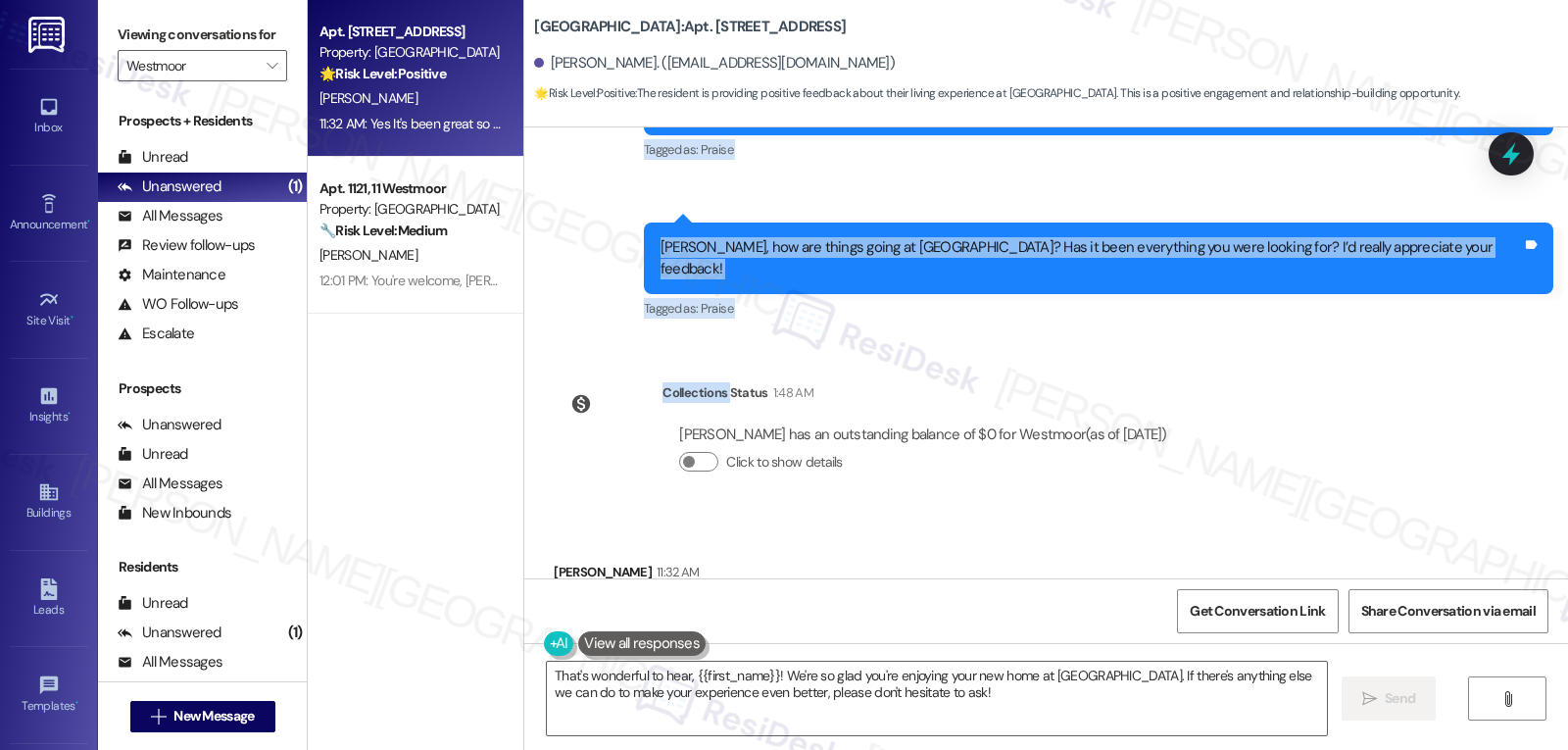
scroll to position [1838, 0]
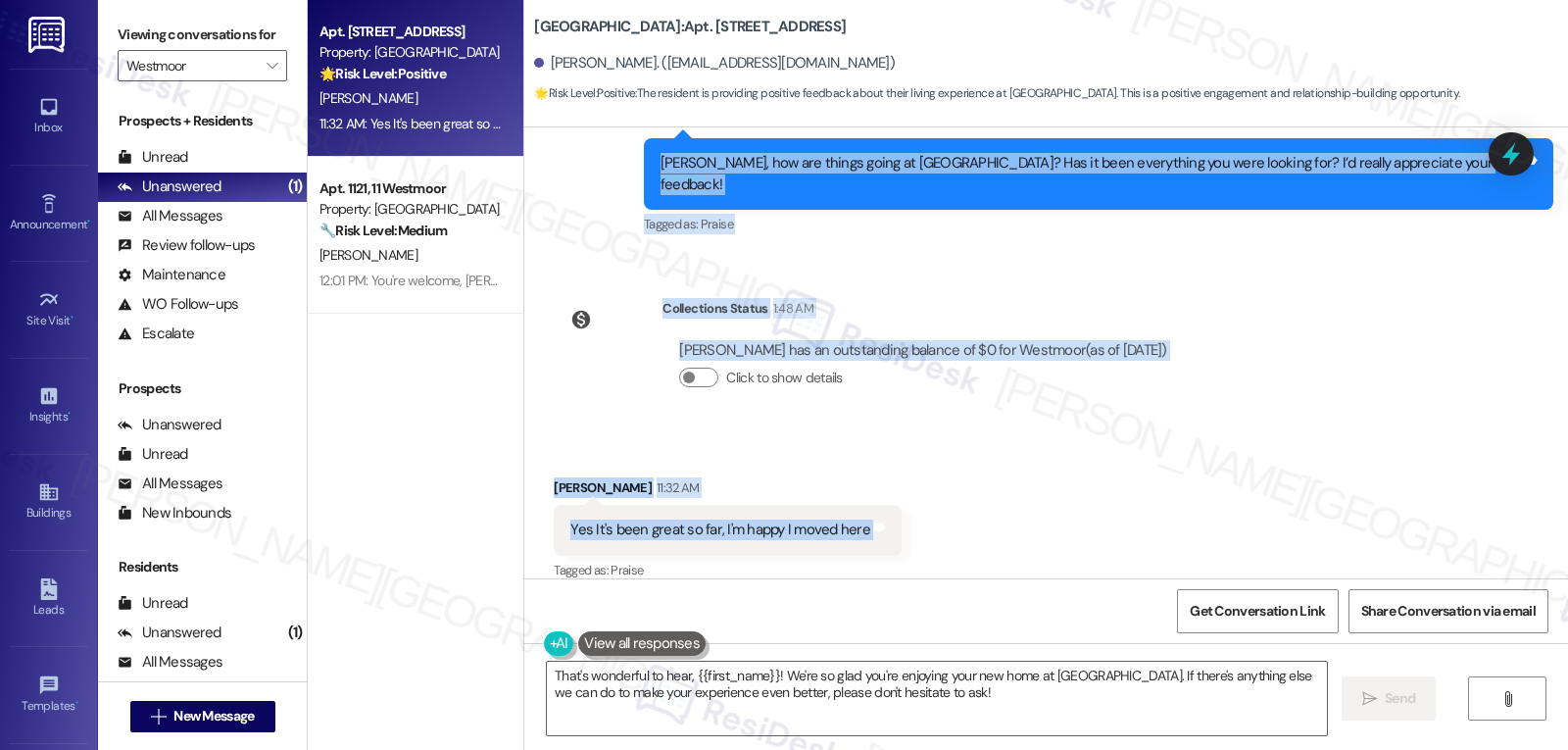
drag, startPoint x: 624, startPoint y: 200, endPoint x: 888, endPoint y: 522, distance: 416.4
click at [888, 522] on div "Lease started Jul 06, 2025 at 8:00 PM Survey, sent via SMS Residesk Automated S…" at bounding box center [1046, 353] width 1044 height 451
click at [1062, 529] on div "Received via SMS Jahbarie Piggee 11:32 AM Yes It's been great so far, I'm happy…" at bounding box center [1046, 516] width 1044 height 166
click at [759, 729] on textarea "That's wonderful to hear, {{first_name}}! We're so glad you're enjoying your ne…" at bounding box center [937, 698] width 780 height 74
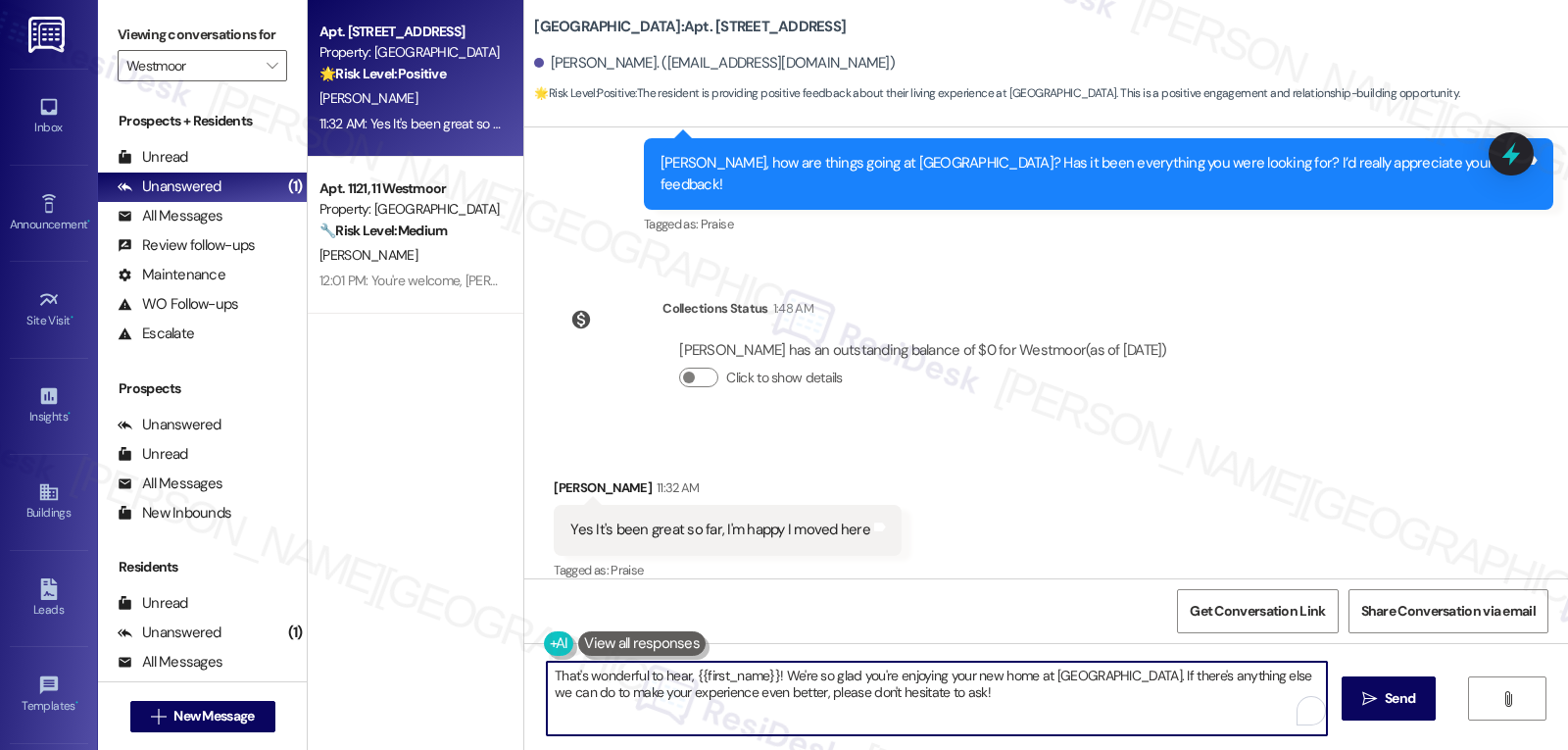
click at [825, 706] on textarea "That's wonderful to hear, {{first_name}}! We're so glad you're enjoying your ne…" at bounding box center [937, 698] width 780 height 74
drag, startPoint x: 1106, startPoint y: 672, endPoint x: 1275, endPoint y: 796, distance: 209.6
click at [1275, 749] on html "Inbox Go to Inbox Announcement • Send A Text Announcement Site Visit • Go to Si…" at bounding box center [784, 375] width 1568 height 750
drag, startPoint x: 1216, startPoint y: 682, endPoint x: 1219, endPoint y: 696, distance: 14.3
click at [1219, 696] on textarea "That's wonderful to hear, {{first_name}}! We're so glad you're enjoying your ne…" at bounding box center [937, 698] width 780 height 74
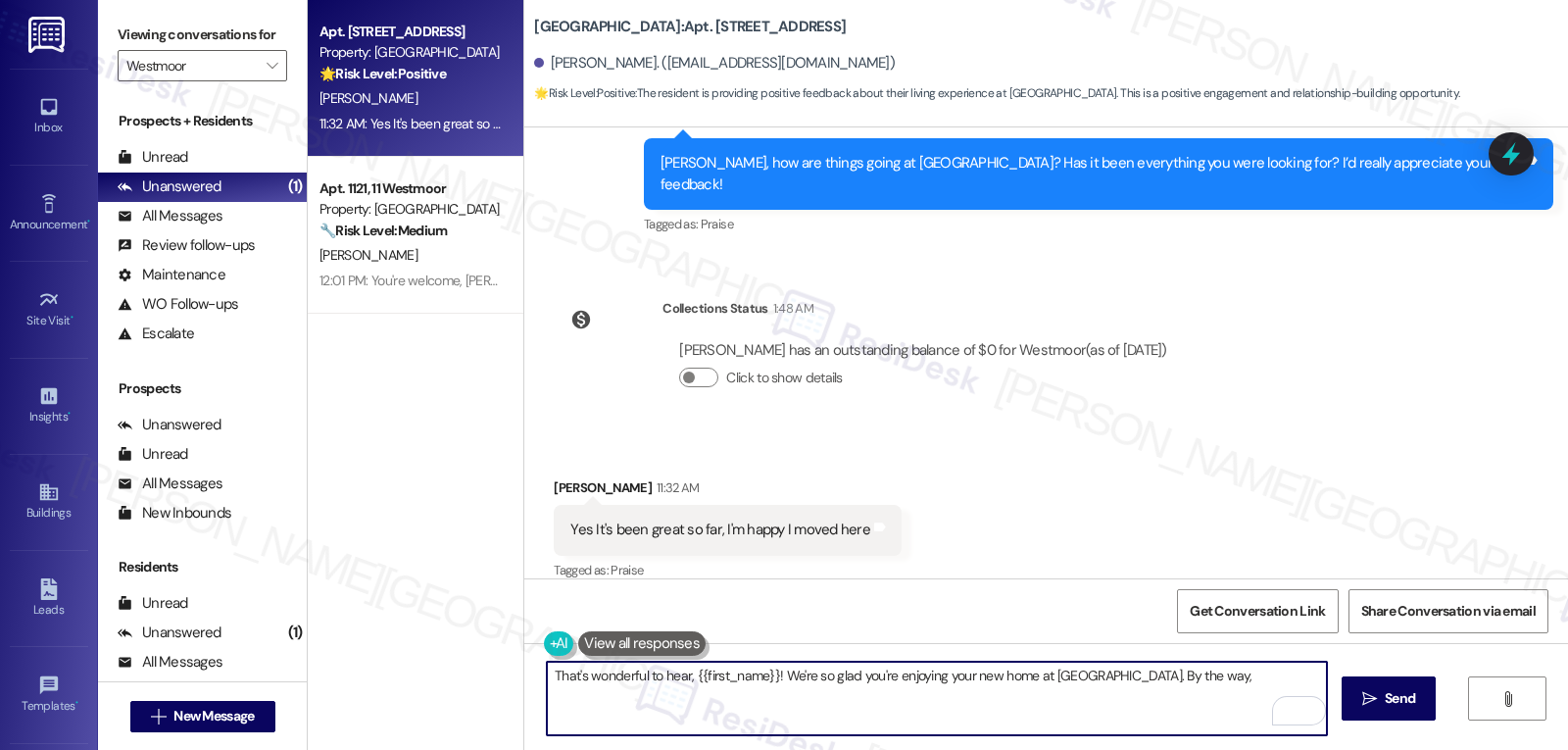
paste textarea "it would mean the world to us if you could write a Google Review about your tim…"
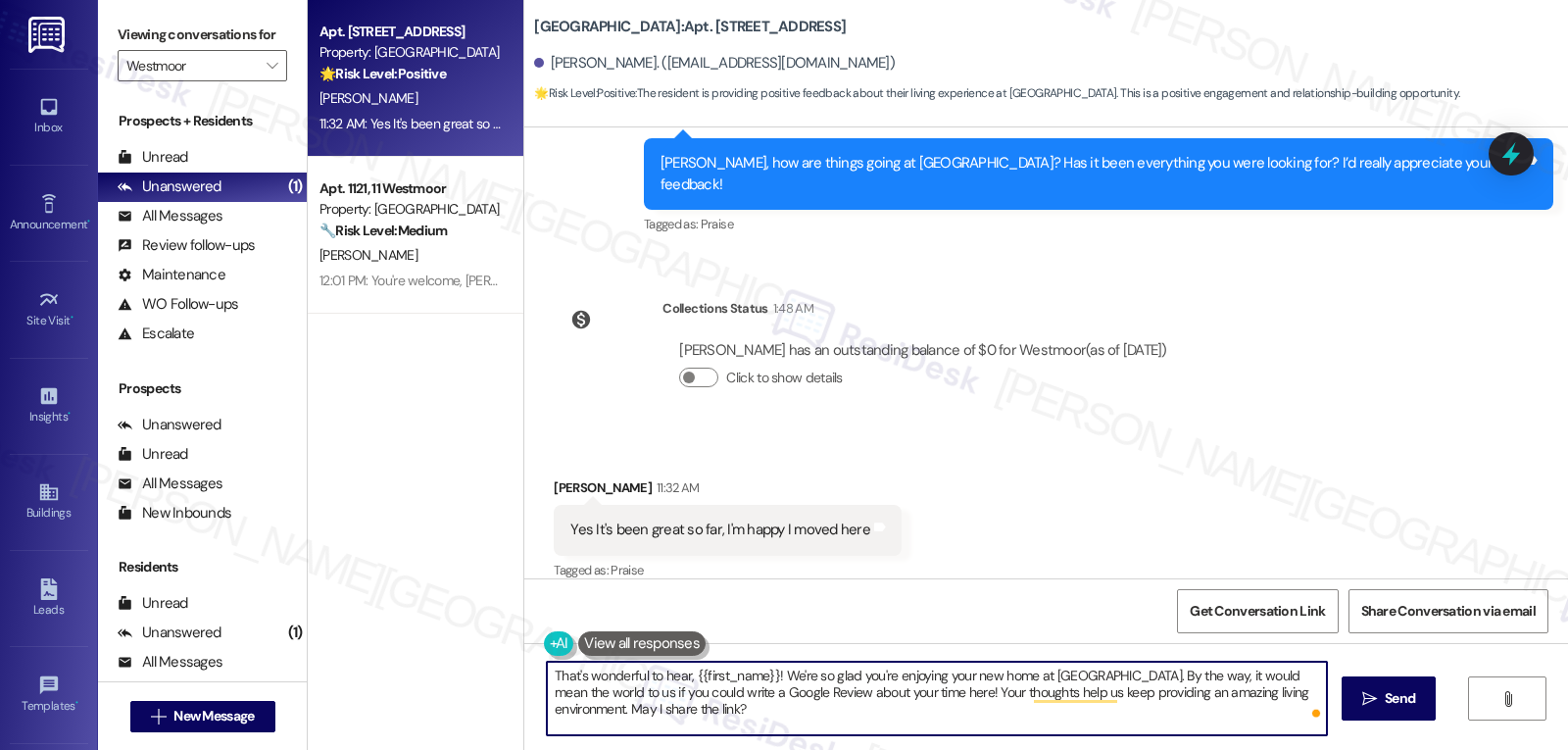
type textarea "That's wonderful to hear, {{first_name}}! We're so glad you're enjoying your ne…"
click at [1331, 691] on div "That's wonderful to hear, {{first_name}}! We're so glad you're enjoying your ne…" at bounding box center [1046, 716] width 1044 height 147
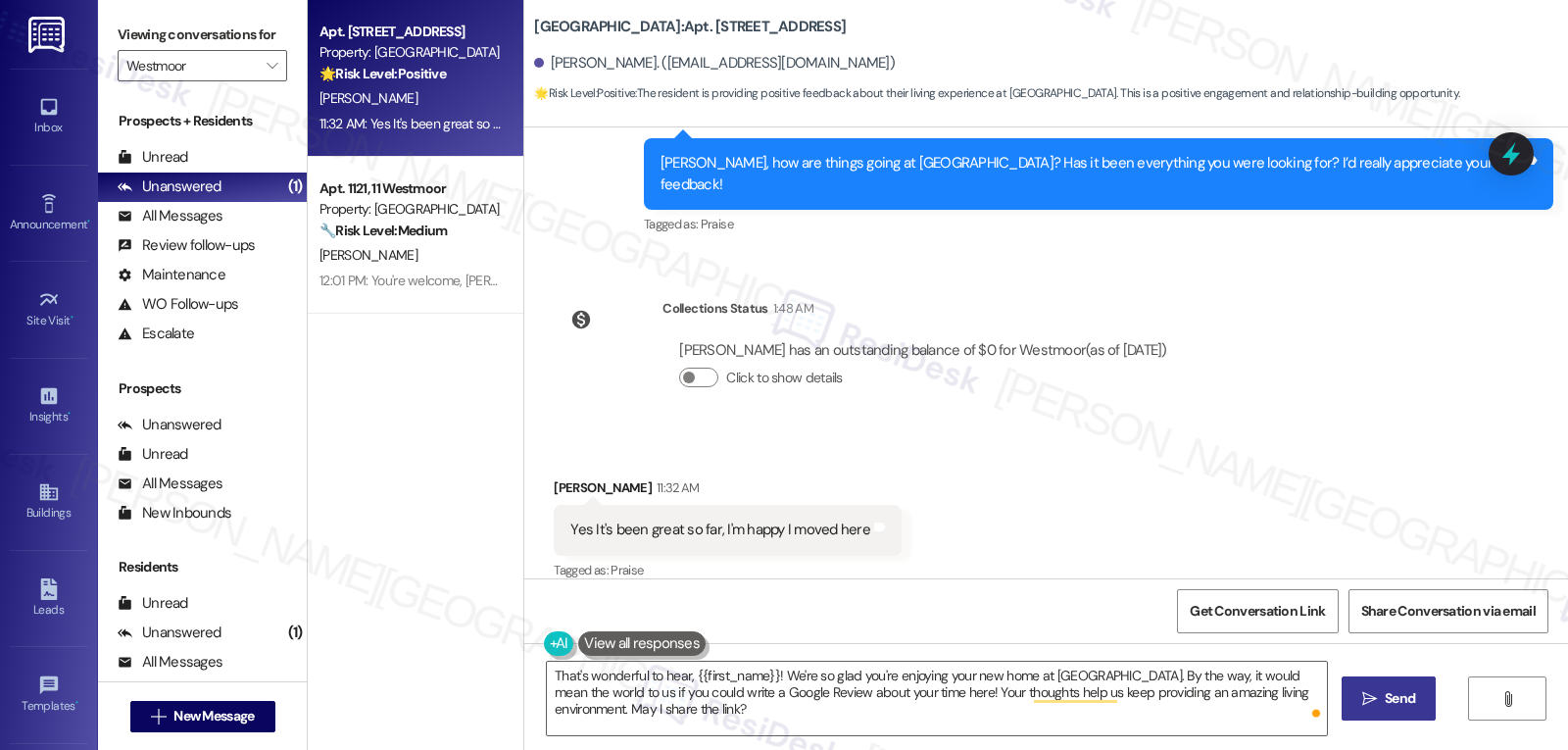
click at [1352, 699] on button " Send" at bounding box center [1388, 698] width 95 height 44
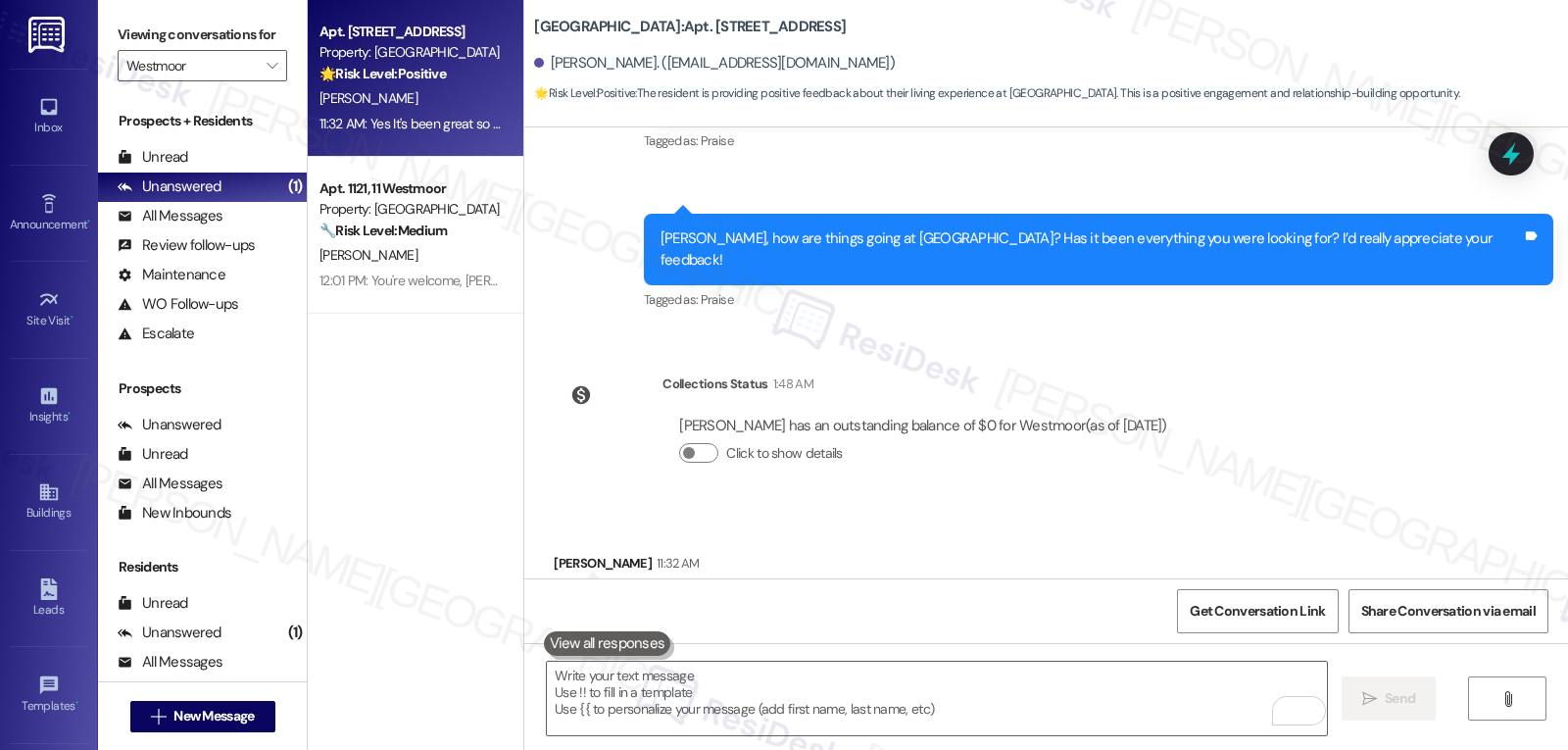
scroll to position [1839, 0]
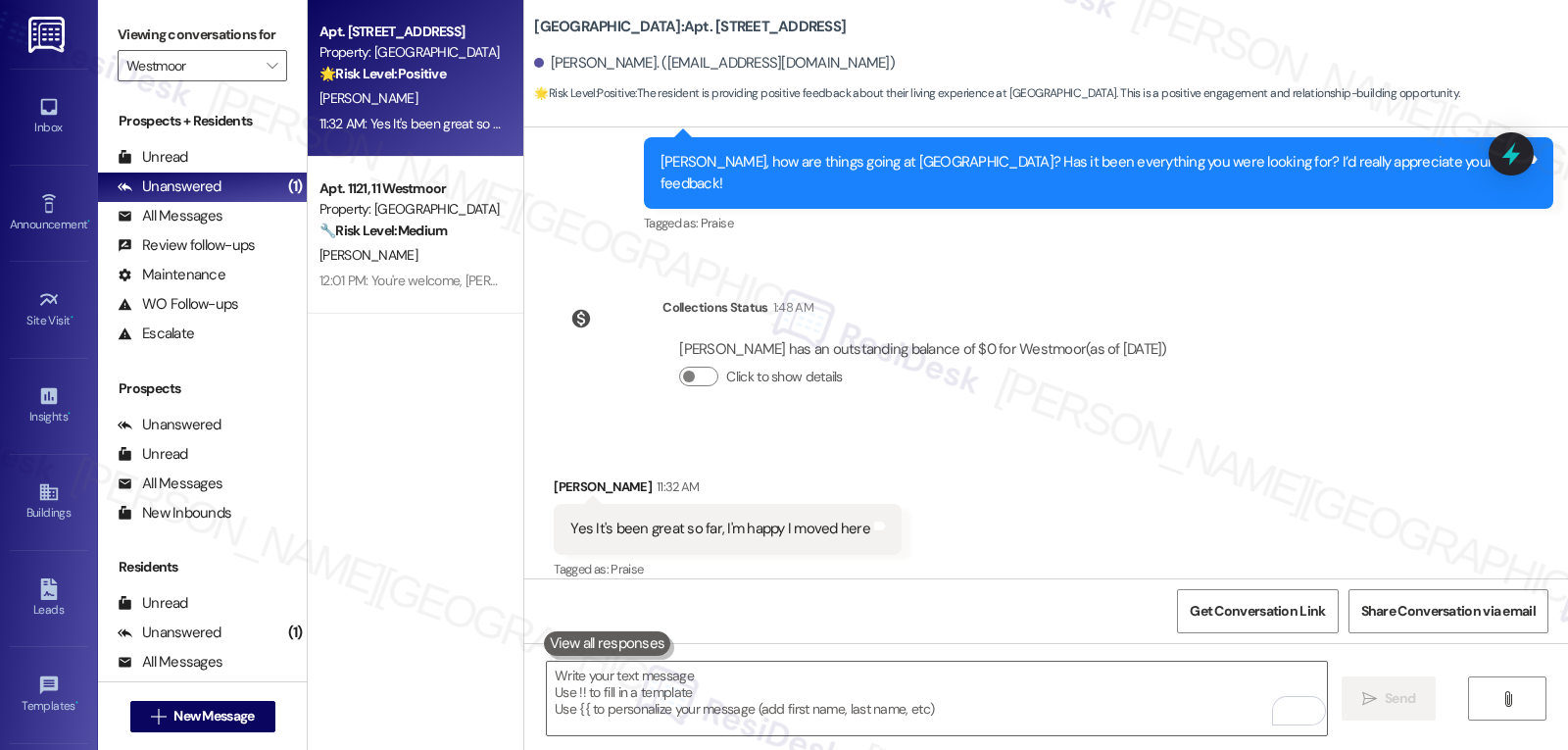
click at [638, 641] on button at bounding box center [607, 643] width 128 height 25
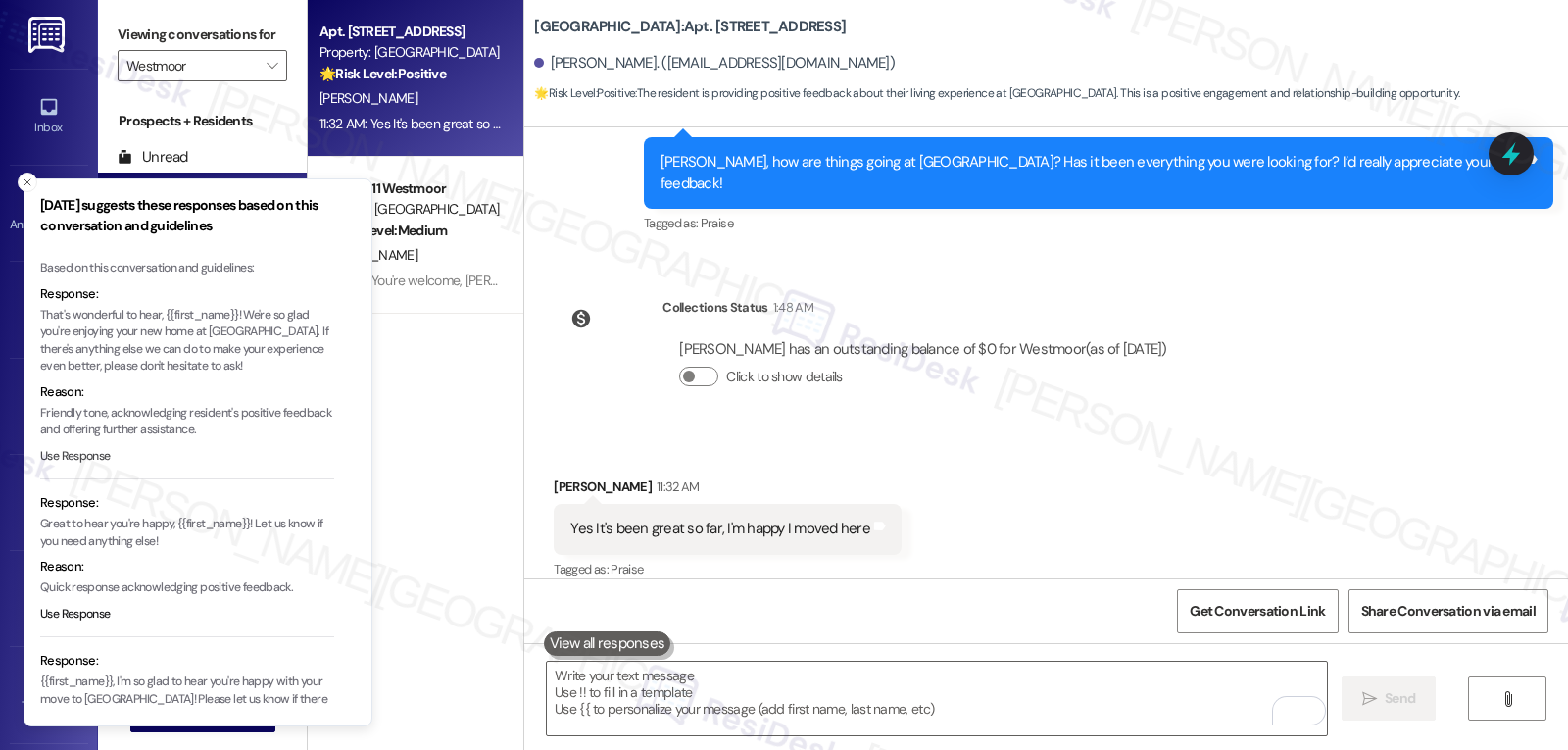
click at [75, 458] on button "Use Response" at bounding box center [75, 457] width 71 height 18
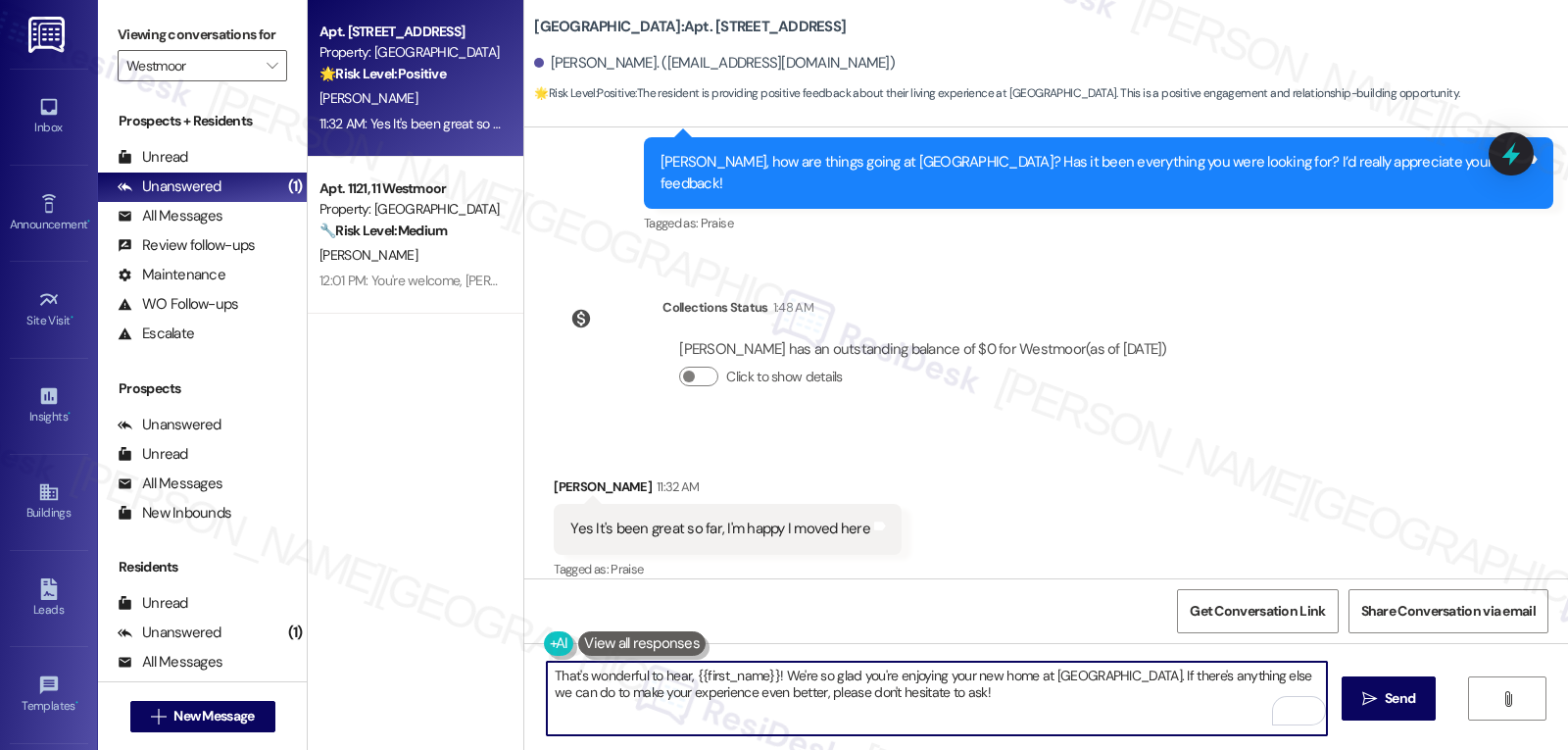
drag, startPoint x: 1106, startPoint y: 676, endPoint x: 1222, endPoint y: 796, distance: 166.9
click at [1222, 749] on html "Inbox Go to Inbox Announcement • Send A Text Announcement Site Visit • Go to Si…" at bounding box center [784, 375] width 1568 height 750
paste textarea "it would mean the world to us if you could write a Google Review about your tim…"
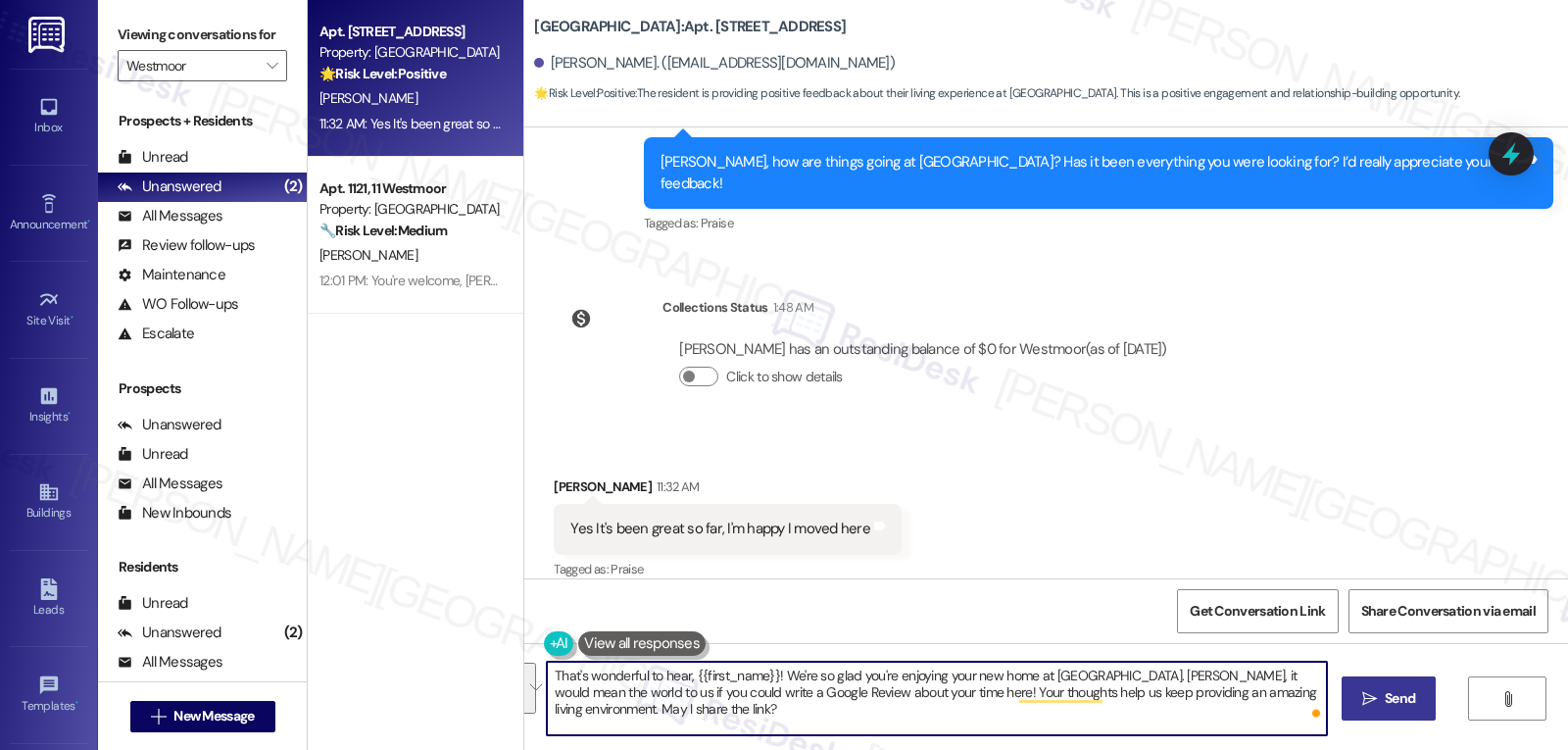
type textarea "That's wonderful to hear, {{first_name}}! We're so glad you're enjoying your ne…"
click at [1363, 691] on icon "" at bounding box center [1370, 699] width 15 height 16
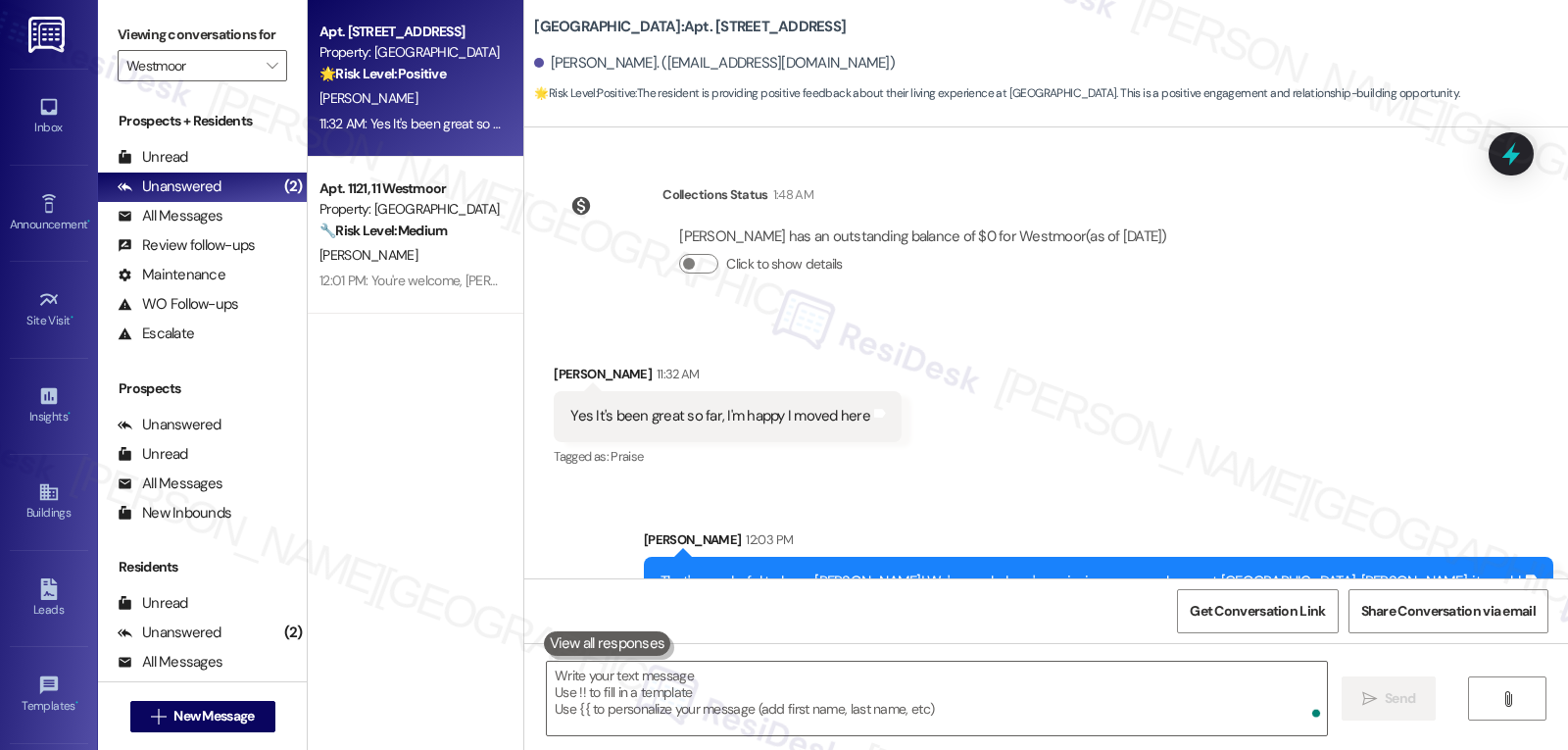
scroll to position [1996, 0]
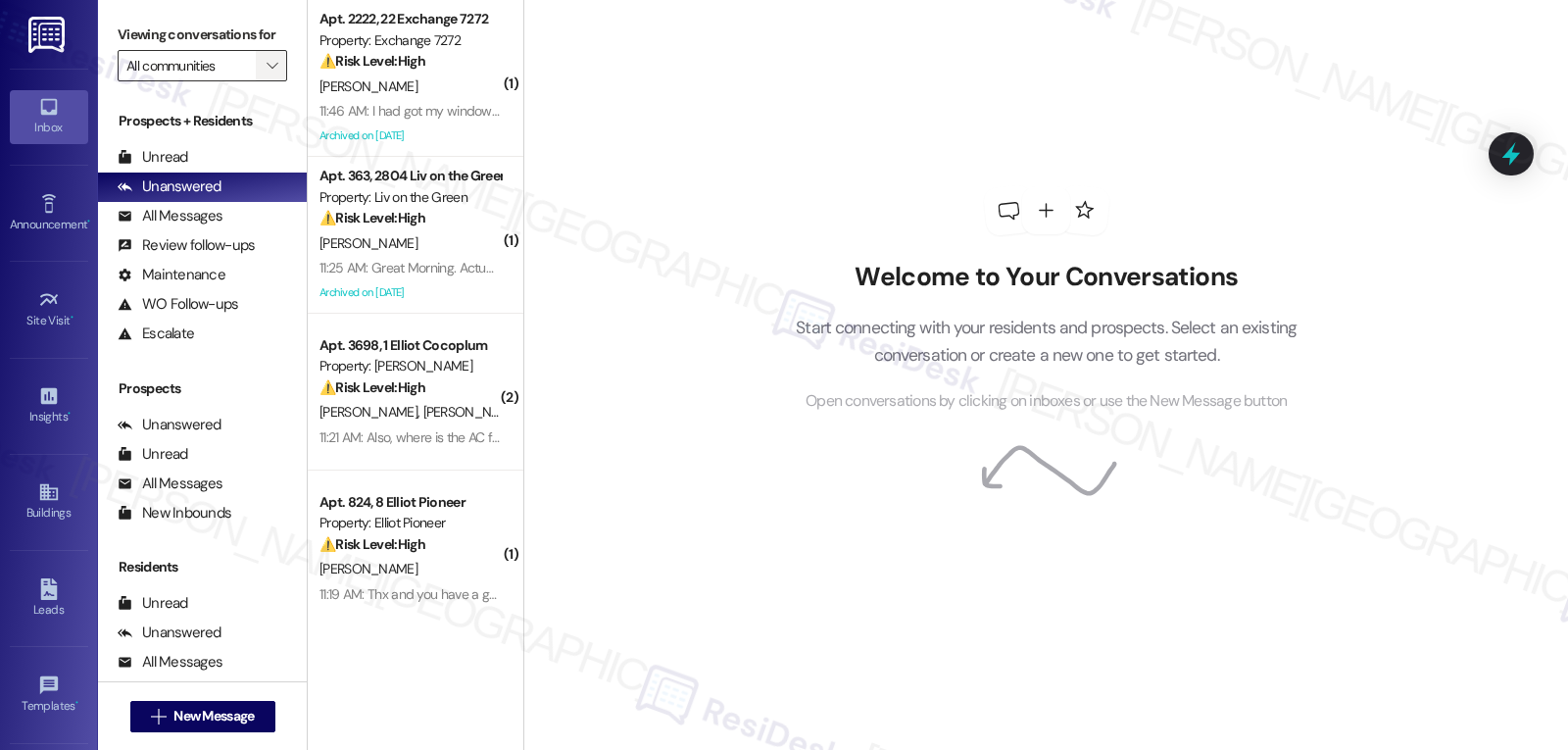
click at [255, 82] on button "" at bounding box center [270, 65] width 31 height 31
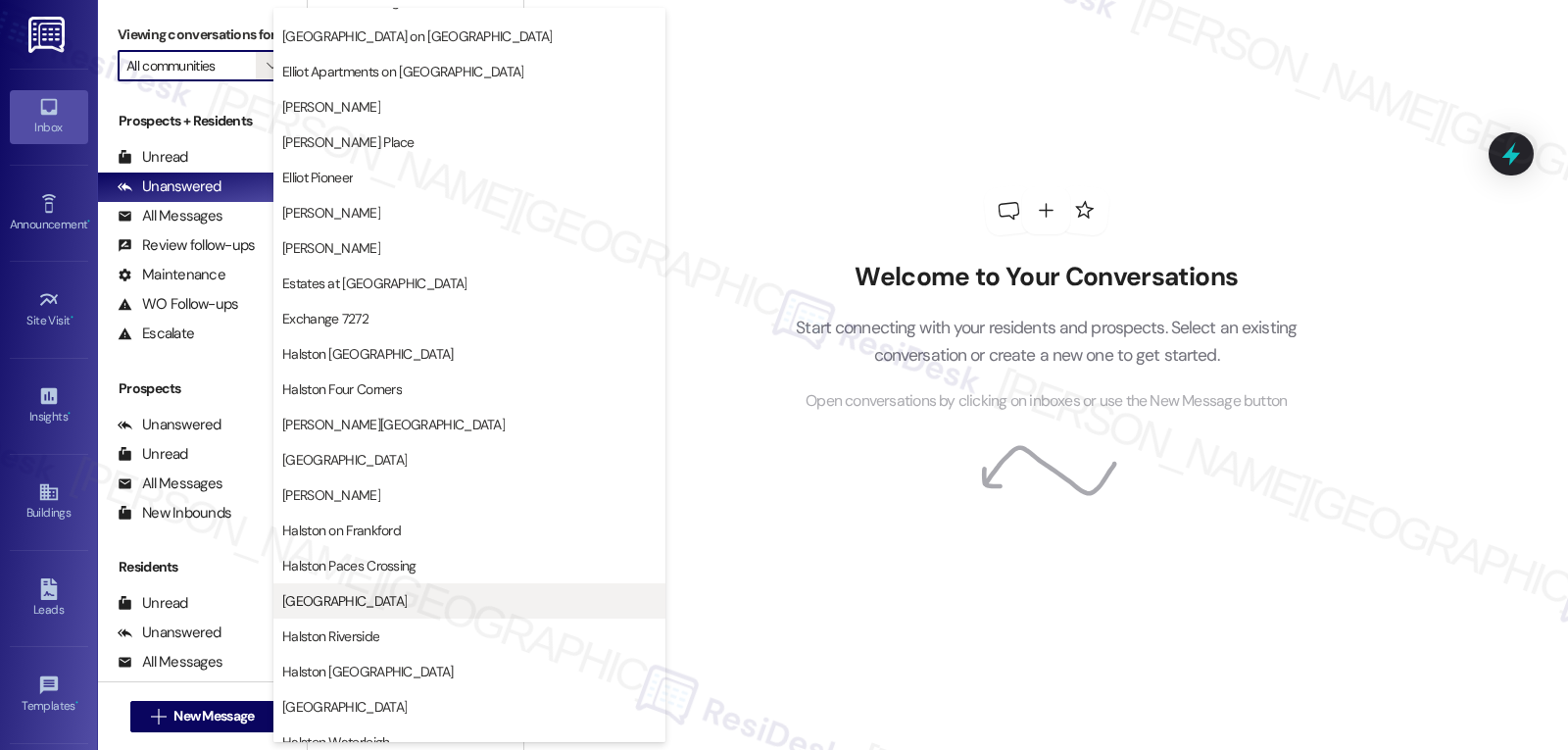
scroll to position [588, 0]
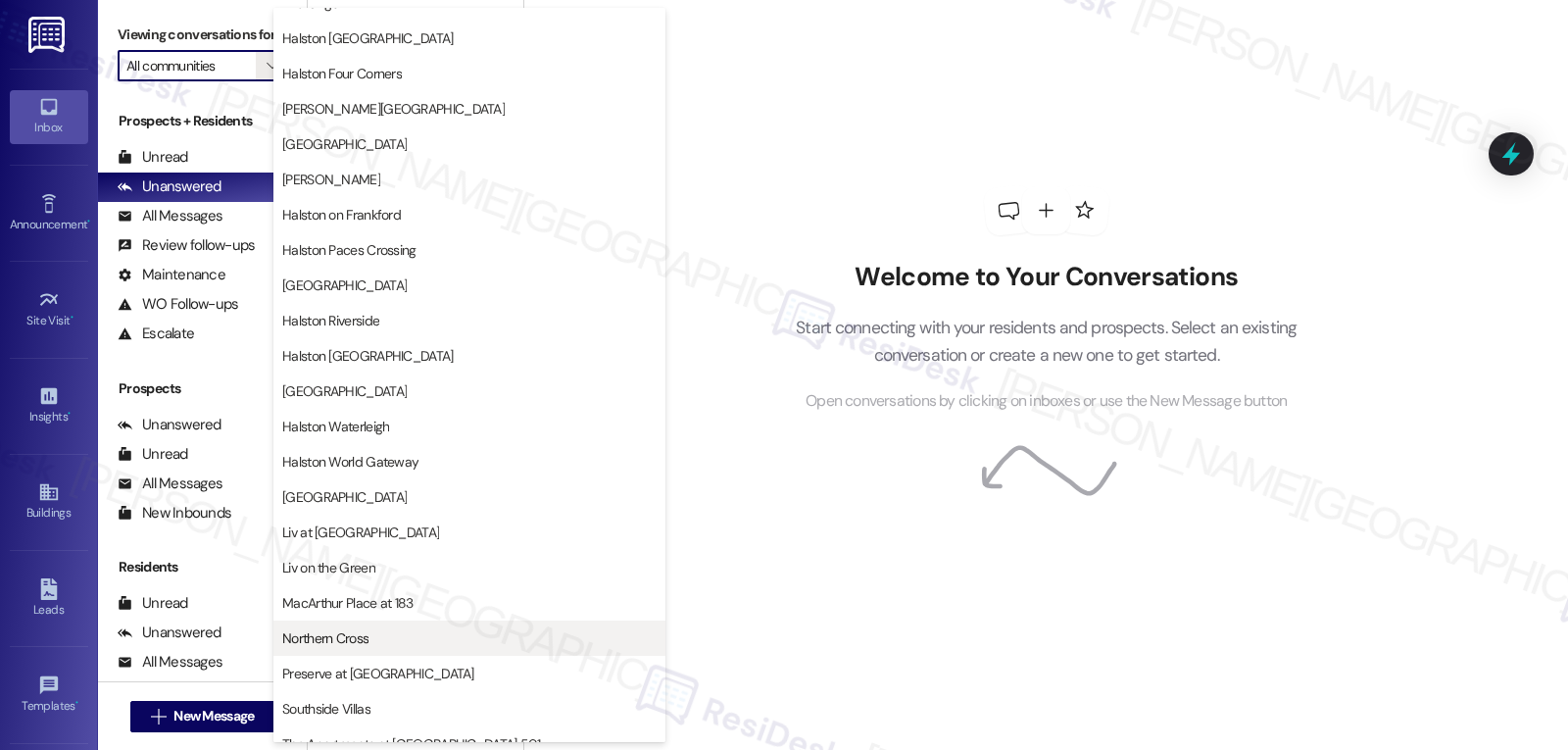
click at [361, 641] on span "Northern Cross" at bounding box center [325, 638] width 86 height 20
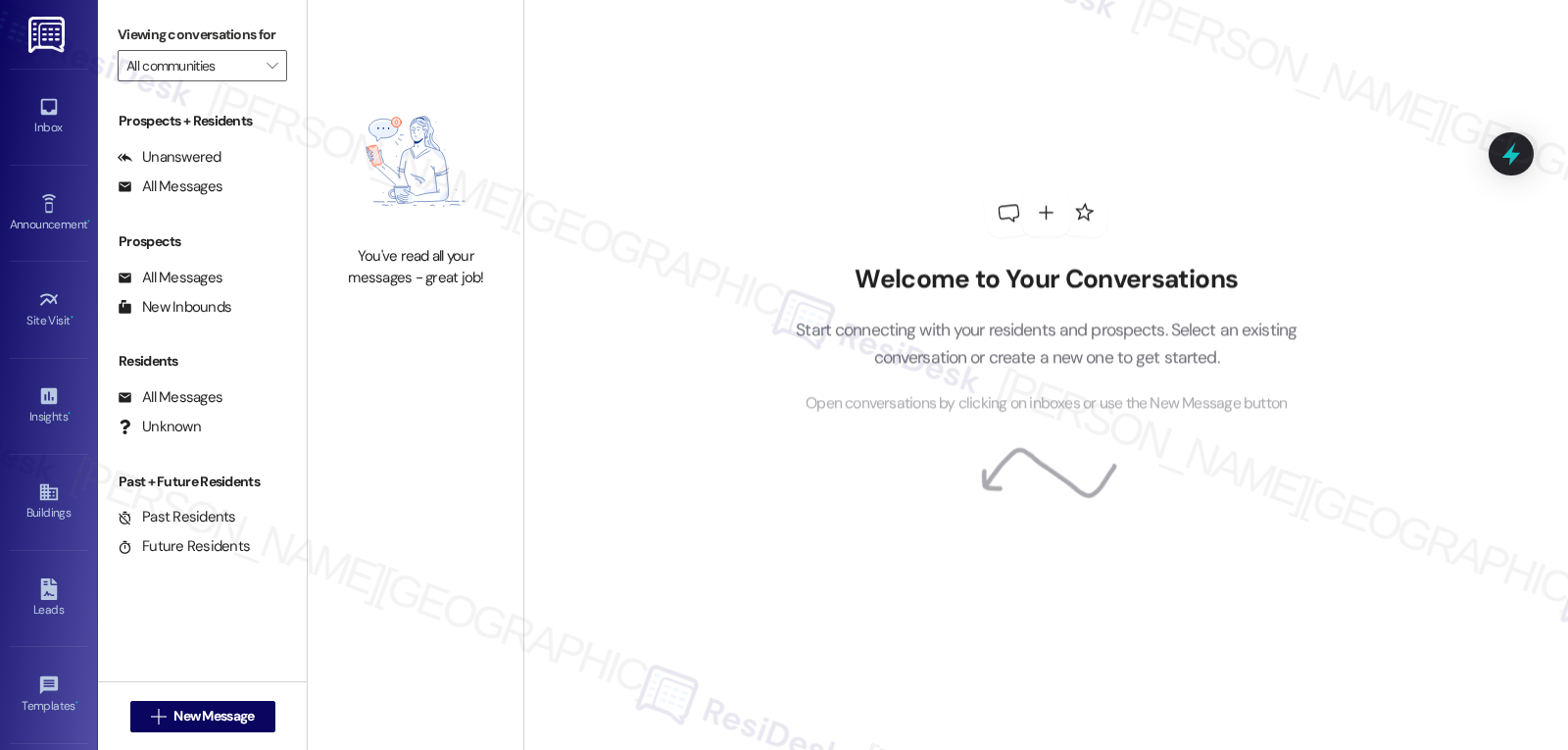
type input "Northern Cross"
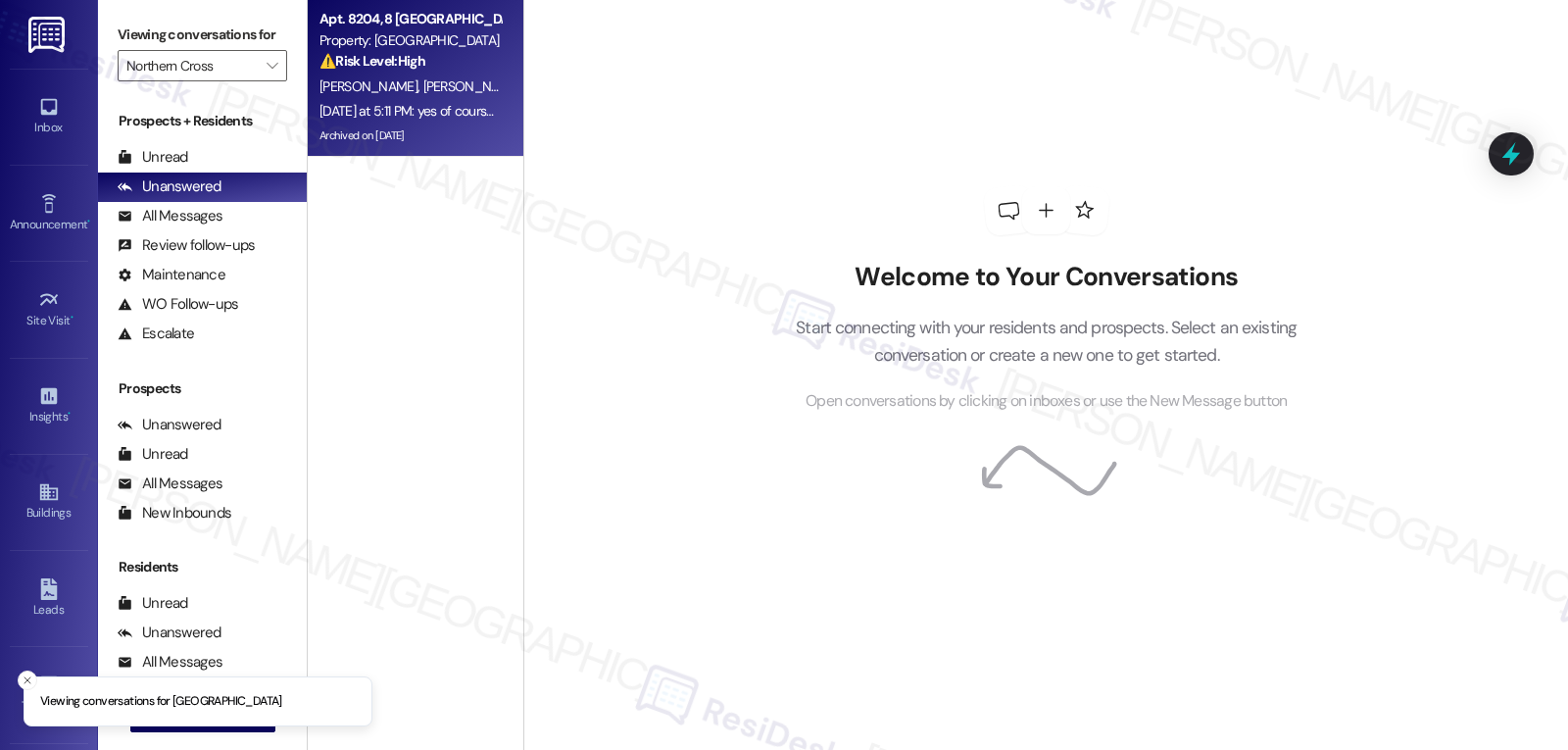
click at [424, 87] on span "[PERSON_NAME]" at bounding box center [473, 87] width 98 height 18
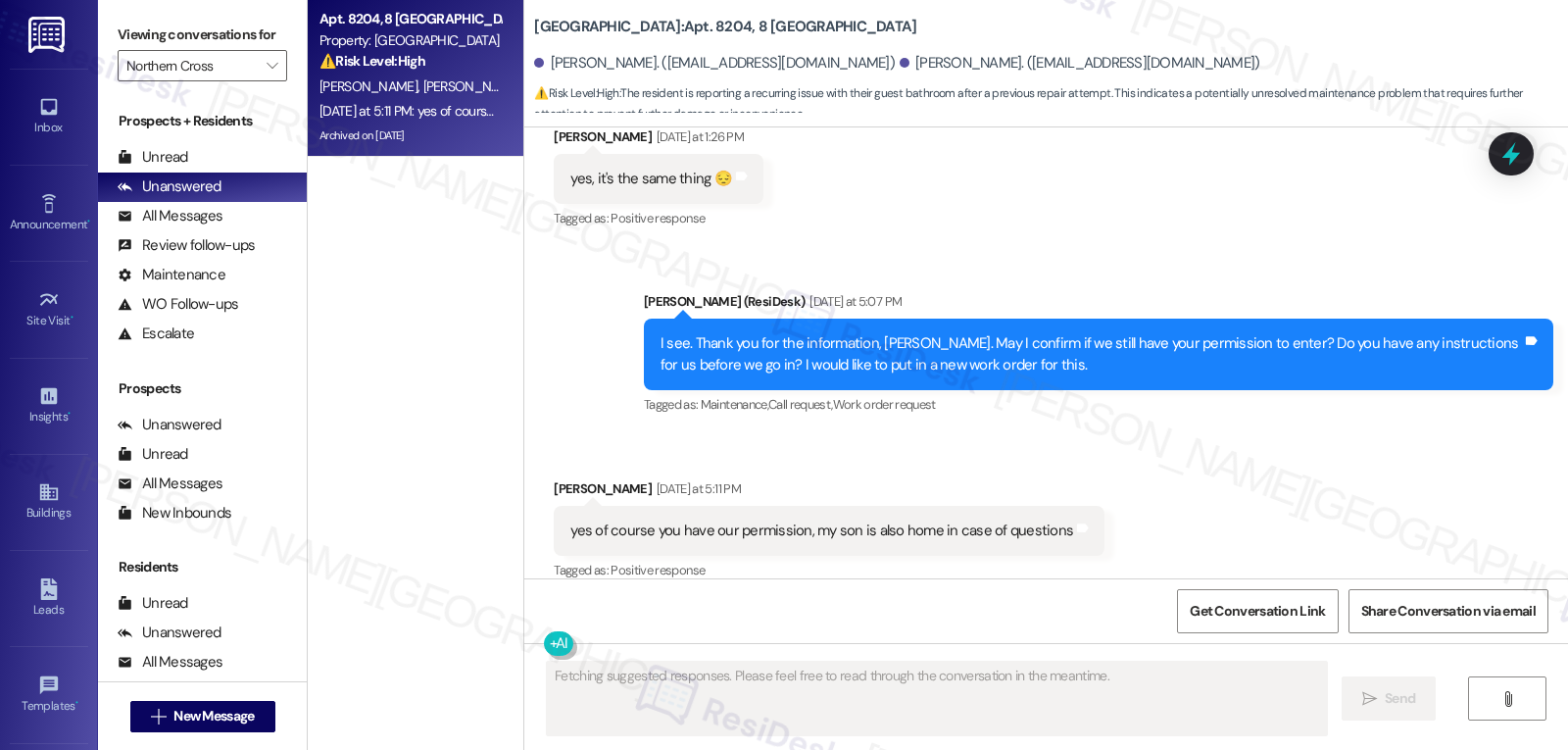
scroll to position [16838, 0]
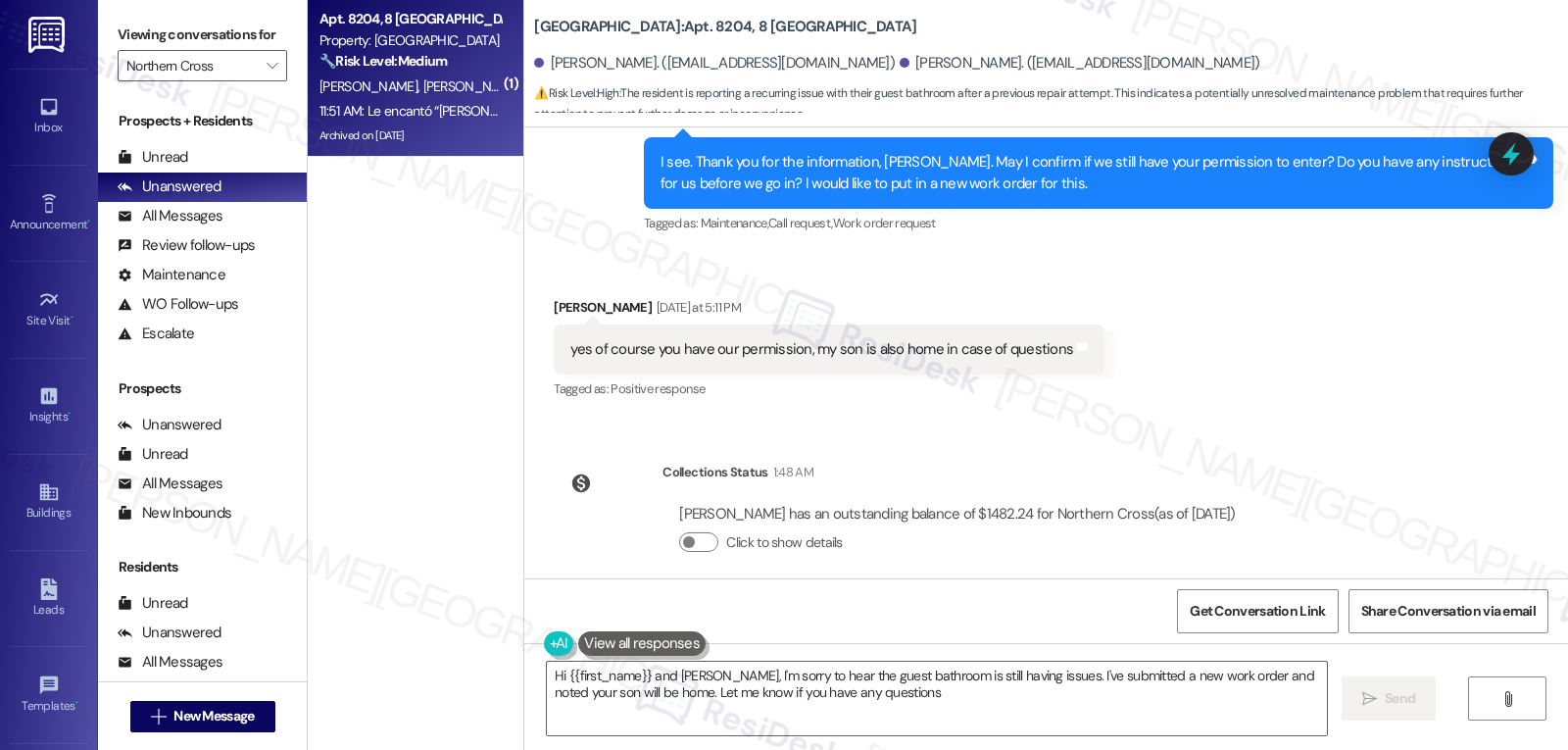
type textarea "Hi {{first_name}} and [PERSON_NAME], I'm sorry to hear the guest bathroom is st…"
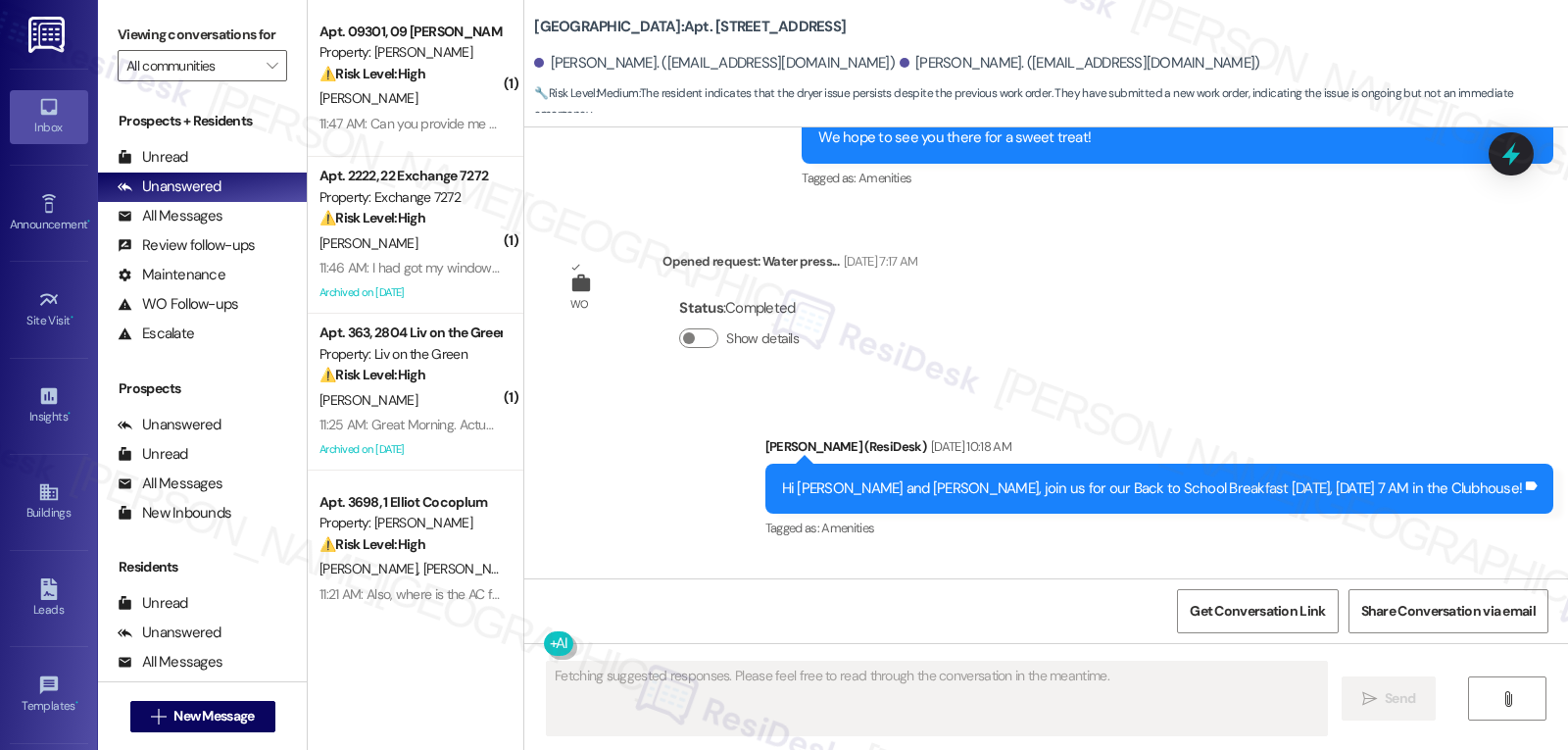
scroll to position [11567, 0]
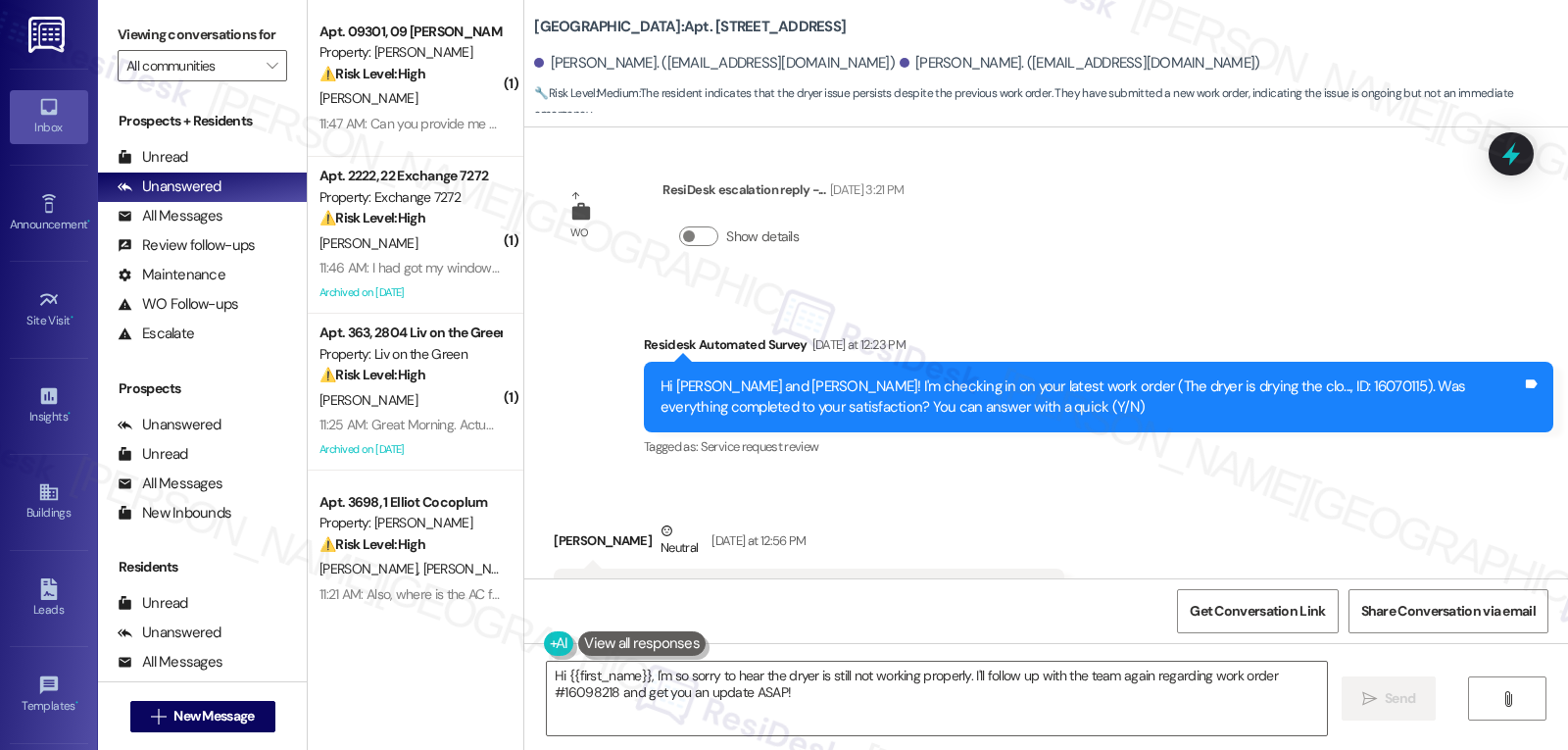
drag, startPoint x: 640, startPoint y: 677, endPoint x: 1567, endPoint y: 796, distance: 934.6
click at [1567, 749] on html "Inbox Go to Inbox Announcement • Send A Text Announcement Site Visit • Go to Si…" at bounding box center [784, 375] width 1568 height 750
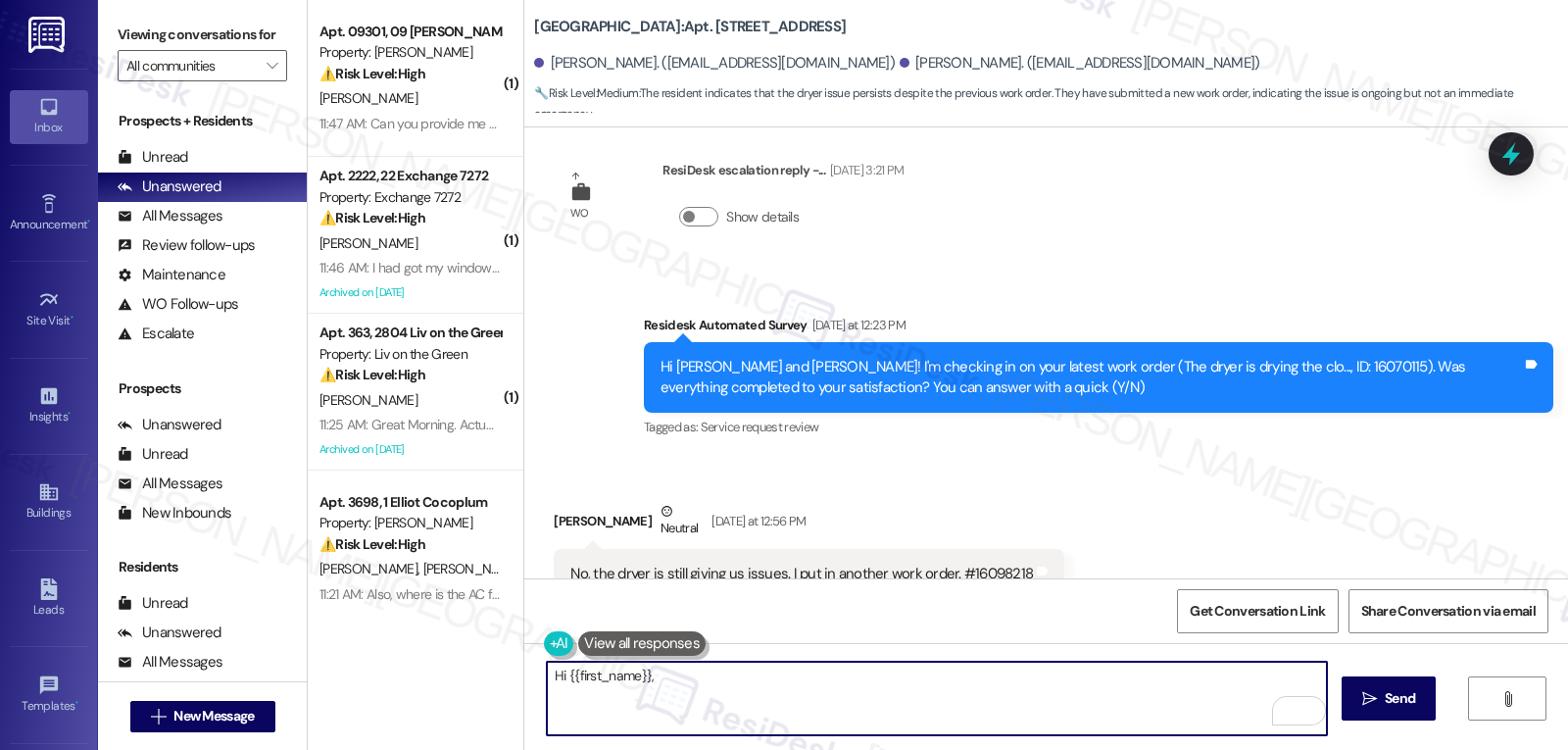
scroll to position [12175, 0]
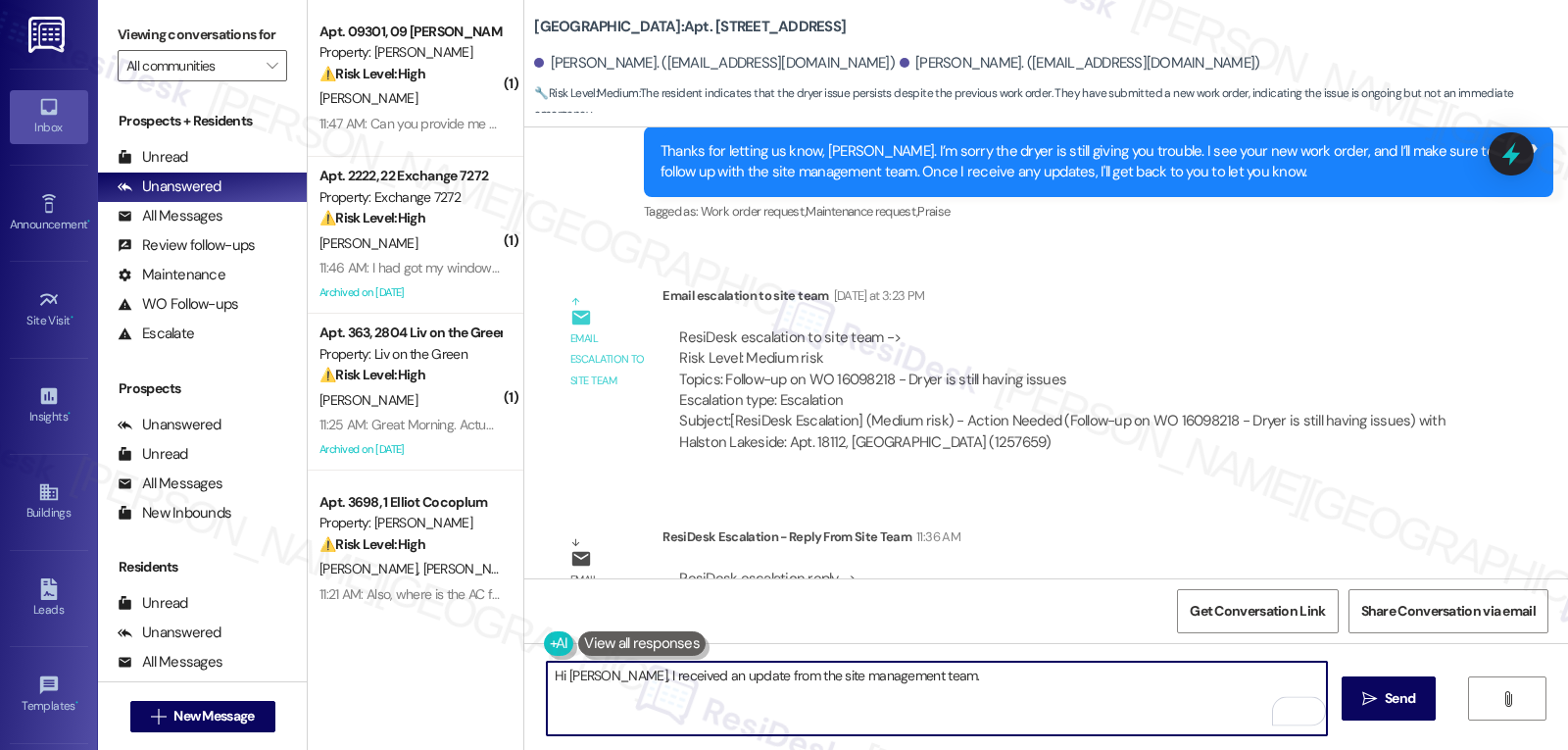
paste textarea "our team can stop by soon, take a look, and get this fixed for you!"
click at [1289, 676] on textarea "Hi [PERSON_NAME], I received an update from the site management team. Our team …" at bounding box center [937, 698] width 780 height 74
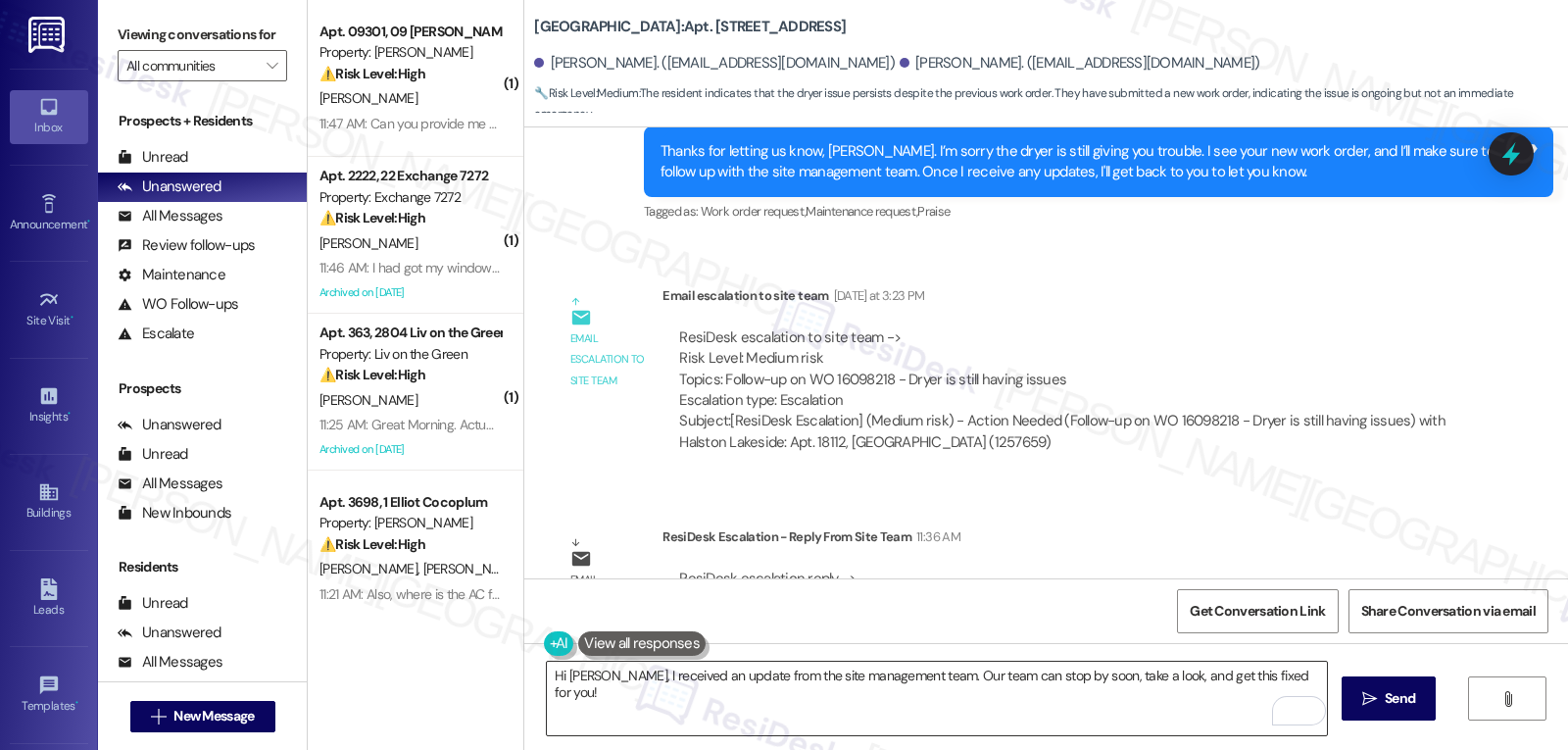
click at [1308, 678] on textarea "Hi [PERSON_NAME], I received an update from the site management team. Our team …" at bounding box center [937, 698] width 780 height 74
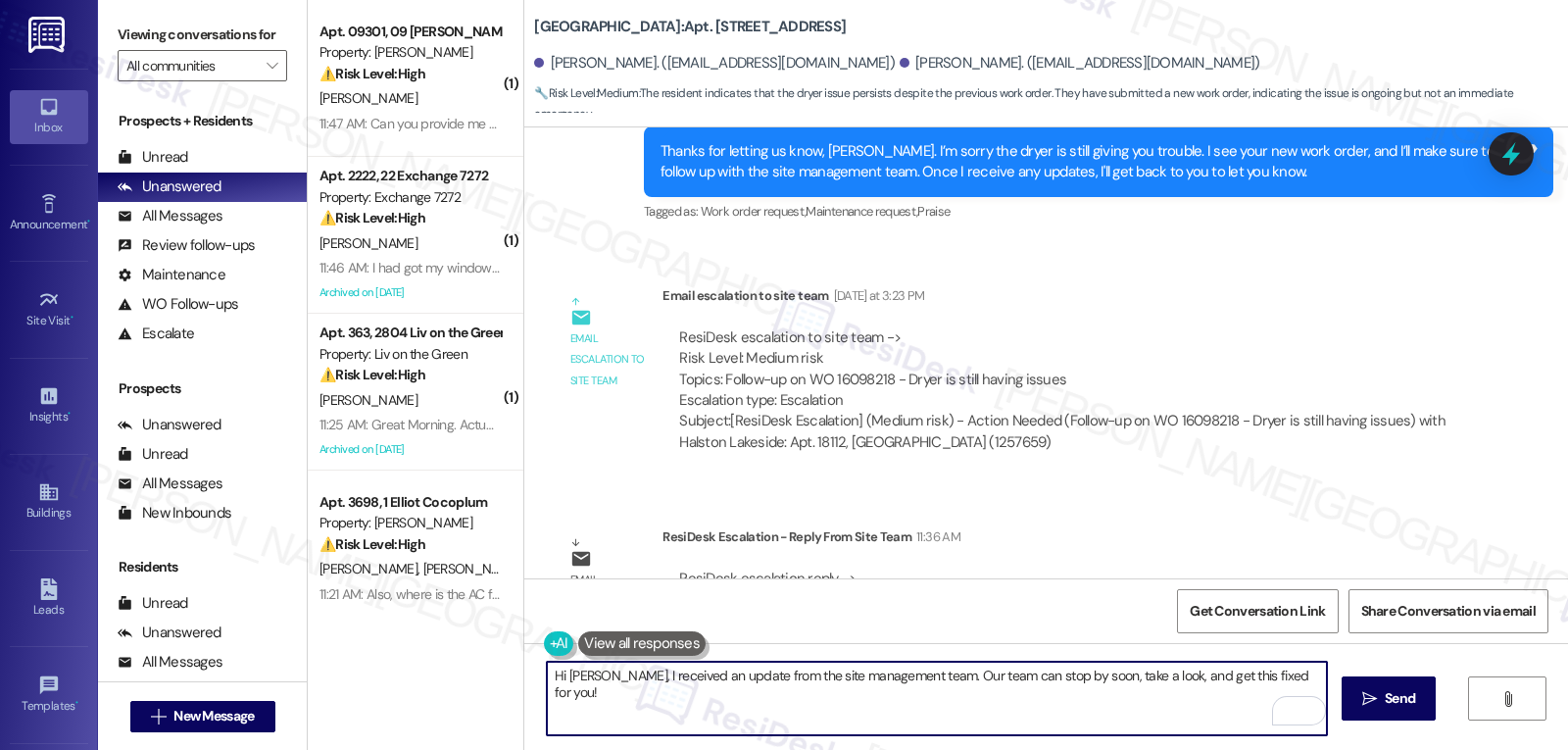
paste textarea "If anything comes up or if you have any questions, just give me a shout. I’m he…"
type textarea "Hi [PERSON_NAME], I received an update from the site management team. Our team …"
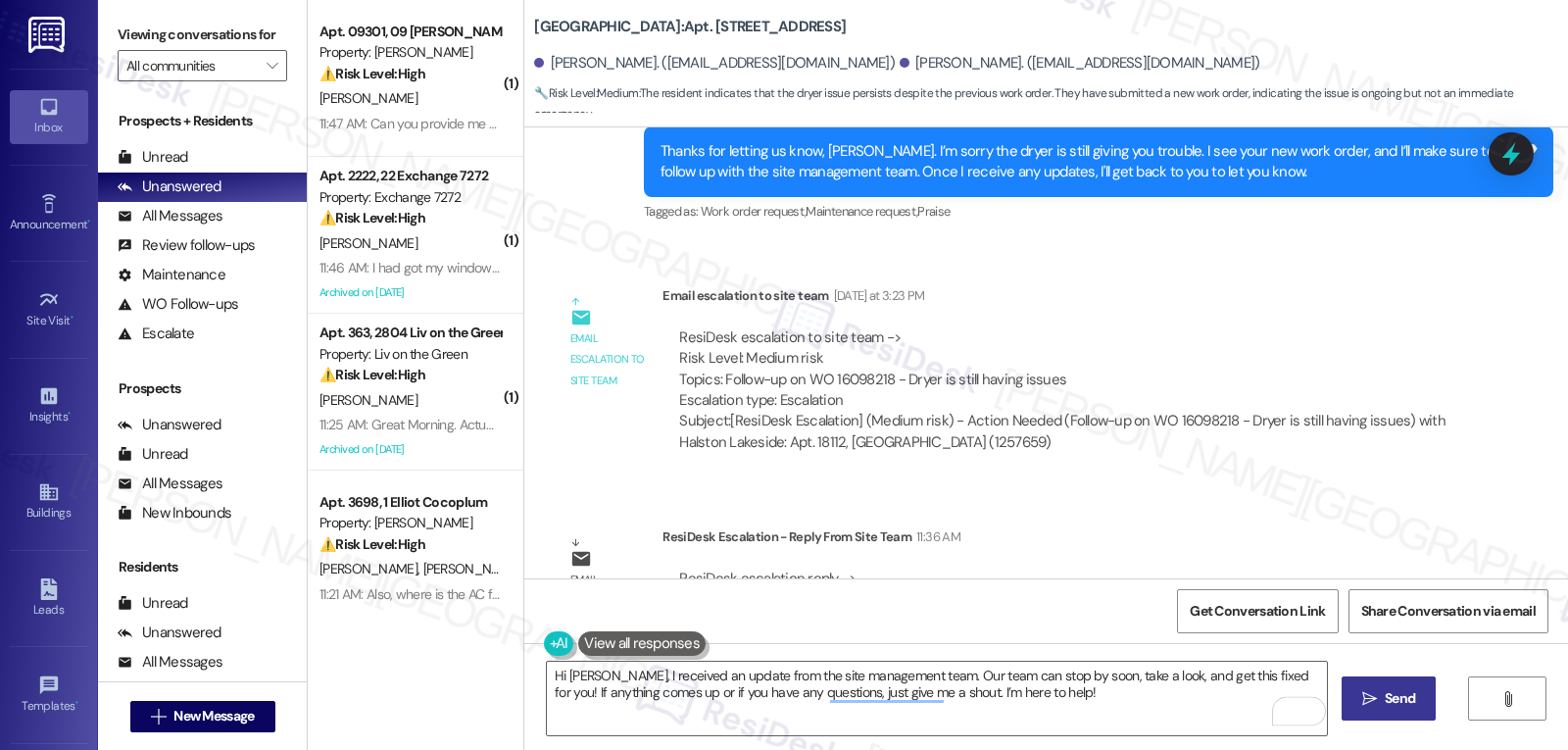
click at [1407, 710] on button " Send" at bounding box center [1388, 698] width 95 height 44
click at [1067, 711] on textarea "Hi [PERSON_NAME], I received an update from the site management team. Our team …" at bounding box center [940, 698] width 780 height 74
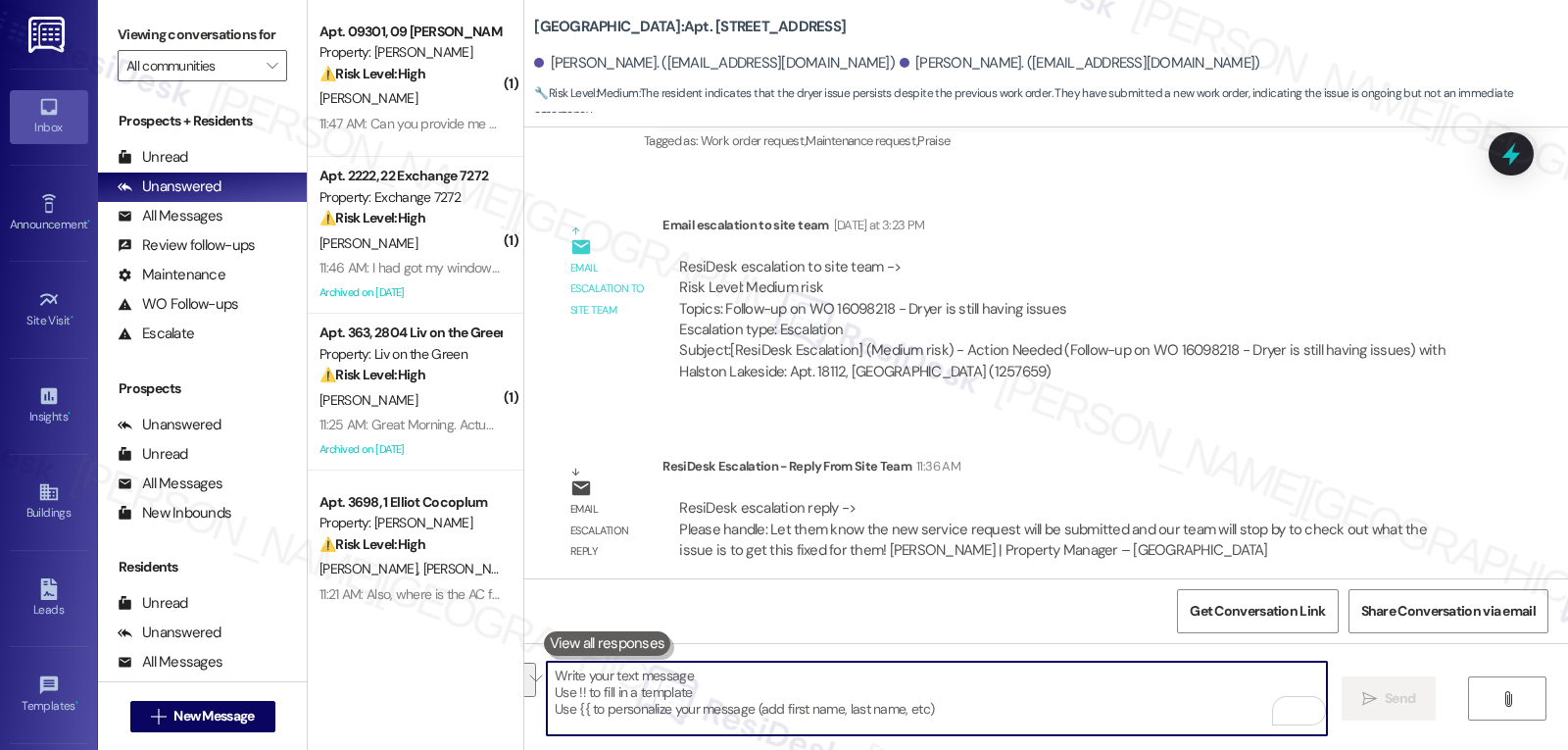
scroll to position [12333, 0]
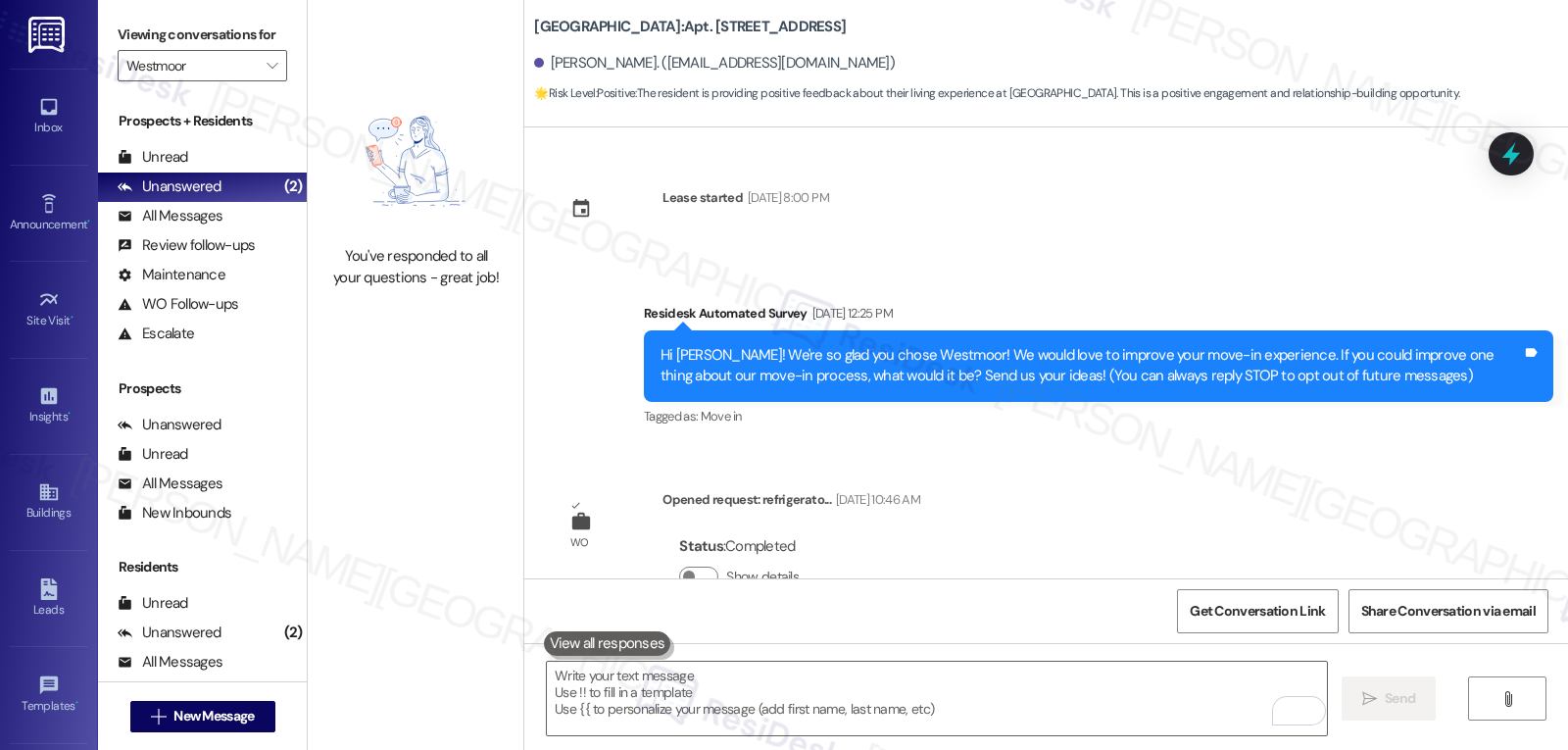
scroll to position [1996, 0]
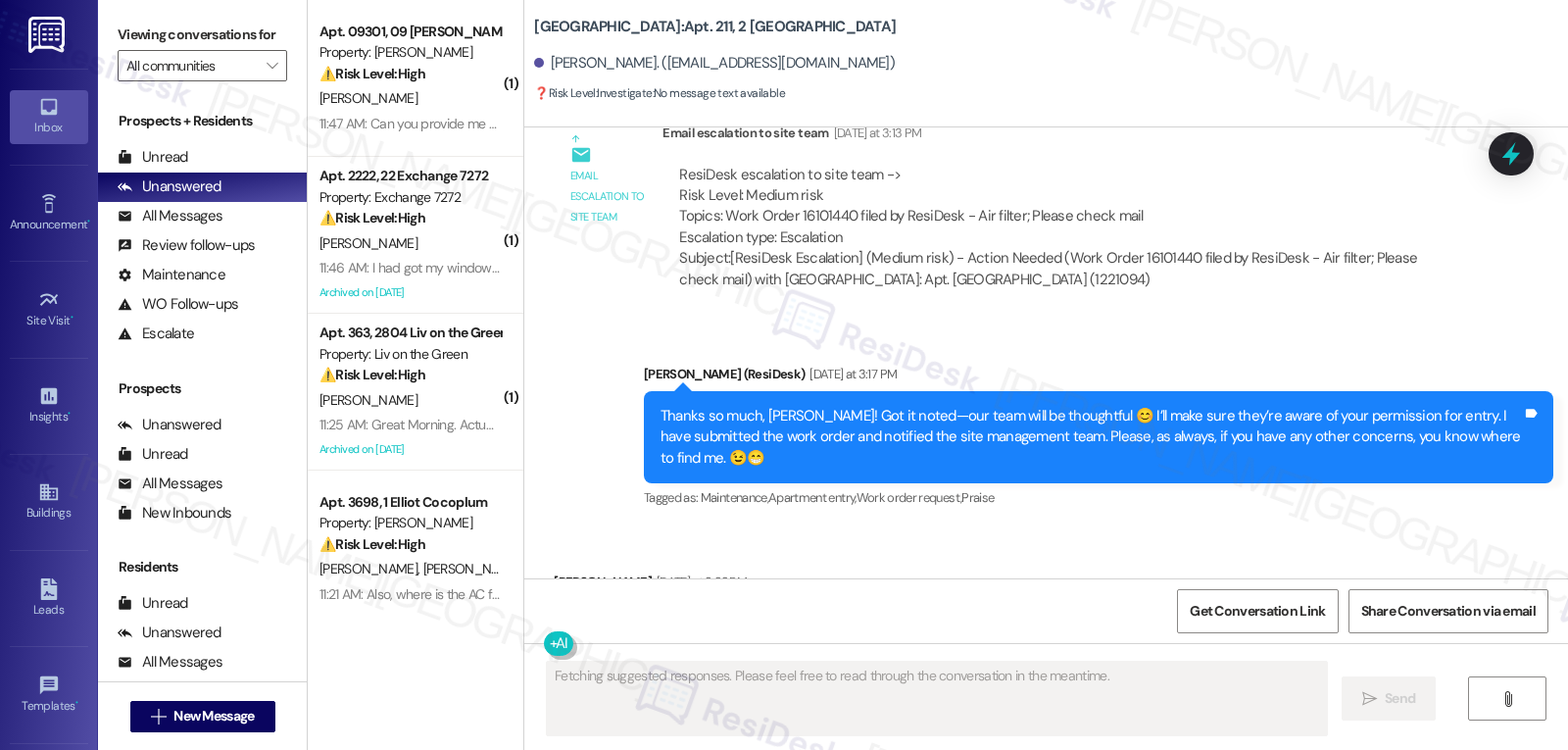
scroll to position [62609, 0]
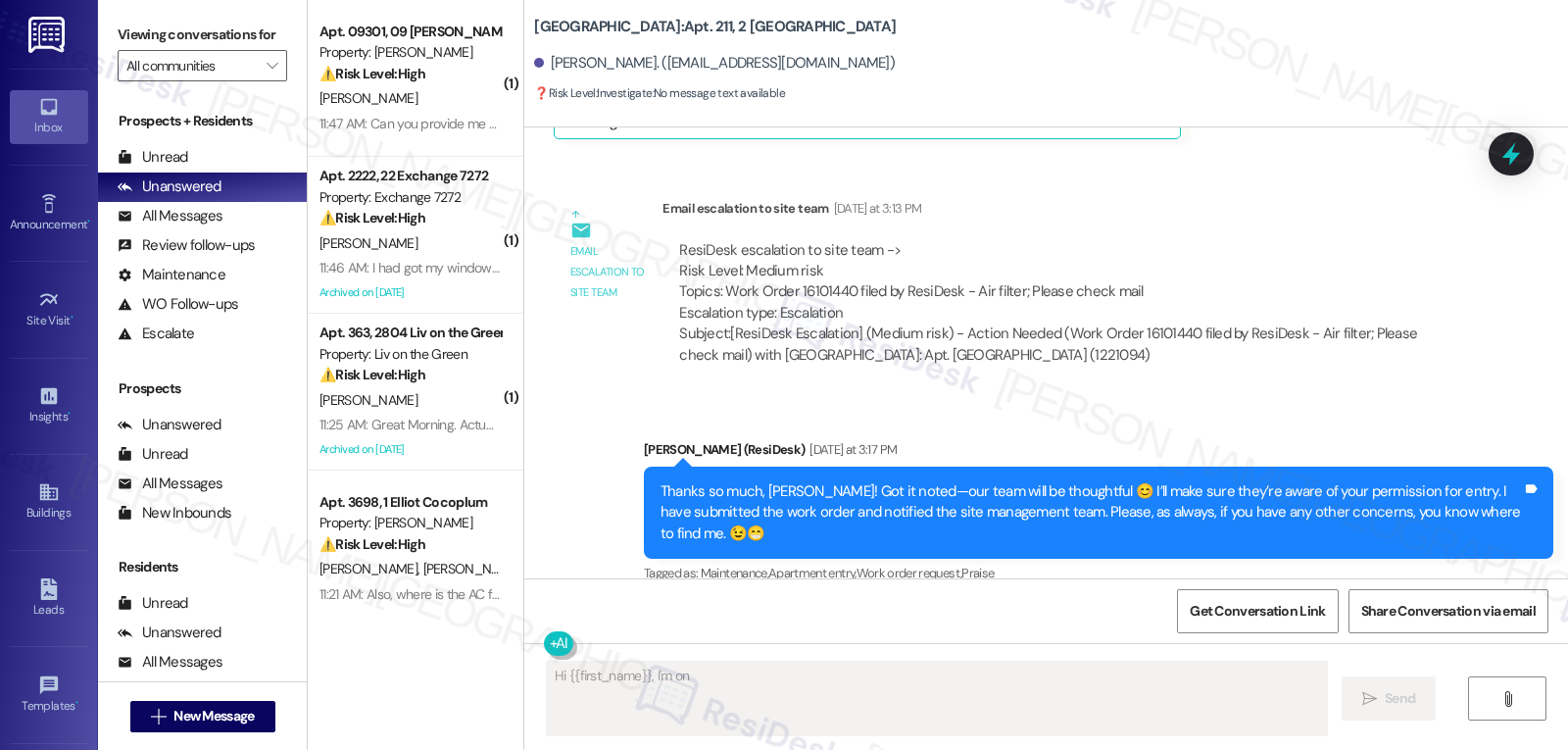
click at [555, 647] on div "[PERSON_NAME] [DATE] at 3:22 PM" at bounding box center [724, 661] width 341 height 28
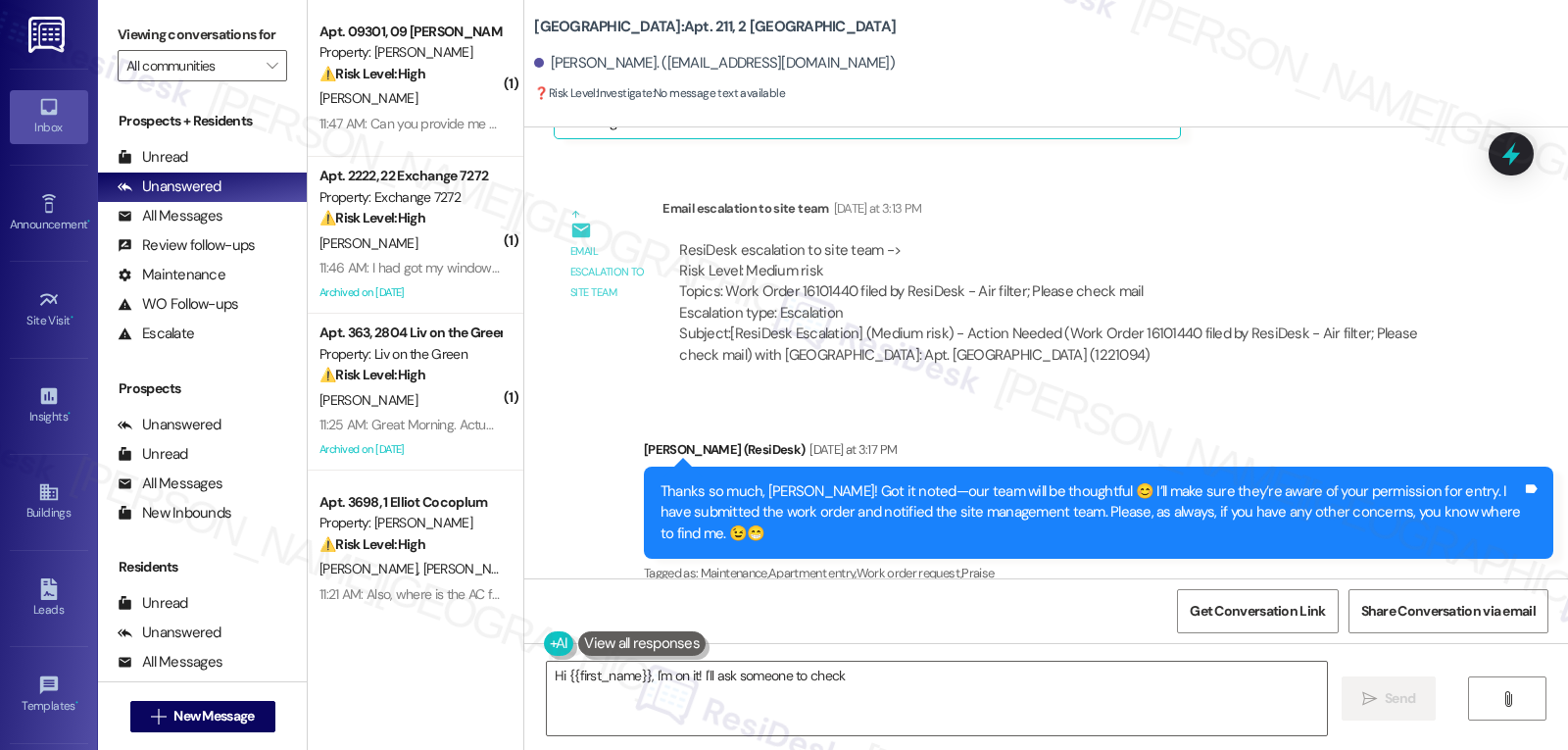
click at [555, 647] on div "[PERSON_NAME] [DATE] at 3:22 PM" at bounding box center [724, 661] width 341 height 28
copy div "[PERSON_NAME]"
click at [853, 694] on textarea "Hi {{first_name}}, I'm on it! I'll ask someone to check your mail and bring an …" at bounding box center [937, 698] width 780 height 74
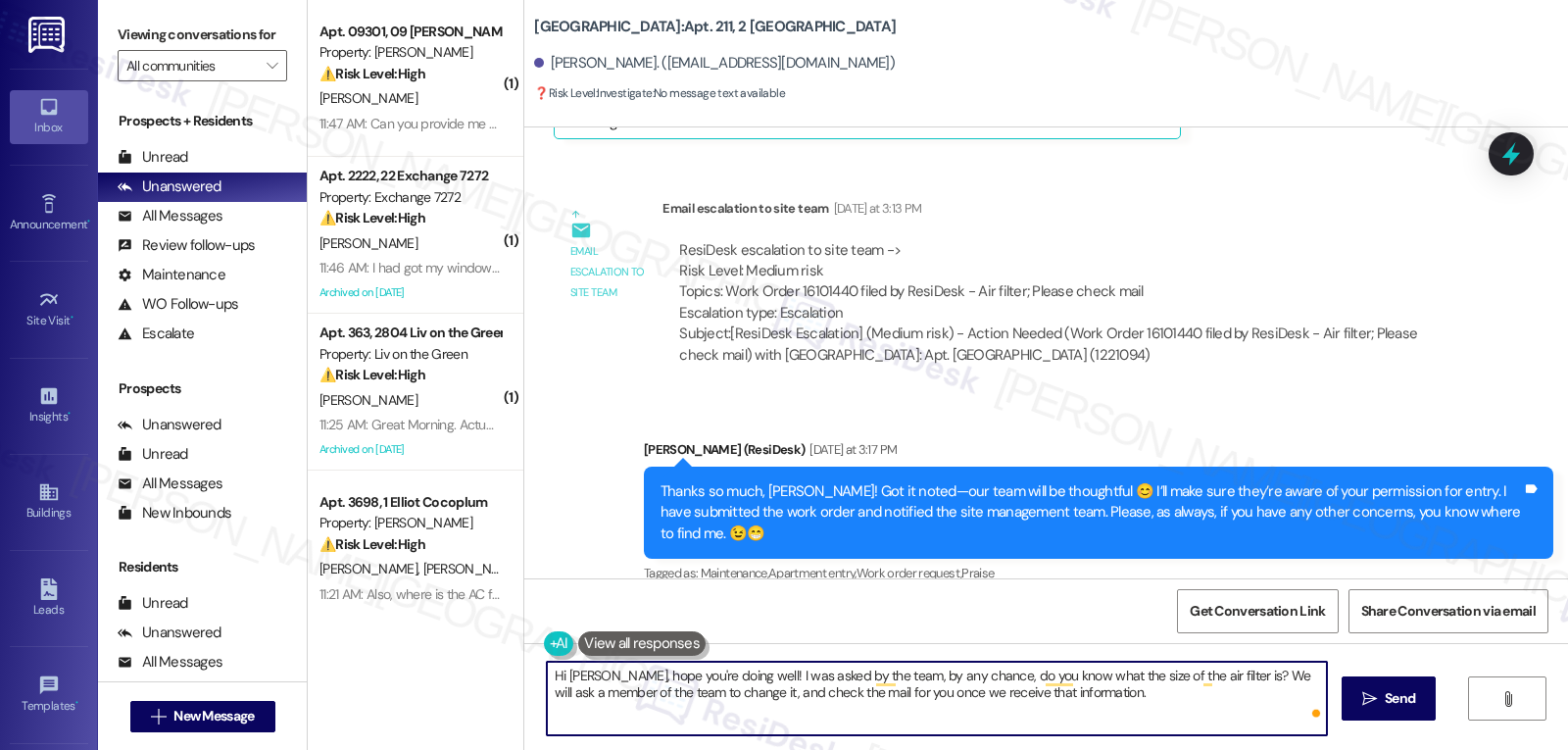
type textarea "Hi [PERSON_NAME], hope you're doing well! I was asked by the team, by any chanc…"
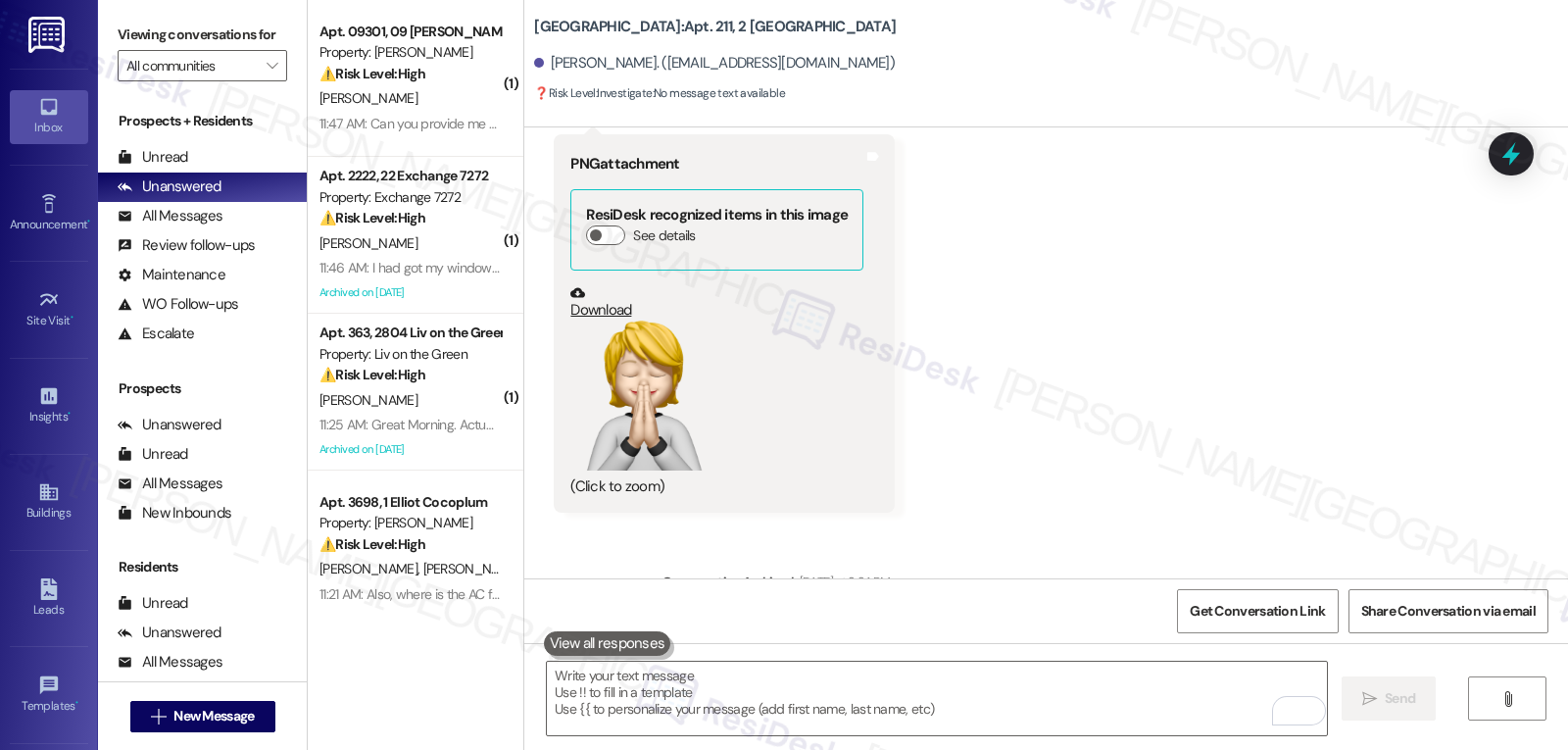
scroll to position [63159, 0]
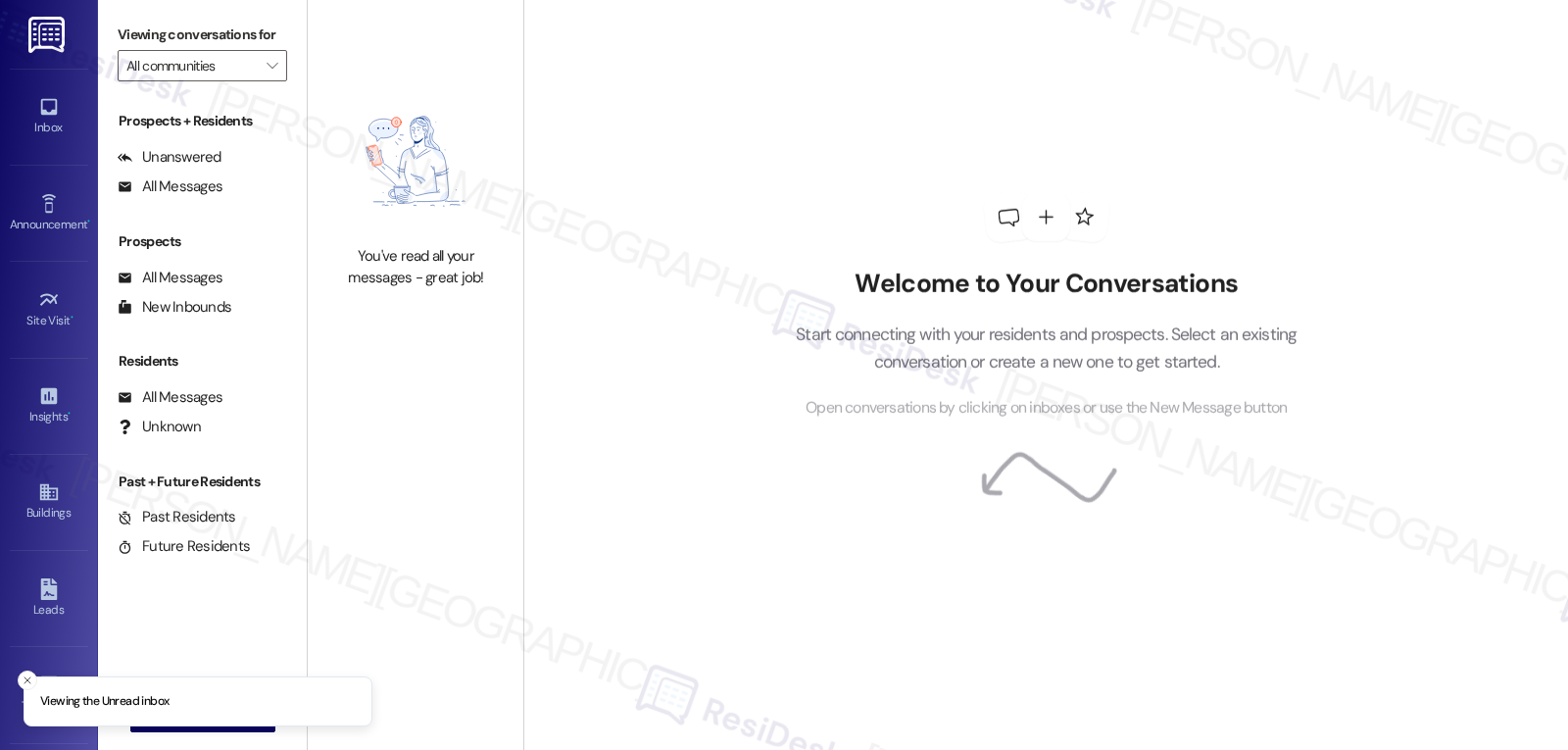
type input "Westmoor"
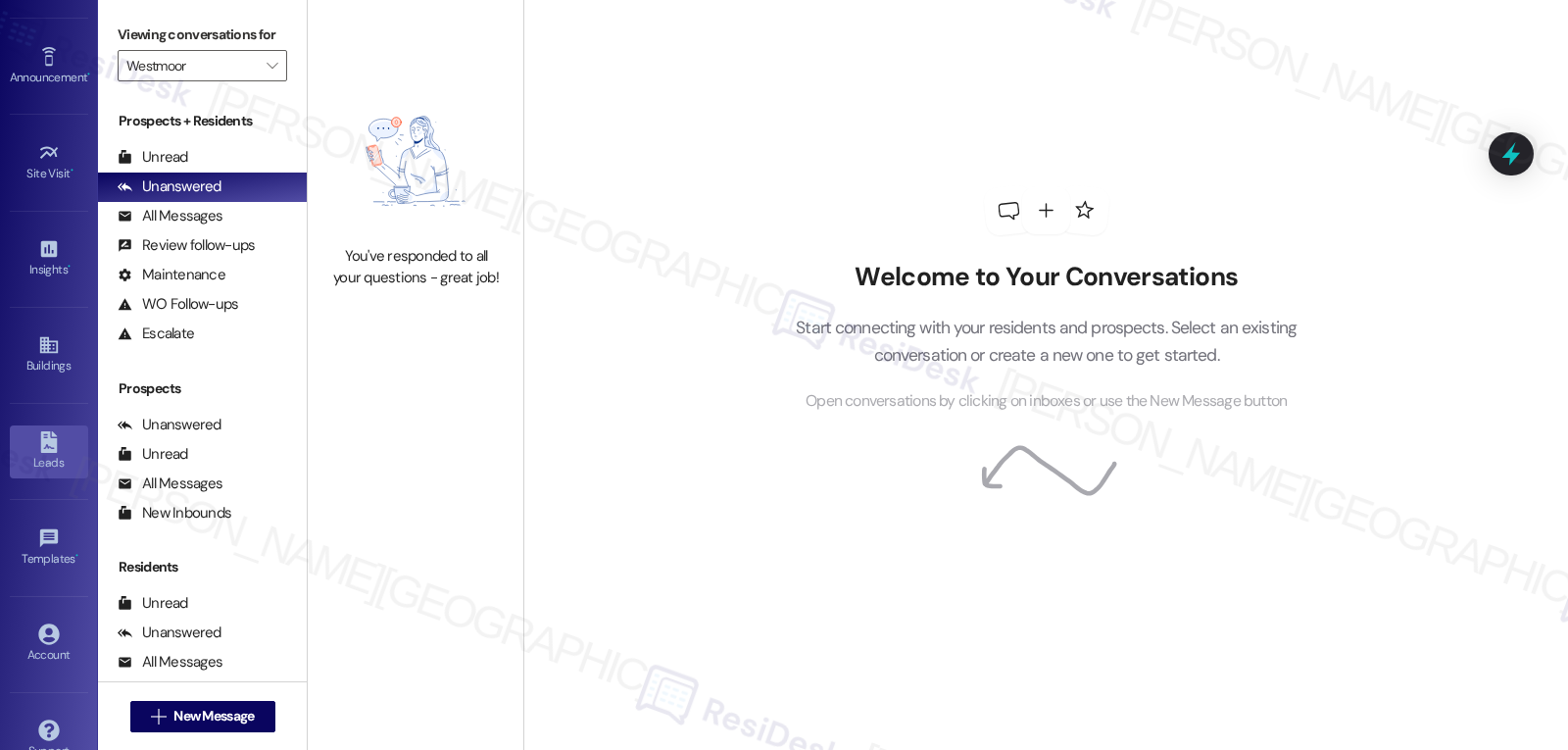
scroll to position [186, 0]
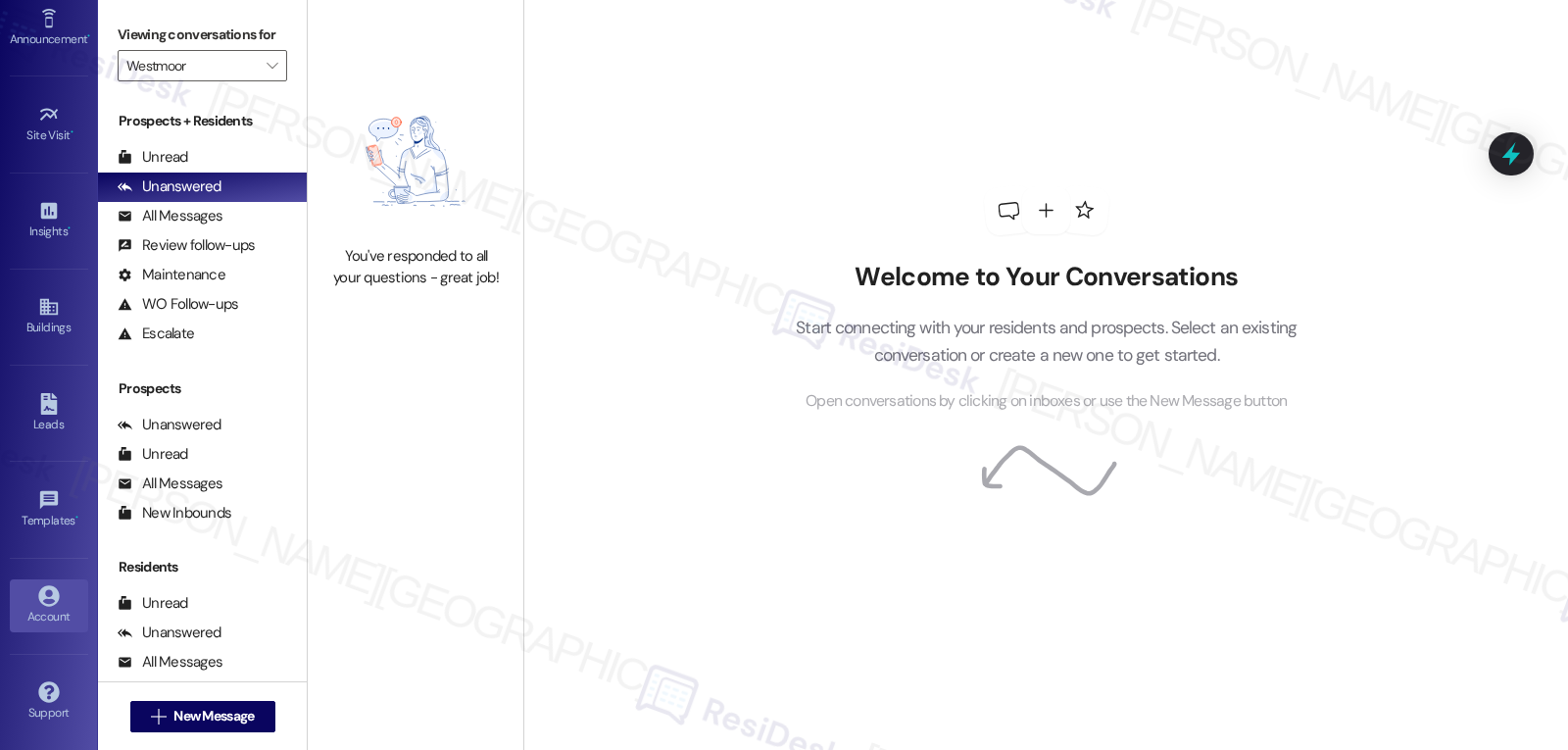
click at [48, 596] on icon at bounding box center [48, 595] width 21 height 21
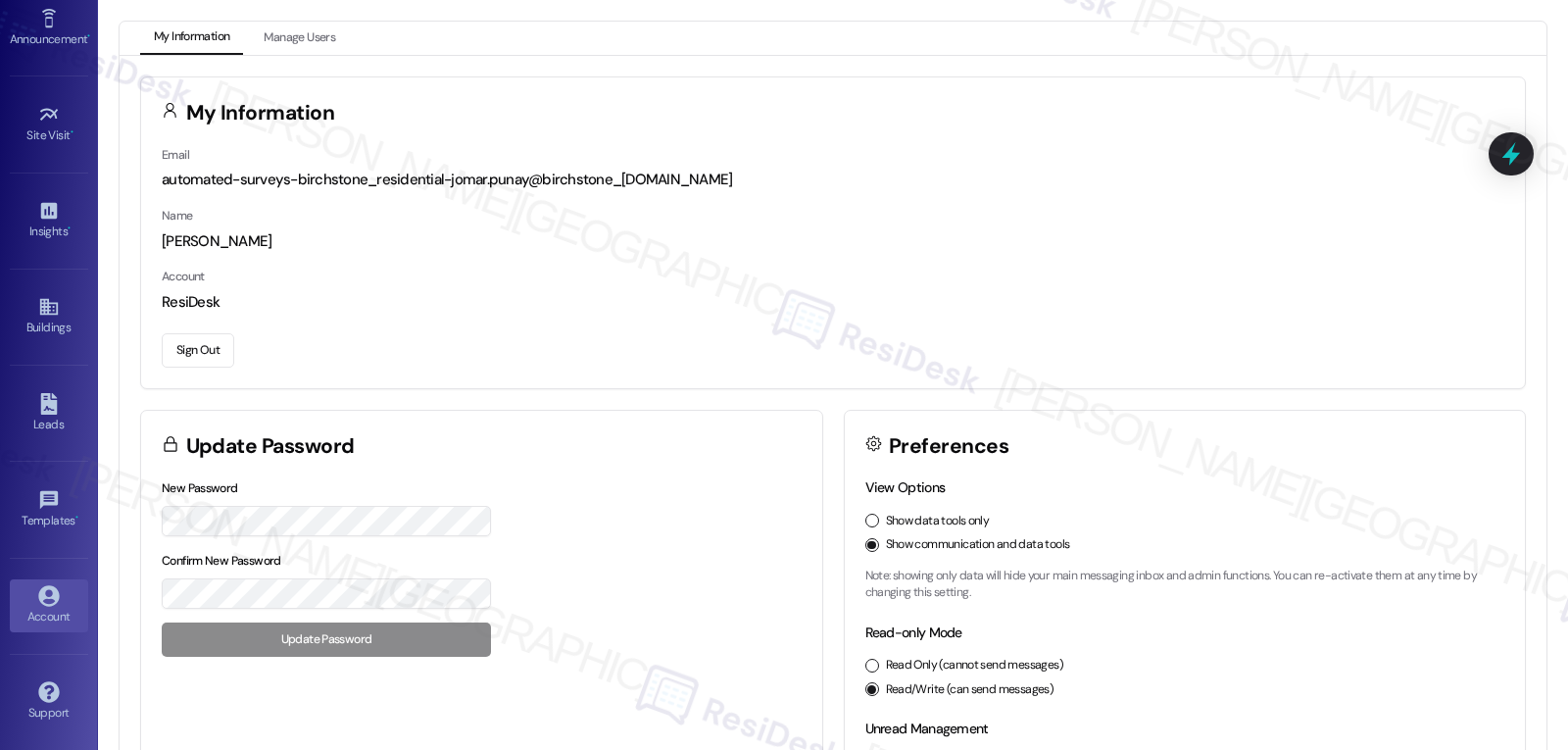
click at [200, 357] on button "Sign Out" at bounding box center [197, 350] width 73 height 34
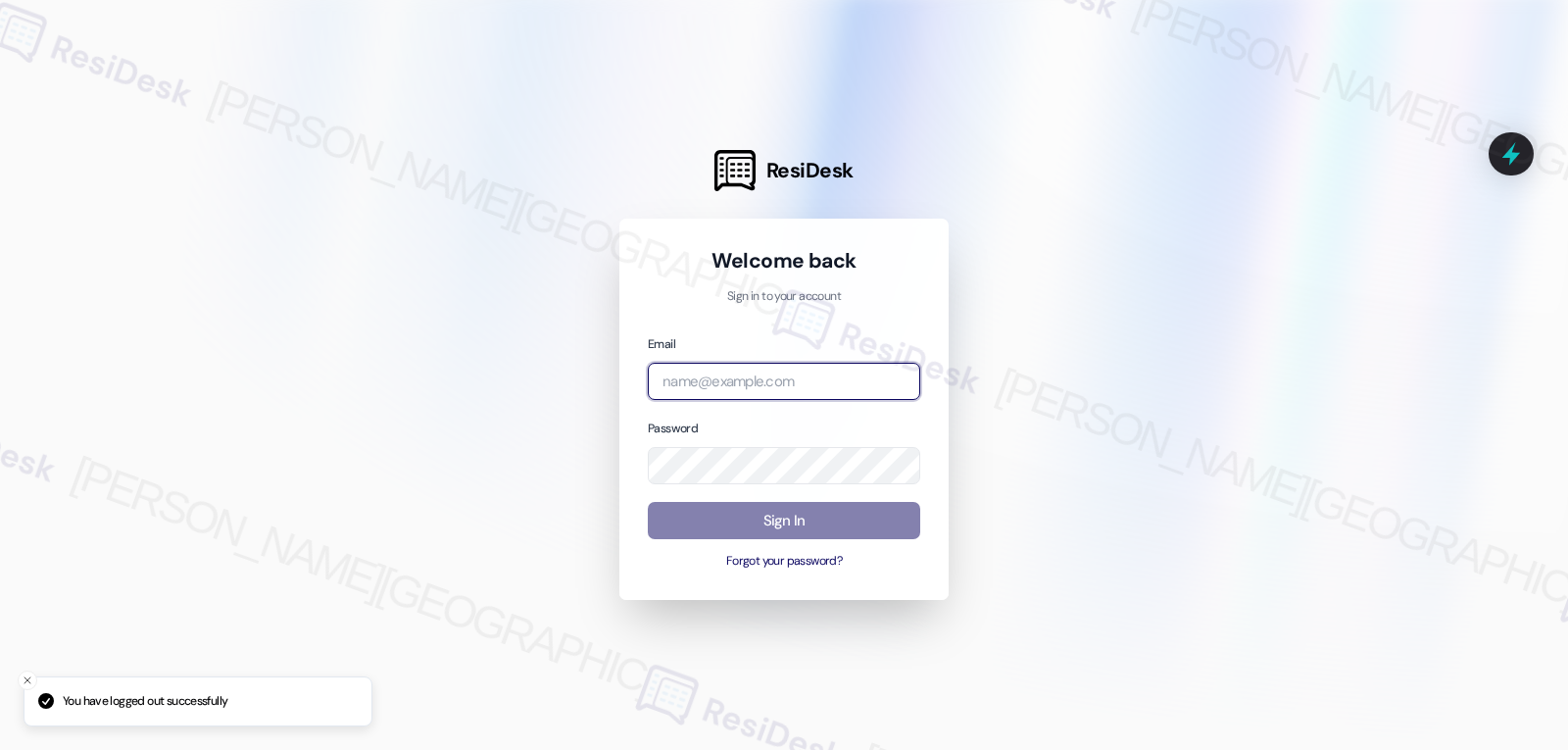
click at [700, 392] on input "email" at bounding box center [784, 382] width 272 height 38
click at [755, 374] on input "email" at bounding box center [784, 382] width 272 height 38
click at [799, 385] on input "email" at bounding box center [784, 382] width 272 height 38
paste input "automated-surveys-archway_equities-jomar.punay@archway_equities.com"
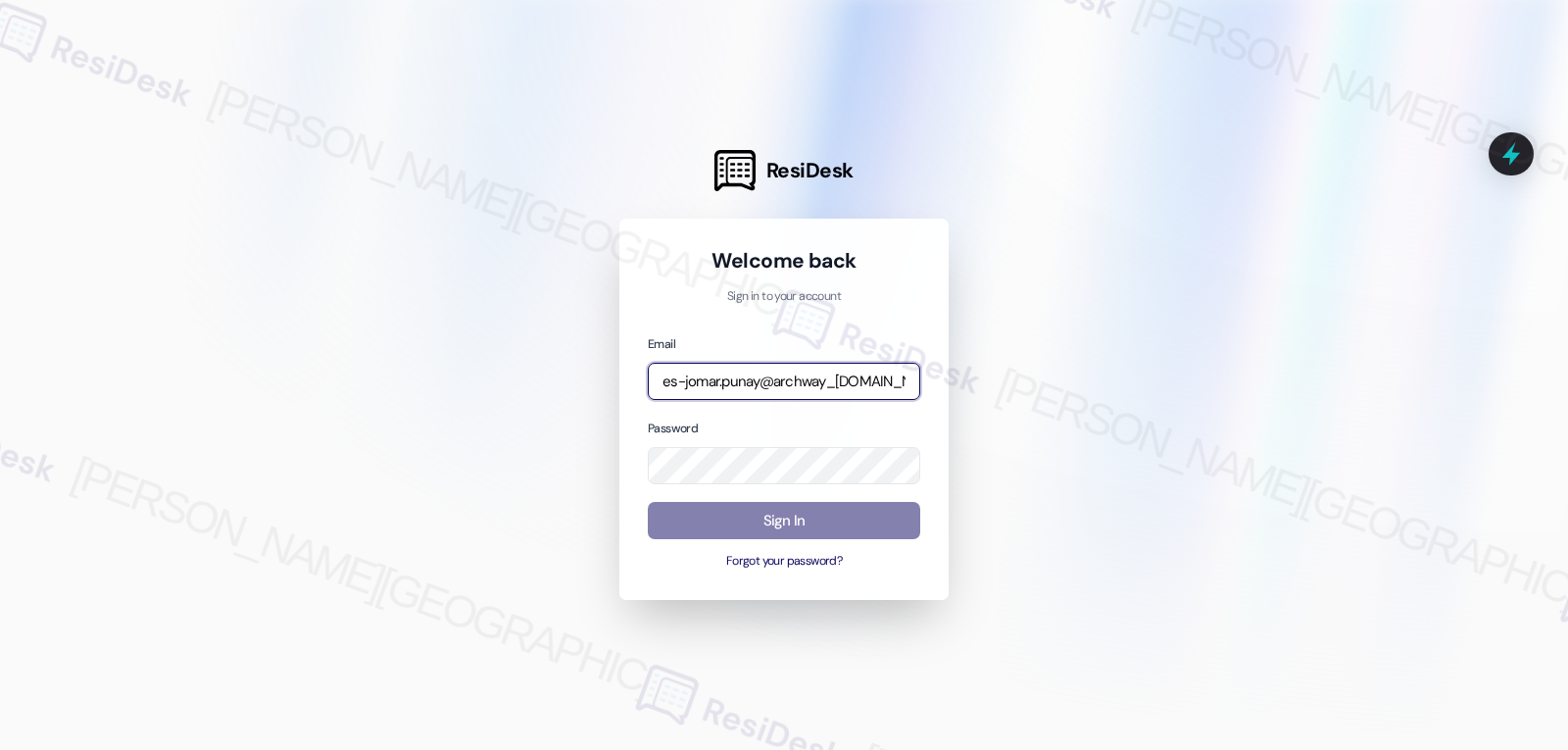
type input "automated-surveys-archway_equities-jomar.punay@archway_equities.com"
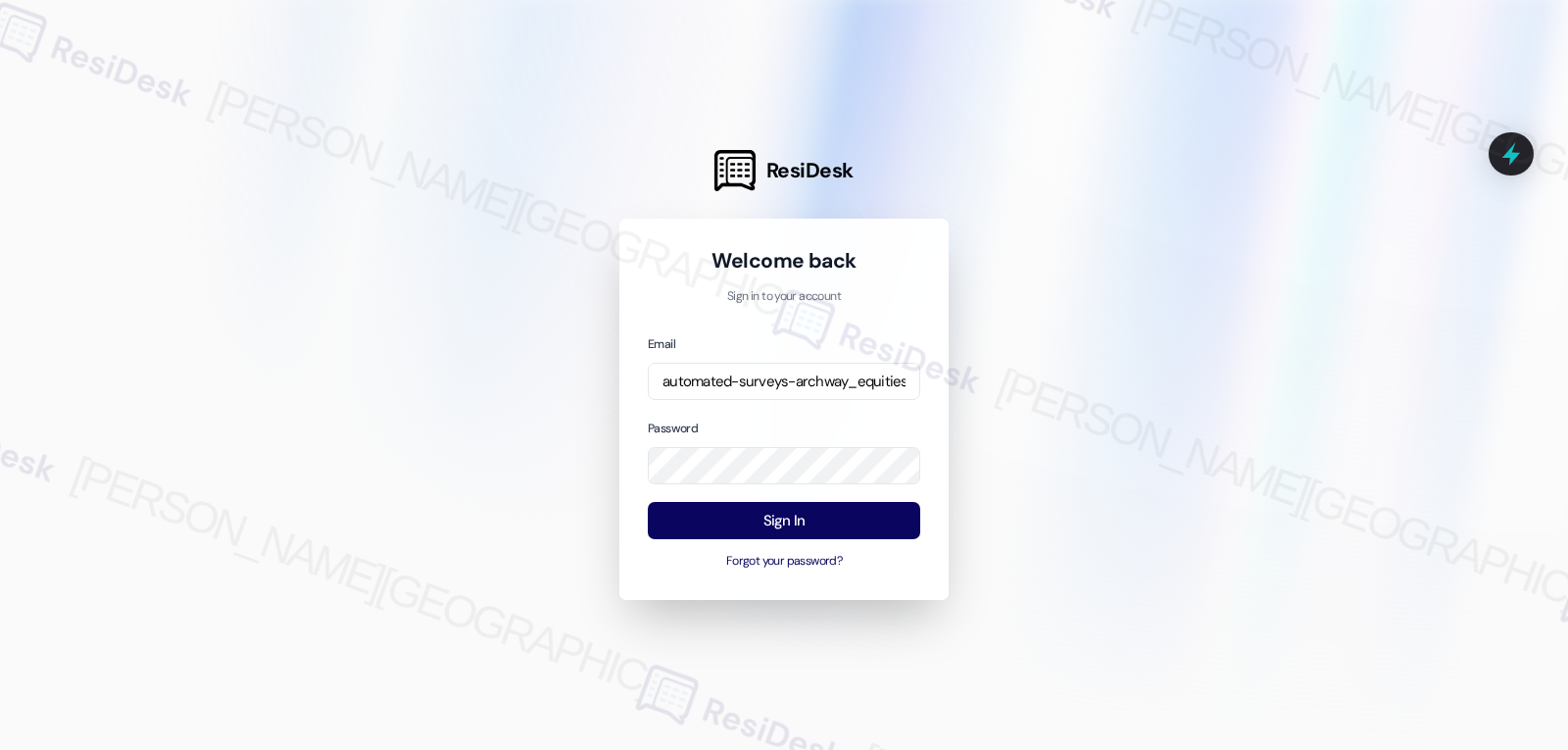
click at [774, 420] on div "Password" at bounding box center [784, 452] width 272 height 68
click at [783, 525] on button "Sign In" at bounding box center [784, 521] width 272 height 38
